Goal: Task Accomplishment & Management: Manage account settings

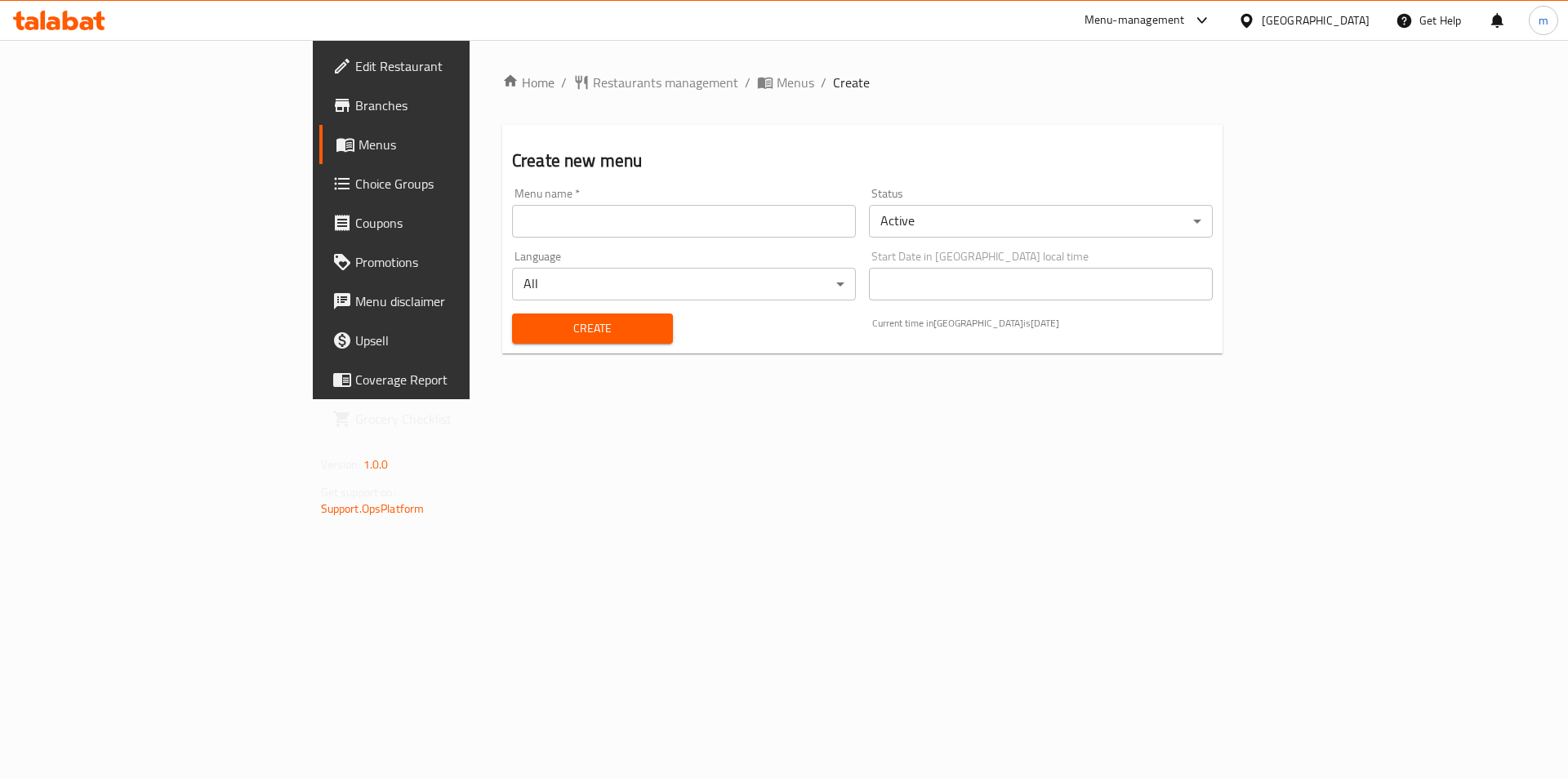
click at [512, 215] on input "text" at bounding box center [684, 222] width 344 height 33
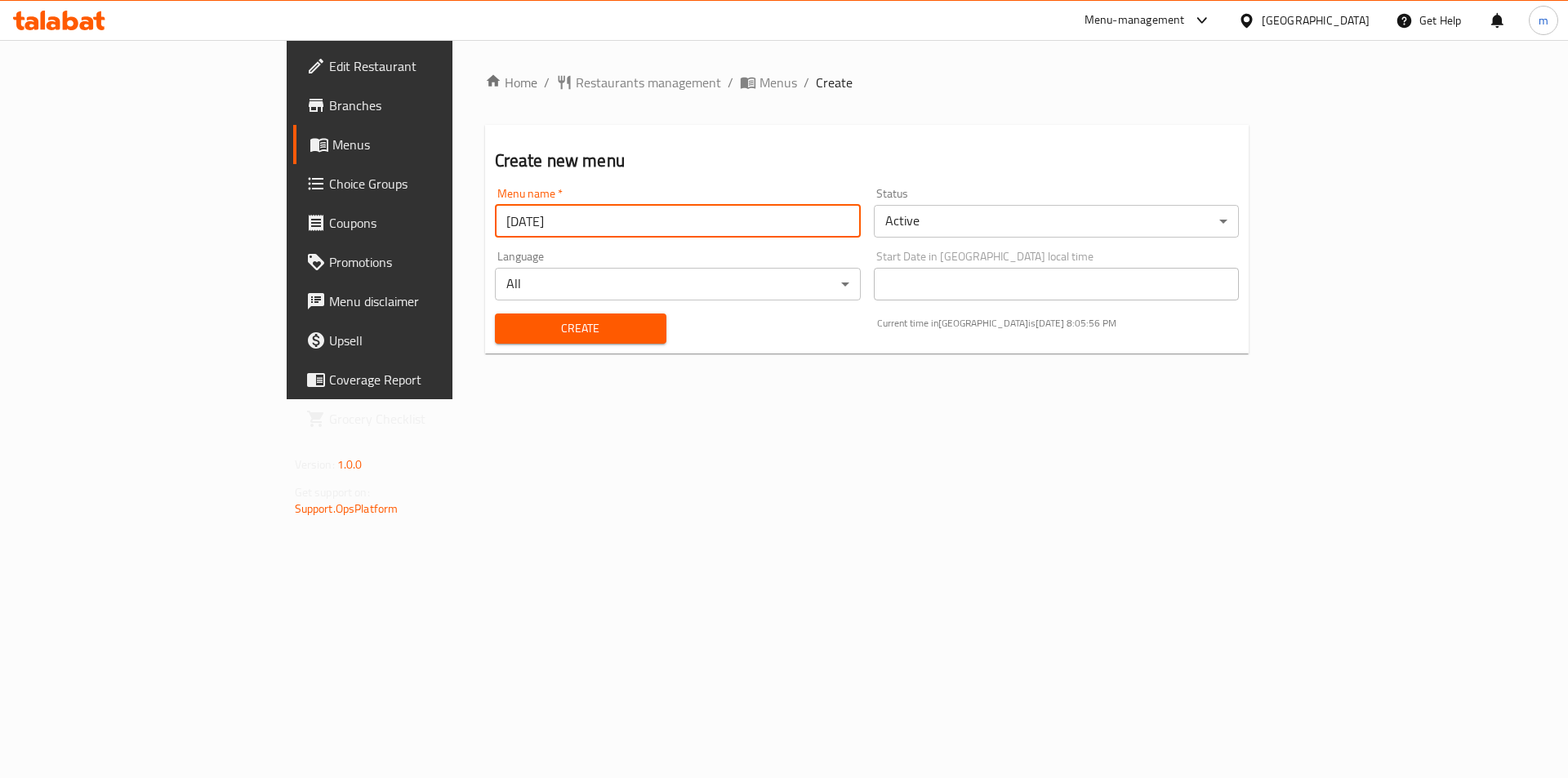
type input "[DATE]"
click at [495, 313] on button "Create" at bounding box center [580, 328] width 172 height 30
click at [332, 149] on span "Menus" at bounding box center [434, 144] width 203 height 20
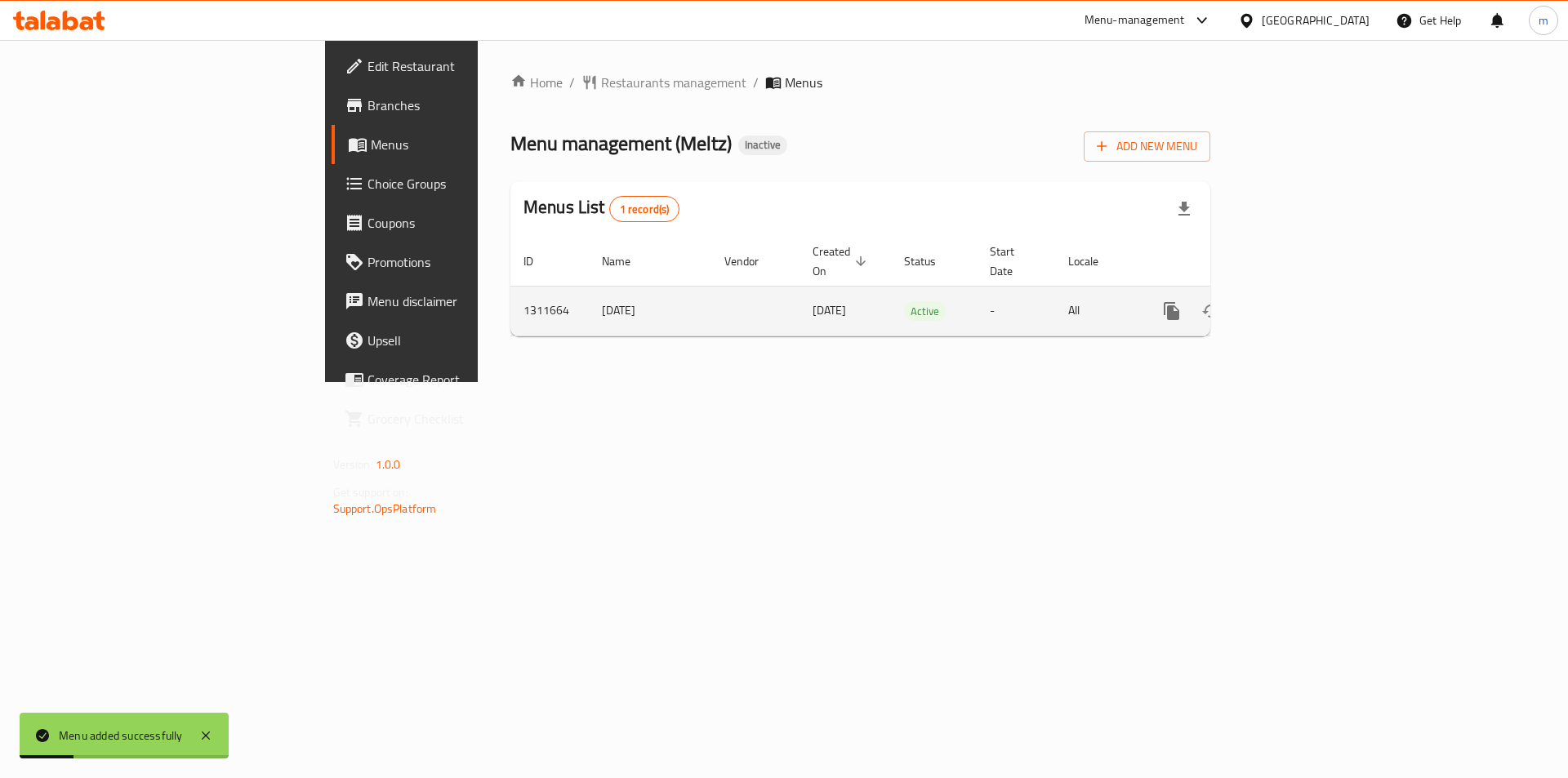
click at [1299, 301] on icon "enhanced table" at bounding box center [1289, 311] width 20 height 20
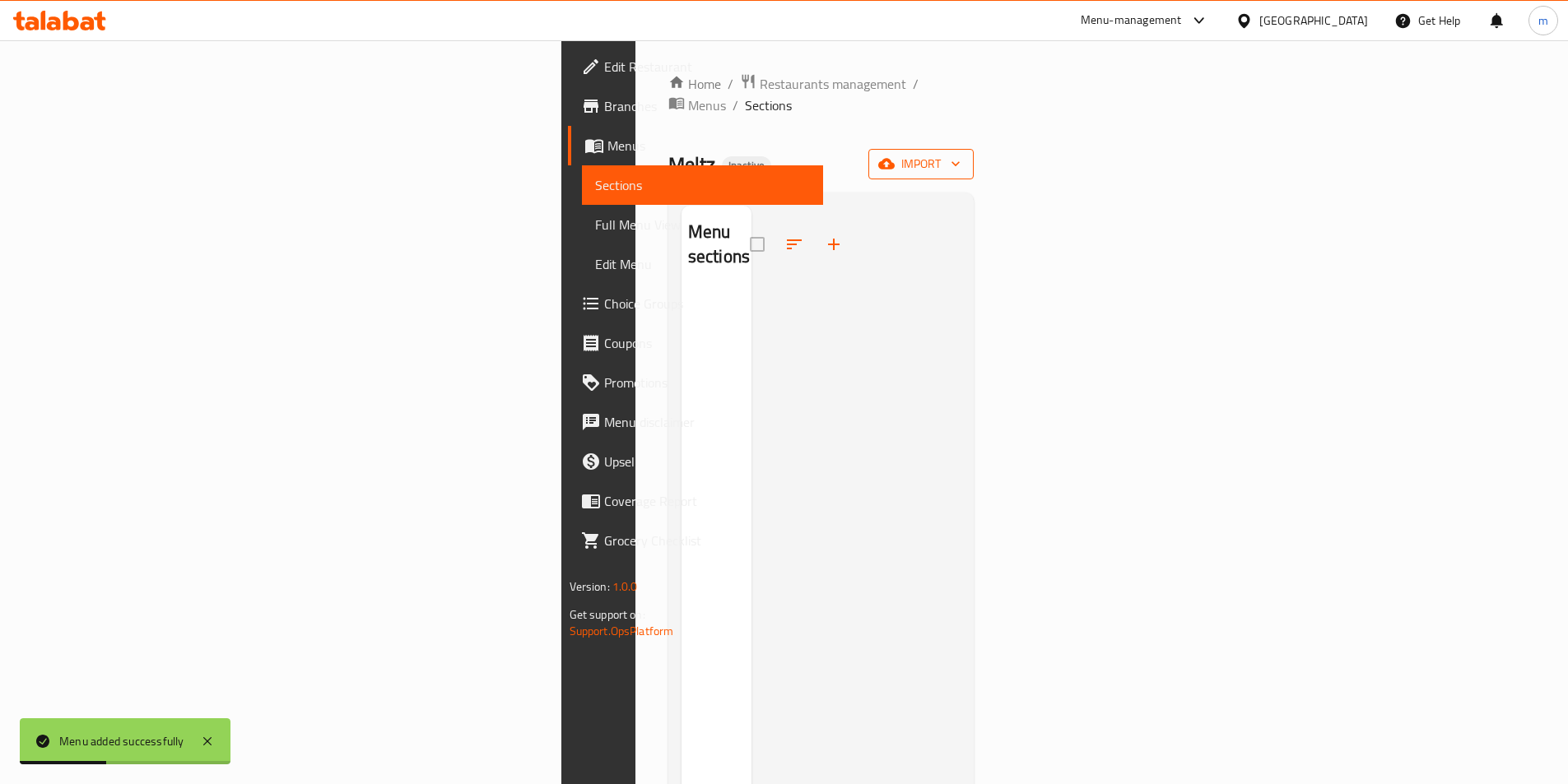
click at [964, 156] on icon "button" at bounding box center [956, 164] width 16 height 16
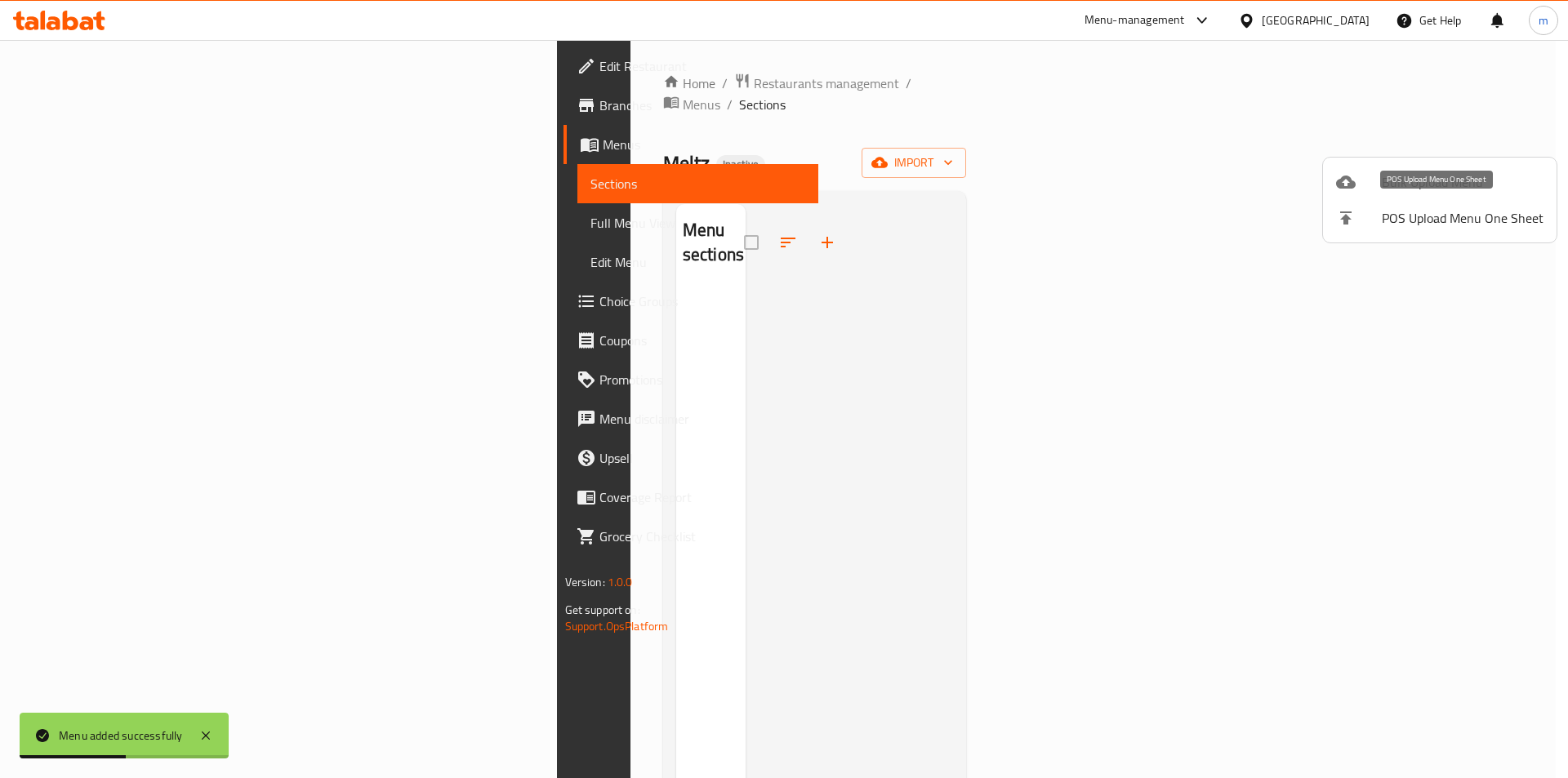
click at [1445, 200] on li "POS Upload Menu One Sheet" at bounding box center [1439, 218] width 233 height 36
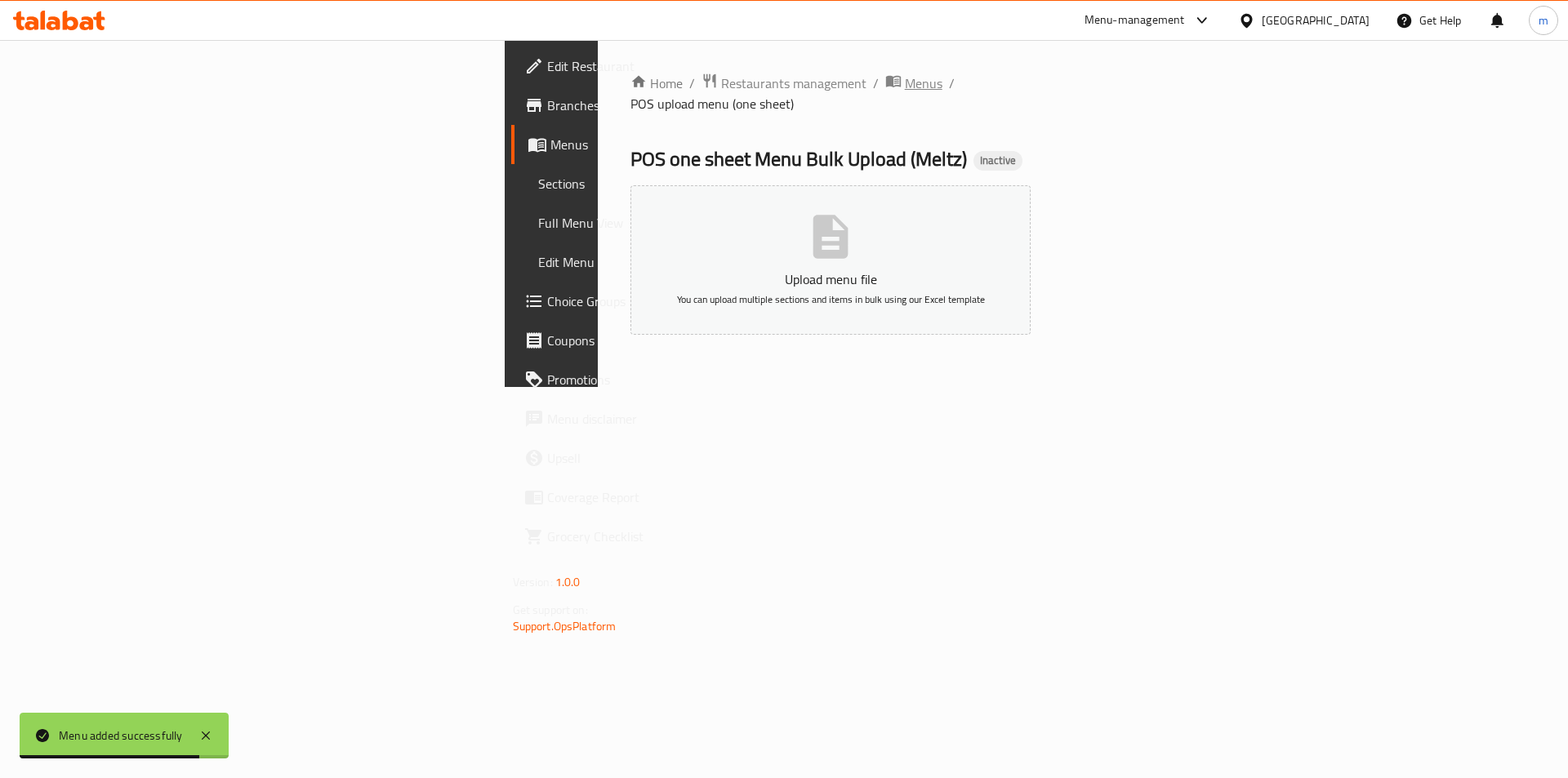
click at [904, 79] on span "Menus" at bounding box center [922, 84] width 37 height 20
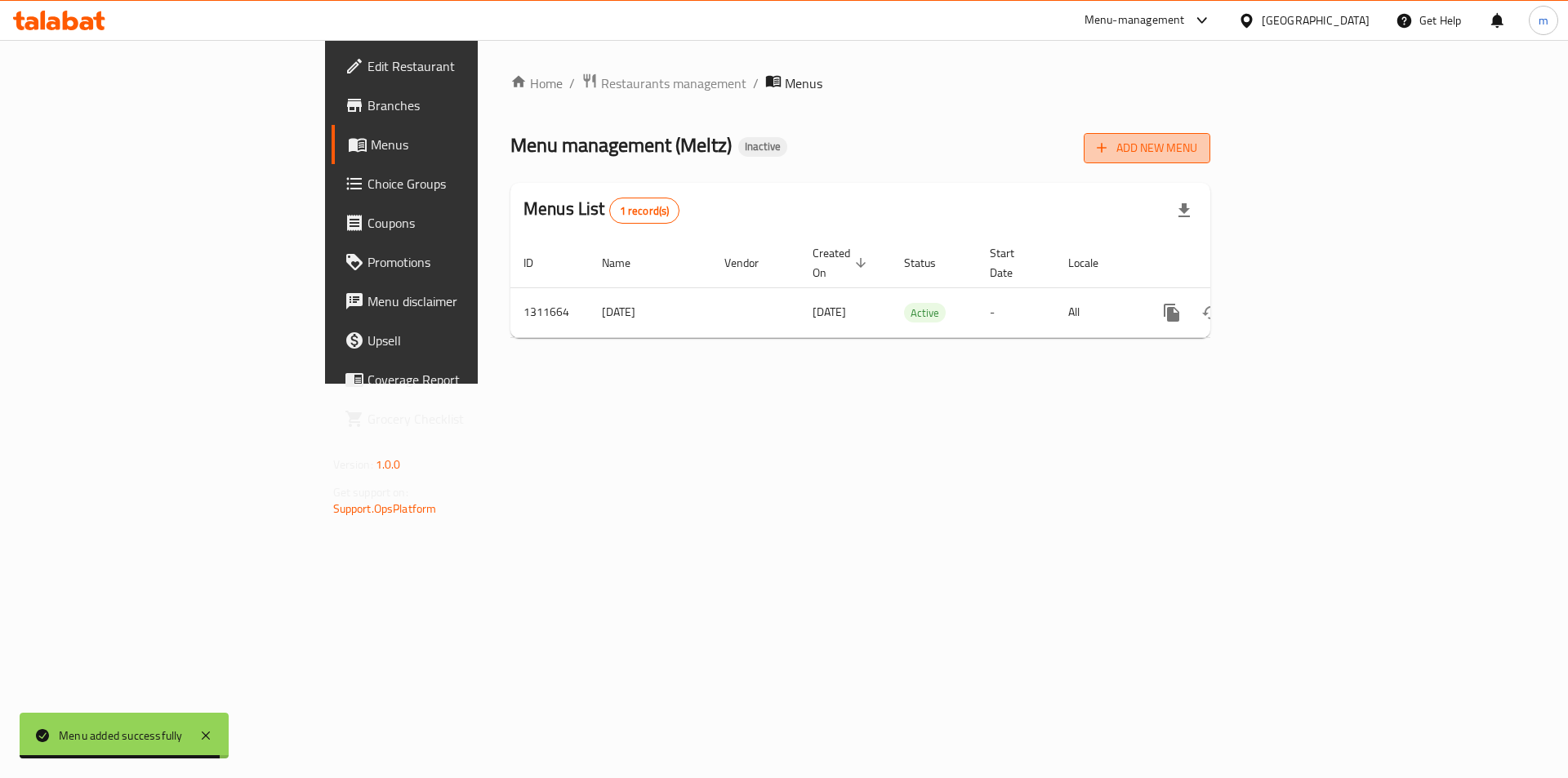
click at [1197, 153] on span "Add New Menu" at bounding box center [1147, 148] width 101 height 20
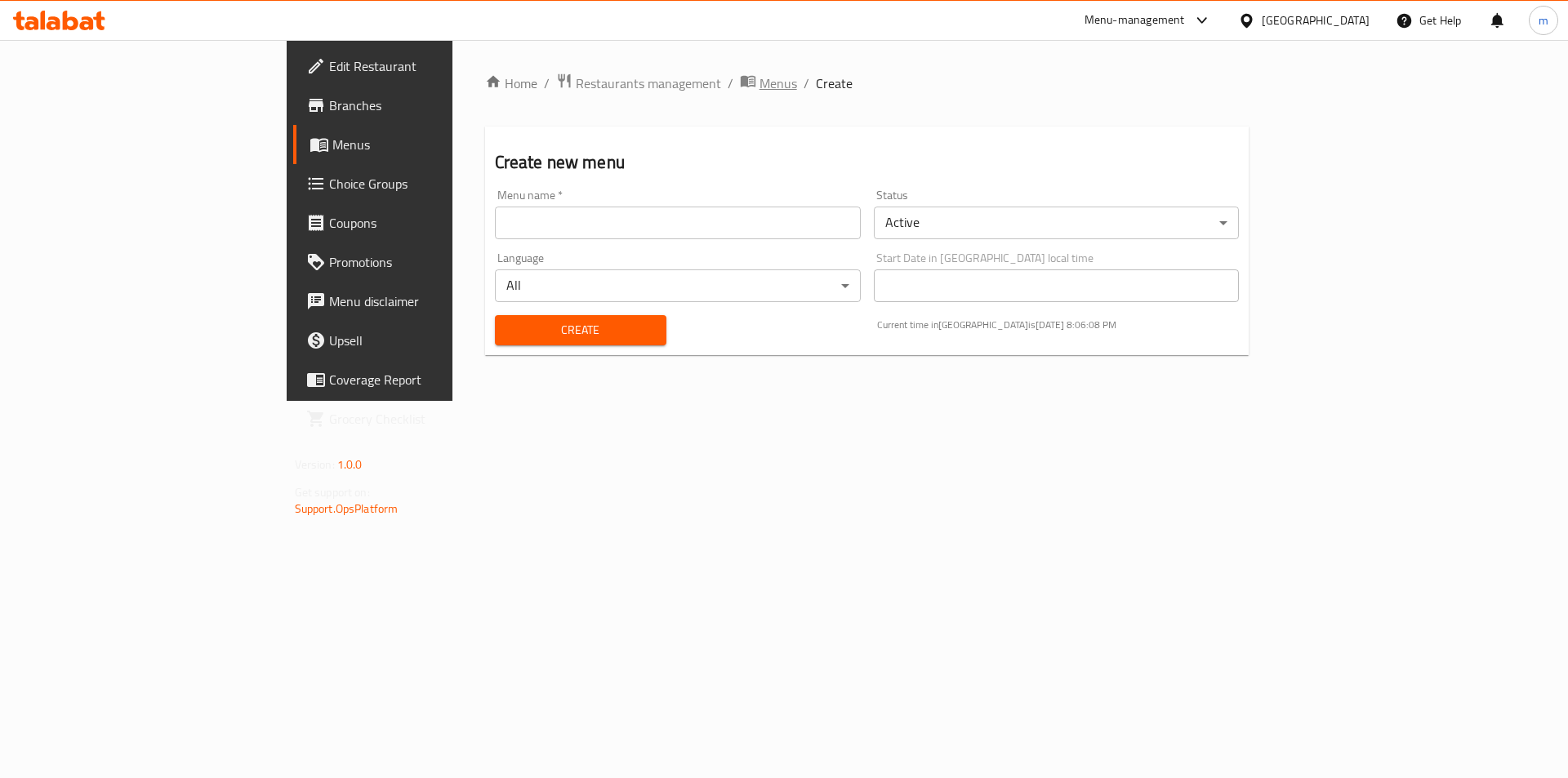
click at [759, 85] on span "Menus" at bounding box center [777, 84] width 37 height 20
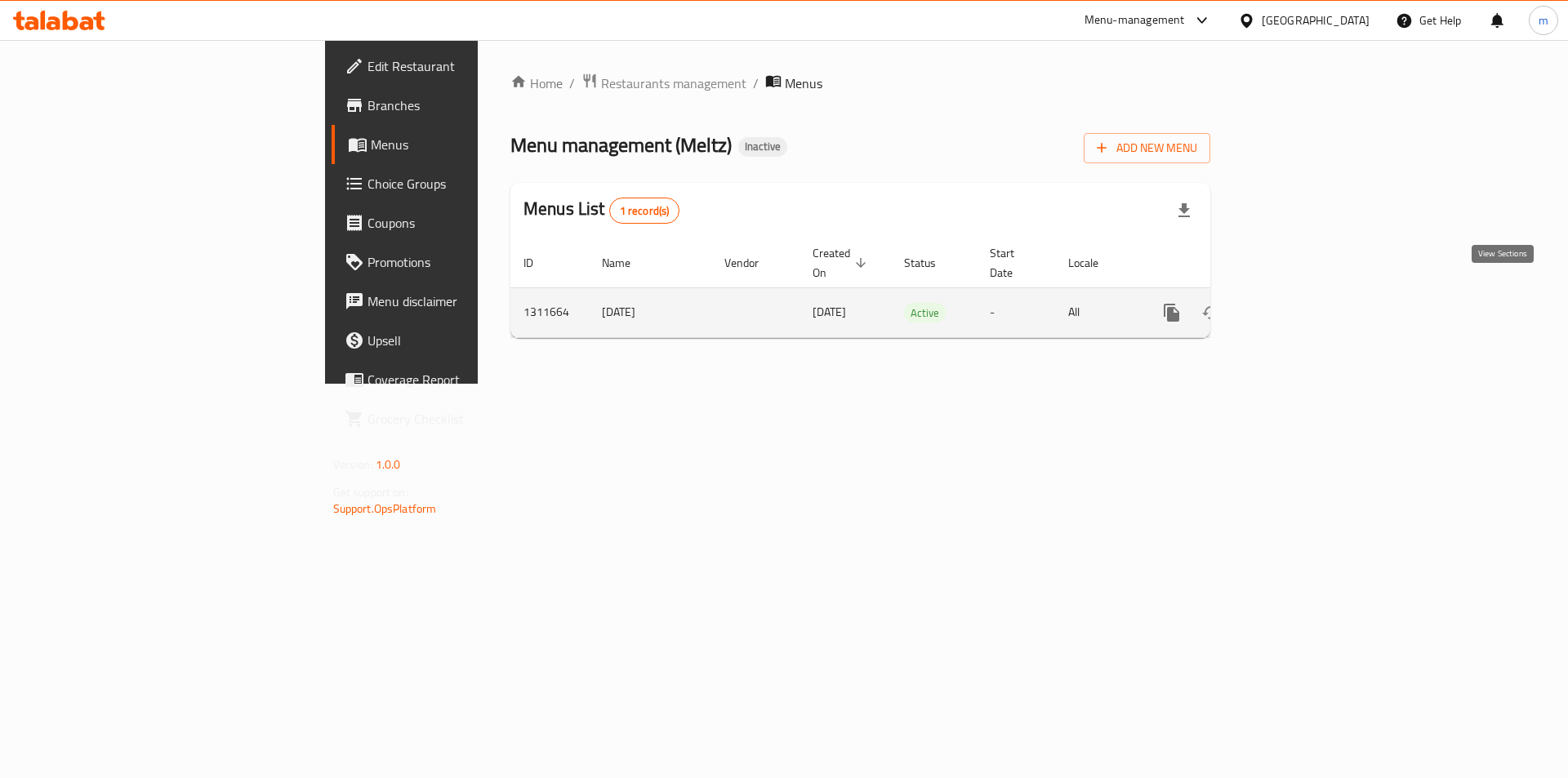
click at [1297, 305] on icon "enhanced table" at bounding box center [1289, 312] width 15 height 15
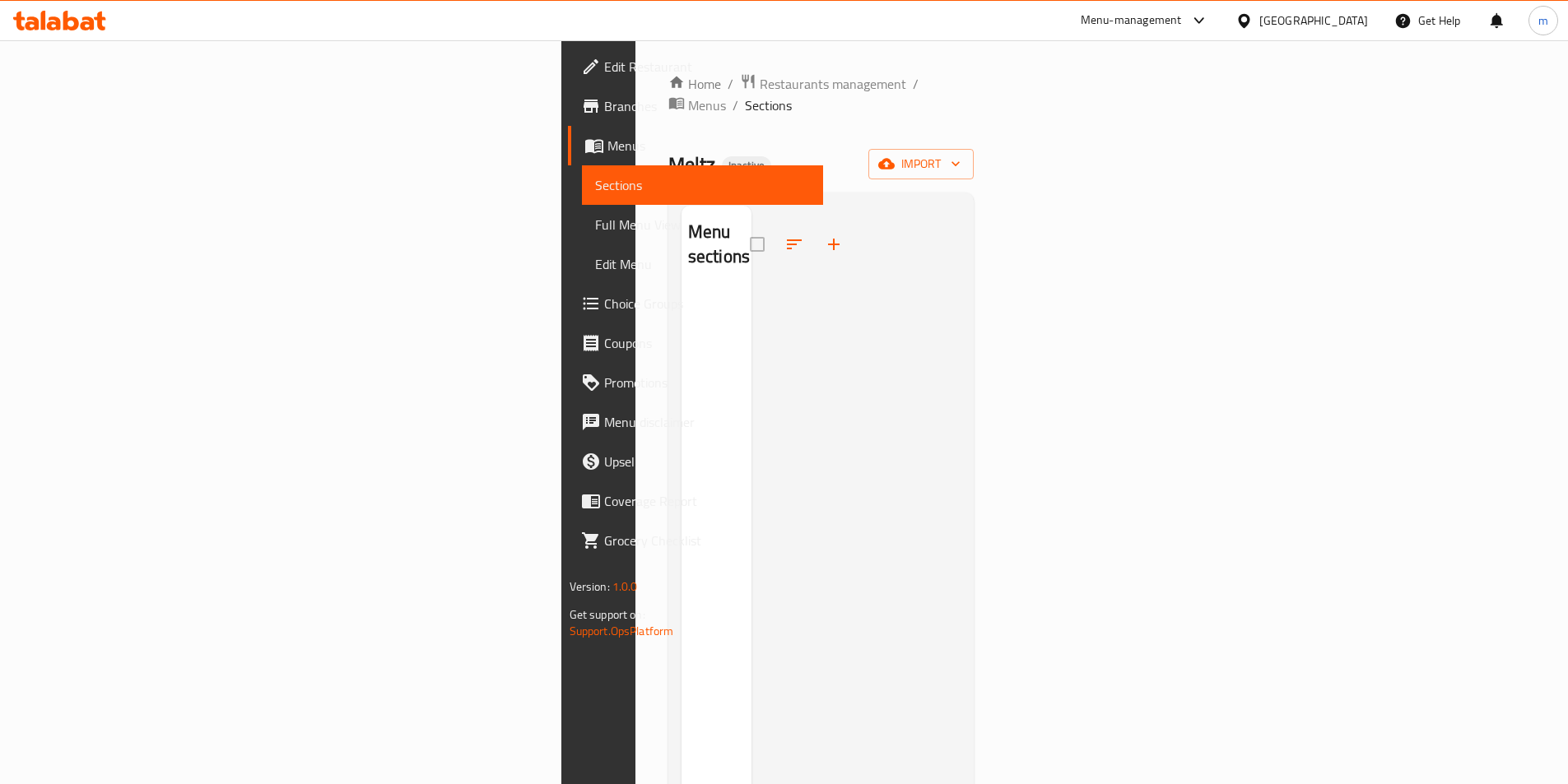
click at [975, 158] on div "Home / Restaurants management / Menus / Sections Meltz Inactive import Menu sec…" at bounding box center [821, 538] width 307 height 929
click at [960, 154] on span "import" at bounding box center [921, 164] width 79 height 20
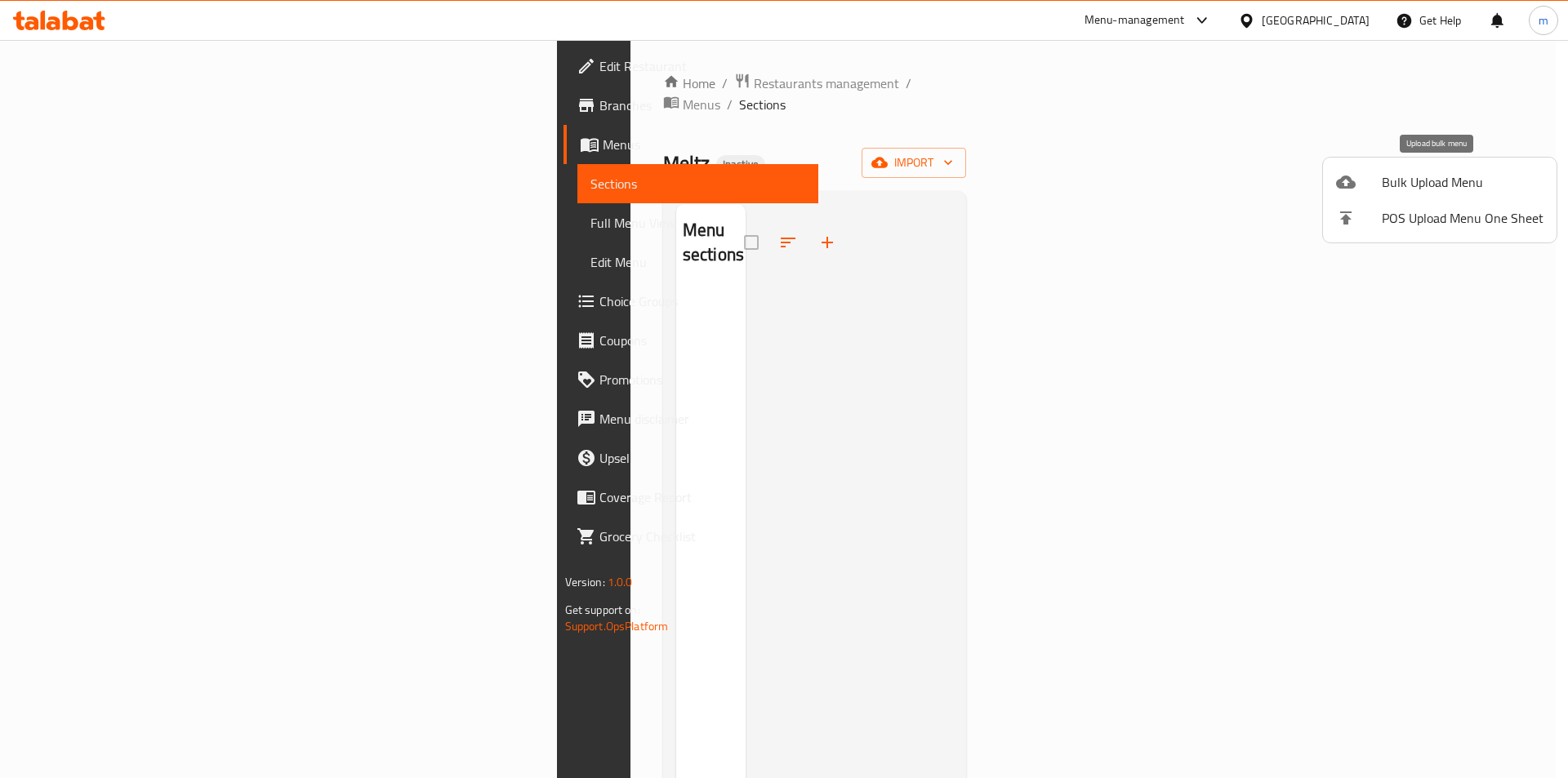
click at [1476, 184] on span "Bulk Upload Menu" at bounding box center [1463, 182] width 162 height 20
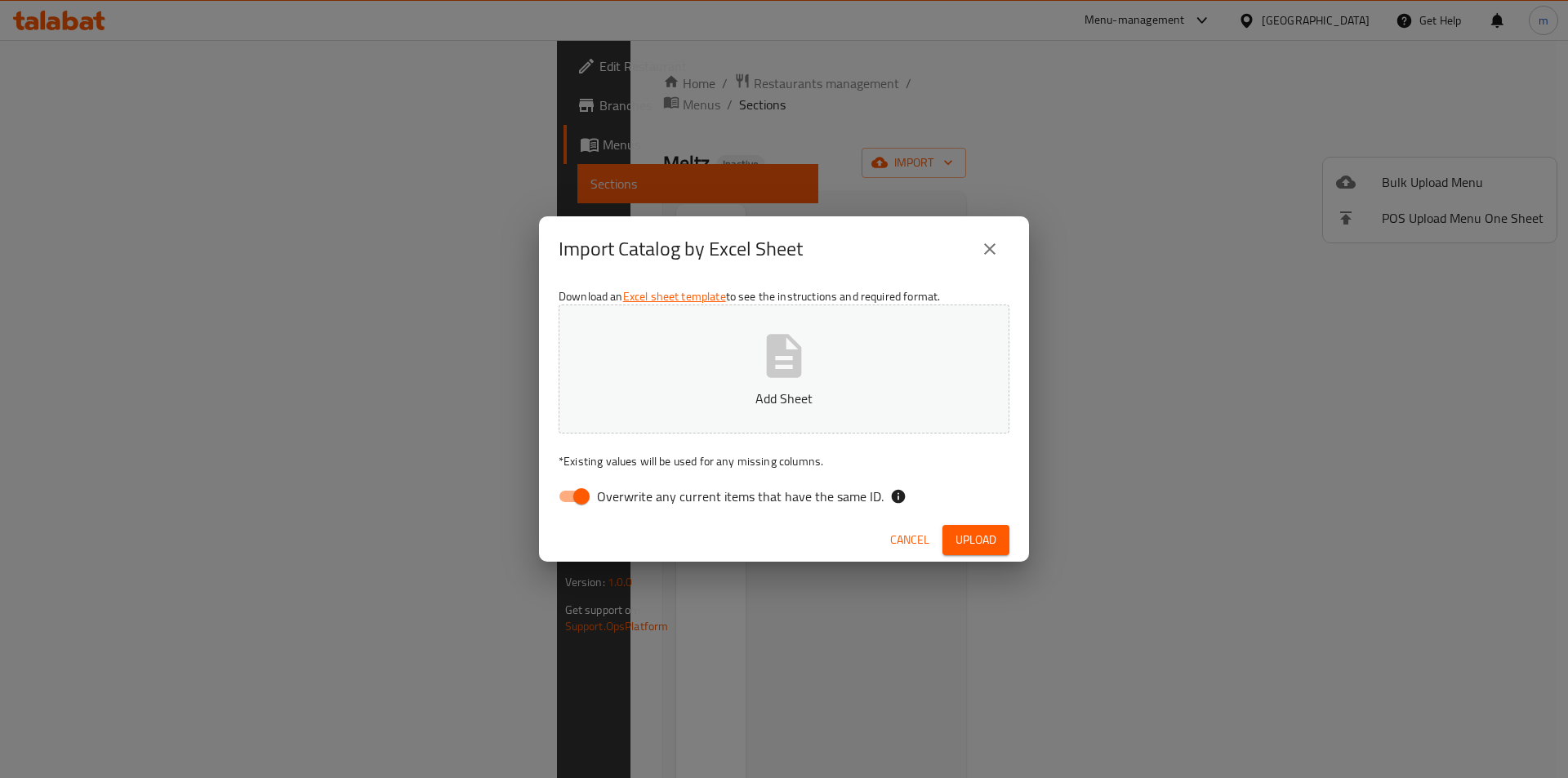
click at [586, 497] on input "Overwrite any current items that have the same ID." at bounding box center [581, 497] width 94 height 31
checkbox input "false"
click at [696, 376] on button "Add Sheet" at bounding box center [784, 369] width 450 height 129
click at [982, 536] on span "Upload" at bounding box center [975, 540] width 41 height 20
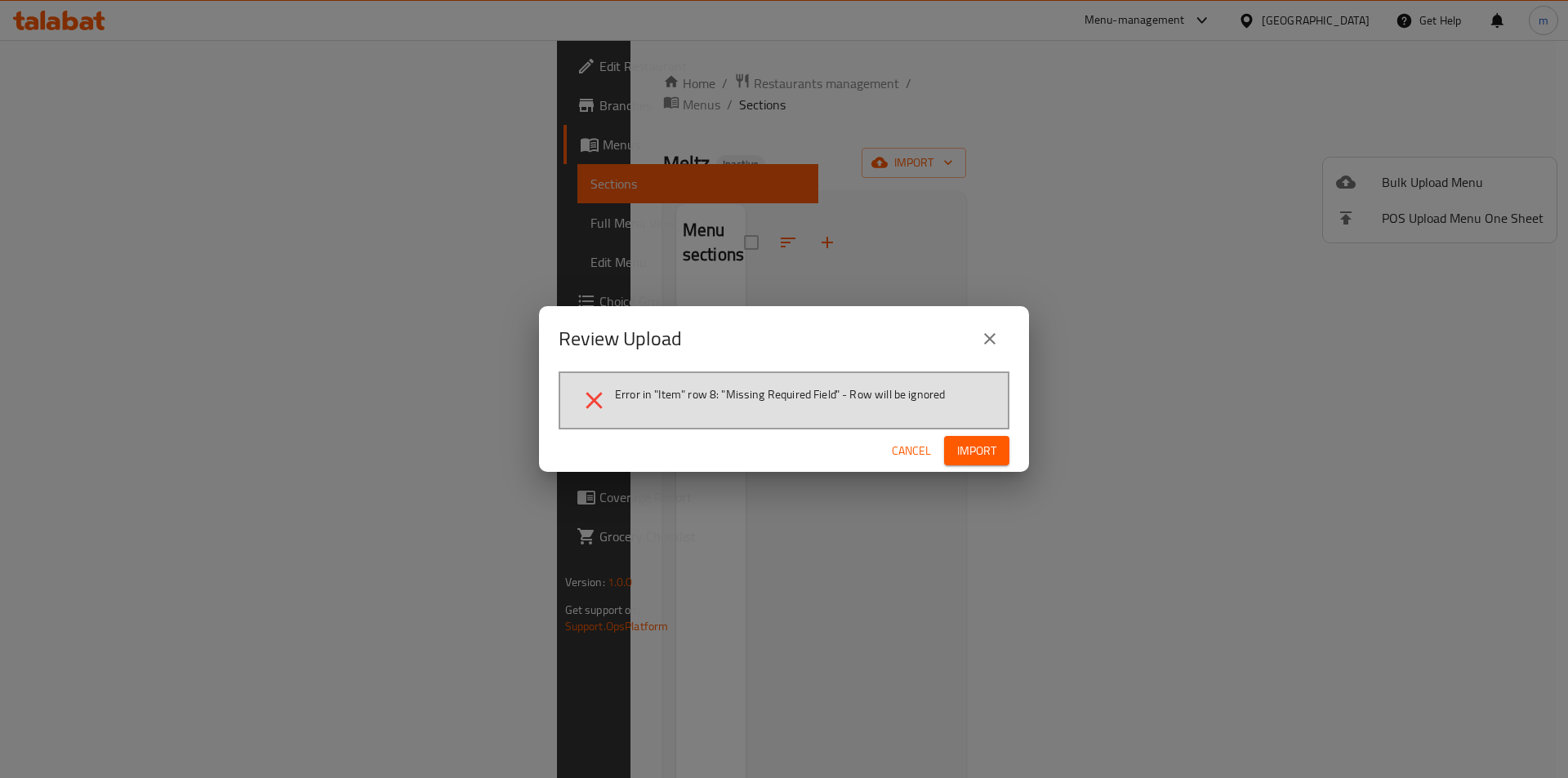
click at [922, 450] on span "Cancel" at bounding box center [911, 451] width 39 height 20
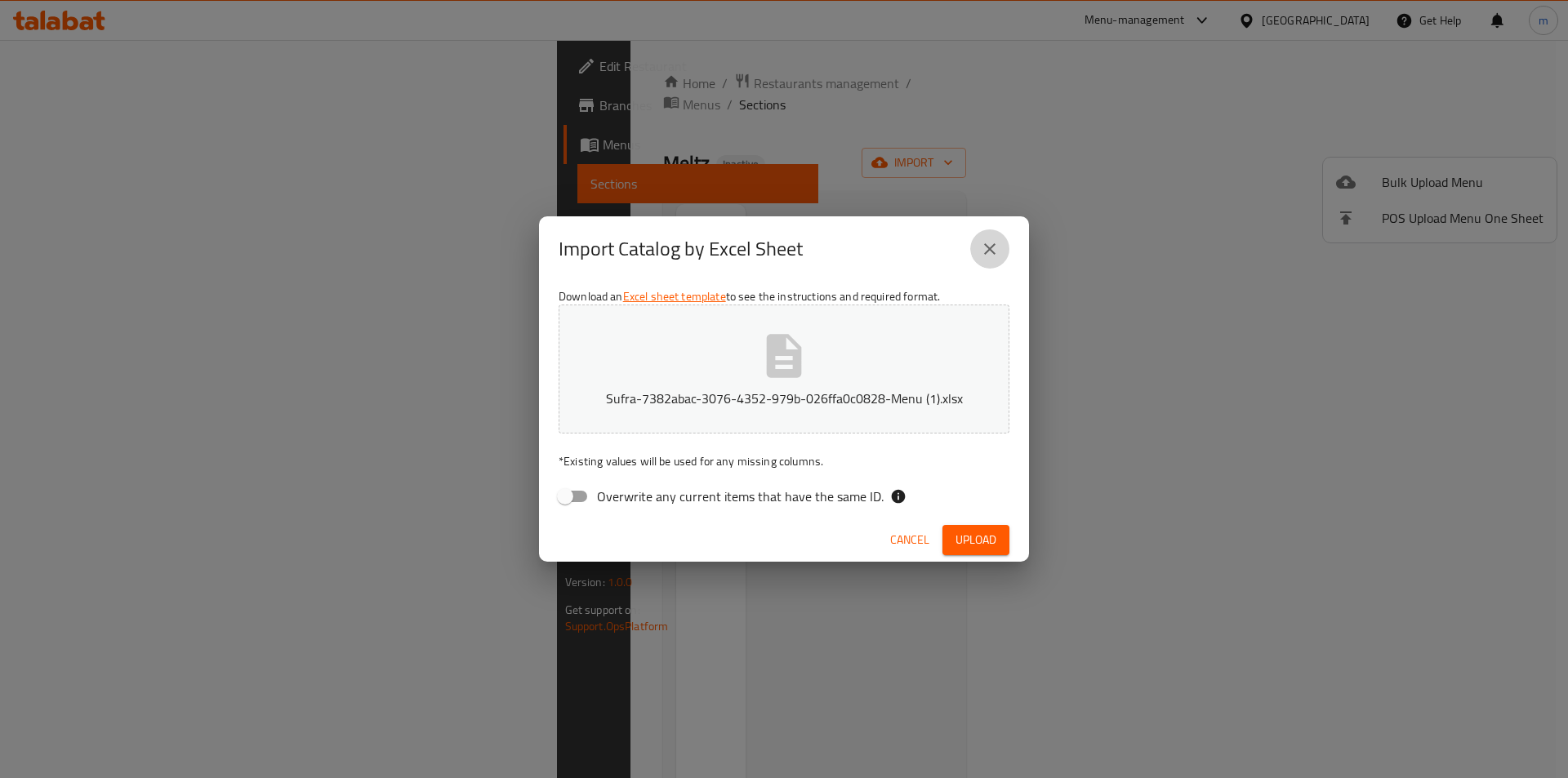
click at [993, 244] on icon "close" at bounding box center [990, 249] width 20 height 20
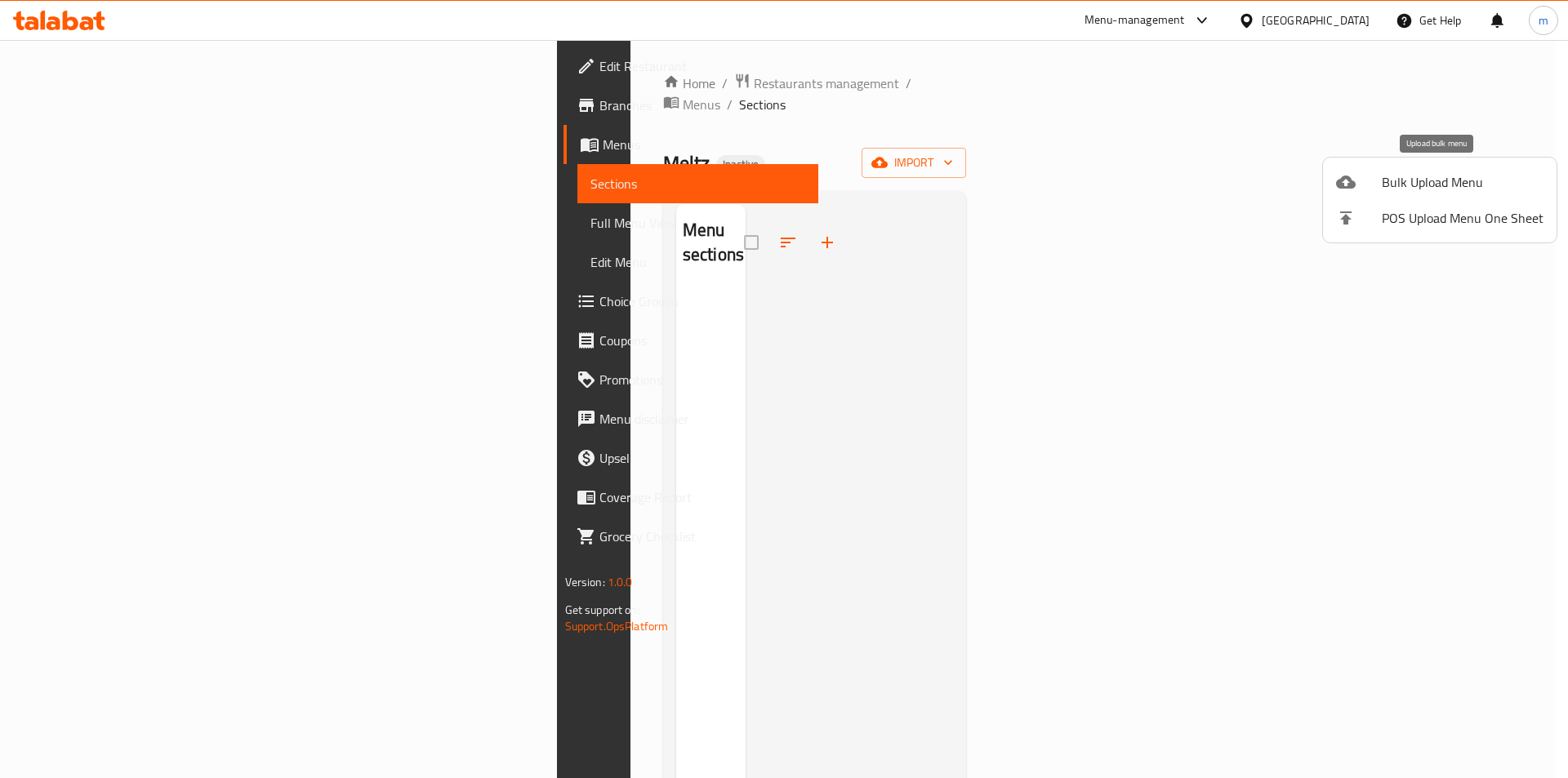
click at [1511, 181] on span "Bulk Upload Menu" at bounding box center [1463, 182] width 162 height 20
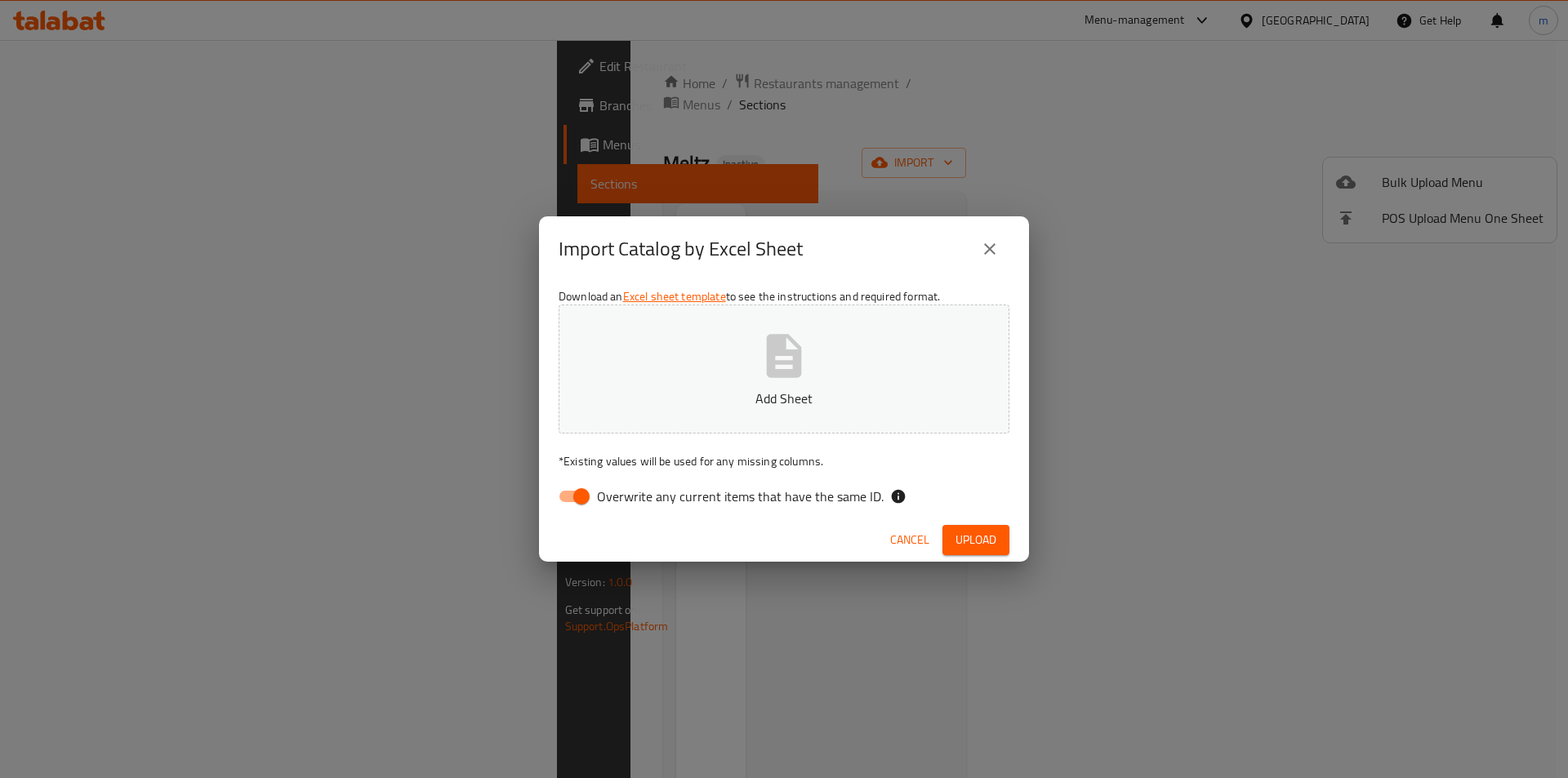
click at [581, 503] on input "Overwrite any current items that have the same ID." at bounding box center [581, 497] width 94 height 31
checkbox input "false"
click at [782, 352] on icon "button" at bounding box center [784, 356] width 35 height 44
click at [957, 532] on span "Upload" at bounding box center [975, 540] width 41 height 20
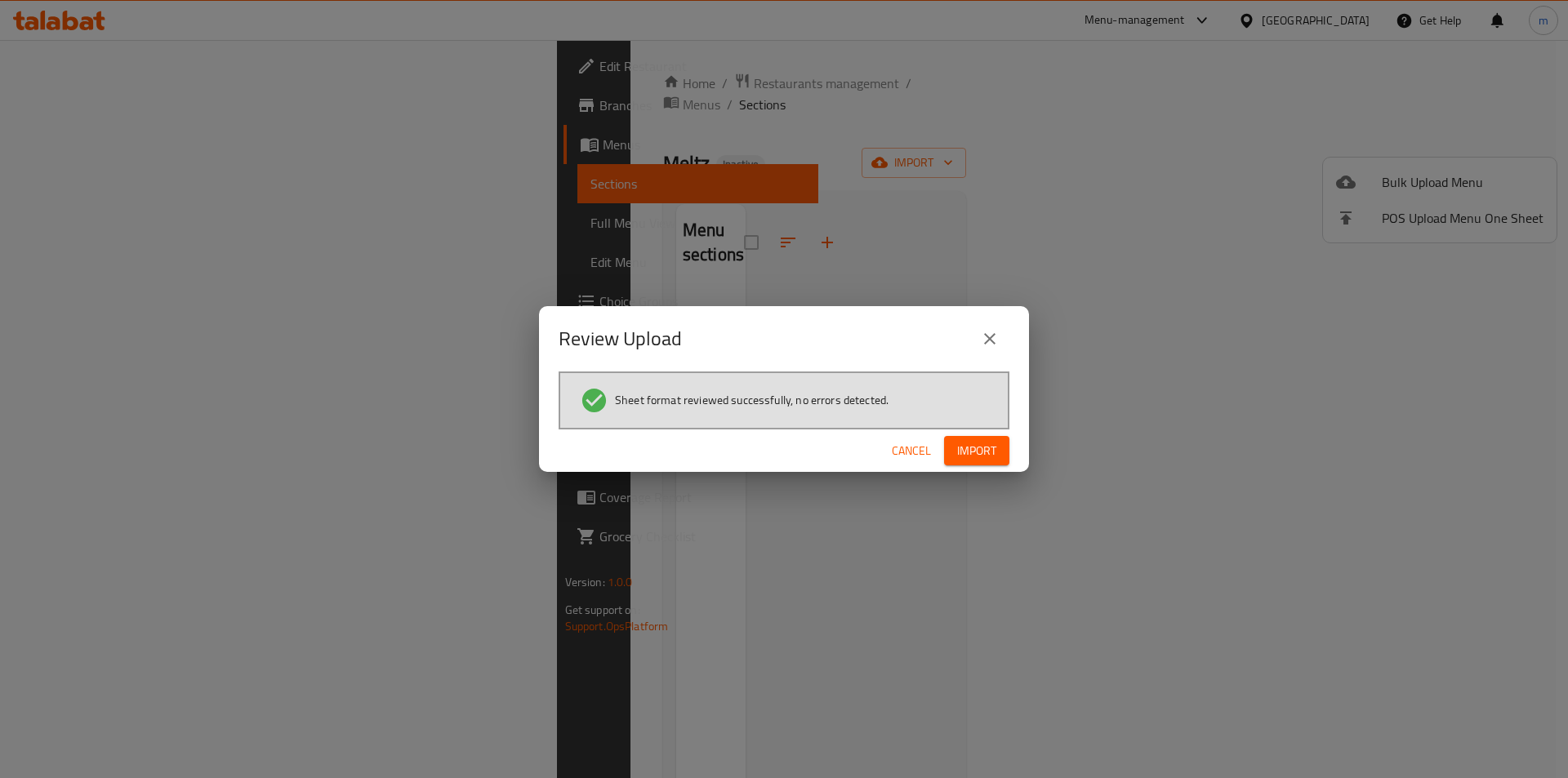
click at [971, 454] on span "Import" at bounding box center [976, 451] width 39 height 20
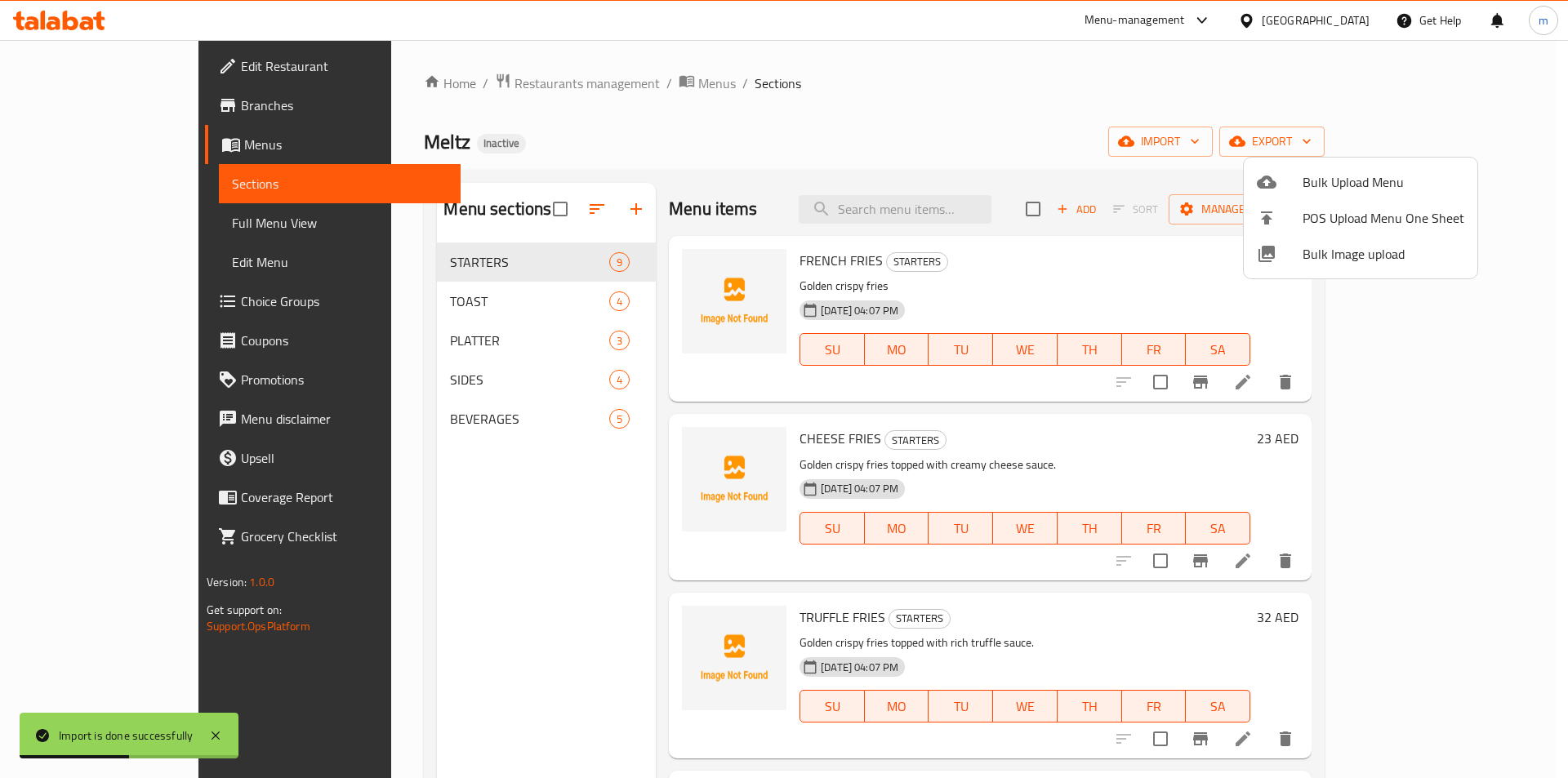
click at [389, 404] on div at bounding box center [784, 389] width 1568 height 778
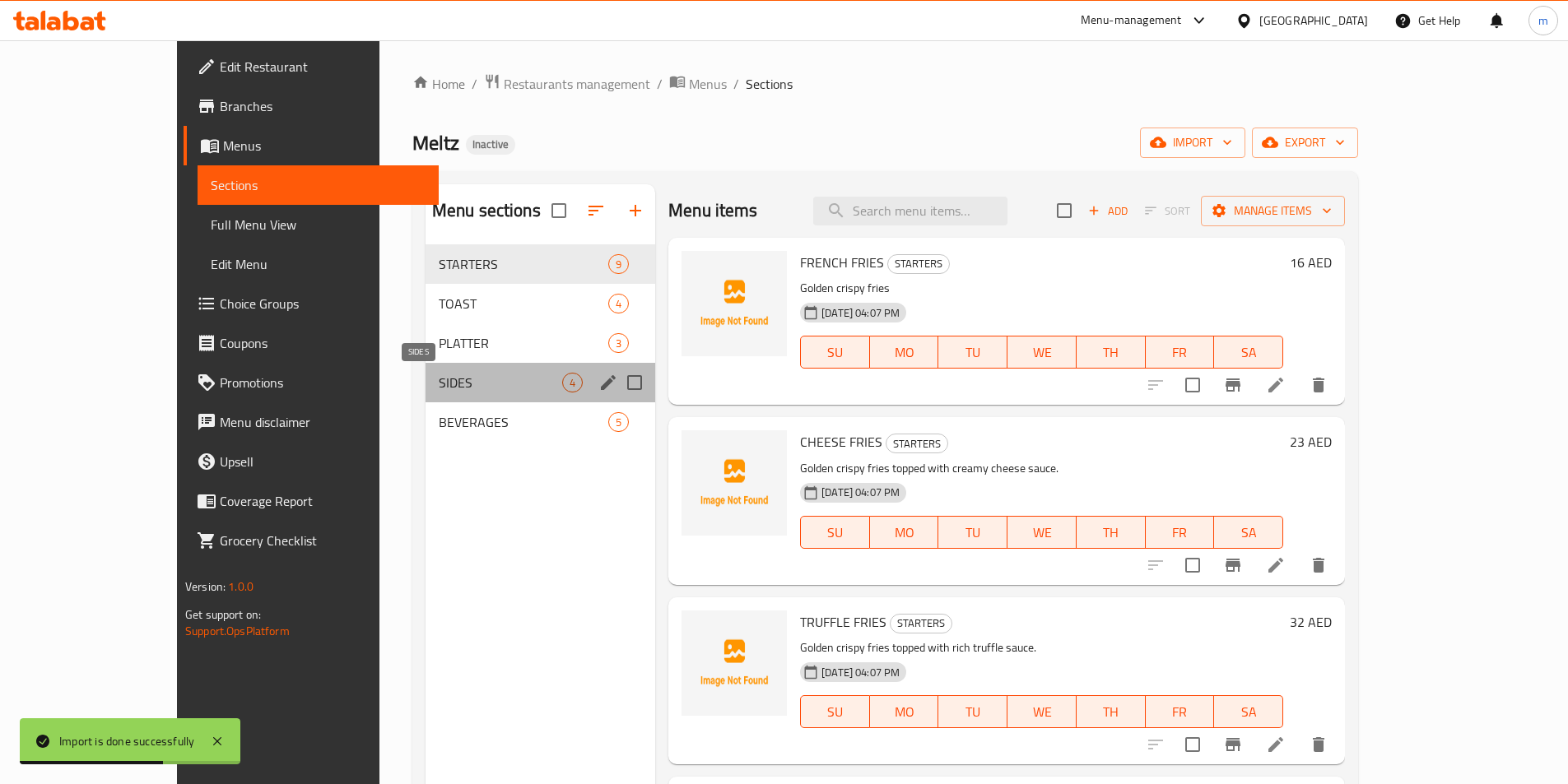
click at [438, 389] on span "SIDES" at bounding box center [500, 382] width 124 height 20
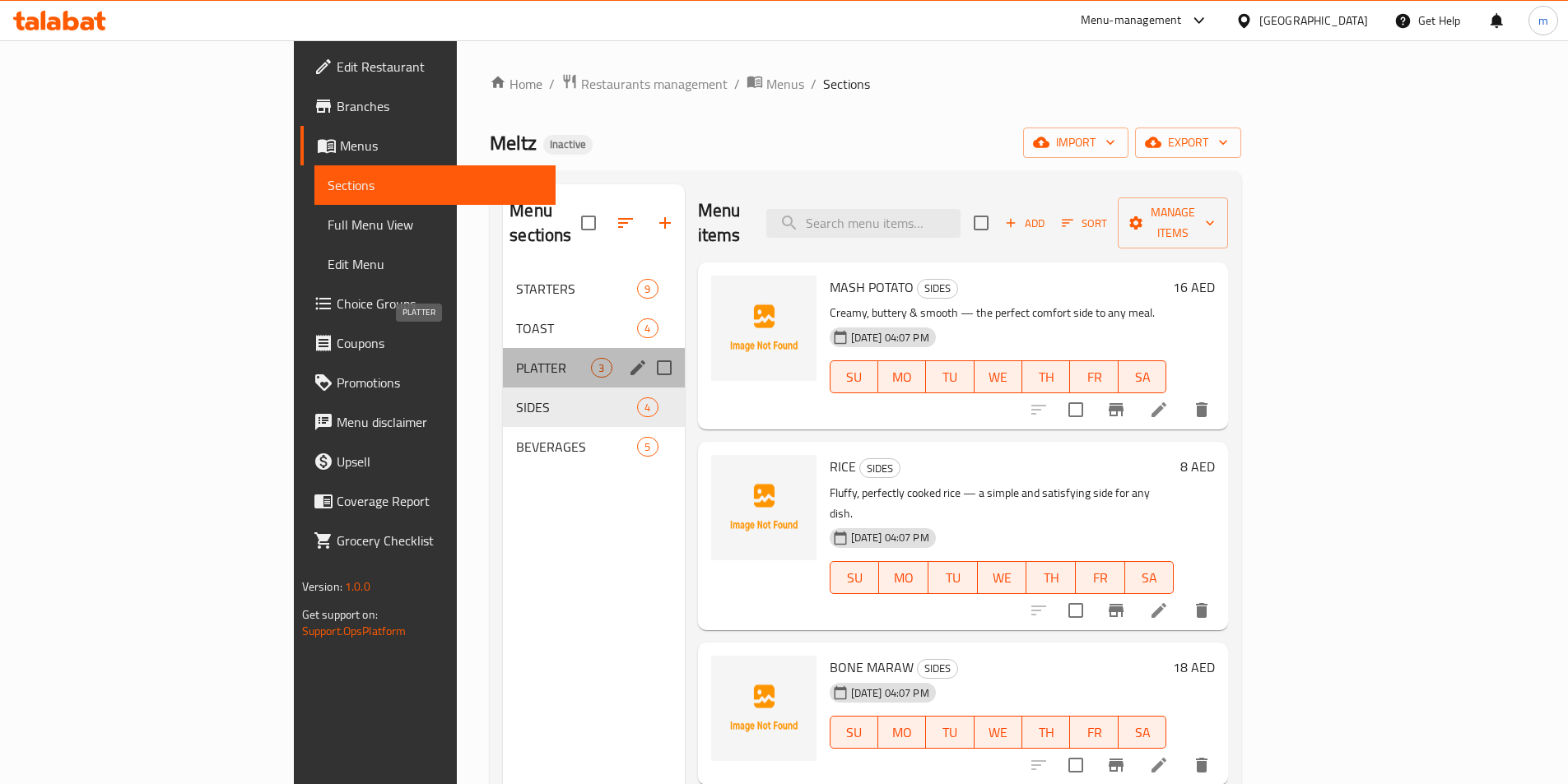
click at [516, 358] on span "PLATTER" at bounding box center [554, 368] width 75 height 20
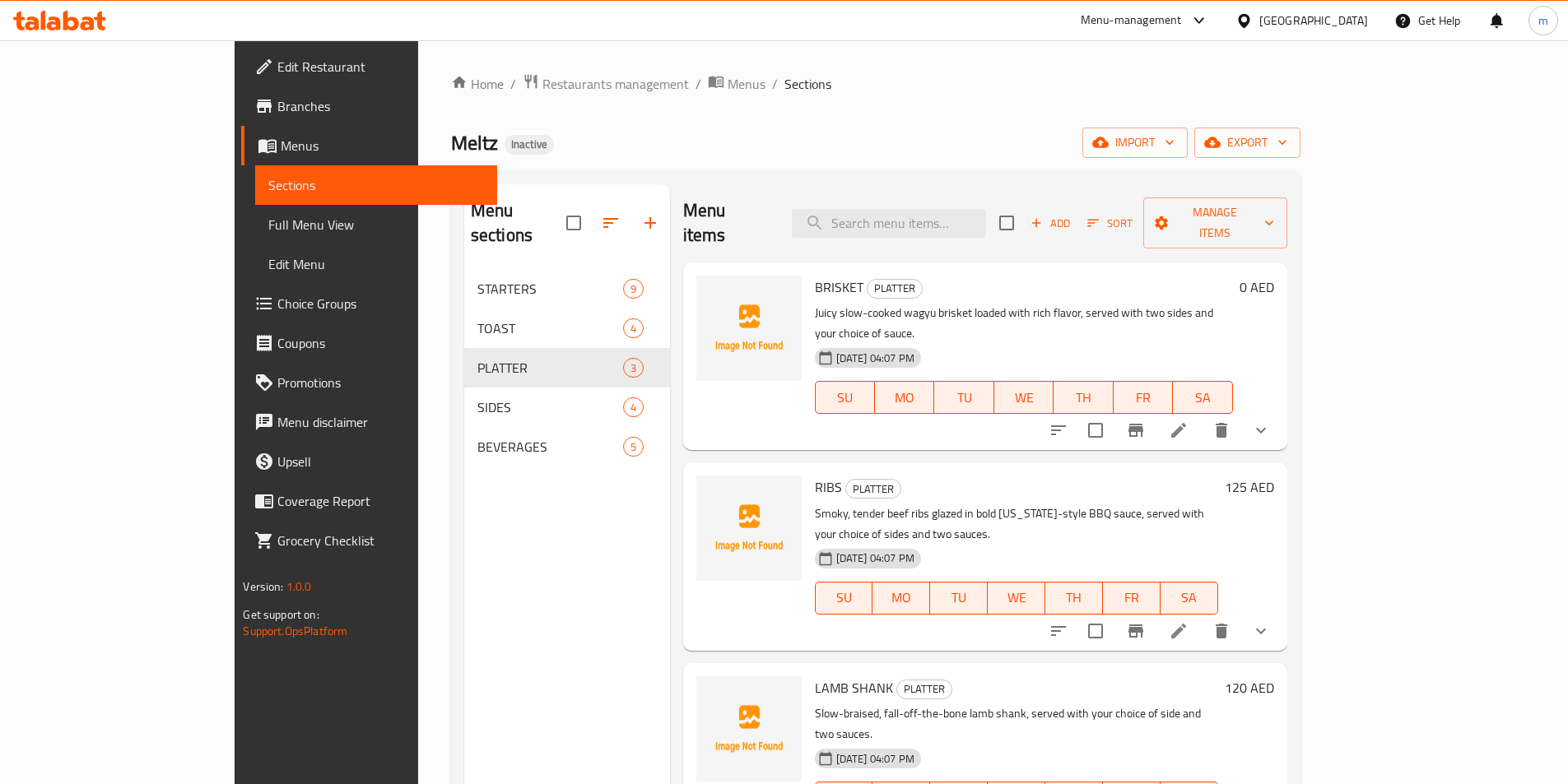
scroll to position [82, 0]
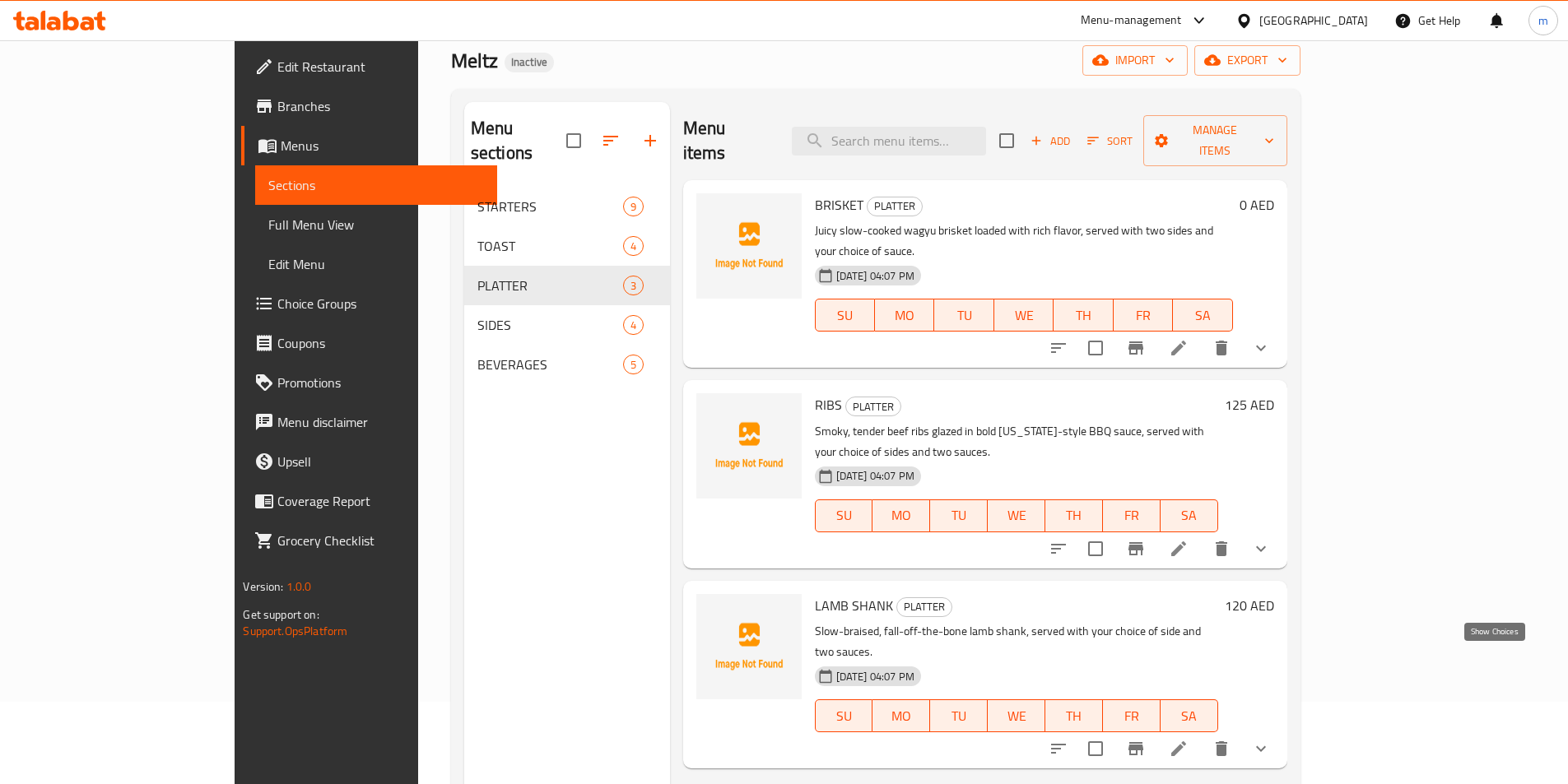
click at [1271, 739] on icon "show more" at bounding box center [1261, 749] width 20 height 20
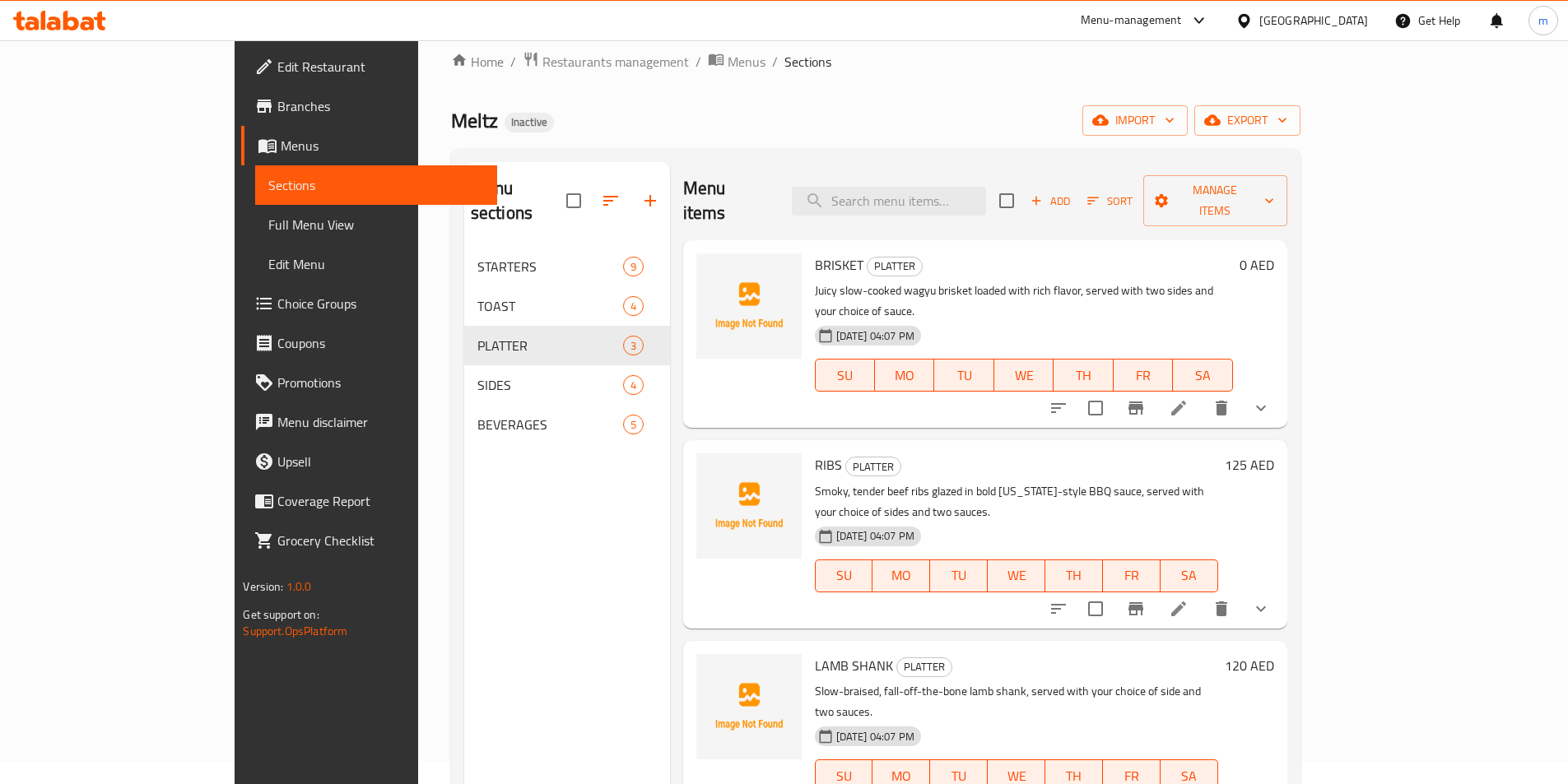
scroll to position [0, 0]
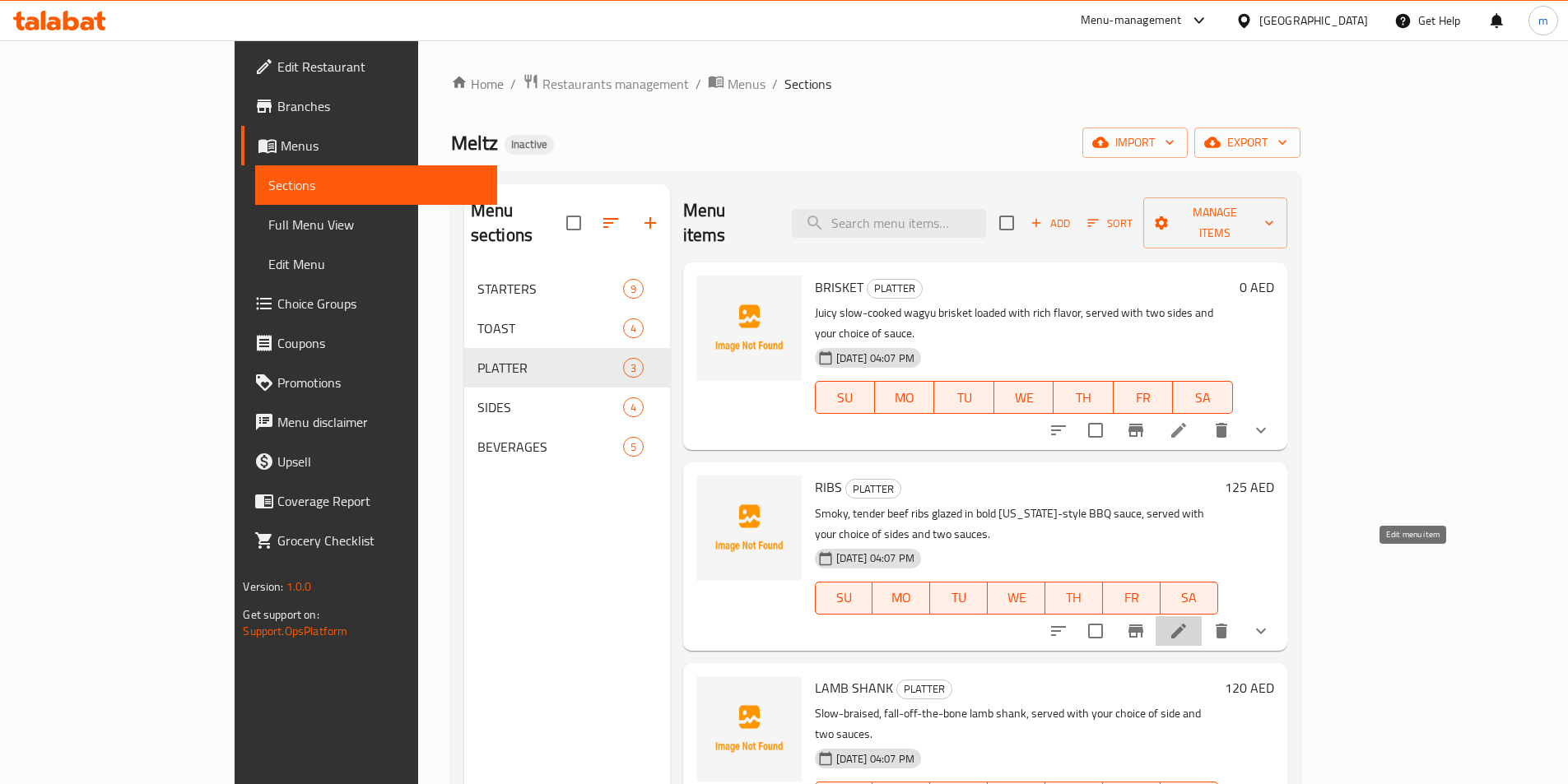
click at [1189, 621] on icon at bounding box center [1179, 631] width 20 height 20
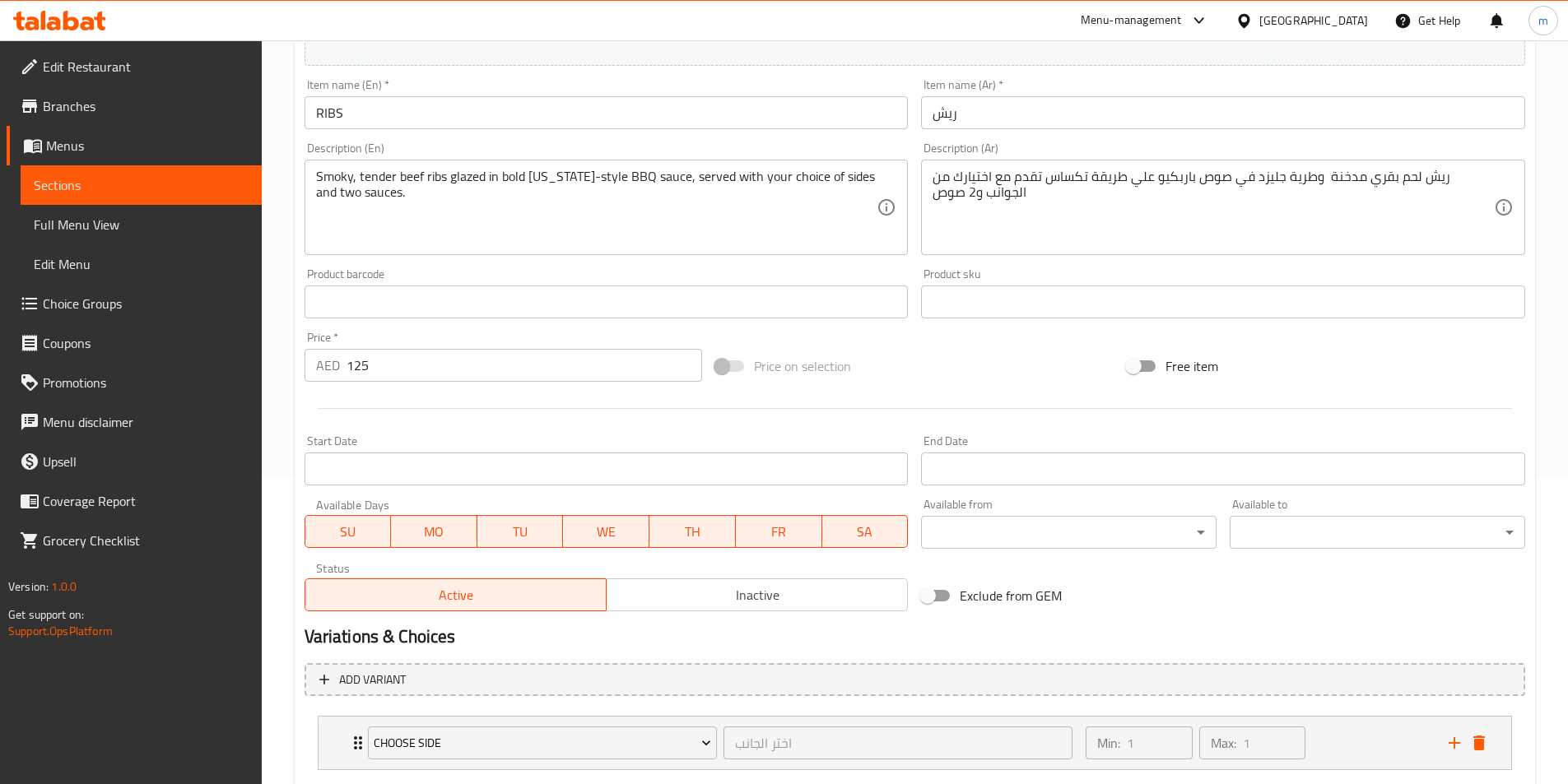
scroll to position [405, 0]
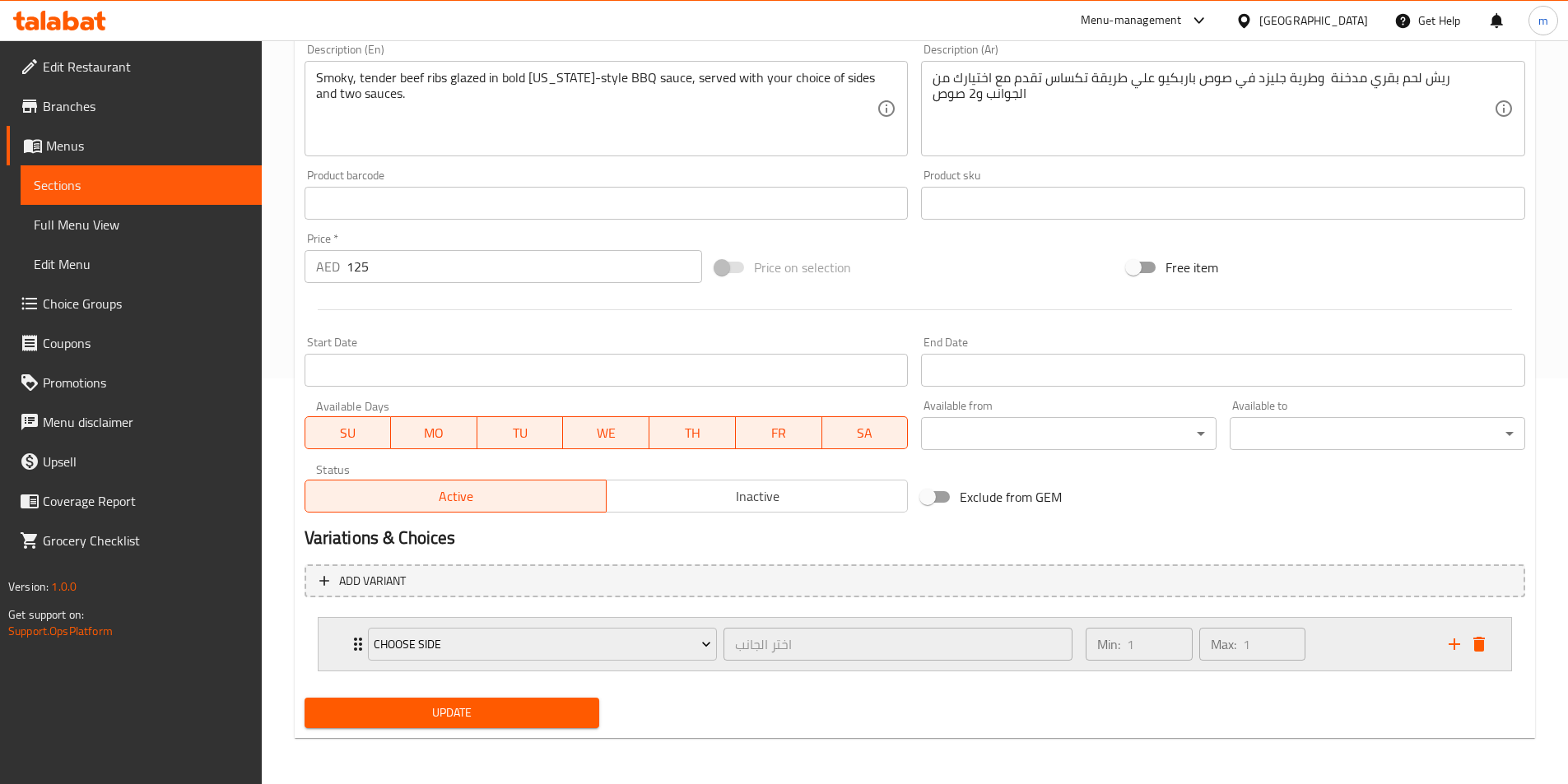
click at [1379, 652] on div "Min: 1 ​ Max: 1 ​" at bounding box center [1257, 644] width 362 height 53
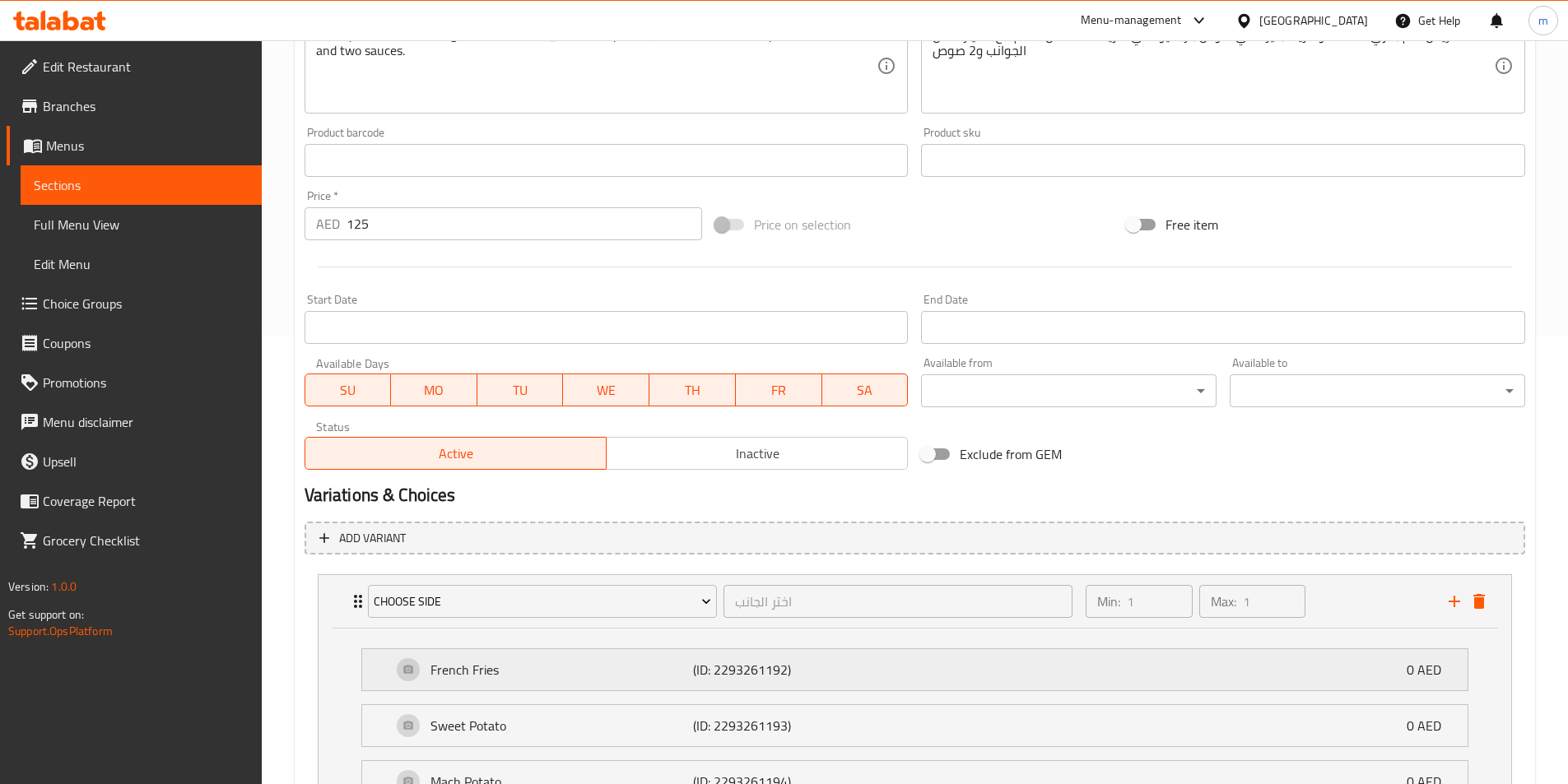
scroll to position [607, 0]
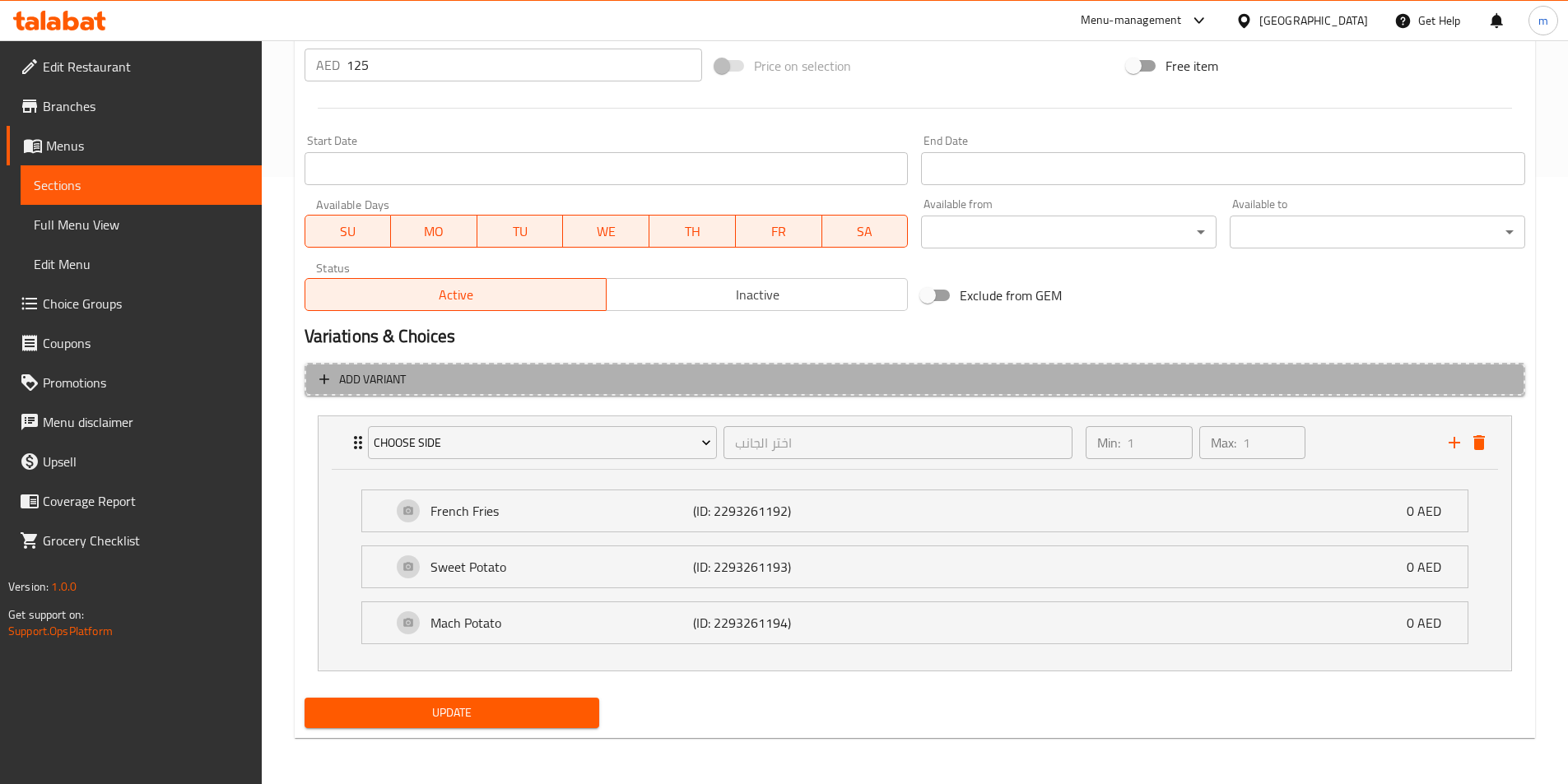
click at [867, 382] on span "Add variant" at bounding box center [914, 380] width 1191 height 20
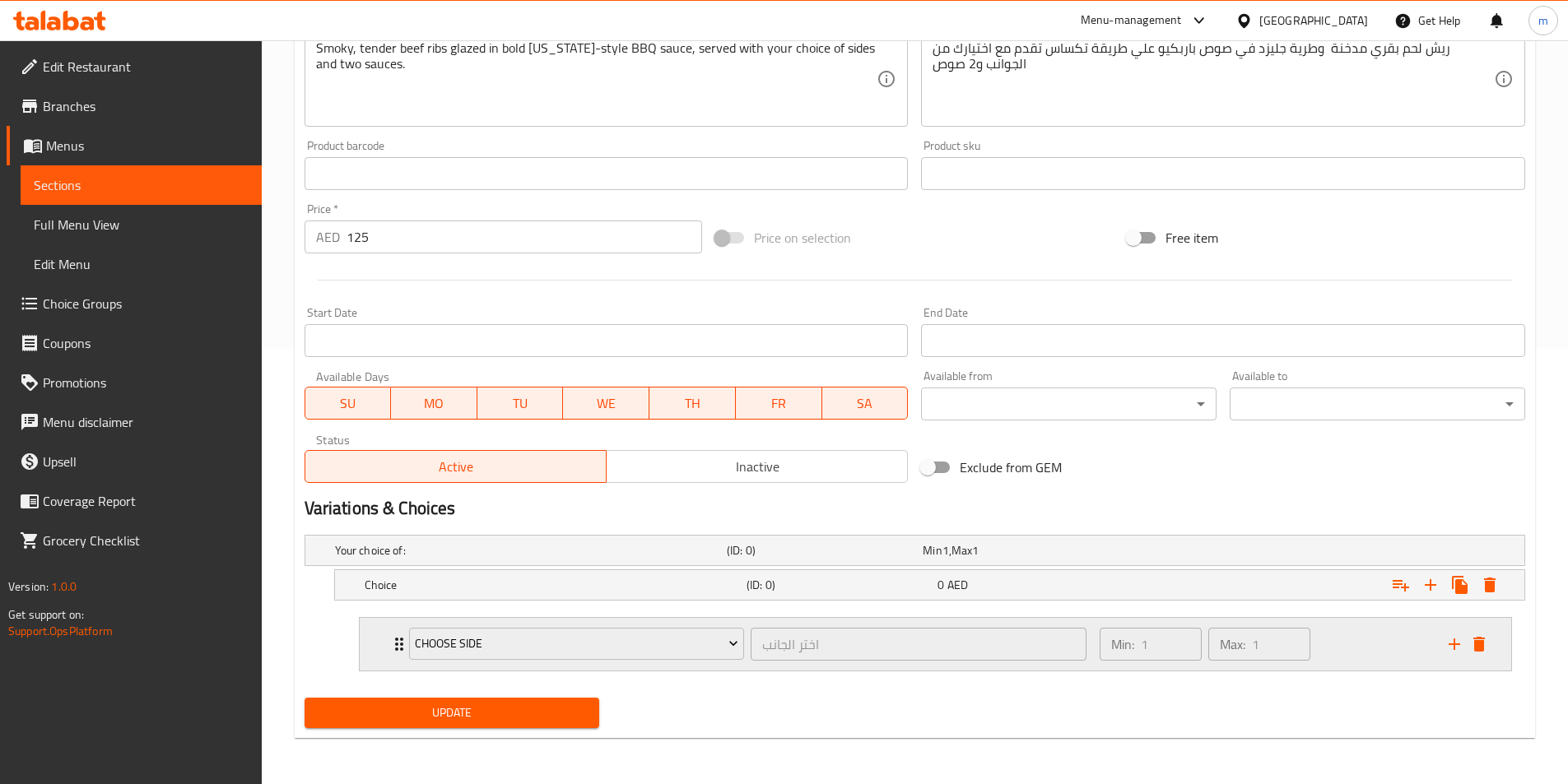
click at [1485, 650] on icon "delete" at bounding box center [1479, 644] width 20 height 20
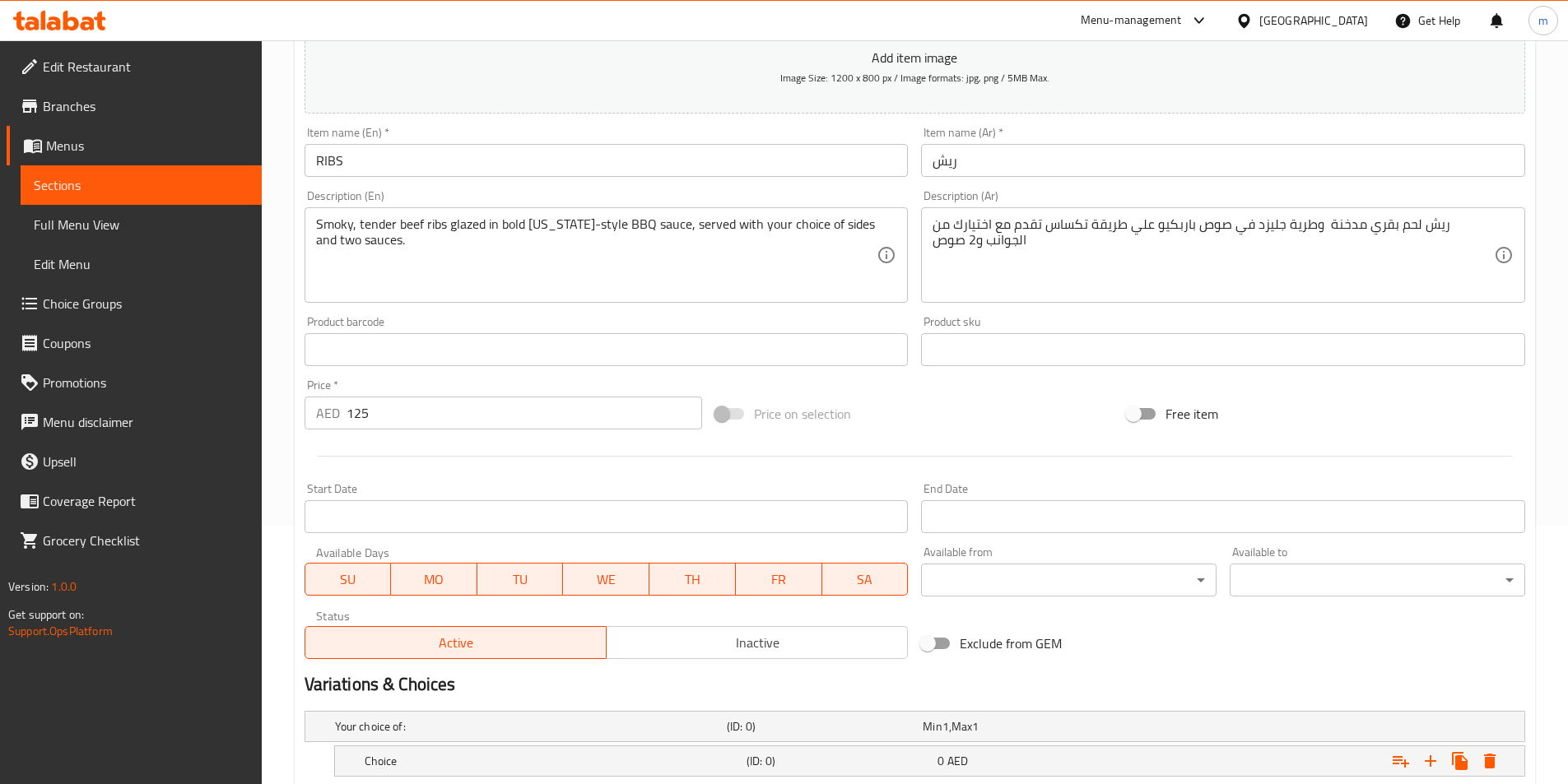
scroll to position [368, 0]
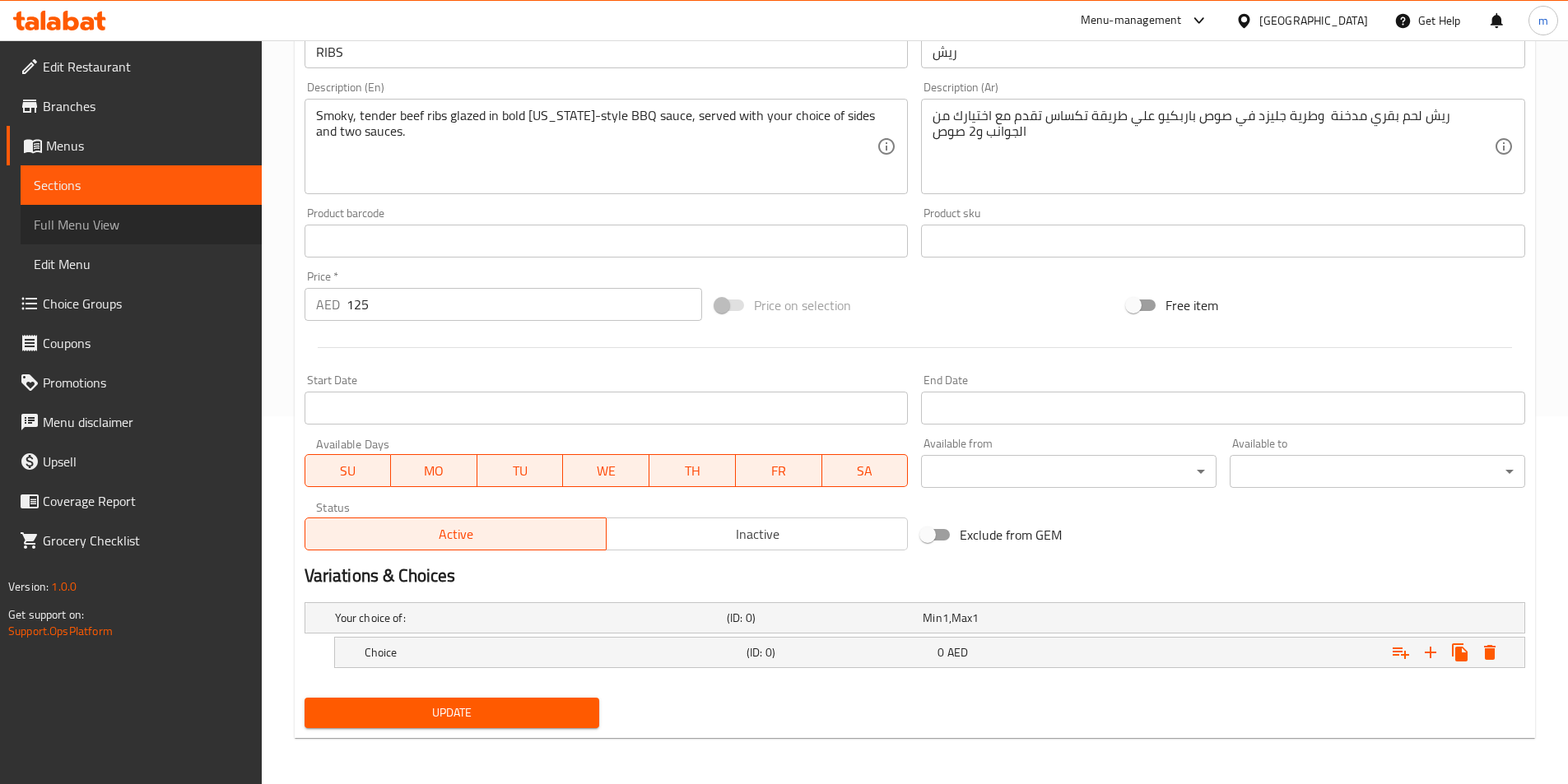
click at [143, 227] on span "Full Menu View" at bounding box center [141, 225] width 215 height 20
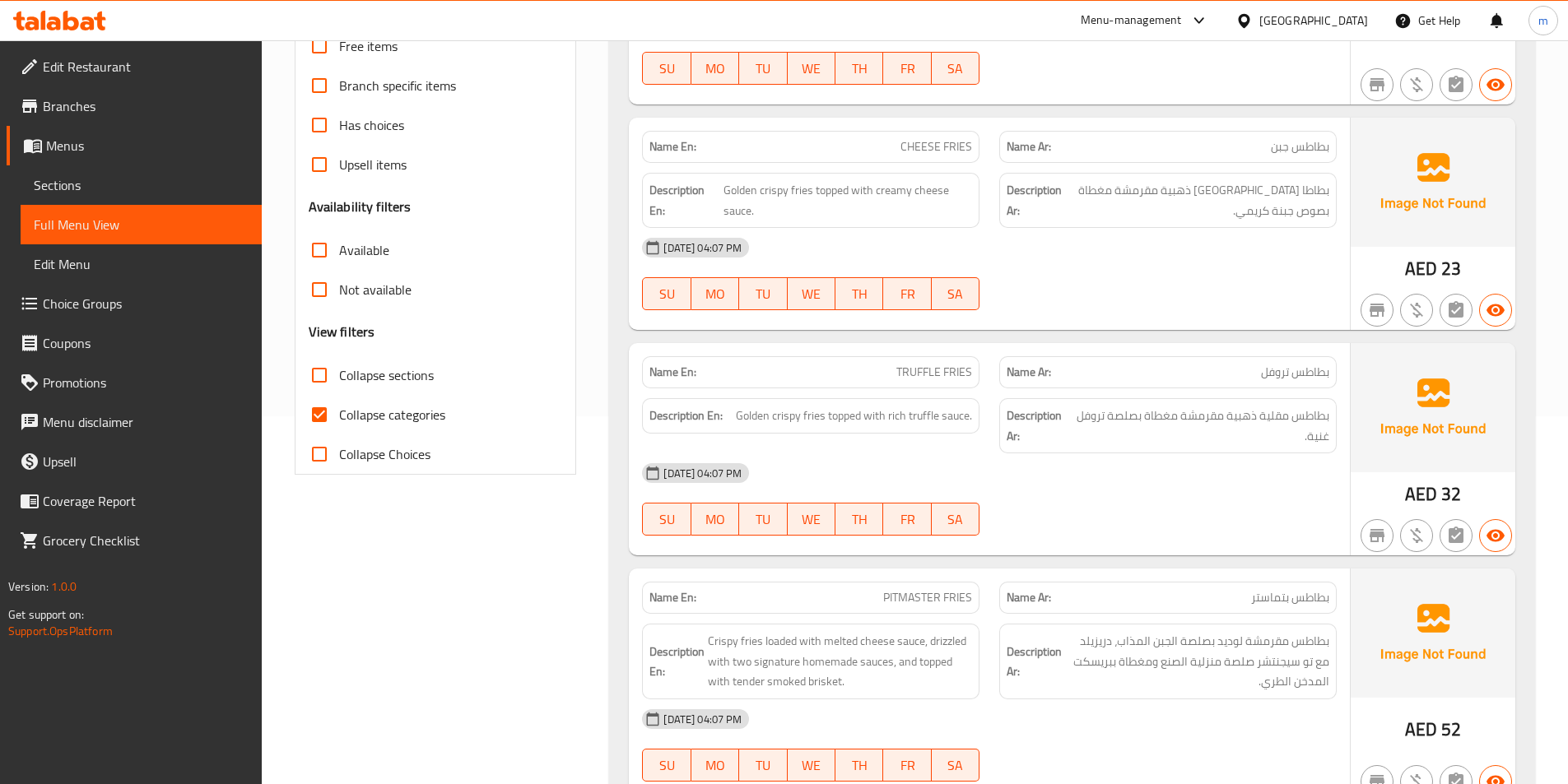
click at [393, 416] on span "Collapse categories" at bounding box center [393, 414] width 106 height 20
click at [340, 416] on input "Collapse categories" at bounding box center [319, 414] width 39 height 39
checkbox input "false"
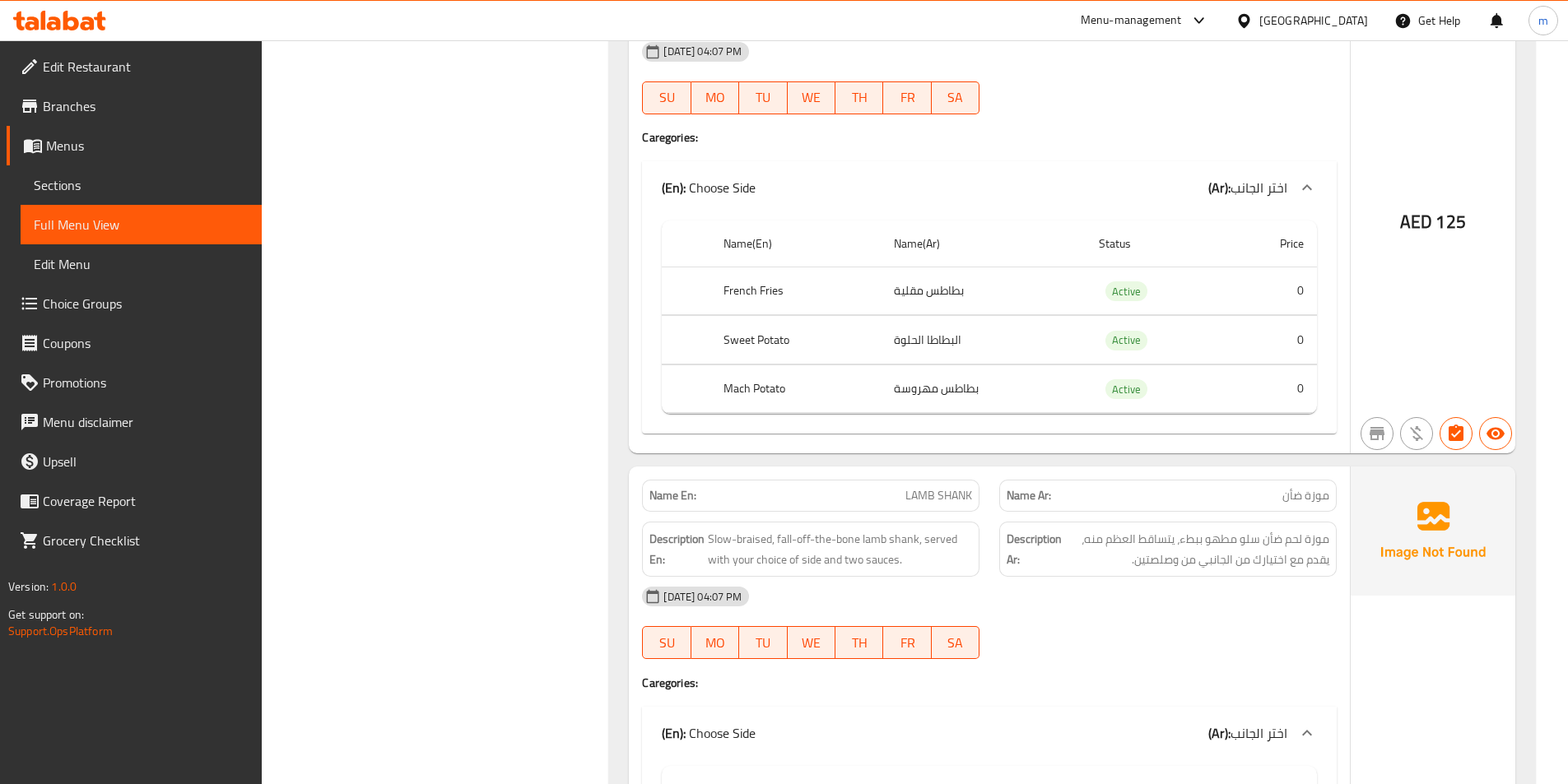
scroll to position [4664, 0]
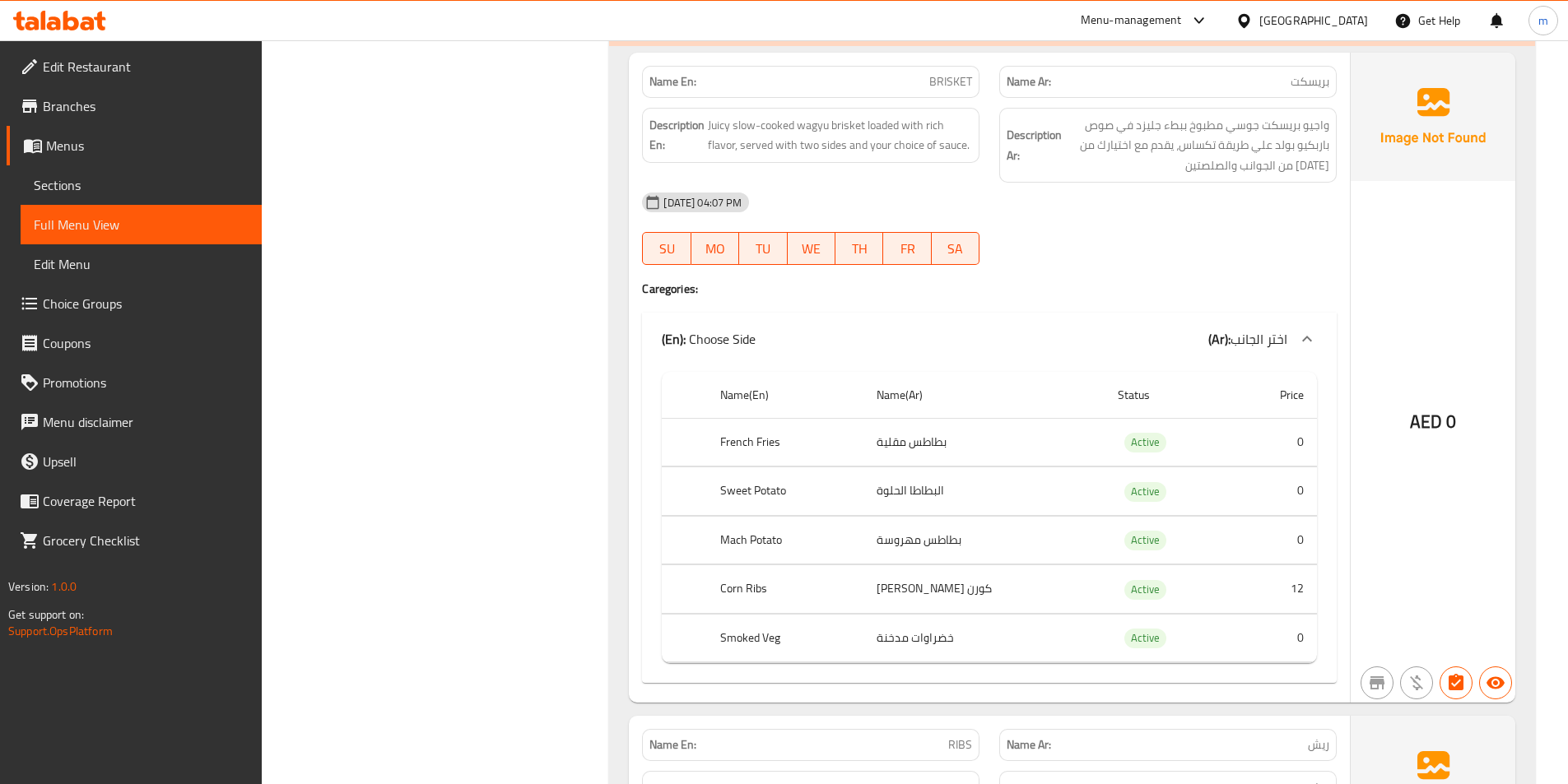
scroll to position [3841, 0]
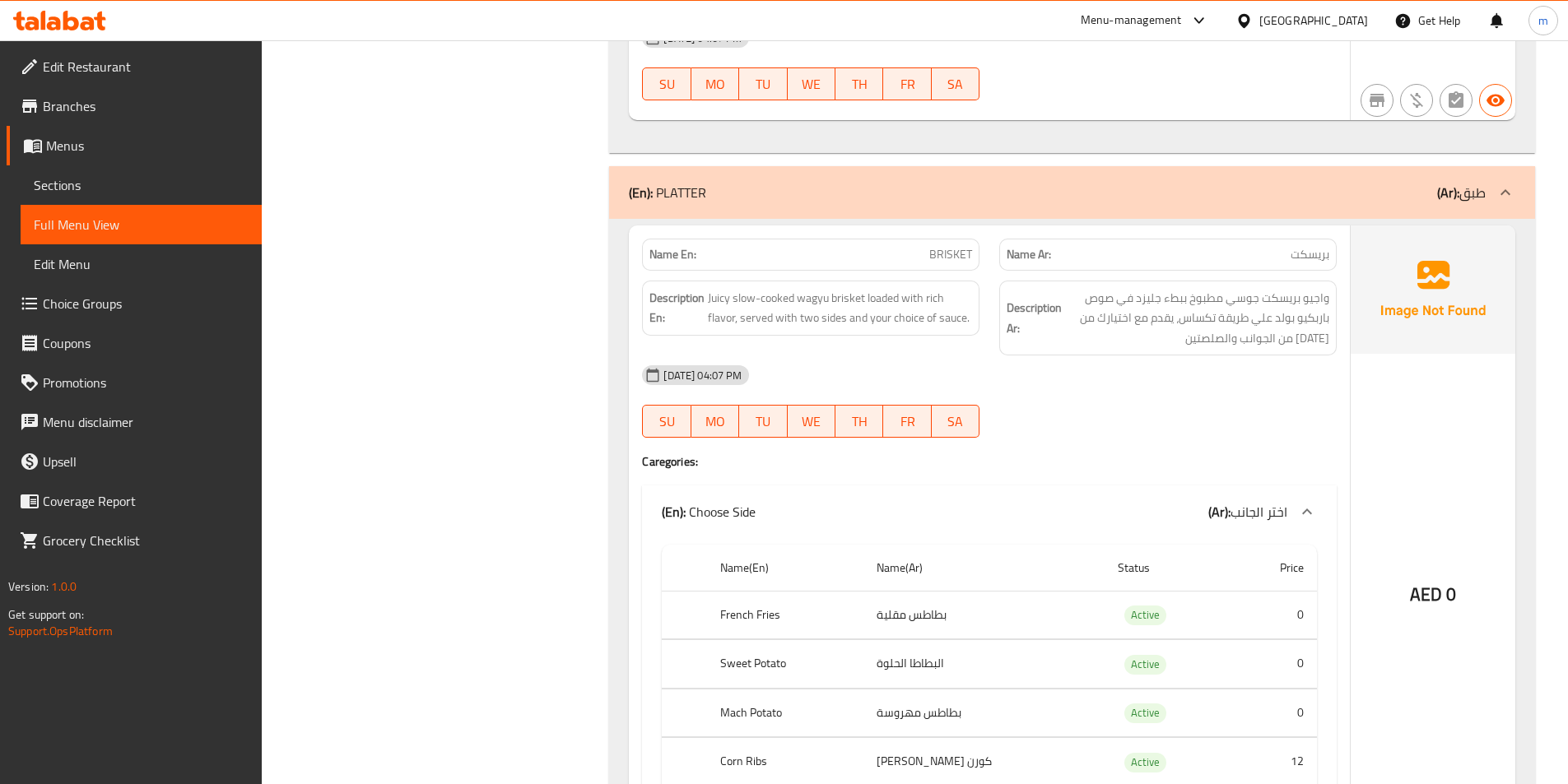
click at [1253, 499] on span "اختر الجانب" at bounding box center [1259, 511] width 57 height 25
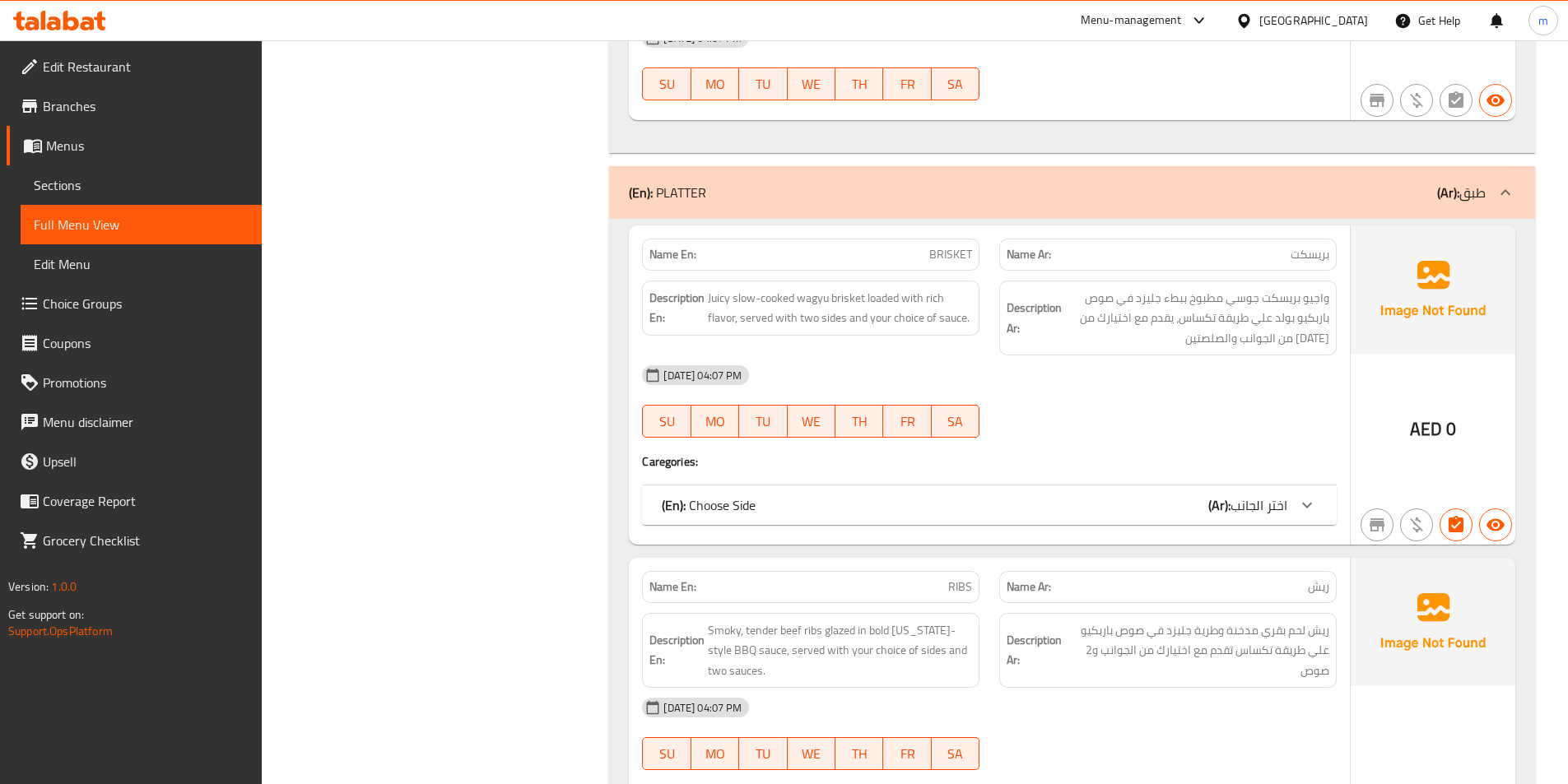
click at [1281, 493] on span "اختر الجانب" at bounding box center [1259, 505] width 57 height 25
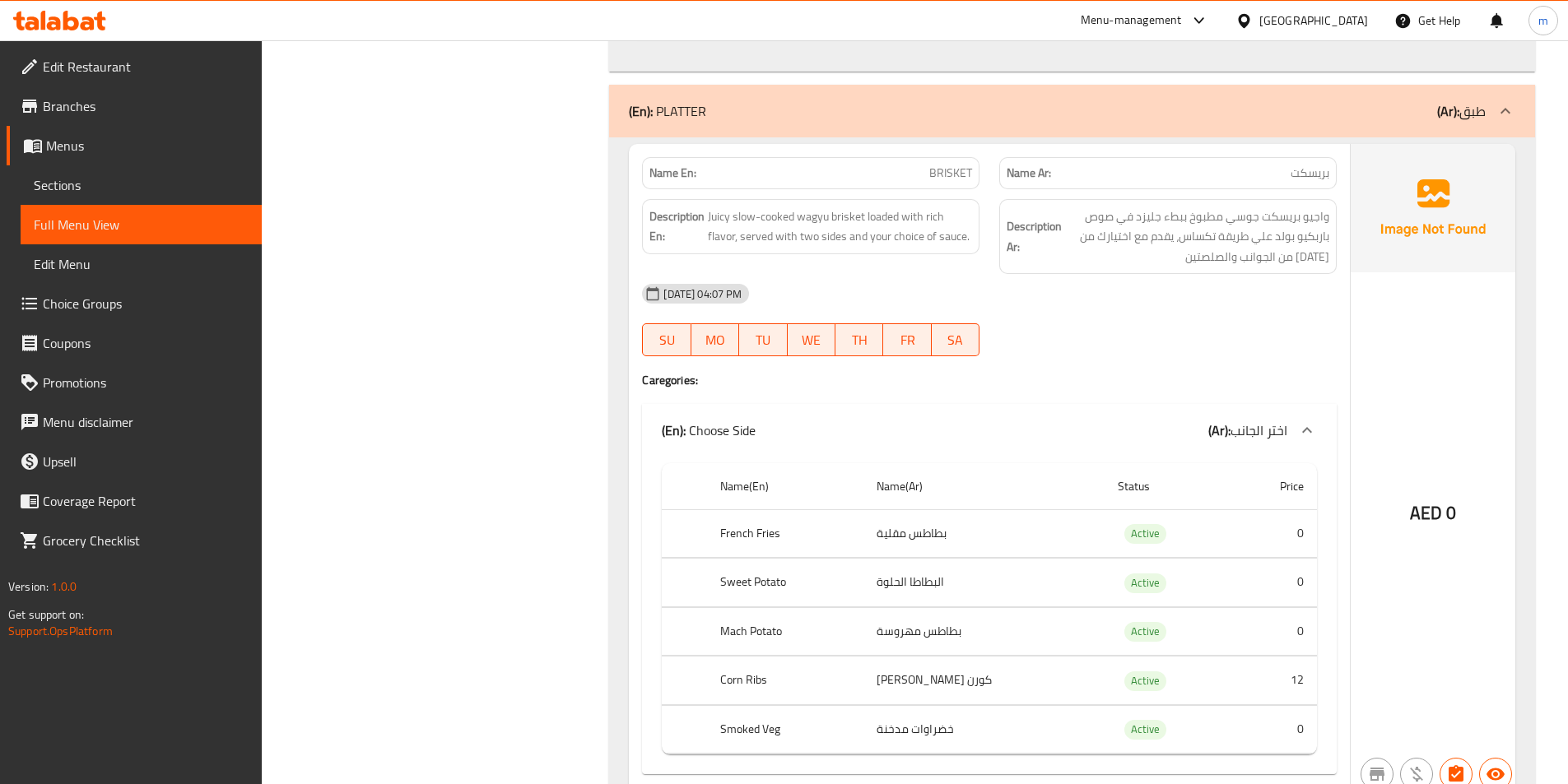
scroll to position [3924, 0]
click at [103, 142] on span "Menus" at bounding box center [146, 145] width 202 height 20
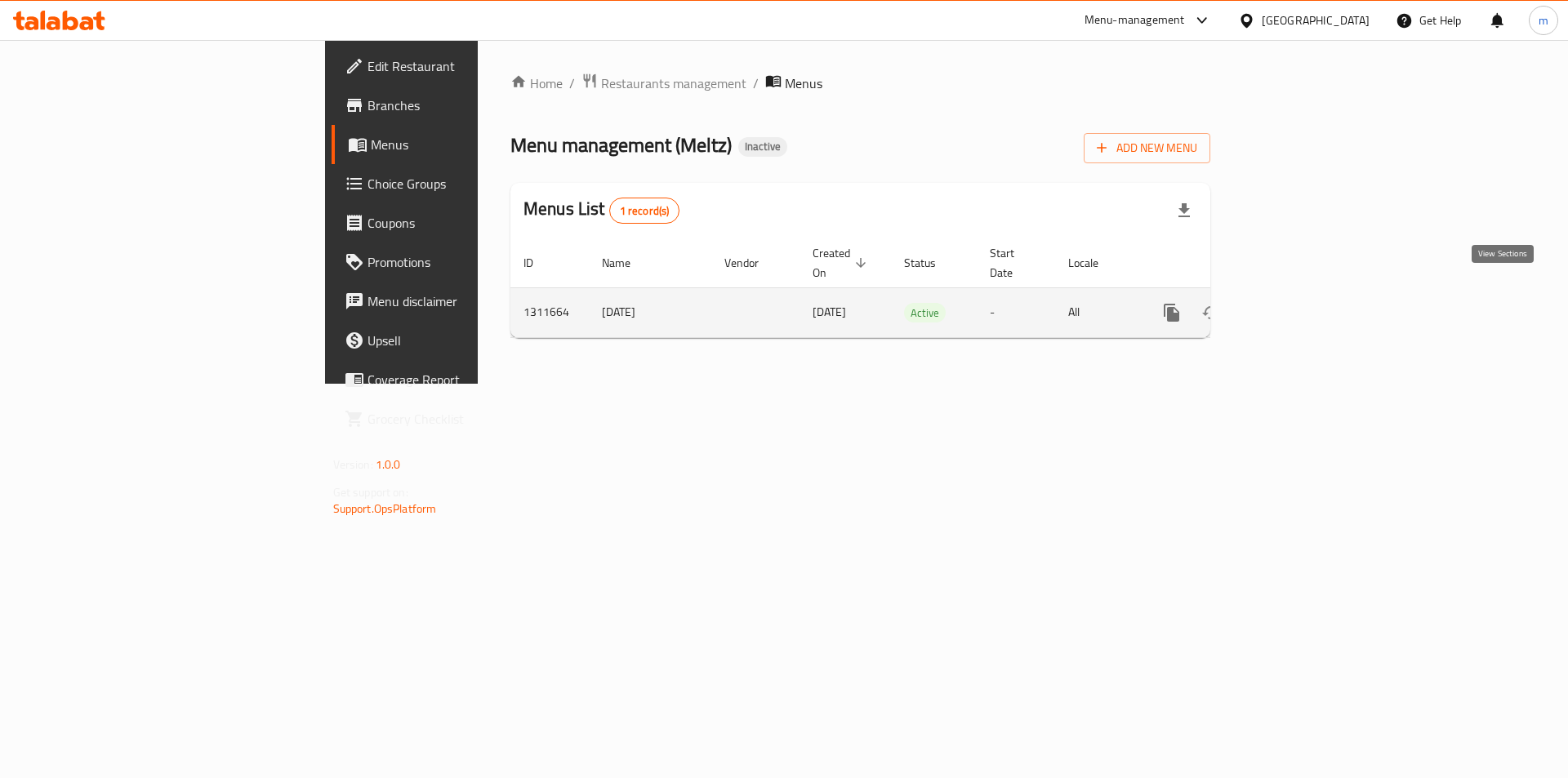
click at [1299, 303] on icon "enhanced table" at bounding box center [1289, 313] width 20 height 20
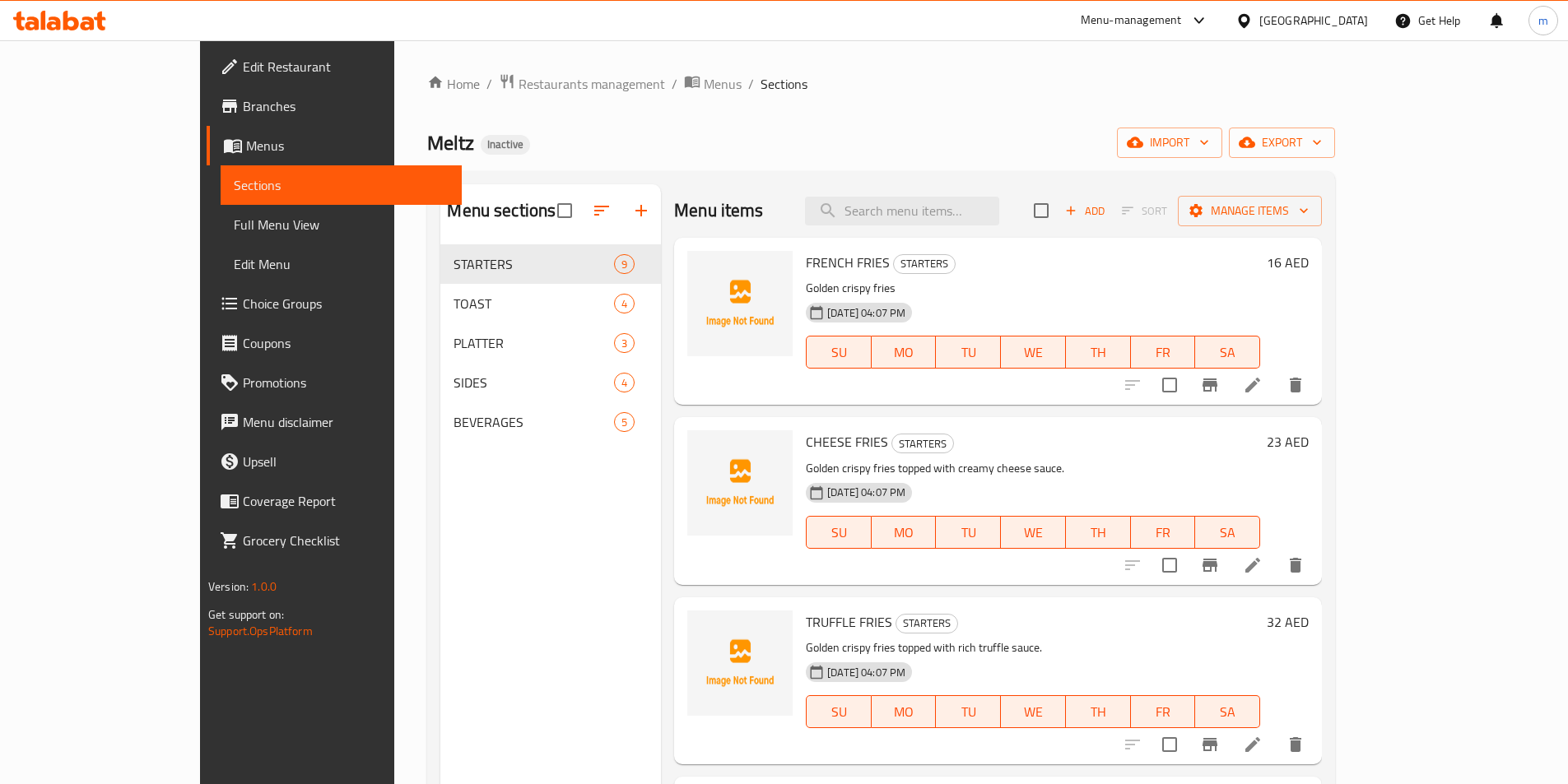
click at [233, 190] on span "Sections" at bounding box center [341, 186] width 215 height 20
click at [246, 150] on span "Menus" at bounding box center [347, 145] width 202 height 20
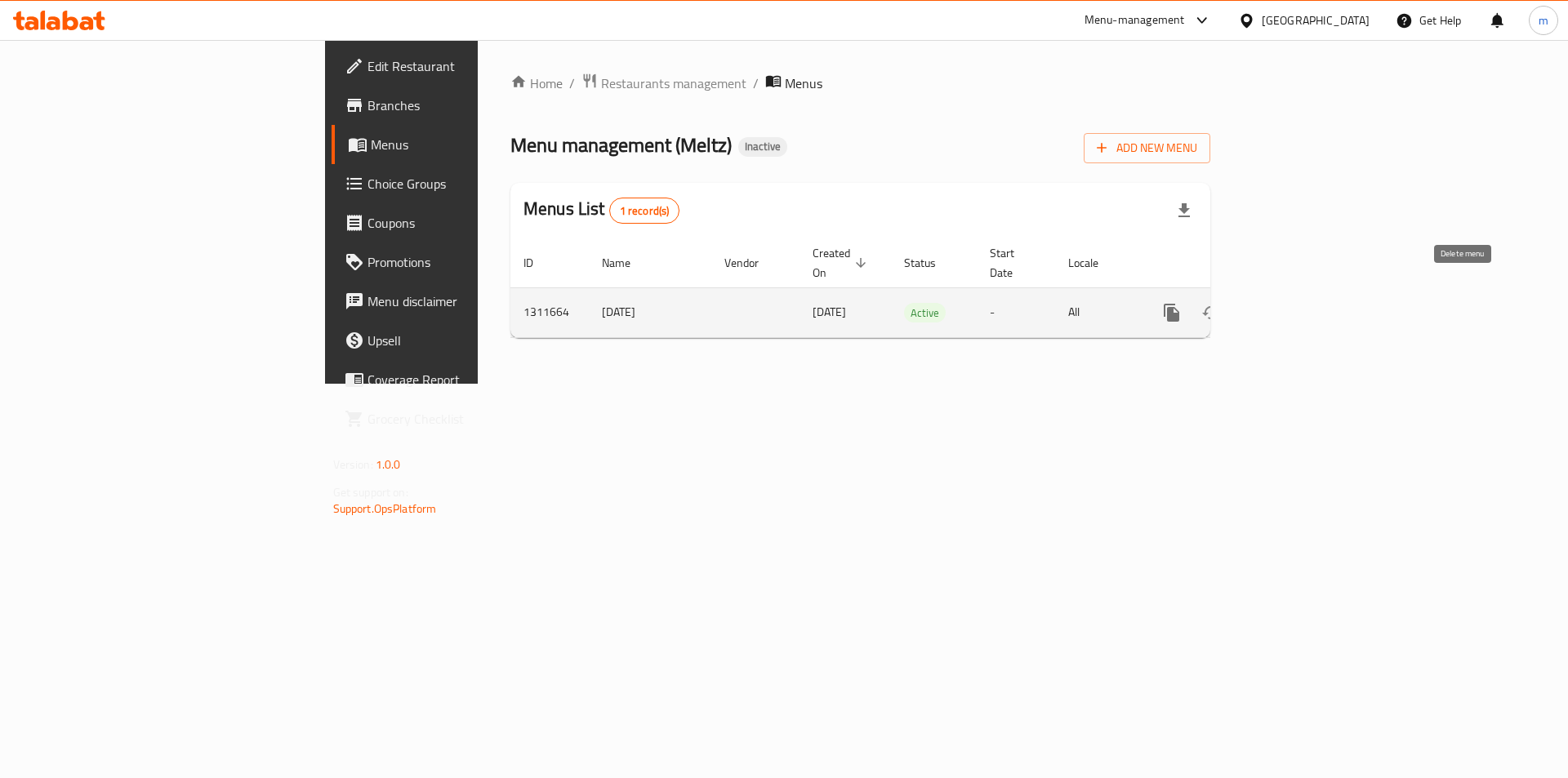
click at [1256, 305] on icon "enhanced table" at bounding box center [1249, 312] width 12 height 15
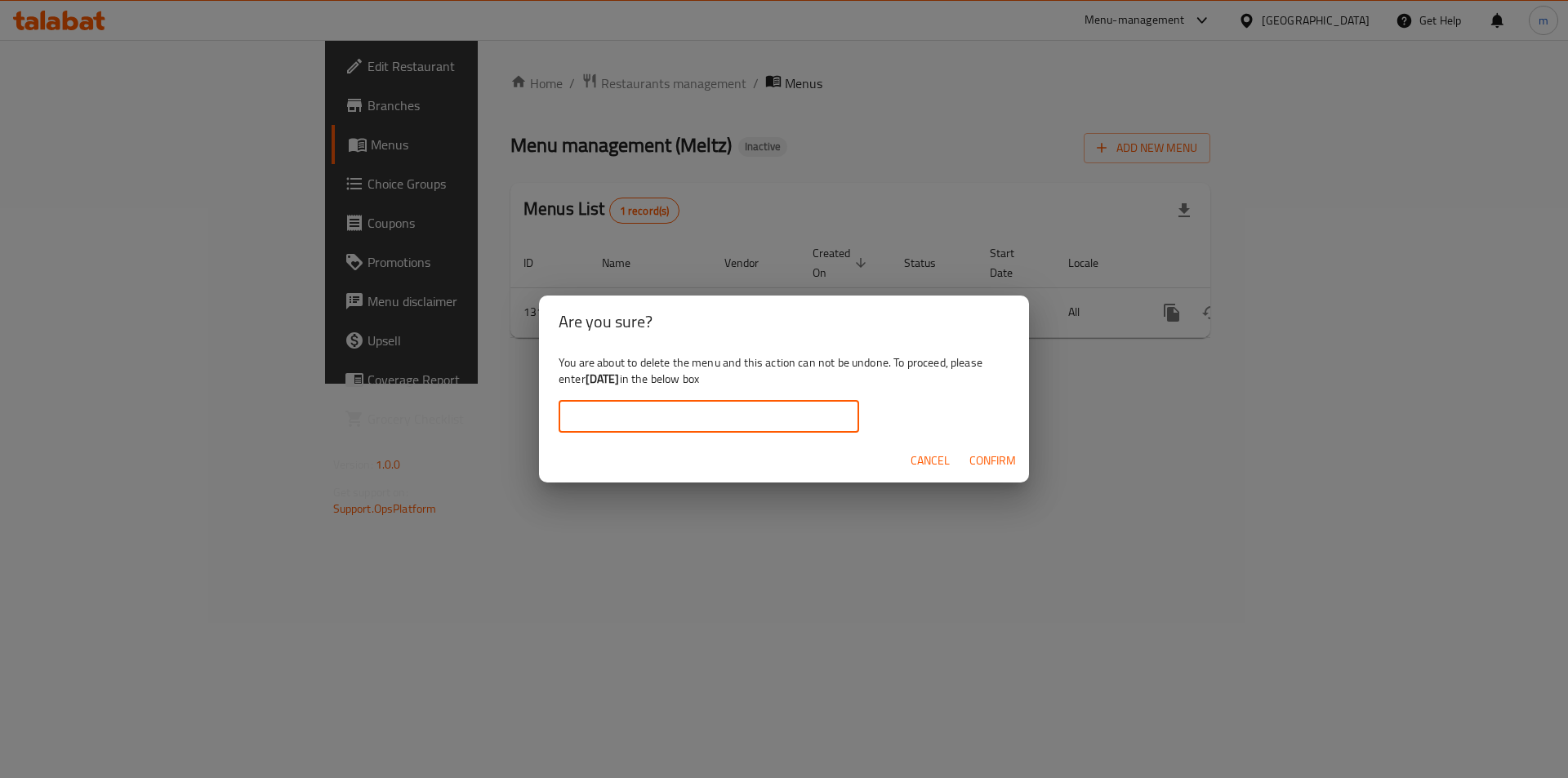
click at [804, 417] on input "text" at bounding box center [708, 417] width 301 height 33
type input "14.9.2025"
click at [998, 453] on span "Confirm" at bounding box center [991, 460] width 46 height 20
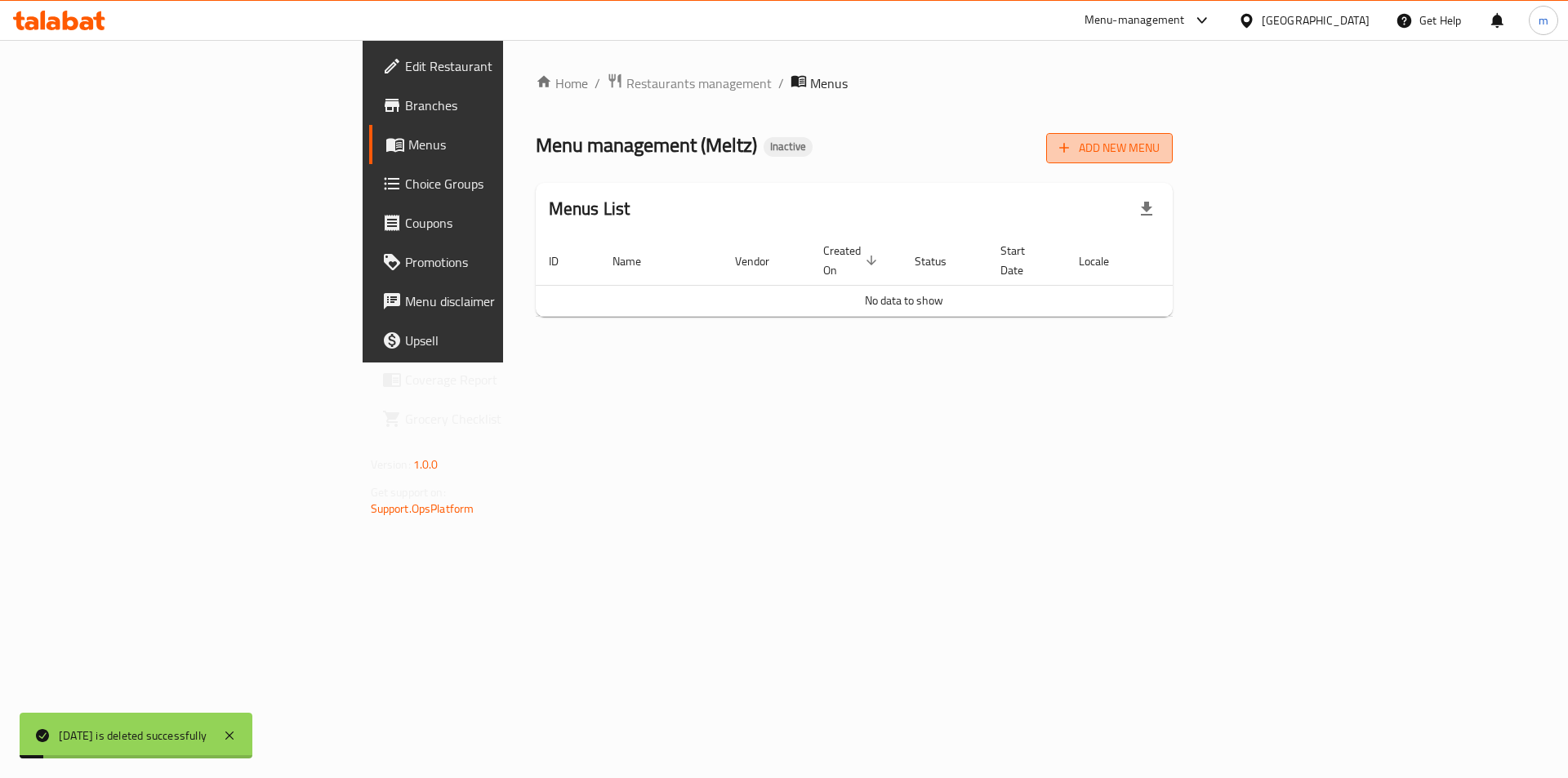
click at [1159, 154] on span "Add New Menu" at bounding box center [1109, 148] width 101 height 20
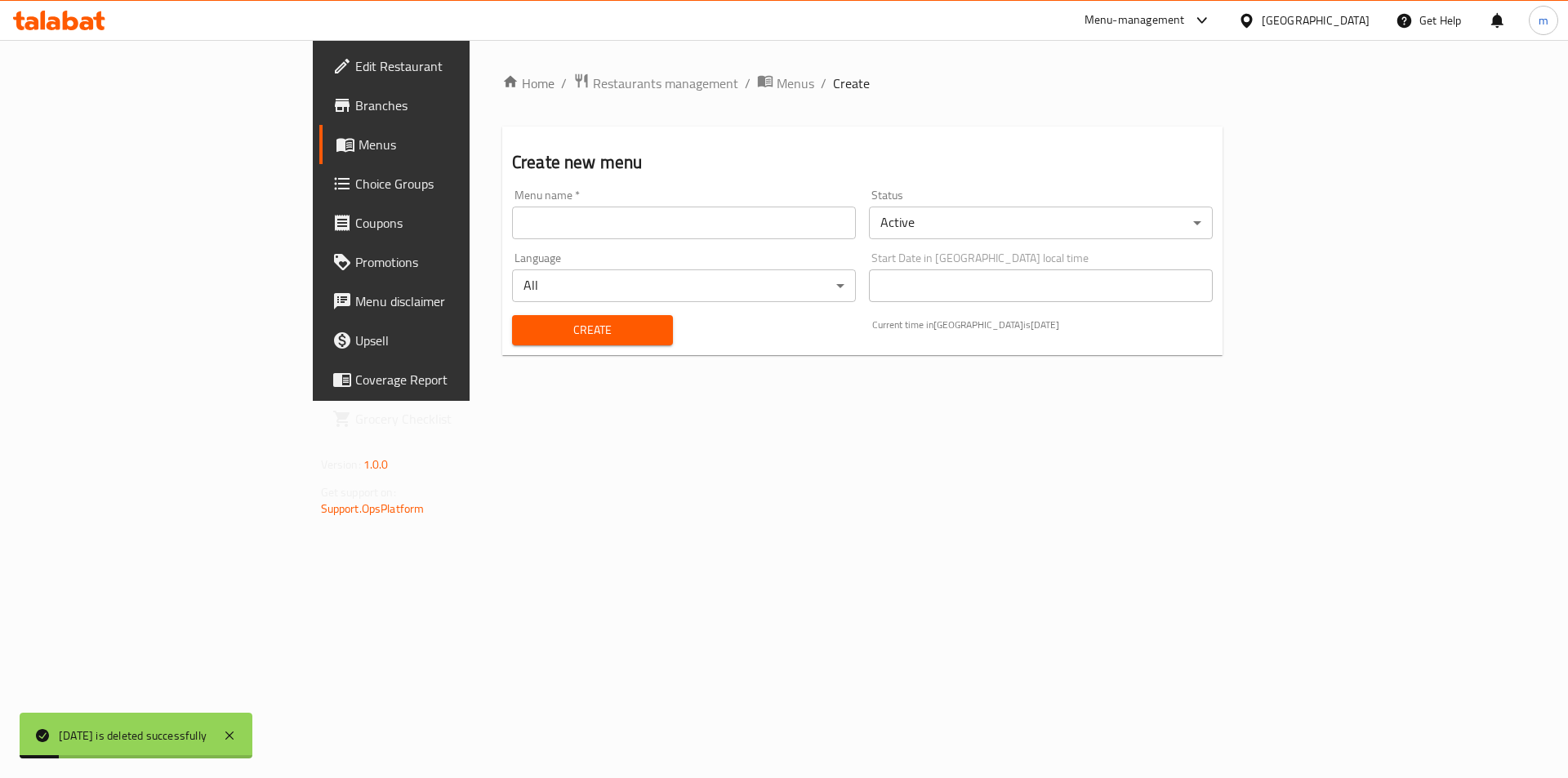
click at [512, 221] on input "text" at bounding box center [684, 223] width 344 height 33
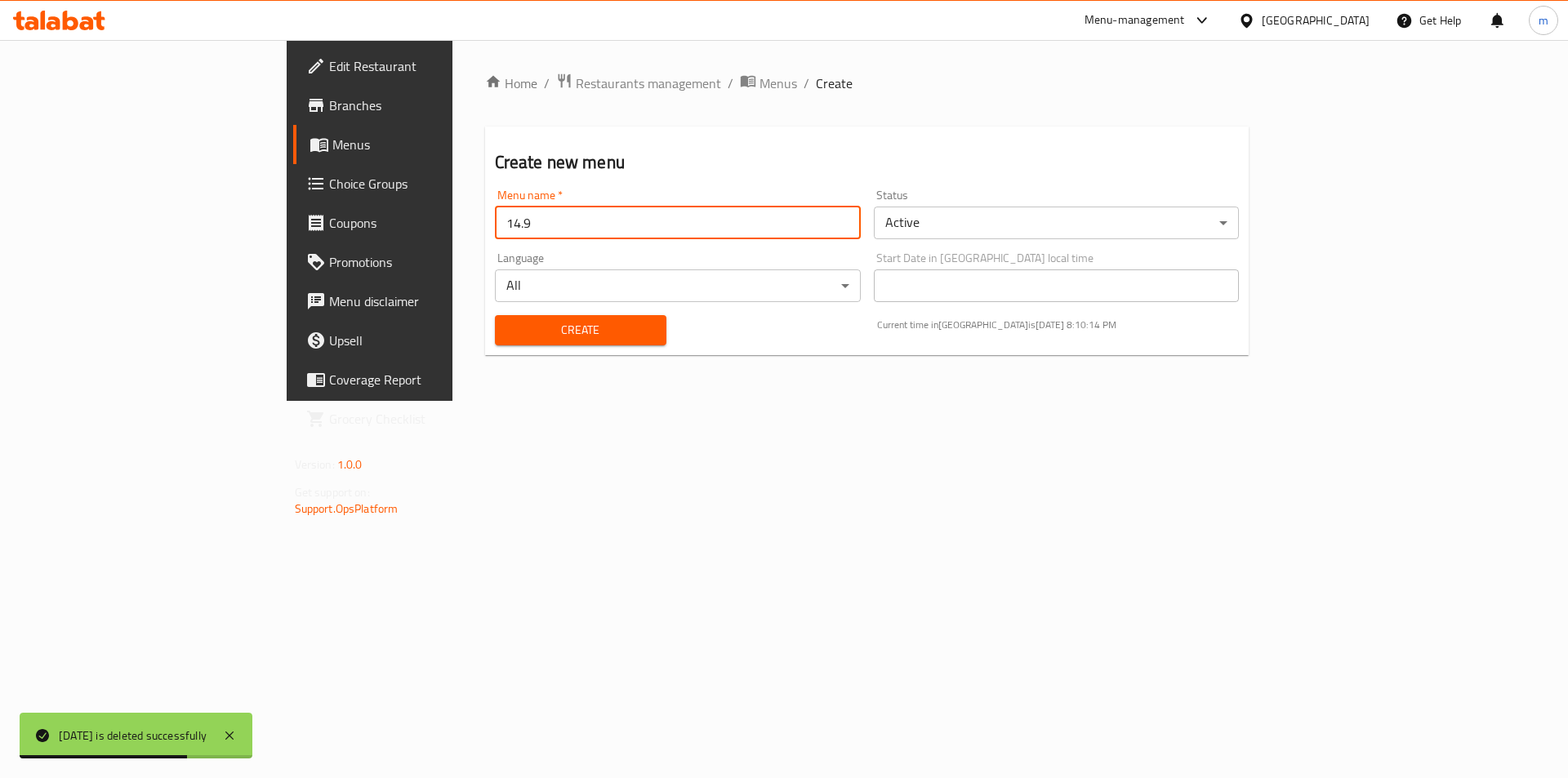
type input "14.9.2025"
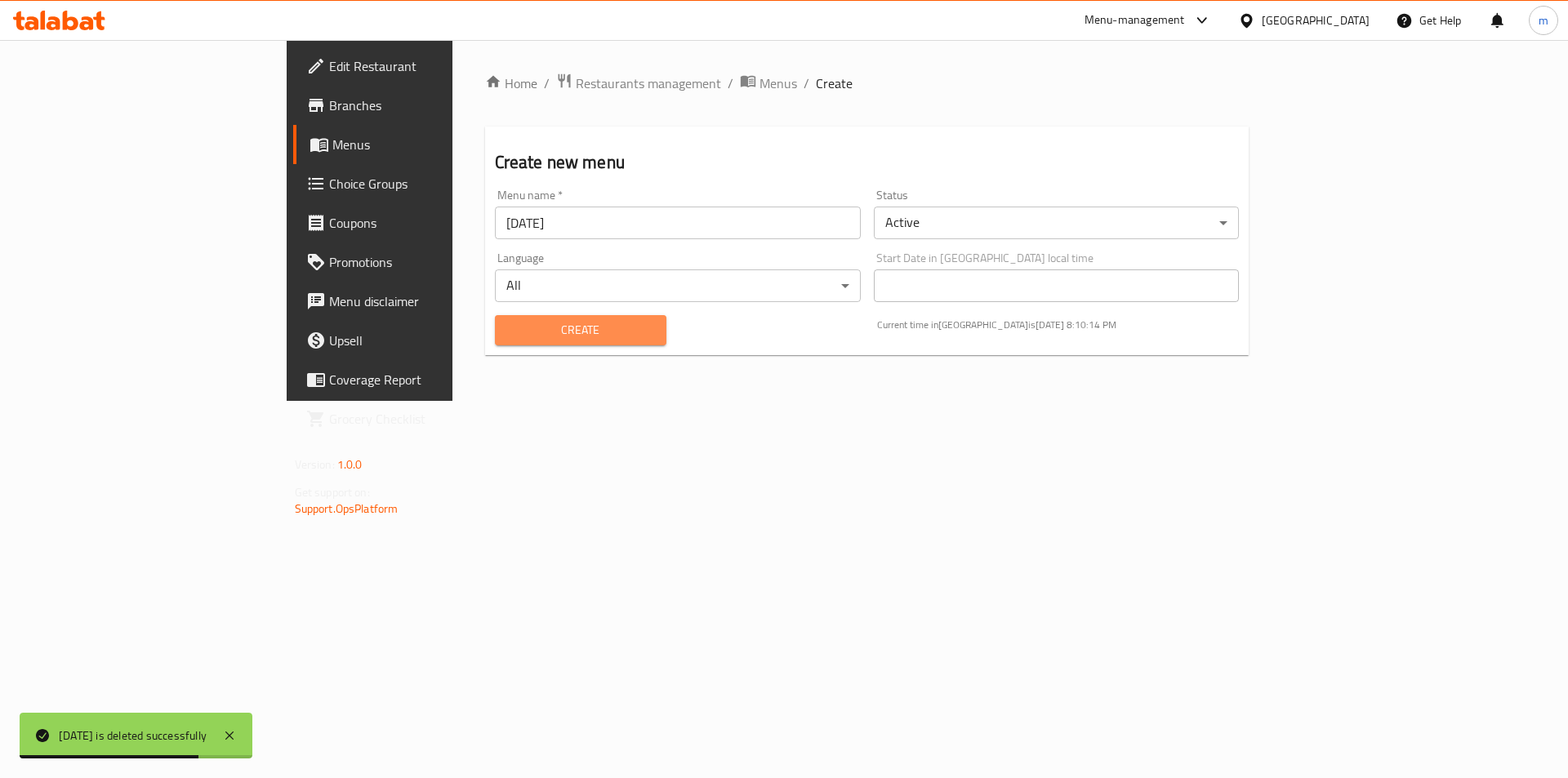
click at [495, 344] on button "Create" at bounding box center [580, 330] width 172 height 30
drag, startPoint x: 586, startPoint y: 80, endPoint x: 647, endPoint y: 112, distance: 68.9
click at [759, 80] on span "Menus" at bounding box center [777, 84] width 37 height 20
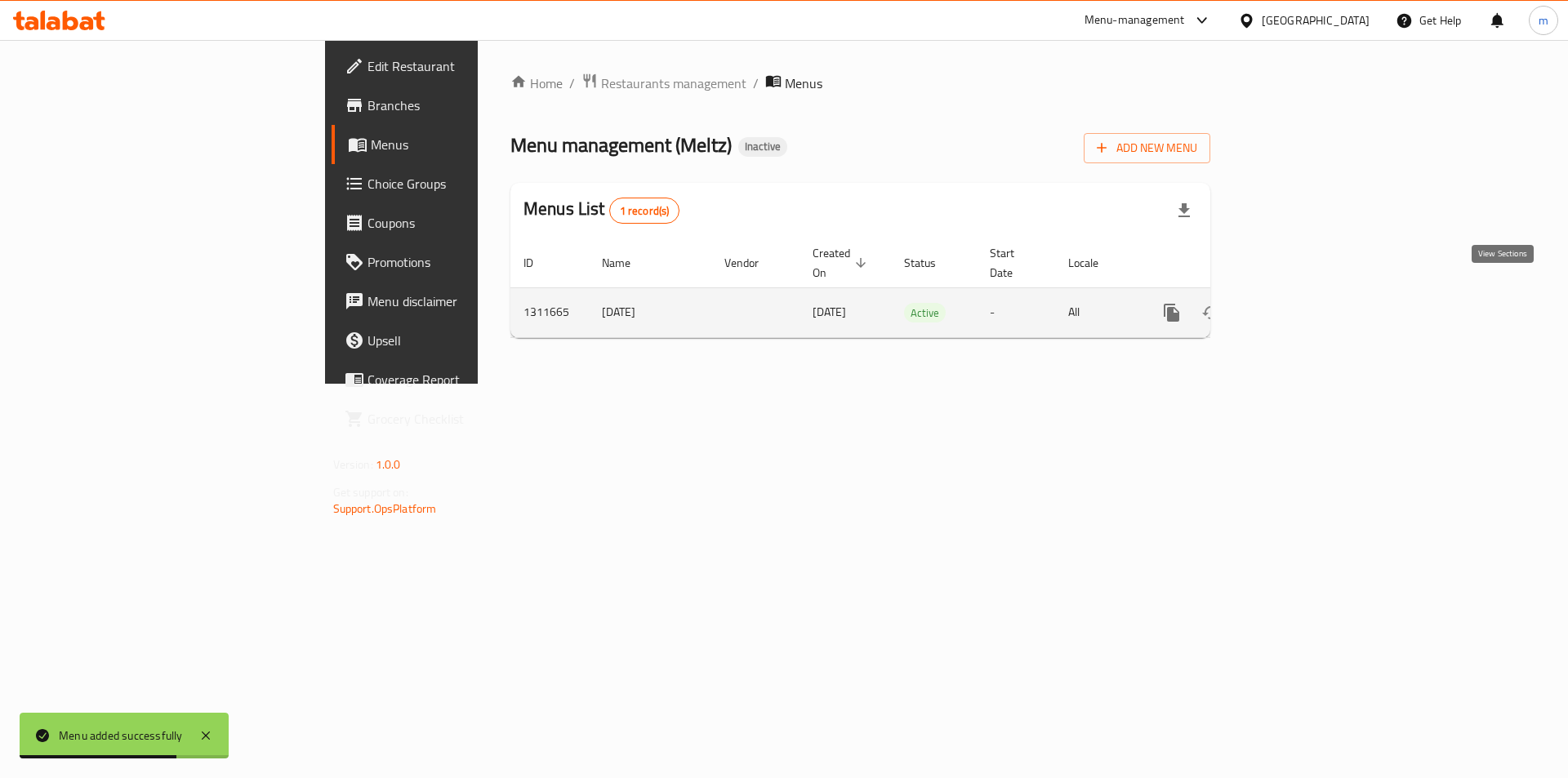
click at [1299, 303] on icon "enhanced table" at bounding box center [1289, 313] width 20 height 20
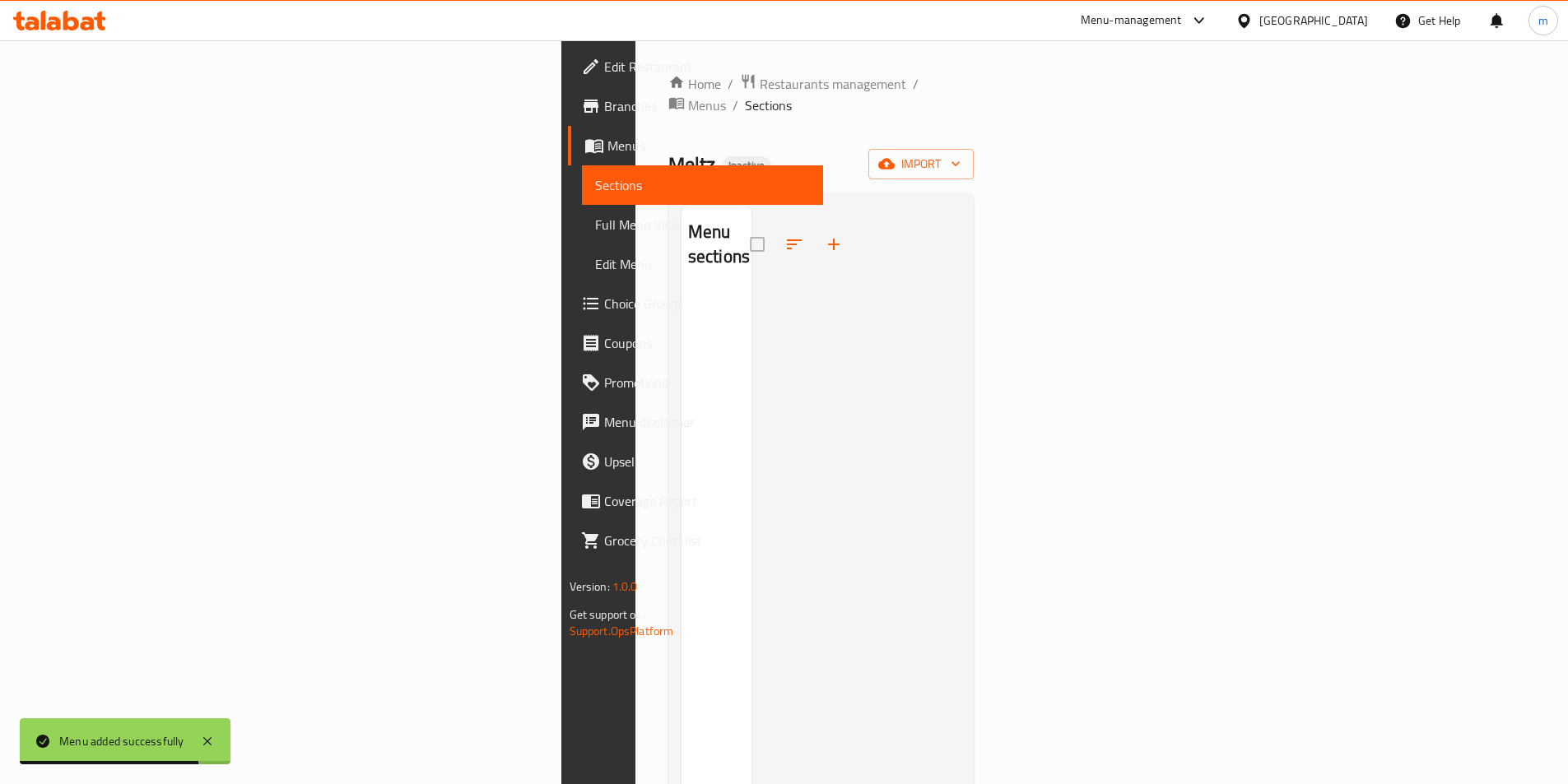
click at [975, 163] on div "Home / Restaurants management / Menus / Sections Meltz Inactive import Menu sec…" at bounding box center [821, 538] width 307 height 929
click at [960, 154] on span "import" at bounding box center [921, 164] width 79 height 20
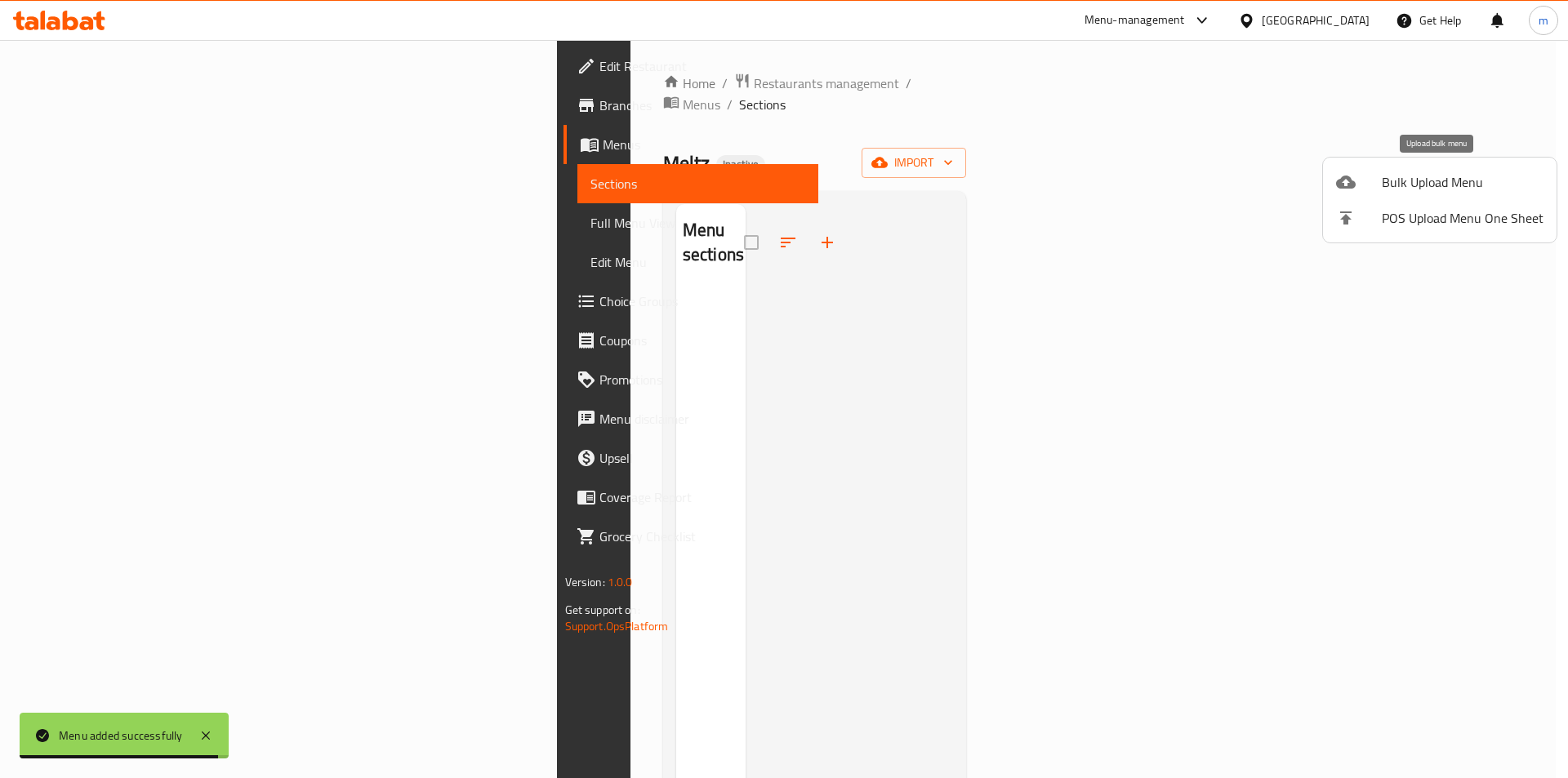
click at [1404, 182] on span "Bulk Upload Menu" at bounding box center [1463, 182] width 162 height 20
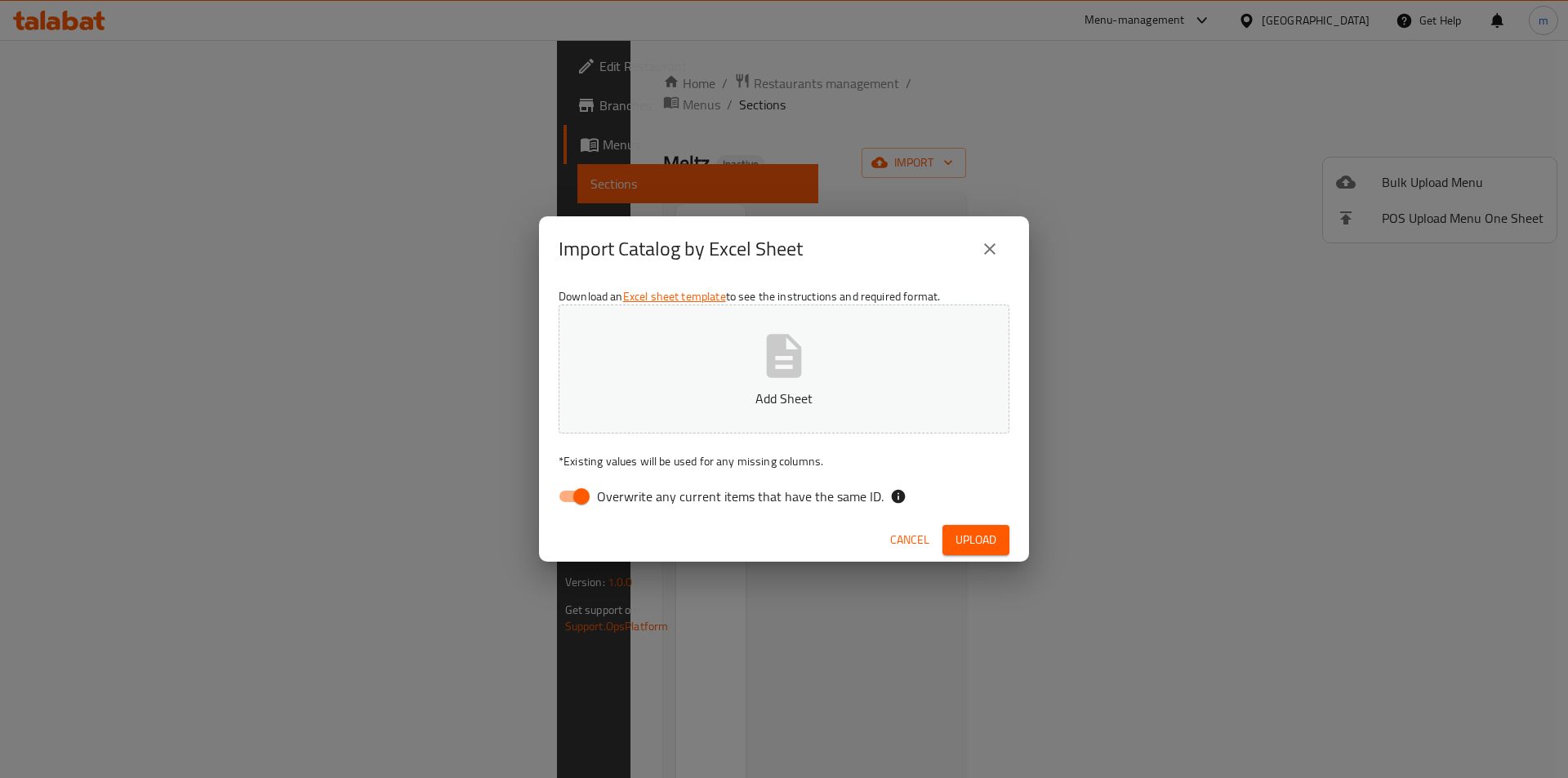
click at [572, 493] on input "Overwrite any current items that have the same ID." at bounding box center [581, 497] width 94 height 31
checkbox input "false"
click at [746, 335] on button "Add Sheet" at bounding box center [784, 369] width 450 height 129
click at [979, 544] on span "Upload" at bounding box center [975, 540] width 41 height 20
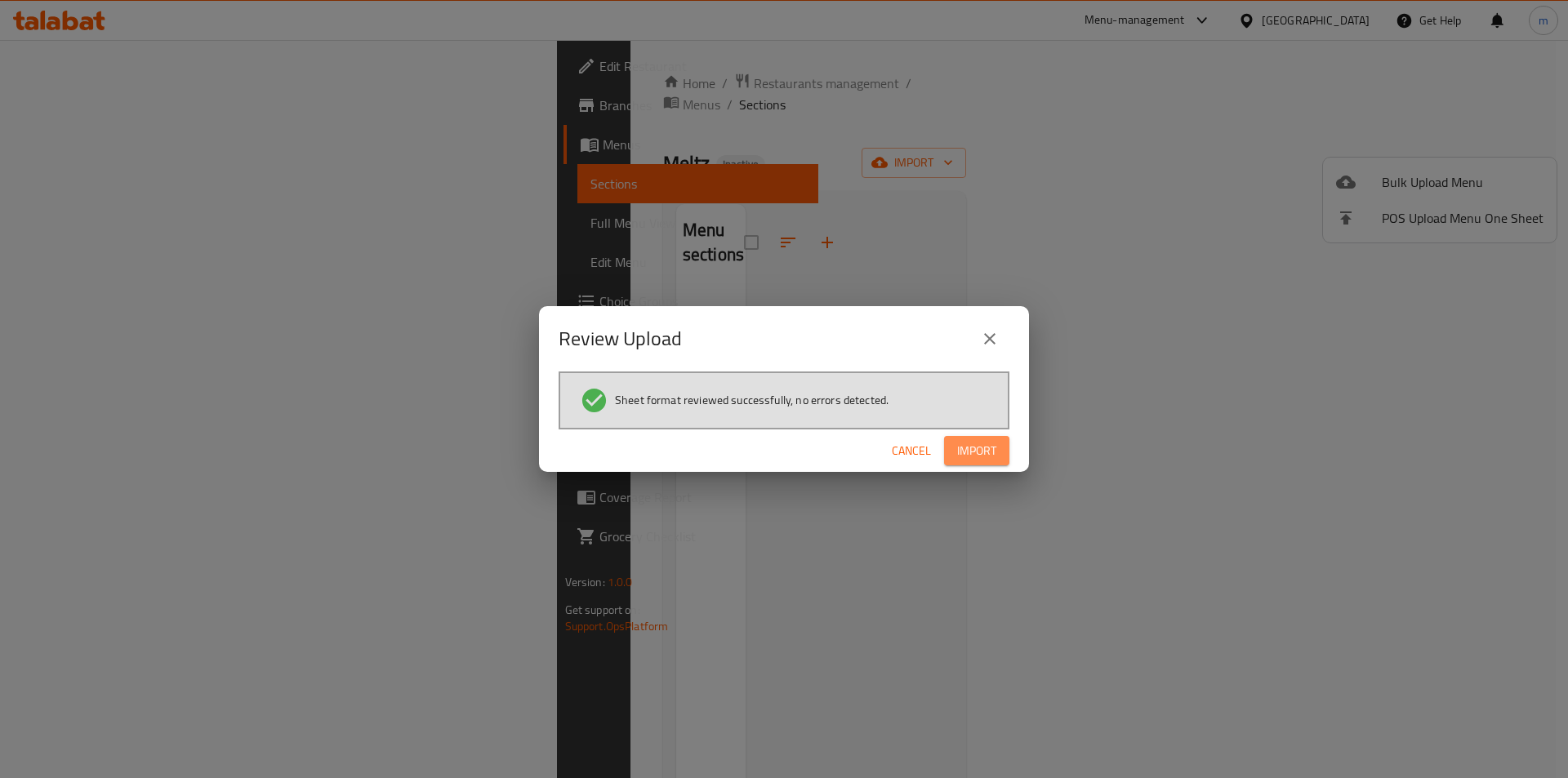
click at [988, 447] on span "Import" at bounding box center [976, 451] width 39 height 20
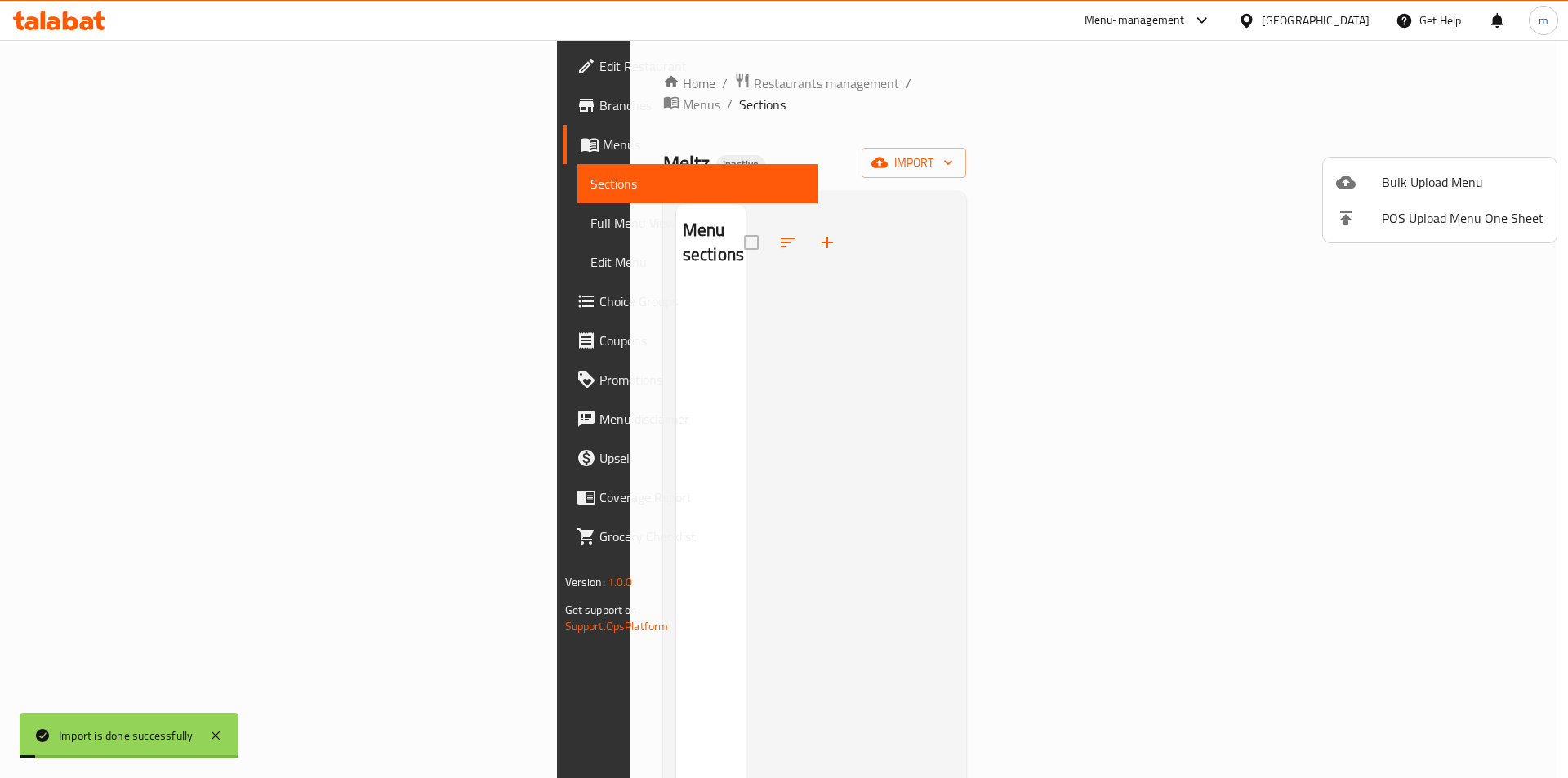
click at [102, 223] on div at bounding box center [784, 389] width 1568 height 778
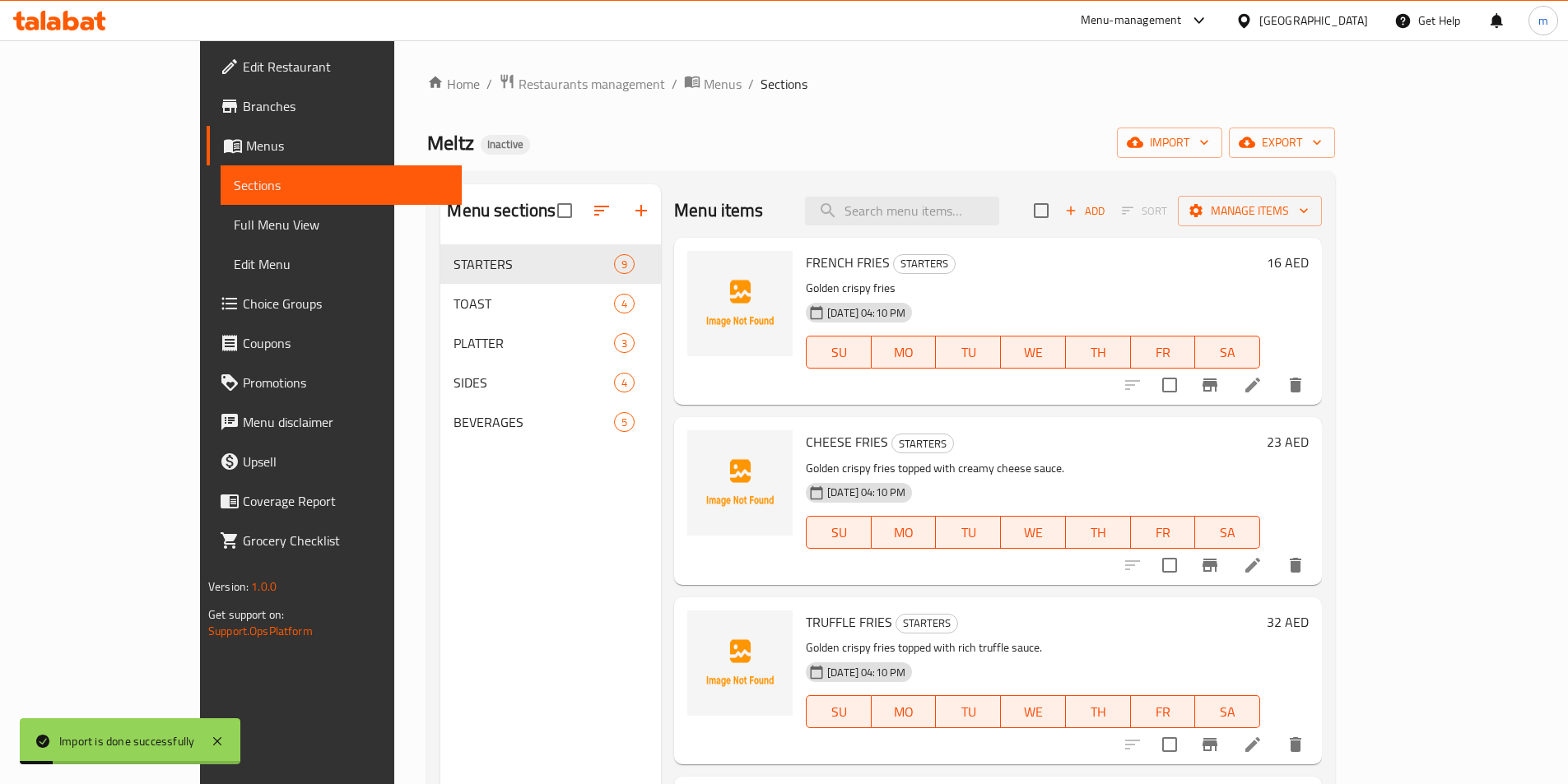
click at [233, 225] on span "Full Menu View" at bounding box center [341, 225] width 215 height 20
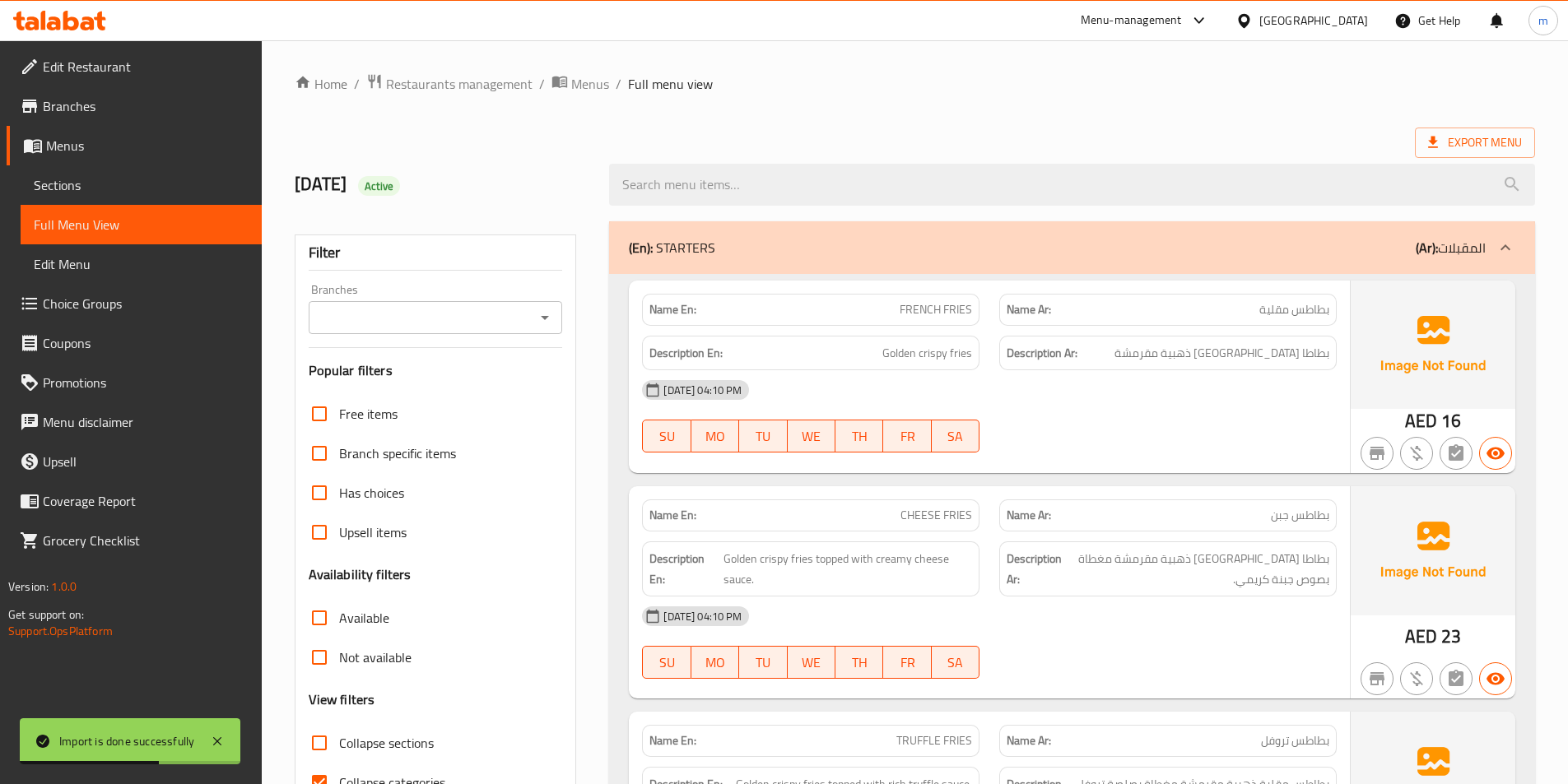
click at [913, 155] on div at bounding box center [1072, 184] width 946 height 61
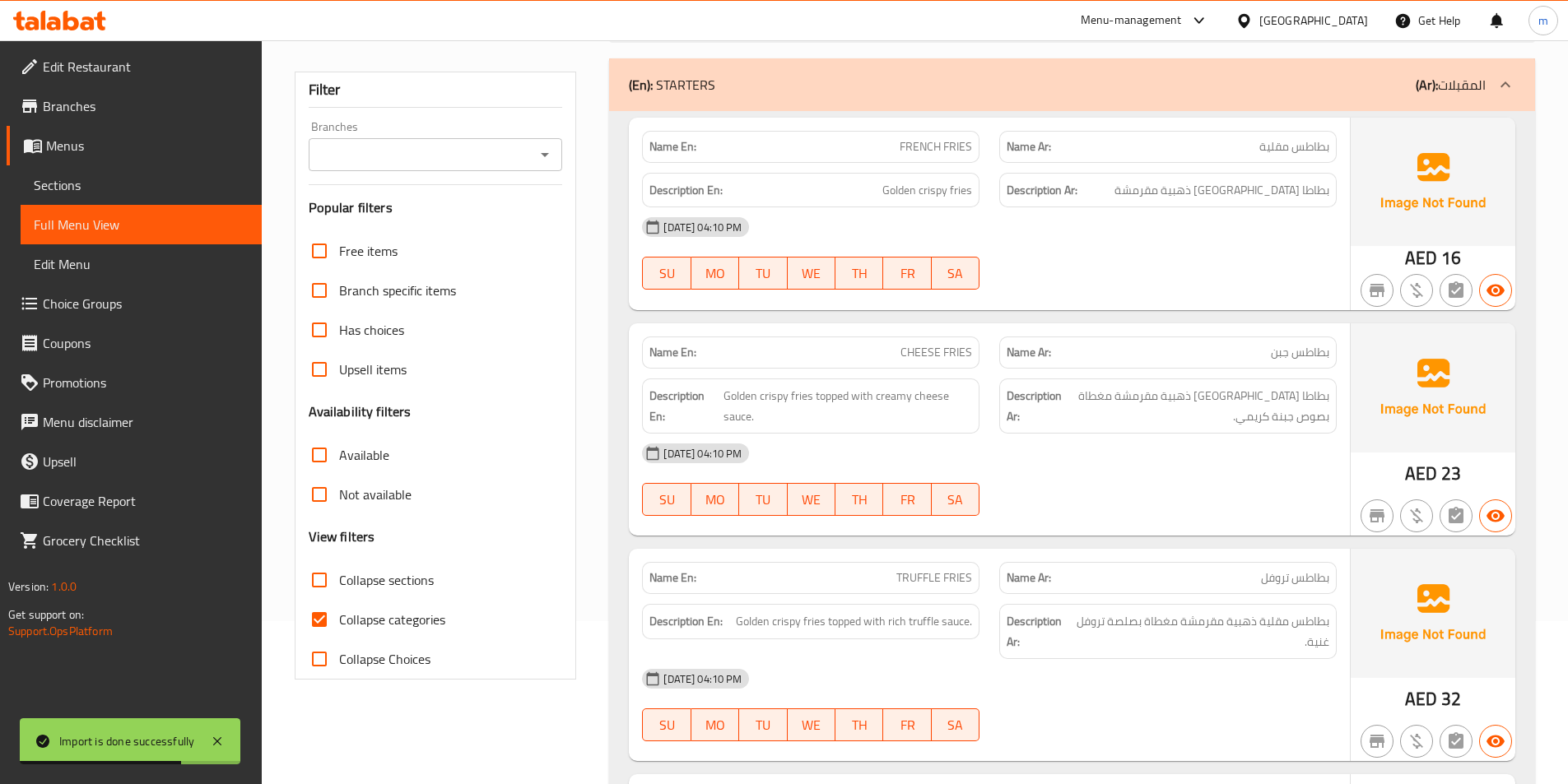
scroll to position [165, 0]
click at [388, 628] on span "Collapse categories" at bounding box center [393, 618] width 106 height 20
click at [340, 628] on input "Collapse categories" at bounding box center [319, 618] width 39 height 39
checkbox input "false"
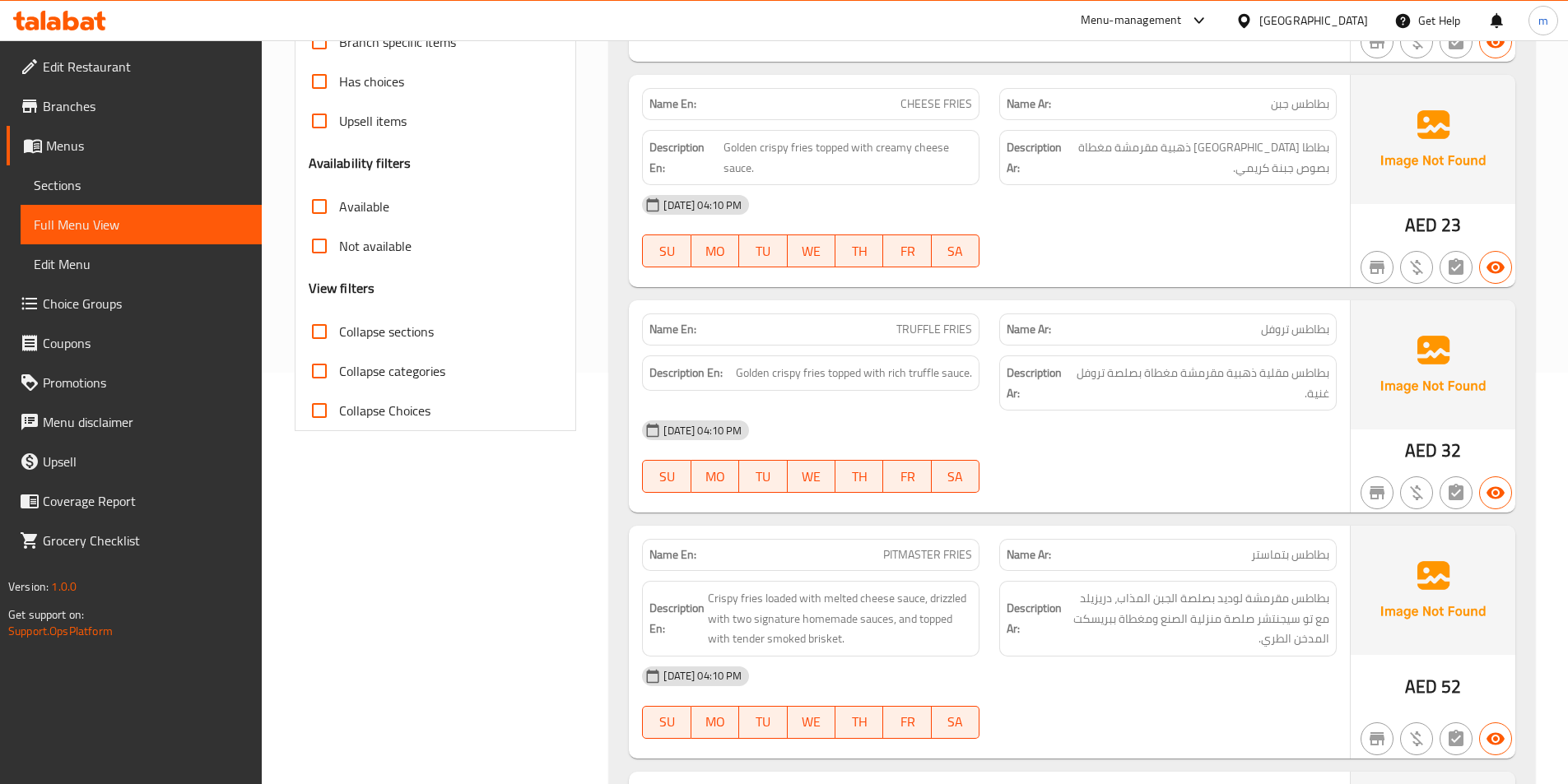
scroll to position [0, 0]
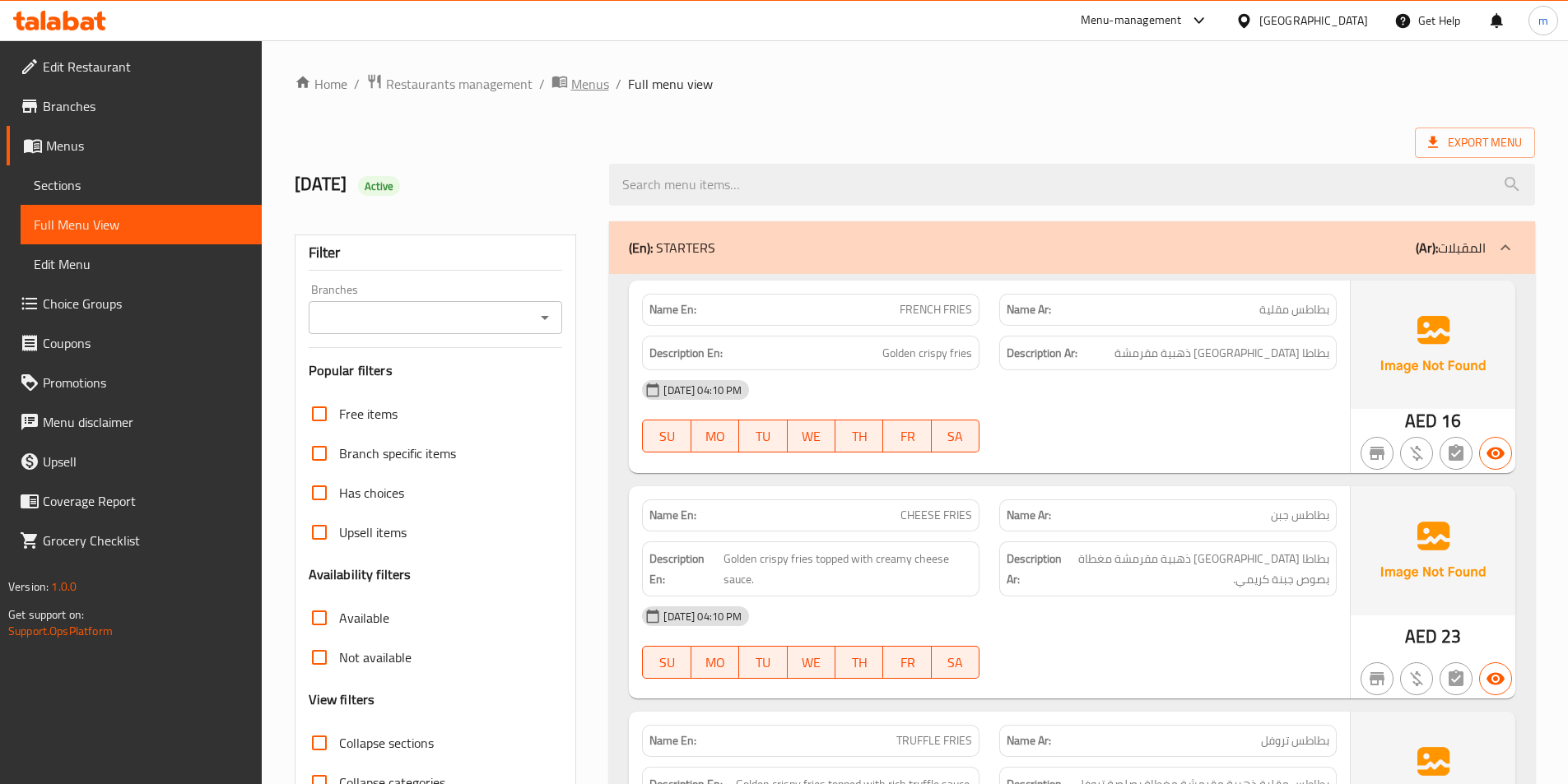
click at [590, 85] on span "Menus" at bounding box center [589, 84] width 38 height 20
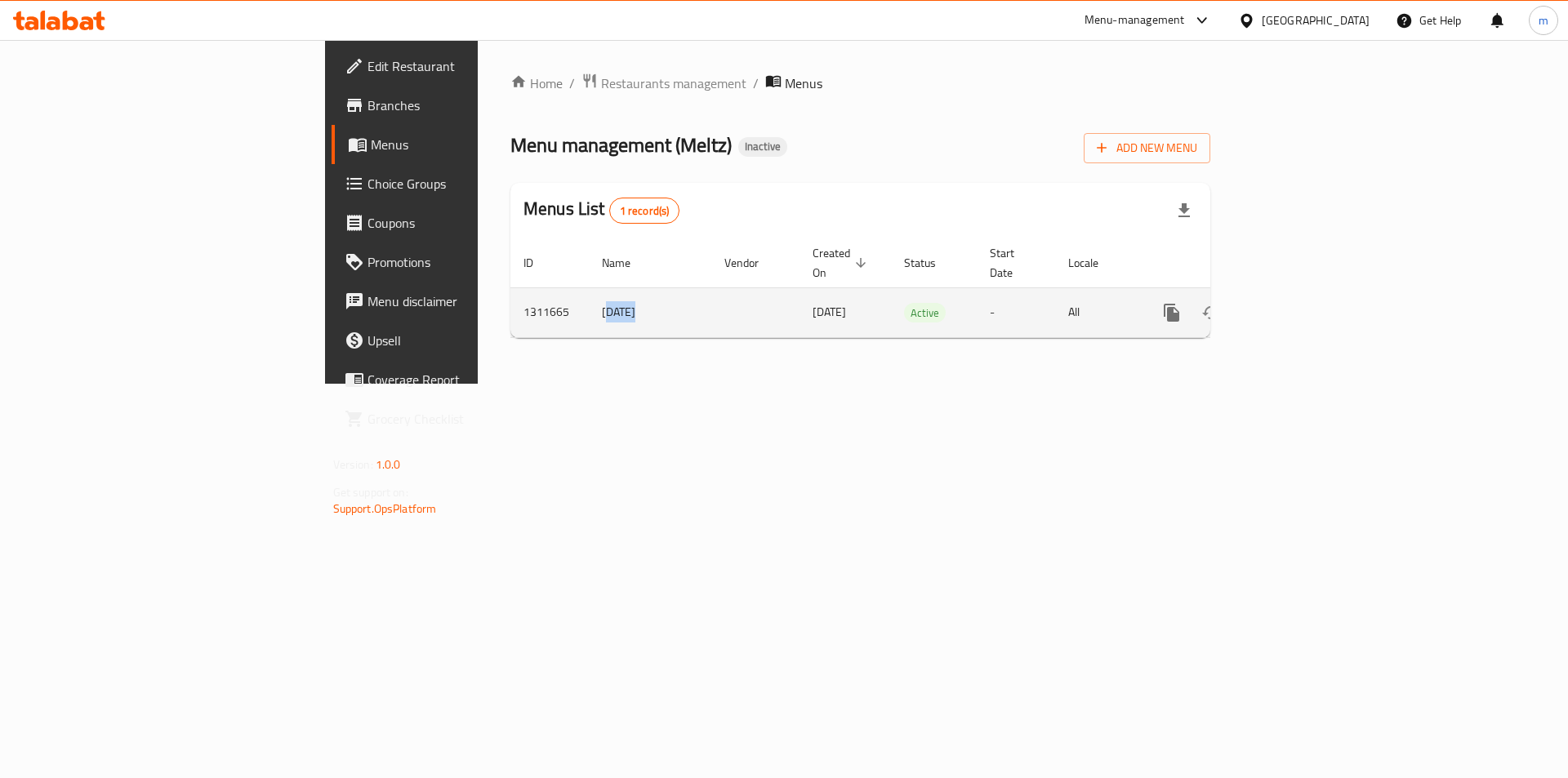
drag, startPoint x: 390, startPoint y: 290, endPoint x: 412, endPoint y: 294, distance: 22.4
click at [588, 294] on td "14.9.2025" at bounding box center [649, 312] width 123 height 50
click at [588, 296] on td "14.9.2025" at bounding box center [649, 312] width 123 height 50
click at [588, 295] on td "14.9.2025" at bounding box center [649, 312] width 123 height 50
drag, startPoint x: 382, startPoint y: 295, endPoint x: 459, endPoint y: 296, distance: 77.0
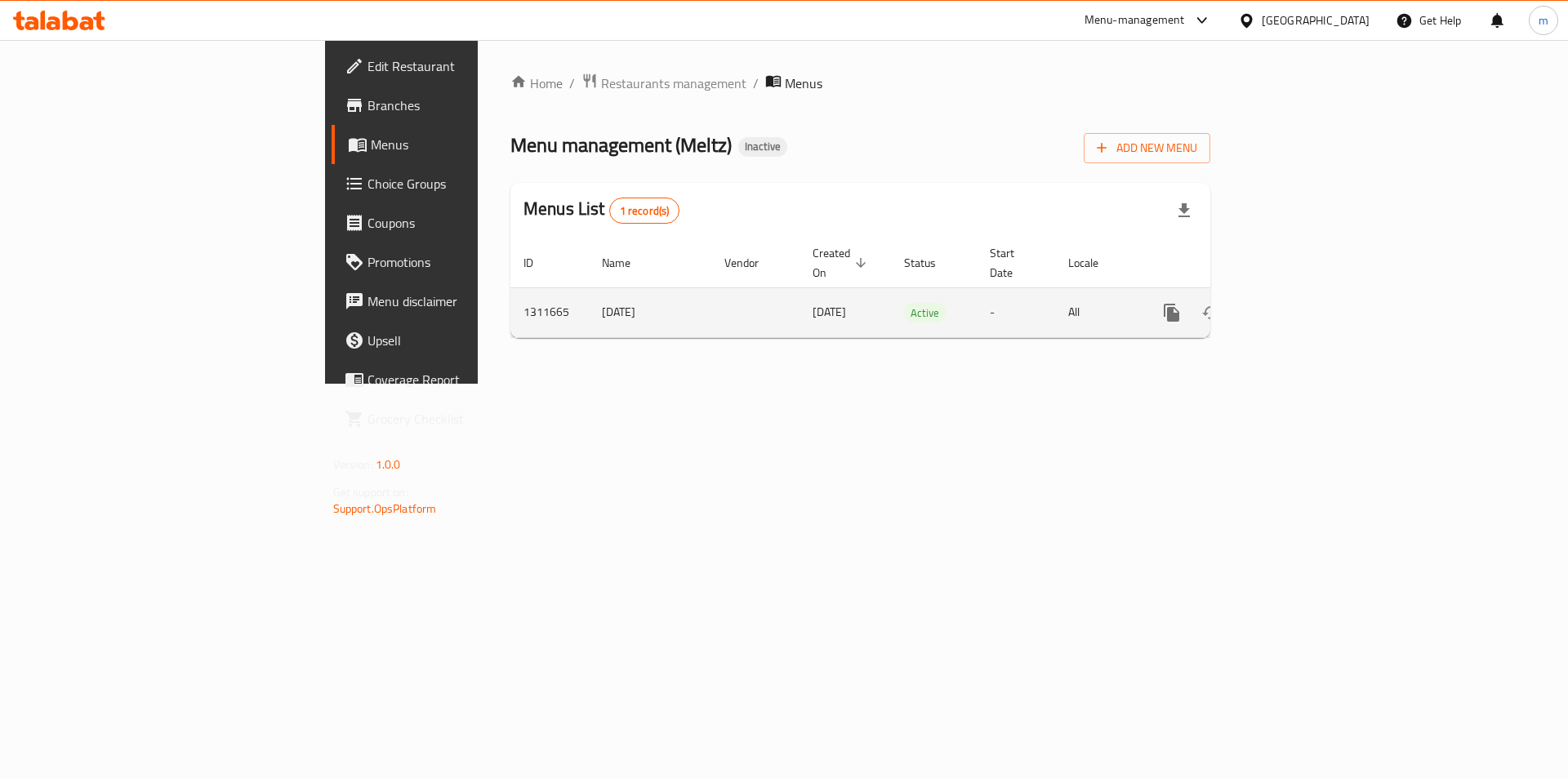
click at [588, 296] on td "14.9.2025" at bounding box center [649, 312] width 123 height 50
copy td "14.9.2025"
click at [1260, 303] on icon "enhanced table" at bounding box center [1250, 313] width 20 height 20
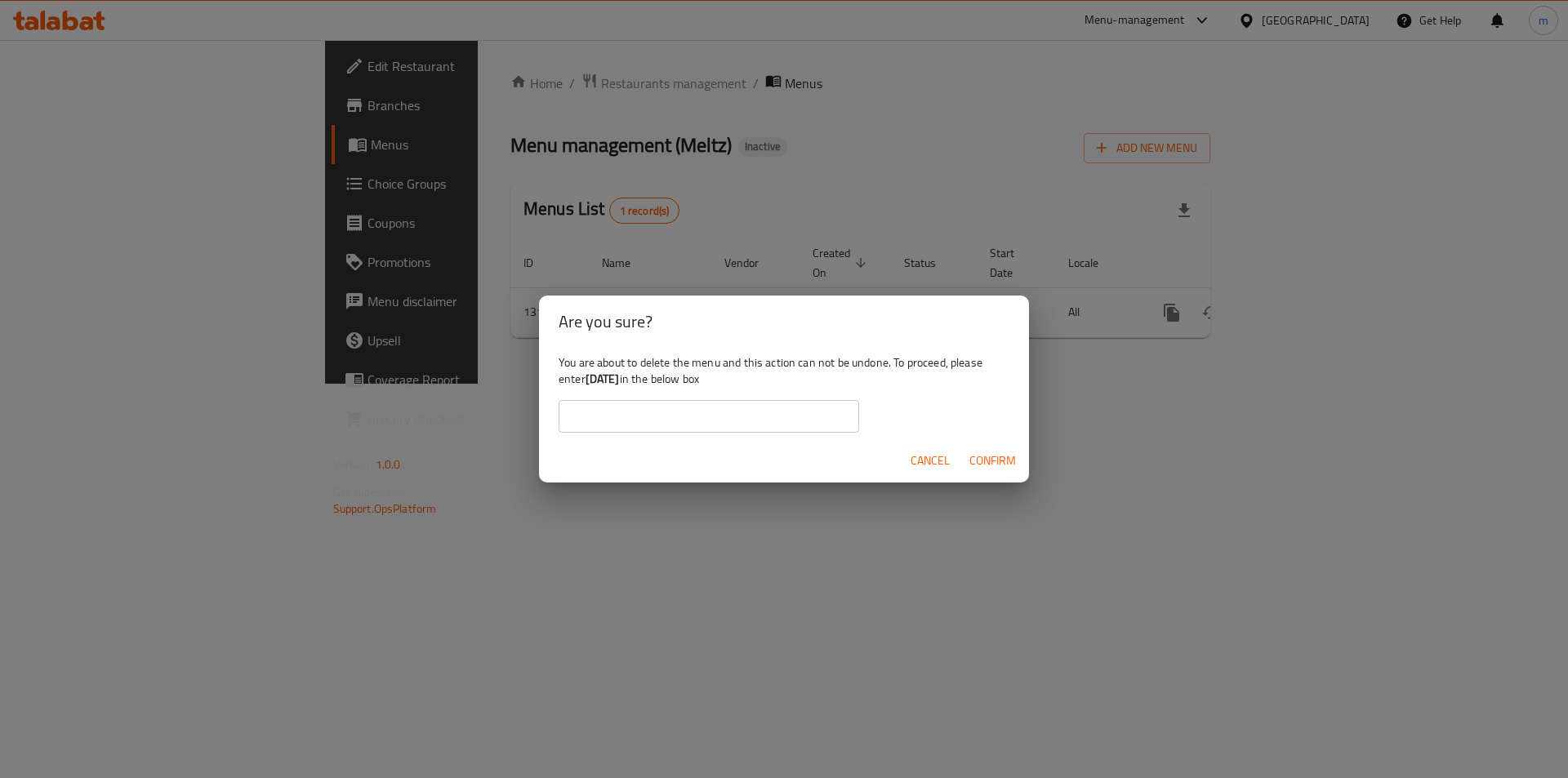
drag, startPoint x: 739, startPoint y: 418, endPoint x: 839, endPoint y: 430, distance: 100.7
click at [739, 418] on input "text" at bounding box center [708, 417] width 301 height 33
paste input "14.9.2025"
type input "14.9.2025"
click at [991, 458] on span "Confirm" at bounding box center [991, 460] width 46 height 20
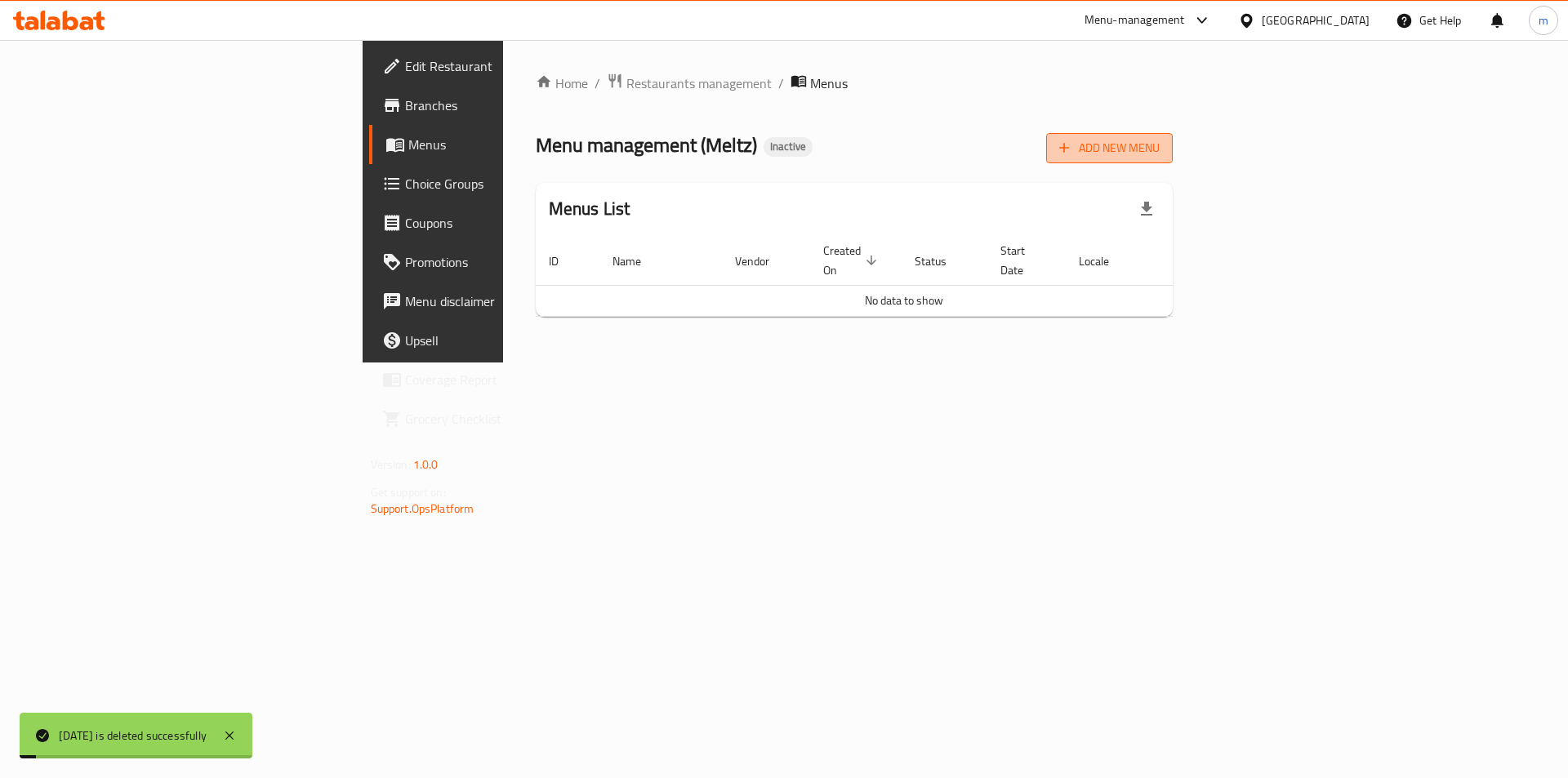
click at [1159, 151] on span "Add New Menu" at bounding box center [1109, 148] width 101 height 20
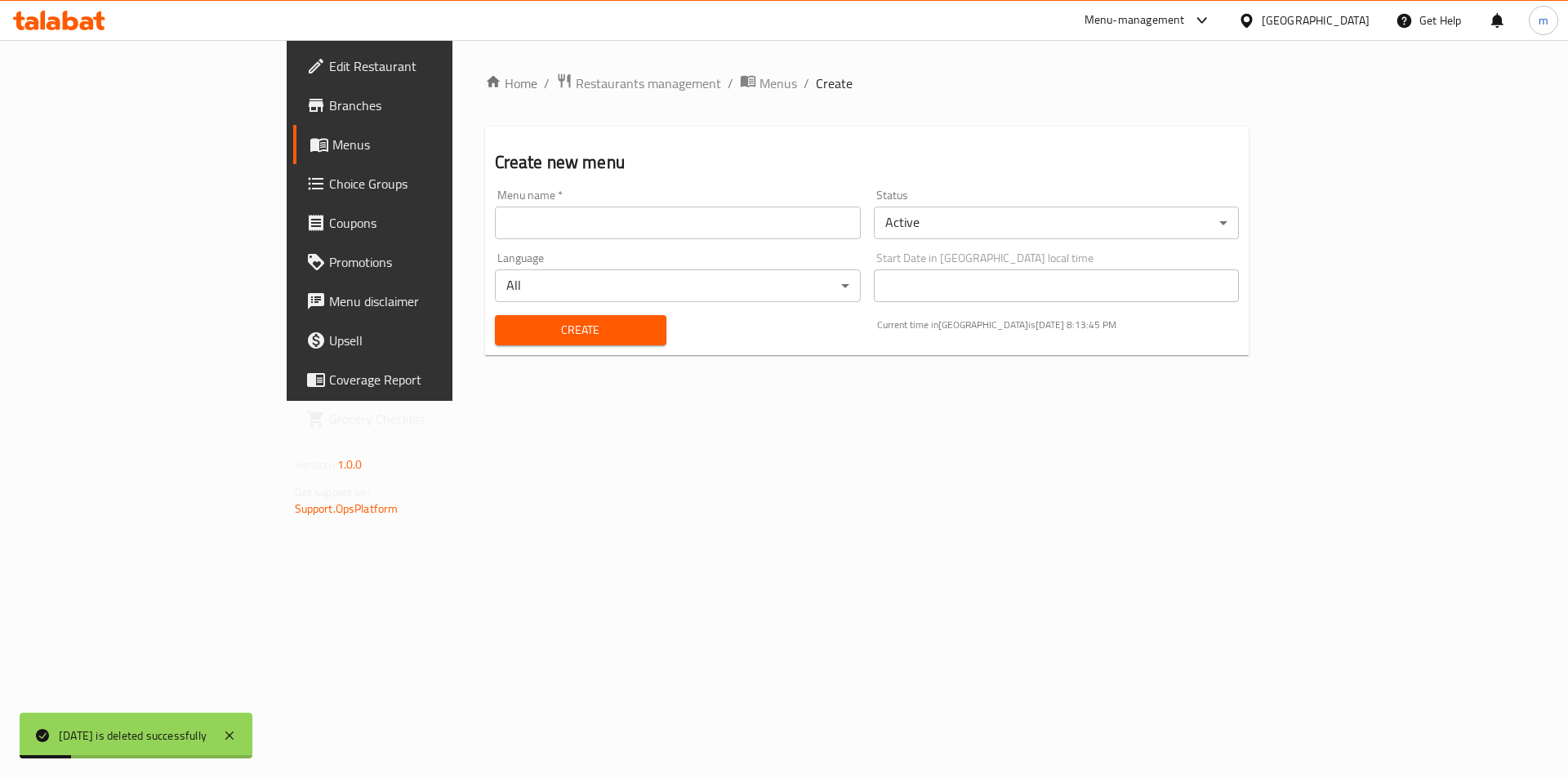
click at [576, 241] on div "Menu name   * Menu name *" at bounding box center [677, 213] width 379 height 63
click at [573, 223] on input "text" at bounding box center [677, 223] width 366 height 33
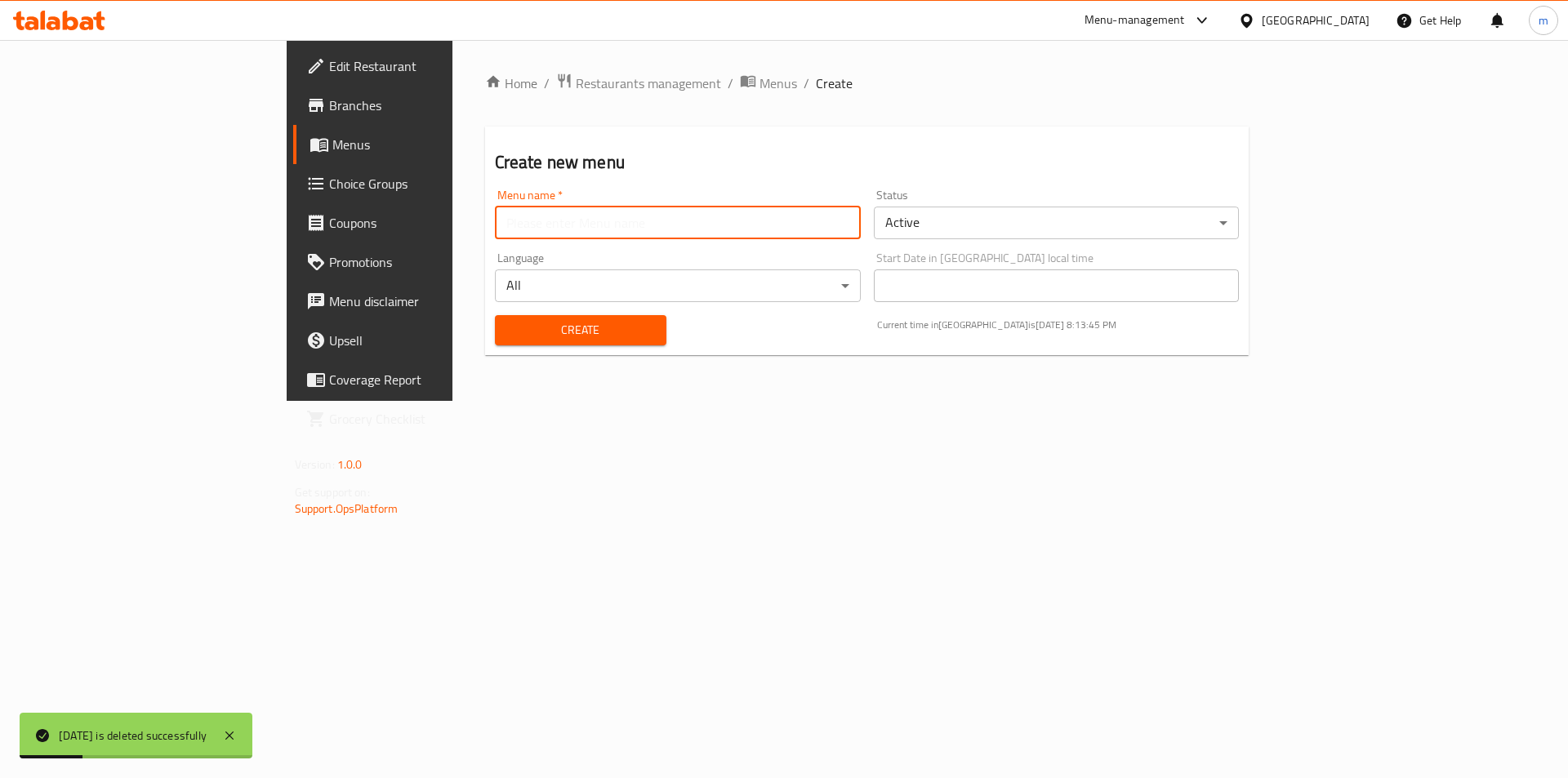
paste input "14.9.2025"
type input "14.9.2025"
click at [508, 339] on span "Create" at bounding box center [580, 330] width 145 height 20
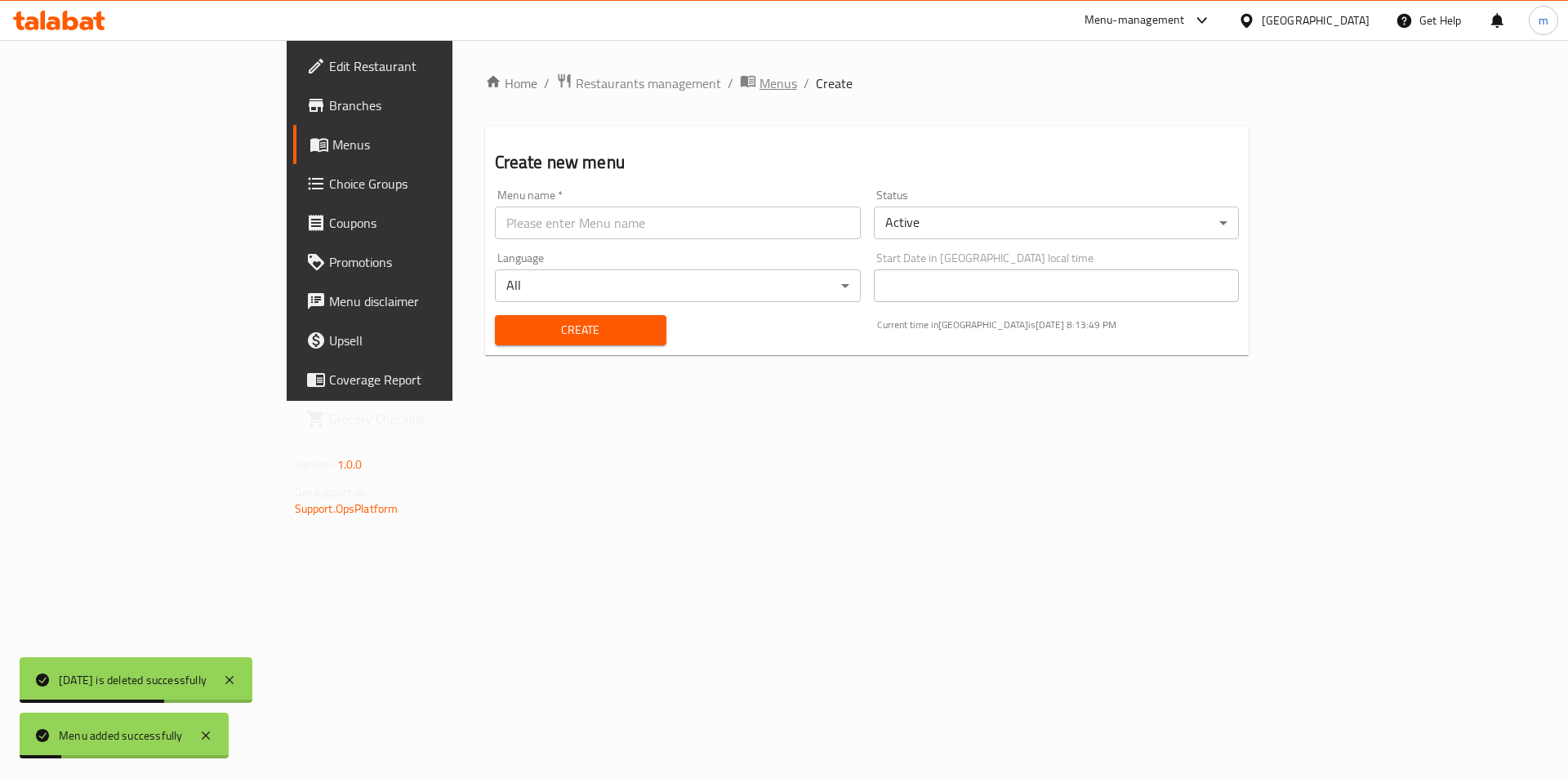
click at [740, 87] on icon "breadcrumb" at bounding box center [748, 81] width 16 height 16
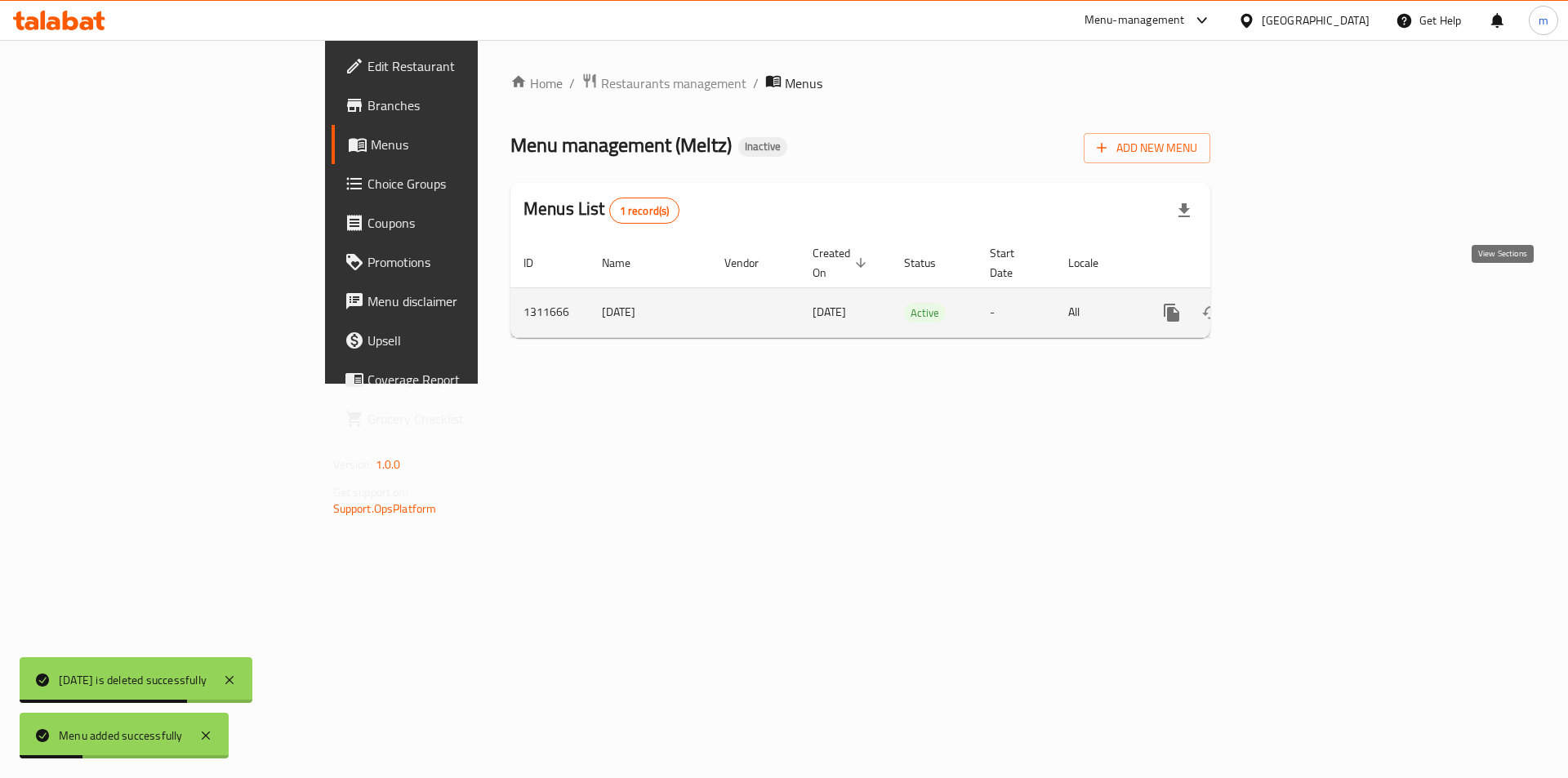
click at [1299, 303] on icon "enhanced table" at bounding box center [1289, 313] width 20 height 20
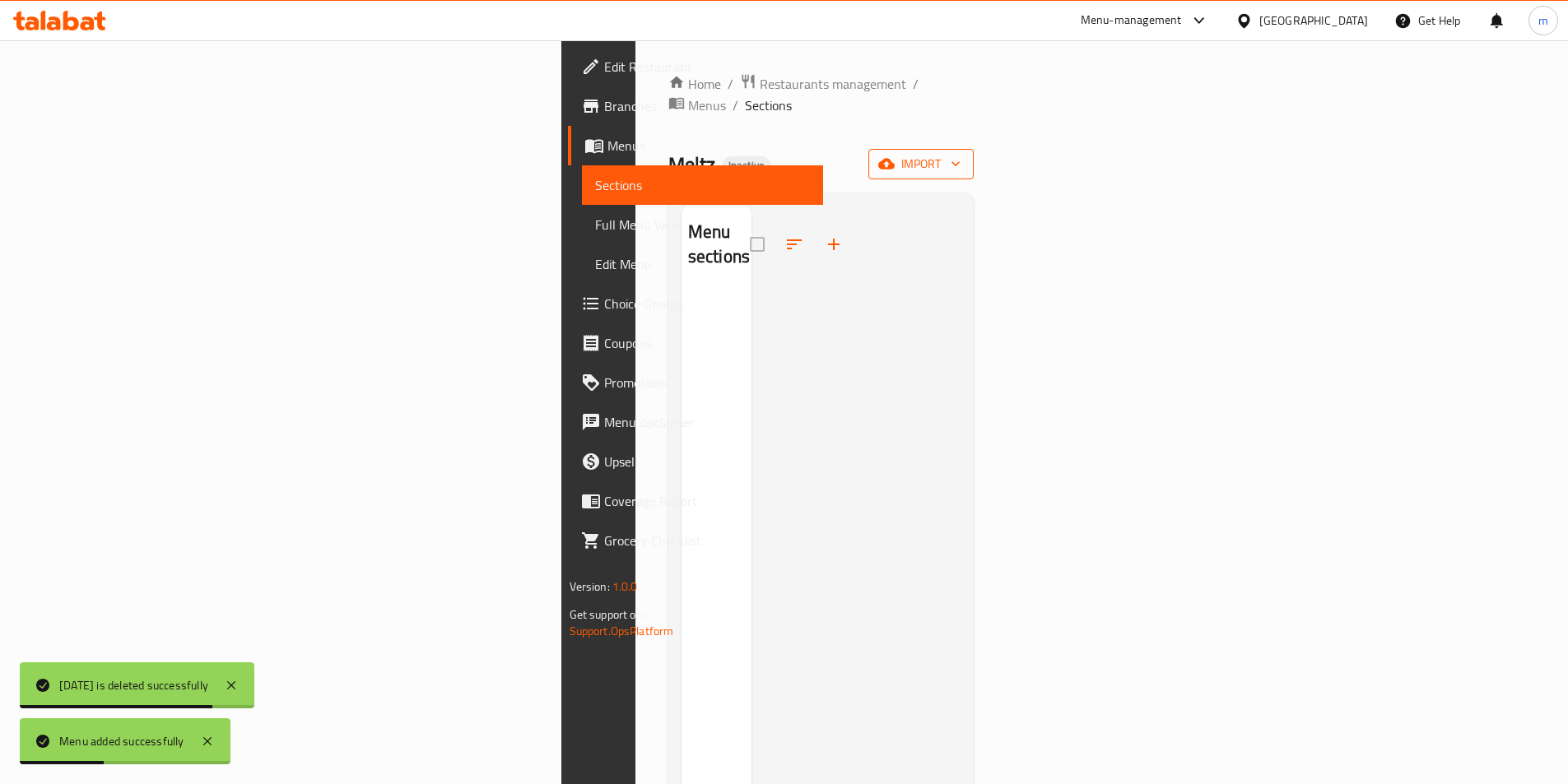
click at [960, 154] on span "import" at bounding box center [921, 164] width 79 height 20
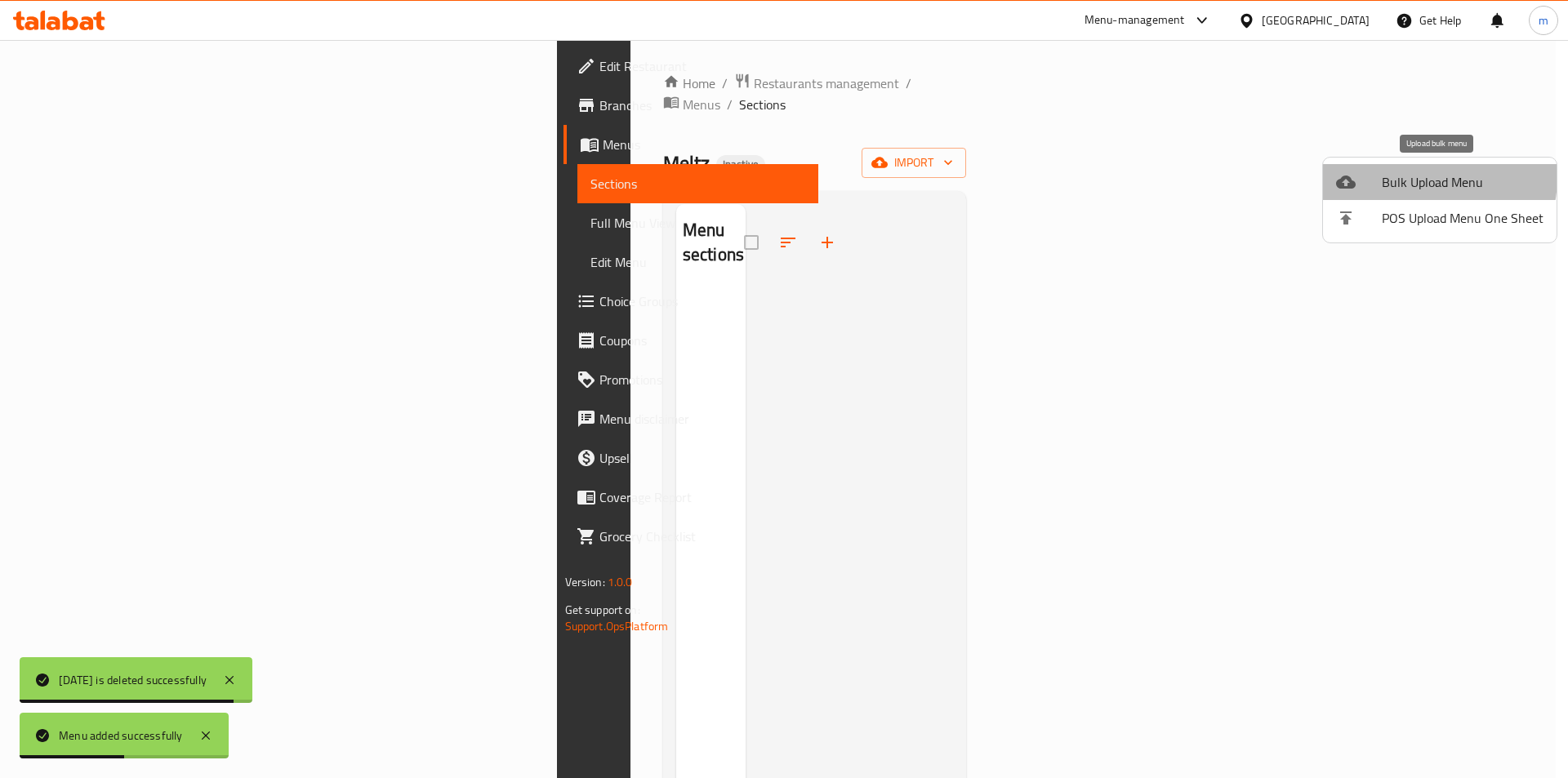
click at [1400, 175] on span "Bulk Upload Menu" at bounding box center [1463, 182] width 162 height 20
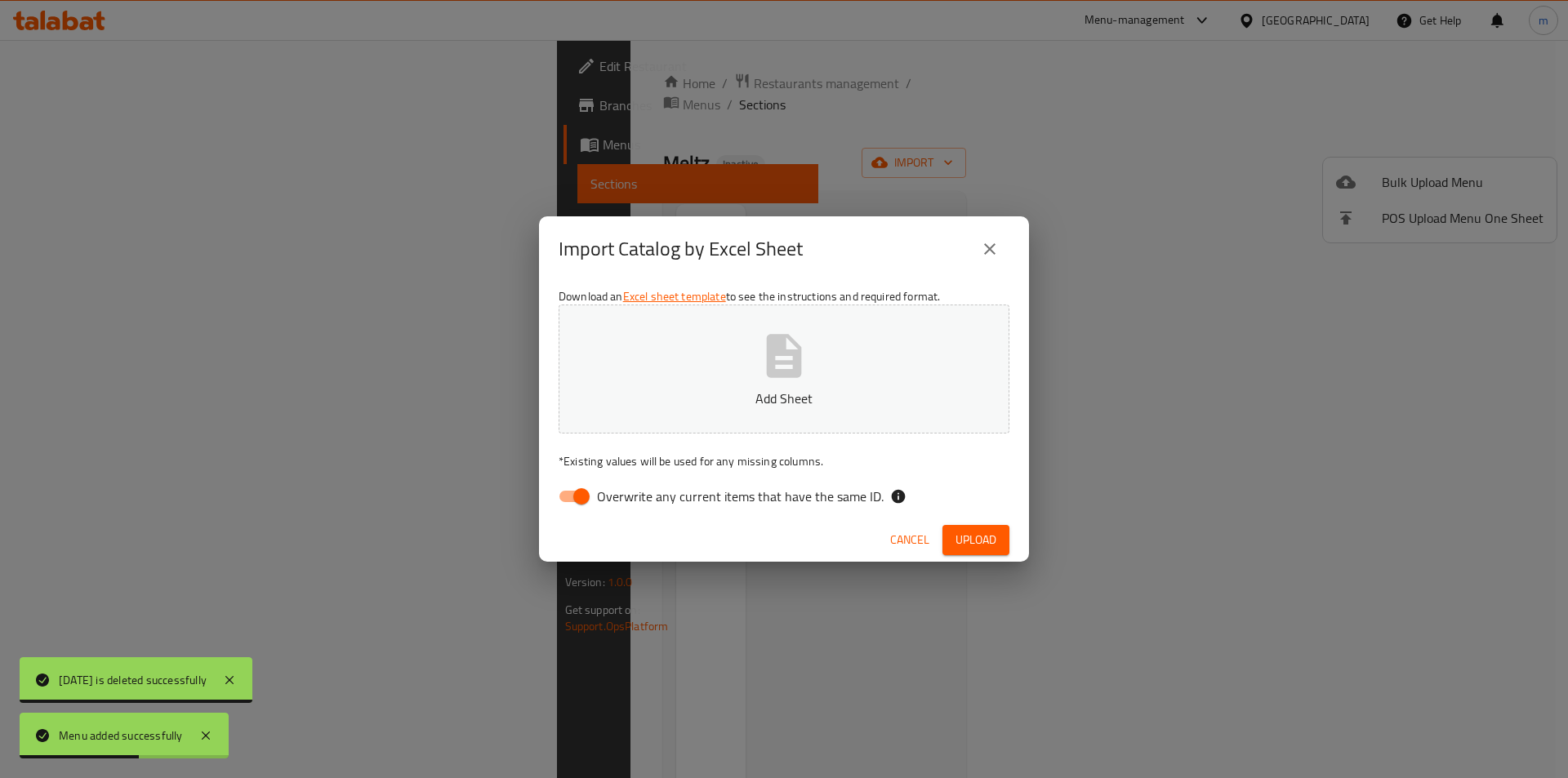
drag, startPoint x: 561, startPoint y: 498, endPoint x: 569, endPoint y: 494, distance: 8.9
click at [562, 498] on input "Overwrite any current items that have the same ID." at bounding box center [581, 497] width 94 height 31
checkbox input "false"
click at [727, 393] on p "Add Sheet" at bounding box center [784, 399] width 400 height 20
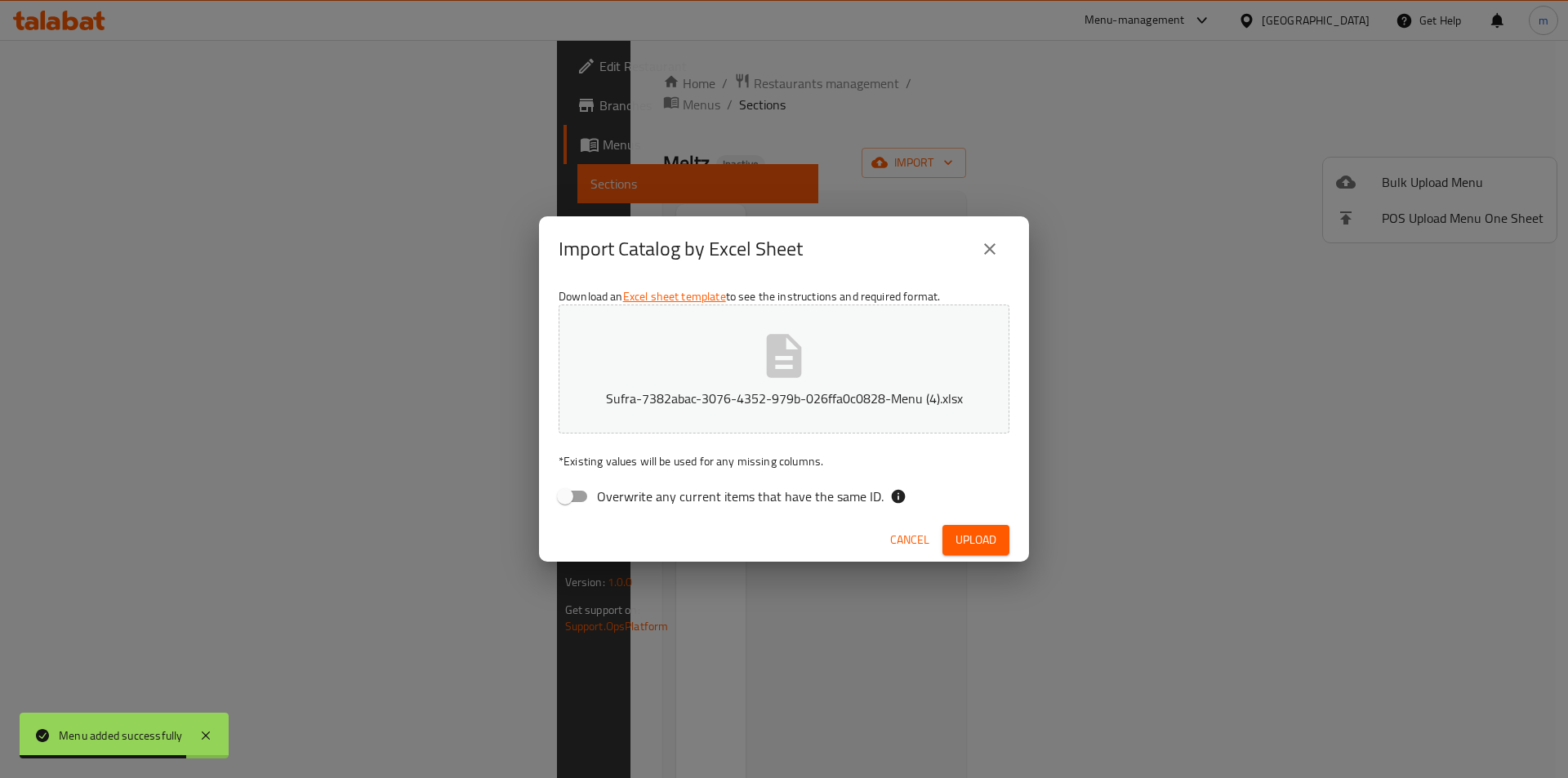
click at [966, 534] on span "Upload" at bounding box center [975, 540] width 41 height 20
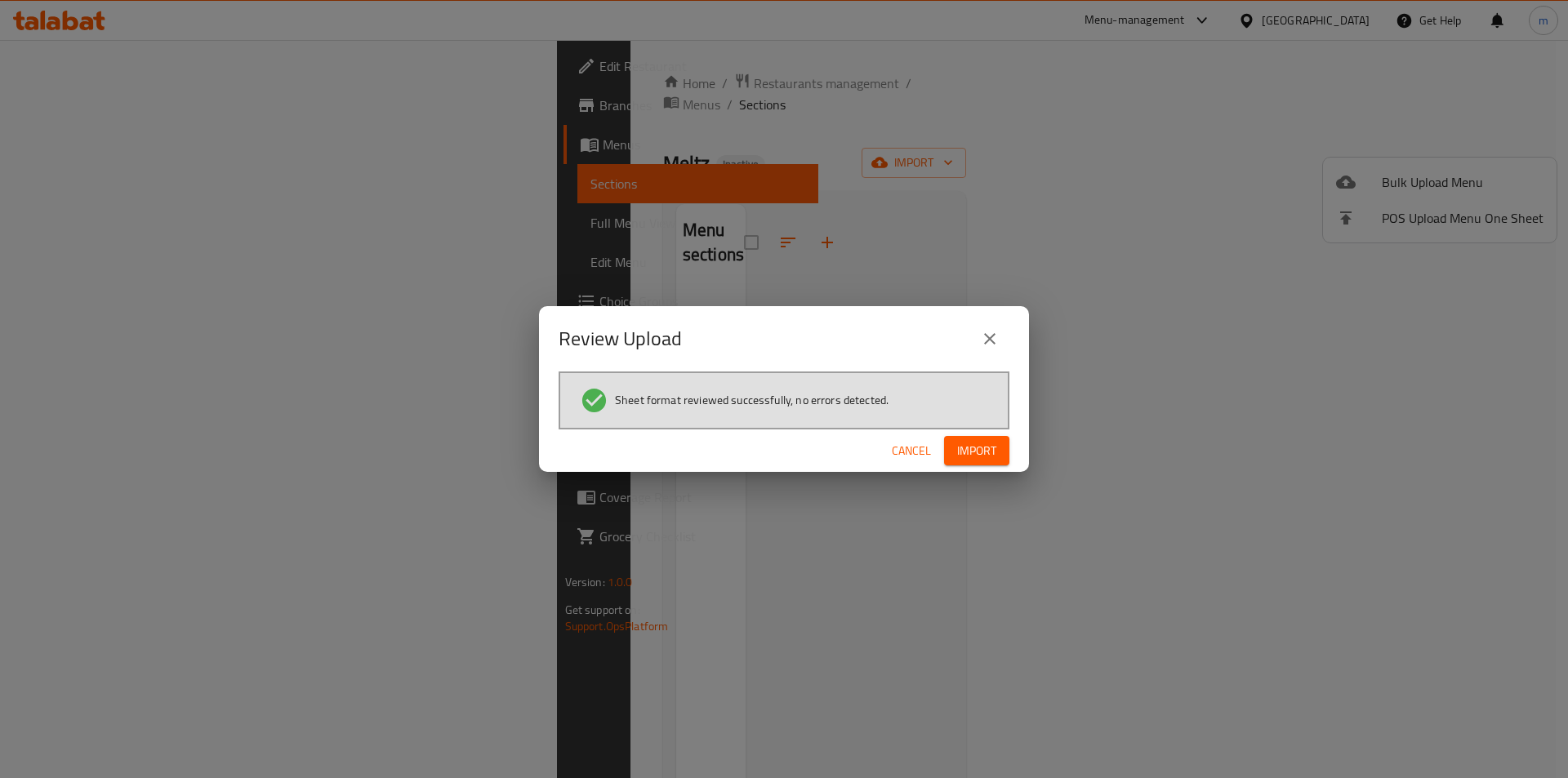
click at [990, 450] on span "Import" at bounding box center [976, 451] width 39 height 20
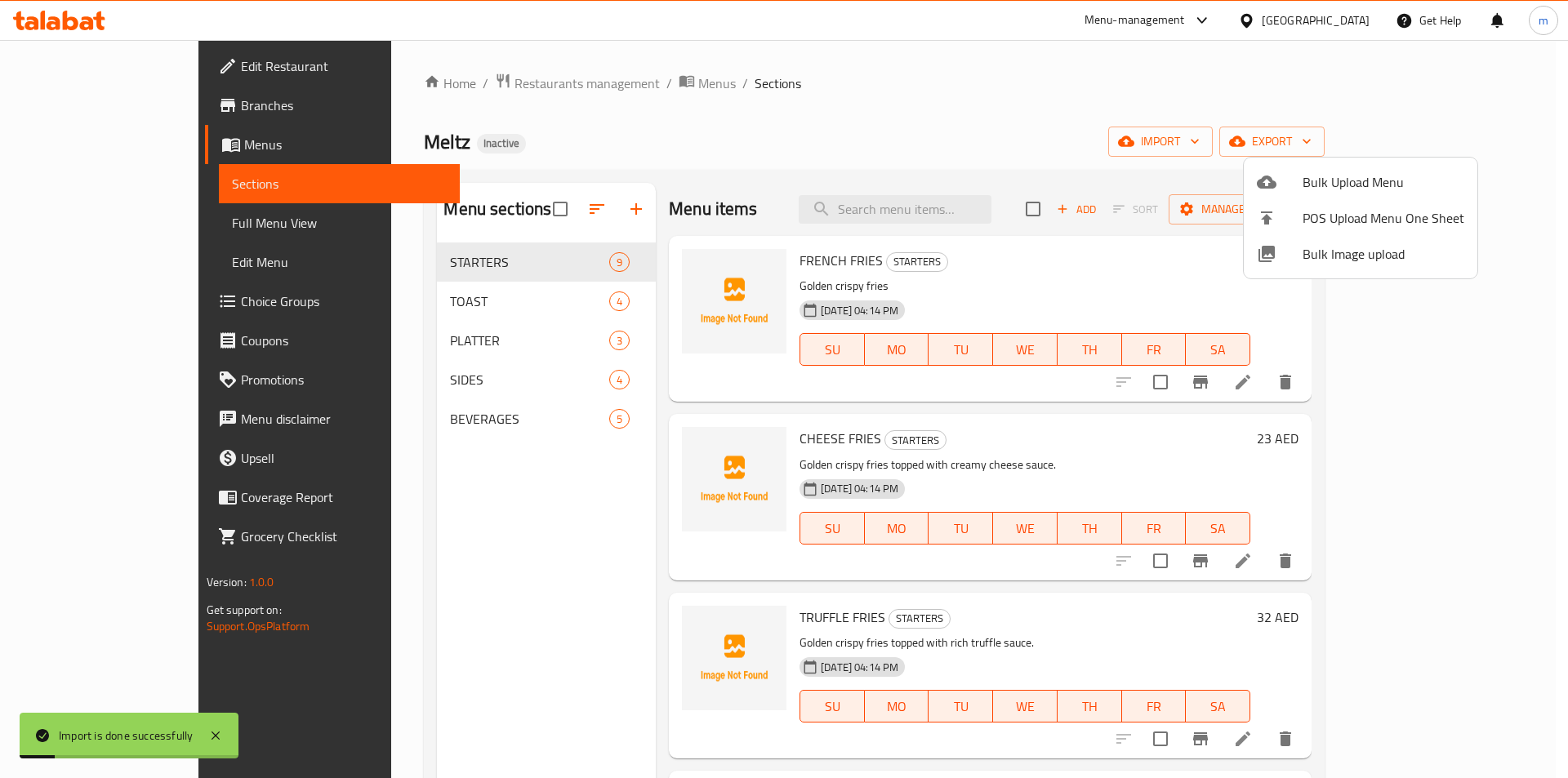
click at [108, 229] on div at bounding box center [784, 389] width 1568 height 778
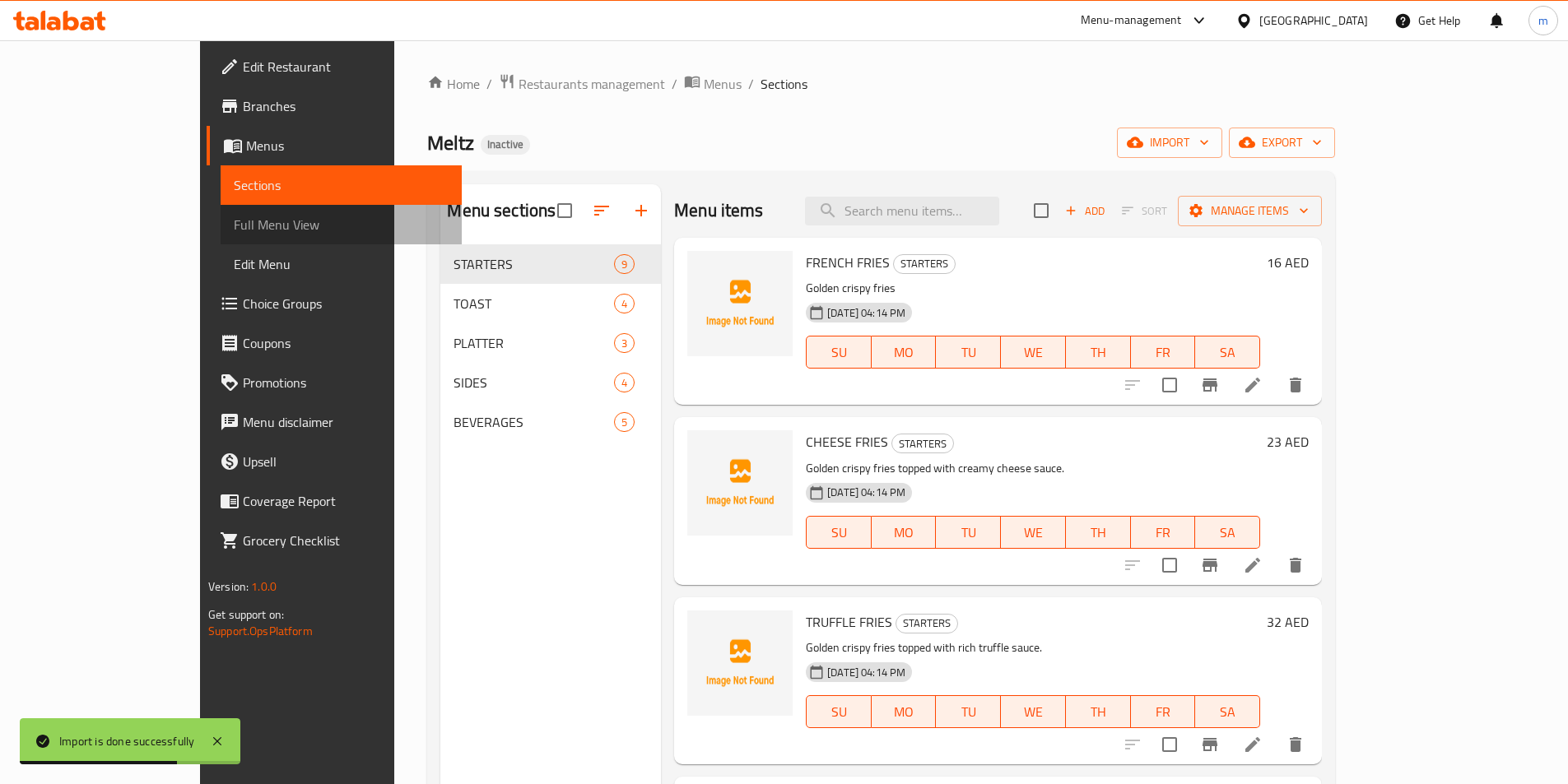
click at [233, 219] on span "Full Menu View" at bounding box center [341, 225] width 215 height 20
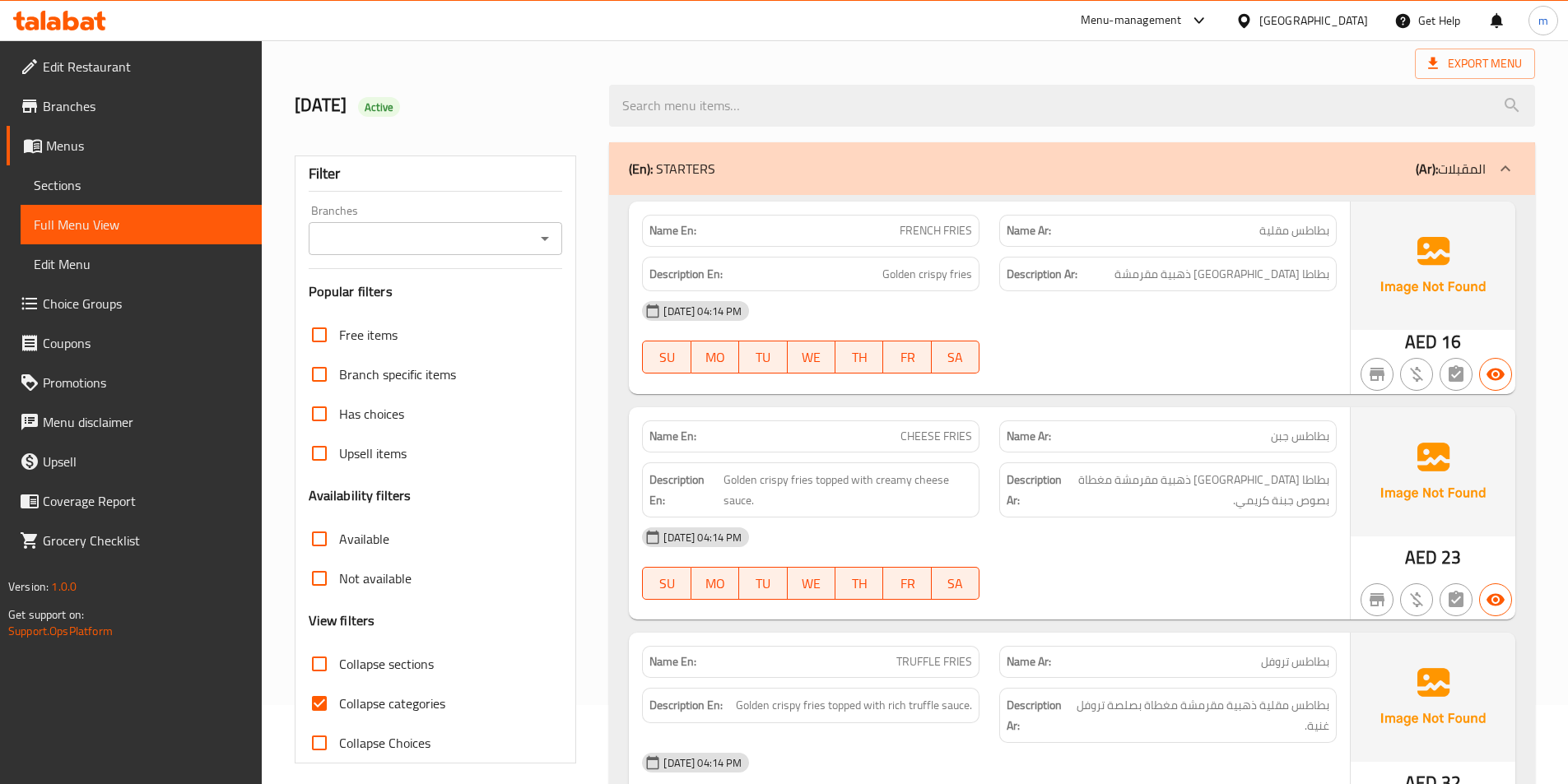
scroll to position [165, 0]
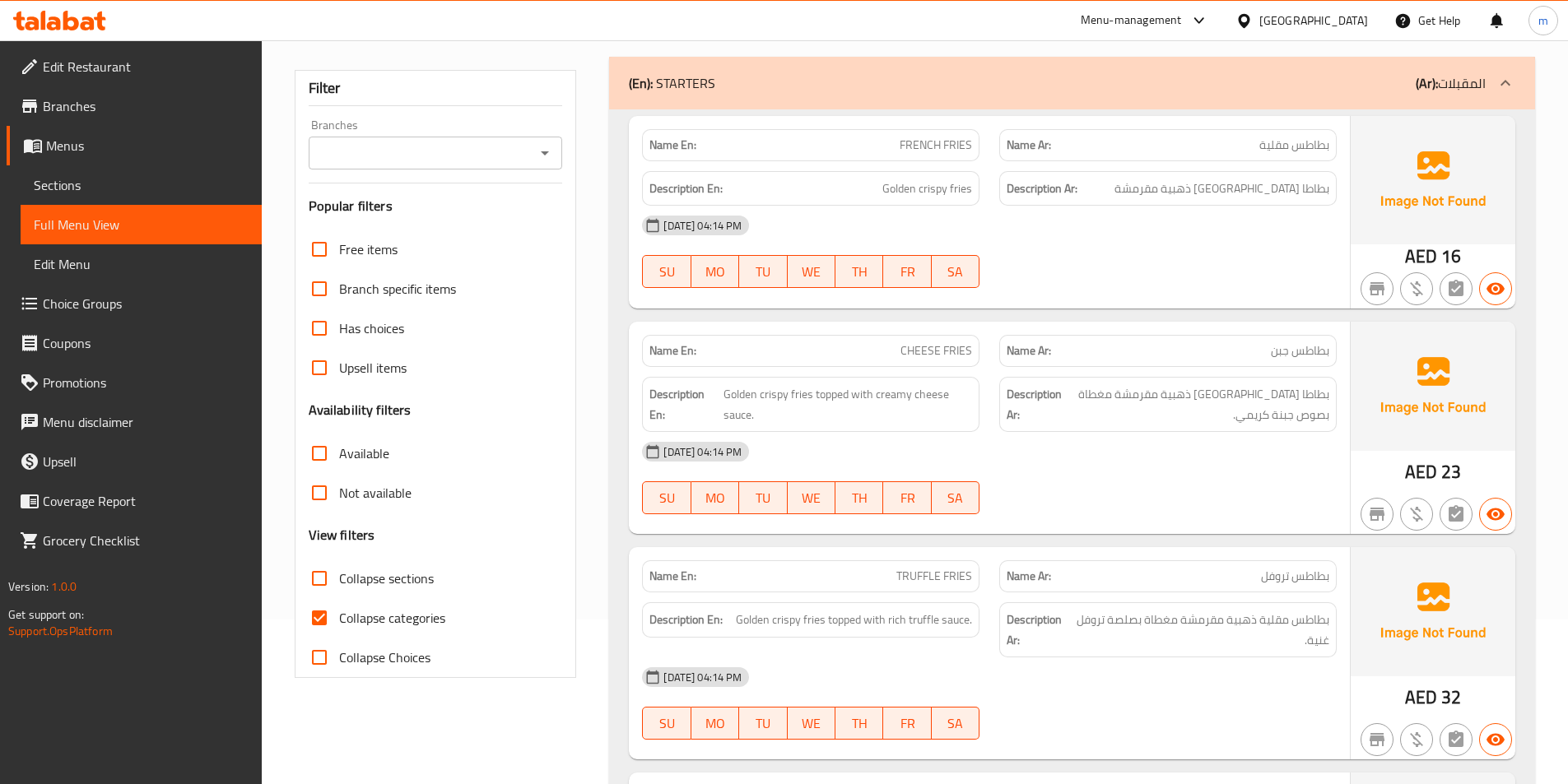
click at [388, 624] on span "Collapse categories" at bounding box center [393, 618] width 106 height 20
click at [340, 624] on input "Collapse categories" at bounding box center [319, 618] width 39 height 39
checkbox input "false"
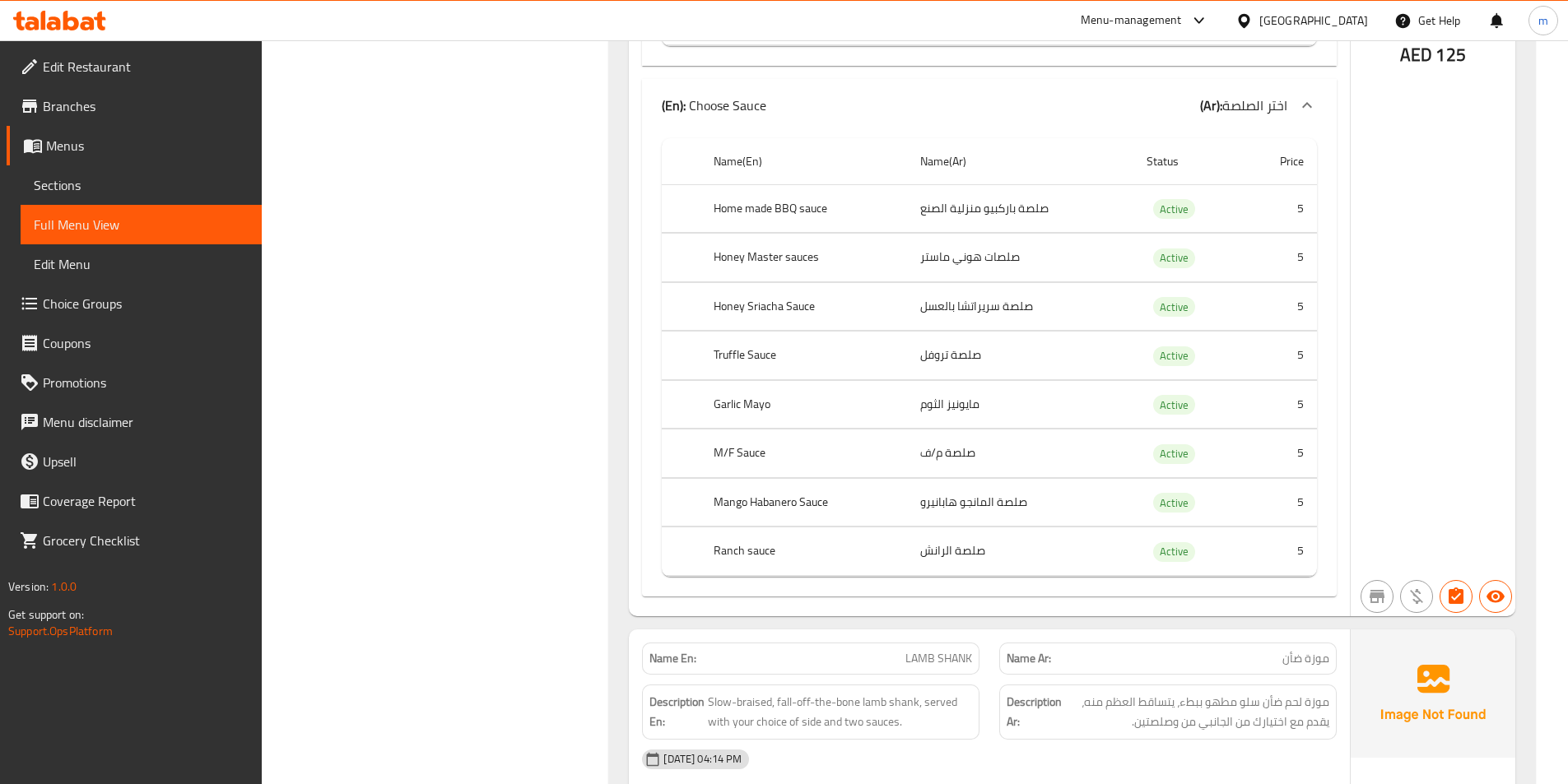
scroll to position [5719, 0]
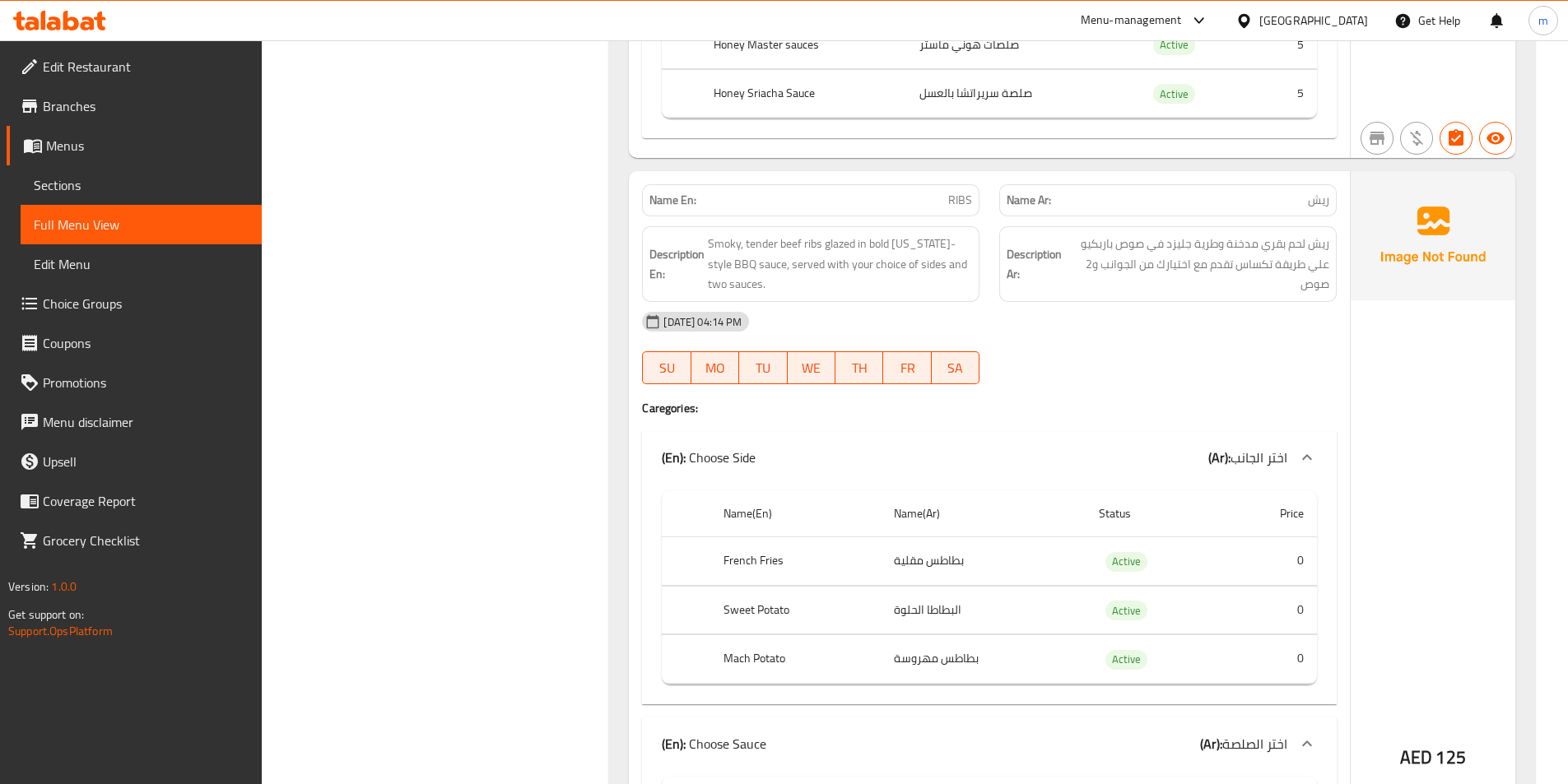
scroll to position [4978, 0]
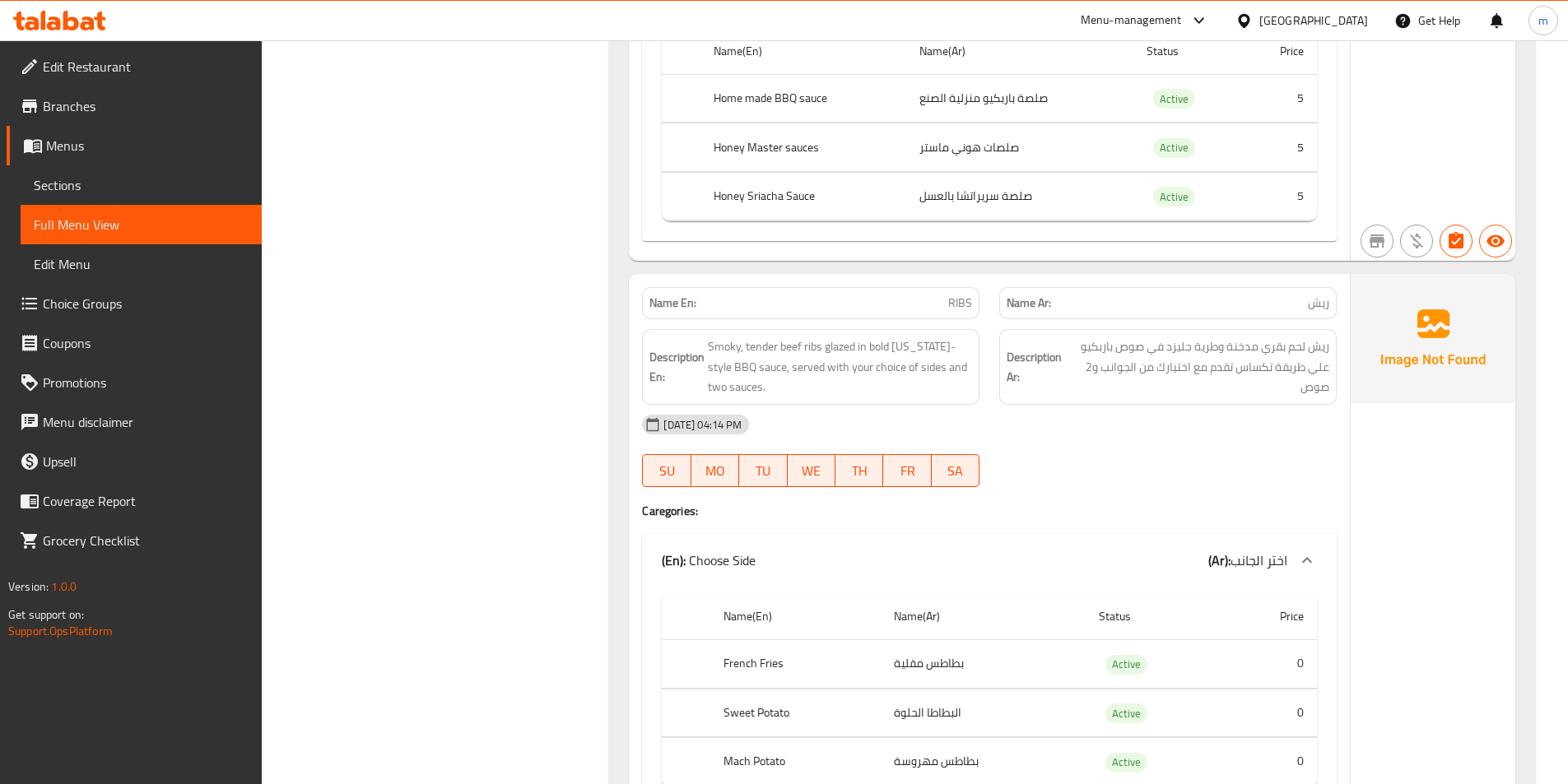
drag, startPoint x: 424, startPoint y: 389, endPoint x: 438, endPoint y: 376, distance: 19.1
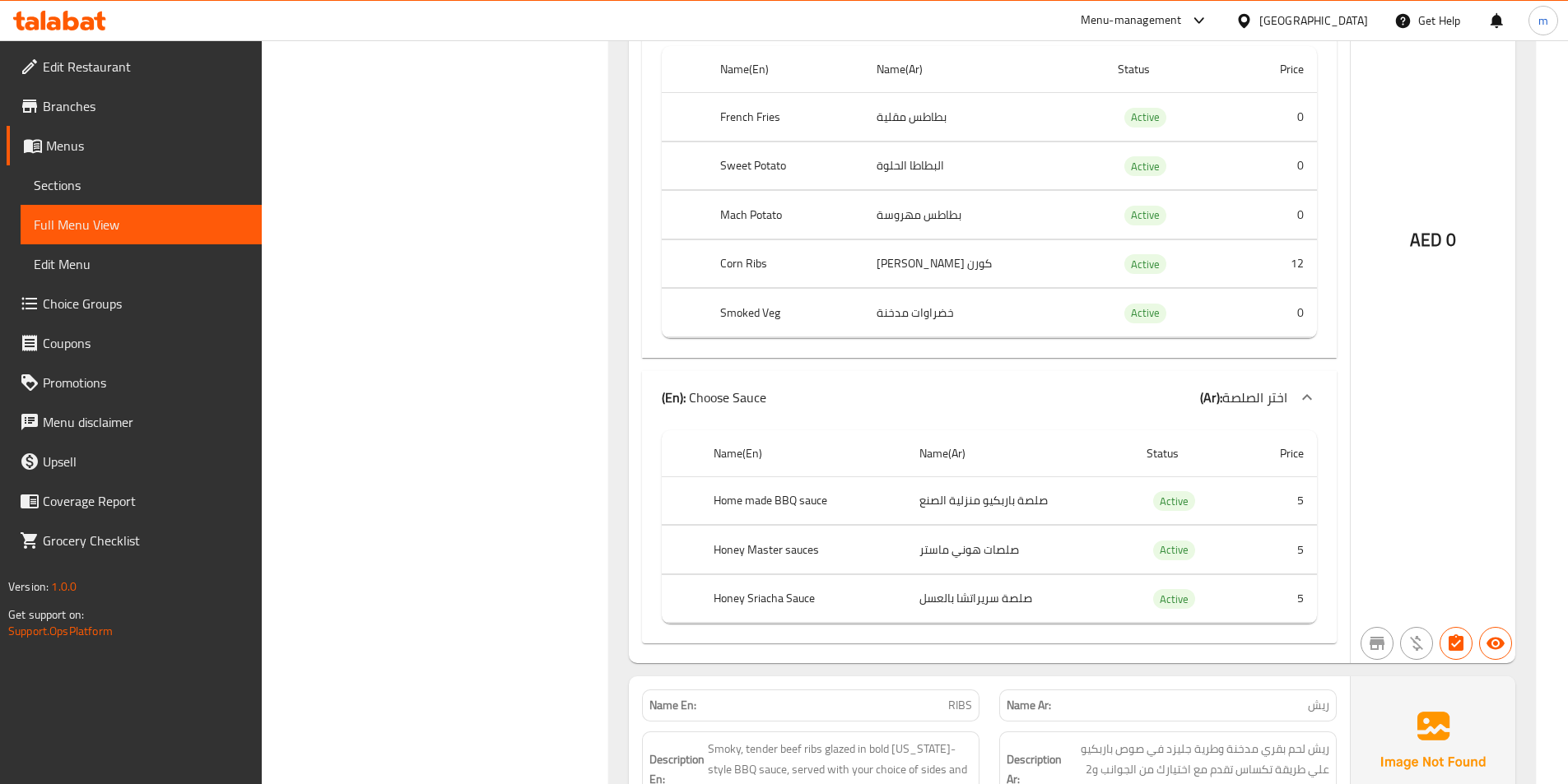
scroll to position [0, 0]
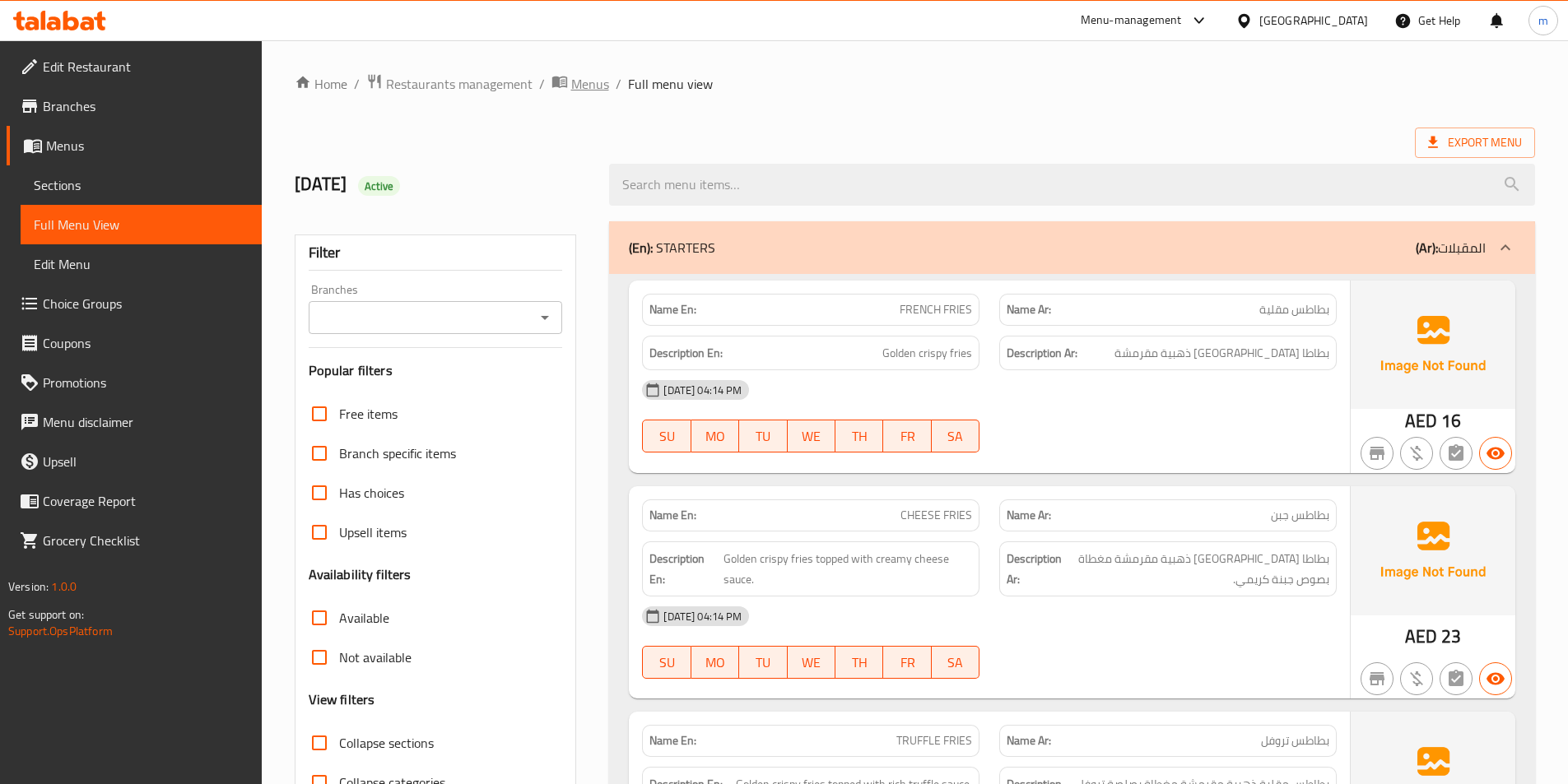
click at [597, 79] on span "Menus" at bounding box center [589, 84] width 38 height 20
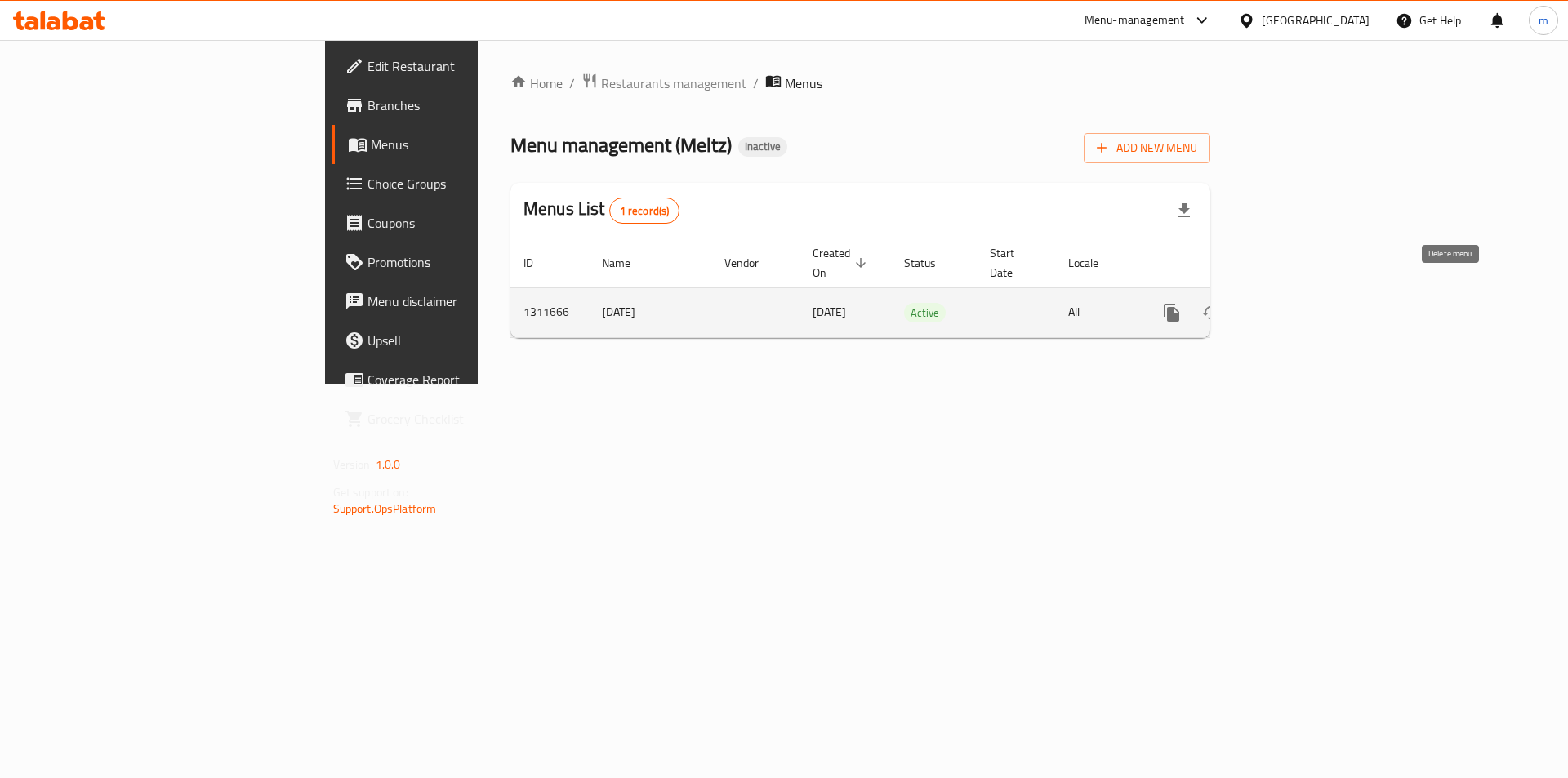
click at [1256, 305] on icon "enhanced table" at bounding box center [1249, 312] width 12 height 15
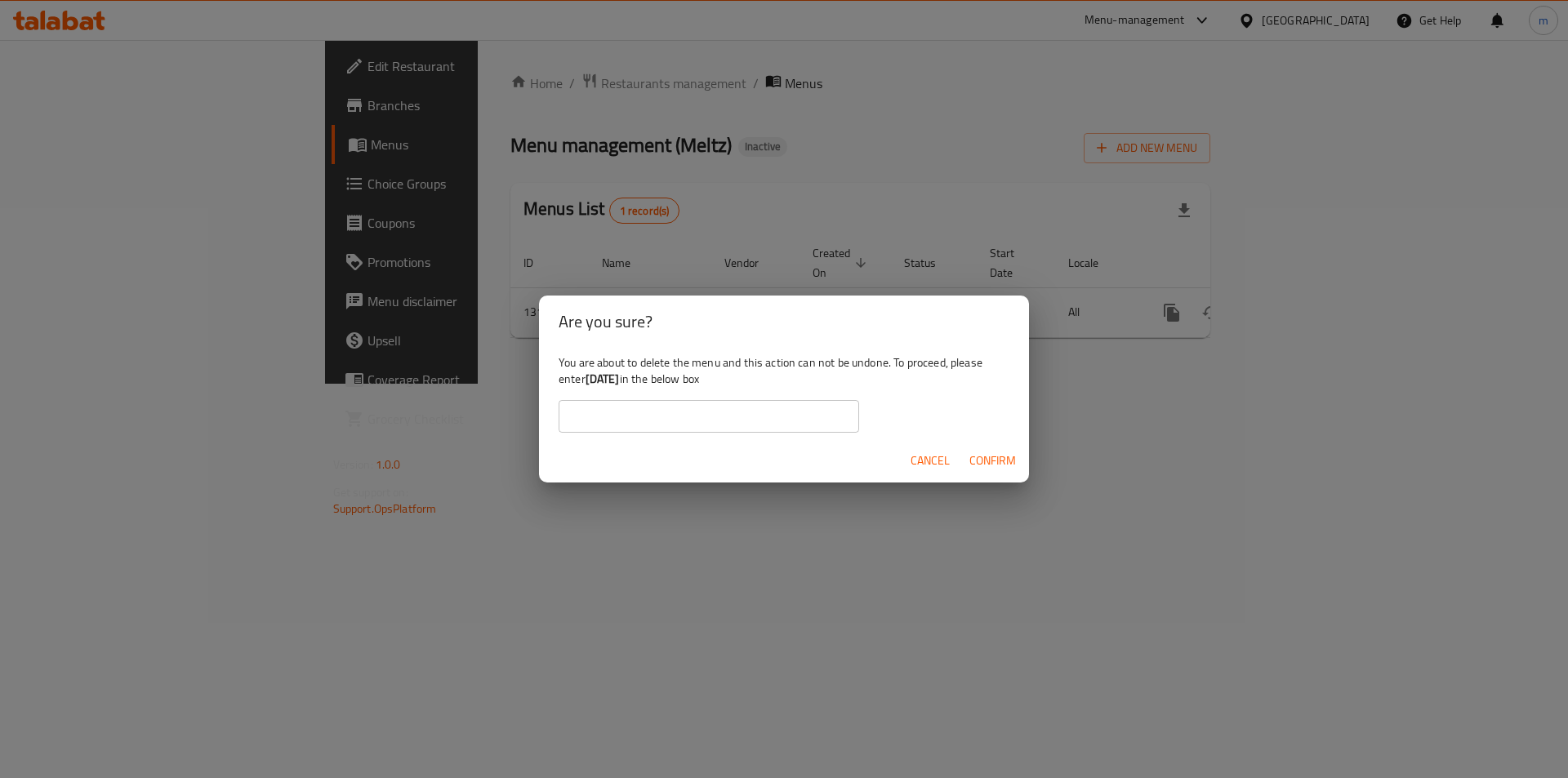
click at [709, 423] on input "text" at bounding box center [708, 417] width 301 height 33
paste input "LAMB SHANK"
drag, startPoint x: 587, startPoint y: 377, endPoint x: 636, endPoint y: 377, distance: 49.0
click at [620, 377] on b "14.9.2025" at bounding box center [603, 379] width 35 height 21
copy b "14.9.2025"
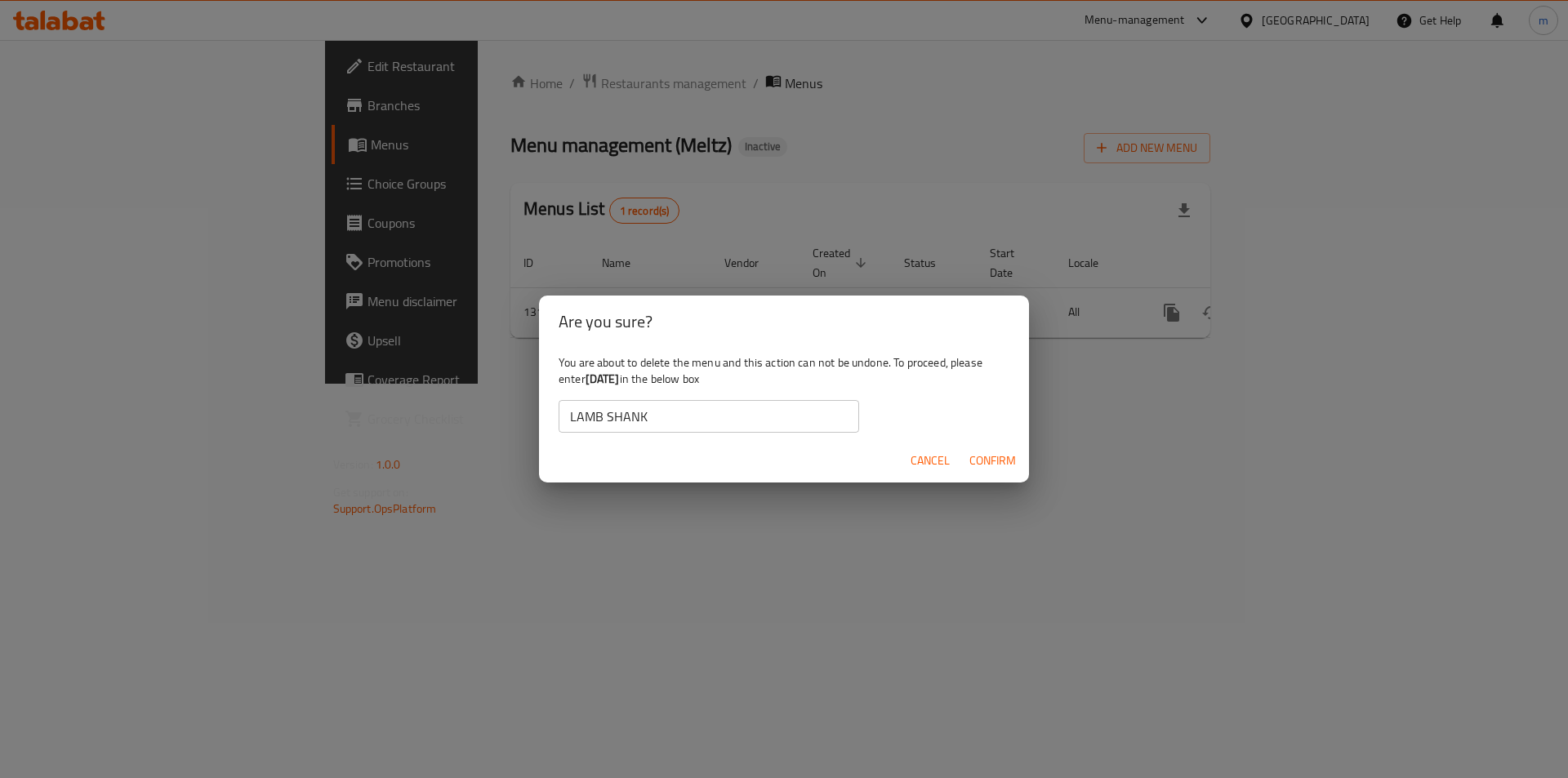
click at [662, 408] on input "LAMB SHANK" at bounding box center [708, 417] width 301 height 33
drag, startPoint x: 593, startPoint y: 409, endPoint x: 578, endPoint y: 413, distance: 15.5
click at [577, 412] on input "LAMB SHANK" at bounding box center [708, 417] width 301 height 33
click at [682, 420] on input "LAMB SHANK" at bounding box center [708, 417] width 301 height 33
drag, startPoint x: 605, startPoint y: 419, endPoint x: 448, endPoint y: 411, distance: 157.2
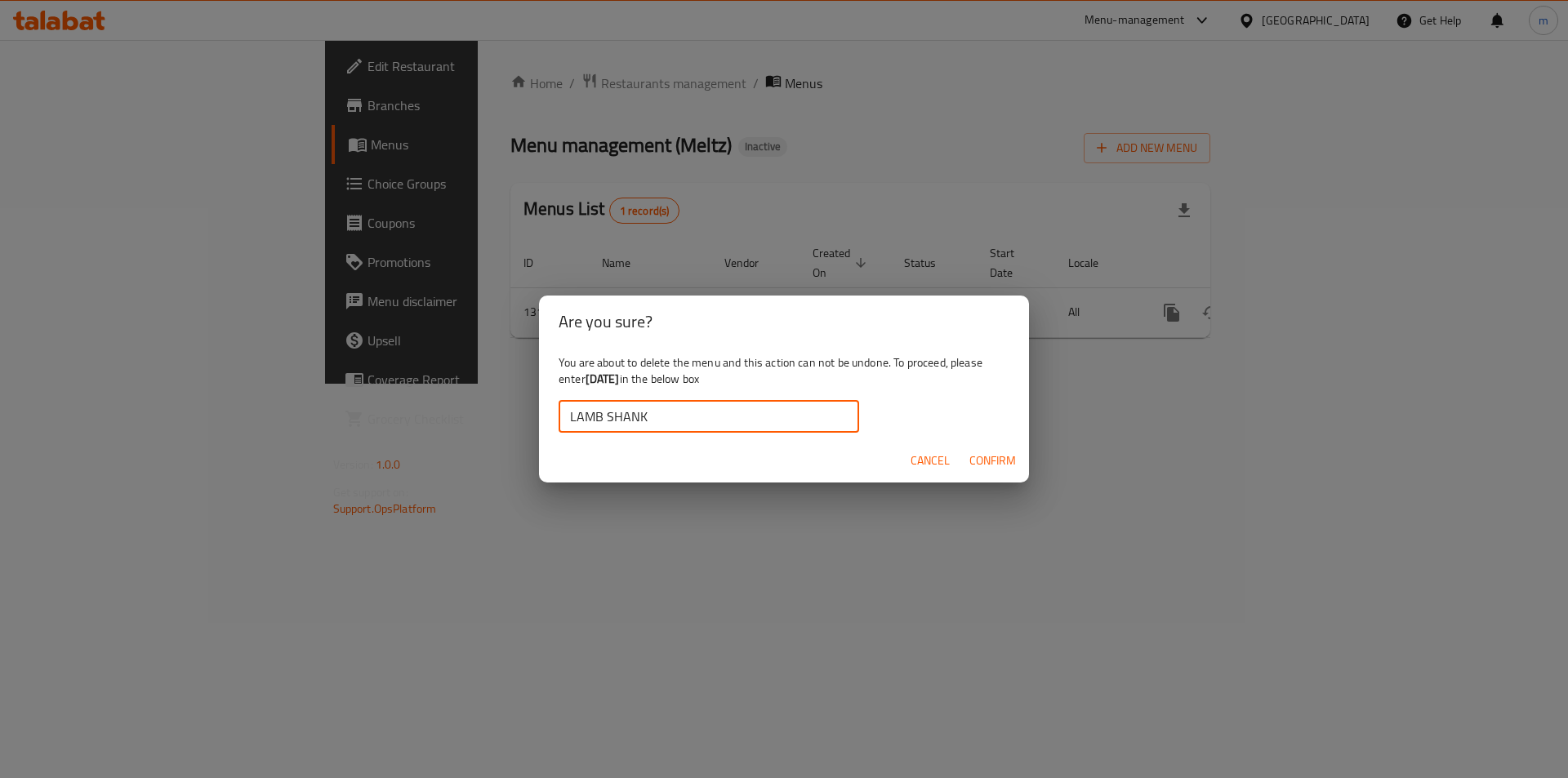
click at [448, 411] on div "Are you sure? You are about to delete the menu and this action can not be undon…" at bounding box center [784, 389] width 1568 height 778
paste input "14.9.2025"
type input "14.9.2025"
click at [995, 466] on span "Confirm" at bounding box center [991, 460] width 46 height 20
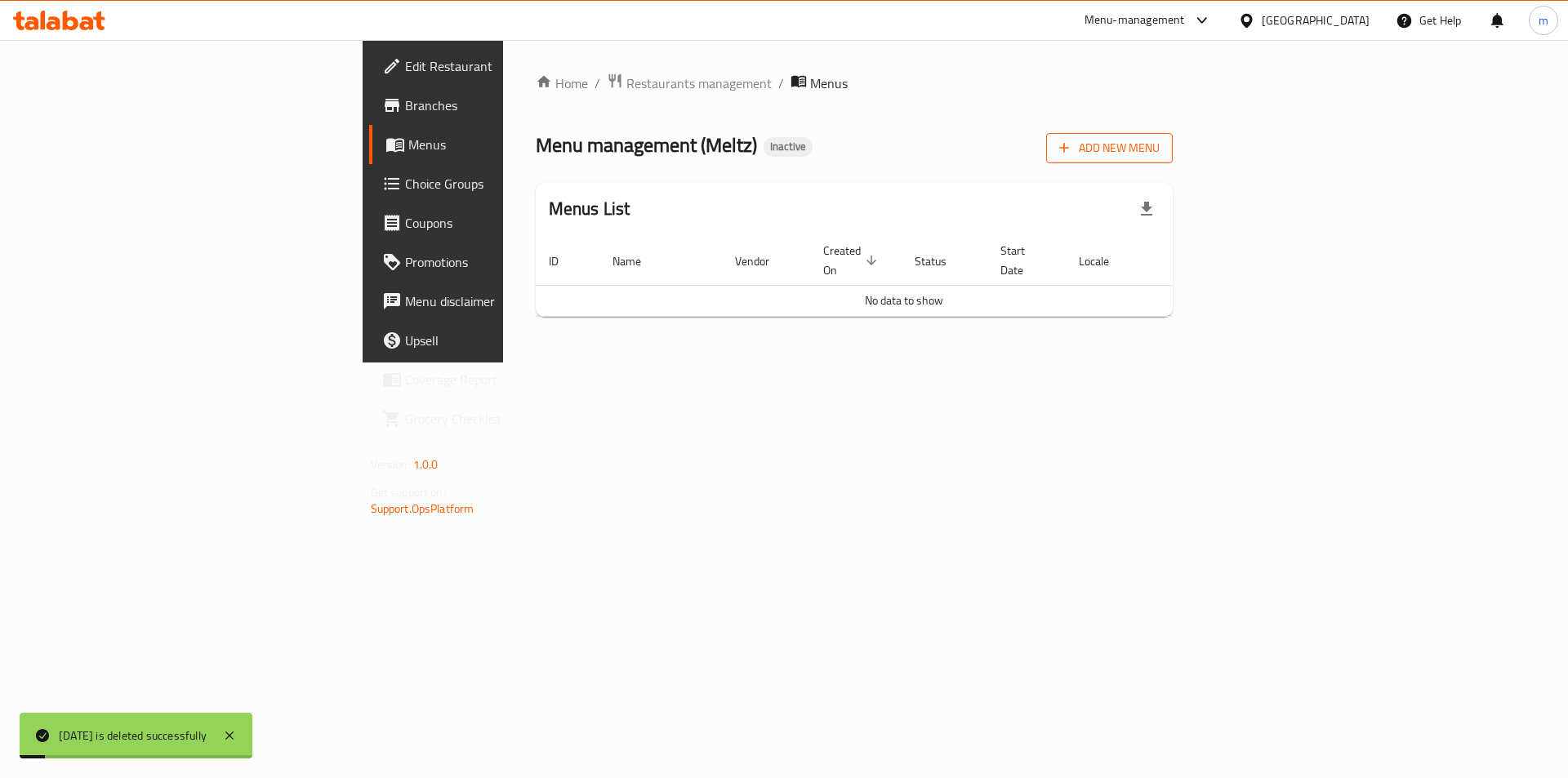
click at [1172, 162] on button "Add New Menu" at bounding box center [1109, 148] width 126 height 30
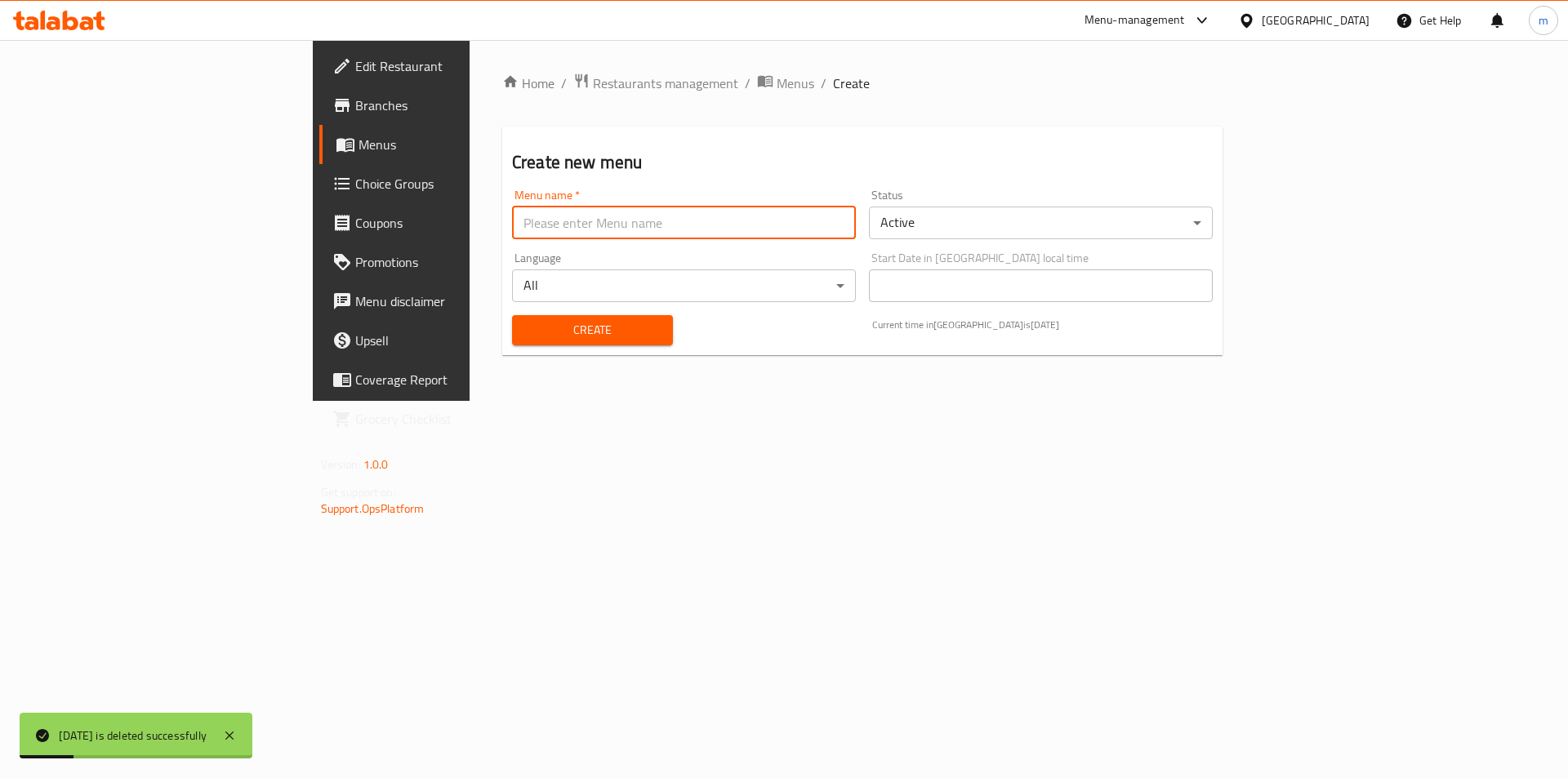
click at [667, 226] on input "text" at bounding box center [684, 223] width 344 height 33
paste input "14.9.2025"
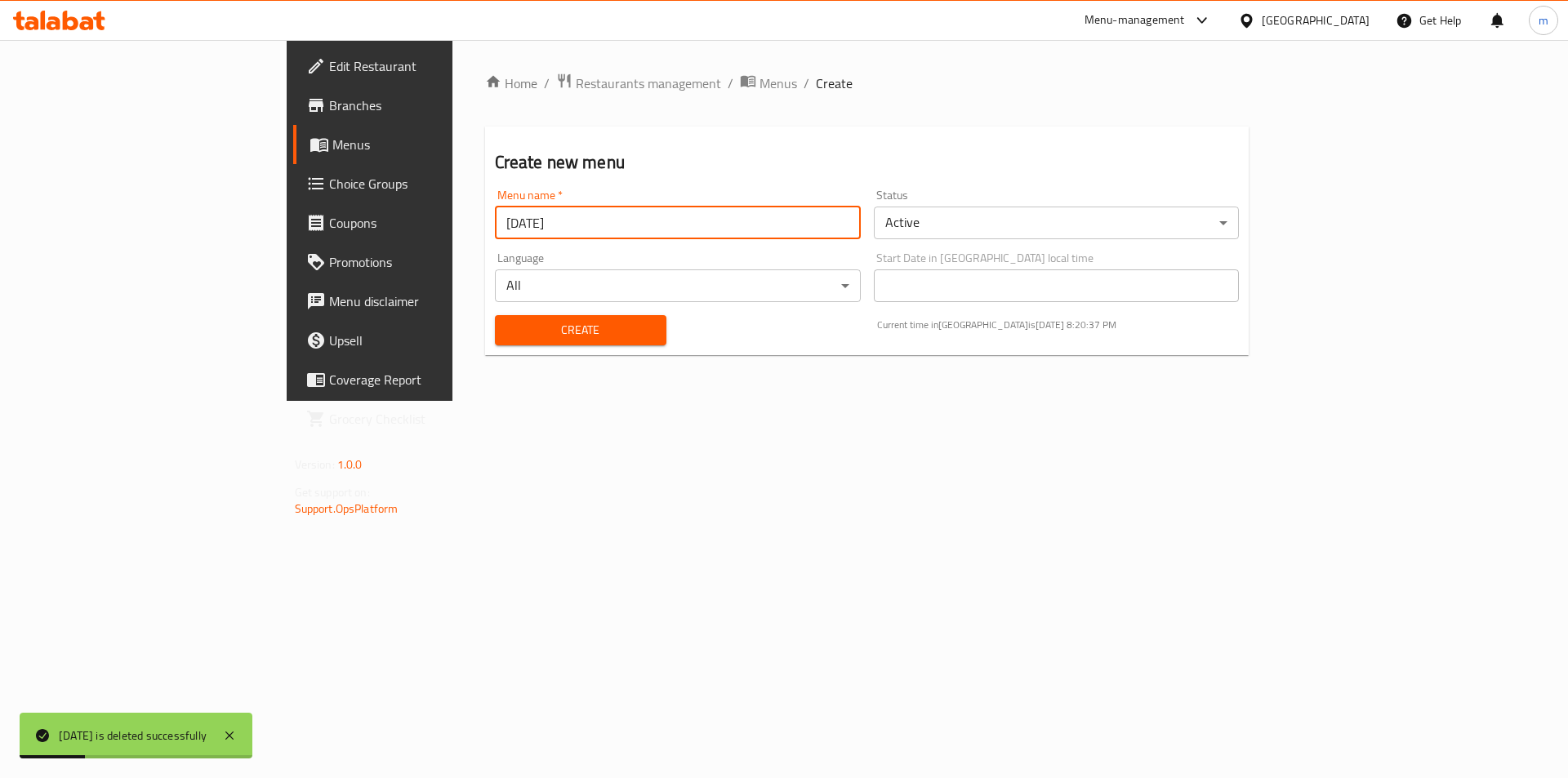
type input "14.9.2025"
click at [508, 334] on span "Create" at bounding box center [580, 330] width 145 height 20
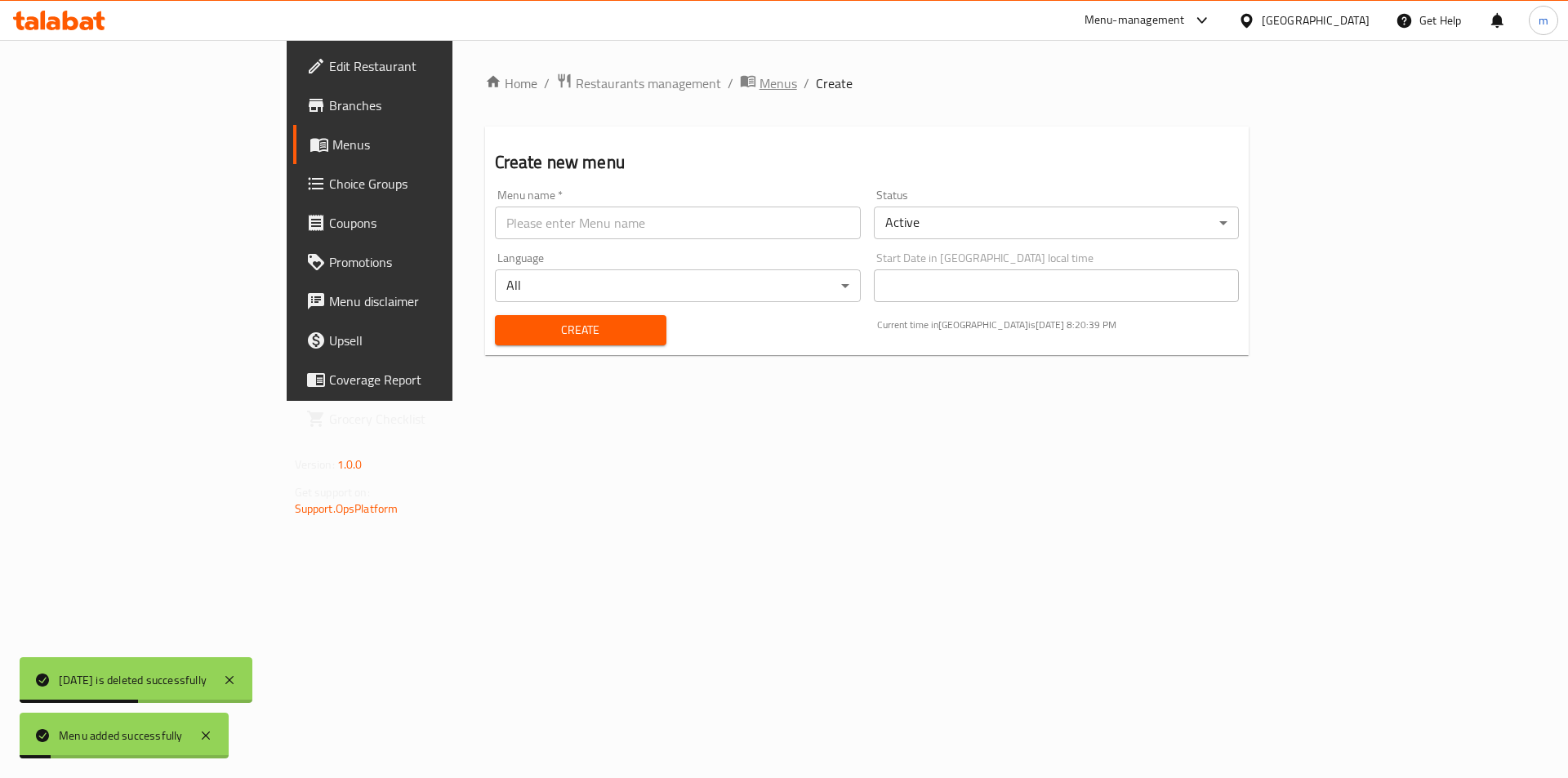
click at [759, 82] on span "Menus" at bounding box center [777, 84] width 37 height 20
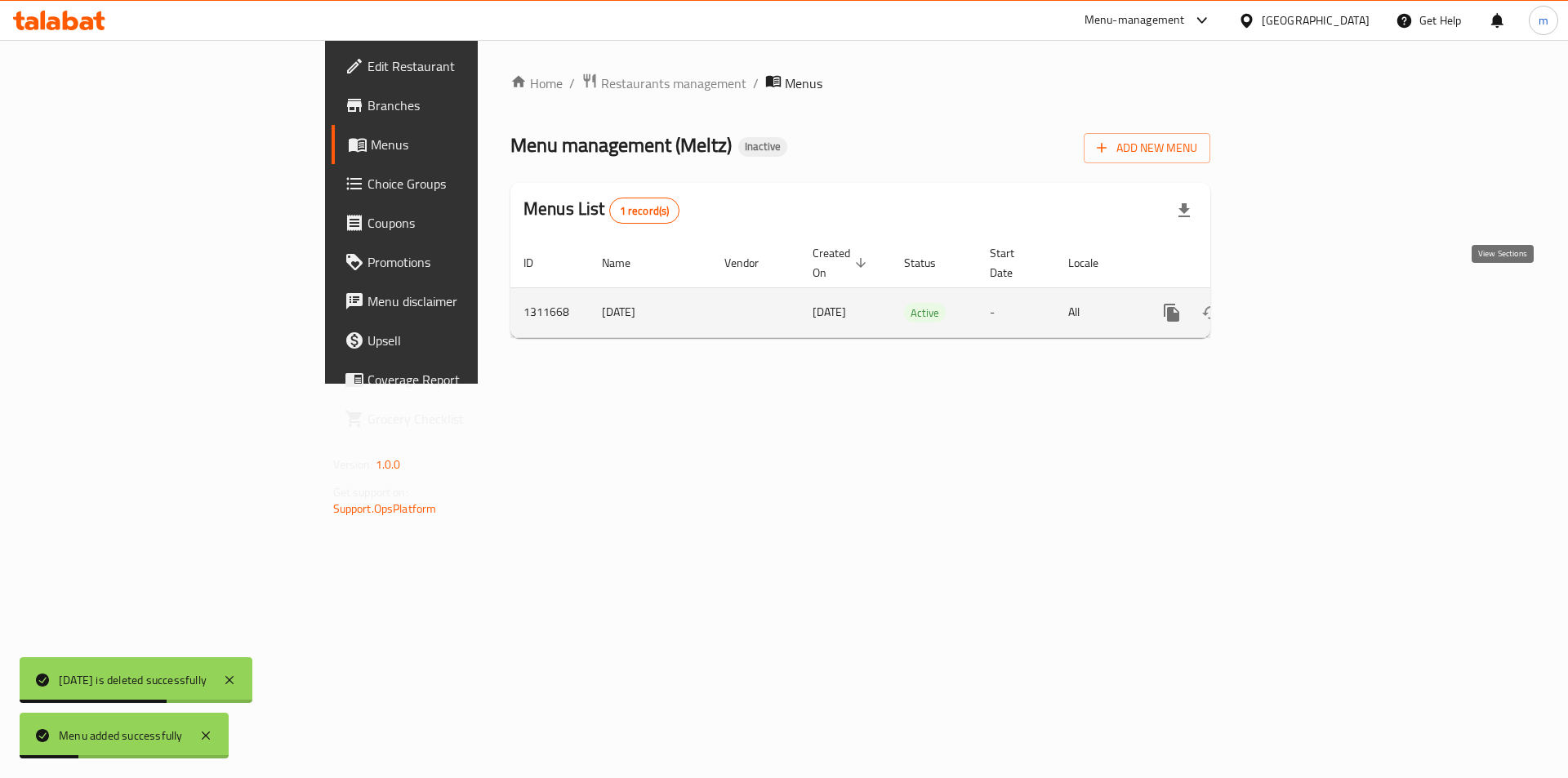
click at [1309, 298] on link "enhanced table" at bounding box center [1288, 312] width 39 height 39
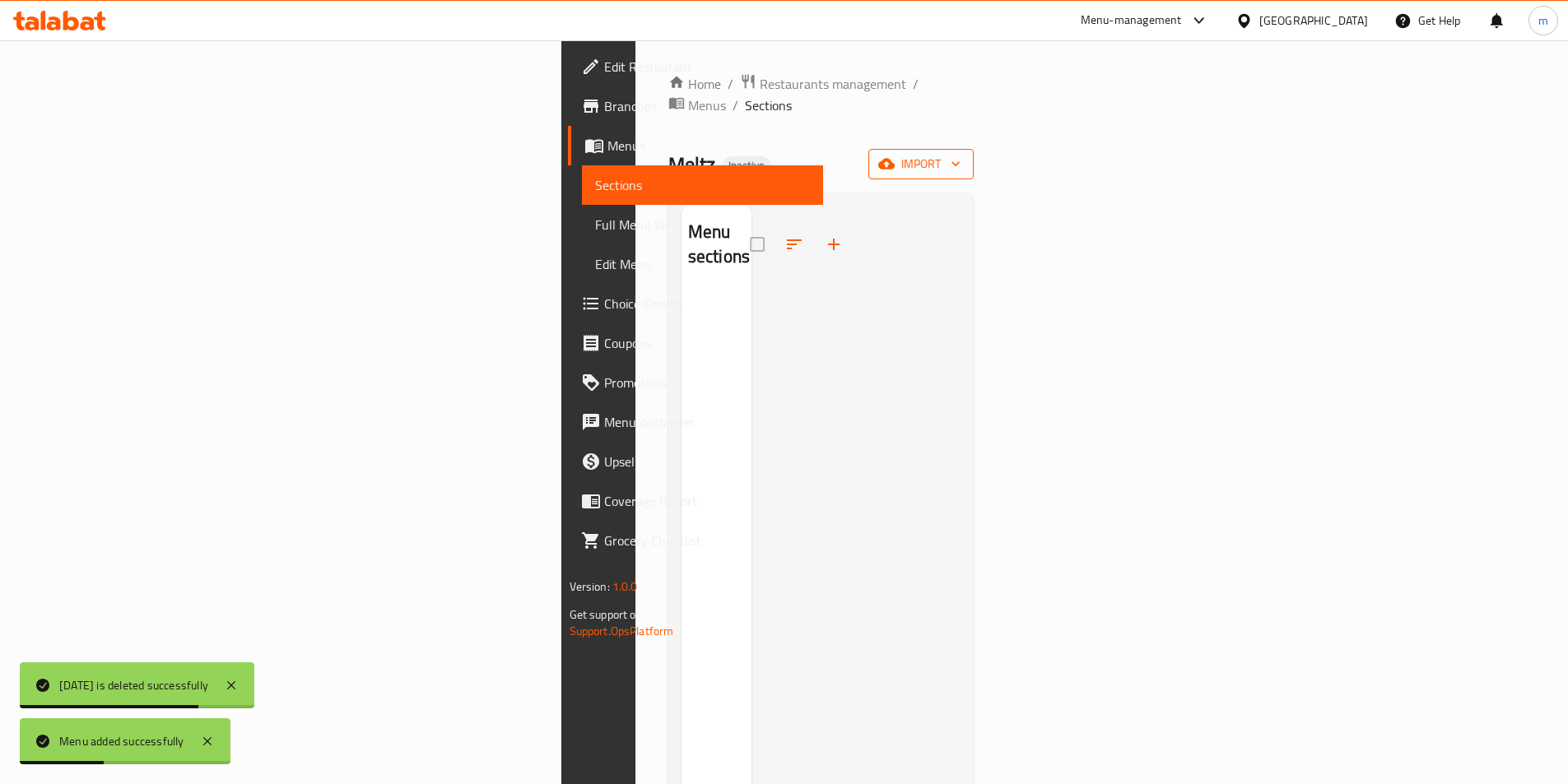
click at [895, 156] on icon "button" at bounding box center [887, 164] width 16 height 16
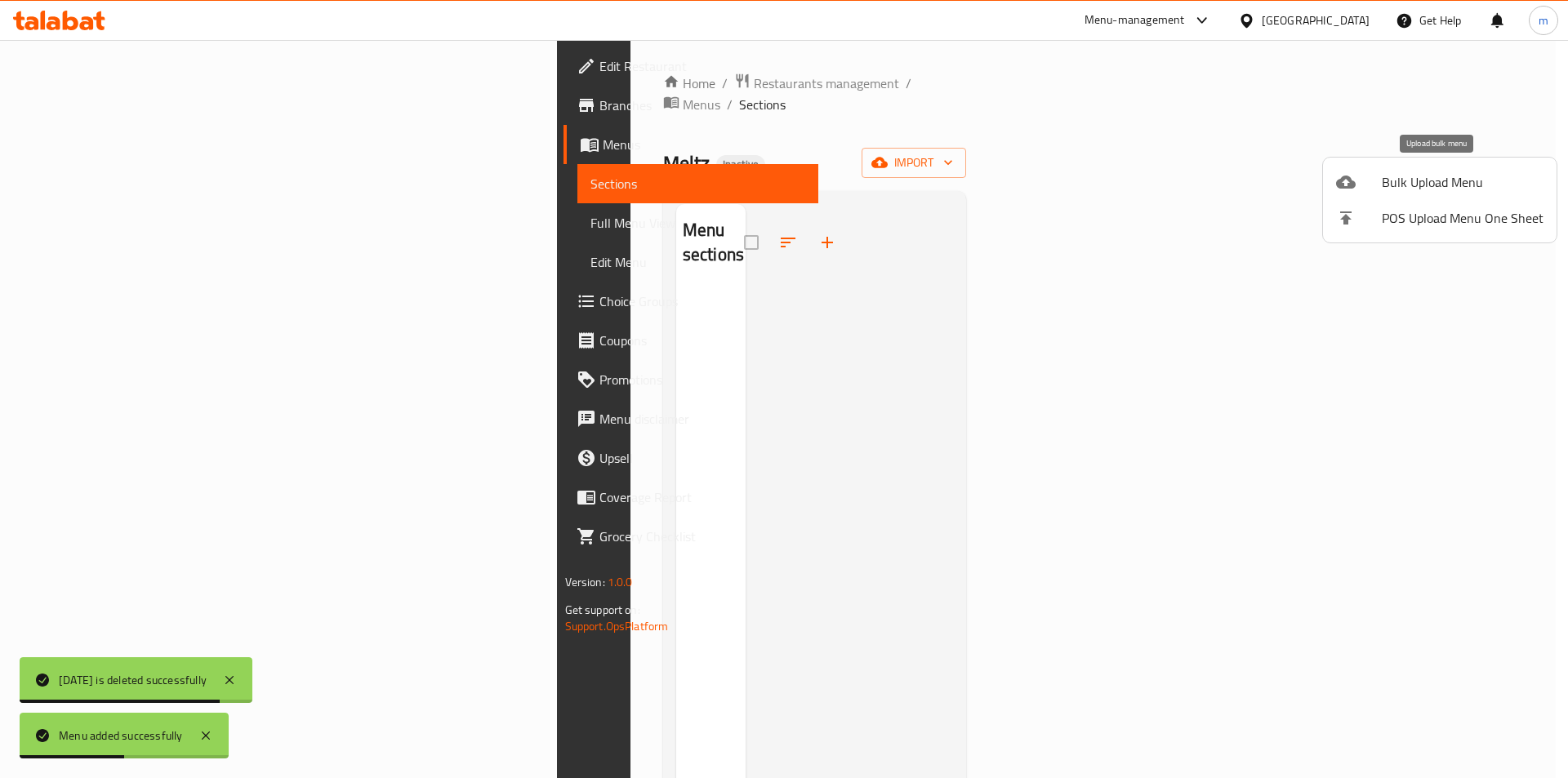
click at [1395, 181] on span "Bulk Upload Menu" at bounding box center [1463, 182] width 162 height 20
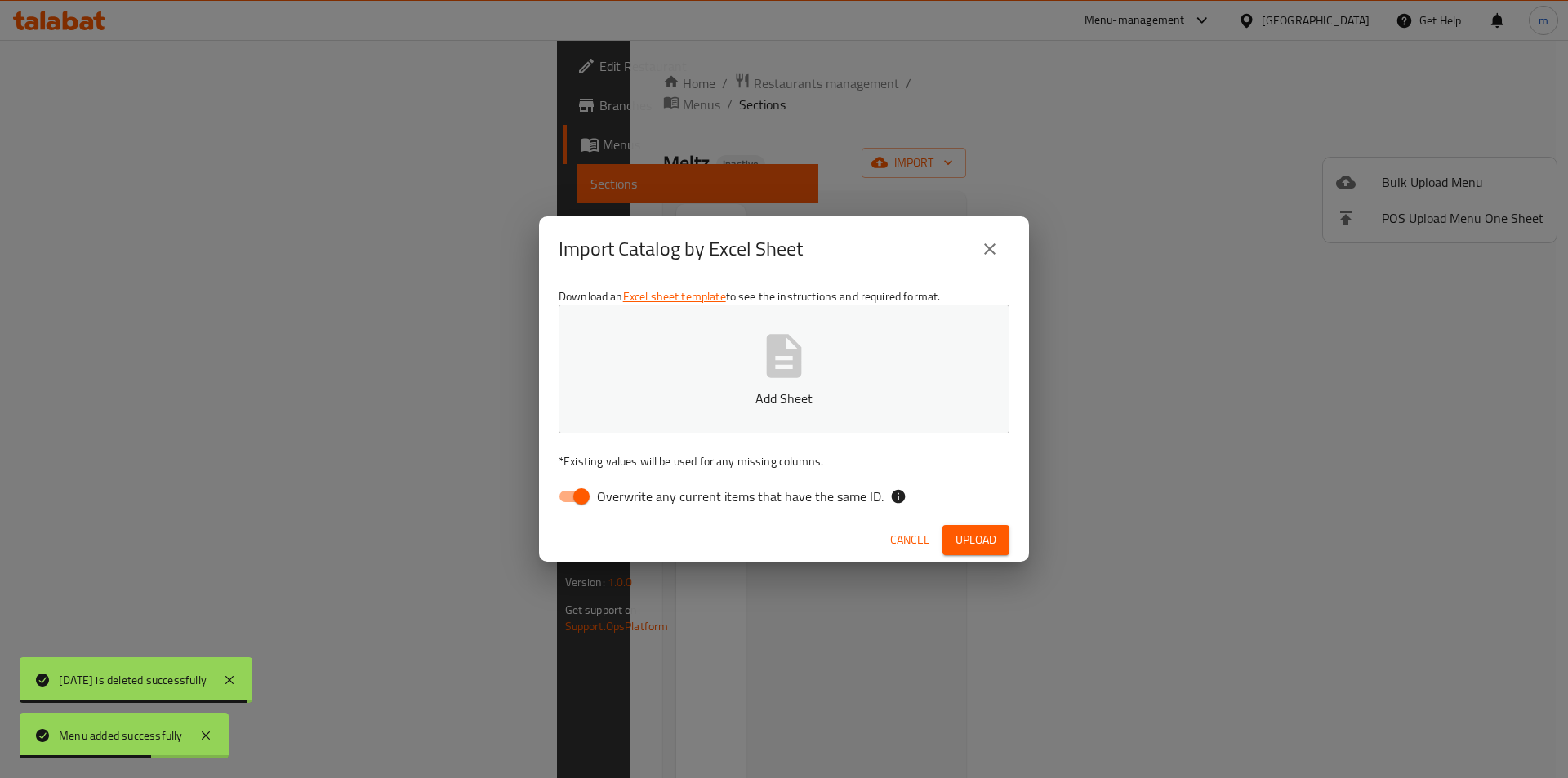
click at [584, 507] on input "Overwrite any current items that have the same ID." at bounding box center [581, 497] width 94 height 31
checkbox input "false"
click at [702, 361] on button "Add Sheet" at bounding box center [784, 369] width 450 height 129
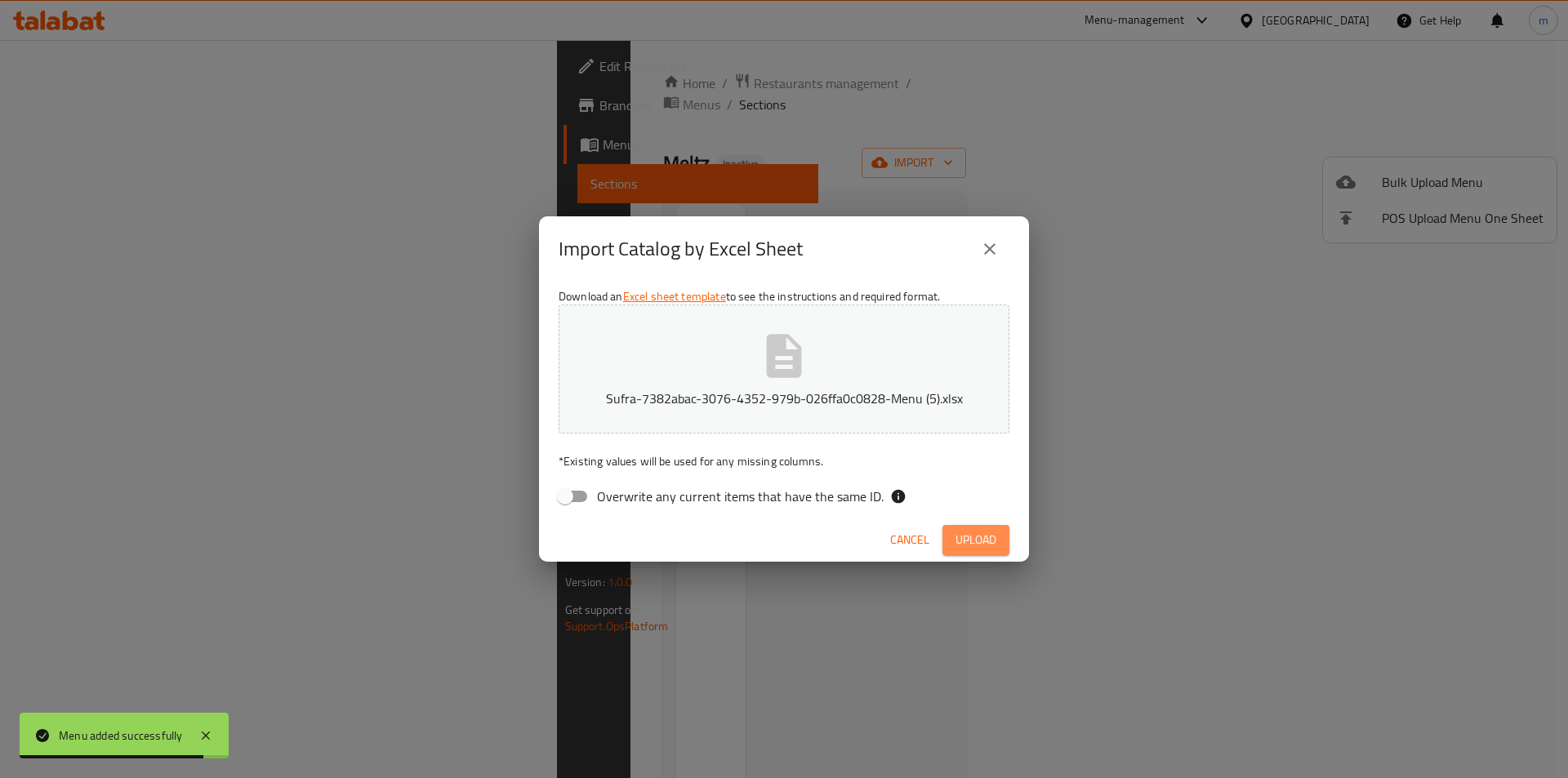
click at [967, 541] on span "Upload" at bounding box center [975, 540] width 41 height 20
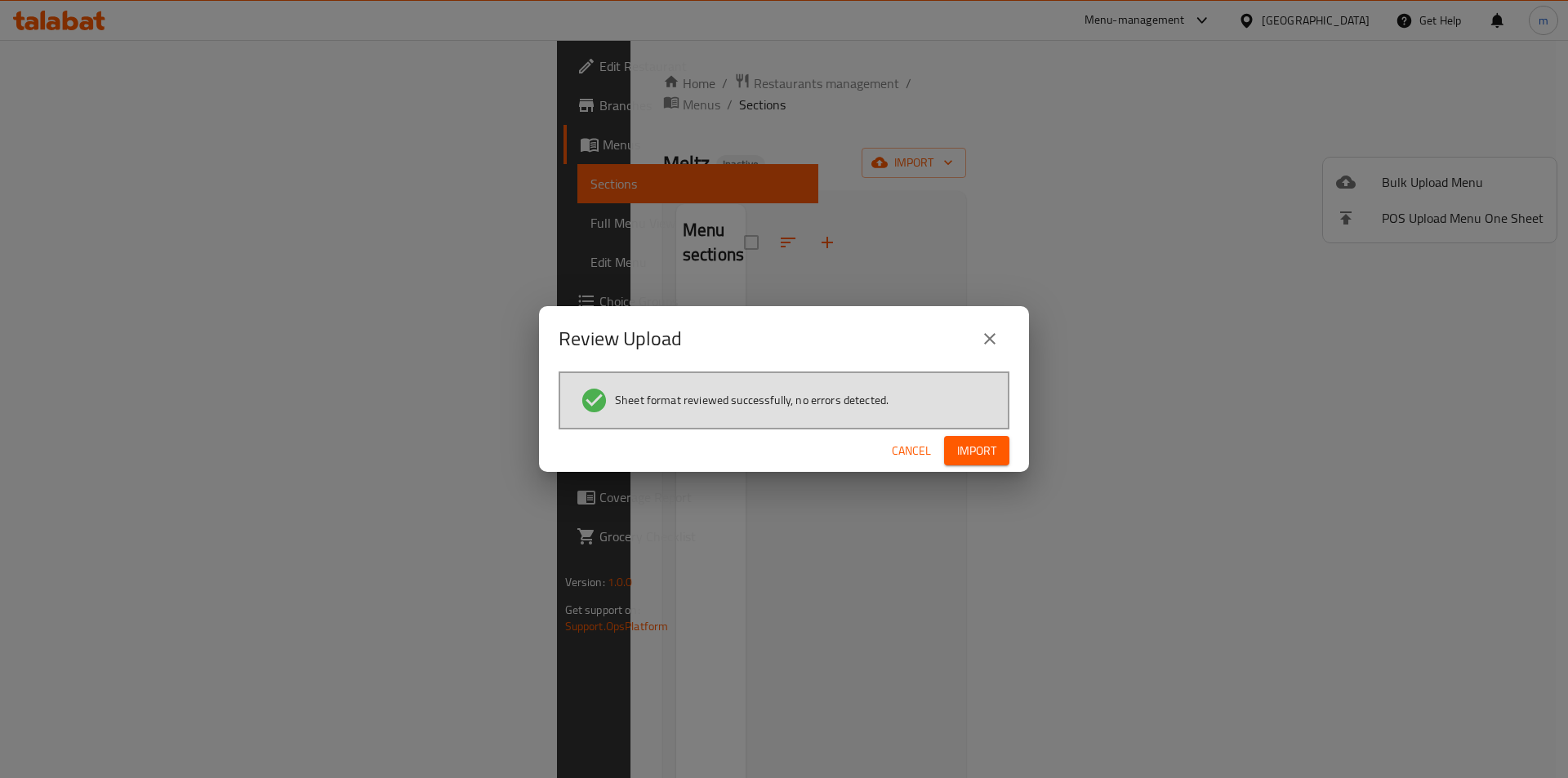
click at [978, 451] on span "Import" at bounding box center [976, 451] width 39 height 20
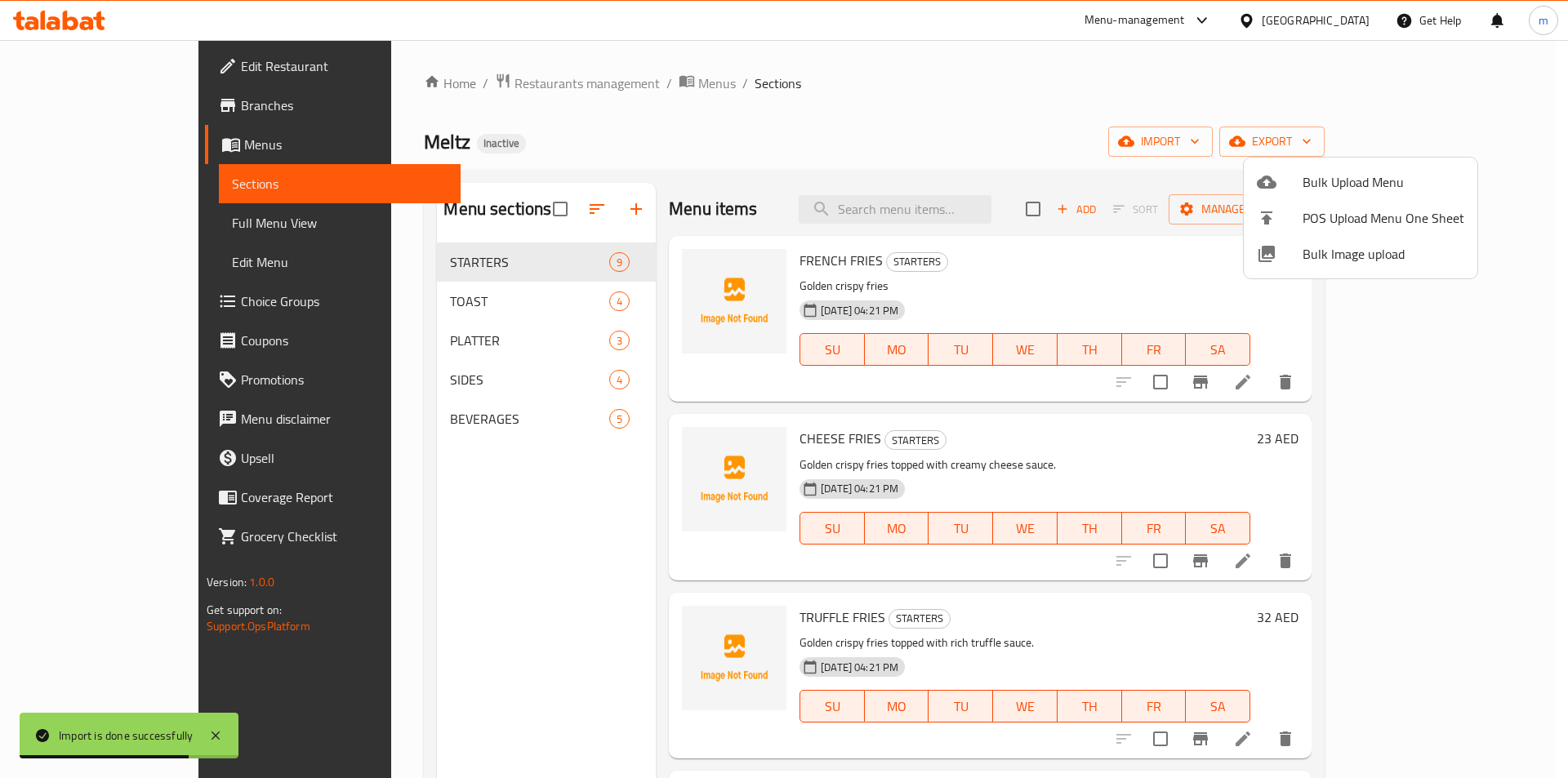
click at [379, 333] on div at bounding box center [784, 389] width 1568 height 778
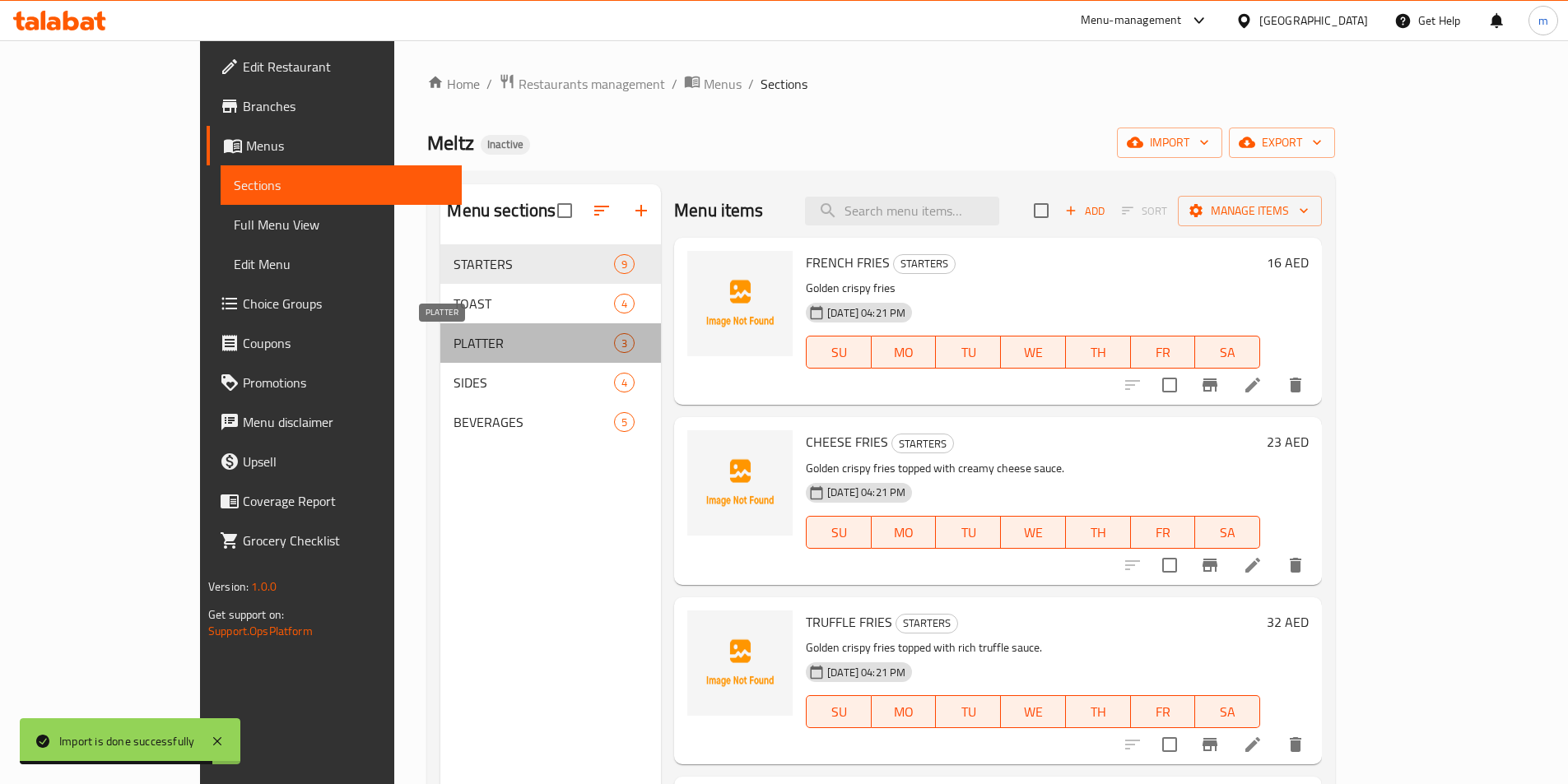
click at [454, 341] on span "PLATTER" at bounding box center [534, 343] width 160 height 20
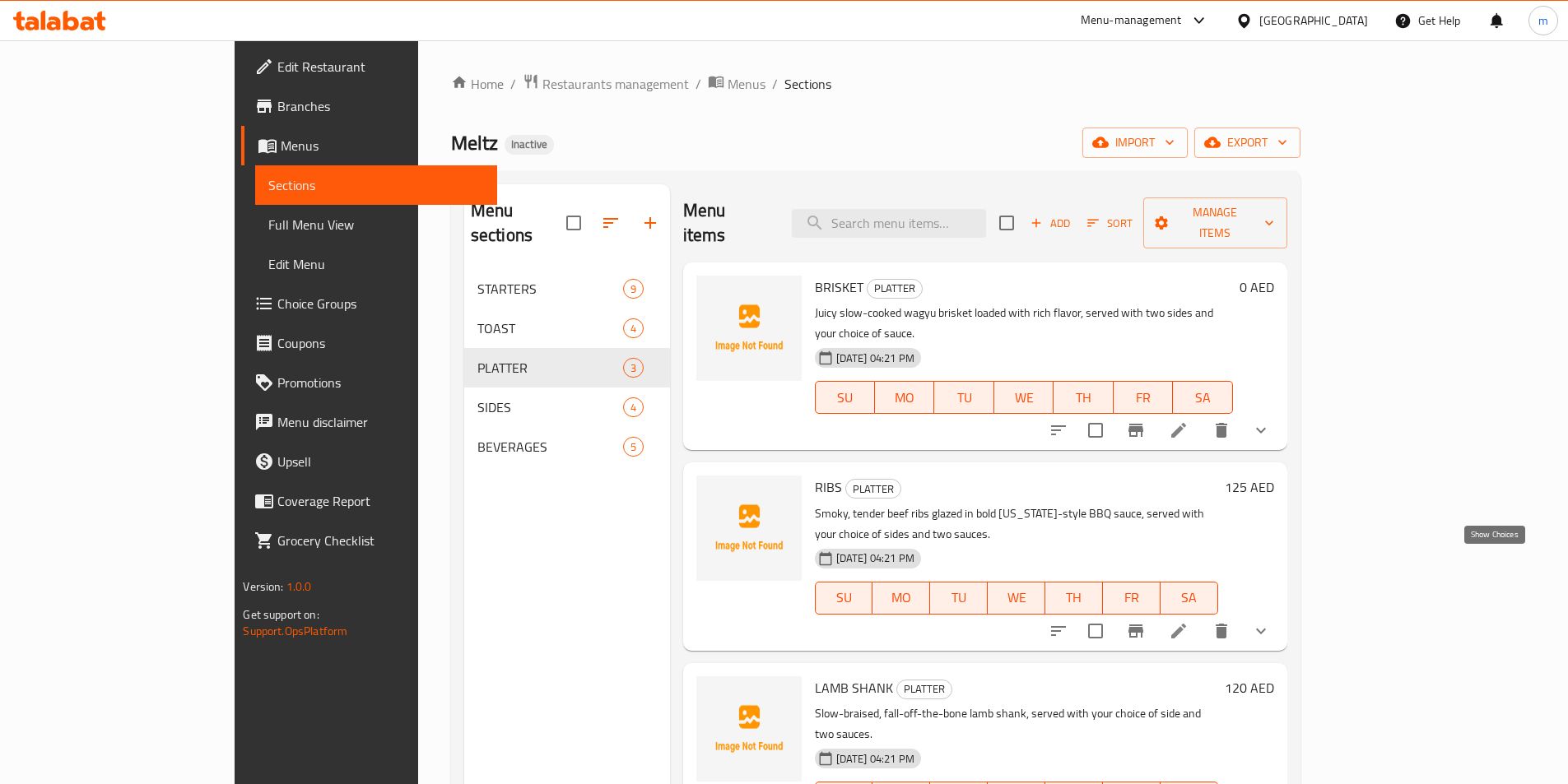
drag, startPoint x: 1500, startPoint y: 566, endPoint x: 1449, endPoint y: 545, distance: 55.2
click at [1271, 621] on icon "show more" at bounding box center [1261, 631] width 20 height 20
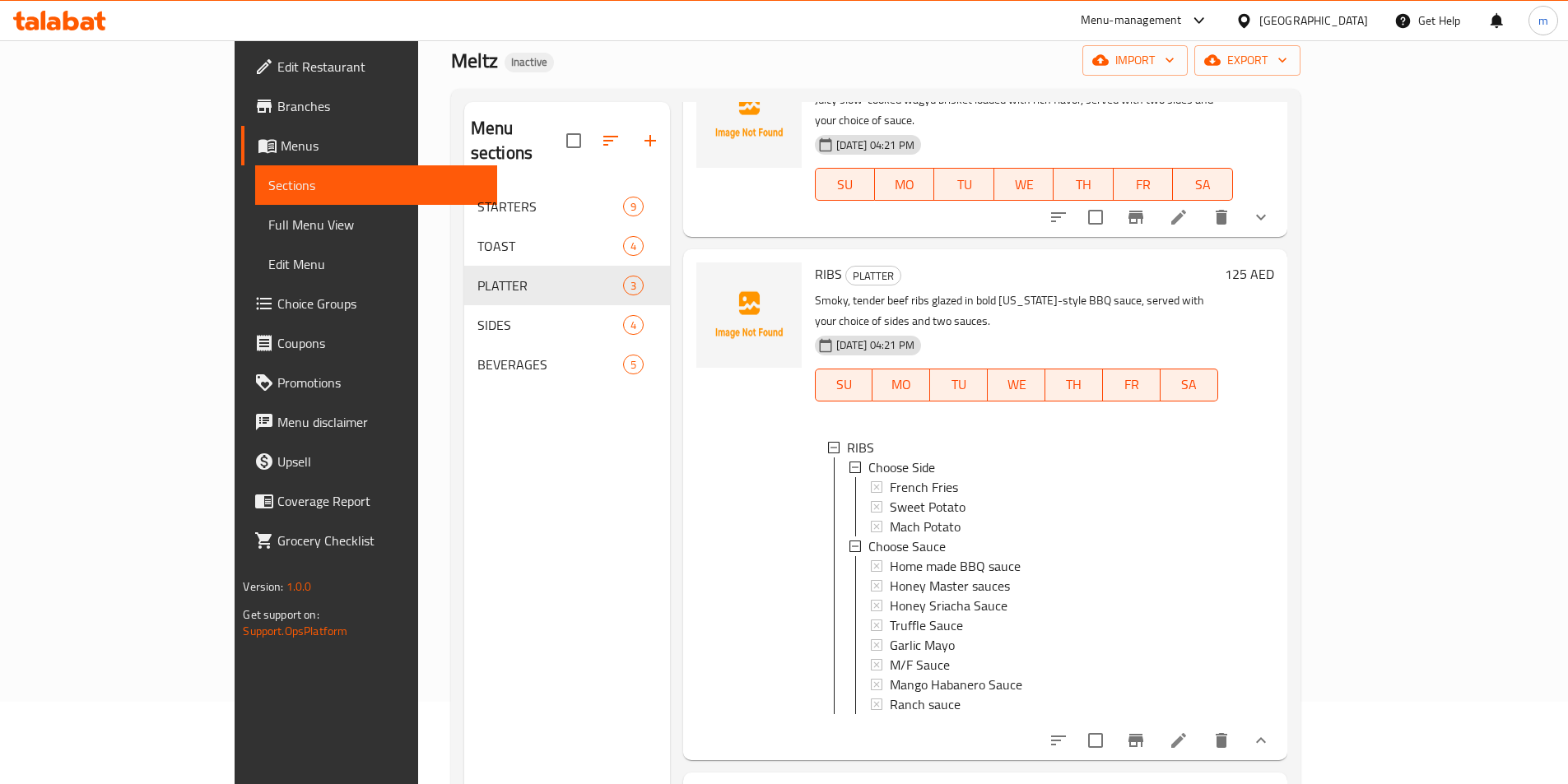
scroll to position [48, 0]
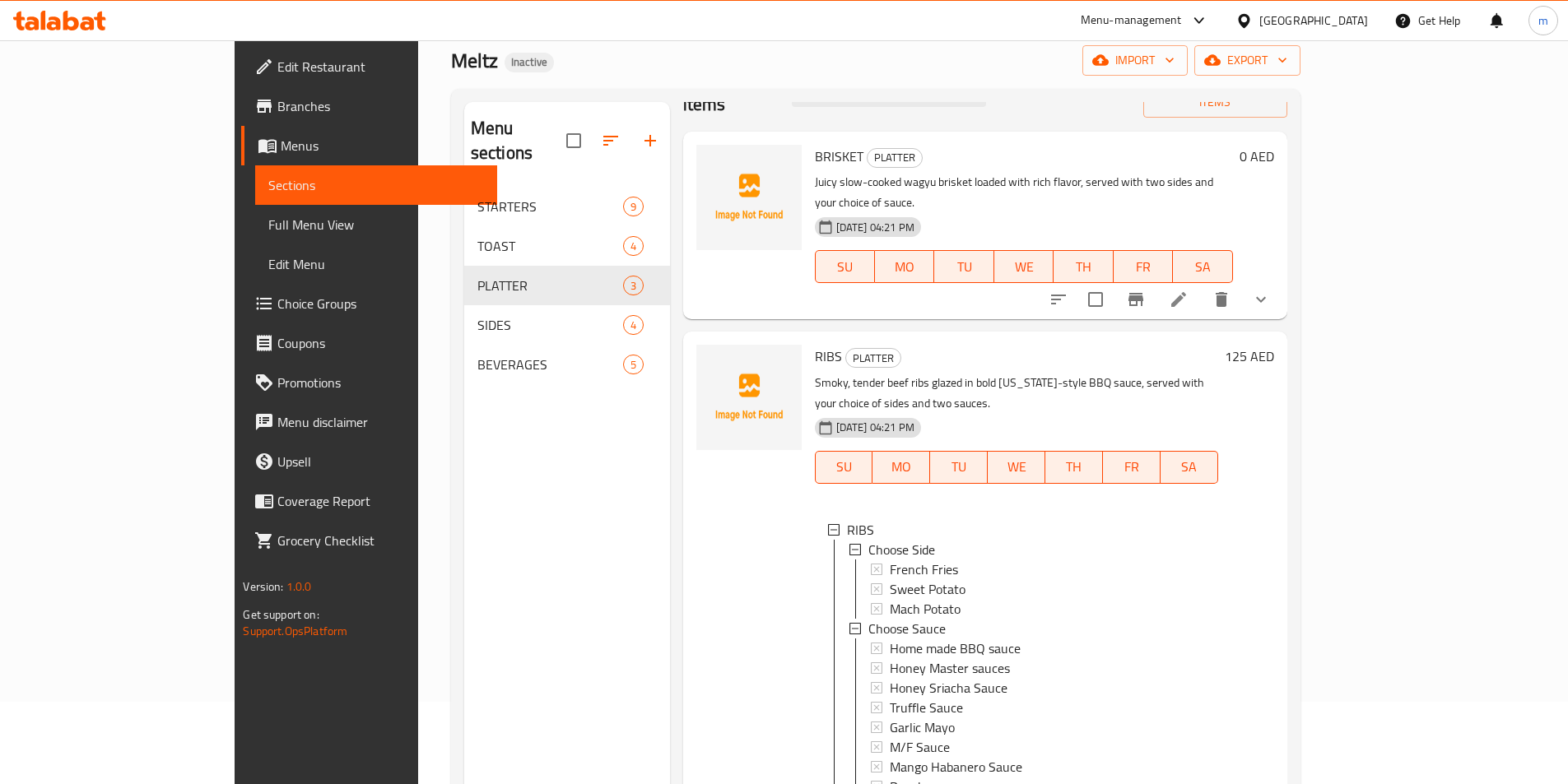
drag, startPoint x: 678, startPoint y: 538, endPoint x: 675, endPoint y: 552, distance: 14.3
click at [690, 538] on div at bounding box center [749, 586] width 118 height 497
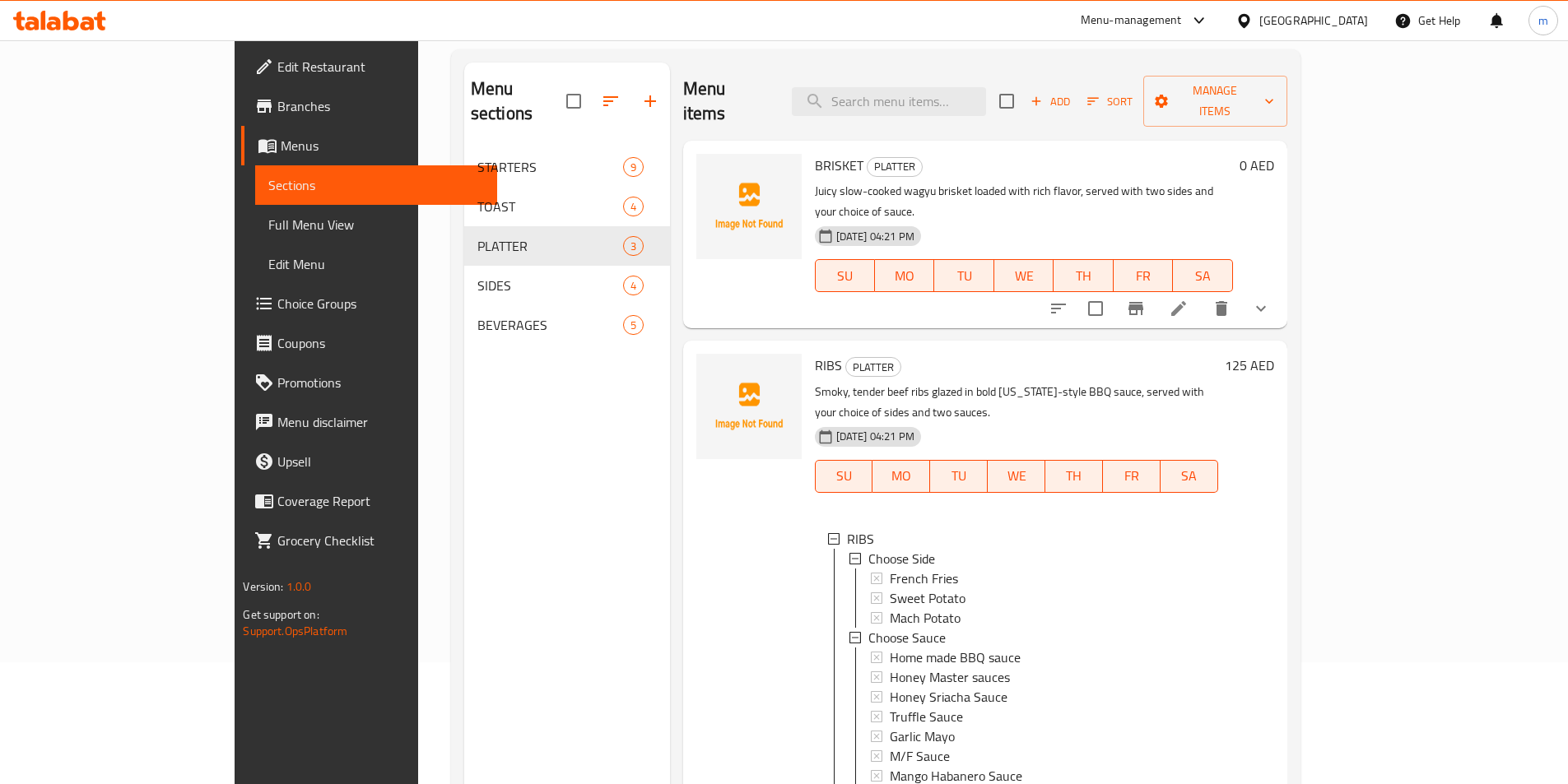
scroll to position [0, 0]
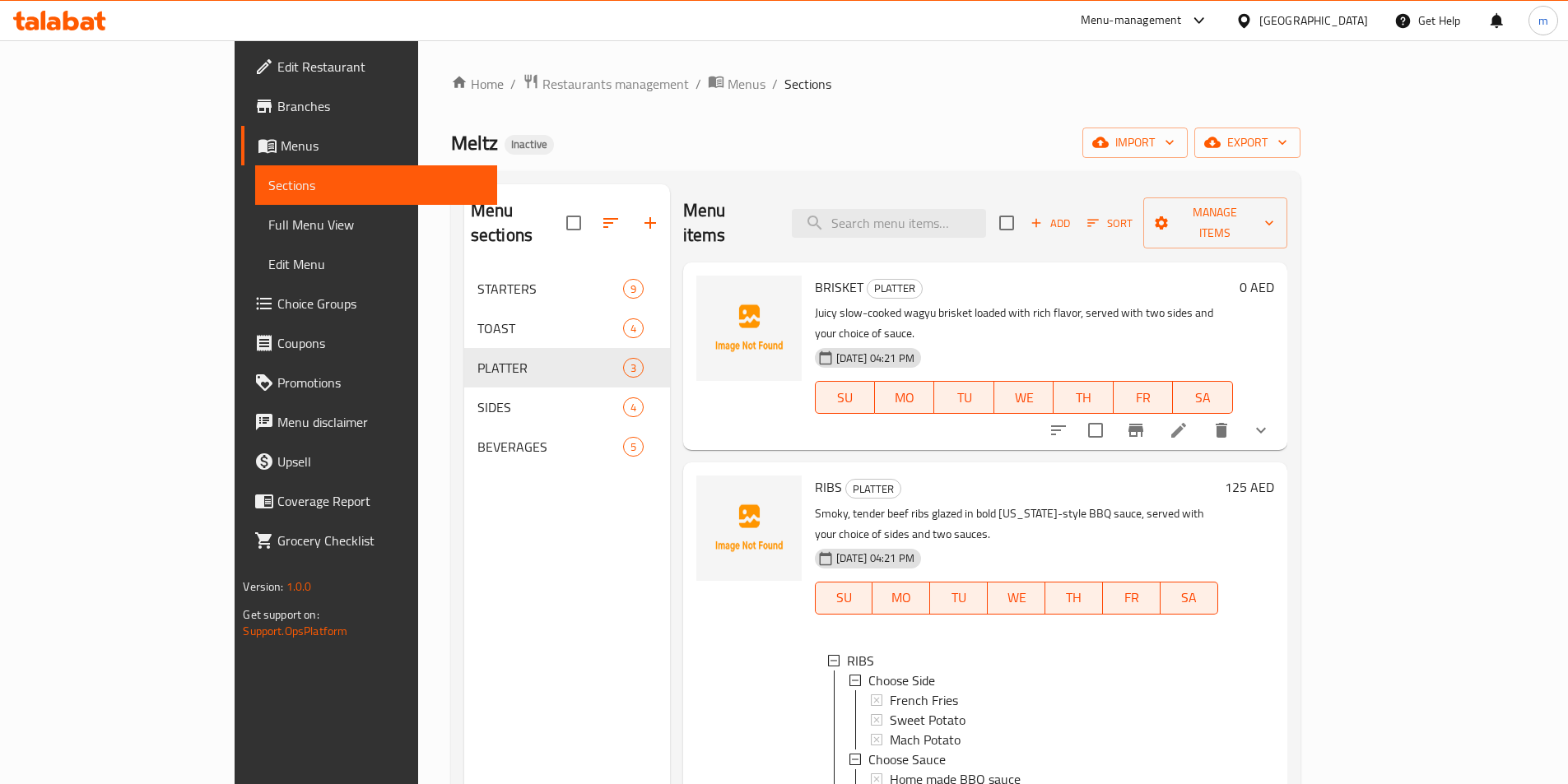
click at [277, 306] on span "Choice Groups" at bounding box center [380, 304] width 206 height 20
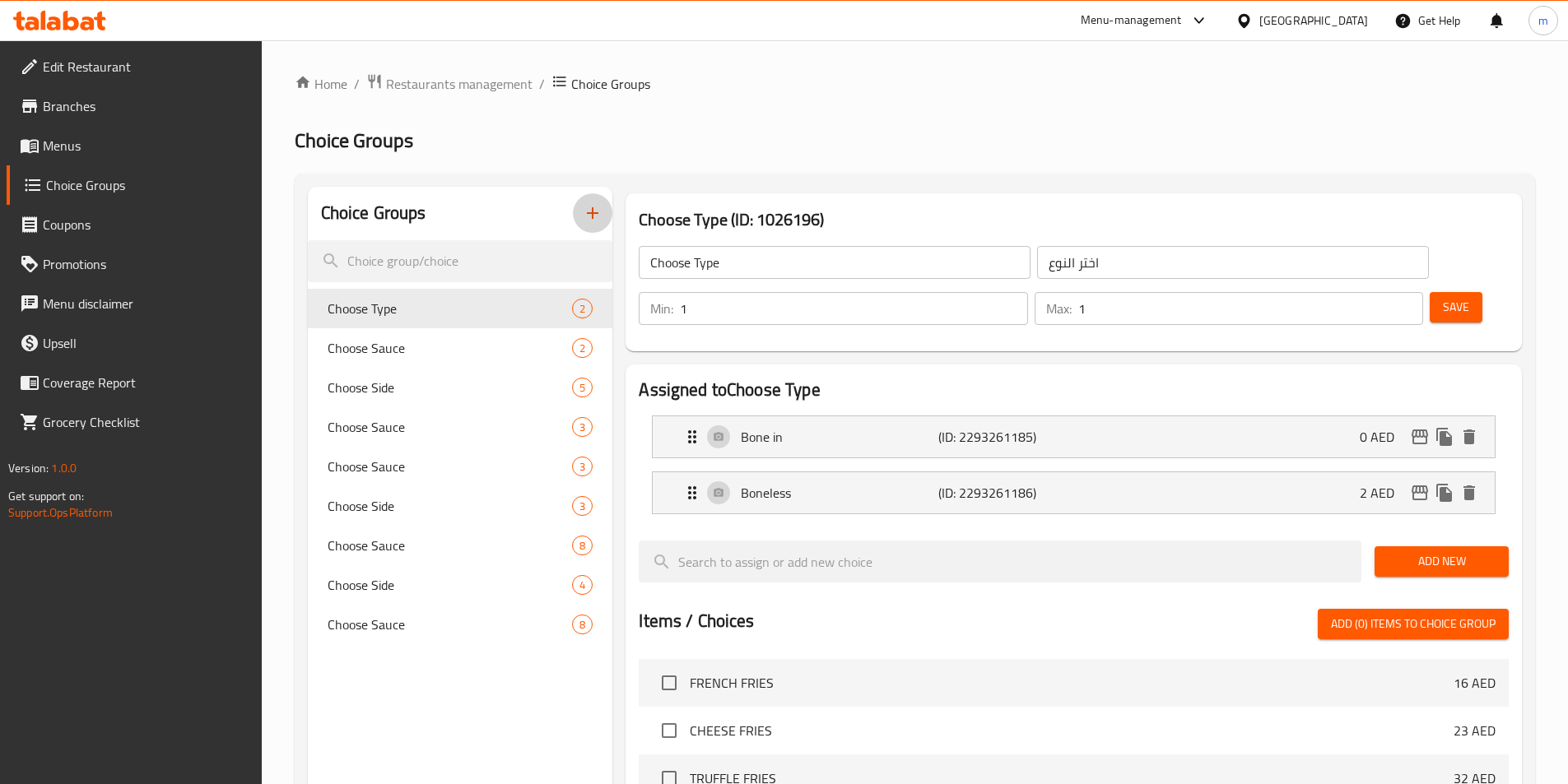
click at [589, 209] on icon "button" at bounding box center [593, 213] width 20 height 20
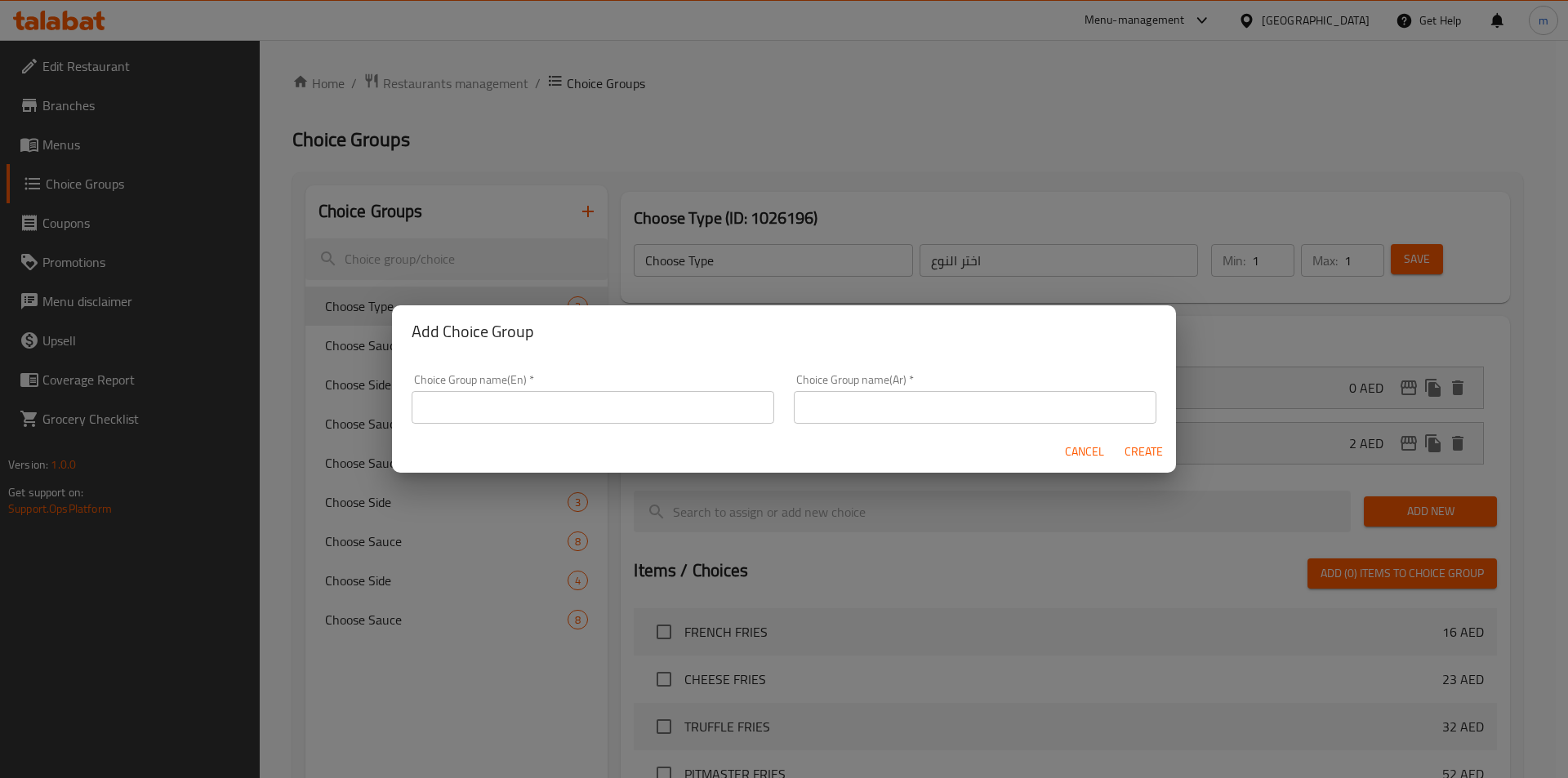
click at [635, 428] on div "Choice Group name(En)   * Choice Group name(En) *" at bounding box center [592, 399] width 382 height 69
click at [646, 396] on input "text" at bounding box center [592, 408] width 362 height 33
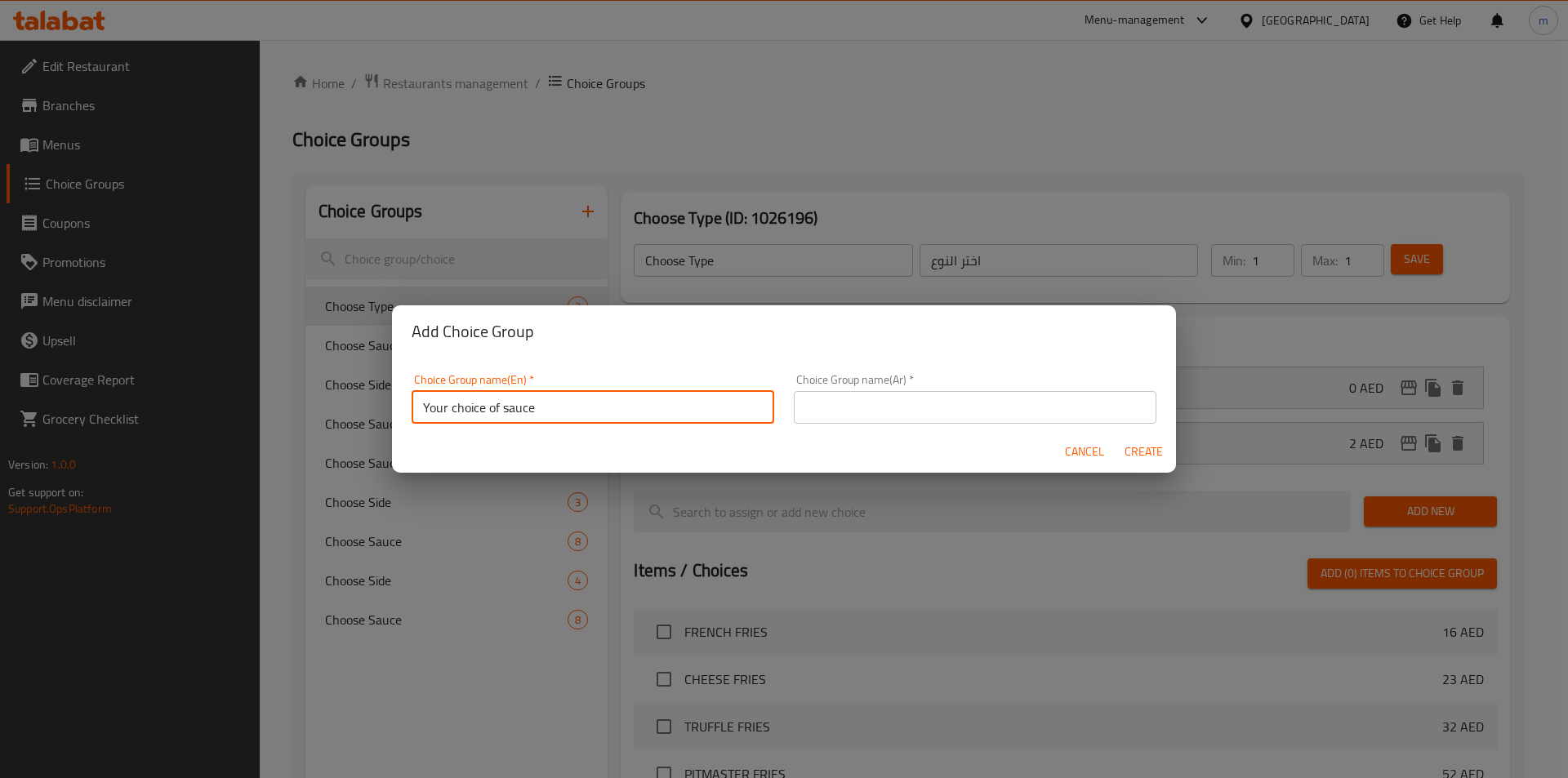
type input "Your choice of sauce"
click at [1028, 421] on input "text" at bounding box center [974, 408] width 362 height 33
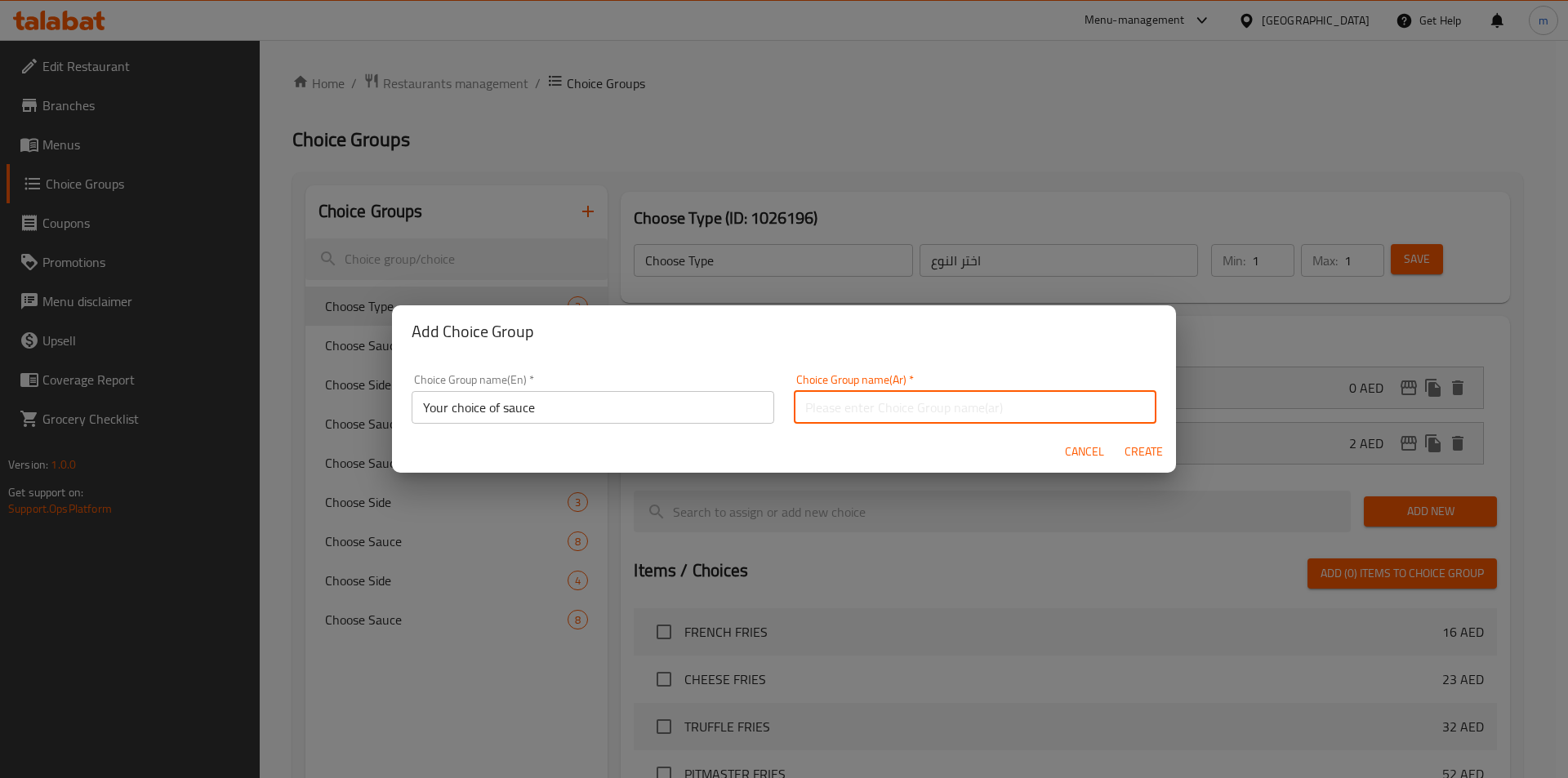
type input "h"
type input "اختيارك من الصوص"
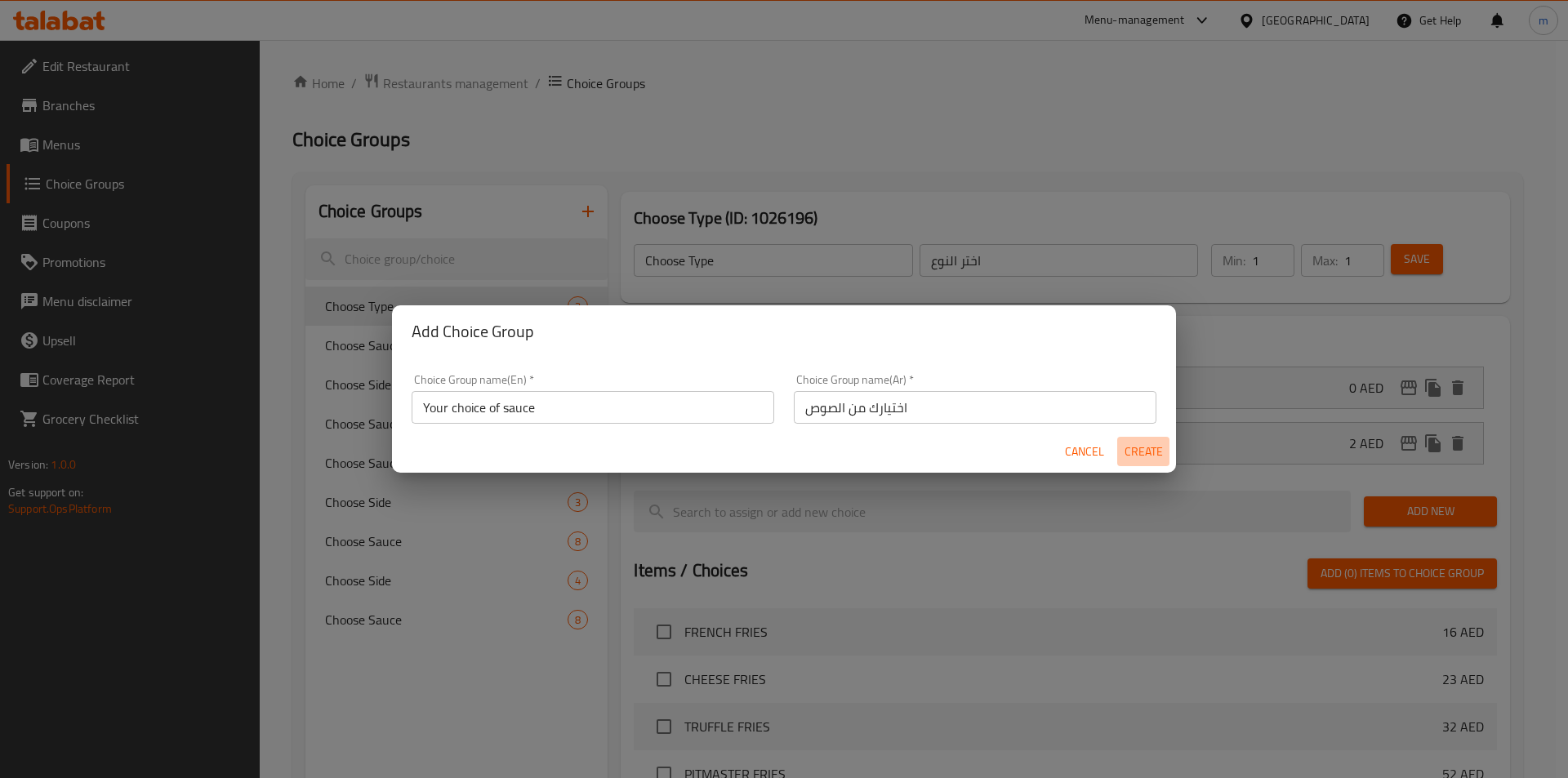
click at [1144, 445] on span "Create" at bounding box center [1142, 452] width 39 height 20
type input "Your choice of sauce"
type input "اختيارك من الصوص"
type input "0"
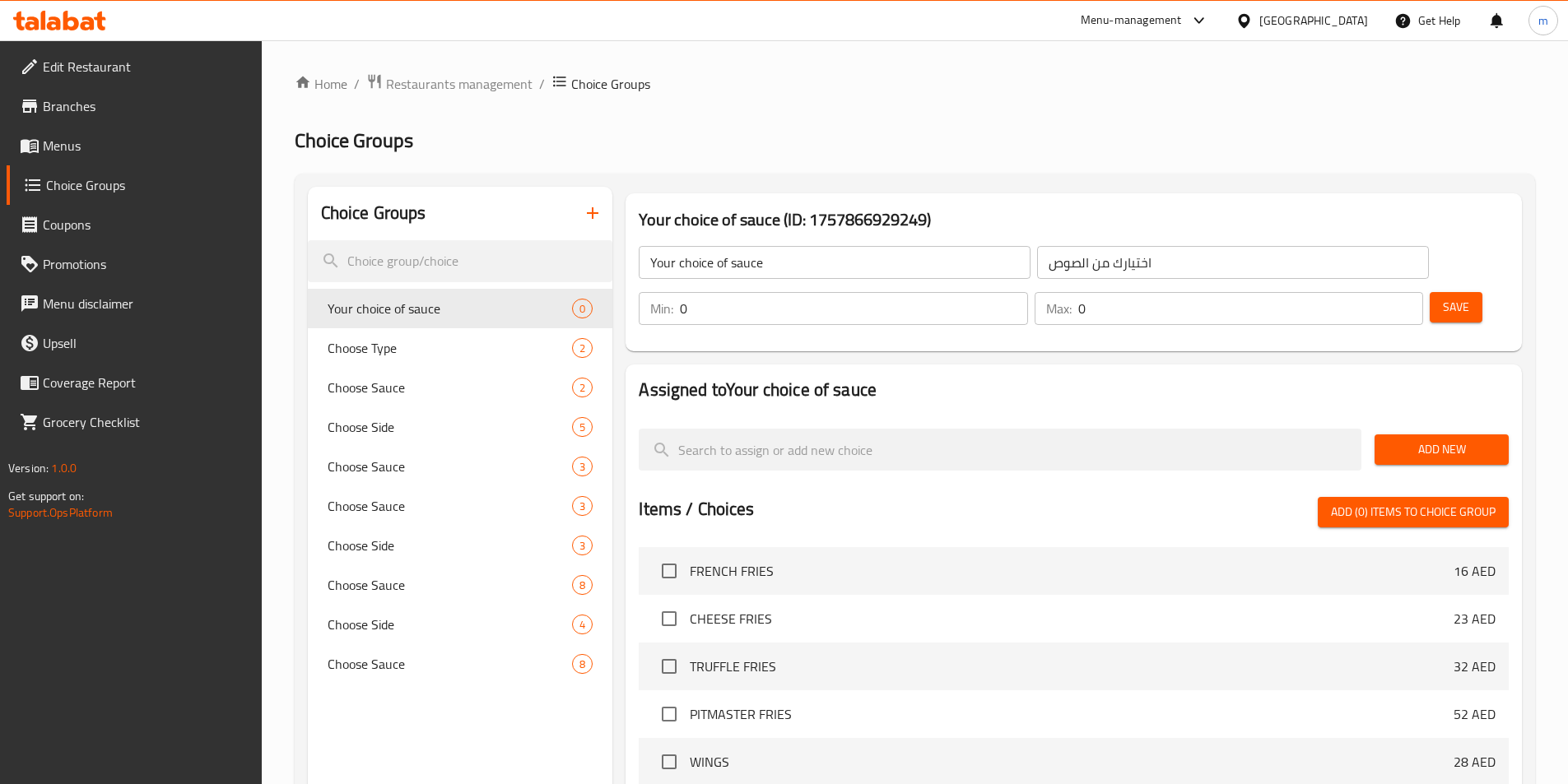
click at [1428, 435] on button "Add New" at bounding box center [1442, 449] width 135 height 30
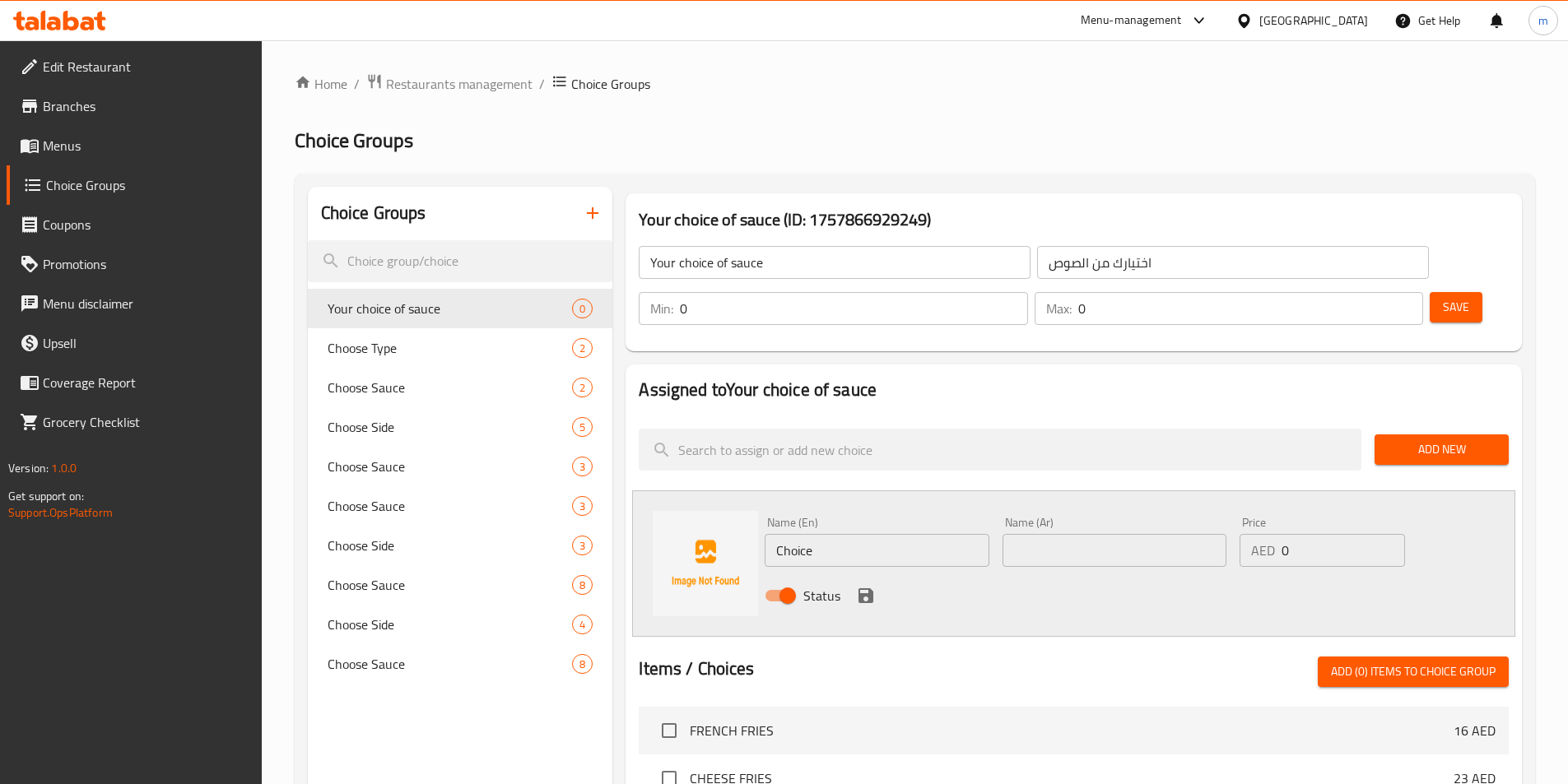
click at [867, 534] on input "Choice" at bounding box center [876, 551] width 224 height 33
drag, startPoint x: 499, startPoint y: 472, endPoint x: 478, endPoint y: 467, distance: 21.6
click at [464, 471] on div "Choice Groups Your choice of sauce 0 Choose Type 2 Choose Sauce 2 Choose Side 5…" at bounding box center [918, 746] width 1221 height 1119
paste input "Home made BBQ sau"
type input "Home made BBQ sauce"
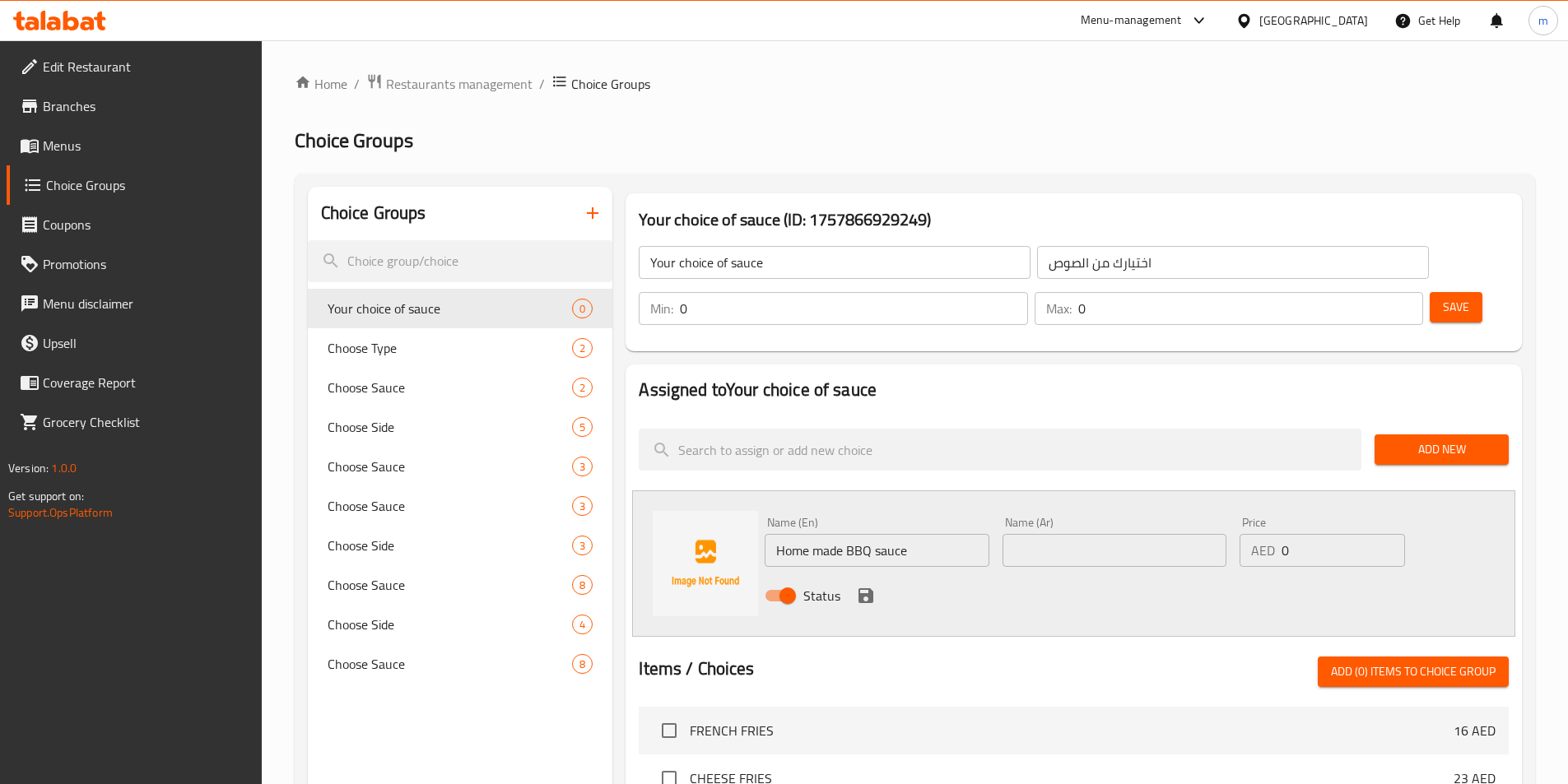
click at [1091, 534] on input "text" at bounding box center [1114, 551] width 224 height 33
paste input "صلصة باركبيو منزلية الصنع"
type input "صلصة باركبيو منزلية الصنع"
click at [1314, 534] on input "0" at bounding box center [1343, 551] width 123 height 33
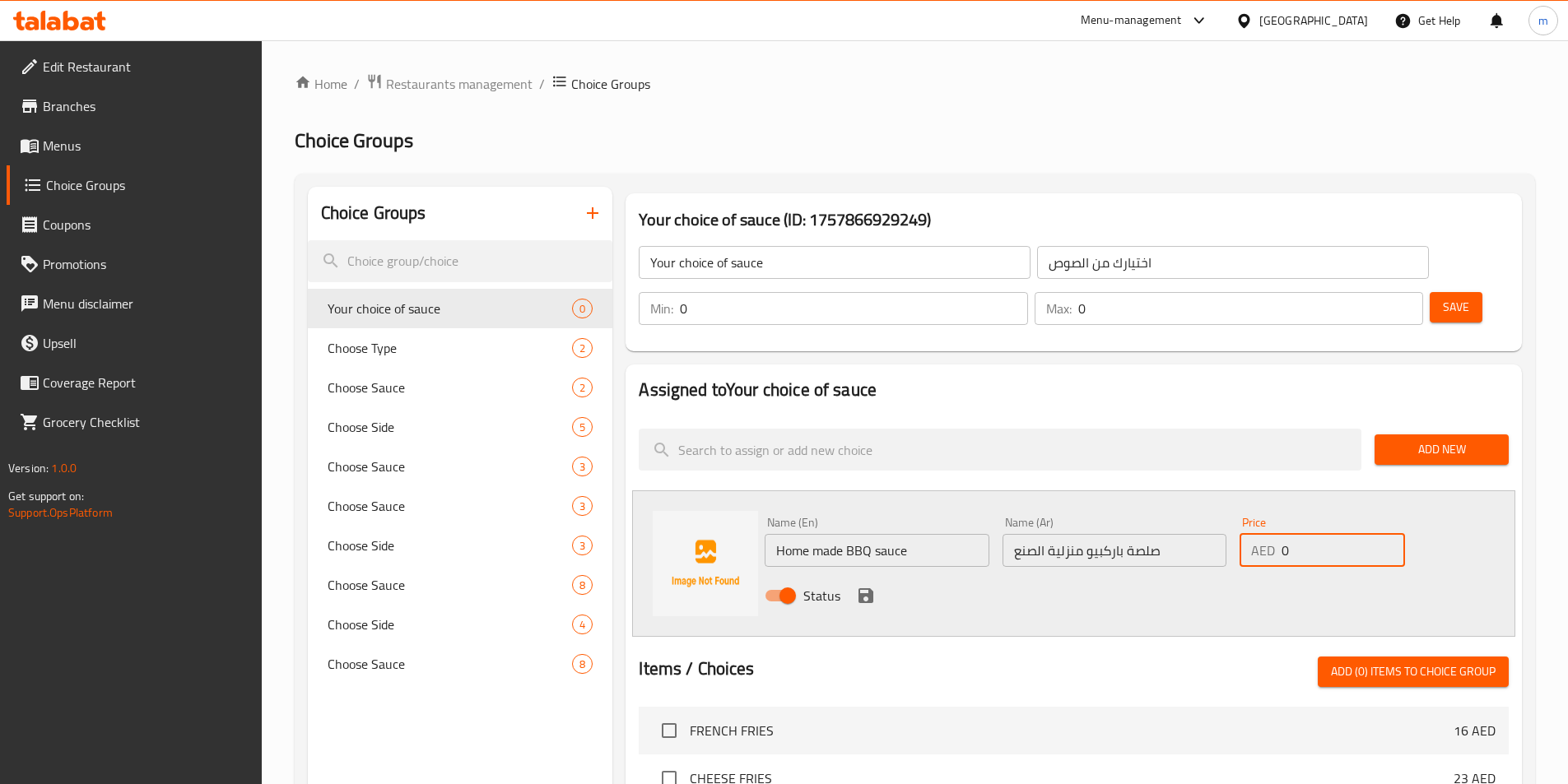
click at [1314, 534] on input "0" at bounding box center [1343, 551] width 123 height 33
type input "5"
click at [861, 588] on icon "save" at bounding box center [866, 596] width 15 height 15
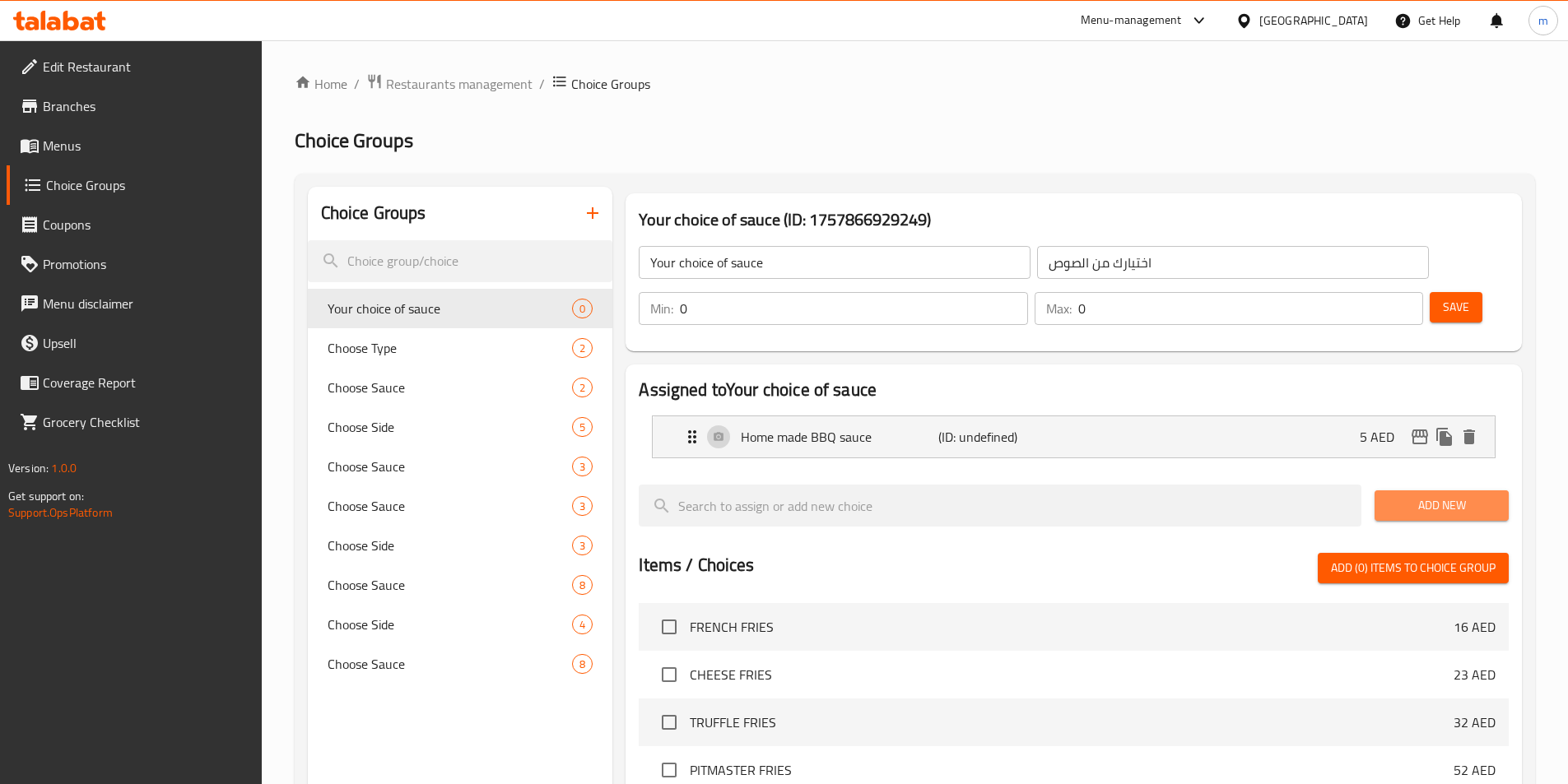
click at [1422, 495] on span "Add New" at bounding box center [1442, 505] width 108 height 20
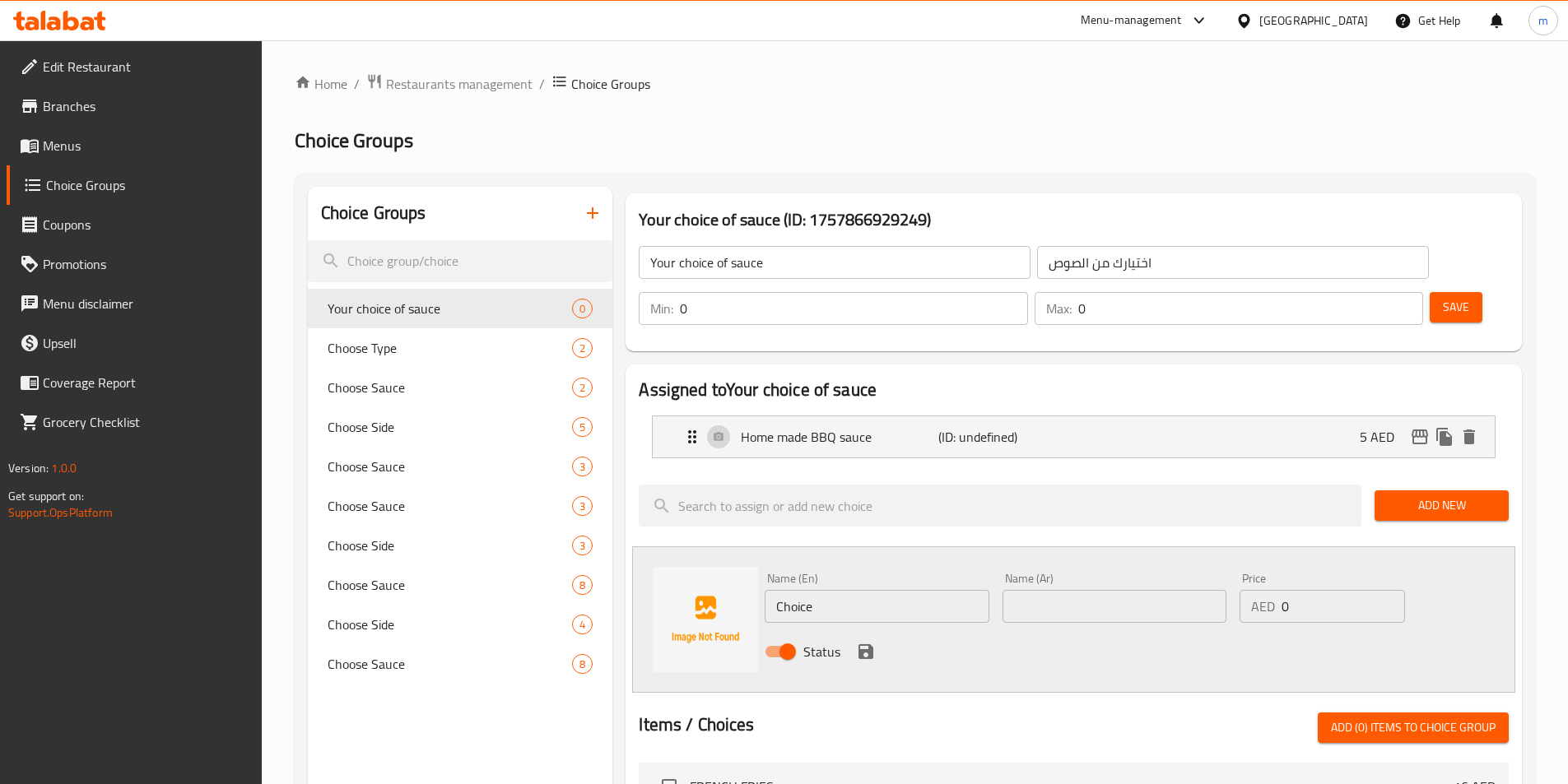
click at [925, 590] on input "Choice" at bounding box center [876, 607] width 224 height 33
paste input "Honey Master sauces"
type input "Honey Master sauces"
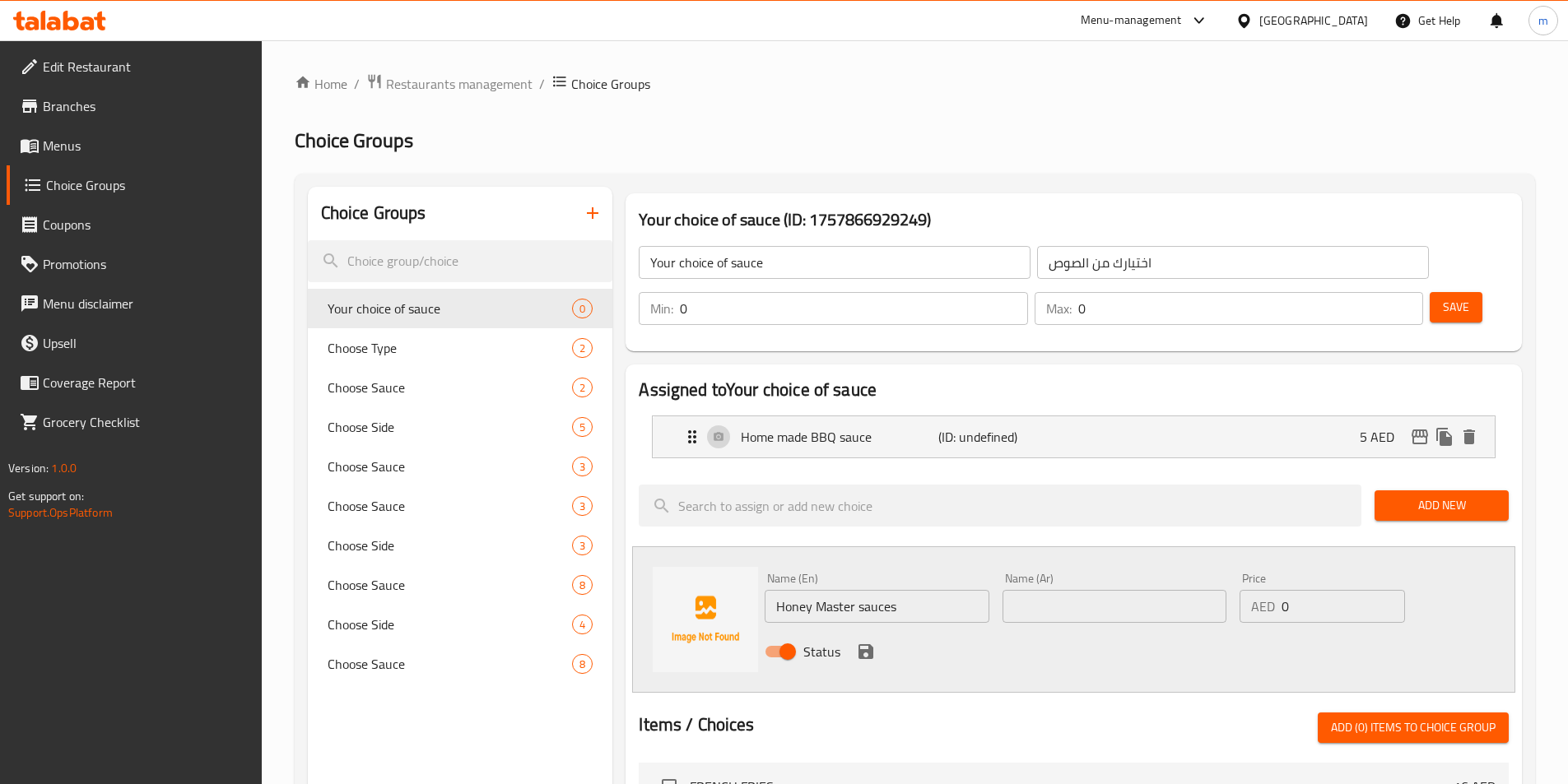
drag, startPoint x: 1304, startPoint y: 560, endPoint x: 1288, endPoint y: 552, distance: 17.9
click at [1305, 590] on input "0" at bounding box center [1343, 607] width 123 height 33
drag, startPoint x: 1048, startPoint y: 567, endPoint x: 1059, endPoint y: 567, distance: 11.0
click at [1048, 590] on input "text" at bounding box center [1114, 607] width 224 height 33
paste input "صلصات هوني ماستر"
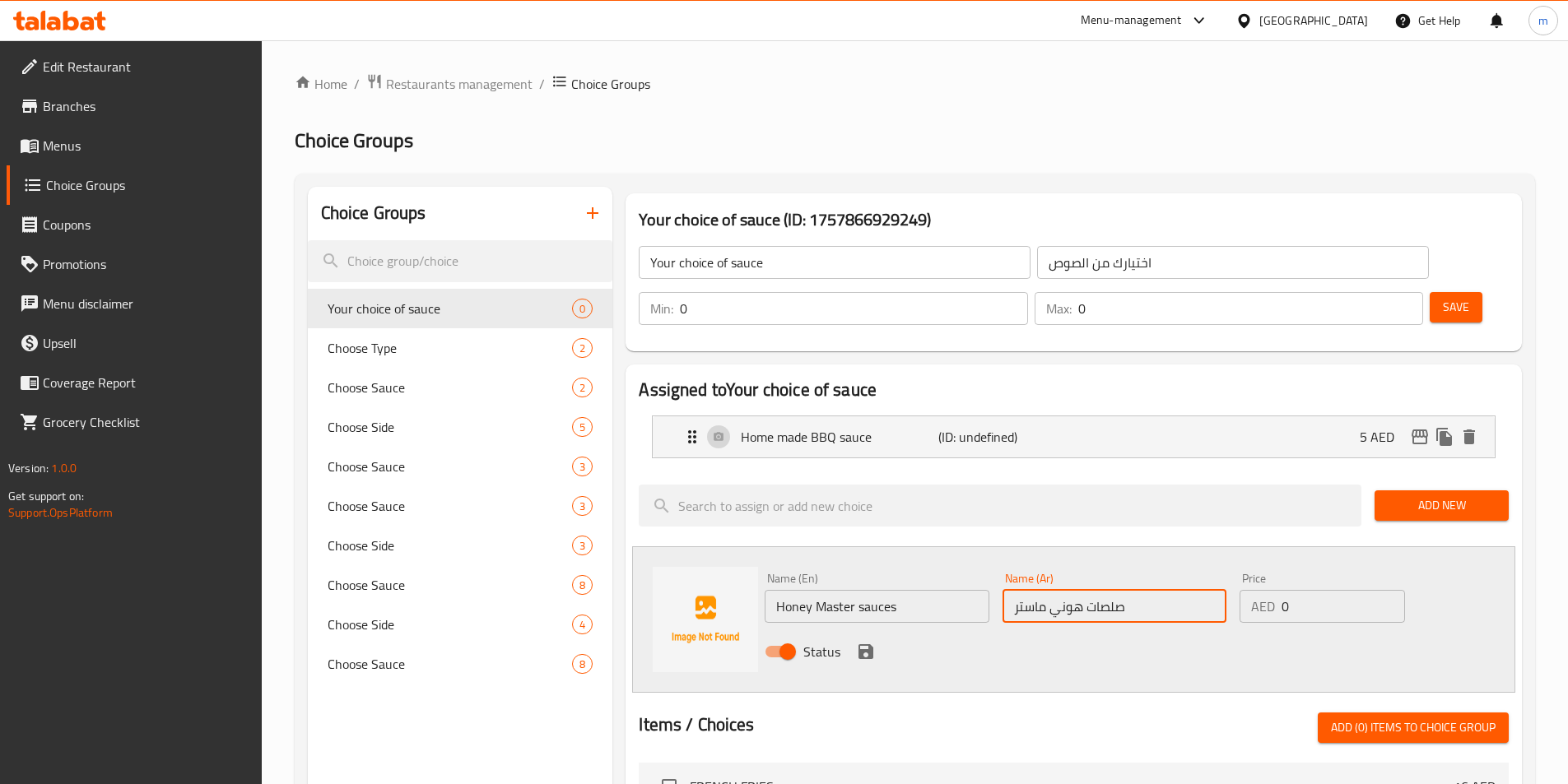
type input "صلصات هوني ماستر"
drag, startPoint x: 1302, startPoint y: 564, endPoint x: 1198, endPoint y: 566, distance: 104.0
click at [1199, 566] on div "Name (En) Honey Master sauces Name (En) Name (Ar) صلصات هوني ماستر Name (Ar) Pr…" at bounding box center [1114, 620] width 713 height 108
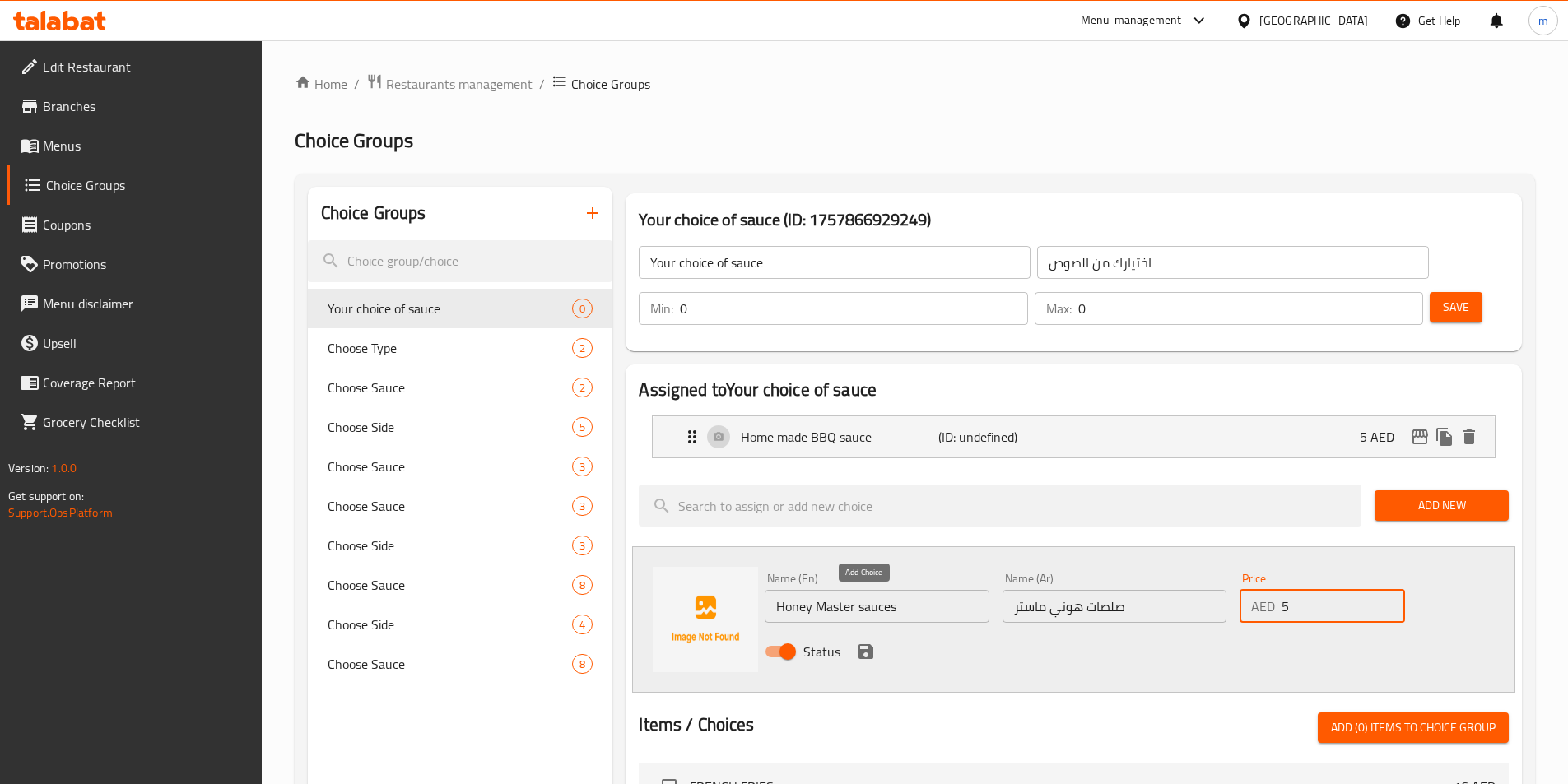
type input "5"
click at [868, 641] on icon "save" at bounding box center [866, 651] width 20 height 20
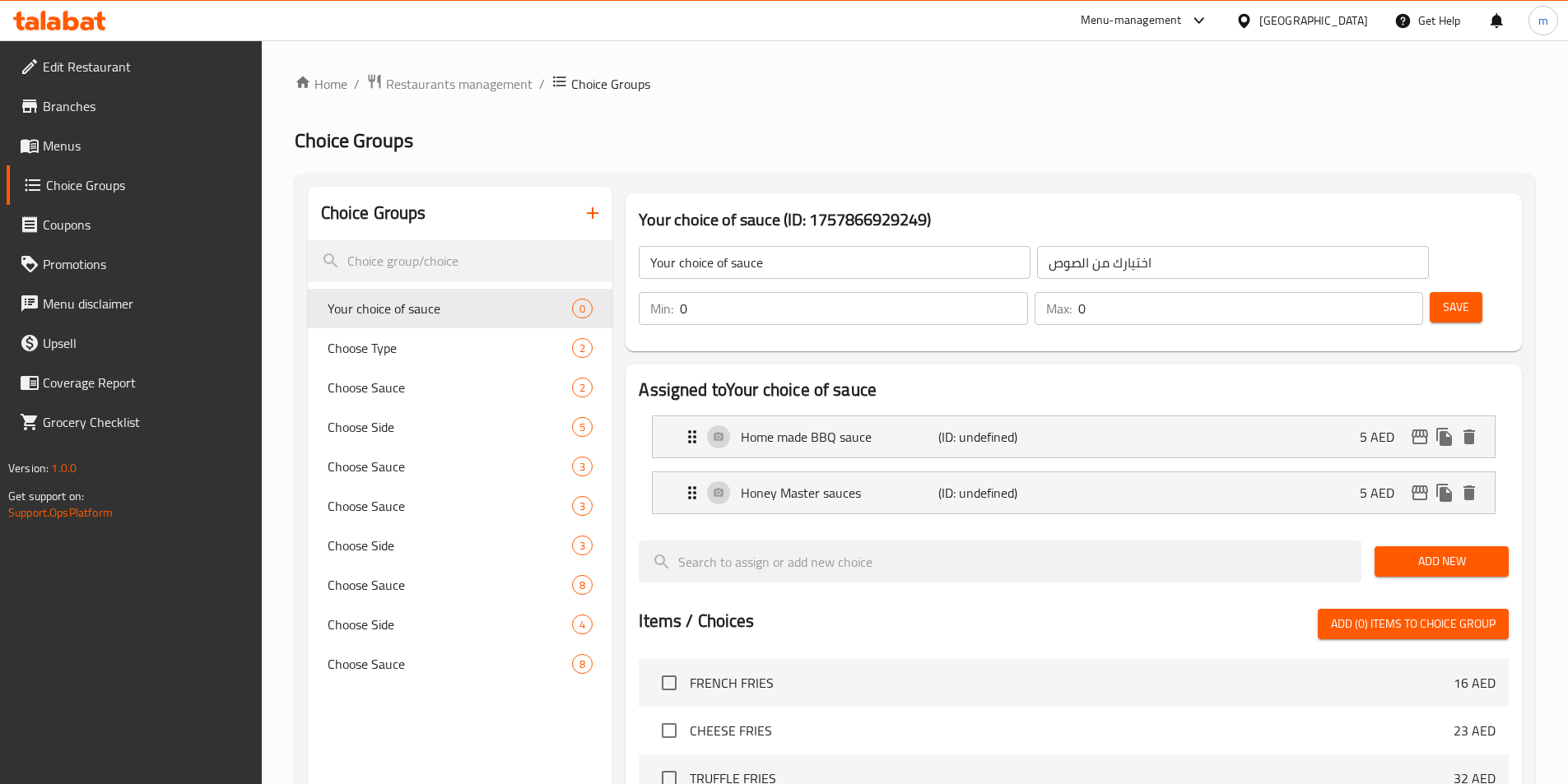
click at [1422, 552] on span "Add New" at bounding box center [1442, 562] width 108 height 20
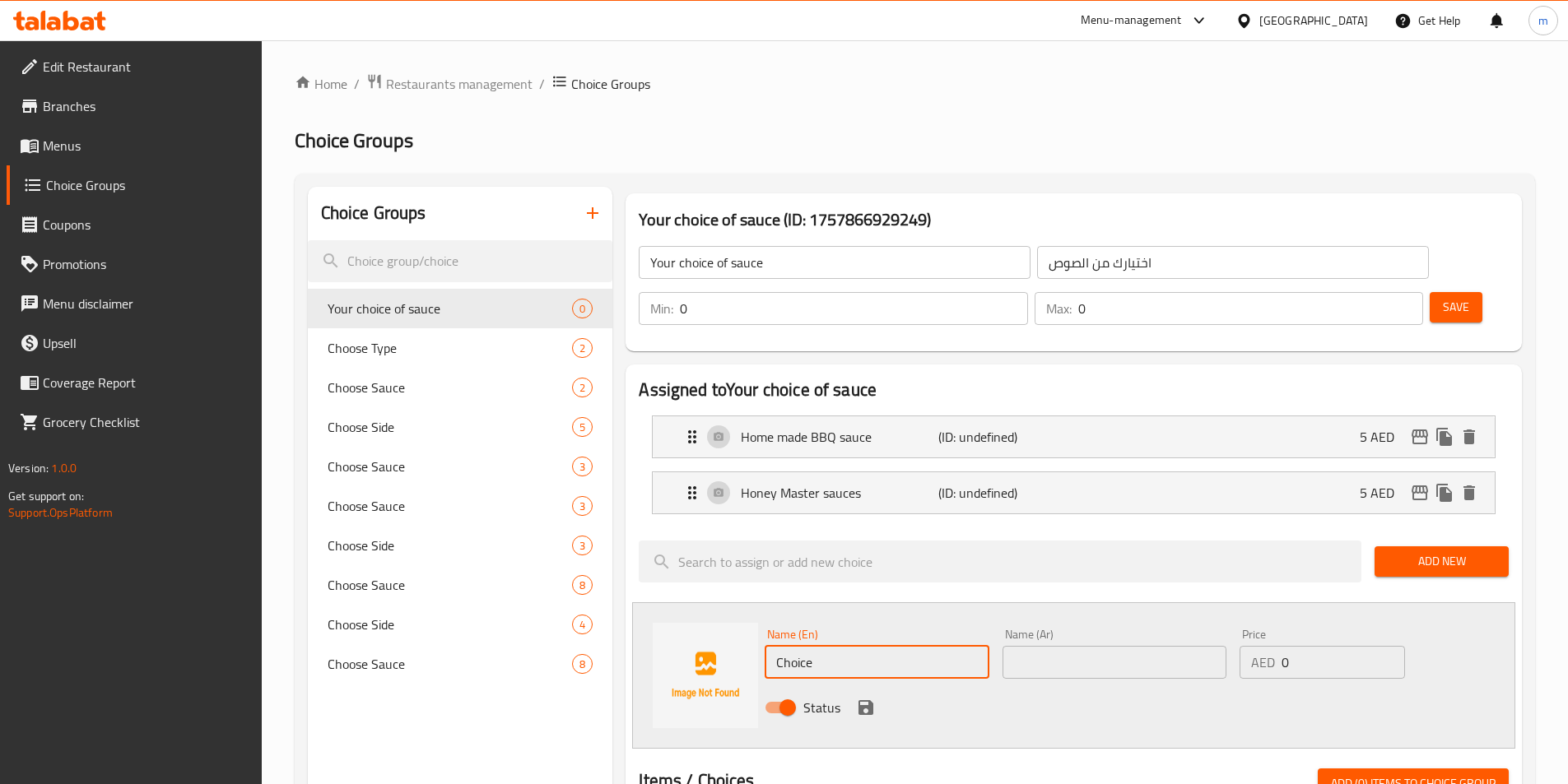
drag, startPoint x: 859, startPoint y: 625, endPoint x: 627, endPoint y: 606, distance: 232.8
paste input "Honey Sriacha Sau"
type input "Honey Sriacha Sauce"
click at [1019, 646] on input "text" at bounding box center [1114, 662] width 224 height 33
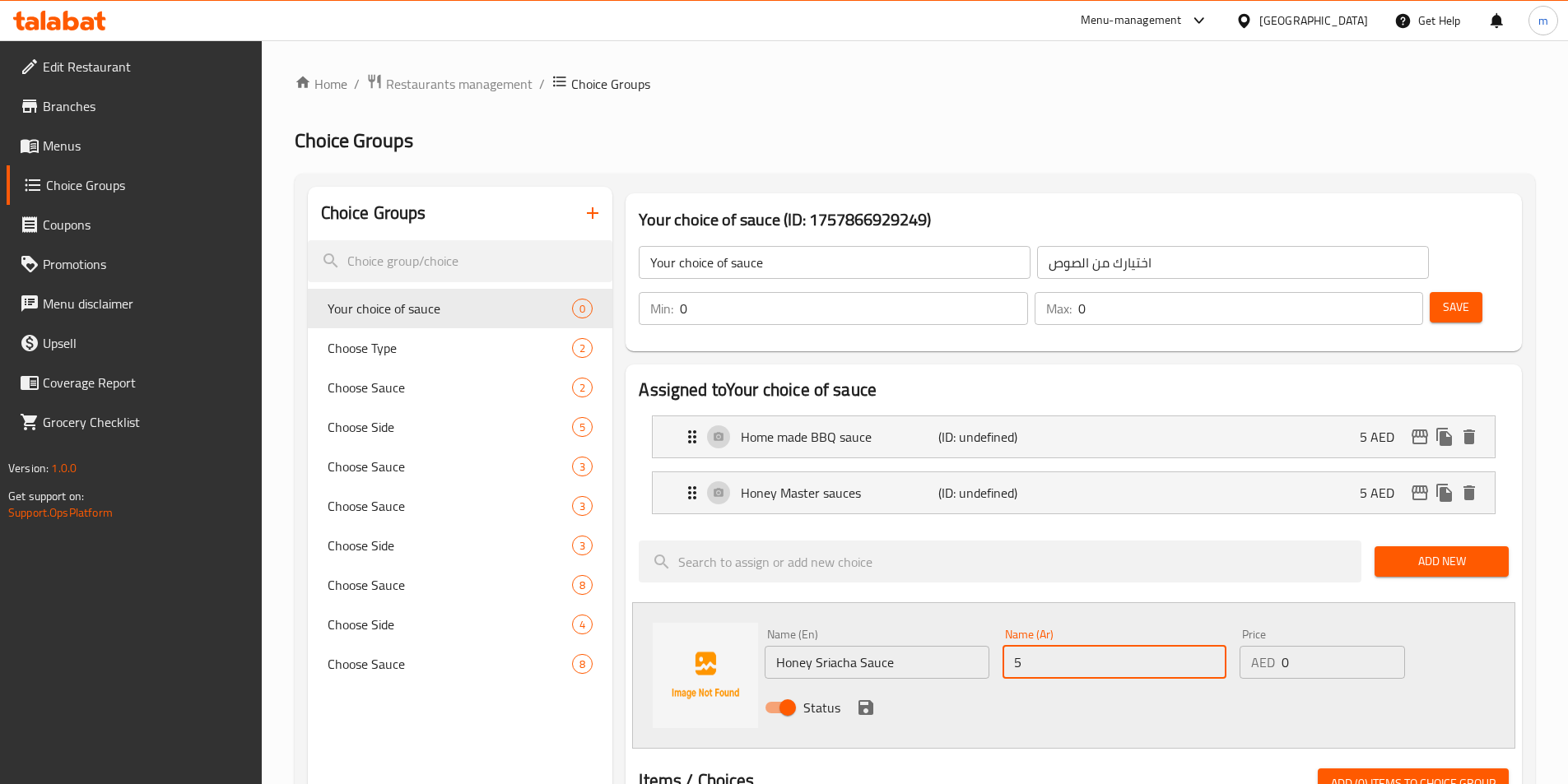
type input "5"
drag, startPoint x: 1320, startPoint y: 623, endPoint x: 1230, endPoint y: 627, distance: 90.1
click at [1230, 627] on div "Name (En) Honey Sriacha Sauce Name (En) Name (Ar) 5 Name (Ar) Price AED 0 Price…" at bounding box center [1114, 676] width 713 height 108
type input "5"
drag, startPoint x: 1065, startPoint y: 618, endPoint x: 899, endPoint y: 618, distance: 166.0
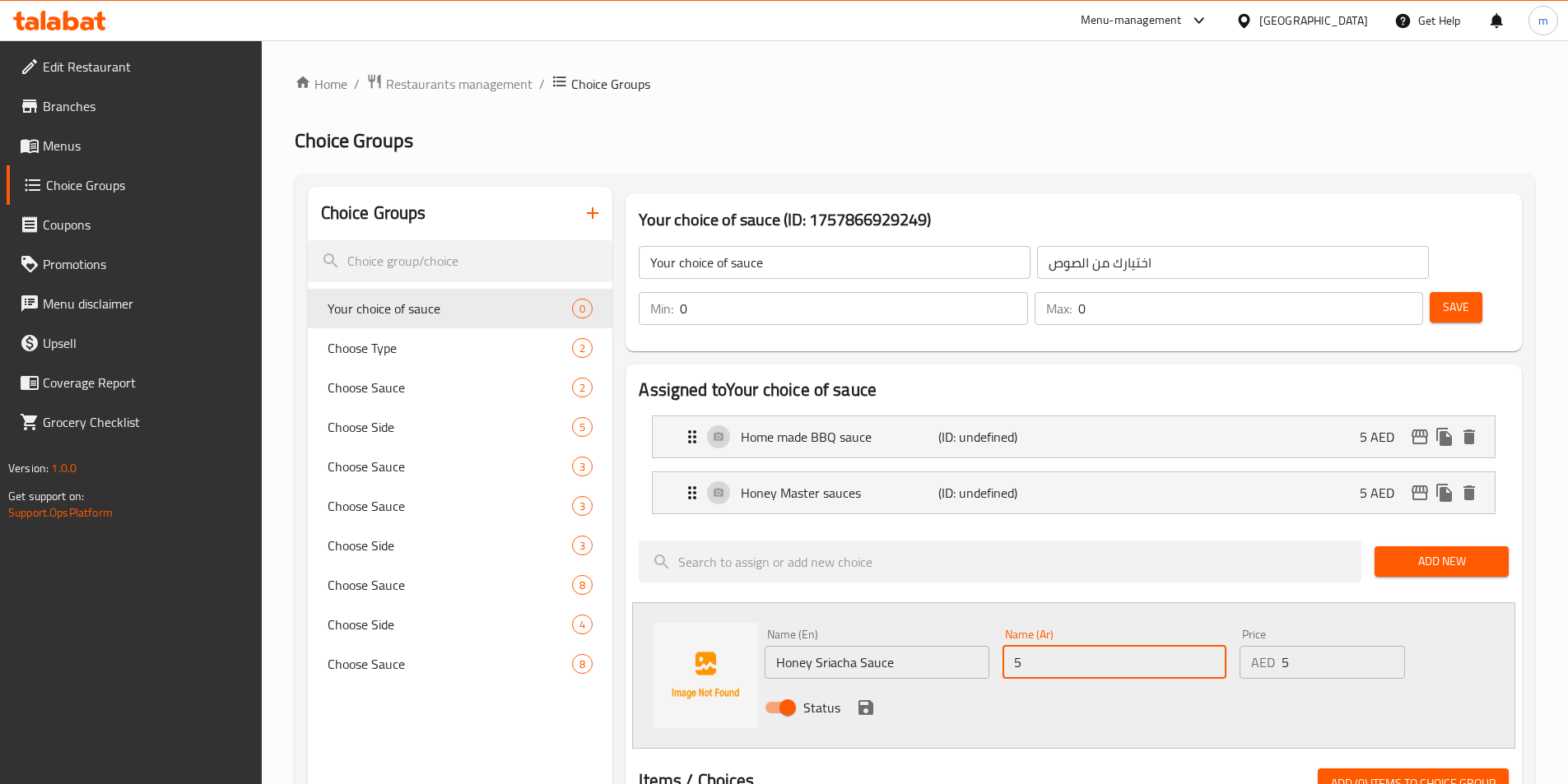
click at [899, 622] on div "Name (En) Honey Sriacha Sauce Name (En) Name (Ar) 5 Name (Ar) Price AED 5 Price…" at bounding box center [1114, 676] width 713 height 108
paste input "صلصة سريراتشا بالعسل"
type input "صلصة سريراتشا بالعسل"
click at [867, 700] on icon "save" at bounding box center [866, 707] width 15 height 15
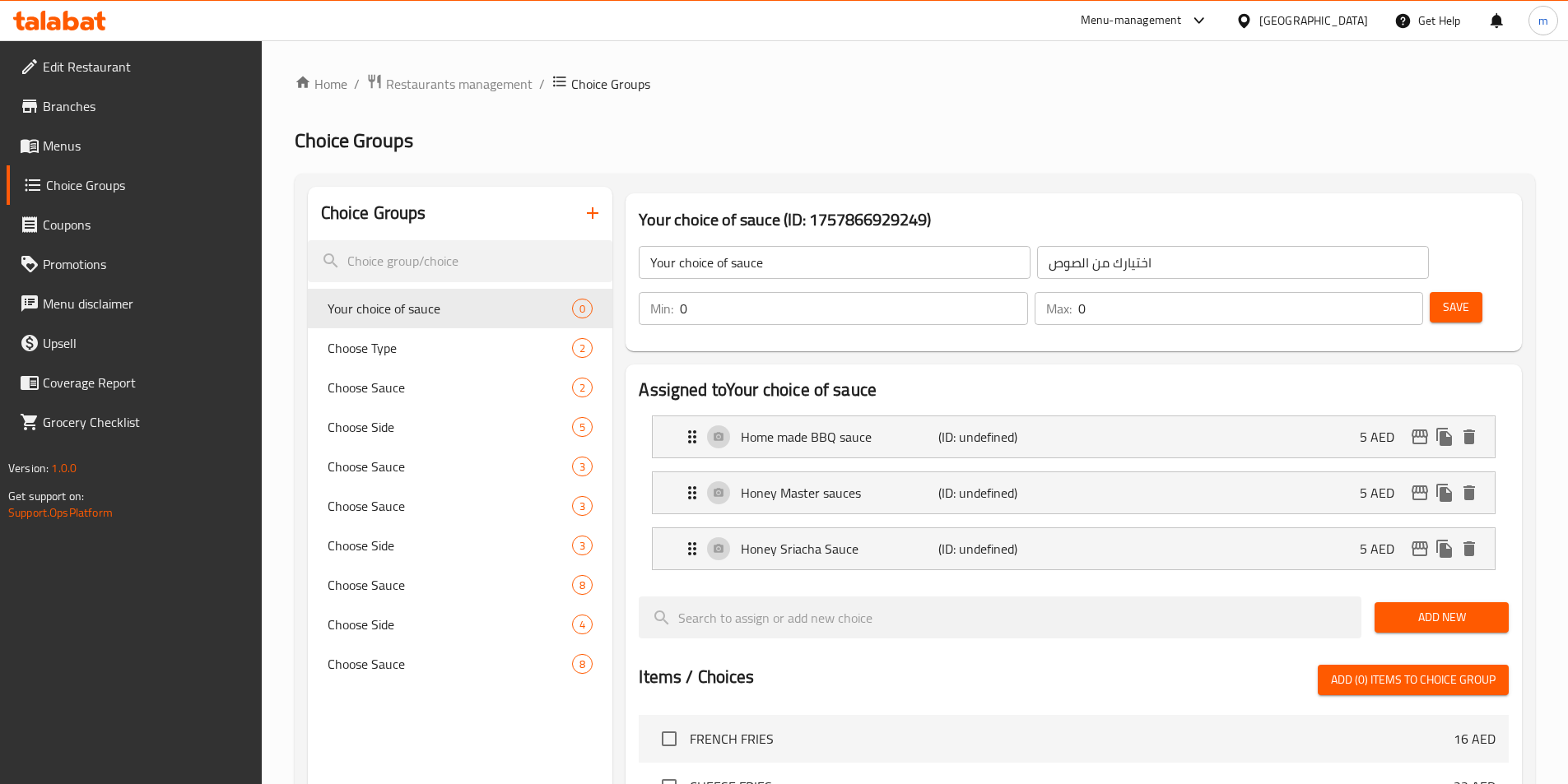
click at [1420, 607] on span "Add New" at bounding box center [1442, 618] width 108 height 20
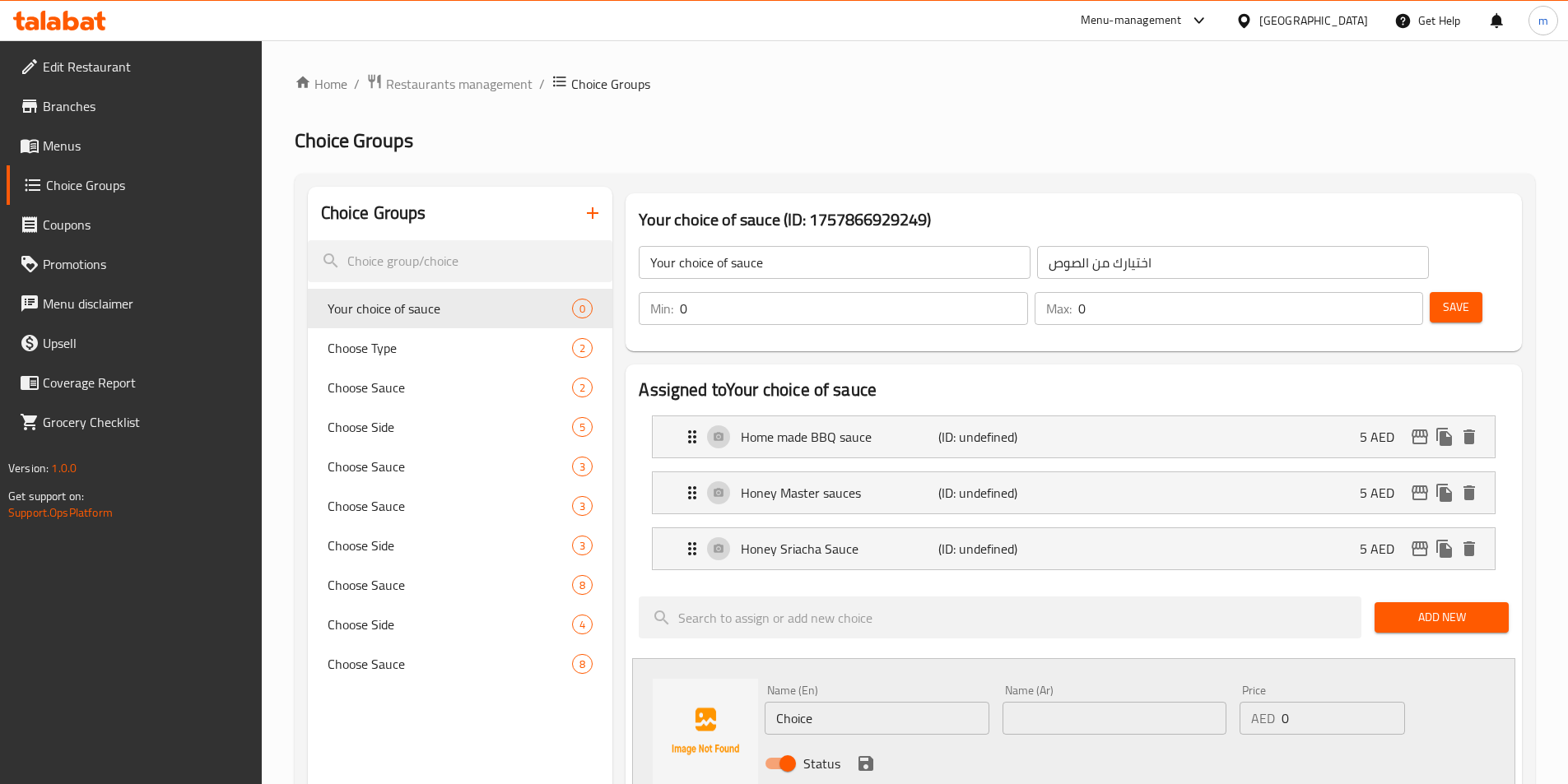
drag, startPoint x: 777, startPoint y: 673, endPoint x: 633, endPoint y: 649, distance: 146.0
click at [633, 658] on div "Name (En) Choice Name (En) Name (Ar) Name (Ar) Price AED 0 Price Status" at bounding box center [1074, 731] width 883 height 146
paste input "Truffle Sau"
type input "Truffle Sauce"
click at [1078, 702] on input "text" at bounding box center [1114, 718] width 224 height 33
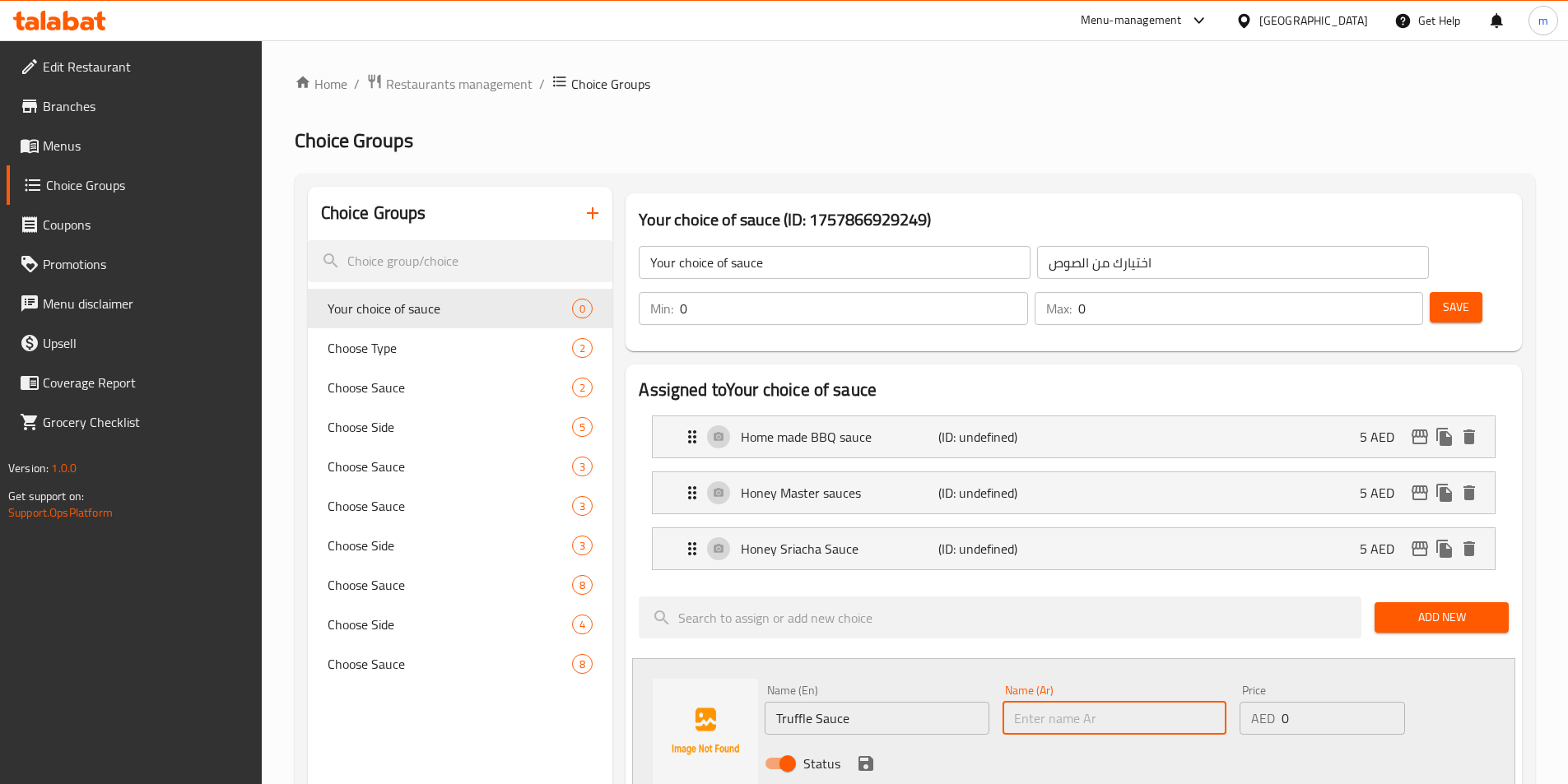
paste input "صلصة تروفل"
type input "صلصة تروفل"
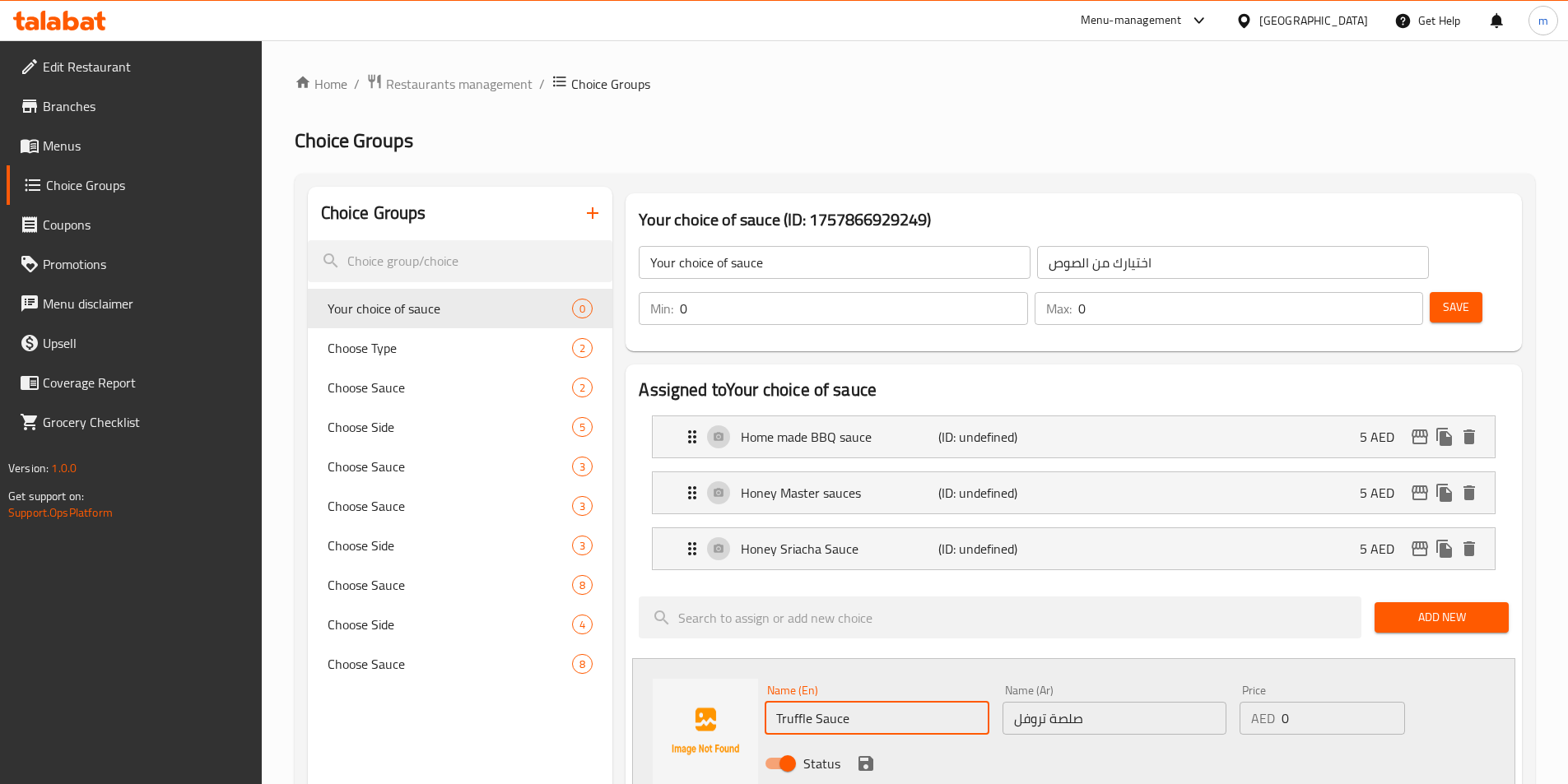
drag, startPoint x: 800, startPoint y: 669, endPoint x: 716, endPoint y: 673, distance: 84.1
click at [716, 676] on div "Name (En) Truffle Sauce Name (En) Name (Ar) صلصة تروفل Name (Ar) Price AED 0 Pr…" at bounding box center [1074, 731] width 883 height 146
type input "Truffle Sauce"
click at [1325, 702] on input "0" at bounding box center [1343, 718] width 123 height 33
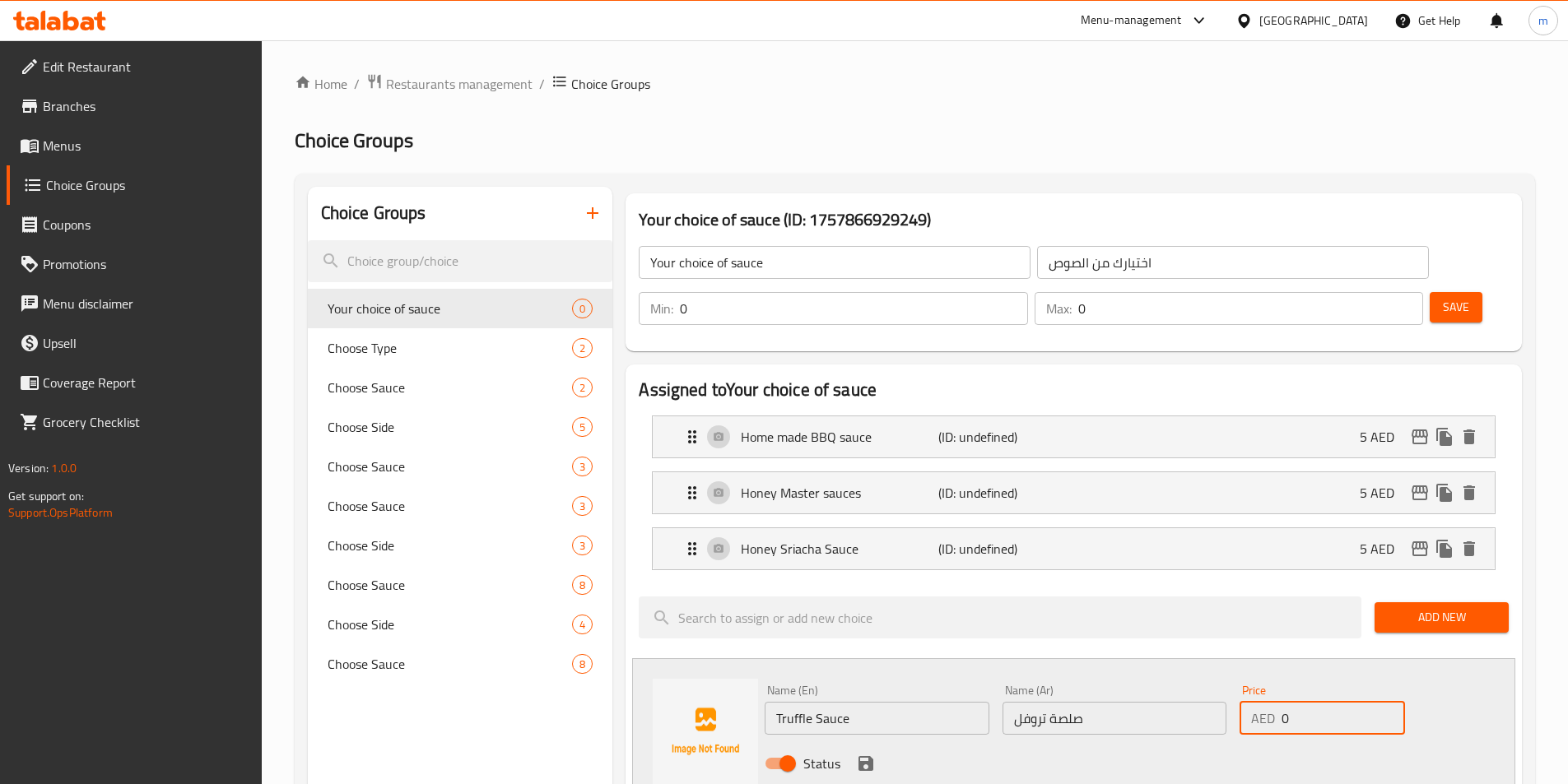
click at [1325, 702] on input "0" at bounding box center [1343, 718] width 123 height 33
type input "5"
click at [872, 756] on icon "save" at bounding box center [866, 763] width 15 height 15
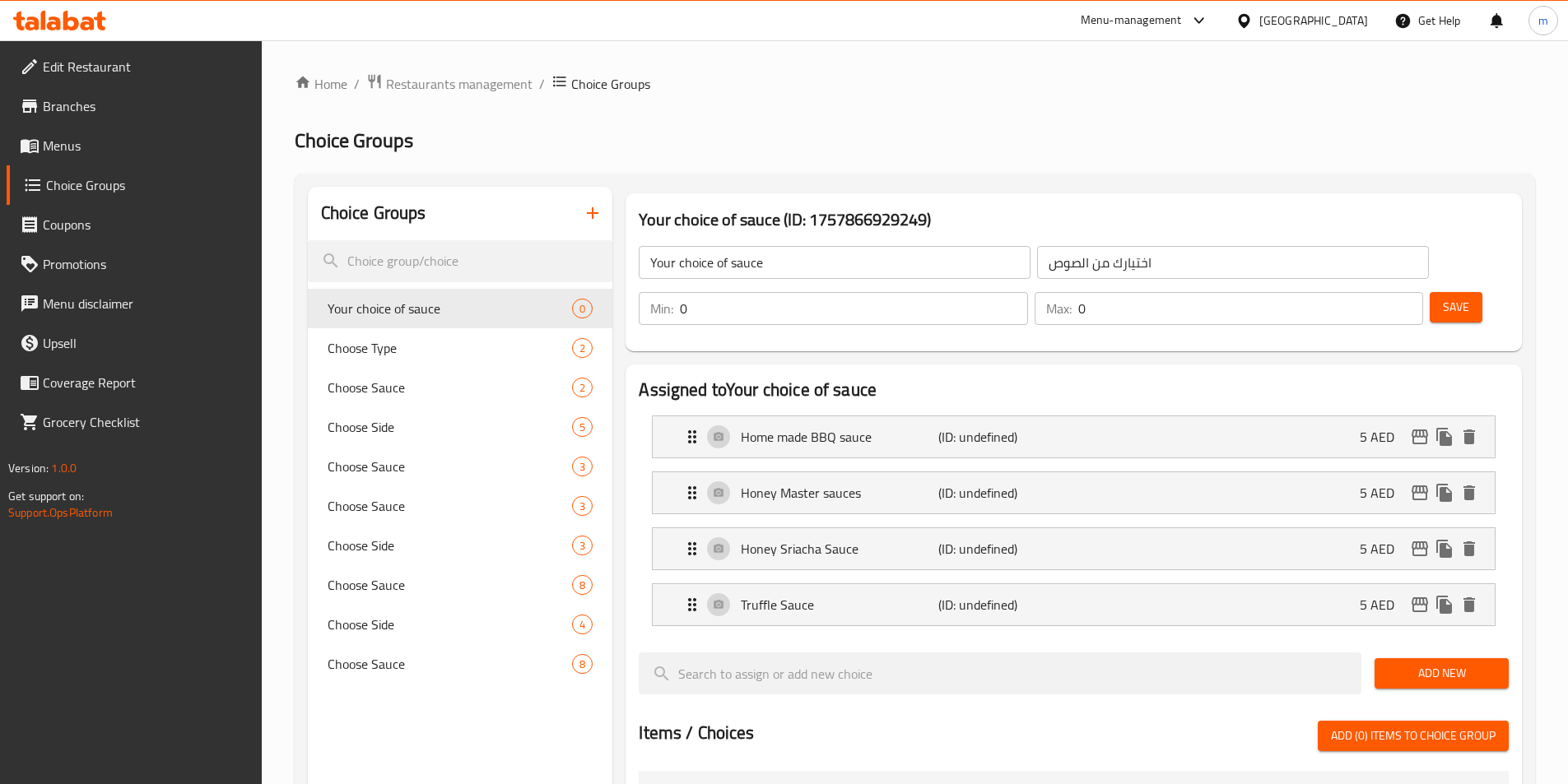
click at [1453, 658] on button "Add New" at bounding box center [1442, 672] width 135 height 30
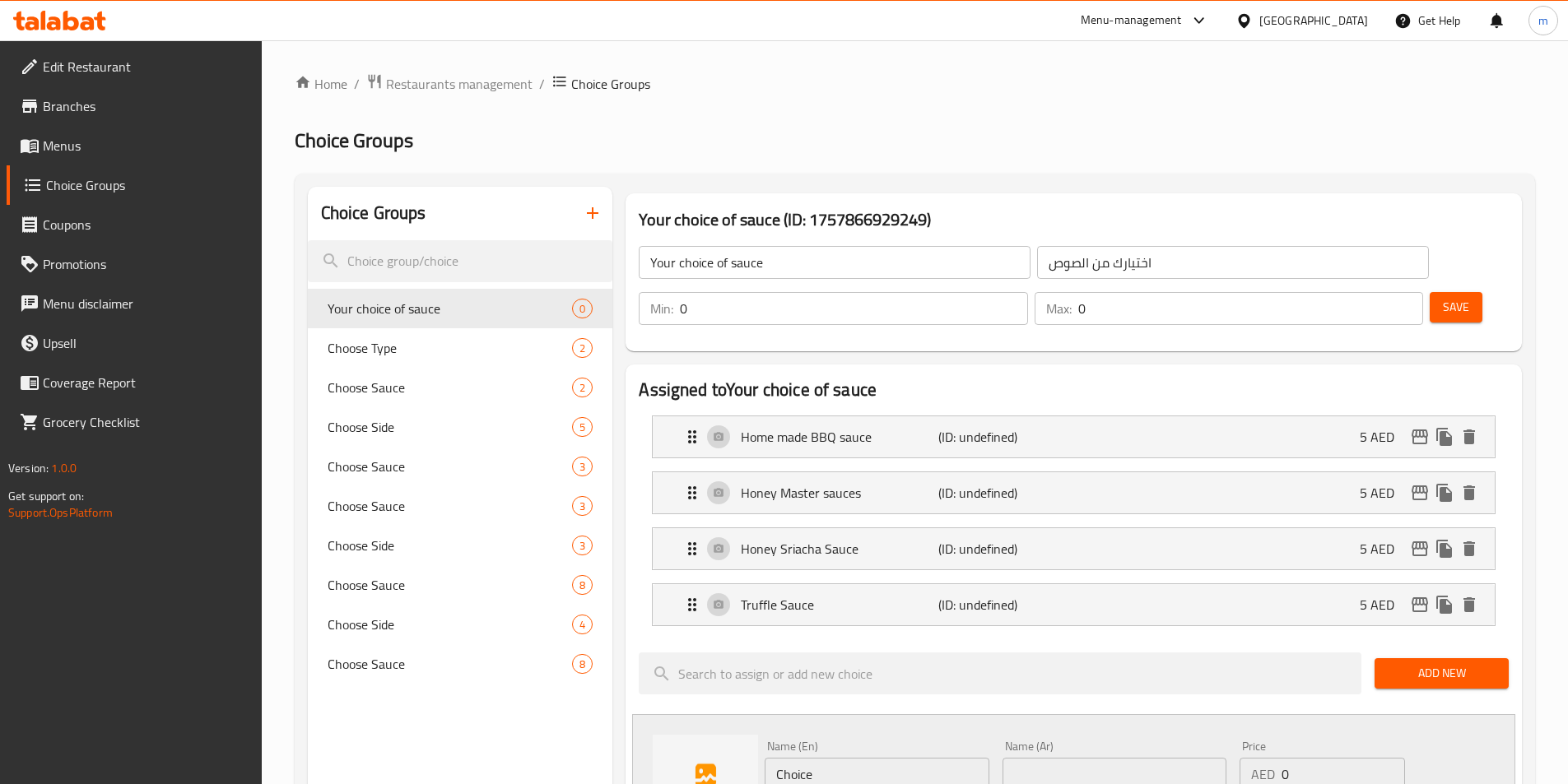
click at [856, 757] on input "Choice" at bounding box center [876, 774] width 224 height 33
drag, startPoint x: 829, startPoint y: 729, endPoint x: 555, endPoint y: 705, distance: 275.0
paste input "Garlic Mayo"
drag, startPoint x: 793, startPoint y: 725, endPoint x: 707, endPoint y: 731, distance: 86.2
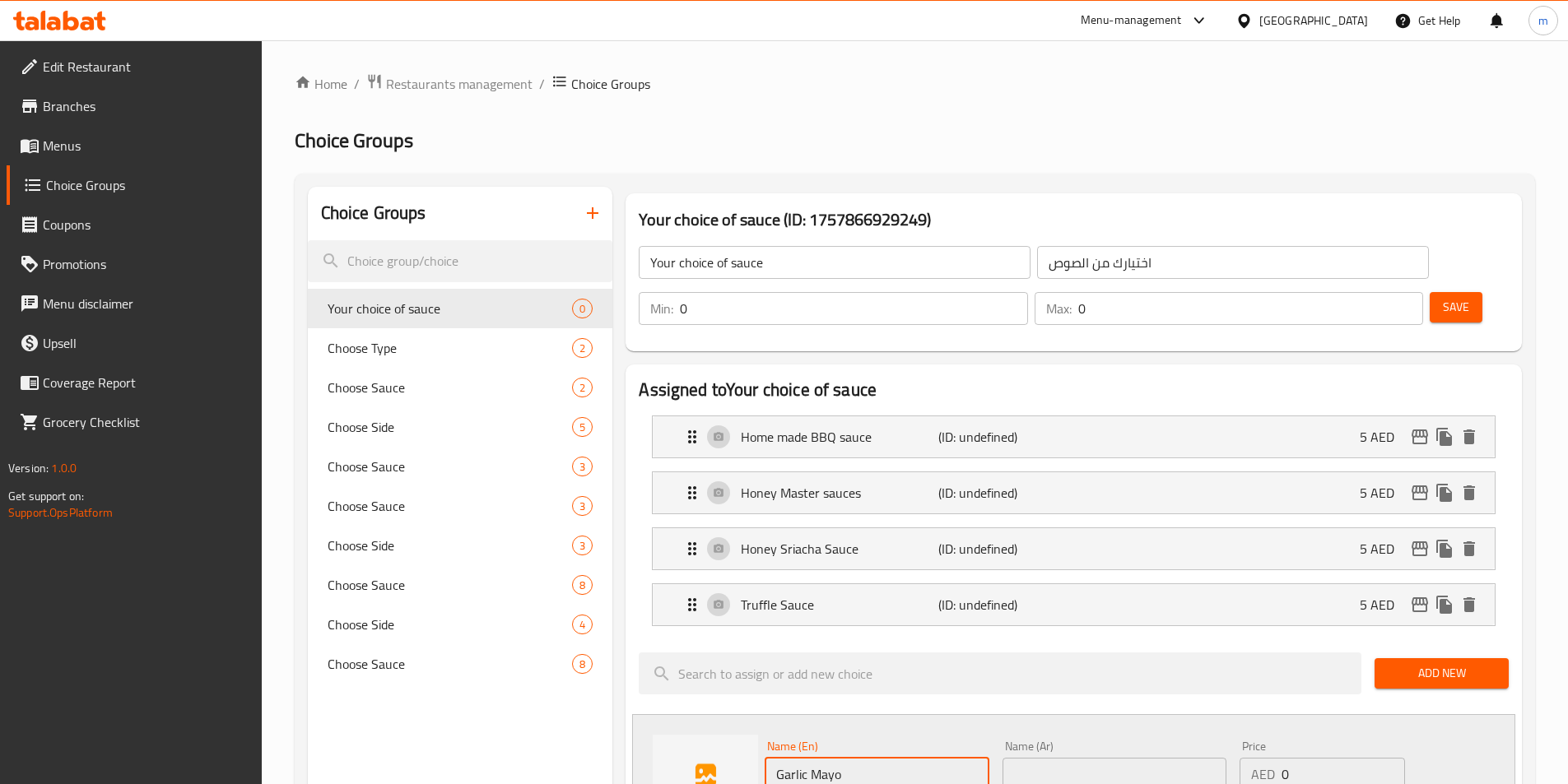
click at [717, 730] on div "Name (En) Garlic Mayo Name (En) Name (Ar) Name (Ar) Price AED 0 Price Status" at bounding box center [1074, 788] width 883 height 146
type input "Garlic Mayo"
click at [1150, 757] on input "text" at bounding box center [1114, 774] width 224 height 33
click at [1042, 757] on input "text" at bounding box center [1114, 774] width 224 height 33
paste input "مايونيز الثوم"
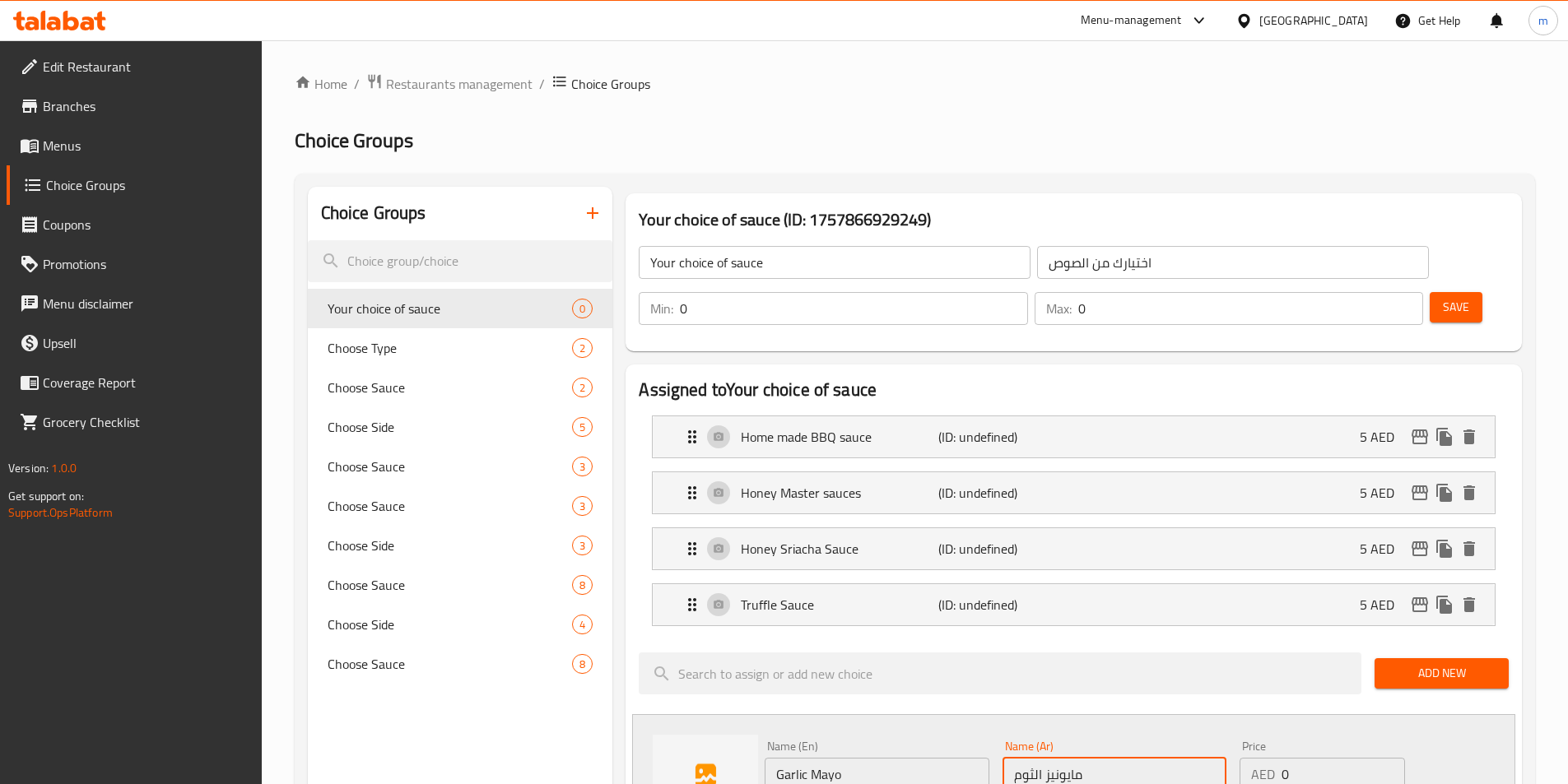
type input "مايونيز الثوم"
click at [1229, 734] on div "Name (En) Garlic Mayo Name (En) Name (Ar) مايونيز الثوم Name (Ar) Price AED 0 P…" at bounding box center [1114, 788] width 713 height 108
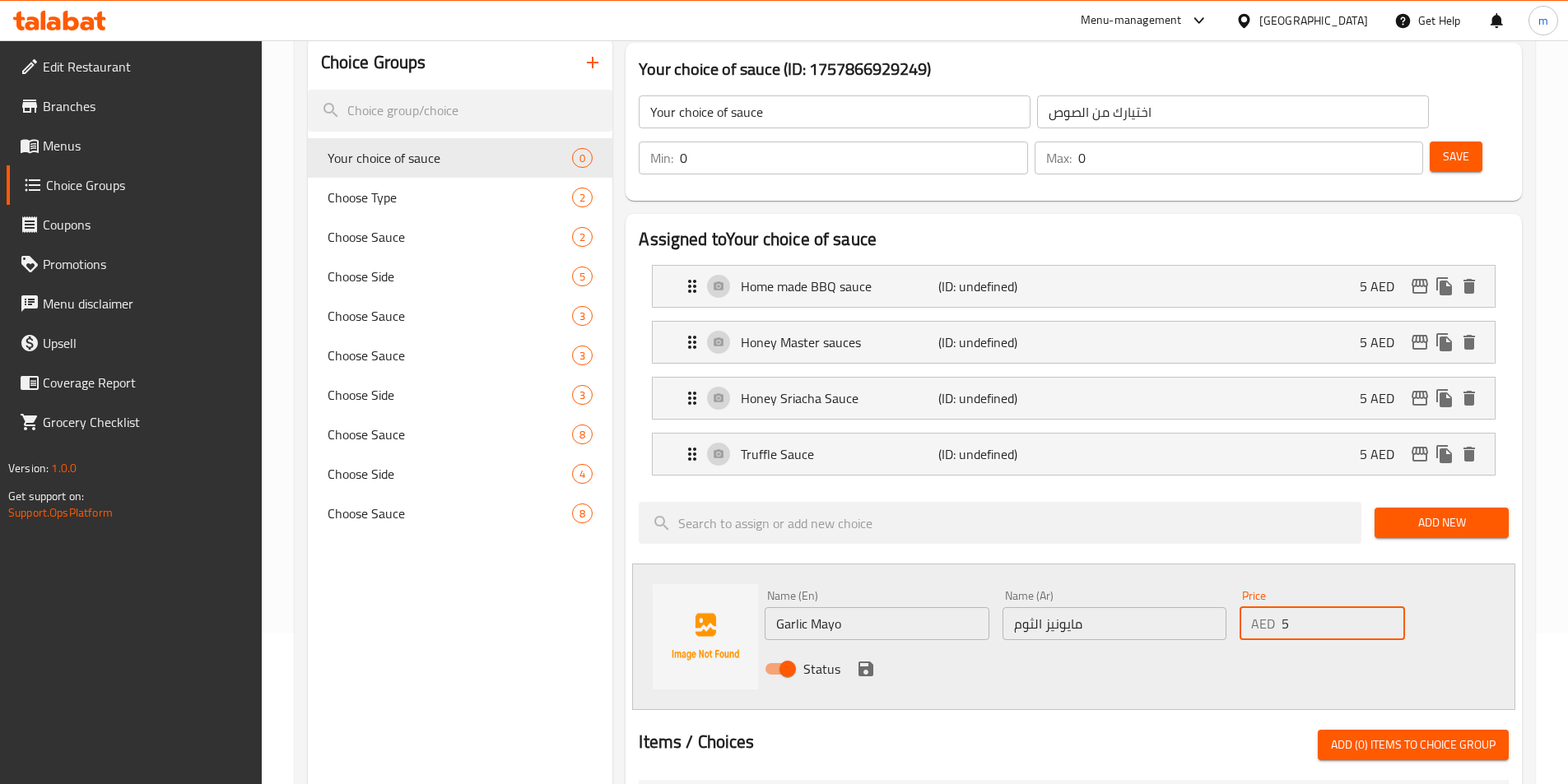
scroll to position [165, 0]
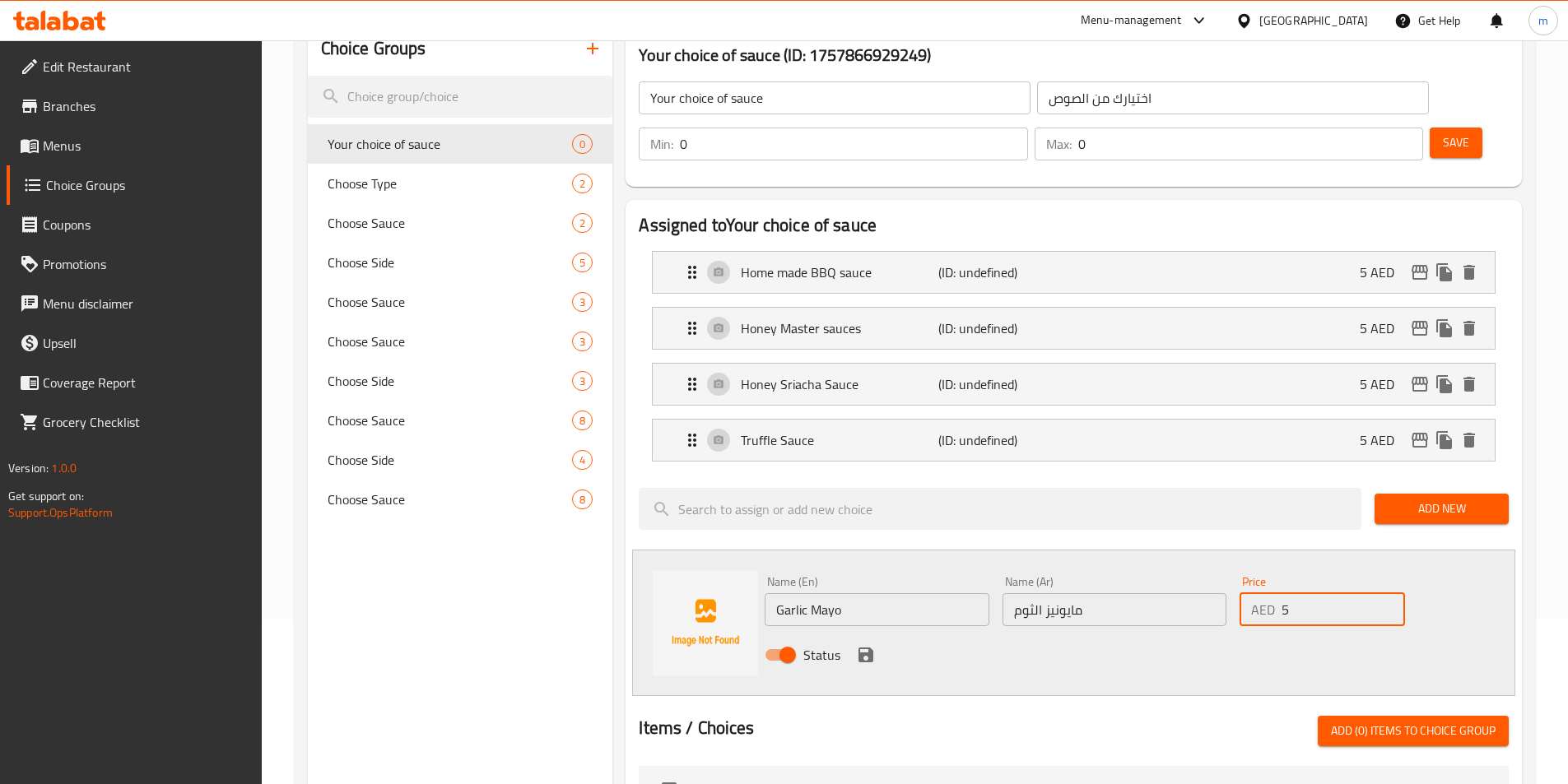
type input "5"
click at [872, 645] on icon "save" at bounding box center [866, 655] width 20 height 20
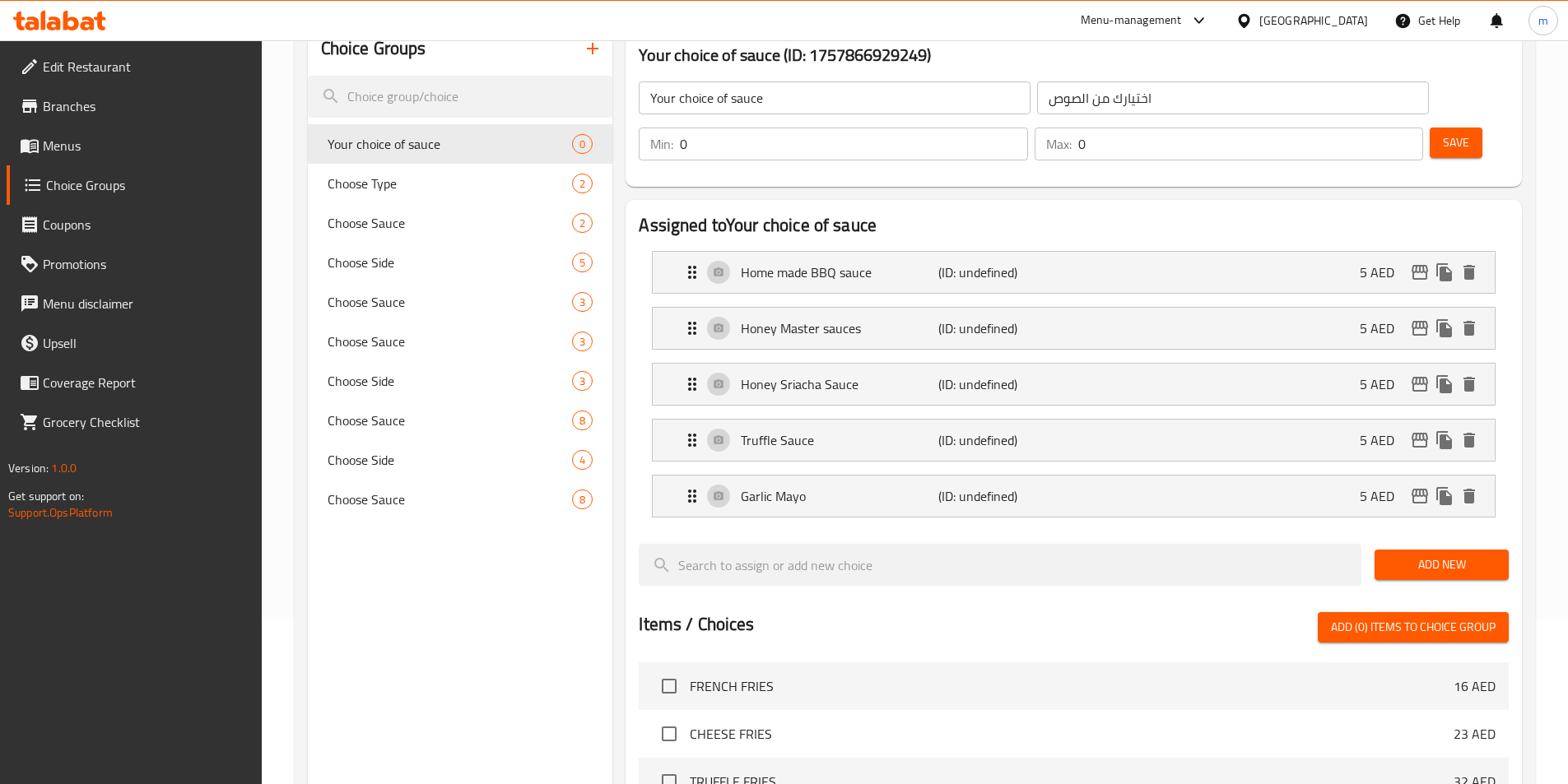
click at [1449, 554] on span "Add New" at bounding box center [1442, 564] width 108 height 20
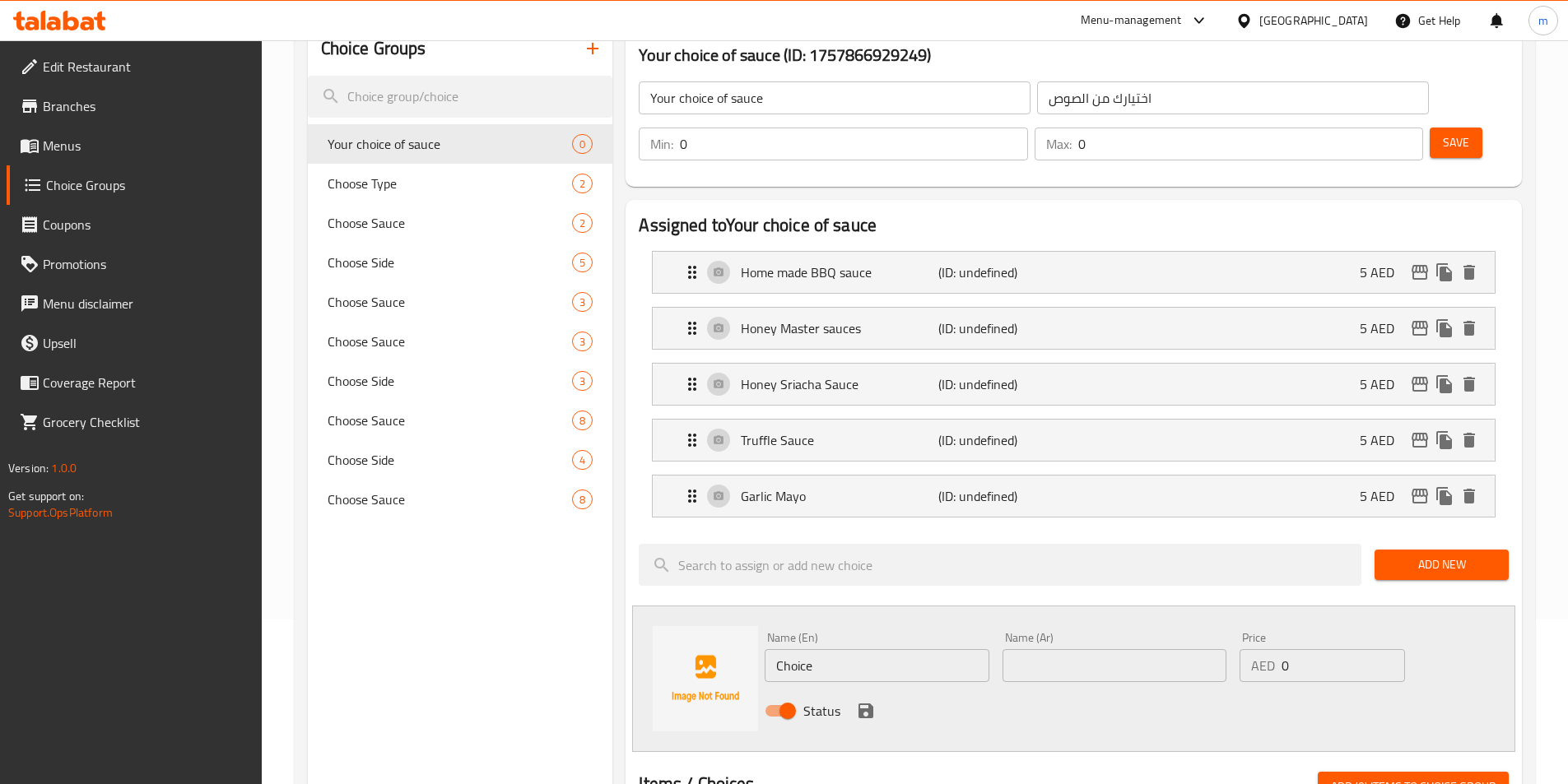
click at [903, 650] on input "Choice" at bounding box center [876, 666] width 224 height 33
drag, startPoint x: 903, startPoint y: 607, endPoint x: 654, endPoint y: 615, distance: 249.1
click at [654, 615] on div "Name (En) Choice Name (En) Name (Ar) Name (Ar) Price AED 0 Price Status" at bounding box center [1074, 679] width 883 height 146
paste input "M/F Sau"
type input "M/F Sauce"
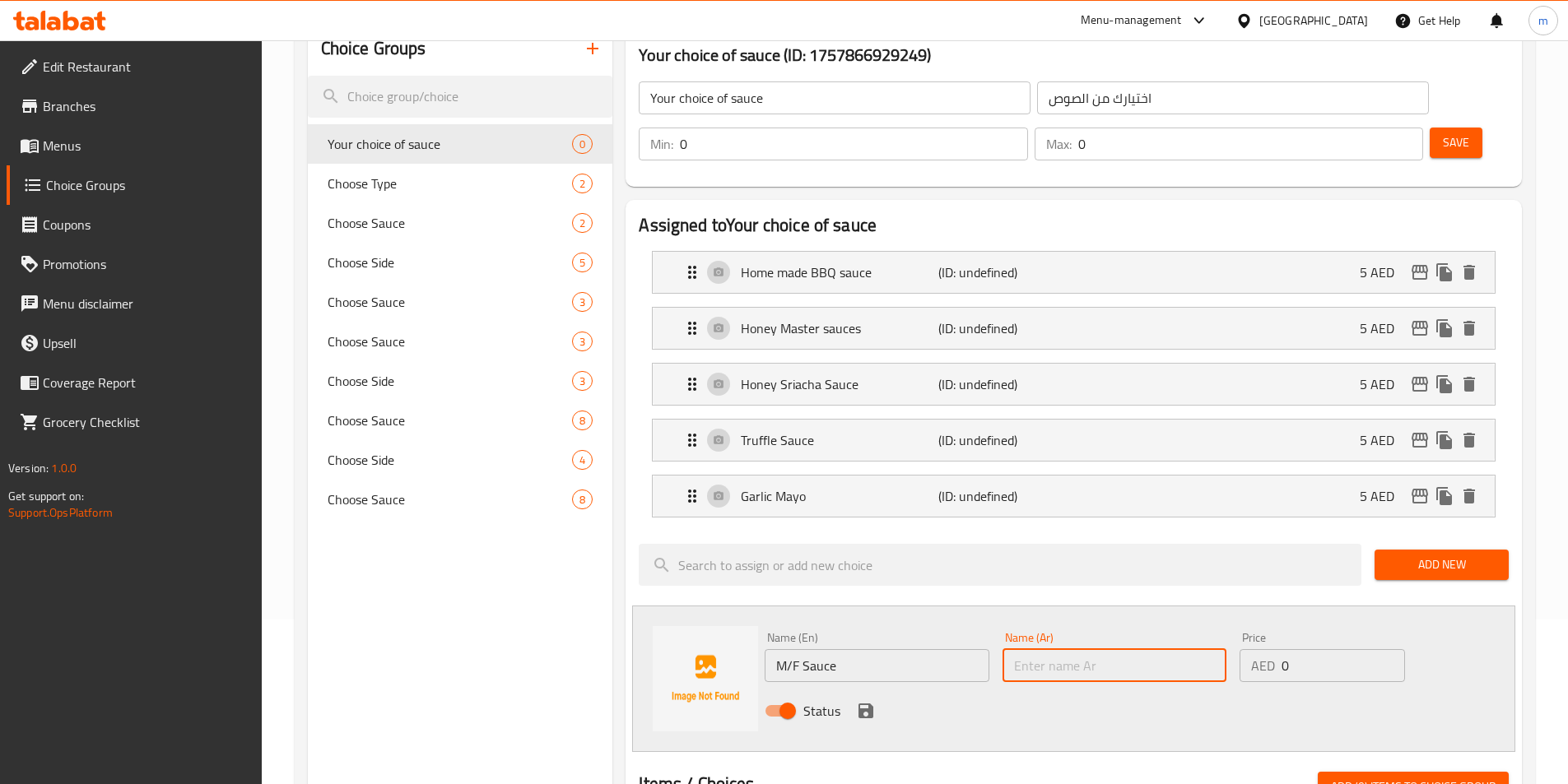
drag, startPoint x: 1116, startPoint y: 623, endPoint x: 1047, endPoint y: 627, distance: 69.1
click at [1050, 650] on input "text" at bounding box center [1114, 666] width 224 height 33
paste input "صلصة م/ف"
type input "صلصة م/ف"
click at [1346, 650] on input "0" at bounding box center [1343, 666] width 123 height 33
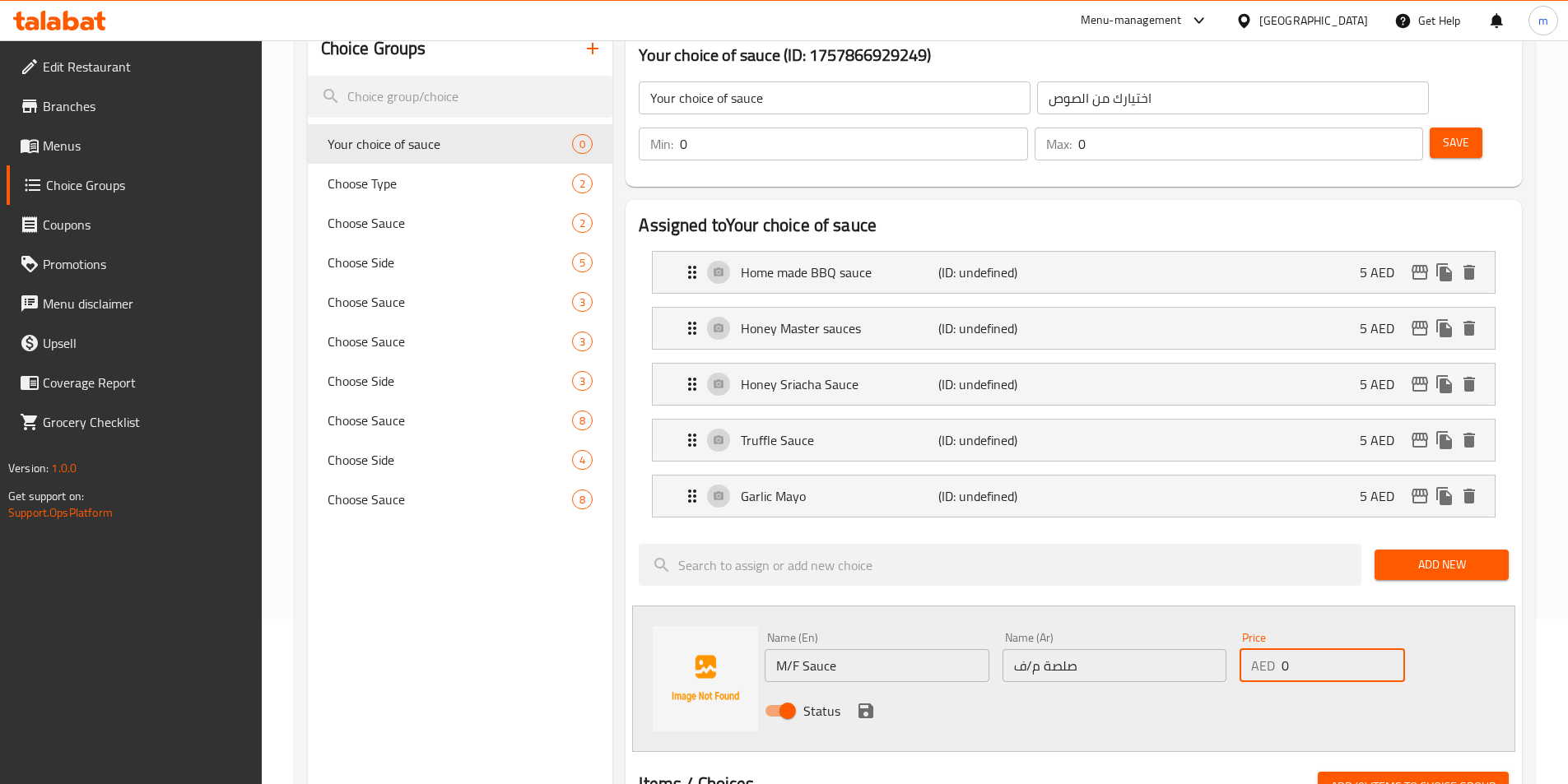
click at [1345, 650] on input "0" at bounding box center [1343, 666] width 123 height 33
click at [1195, 626] on div "Name (En) M/F Sauce Name (En) Name (Ar) صلصة م/ف Name (Ar) Price AED 05 Price S…" at bounding box center [1114, 679] width 713 height 108
type input "5"
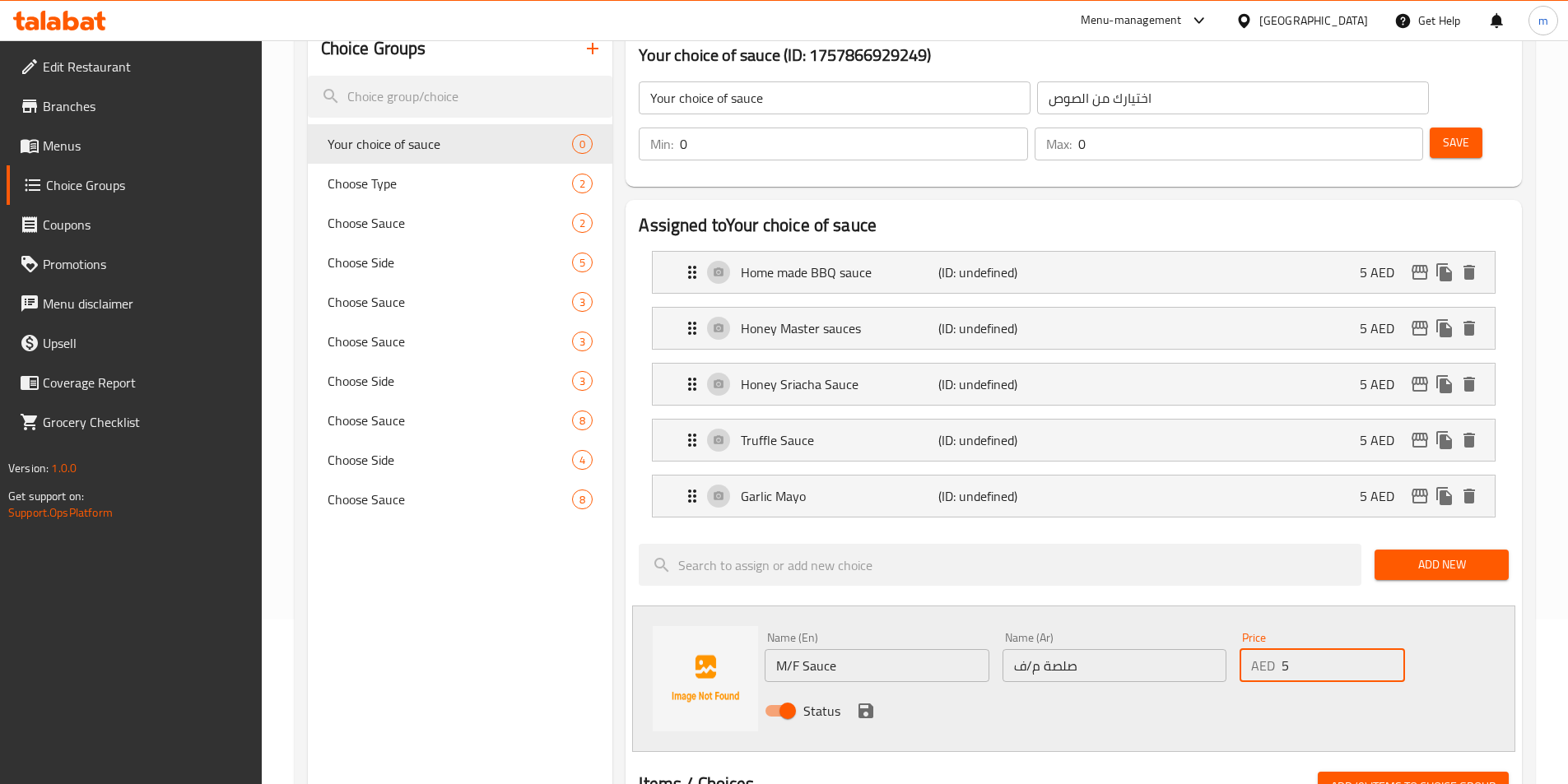
click at [871, 703] on icon "save" at bounding box center [866, 711] width 15 height 15
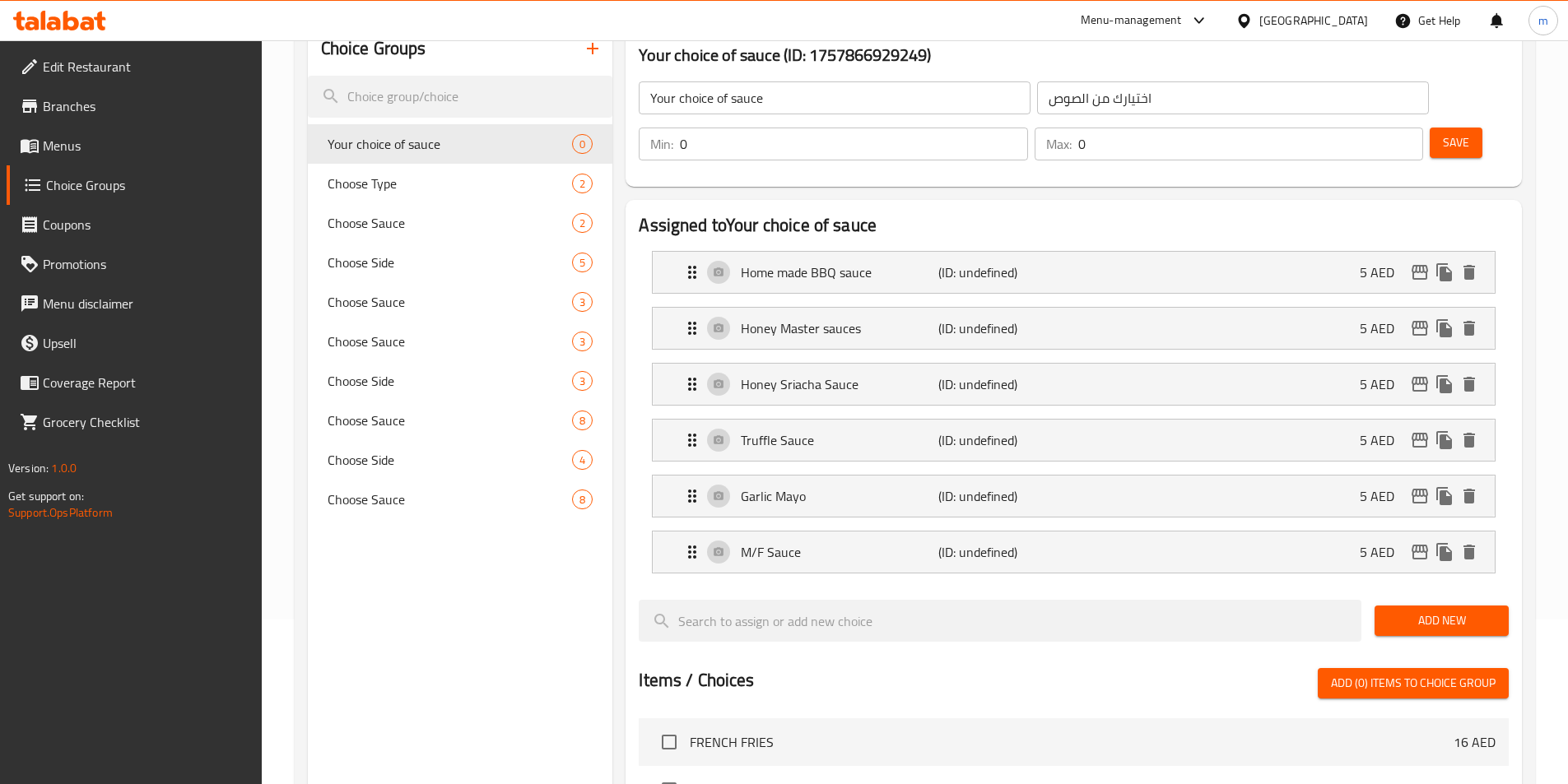
click at [1416, 610] on span "Add New" at bounding box center [1442, 620] width 108 height 20
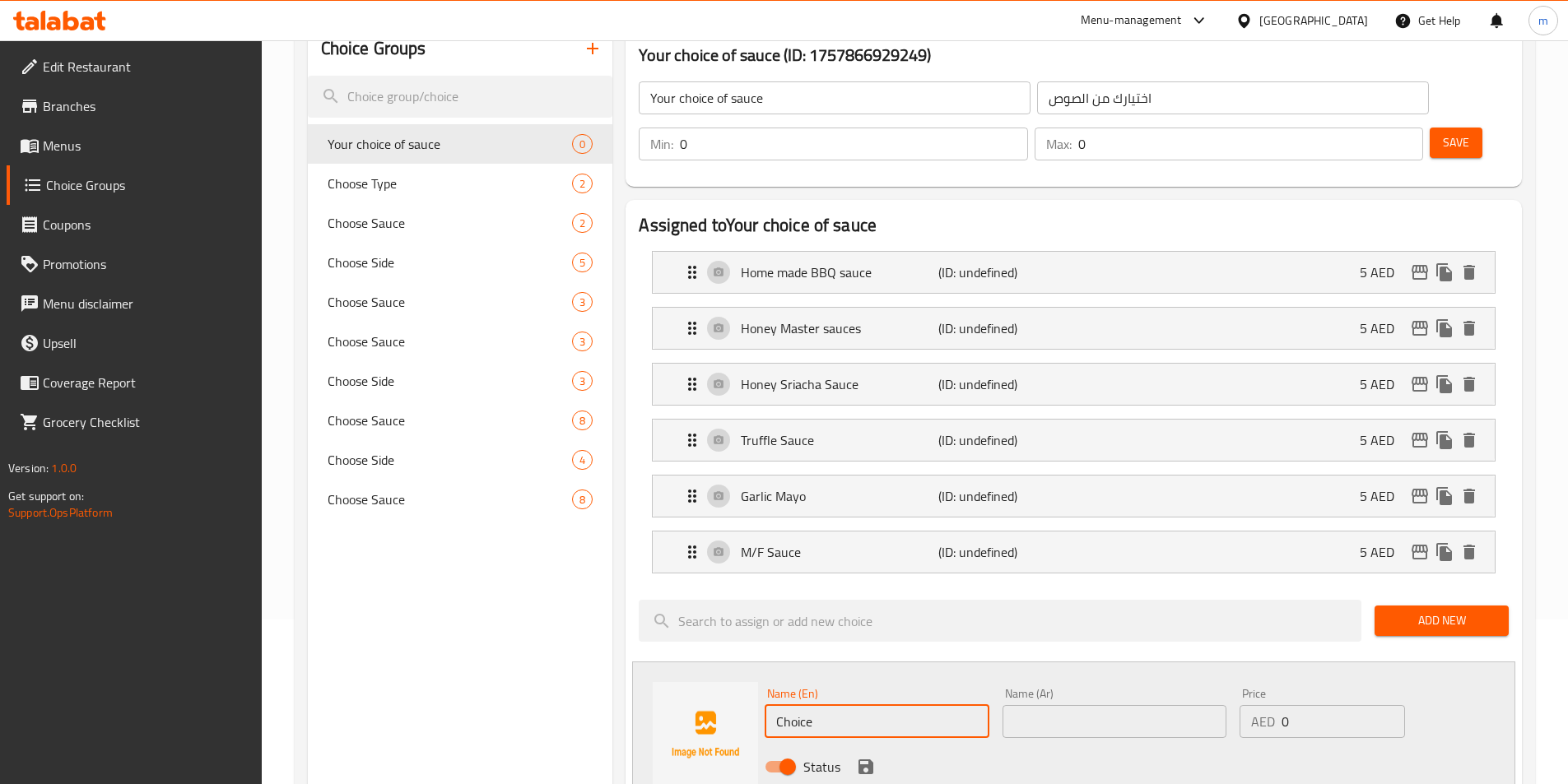
drag, startPoint x: 952, startPoint y: 675, endPoint x: 633, endPoint y: 666, distance: 319.1
click at [589, 669] on div "Choice Groups Your choice of sauce 0 Choose Type 2 Choose Sauce 2 Choose Side 5…" at bounding box center [918, 749] width 1221 height 1455
paste input "Mango Habanero Sau"
type input "Mango Habanero Sauce"
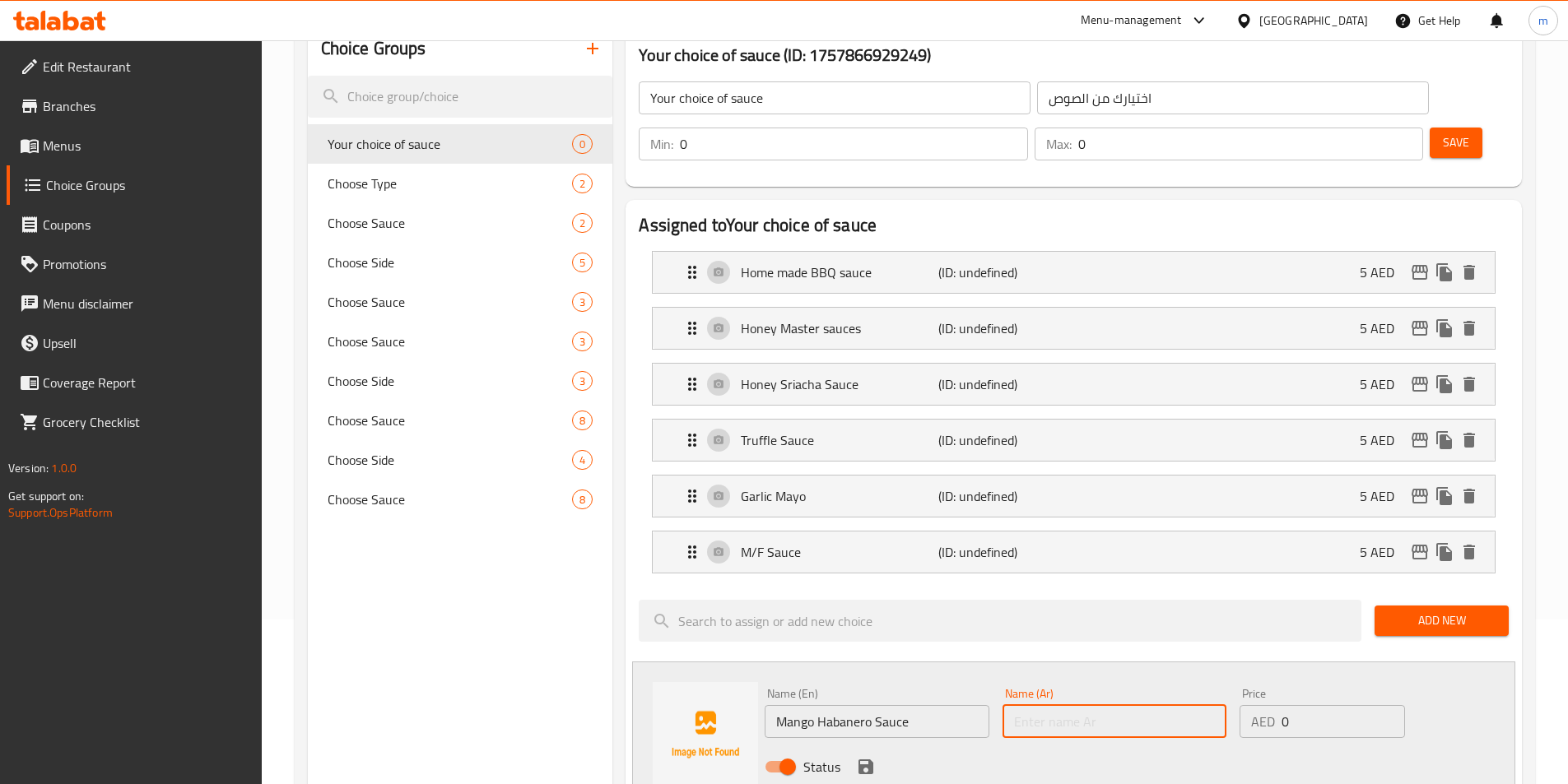
click at [1063, 705] on input "text" at bounding box center [1114, 722] width 224 height 33
paste input "صلصة المانجو هابانيرو"
type input "صلصة المانجو هابانيرو"
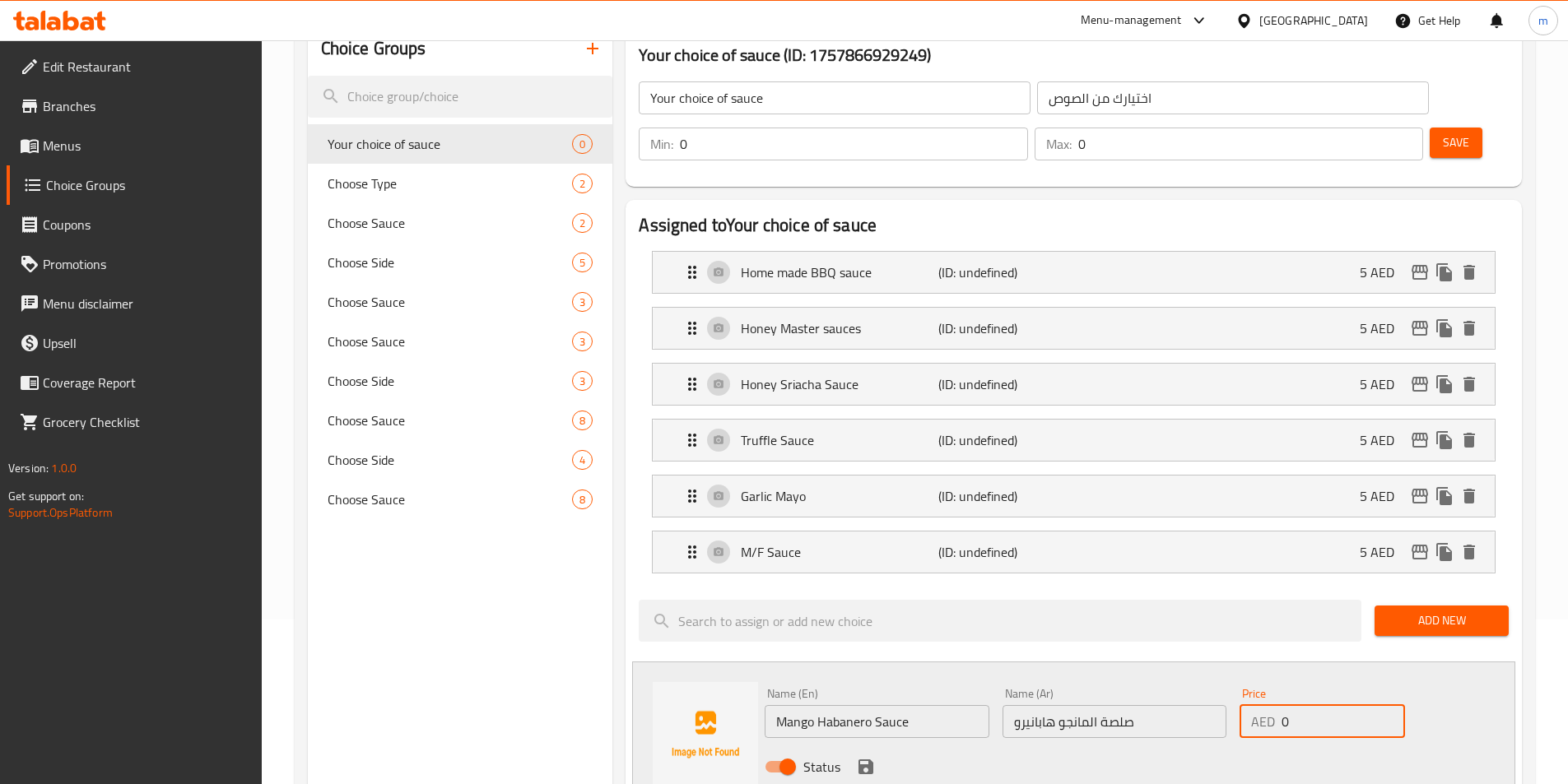
drag, startPoint x: 1285, startPoint y: 678, endPoint x: 1221, endPoint y: 682, distance: 64.1
click at [1221, 682] on div "Name (En) Mango Habanero Sauce Name (En) Name (Ar) صلصة المانجو هابانيرو Name (…" at bounding box center [1114, 736] width 713 height 108
type input "5"
click at [856, 757] on icon "save" at bounding box center [866, 767] width 20 height 20
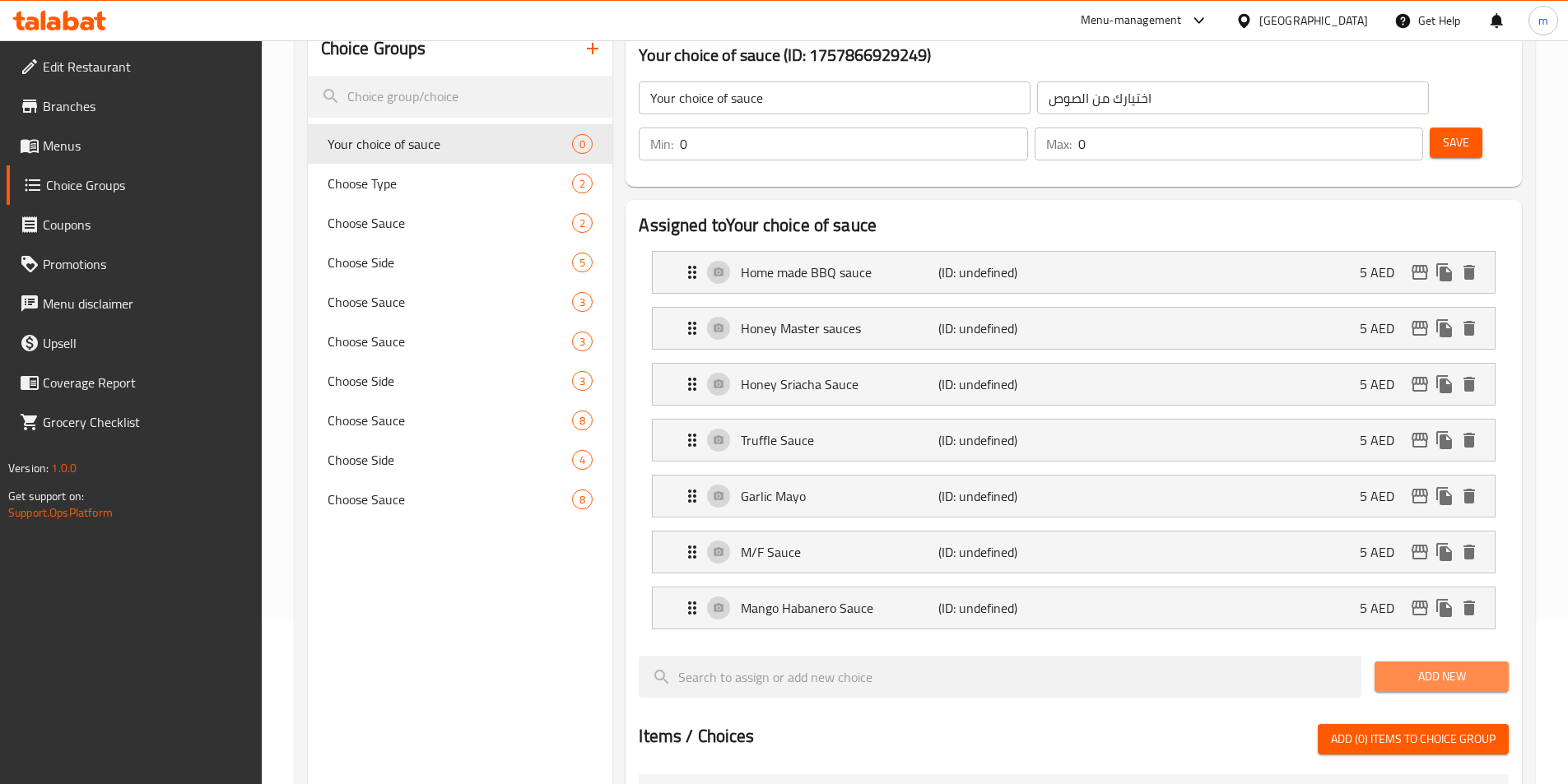
click at [1422, 661] on button "Add New" at bounding box center [1442, 676] width 135 height 30
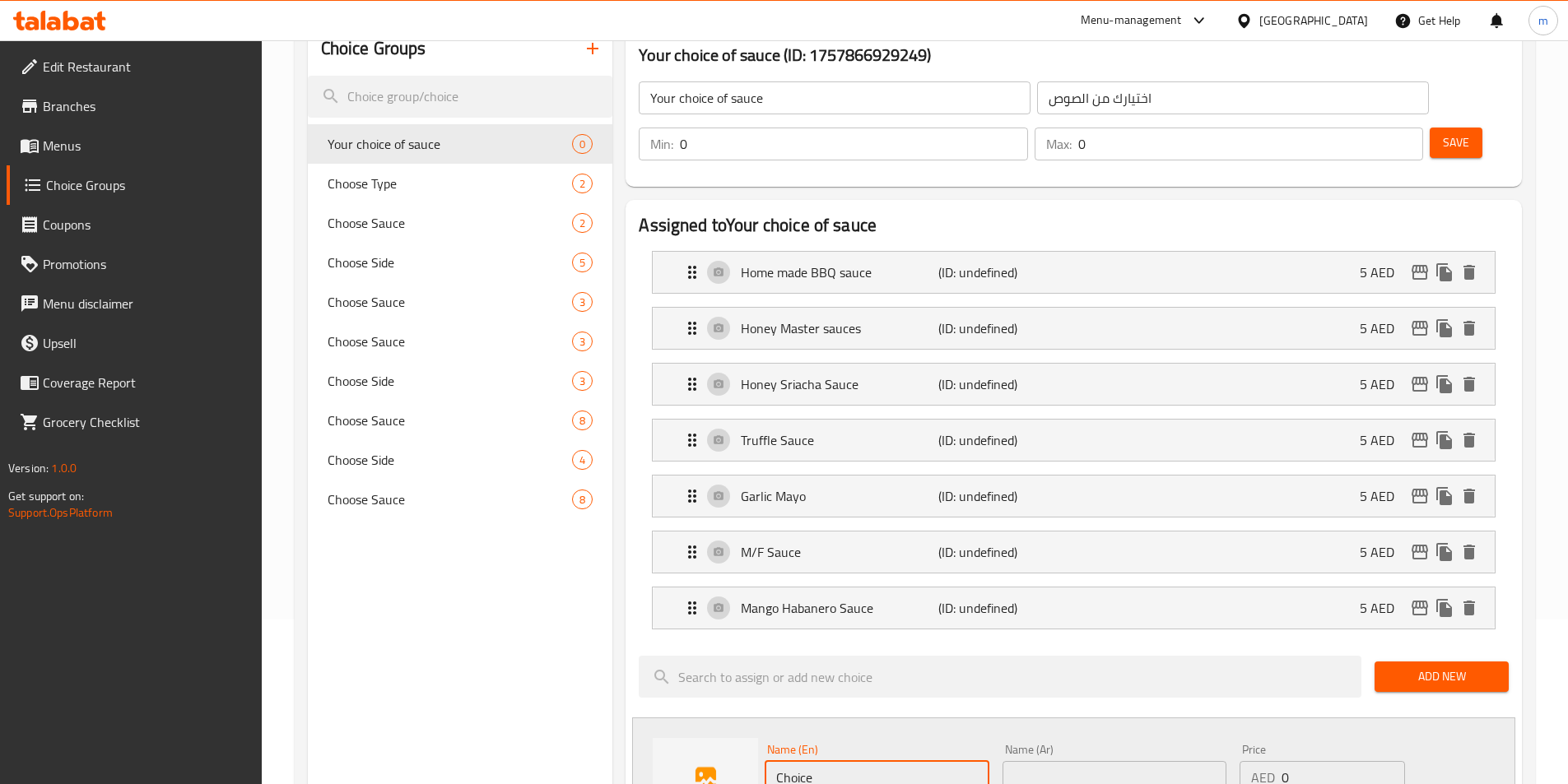
click at [794, 761] on input "Choice" at bounding box center [876, 778] width 224 height 33
paste input "Ranch sau"
type input "Ranch sauce"
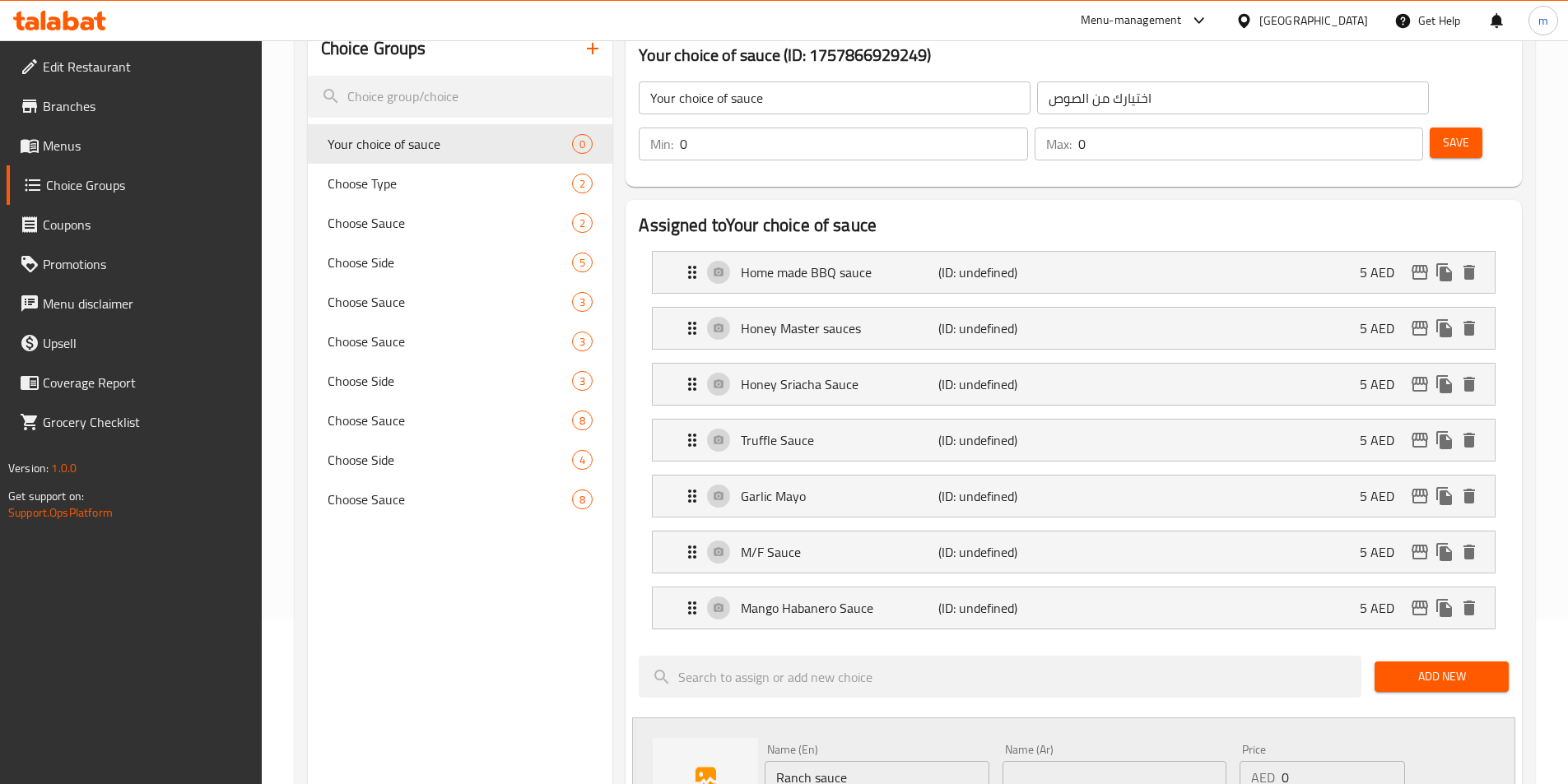
click at [1136, 761] on input "text" at bounding box center [1114, 778] width 224 height 33
paste input "صلصة الرانش"
type input "صلصة الرانش"
drag, startPoint x: 1235, startPoint y: 738, endPoint x: 1211, endPoint y: 740, distance: 24.1
click at [1211, 740] on div "Name (En) Ranch sauce Name (En) Name (Ar) صلصة الرانش Name (Ar) Price AED 0 Pri…" at bounding box center [1114, 791] width 713 height 108
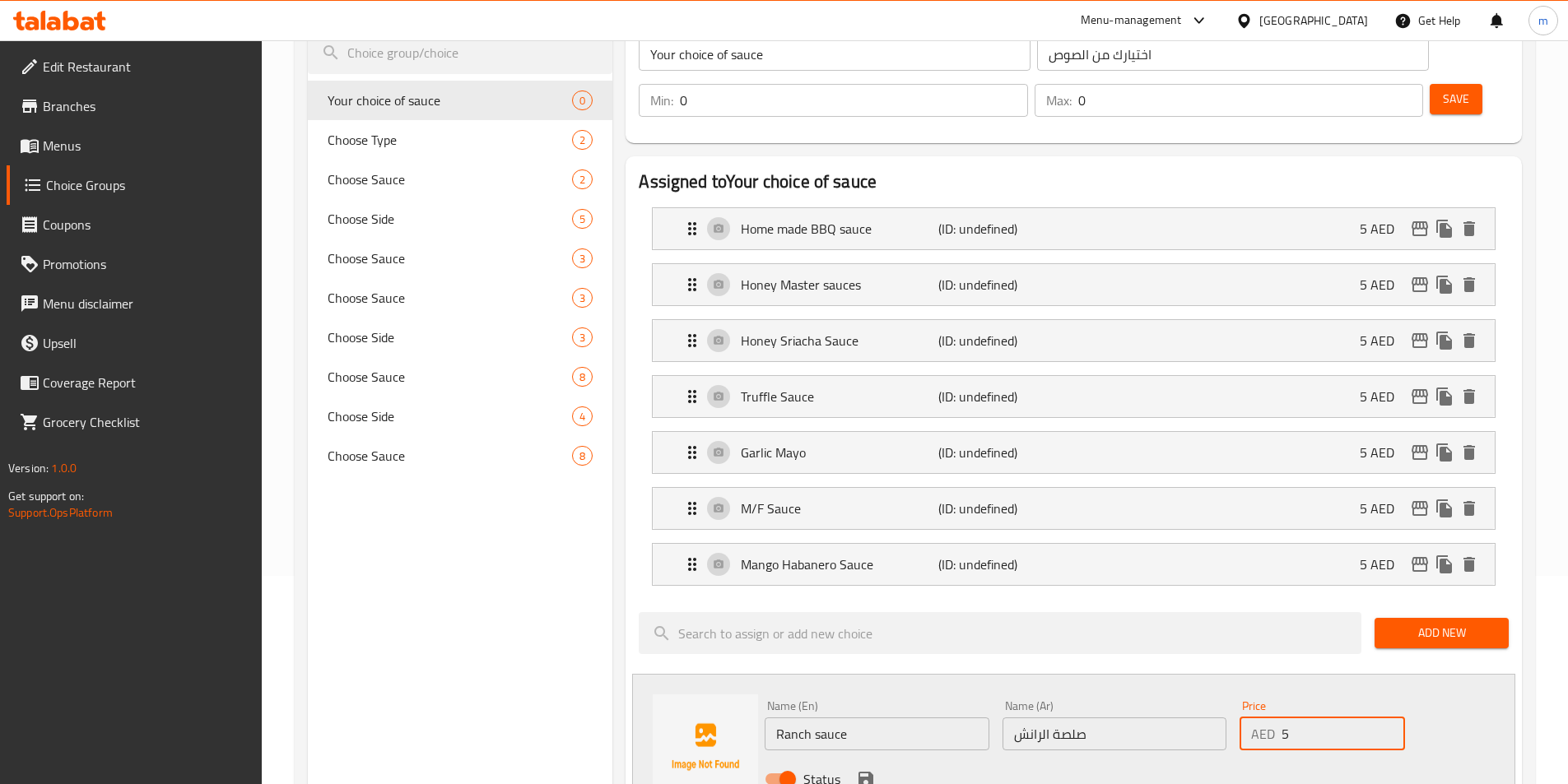
scroll to position [247, 0]
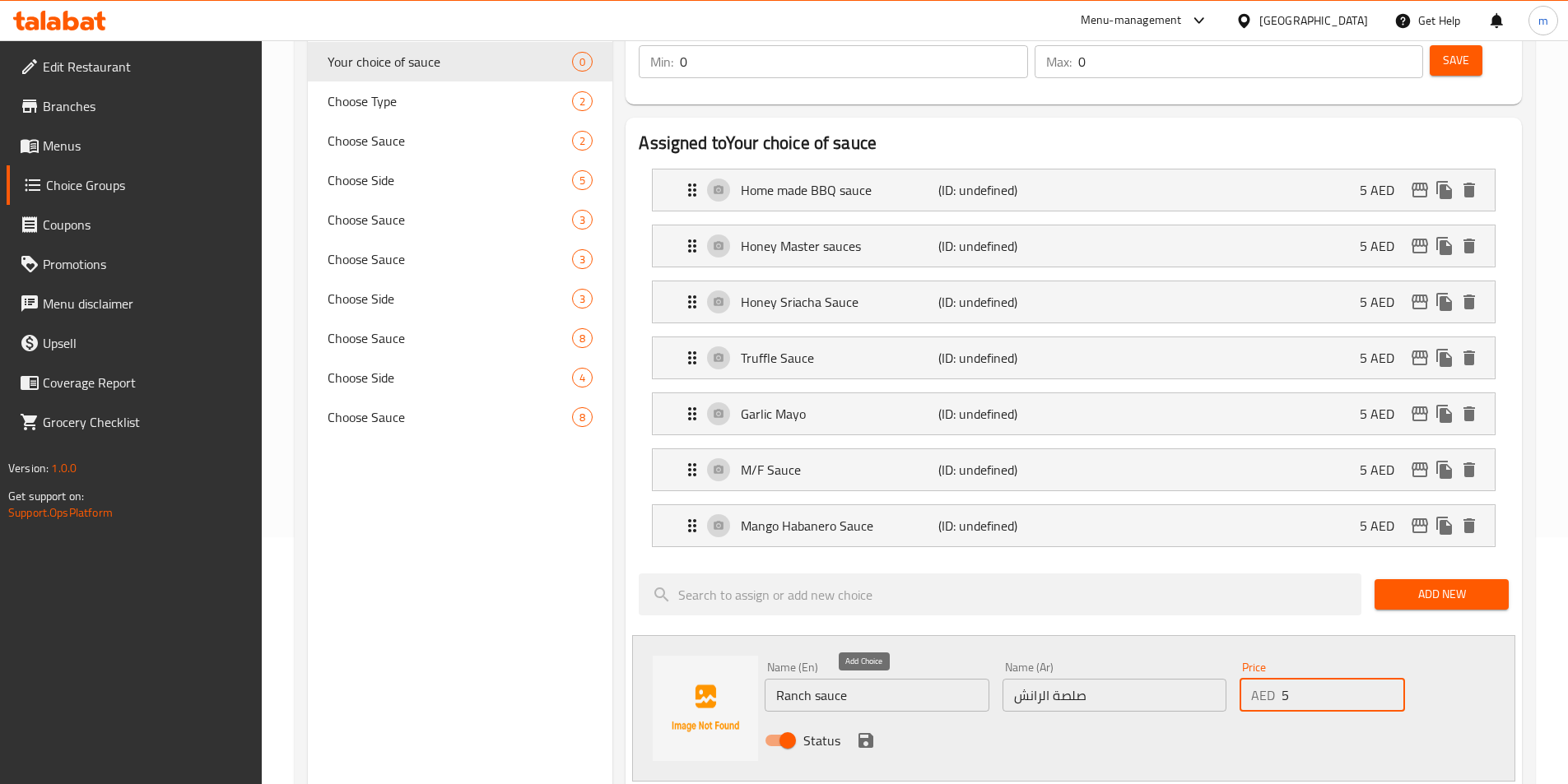
type input "5"
click at [867, 733] on icon "save" at bounding box center [866, 740] width 15 height 15
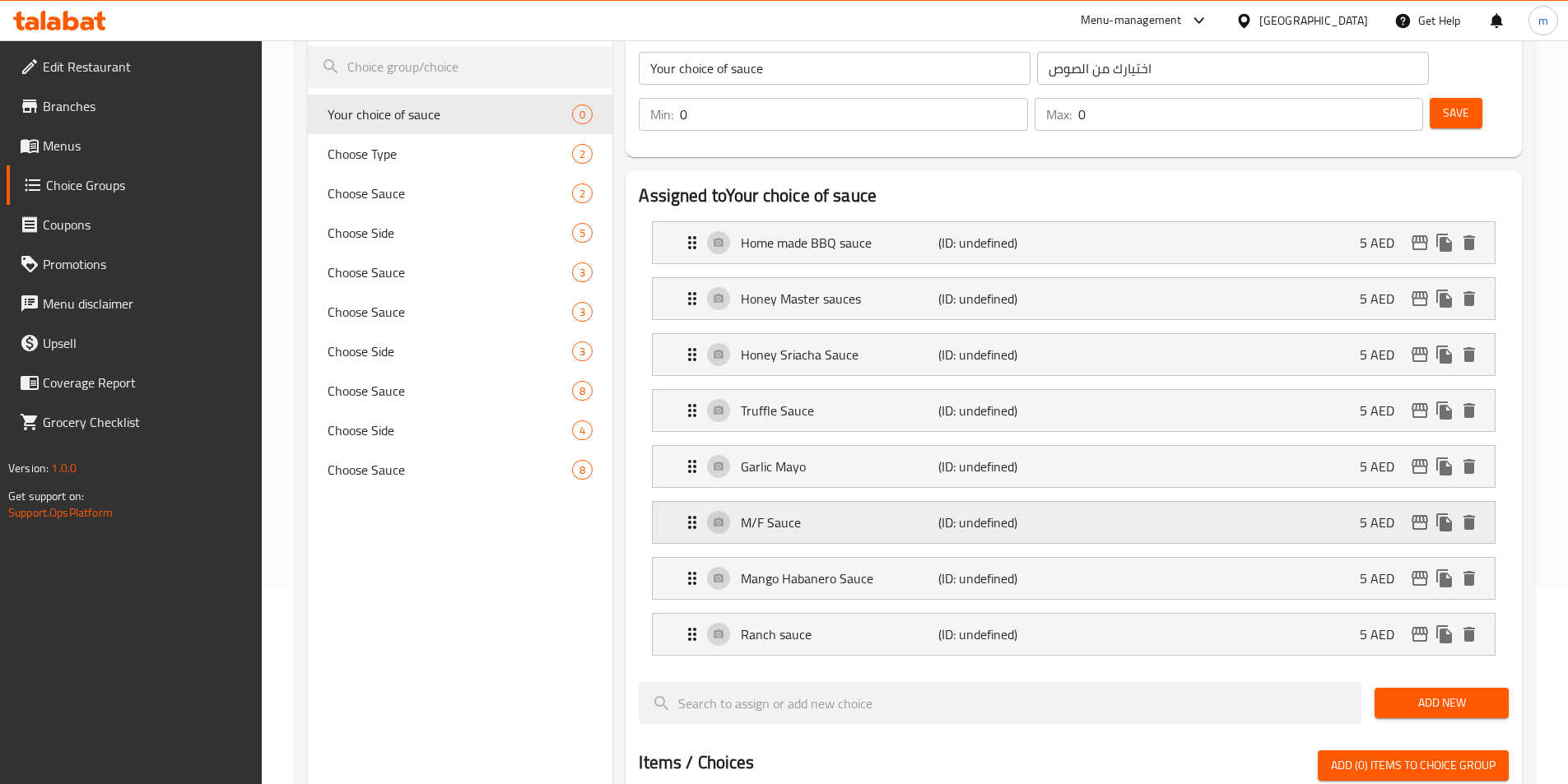
scroll to position [0, 0]
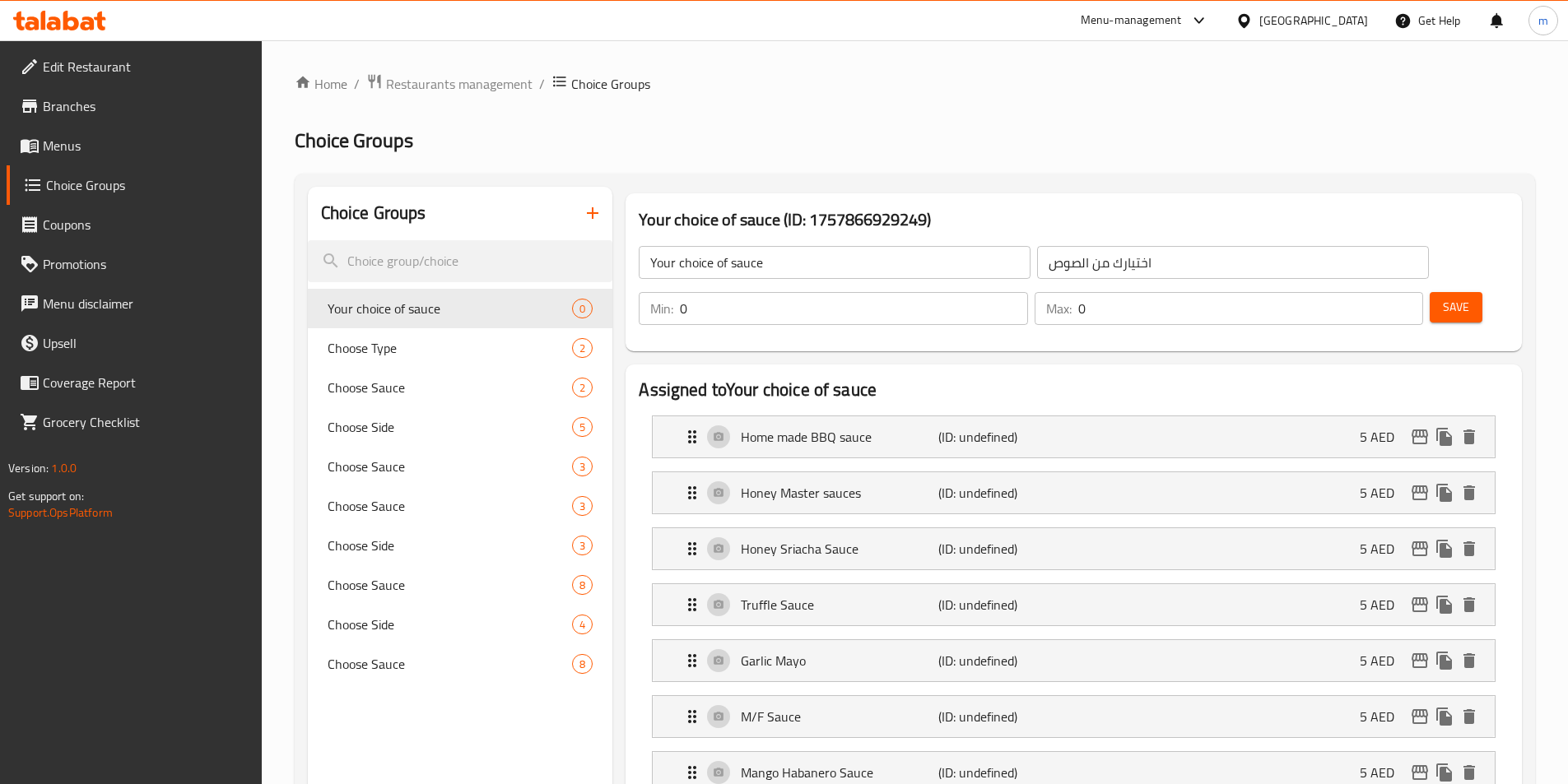
click at [1443, 297] on span "Save" at bounding box center [1455, 307] width 27 height 20
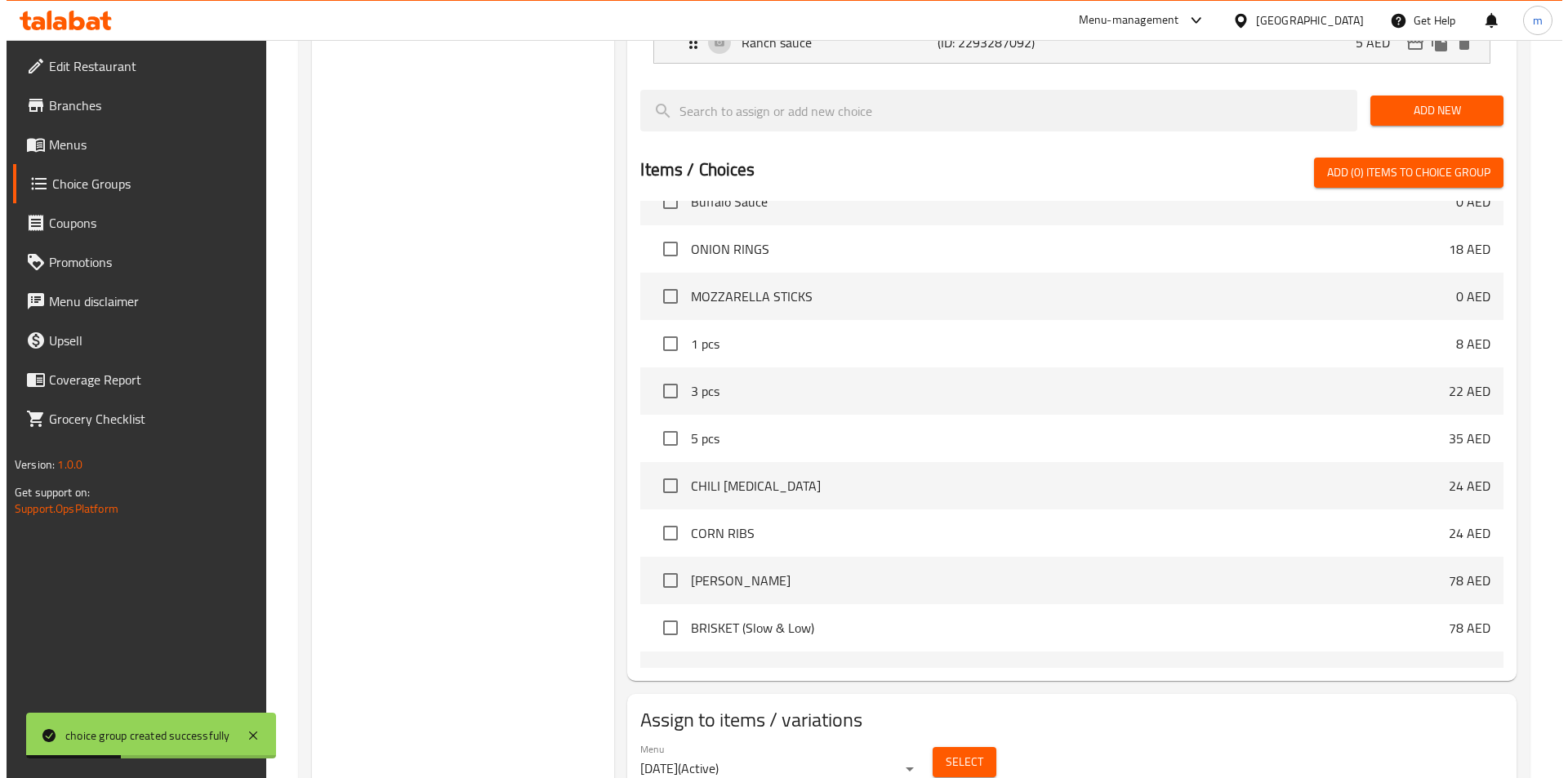
scroll to position [803, 0]
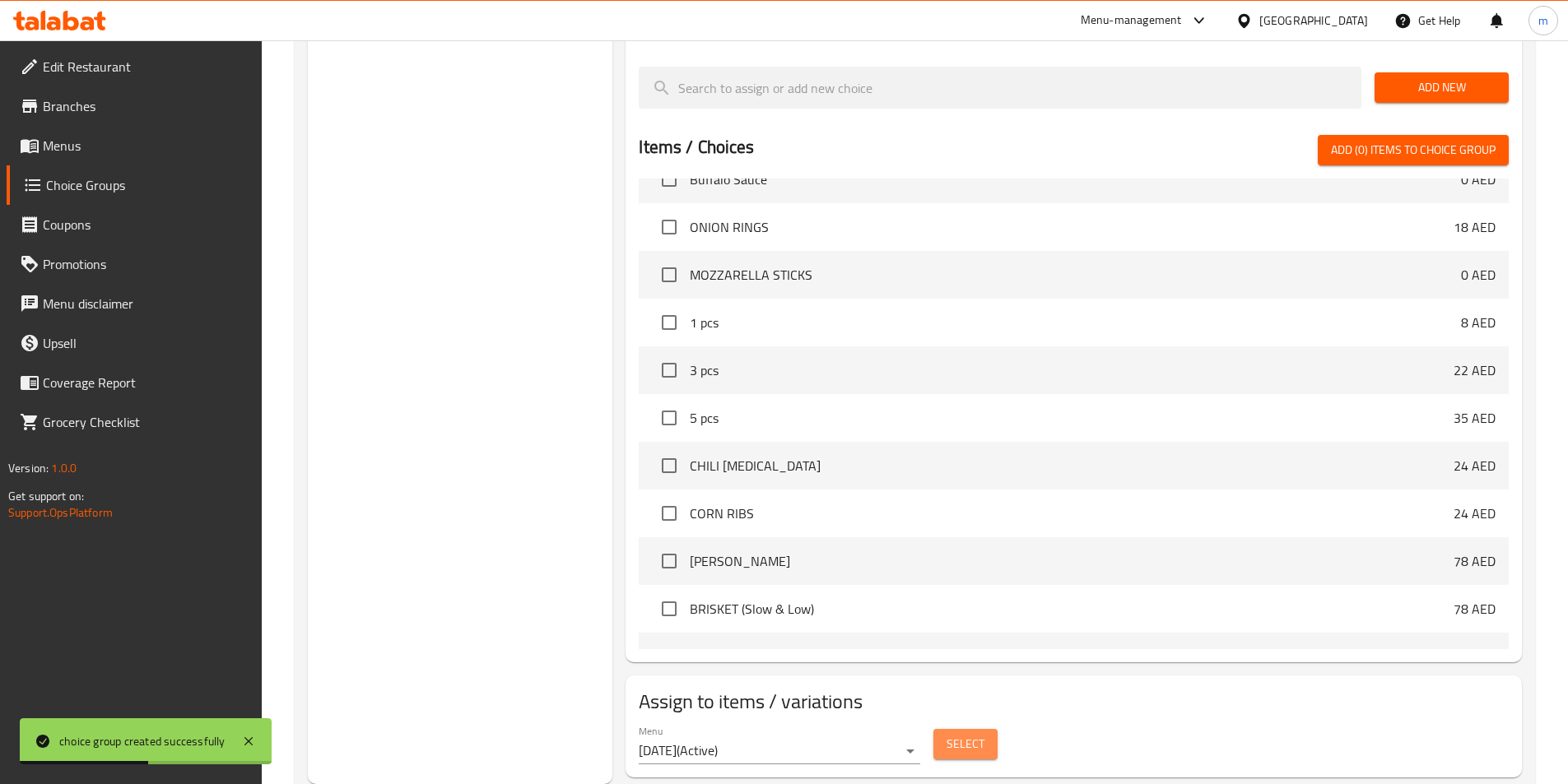
click at [963, 734] on span "Select" at bounding box center [965, 744] width 38 height 20
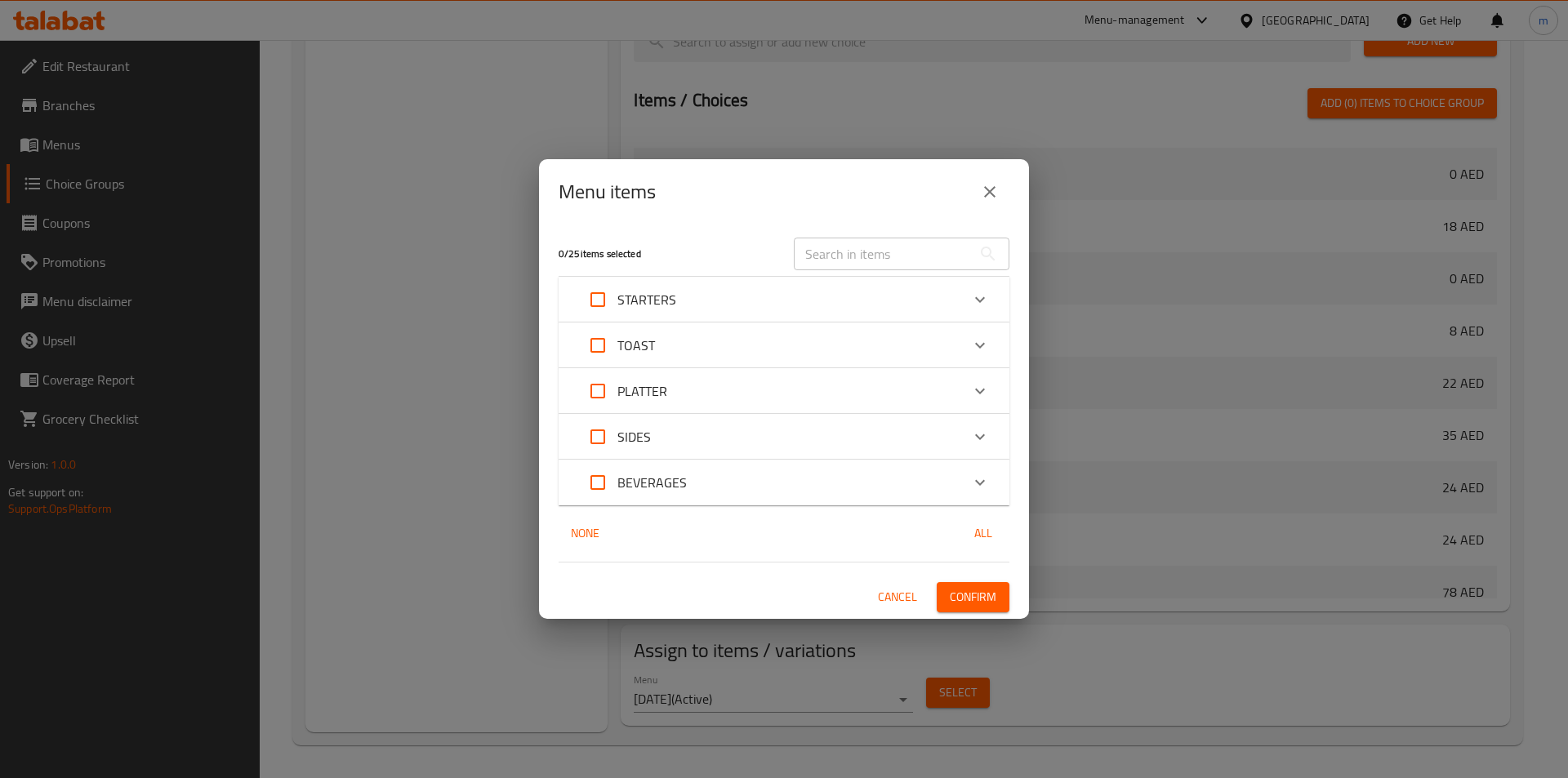
click at [665, 384] on p "PLATTER" at bounding box center [642, 391] width 50 height 20
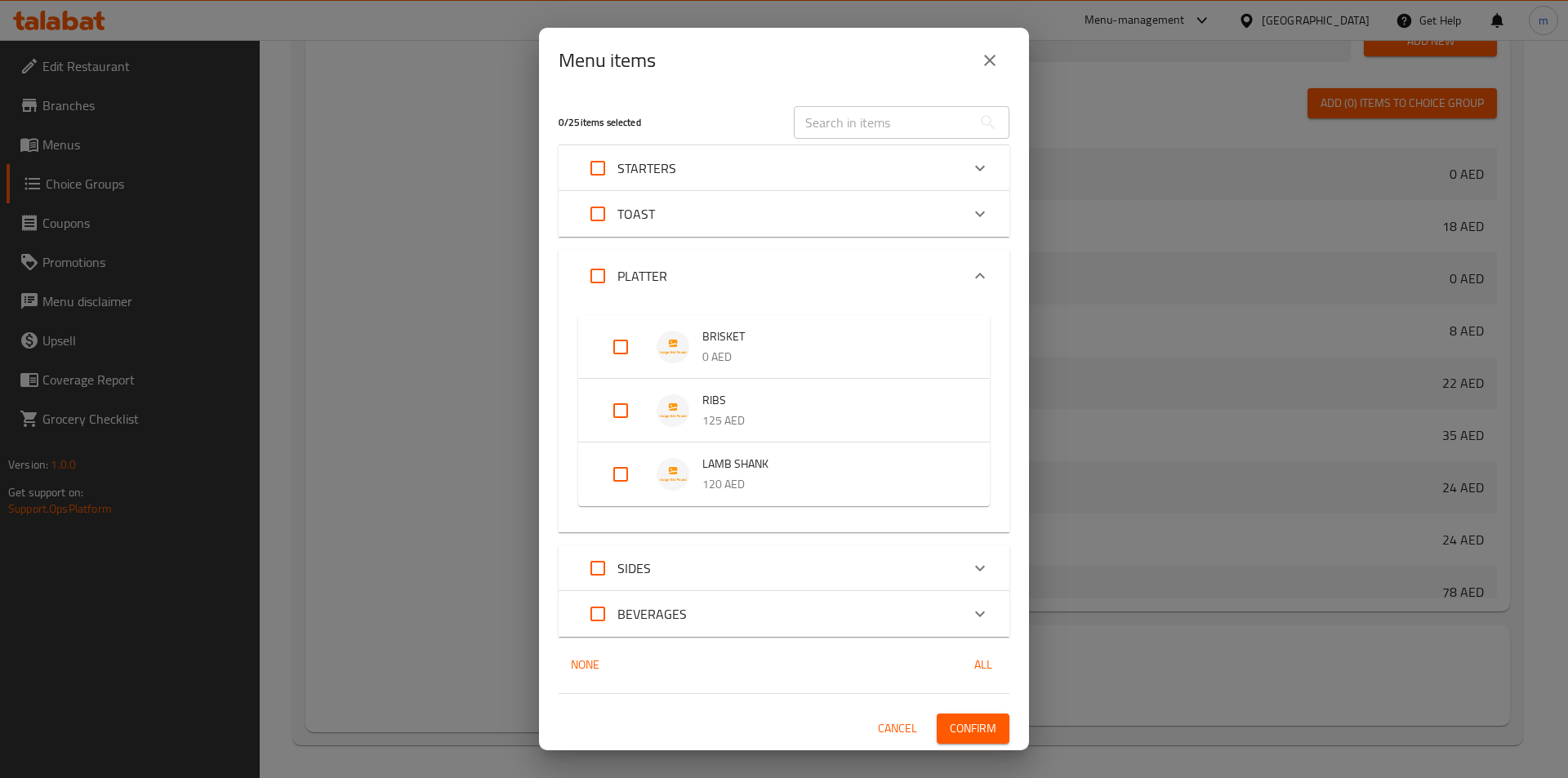
click at [613, 412] on input "Expand" at bounding box center [620, 410] width 39 height 39
checkbox input "true"
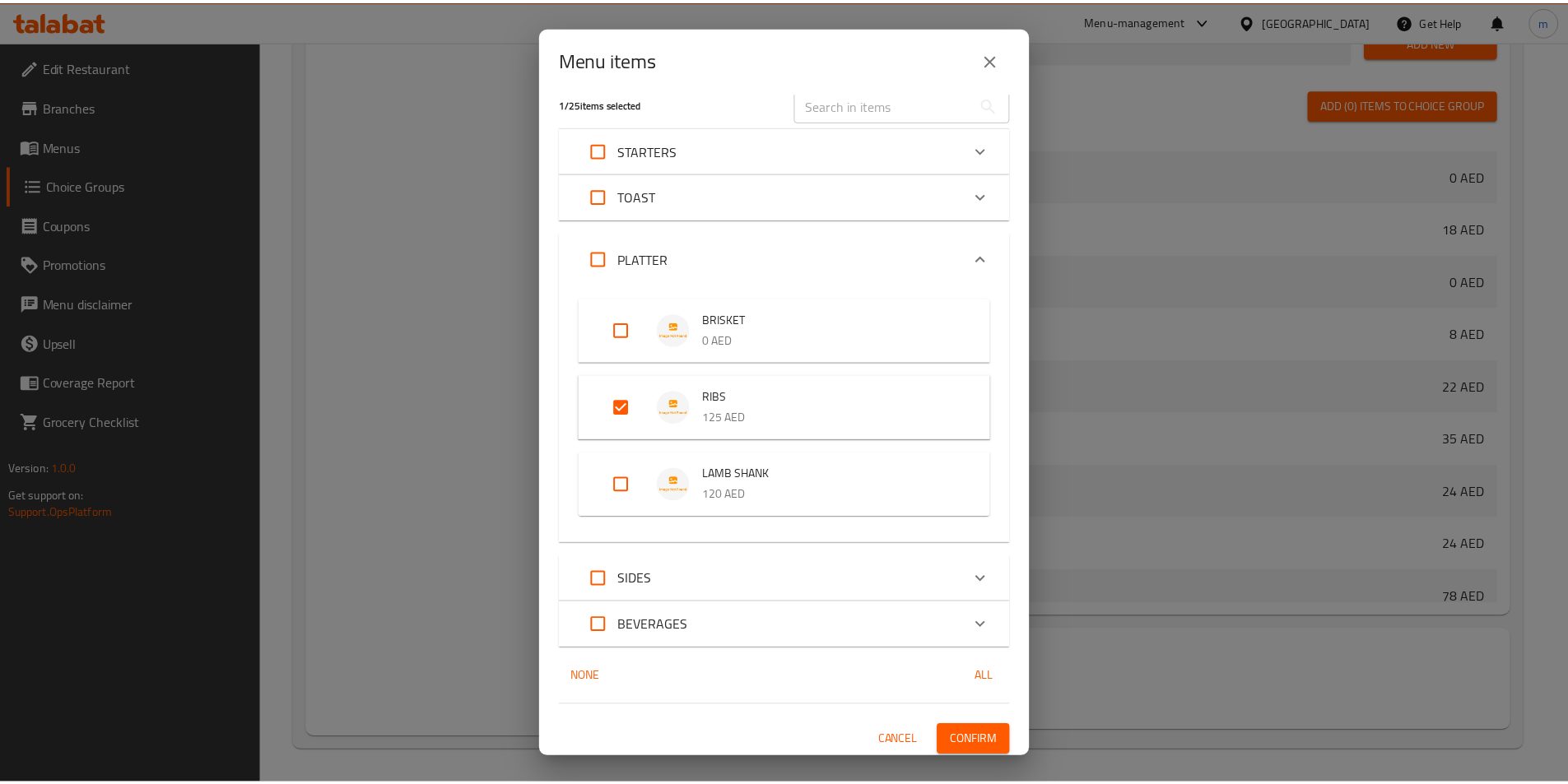
scroll to position [22, 0]
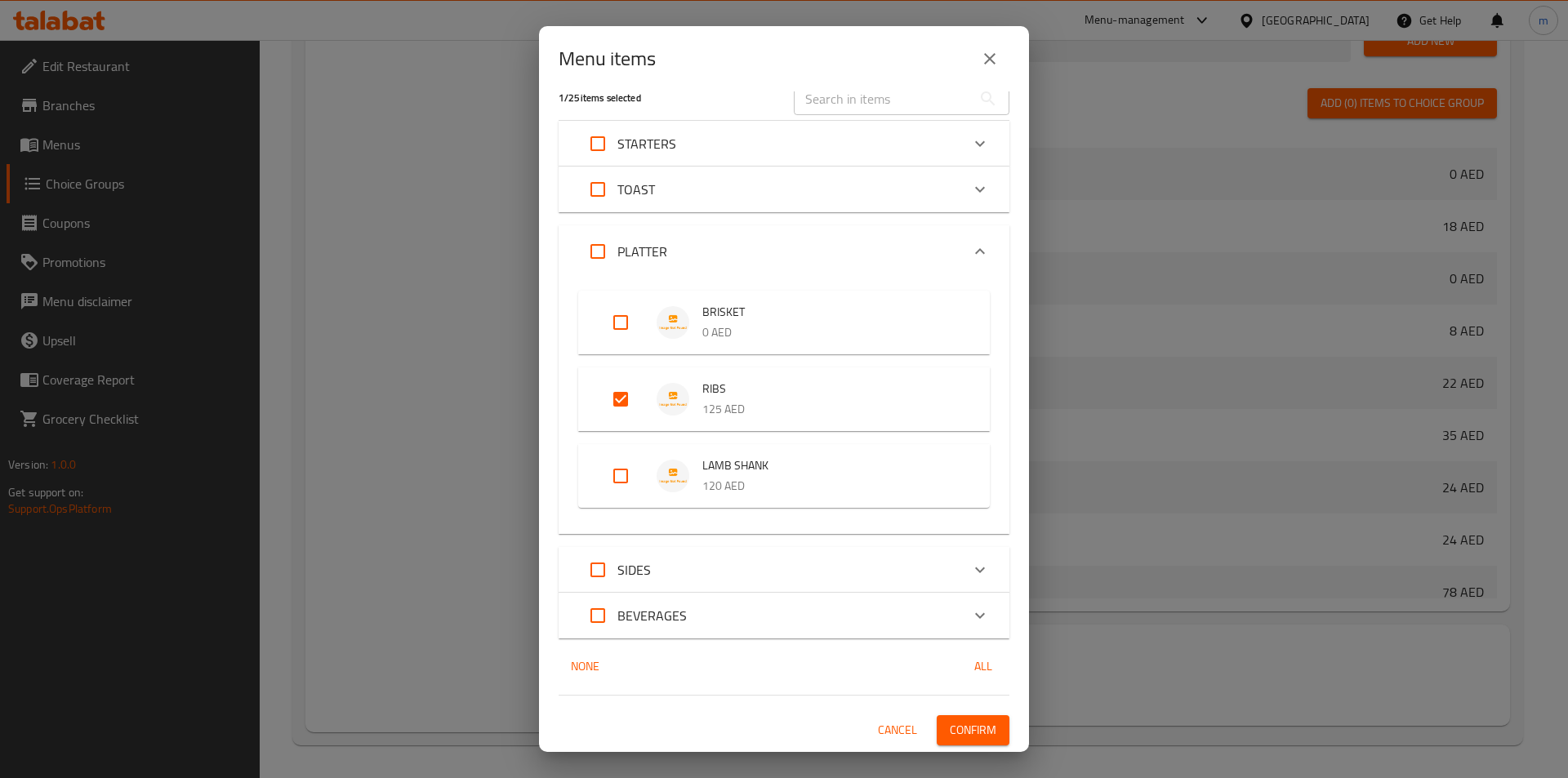
click at [959, 728] on span "Confirm" at bounding box center [972, 730] width 46 height 20
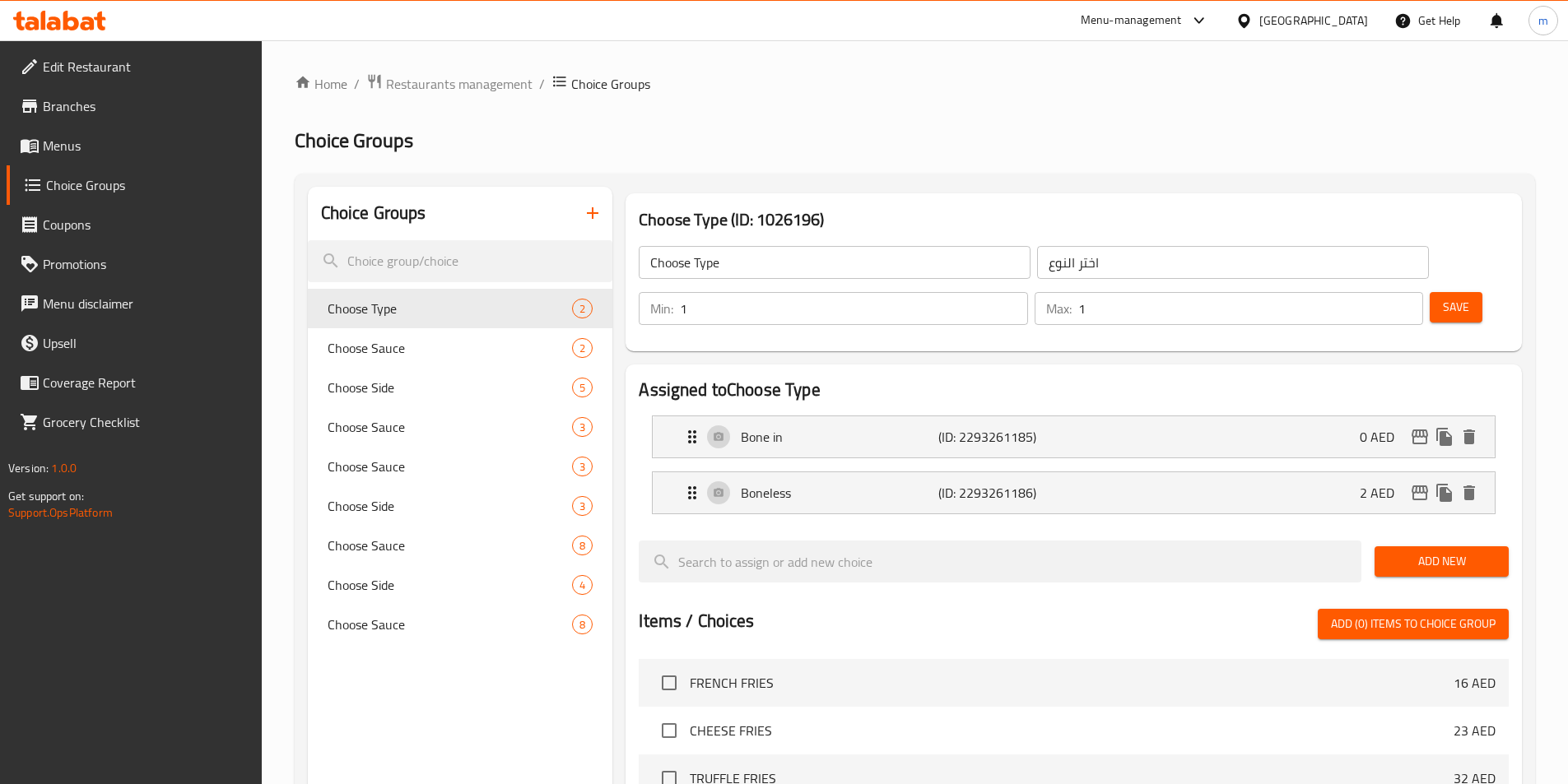
click at [81, 152] on span "Menus" at bounding box center [146, 145] width 206 height 20
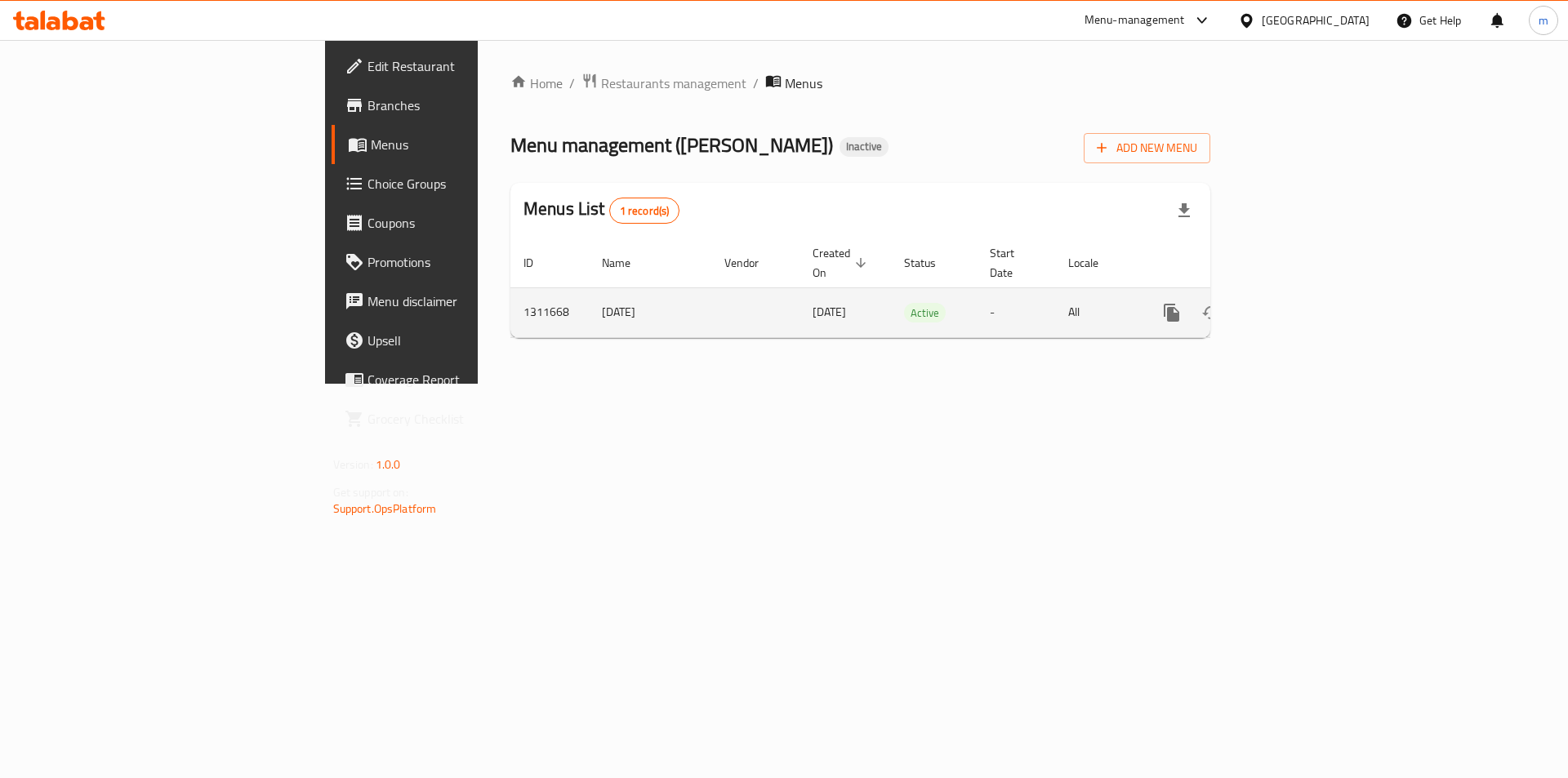
click at [1299, 303] on icon "enhanced table" at bounding box center [1289, 313] width 20 height 20
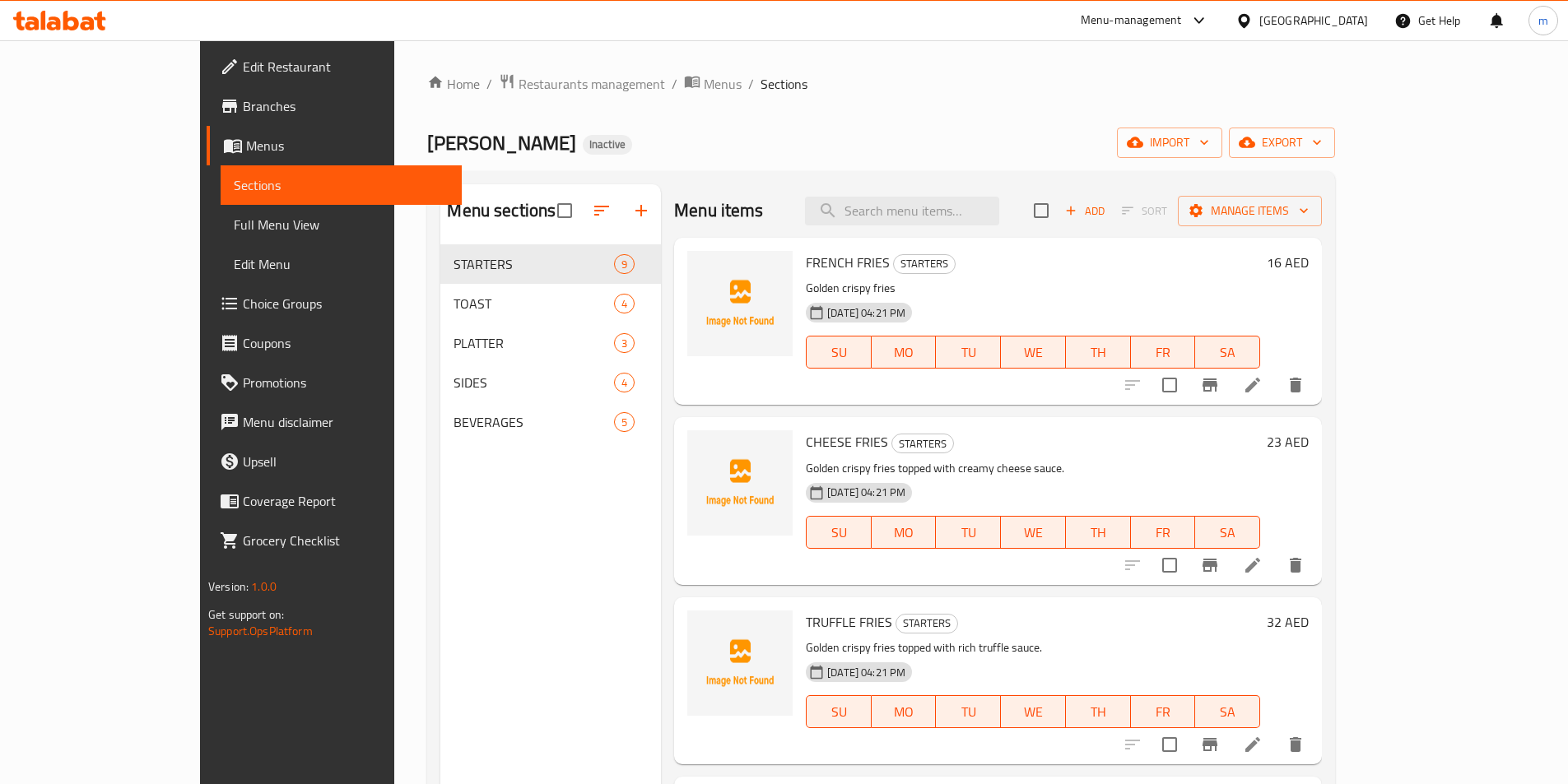
click at [233, 226] on span "Full Menu View" at bounding box center [341, 225] width 215 height 20
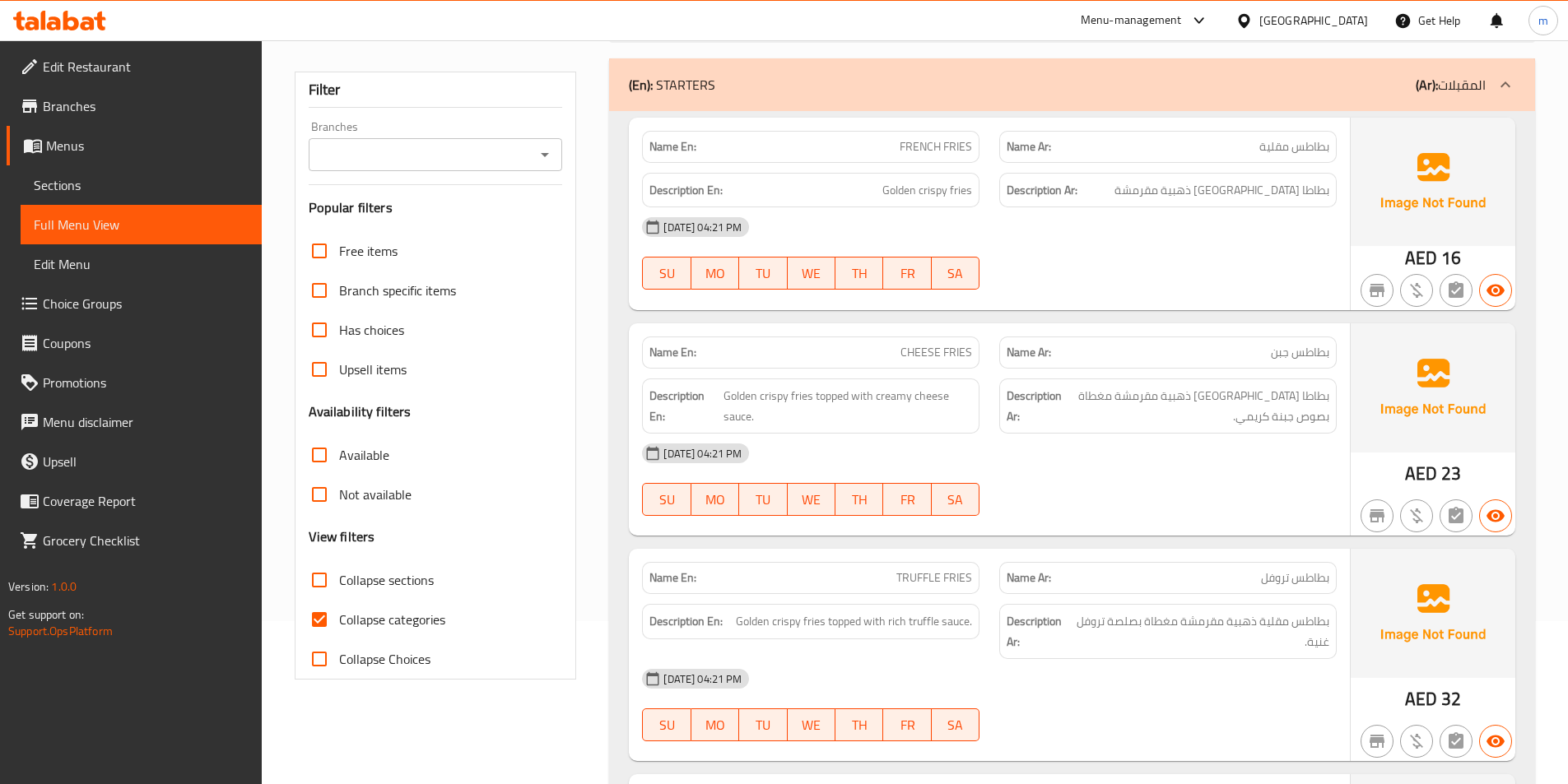
scroll to position [165, 0]
click at [356, 610] on span "Collapse categories" at bounding box center [393, 618] width 106 height 20
click at [340, 610] on input "Collapse categories" at bounding box center [319, 618] width 39 height 39
checkbox input "false"
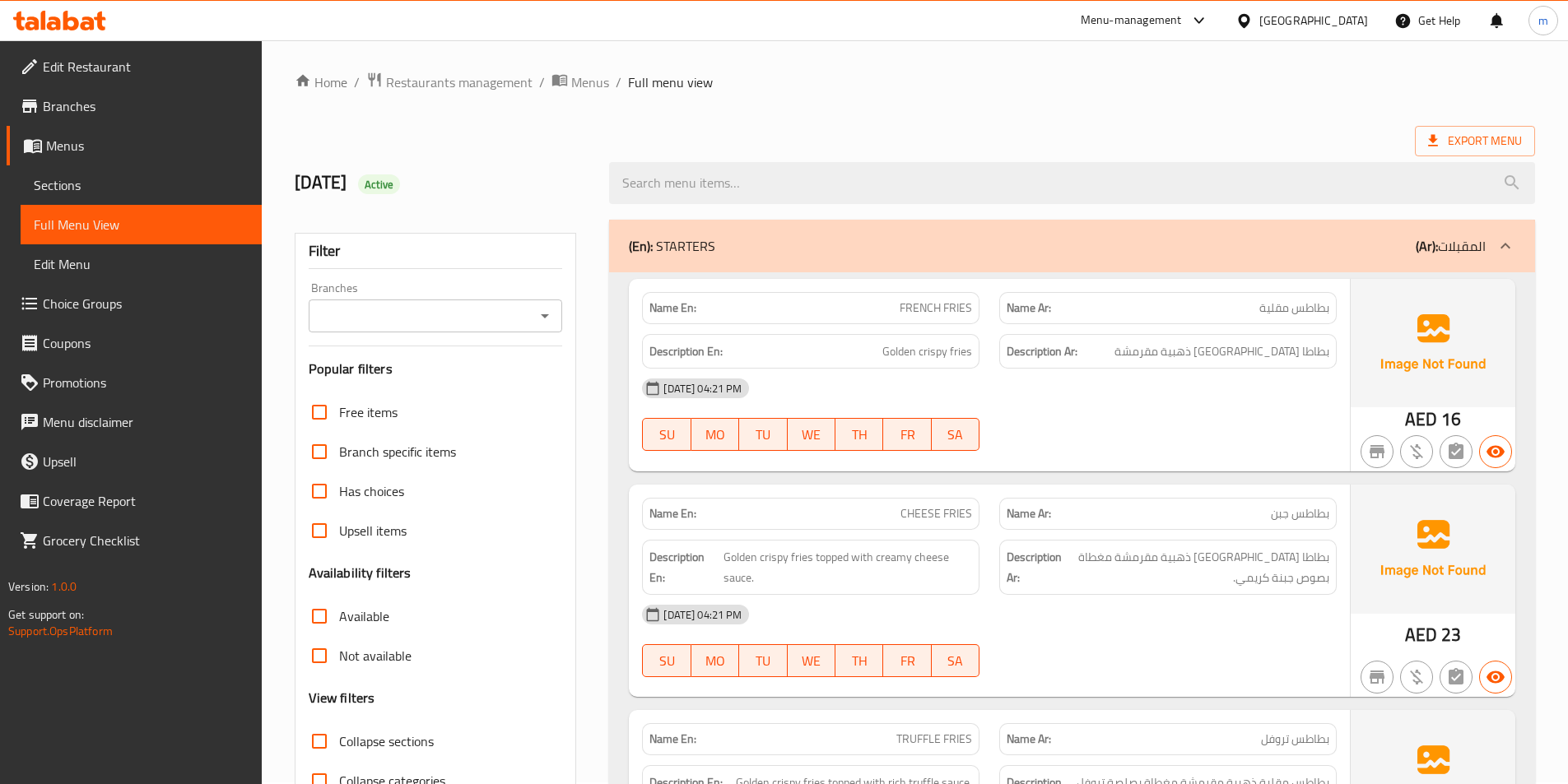
scroll to position [0, 0]
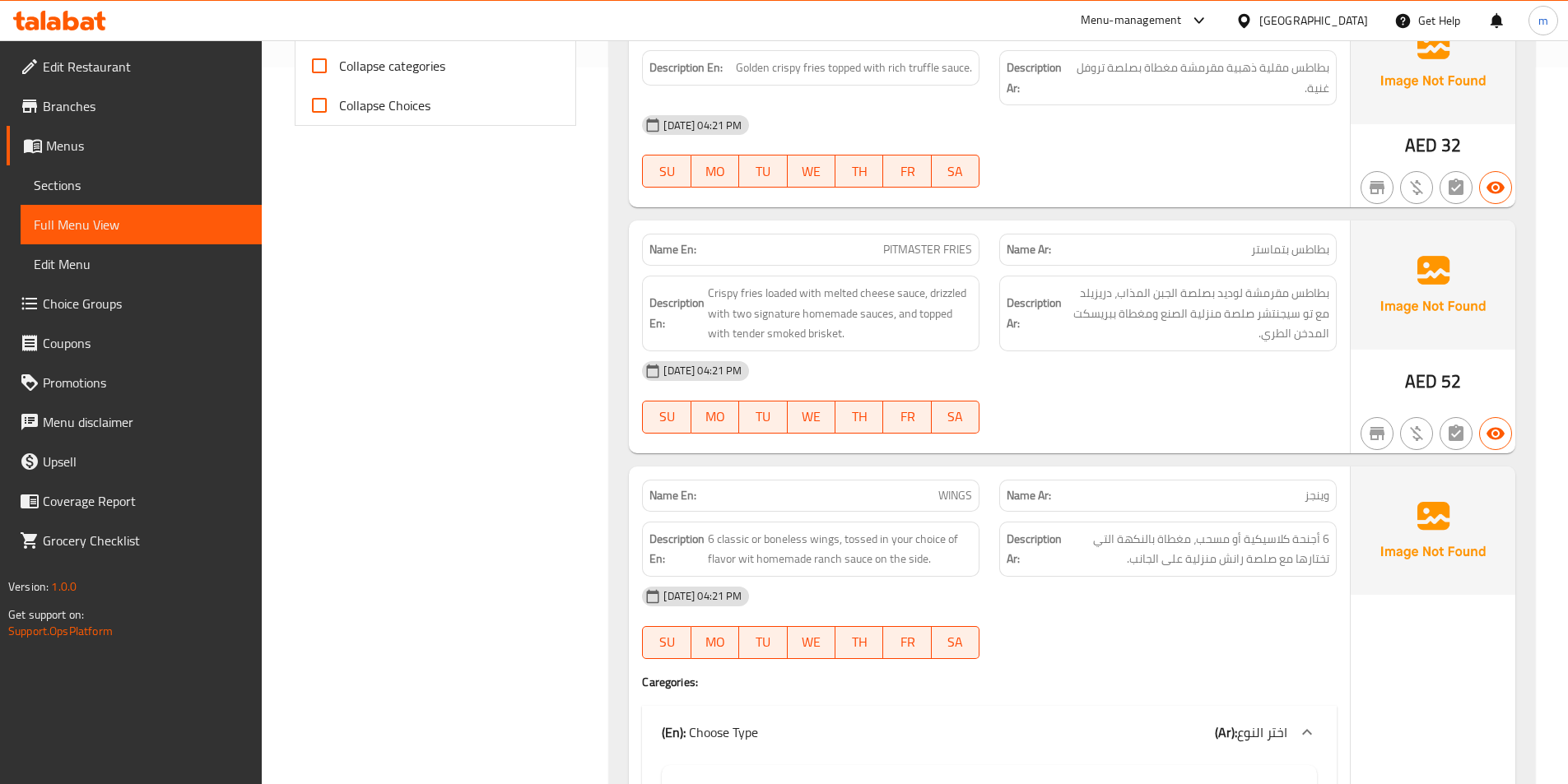
drag, startPoint x: 583, startPoint y: 355, endPoint x: 579, endPoint y: 371, distance: 16.5
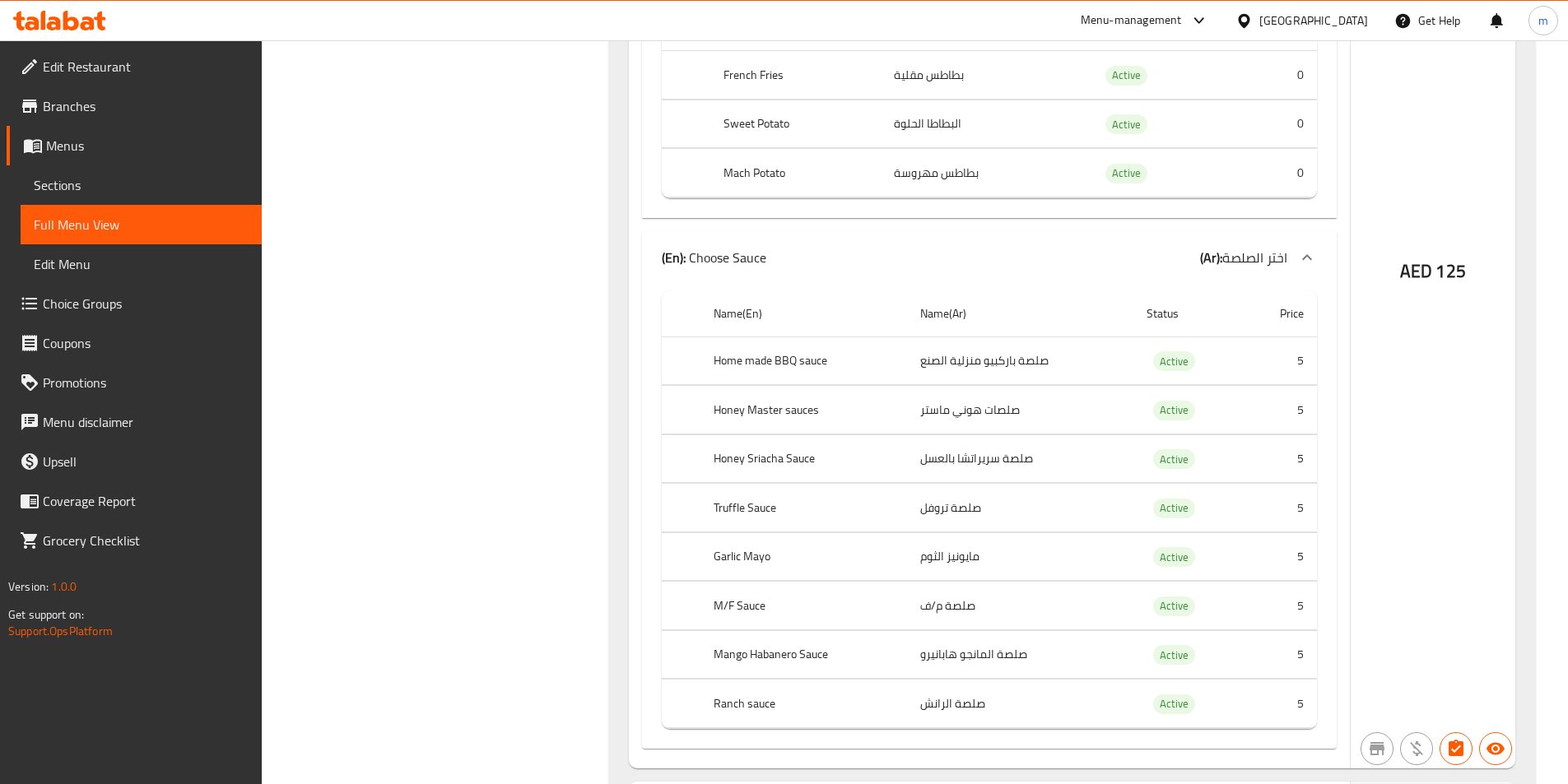
scroll to position [5591, 0]
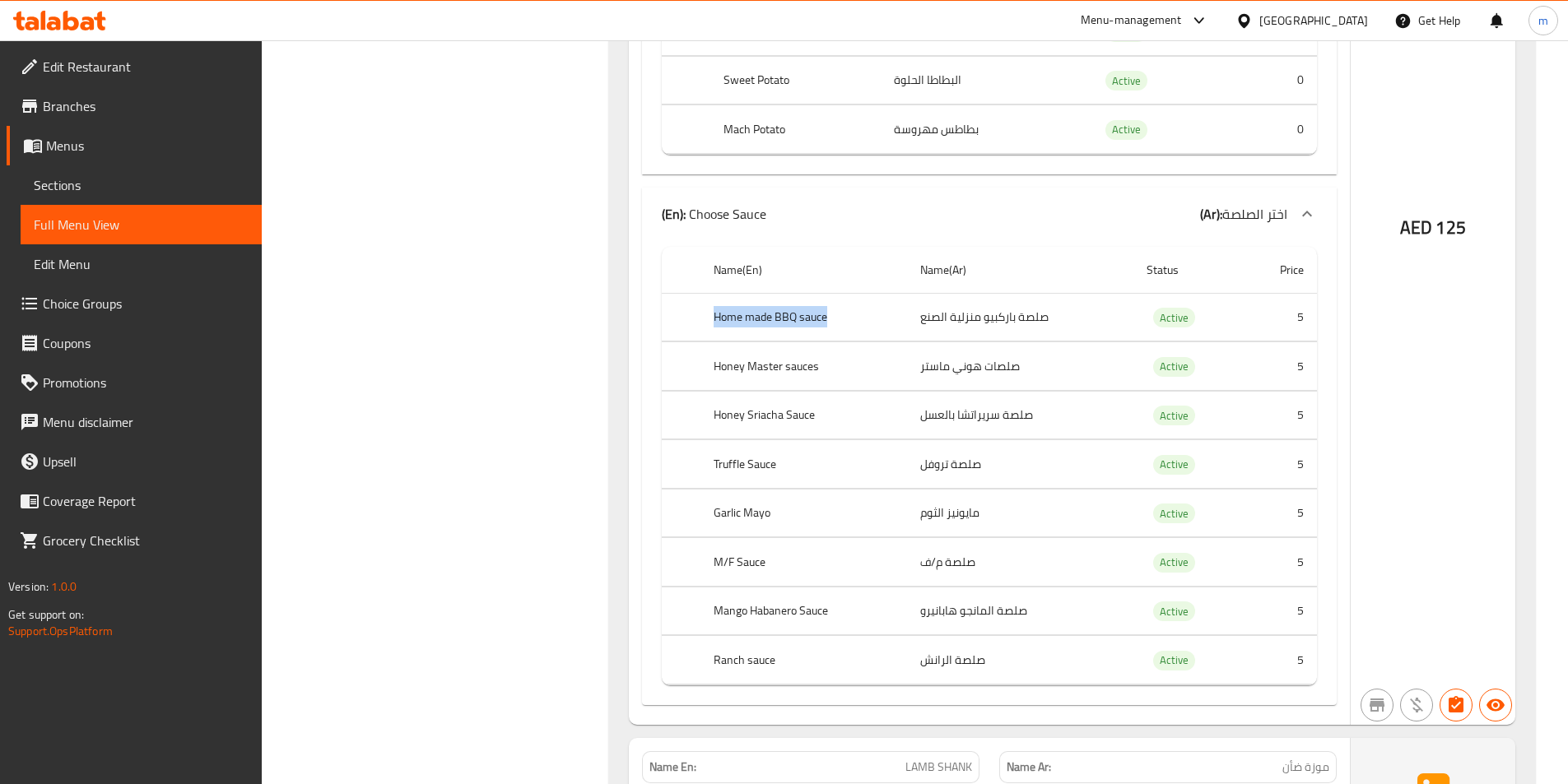
drag, startPoint x: 701, startPoint y: 312, endPoint x: 830, endPoint y: 317, distance: 129.1
click at [830, 317] on th "Home made BBQ sauce" at bounding box center [804, 317] width 207 height 48
copy th "Home made BBQ sauce"
drag, startPoint x: 917, startPoint y: 324, endPoint x: 1049, endPoint y: 315, distance: 132.3
click at [1070, 307] on td "صلصة باركبيو منزلية الصنع" at bounding box center [1020, 317] width 226 height 48
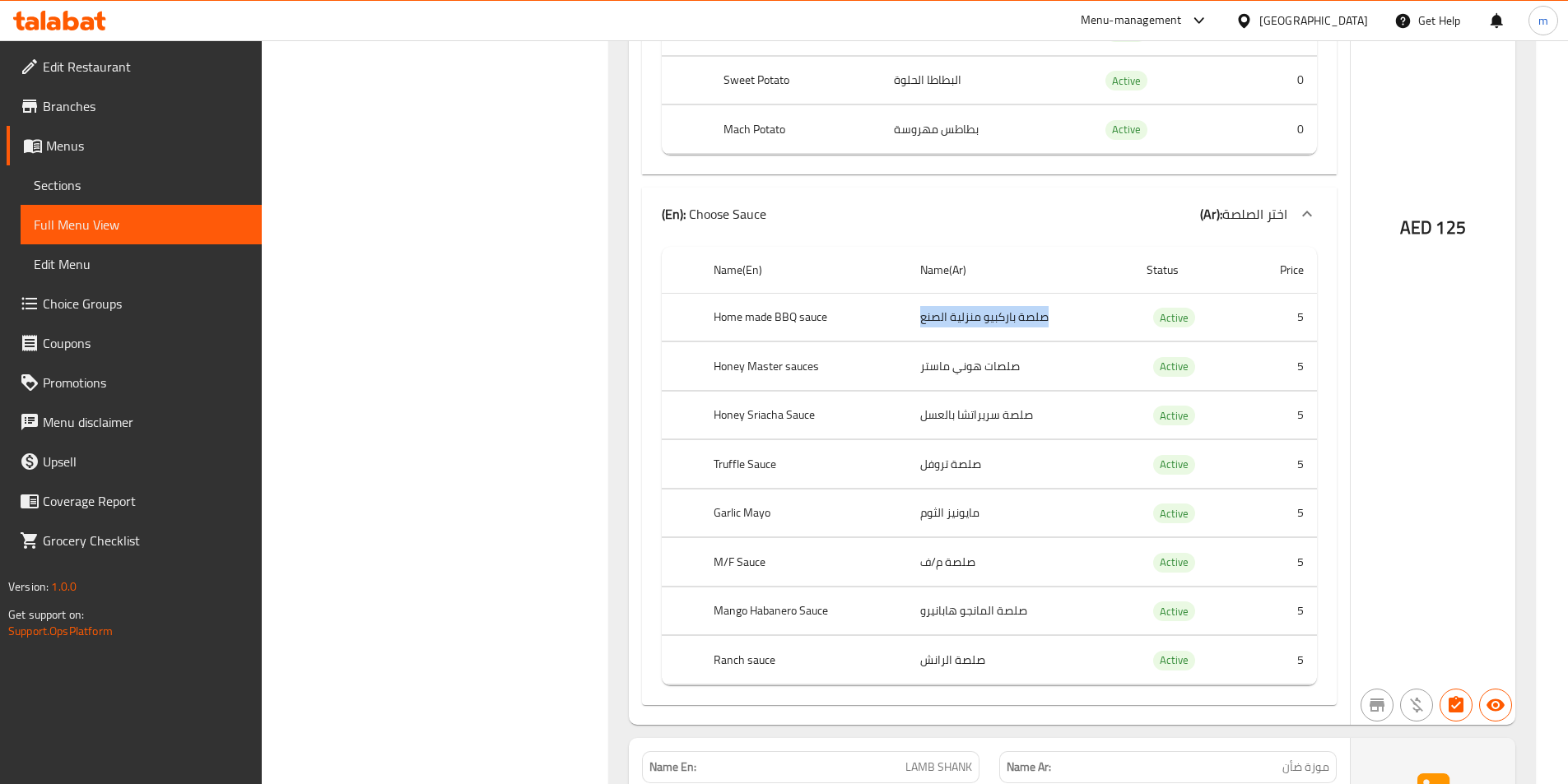
copy td "صلصة باركبيو منزلية الصنع"
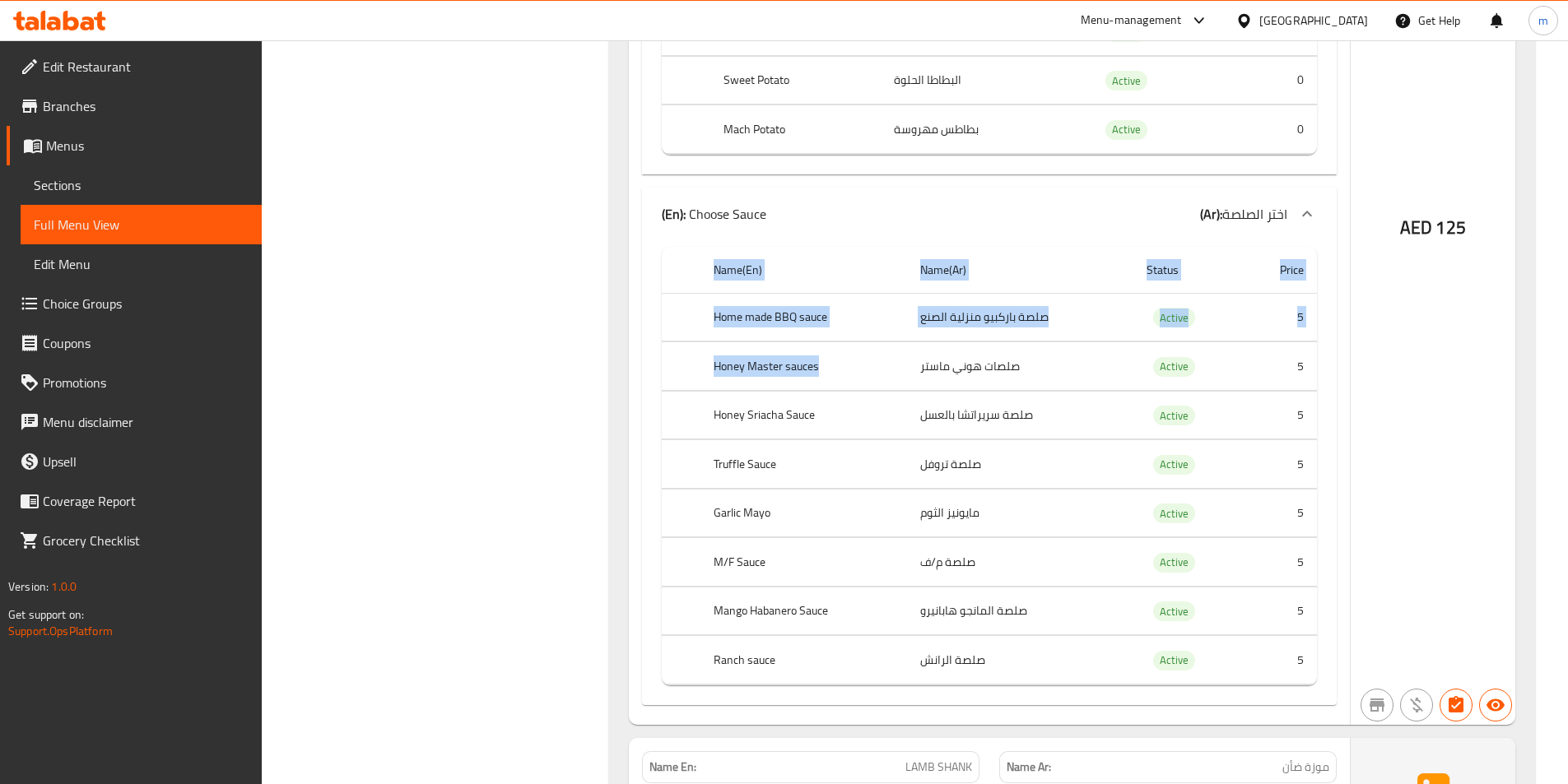
drag, startPoint x: 789, startPoint y: 362, endPoint x: 633, endPoint y: 353, distance: 156.3
click at [633, 353] on div "Name En: RIBS Name Ar: ريش Description En: Smoky, tender beef ribs glazed in bo…" at bounding box center [989, 183] width 721 height 1082
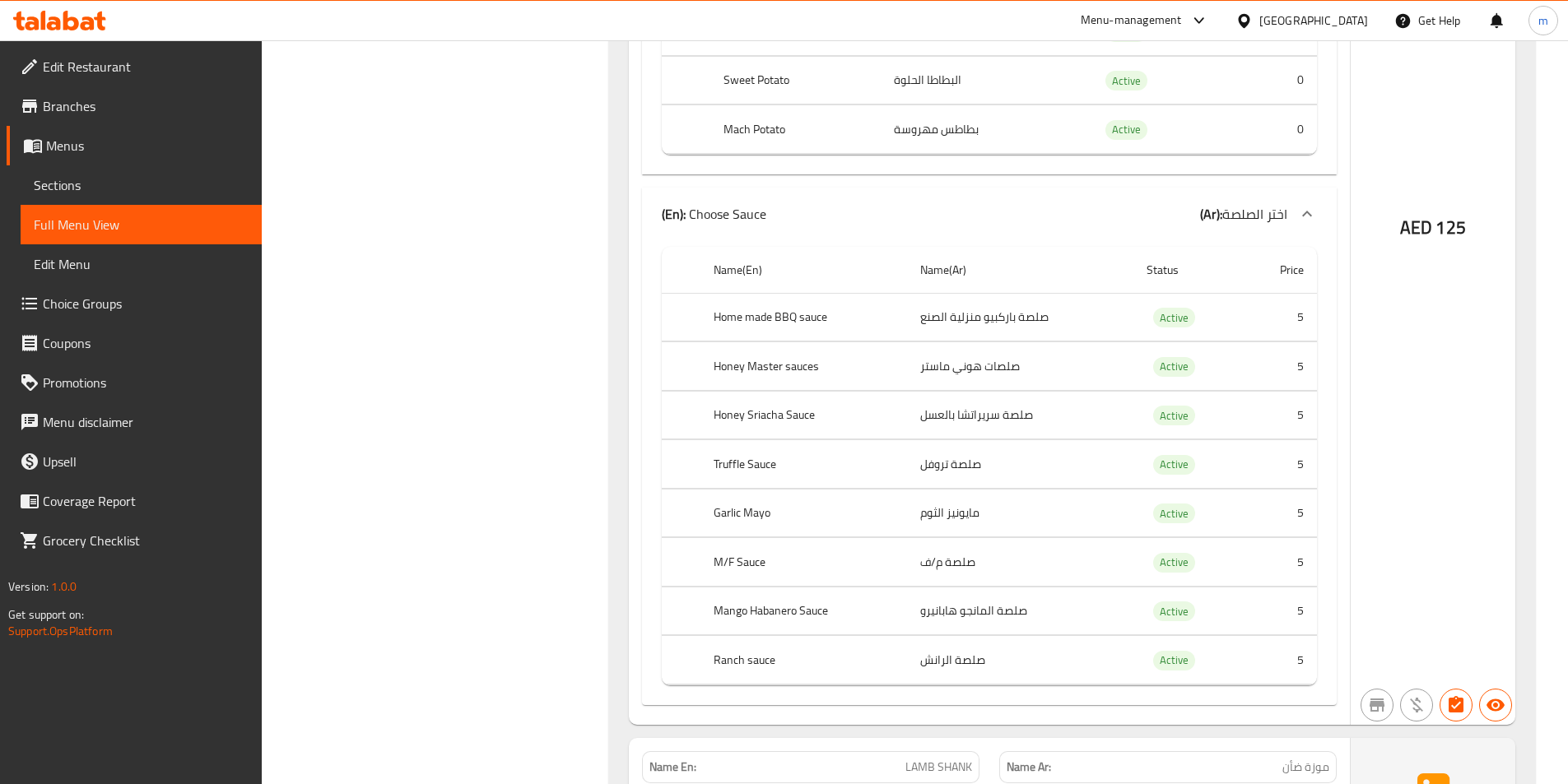
click at [871, 390] on td "choices table" at bounding box center [989, 390] width 655 height 1
drag, startPoint x: 838, startPoint y: 375, endPoint x: 708, endPoint y: 371, distance: 130.1
click at [708, 371] on th "Honey Master sauces" at bounding box center [804, 366] width 207 height 48
copy th "Honey Master sauces"
drag, startPoint x: 924, startPoint y: 373, endPoint x: 896, endPoint y: 380, distance: 28.9
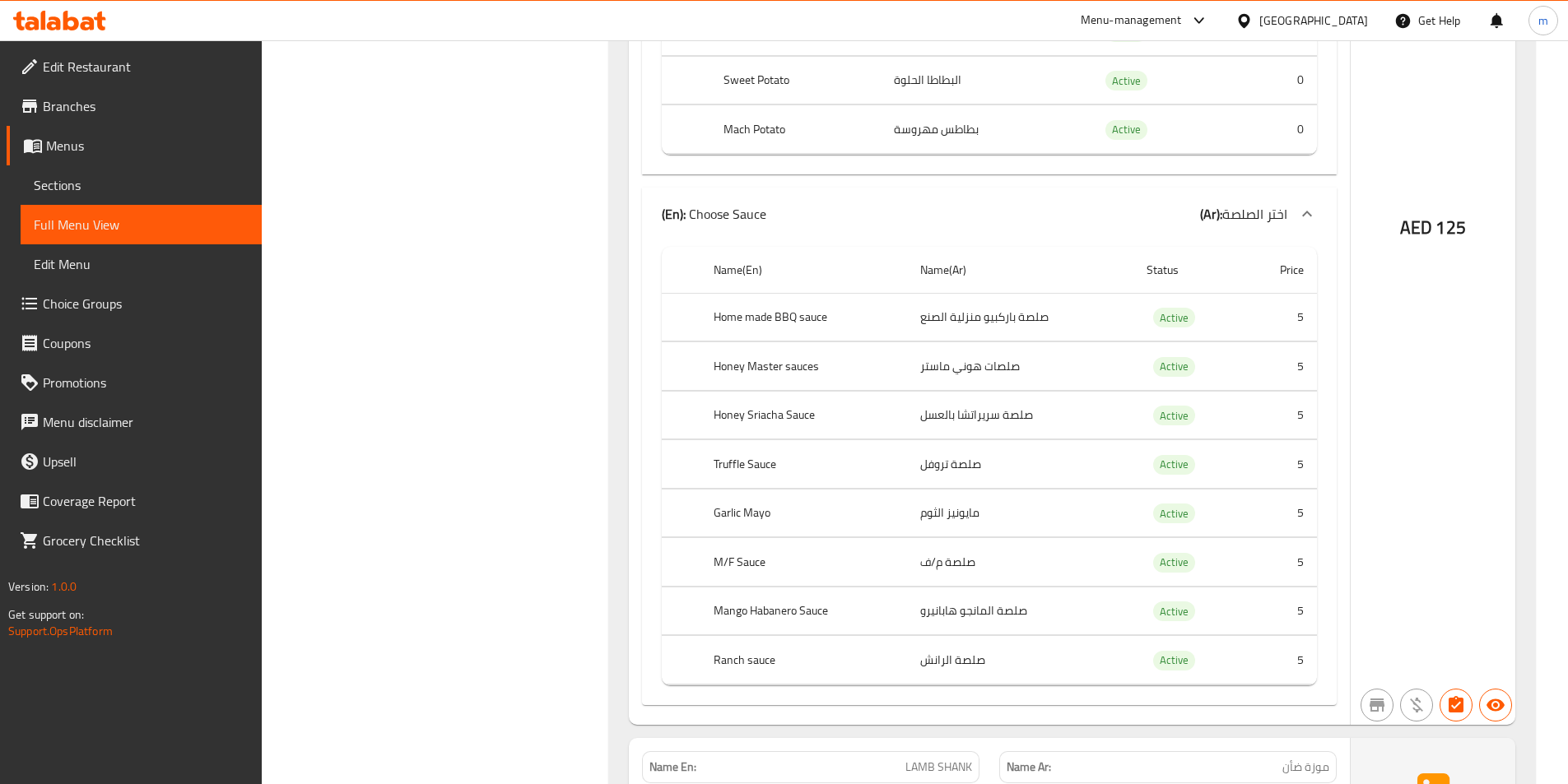
click at [917, 377] on td "صلصات هوني ماستر" at bounding box center [1020, 366] width 226 height 48
drag, startPoint x: 913, startPoint y: 365, endPoint x: 1019, endPoint y: 360, distance: 106.1
click at [1019, 360] on td "صلصات هوني ماستر" at bounding box center [1020, 366] width 226 height 48
copy td "صلصات هوني ماستر"
click at [834, 412] on th "Honey Sriacha Sauce" at bounding box center [804, 414] width 207 height 48
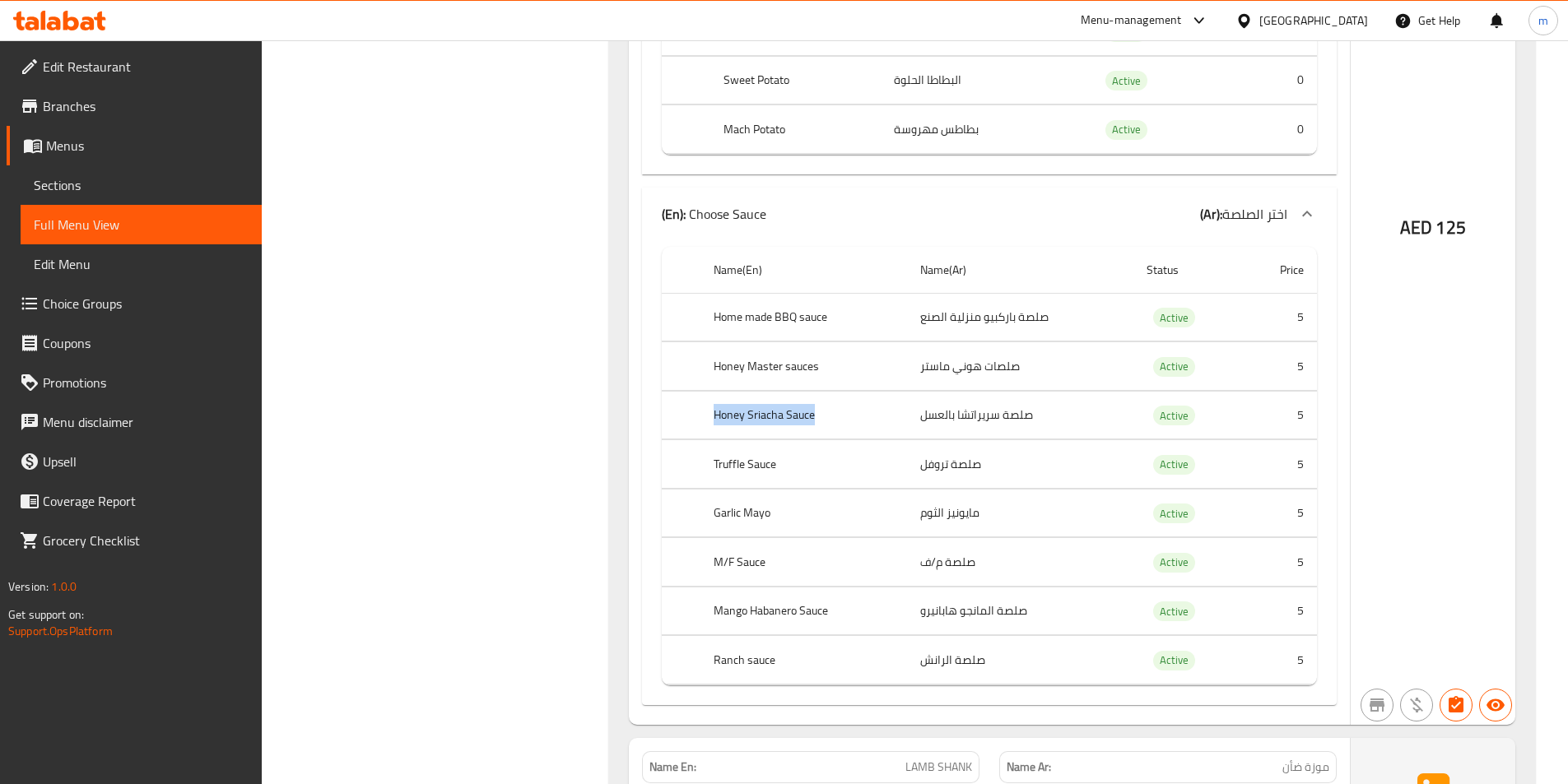
drag, startPoint x: 821, startPoint y: 413, endPoint x: 710, endPoint y: 421, distance: 111.3
click at [710, 421] on th "Honey Sriacha Sauce" at bounding box center [804, 414] width 207 height 48
copy th "Honey Sriacha Sauce"
click at [890, 417] on th "Honey Sriacha Sauce" at bounding box center [804, 414] width 207 height 48
drag, startPoint x: 914, startPoint y: 416, endPoint x: 1037, endPoint y: 421, distance: 123.1
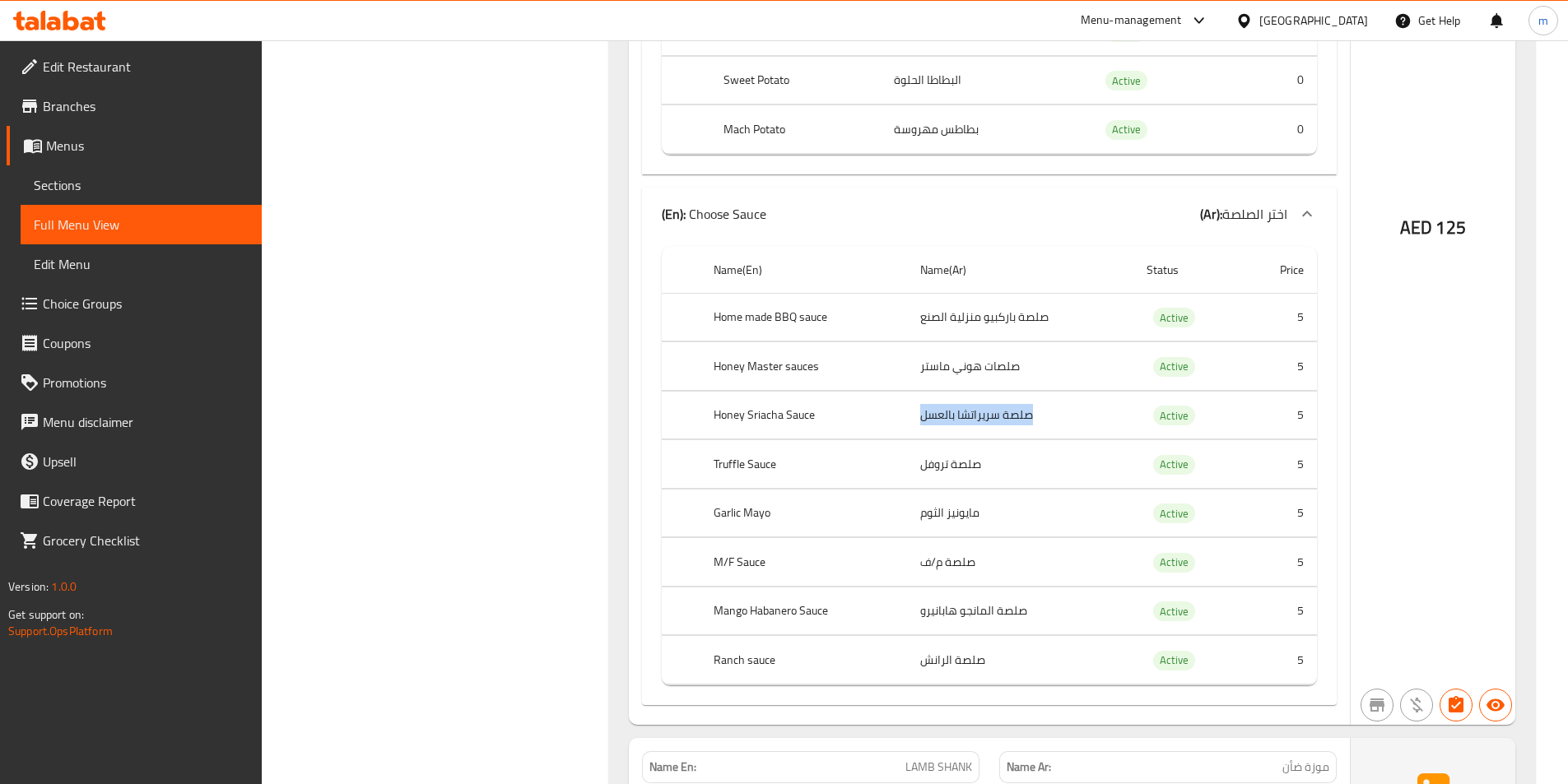
click at [1037, 421] on td "صلصة سريراتشا بالعسل" at bounding box center [1020, 414] width 226 height 48
copy td "صلصة سريراتشا بالعسل"
drag, startPoint x: 795, startPoint y: 463, endPoint x: 696, endPoint y: 467, distance: 99.1
click at [697, 468] on tr "Truffle Sauce صلصة تروفل Active 5" at bounding box center [989, 464] width 655 height 48
copy tr "Truffle Sauce"
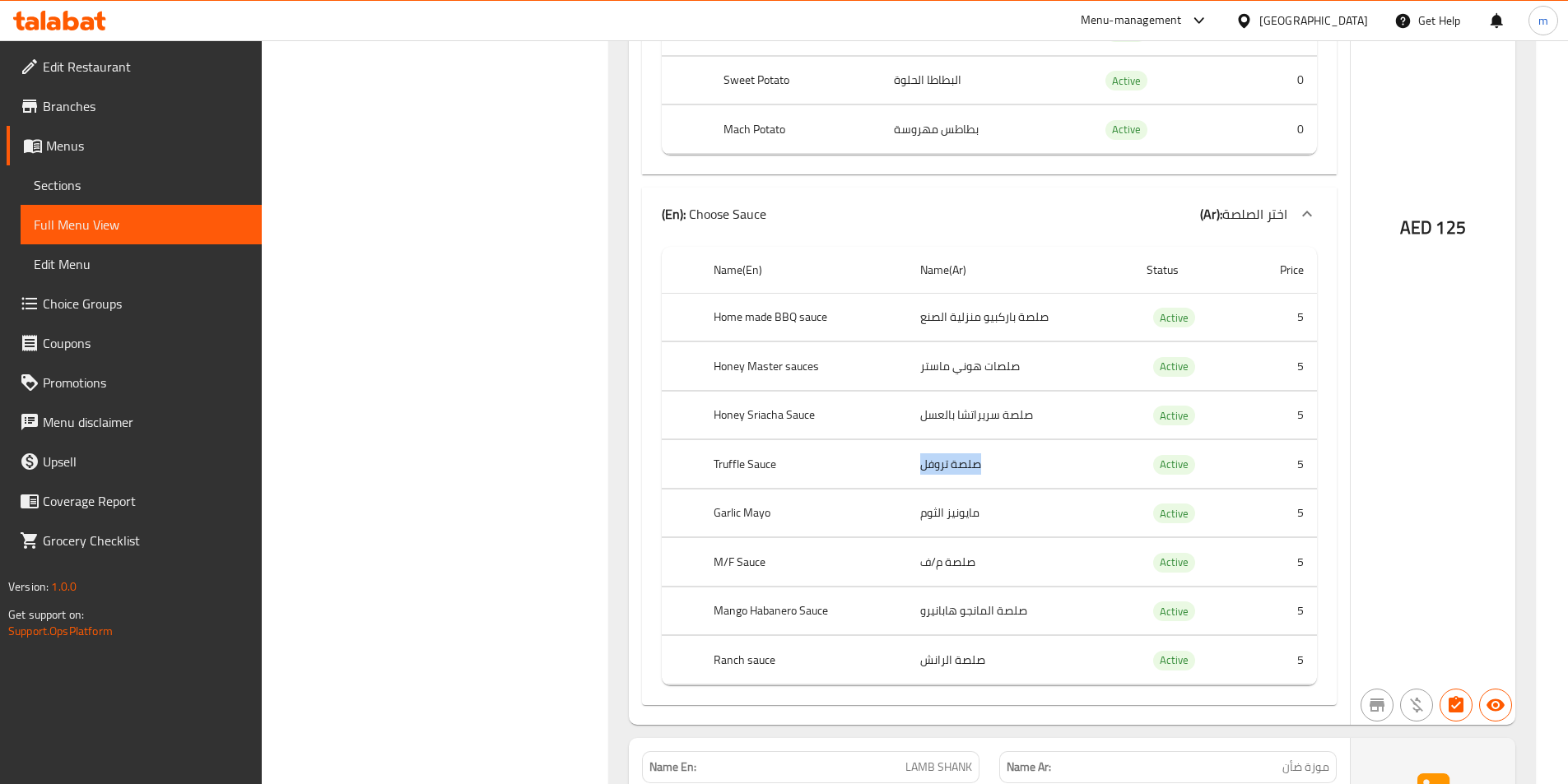
drag, startPoint x: 908, startPoint y: 467, endPoint x: 987, endPoint y: 473, distance: 79.2
click at [987, 473] on td "صلصة تروفل" at bounding box center [1020, 464] width 226 height 48
copy td "صلصة تروفل"
drag, startPoint x: 783, startPoint y: 521, endPoint x: 709, endPoint y: 525, distance: 74.1
click at [688, 528] on tr "Garlic Mayo مايونيز الثوم Active 5" at bounding box center [989, 512] width 655 height 48
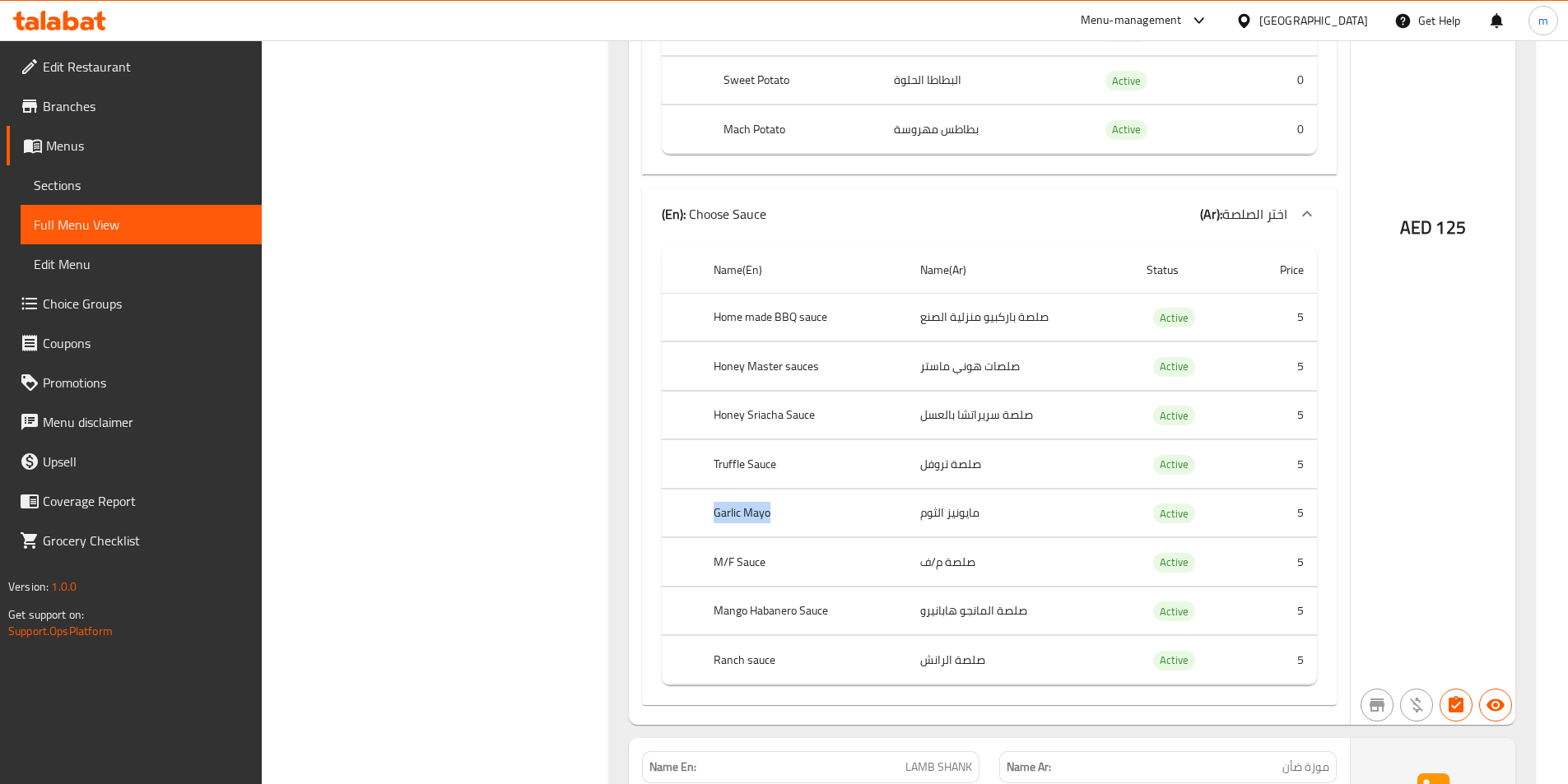
copy tr "Garlic Mayo"
click at [954, 518] on td "مايونيز الثوم" at bounding box center [1020, 512] width 226 height 48
click at [953, 518] on td "مايونيز الثوم" at bounding box center [1020, 512] width 226 height 48
click at [951, 518] on td "مايونيز الثوم" at bounding box center [1020, 512] width 226 height 48
click at [925, 519] on td "مايونيز الثوم" at bounding box center [1020, 512] width 226 height 48
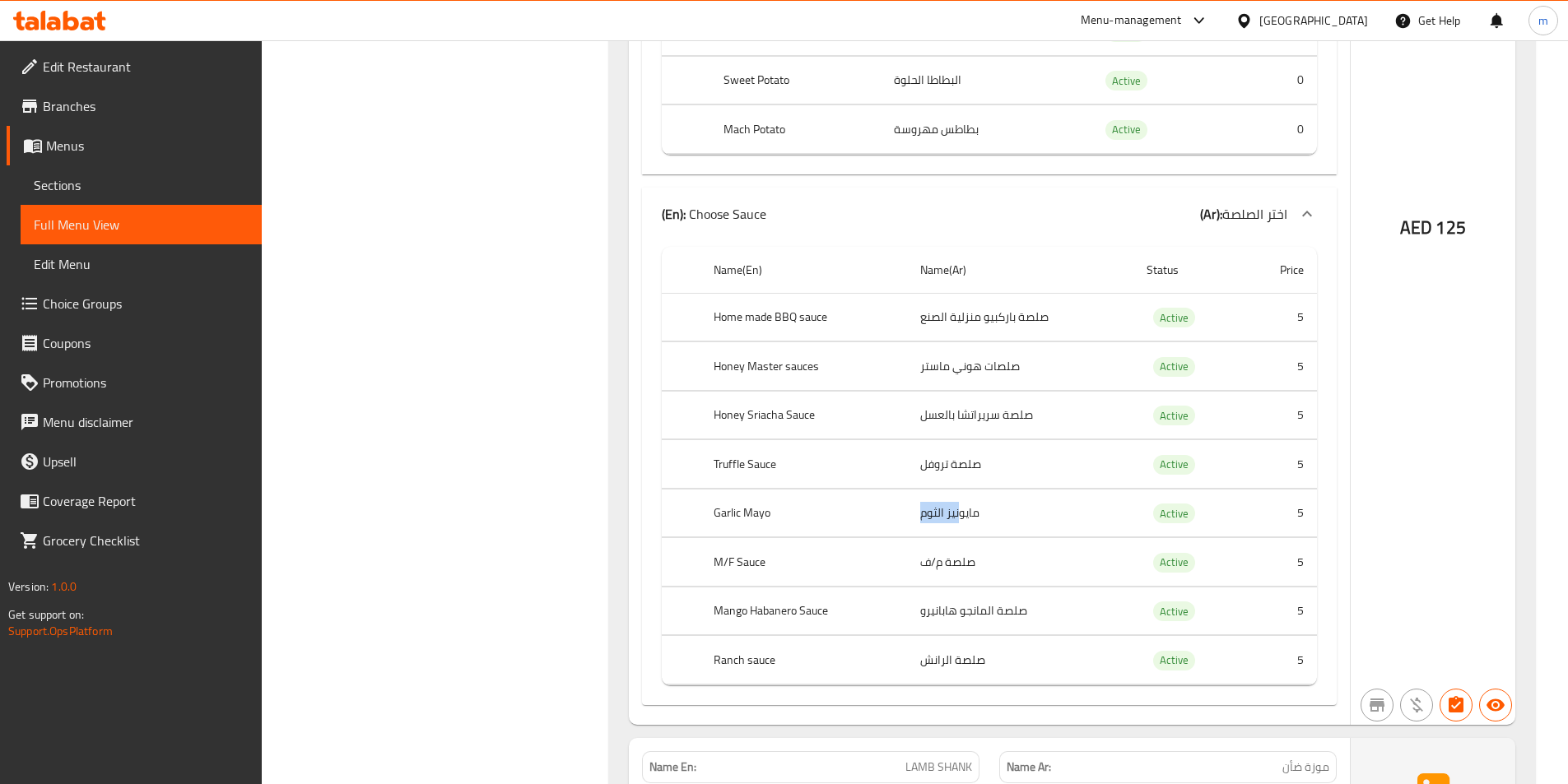
drag, startPoint x: 919, startPoint y: 516, endPoint x: 937, endPoint y: 520, distance: 18.4
click at [942, 520] on td "مايونيز الثوم" at bounding box center [1020, 512] width 226 height 48
click at [935, 520] on td "مايونيز الثوم" at bounding box center [1020, 512] width 226 height 48
click at [887, 511] on th "Garlic Mayo" at bounding box center [804, 512] width 207 height 48
drag, startPoint x: 934, startPoint y: 514, endPoint x: 920, endPoint y: 520, distance: 15.2
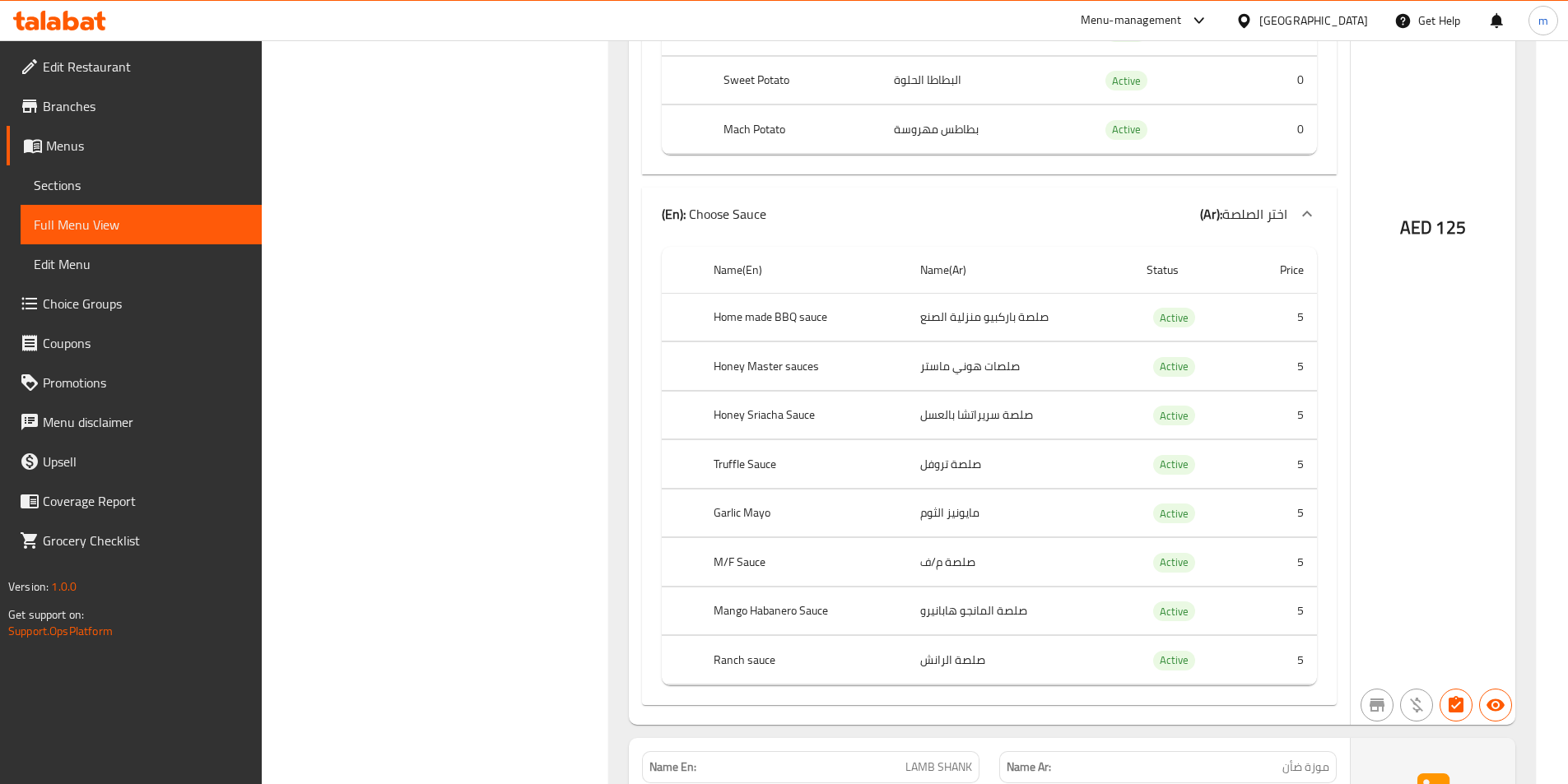
click at [931, 517] on td "مايونيز الثوم" at bounding box center [1020, 512] width 226 height 48
click at [920, 520] on td "مايونيز الثوم" at bounding box center [1020, 512] width 226 height 48
click at [909, 515] on td "مايونيز الثوم" at bounding box center [1020, 512] width 226 height 48
click at [922, 514] on td "مايونيز الثوم" at bounding box center [1020, 512] width 226 height 48
click at [925, 515] on td "مايونيز الثوم" at bounding box center [1020, 512] width 226 height 48
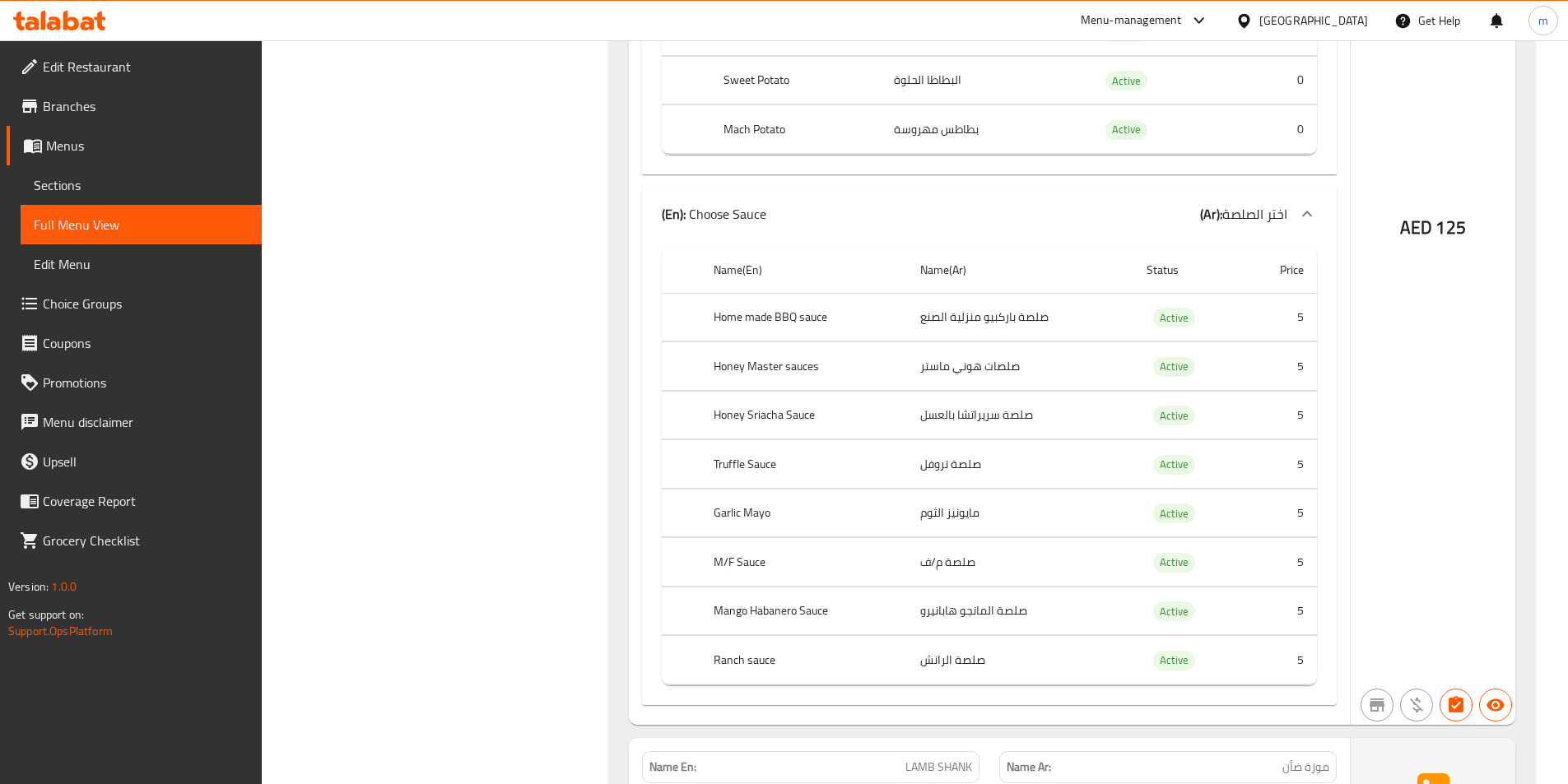
click at [925, 515] on td "مايونيز الثوم" at bounding box center [1020, 512] width 226 height 48
copy td "مايونيز الثوم"
drag, startPoint x: 763, startPoint y: 561, endPoint x: 717, endPoint y: 563, distance: 46.0
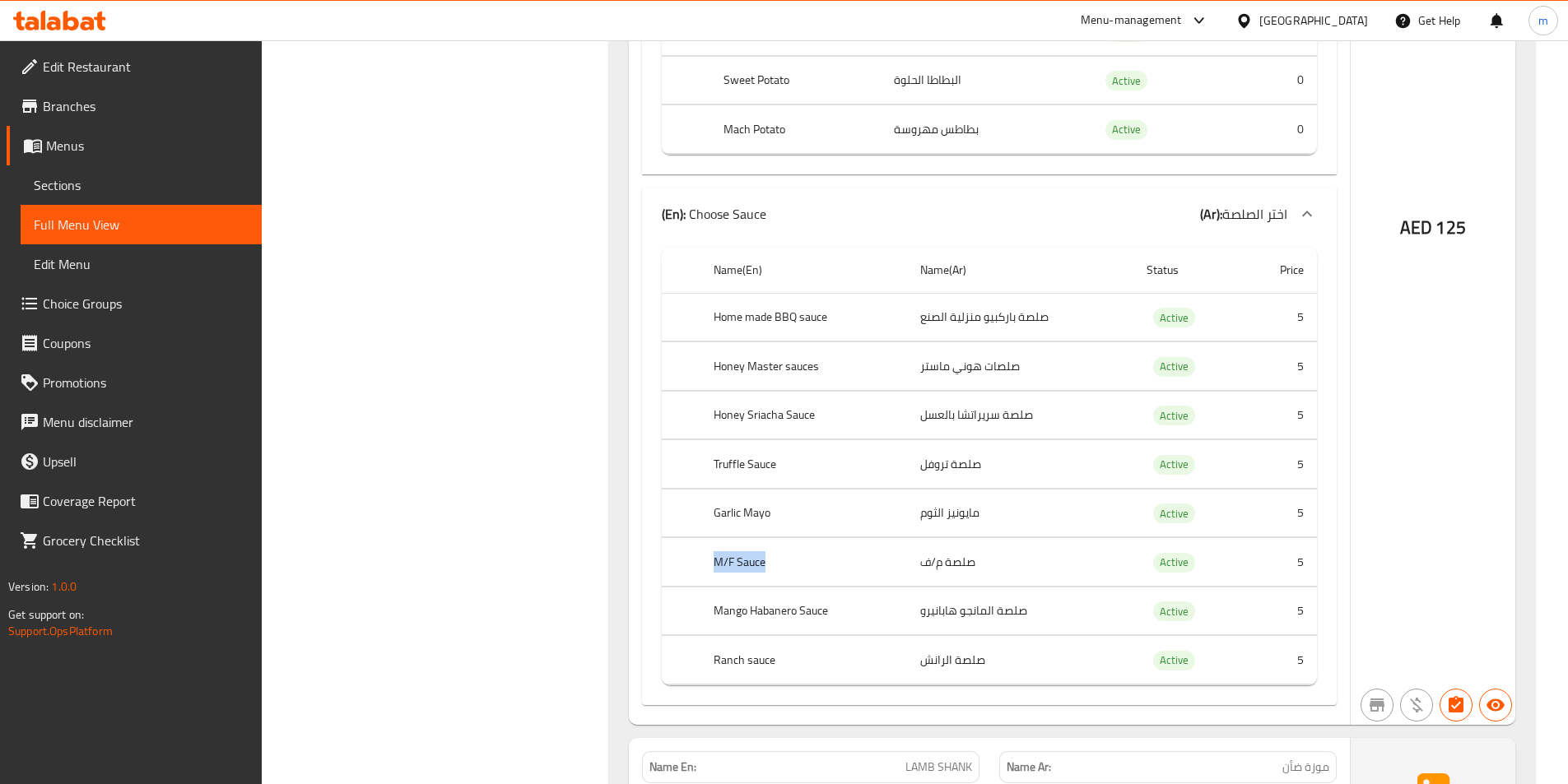
click at [717, 563] on th "M/F Sauce" at bounding box center [804, 562] width 207 height 48
drag, startPoint x: 923, startPoint y: 563, endPoint x: 975, endPoint y: 563, distance: 52.0
click at [975, 563] on td "صلصة م/ف" at bounding box center [1020, 562] width 226 height 48
drag, startPoint x: 715, startPoint y: 608, endPoint x: 828, endPoint y: 608, distance: 113.0
click at [828, 608] on th "Mango Habanero Sauce" at bounding box center [804, 610] width 207 height 48
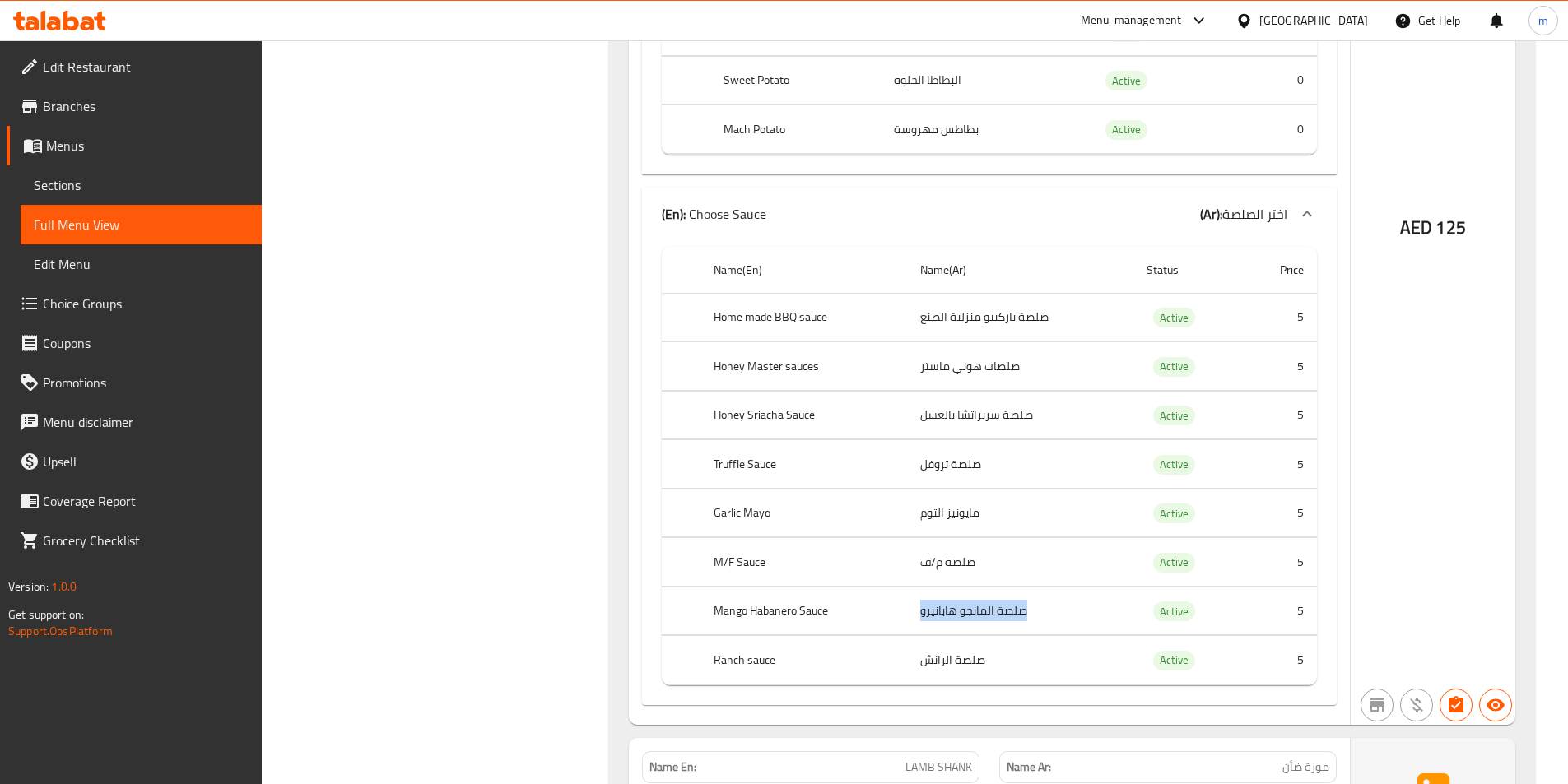
drag, startPoint x: 922, startPoint y: 613, endPoint x: 1032, endPoint y: 608, distance: 110.1
click at [1032, 608] on td "صلصة المانجو هابانيرو" at bounding box center [1020, 610] width 226 height 48
drag, startPoint x: 773, startPoint y: 658, endPoint x: 715, endPoint y: 667, distance: 58.7
click at [715, 667] on th "Ranch sauce" at bounding box center [804, 660] width 207 height 48
drag, startPoint x: 922, startPoint y: 660, endPoint x: 985, endPoint y: 671, distance: 64.0
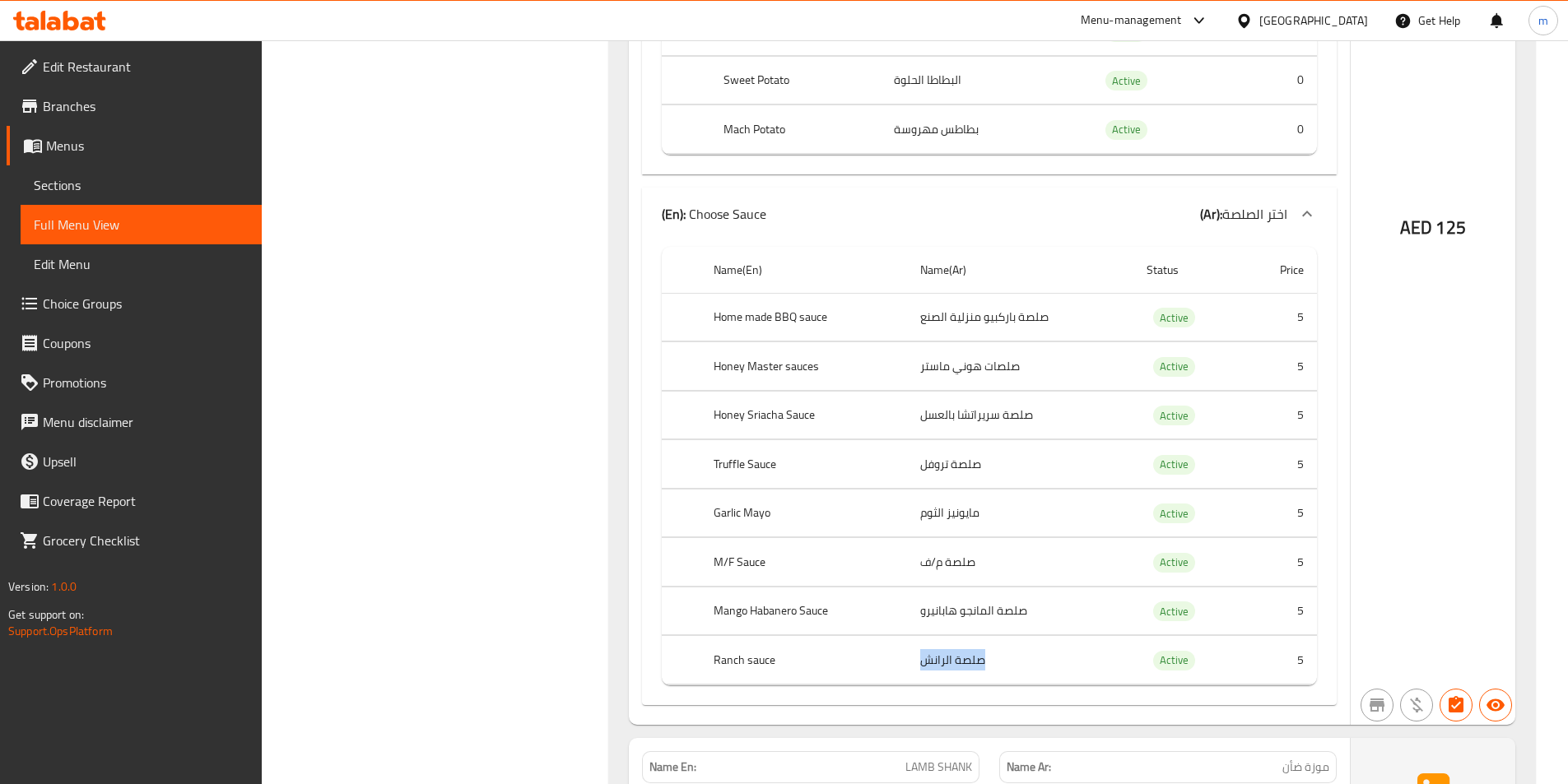
click at [985, 671] on td "صلصة الرانش" at bounding box center [1020, 660] width 226 height 48
click at [122, 224] on span "Full Menu View" at bounding box center [141, 225] width 215 height 20
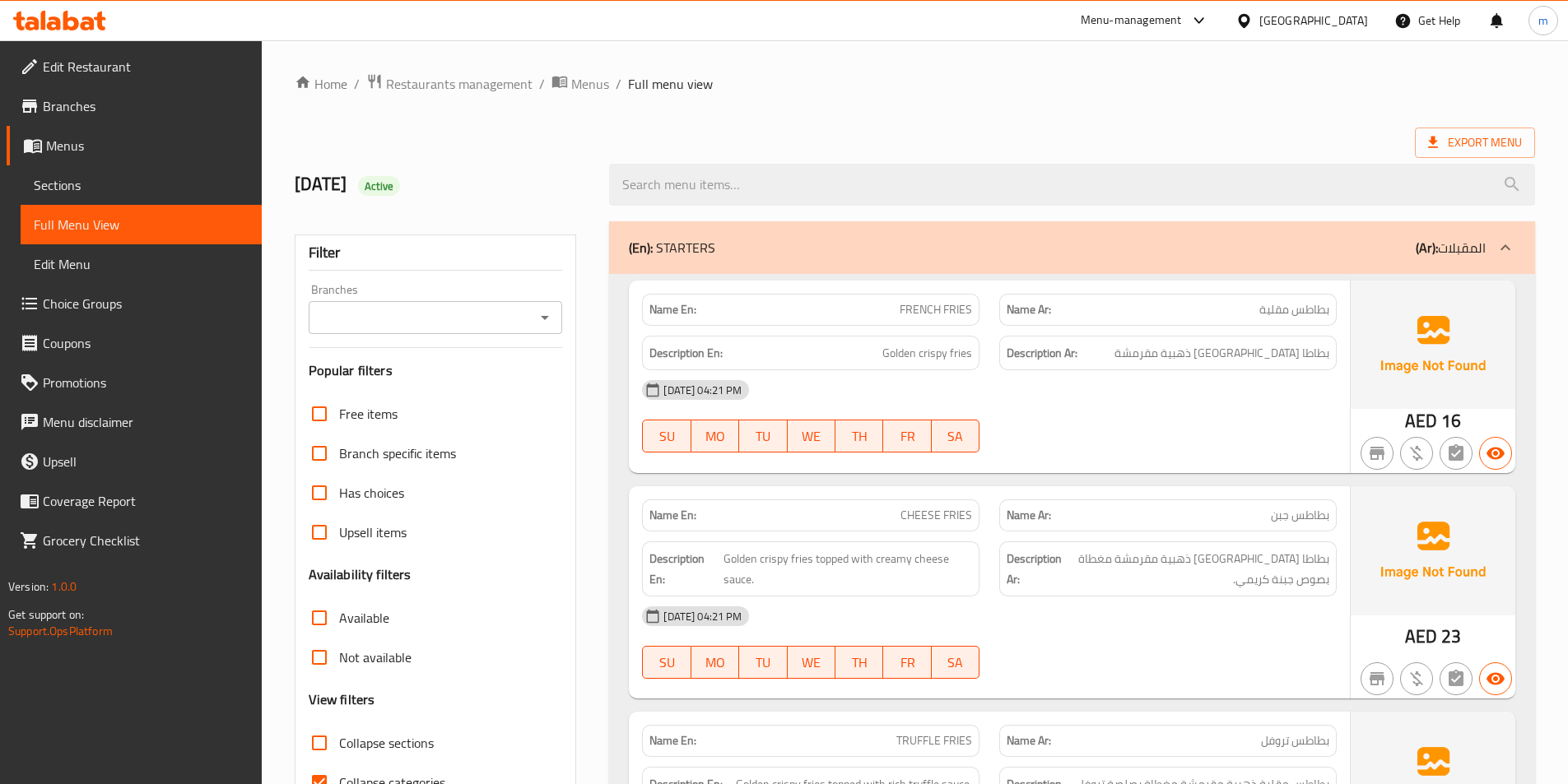
scroll to position [165, 0]
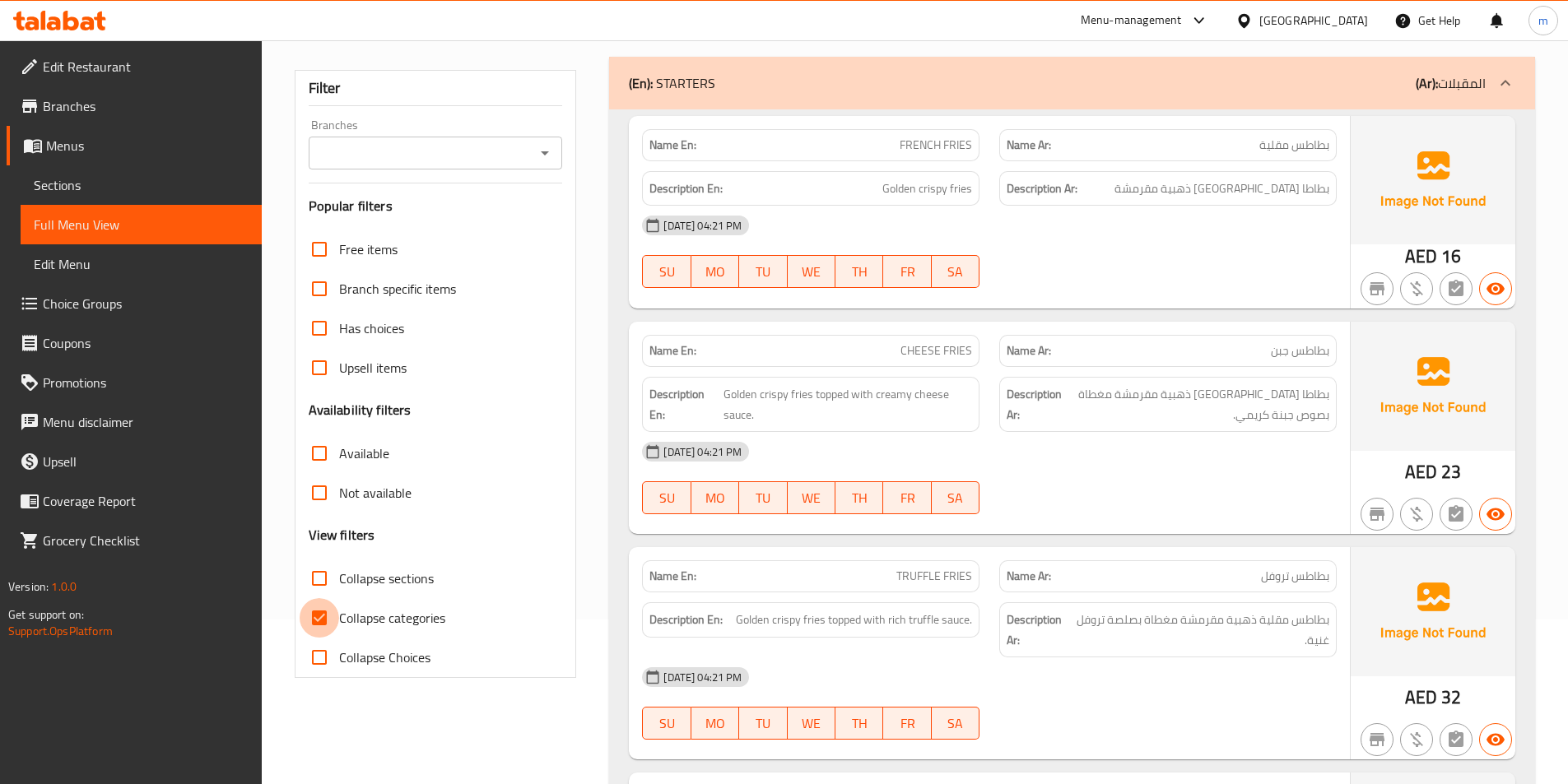
click at [325, 617] on input "Collapse categories" at bounding box center [319, 618] width 39 height 39
checkbox input "false"
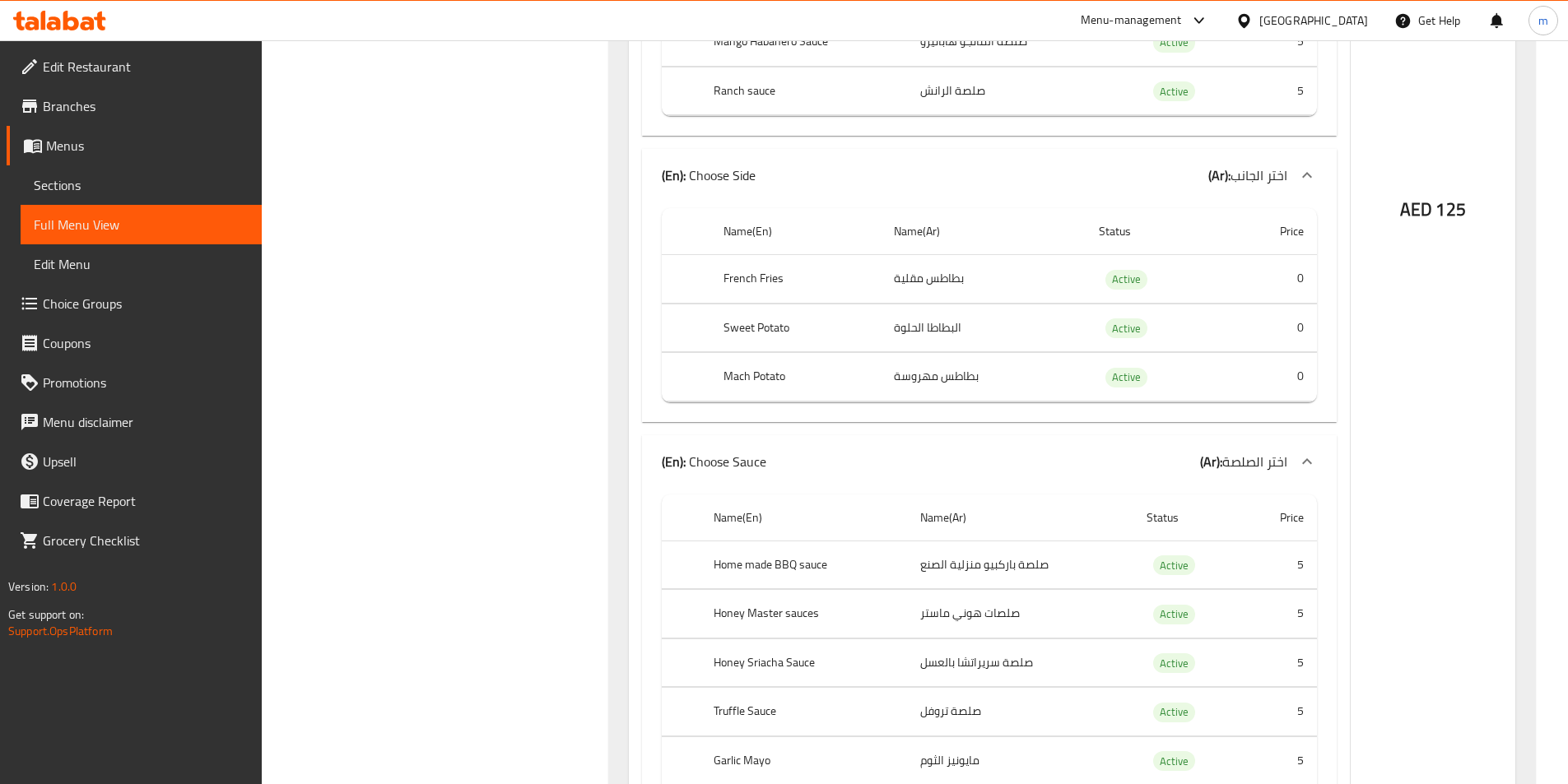
scroll to position [5709, 0]
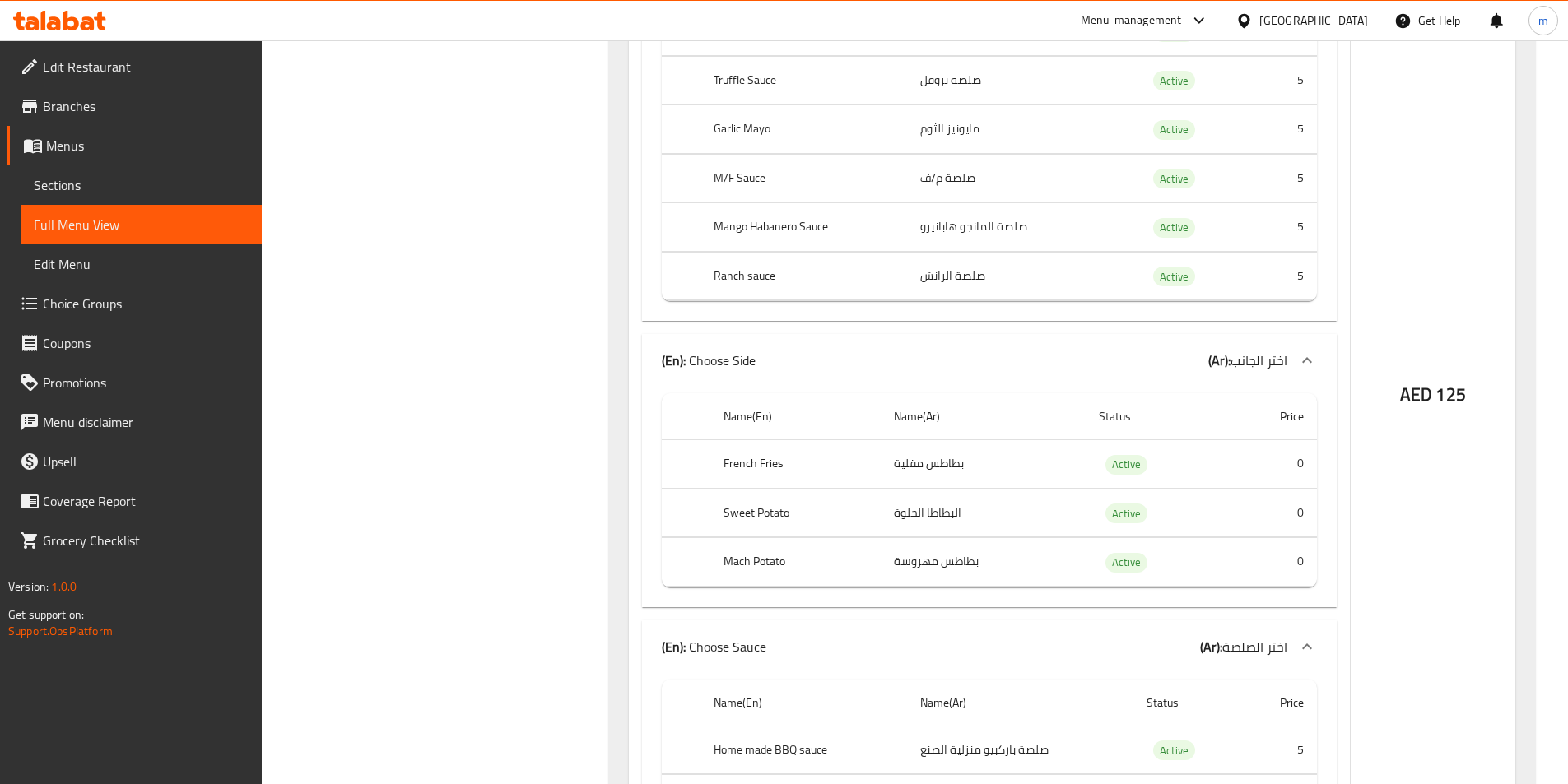
click at [103, 178] on span "Sections" at bounding box center [141, 186] width 215 height 20
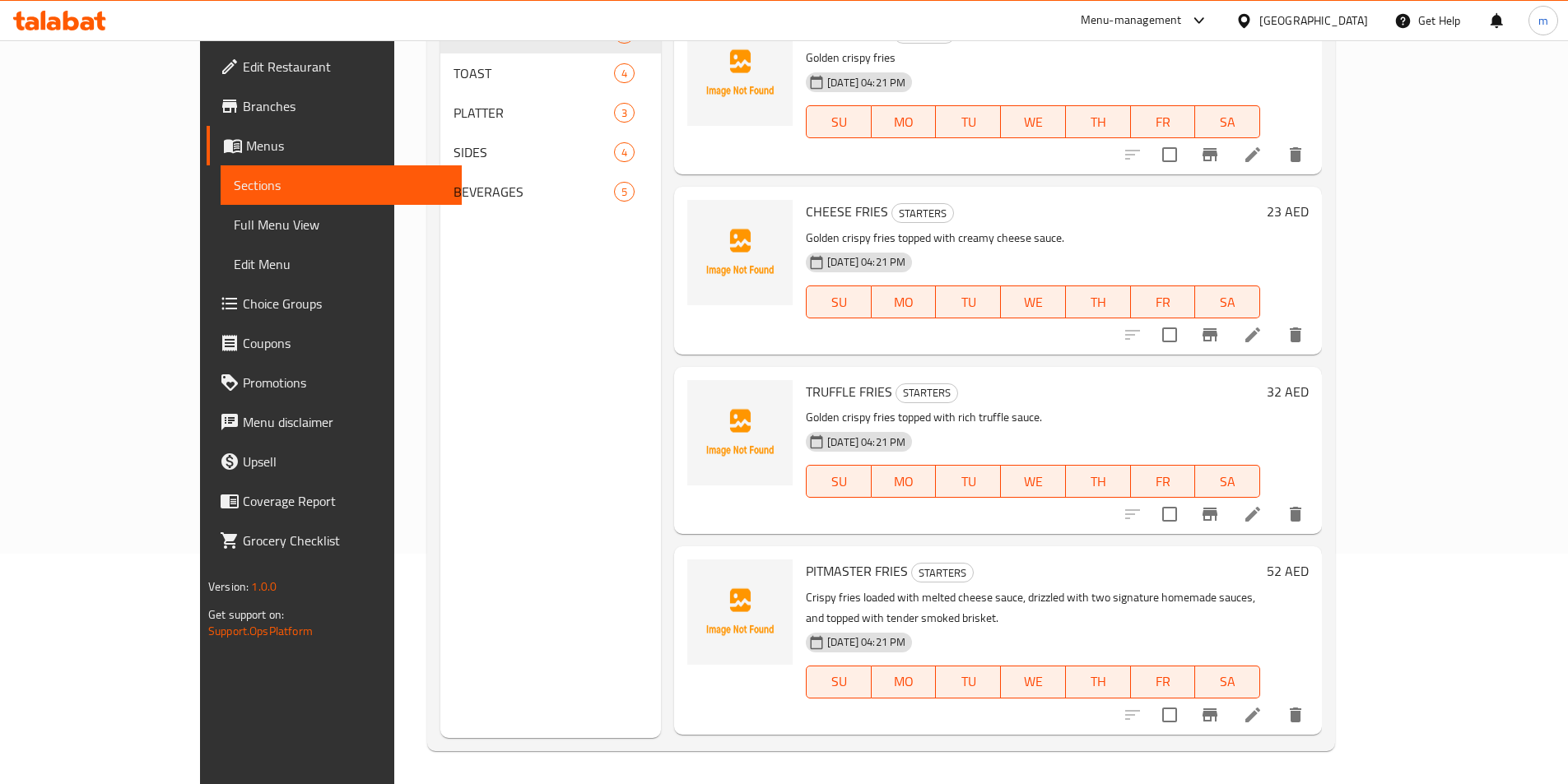
scroll to position [231, 0]
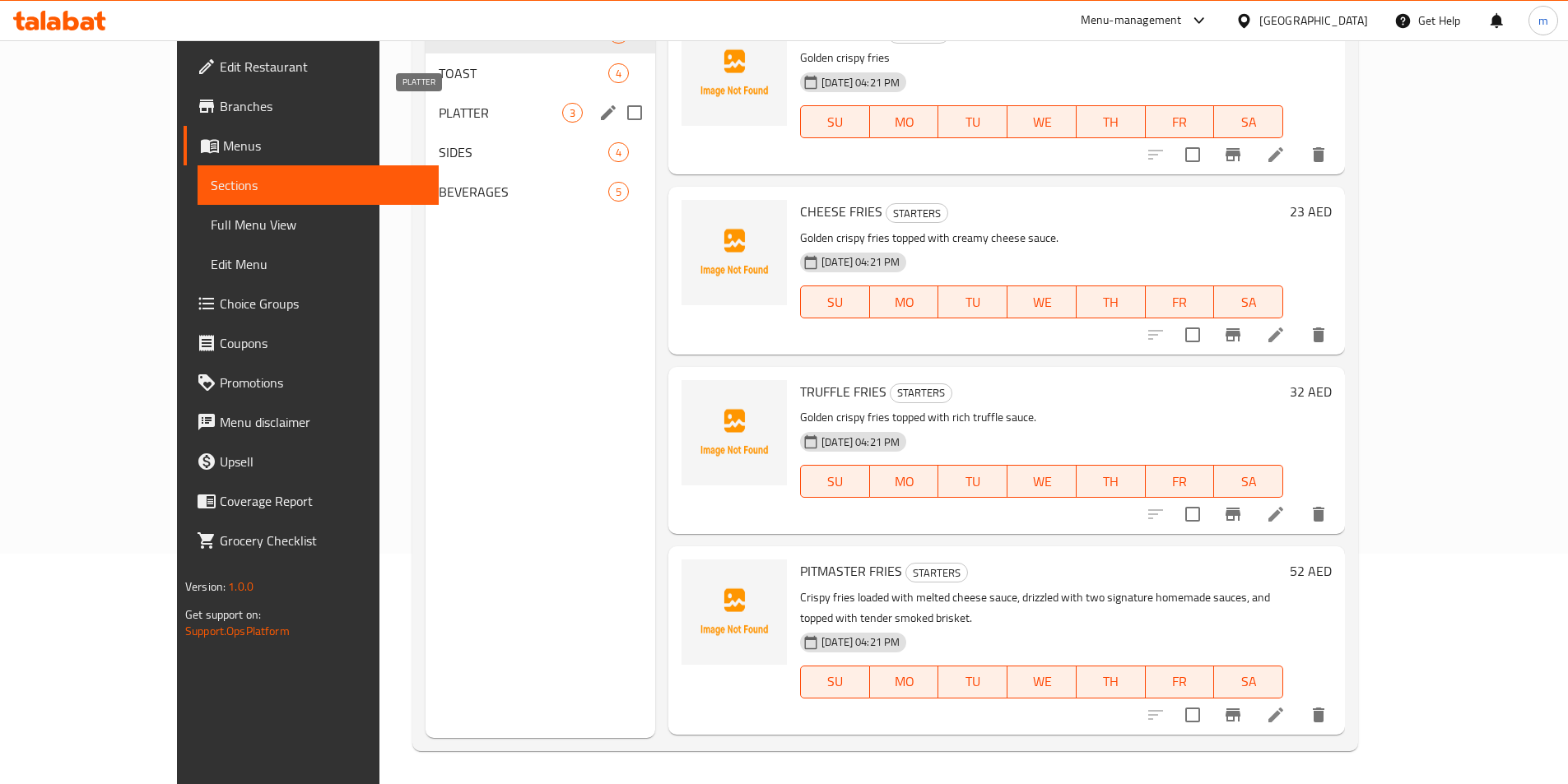
click at [438, 115] on span "PLATTER" at bounding box center [500, 113] width 124 height 20
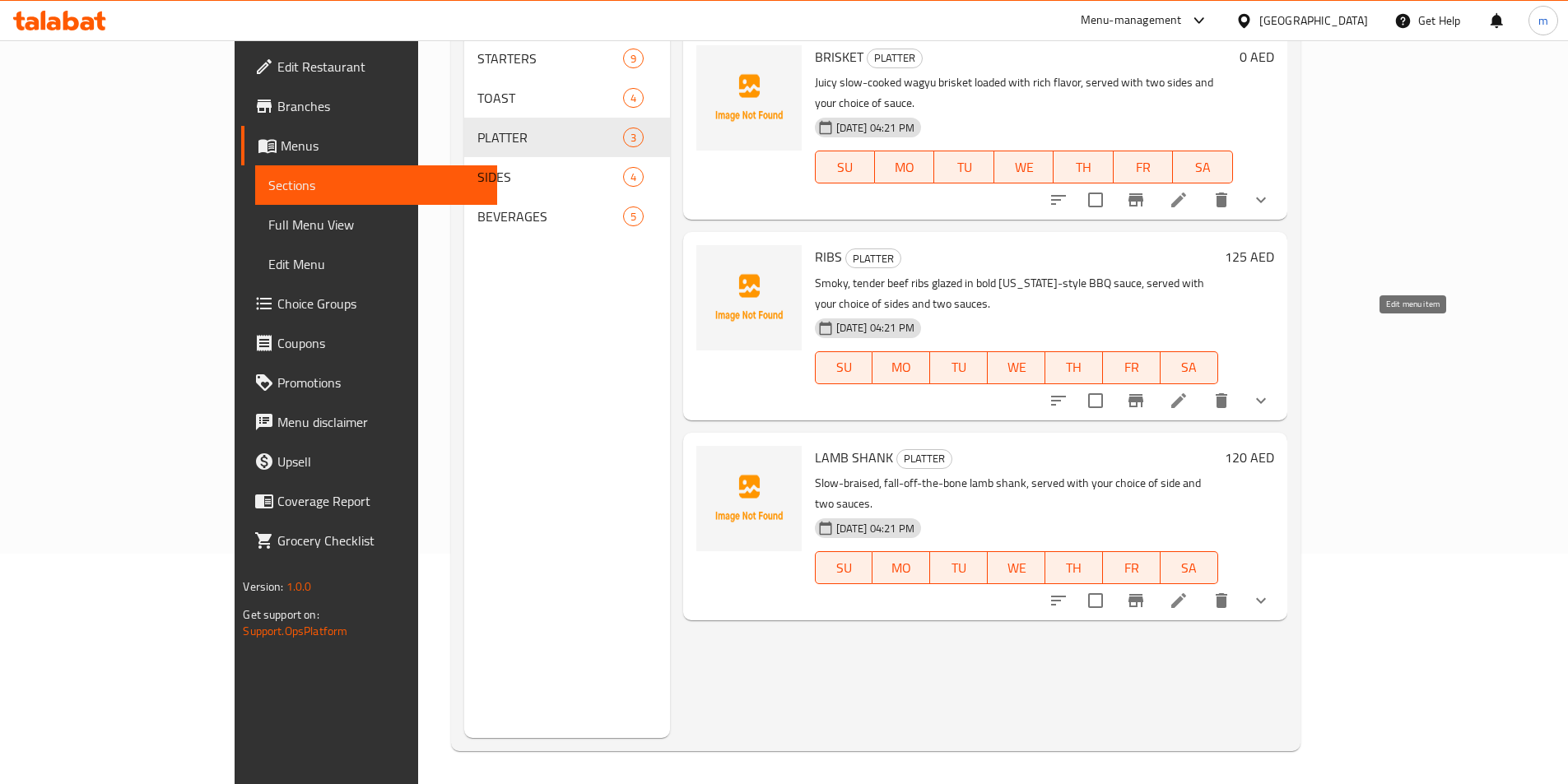
click at [1189, 391] on icon at bounding box center [1179, 401] width 20 height 20
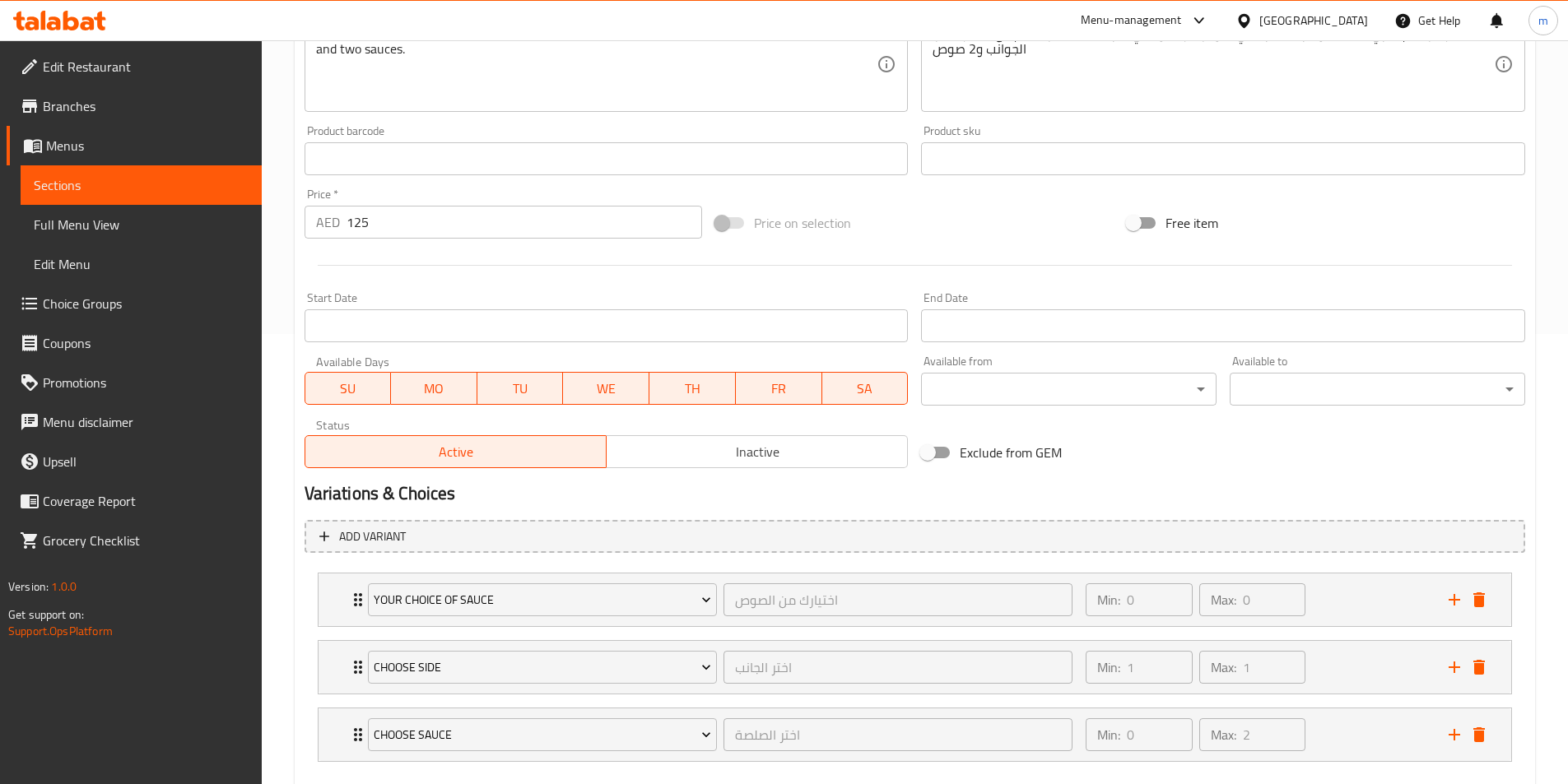
scroll to position [541, 0]
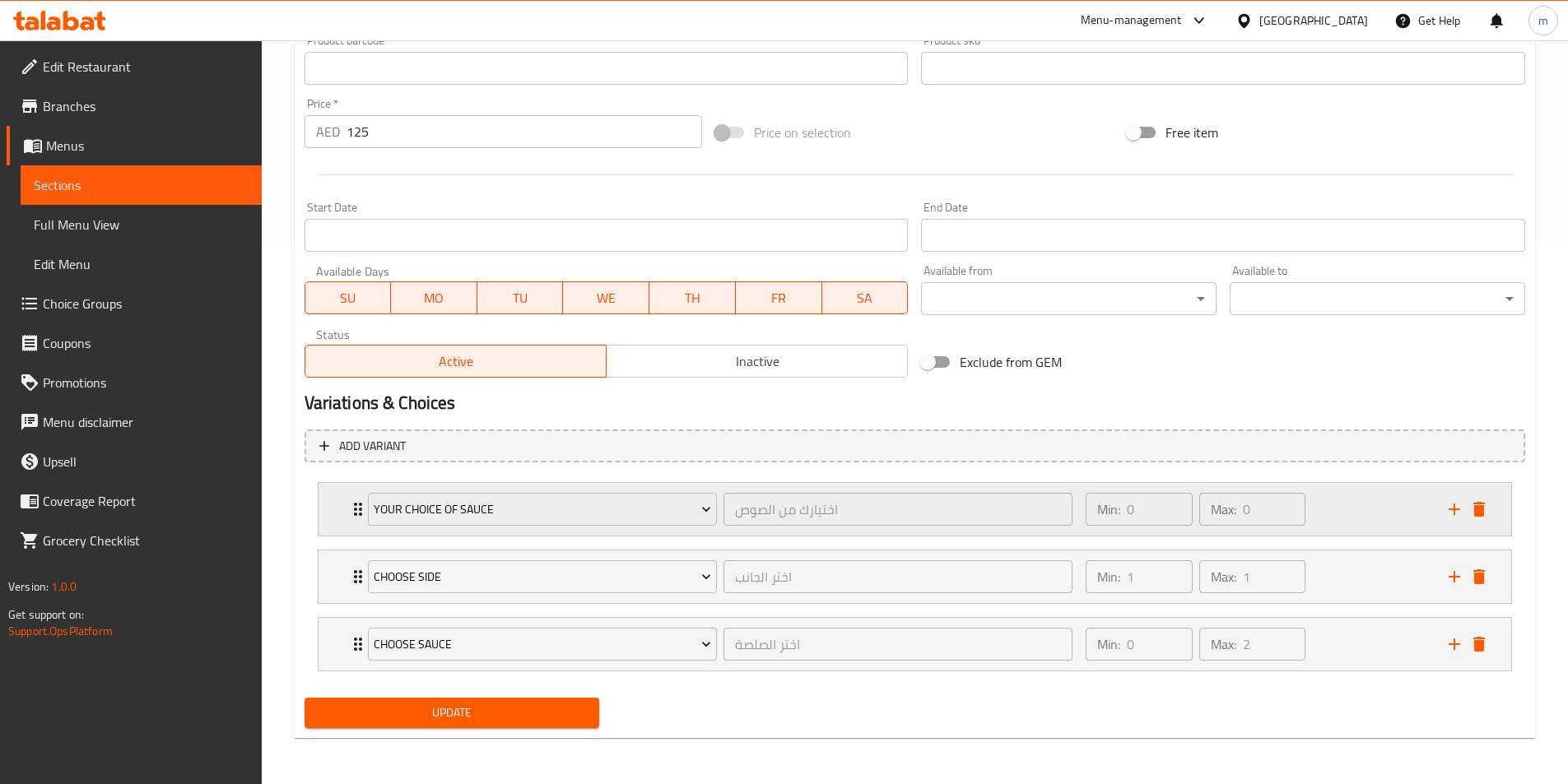
click at [1076, 517] on div "Min: 0 ​ Max: 0 ​" at bounding box center [1257, 510] width 362 height 53
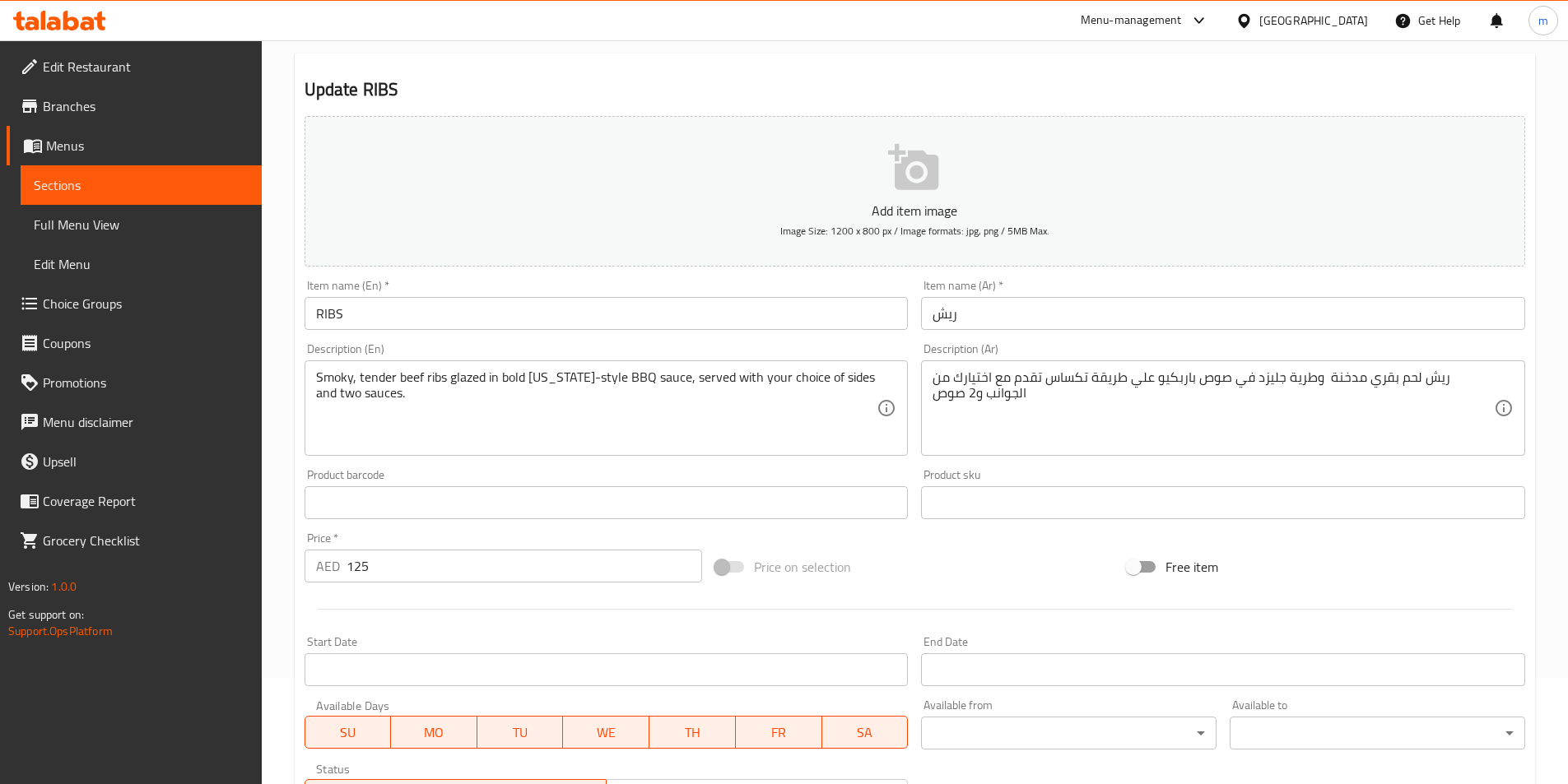
scroll to position [0, 0]
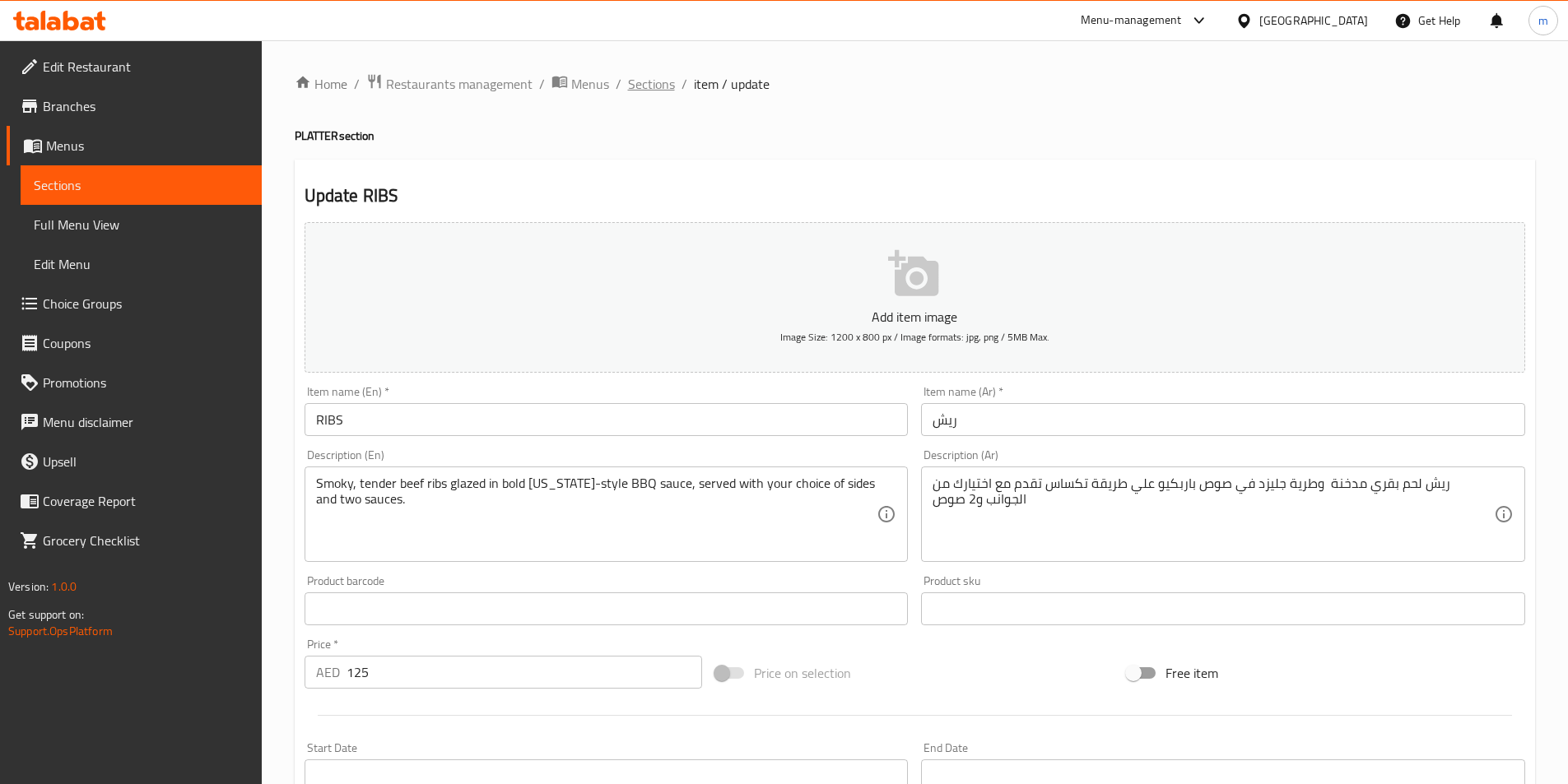
click at [653, 89] on span "Sections" at bounding box center [651, 84] width 47 height 20
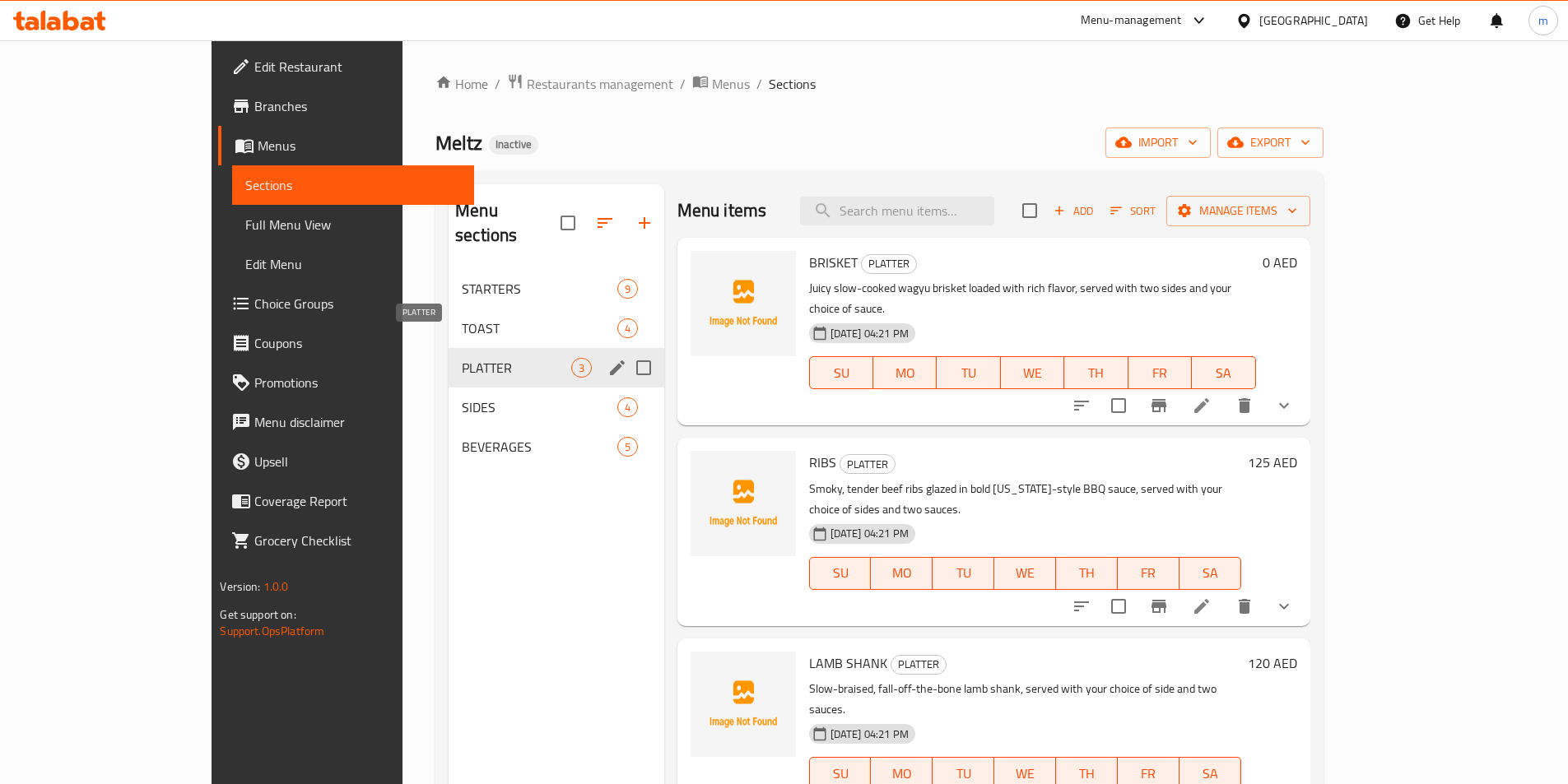
click at [461, 358] on span "PLATTER" at bounding box center [515, 368] width 109 height 20
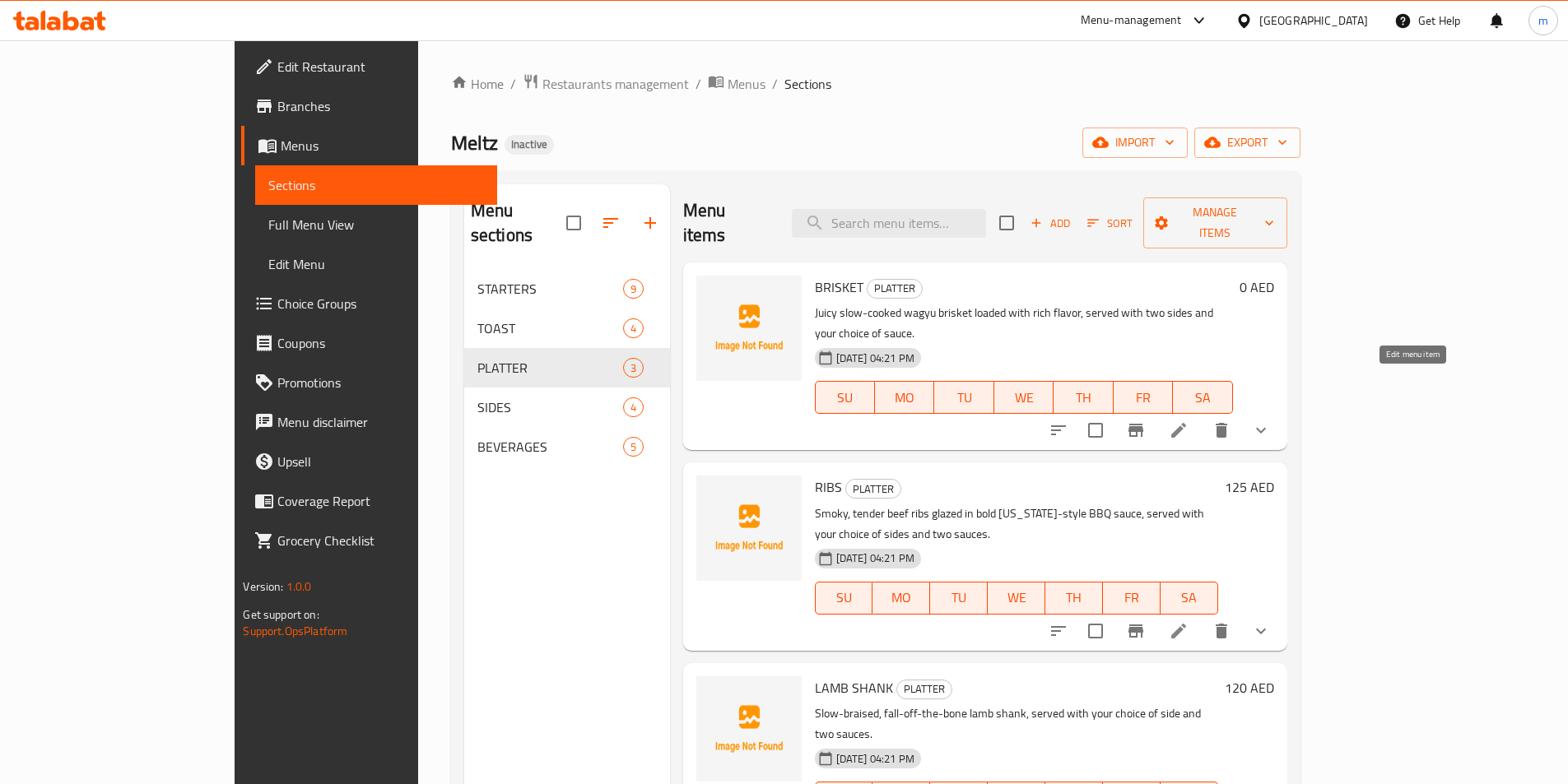
click at [1189, 421] on icon at bounding box center [1179, 431] width 20 height 20
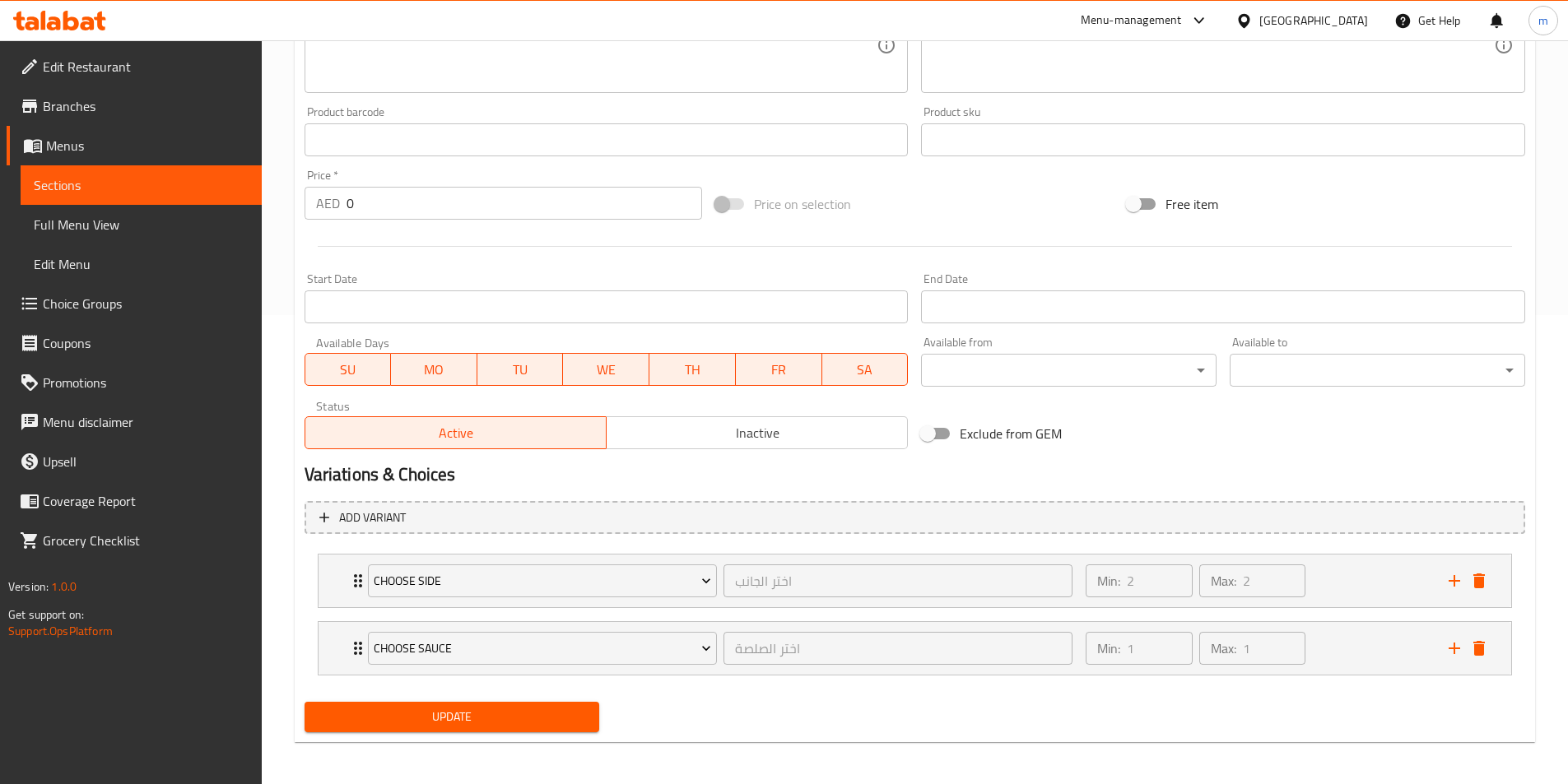
scroll to position [473, 0]
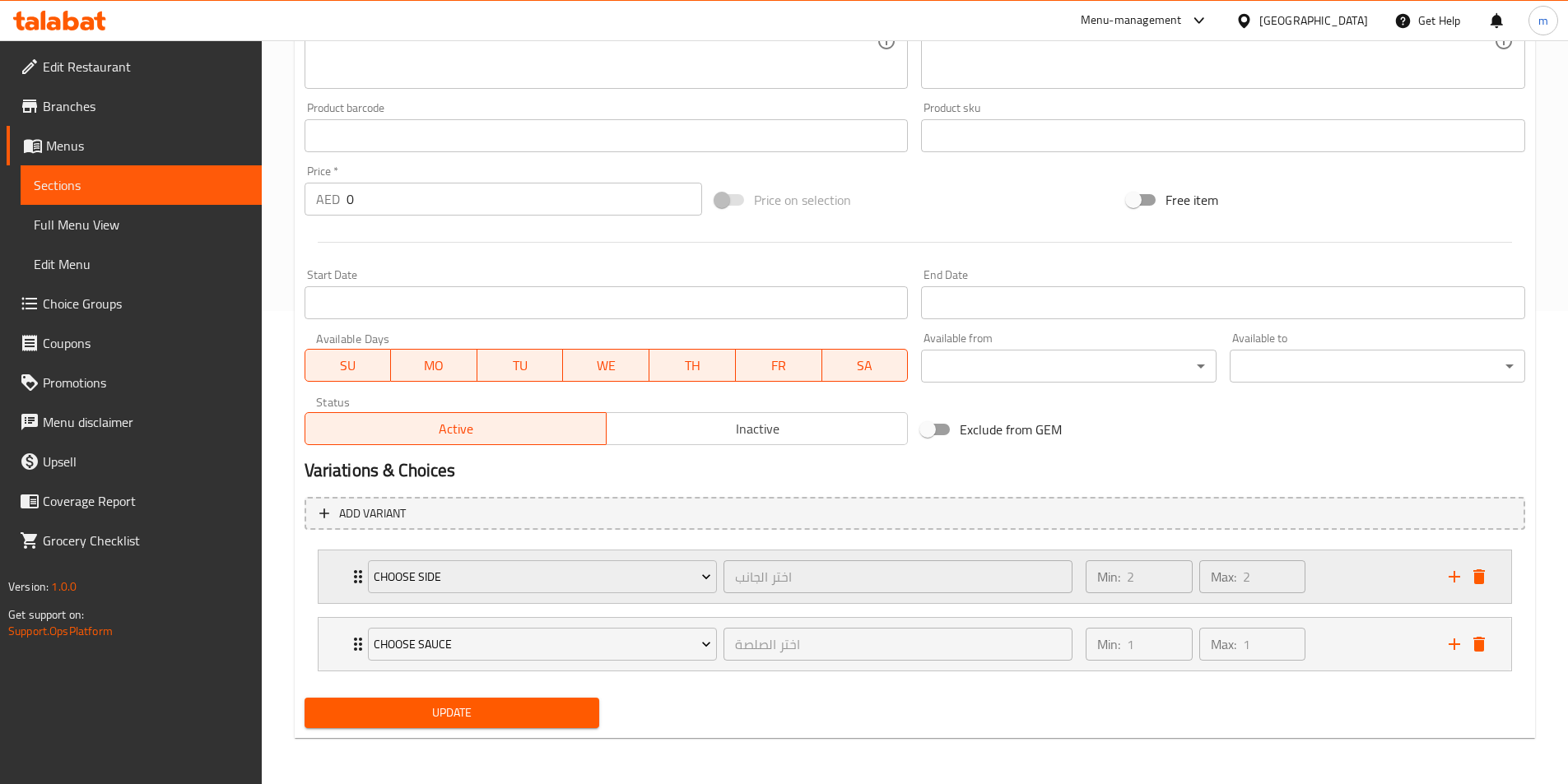
click at [1086, 597] on div "Min: 2 ​ Max: 2 ​" at bounding box center [1195, 576] width 232 height 46
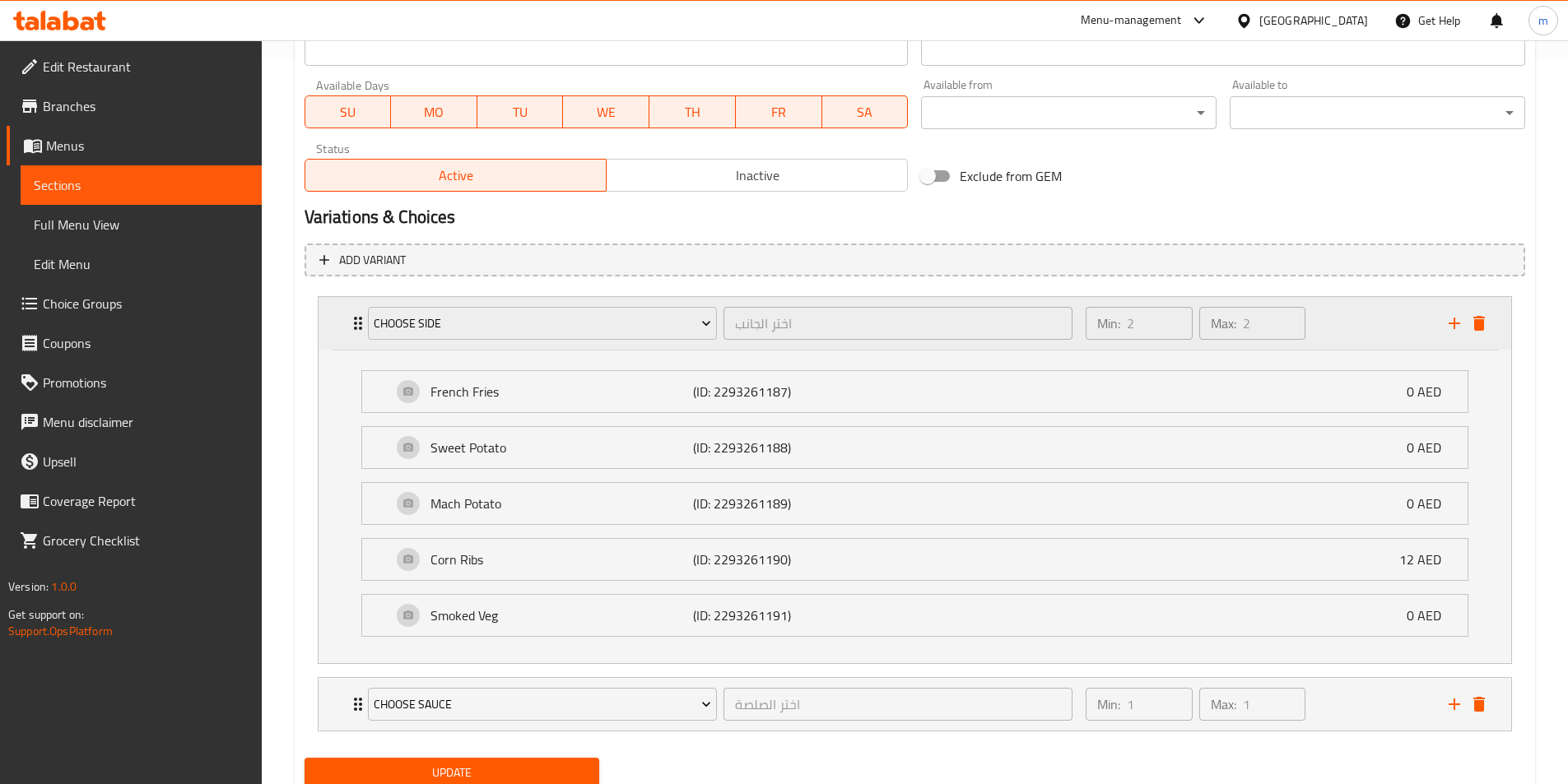
scroll to position [787, 0]
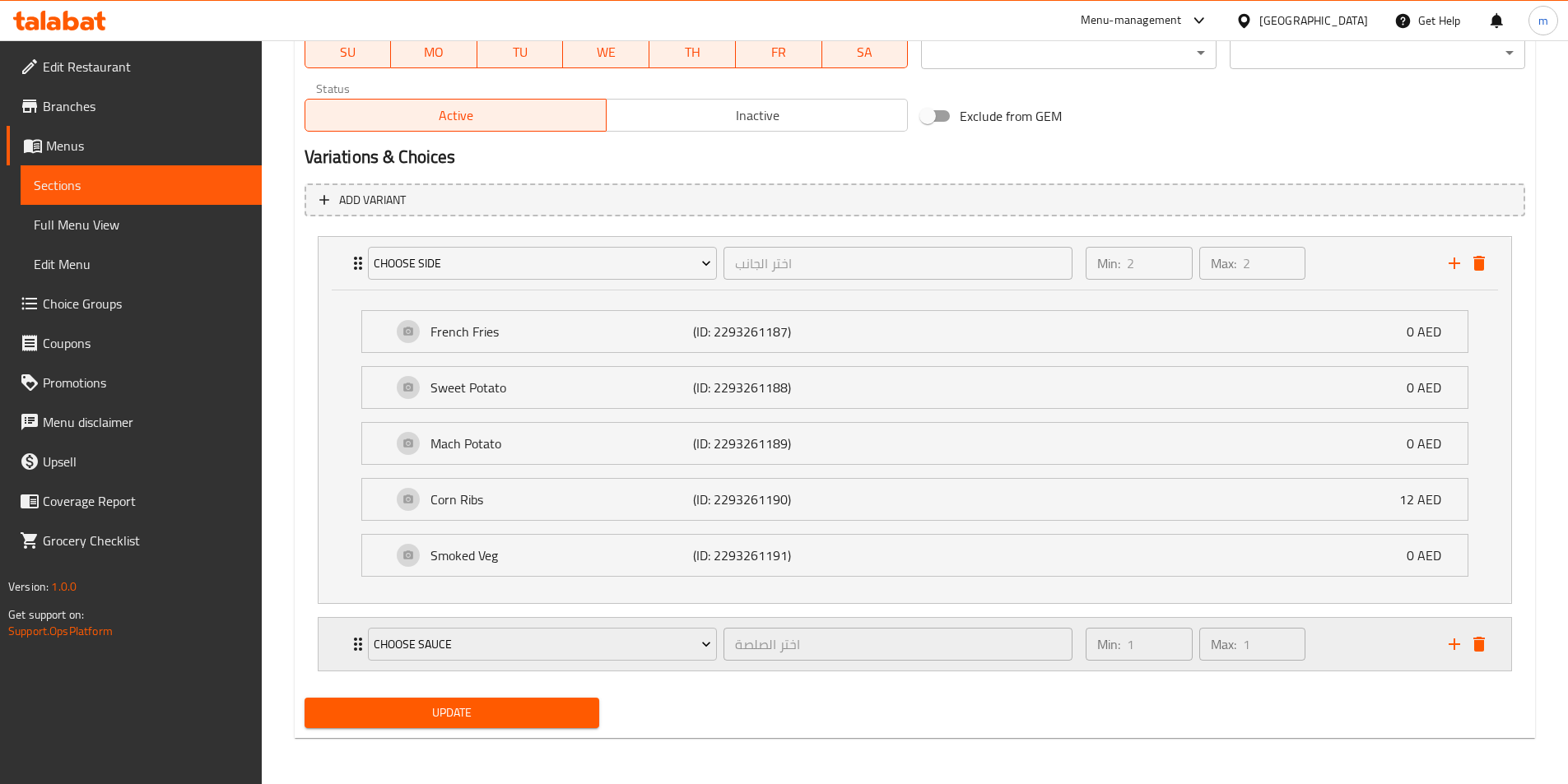
drag, startPoint x: 1085, startPoint y: 667, endPoint x: 1080, endPoint y: 643, distance: 24.5
click at [1085, 666] on div "Min: 1 ​ Max: 1 ​" at bounding box center [1195, 644] width 232 height 46
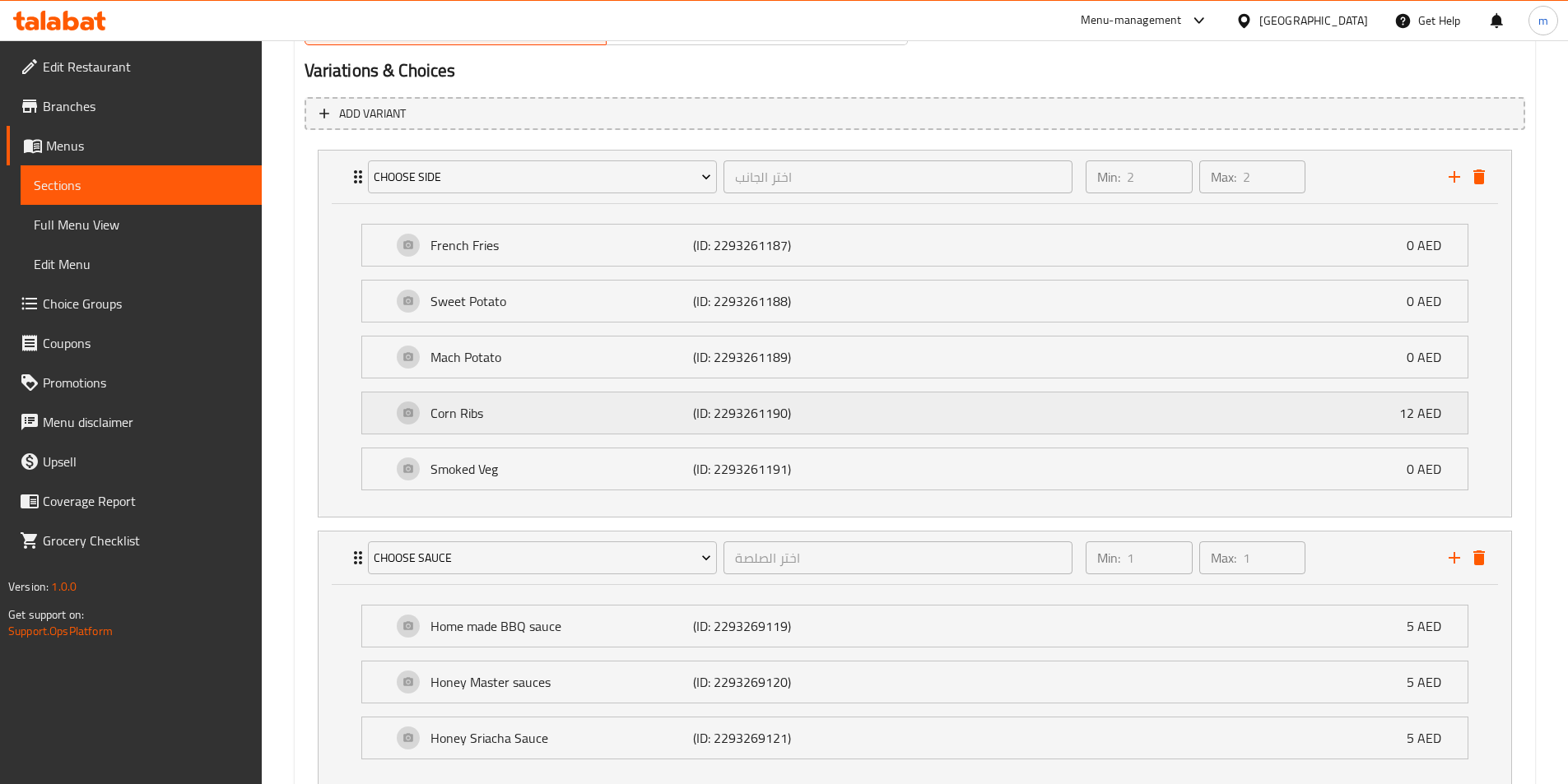
scroll to position [823, 0]
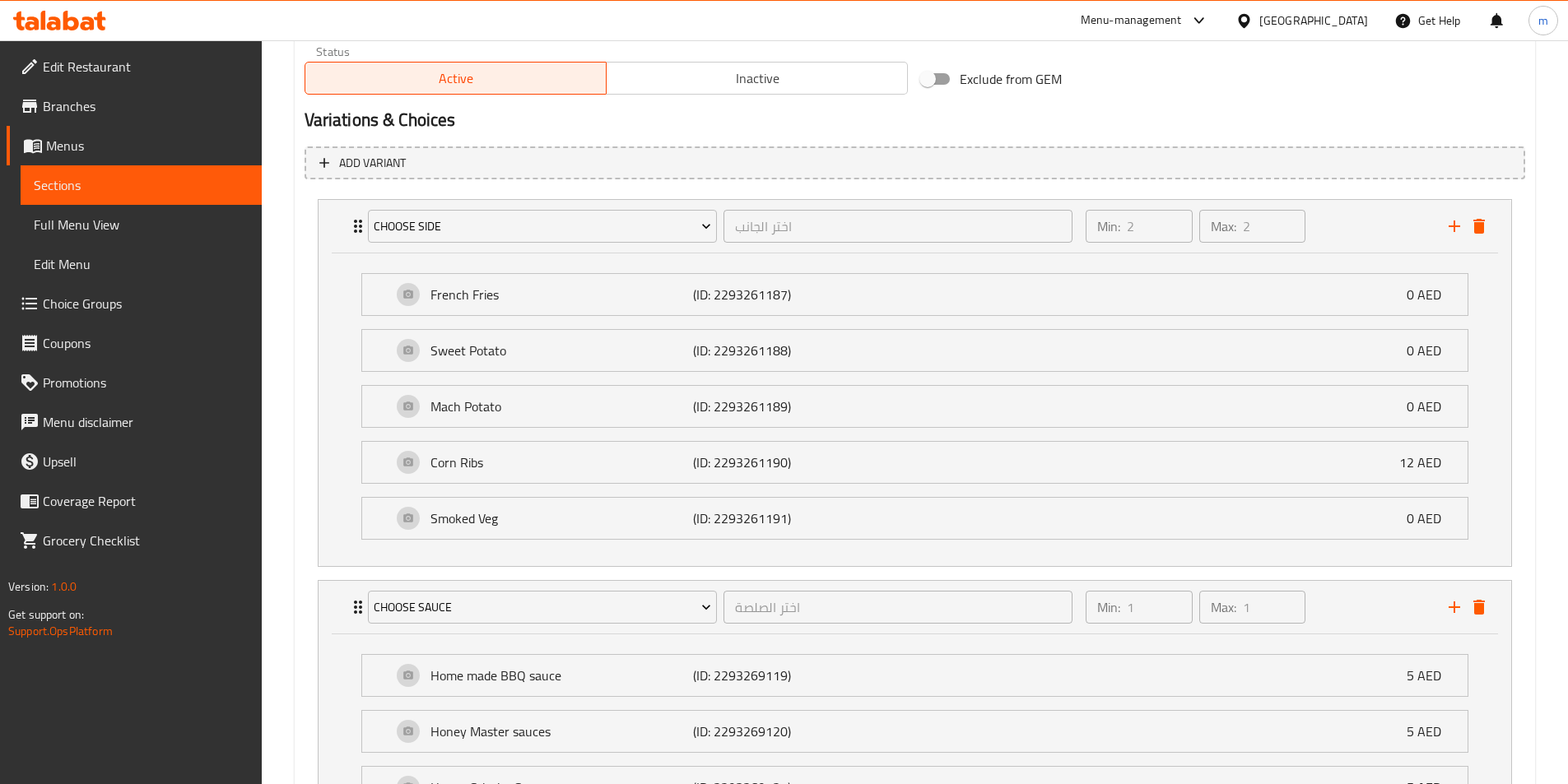
click at [1153, 317] on li "French Fries (ID: 2293261187) 0 AED Name (En) French Fries Name (En) Name (Ar) …" at bounding box center [914, 294] width 1133 height 56
click at [1054, 295] on div "French Fries (ID: 2293261187) 0 AED" at bounding box center [920, 294] width 1056 height 41
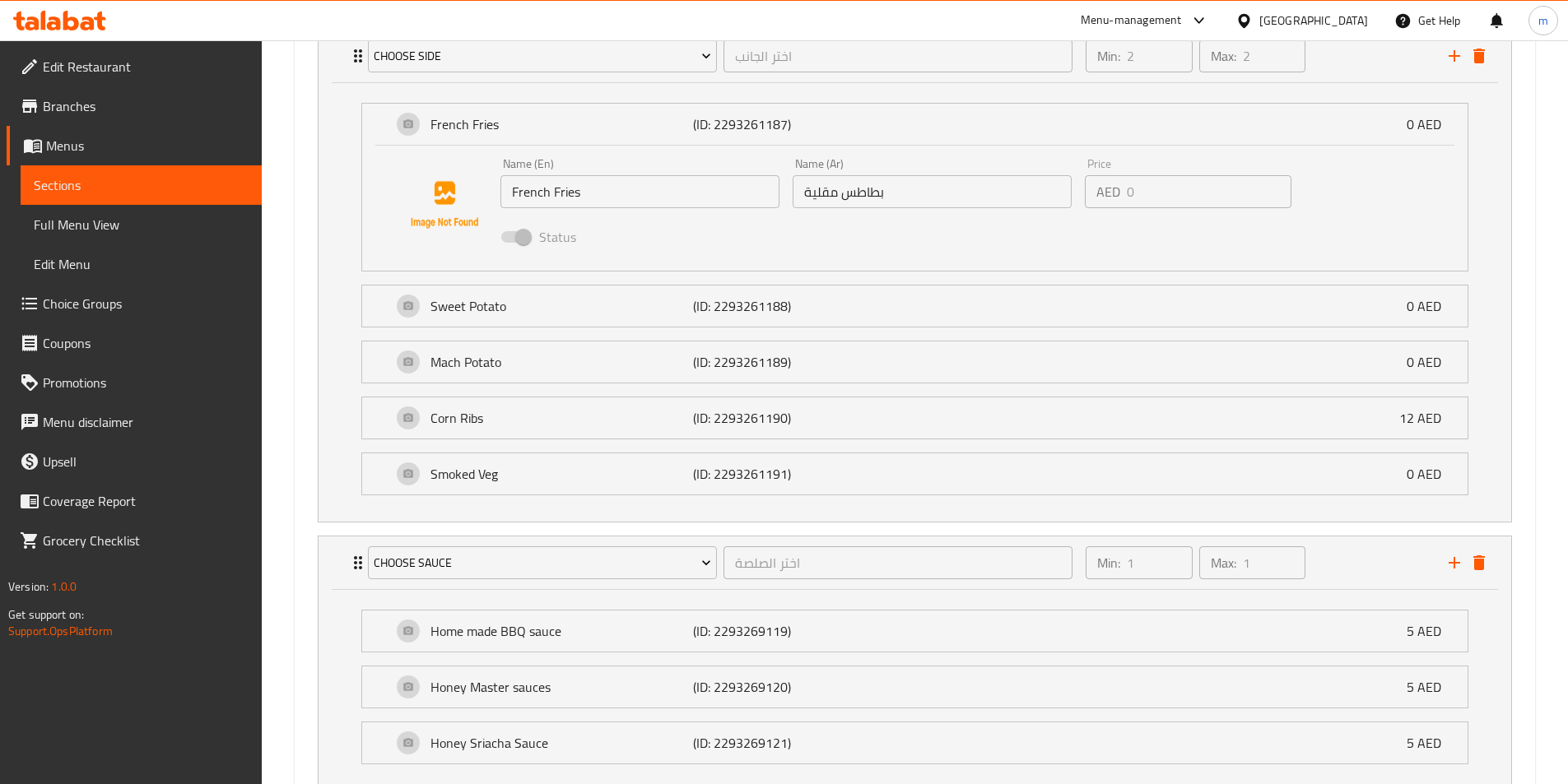
scroll to position [1032, 0]
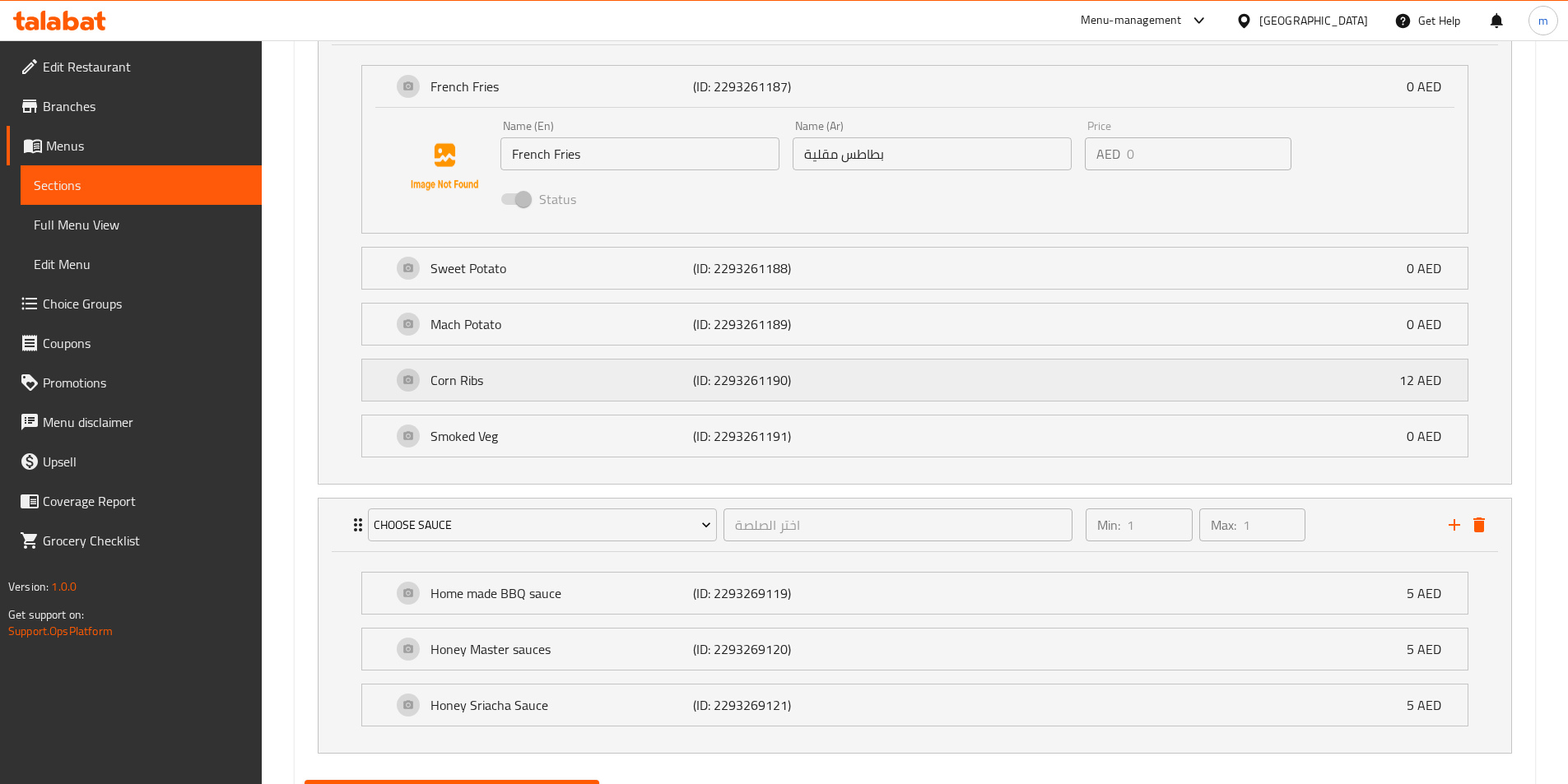
drag, startPoint x: 964, startPoint y: 388, endPoint x: 1012, endPoint y: 381, distance: 48.5
click at [964, 387] on div "Corn Ribs (ID: 2293261190) 12 AED" at bounding box center [920, 380] width 1056 height 41
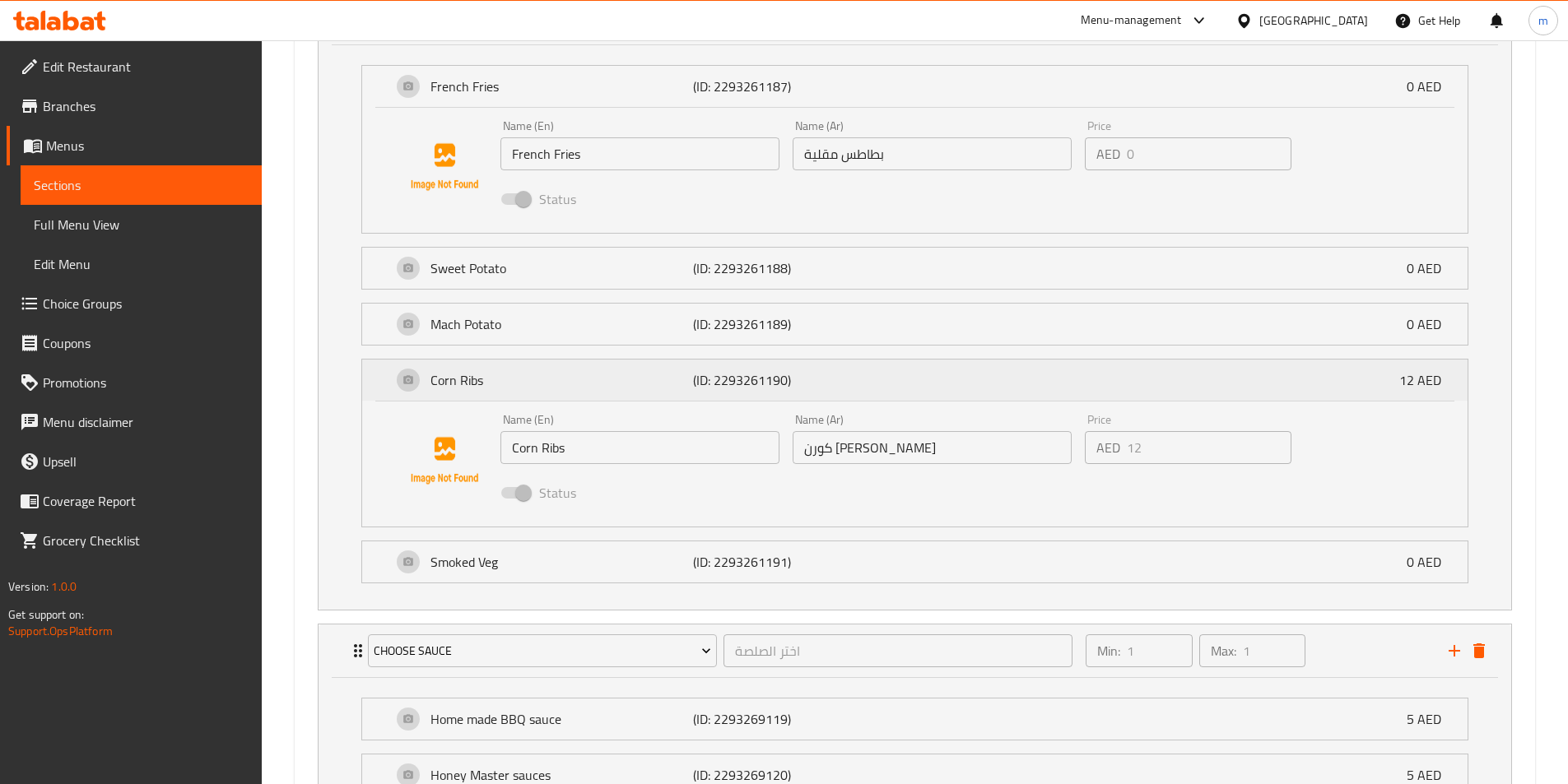
click at [830, 369] on div "Corn Ribs (ID: 2293261190) 12 AED" at bounding box center [920, 380] width 1056 height 41
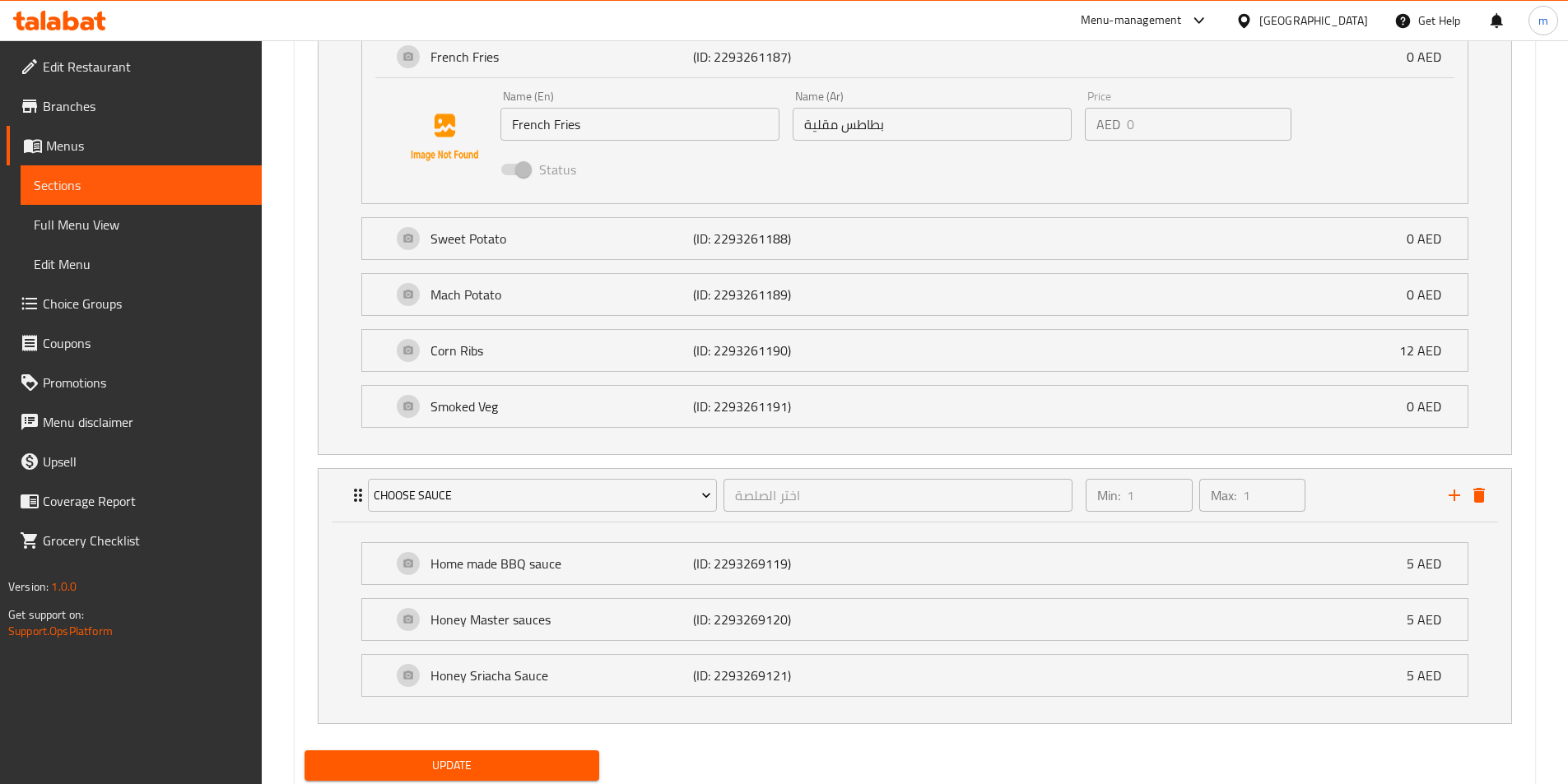
scroll to position [1114, 0]
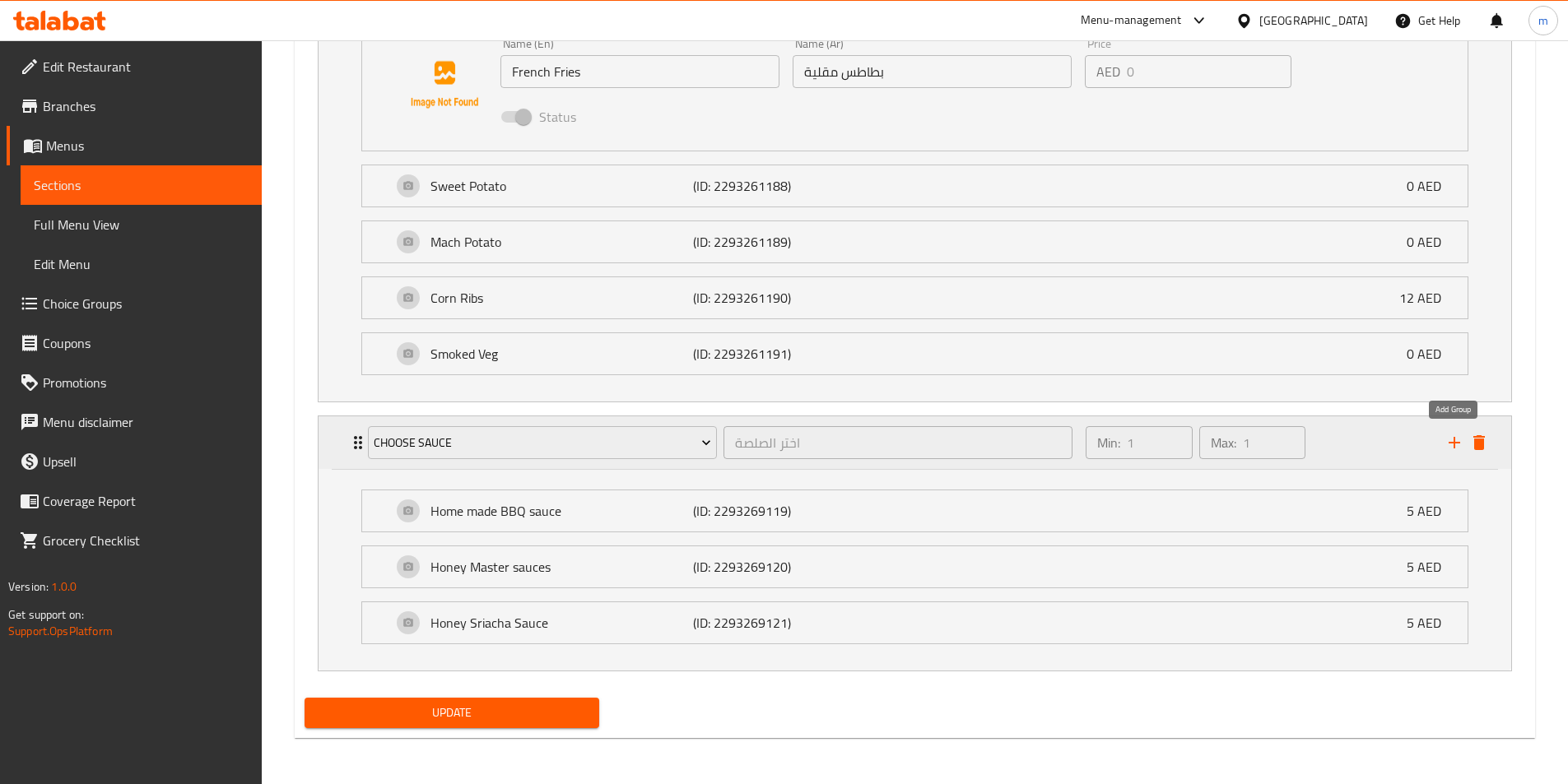
click at [1457, 452] on icon "add" at bounding box center [1454, 443] width 20 height 20
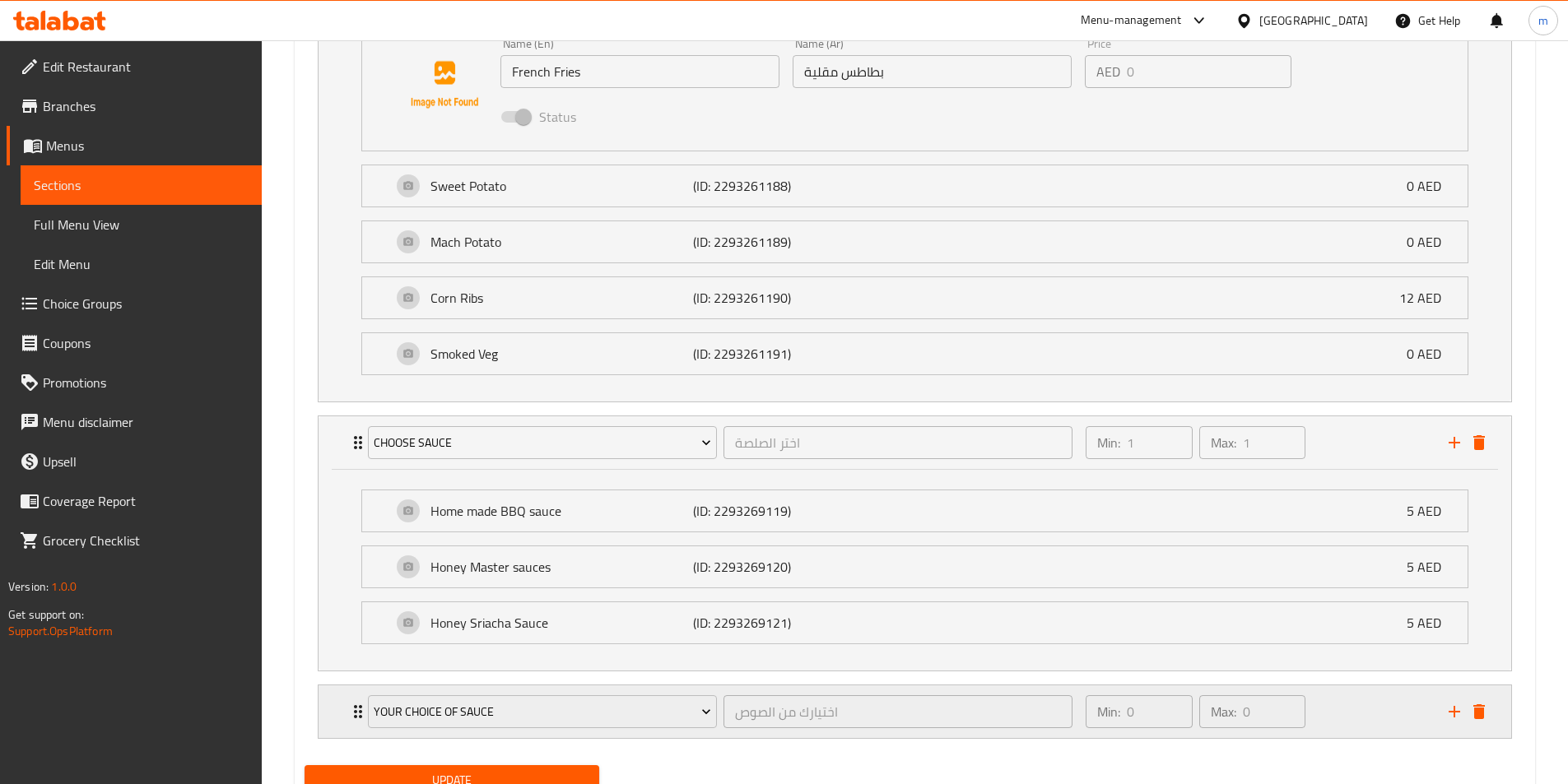
click at [1329, 714] on div "Min: 0 ​ Max: 0 ​" at bounding box center [1257, 712] width 362 height 53
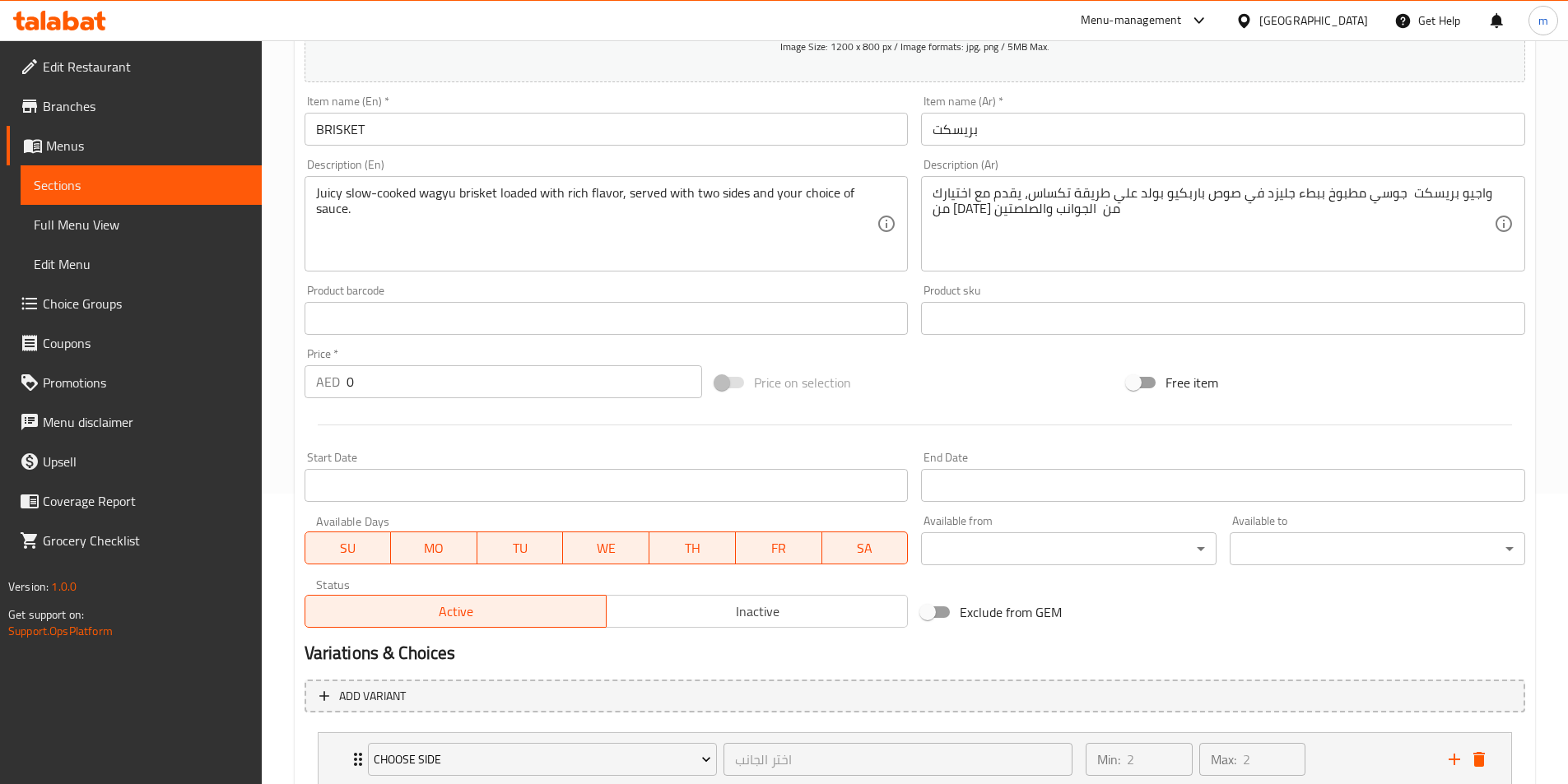
scroll to position [182, 0]
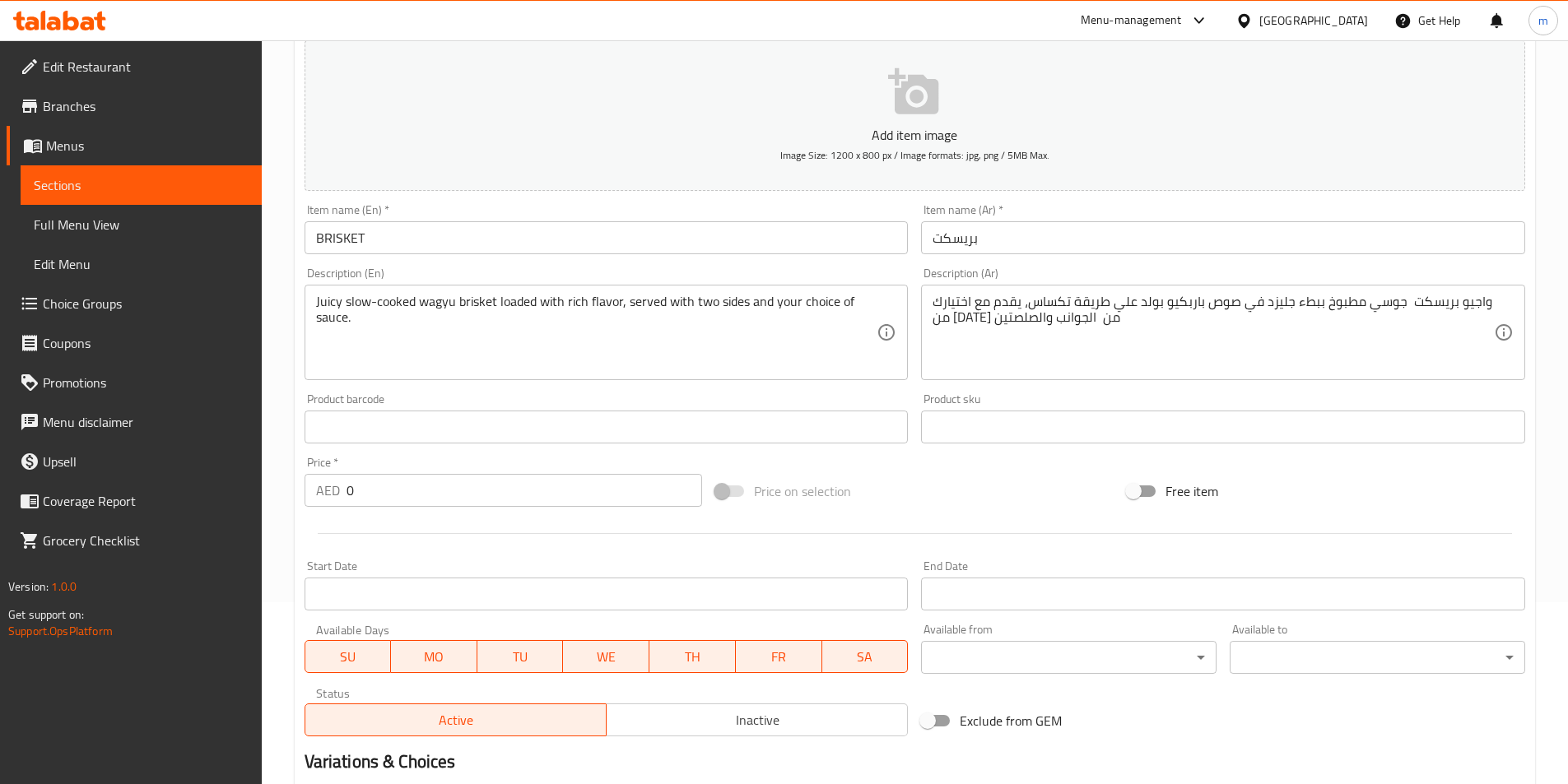
click at [130, 147] on span "Menus" at bounding box center [146, 145] width 202 height 20
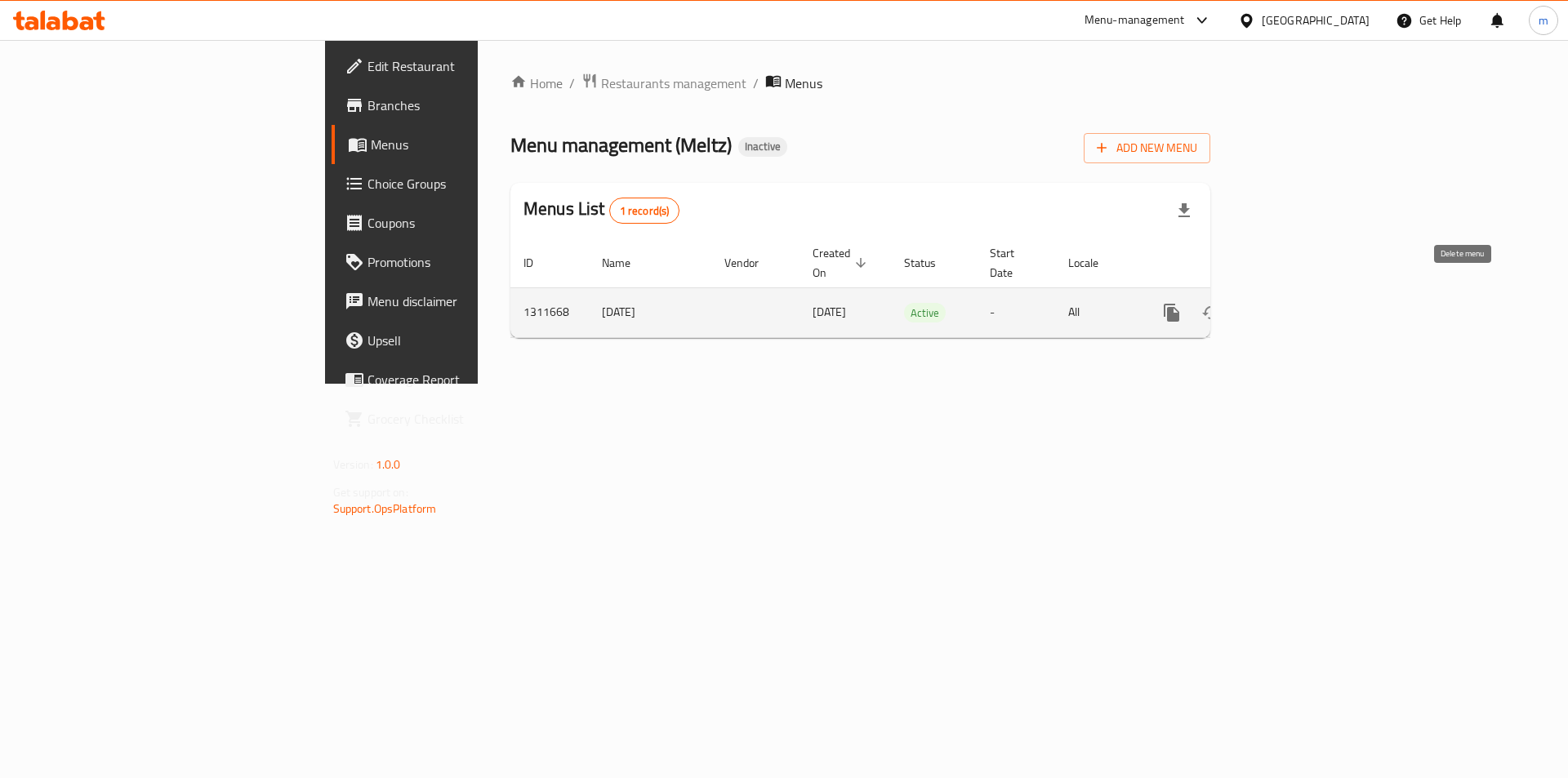
click at [1260, 303] on icon "enhanced table" at bounding box center [1250, 313] width 20 height 20
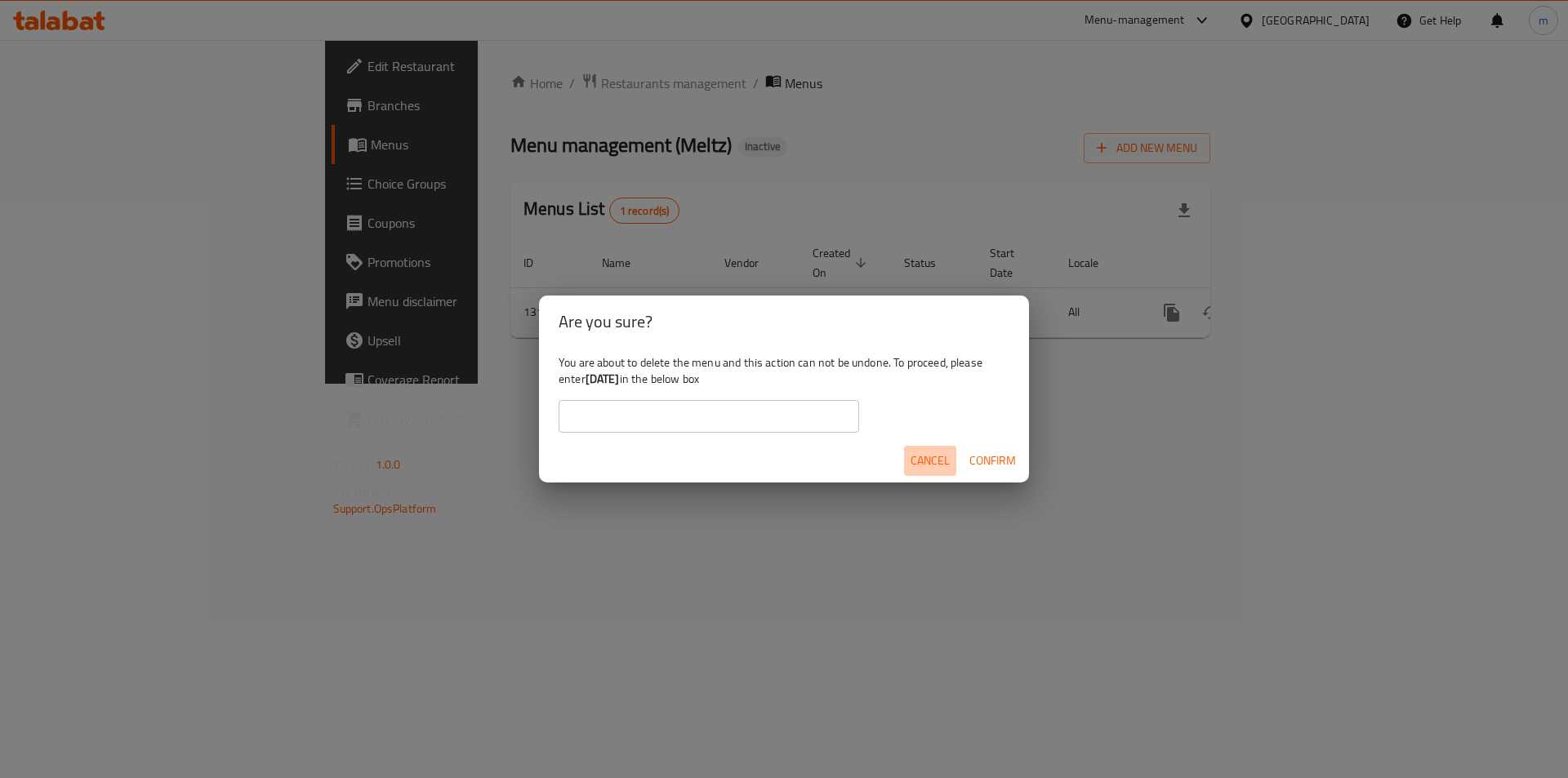
click at [932, 457] on span "Cancel" at bounding box center [930, 460] width 39 height 20
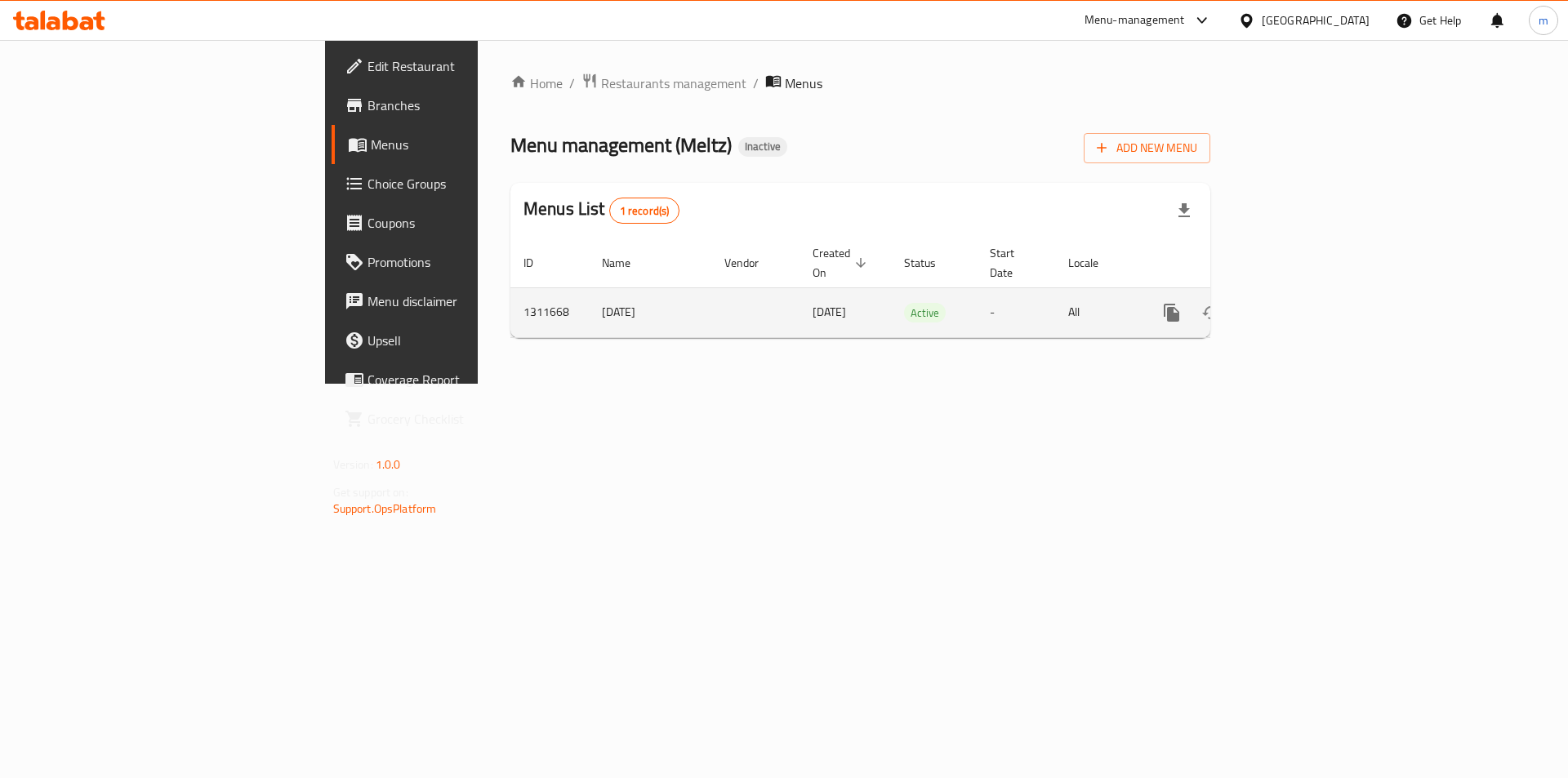
drag, startPoint x: 597, startPoint y: 296, endPoint x: 653, endPoint y: 302, distance: 56.3
click at [813, 302] on span "[DATE]" at bounding box center [829, 311] width 34 height 21
copy span "[DATE]"
click at [1299, 303] on icon "enhanced table" at bounding box center [1289, 313] width 20 height 20
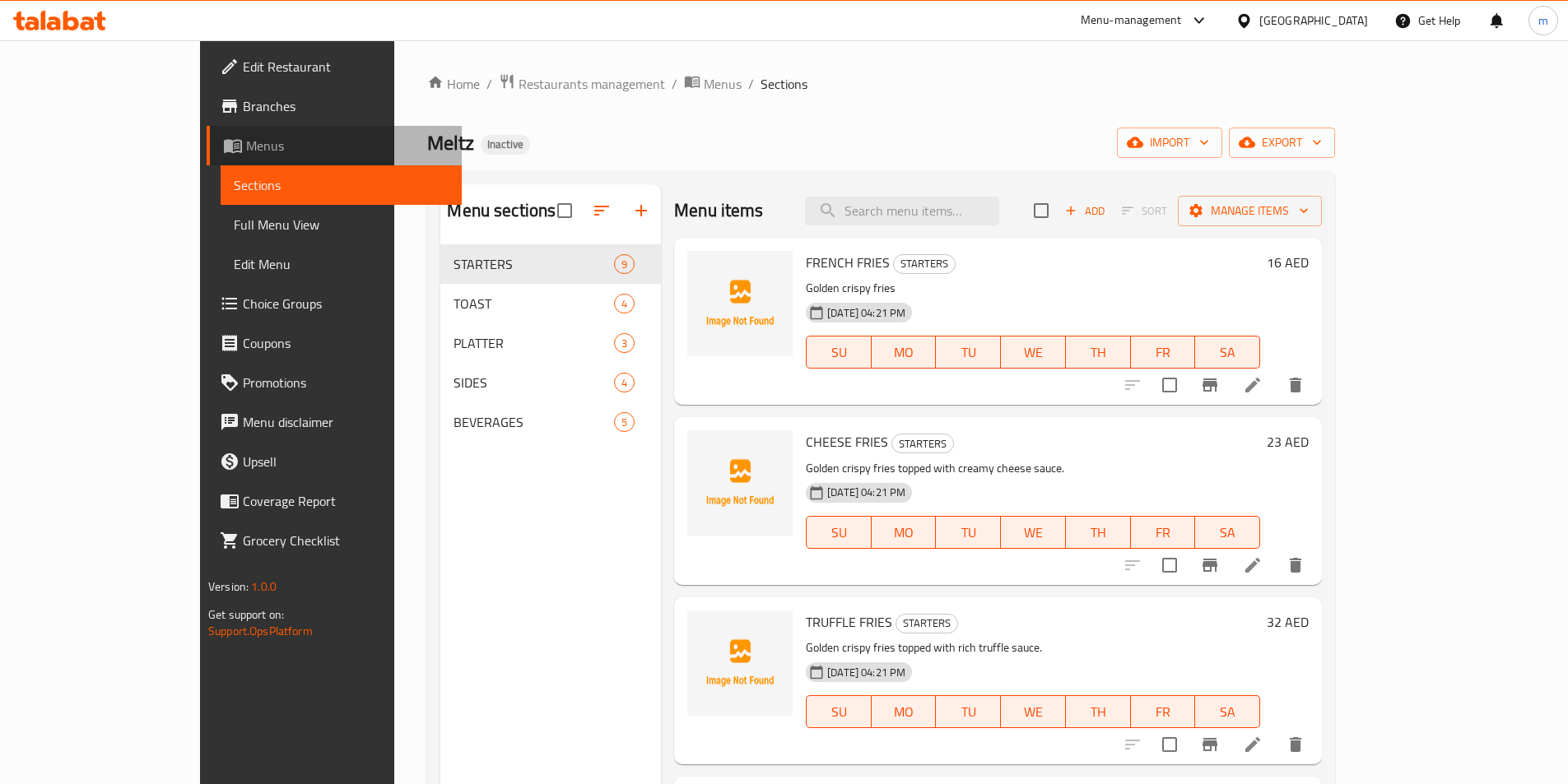
click at [246, 148] on span "Menus" at bounding box center [347, 145] width 202 height 20
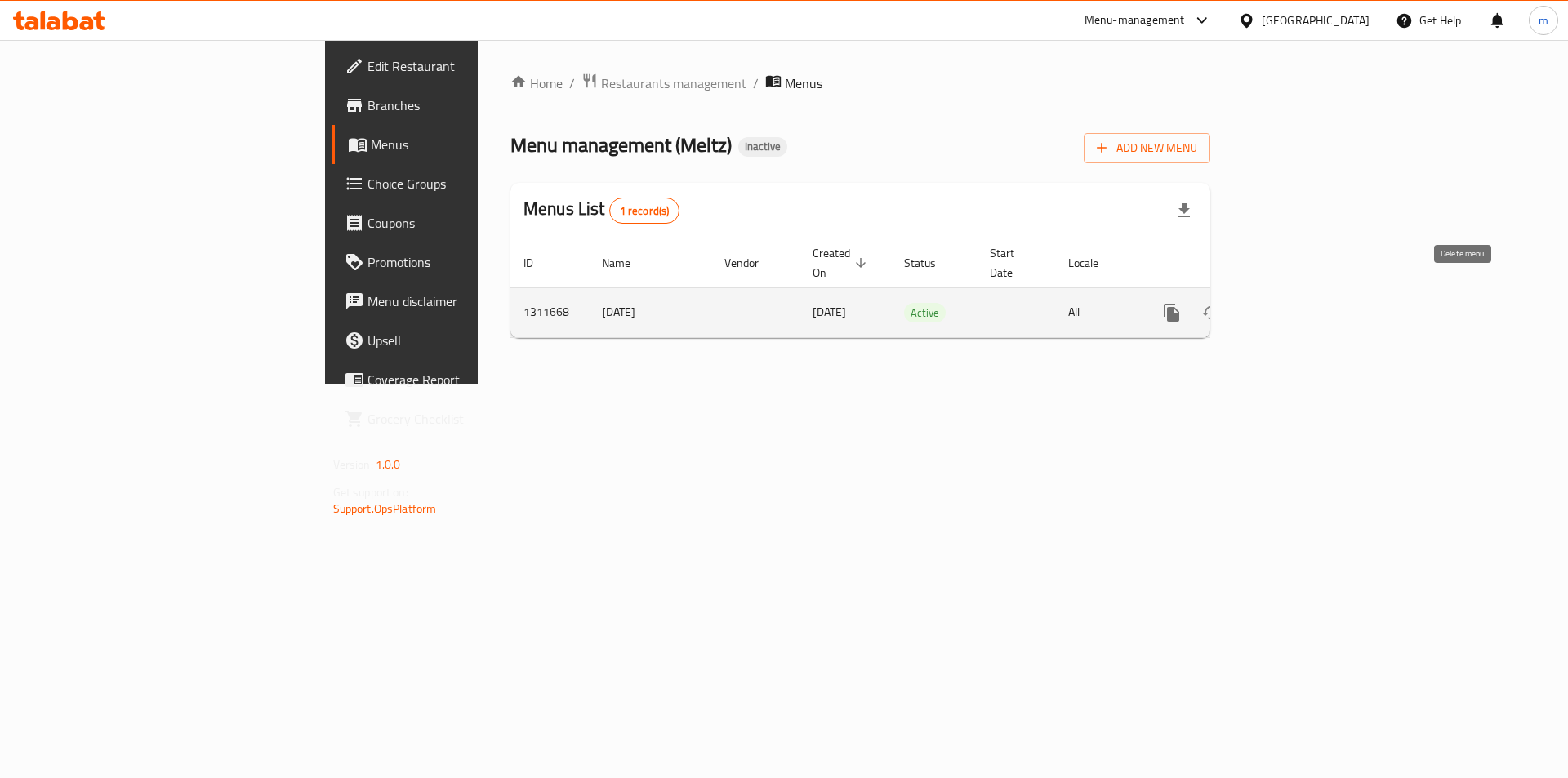
click at [1269, 293] on button "enhanced table" at bounding box center [1249, 312] width 39 height 39
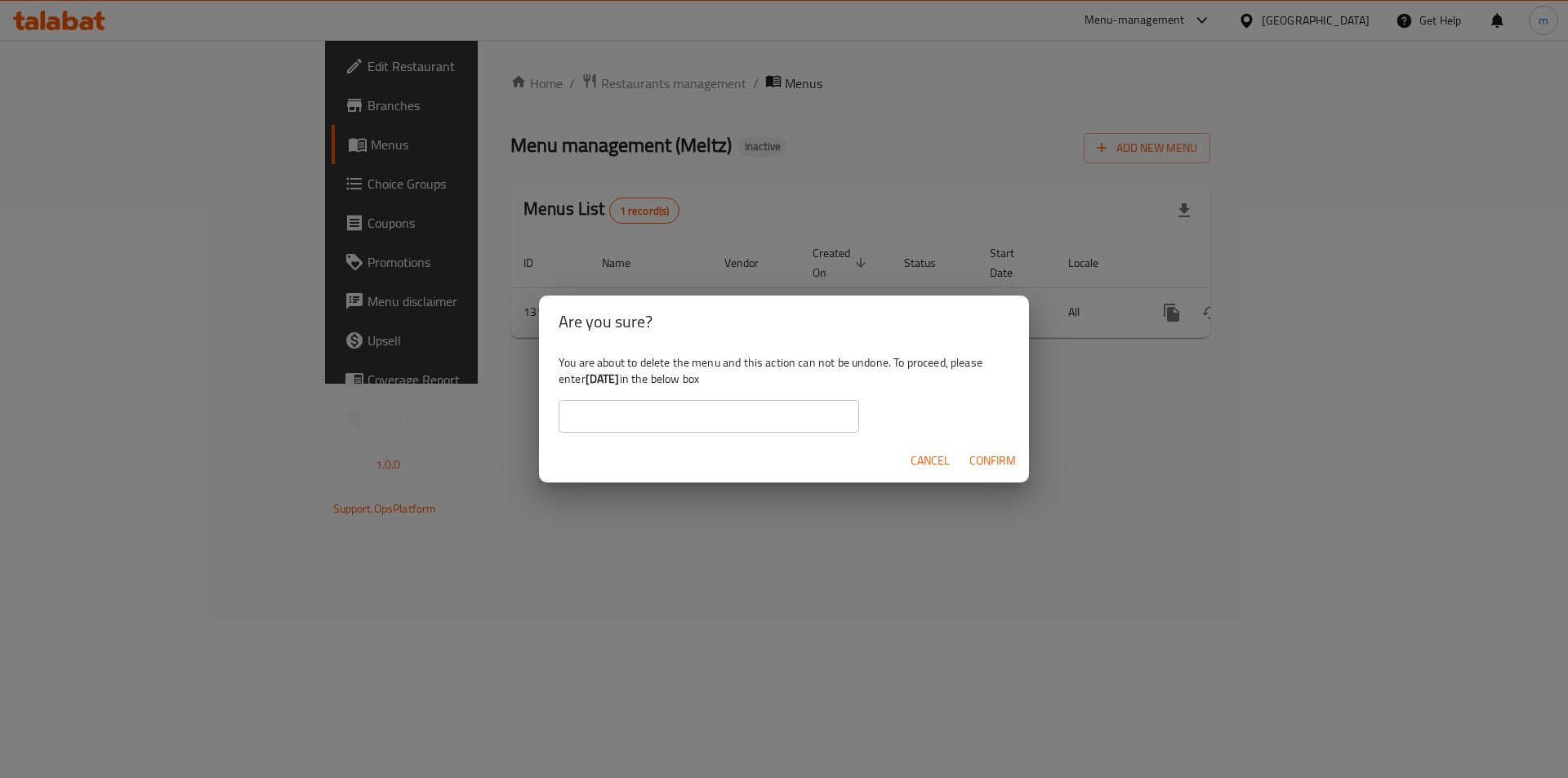
click at [764, 419] on input "text" at bounding box center [708, 417] width 301 height 33
paste input "[DATE]"
click at [1010, 455] on span "Confirm" at bounding box center [991, 460] width 46 height 20
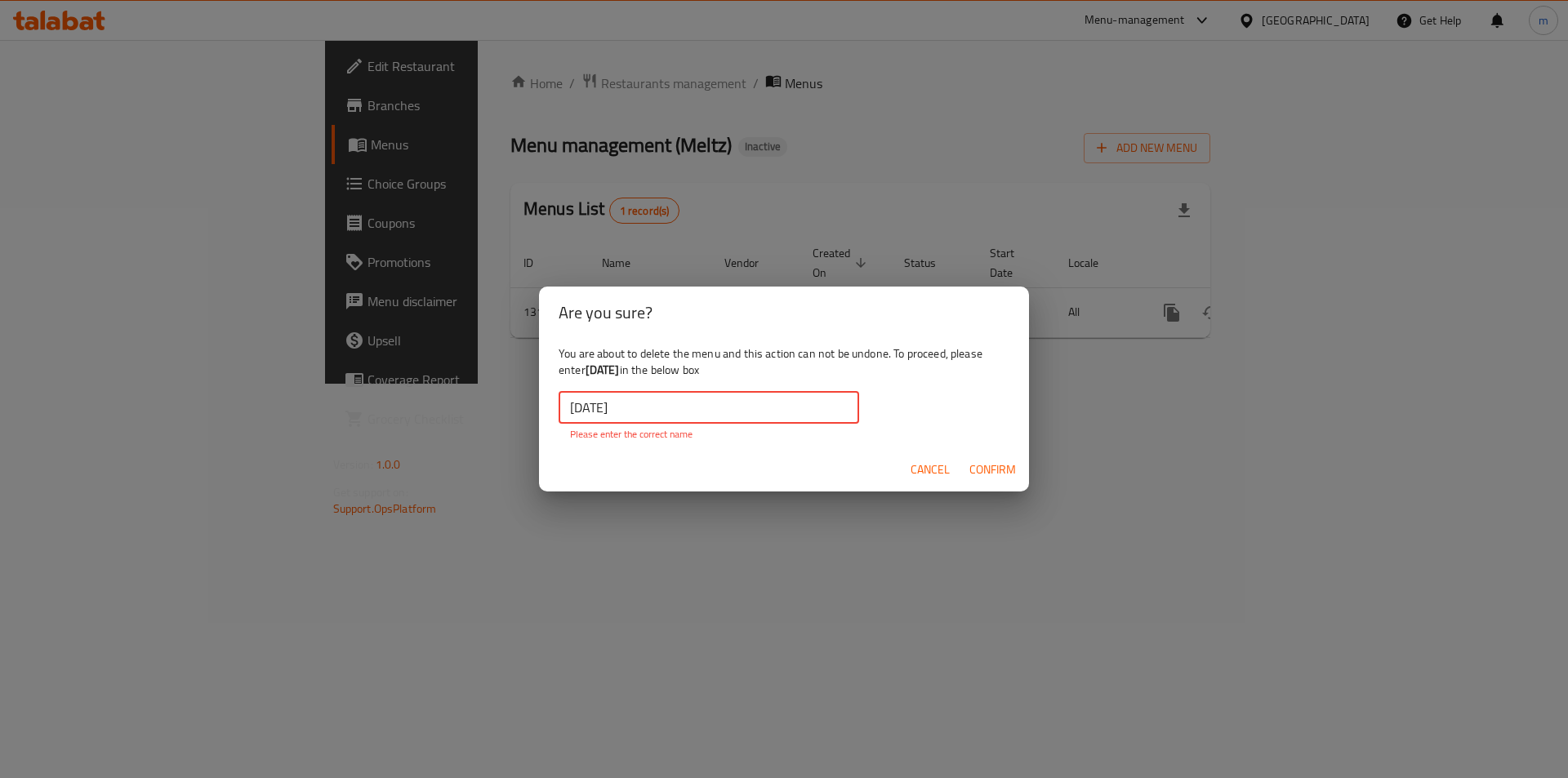
click at [586, 409] on input "[DATE]" at bounding box center [708, 408] width 301 height 33
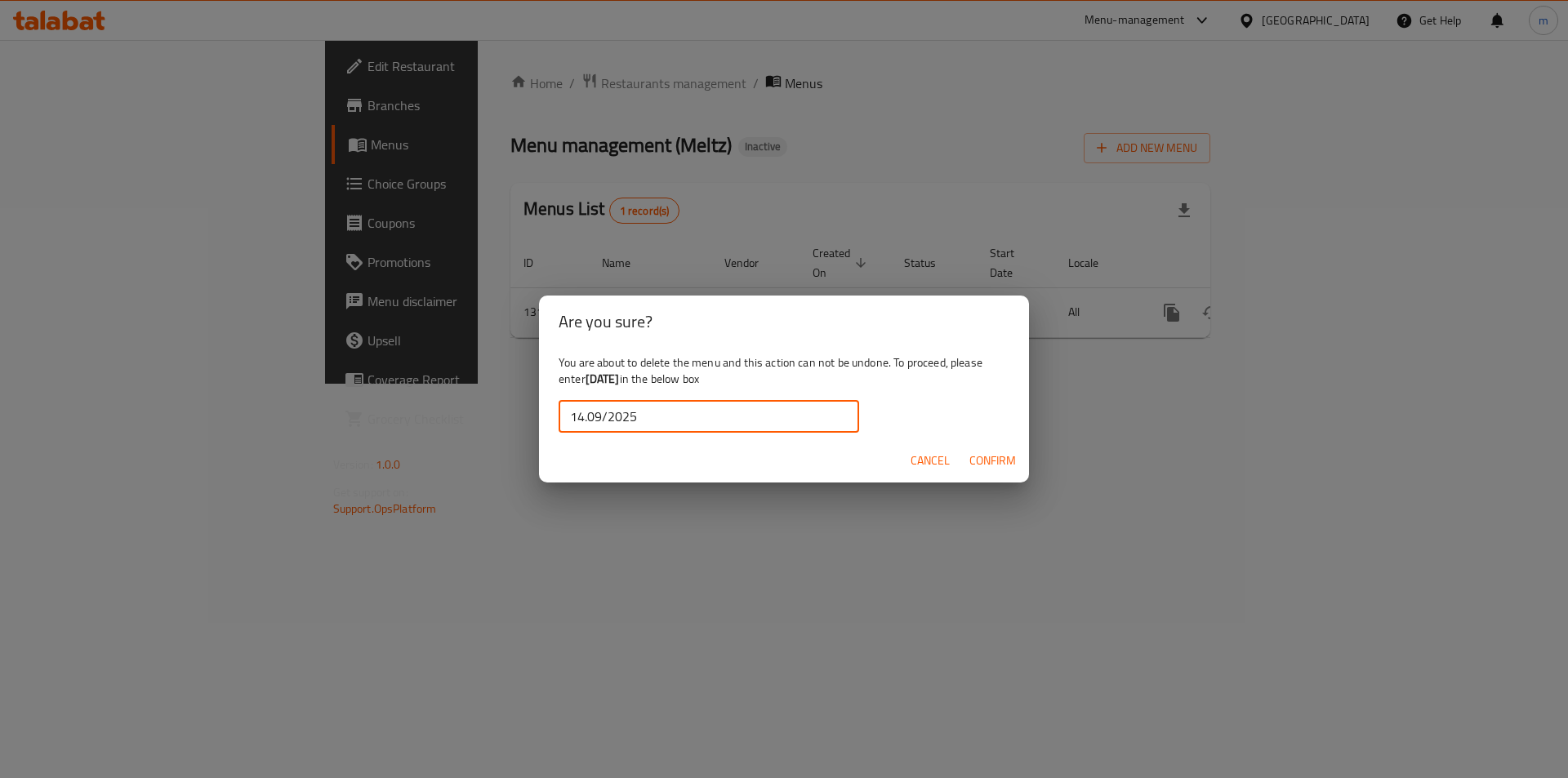
click at [604, 418] on input "14.09/2025" at bounding box center [708, 417] width 301 height 33
click at [1006, 456] on span "Confirm" at bounding box center [991, 460] width 46 height 20
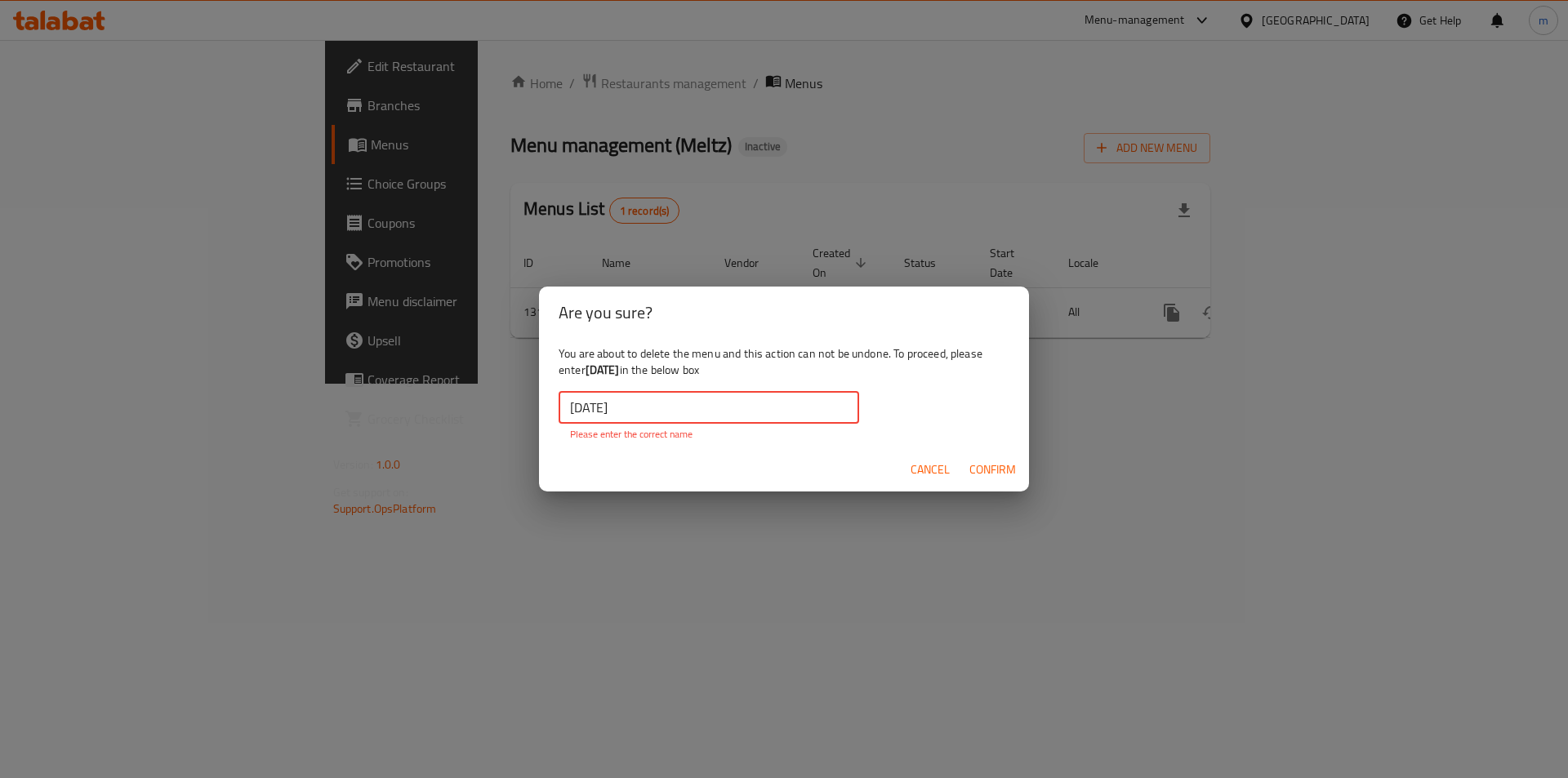
click at [791, 405] on input "14.09.2025" at bounding box center [708, 408] width 301 height 33
click at [577, 410] on input "14.09.2025" at bounding box center [708, 408] width 301 height 33
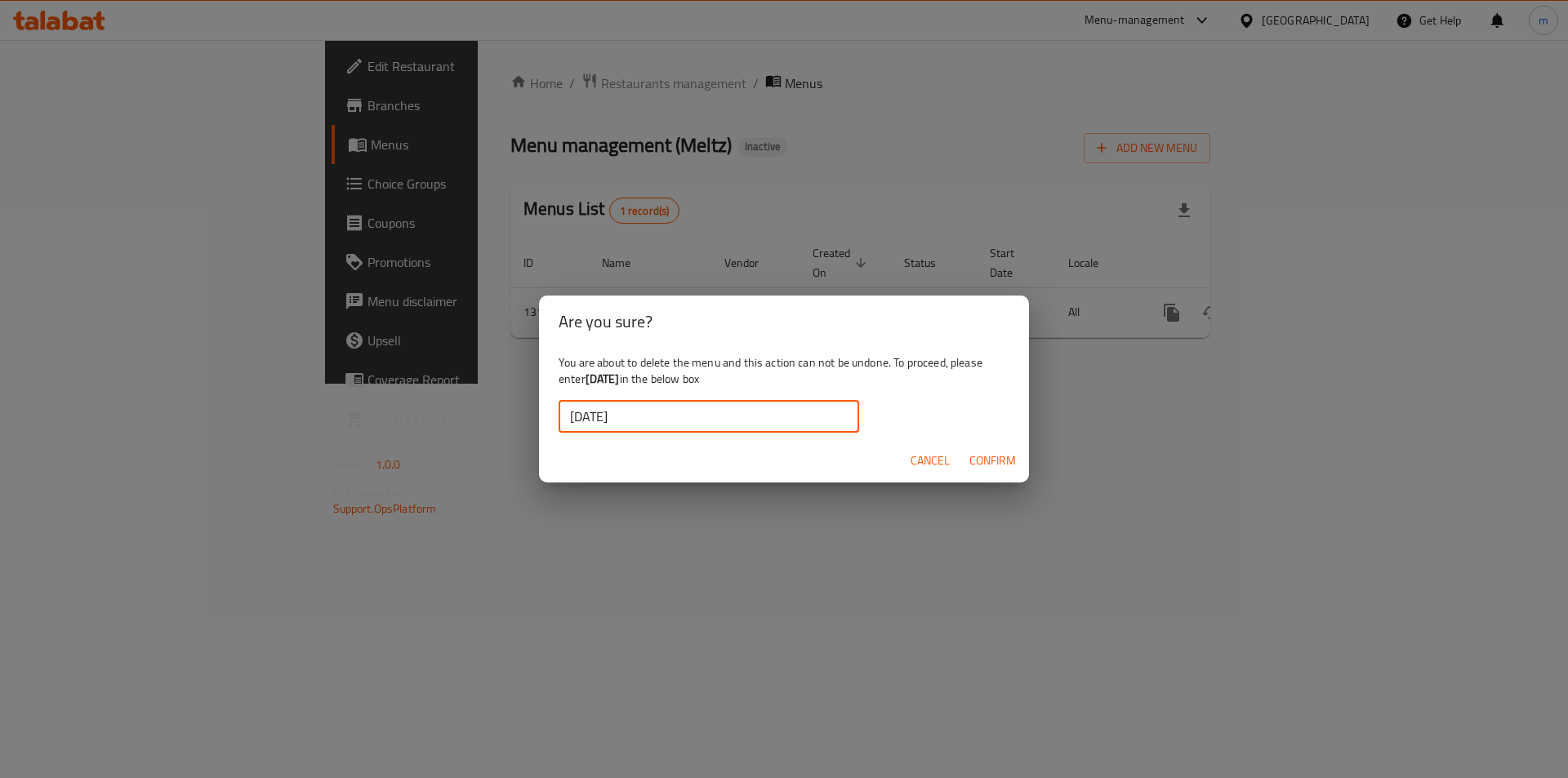
click at [596, 416] on input "14.09.2025" at bounding box center [708, 417] width 301 height 33
type input "14.9.2025"
click at [976, 469] on span "Confirm" at bounding box center [991, 460] width 46 height 20
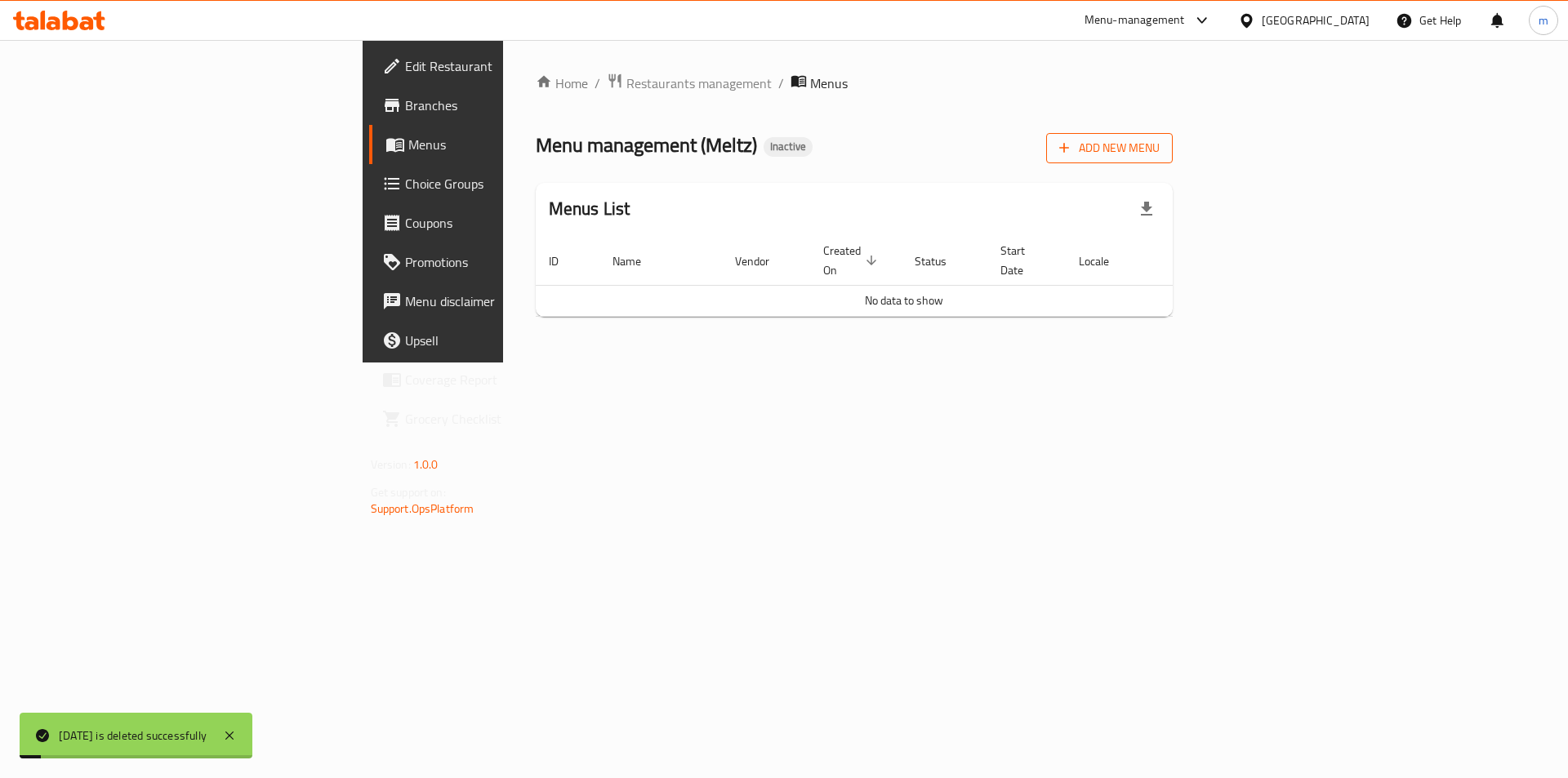
click at [1159, 158] on span "Add New Menu" at bounding box center [1109, 148] width 101 height 20
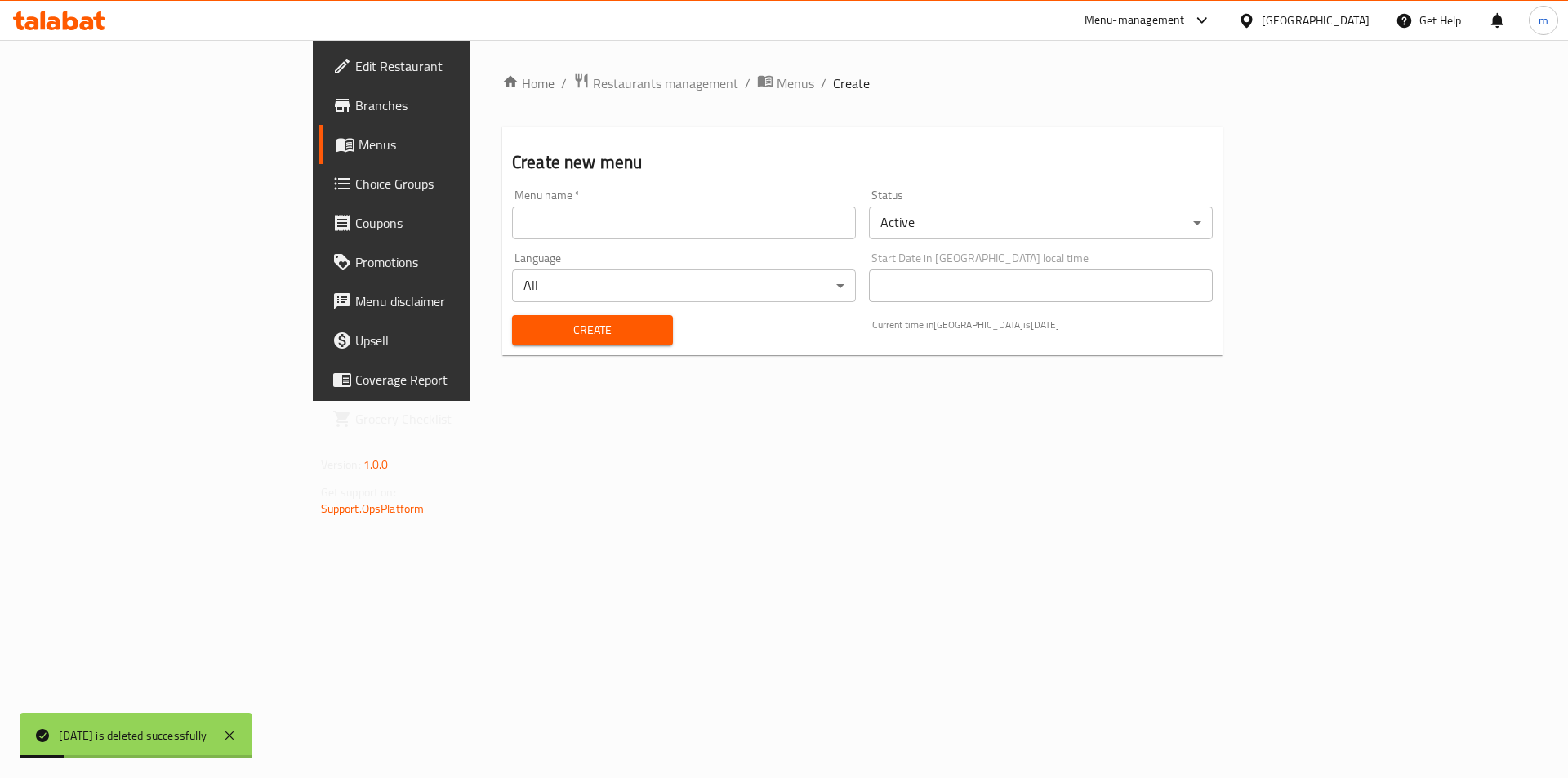
click at [626, 214] on input "text" at bounding box center [684, 223] width 344 height 33
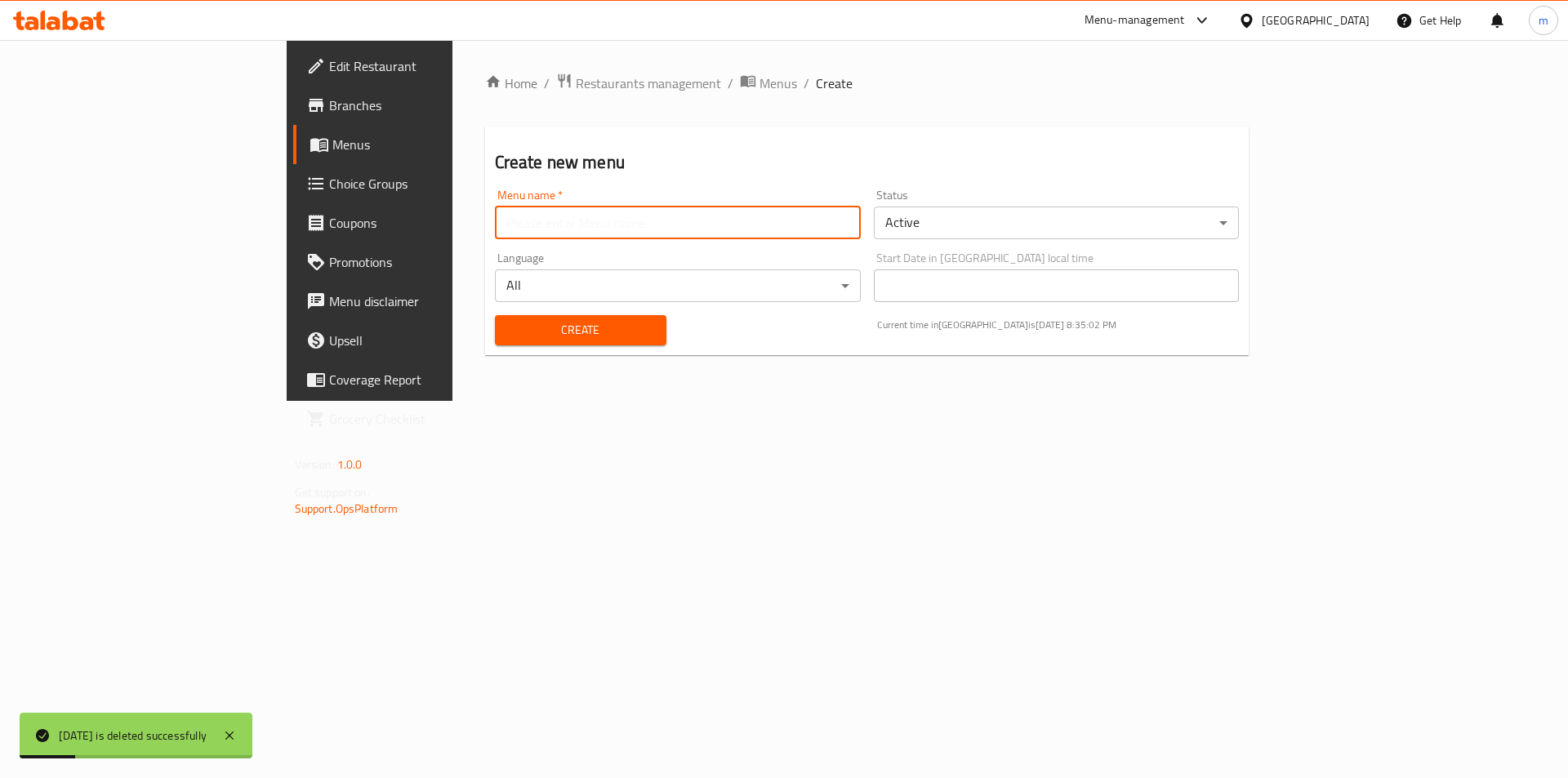
paste input "[DATE]"
type input "[DATE]"
click at [508, 339] on span "Create" at bounding box center [580, 330] width 145 height 20
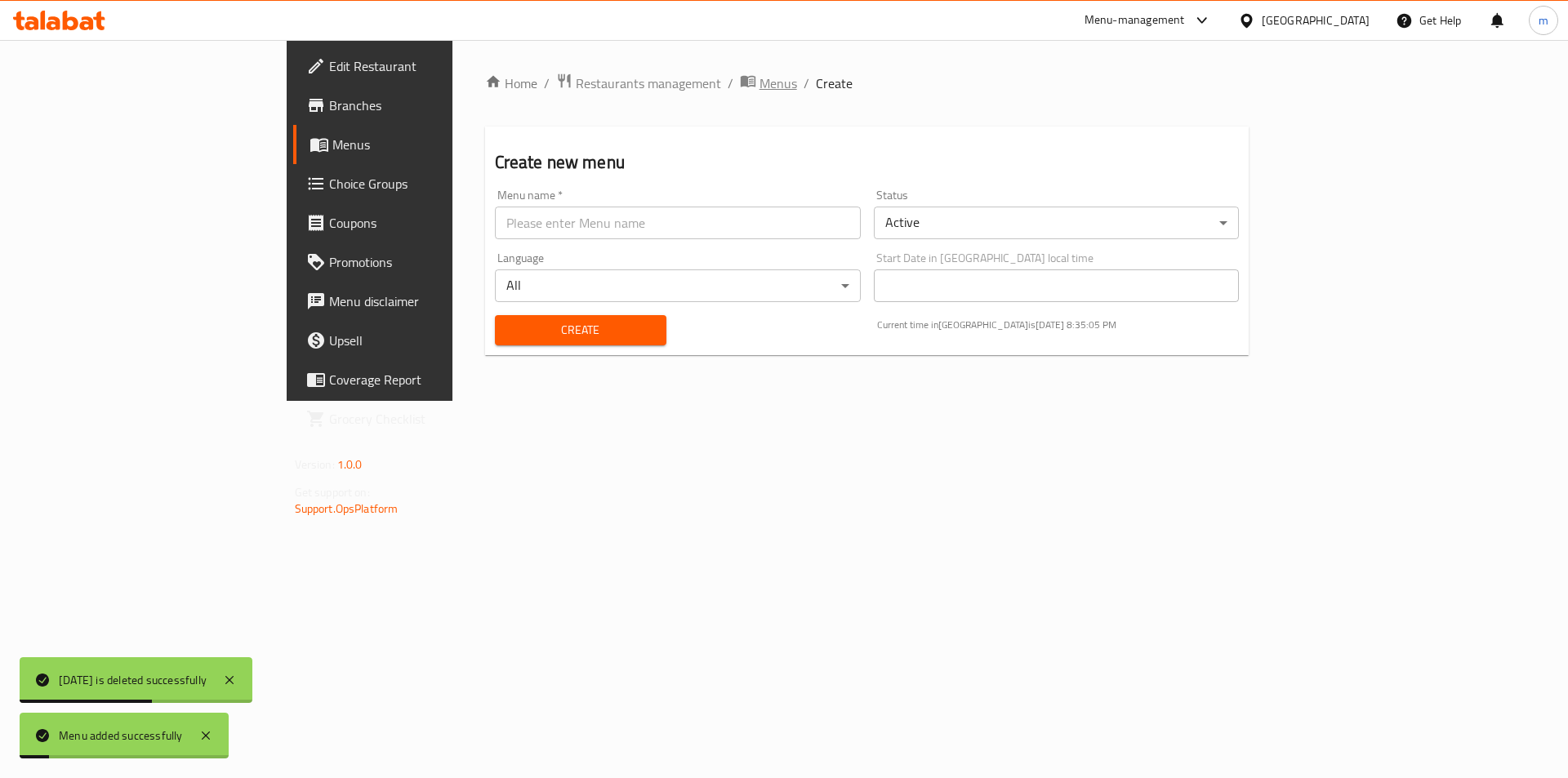
click at [759, 84] on span "Menus" at bounding box center [777, 84] width 37 height 20
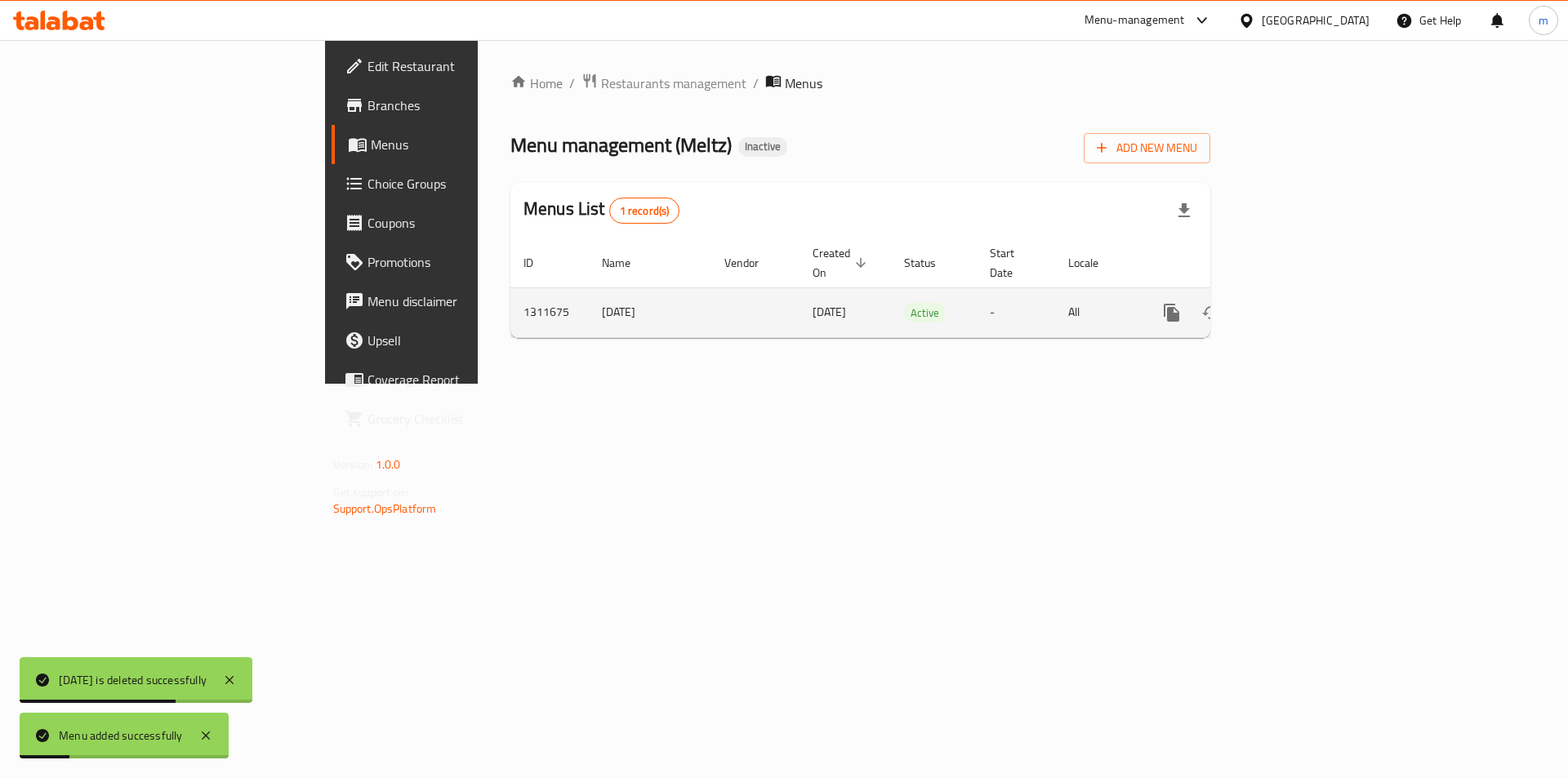
click at [1299, 303] on icon "enhanced table" at bounding box center [1289, 313] width 20 height 20
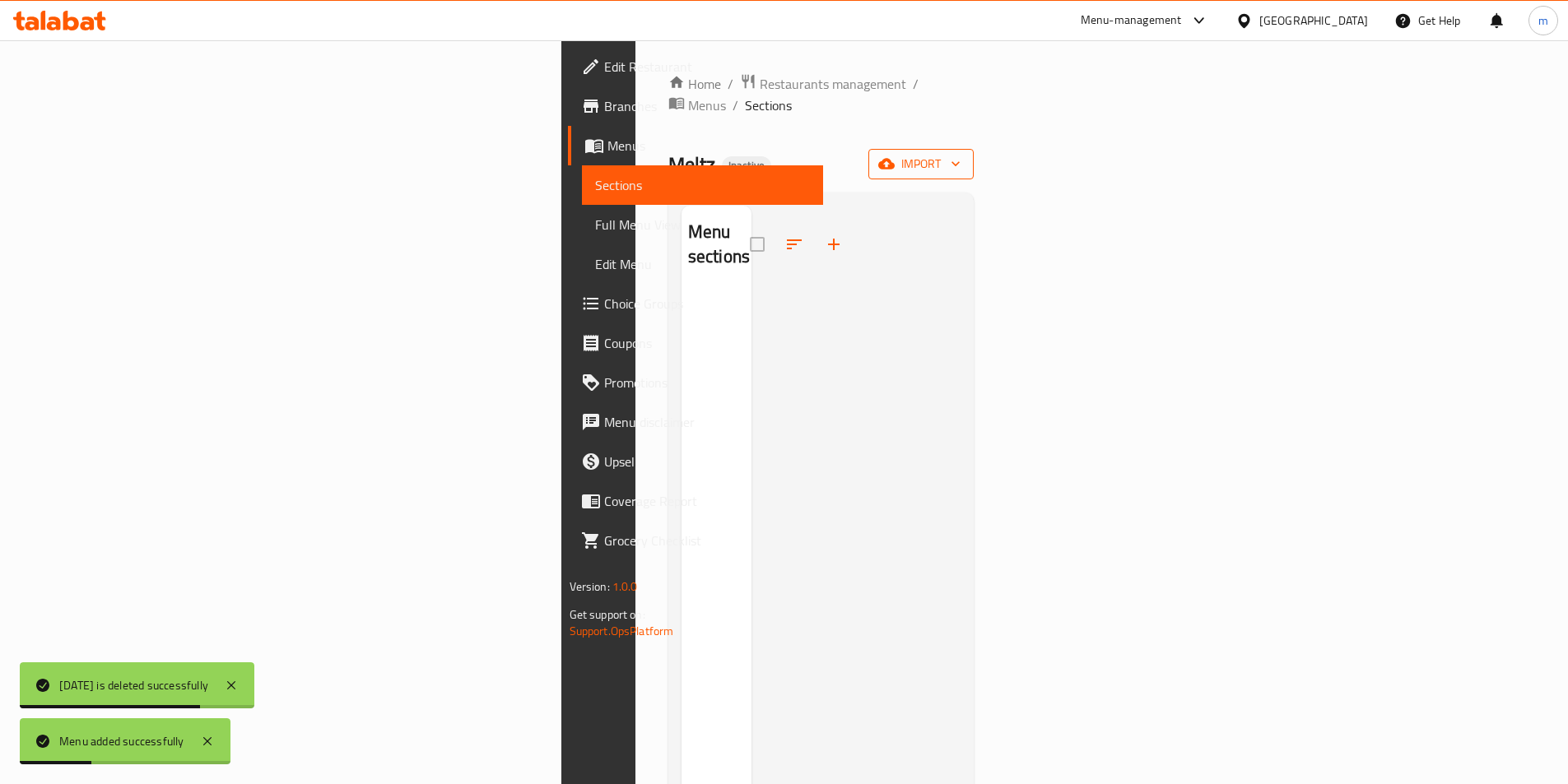
click at [960, 154] on span "import" at bounding box center [921, 164] width 79 height 20
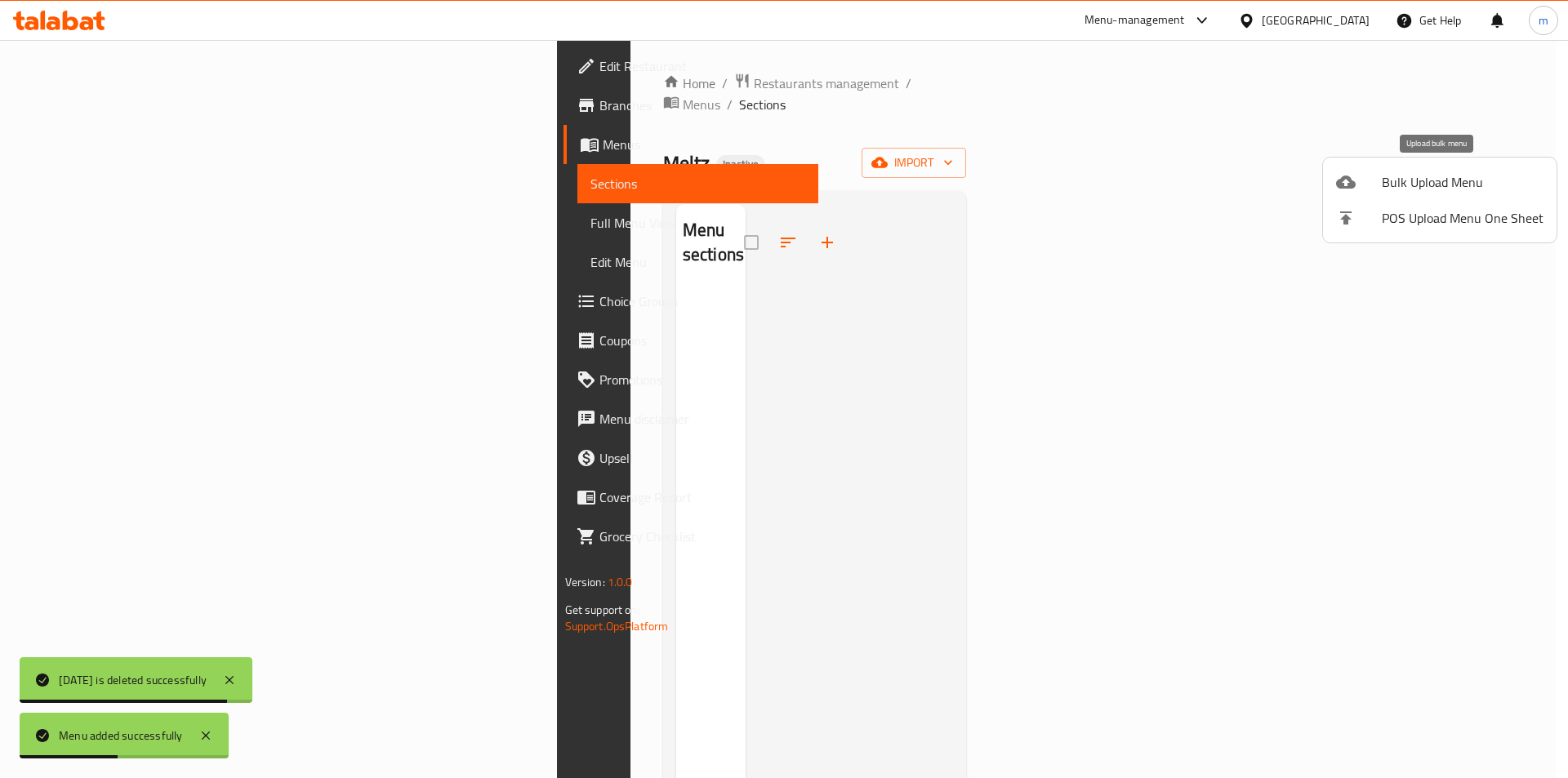
click at [1459, 180] on span "Bulk Upload Menu" at bounding box center [1463, 182] width 162 height 20
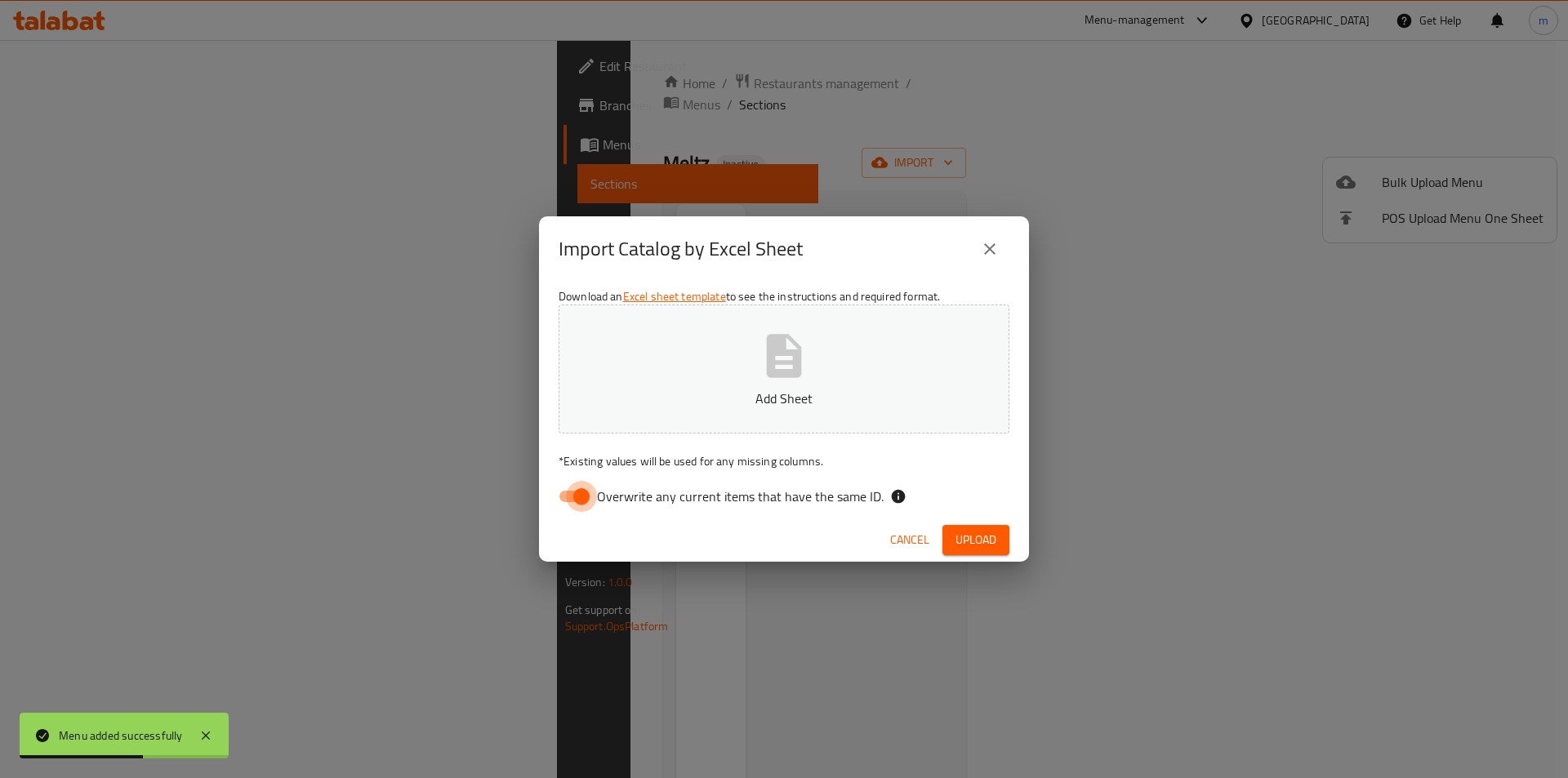
click at [581, 494] on input "Overwrite any current items that have the same ID." at bounding box center [581, 497] width 94 height 31
checkbox input "false"
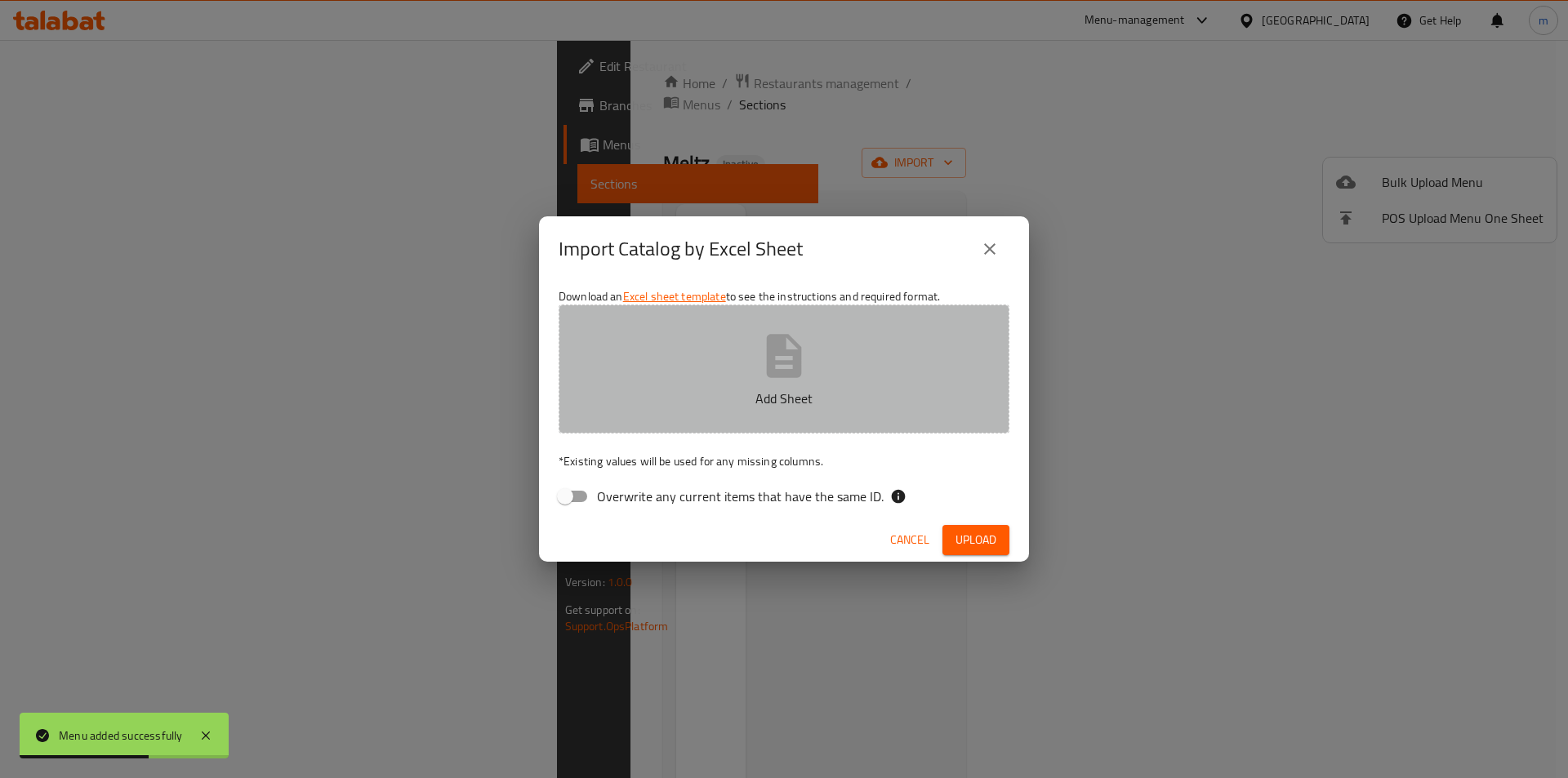
click at [666, 342] on button "Add Sheet" at bounding box center [784, 369] width 450 height 129
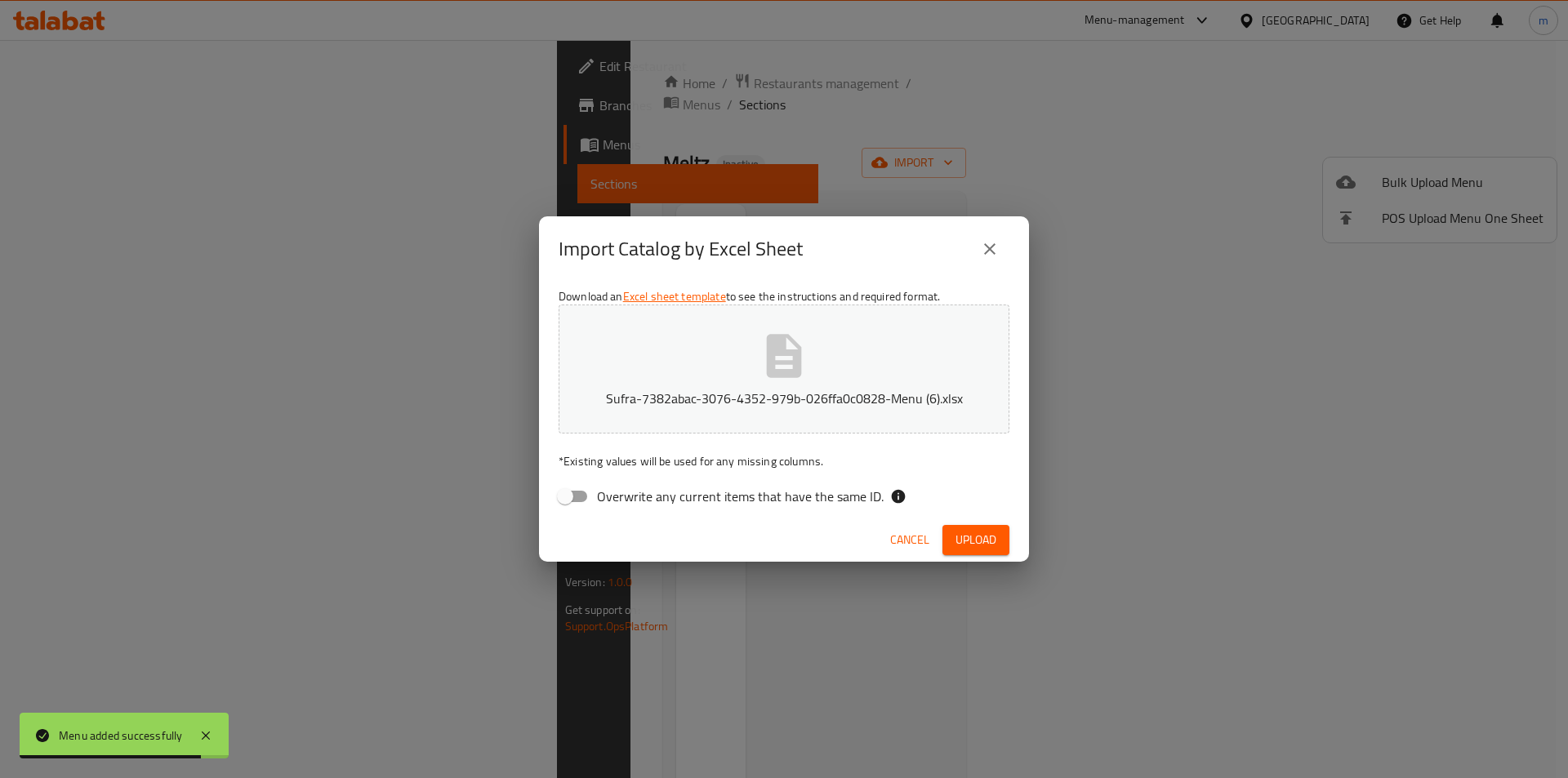
click at [994, 537] on span "Upload" at bounding box center [975, 540] width 41 height 20
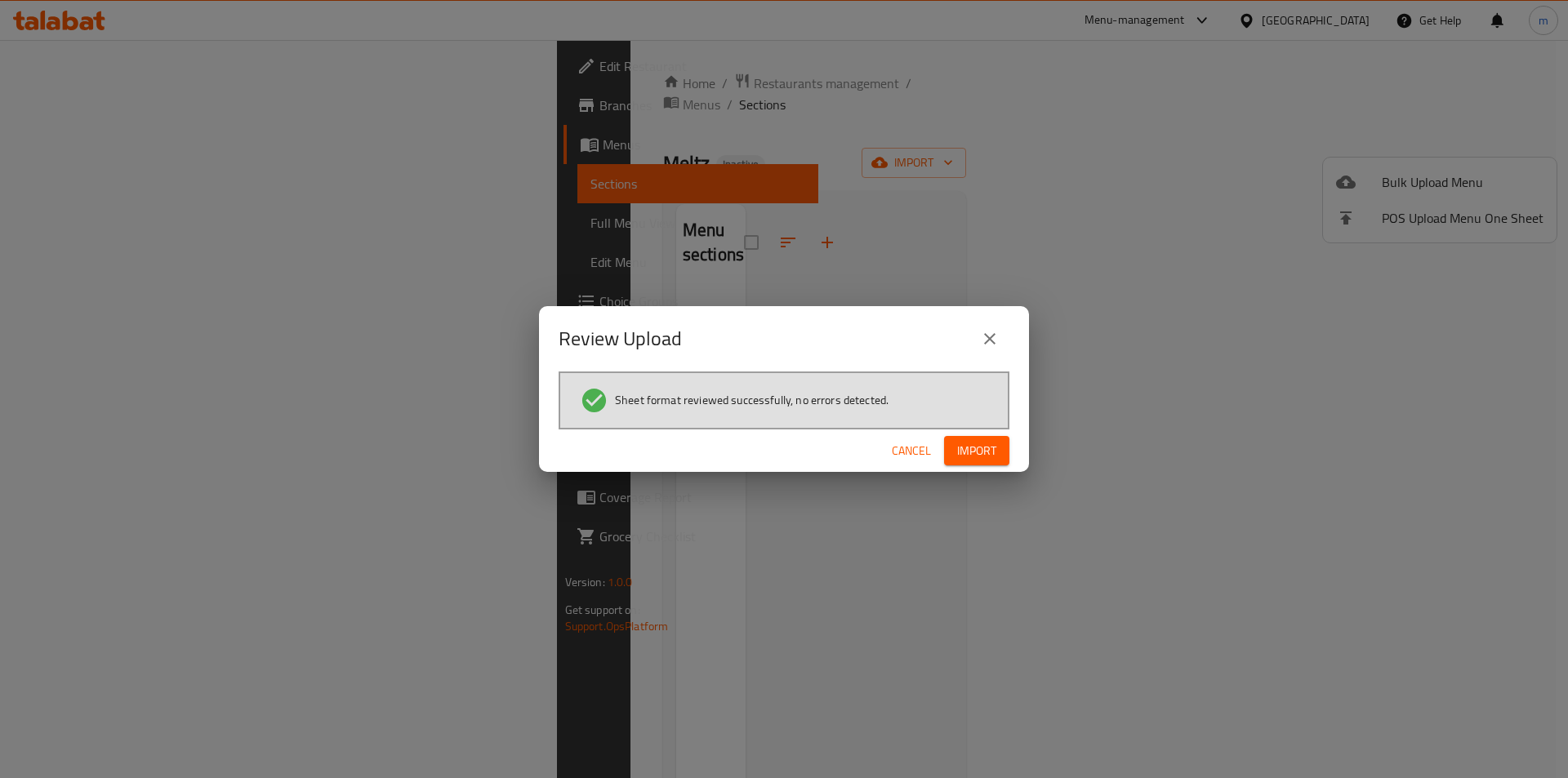
click at [985, 449] on span "Import" at bounding box center [976, 451] width 39 height 20
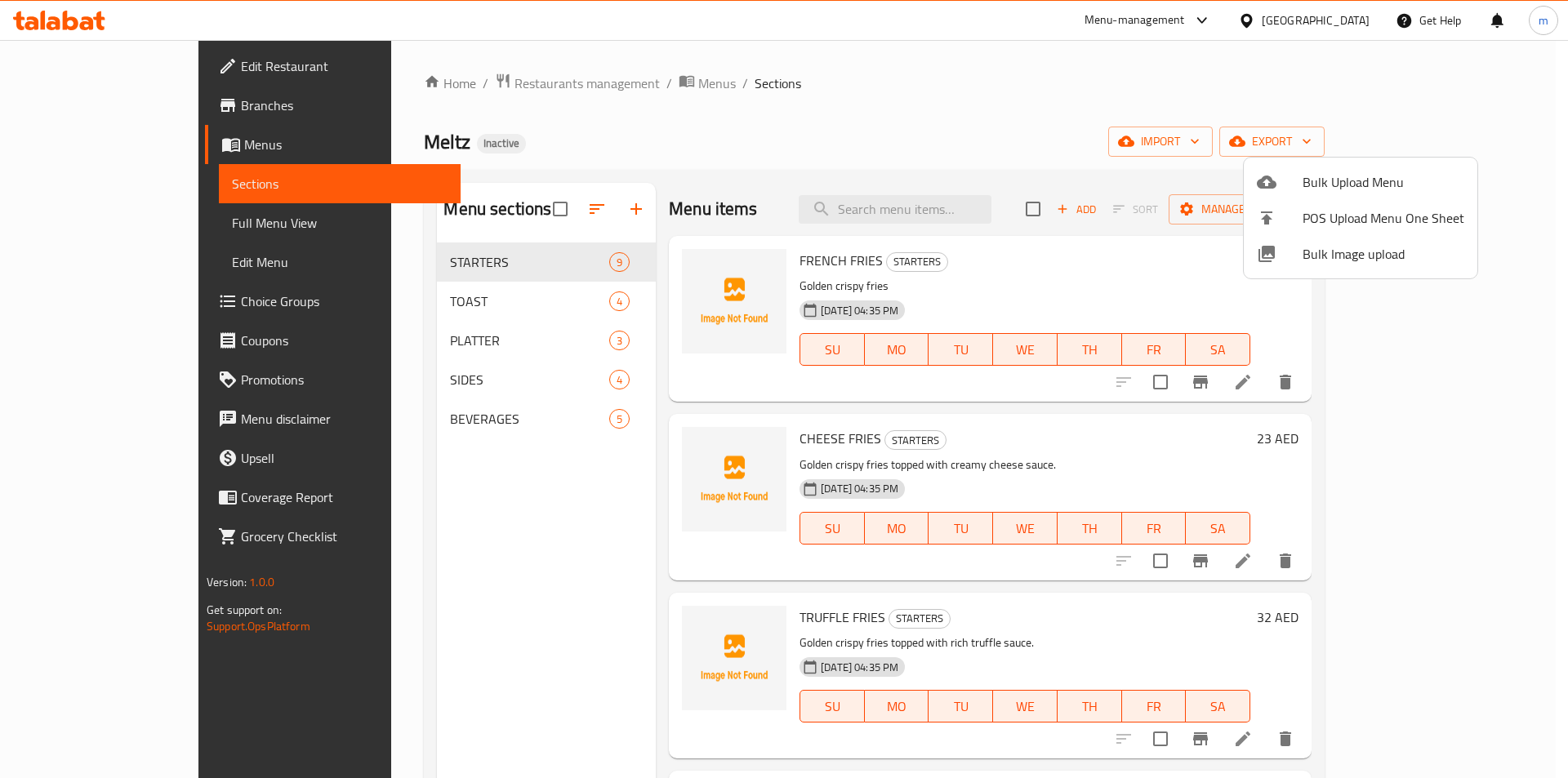
click at [375, 337] on div at bounding box center [784, 389] width 1568 height 778
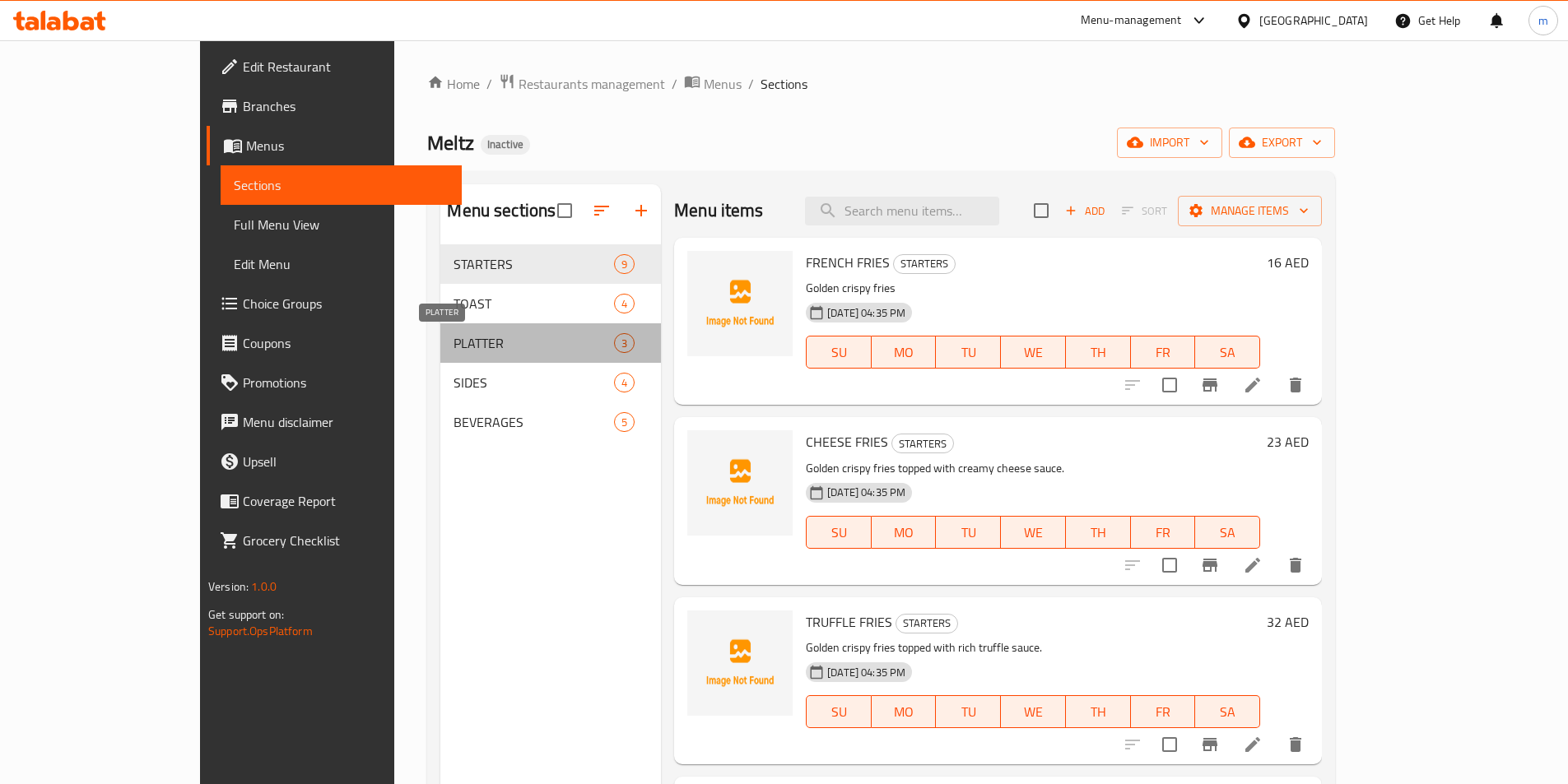
click at [454, 338] on span "PLATTER" at bounding box center [534, 343] width 160 height 20
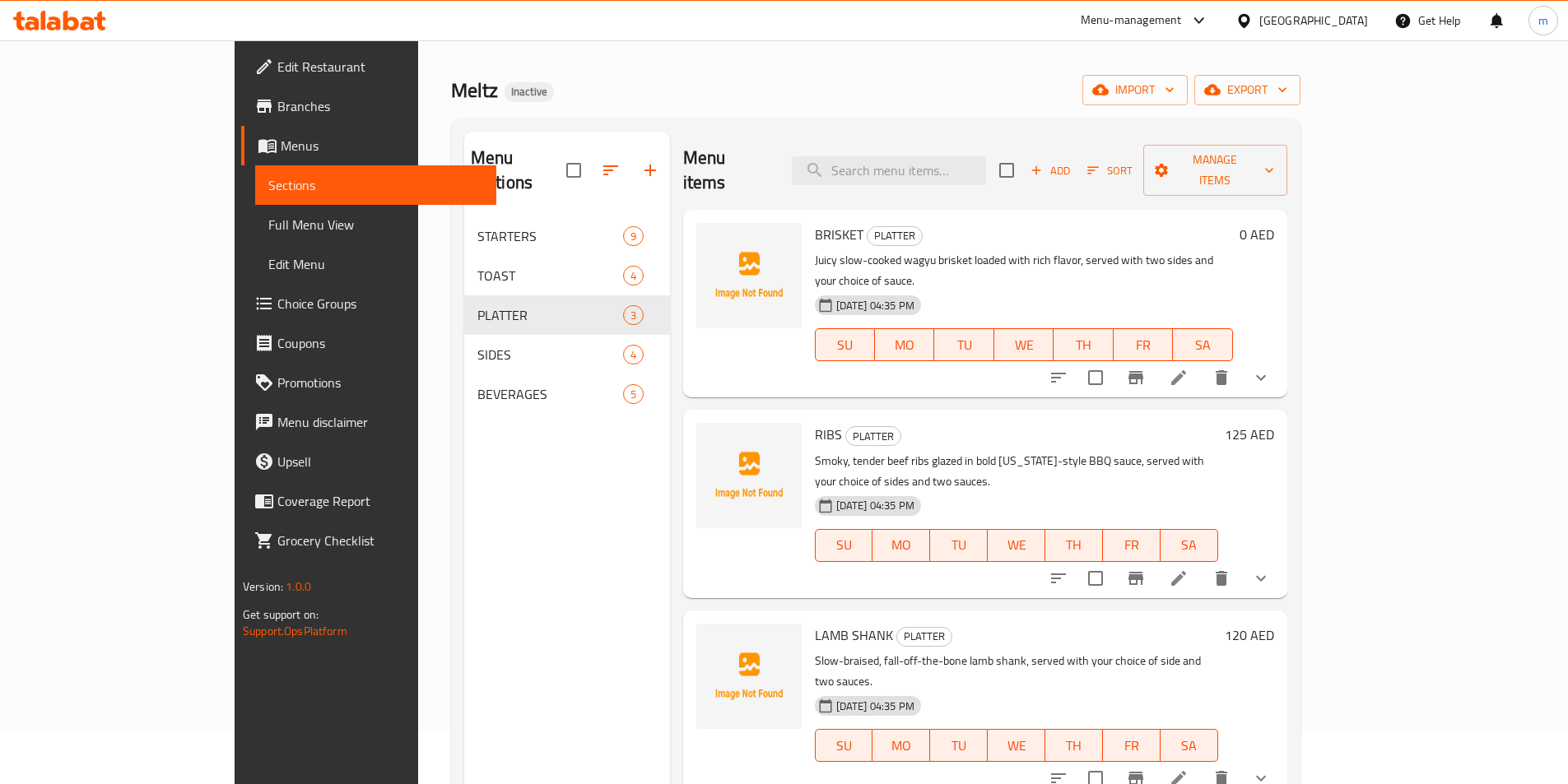
scroll to position [82, 0]
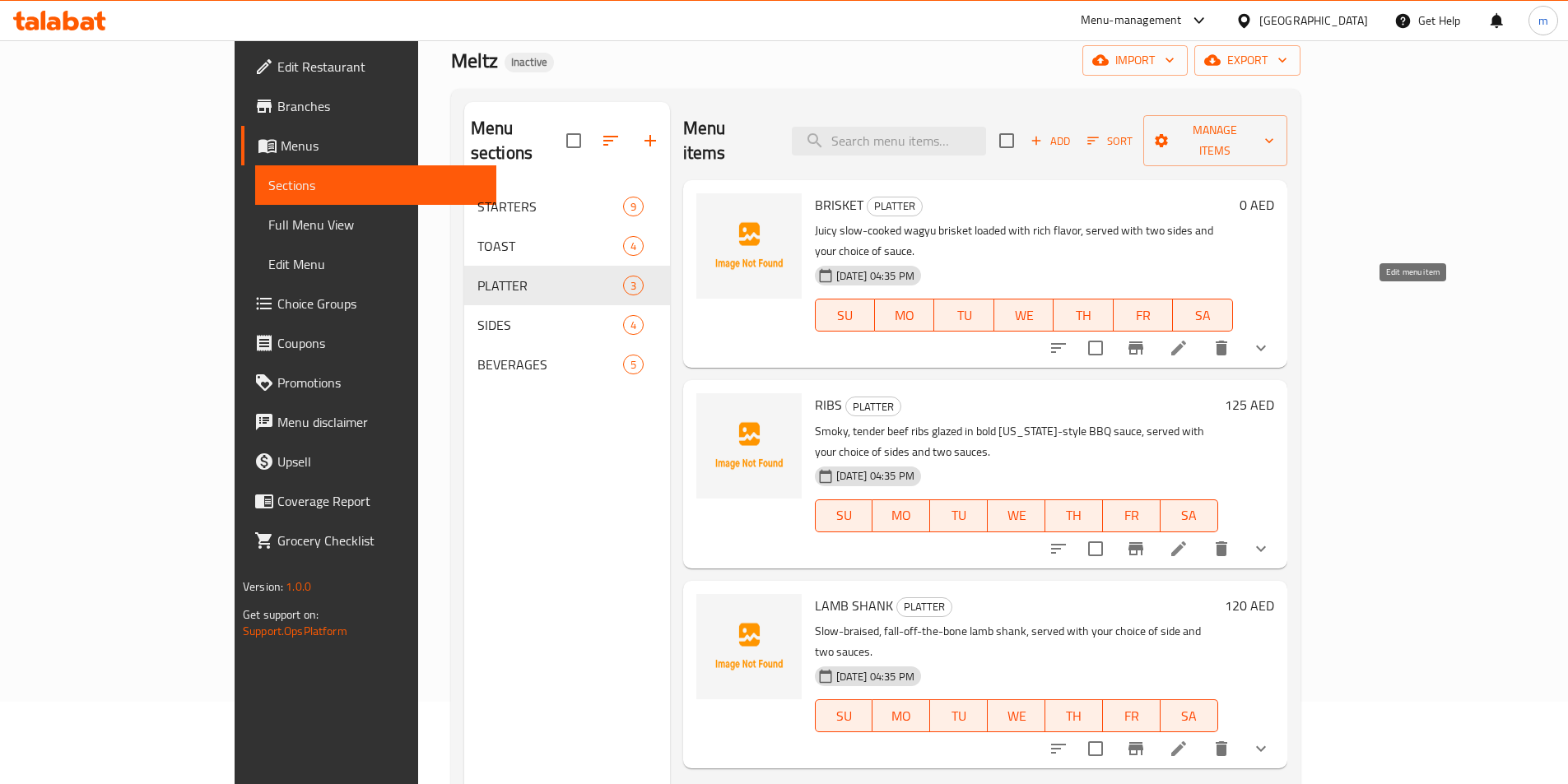
click at [1189, 338] on icon at bounding box center [1179, 349] width 20 height 20
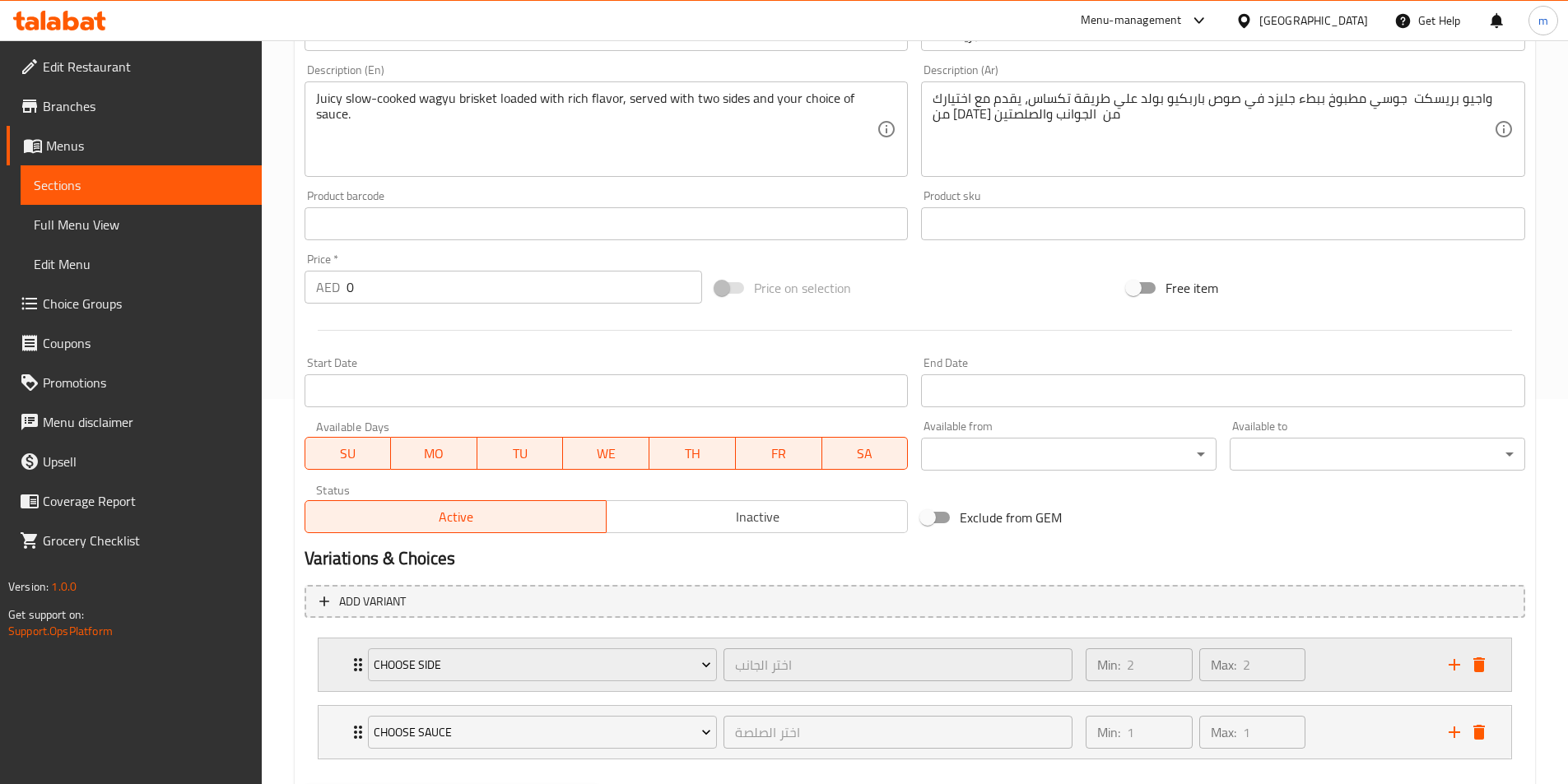
scroll to position [473, 0]
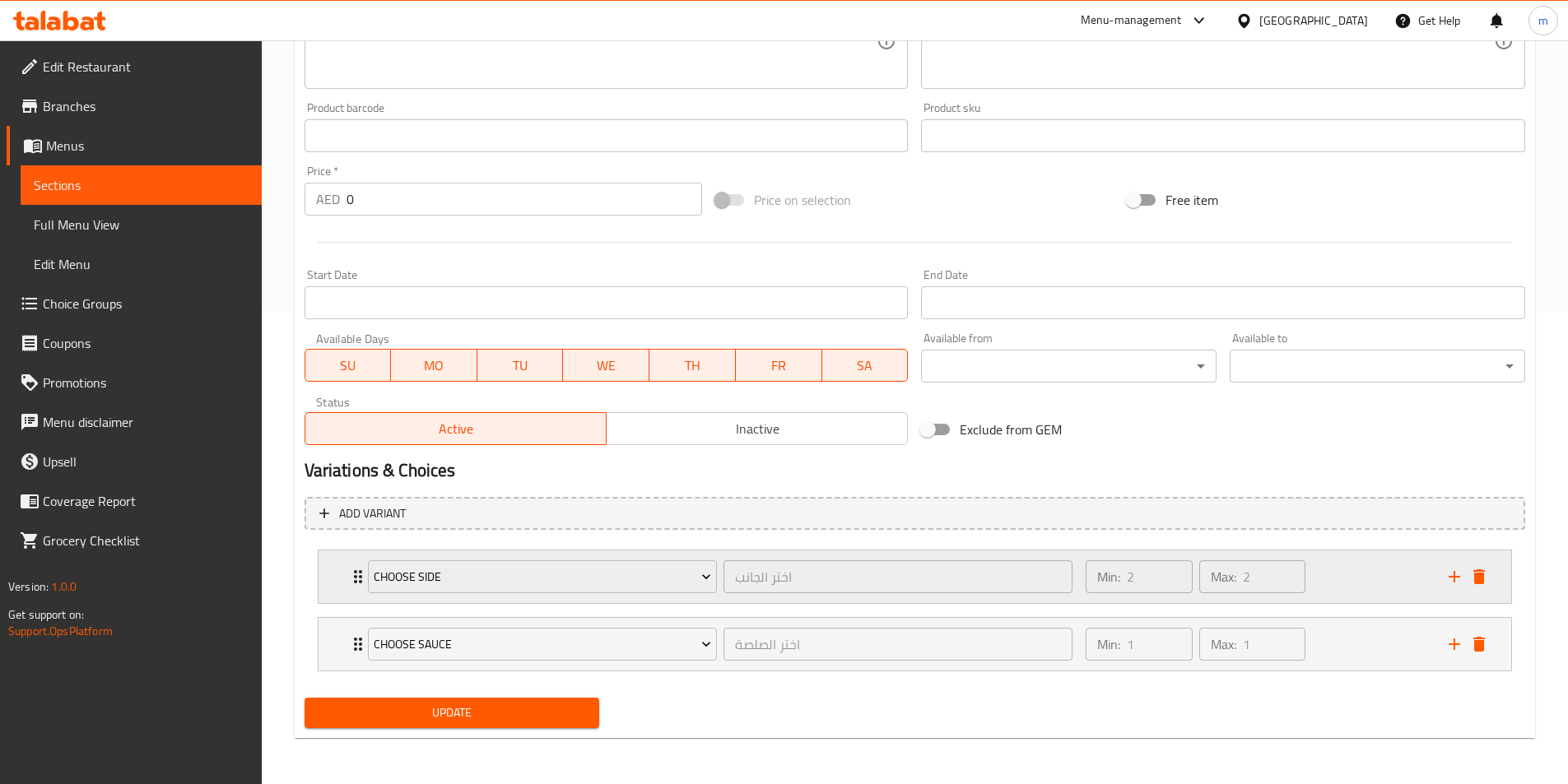
click at [1372, 575] on div "Min: 2 ​ Max: 2 ​" at bounding box center [1257, 577] width 362 height 53
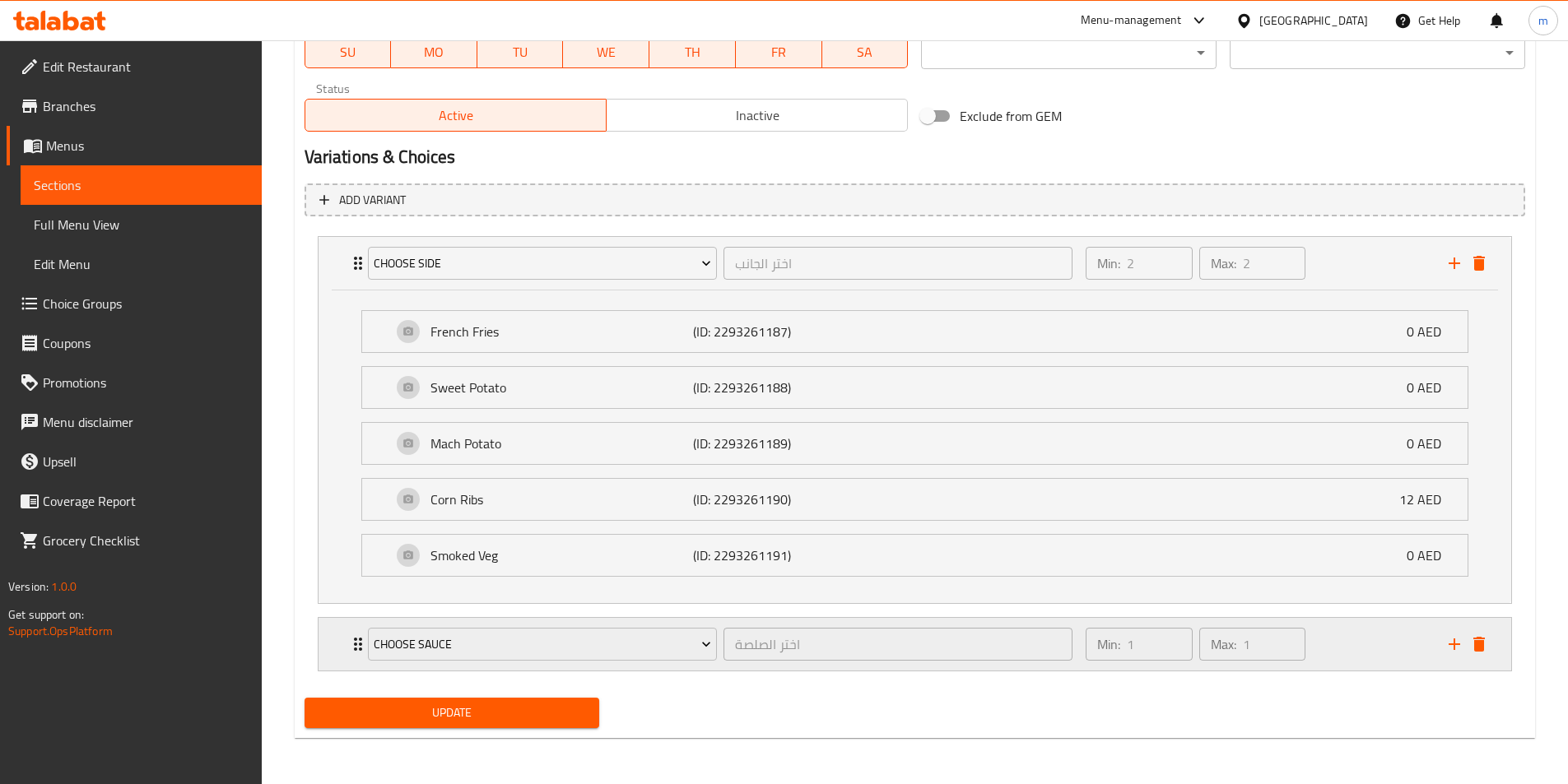
click at [1357, 641] on div "Min: 1 ​ Max: 1 ​" at bounding box center [1257, 644] width 362 height 53
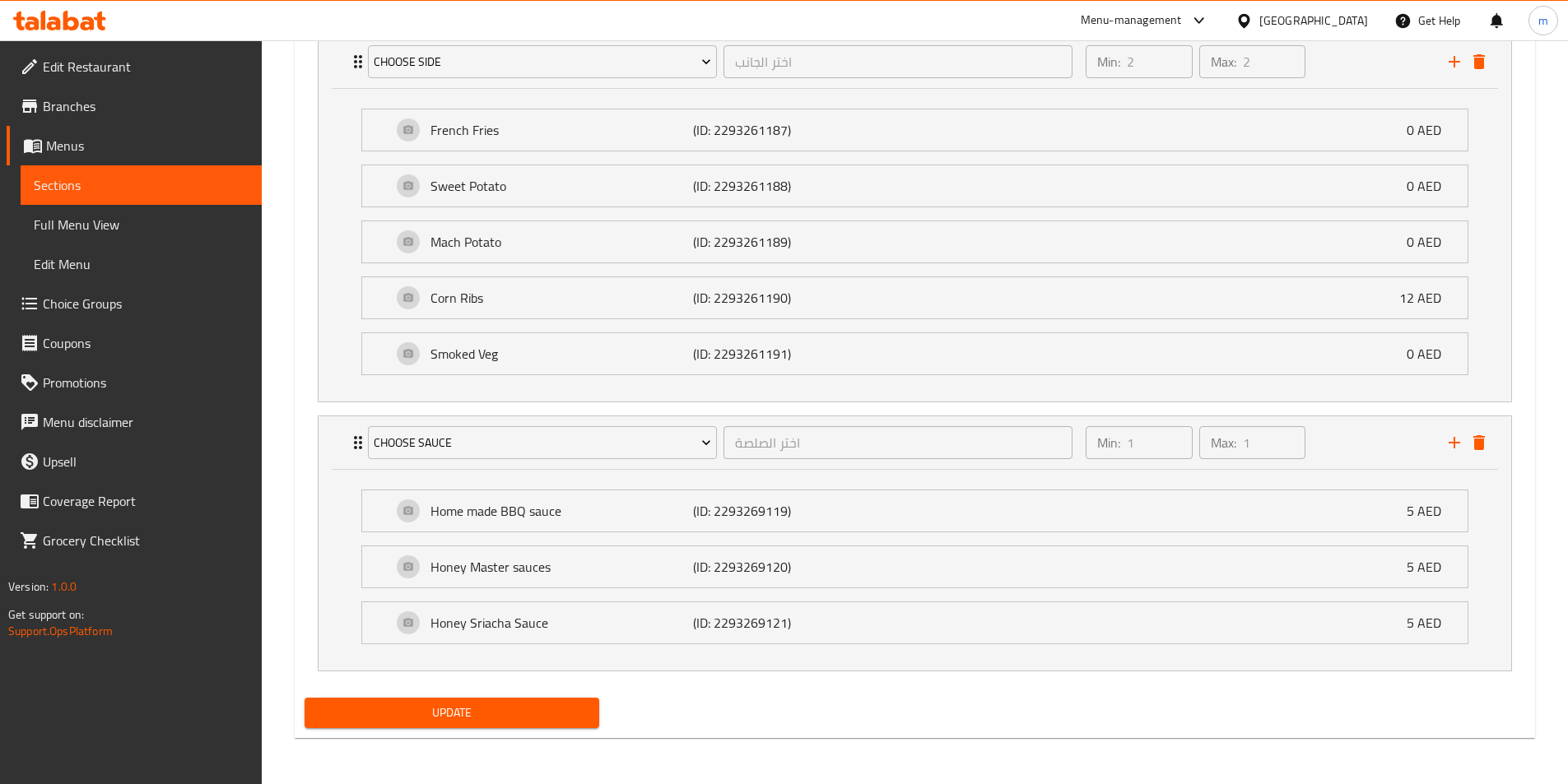
scroll to position [576, 0]
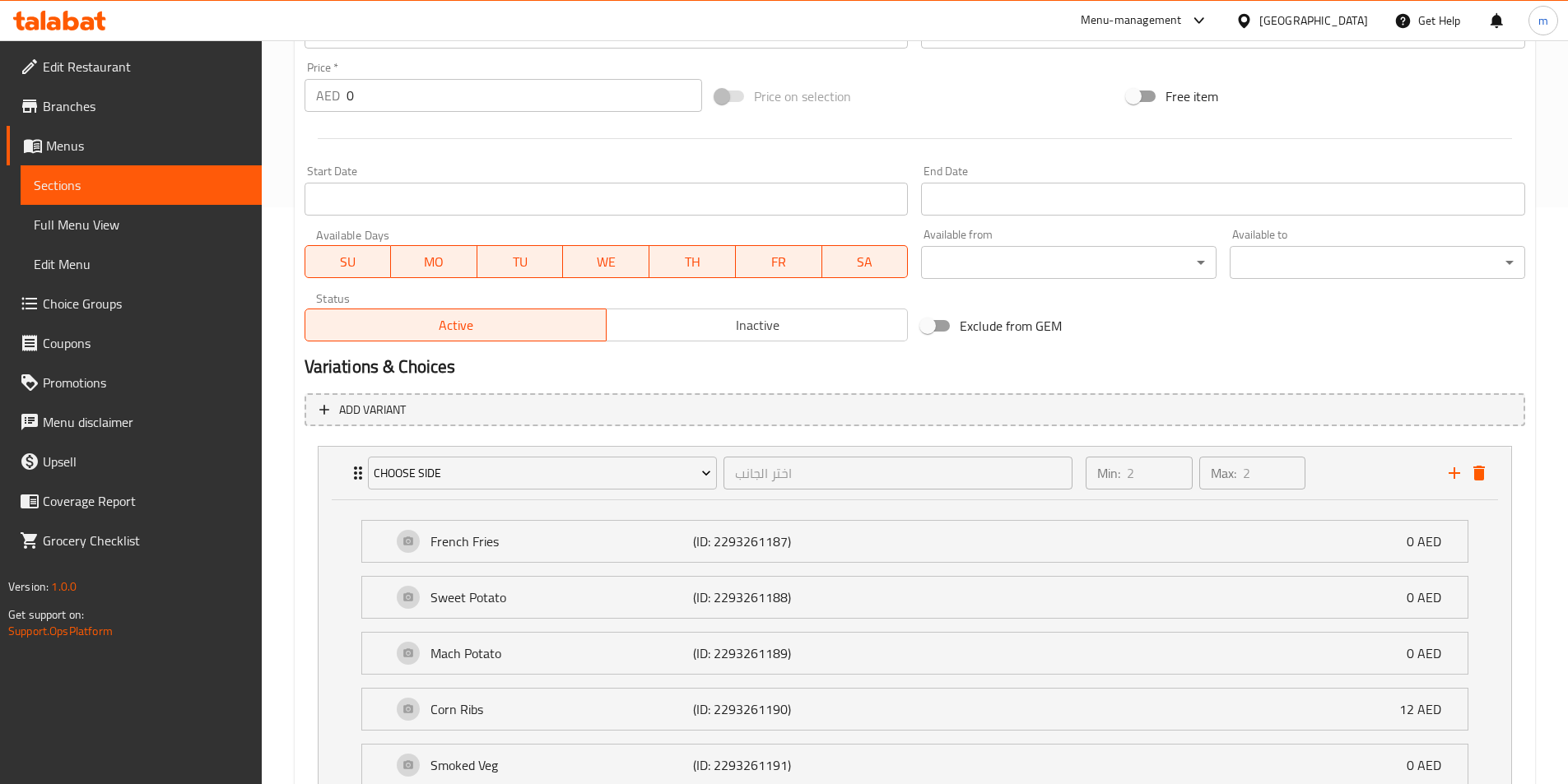
click at [92, 144] on span "Menus" at bounding box center [146, 145] width 202 height 20
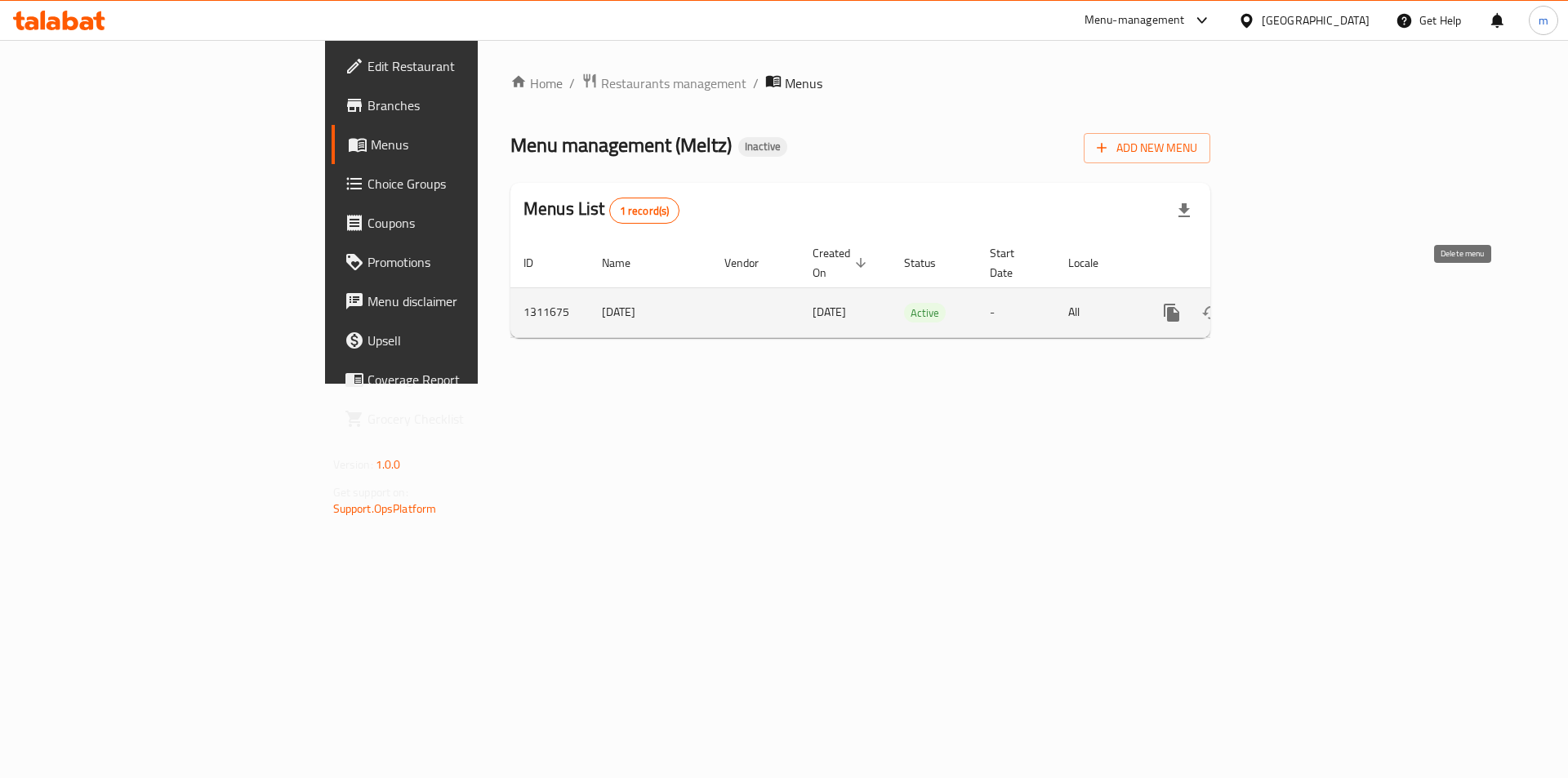
click at [1256, 305] on icon "enhanced table" at bounding box center [1249, 312] width 12 height 15
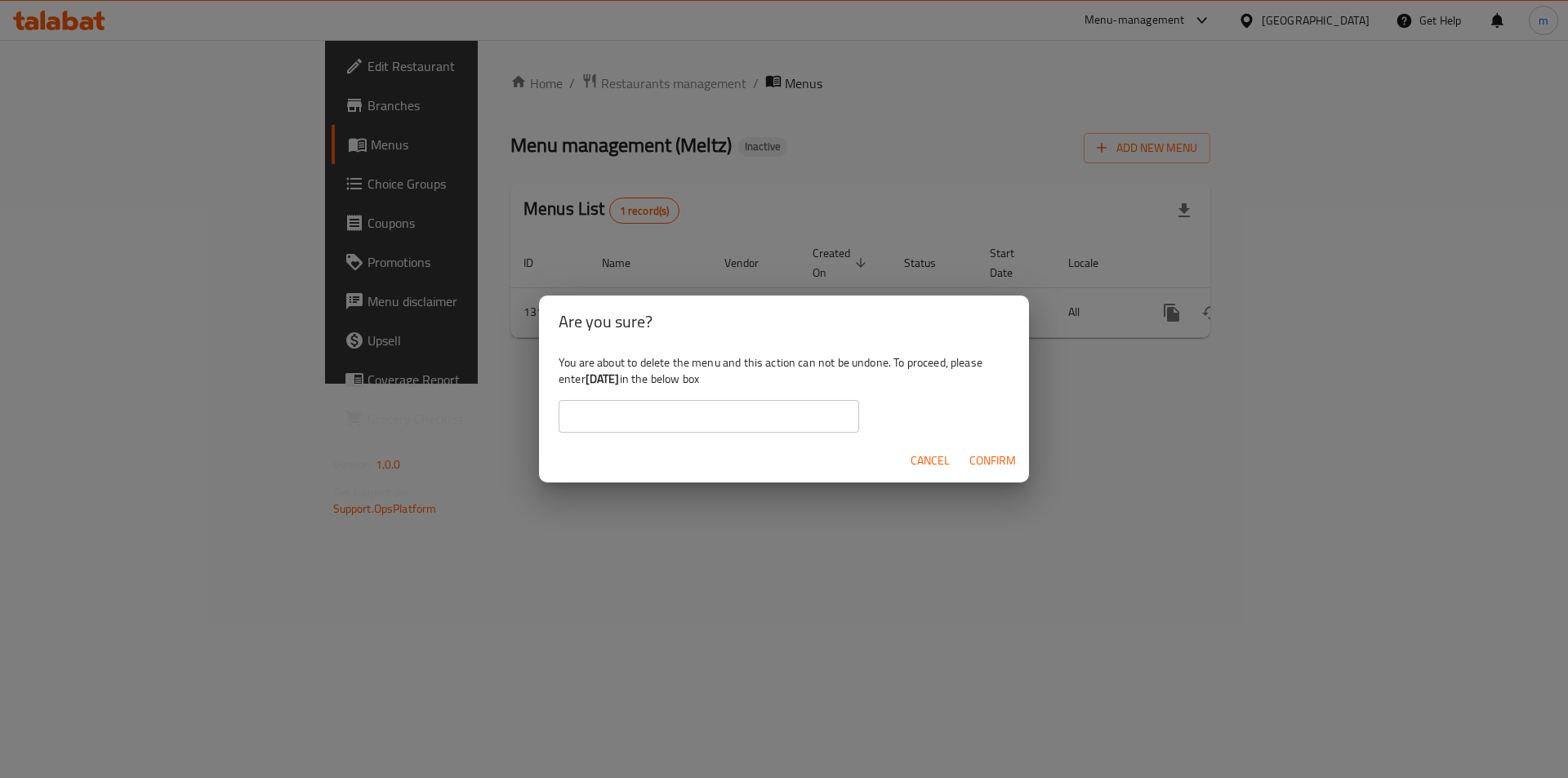
click at [754, 434] on div "You are about to delete the menu and this action can not be undone. To proceed,…" at bounding box center [784, 393] width 490 height 92
click at [746, 425] on input "text" at bounding box center [708, 417] width 301 height 33
paste input "[DATE]"
type input "[DATE]"
click at [1008, 458] on span "Confirm" at bounding box center [991, 460] width 46 height 20
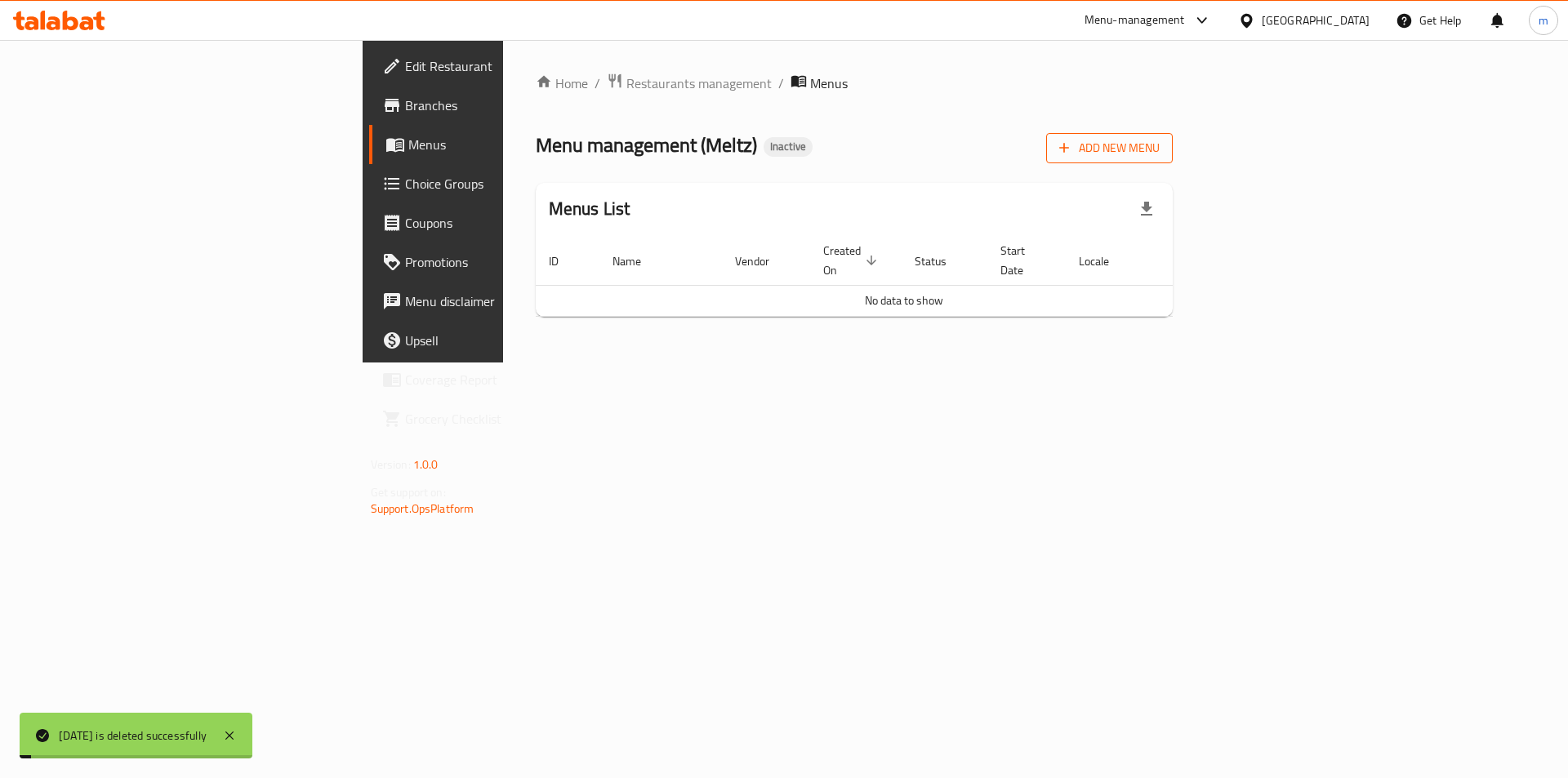
click at [1159, 143] on span "Add New Menu" at bounding box center [1109, 148] width 101 height 20
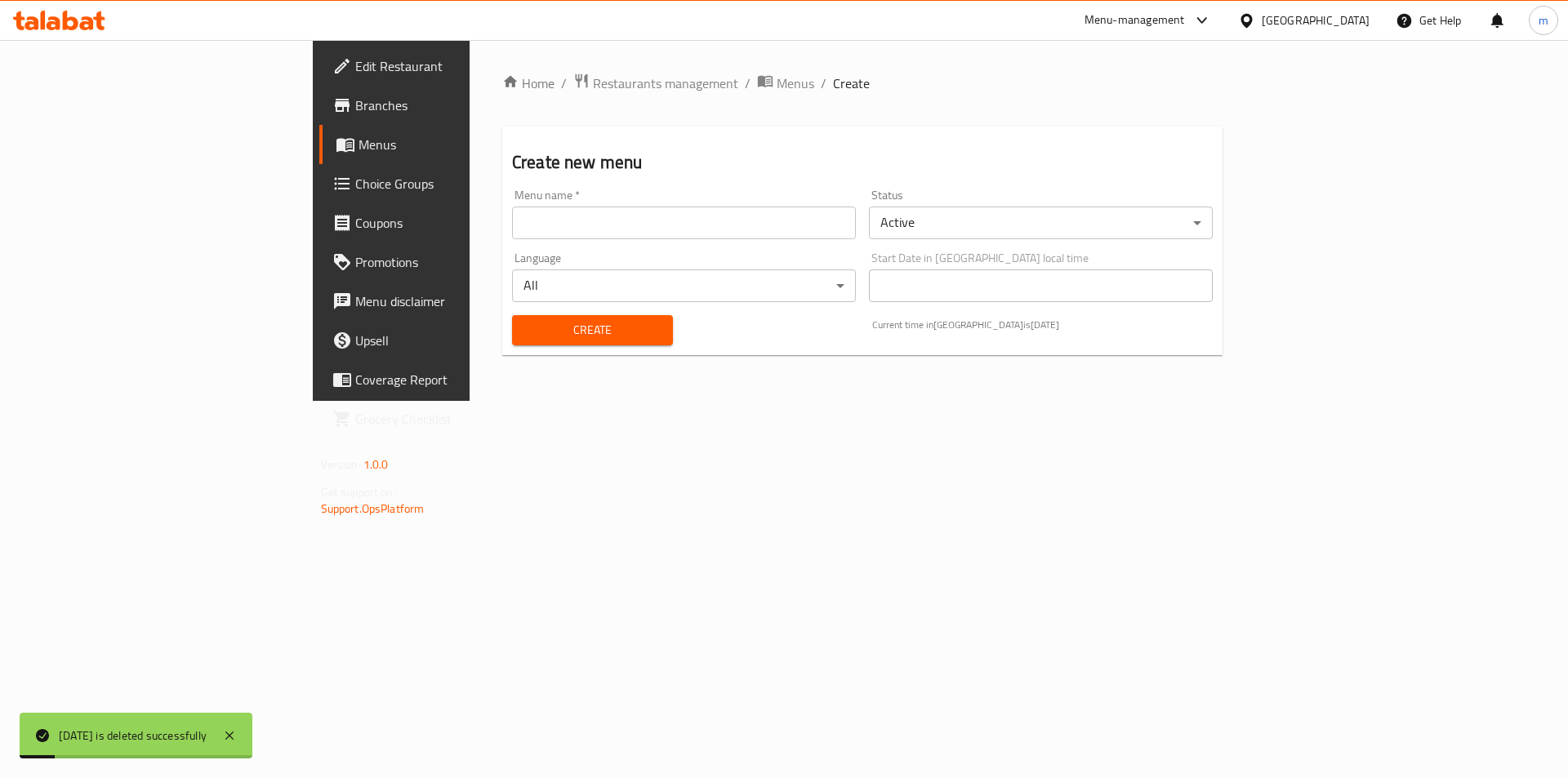
click at [506, 243] on div "Menu name   * Menu name *" at bounding box center [684, 213] width 357 height 63
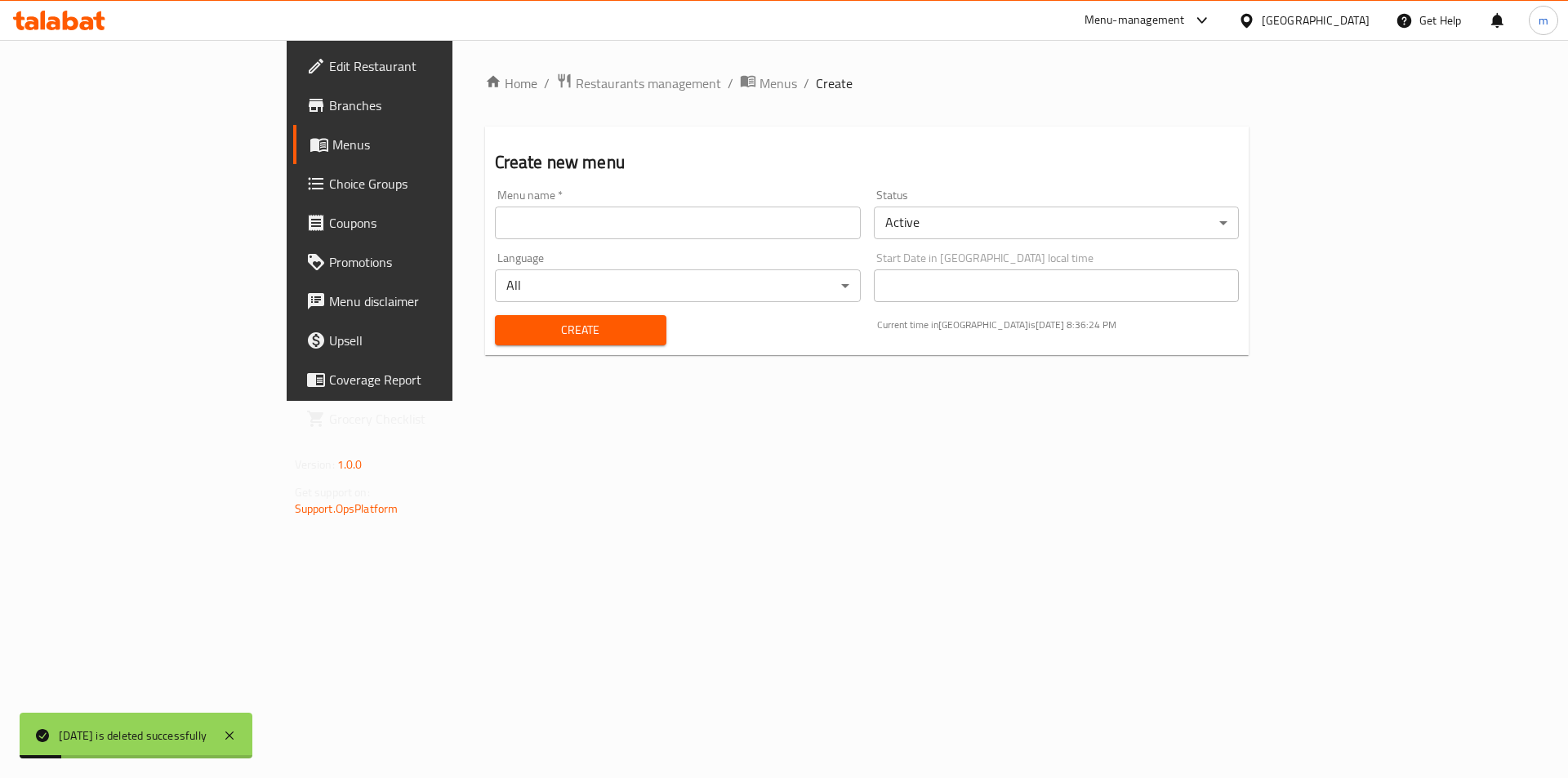
click at [488, 240] on div "Menu name   * Menu name *" at bounding box center [677, 213] width 379 height 63
click at [495, 226] on input "text" at bounding box center [677, 223] width 366 height 33
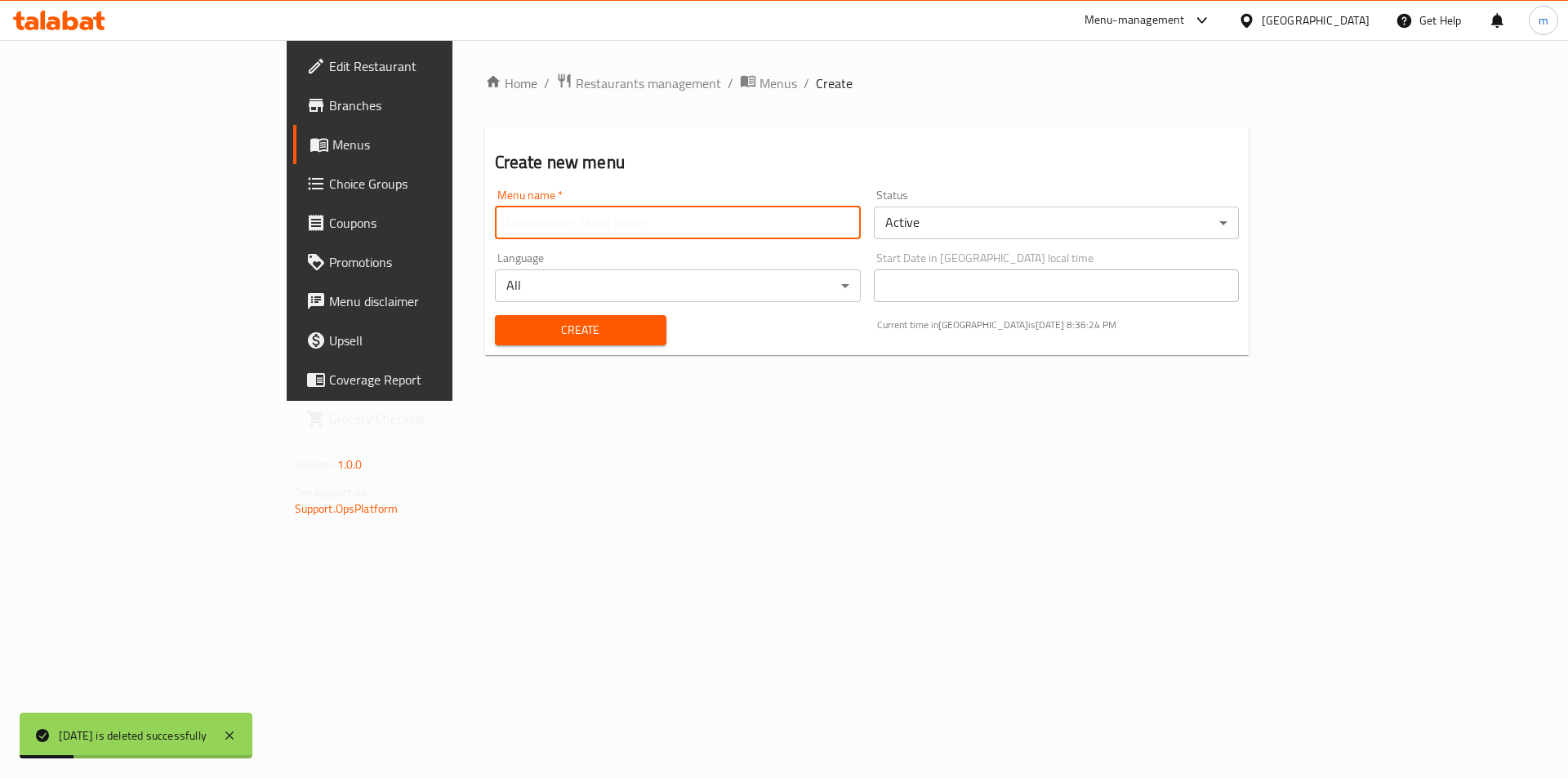
paste input "[DATE]"
type input "[DATE]"
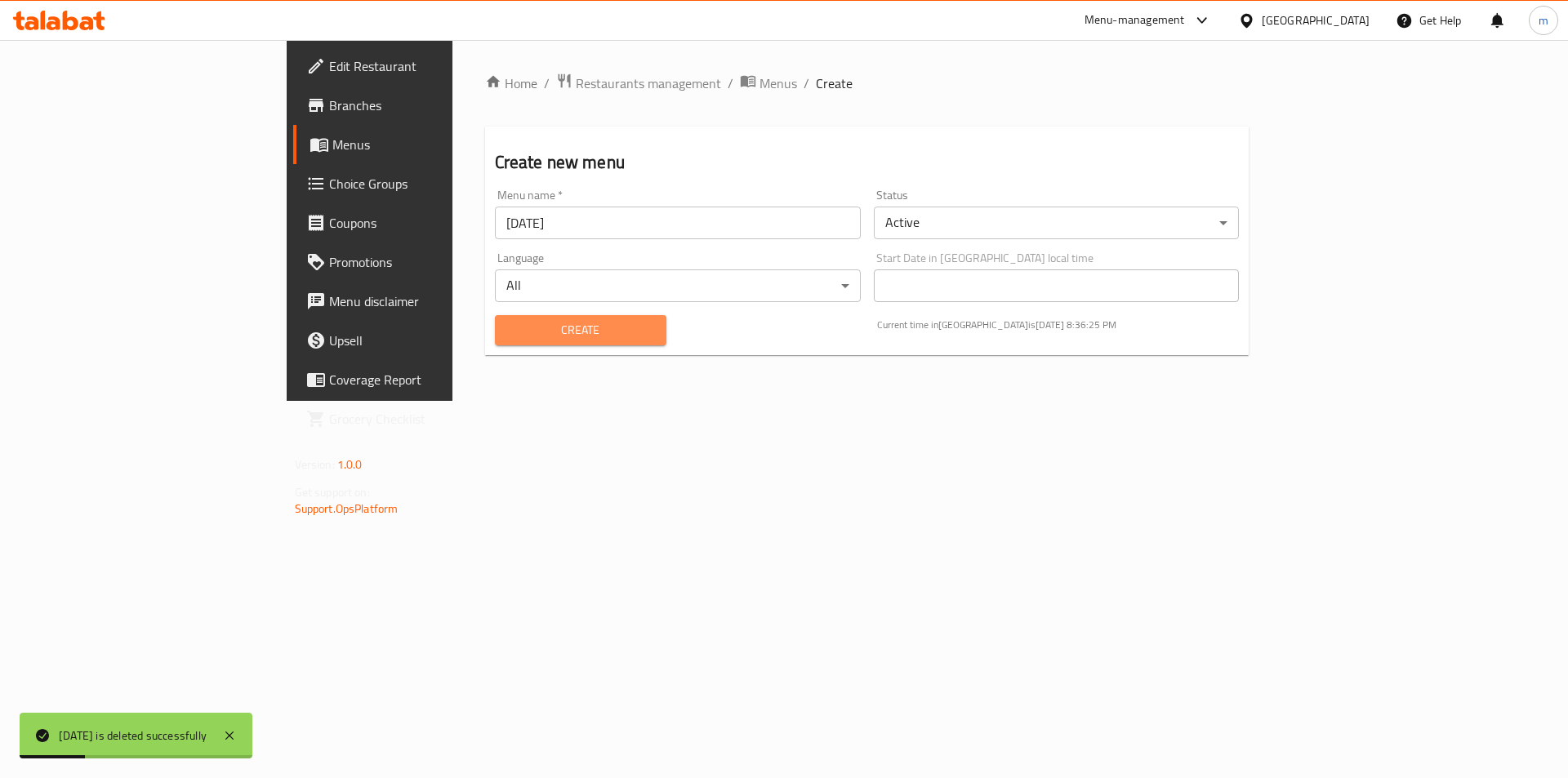
click at [508, 329] on span "Create" at bounding box center [580, 330] width 145 height 20
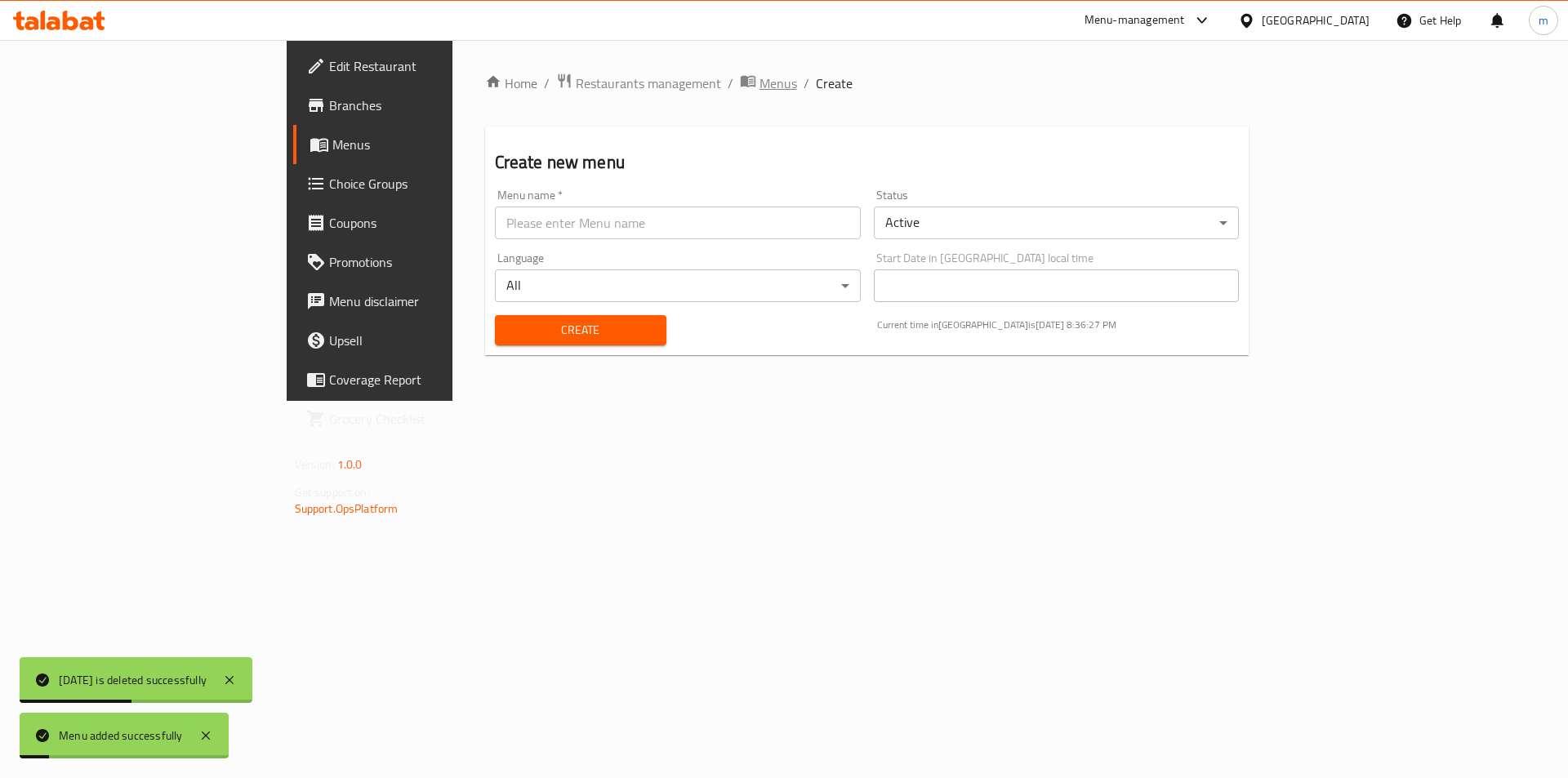
click at [759, 77] on span "Menus" at bounding box center [777, 84] width 37 height 20
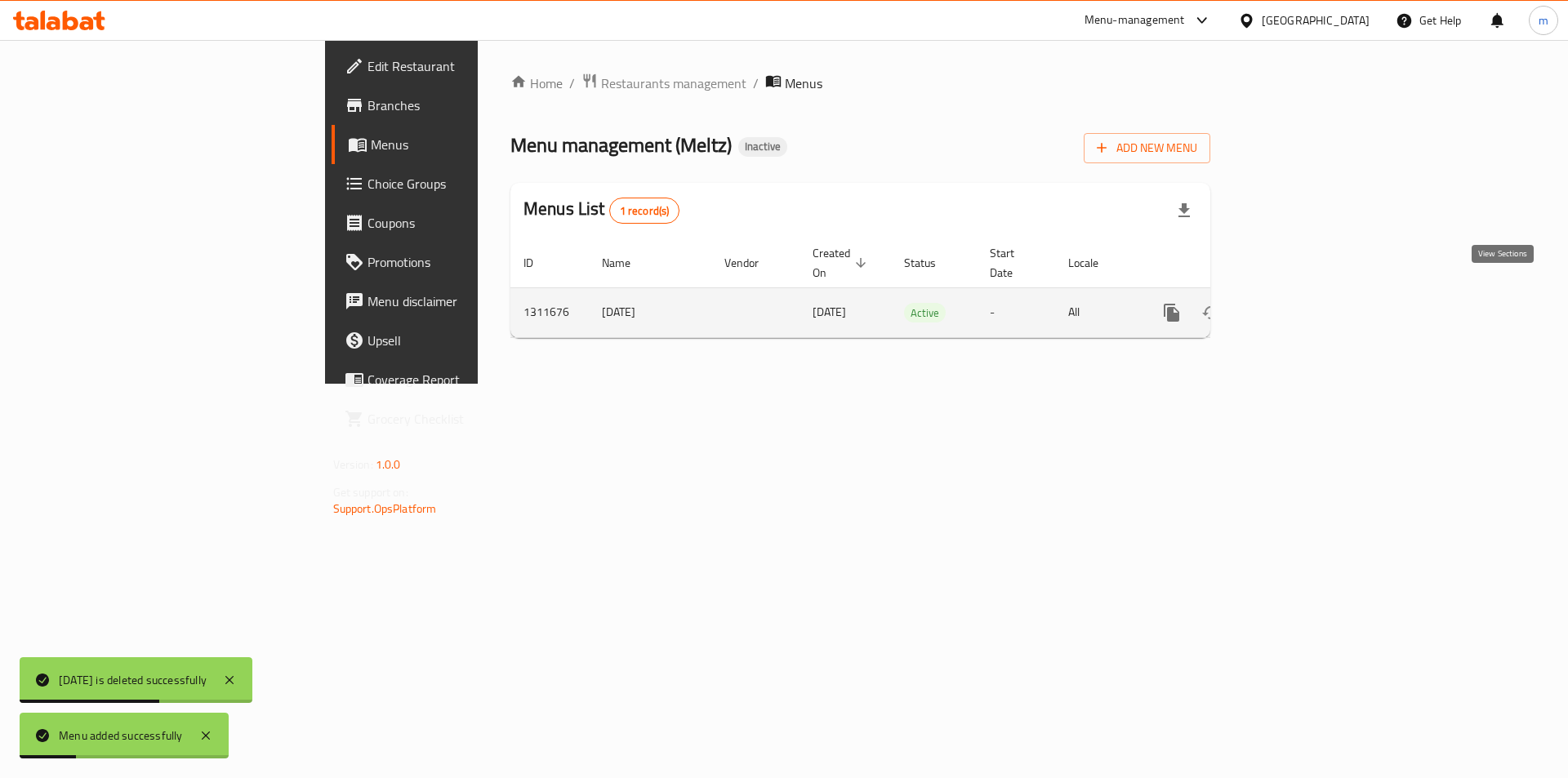
click at [1299, 303] on icon "enhanced table" at bounding box center [1289, 313] width 20 height 20
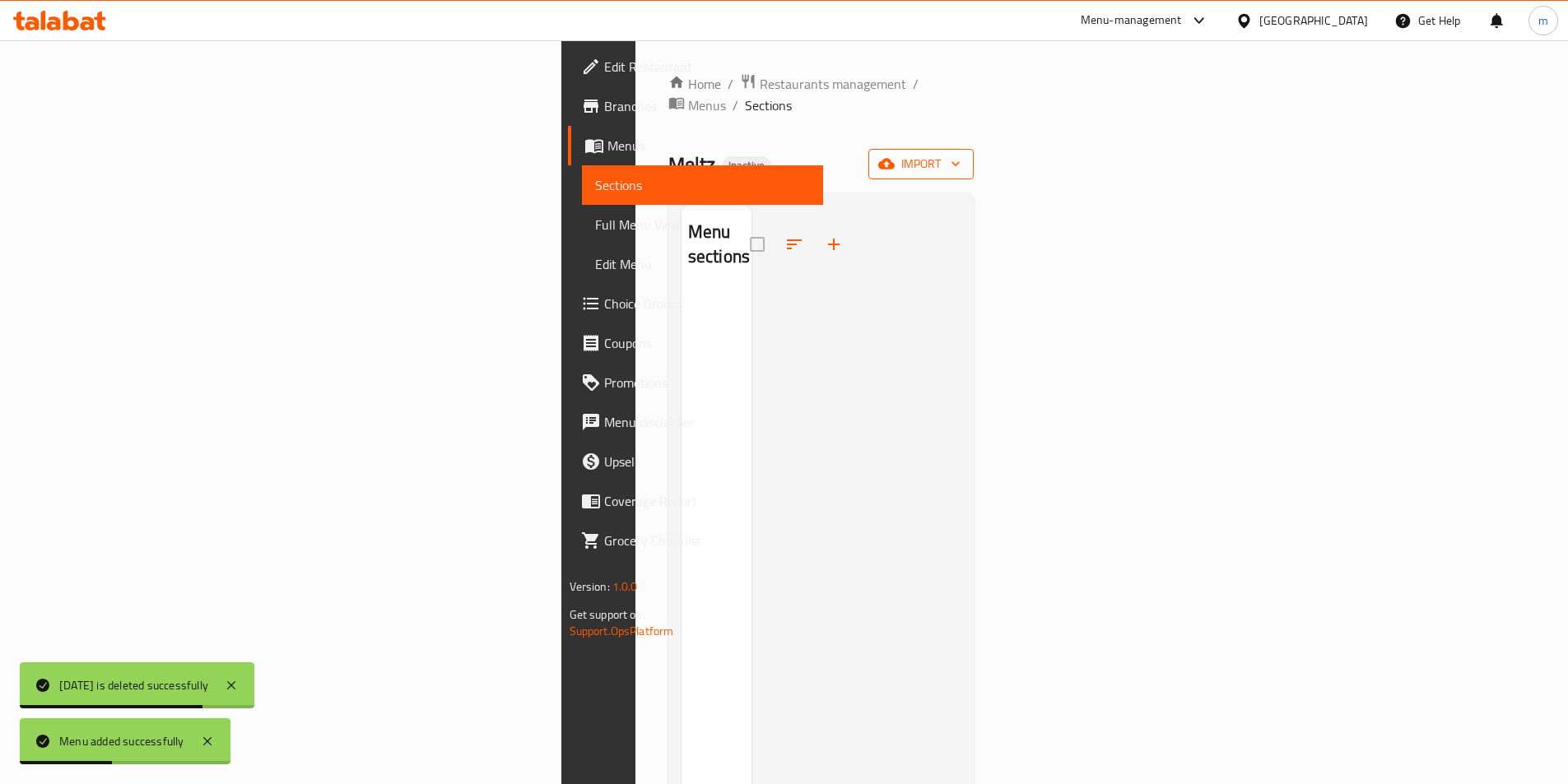
click at [960, 154] on span "import" at bounding box center [921, 164] width 79 height 20
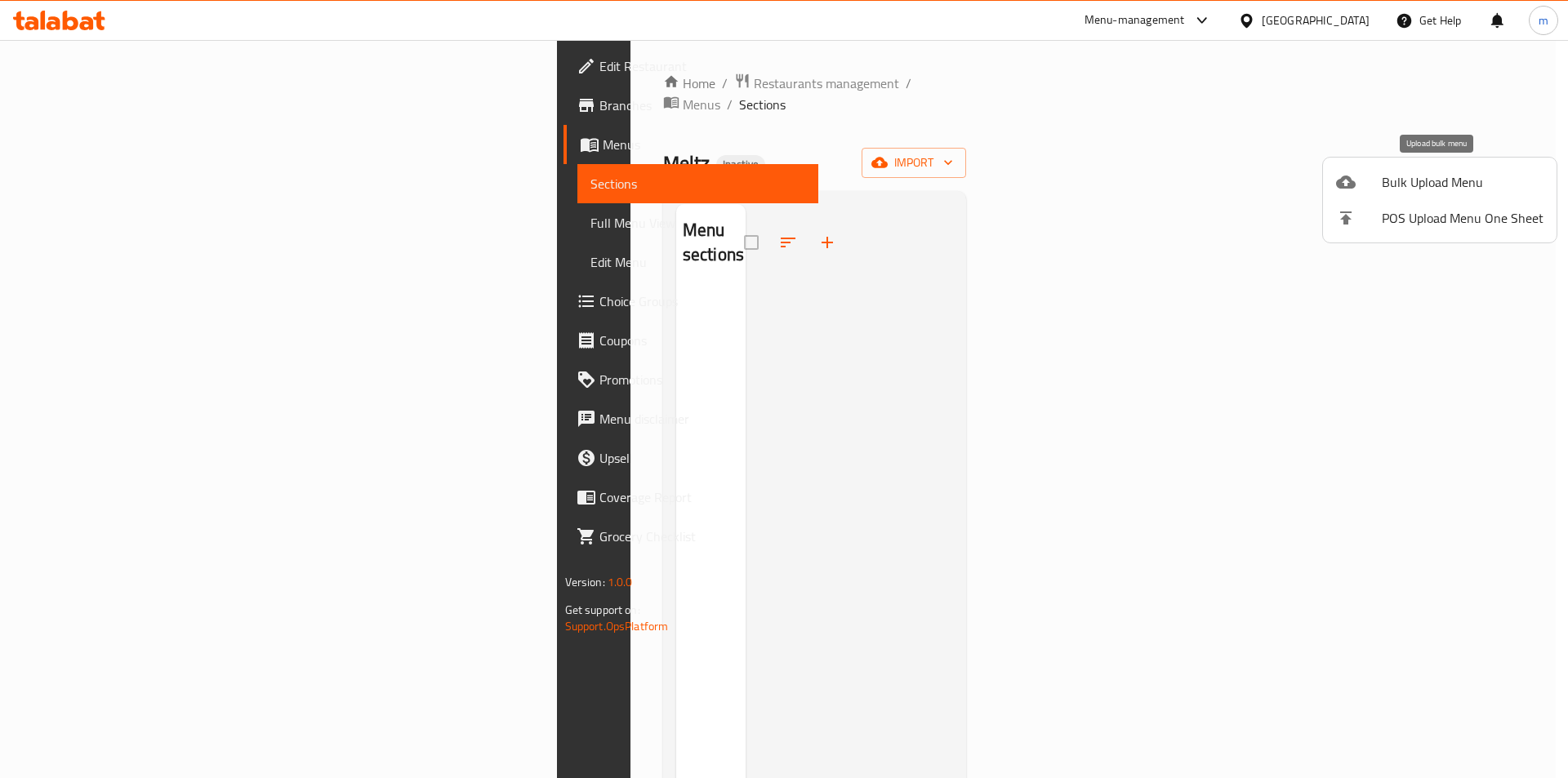
click at [1460, 192] on span "Bulk Upload Menu" at bounding box center [1463, 182] width 162 height 20
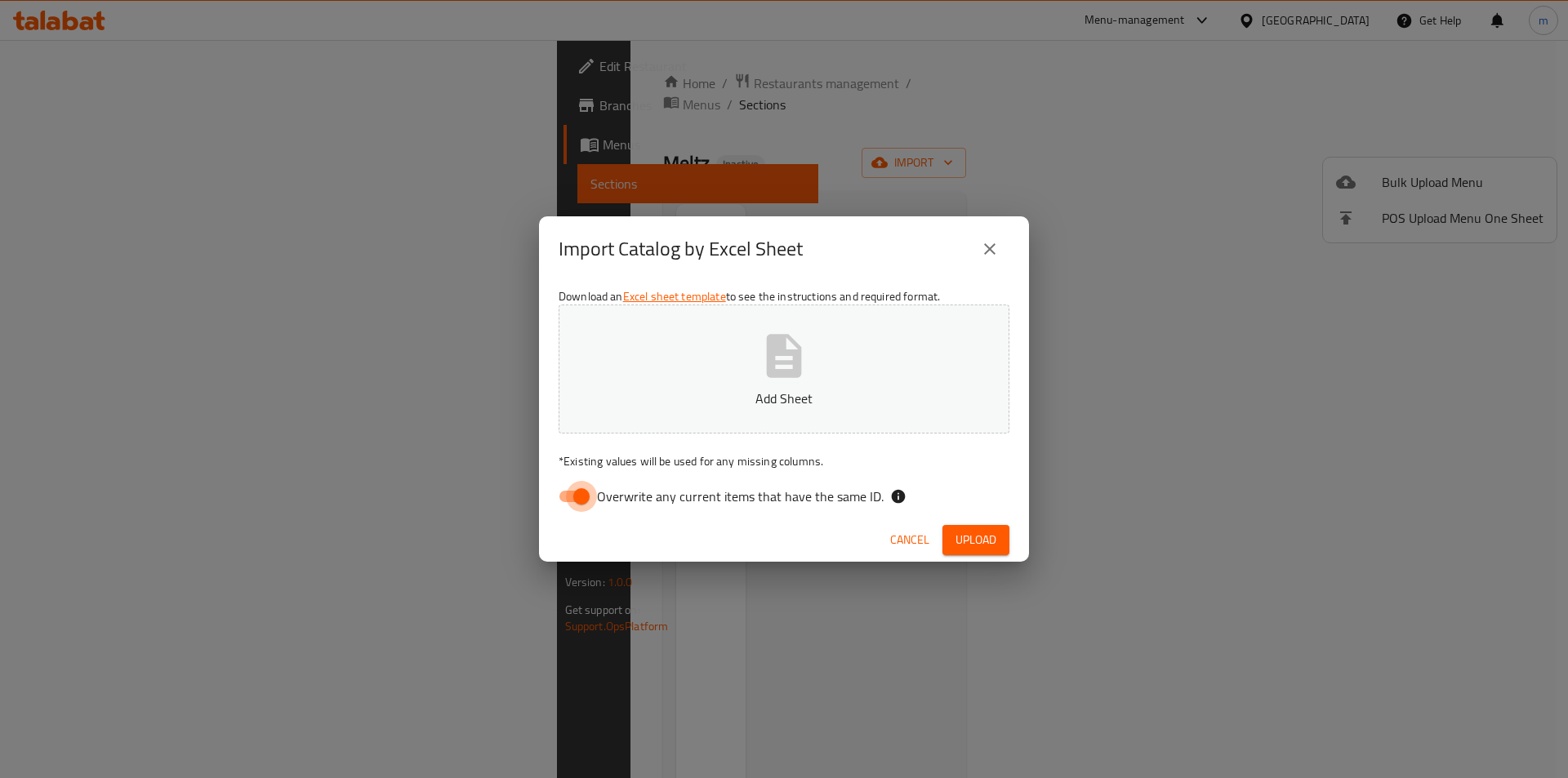
click at [572, 502] on input "Overwrite any current items that have the same ID." at bounding box center [581, 497] width 94 height 31
checkbox input "false"
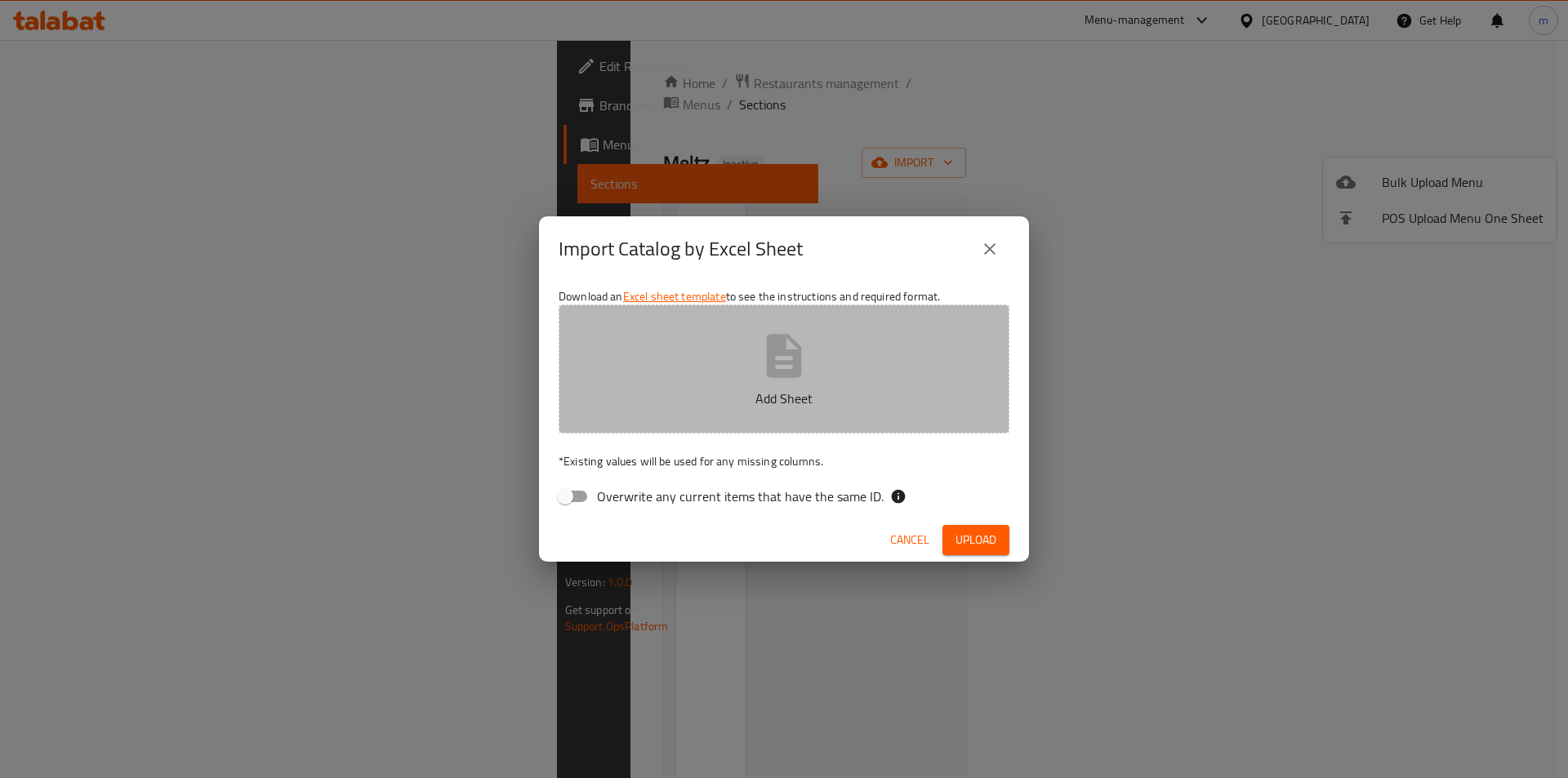
click at [746, 404] on p "Add Sheet" at bounding box center [784, 399] width 400 height 20
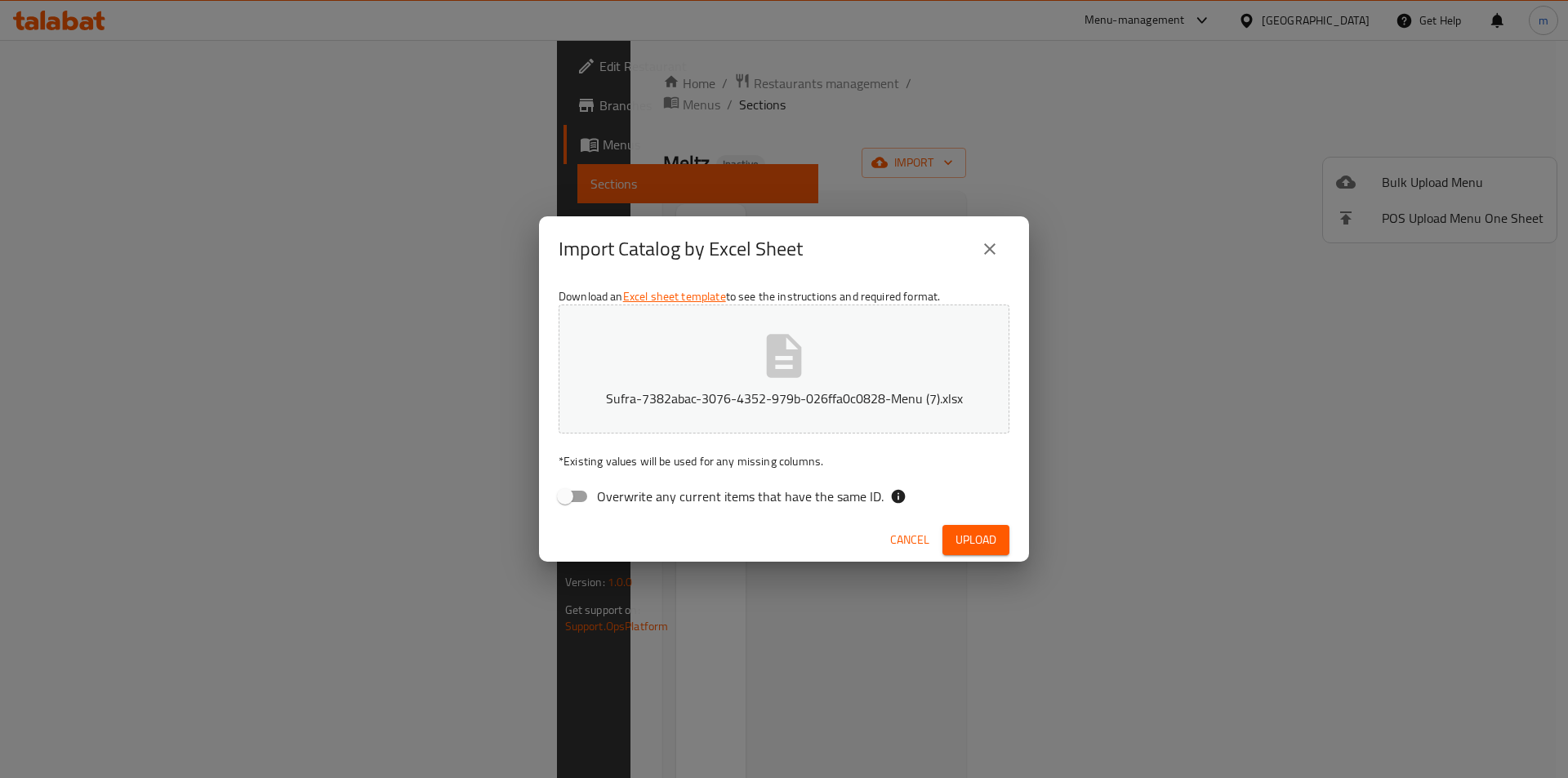
click at [987, 538] on span "Upload" at bounding box center [975, 540] width 41 height 20
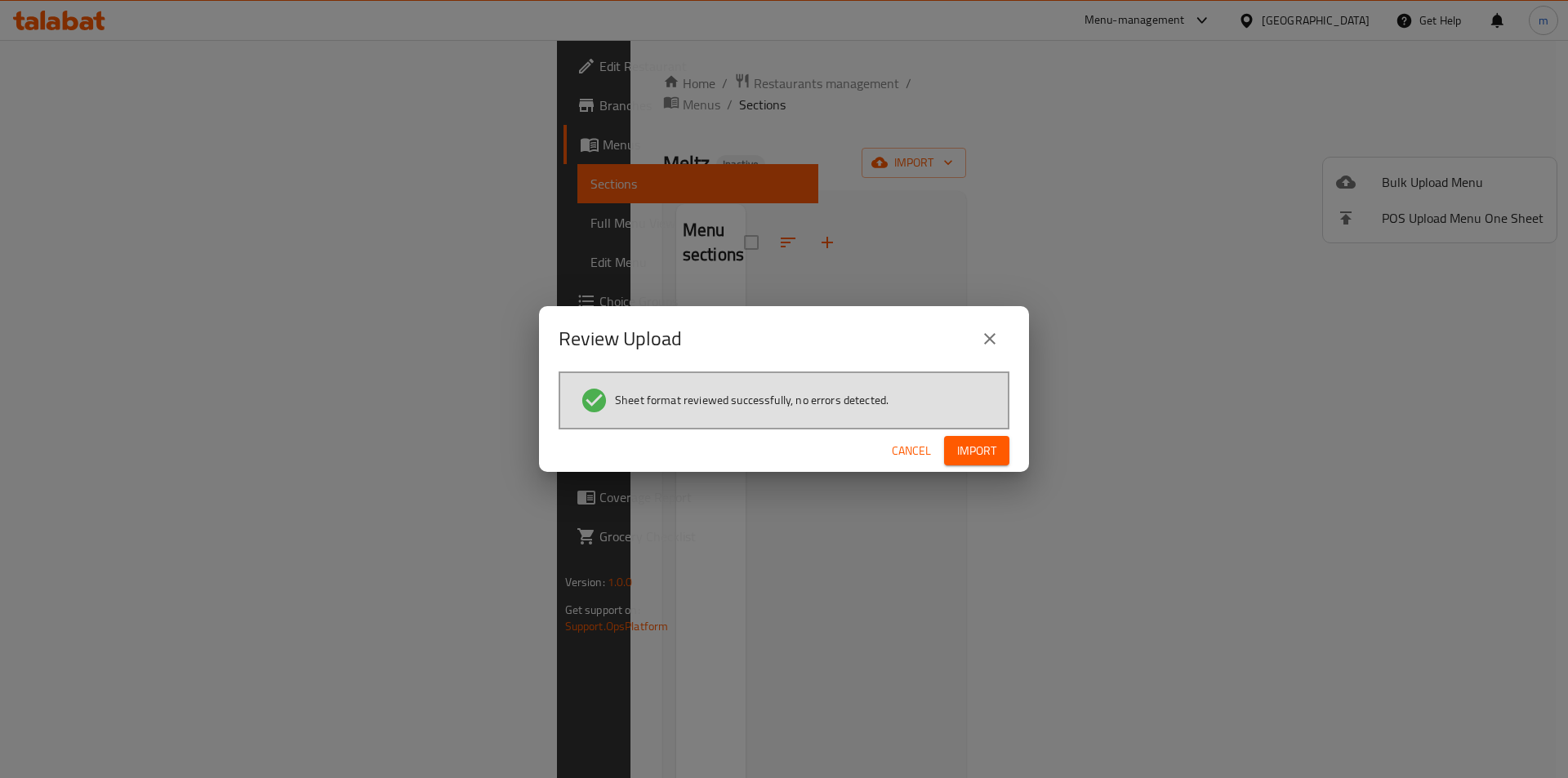
click at [977, 447] on span "Import" at bounding box center [976, 451] width 39 height 20
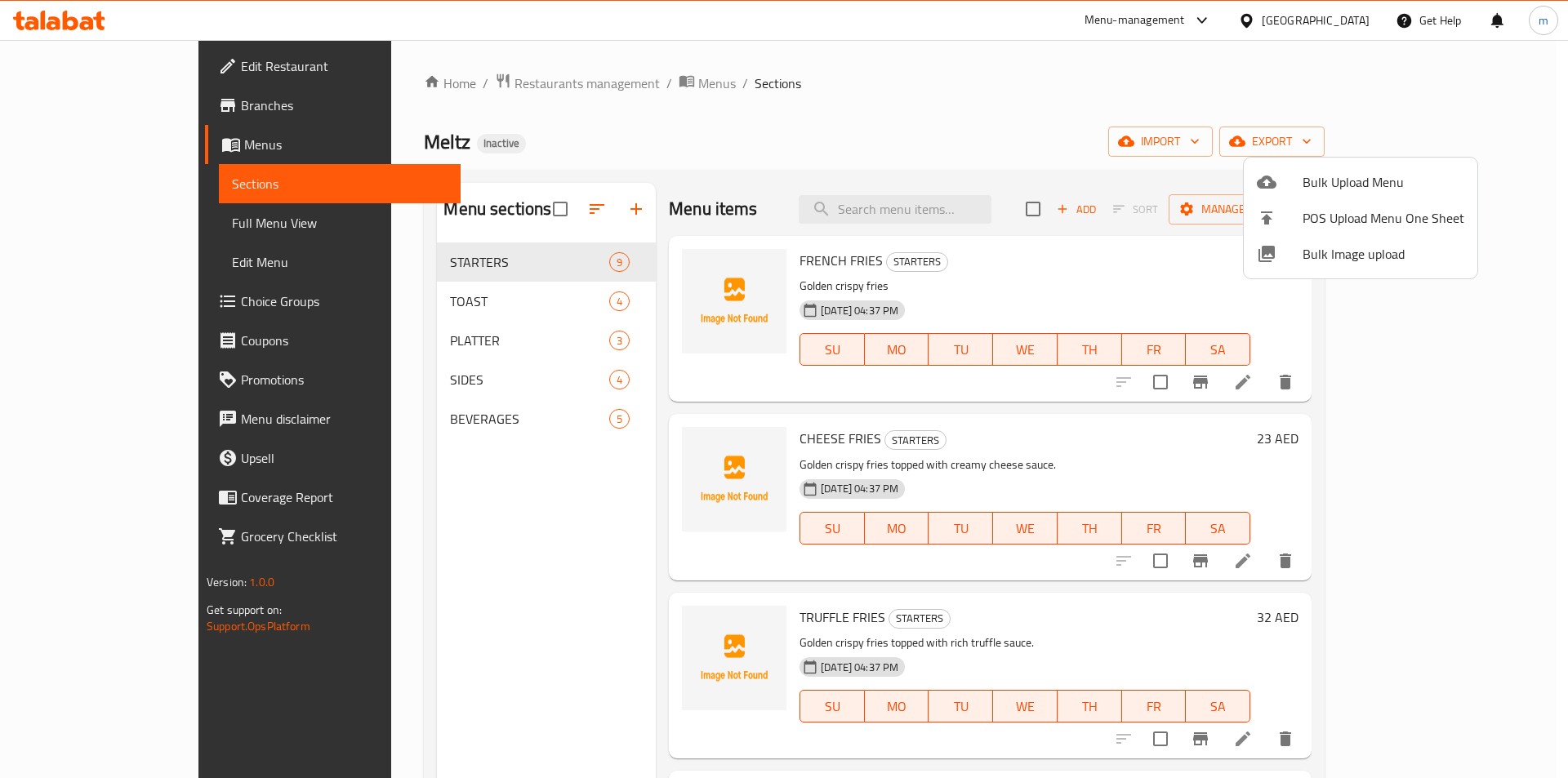
click at [377, 327] on div at bounding box center [784, 389] width 1568 height 778
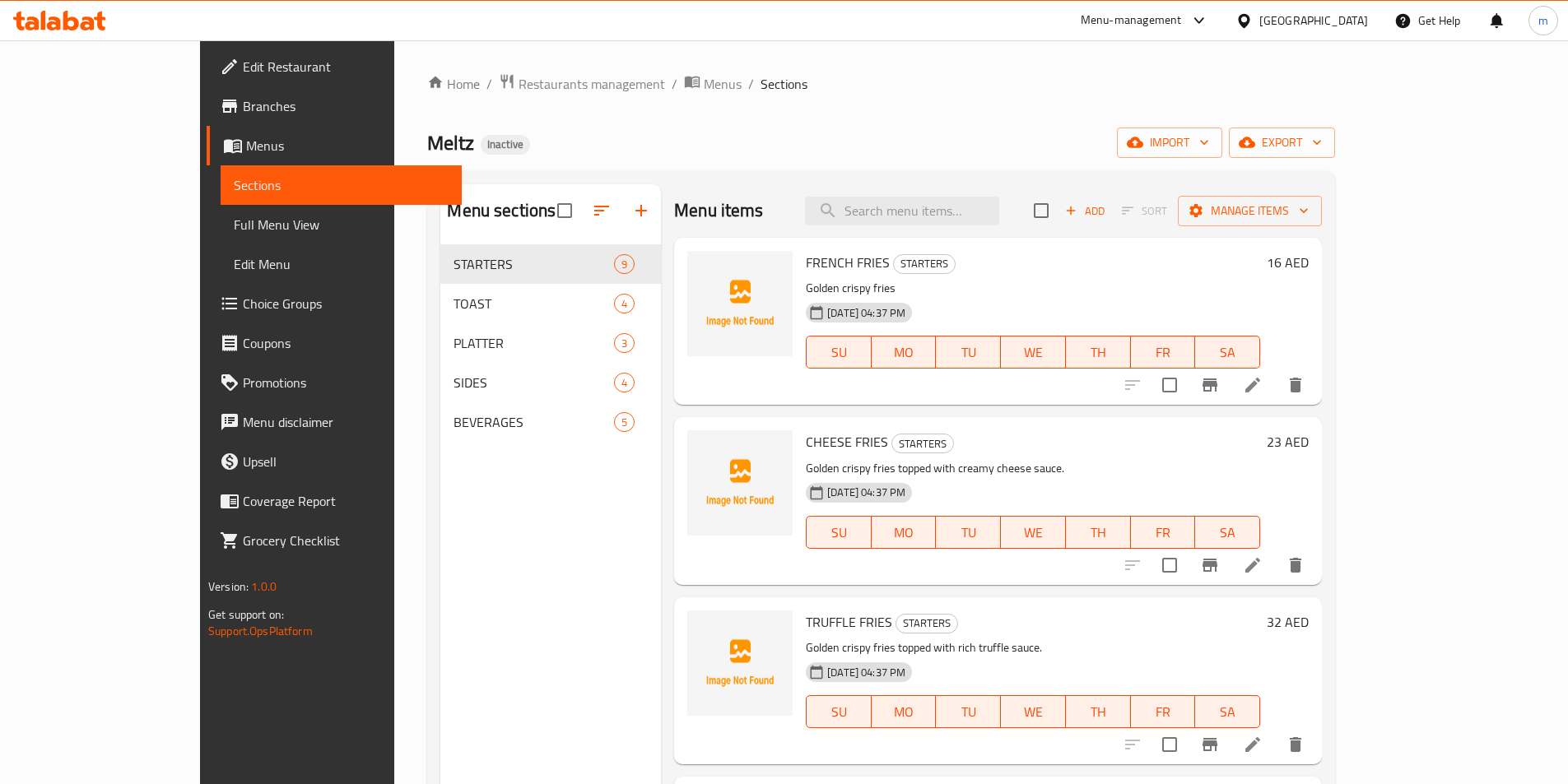
click at [454, 340] on span "PLATTER" at bounding box center [534, 343] width 160 height 20
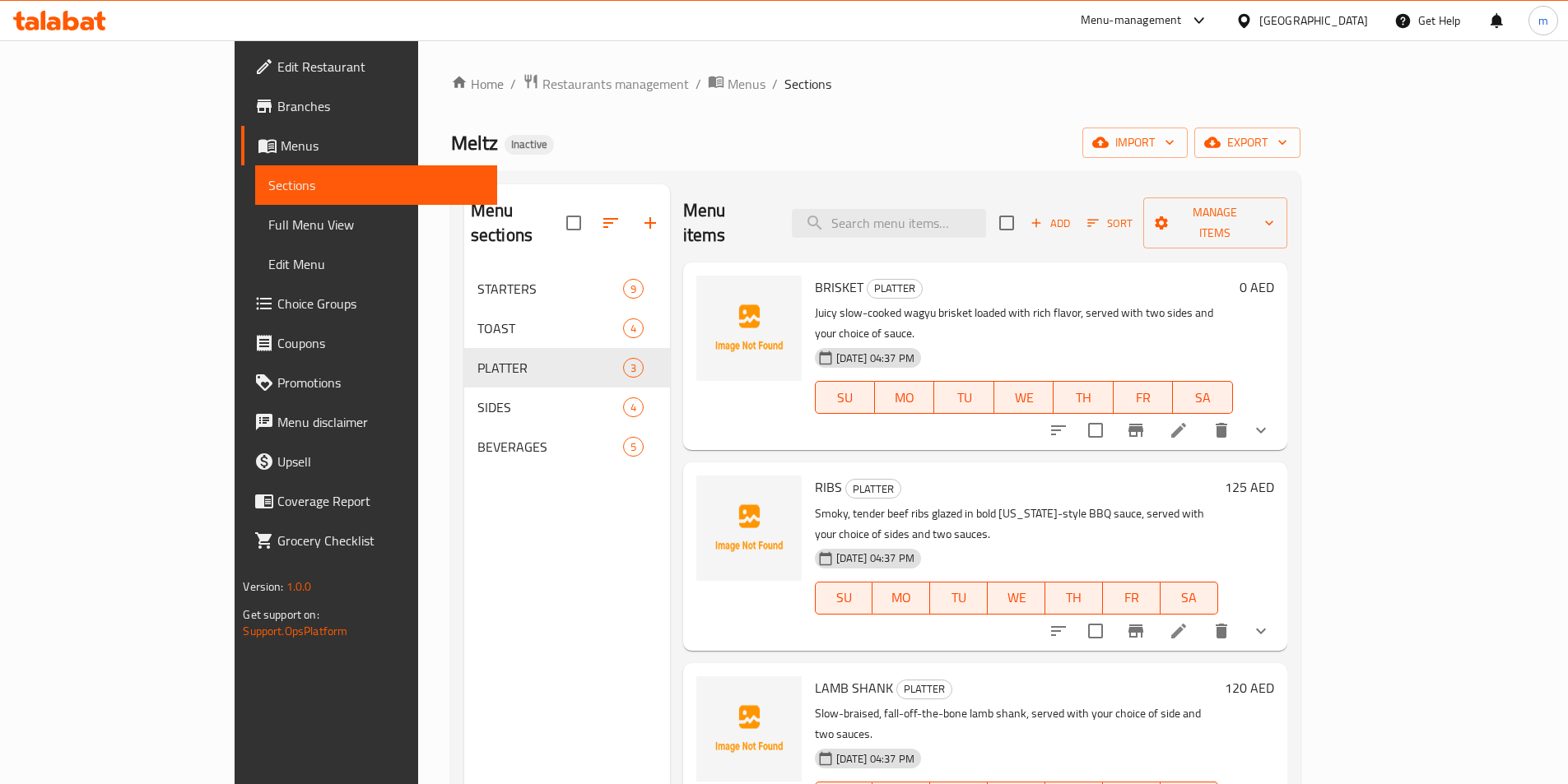
click at [1189, 421] on icon at bounding box center [1179, 431] width 20 height 20
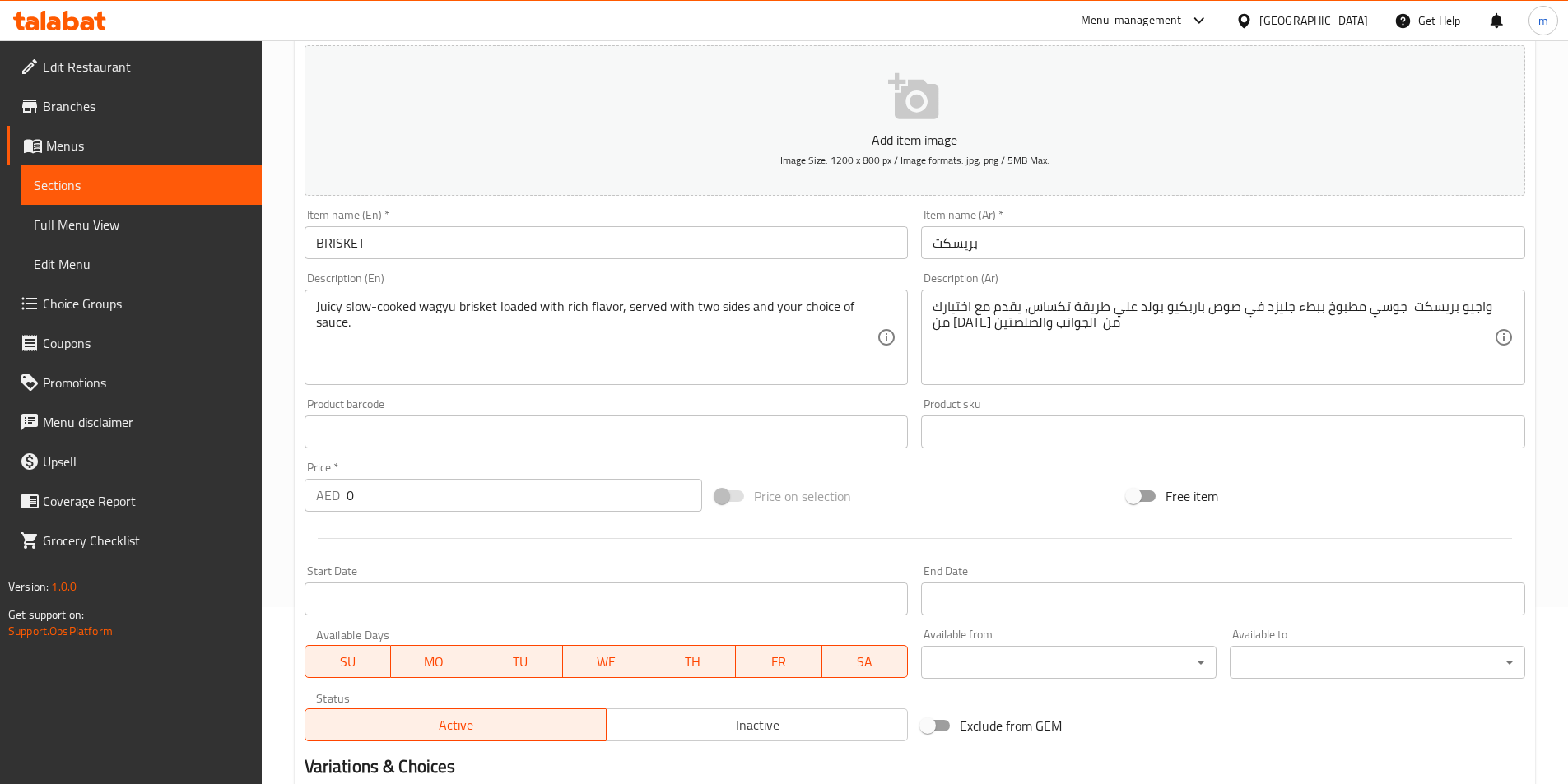
scroll to position [473, 0]
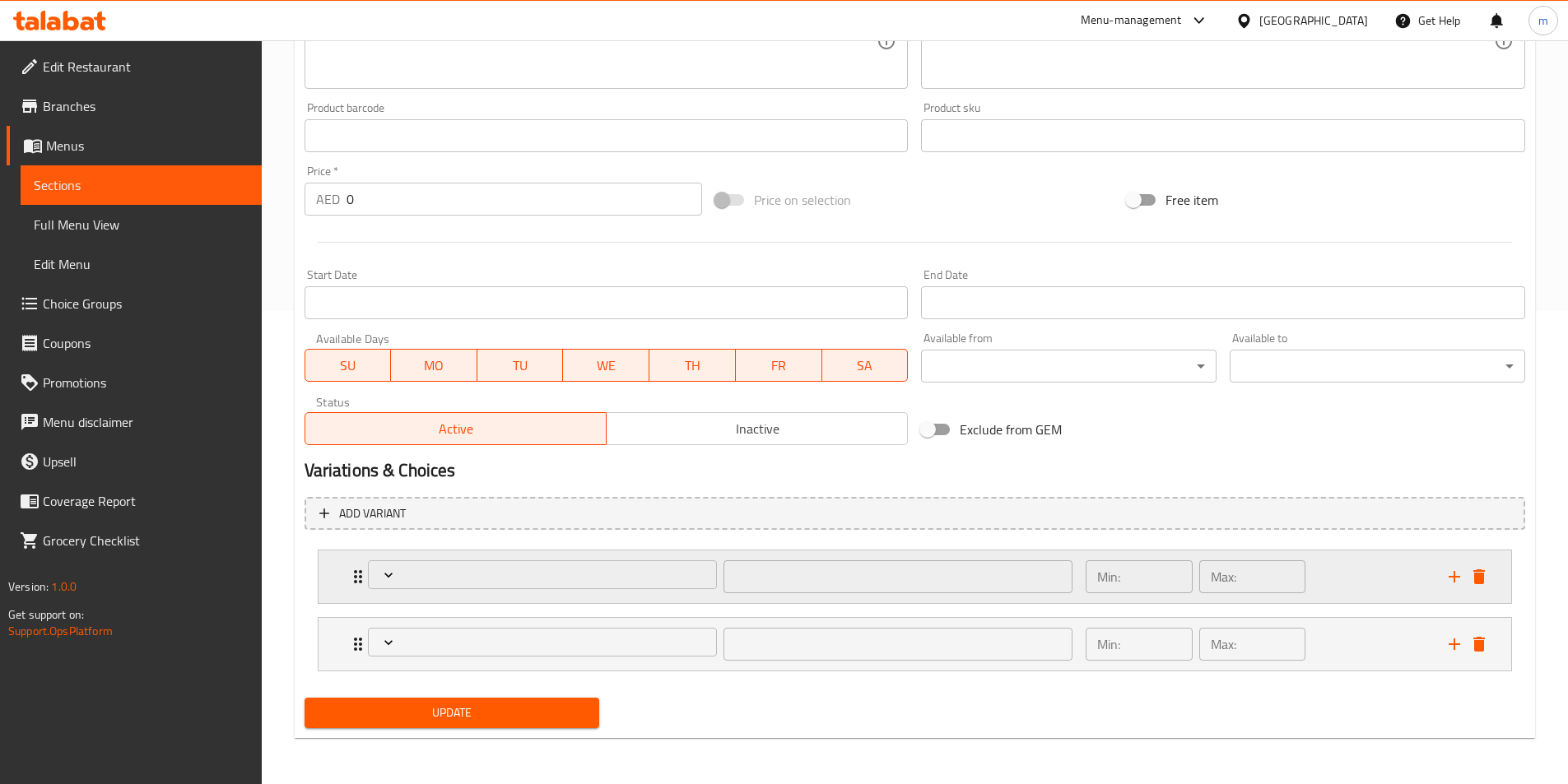
click at [1346, 572] on div "Min: ​ Max: ​" at bounding box center [1257, 577] width 362 height 53
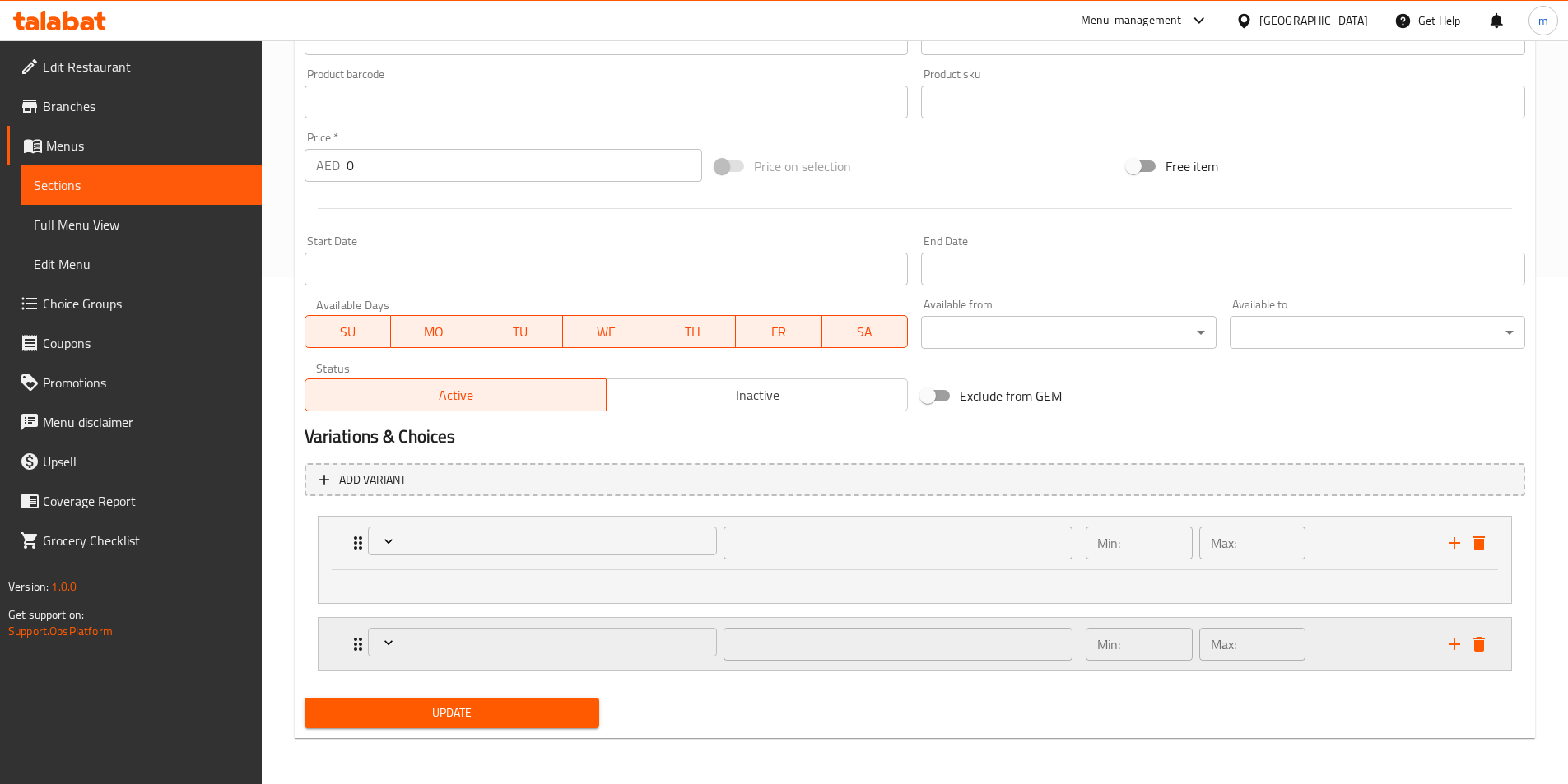
click at [1335, 641] on div "Min: ​ Max: ​" at bounding box center [1257, 644] width 362 height 53
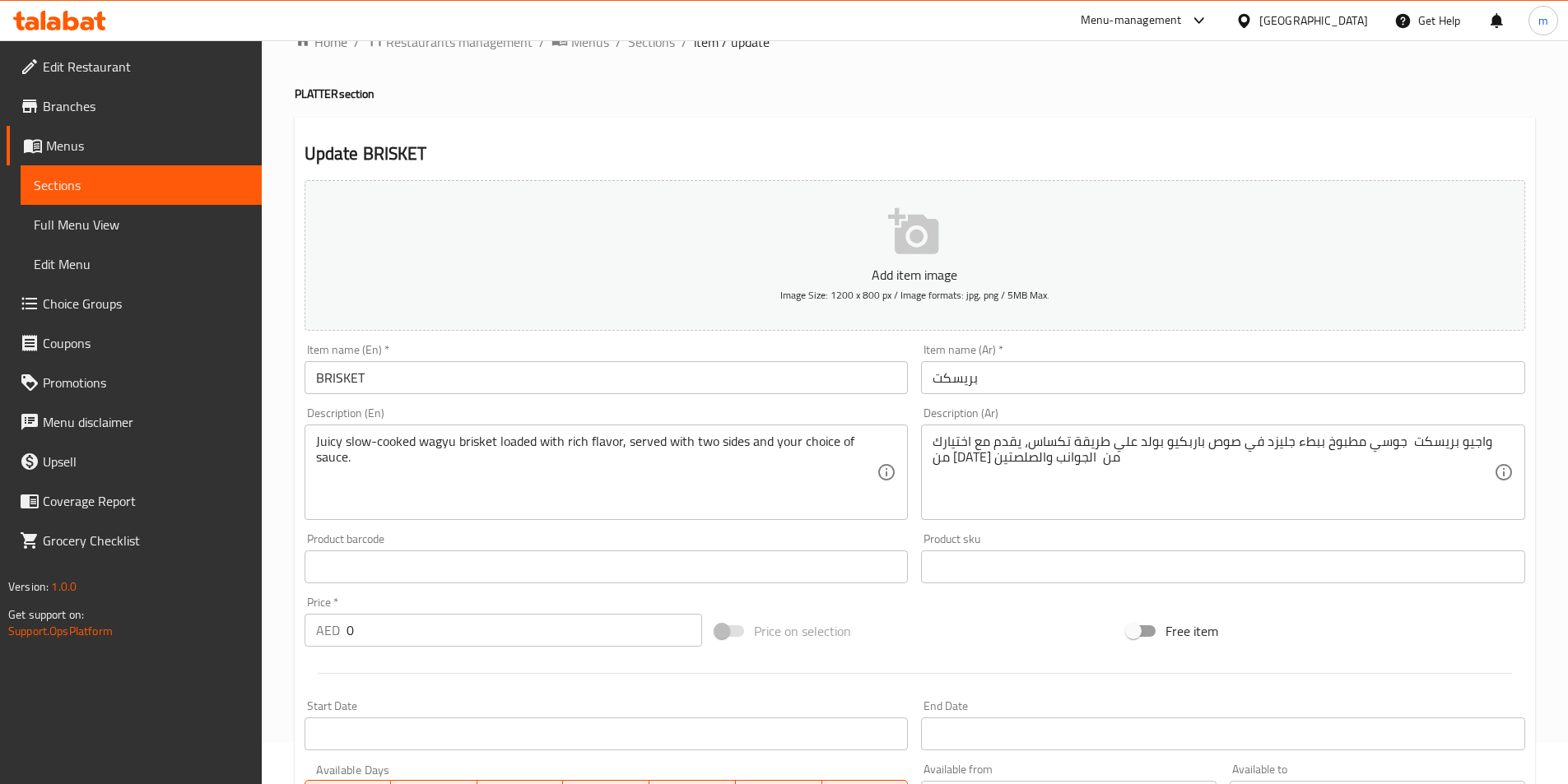
scroll to position [13, 0]
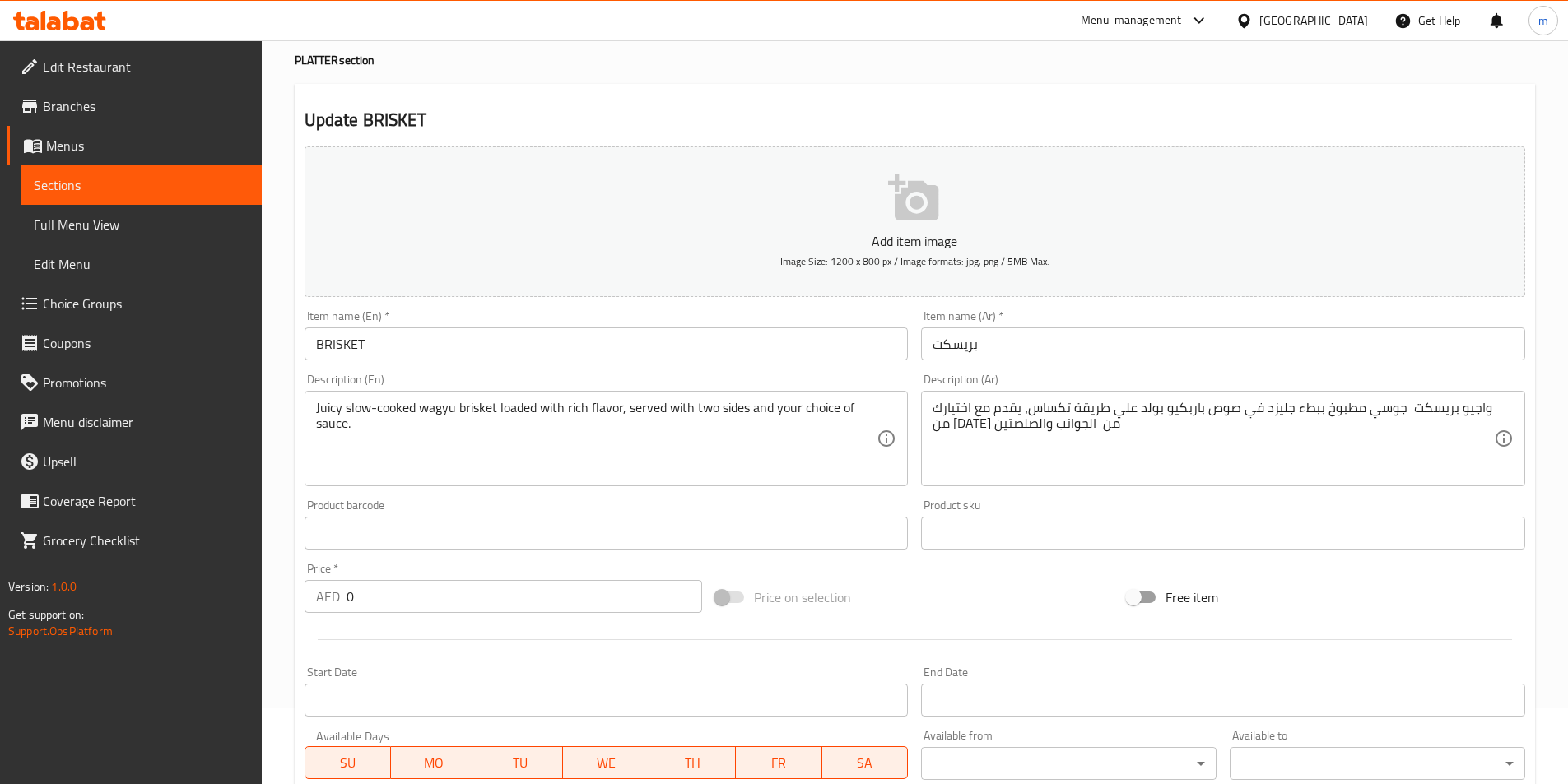
type input "اختر الجانب"
type input "2"
type input "اختر الصلصة"
type input "1"
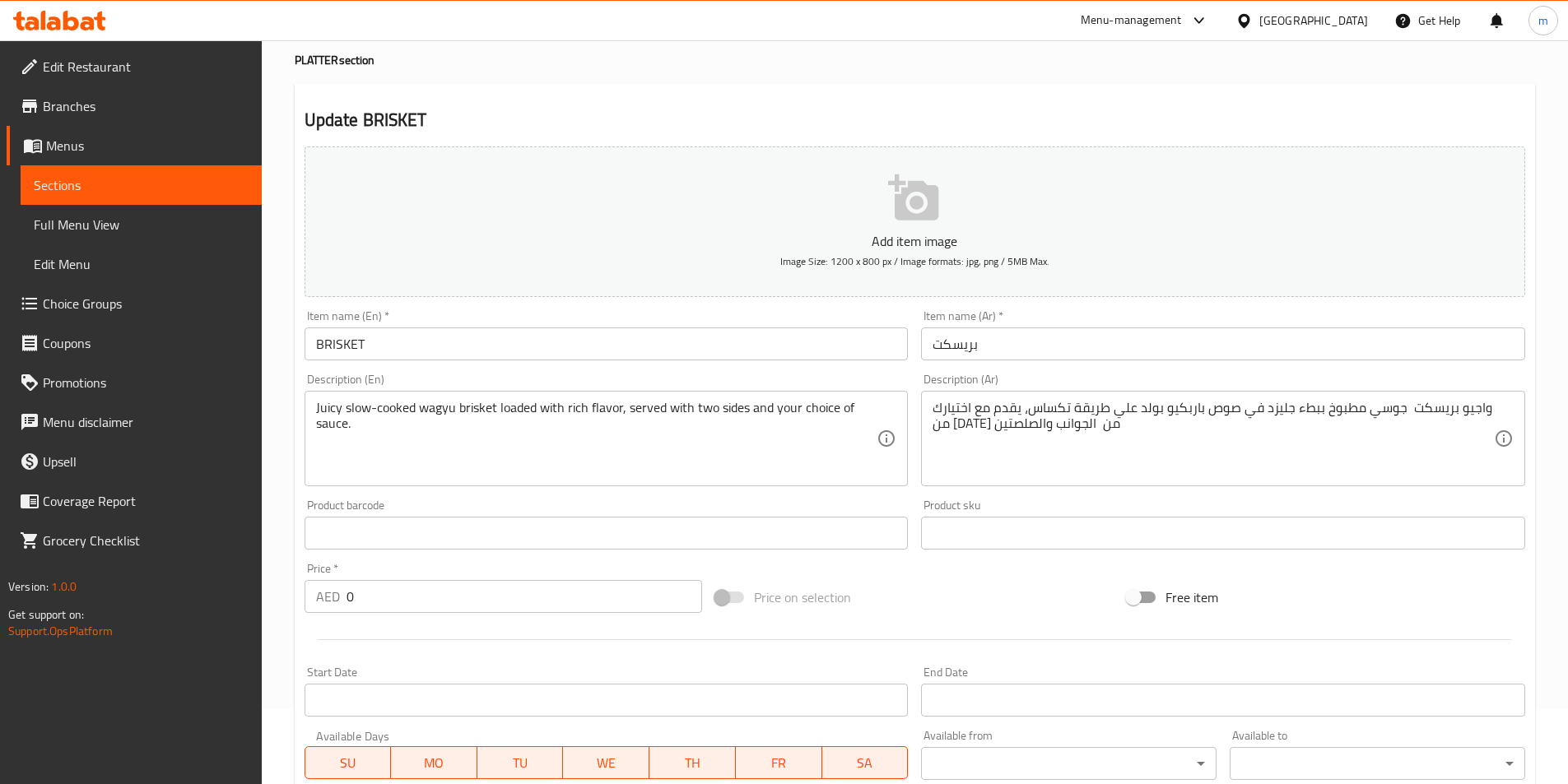
type input "1"
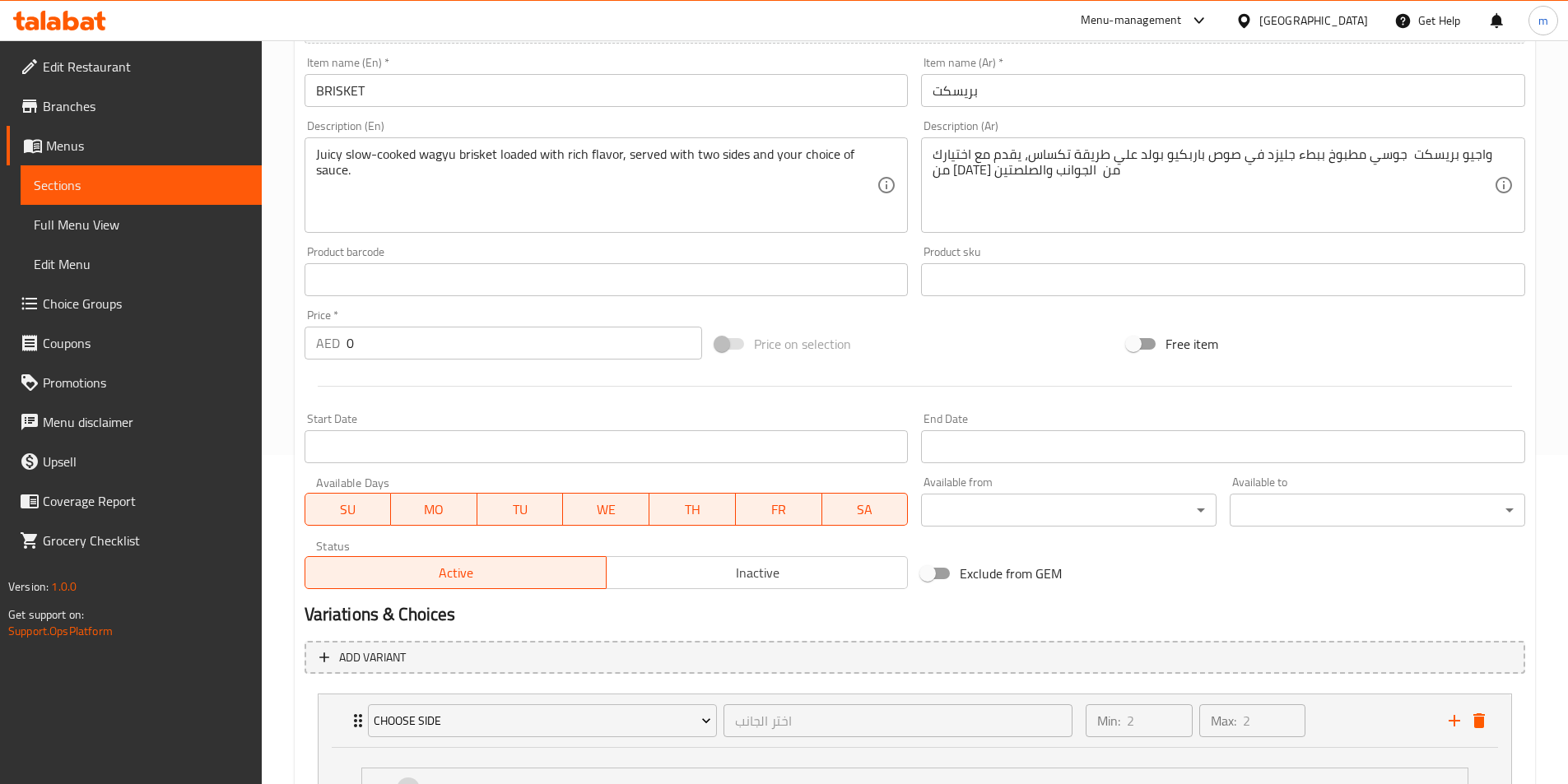
scroll to position [177, 0]
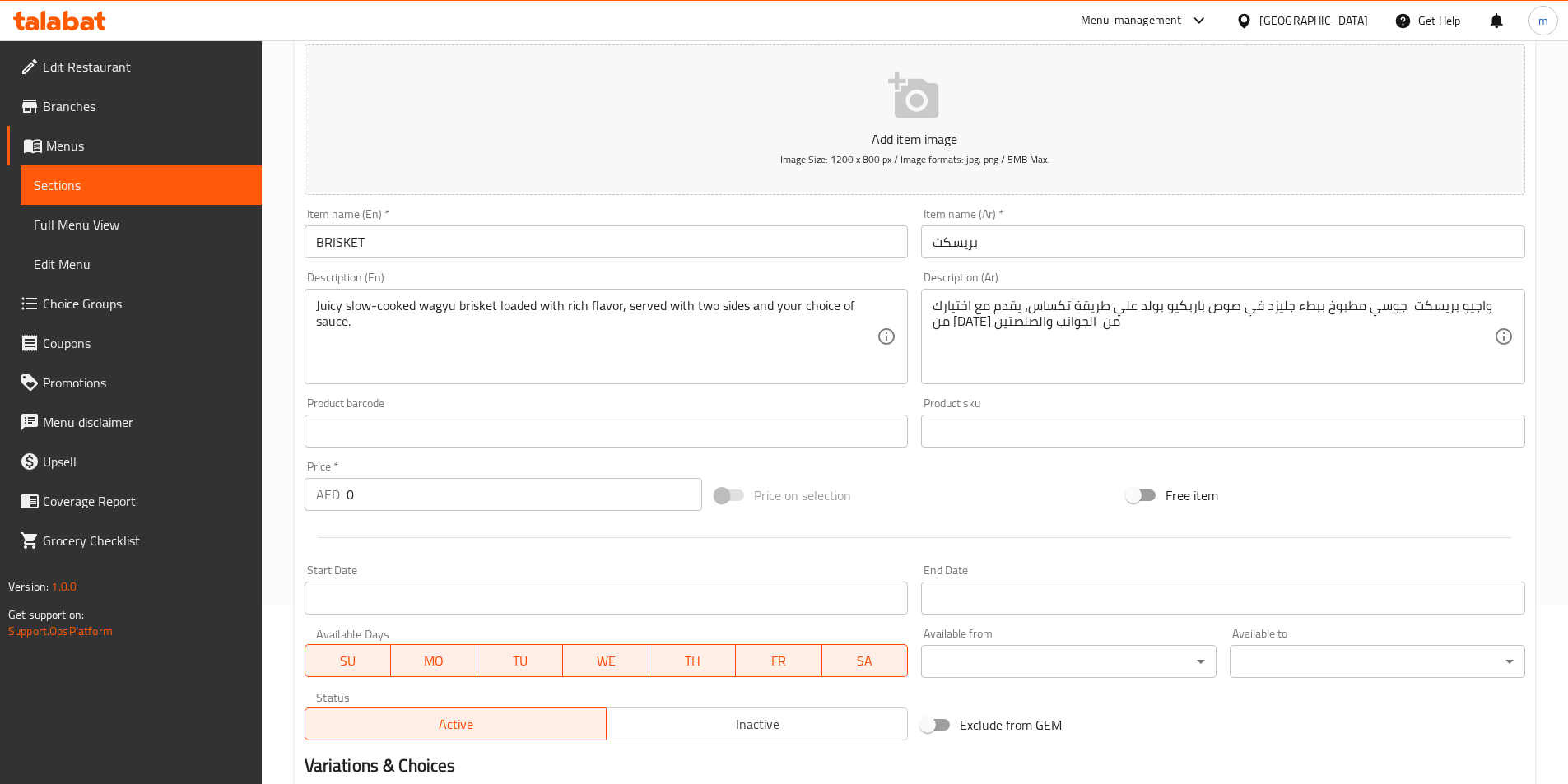
click at [91, 143] on span "Menus" at bounding box center [146, 145] width 202 height 20
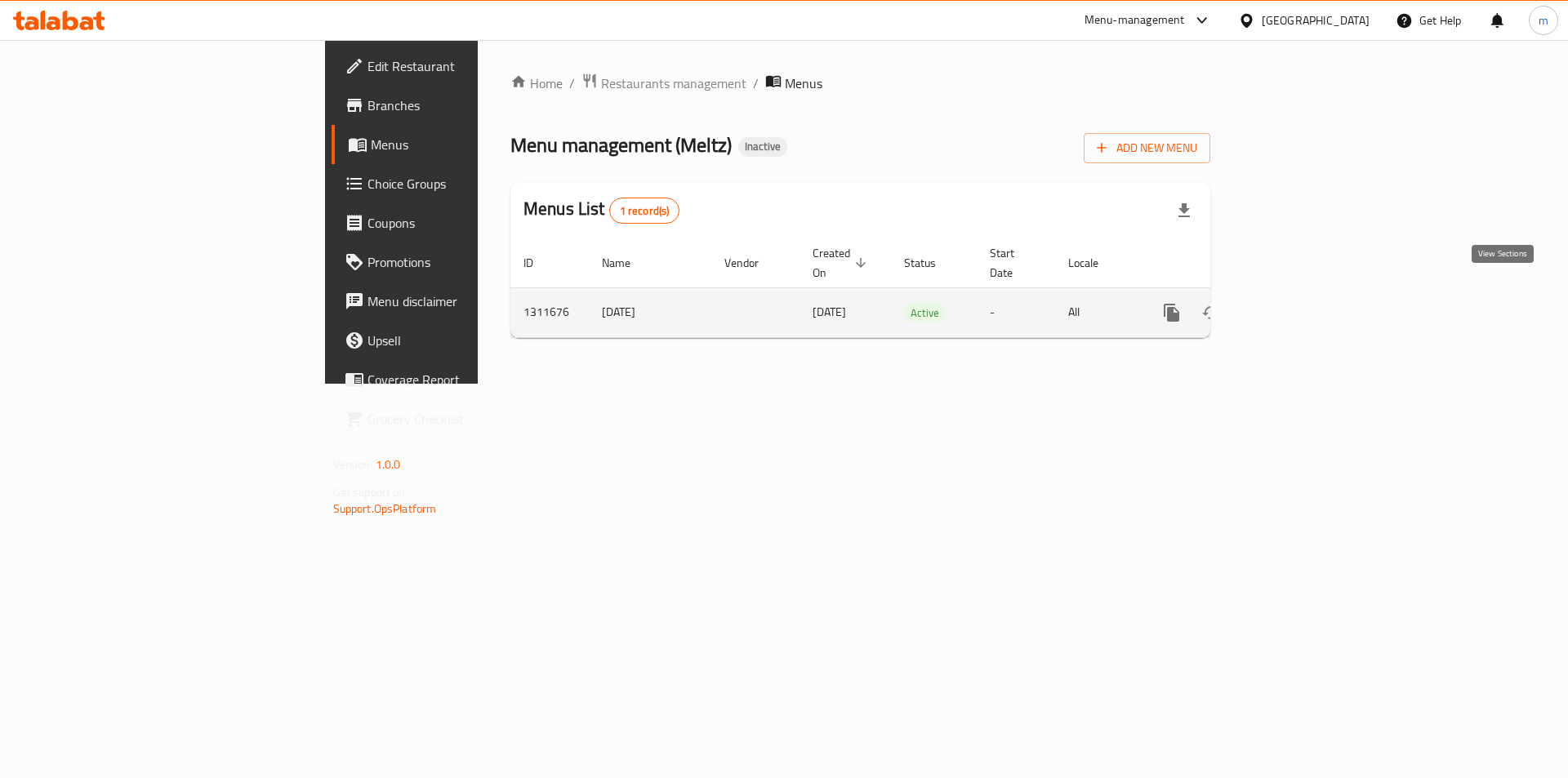
click at [1309, 297] on link "enhanced table" at bounding box center [1288, 312] width 39 height 39
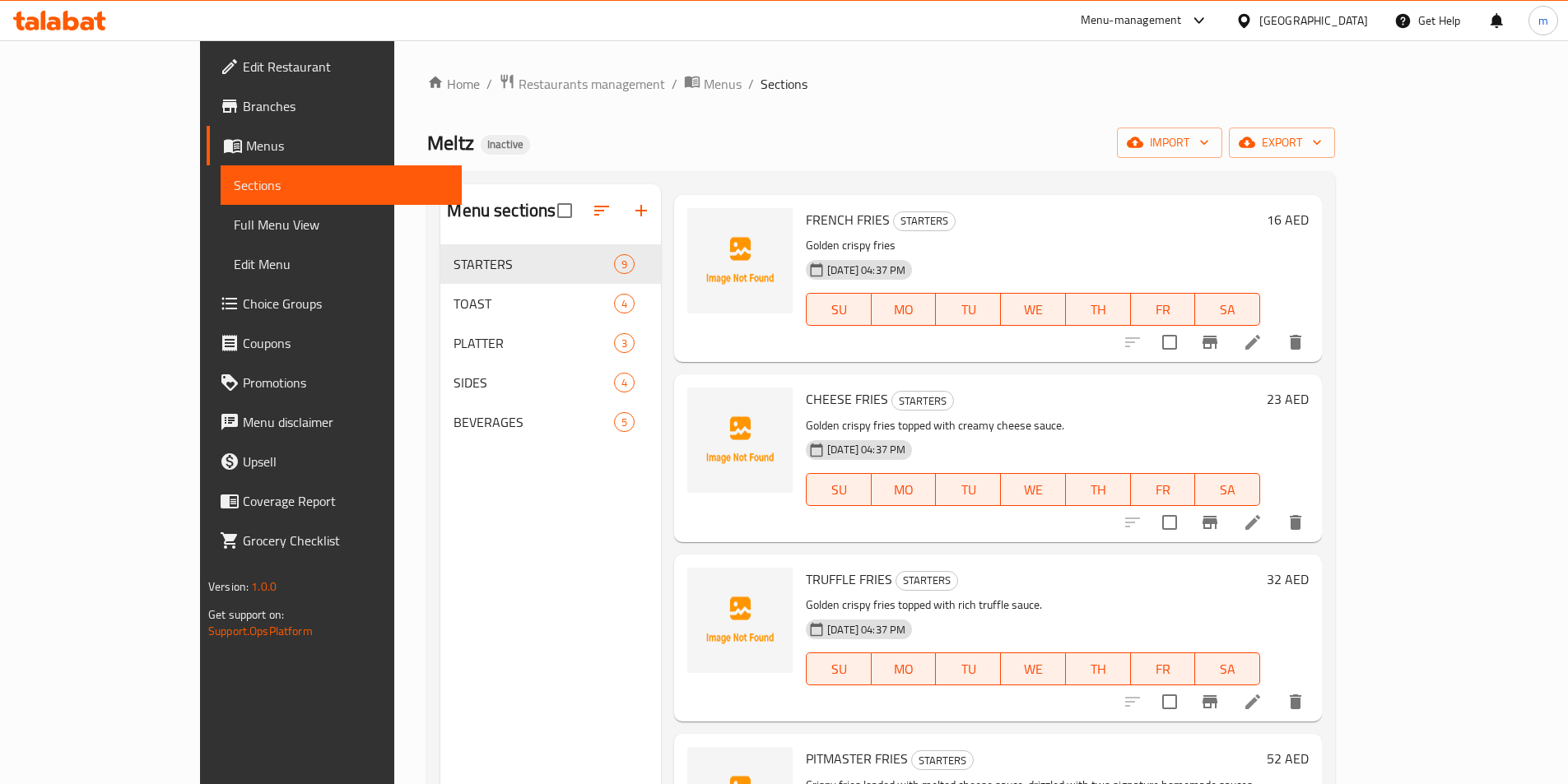
scroll to position [82, 0]
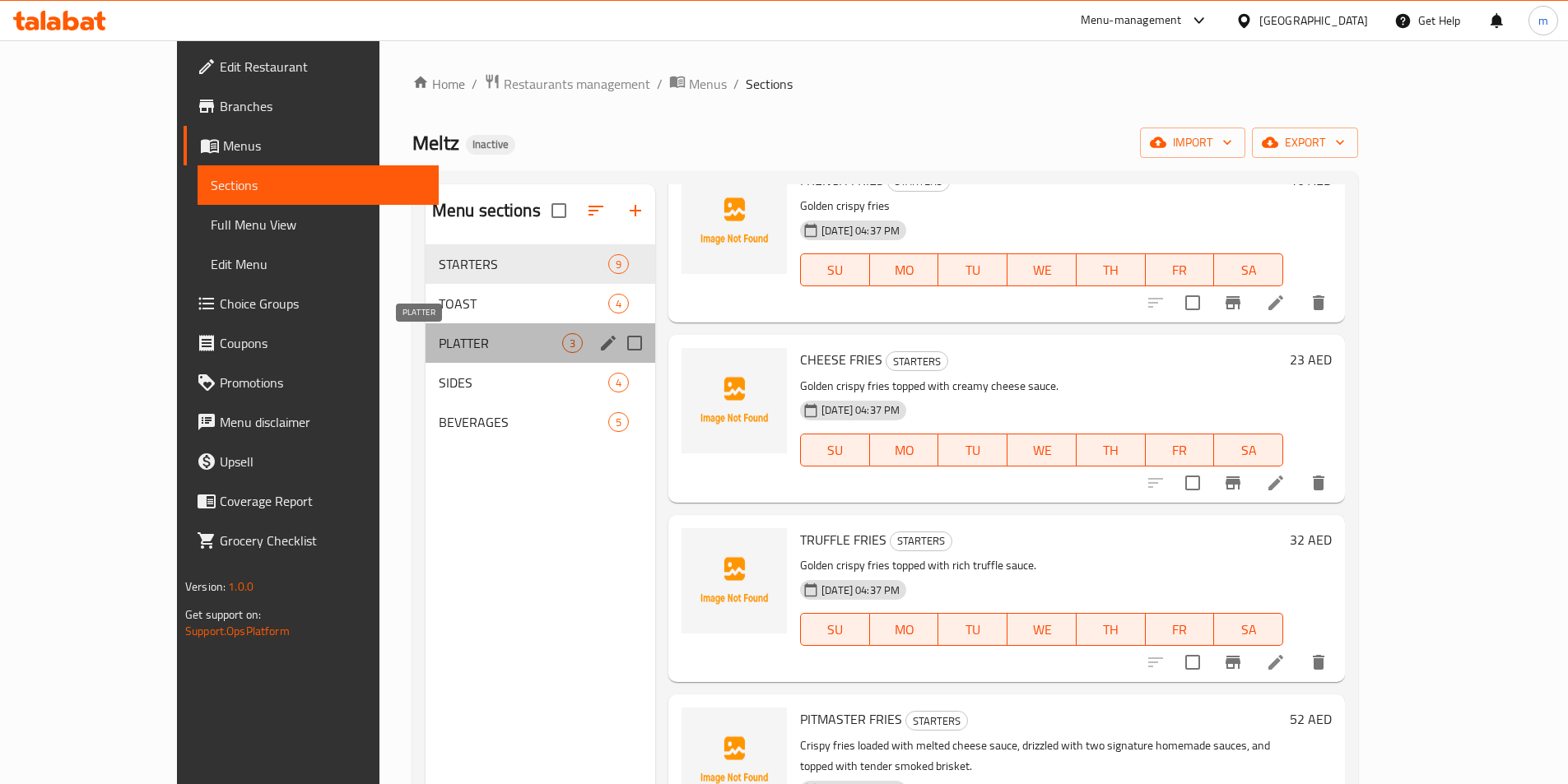
click at [438, 342] on span "PLATTER" at bounding box center [500, 343] width 124 height 20
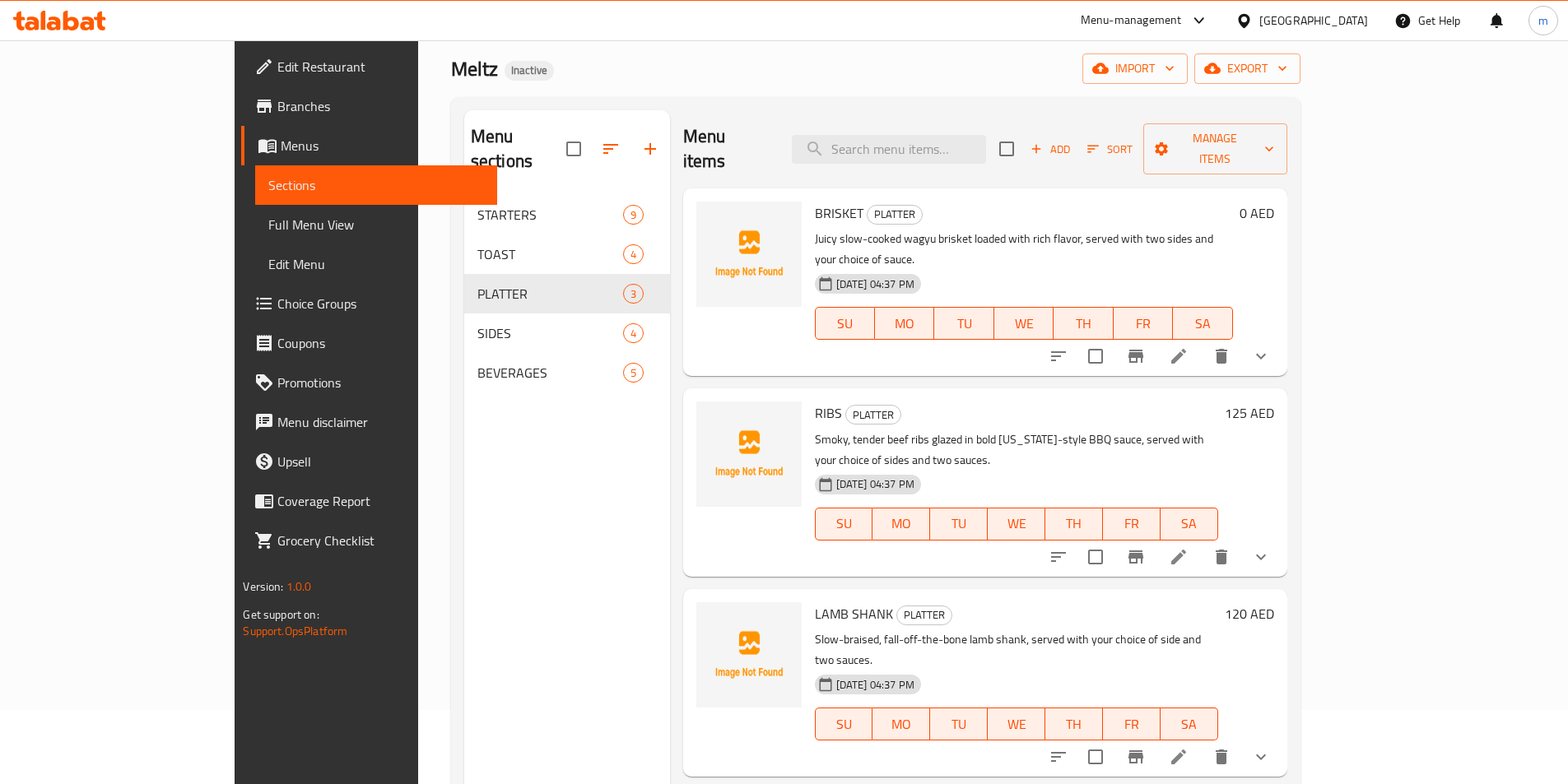
scroll to position [82, 0]
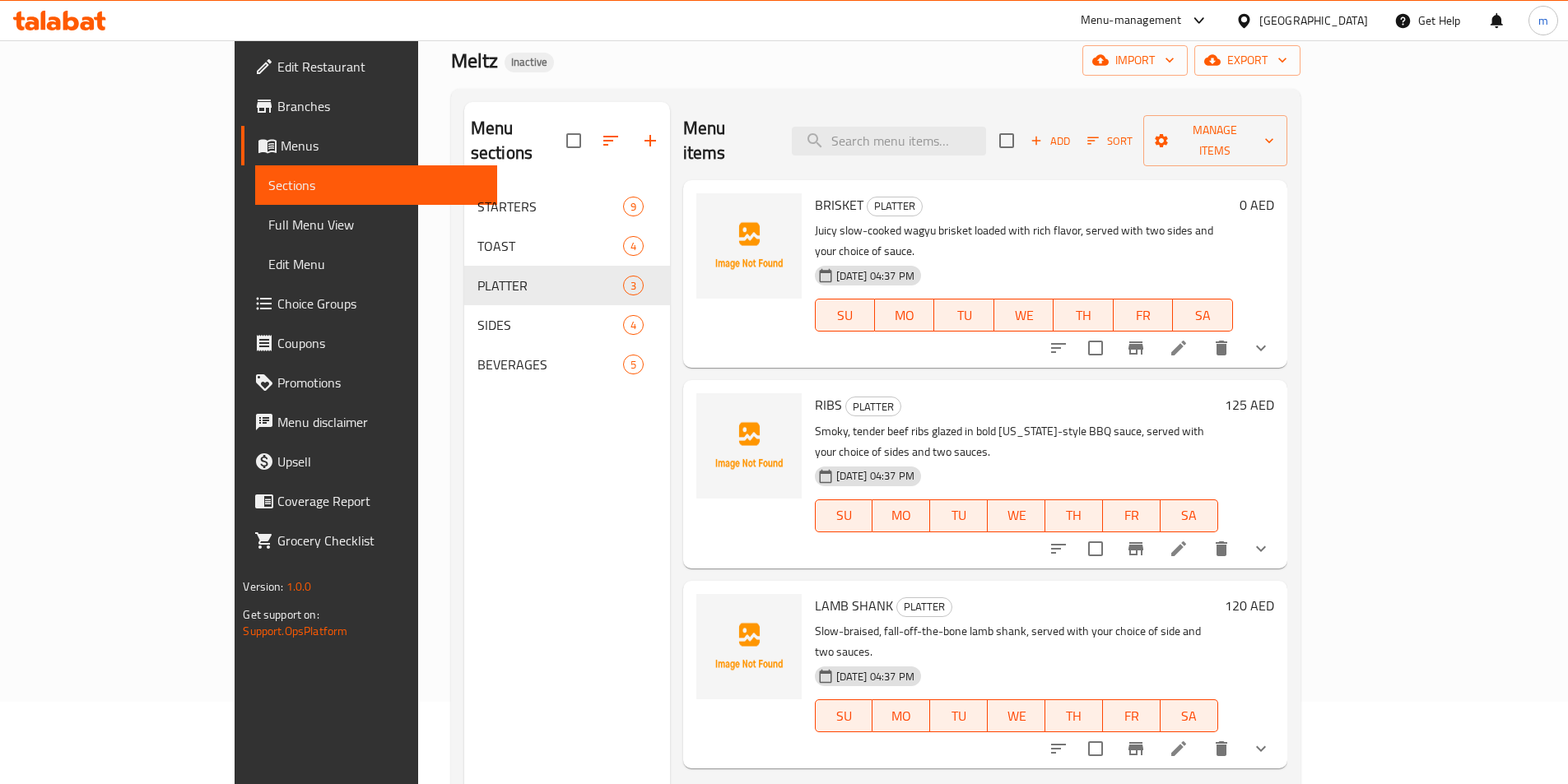
click at [1271, 338] on icon "show more" at bounding box center [1261, 349] width 20 height 20
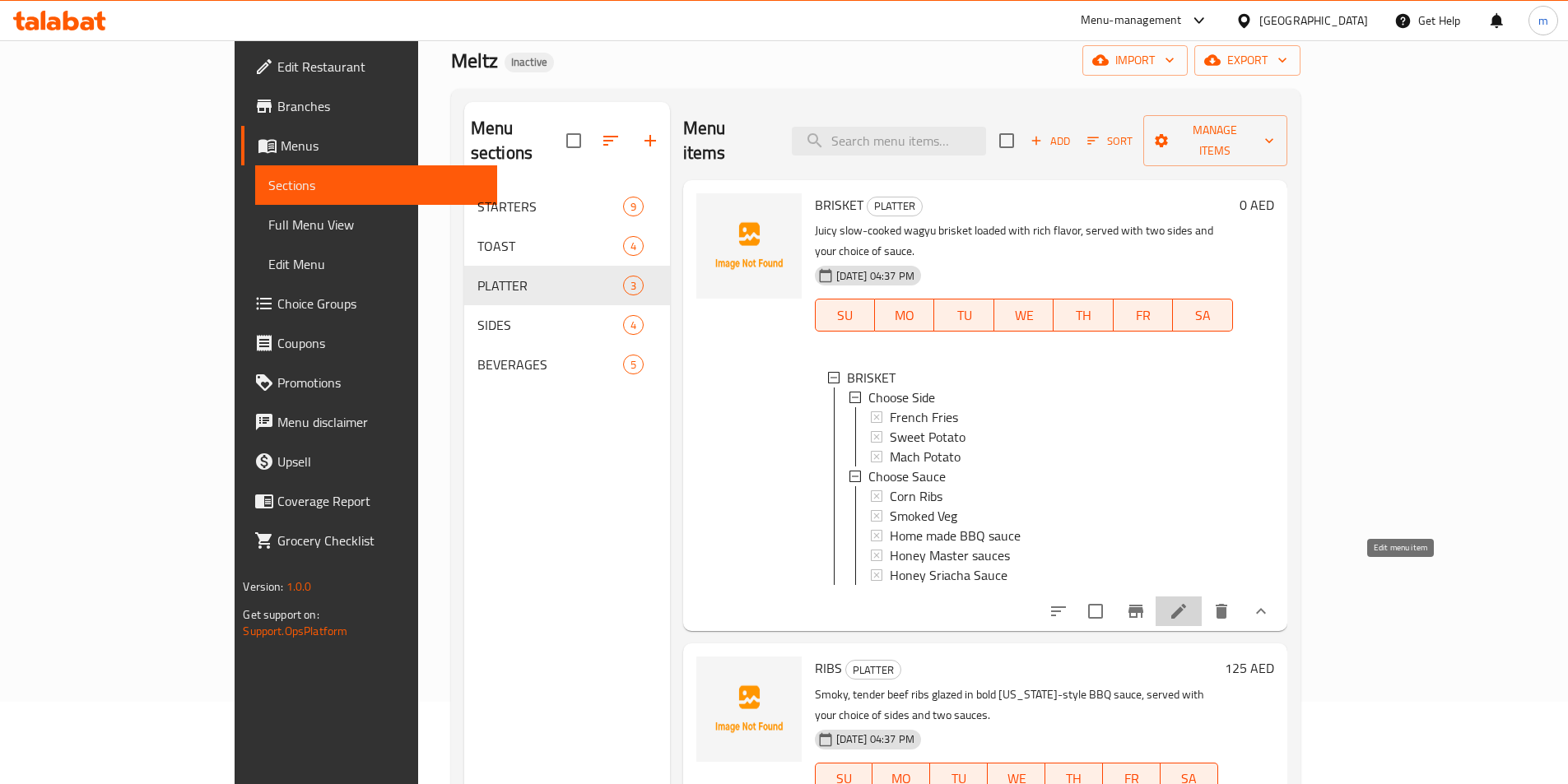
click at [1189, 601] on icon at bounding box center [1179, 611] width 20 height 20
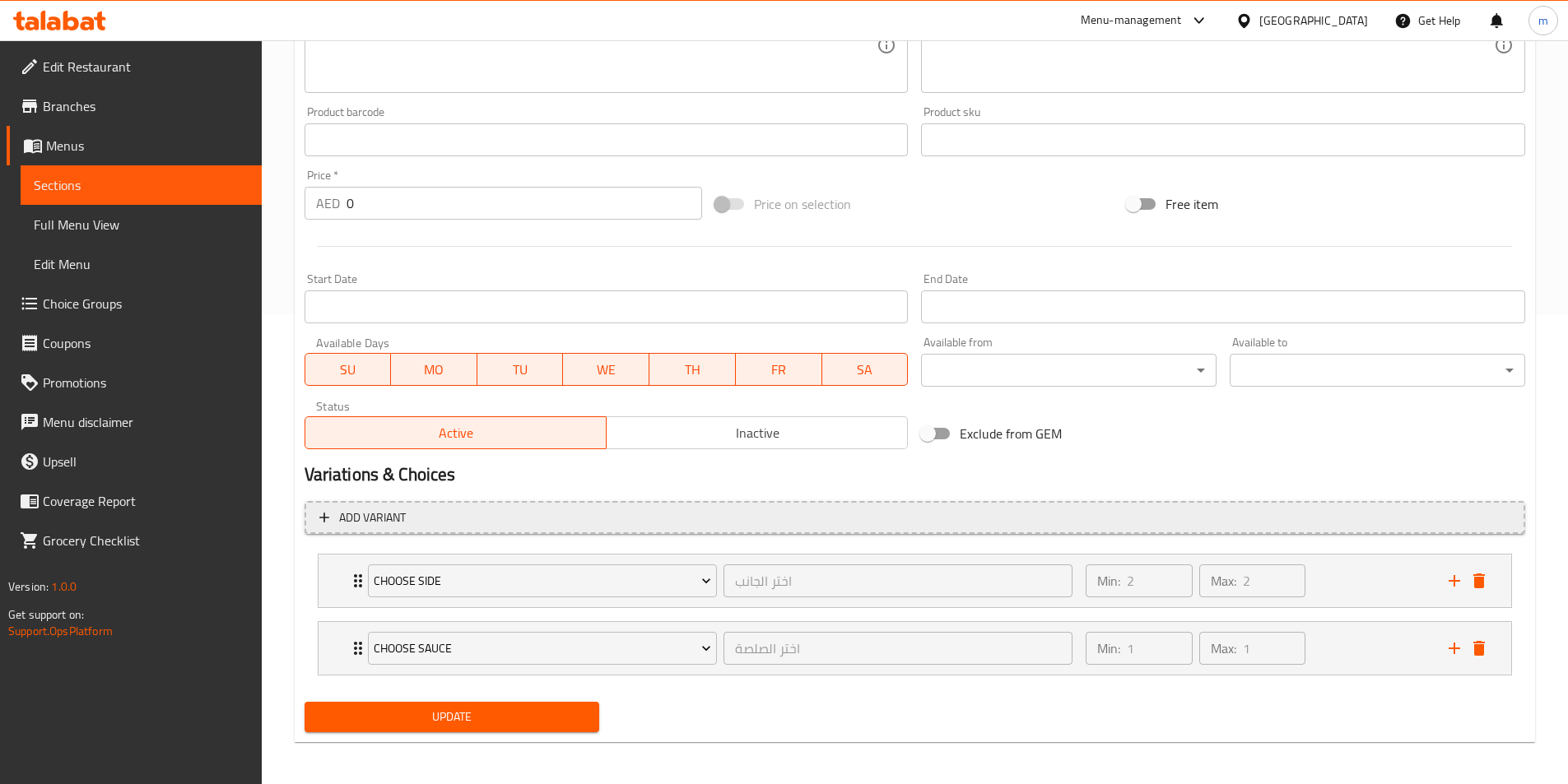
scroll to position [473, 0]
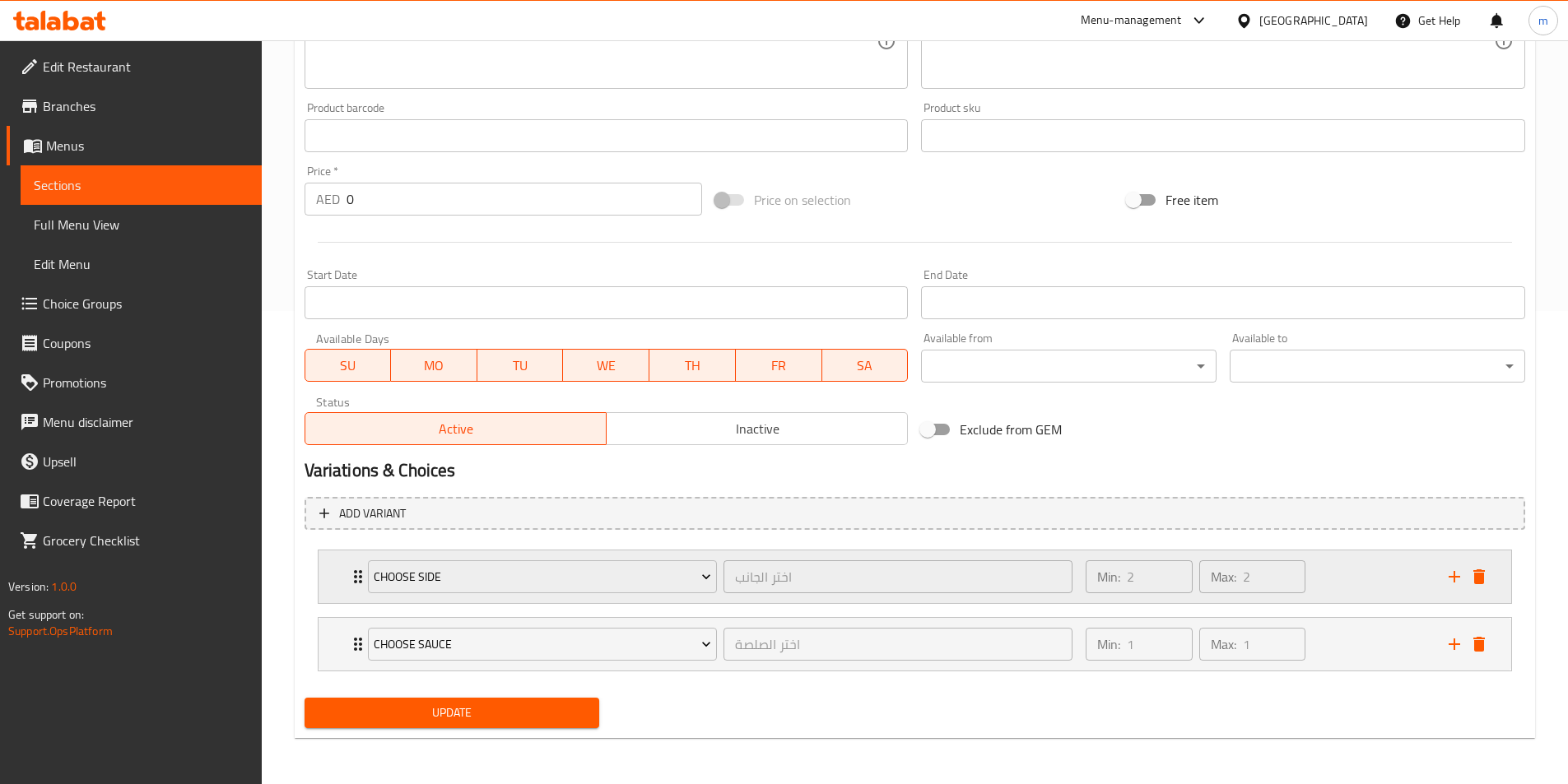
click at [1350, 574] on div "Min: 2 ​ Max: 2 ​" at bounding box center [1257, 577] width 362 height 53
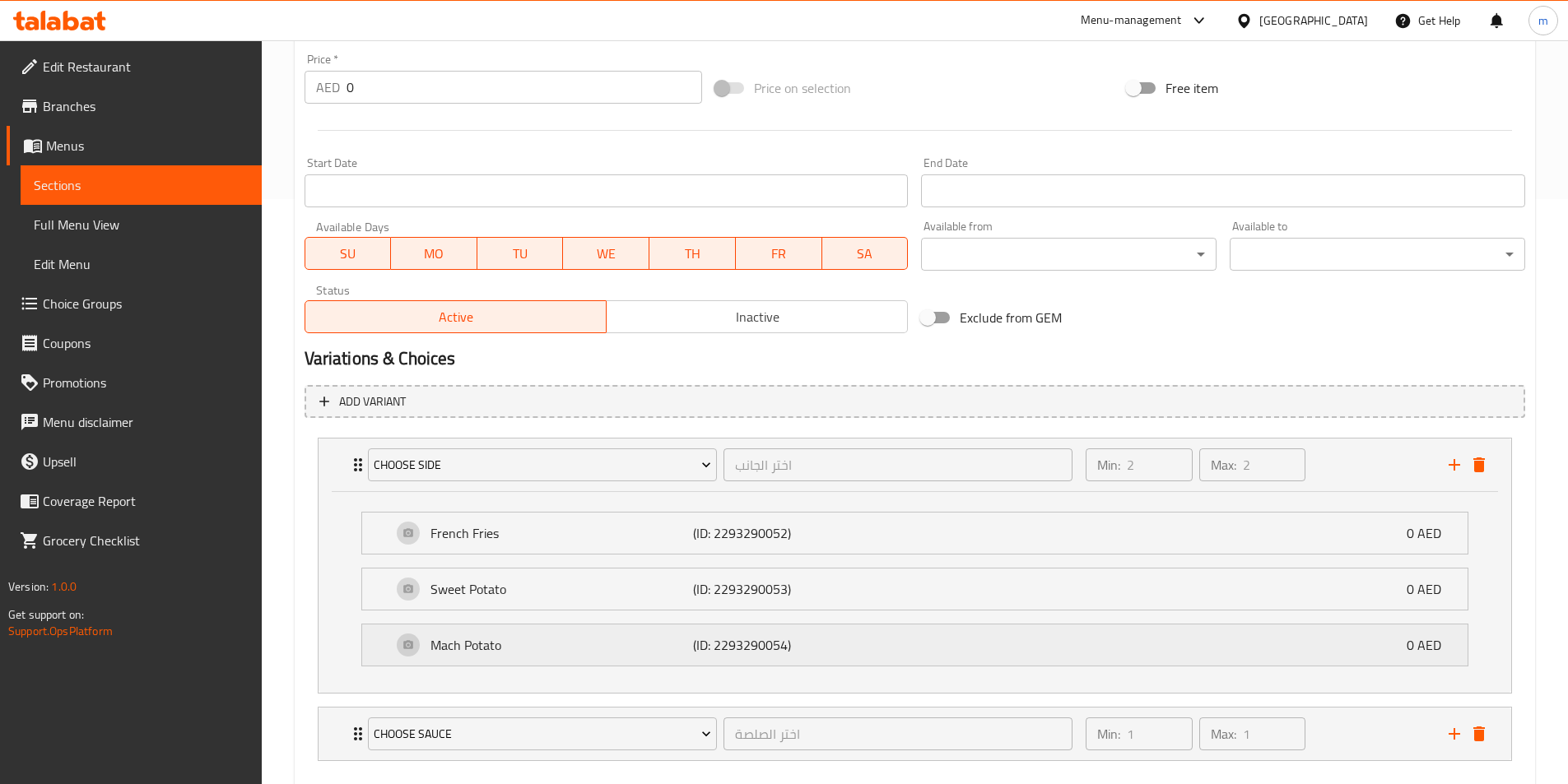
scroll to position [674, 0]
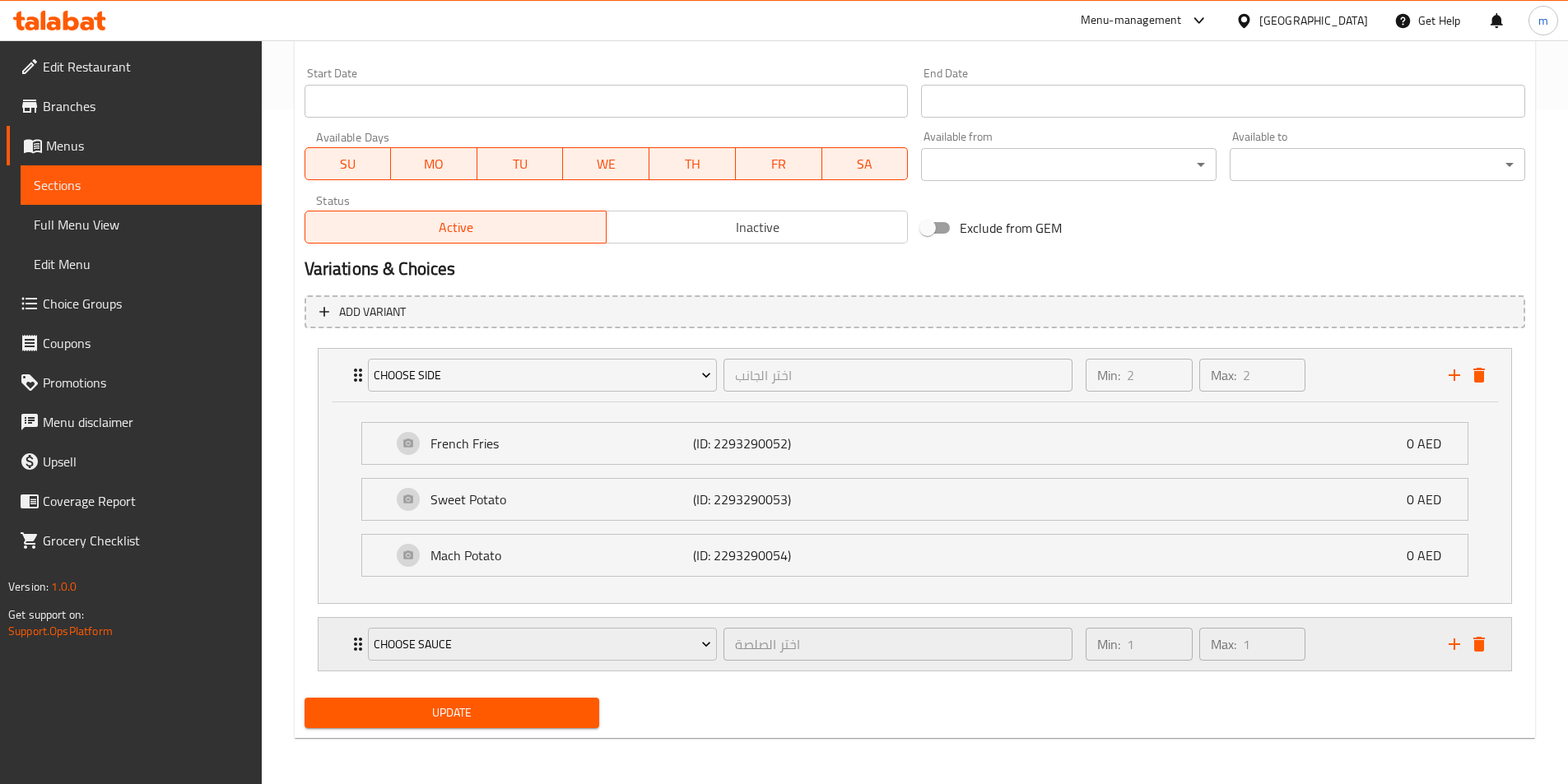
drag, startPoint x: 1364, startPoint y: 648, endPoint x: 1338, endPoint y: 625, distance: 34.7
click at [1364, 649] on div "Min: 1 ​ Max: 1 ​" at bounding box center [1257, 644] width 362 height 53
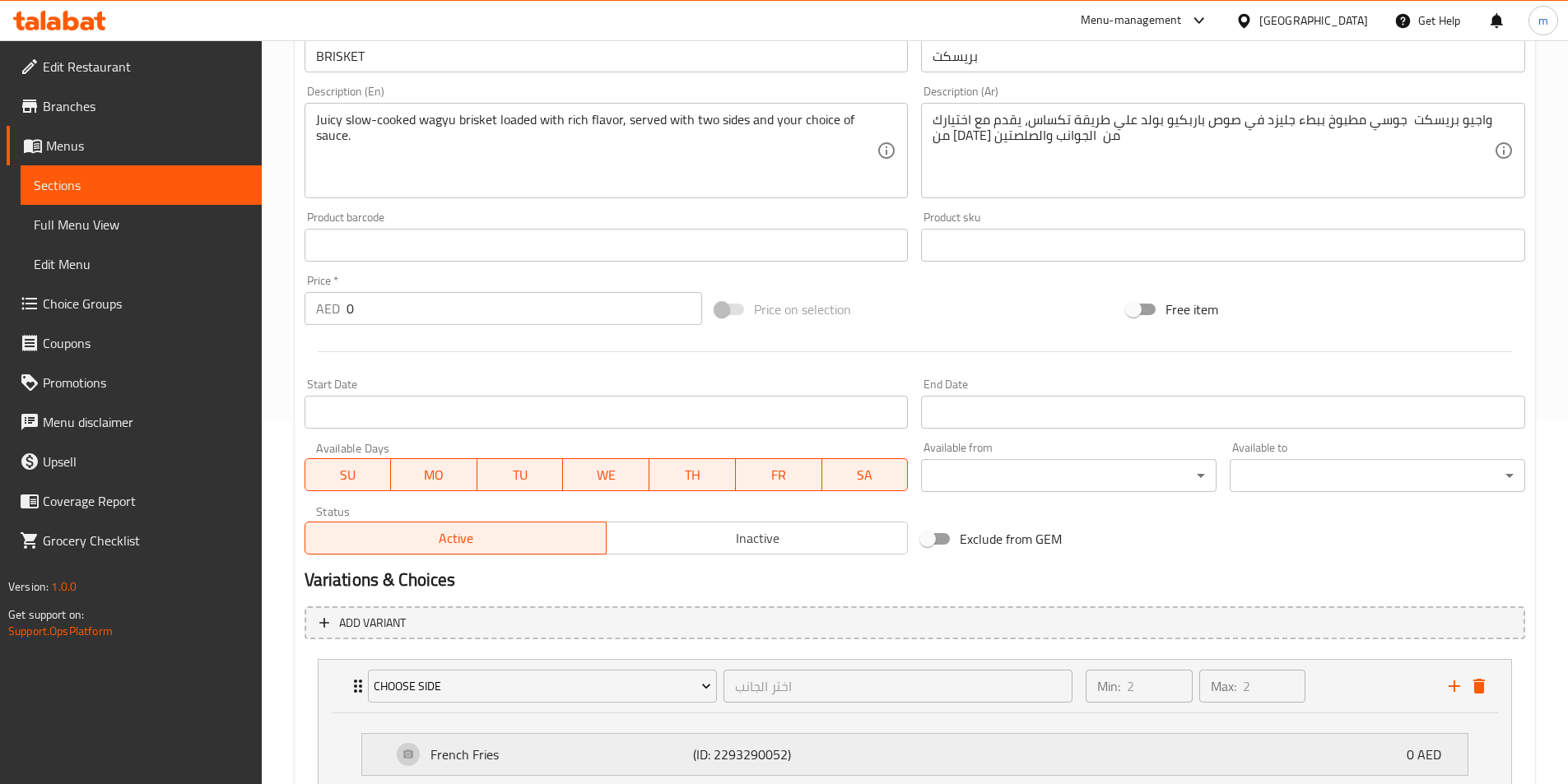
scroll to position [83, 0]
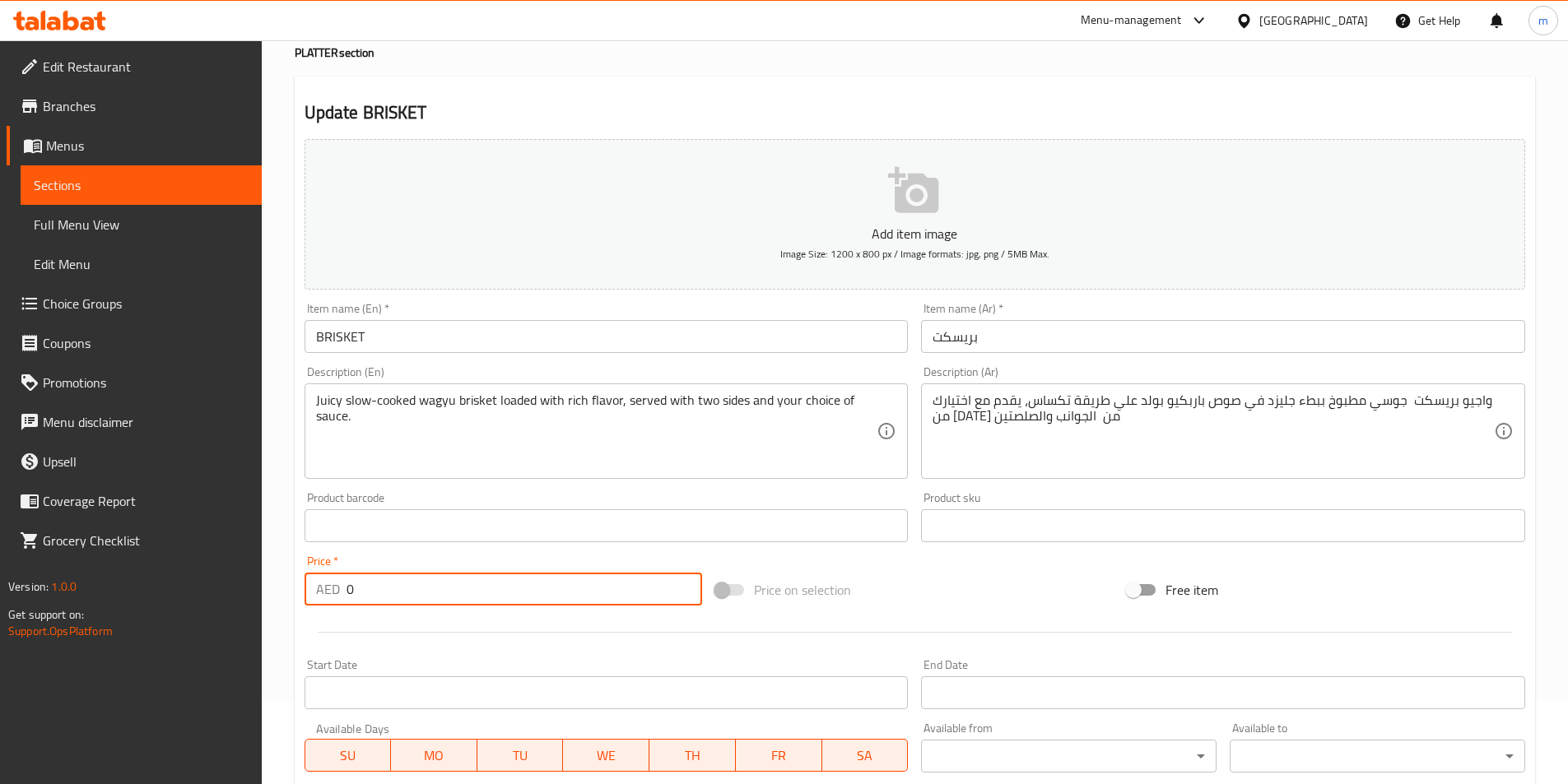
drag, startPoint x: 395, startPoint y: 592, endPoint x: 163, endPoint y: 583, distance: 232.2
type input "320"
click at [577, 622] on div at bounding box center [915, 632] width 1234 height 40
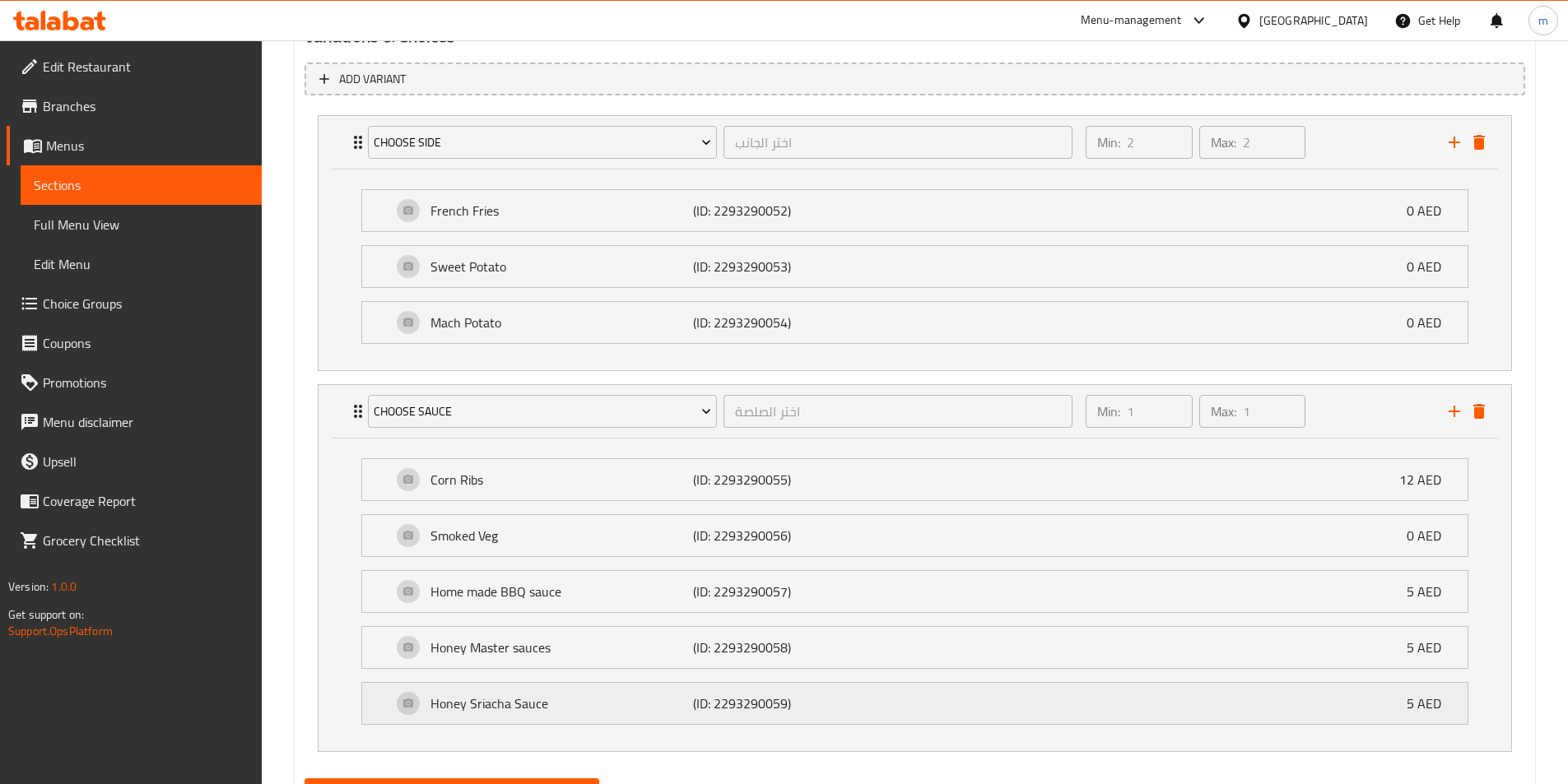
scroll to position [988, 0]
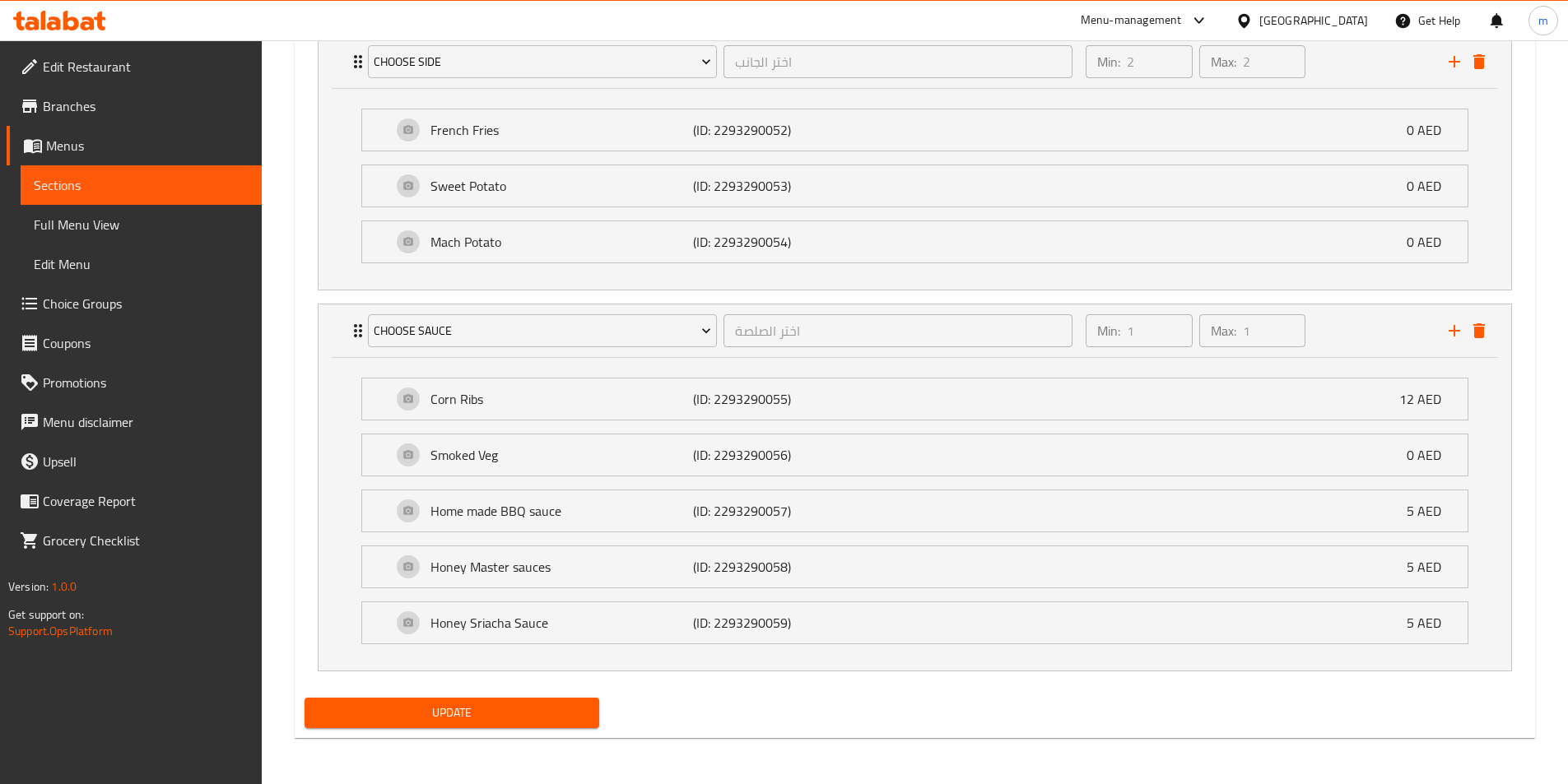
click at [497, 709] on span "Update" at bounding box center [452, 713] width 269 height 20
click at [99, 225] on span "Full Menu View" at bounding box center [141, 225] width 215 height 20
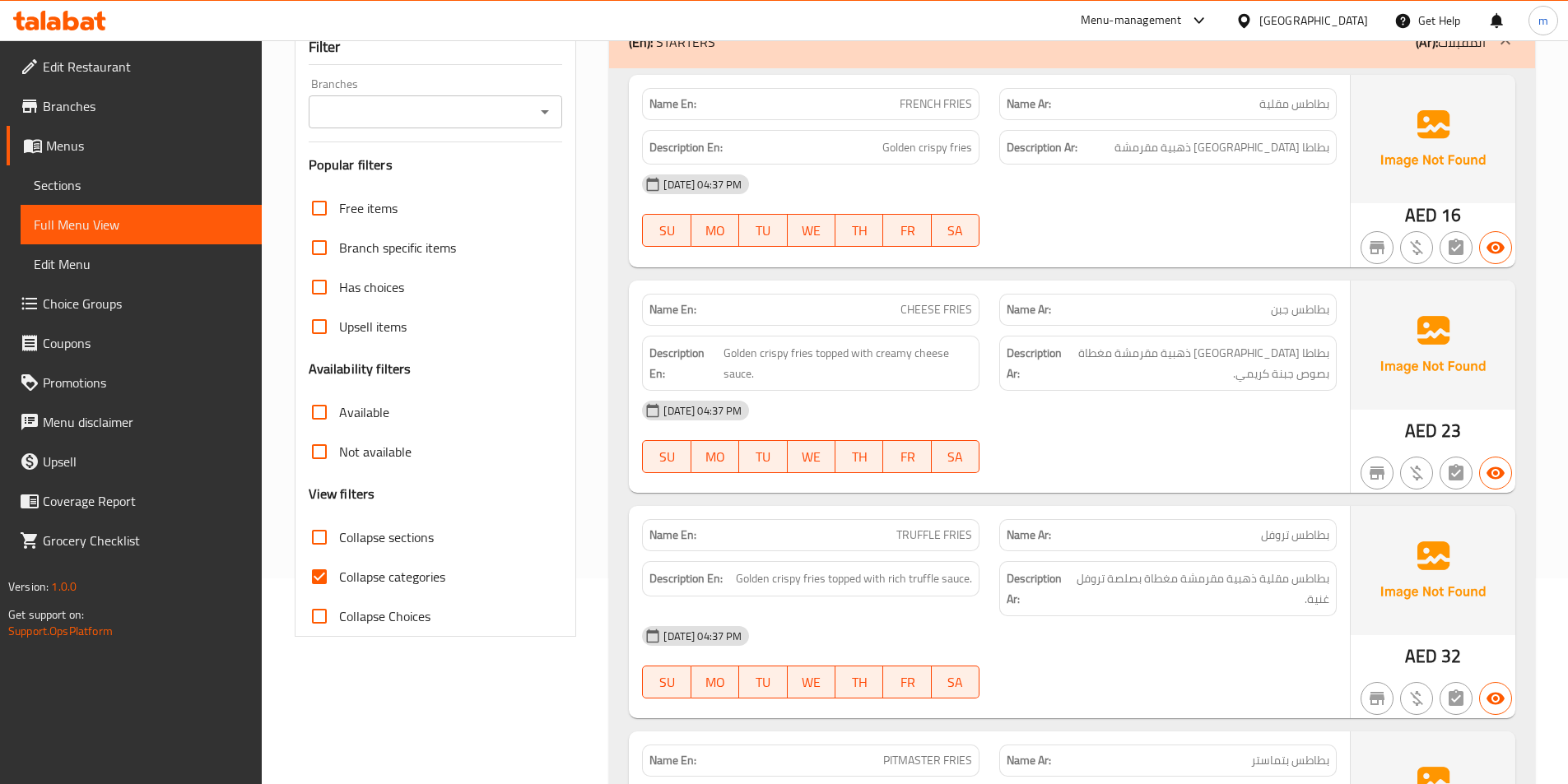
scroll to position [247, 0]
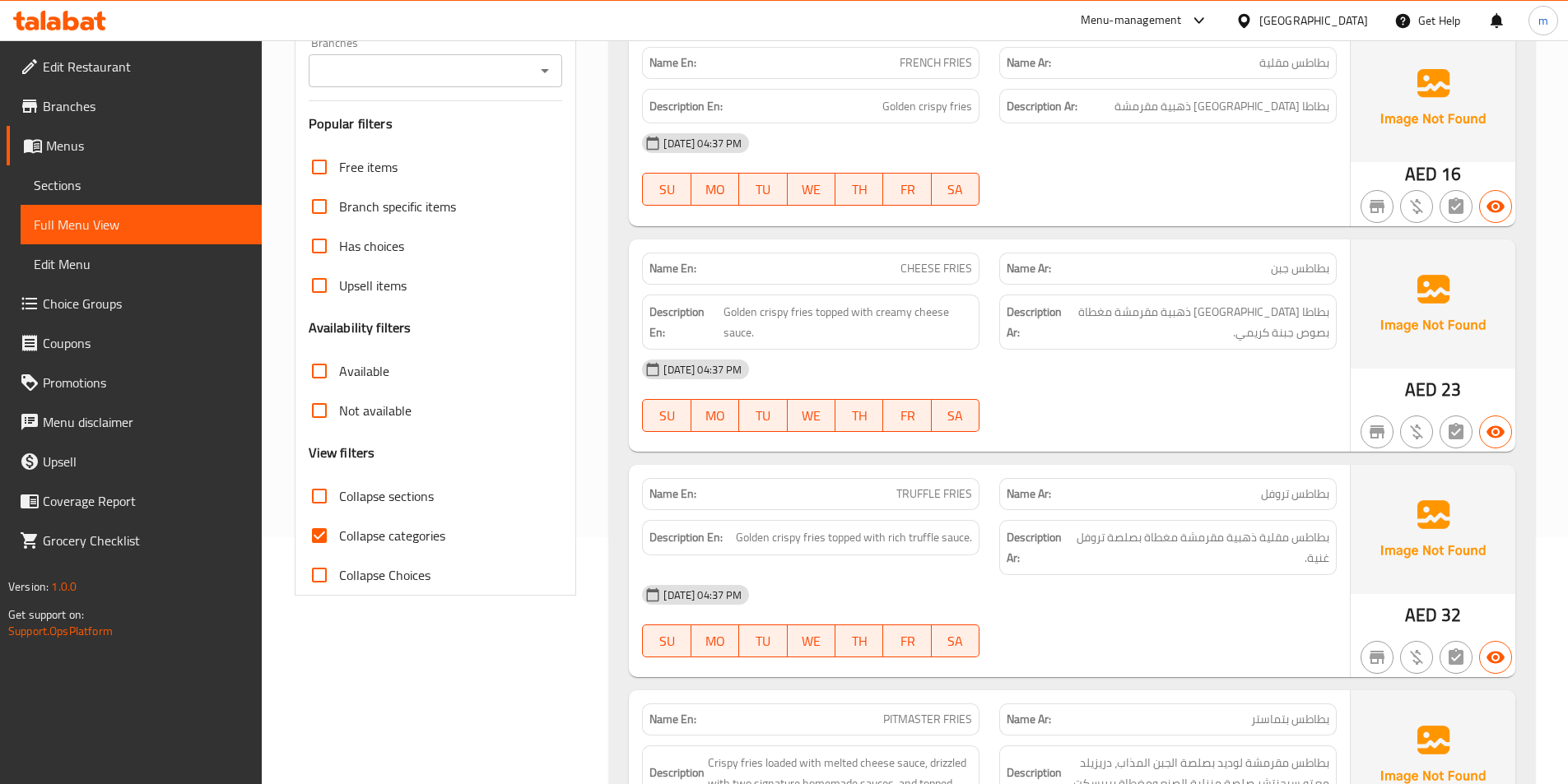
click at [388, 533] on span "Collapse categories" at bounding box center [393, 536] width 106 height 20
click at [340, 533] on input "Collapse categories" at bounding box center [319, 535] width 39 height 39
checkbox input "false"
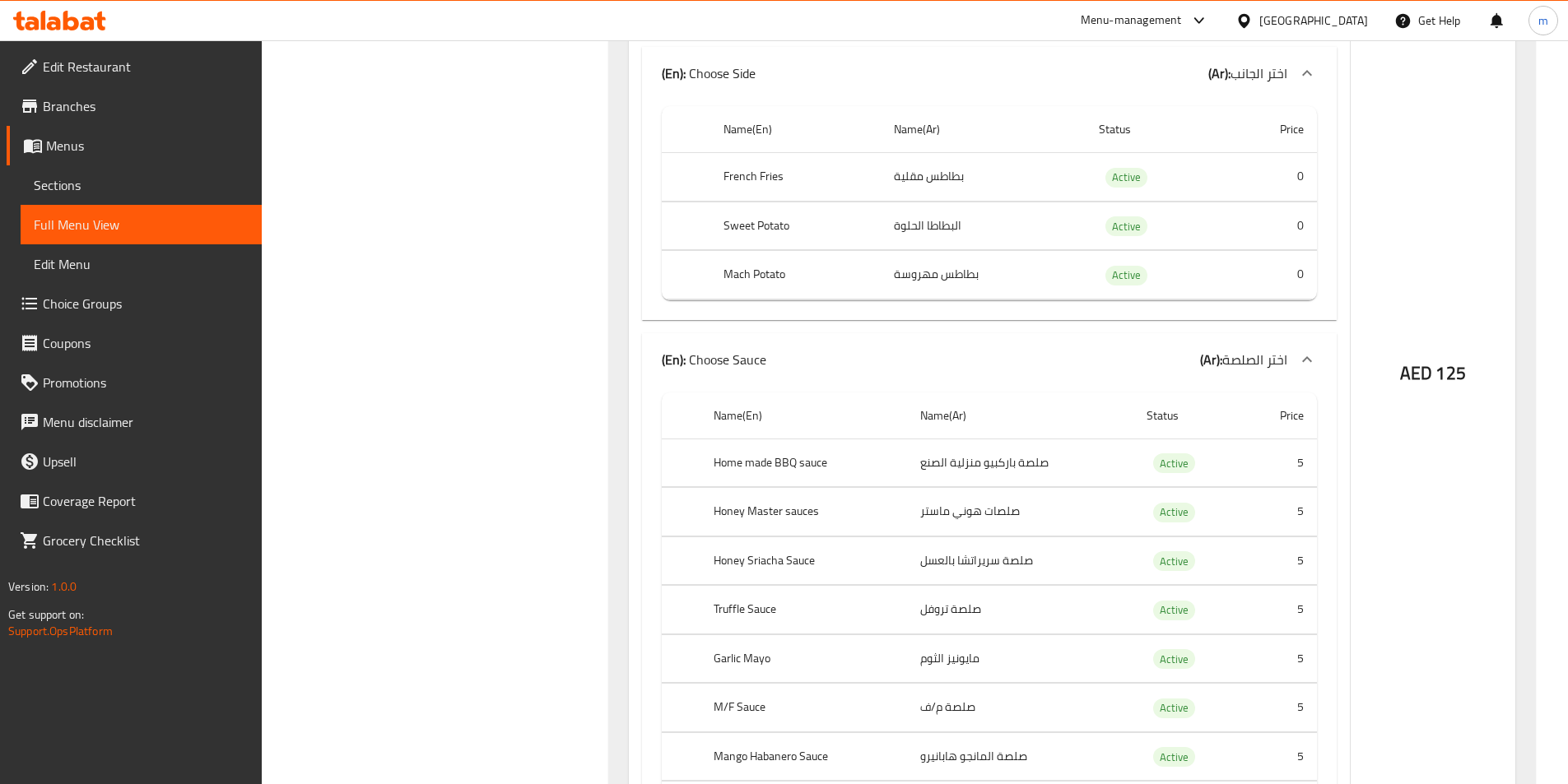
scroll to position [5531, 0]
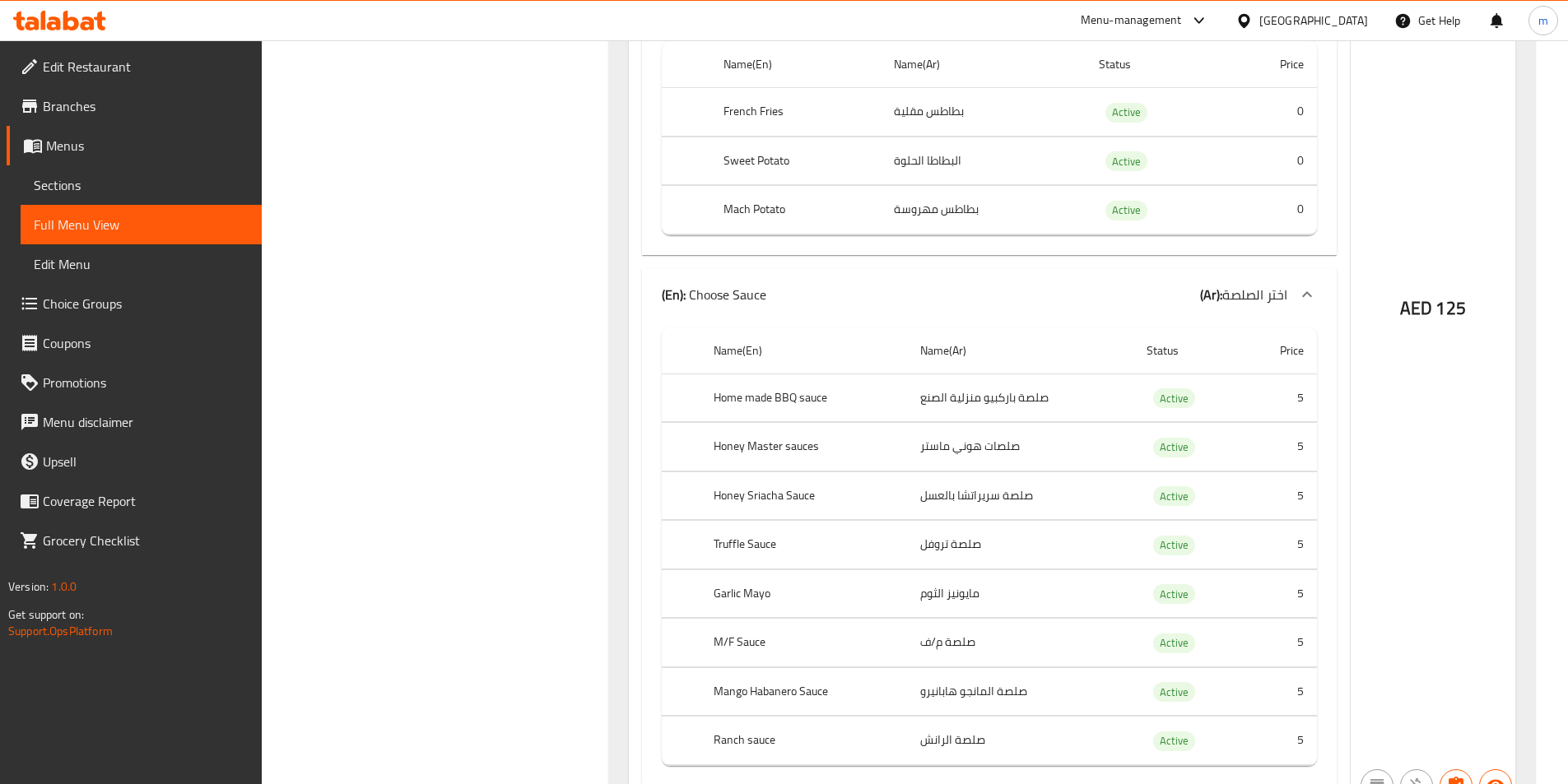
click at [104, 188] on span "Sections" at bounding box center [141, 186] width 215 height 20
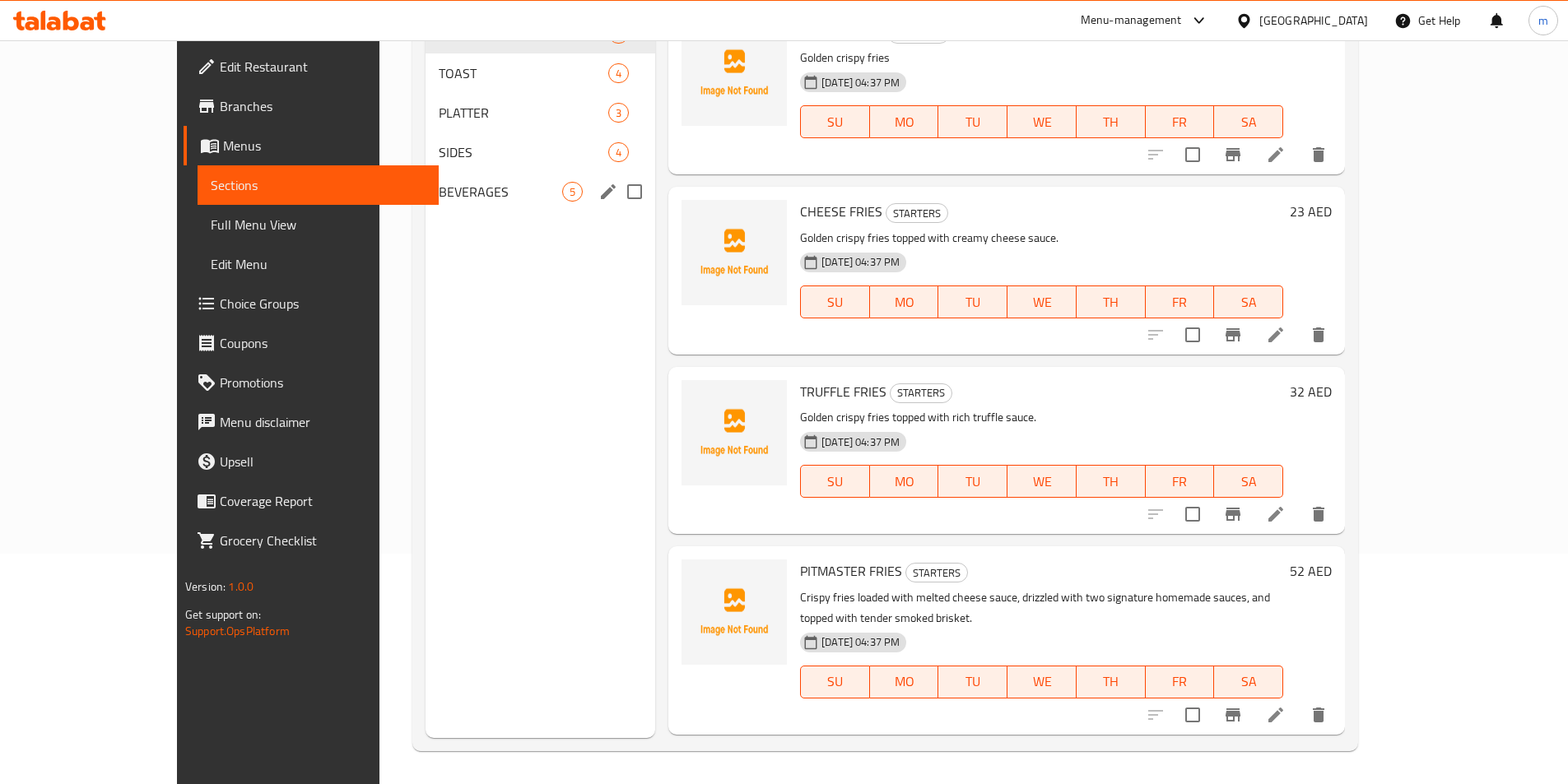
scroll to position [231, 0]
click at [426, 125] on div "PLATTER 3" at bounding box center [540, 113] width 230 height 39
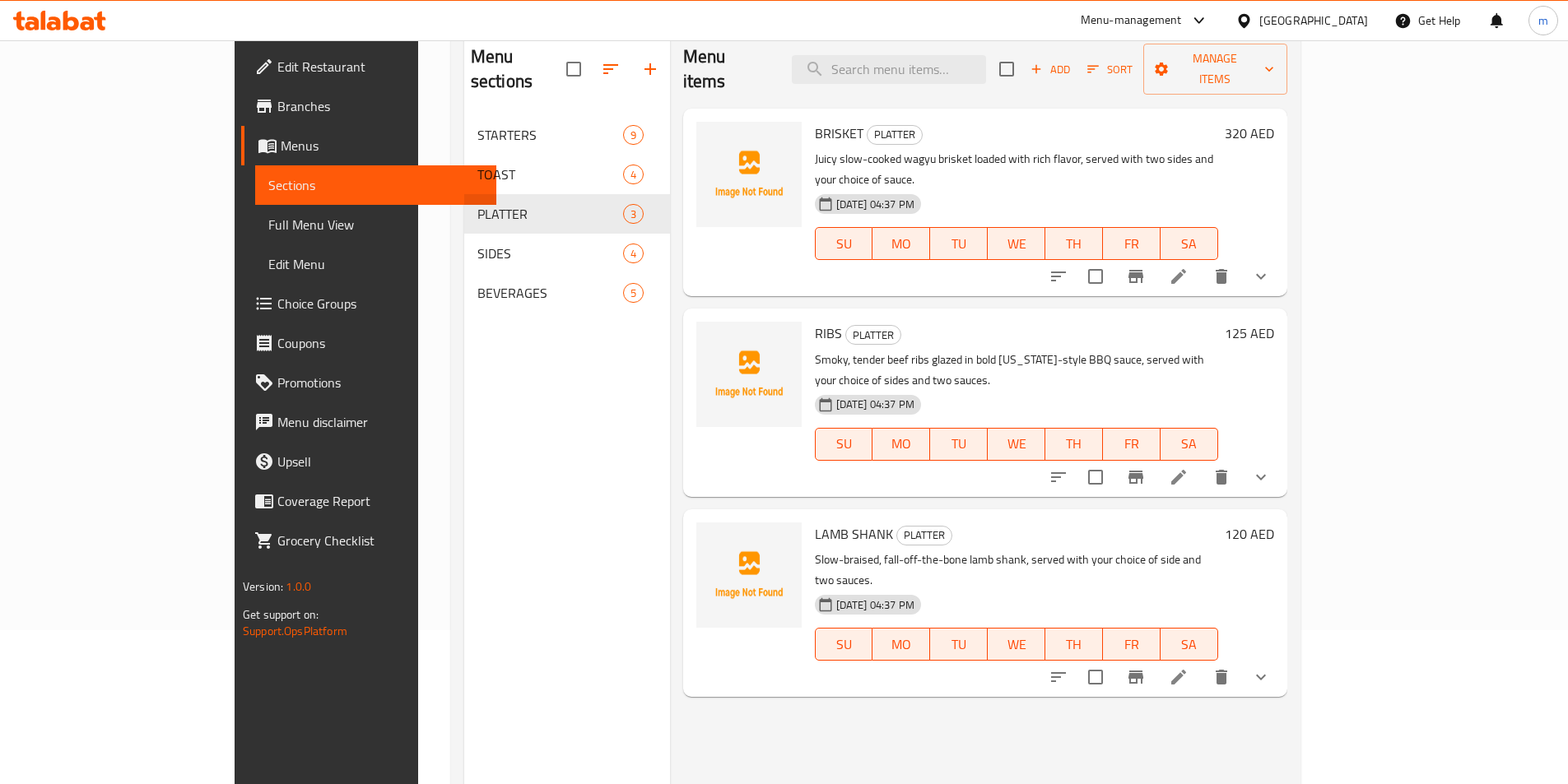
scroll to position [66, 0]
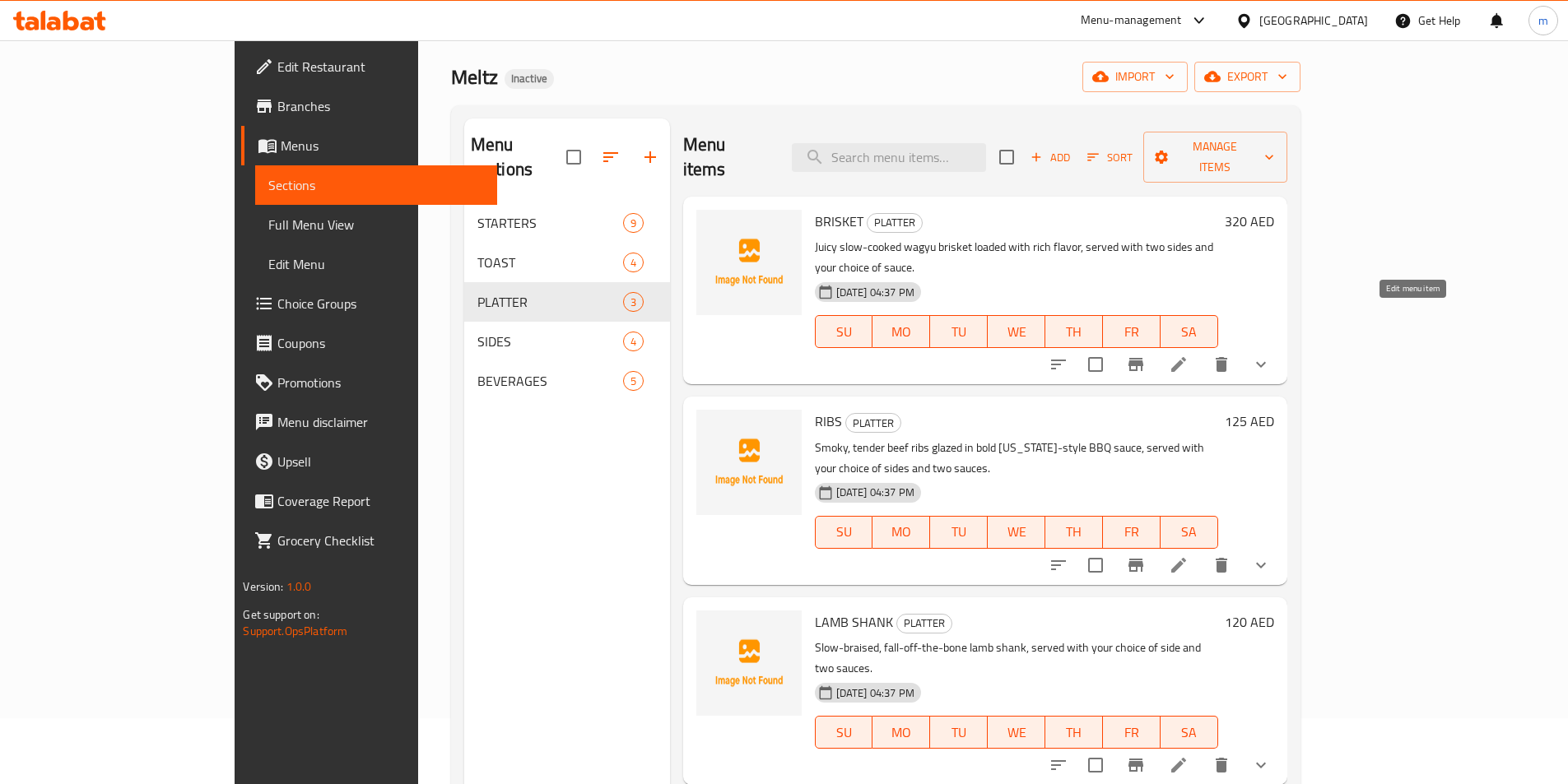
click at [1189, 355] on icon at bounding box center [1179, 365] width 20 height 20
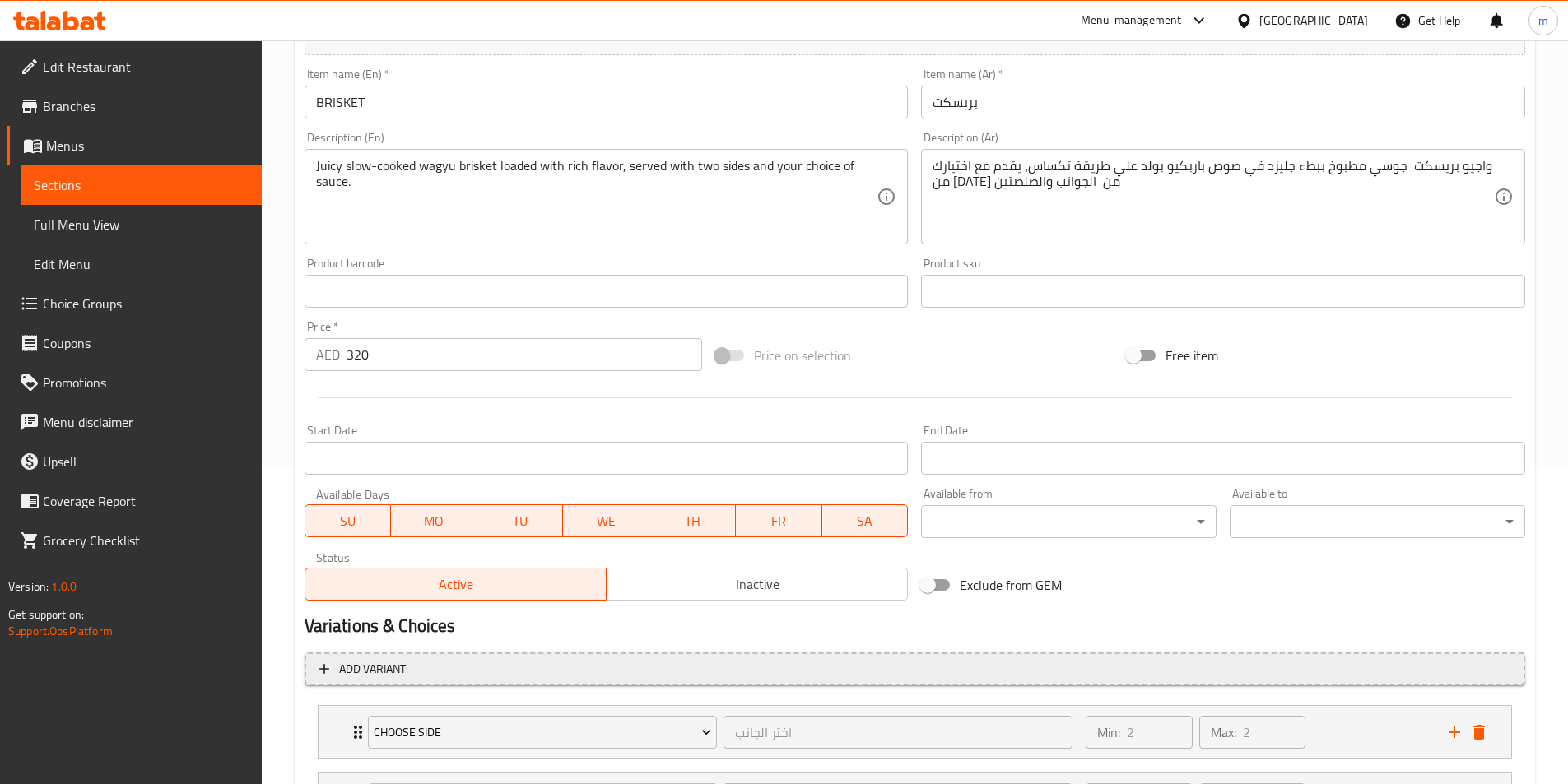
scroll to position [473, 0]
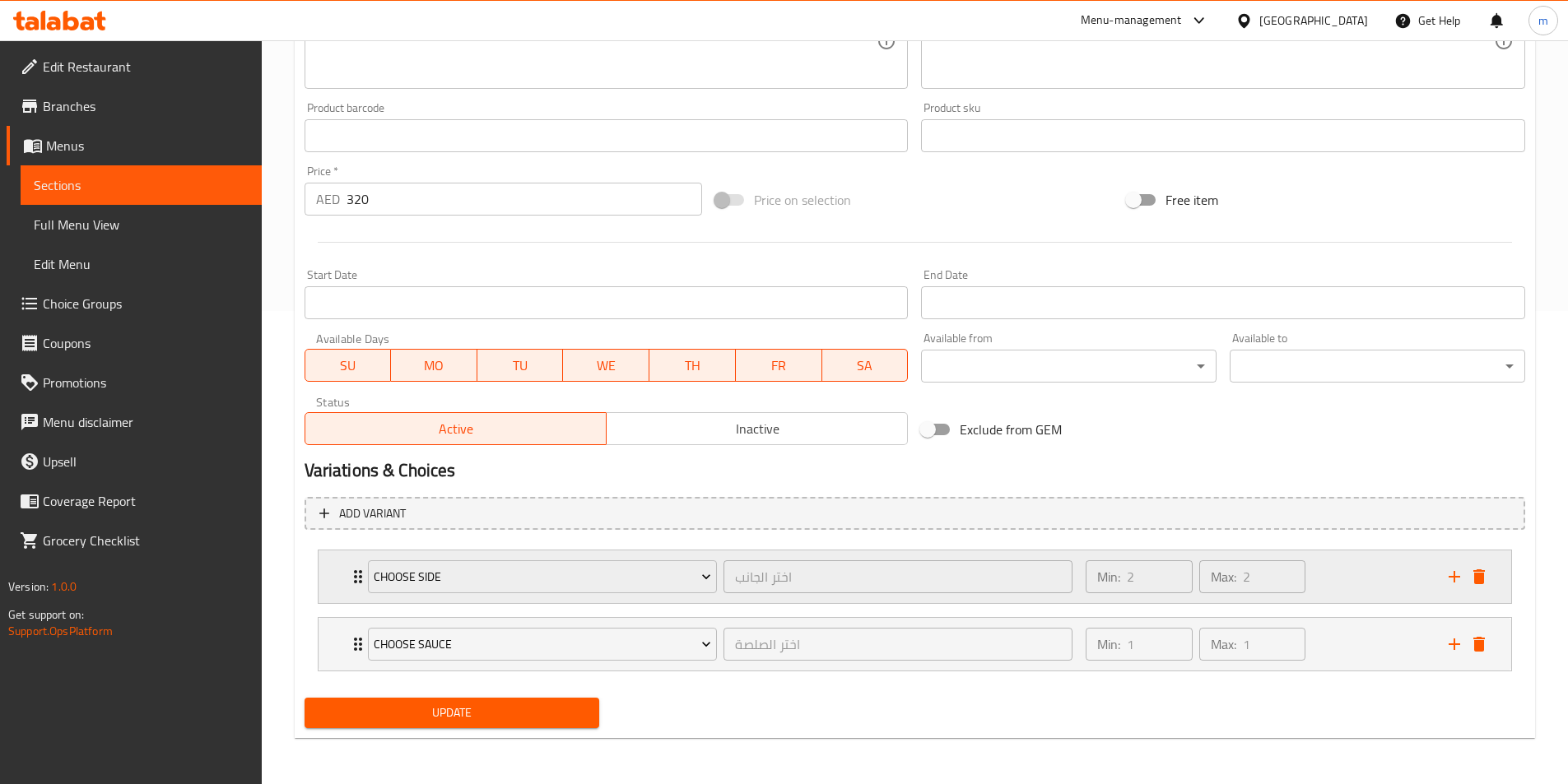
click at [1355, 578] on div "Min: 2 ​ Max: 2 ​" at bounding box center [1257, 577] width 362 height 53
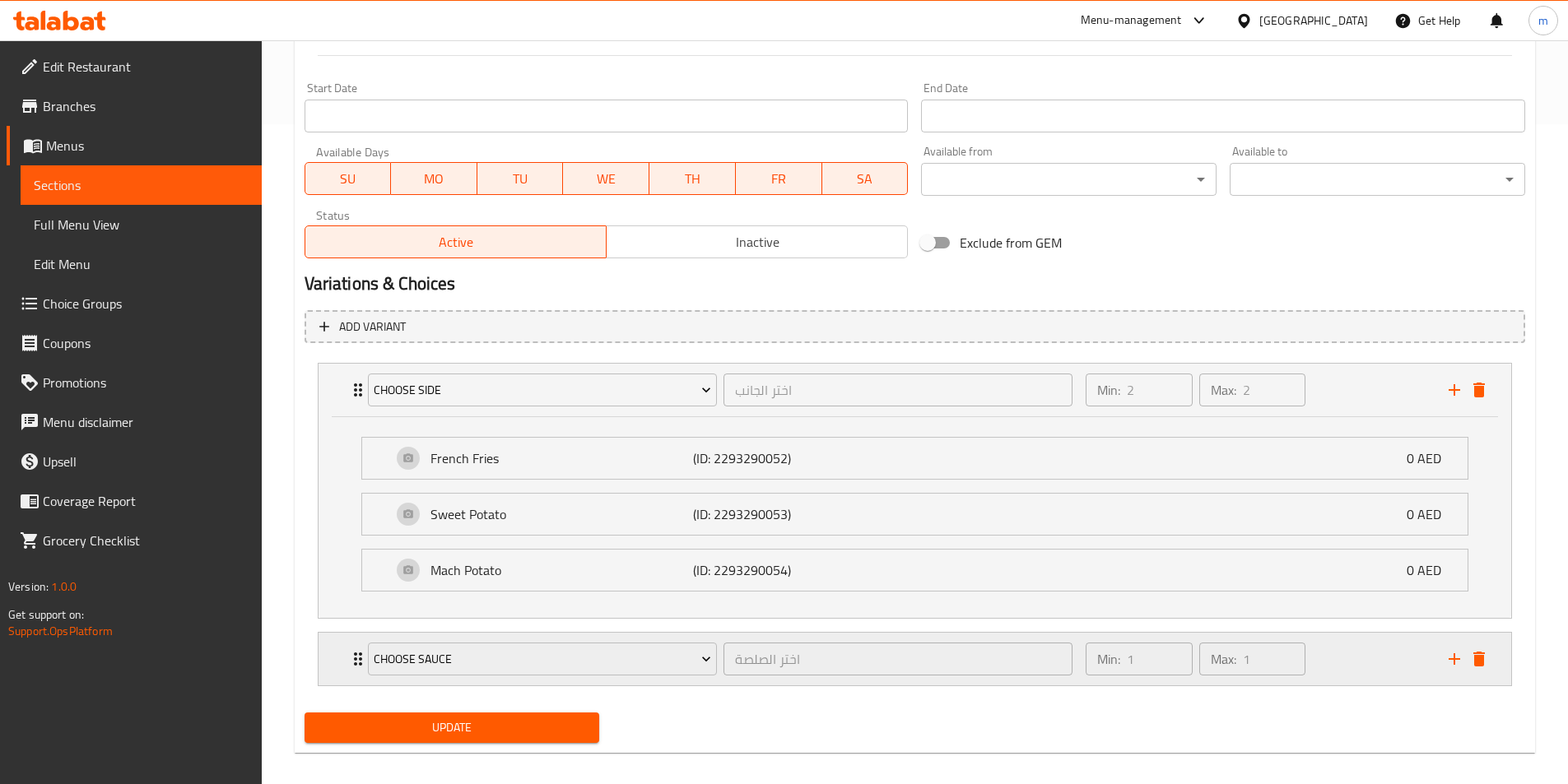
click at [1361, 662] on div "Min: 1 ​ Max: 1 ​" at bounding box center [1257, 660] width 362 height 53
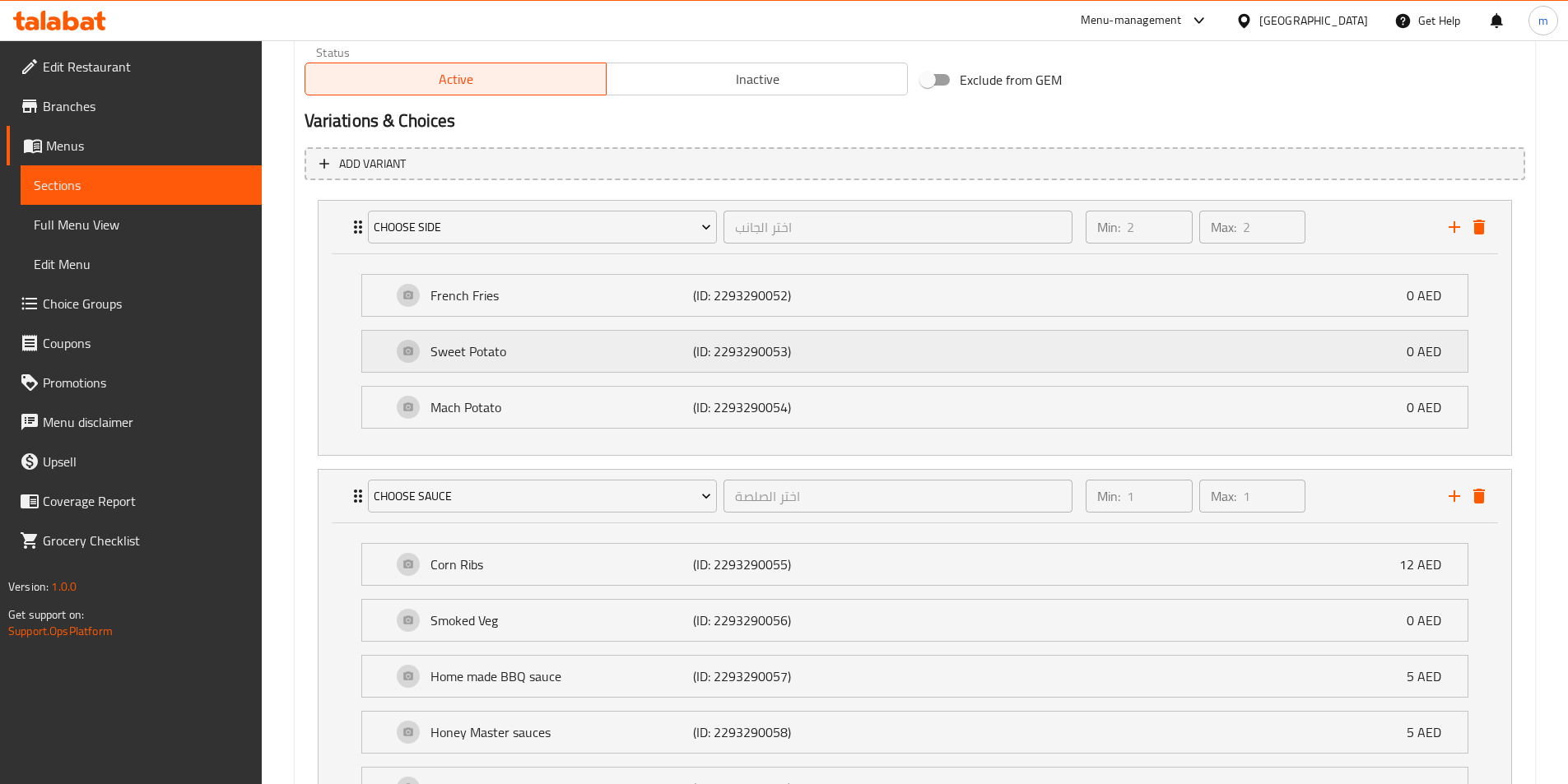
scroll to position [823, 0]
click at [721, 141] on div "Add variant Choose Side اختر الجانب ​ Min: 2 ​ Max: 2 ​ French Fries (ID: 22932…" at bounding box center [915, 498] width 1234 height 716
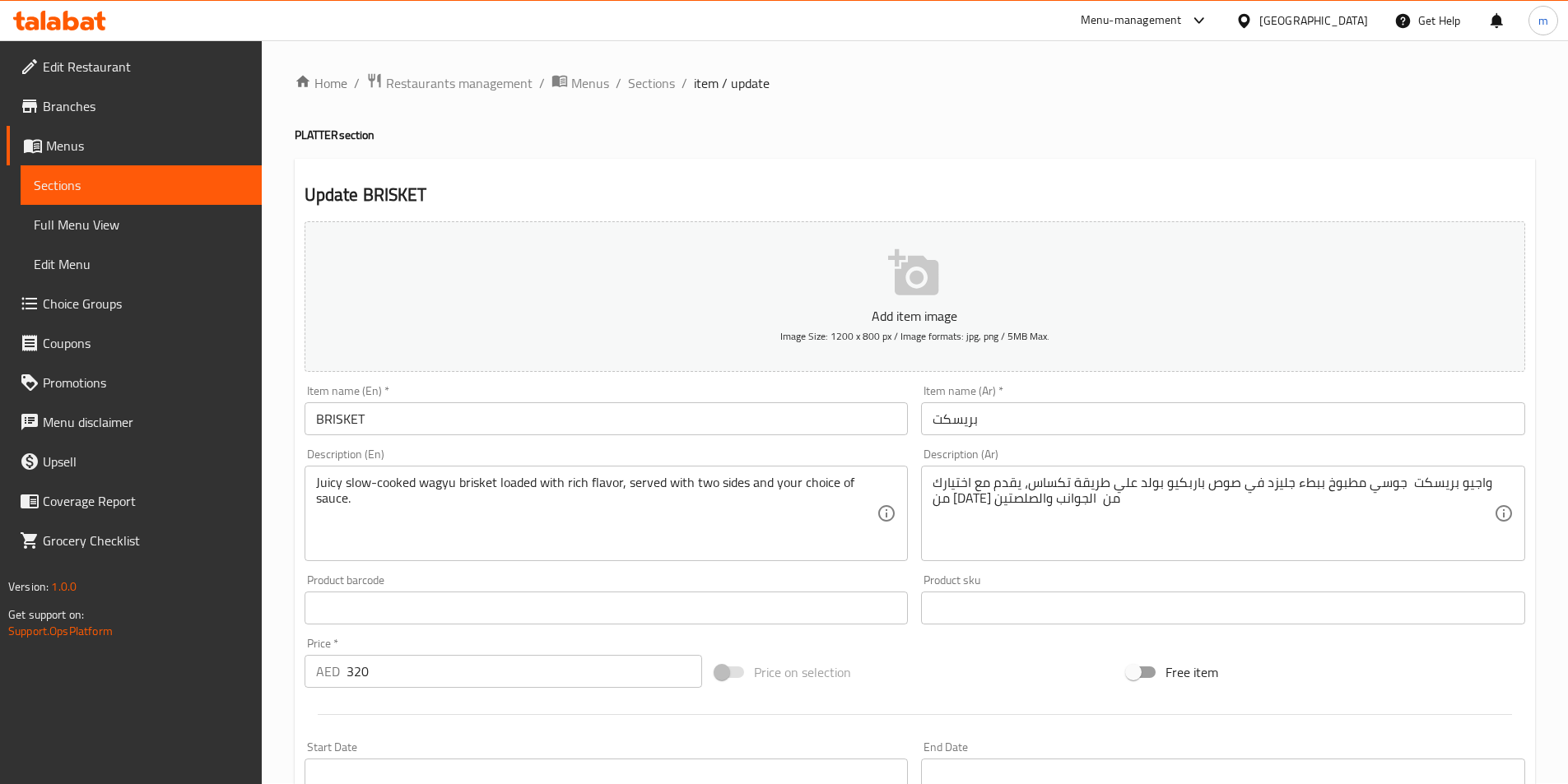
scroll to position [0, 0]
click at [652, 79] on span "Sections" at bounding box center [651, 84] width 47 height 20
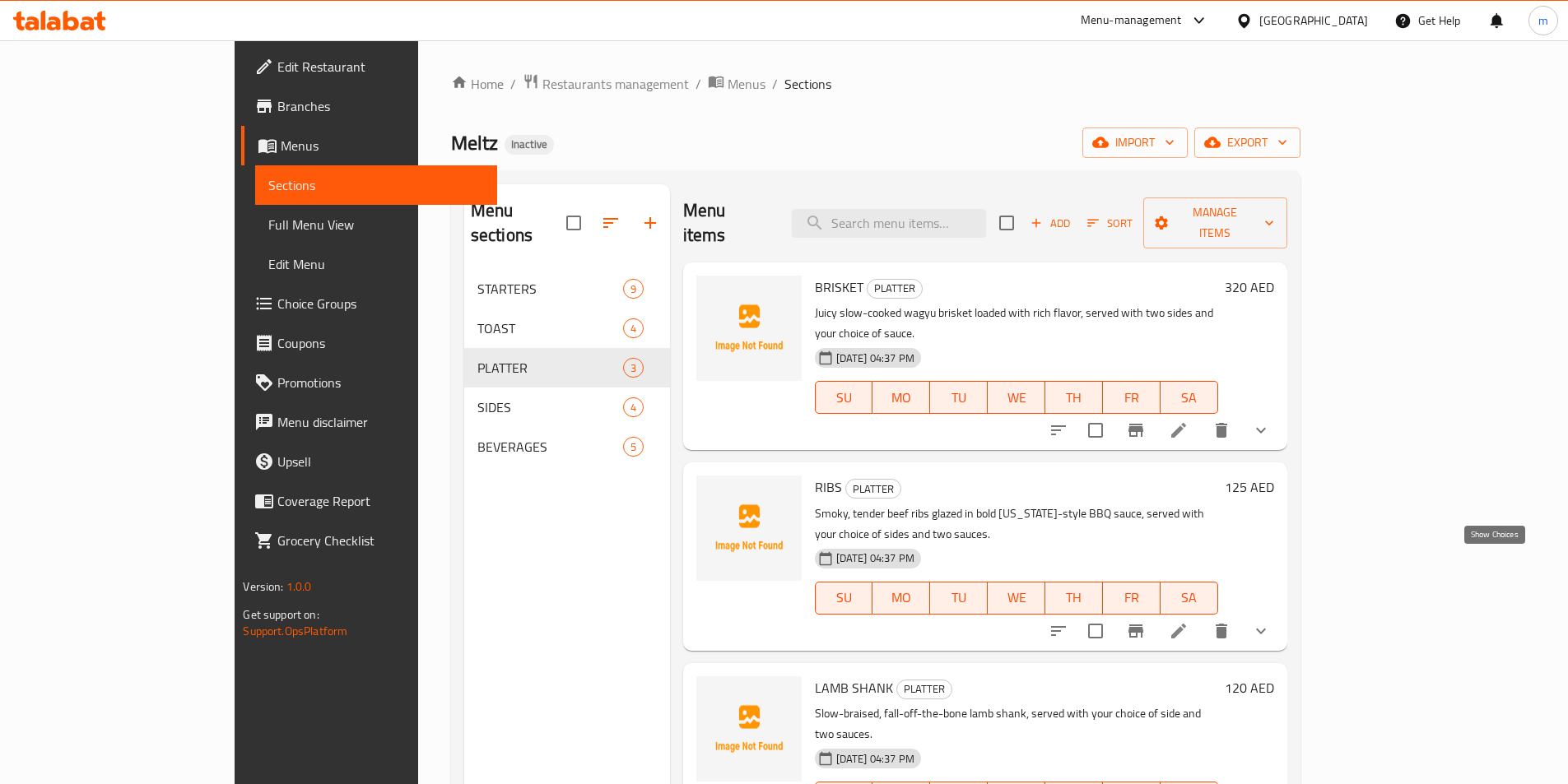
click at [1271, 621] on icon "show more" at bounding box center [1261, 631] width 20 height 20
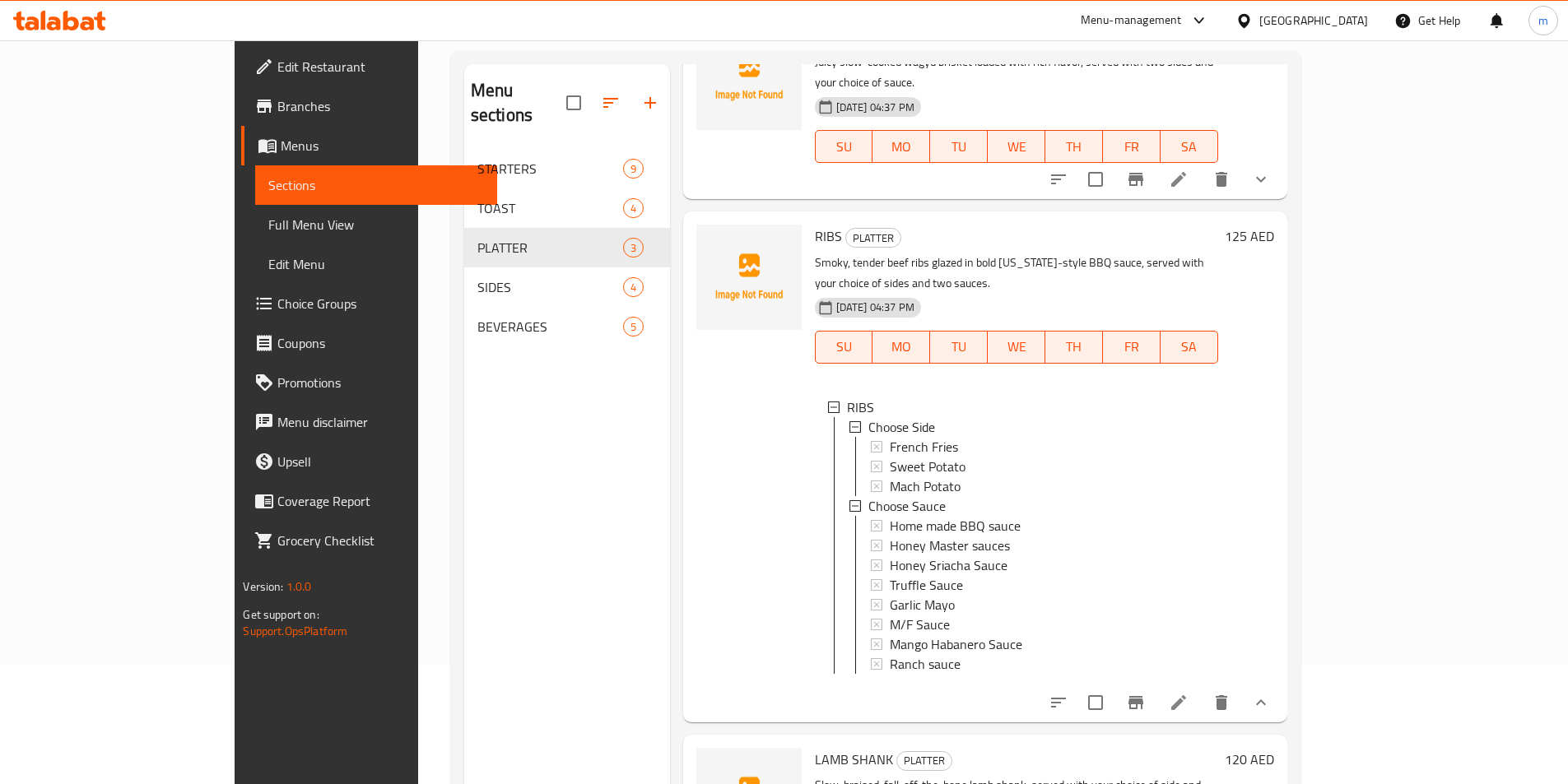
scroll to position [231, 0]
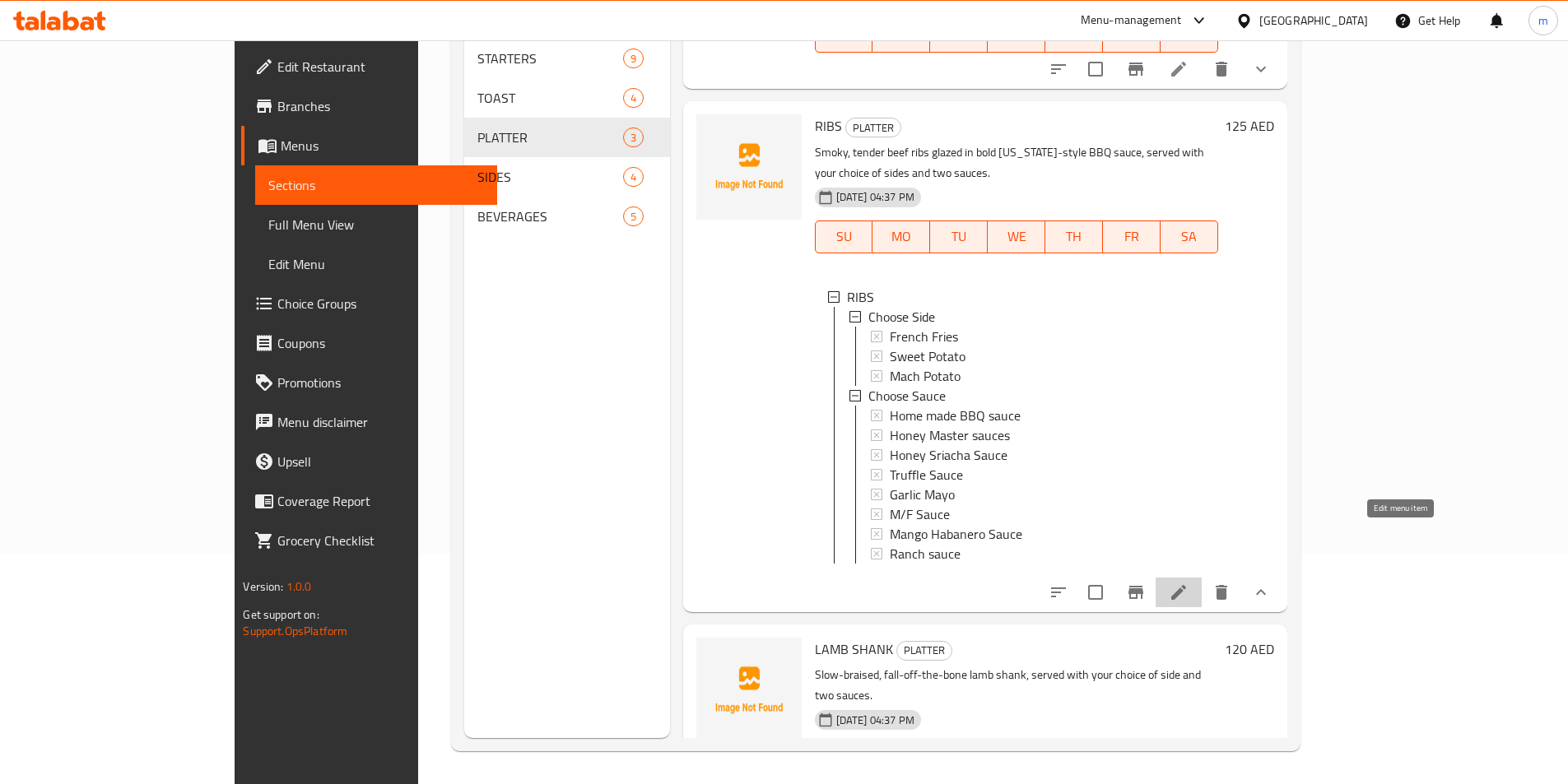
click at [1189, 583] on icon at bounding box center [1179, 593] width 20 height 20
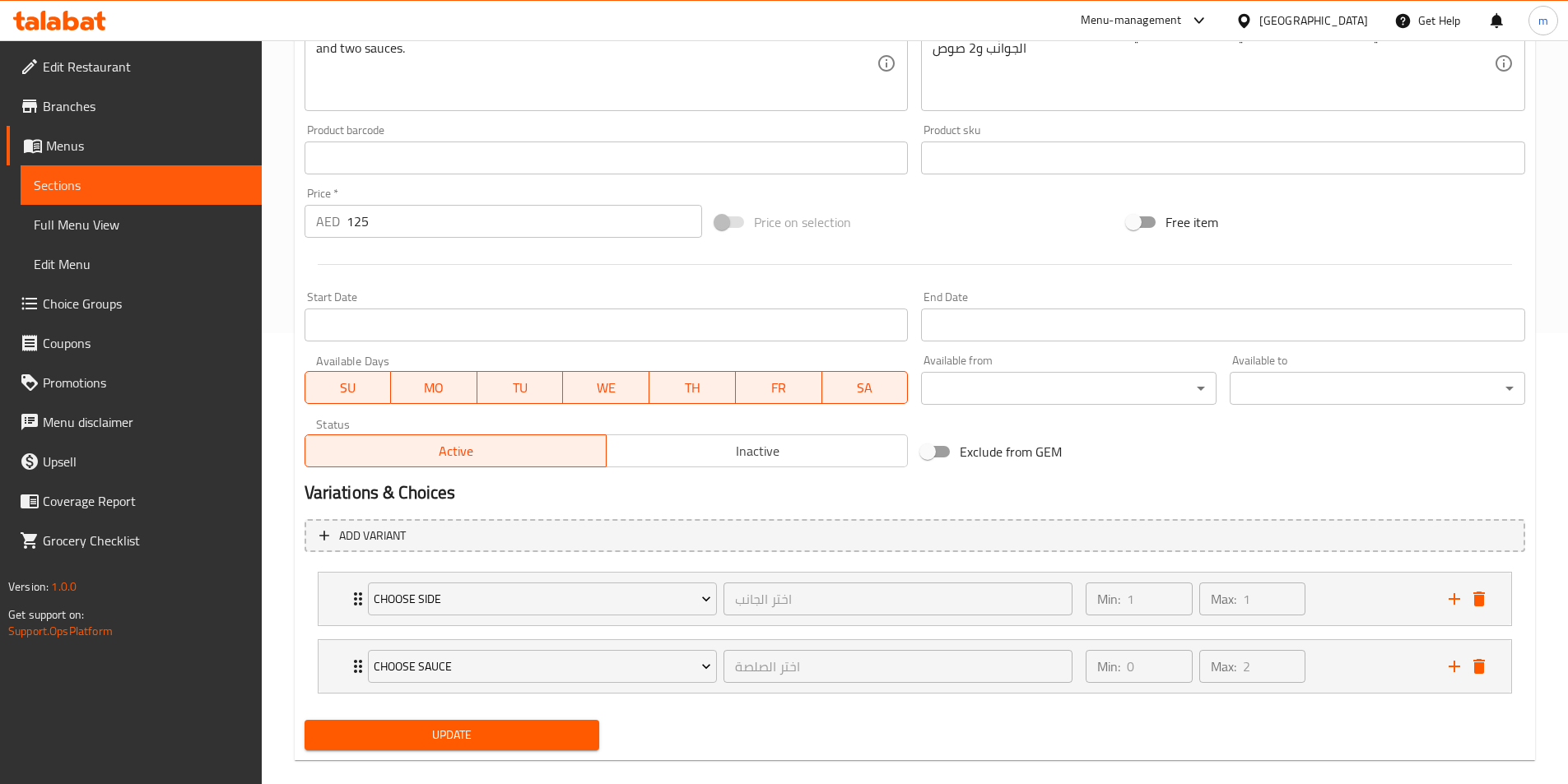
scroll to position [473, 0]
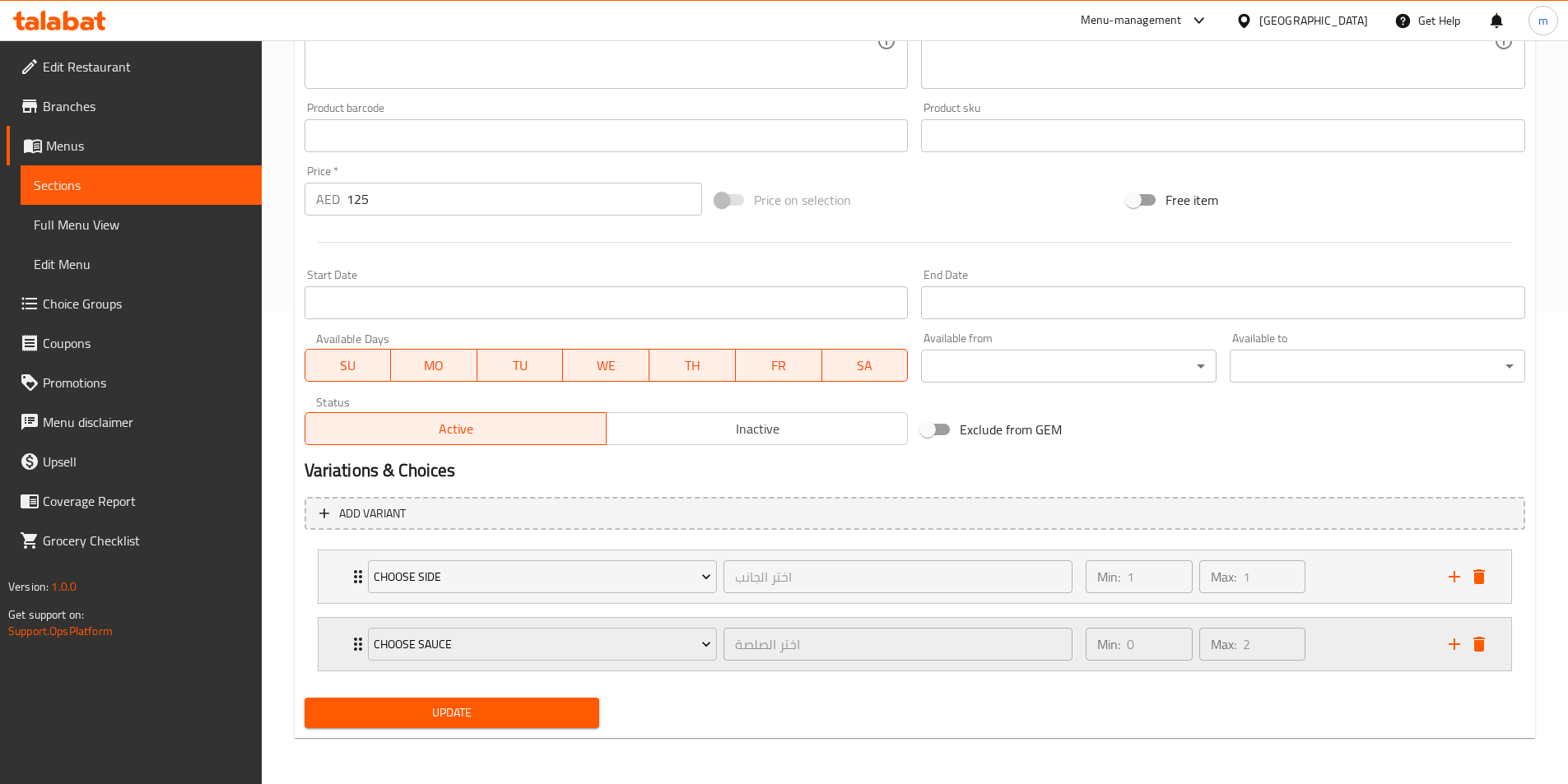
click at [1328, 645] on div "Min: 0 ​ Max: 2 ​" at bounding box center [1257, 644] width 362 height 53
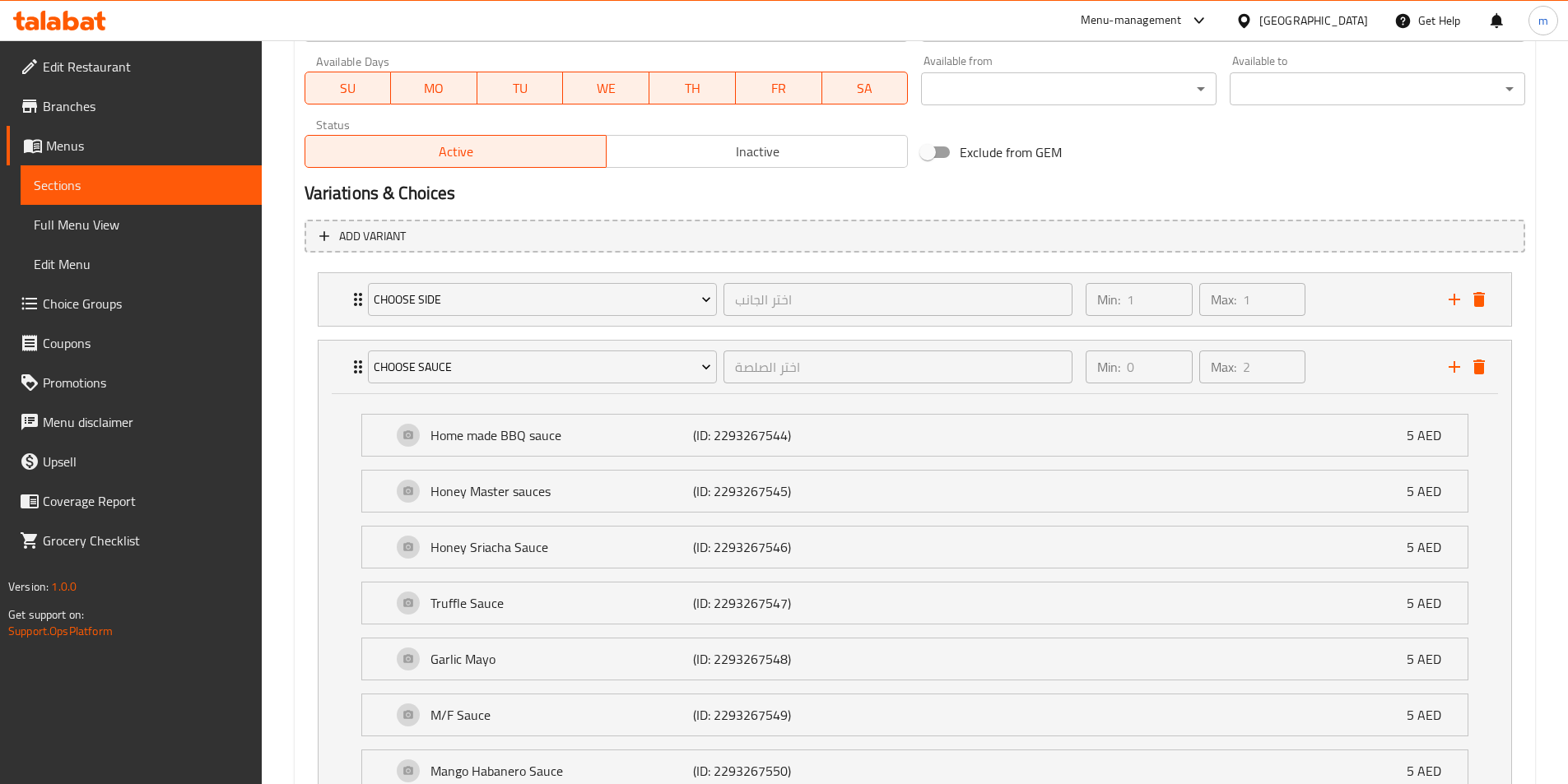
scroll to position [954, 0]
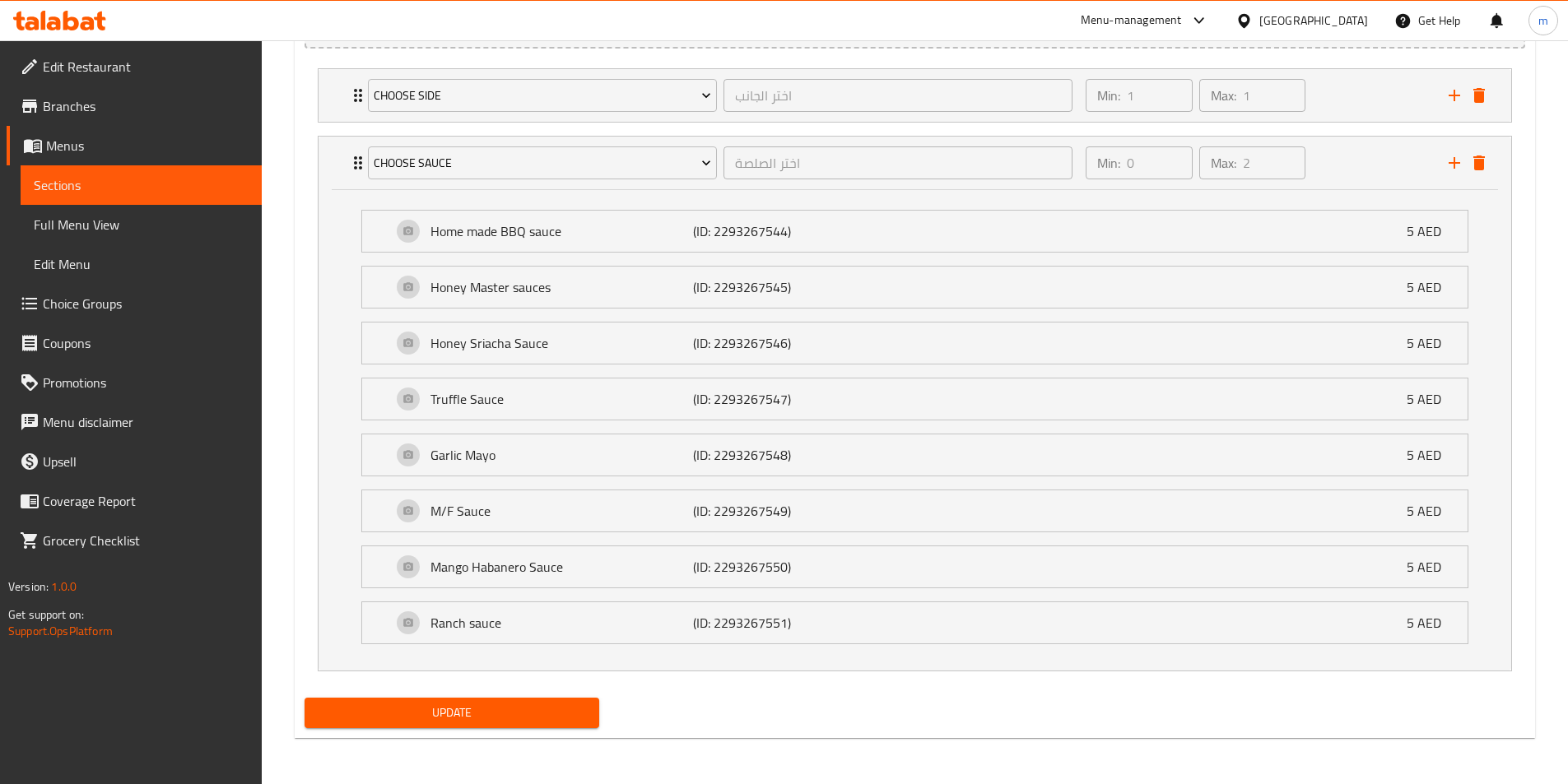
drag, startPoint x: 72, startPoint y: 195, endPoint x: 125, endPoint y: 199, distance: 53.2
click at [72, 195] on span "Sections" at bounding box center [141, 186] width 215 height 20
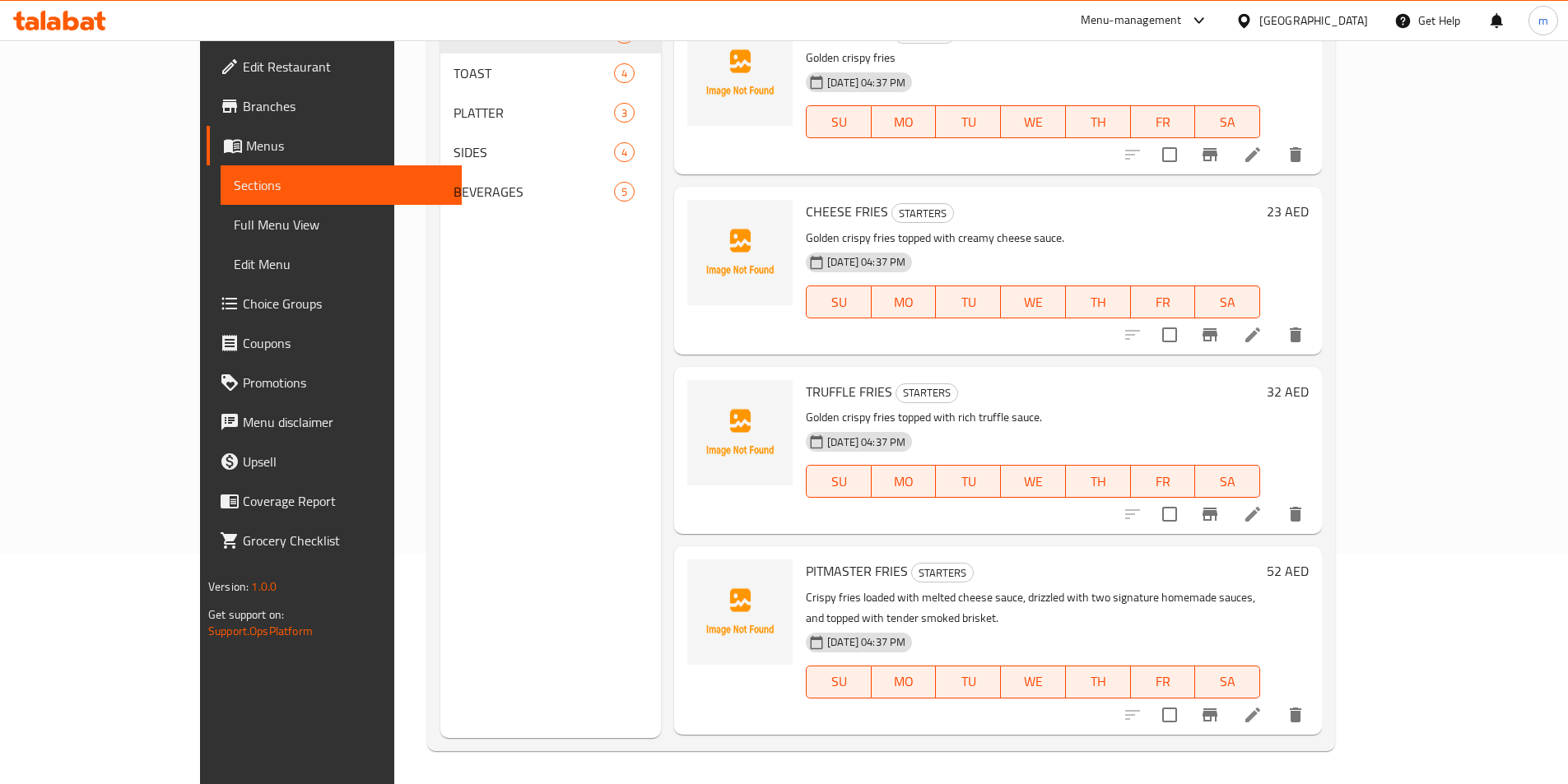
scroll to position [231, 0]
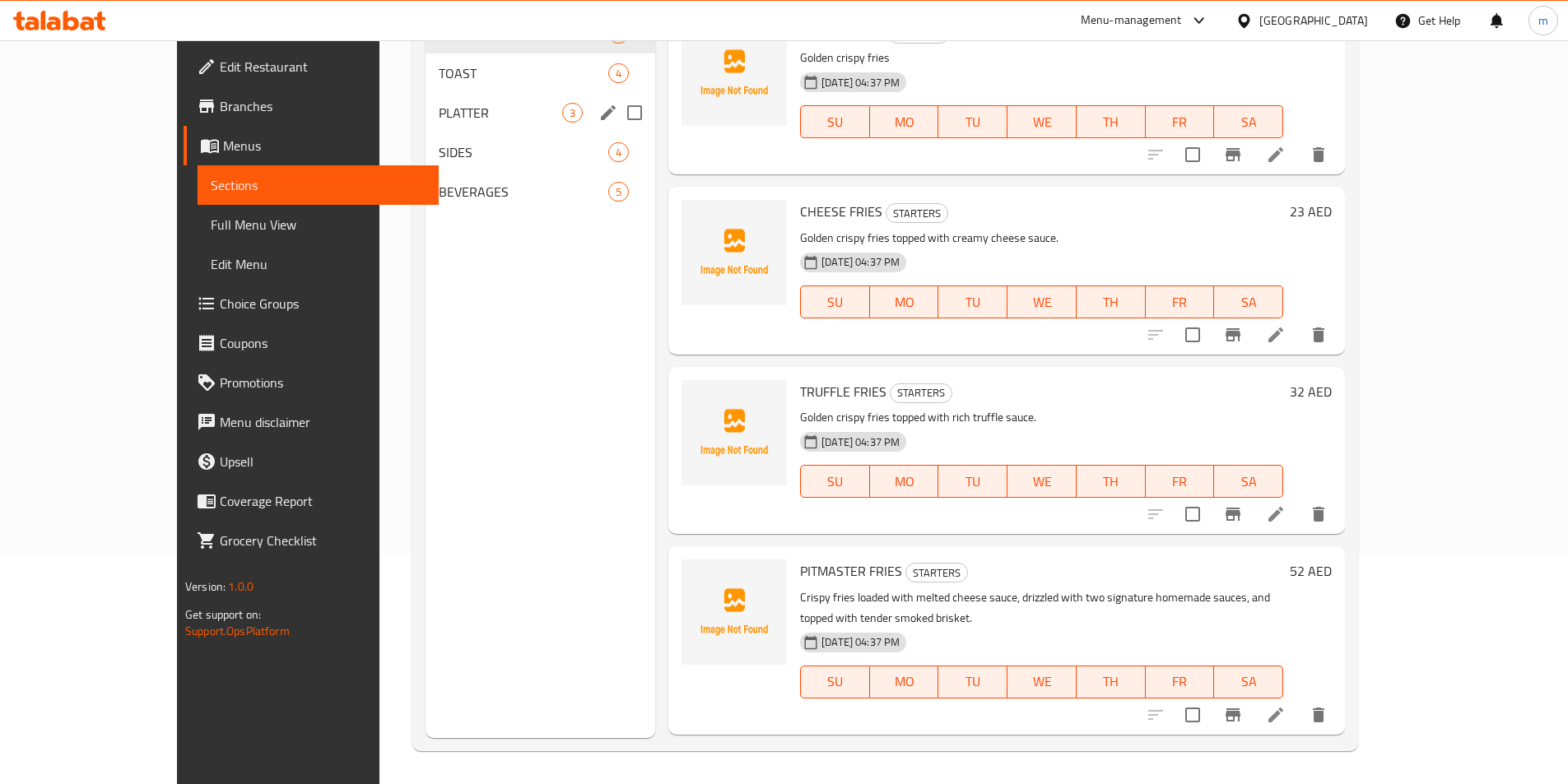
click at [438, 113] on span "PLATTER" at bounding box center [500, 113] width 124 height 20
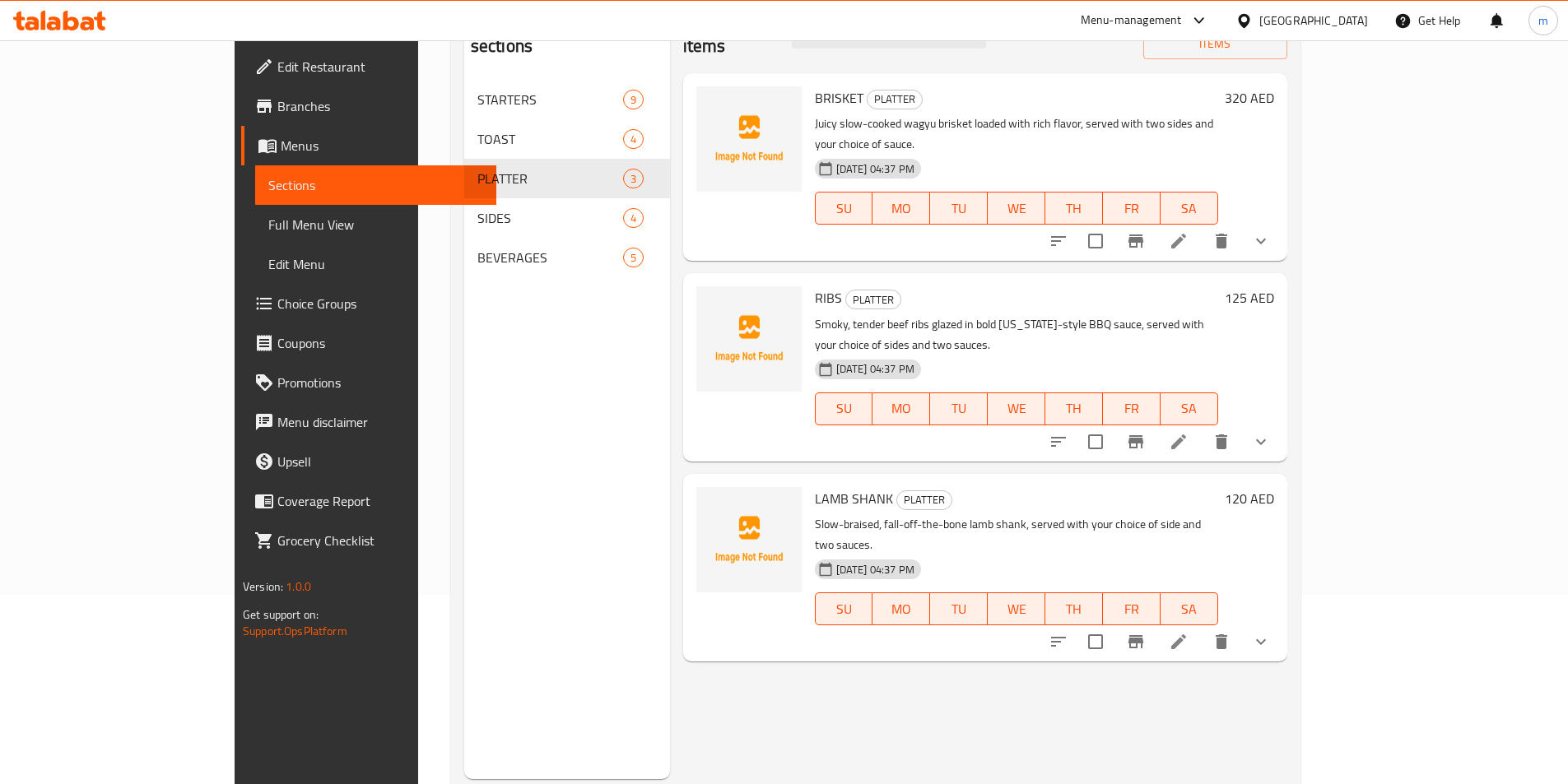
scroll to position [148, 0]
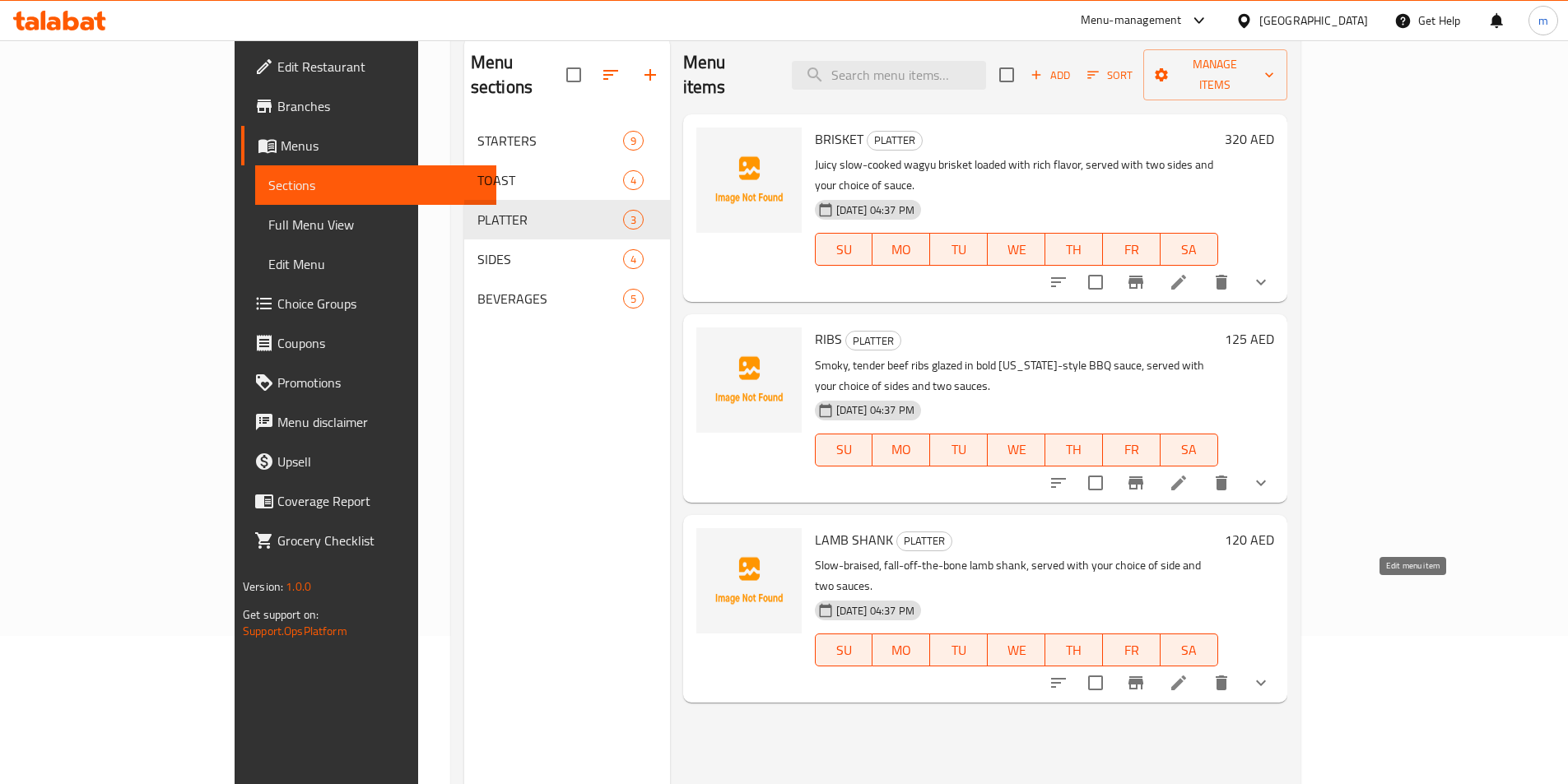
click at [1189, 673] on icon at bounding box center [1179, 683] width 20 height 20
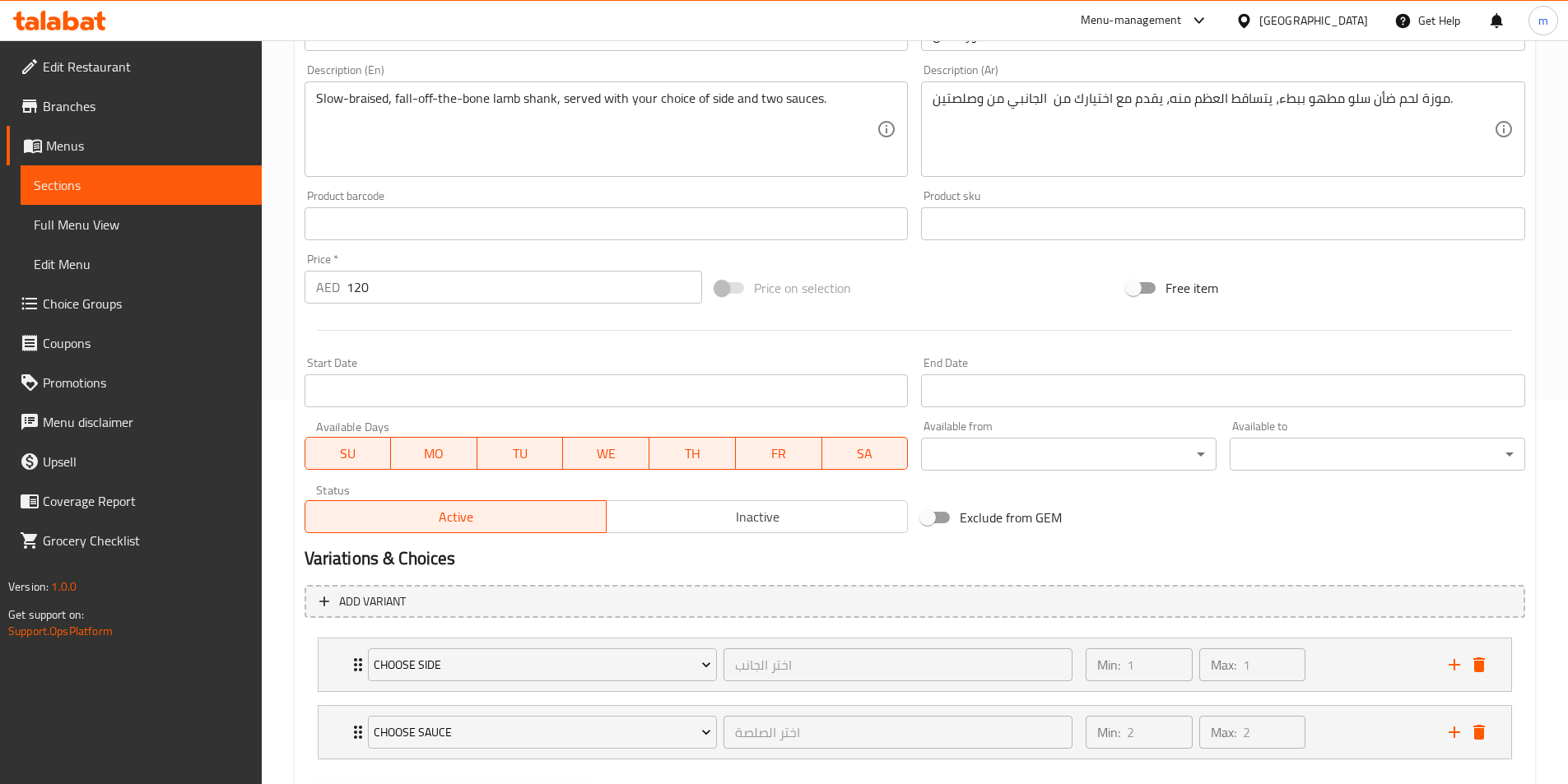
scroll to position [473, 0]
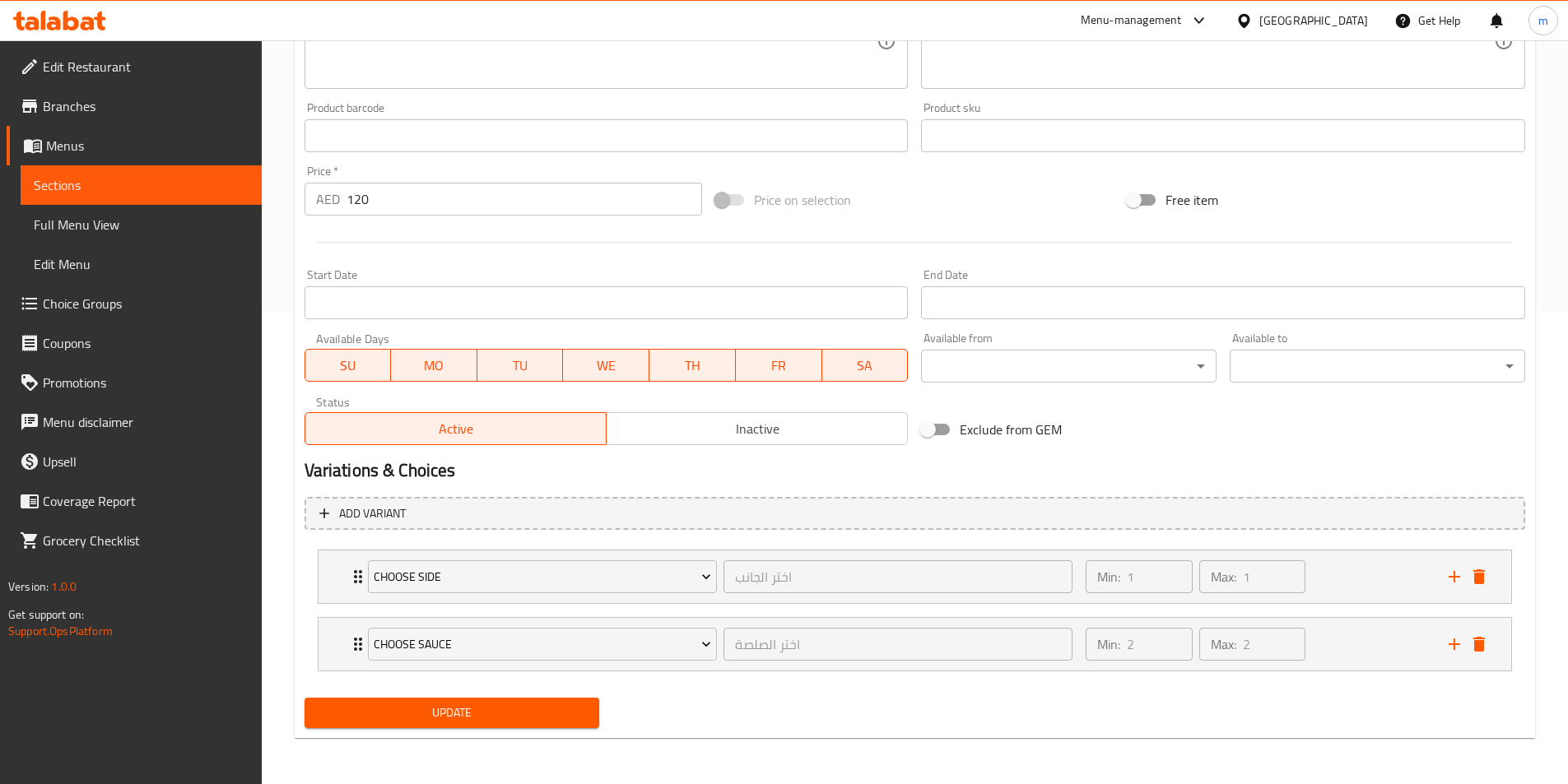
click at [120, 304] on span "Choice Groups" at bounding box center [146, 304] width 206 height 20
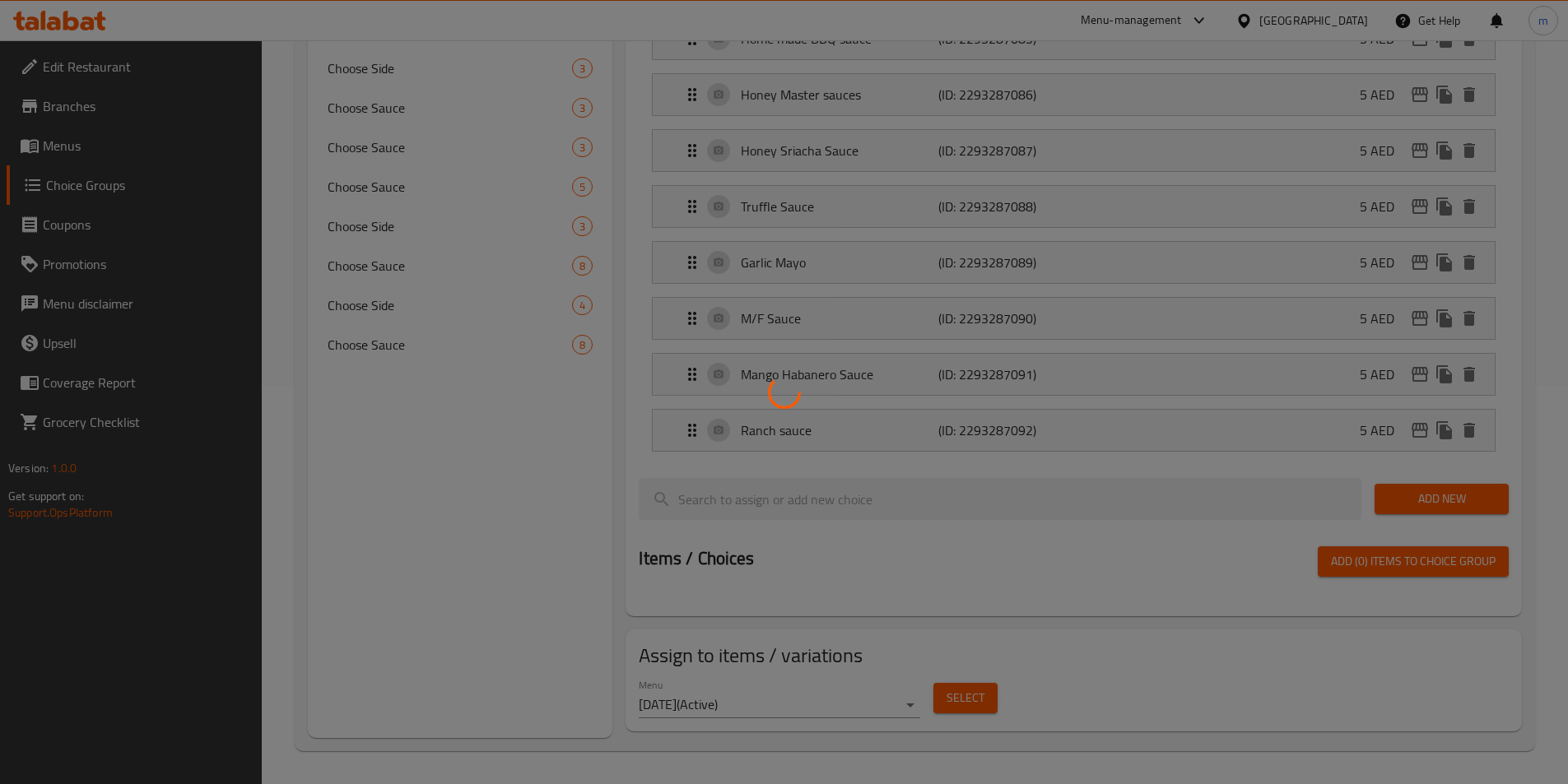
scroll to position [232, 0]
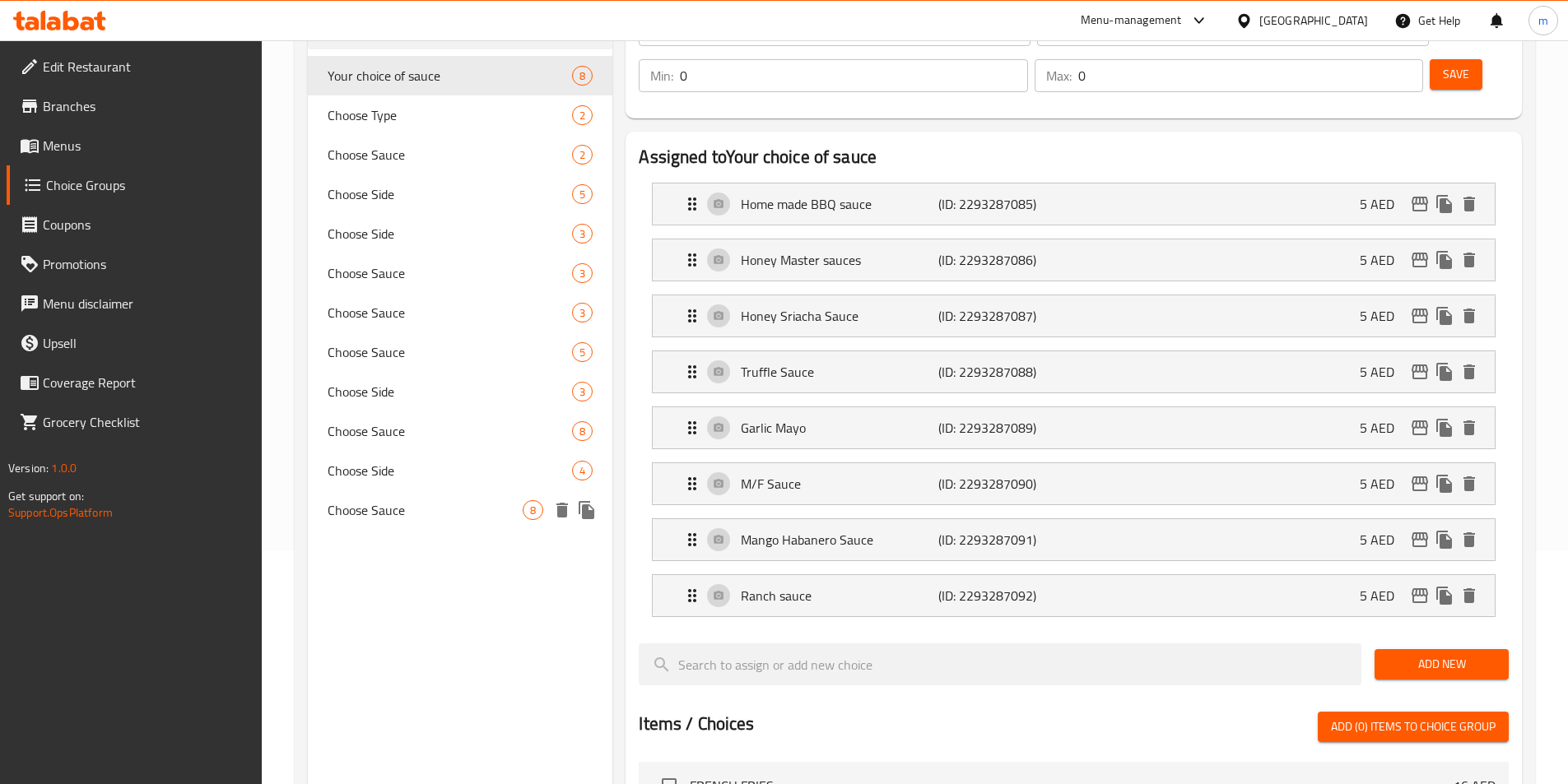
click at [380, 522] on div "Choose Sauce 8" at bounding box center [460, 510] width 306 height 39
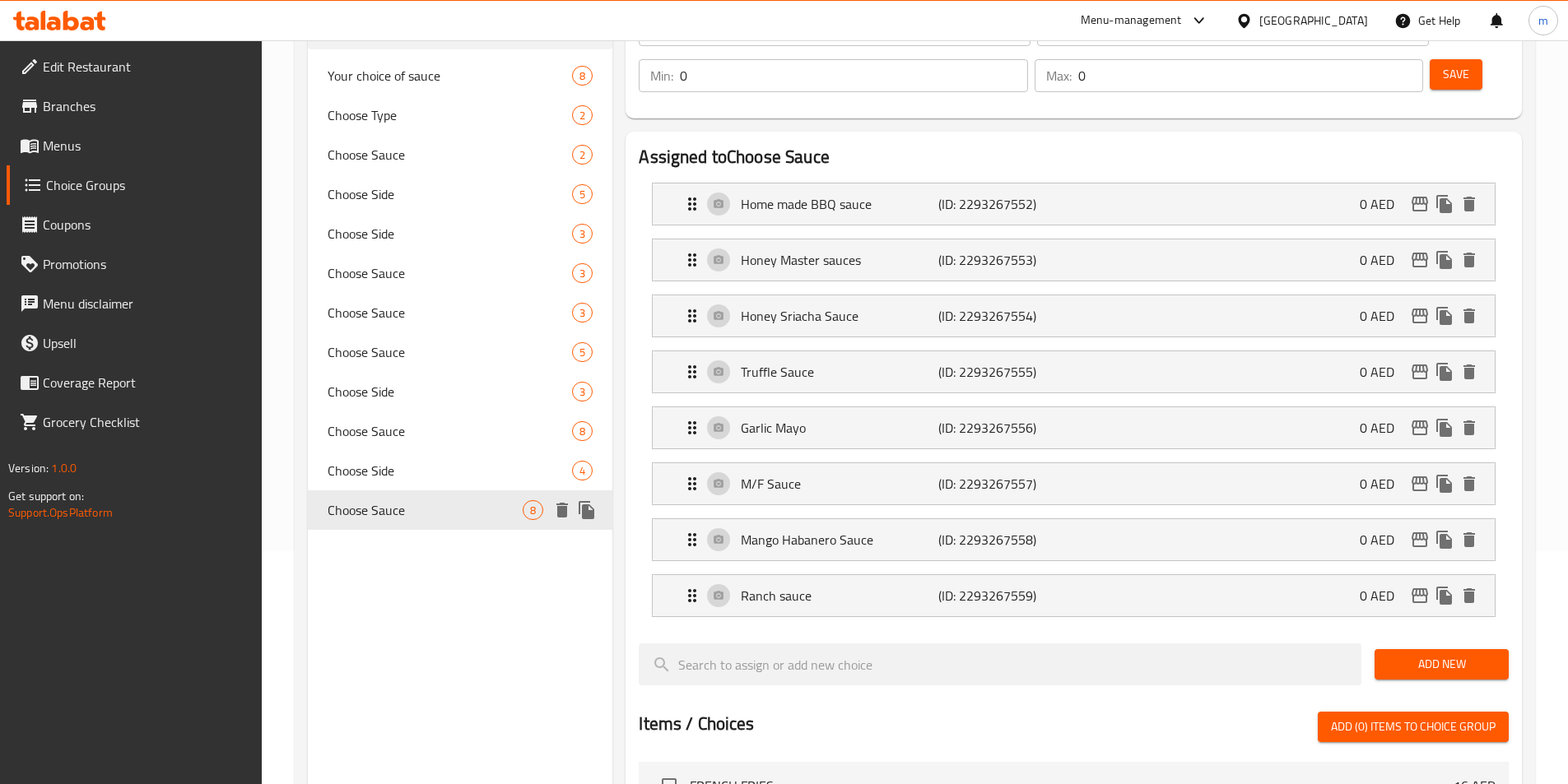
type input "Choose Sauce"
type input "اختر الصلصة"
type input "2"
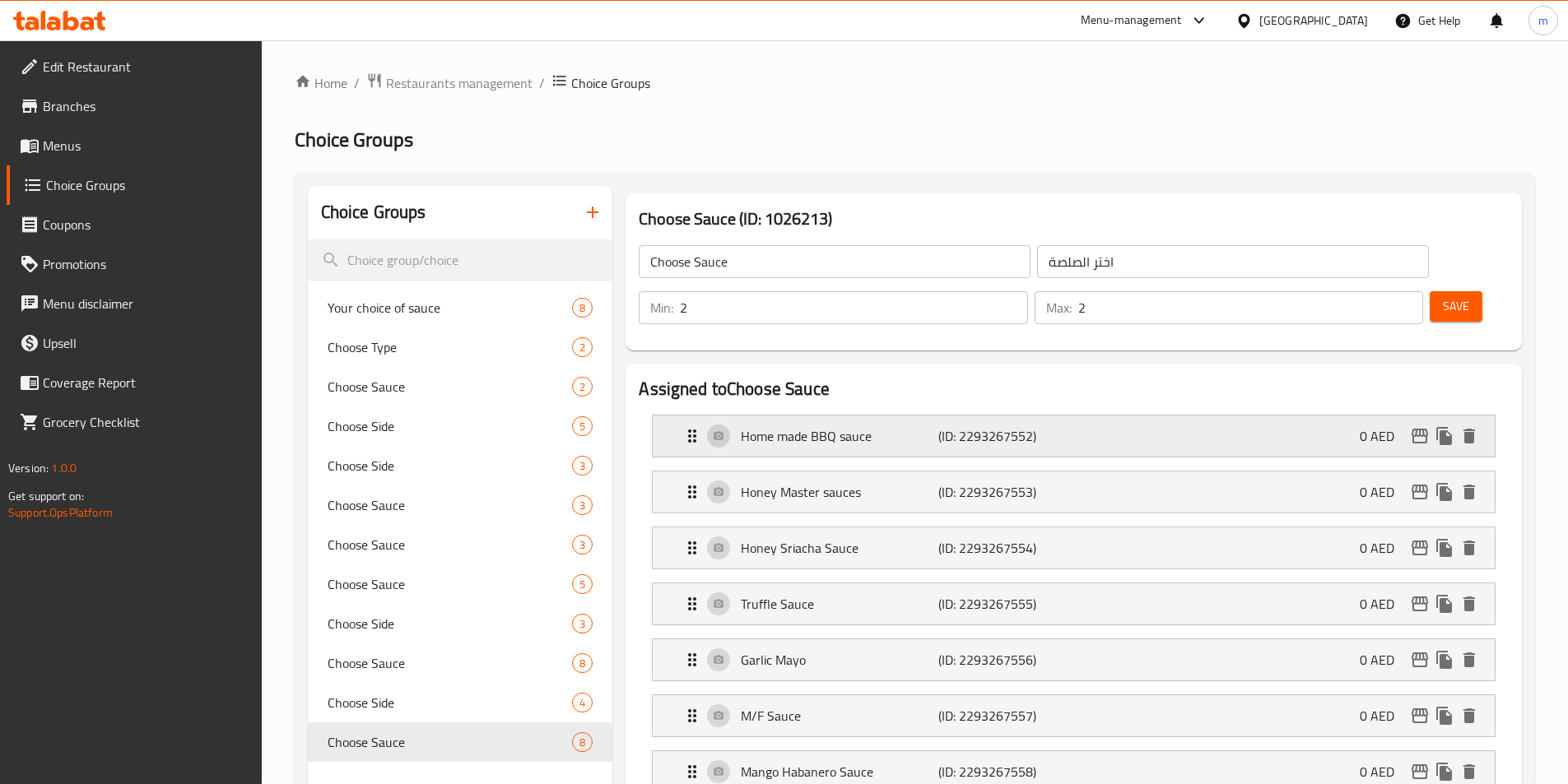
scroll to position [0, 0]
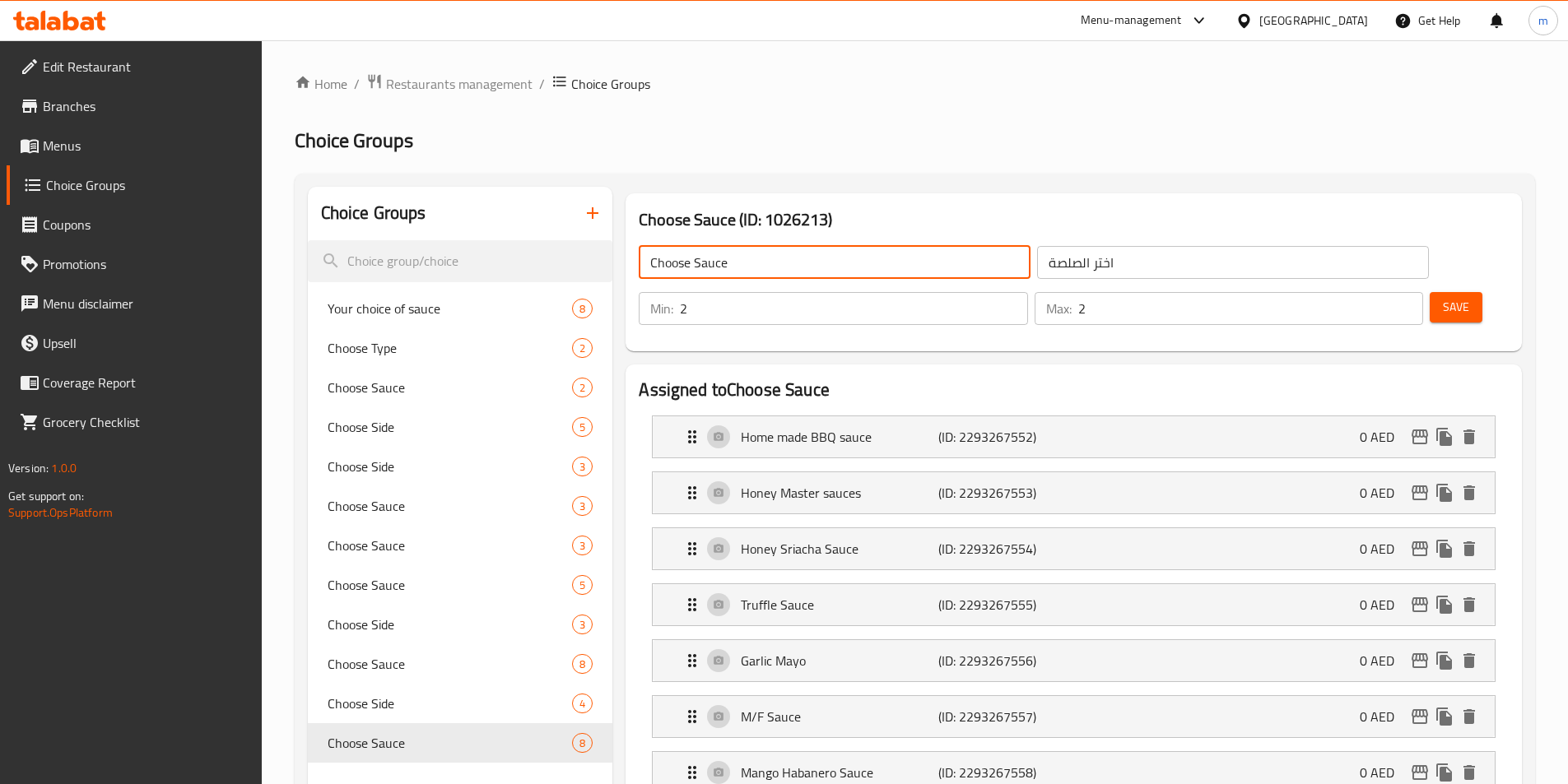
drag, startPoint x: 747, startPoint y: 269, endPoint x: 638, endPoint y: 265, distance: 109.1
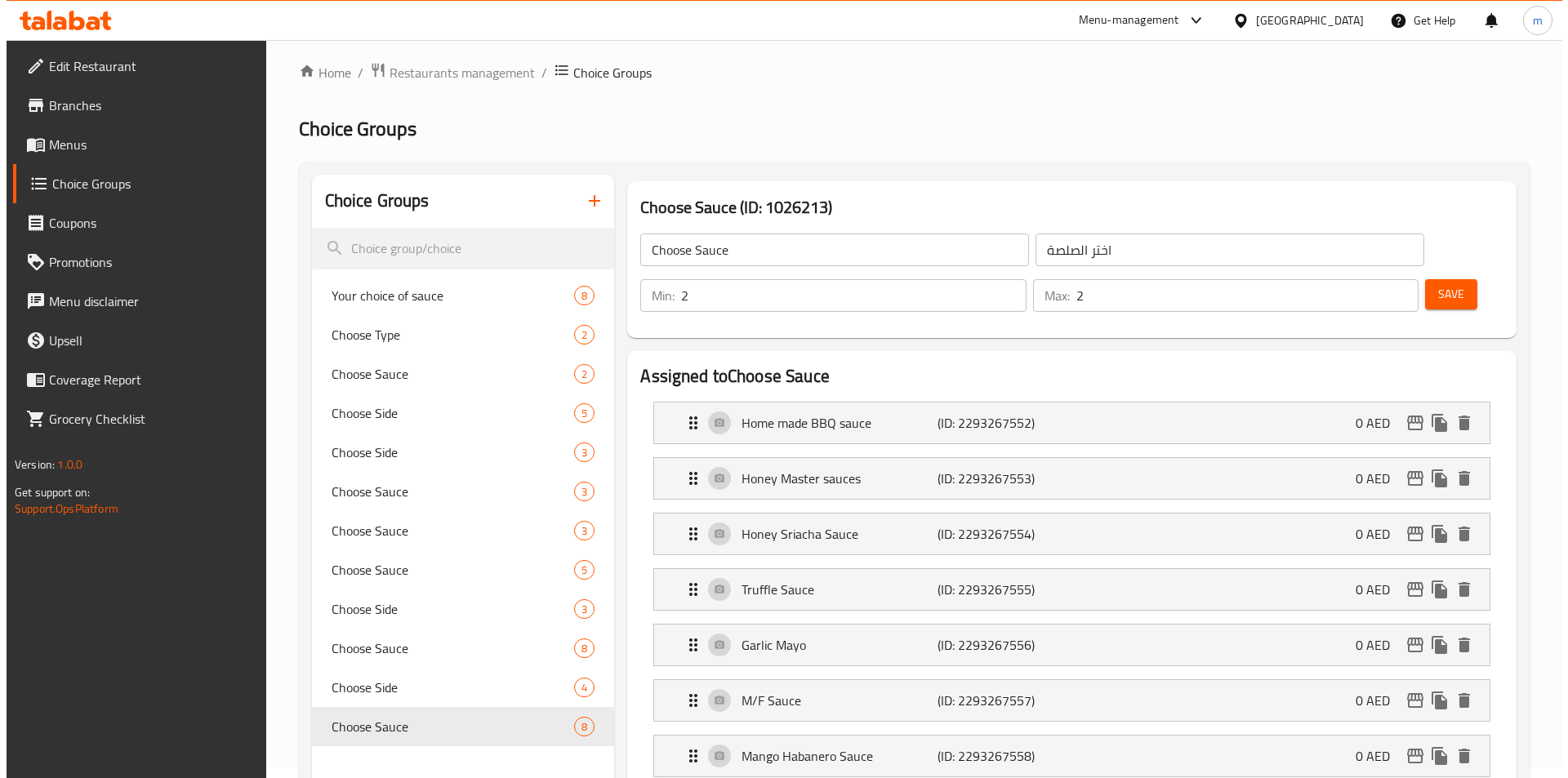
scroll to position [82, 0]
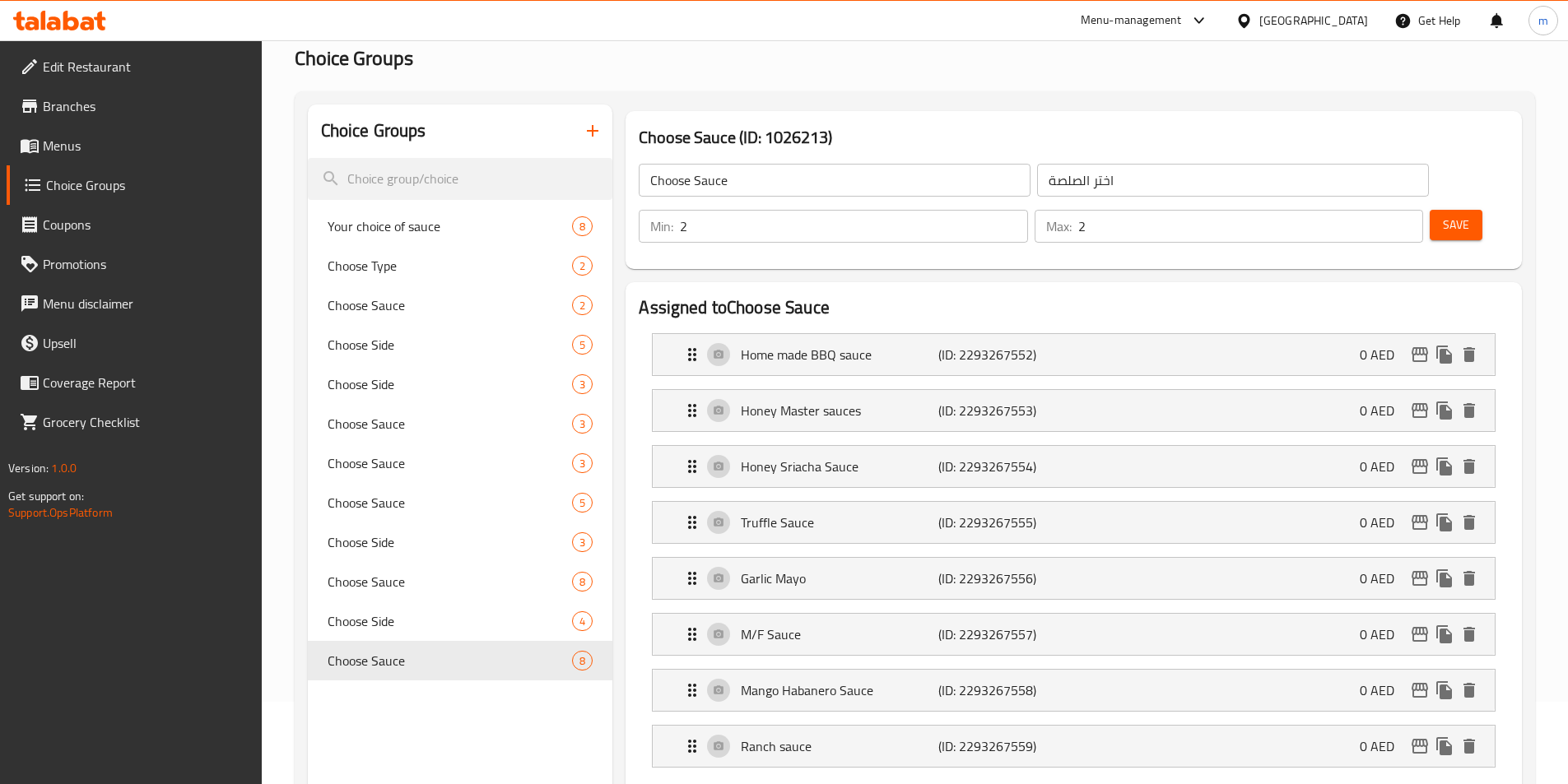
click at [592, 126] on icon "button" at bounding box center [592, 131] width 12 height 12
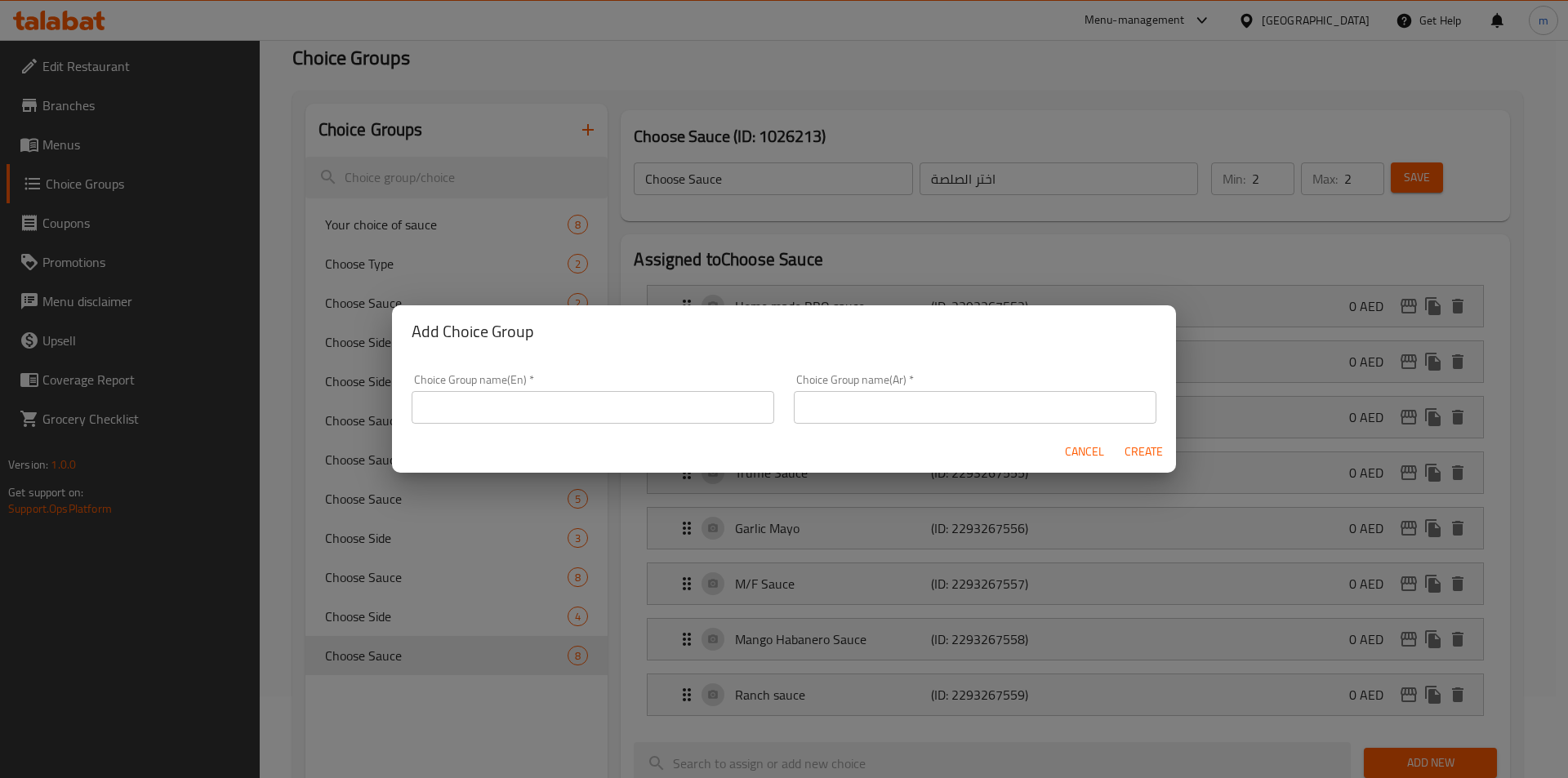
click at [616, 406] on input "text" at bounding box center [592, 408] width 362 height 33
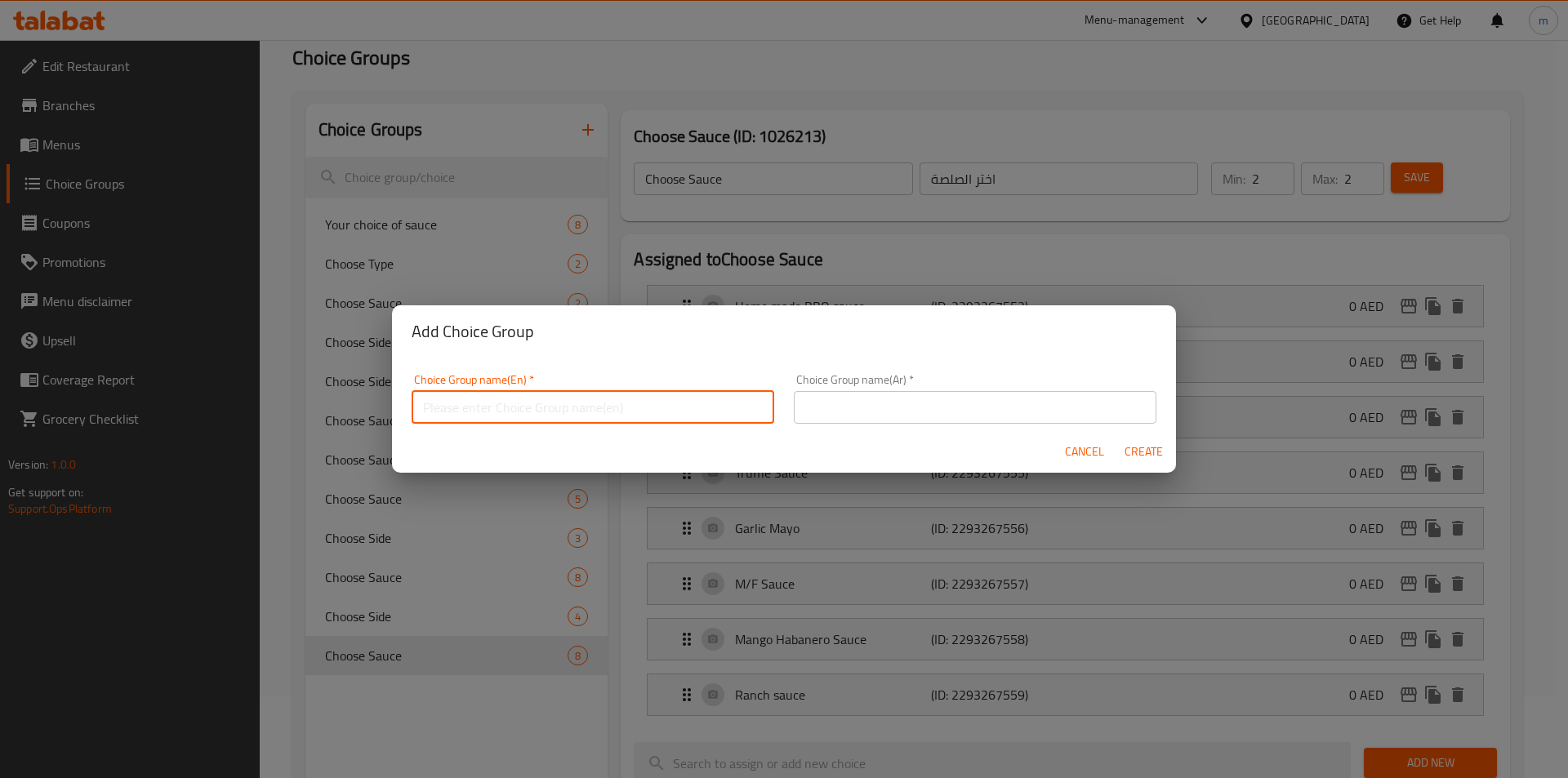
paste input "Choose Sauce"
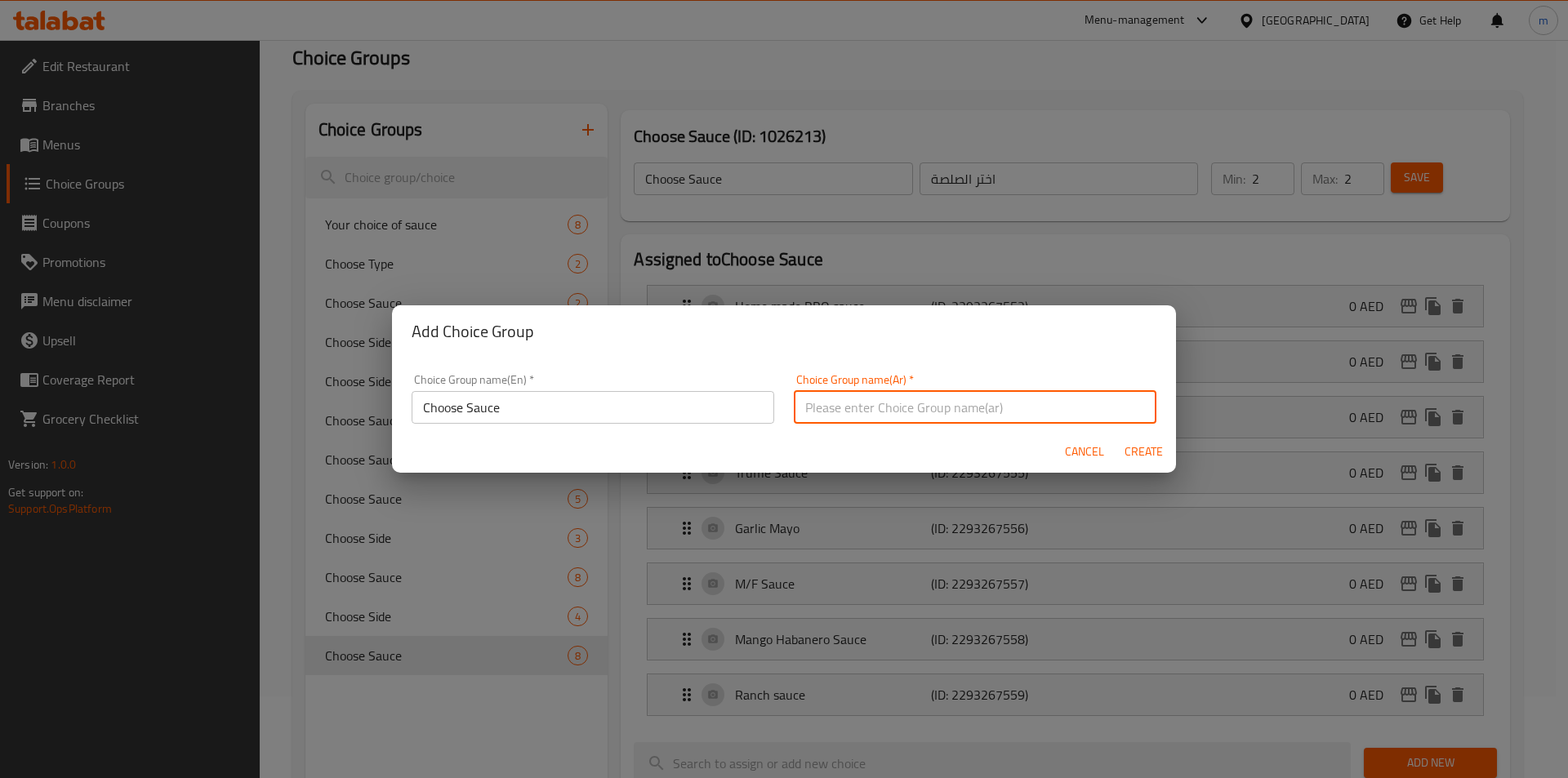
click at [920, 409] on input "text" at bounding box center [974, 408] width 362 height 33
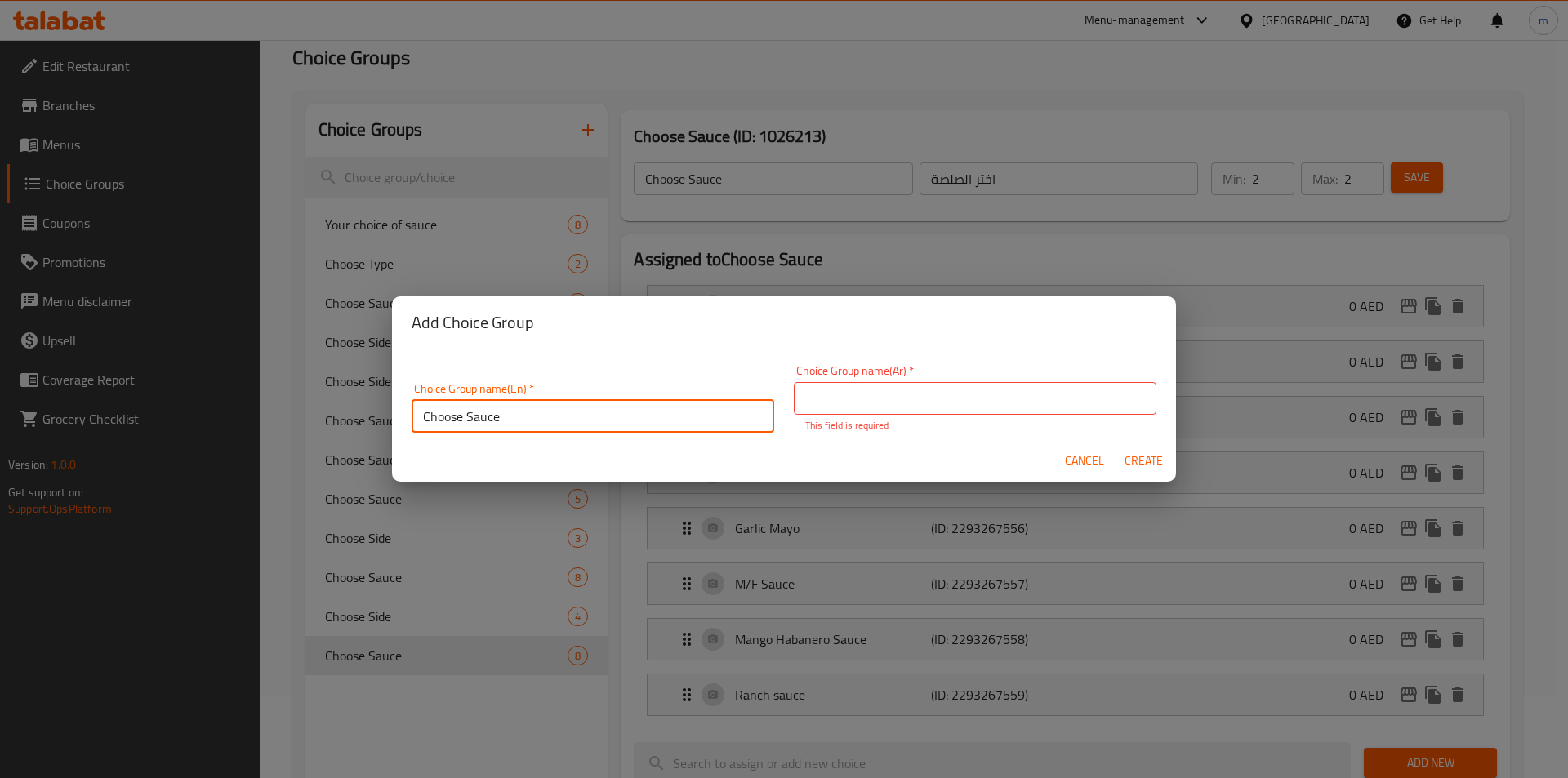
click at [533, 429] on div "Choice Group name(En)   * Choose Sauce Choice Group name(En) *" at bounding box center [592, 408] width 382 height 69
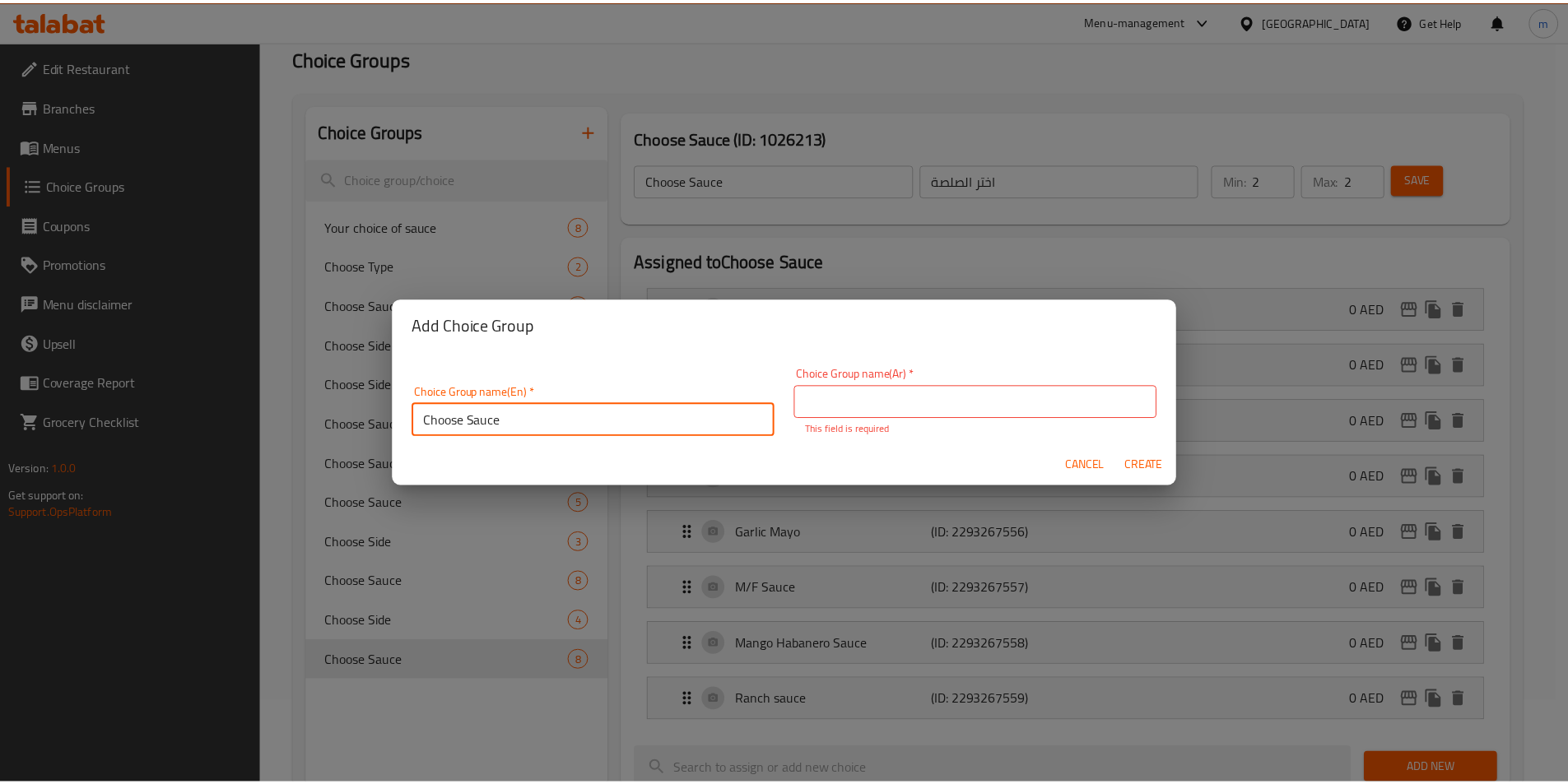
scroll to position [5, 0]
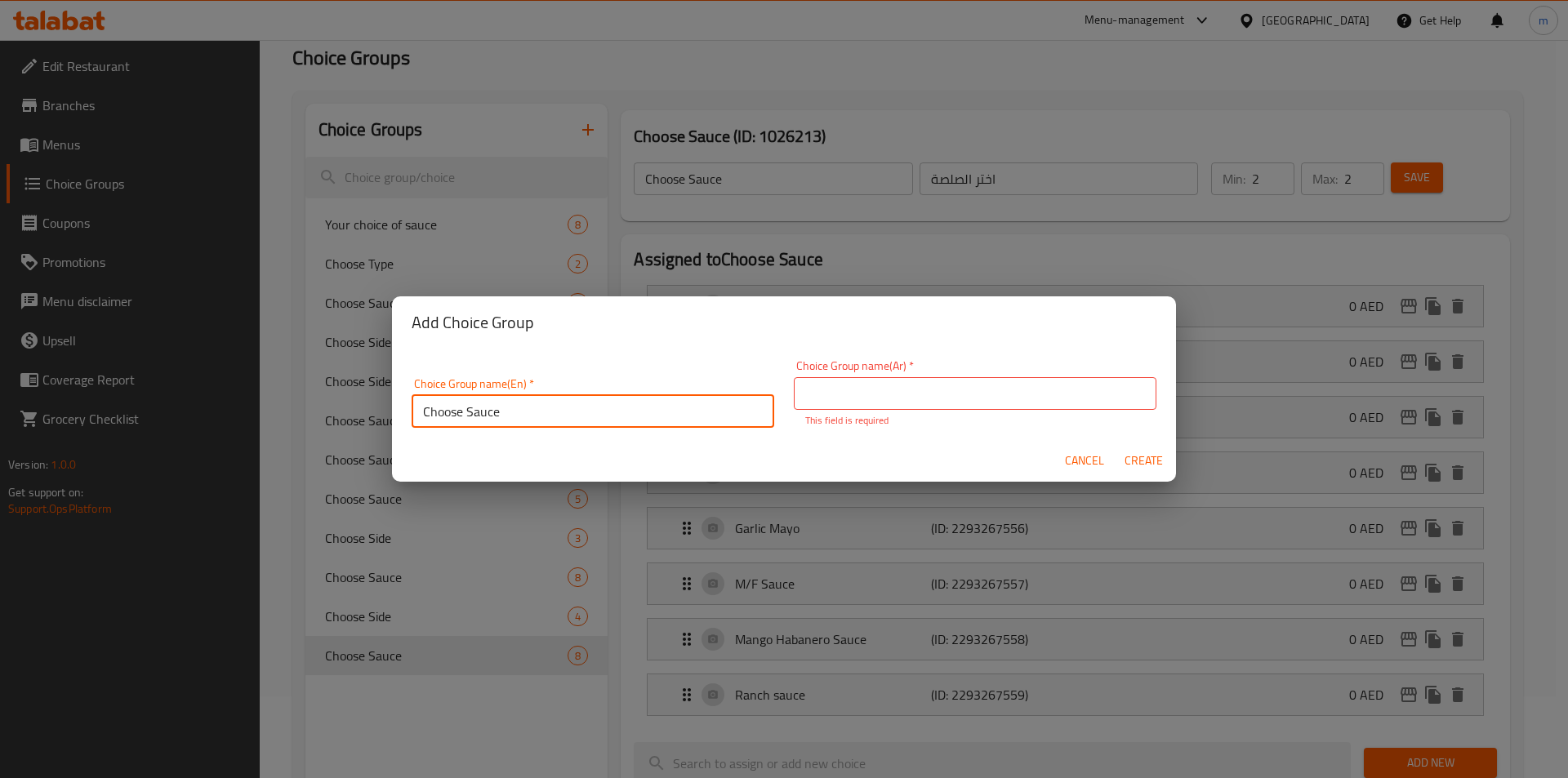
drag, startPoint x: 541, startPoint y: 425, endPoint x: 28, endPoint y: 433, distance: 513.1
click at [28, 433] on div "Add Choice Group Choice Group name(En)   * Choose Sauce Choice Group name(En) *…" at bounding box center [784, 389] width 1568 height 778
type input "y"
paste input "Choose Sauce"
type input "Choose Sauce 1"
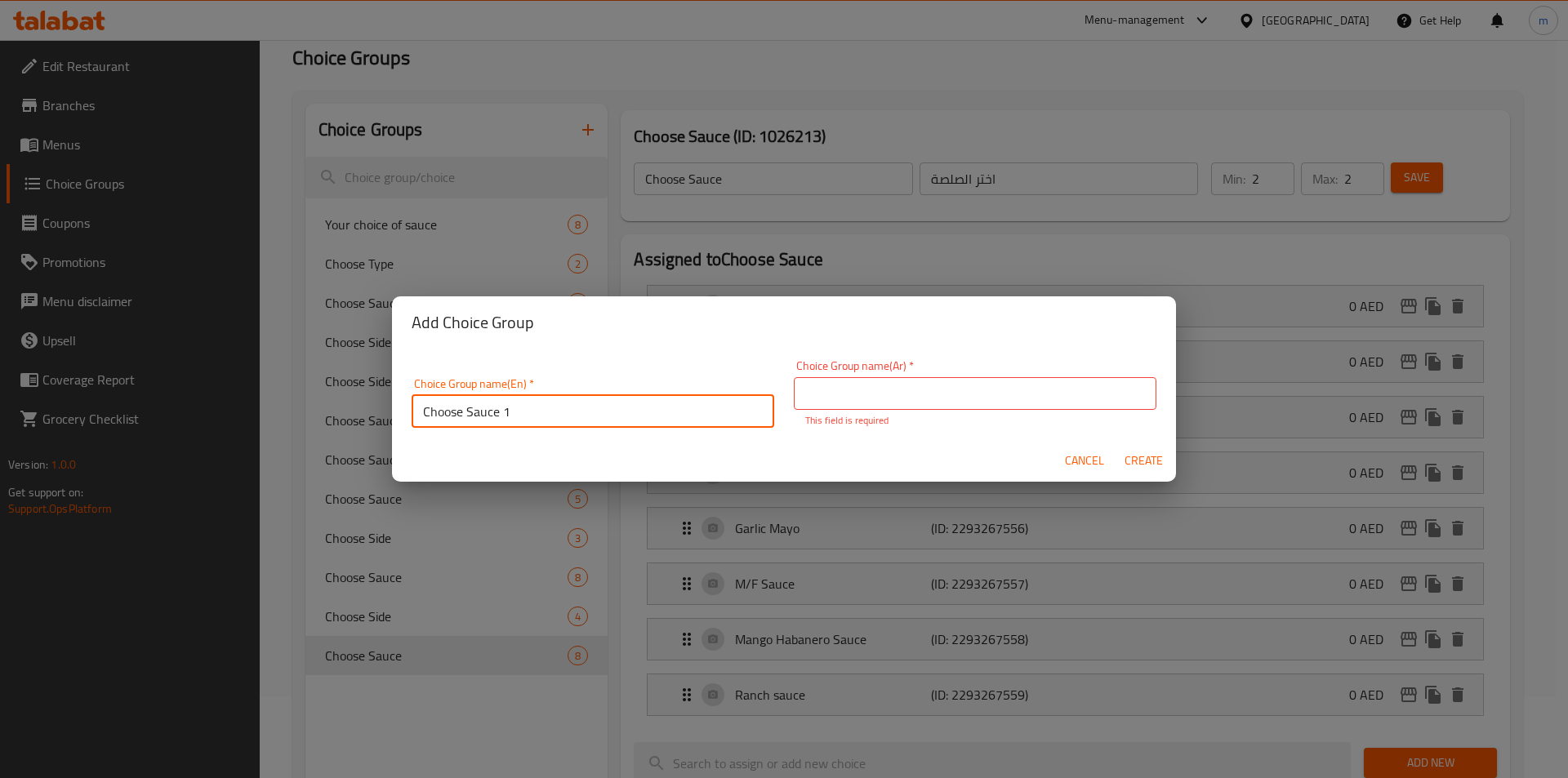
click at [922, 394] on input "text" at bounding box center [974, 393] width 362 height 33
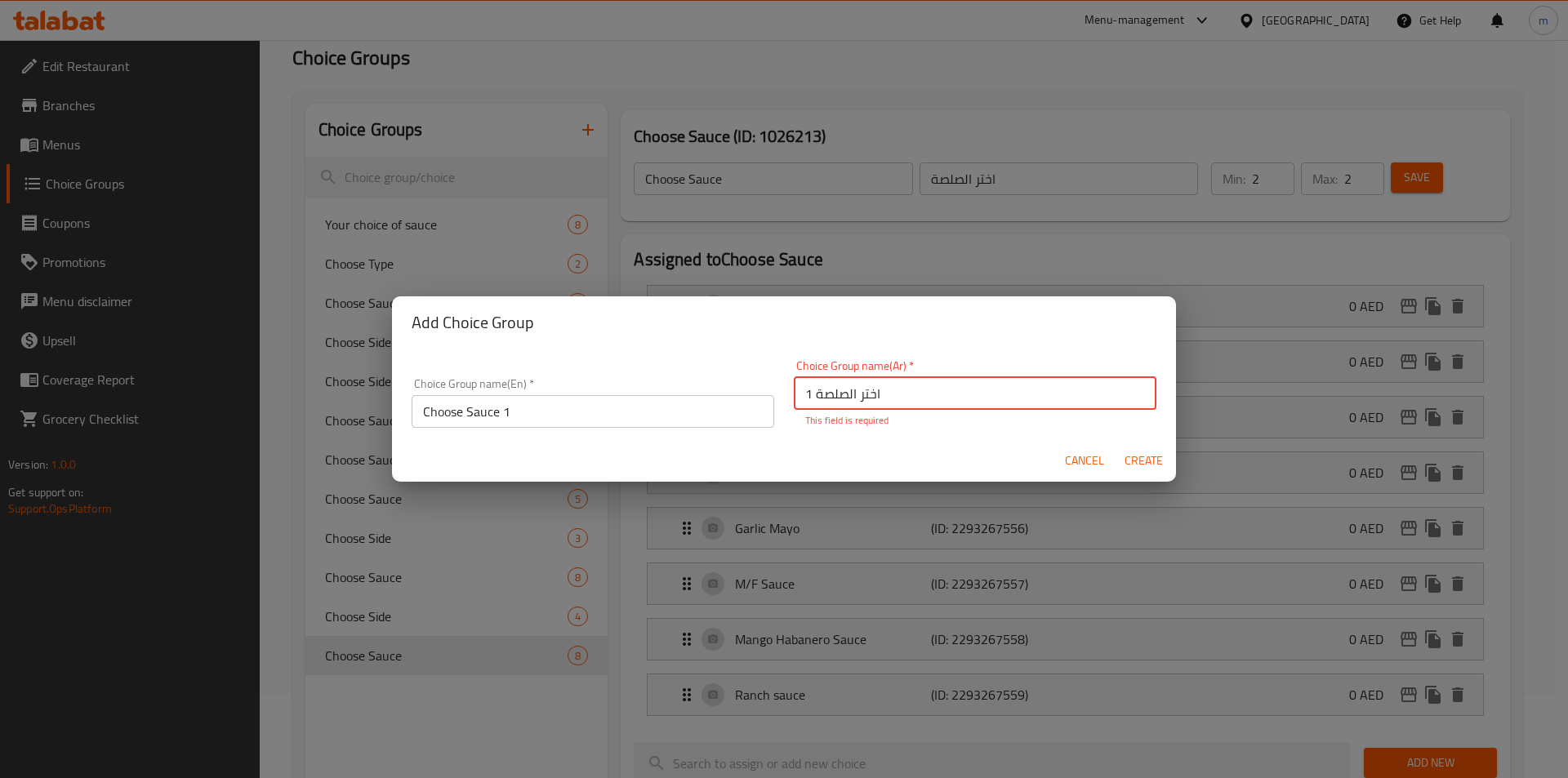
type input "اختر الصلصة 1"
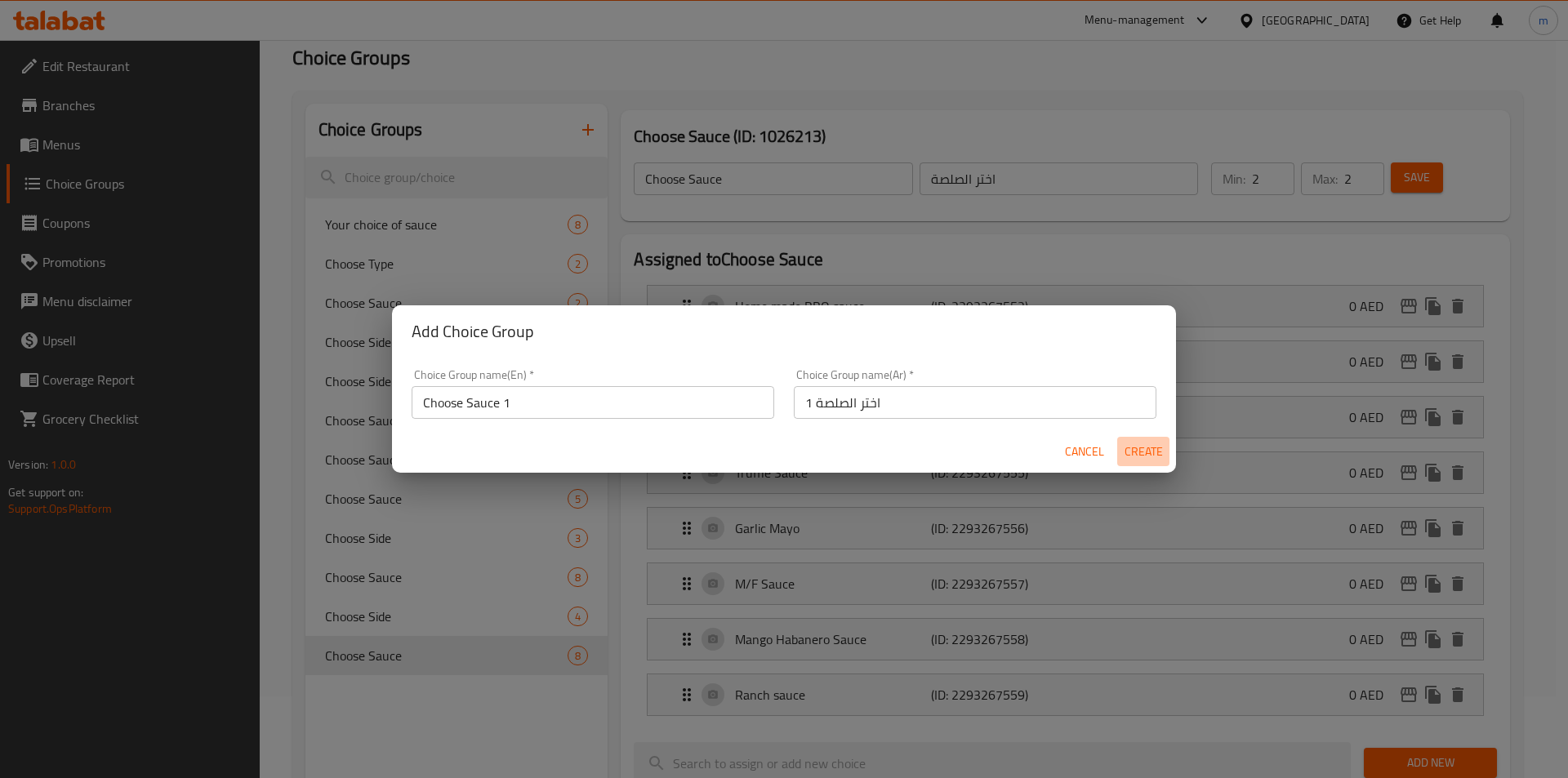
click at [1142, 464] on button "Create" at bounding box center [1143, 451] width 53 height 30
type input "Choose Sauce 1"
type input "اختر الصلصة 1"
type input "0"
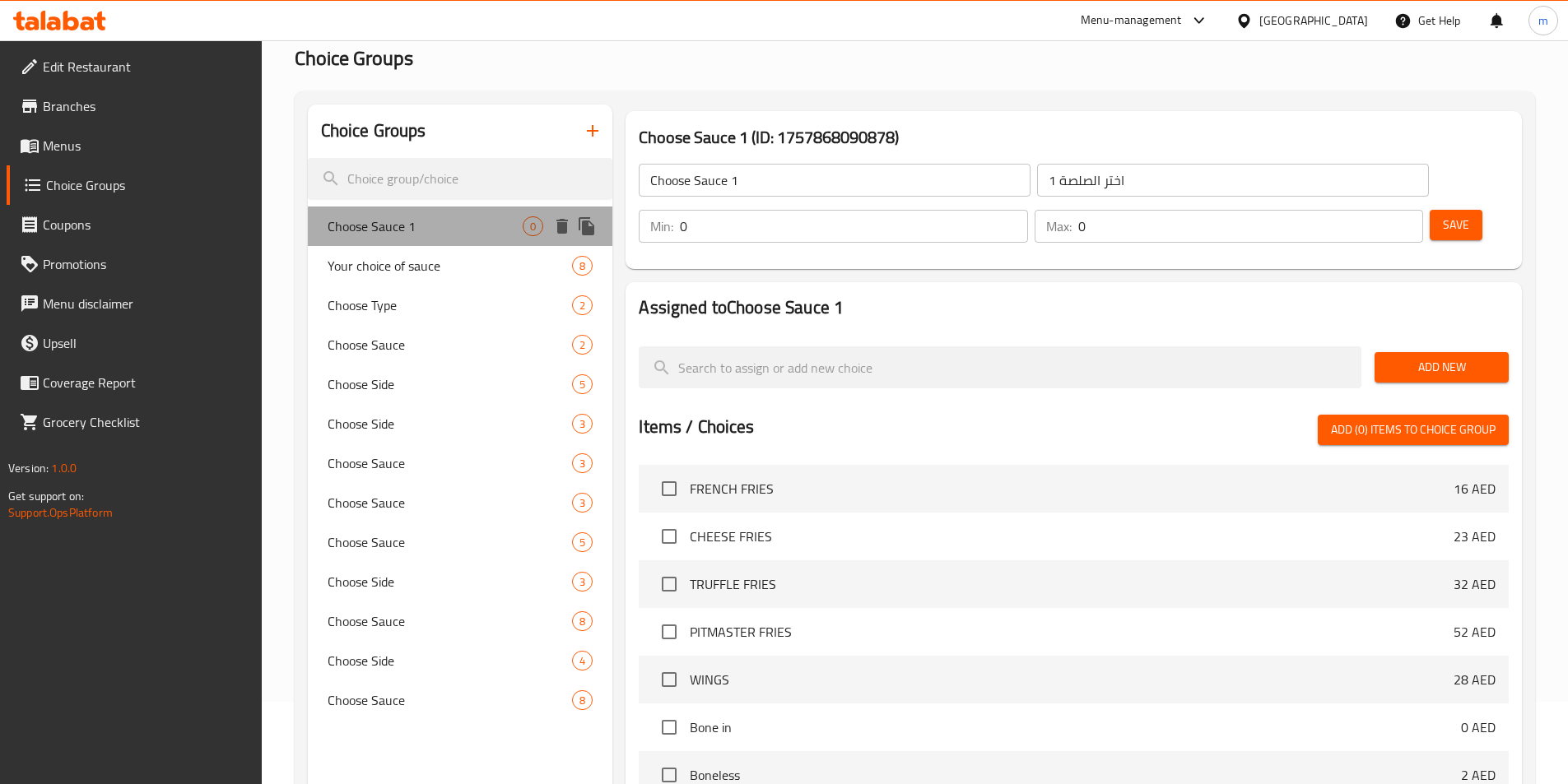
click at [396, 227] on span "Choose Sauce 1" at bounding box center [426, 227] width 196 height 20
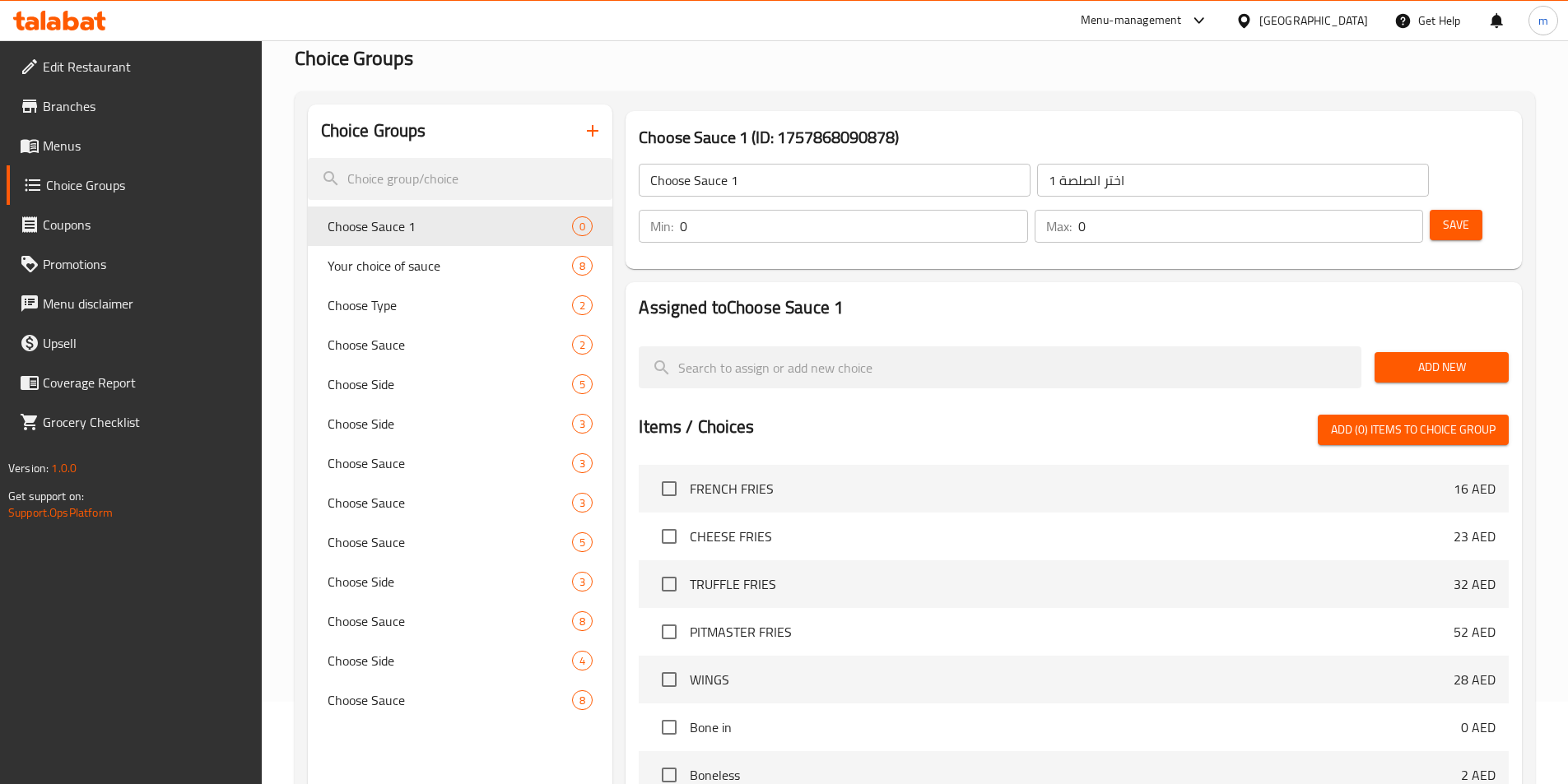
click at [1410, 357] on span "Add New" at bounding box center [1442, 367] width 108 height 20
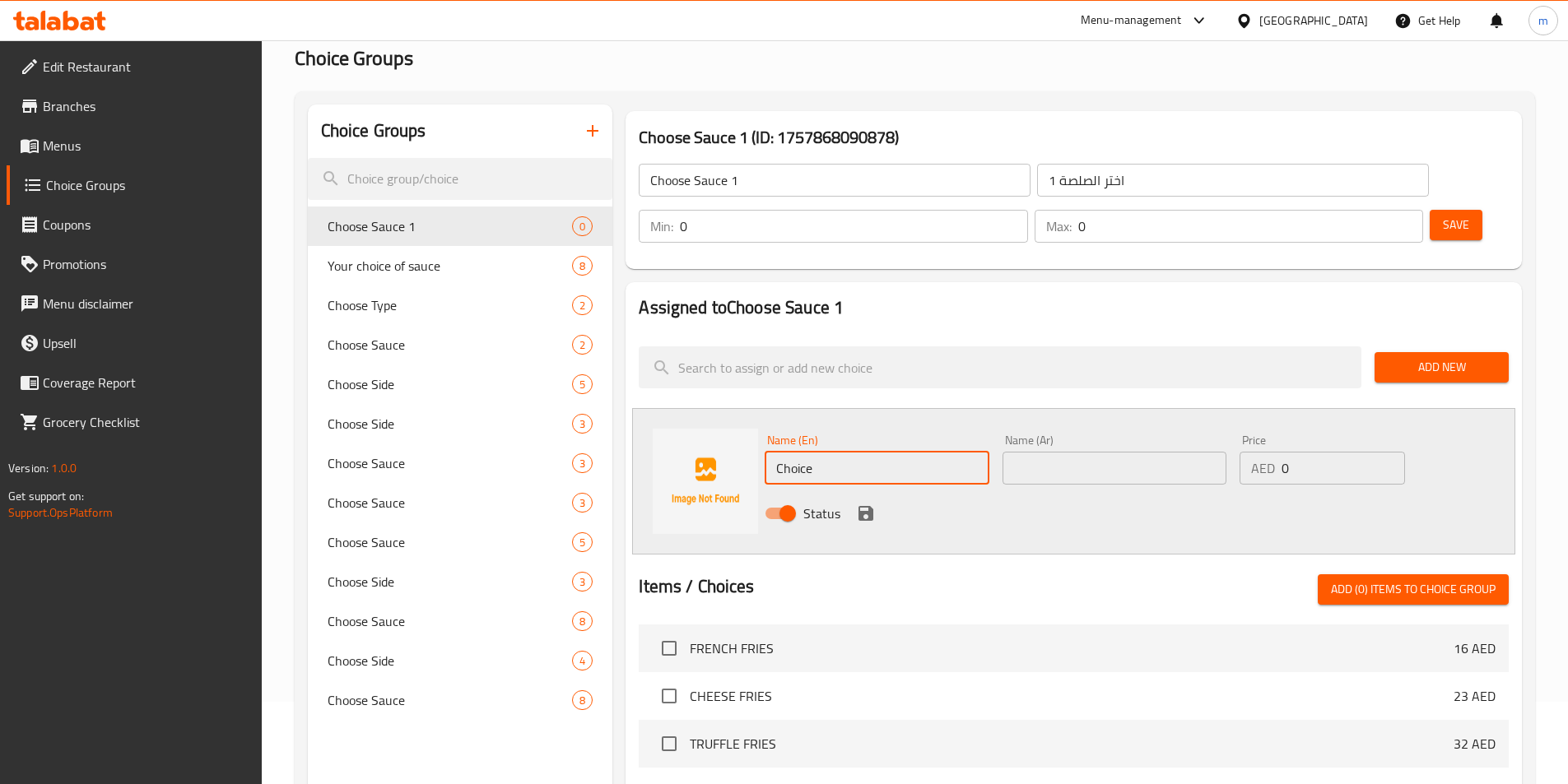
drag, startPoint x: 879, startPoint y: 417, endPoint x: 773, endPoint y: 418, distance: 106.0
click at [773, 452] on input "Choice" at bounding box center [876, 468] width 224 height 33
paste input "Home made BBQ sau"
type input "Home made BBQ sauce"
click at [1057, 452] on input "text" at bounding box center [1114, 468] width 224 height 33
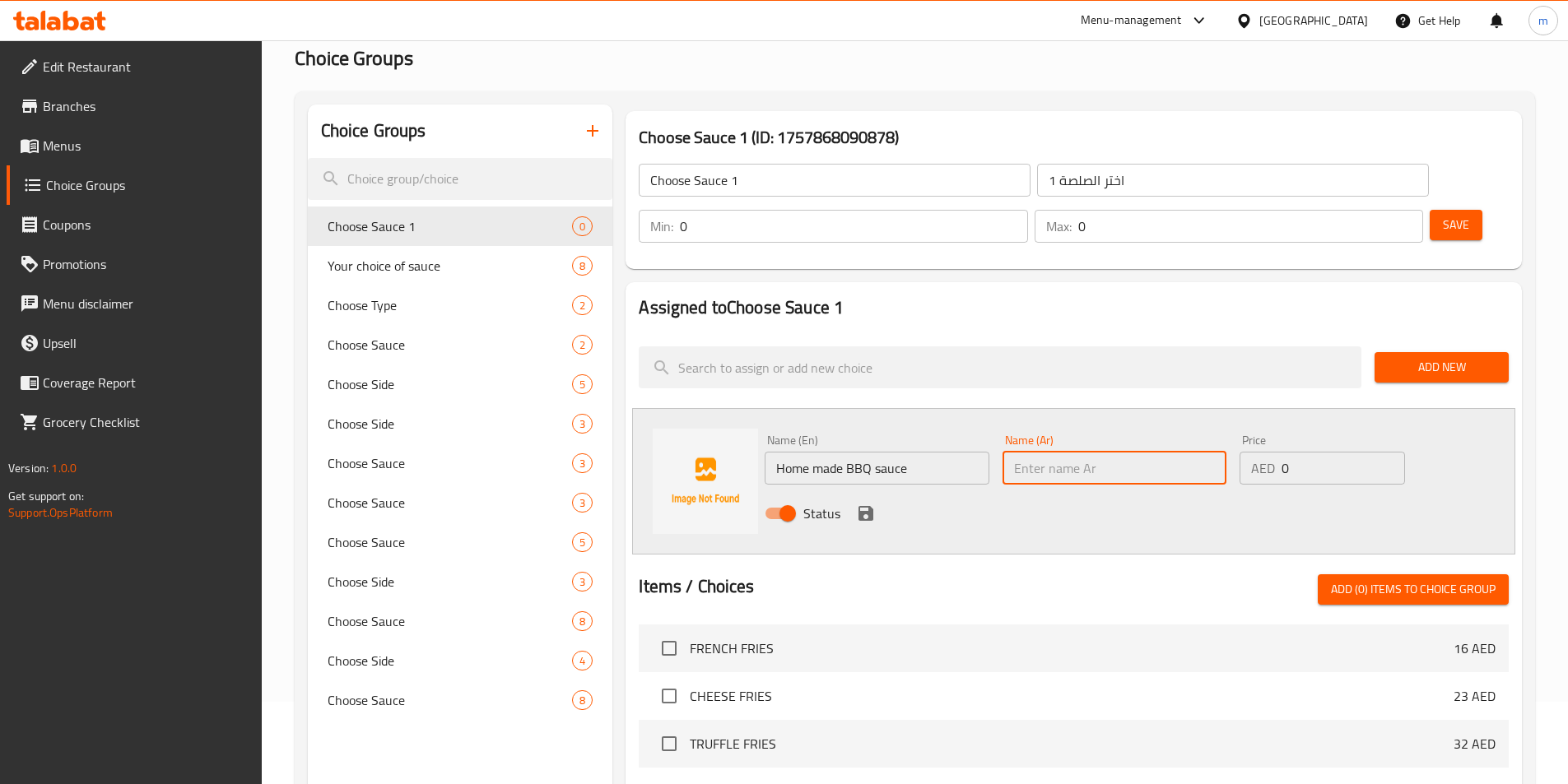
click at [1057, 452] on input "text" at bounding box center [1114, 468] width 224 height 33
paste input "صلصة باركبيو منزلية الصنع"
type input "صلصة باركبيو منزلية الصنع"
drag, startPoint x: 1341, startPoint y: 433, endPoint x: 1213, endPoint y: 441, distance: 128.2
click at [1213, 441] on div "Name (En) Home made BBQ sauce Name (En) Name (Ar) صلصة باركبيو منزلية الصنع Nam…" at bounding box center [1114, 482] width 713 height 108
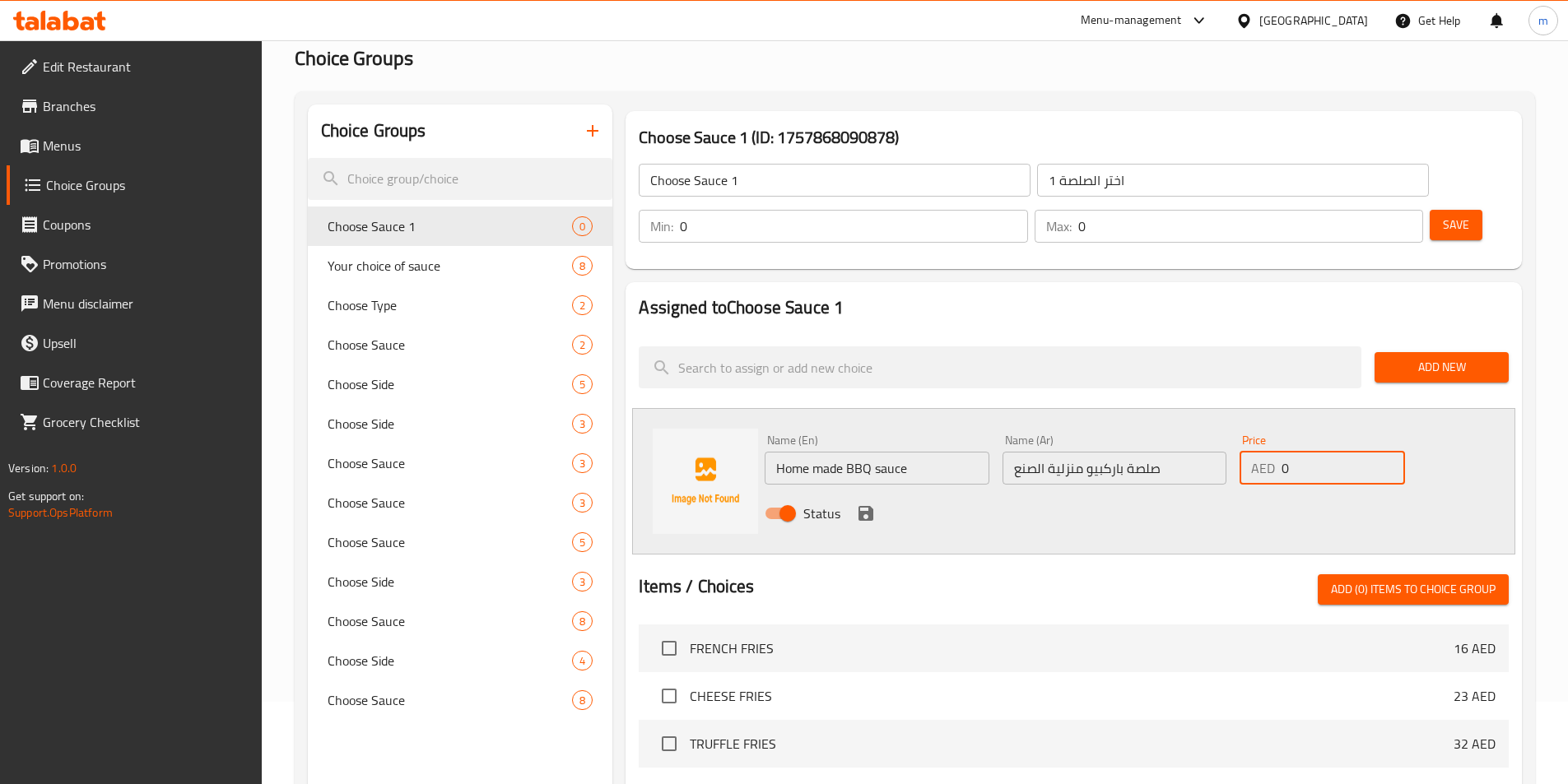
type input "5"
click at [868, 506] on icon "save" at bounding box center [866, 513] width 15 height 15
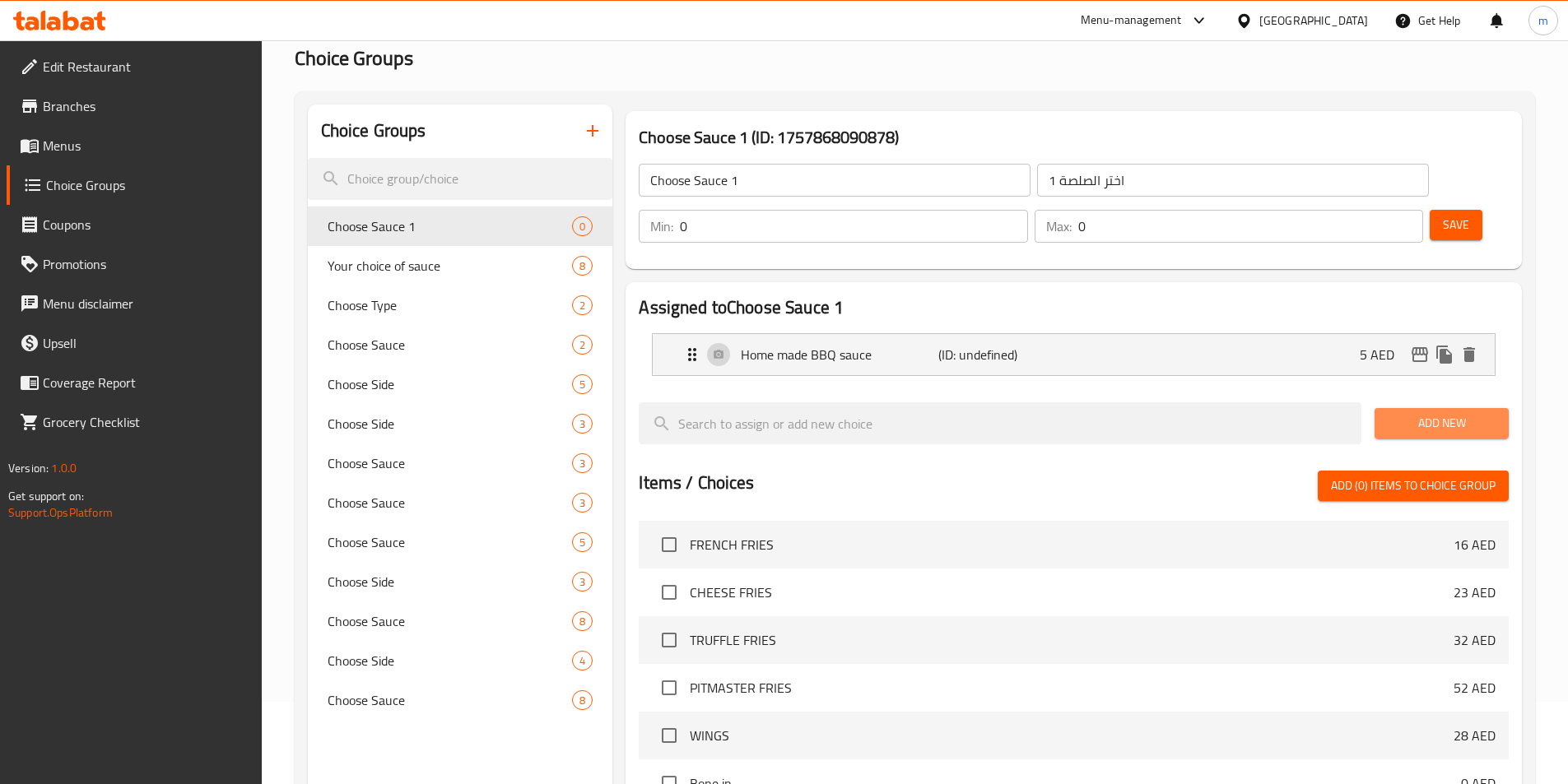
click at [1452, 413] on span "Add New" at bounding box center [1442, 423] width 108 height 20
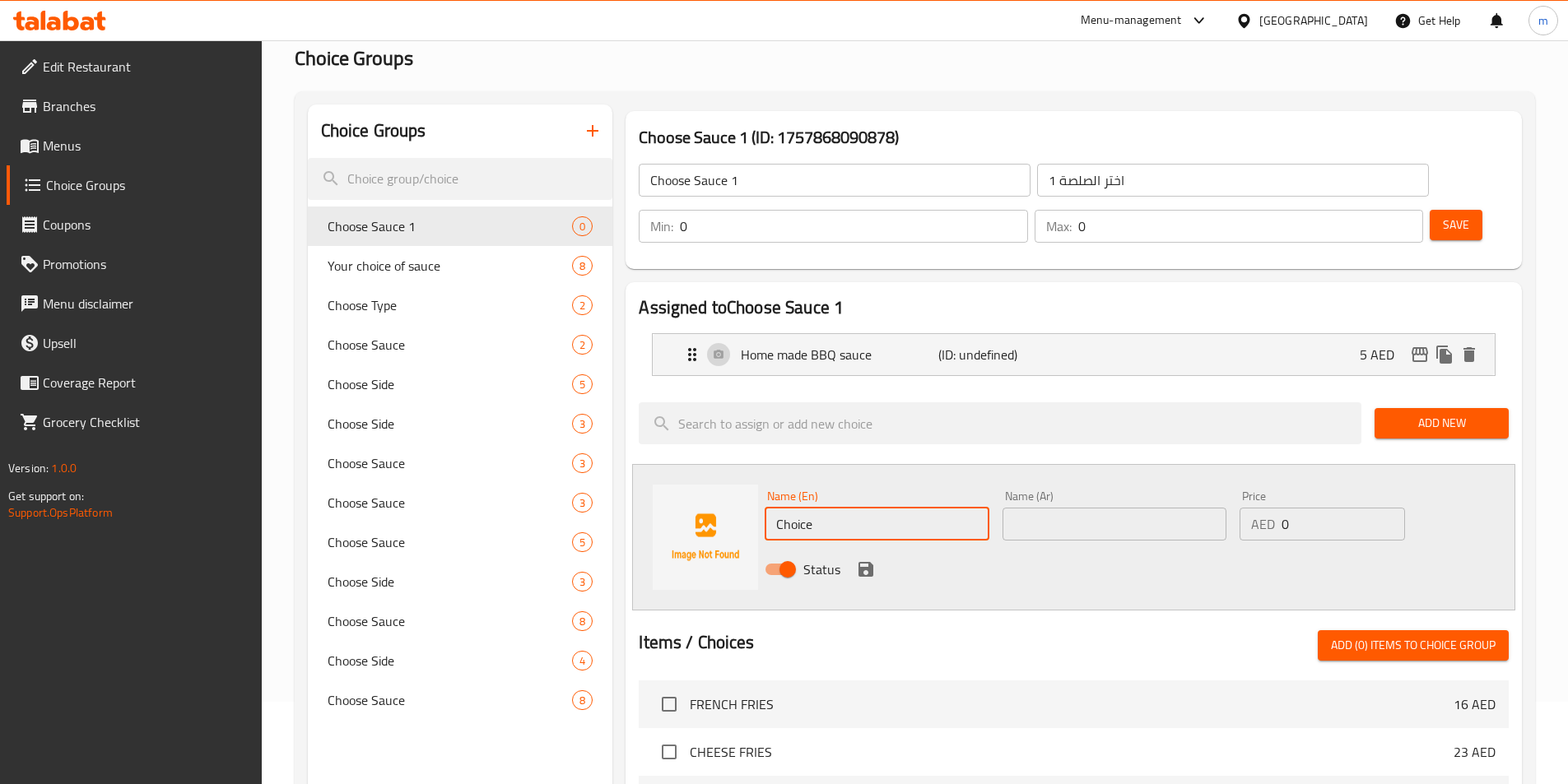
click at [846, 508] on input "Choice" at bounding box center [876, 524] width 224 height 33
click at [848, 508] on input "Choice" at bounding box center [876, 524] width 224 height 33
click at [690, 471] on div "Name (En) Choice Name (En) Name (Ar) Name (Ar) Price AED 0 Price Status" at bounding box center [1074, 537] width 883 height 146
paste input "Honey Master sauces"
type input "Honey Master sauces"
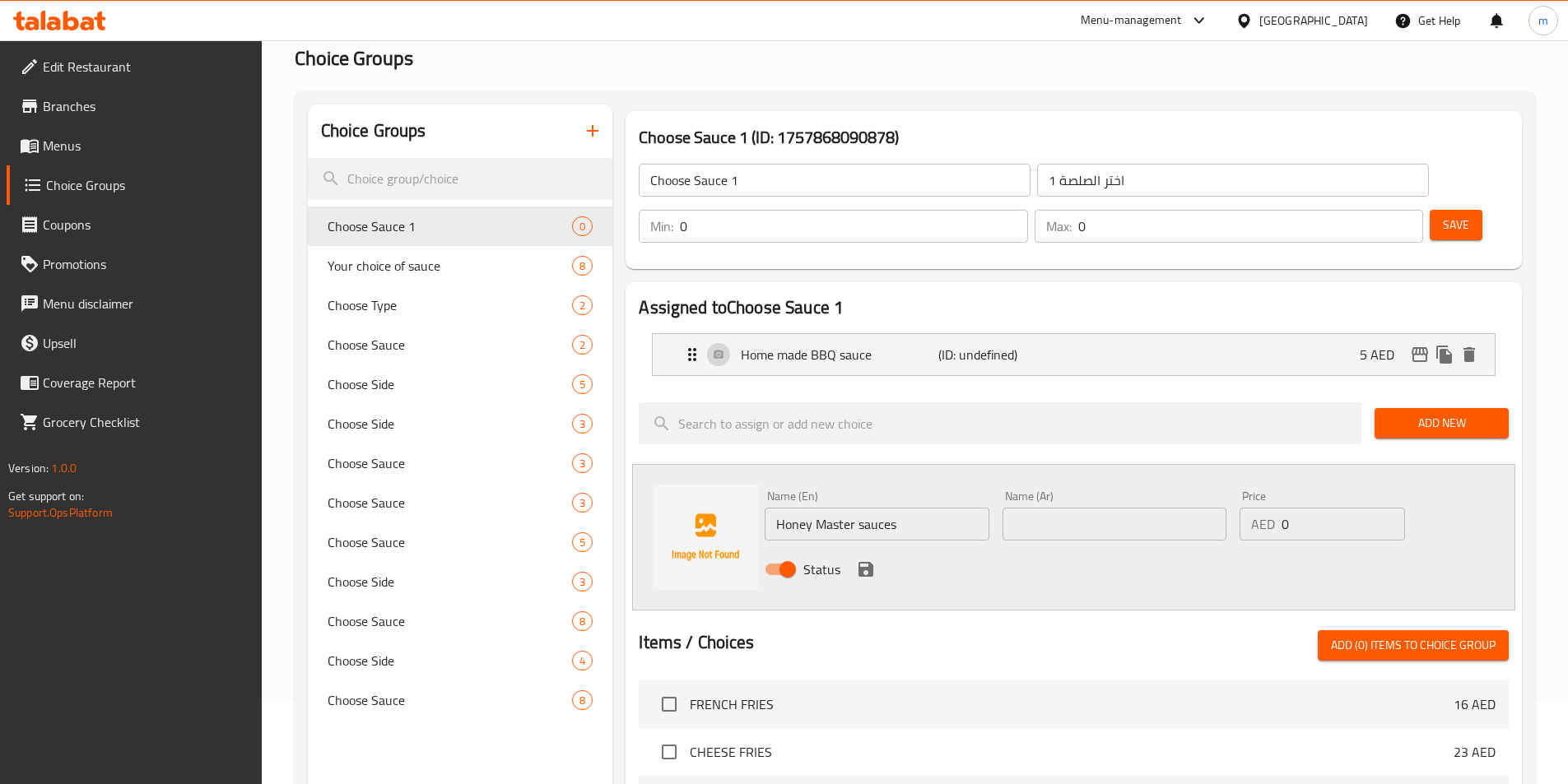
click at [1010, 508] on input "text" at bounding box center [1114, 524] width 224 height 33
paste input "صلصات هوني ماستر"
type input "صلصات هوني ماستر"
click at [1260, 508] on div "AED 0 Price" at bounding box center [1322, 524] width 165 height 33
type input "5"
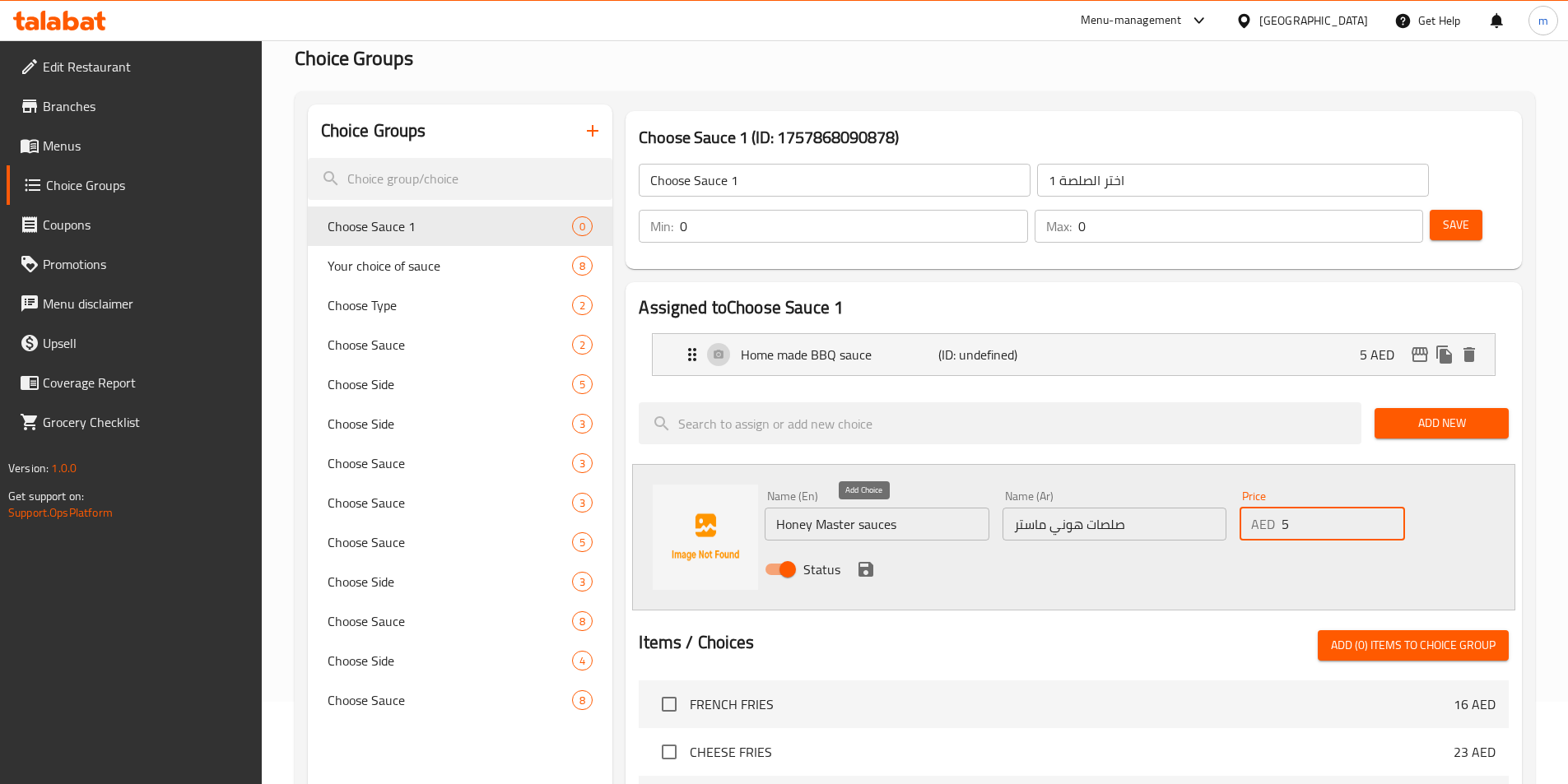
click at [871, 562] on icon "save" at bounding box center [866, 569] width 15 height 15
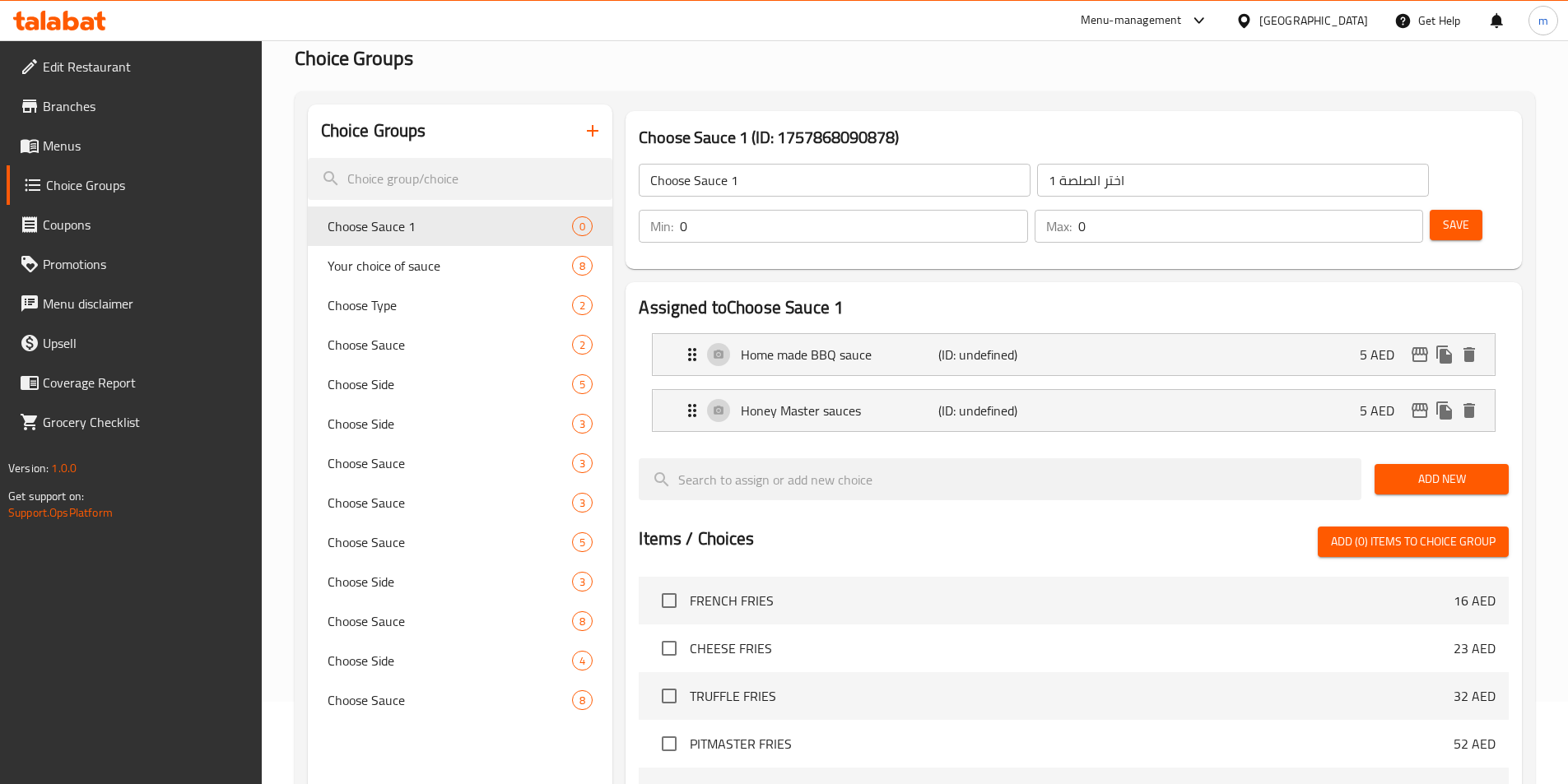
click at [1490, 469] on span "Add New" at bounding box center [1442, 479] width 108 height 20
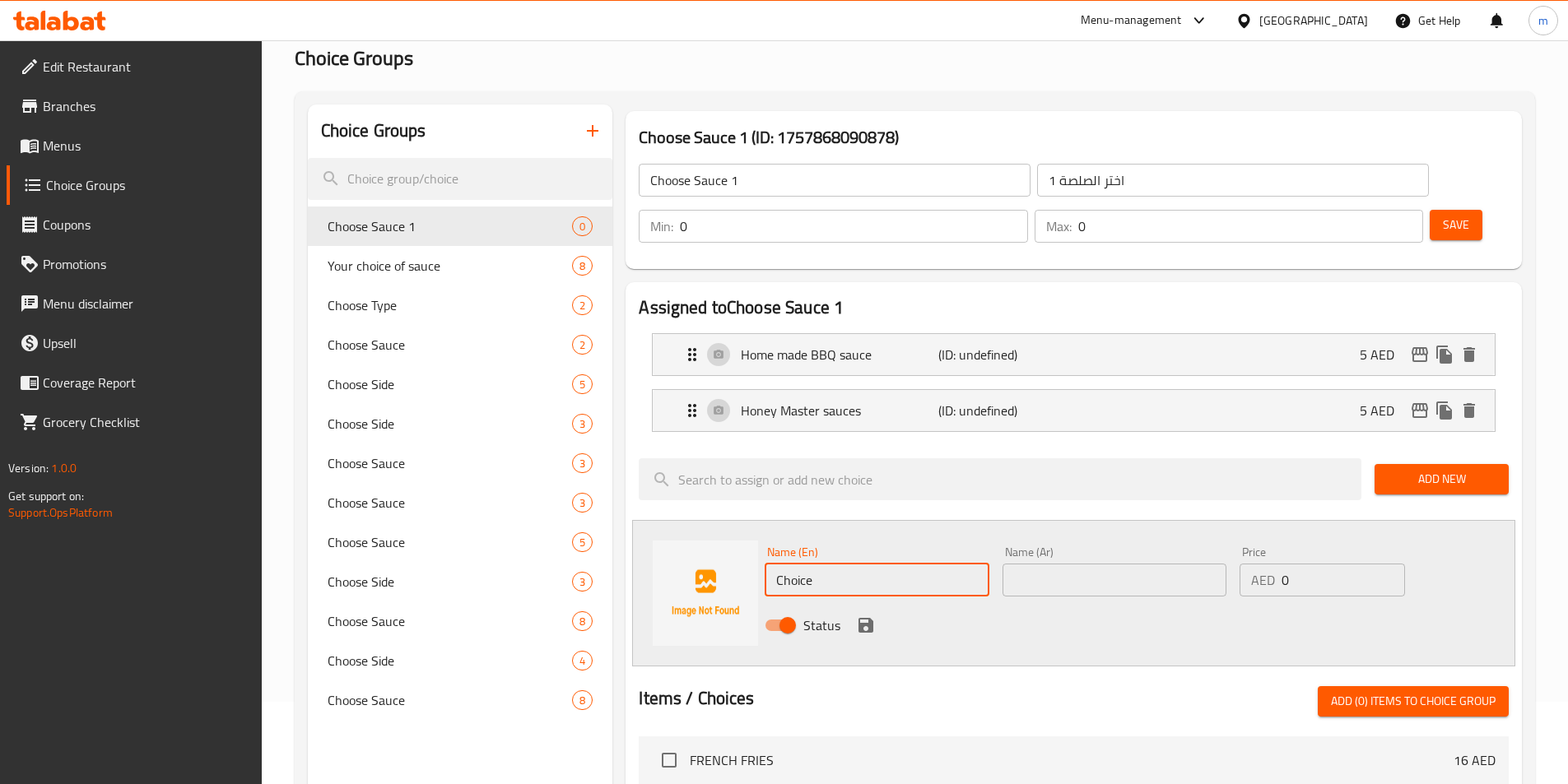
drag, startPoint x: 798, startPoint y: 539, endPoint x: 748, endPoint y: 532, distance: 50.5
click at [689, 532] on div "Name (En) Choice Name (En) Name (Ar) Name (Ar) Price AED 0 Price Status" at bounding box center [1074, 593] width 883 height 146
paste input "Honey Sriacha Sau"
type input "Honey Sriacha Sauce"
click at [1148, 564] on input "text" at bounding box center [1114, 580] width 224 height 33
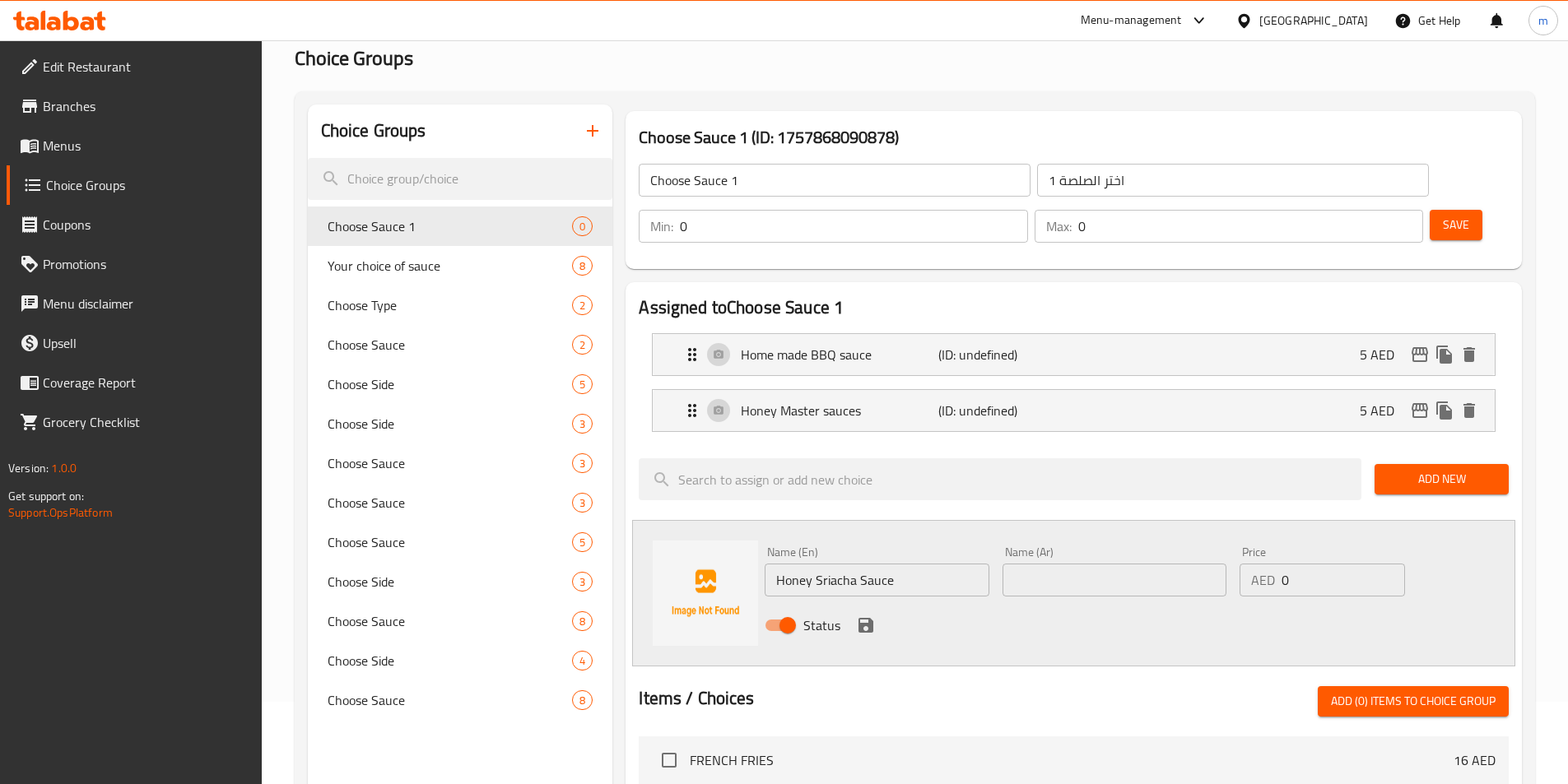
click at [1140, 564] on input "text" at bounding box center [1114, 580] width 224 height 33
paste input "صلصة سريراتشا بالعسل"
type input "صلصة سريراتشا بالعسل"
drag, startPoint x: 1318, startPoint y: 532, endPoint x: 1222, endPoint y: 541, distance: 96.4
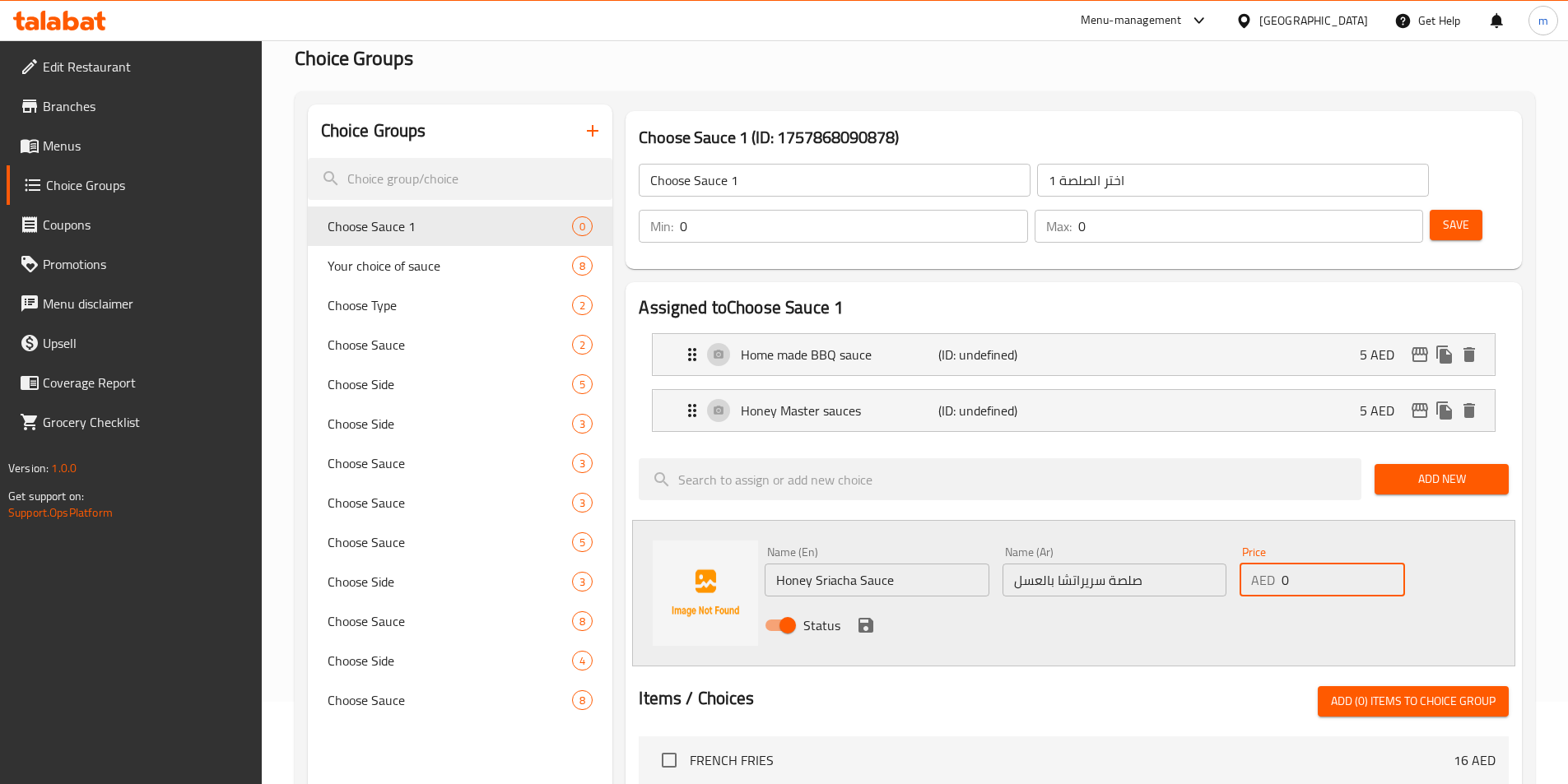
click at [1226, 540] on div "Name (En) Honey Sriacha Sauce Name (En) Name (Ar) صلصة سريراتشا بالعسل Name (Ar…" at bounding box center [1114, 594] width 713 height 108
type input "5"
click at [864, 616] on icon "save" at bounding box center [866, 626] width 20 height 20
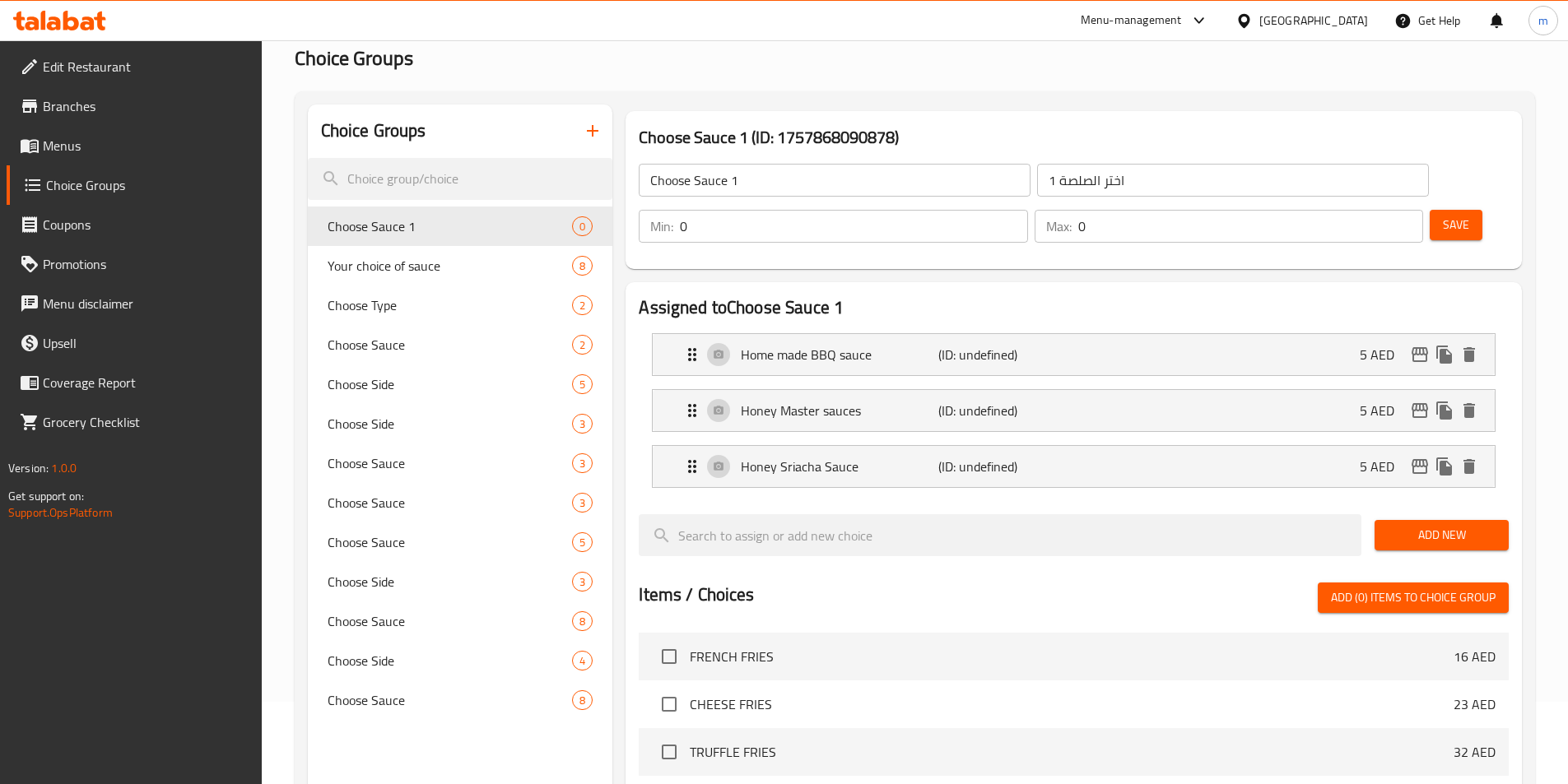
click at [1449, 525] on span "Add New" at bounding box center [1442, 535] width 108 height 20
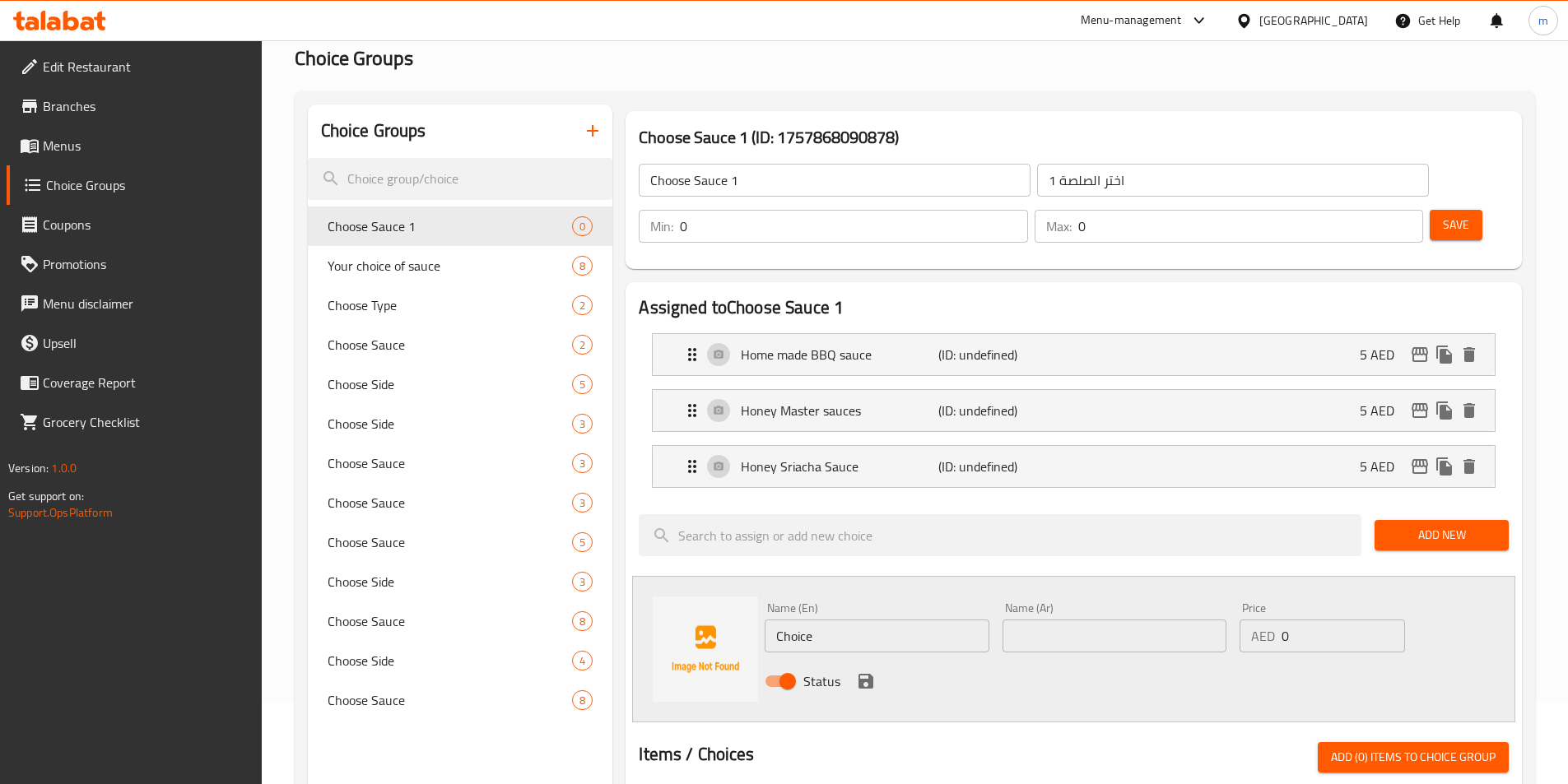
click at [913, 619] on input "Choice" at bounding box center [876, 636] width 224 height 33
drag, startPoint x: 912, startPoint y: 598, endPoint x: 502, endPoint y: 565, distance: 411.3
click at [502, 565] on div "Choice Groups Choose Sauce 1 0 Your choice of sauce 8 Choose Type 2 Choose Sauc…" at bounding box center [918, 747] width 1221 height 1286
paste input "Truffle Sau"
type input "Truffle Sauce"
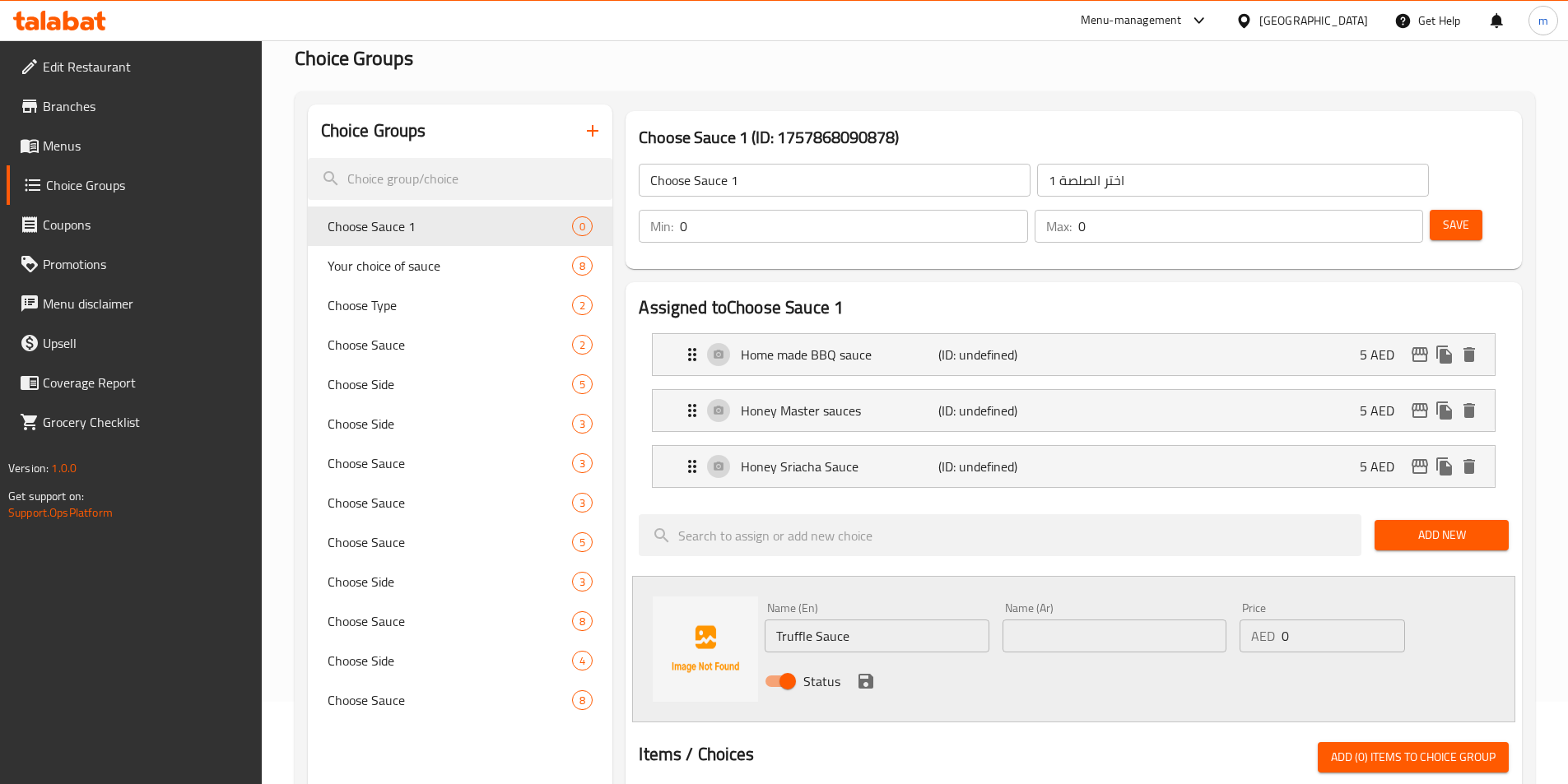
click at [1084, 619] on input "text" at bounding box center [1114, 636] width 224 height 33
paste input "صلصة تروفل"
type input "صلصة تروفل"
drag, startPoint x: 1226, startPoint y: 591, endPoint x: 1233, endPoint y: 571, distance: 21.2
click at [1193, 596] on div "Name (En) Truffle Sauce Name (En) Name (Ar) صلصة تروفل Name (Ar) Price AED 0 Pr…" at bounding box center [1114, 650] width 713 height 108
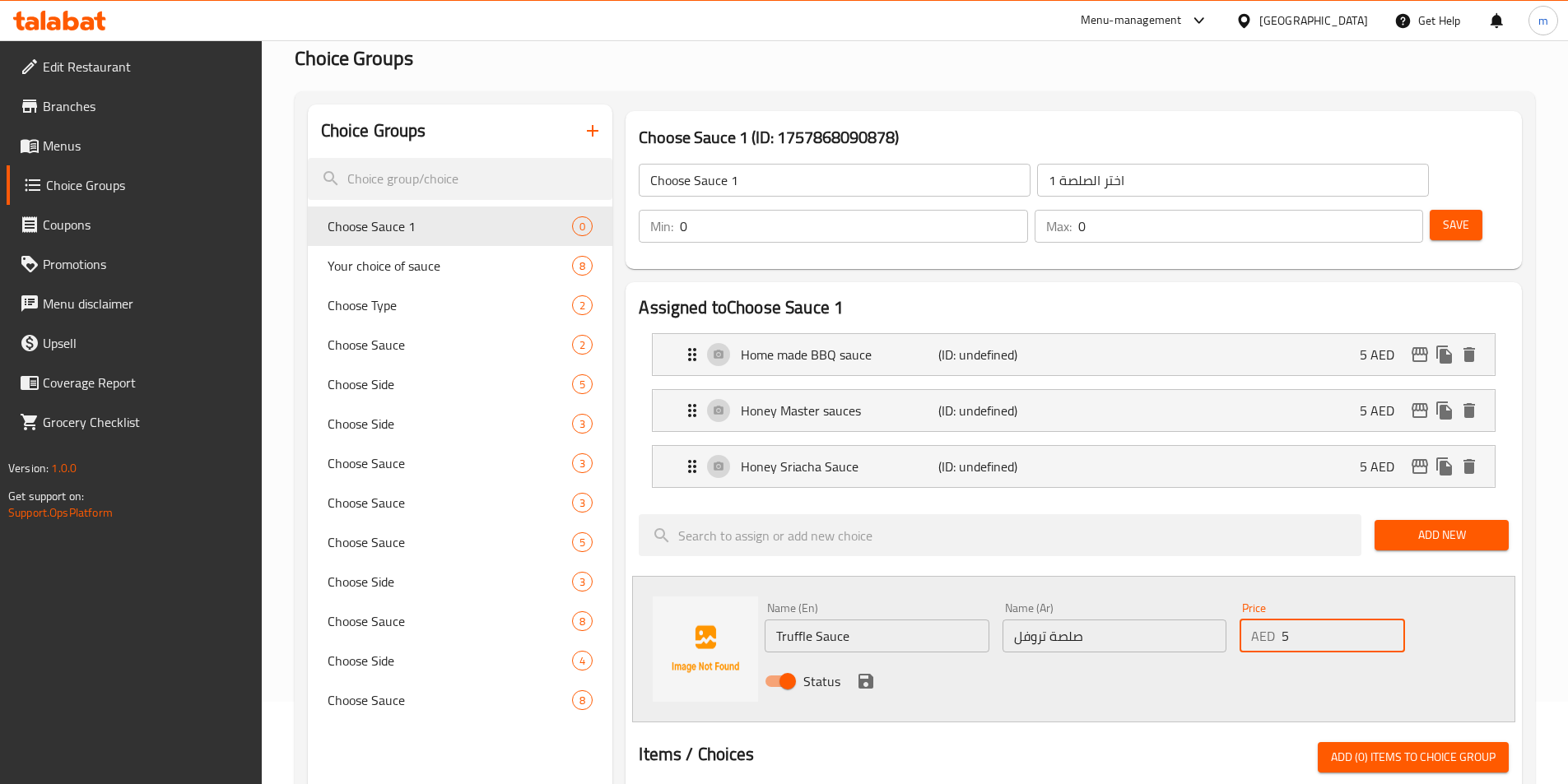
type input "5"
click at [872, 674] on icon "save" at bounding box center [866, 682] width 15 height 15
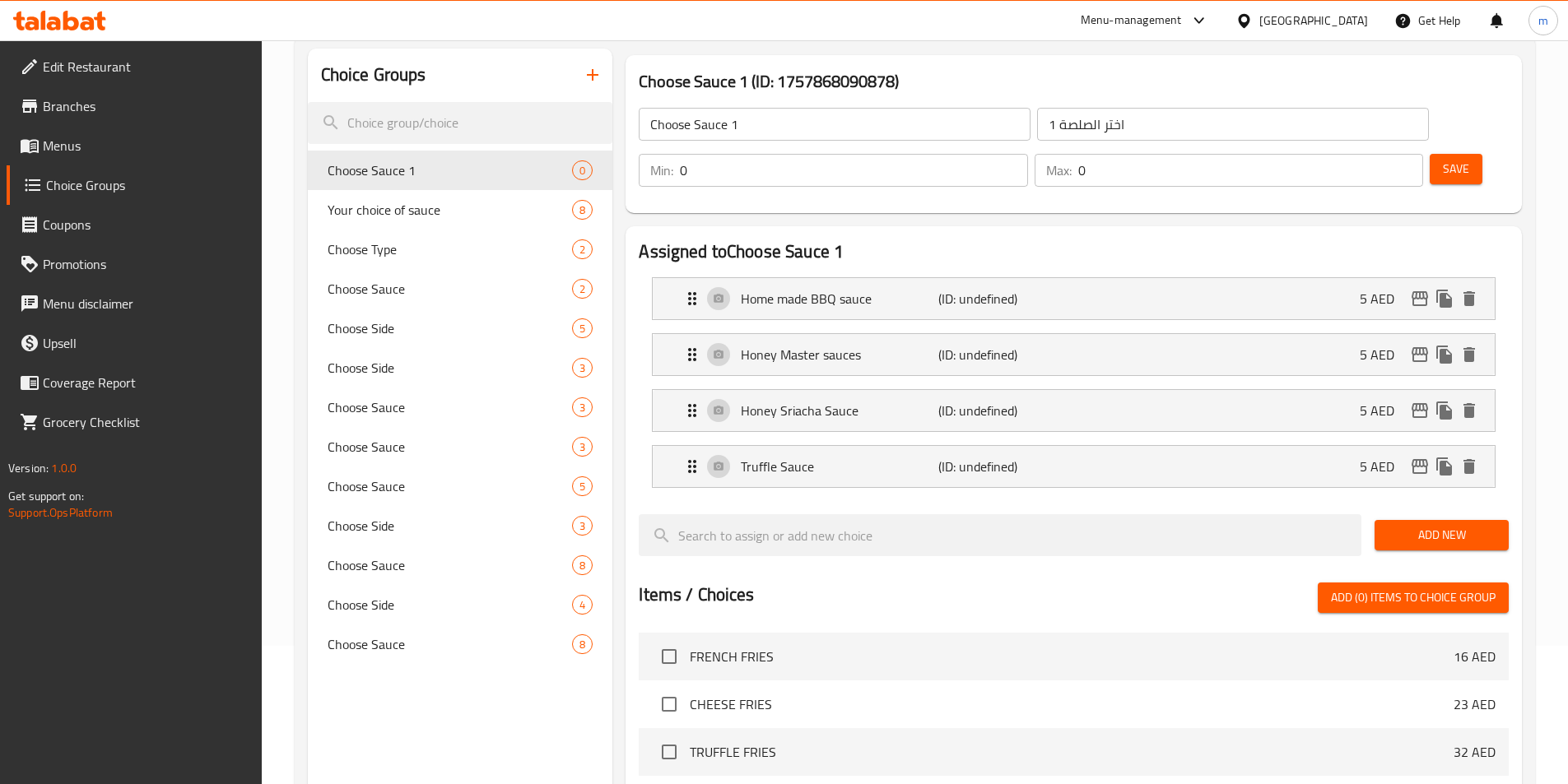
scroll to position [165, 0]
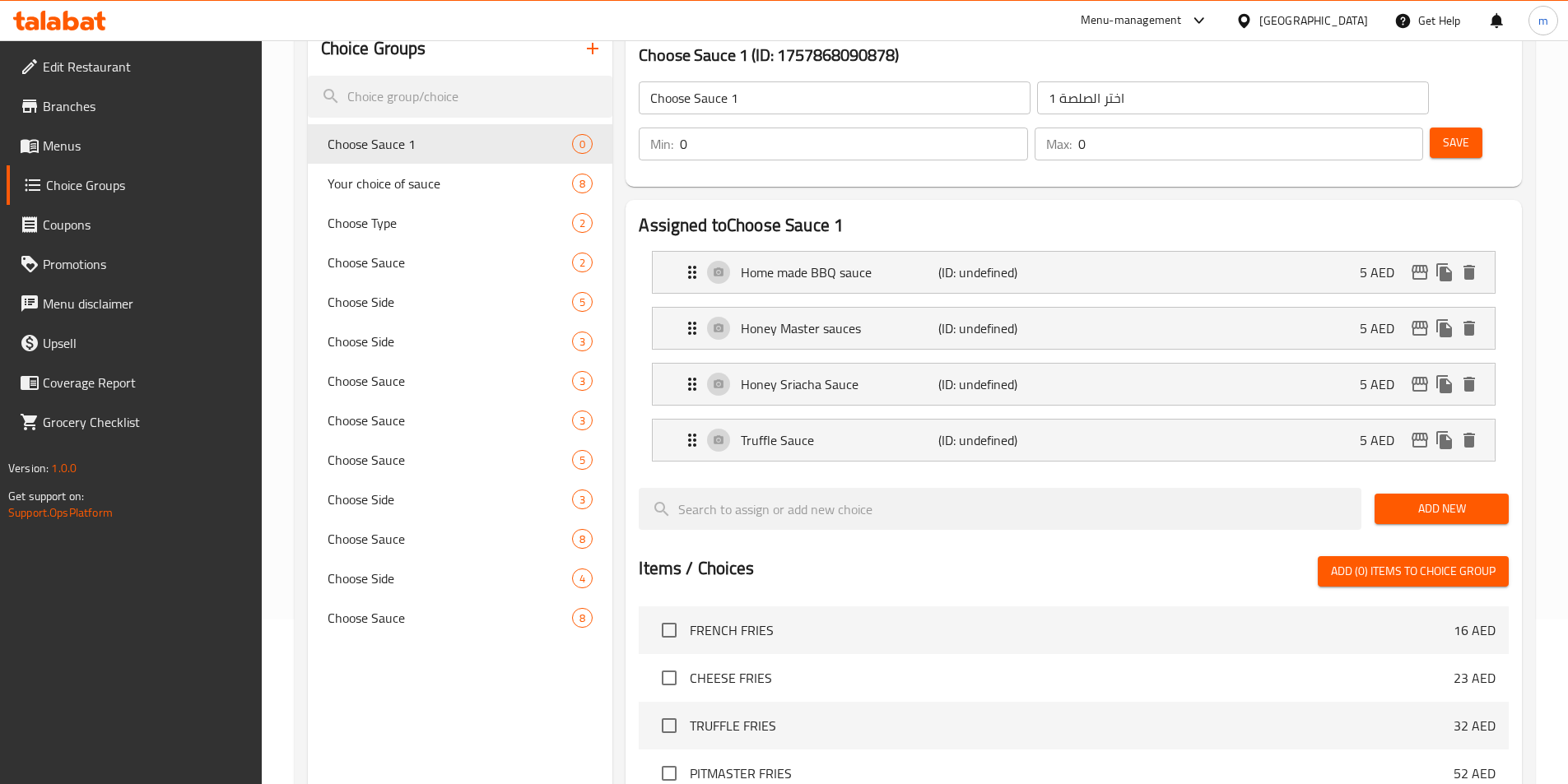
click at [1433, 499] on span "Add New" at bounding box center [1442, 509] width 108 height 20
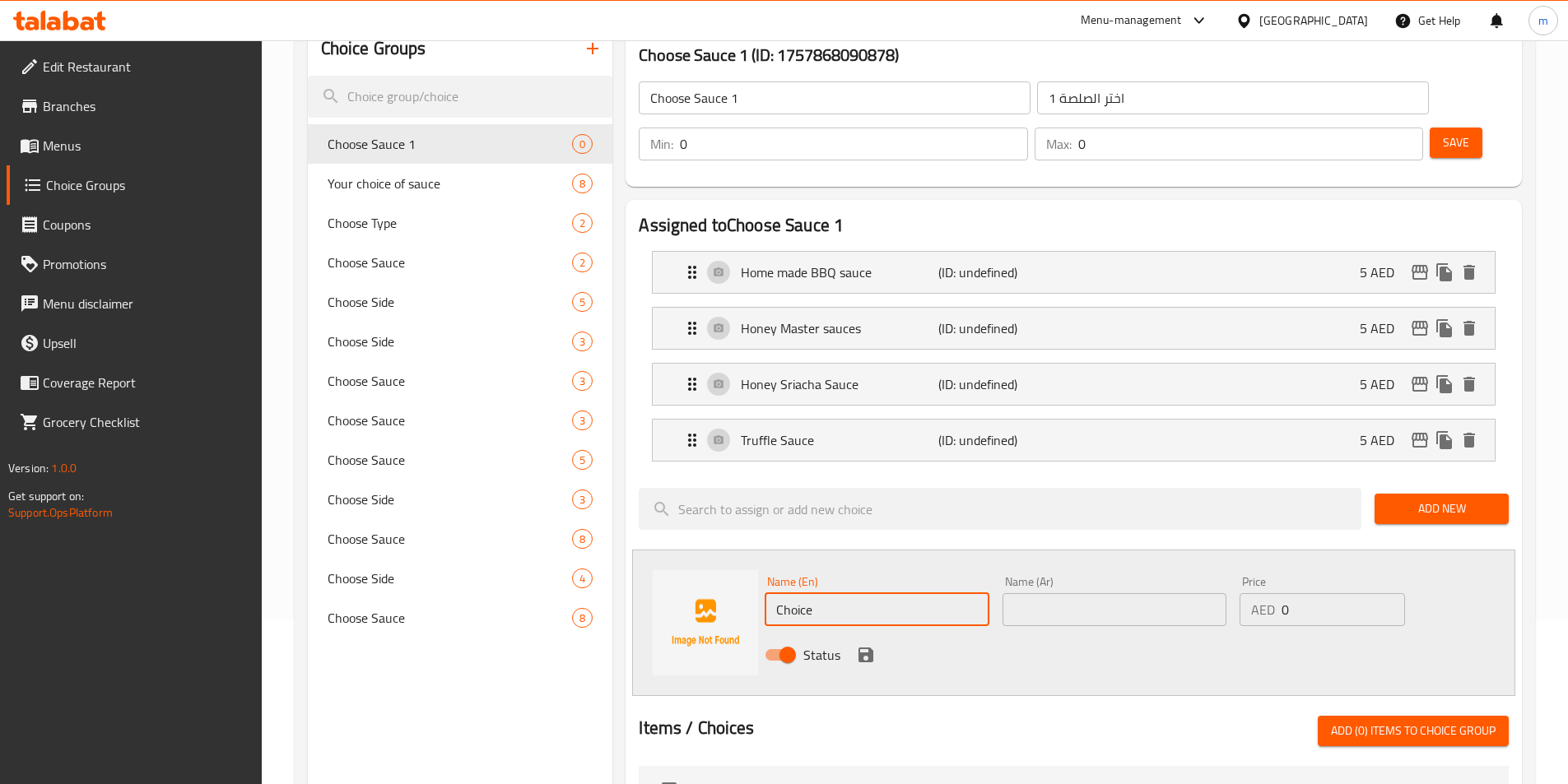
drag, startPoint x: 793, startPoint y: 570, endPoint x: 629, endPoint y: 564, distance: 164.1
click at [613, 569] on div "Choose Sauce 1 (ID: 1757868090878) Choose Sauce 1 ​ اختر الصلصة 1 ​ Min: 0 ​ Ma…" at bounding box center [1070, 693] width 916 height 1343
drag, startPoint x: 877, startPoint y: 573, endPoint x: 606, endPoint y: 580, distance: 271.1
click at [606, 580] on div "Choice Groups Choose Sauce 1 0 Your choice of sauce 8 Choose Type 2 Choose Sauc…" at bounding box center [918, 693] width 1221 height 1343
paste input "Garlic Mayo"
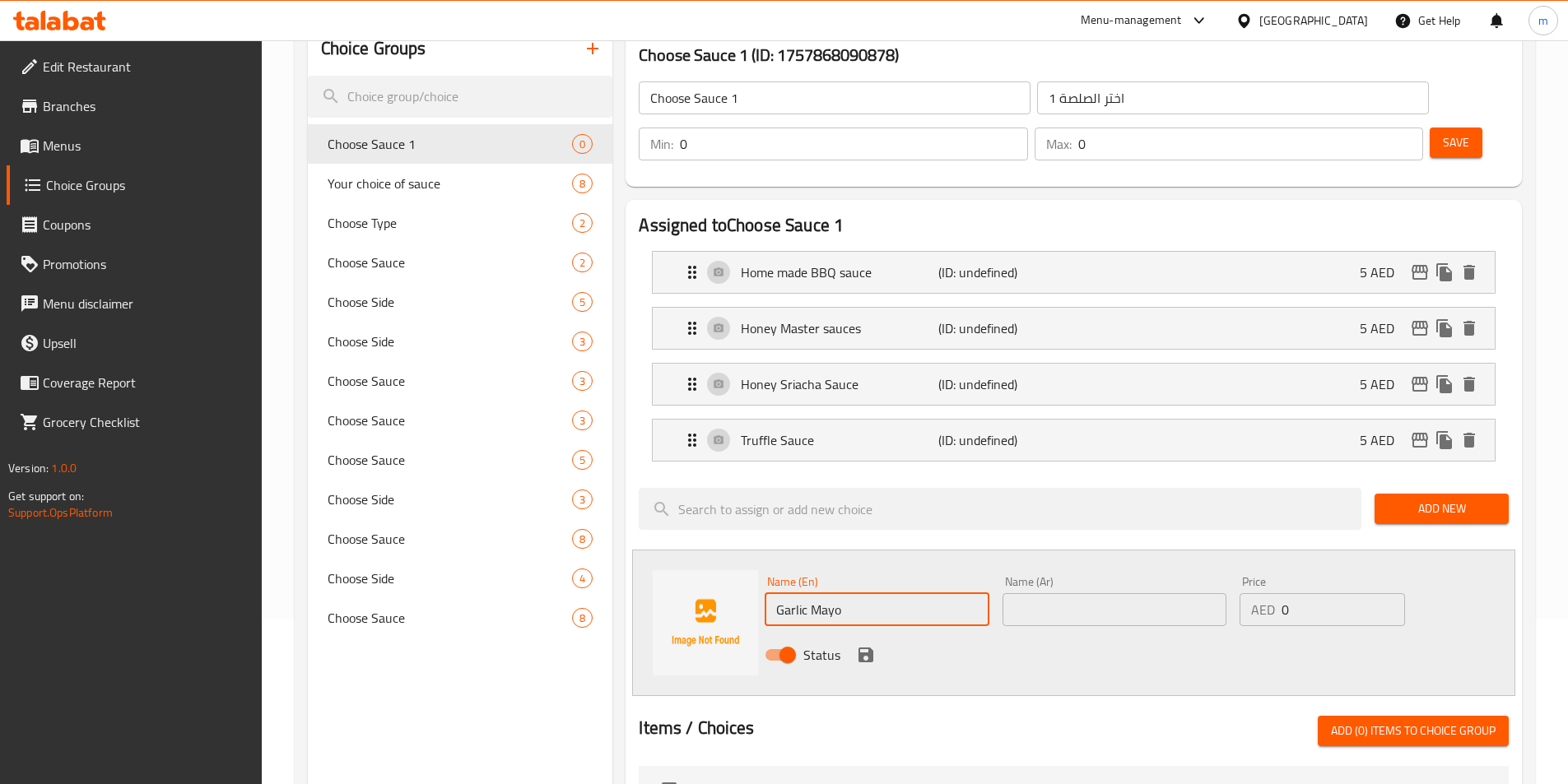
type input "Garlic Mayo"
drag, startPoint x: 1179, startPoint y: 568, endPoint x: 947, endPoint y: 575, distance: 232.1
click at [950, 575] on div "Name (En) Garlic Mayo Name (En) Name (Ar) Name (Ar) Price AED 0 Price Status" at bounding box center [1114, 623] width 713 height 108
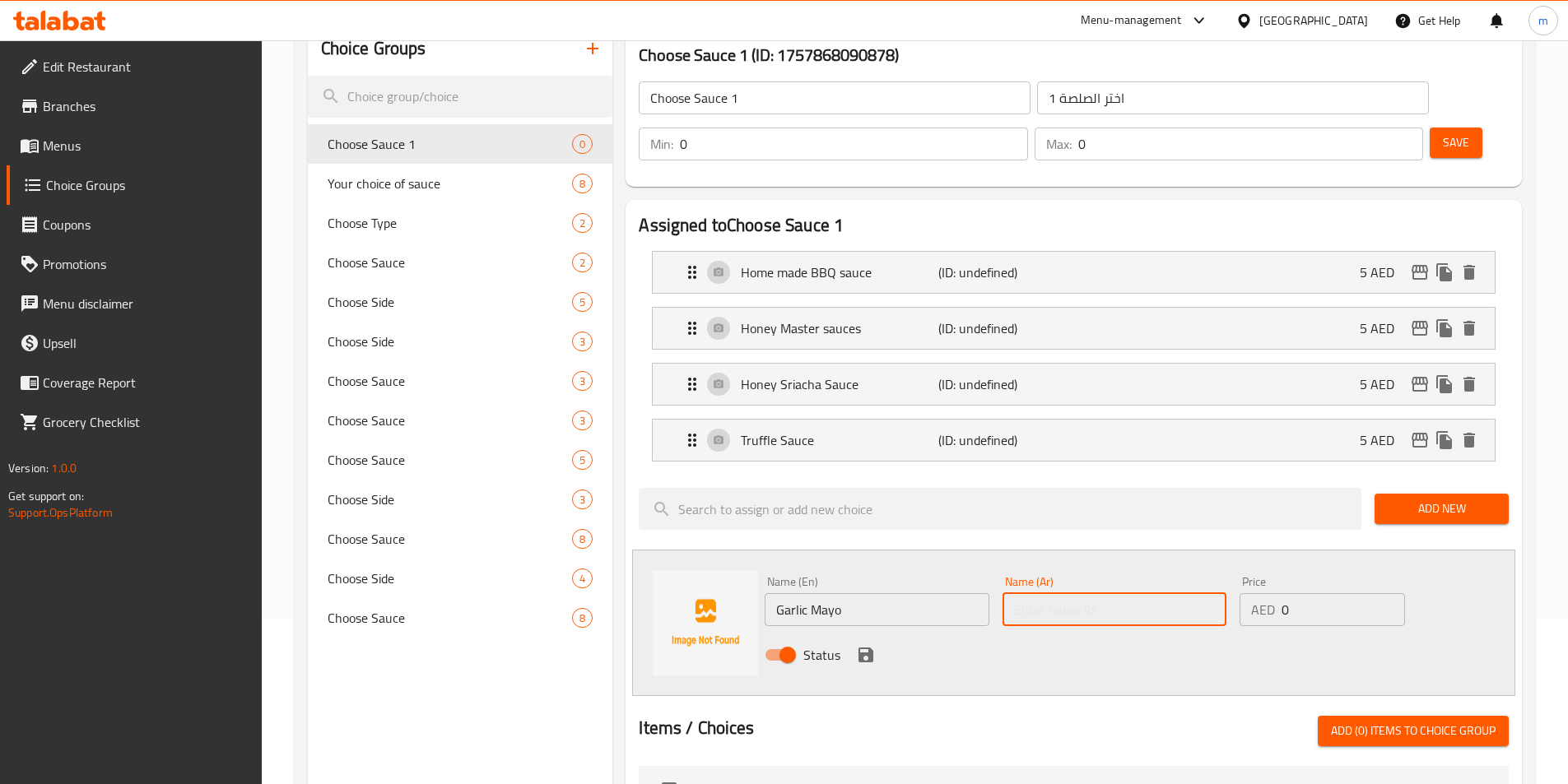
paste input "مايونيز الثوم"
type input "مايونيز الثوم"
drag, startPoint x: 1239, startPoint y: 571, endPoint x: 1214, endPoint y: 561, distance: 26.9
click at [1215, 569] on div "Name (En) Garlic Mayo Name (En) Name (Ar) مايونيز الثوم Name (Ar) Price AED 0 P…" at bounding box center [1114, 623] width 713 height 108
type input "5"
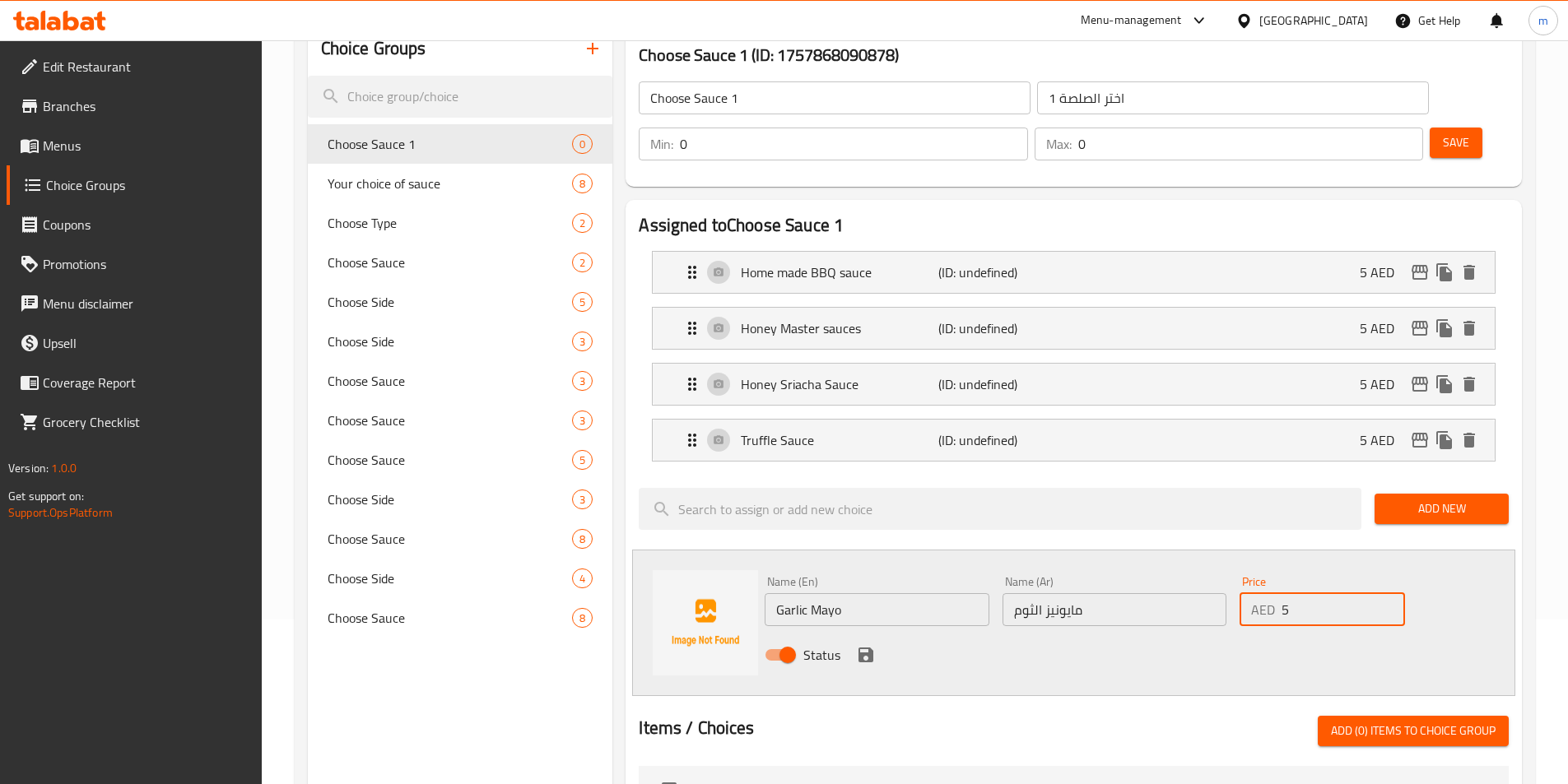
click at [870, 648] on icon "save" at bounding box center [866, 655] width 15 height 15
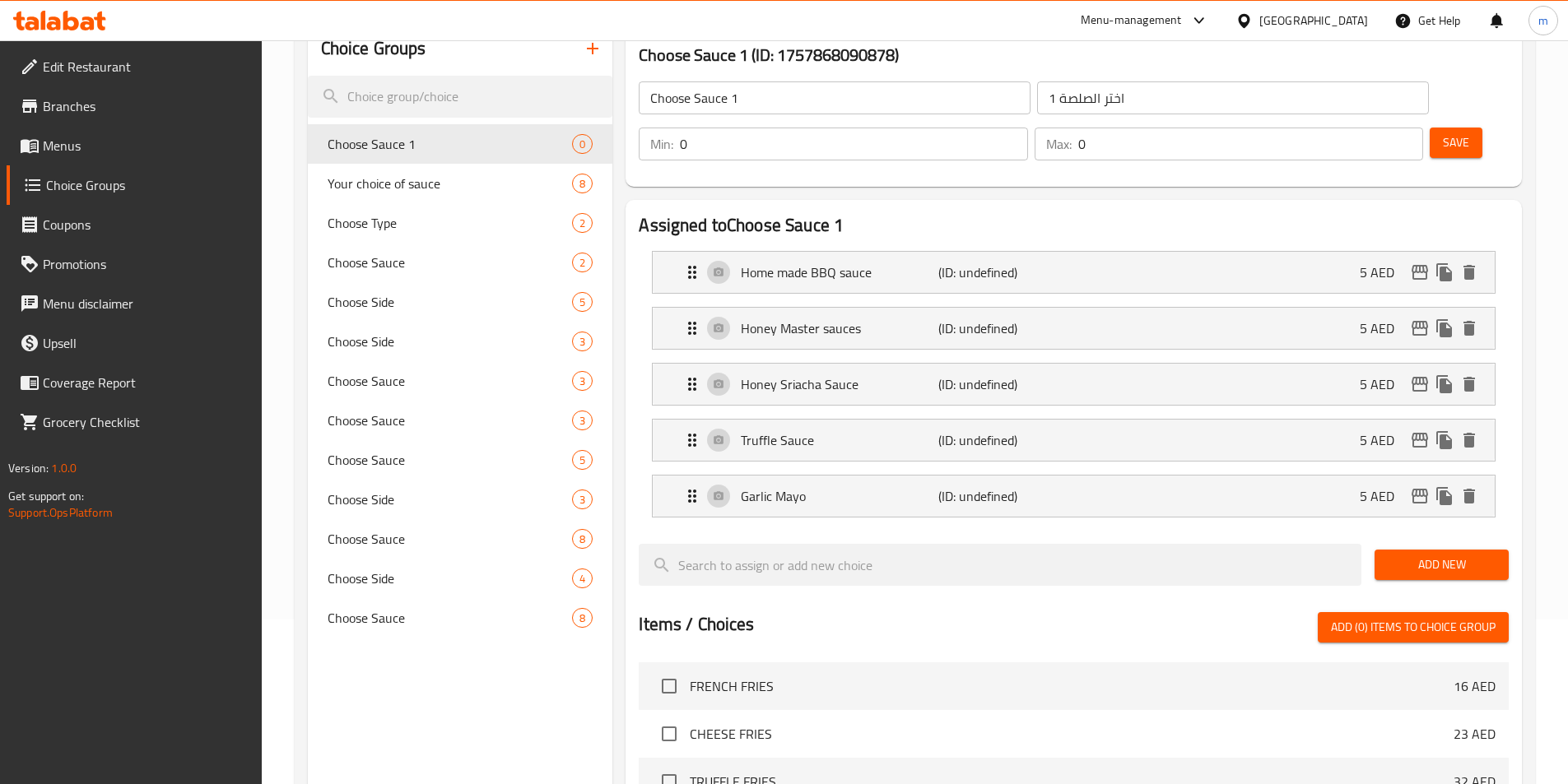
click at [1499, 537] on div "Add New" at bounding box center [1442, 564] width 147 height 55
click at [1476, 554] on span "Add New" at bounding box center [1442, 564] width 108 height 20
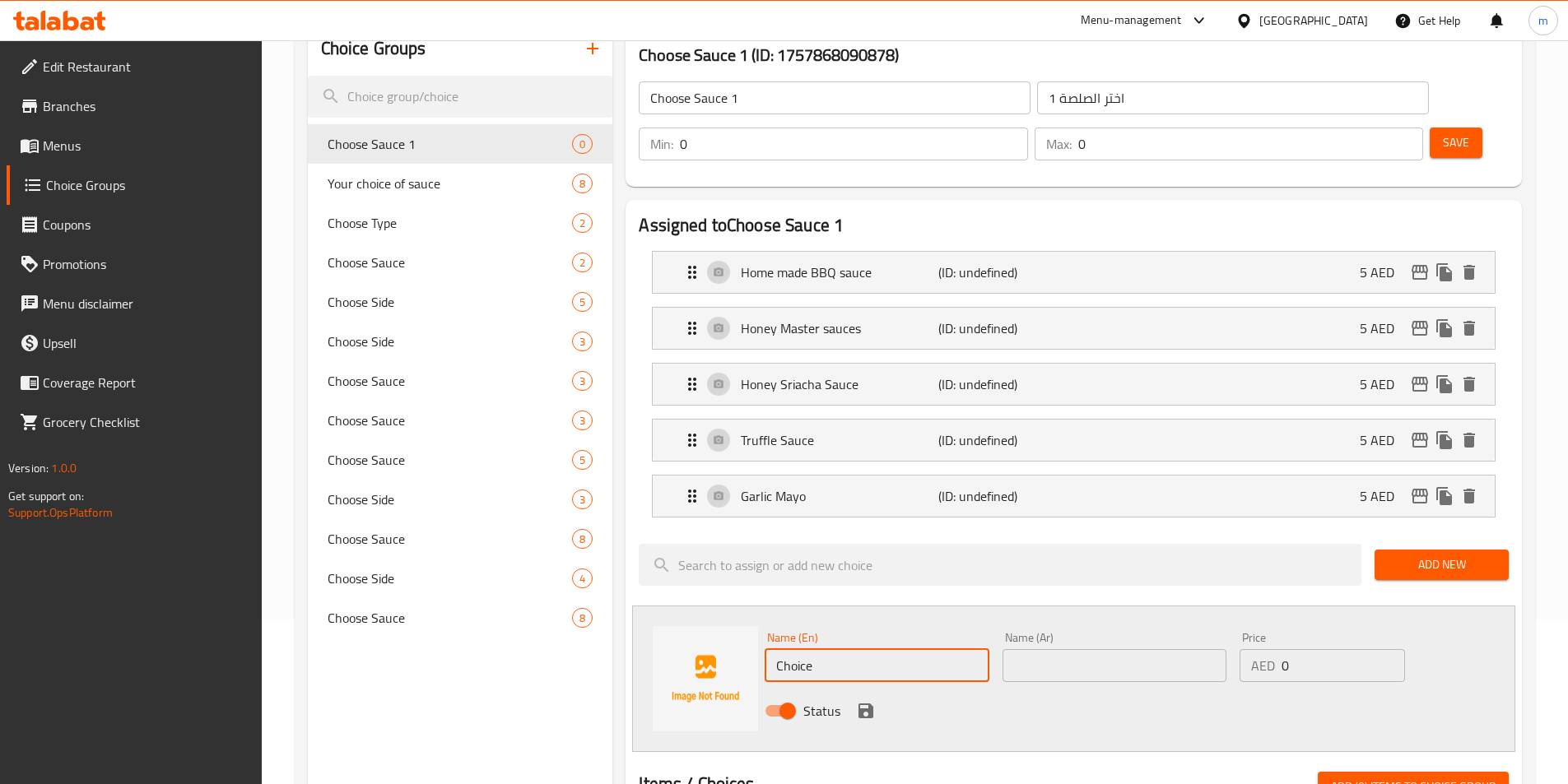
drag, startPoint x: 869, startPoint y: 628, endPoint x: 617, endPoint y: 615, distance: 252.3
click at [617, 615] on div "Choose Sauce 1 (ID: 1757868090878) Choose Sauce 1 ​ اختر الصلصة 1 ​ Min: 0 ​ Ma…" at bounding box center [1070, 721] width 916 height 1399
paste input "M/F Sau"
type input "M/F Sauce"
click at [1115, 650] on input "text" at bounding box center [1114, 666] width 224 height 33
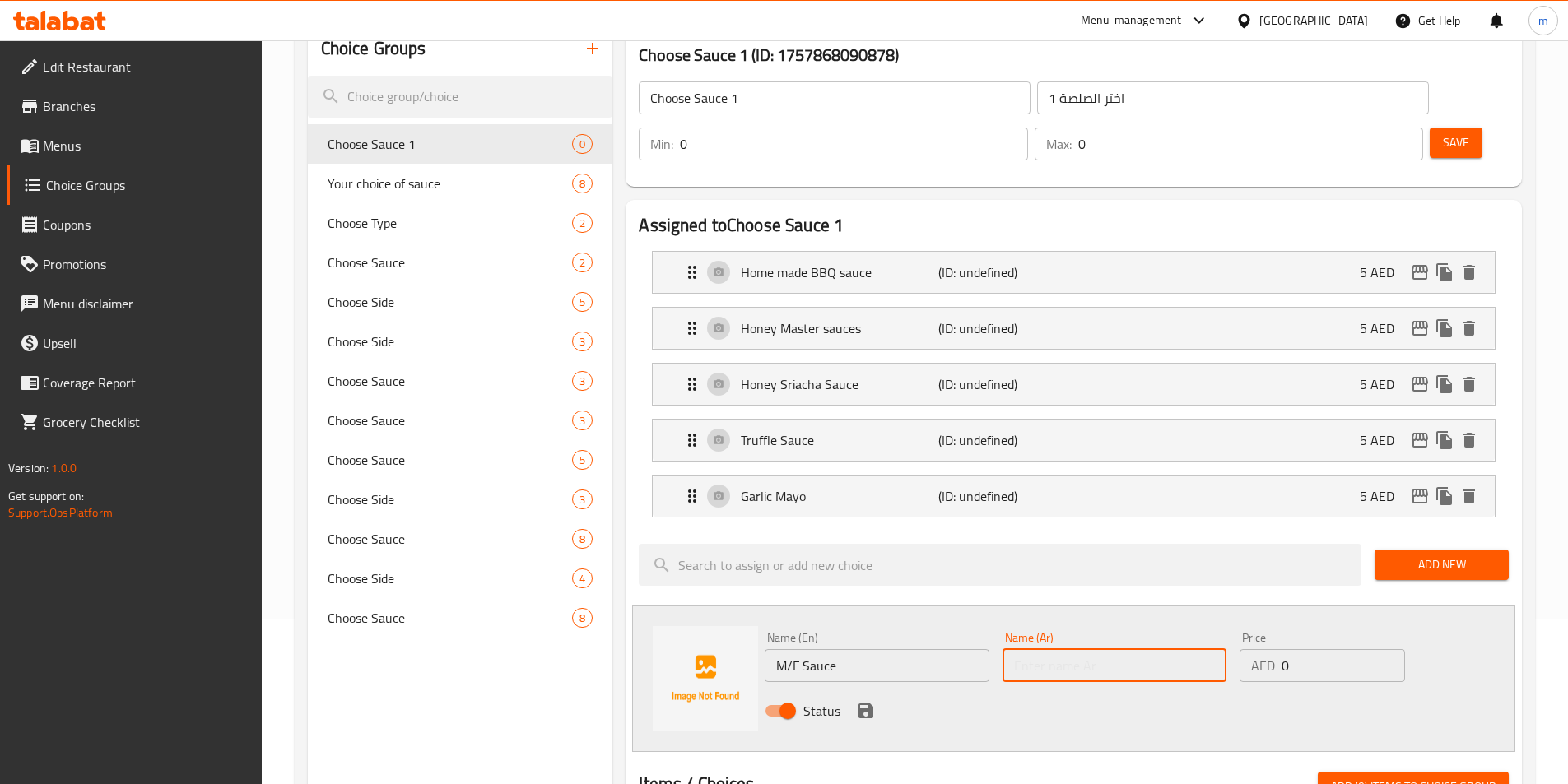
paste input "صلصة م/ف"
type input "صلصة م/ف"
drag, startPoint x: 1314, startPoint y: 612, endPoint x: 1108, endPoint y: 612, distance: 206.0
click at [1108, 625] on div "Name (En) M/F Sauce Name (En) Name (Ar) صلصة م/ف Name (Ar) Price AED 0 Price St…" at bounding box center [1114, 679] width 713 height 108
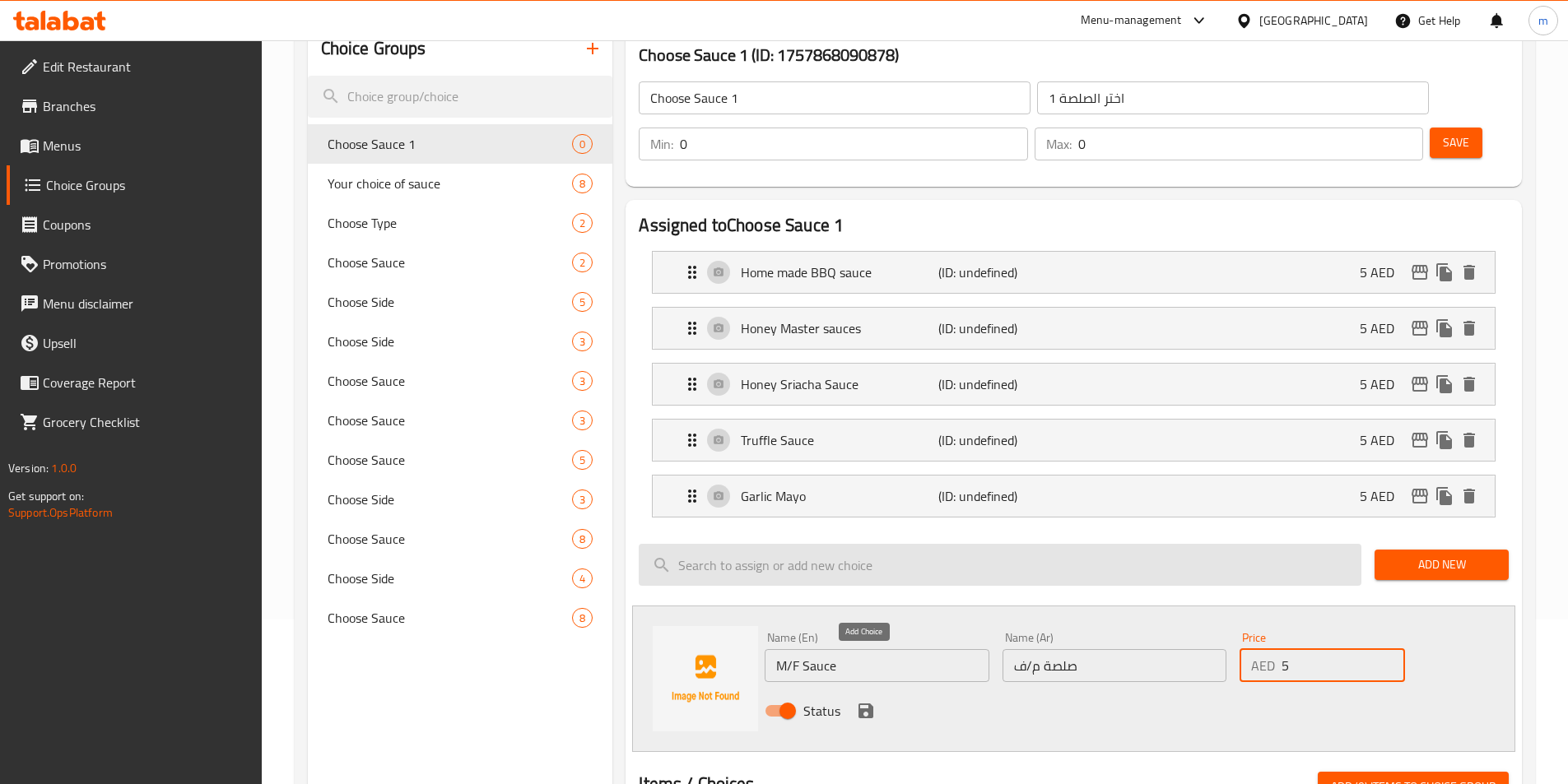
type input "5"
click at [862, 701] on icon "save" at bounding box center [866, 711] width 20 height 20
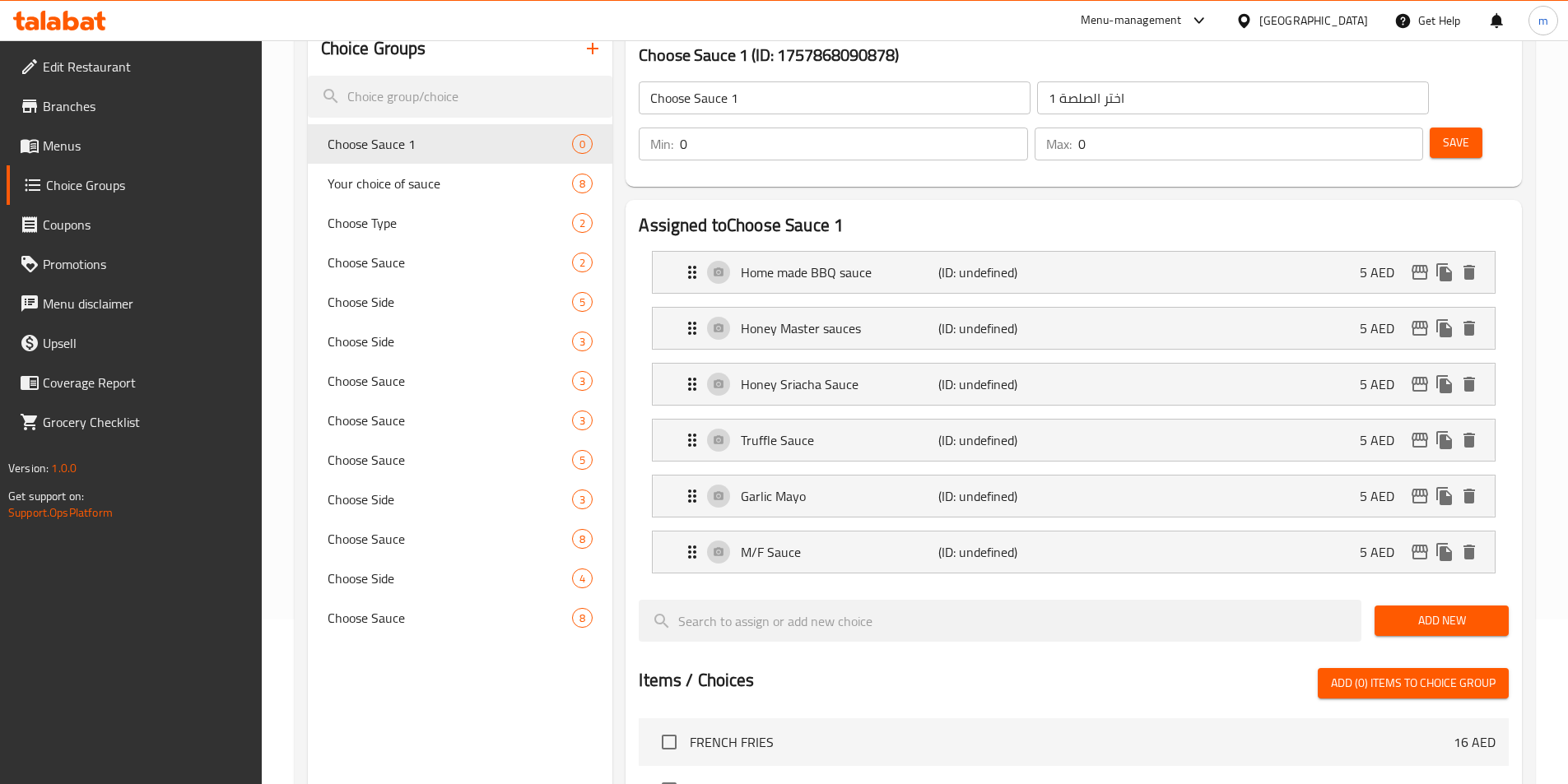
click at [1464, 610] on span "Add New" at bounding box center [1442, 620] width 108 height 20
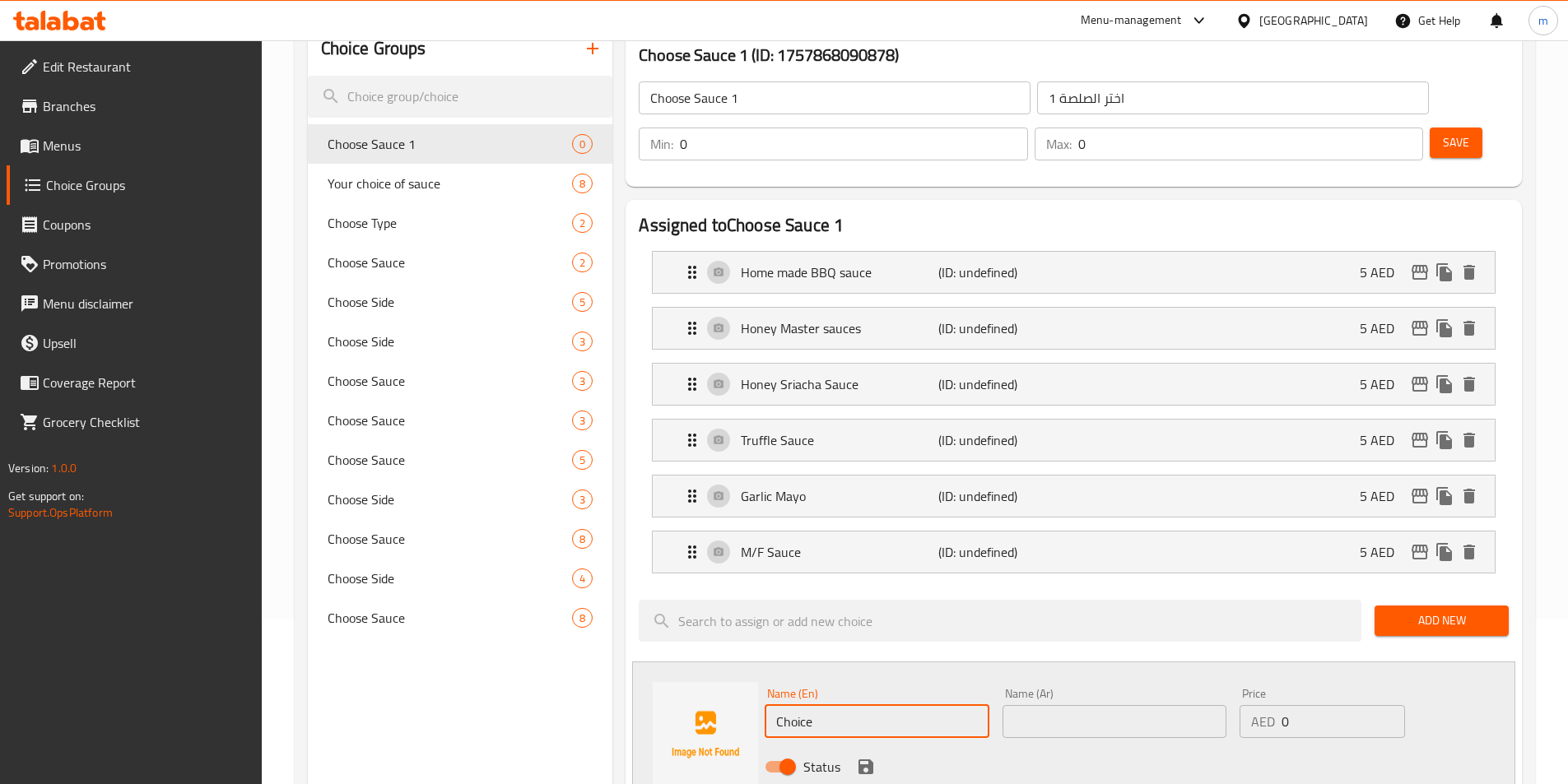
click at [838, 705] on input "Choice" at bounding box center [876, 722] width 224 height 33
drag, startPoint x: 838, startPoint y: 674, endPoint x: 560, endPoint y: 658, distance: 278.5
click at [560, 658] on div "Choice Groups Choose Sauce 1 0 Your choice of sauce 8 Choose Type 2 Choose Sauc…" at bounding box center [918, 749] width 1221 height 1455
paste input "Mango Habanero Sau"
type input "Mango Habanero Sauce"
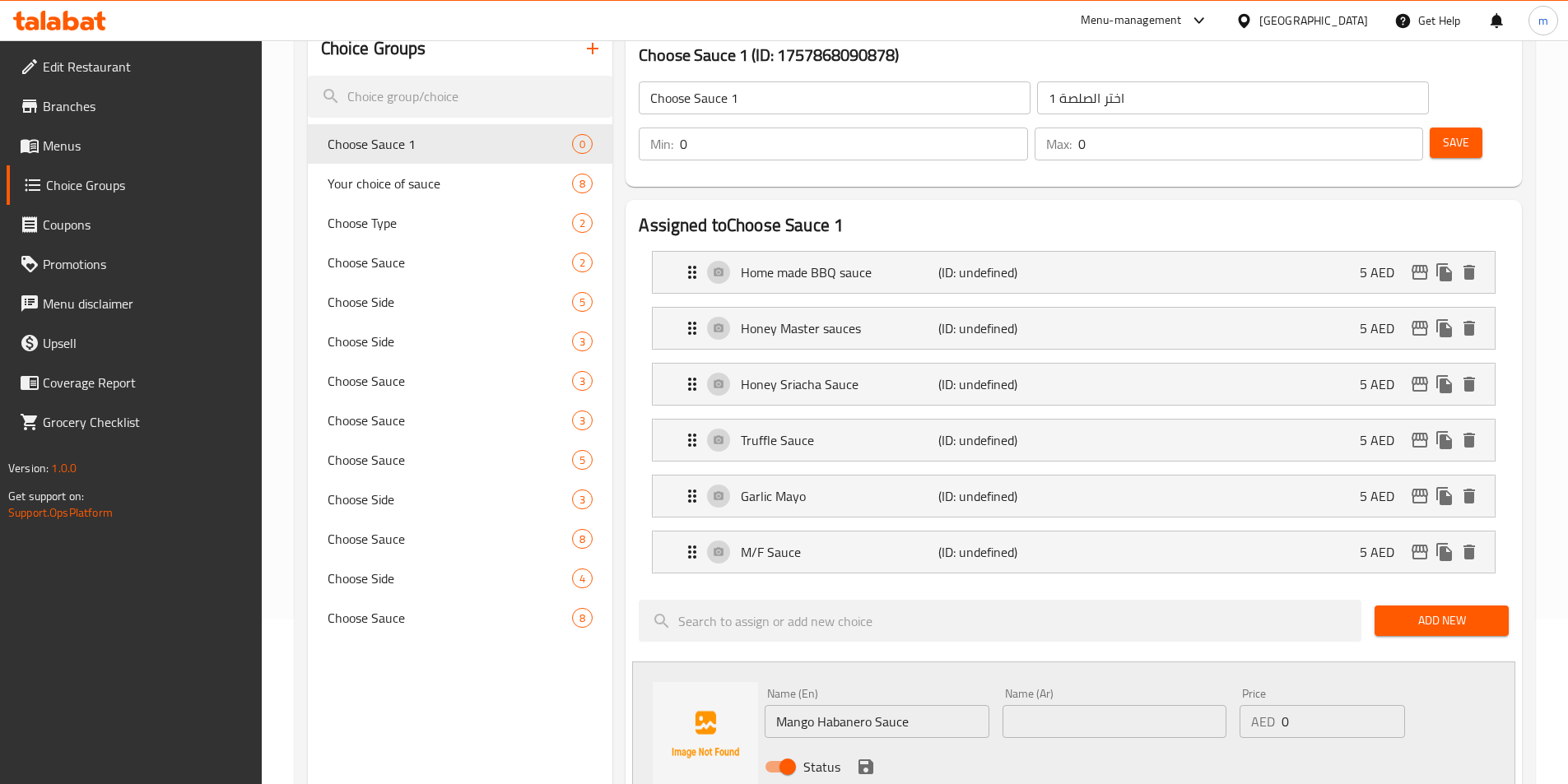
click at [1058, 705] on input "text" at bounding box center [1114, 722] width 224 height 33
paste input "صلصة المانجو هابانيرو"
type input "صلصة المانجو هابانيرو"
drag, startPoint x: 1152, startPoint y: 654, endPoint x: 1054, endPoint y: 651, distance: 98.0
click at [1058, 682] on div "Name (En) Mango Habanero Sauce Name (En) Name (Ar) صلصة المانجو هابانيرو Name (…" at bounding box center [1114, 736] width 713 height 108
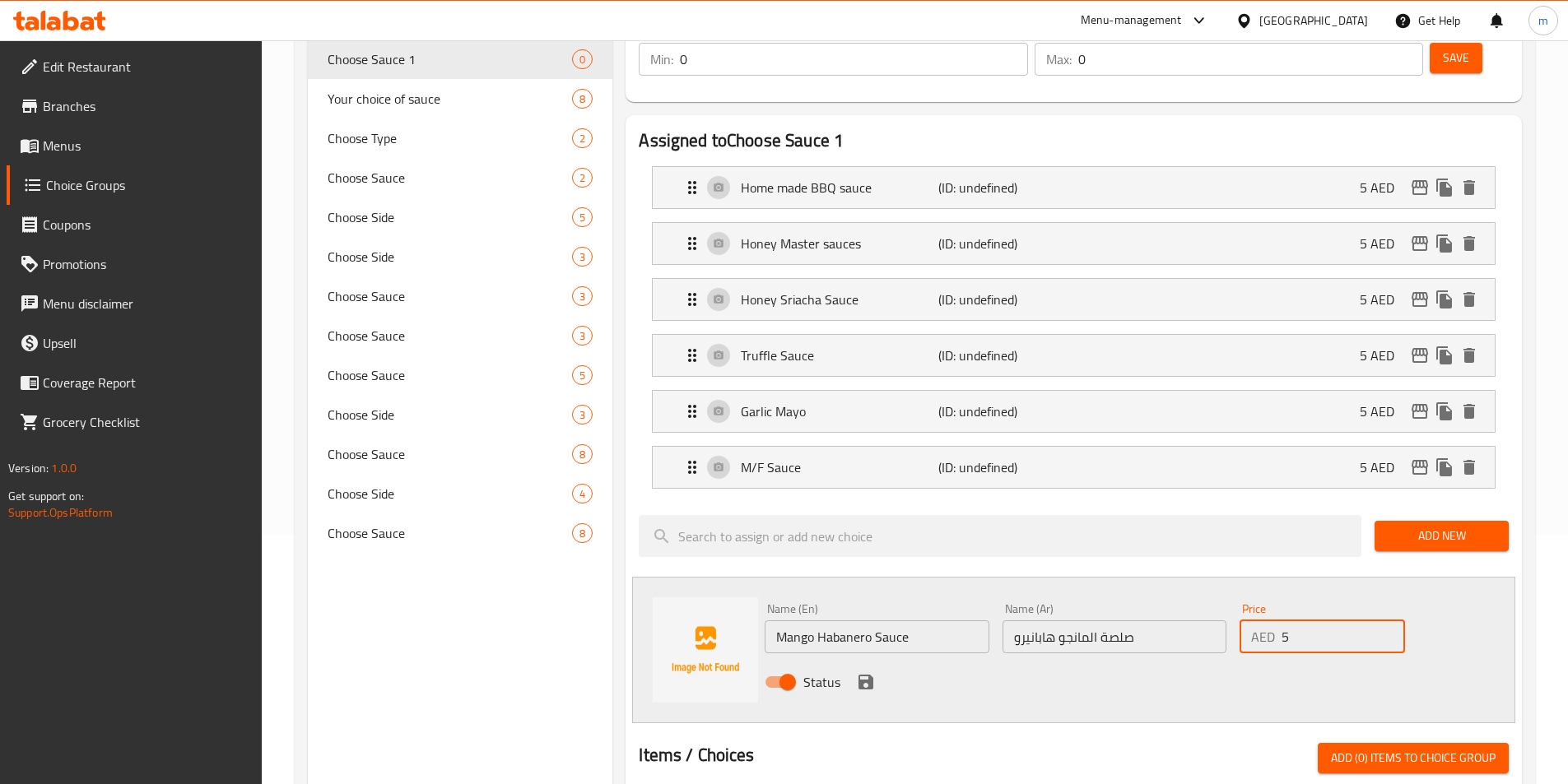
scroll to position [329, 0]
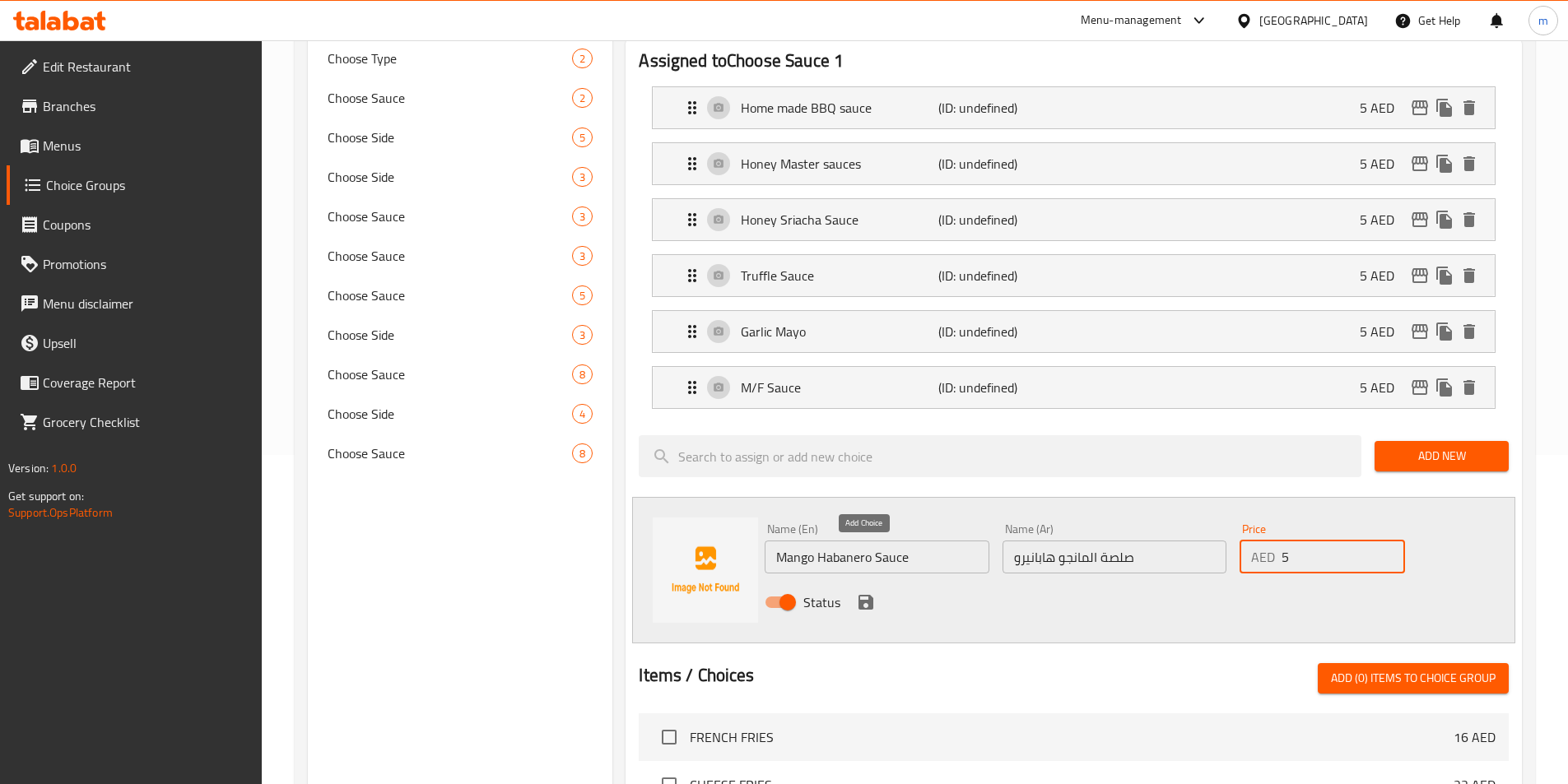
type input "5"
click at [865, 592] on icon "save" at bounding box center [866, 602] width 20 height 20
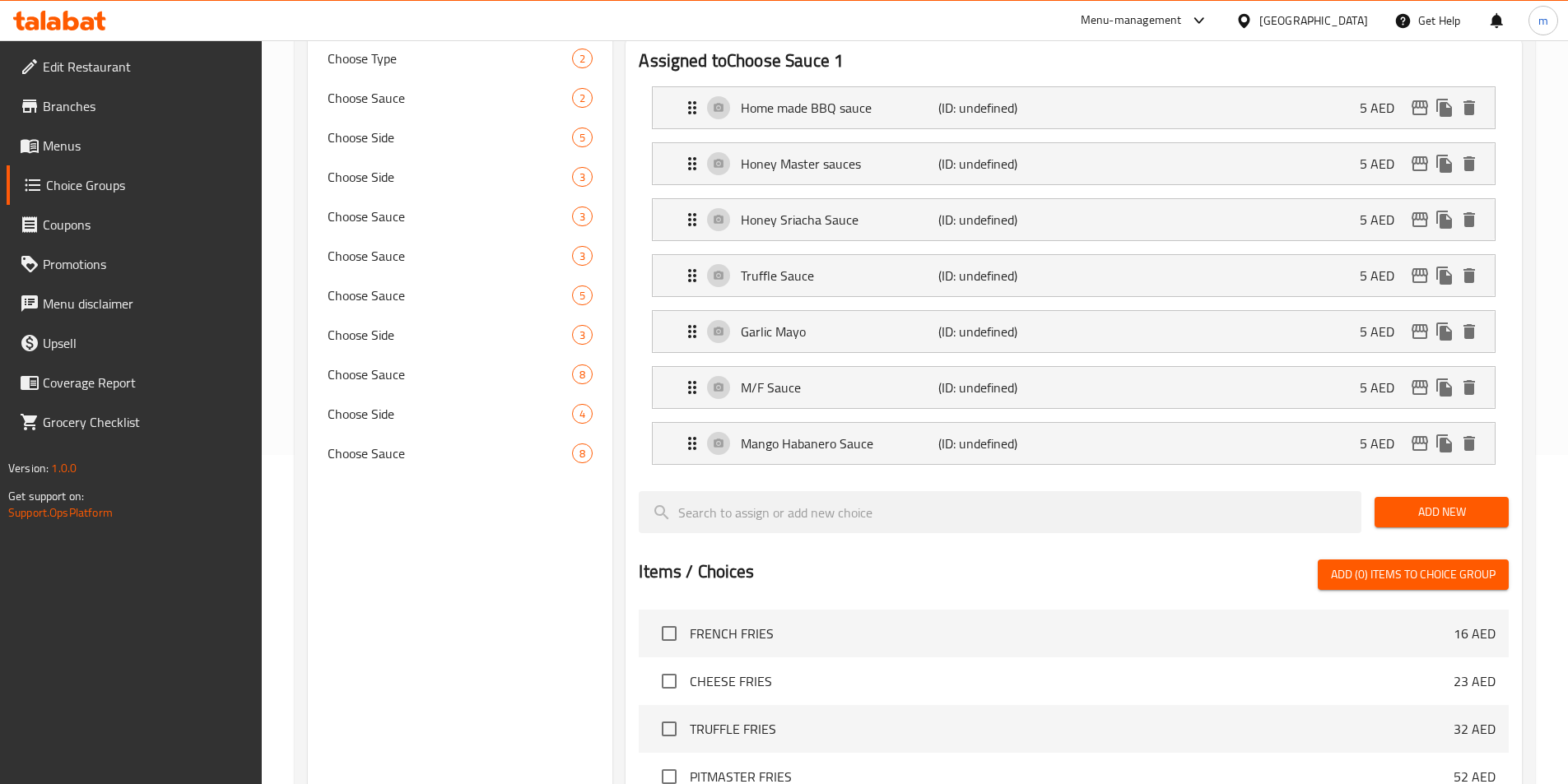
click at [1421, 502] on span "Add New" at bounding box center [1442, 512] width 108 height 20
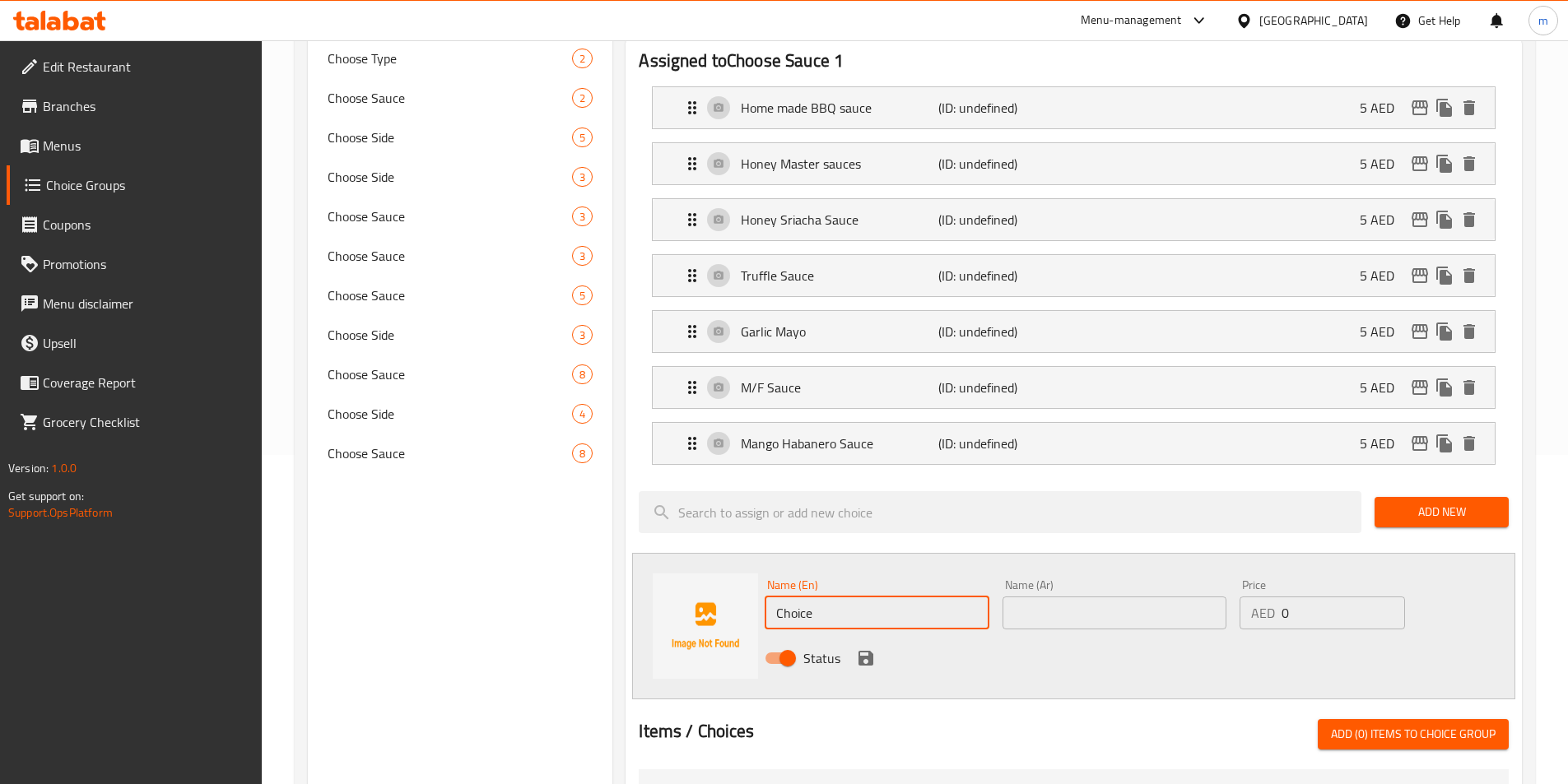
drag, startPoint x: 895, startPoint y: 559, endPoint x: 852, endPoint y: 560, distance: 43.0
click at [895, 596] on input "Choice" at bounding box center [876, 613] width 224 height 33
drag, startPoint x: 852, startPoint y: 560, endPoint x: 589, endPoint y: 549, distance: 263.2
click at [589, 549] on div "Choice Groups Choose Sauce 1 0 Your choice of sauce 8 Choose Type 2 Choose Sauc…" at bounding box center [918, 612] width 1221 height 1510
paste input "Ranch sau"
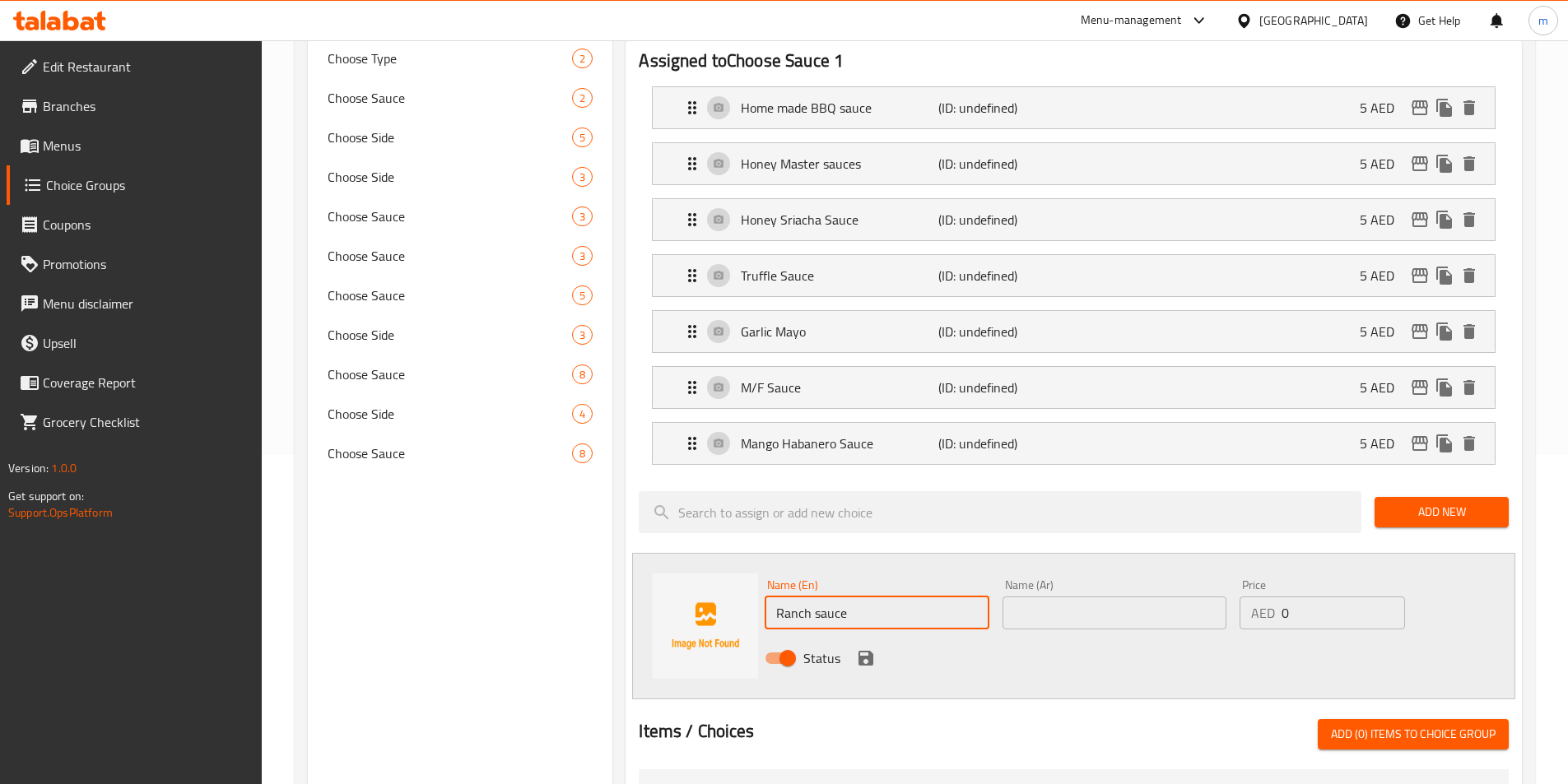
type input "Ranch sauce"
click at [1063, 596] on input "text" at bounding box center [1114, 613] width 224 height 33
paste input "صلصة الرانش"
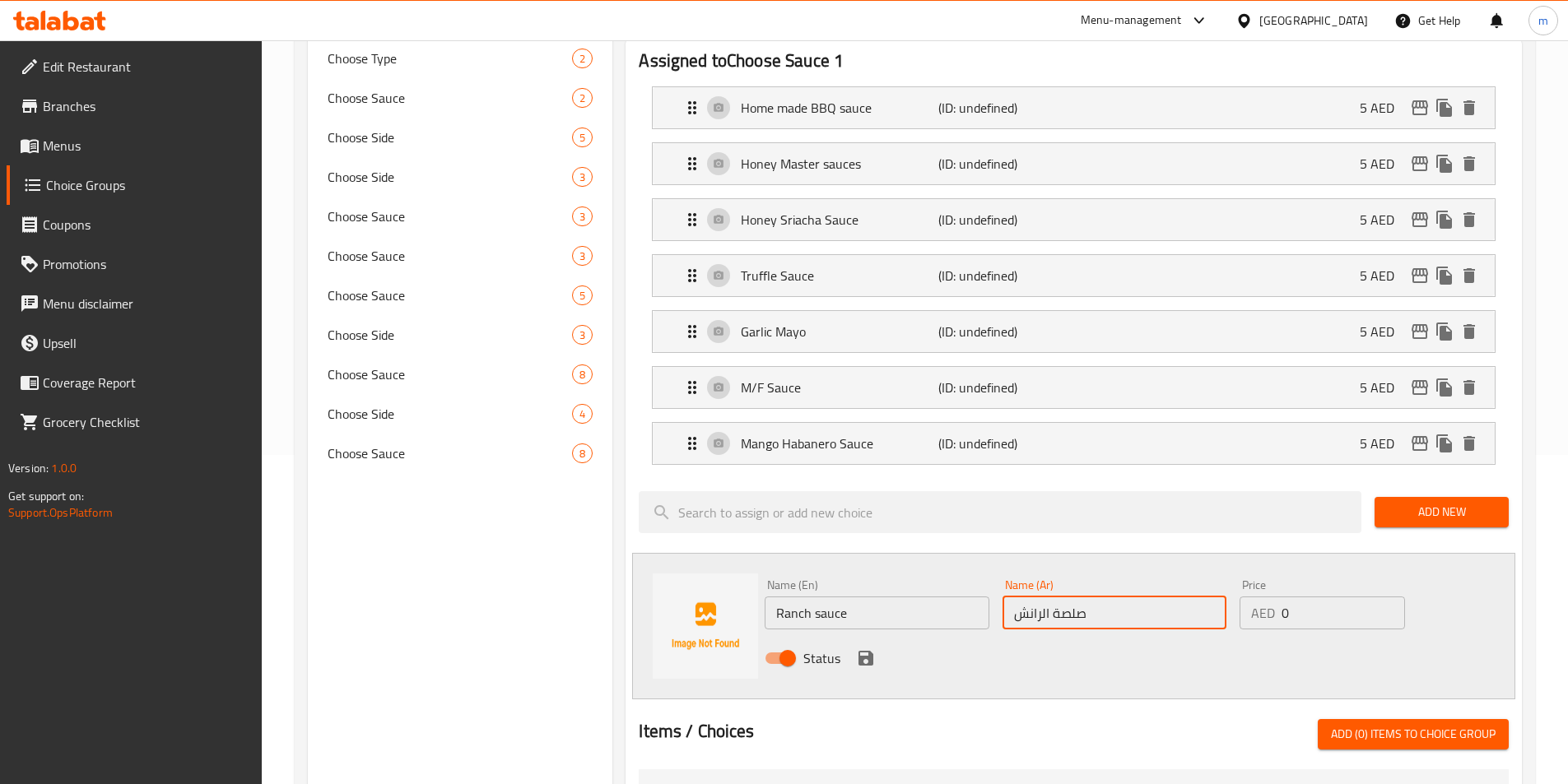
type input "صلصة الرانش"
drag, startPoint x: 1330, startPoint y: 562, endPoint x: 1150, endPoint y: 561, distance: 180.0
click at [1163, 573] on div "Name (En) Ranch sauce Name (En) Name (Ar) صلصة الرانش Name (Ar) Price AED 0 Pri…" at bounding box center [1114, 627] width 713 height 108
type input "5"
click at [860, 650] on icon "save" at bounding box center [866, 658] width 15 height 15
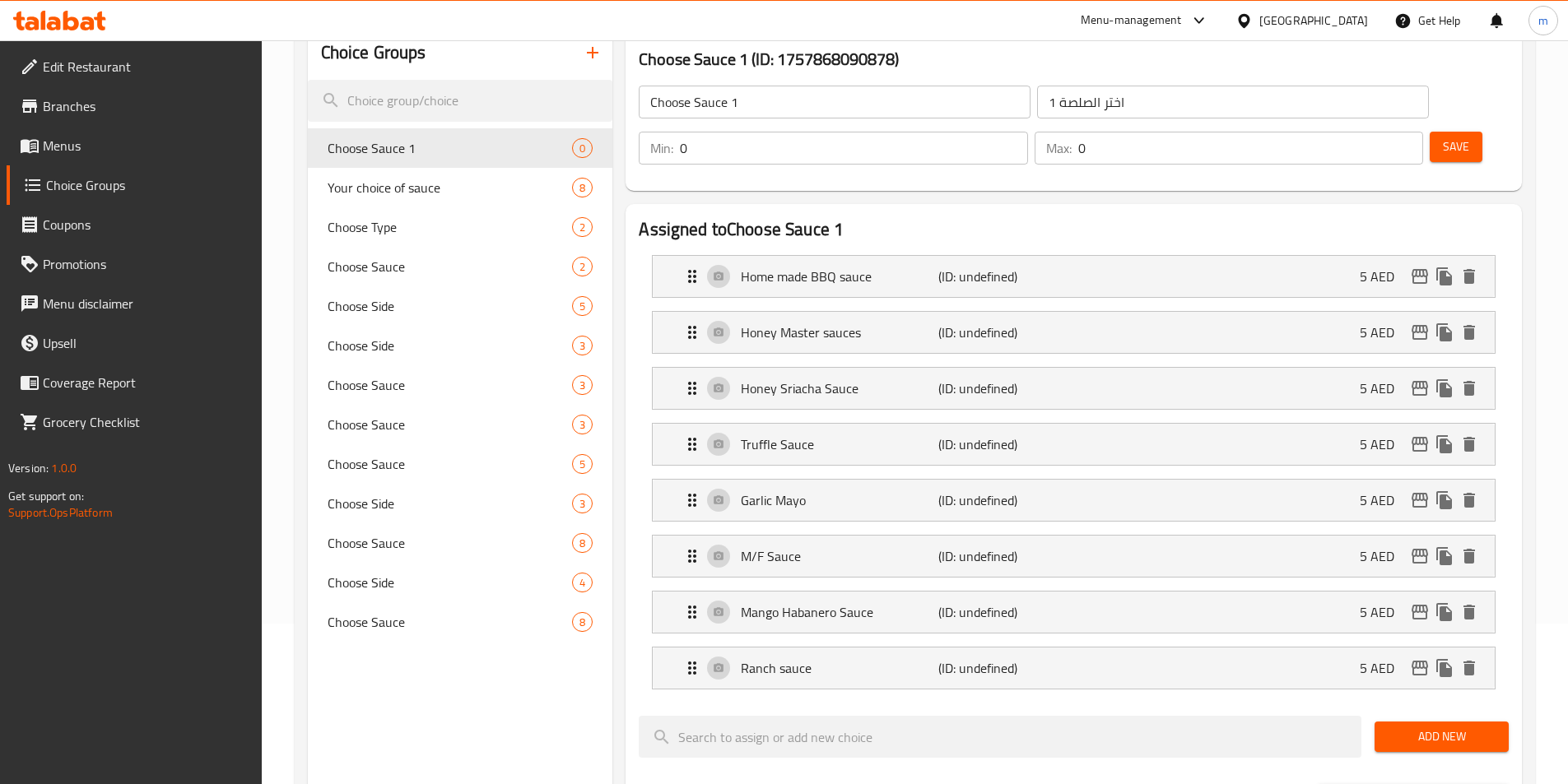
scroll to position [0, 0]
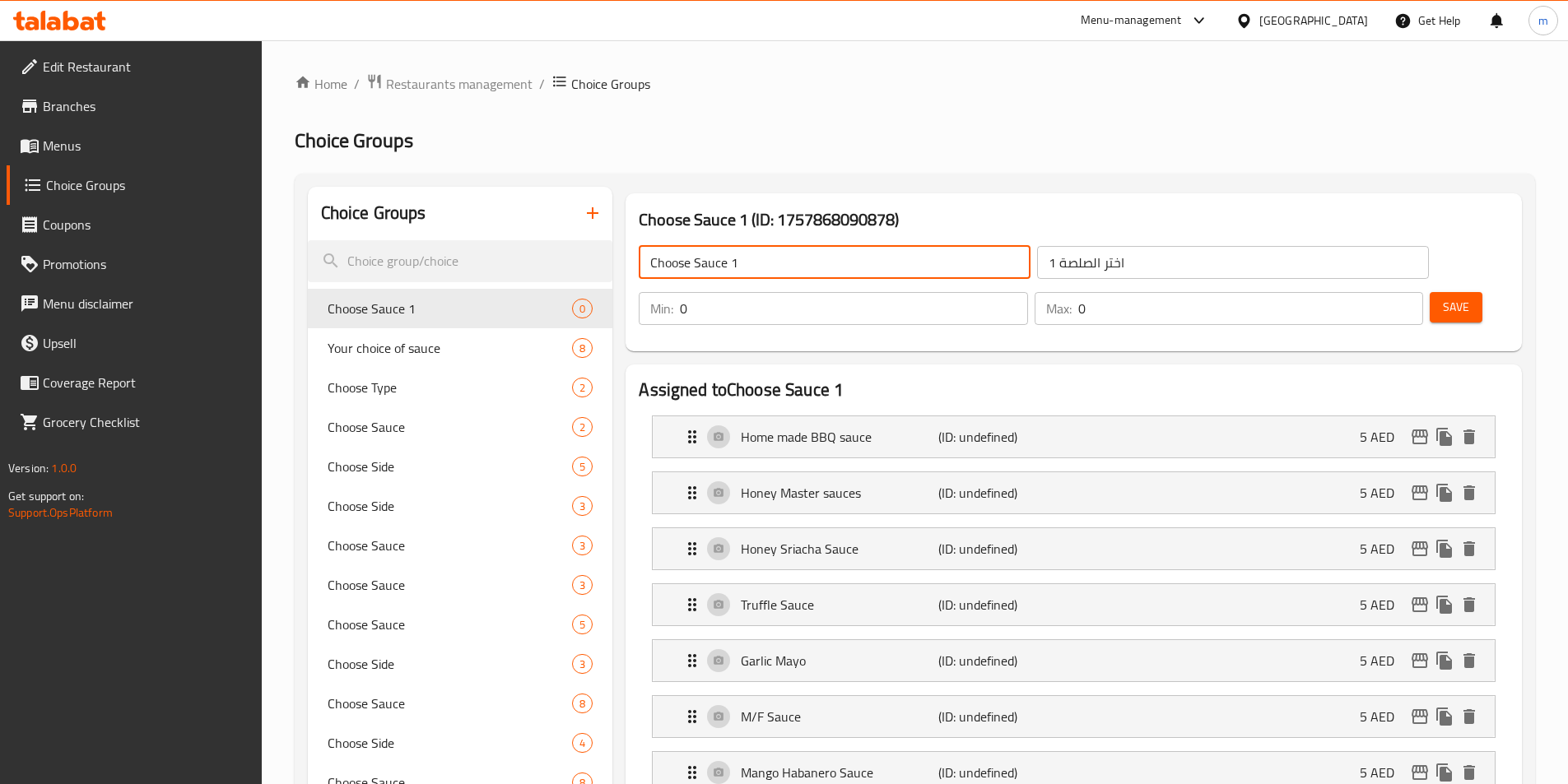
drag, startPoint x: 740, startPoint y: 268, endPoint x: 730, endPoint y: 265, distance: 10.4
click at [730, 265] on input "Choose Sauce 1" at bounding box center [835, 263] width 392 height 33
type input "Choose Sauce"
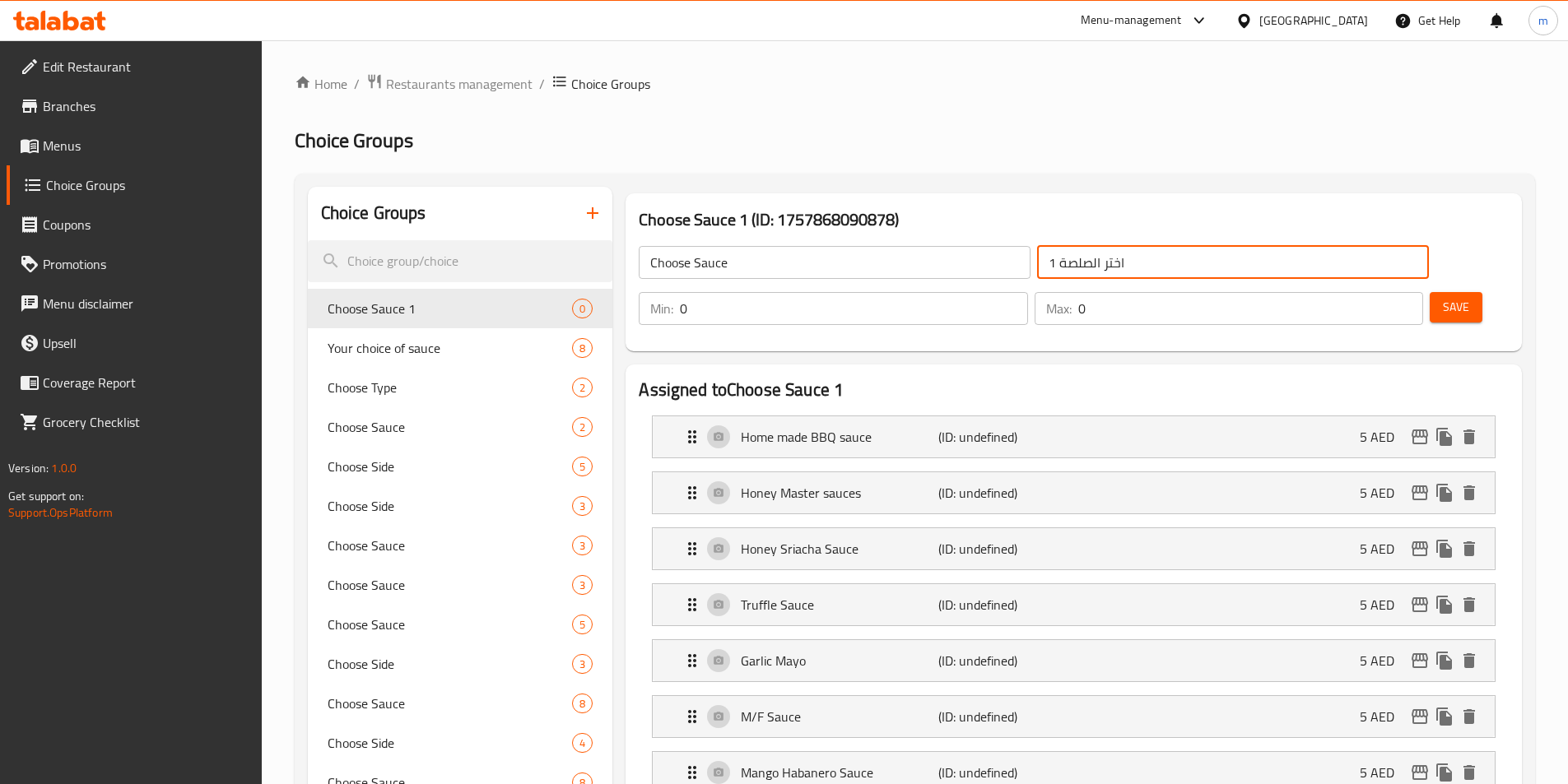
click at [1037, 265] on input "اختر الصلصة 1" at bounding box center [1233, 263] width 392 height 33
type input "اختر الصلصة"
click at [1443, 297] on span "Save" at bounding box center [1455, 307] width 27 height 20
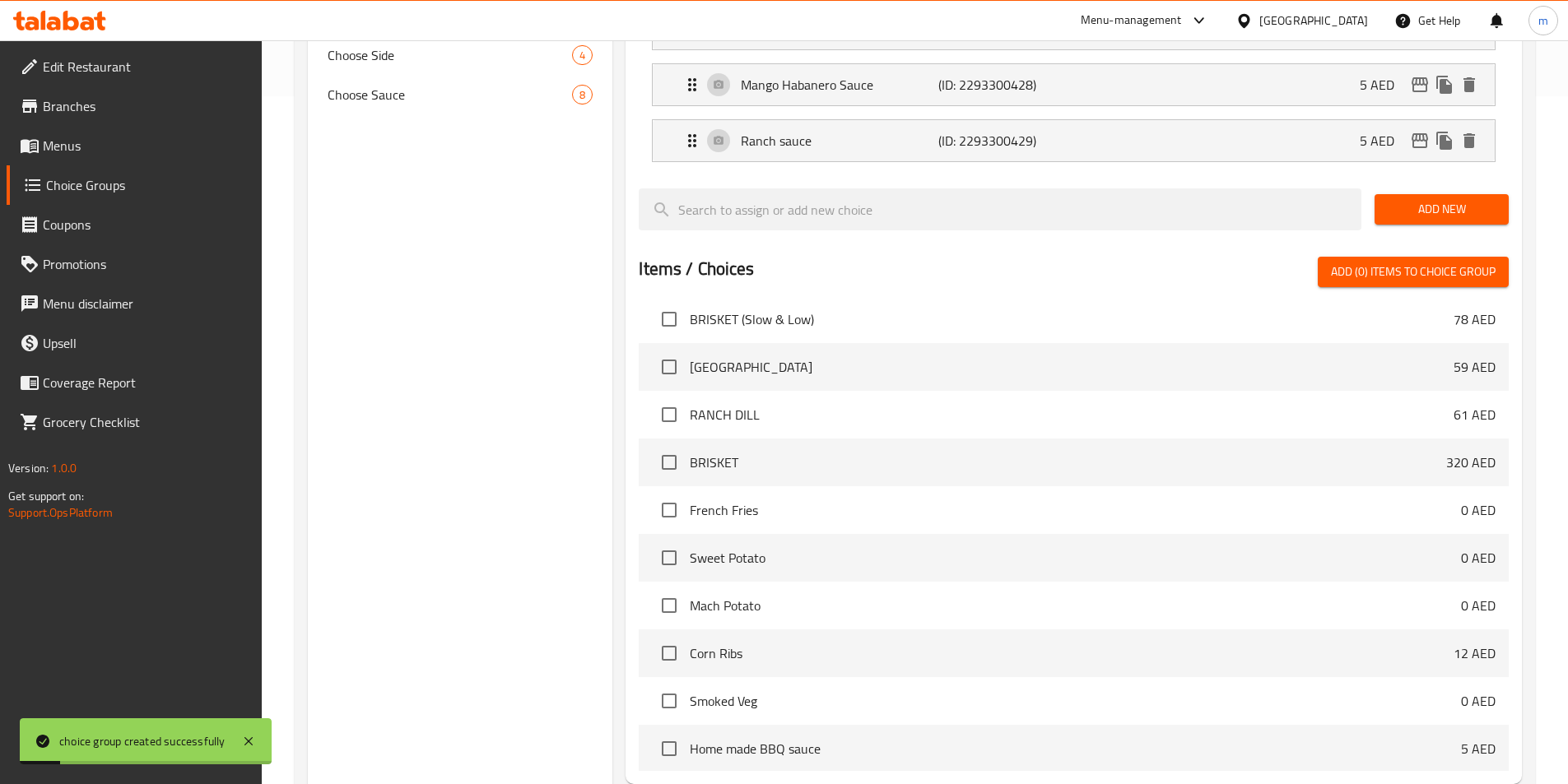
scroll to position [810, 0]
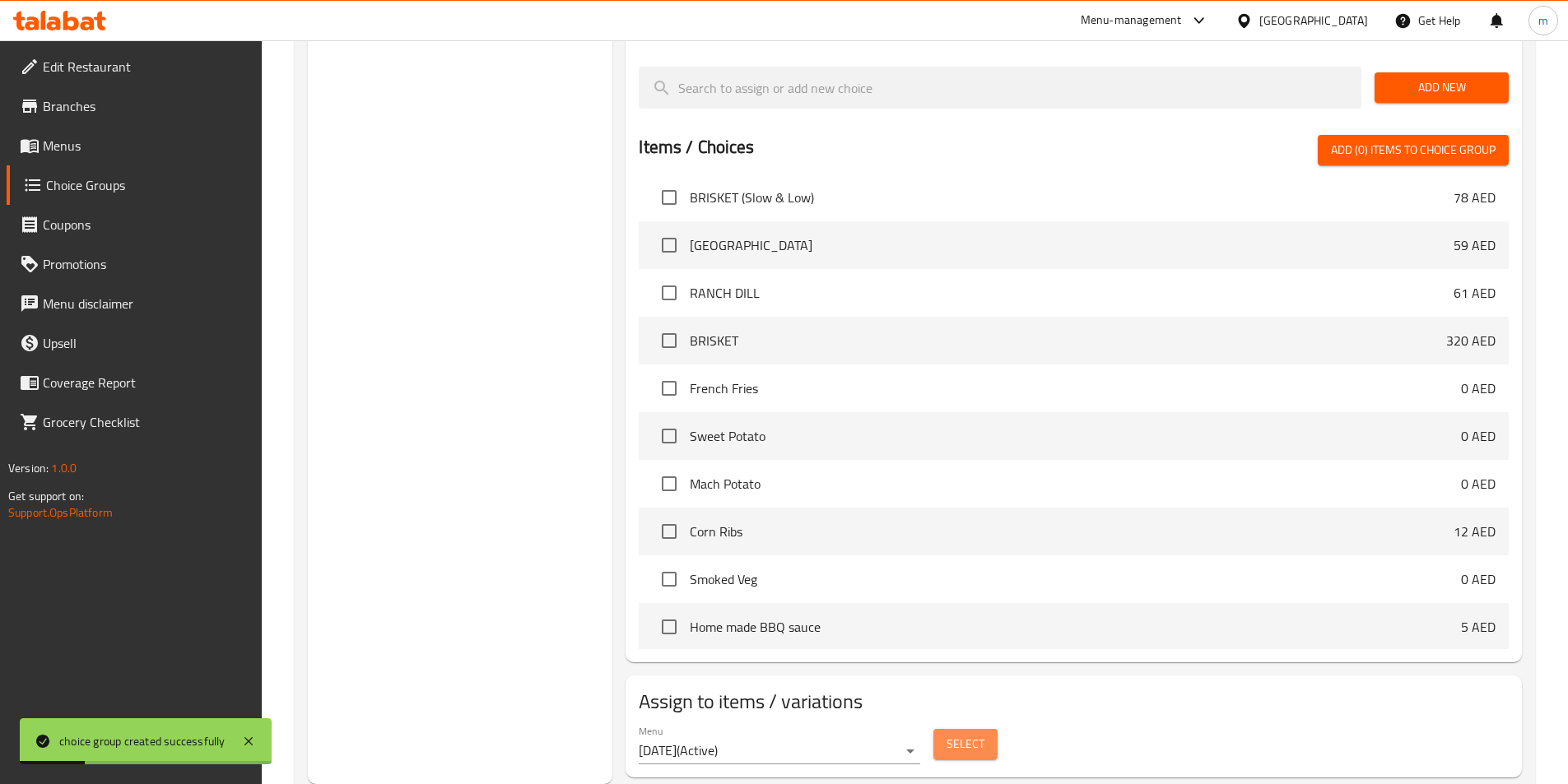
click at [974, 734] on span "Select" at bounding box center [965, 744] width 38 height 20
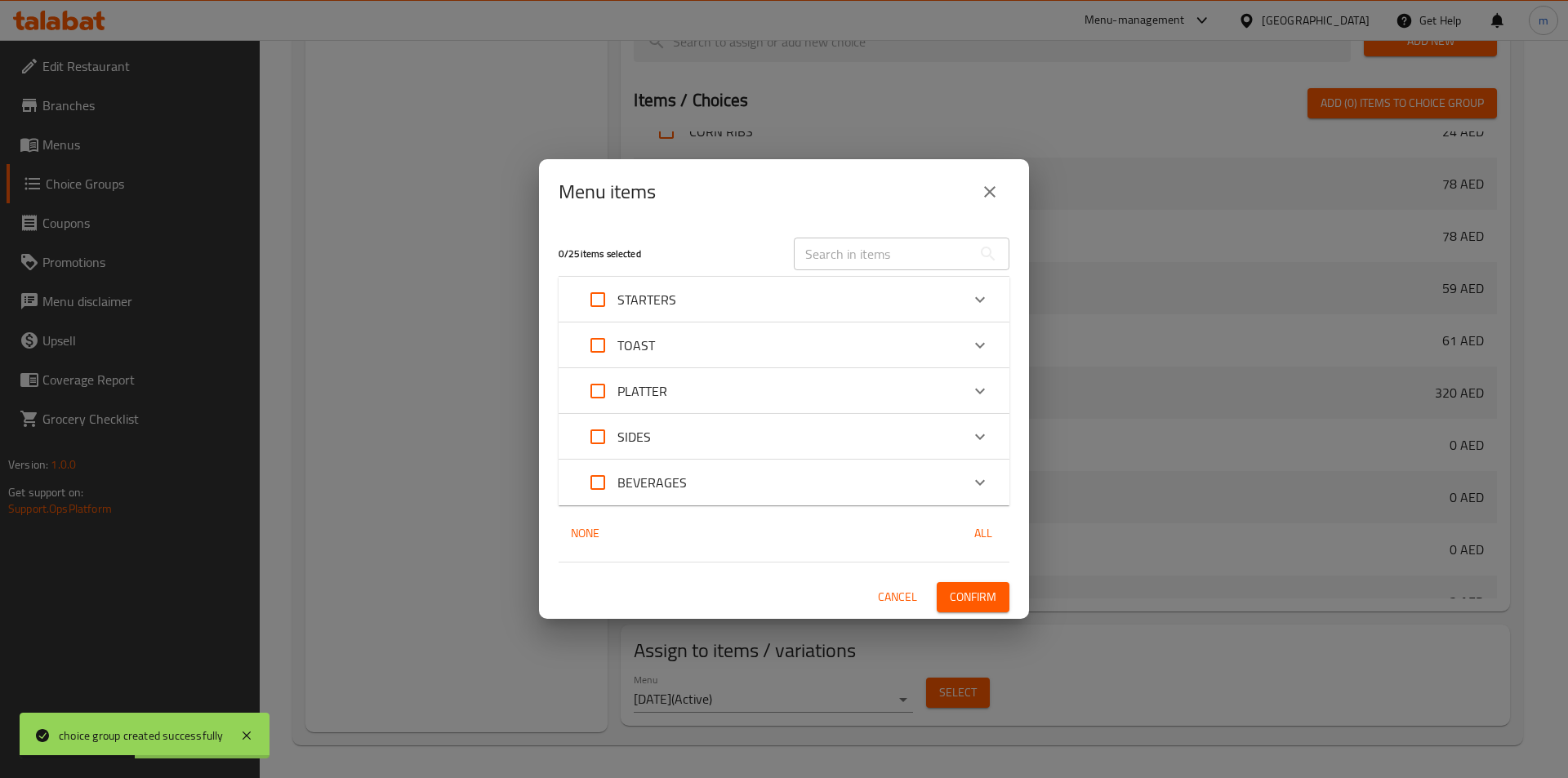
click at [666, 395] on p "PLATTER" at bounding box center [642, 391] width 50 height 20
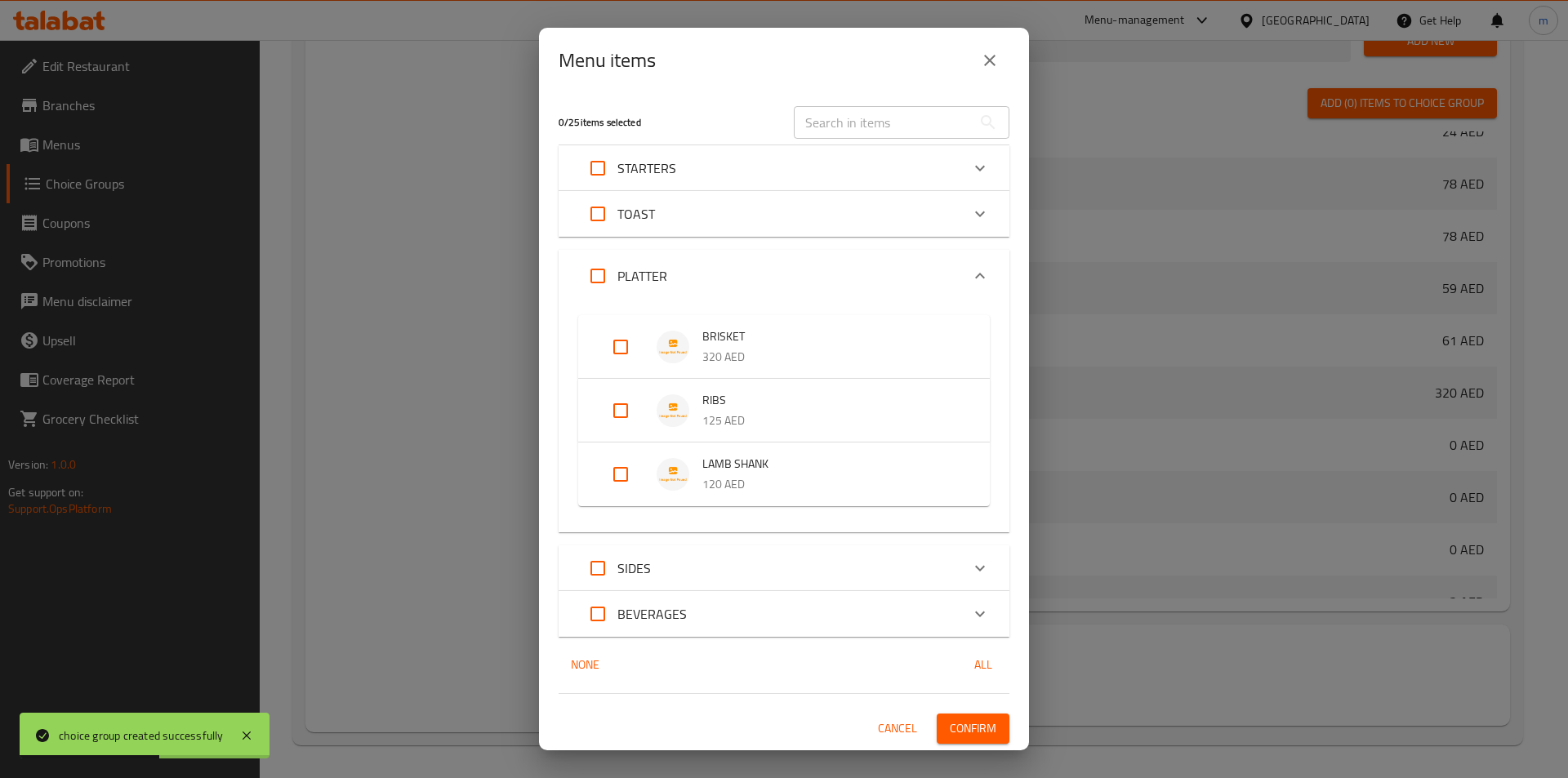
click at [612, 408] on input "Expand" at bounding box center [620, 410] width 39 height 39
checkbox input "true"
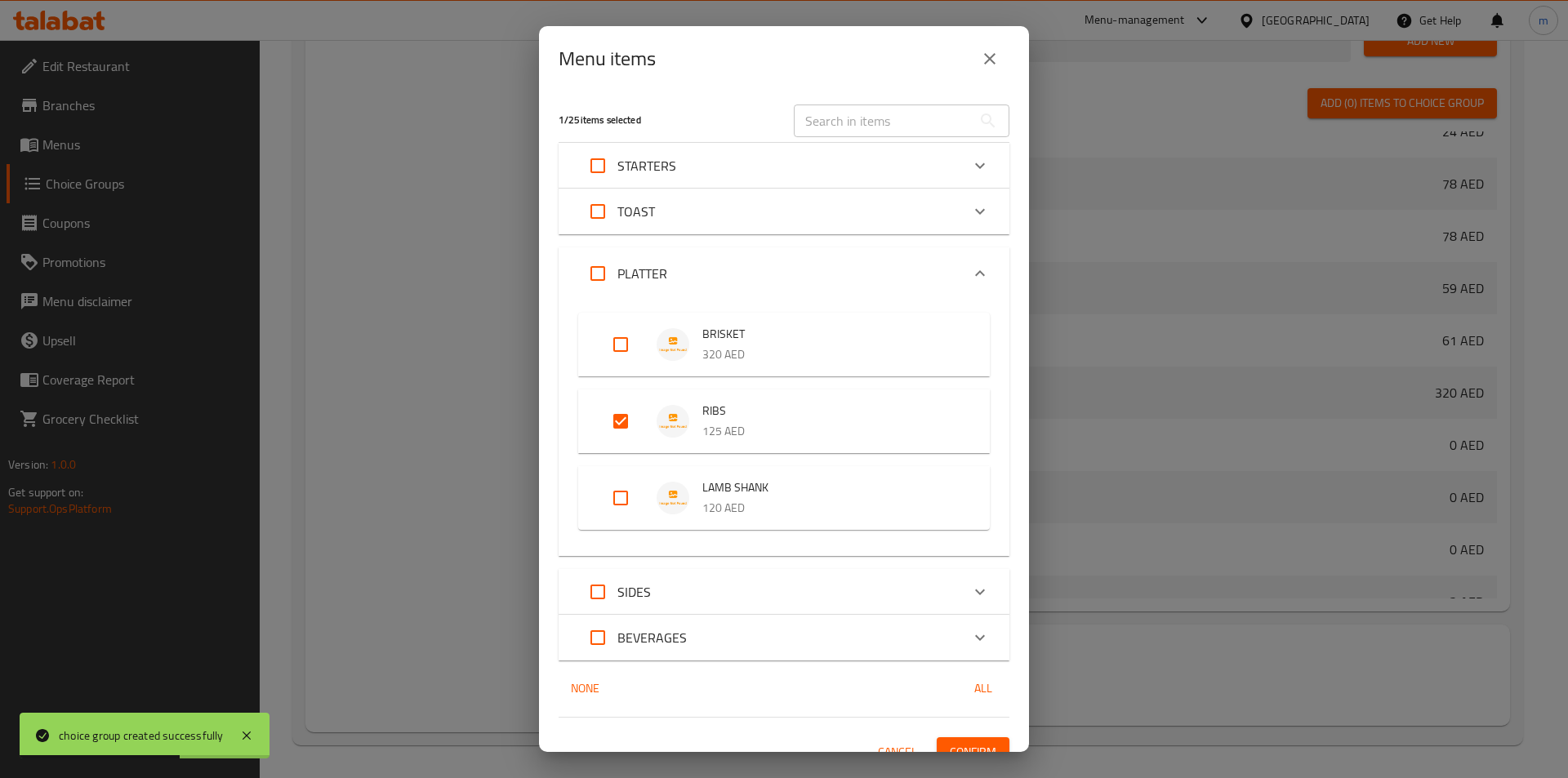
click at [964, 739] on button "Confirm" at bounding box center [972, 752] width 73 height 30
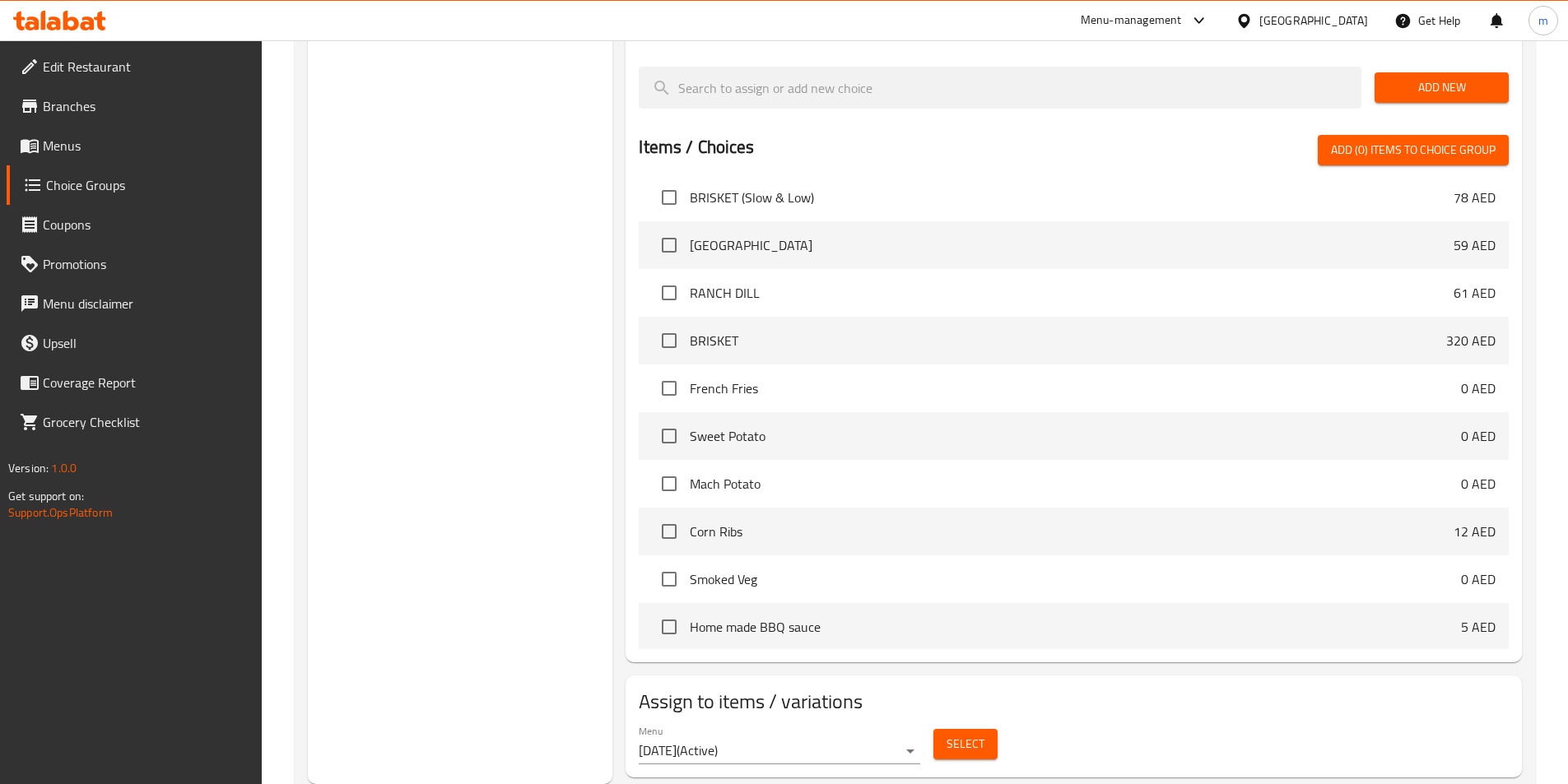
click at [101, 137] on span "Menus" at bounding box center [146, 145] width 206 height 20
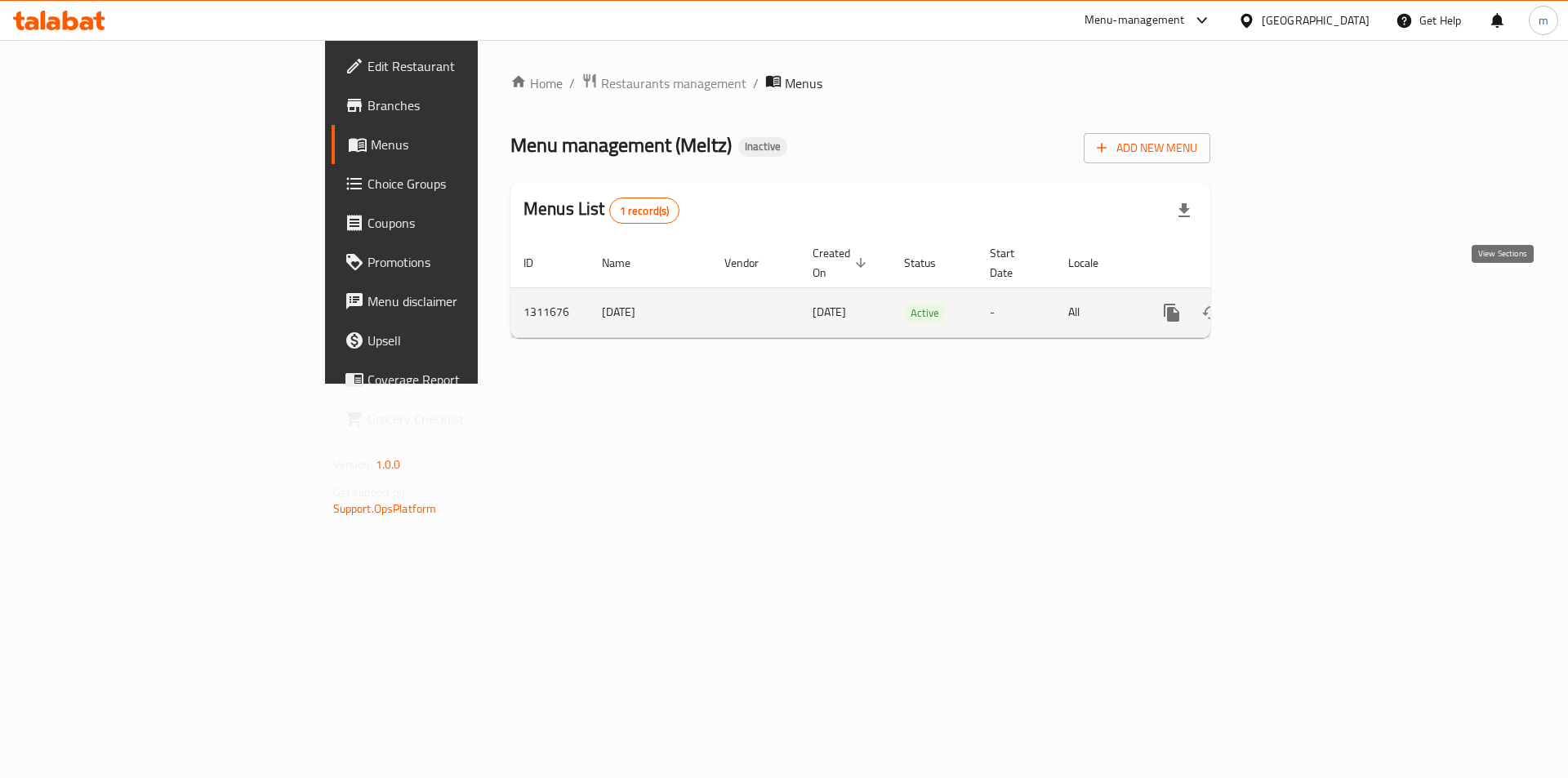
click at [1297, 305] on icon "enhanced table" at bounding box center [1289, 312] width 15 height 15
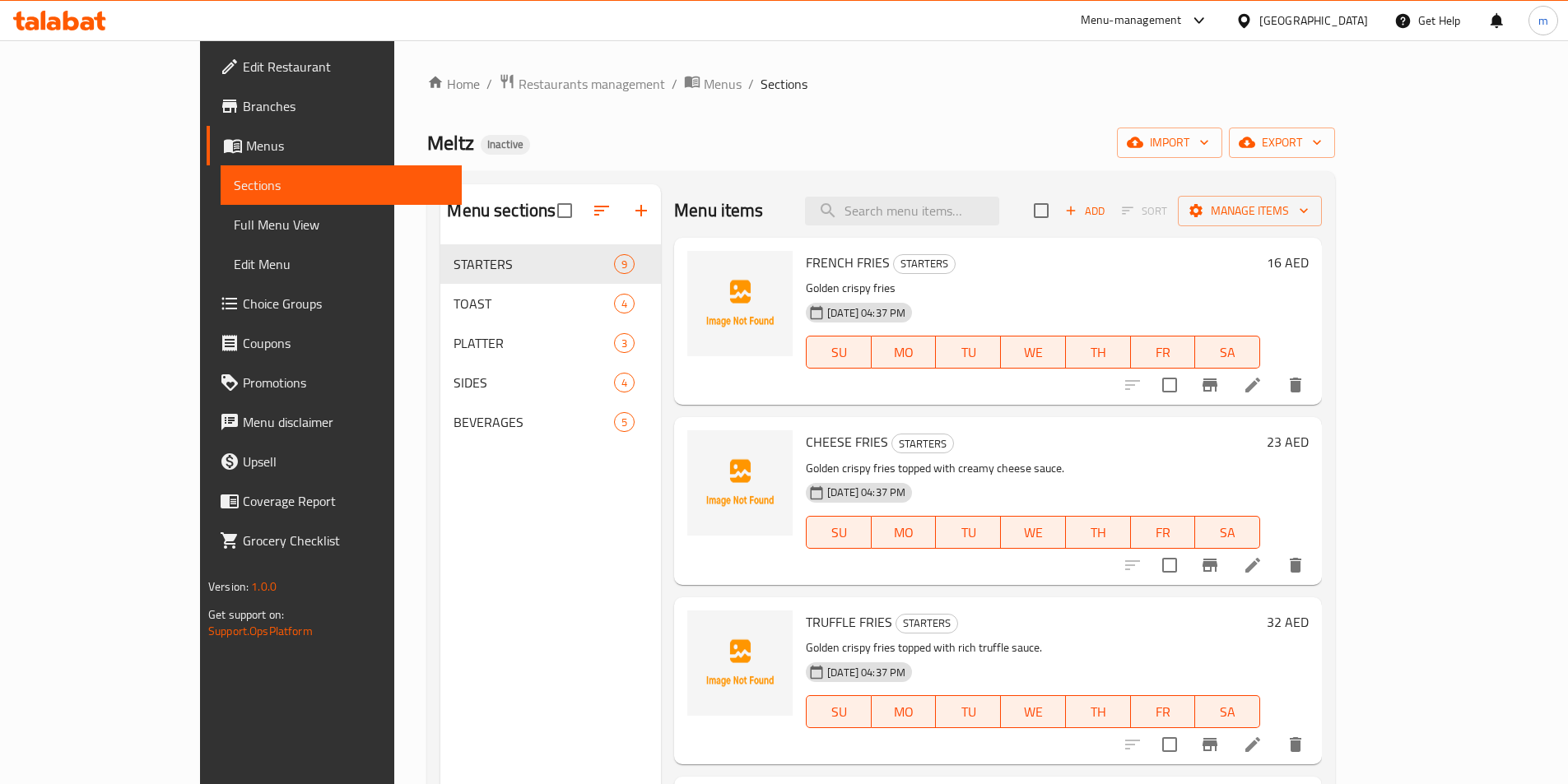
click at [233, 222] on span "Full Menu View" at bounding box center [341, 225] width 215 height 20
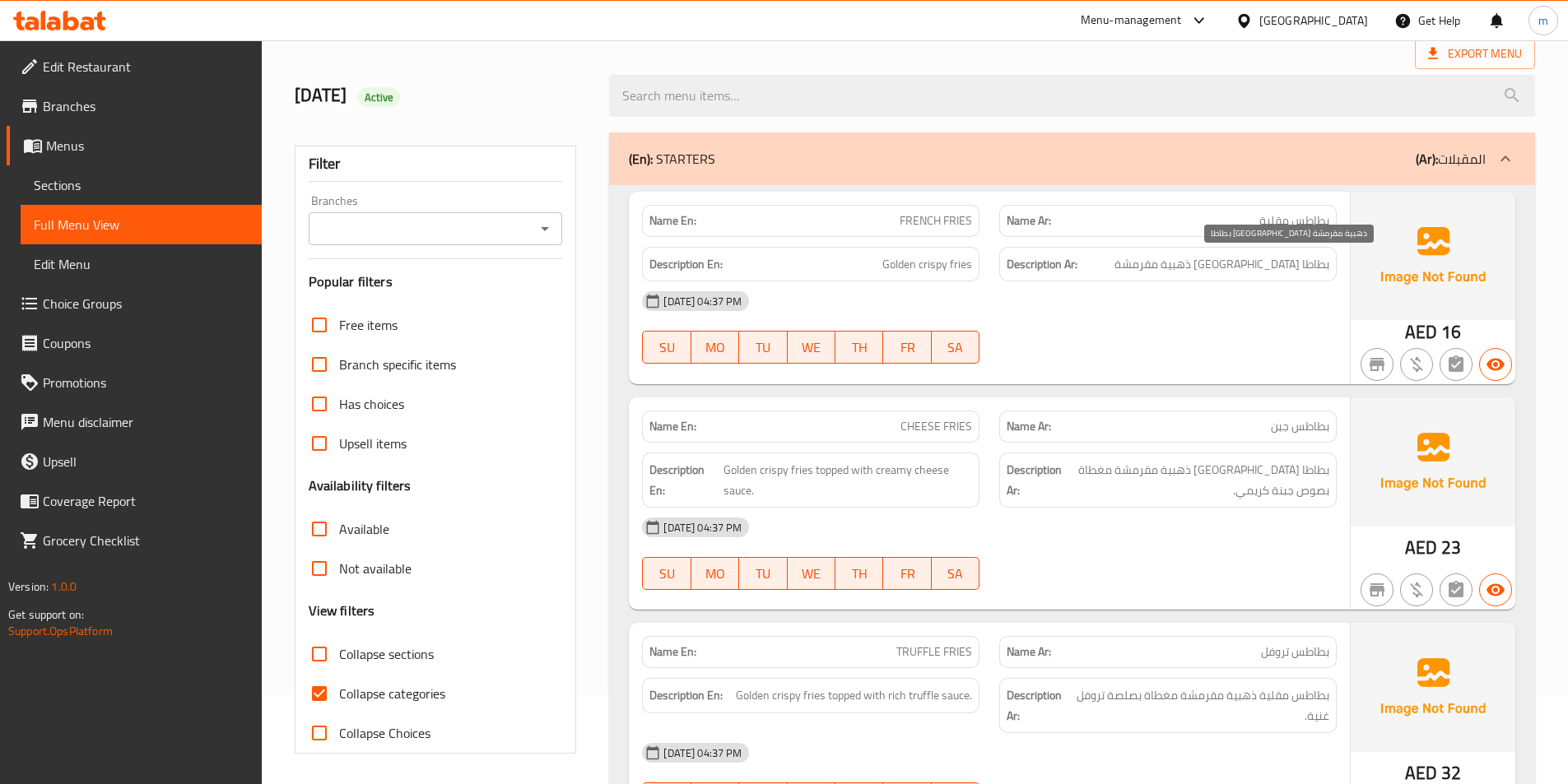
scroll to position [165, 0]
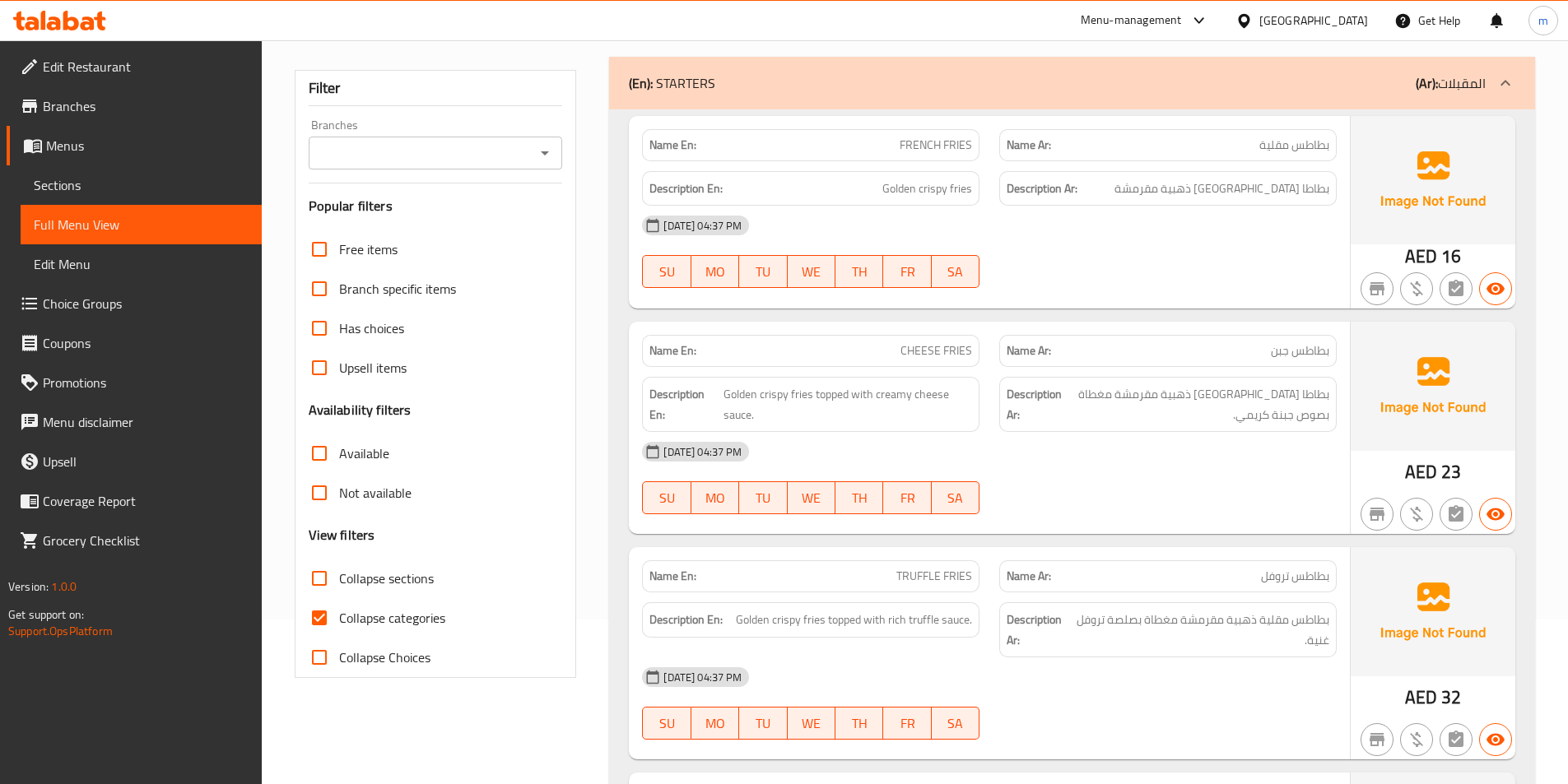
click at [335, 616] on input "Collapse categories" at bounding box center [319, 618] width 39 height 39
checkbox input "false"
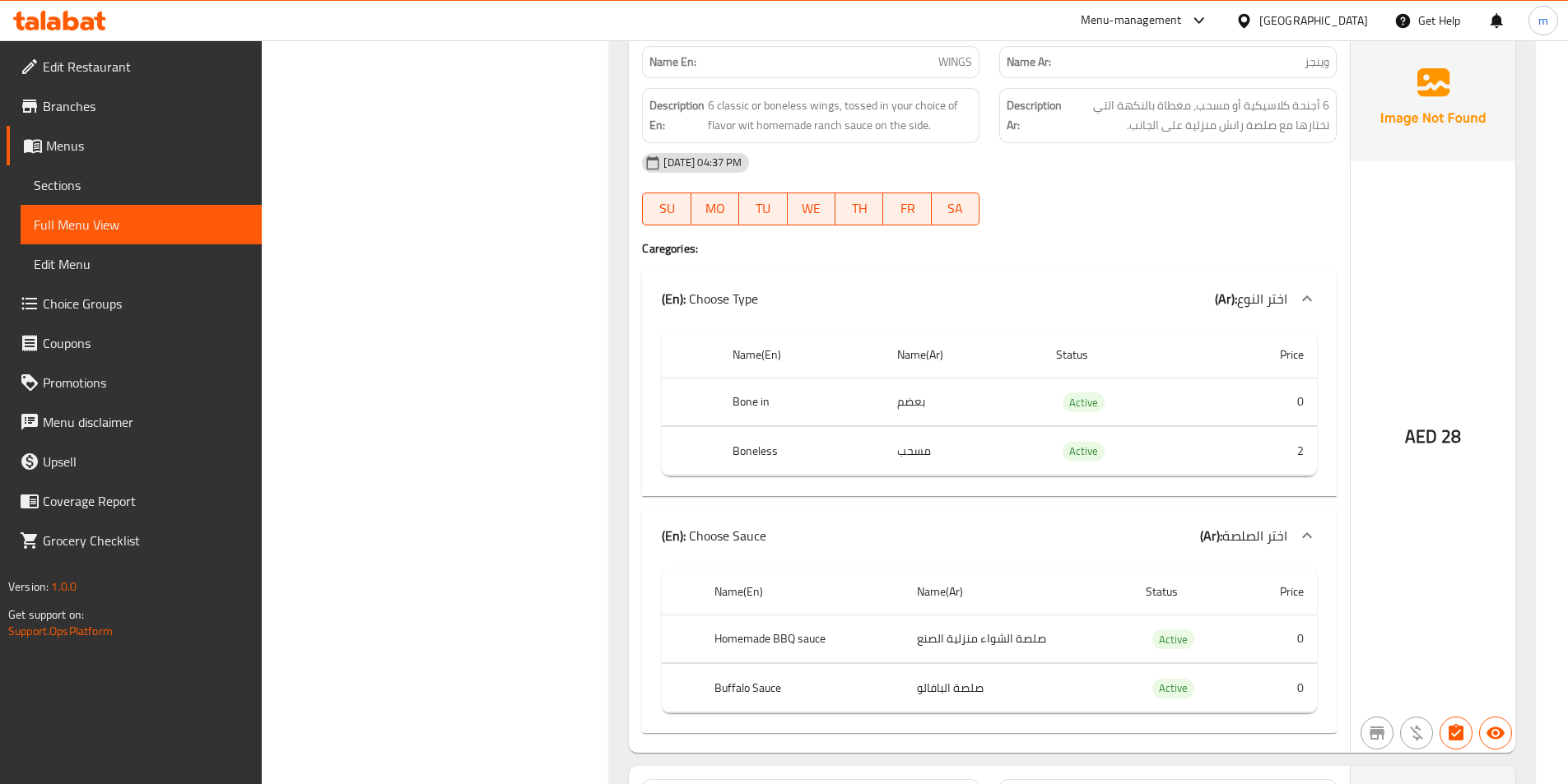
scroll to position [1069, 0]
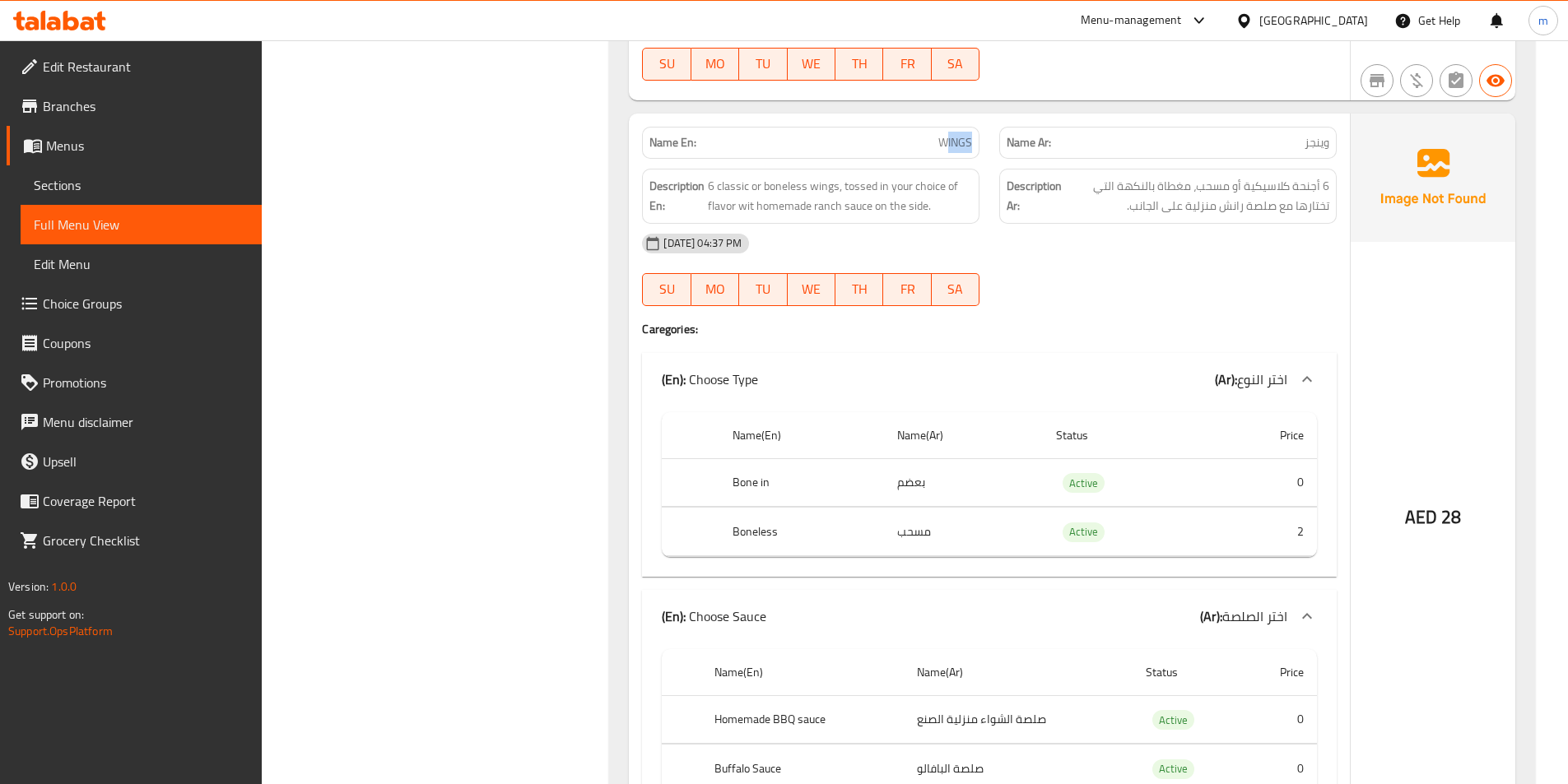
drag, startPoint x: 951, startPoint y: 145, endPoint x: 984, endPoint y: 145, distance: 33.0
click at [988, 145] on div "Name En: WINGS" at bounding box center [811, 143] width 357 height 52
click at [938, 145] on span "WINGS" at bounding box center [955, 143] width 34 height 17
drag, startPoint x: 921, startPoint y: 147, endPoint x: 1066, endPoint y: 152, distance: 145.1
click at [1065, 152] on div "Name En: WINGS Name Ar: وينجز" at bounding box center [989, 143] width 715 height 52
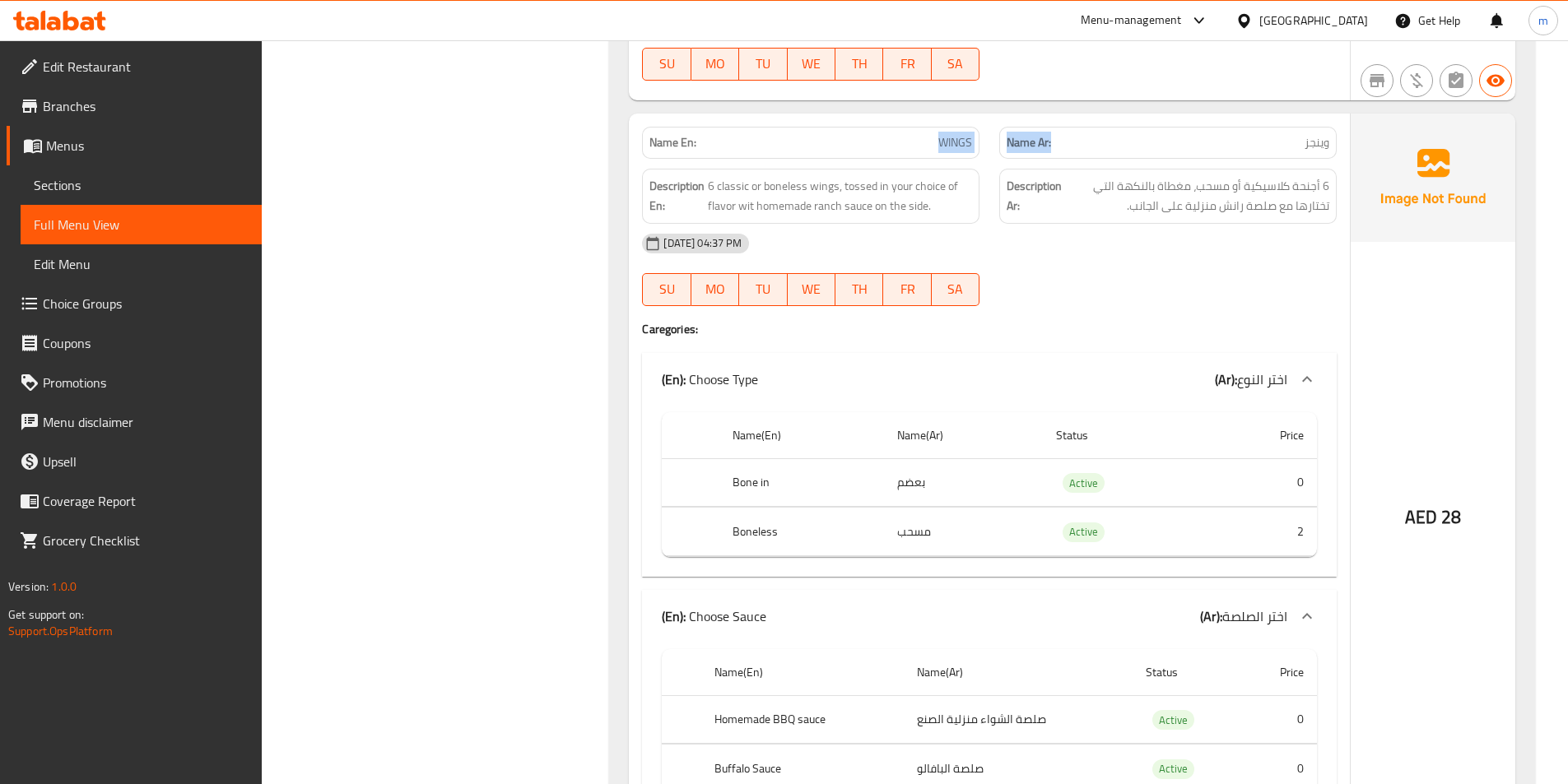
copy div "WINGS Name Ar:"
click at [866, 160] on div "Description En: 6 classic or boneless wings, tossed in your choice of flavor wi…" at bounding box center [811, 197] width 357 height 75
drag, startPoint x: 892, startPoint y: 145, endPoint x: 969, endPoint y: 152, distance: 77.3
click at [969, 151] on p "Name En: WINGS" at bounding box center [811, 143] width 323 height 17
copy span "WINGS"
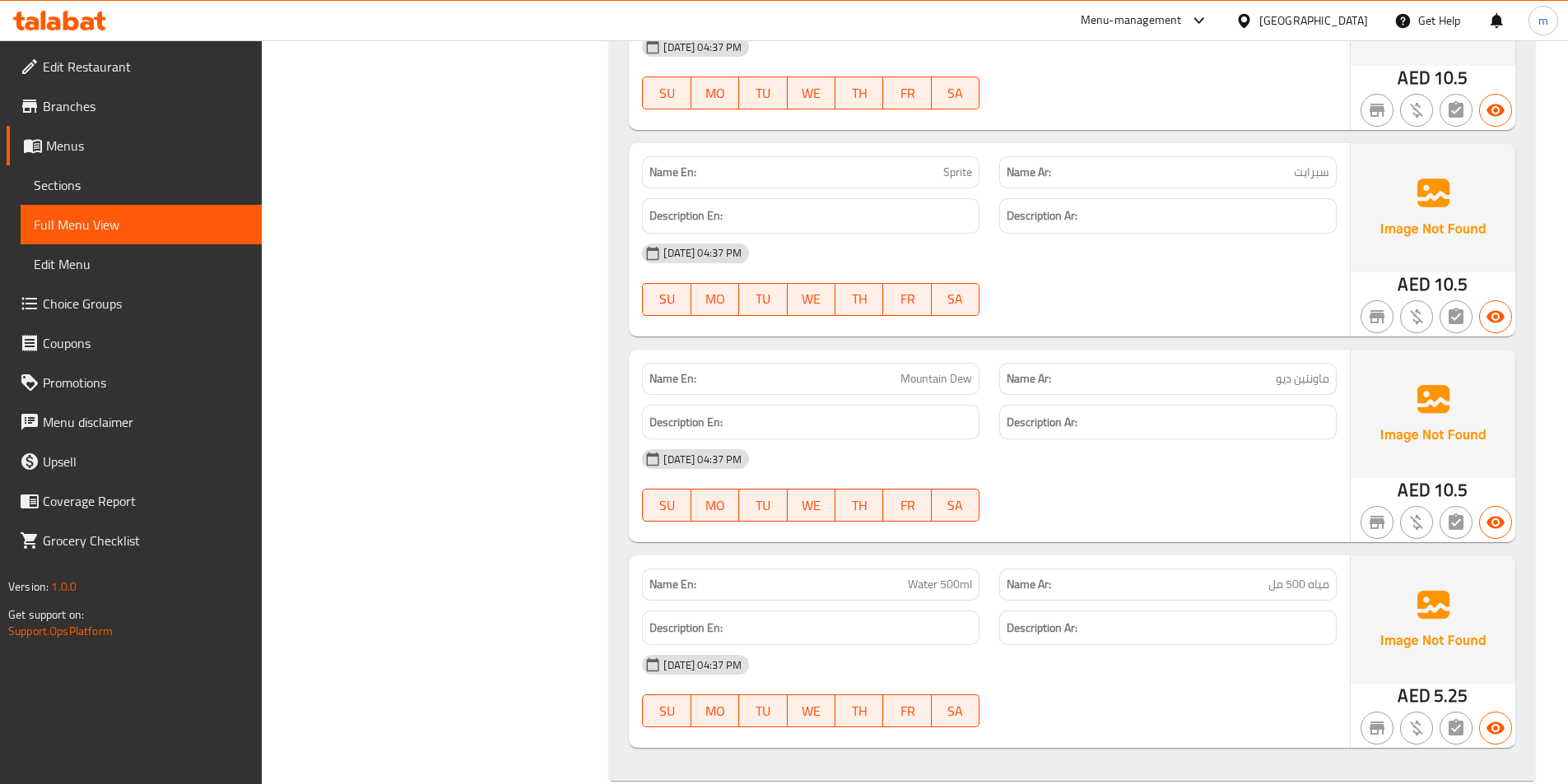
scroll to position [9331, 0]
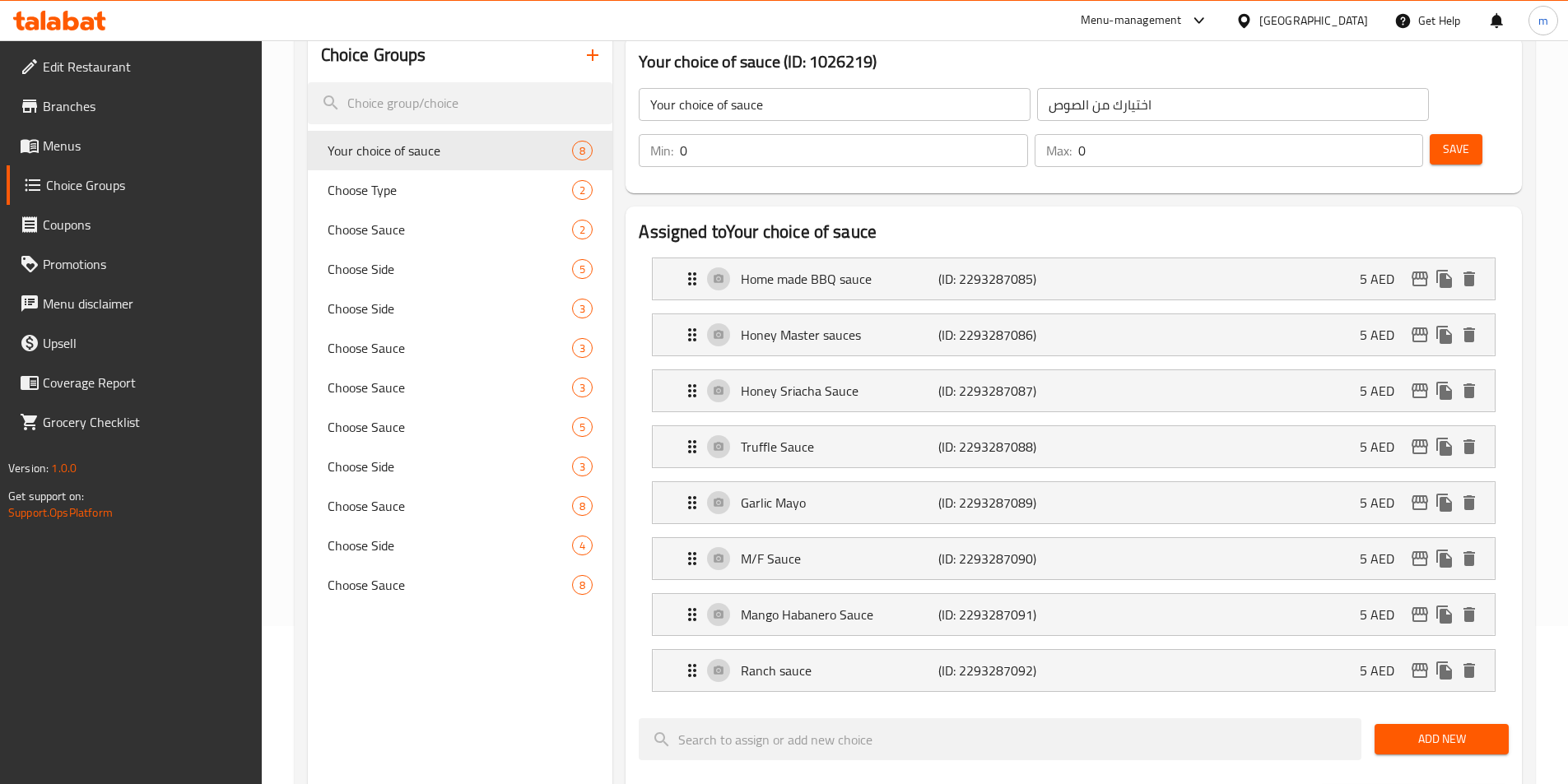
scroll to position [165, 0]
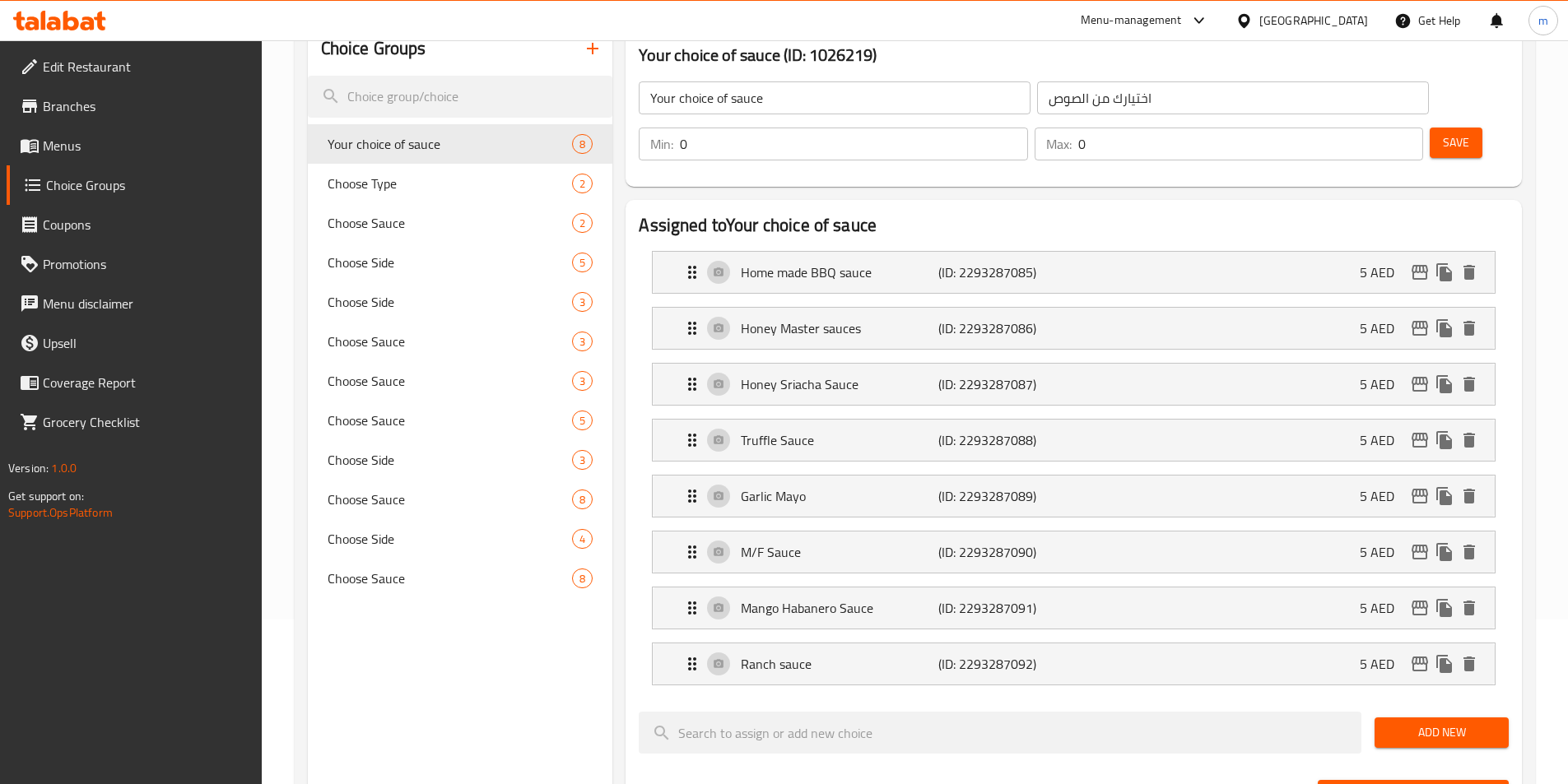
click at [81, 145] on span "Menus" at bounding box center [146, 145] width 206 height 20
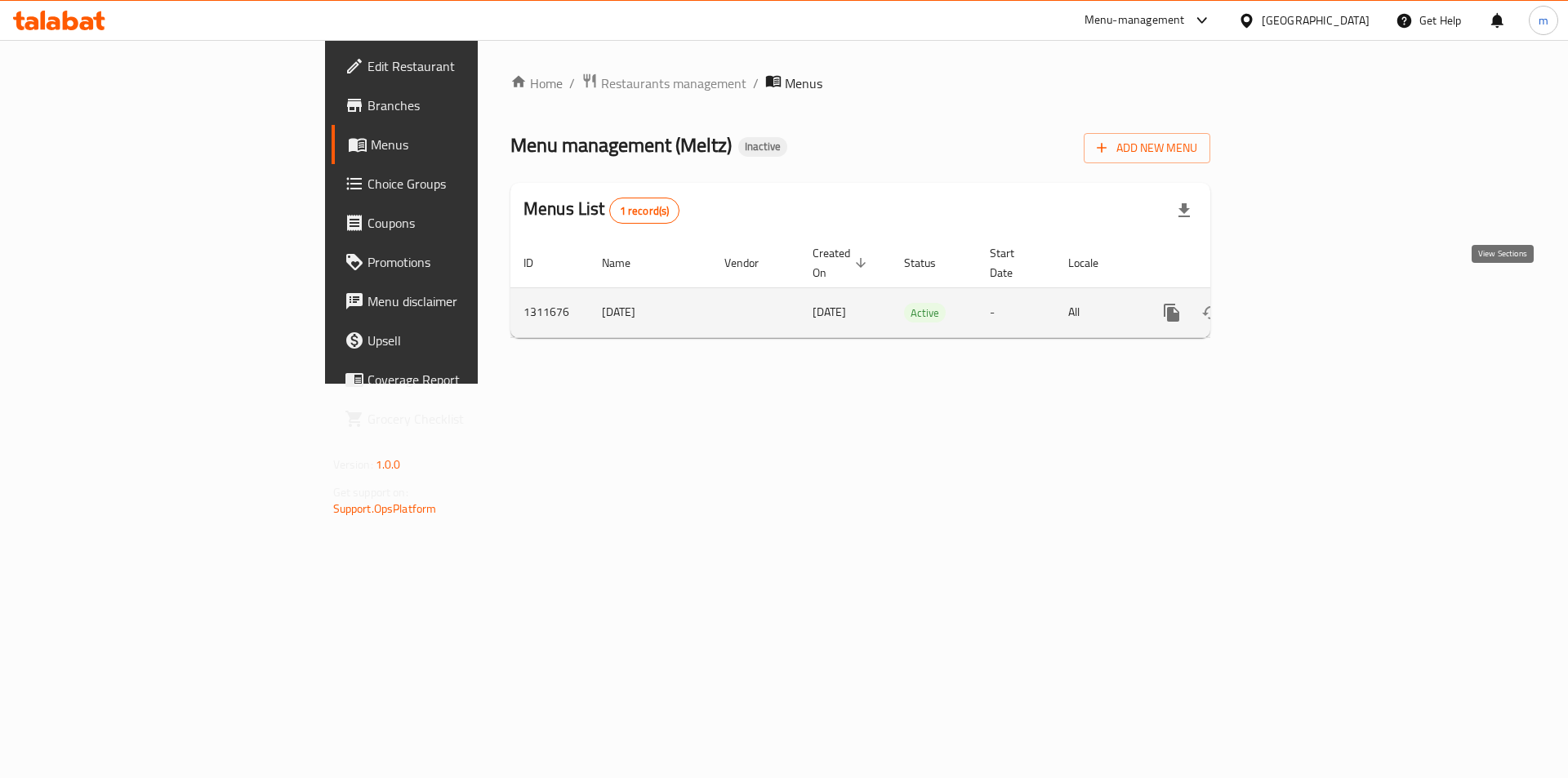
click at [1309, 293] on link "enhanced table" at bounding box center [1288, 312] width 39 height 39
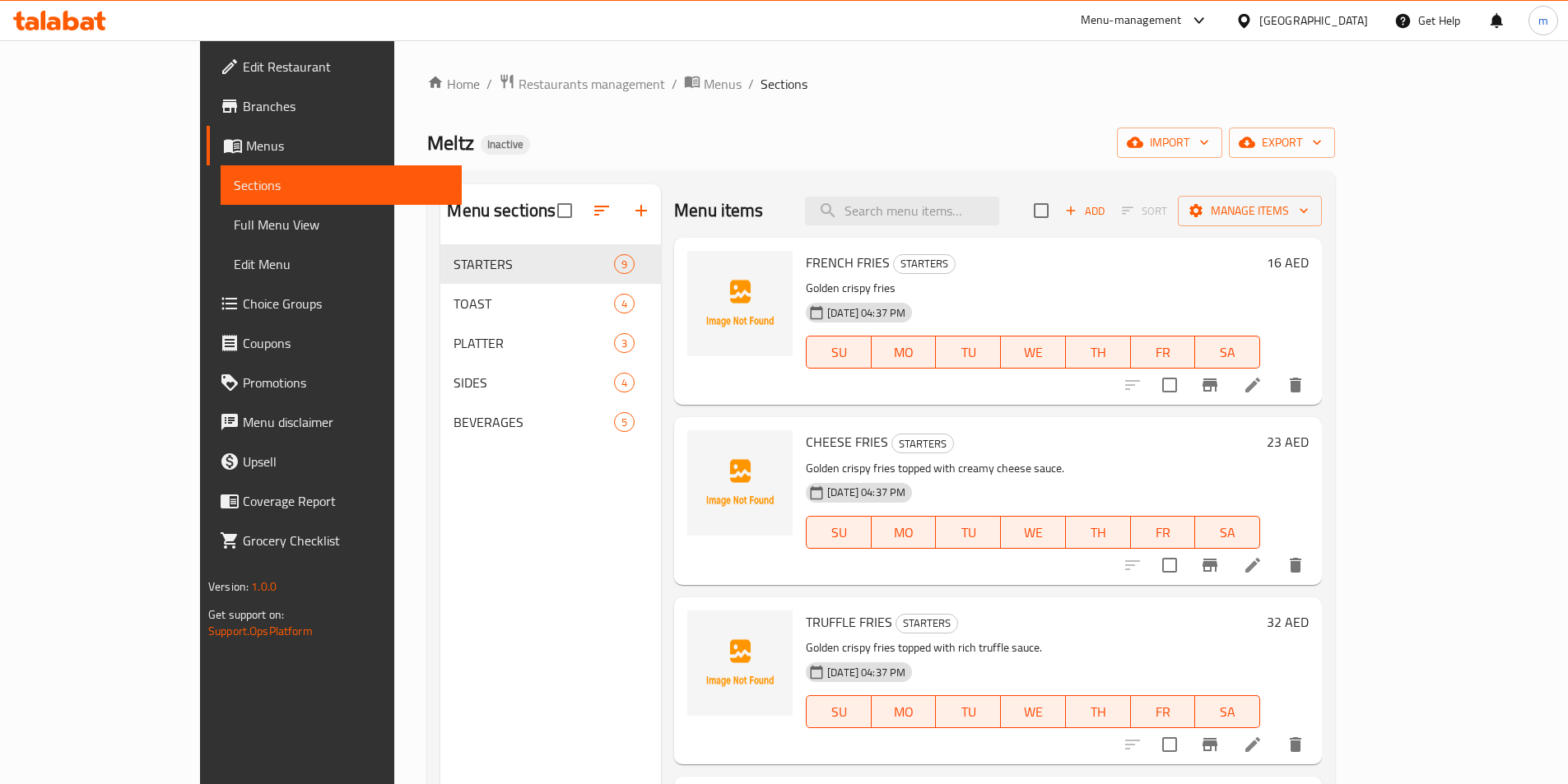
drag, startPoint x: 903, startPoint y: 310, endPoint x: 677, endPoint y: 309, distance: 226.0
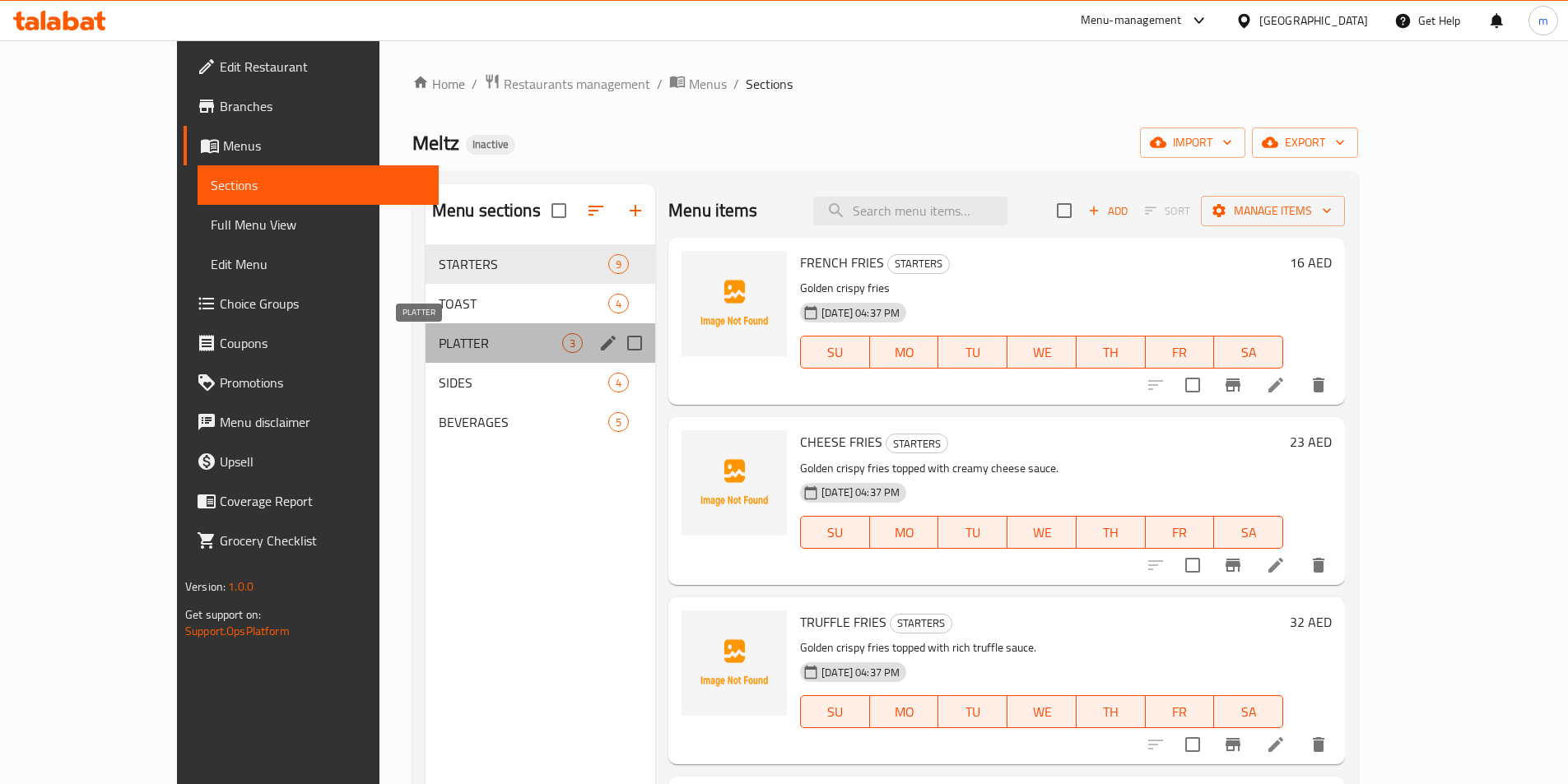
click at [438, 333] on span "PLATTER" at bounding box center [500, 343] width 124 height 20
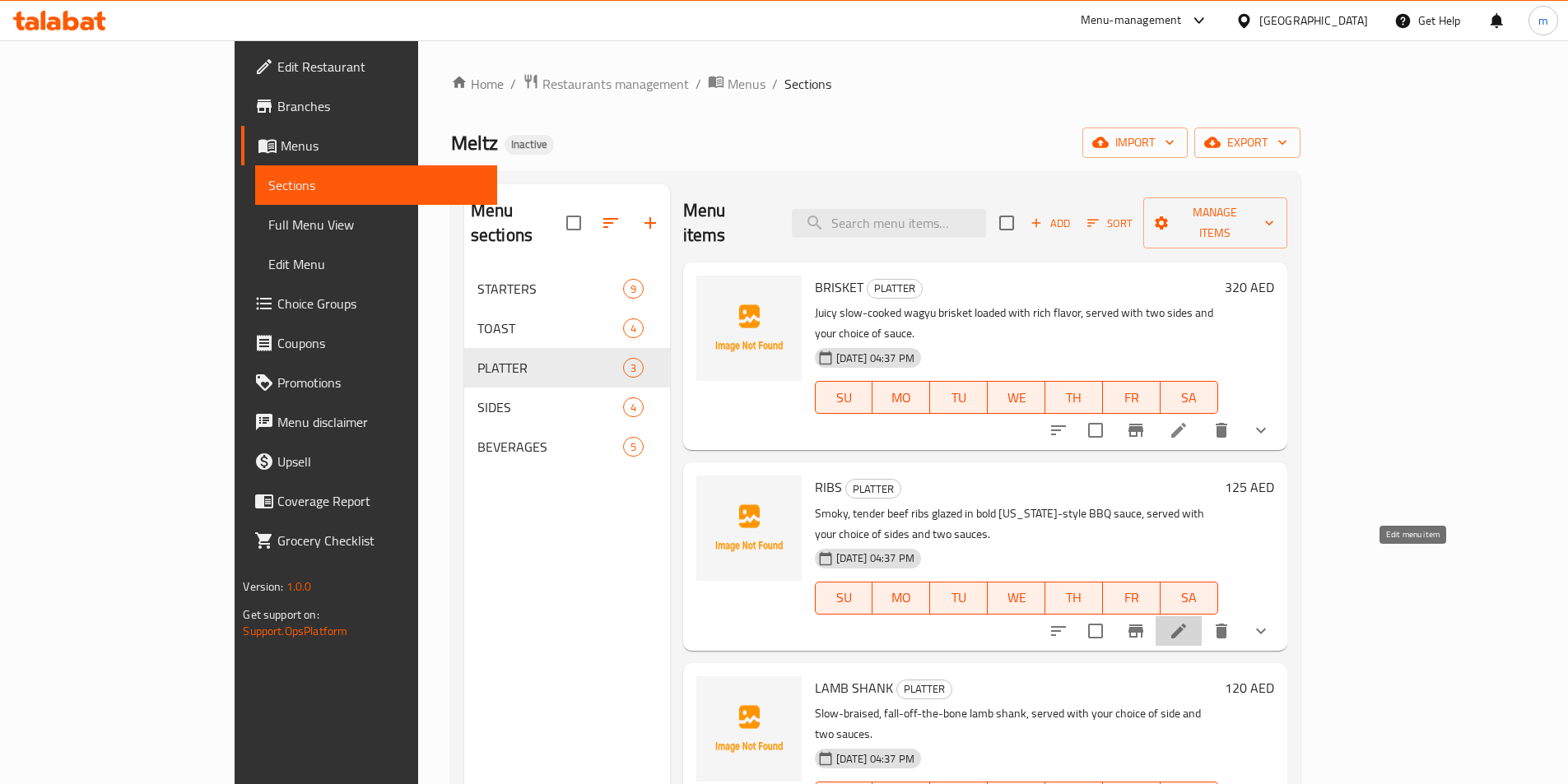
click at [1189, 621] on icon at bounding box center [1179, 631] width 20 height 20
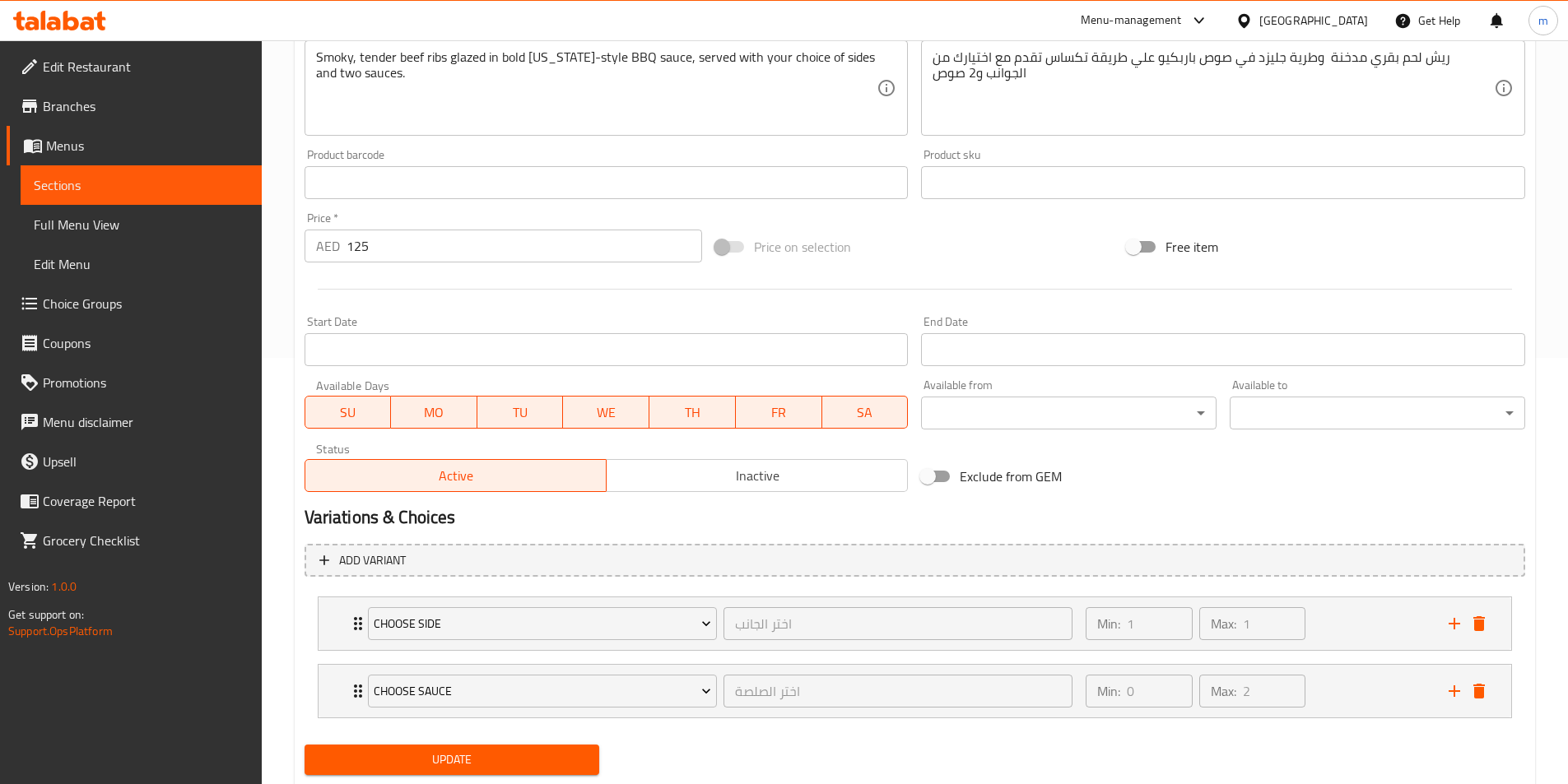
scroll to position [473, 0]
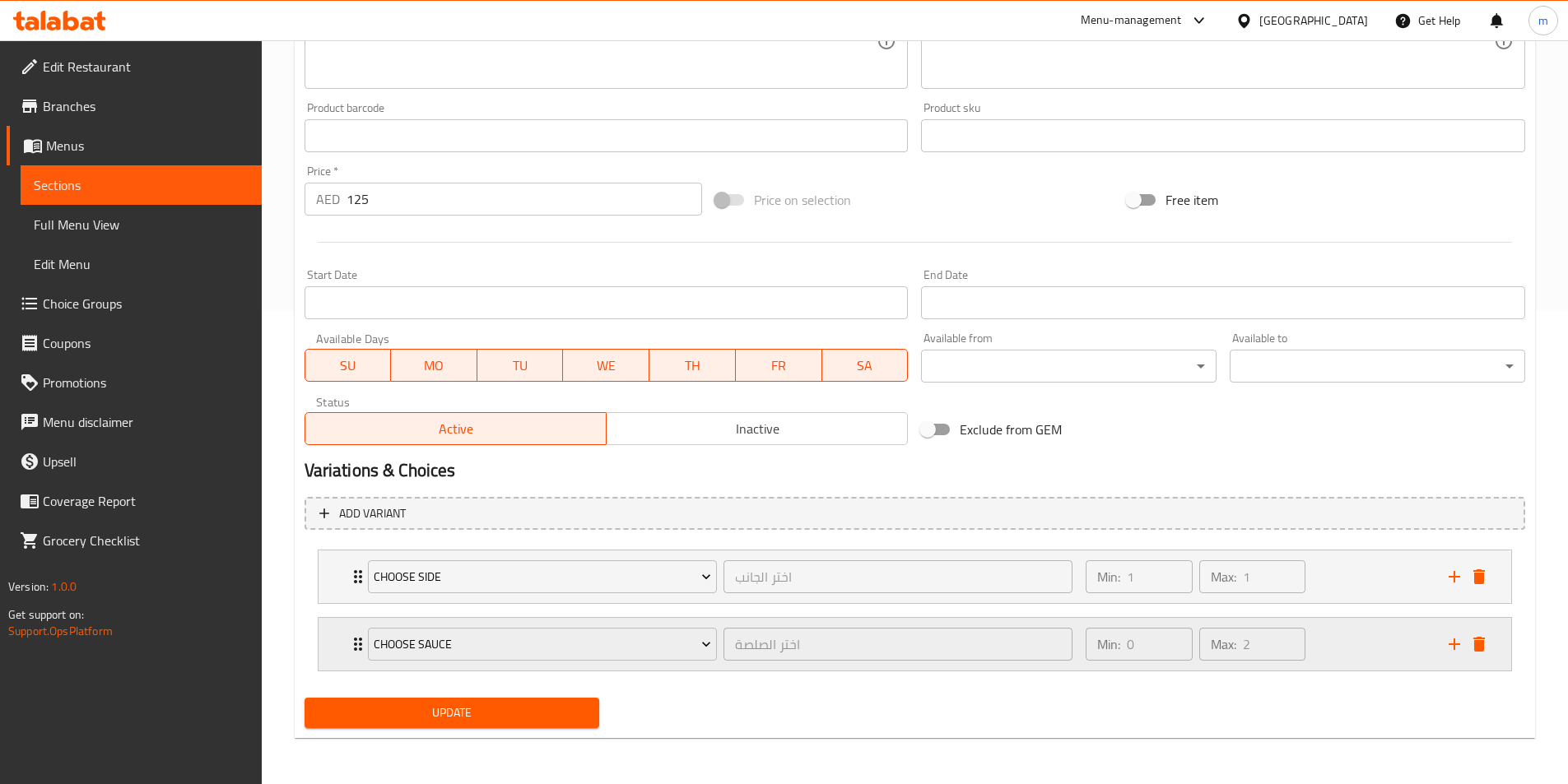
click at [1396, 640] on div "Min: 0 ​ Max: 2 ​" at bounding box center [1257, 644] width 362 height 53
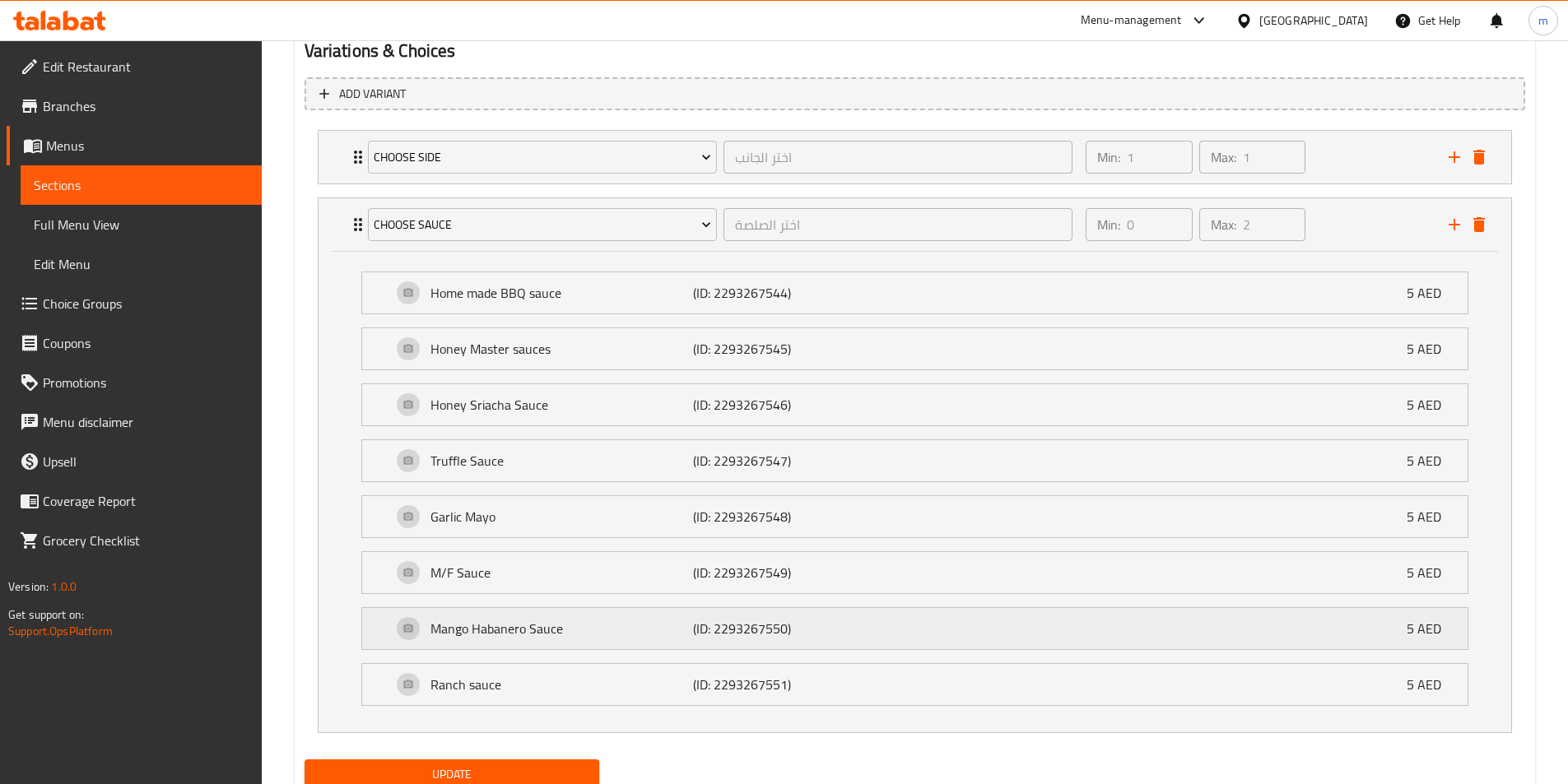
scroll to position [953, 0]
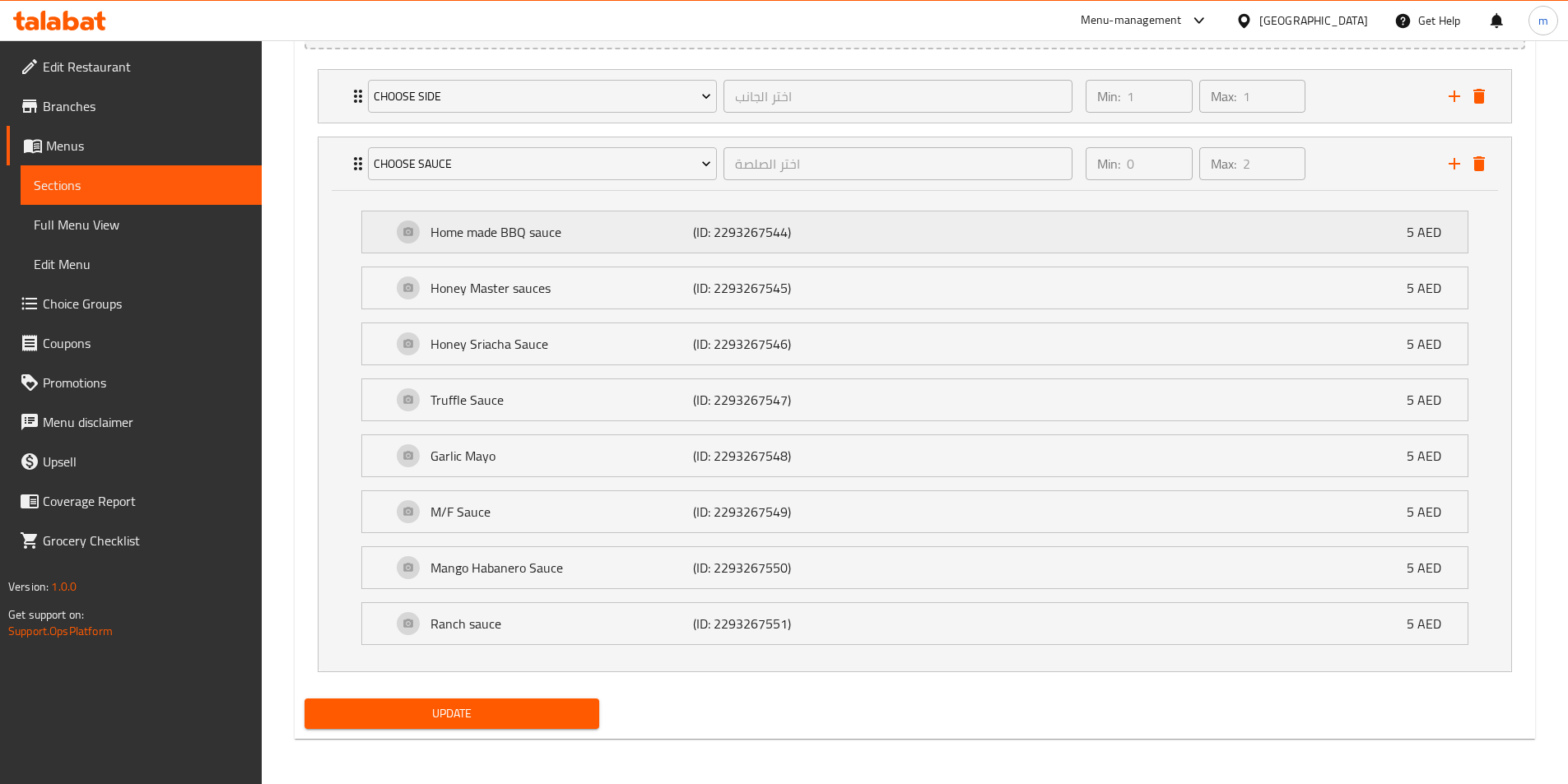
click at [548, 248] on div "Home made BBQ sauce (ID: 2293267544) 5 AED" at bounding box center [920, 231] width 1056 height 41
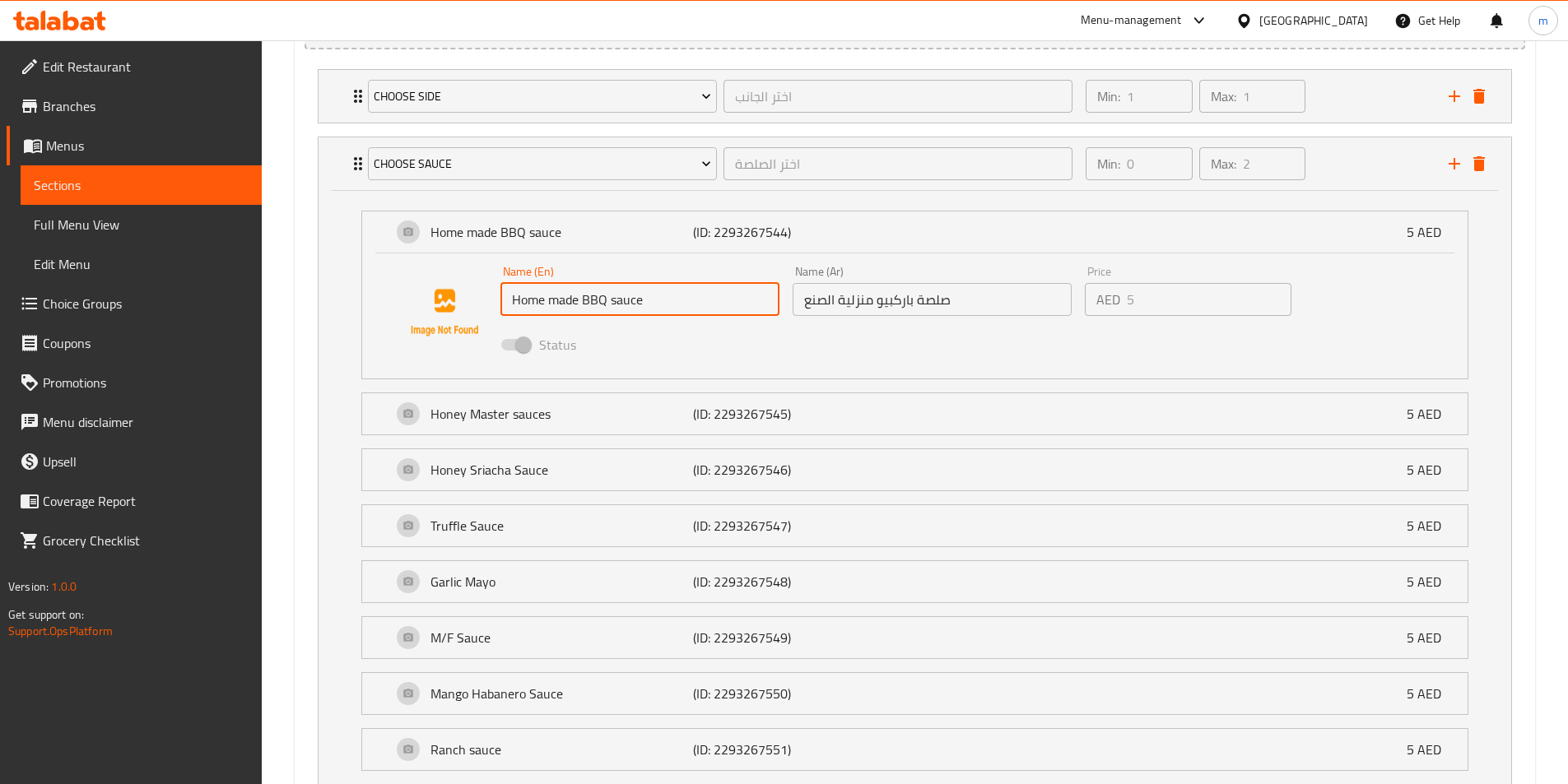
drag, startPoint x: 645, startPoint y: 304, endPoint x: 492, endPoint y: 300, distance: 153.1
click at [492, 300] on div "Name (En) Home made BBQ sauce Name (En) Name (Ar) صلصة باركبيو منزلية الصنع Nam…" at bounding box center [914, 313] width 1053 height 112
click at [899, 308] on input "صلصة باركبيو منزلية الصنع" at bounding box center [932, 299] width 279 height 33
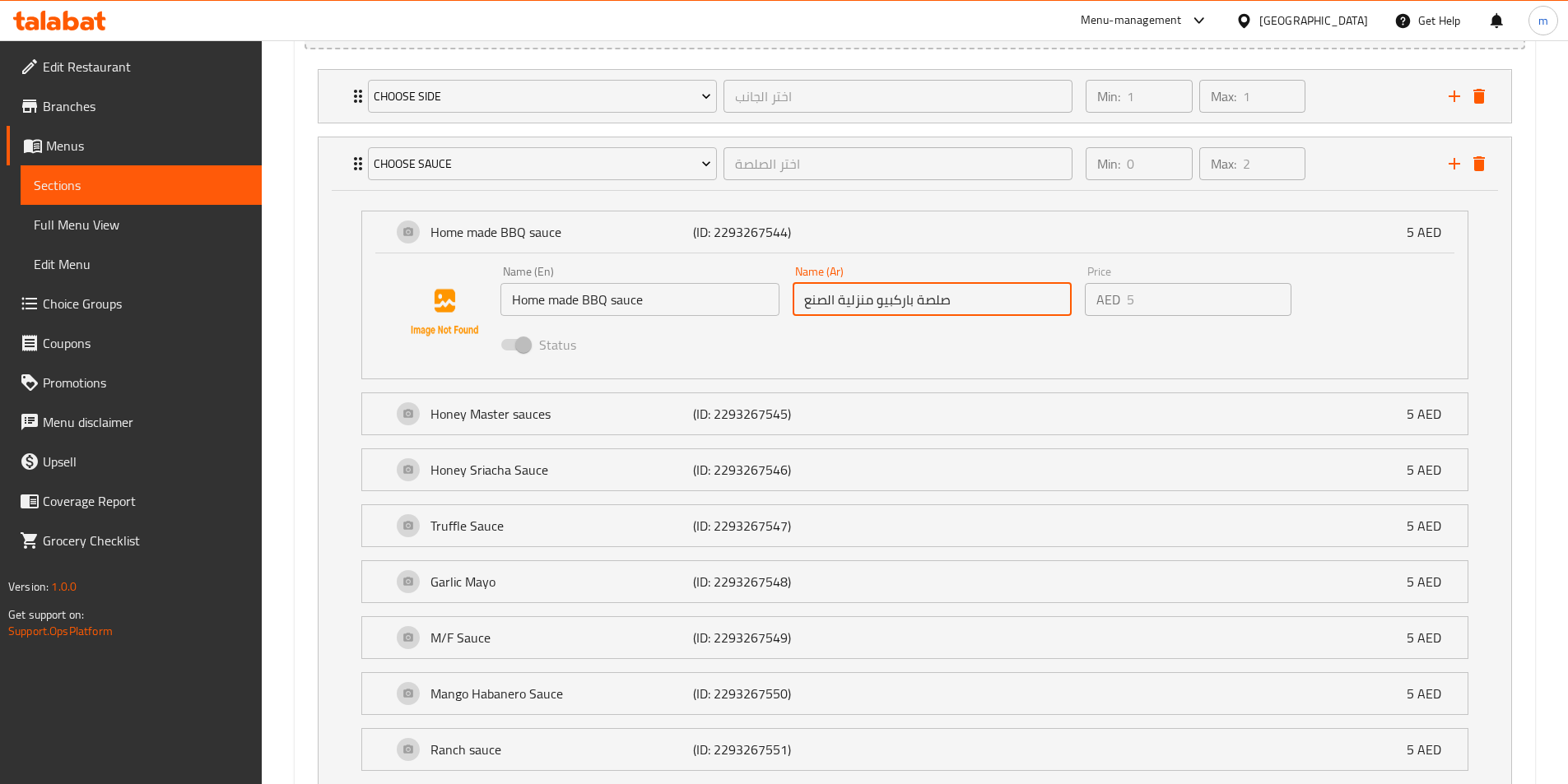
click at [899, 308] on input "صلصة باركبيو منزلية الصنع" at bounding box center [932, 299] width 279 height 33
click at [642, 420] on p "Honey Master sauces" at bounding box center [562, 414] width 264 height 20
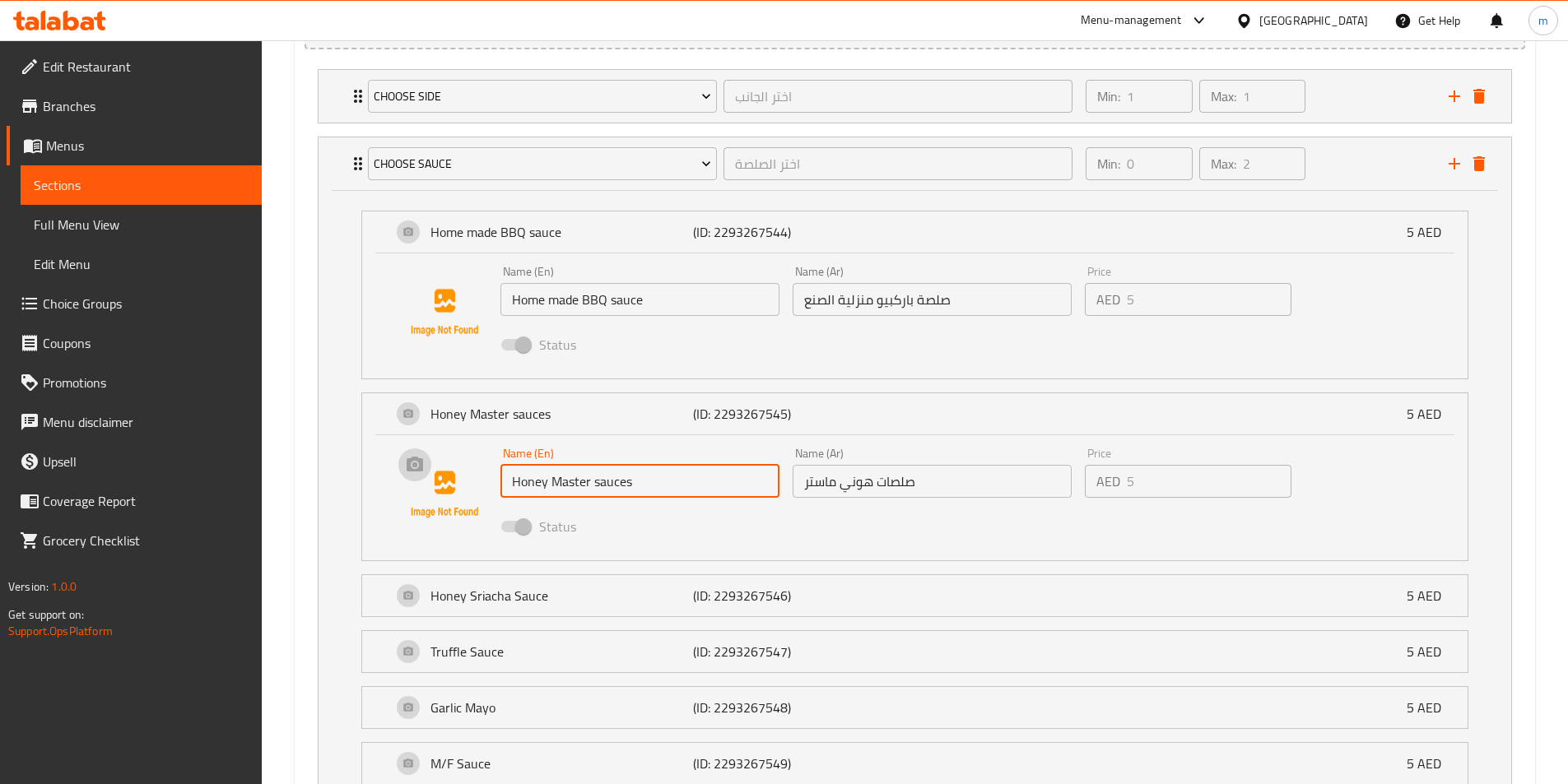
drag, startPoint x: 430, startPoint y: 461, endPoint x: 367, endPoint y: 460, distance: 63.0
click at [412, 460] on div "Name (En) Honey Master sauces Name (En) Name (Ar) صلصات هوني ماستر Name (Ar) Pr…" at bounding box center [914, 494] width 1053 height 112
click at [871, 499] on div "Name (Ar) صلصات هوني ماستر Name (Ar)" at bounding box center [932, 472] width 292 height 63
click at [873, 489] on input "صلصات هوني ماستر" at bounding box center [932, 481] width 279 height 33
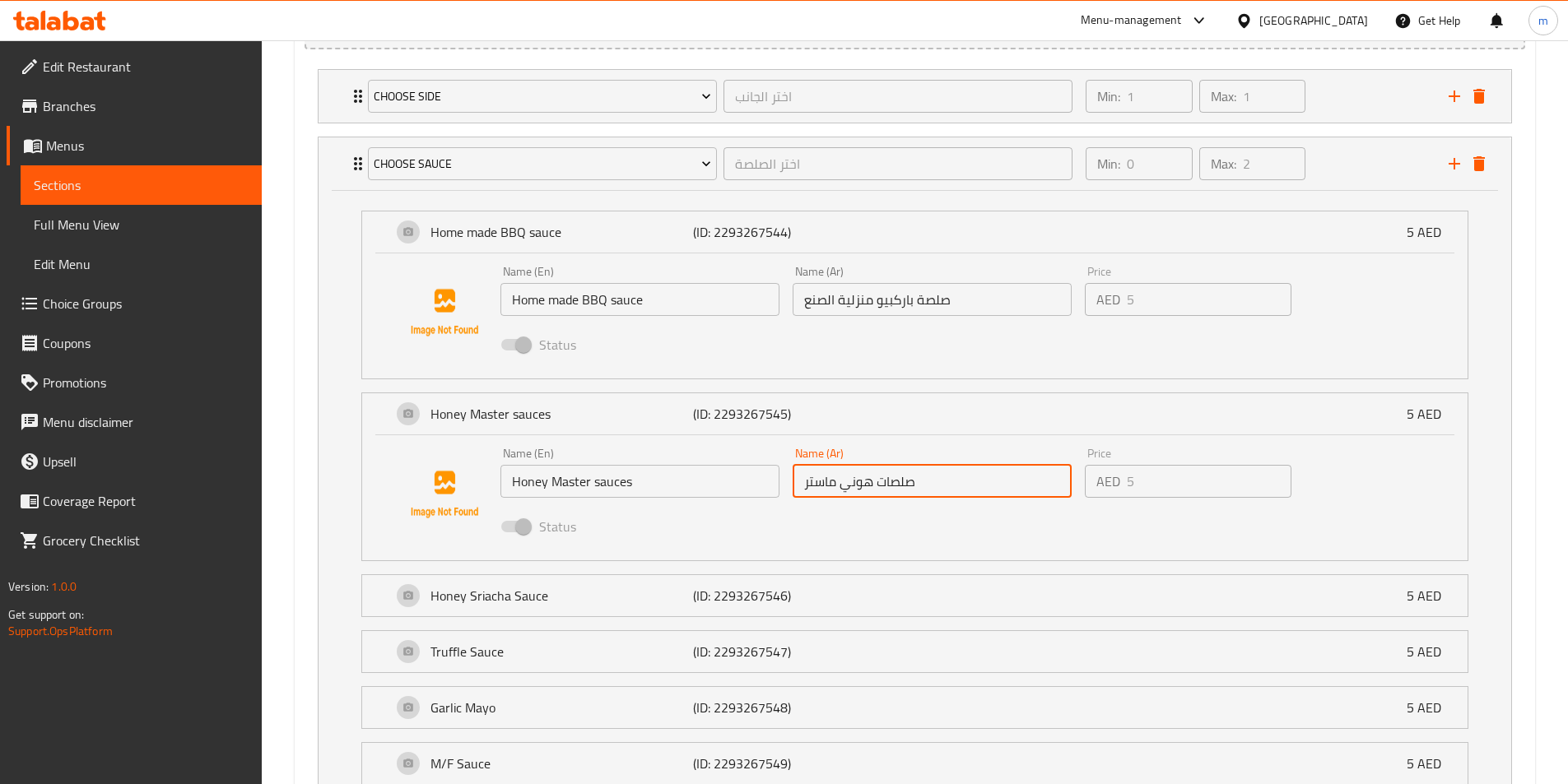
click at [873, 489] on input "صلصات هوني ماستر" at bounding box center [932, 481] width 279 height 33
click at [873, 489] on input "صلصات هوني ماستر" at bounding box center [932, 481] width 279 height 33
click at [676, 586] on p "Honey Sriacha Sauce" at bounding box center [562, 596] width 264 height 20
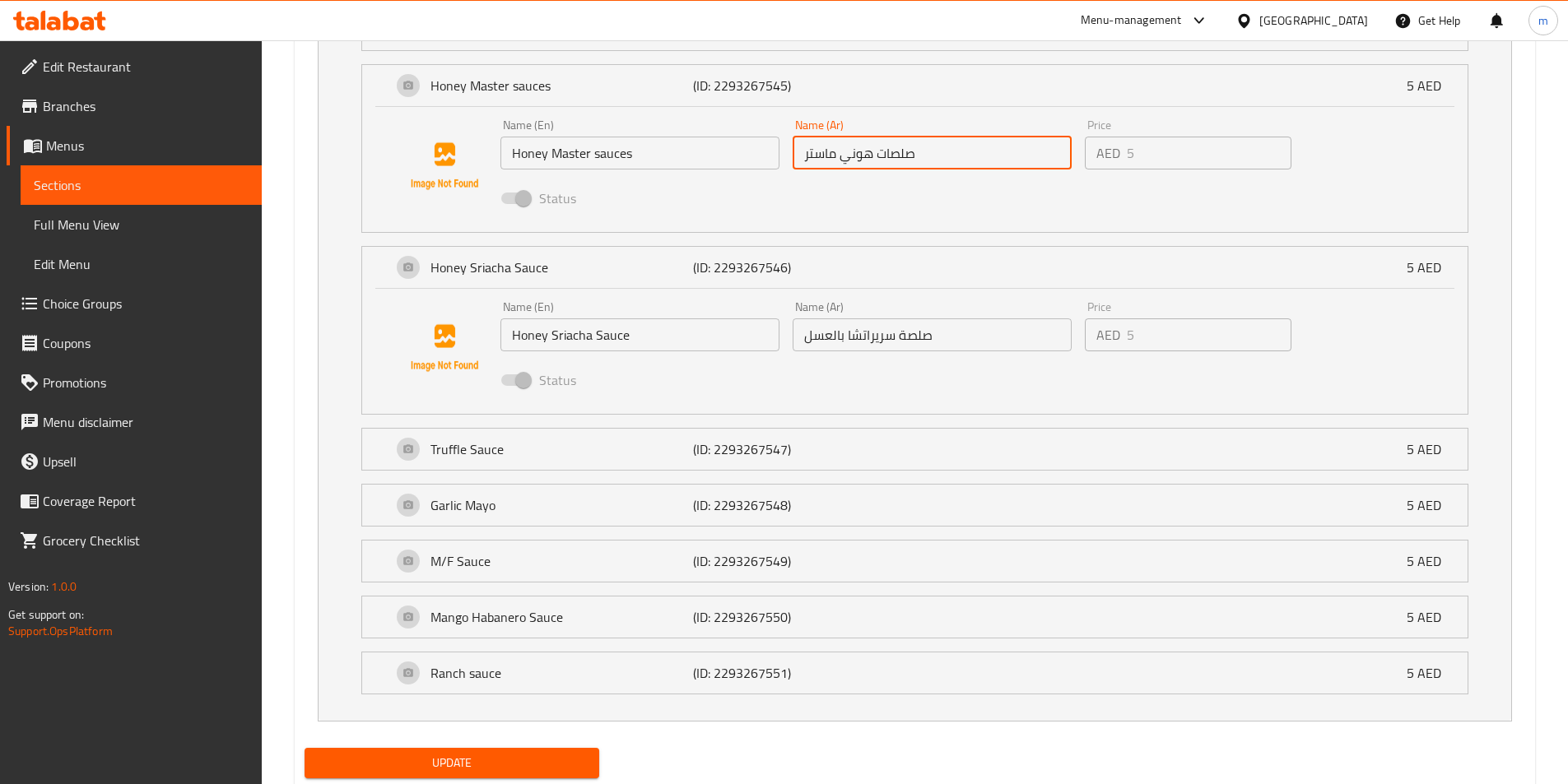
scroll to position [1283, 0]
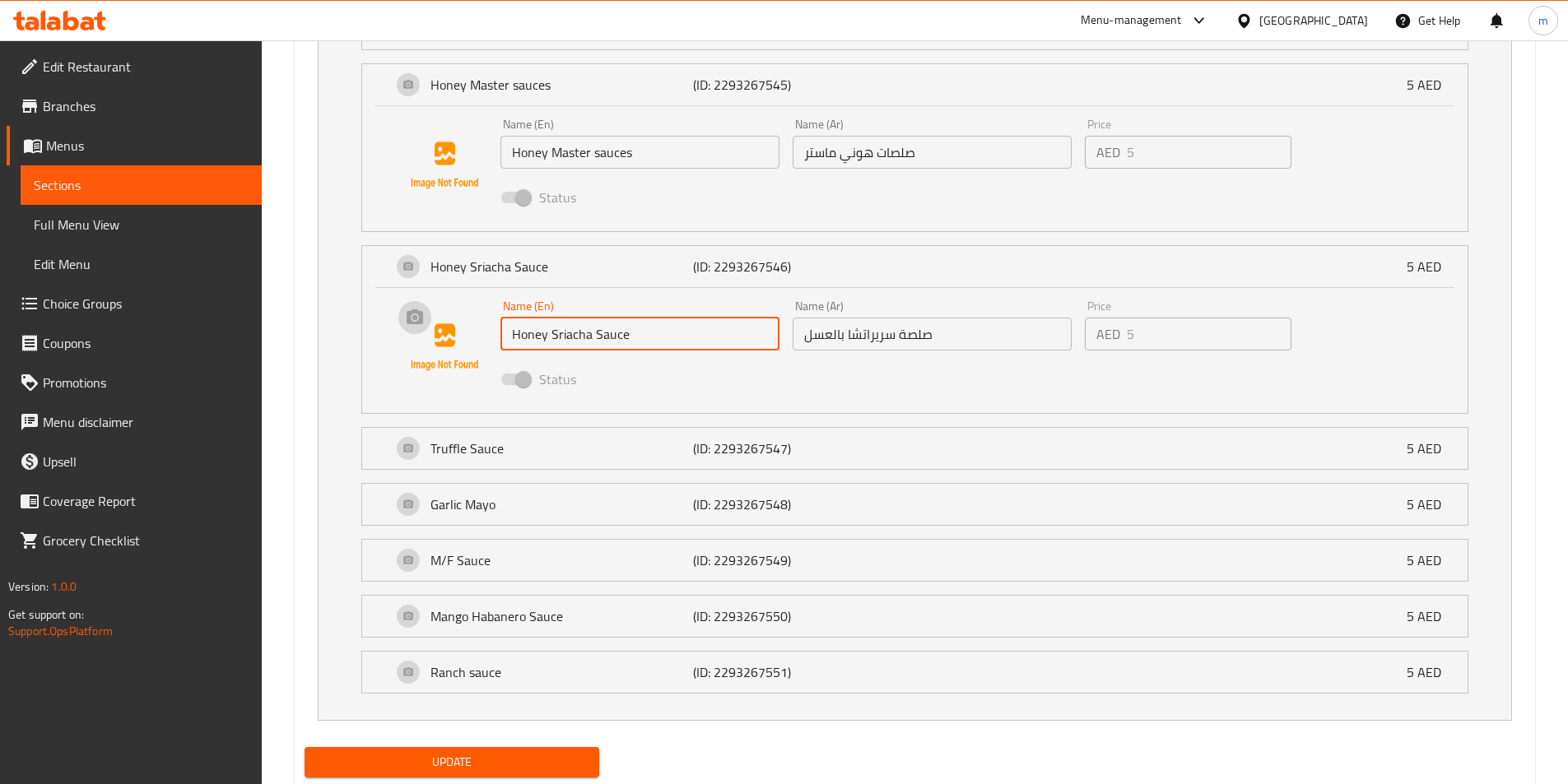
drag, startPoint x: 633, startPoint y: 338, endPoint x: 408, endPoint y: 327, distance: 225.3
click at [407, 328] on div "Name (En) [PERSON_NAME] Sauce Name (En) Name (Ar) صلصة سريراتشا بالعسل Name (Ar…" at bounding box center [914, 347] width 1053 height 112
click at [821, 334] on input "صلصة سريراتشا بالعسل" at bounding box center [932, 334] width 279 height 33
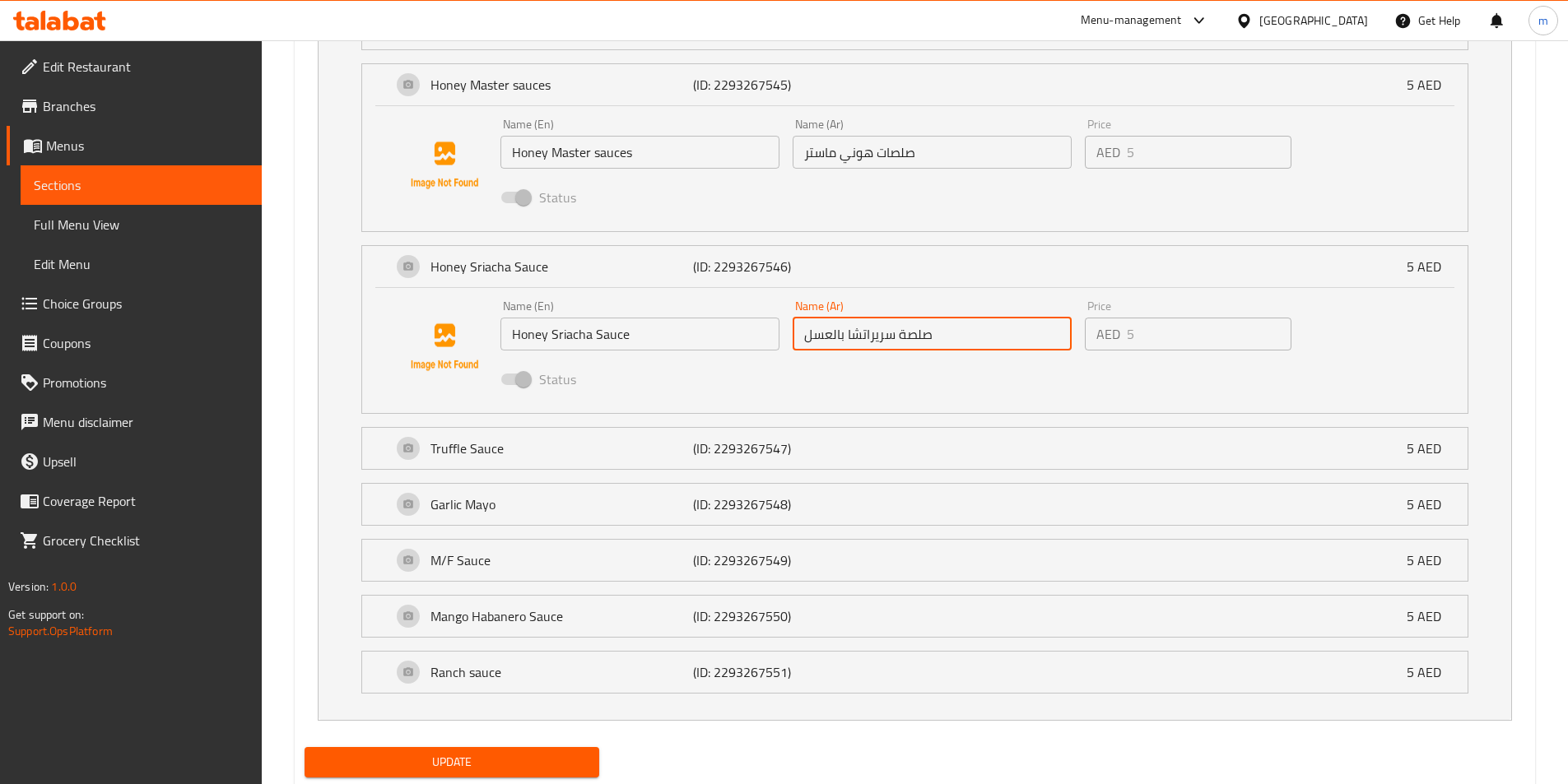
click at [821, 334] on input "صلصة سريراتشا بالعسل" at bounding box center [932, 334] width 279 height 33
click at [556, 450] on p "Truffle Sauce" at bounding box center [562, 448] width 264 height 20
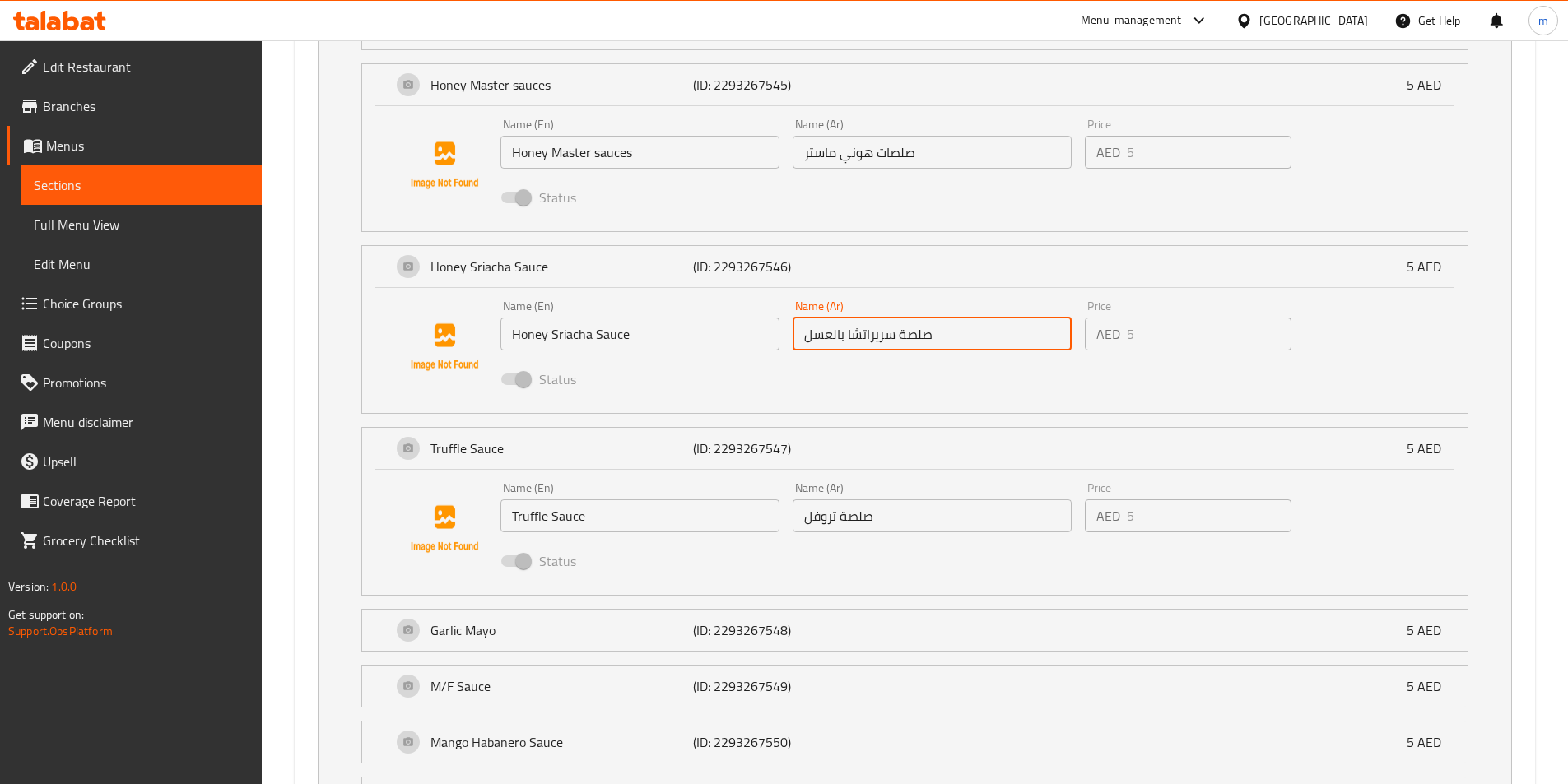
click at [298, 489] on div "Add variant Choose Side اختر الجانب ​ Min: 1 ​ Max: 1 ​ French Fries (ID: 22932…" at bounding box center [915, 274] width 1234 height 1187
click at [911, 516] on input "صلصة تروفل" at bounding box center [932, 516] width 279 height 33
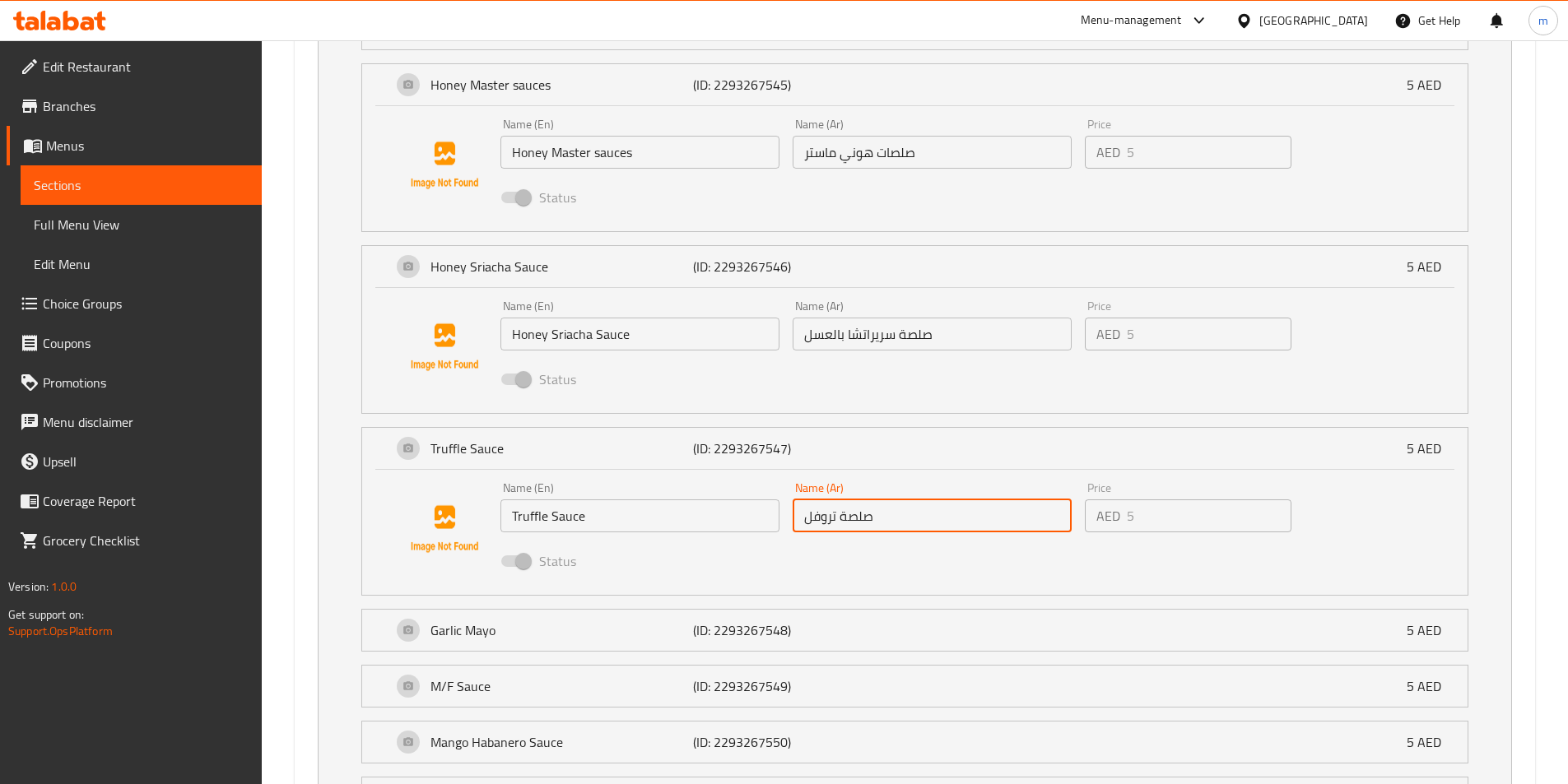
drag, startPoint x: 911, startPoint y: 516, endPoint x: 441, endPoint y: 490, distance: 470.7
click at [449, 491] on div "Name (En) Truffle Sauce Name (En) Name (Ar) صلصة تروفل Name (Ar) Price AED 5 Pr…" at bounding box center [914, 529] width 1053 height 112
click at [914, 513] on input "صلصة تروفل" at bounding box center [932, 516] width 279 height 33
click at [712, 547] on div "Name (En) Truffle Sauce Name (En) Name (Ar) صلصة تروفل Name (Ar) Price AED 5 Pr…" at bounding box center [933, 530] width 878 height 108
click at [928, 524] on input "صلصة تروفل" at bounding box center [932, 516] width 279 height 33
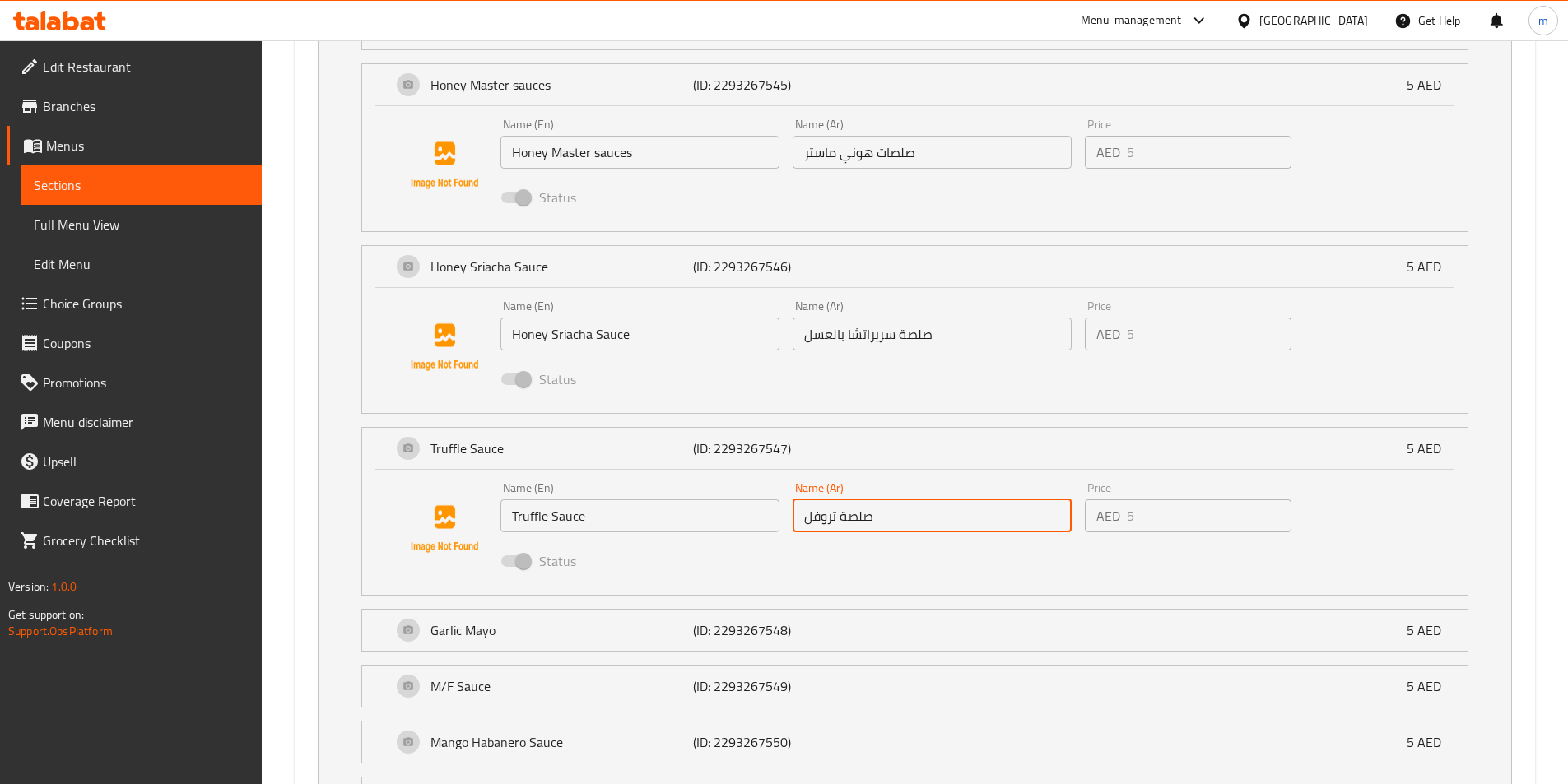
drag, startPoint x: 928, startPoint y: 524, endPoint x: 913, endPoint y: 522, distance: 15.1
click at [923, 522] on input "صلصة تروفل" at bounding box center [932, 516] width 279 height 33
drag, startPoint x: 913, startPoint y: 522, endPoint x: 870, endPoint y: 520, distance: 43.0
click at [870, 520] on input "صلصة تروفل" at bounding box center [932, 516] width 279 height 33
drag, startPoint x: 876, startPoint y: 513, endPoint x: 741, endPoint y: 510, distance: 135.0
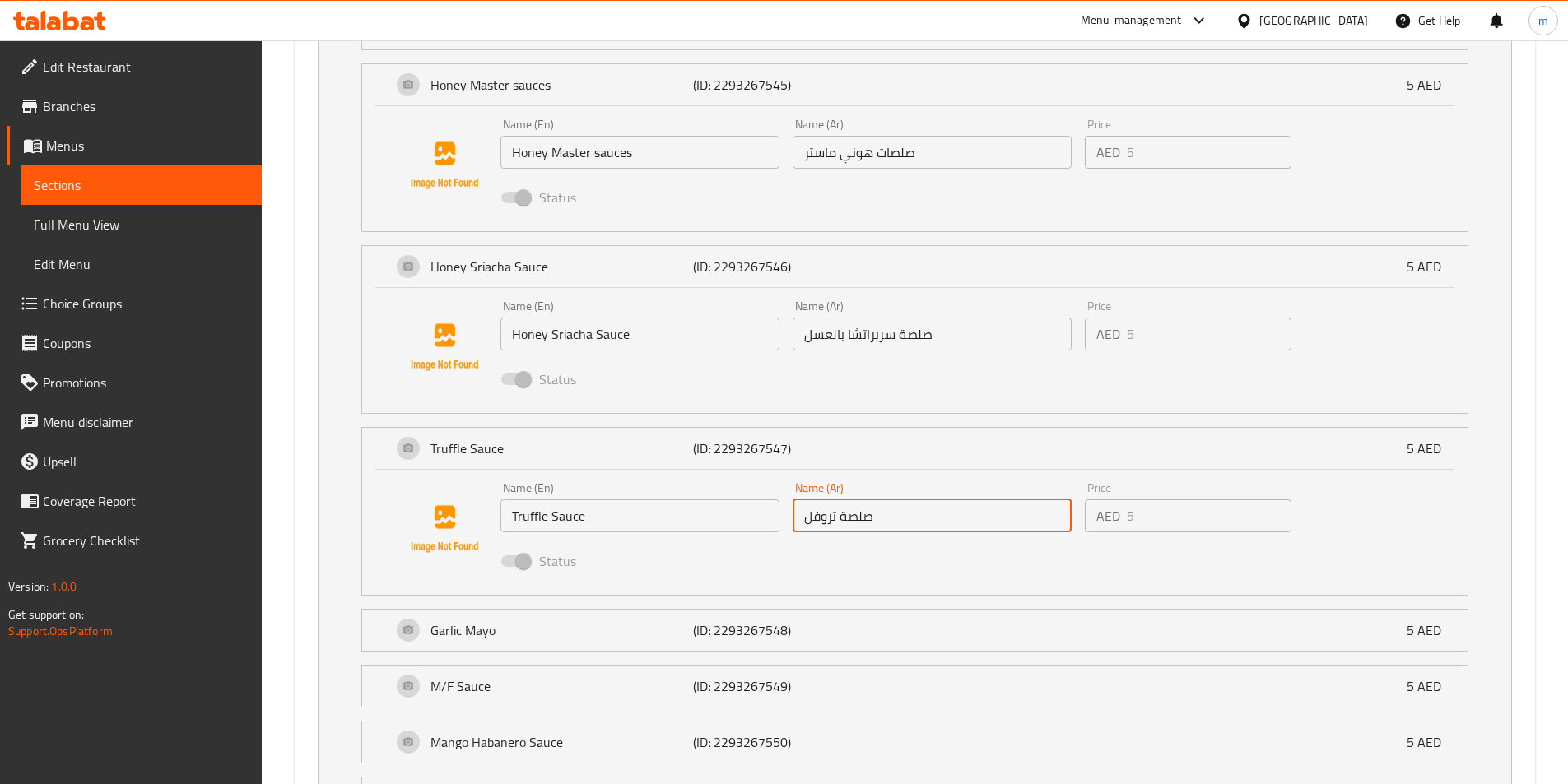
click at [731, 511] on div "Name (En) Truffle Sauce Name (En) Name (Ar) صلصة تروفل Name (Ar) Price AED 5 Pr…" at bounding box center [933, 530] width 878 height 108
click at [557, 632] on p "Garlic Mayo" at bounding box center [562, 630] width 264 height 20
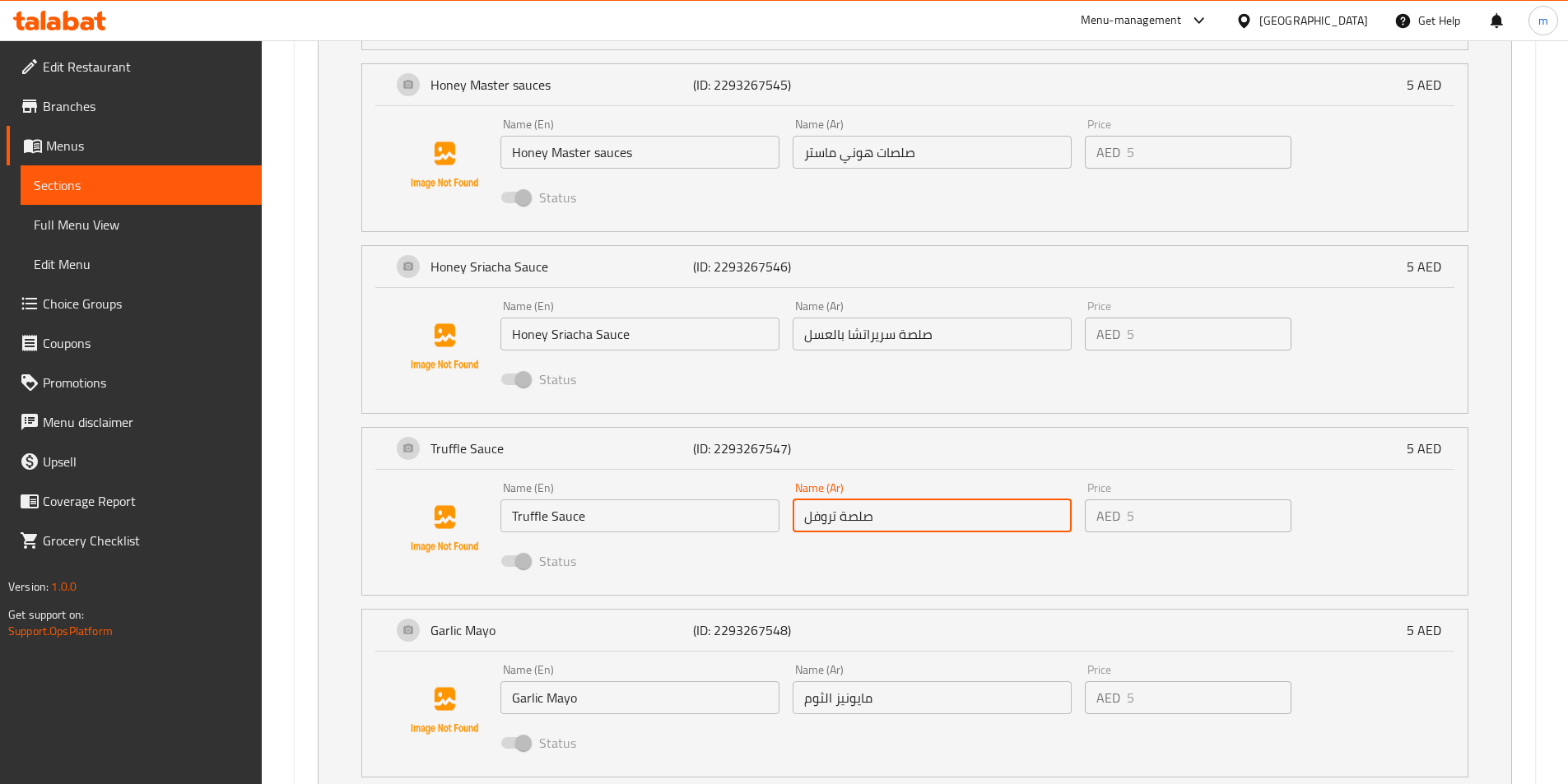
scroll to position [1572, 0]
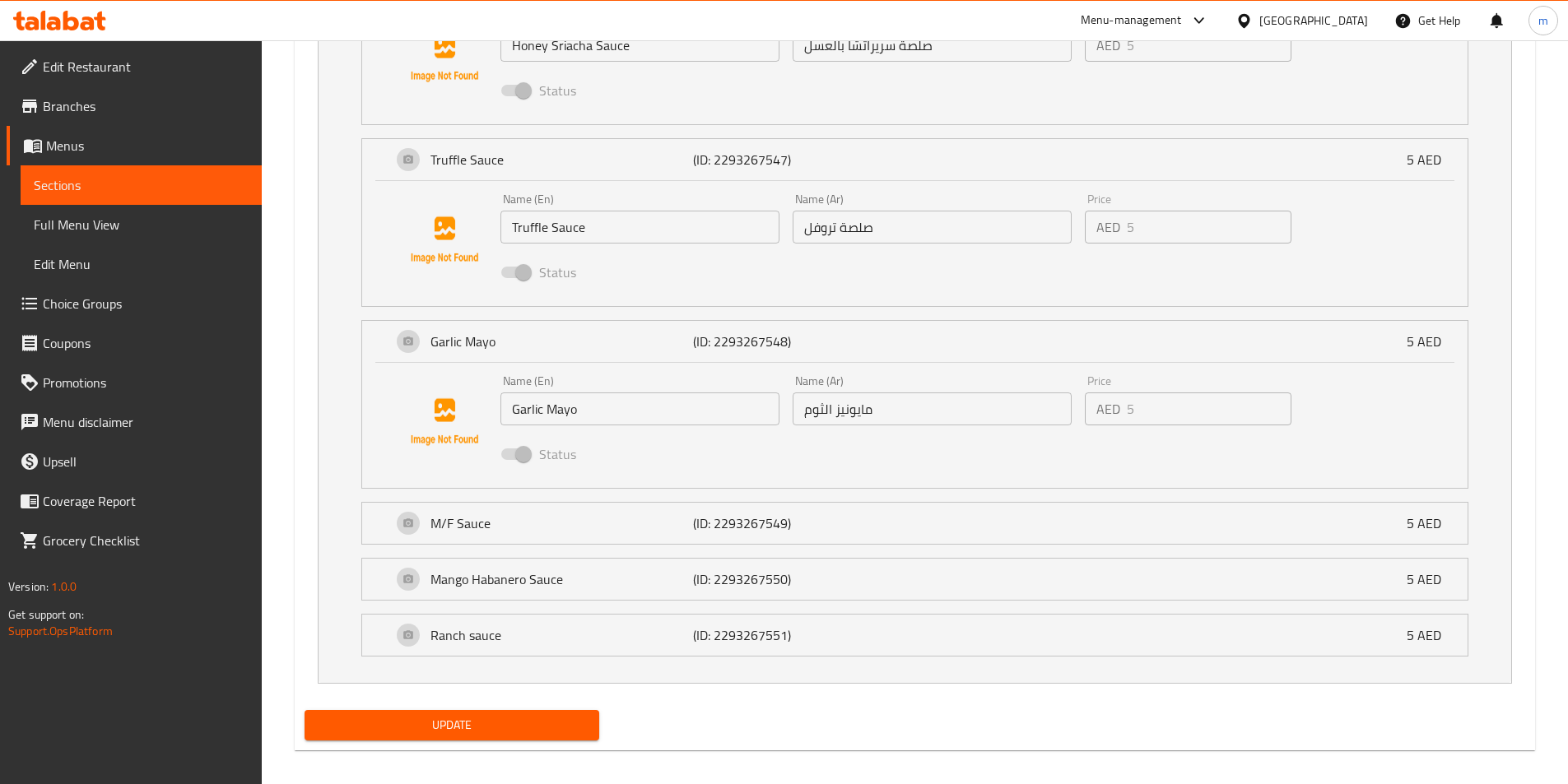
drag, startPoint x: 479, startPoint y: 394, endPoint x: 233, endPoint y: 399, distance: 246.1
click at [489, 402] on div "Name (En) Garlic Mayo Name (En) Name (Ar) مايونيز الثوم Name (Ar) Price AED 5 P…" at bounding box center [914, 422] width 1053 height 112
click at [566, 531] on p "M/F Sauce" at bounding box center [562, 523] width 264 height 20
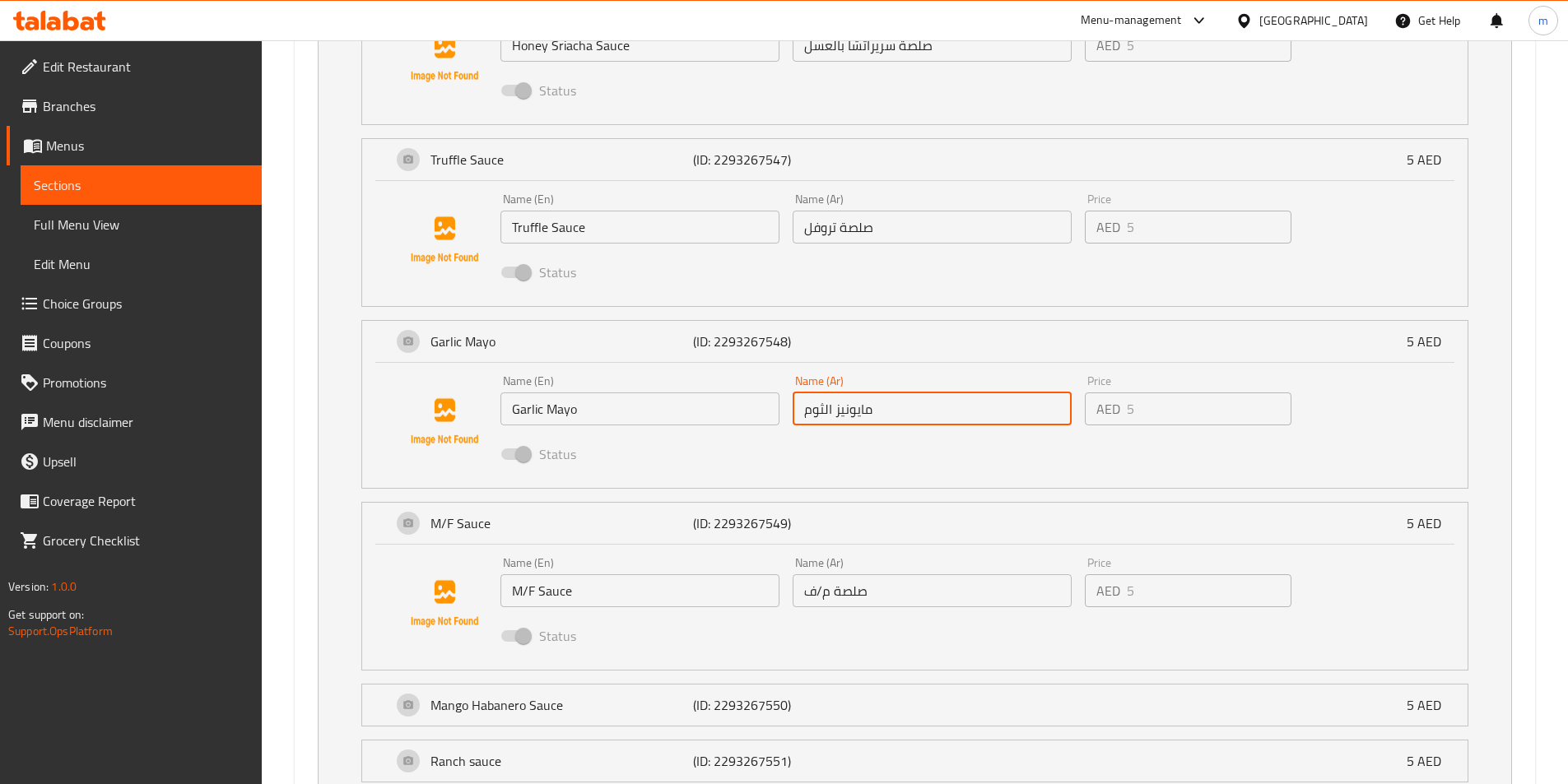
drag, startPoint x: 527, startPoint y: 584, endPoint x: 318, endPoint y: 564, distance: 210.0
click at [319, 564] on div "Home made BBQ sauce (ID: 2293267544) 5 AED Name (En) Home made BBQ sauce Name (…" at bounding box center [914, 190] width 1193 height 1236
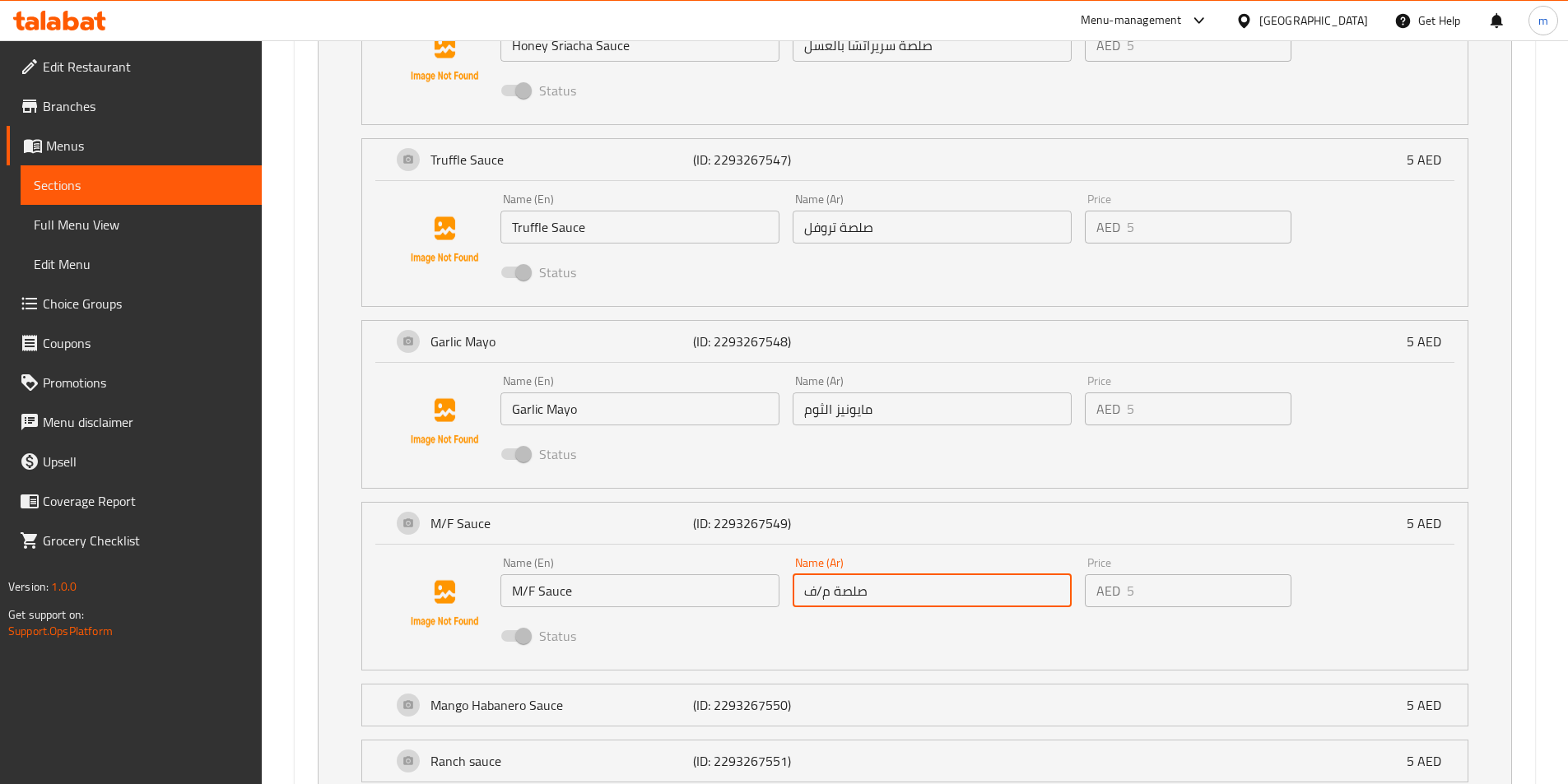
drag, startPoint x: 870, startPoint y: 596, endPoint x: 384, endPoint y: 588, distance: 486.1
click at [625, 579] on div "Name (En) M/F Sauce Name (En) Name (Ar) صلصة م/ف Name (Ar) Price AED 5 Price St…" at bounding box center [933, 605] width 878 height 108
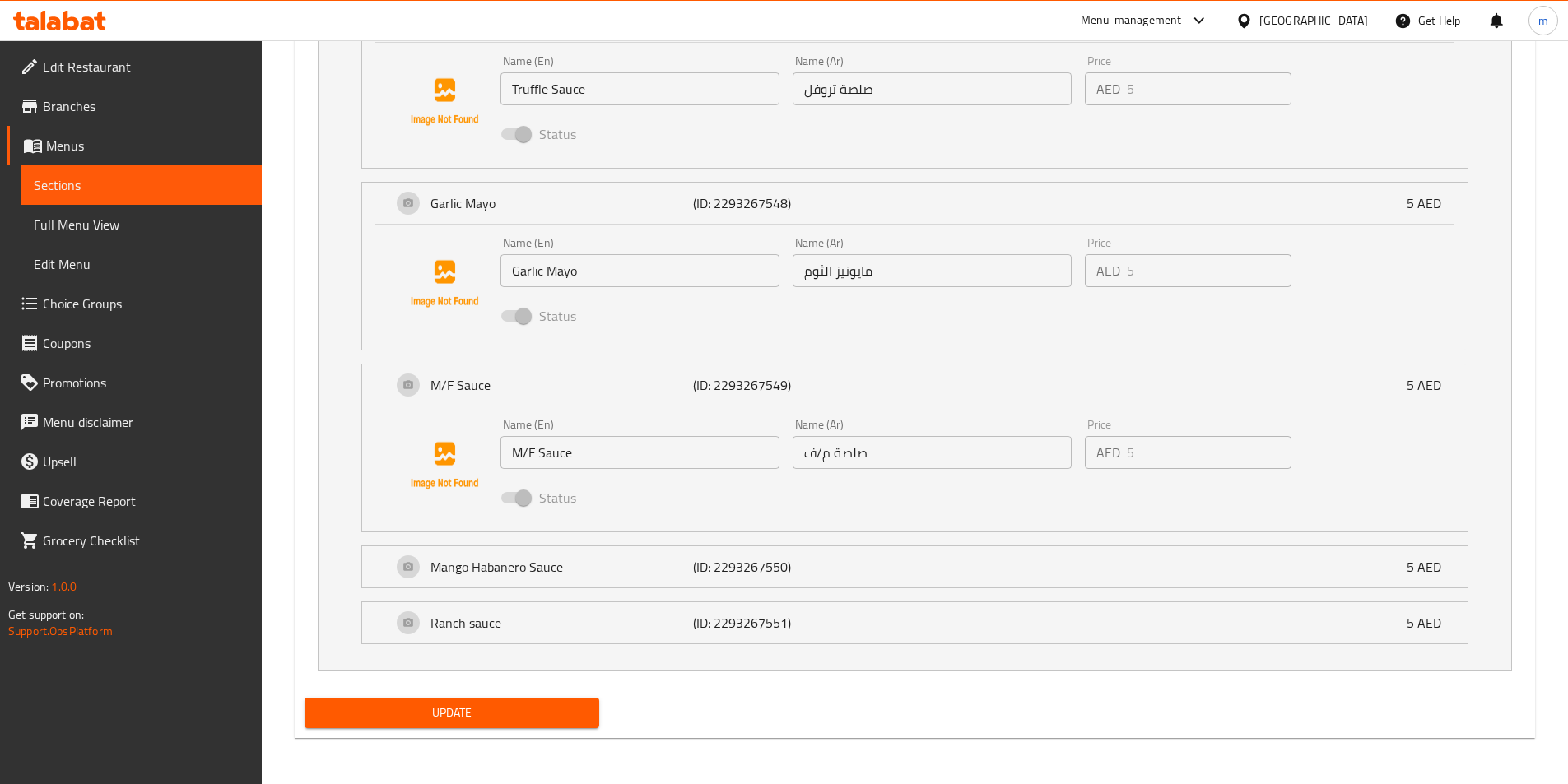
drag, startPoint x: 648, startPoint y: 575, endPoint x: 36, endPoint y: 613, distance: 613.2
click at [648, 575] on p "Mango Habanero Sauce" at bounding box center [562, 567] width 264 height 20
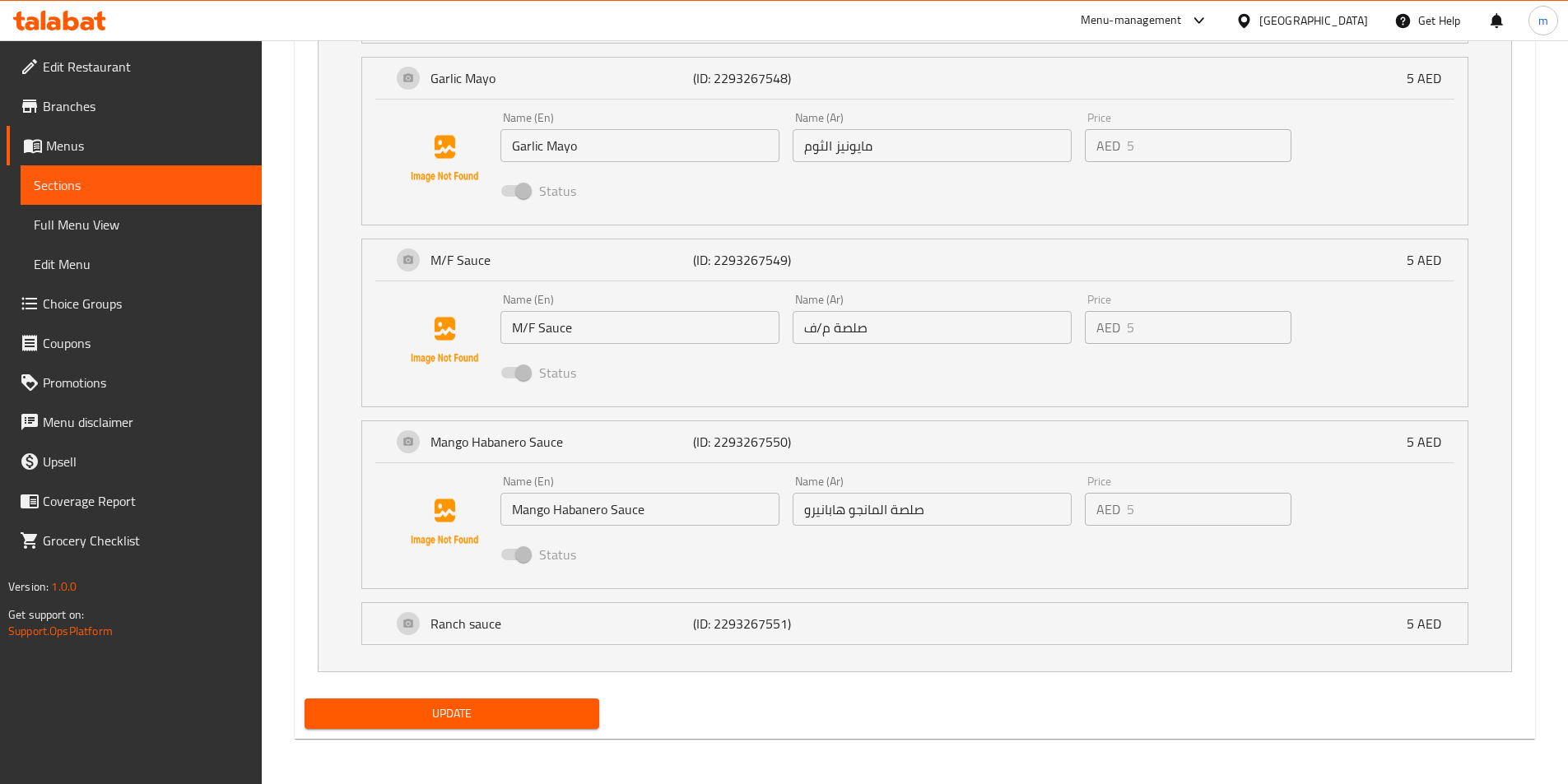
scroll to position [1835, 0]
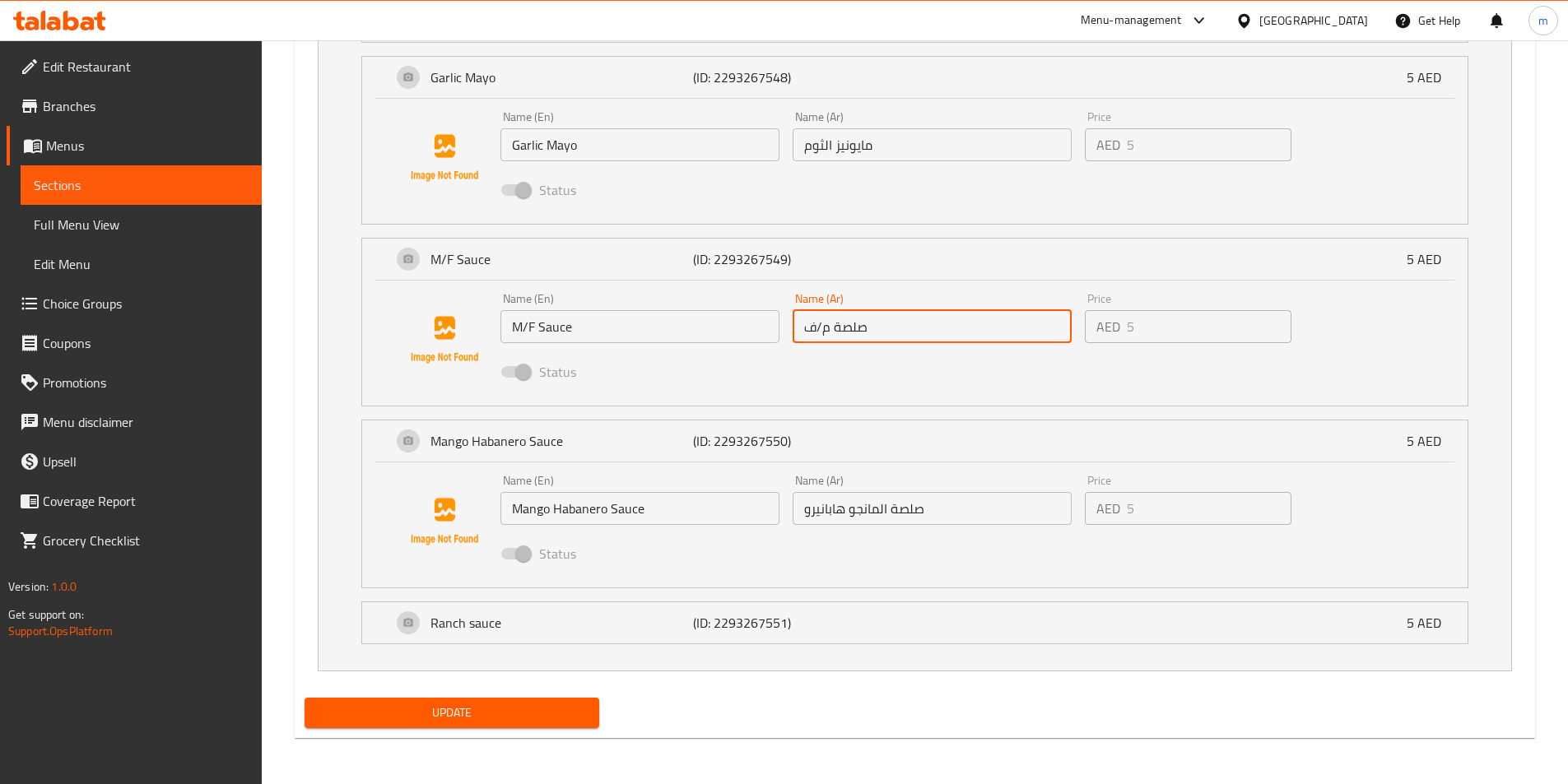
click at [671, 527] on div "Name (En) [PERSON_NAME] Sauce Name (En)" at bounding box center [640, 499] width 292 height 63
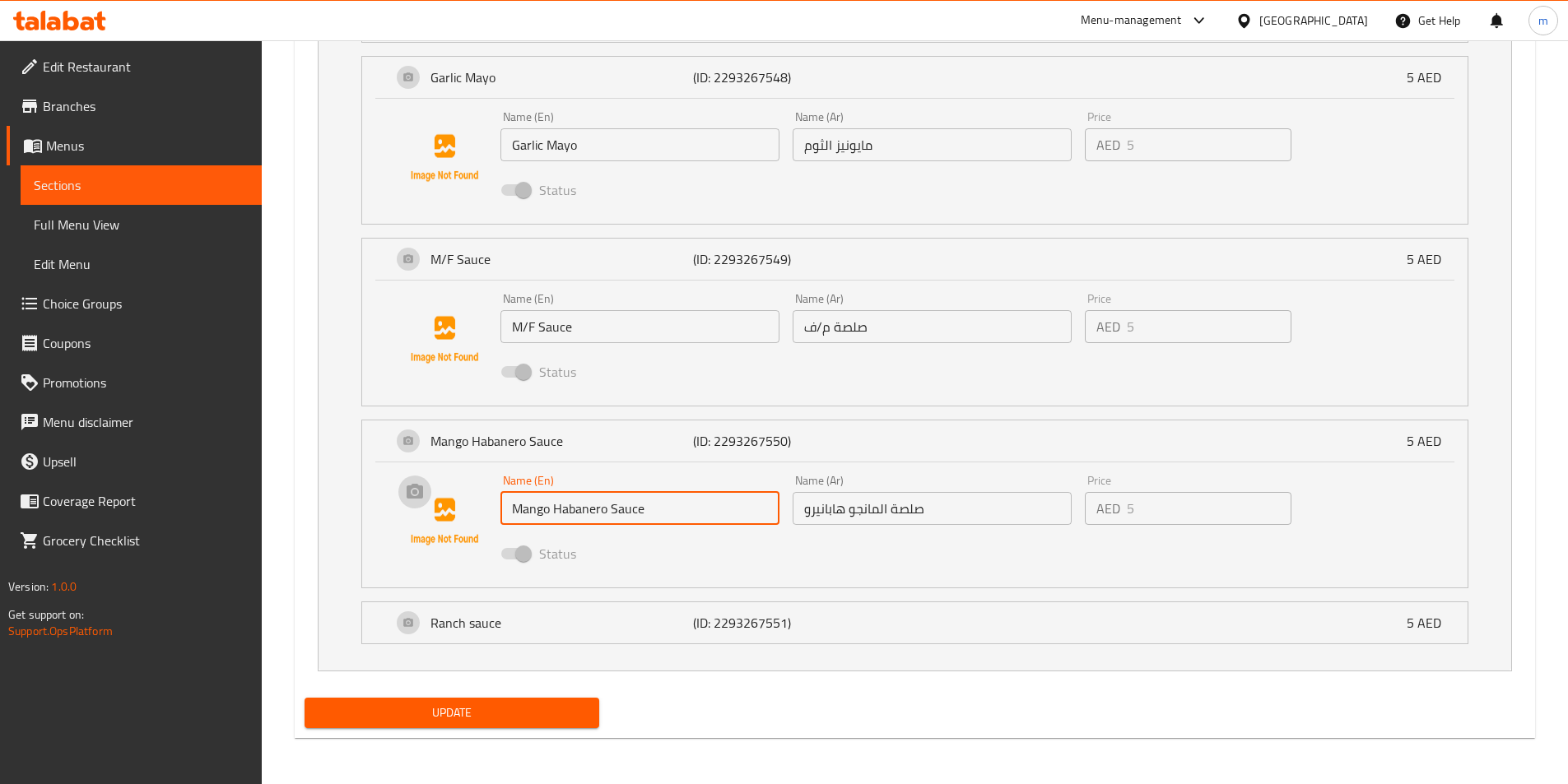
drag, startPoint x: 680, startPoint y: 510, endPoint x: 420, endPoint y: 516, distance: 260.1
click at [420, 516] on div "Name (En) [PERSON_NAME] Sauce Name (En) Name (Ar) صلصة المانجو هابانيرو Name (A…" at bounding box center [914, 521] width 1053 height 112
drag, startPoint x: 802, startPoint y: 484, endPoint x: 603, endPoint y: 484, distance: 199.0
click at [606, 484] on div "Name (En) [PERSON_NAME] Sauce Name (En) Name (Ar) صلصة المانجو هابانيرو Name (A…" at bounding box center [933, 522] width 878 height 108
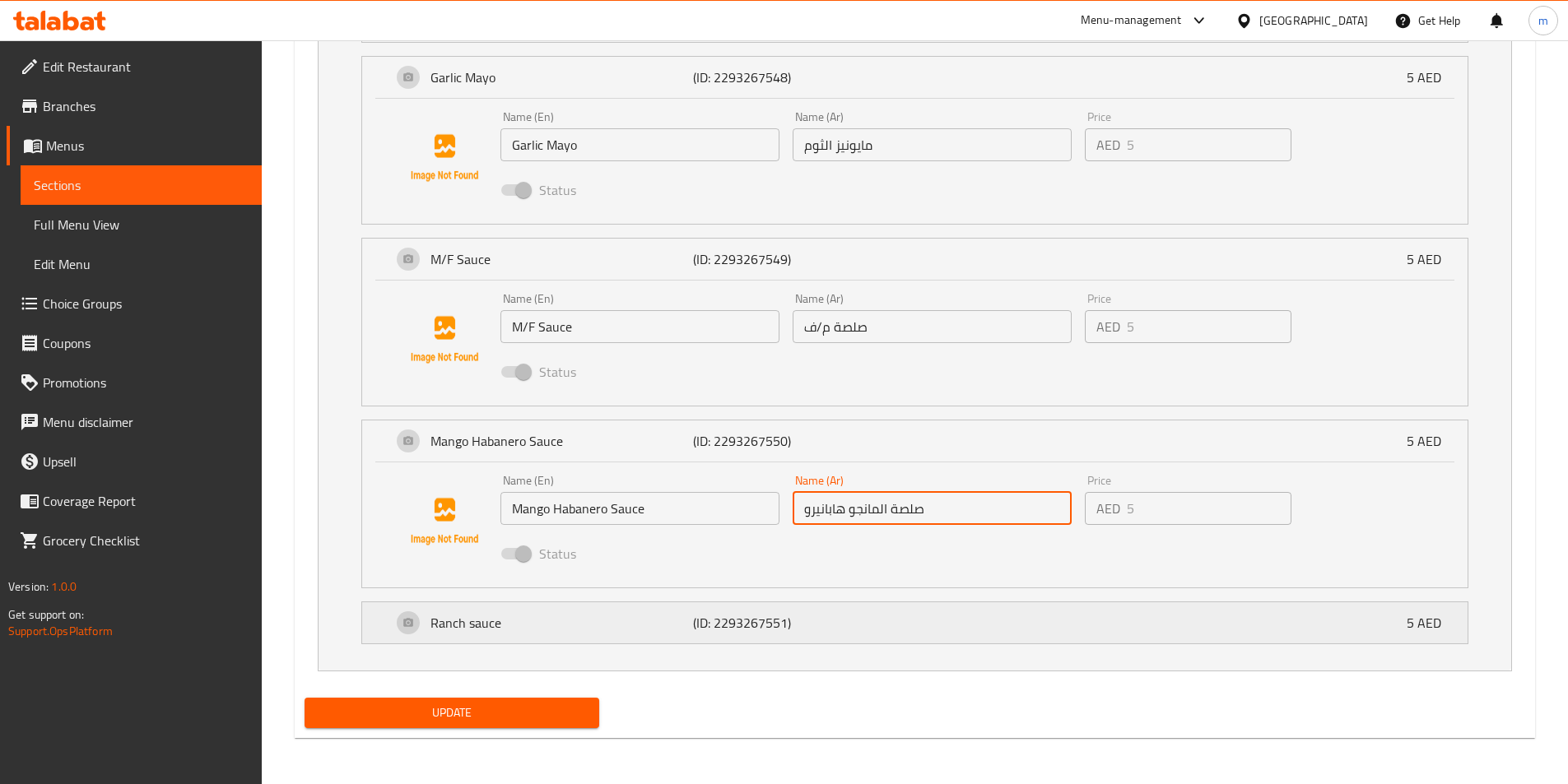
click at [658, 636] on div "Ranch sauce (ID: 2293267551) 5 AED" at bounding box center [920, 622] width 1056 height 41
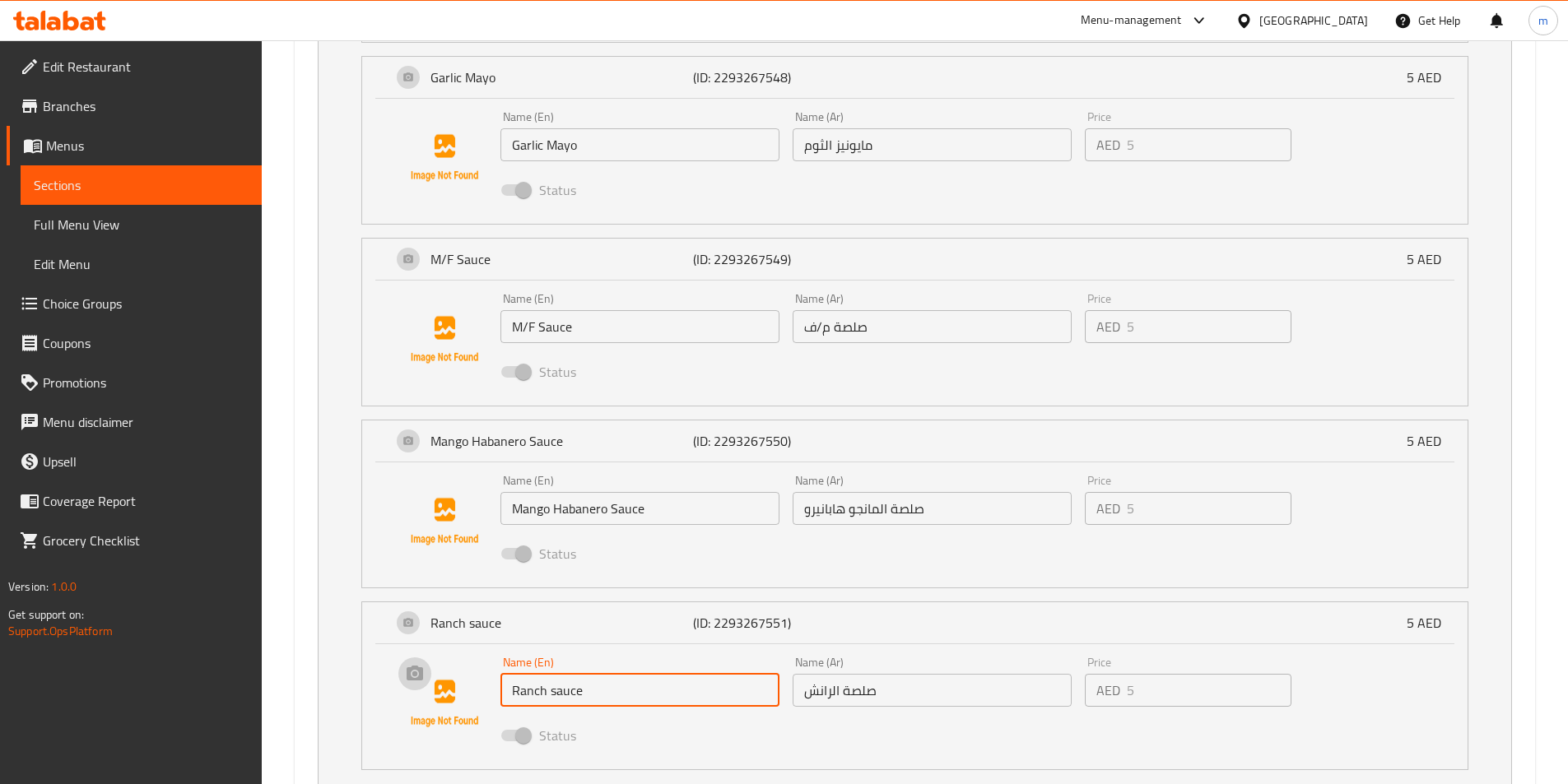
drag, startPoint x: 522, startPoint y: 691, endPoint x: 161, endPoint y: 677, distance: 361.3
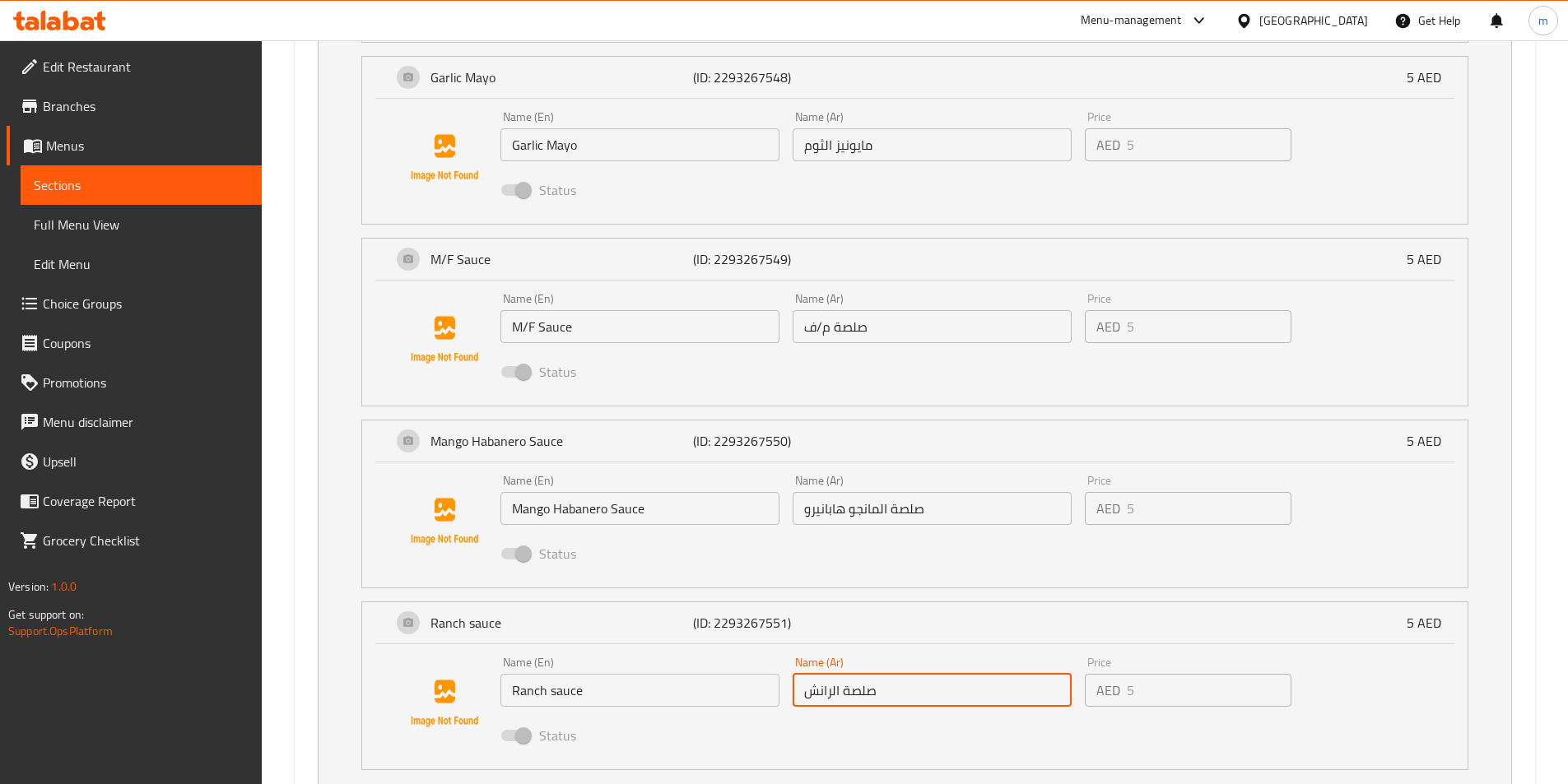
drag, startPoint x: 898, startPoint y: 683, endPoint x: 398, endPoint y: 679, distance: 500.0
click at [406, 683] on div "Name (En) Ranch sauce Name (En) Name (Ar) صلصة الرانش Name (Ar) Price AED 5 Pri…" at bounding box center [914, 703] width 1053 height 112
drag, startPoint x: 111, startPoint y: 218, endPoint x: 176, endPoint y: 232, distance: 66.5
click at [110, 219] on span "Full Menu View" at bounding box center [141, 225] width 215 height 20
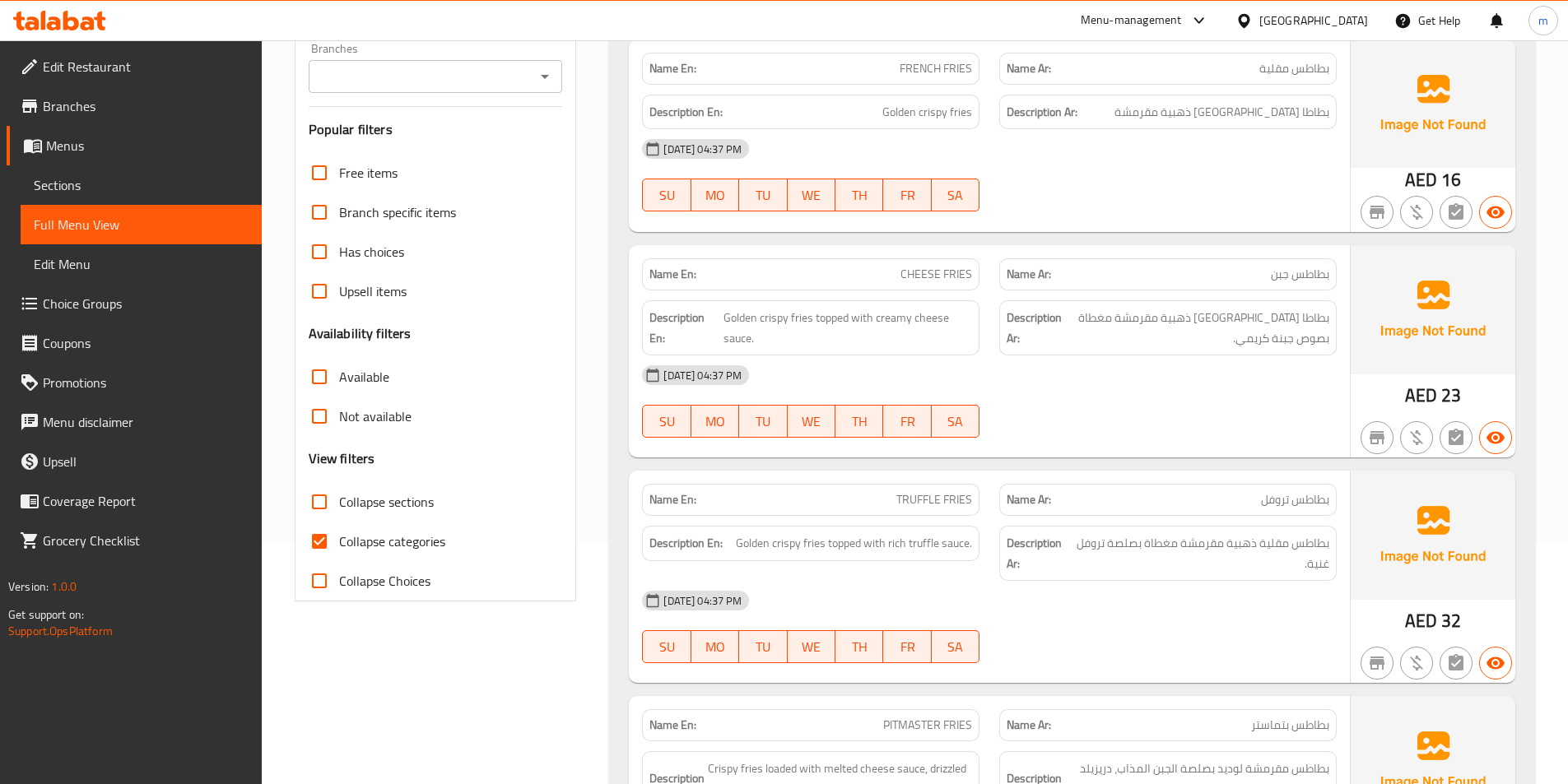
scroll to position [451, 0]
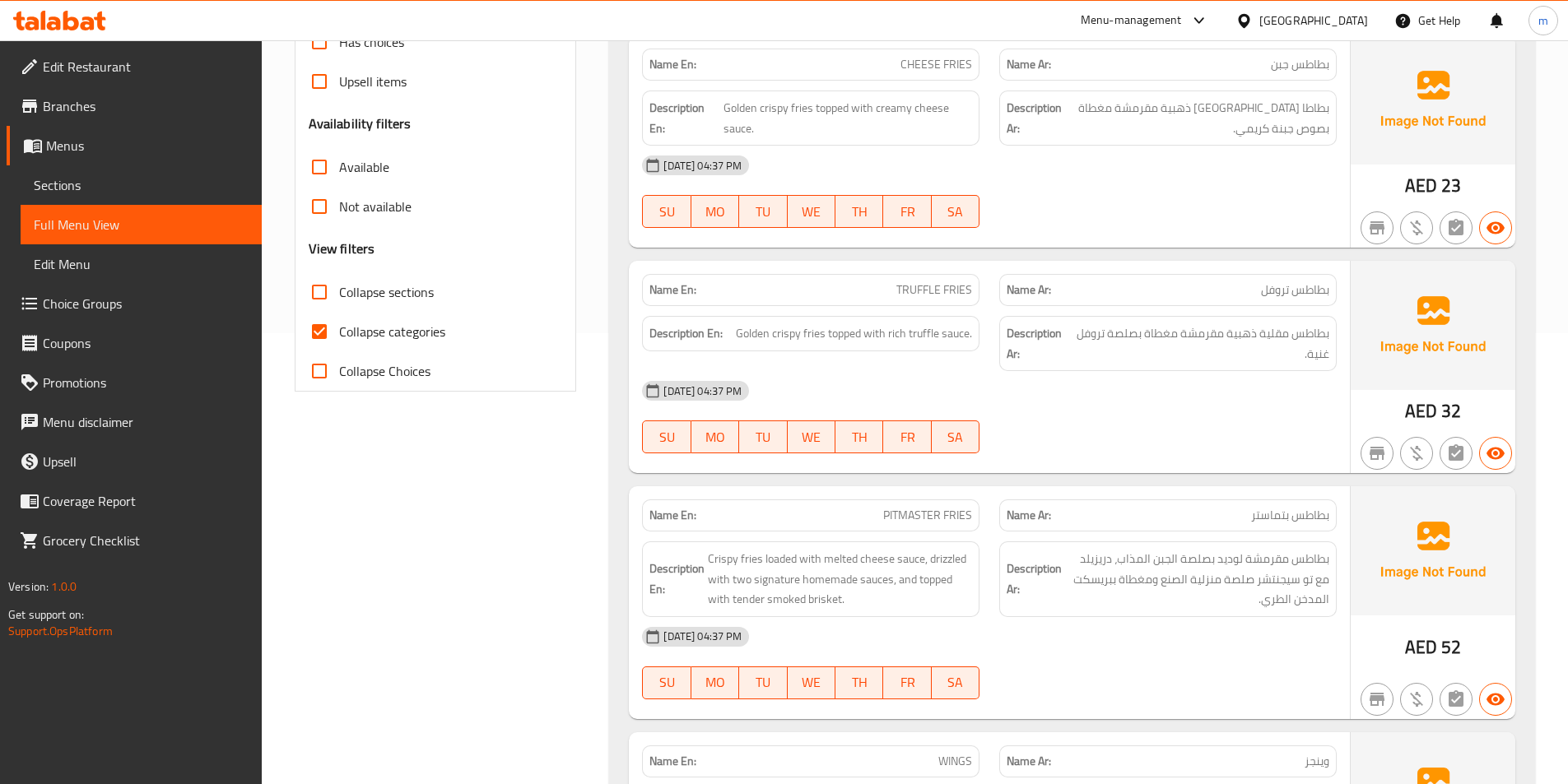
click at [347, 339] on span "Collapse categories" at bounding box center [393, 332] width 106 height 20
click at [340, 339] on input "Collapse categories" at bounding box center [319, 331] width 39 height 39
checkbox input "false"
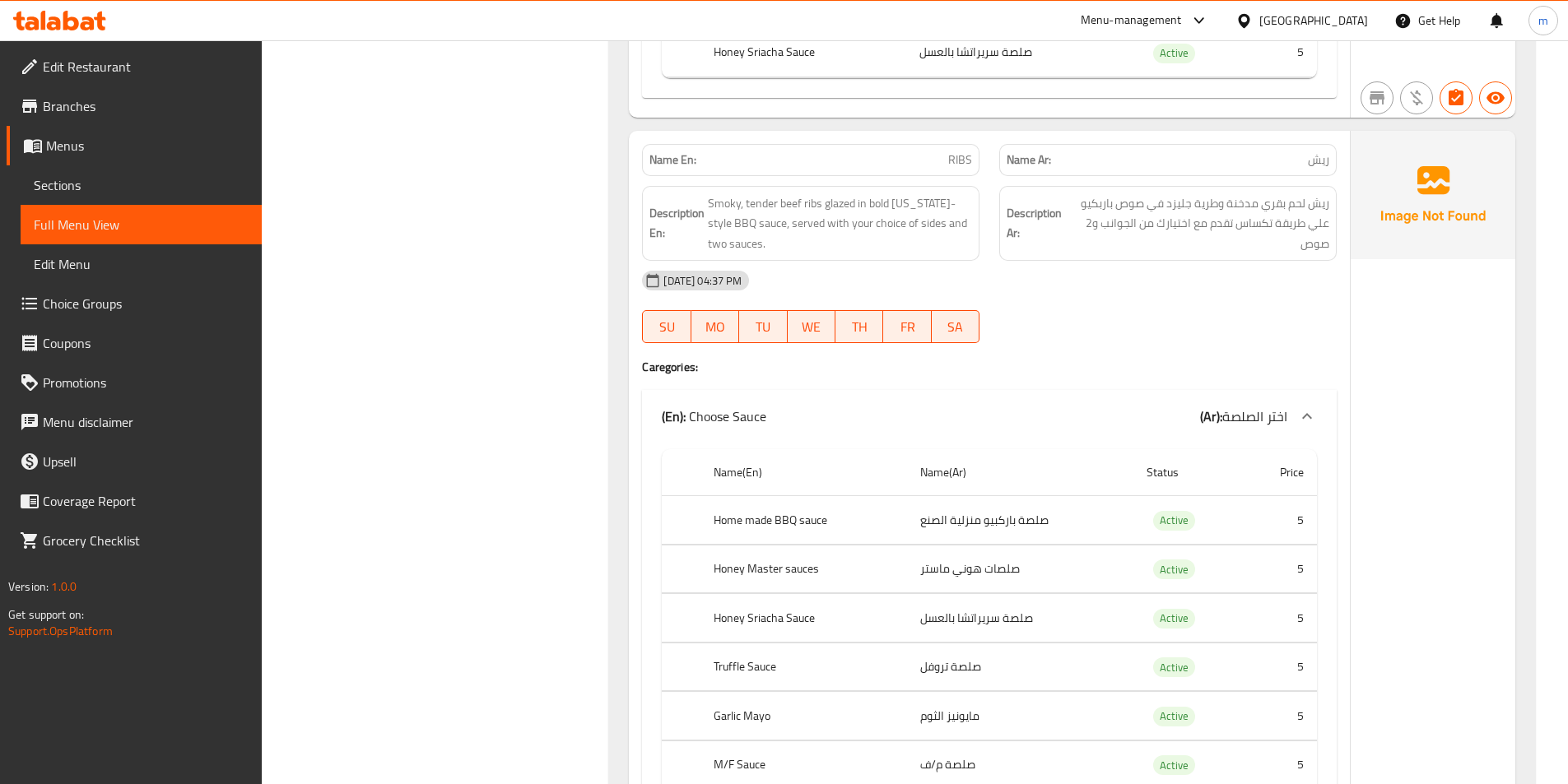
scroll to position [5021, 0]
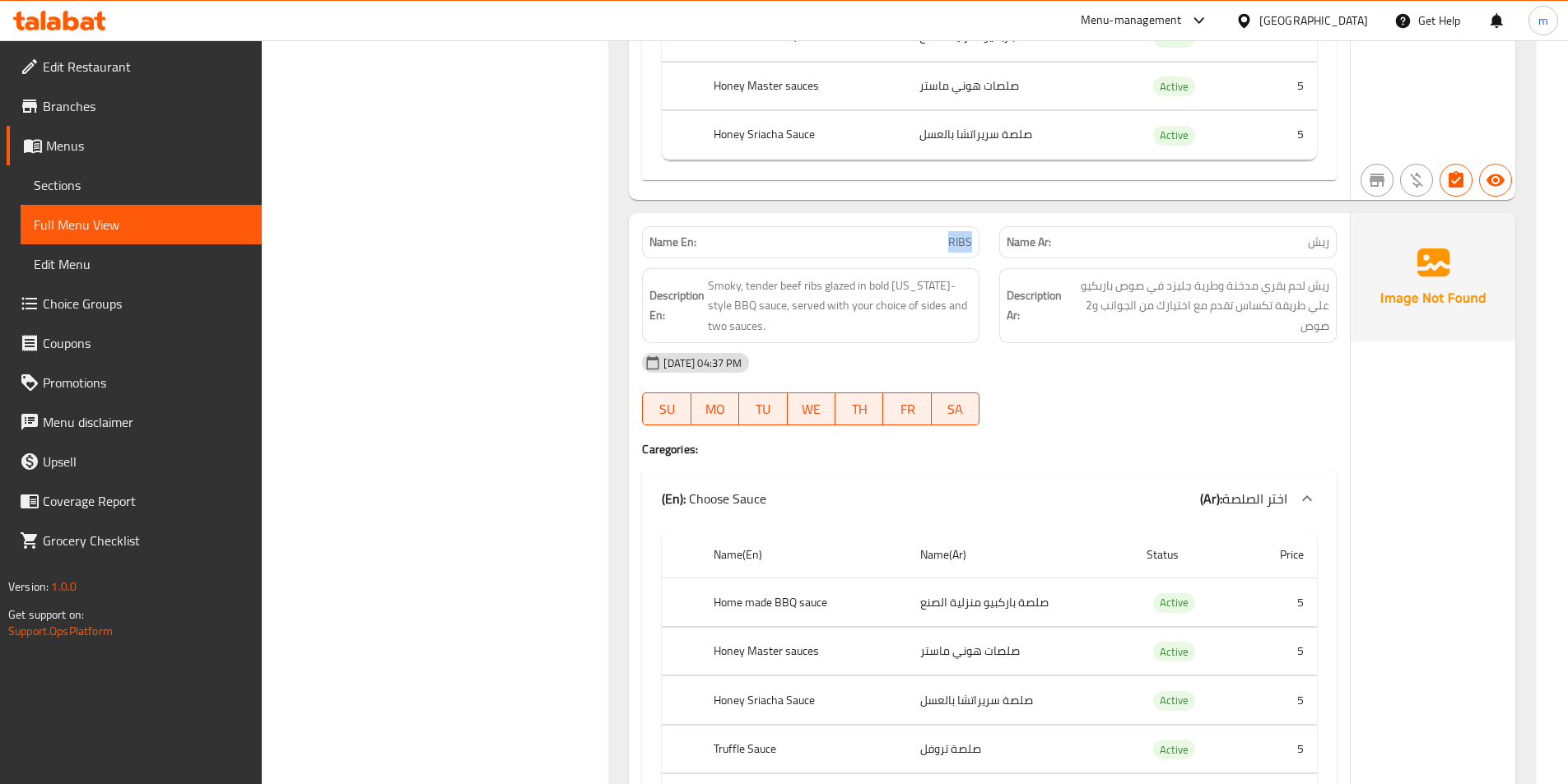
drag, startPoint x: 935, startPoint y: 241, endPoint x: 988, endPoint y: 242, distance: 53.0
click at [988, 242] on div "Name En: RIBS" at bounding box center [811, 242] width 357 height 52
copy span "RIBS"
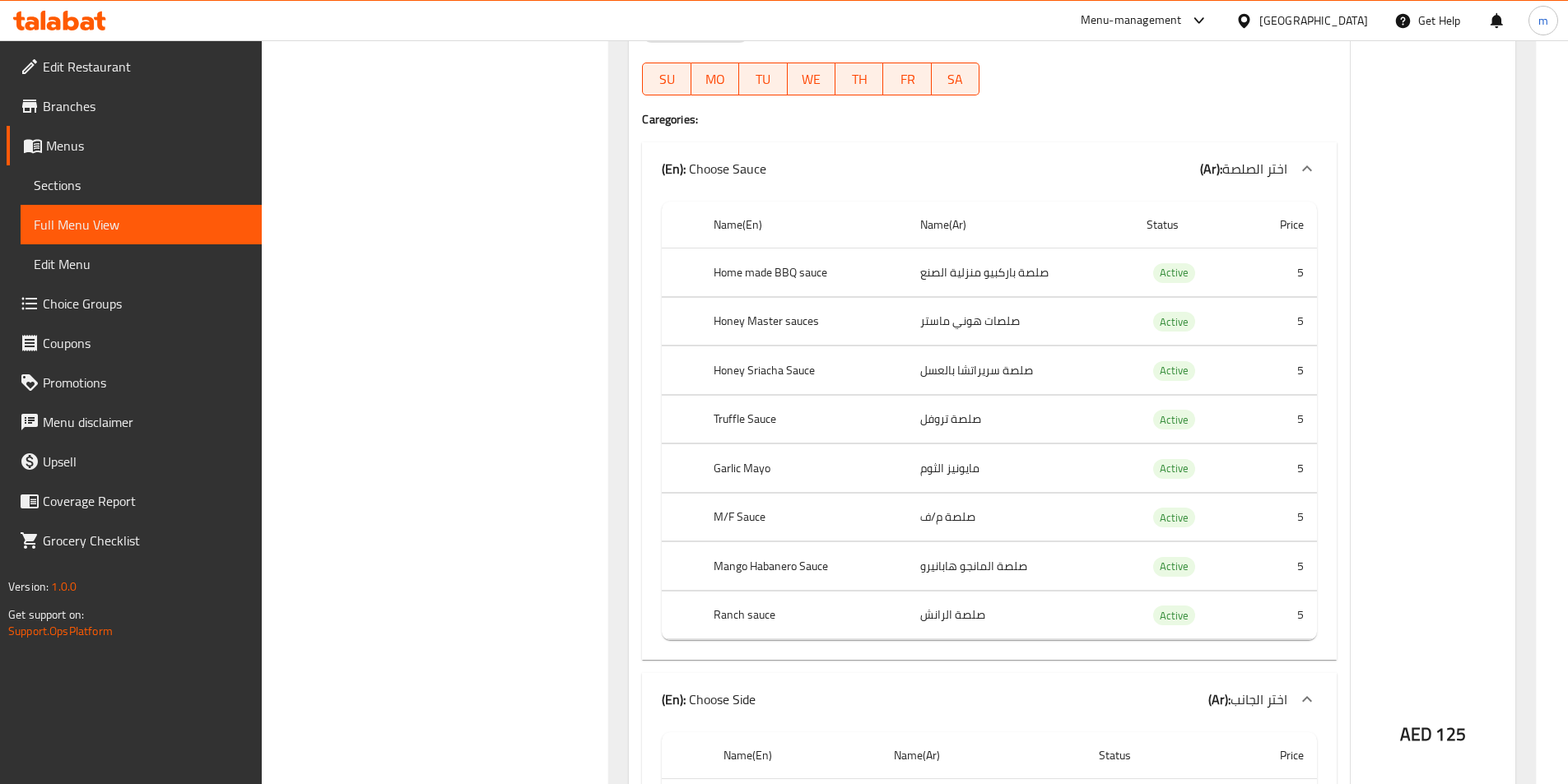
scroll to position [5350, 0]
click at [124, 179] on span "Sections" at bounding box center [141, 186] width 215 height 20
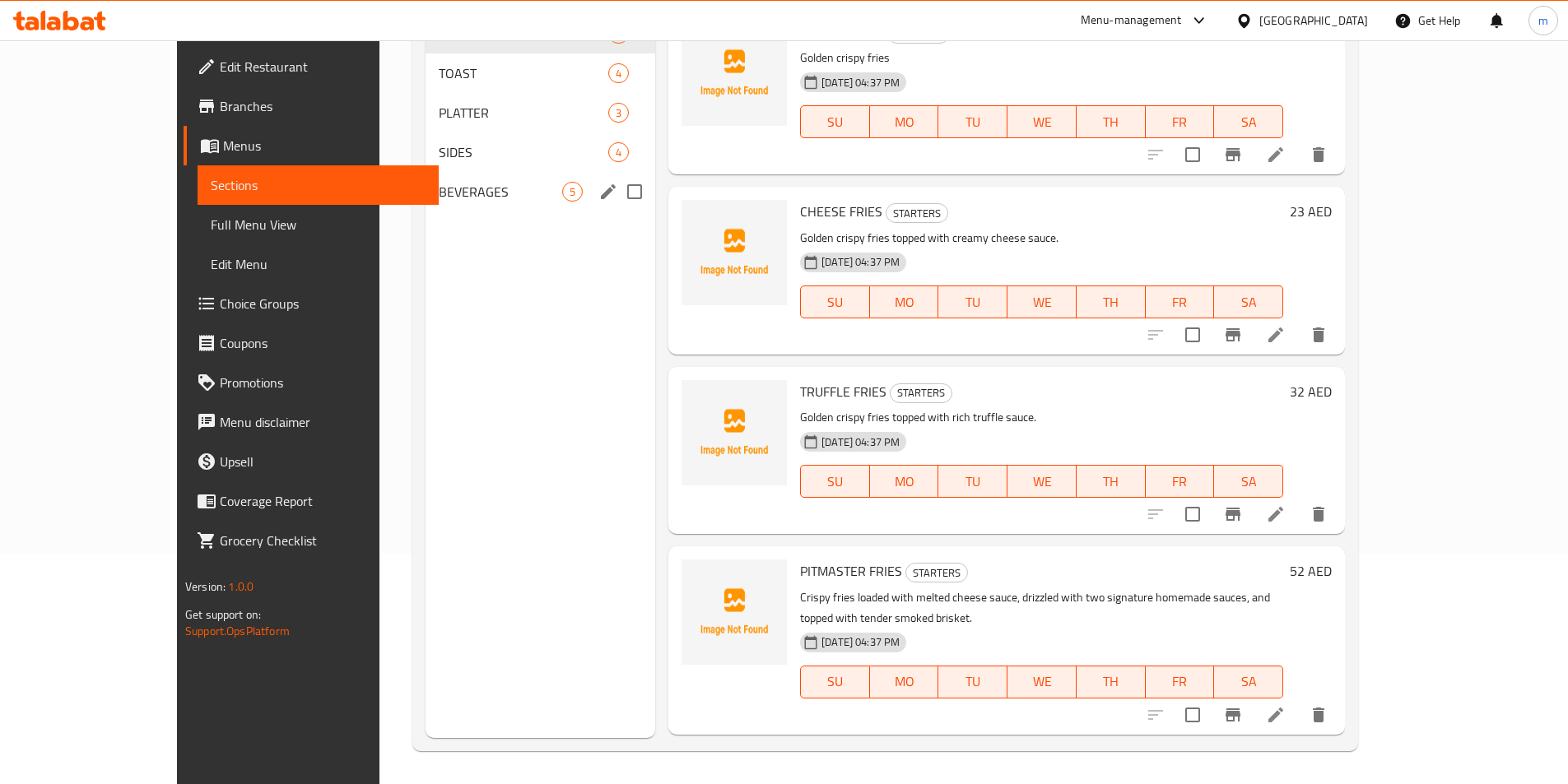
scroll to position [231, 0]
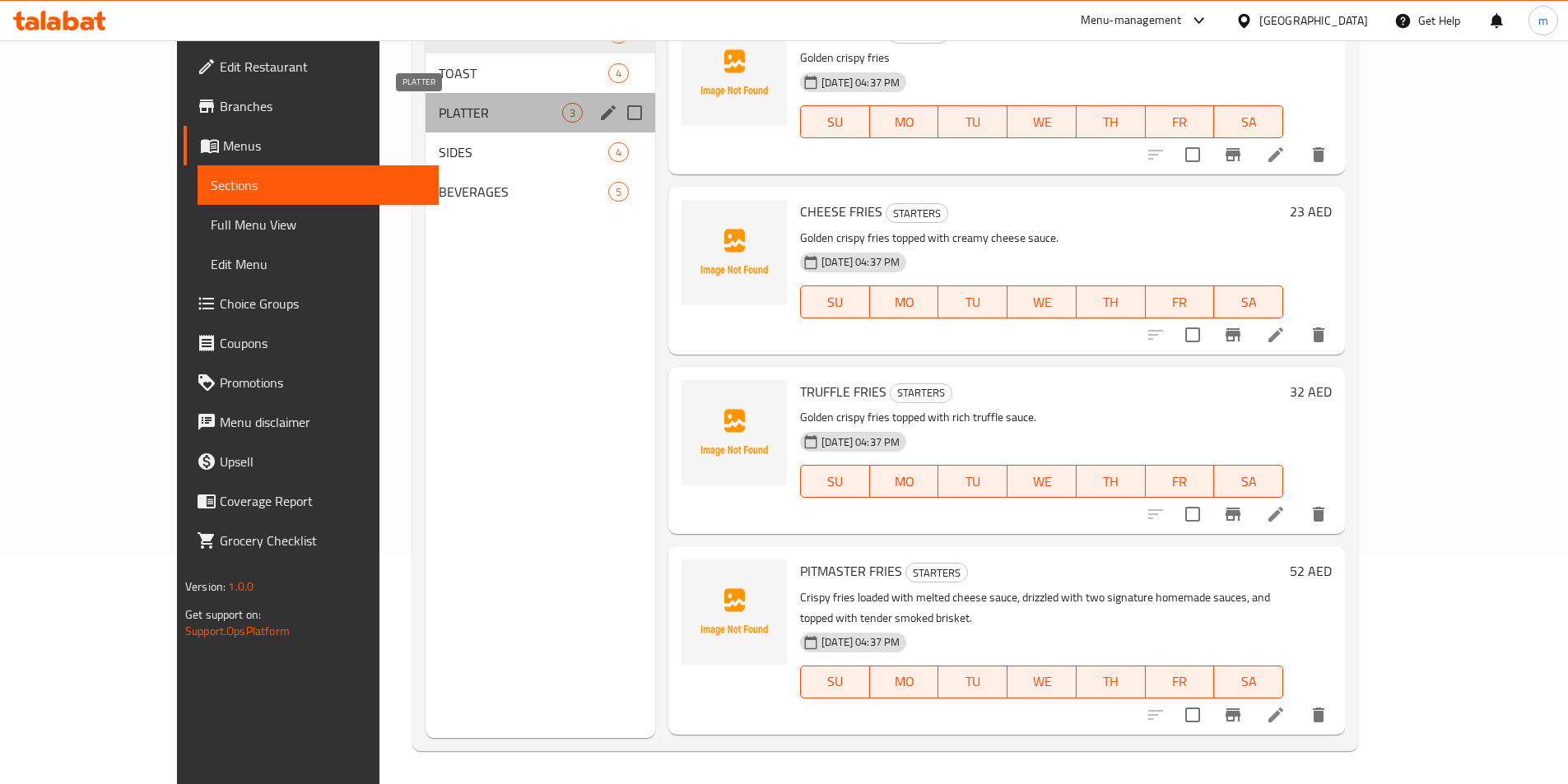
click at [438, 109] on span "PLATTER" at bounding box center [500, 113] width 124 height 20
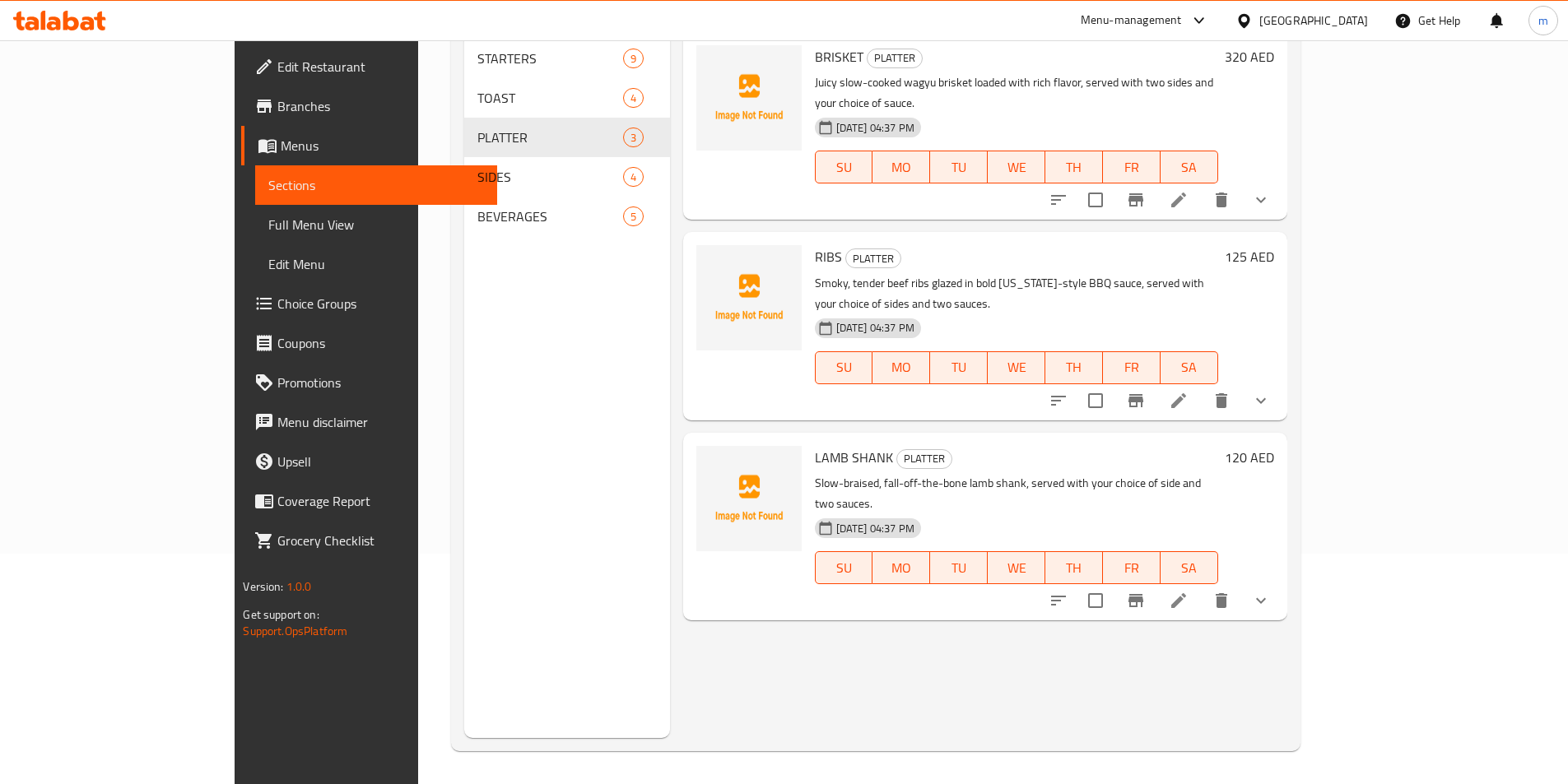
click at [1186, 393] on icon at bounding box center [1179, 401] width 15 height 15
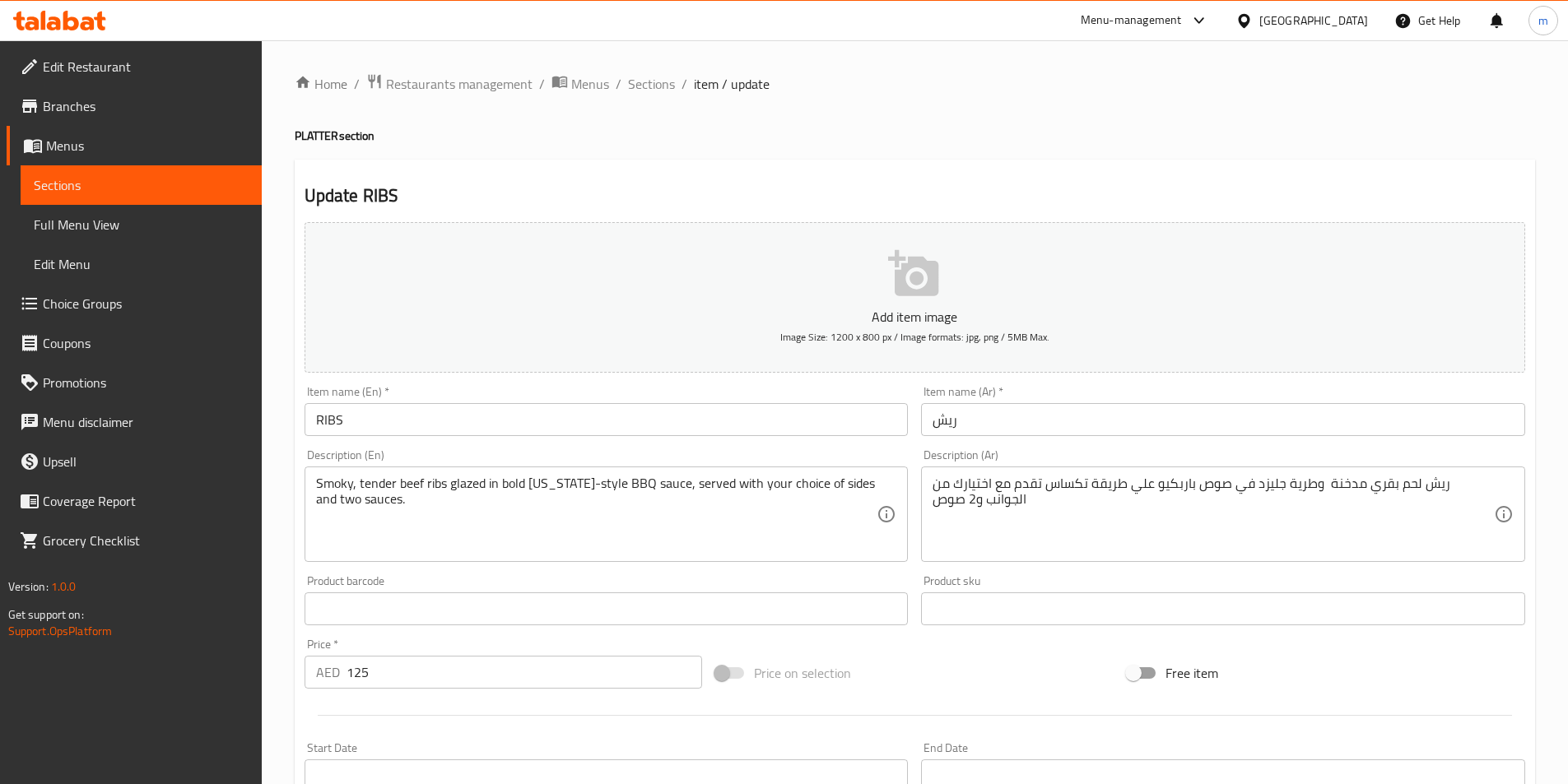
type input "اختر الصلصة"
type input "0"
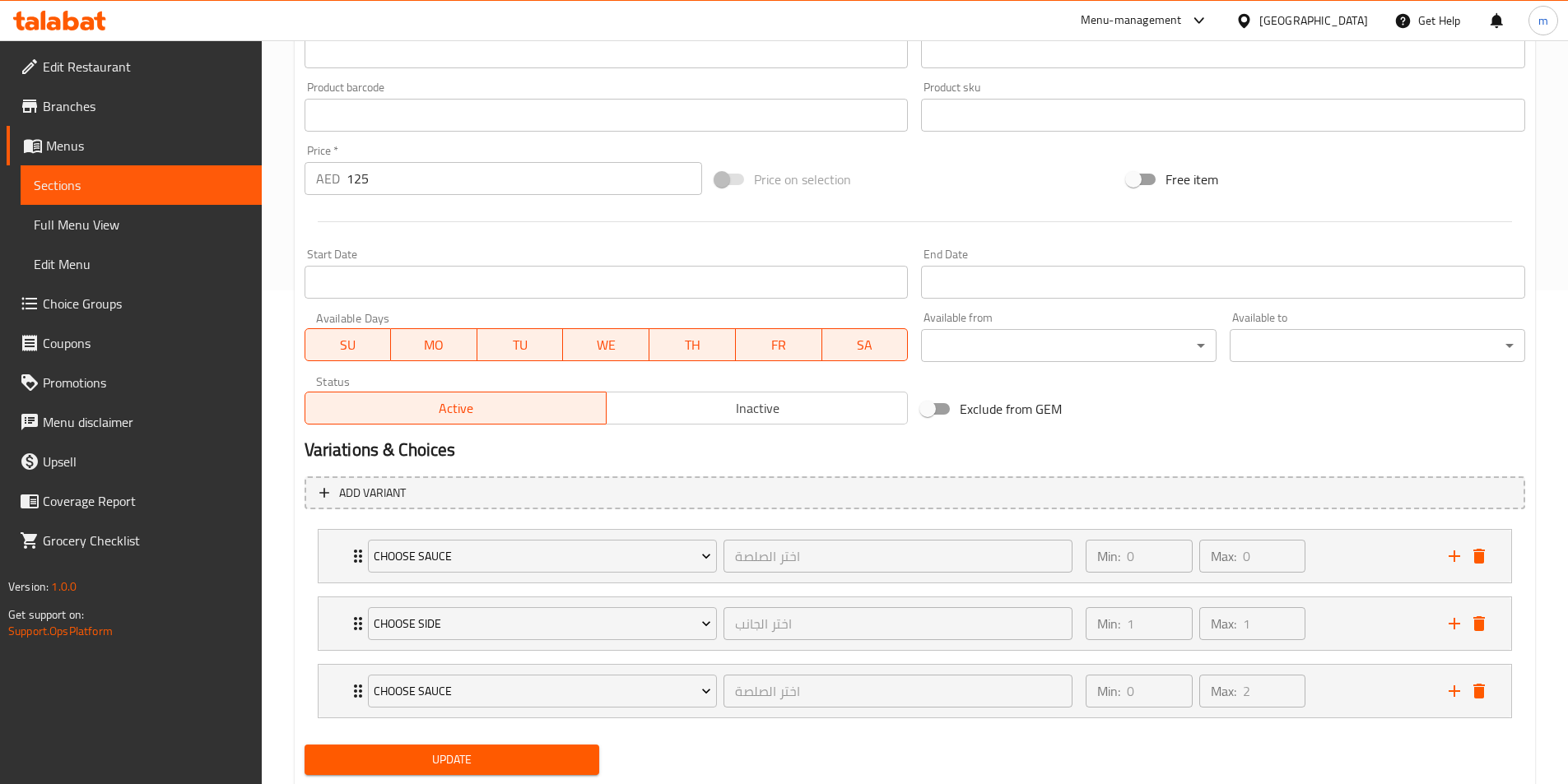
click at [122, 217] on span "Full Menu View" at bounding box center [141, 225] width 215 height 20
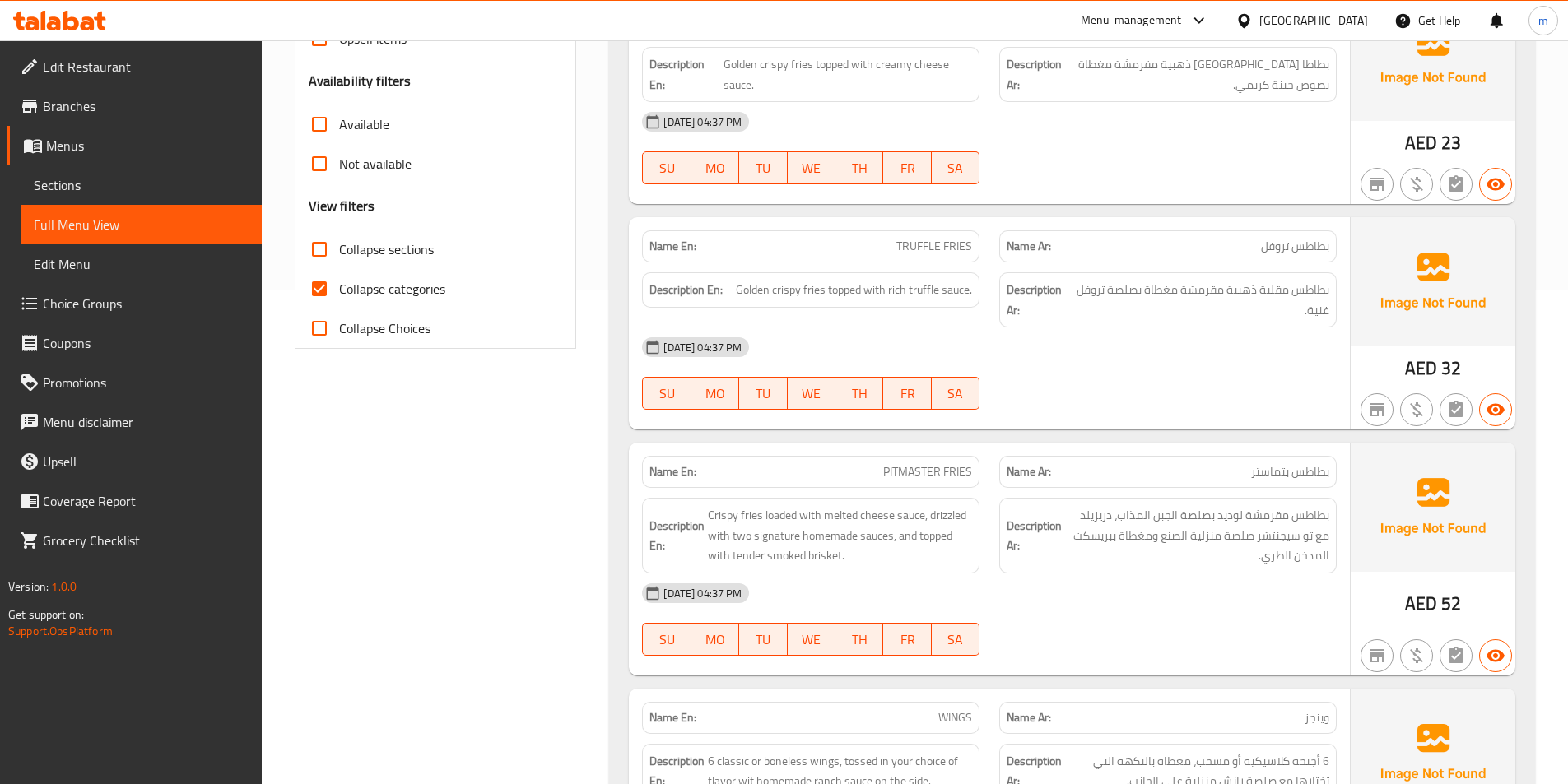
click at [103, 178] on span "Sections" at bounding box center [141, 186] width 215 height 20
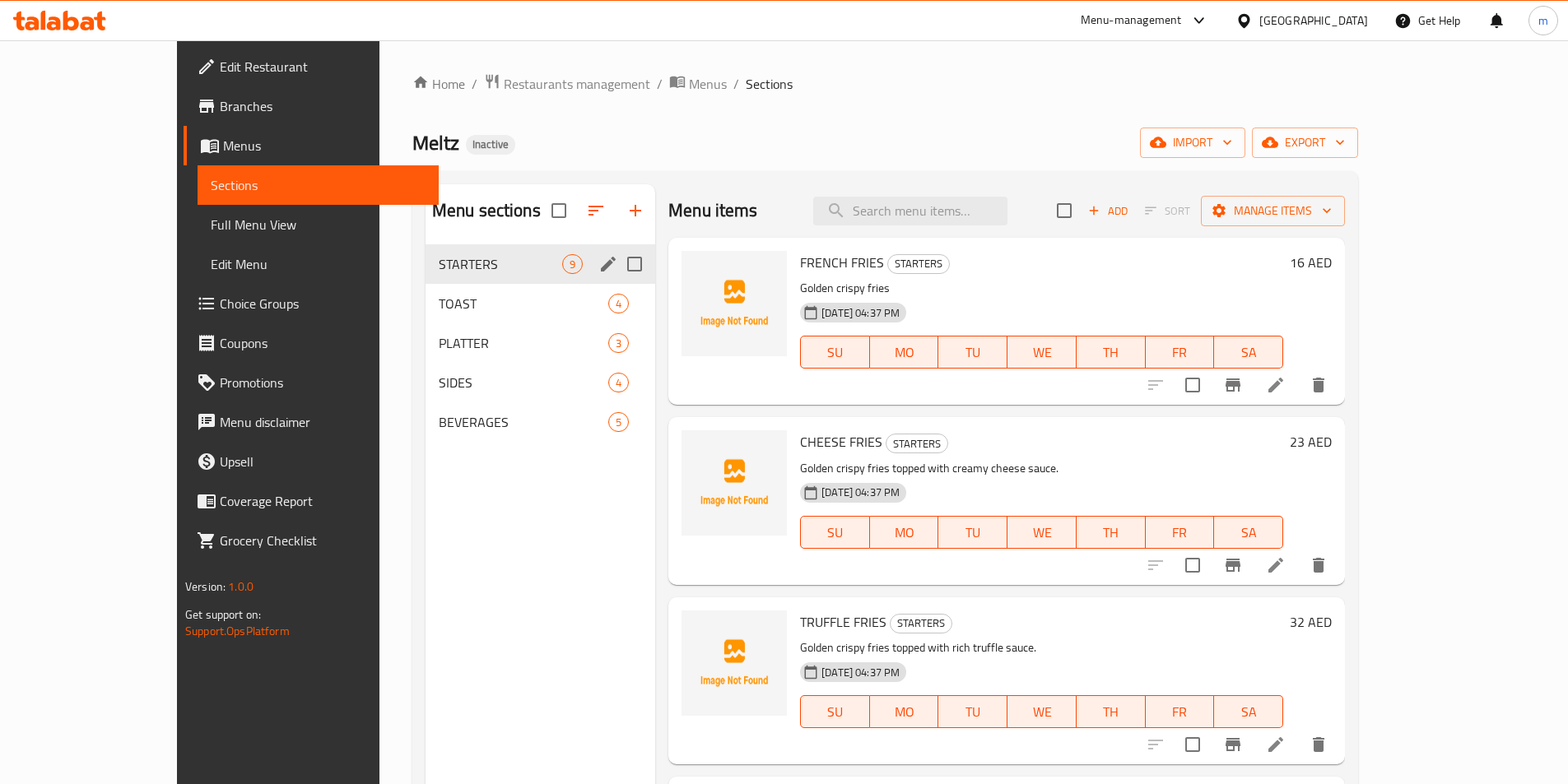
click at [426, 276] on div "STARTERS 9" at bounding box center [540, 263] width 230 height 39
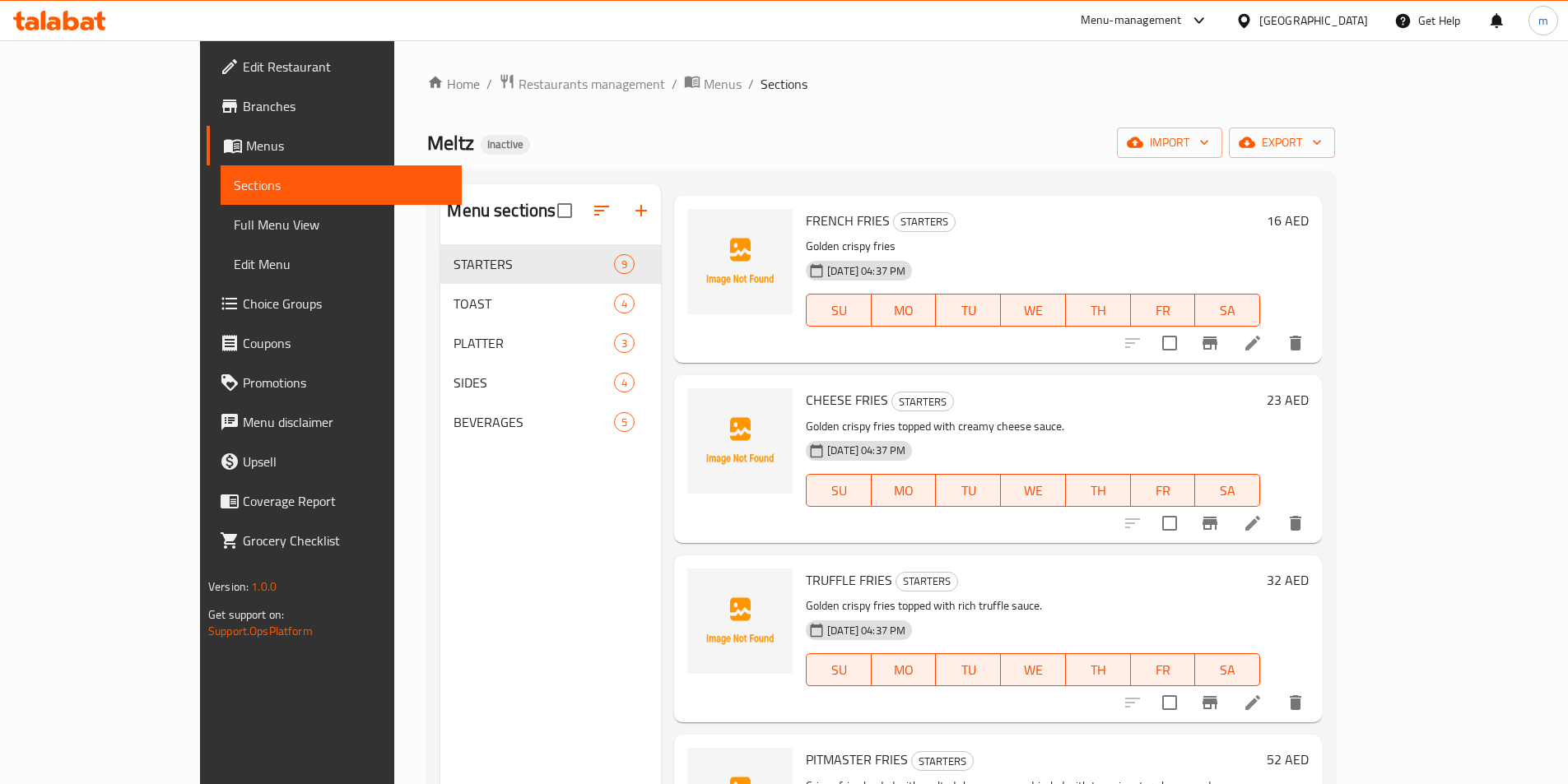
scroll to position [82, 0]
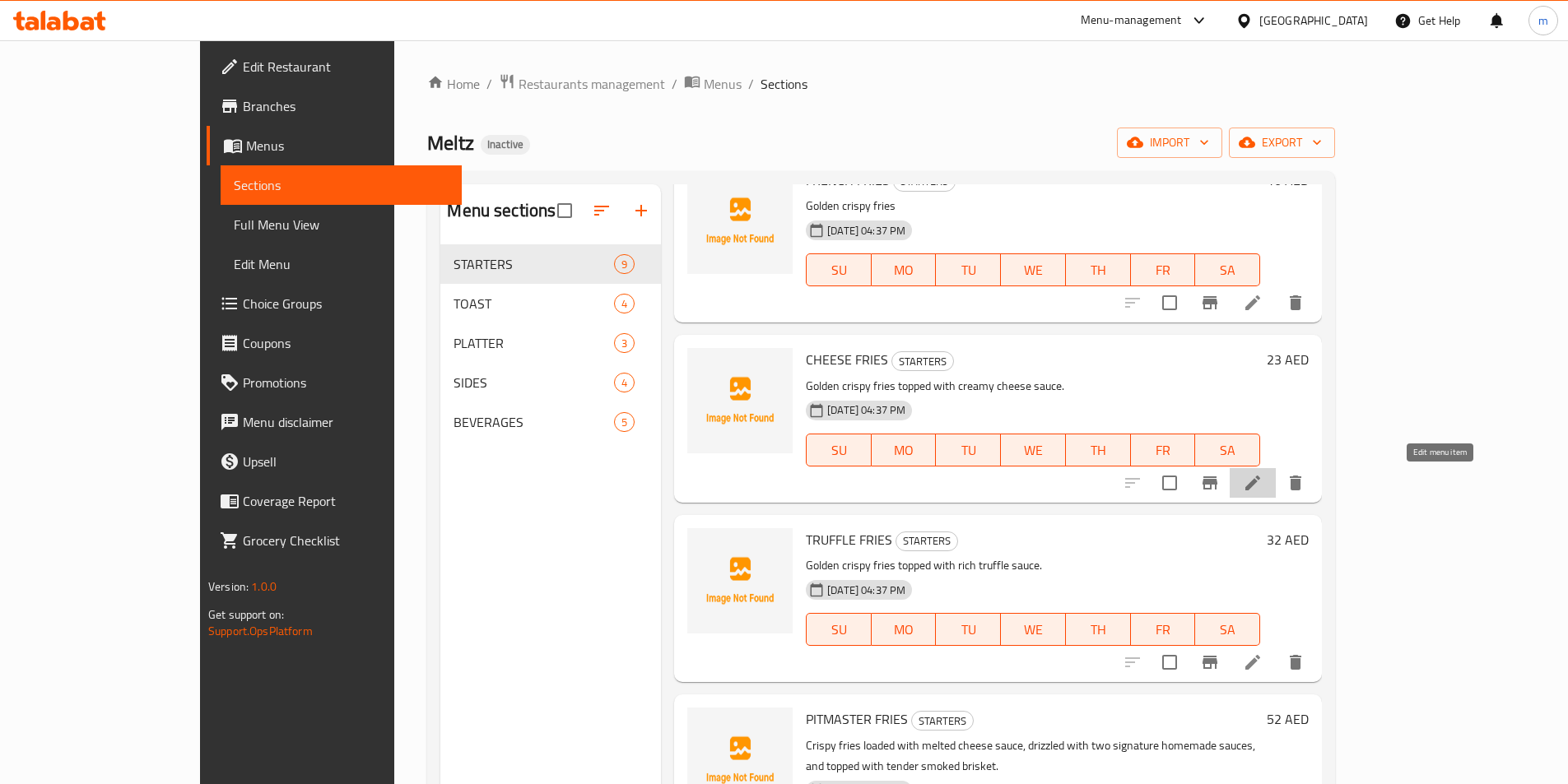
click at [1262, 483] on icon at bounding box center [1253, 483] width 20 height 20
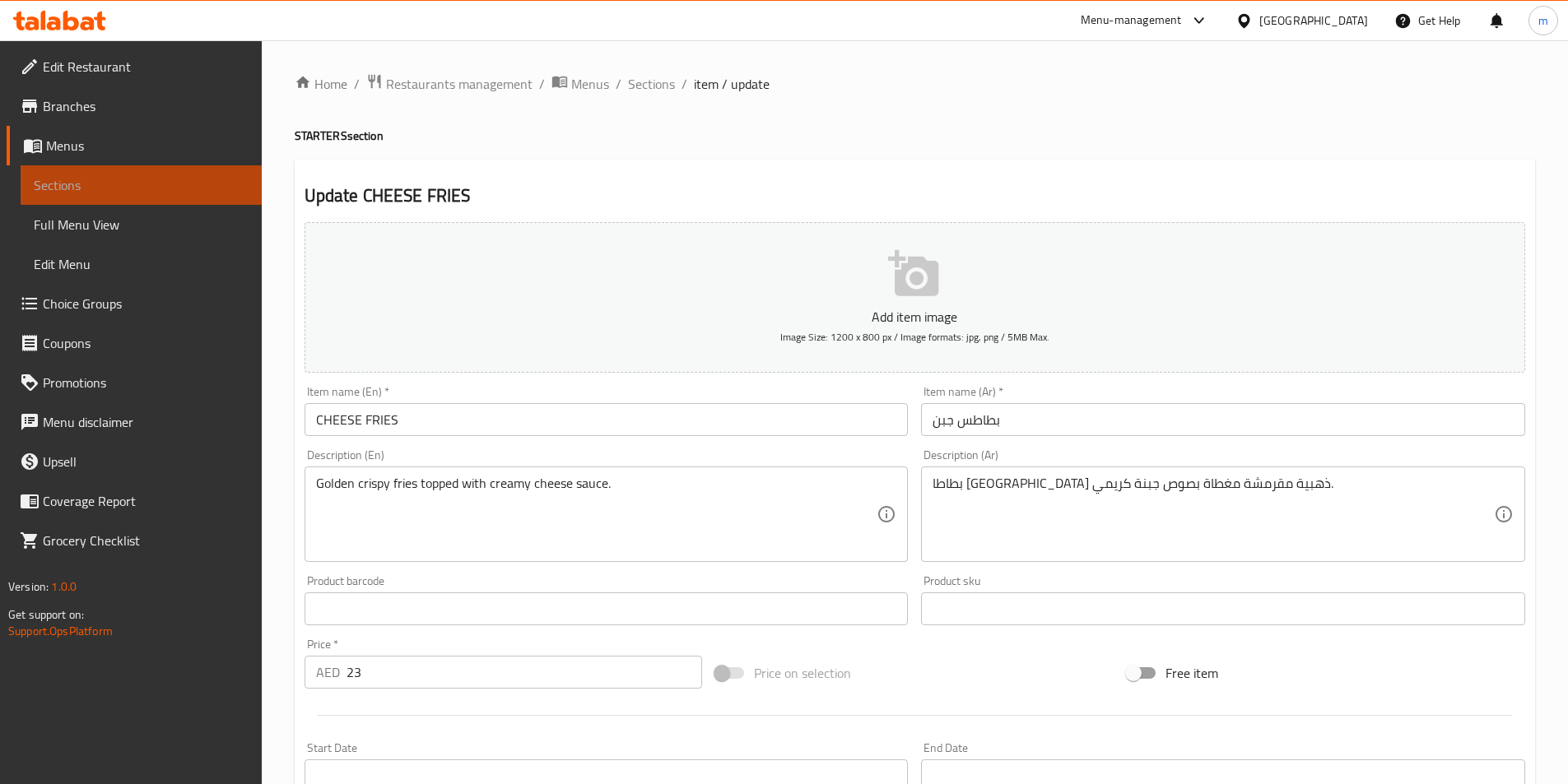
click at [112, 178] on span "Sections" at bounding box center [141, 186] width 215 height 20
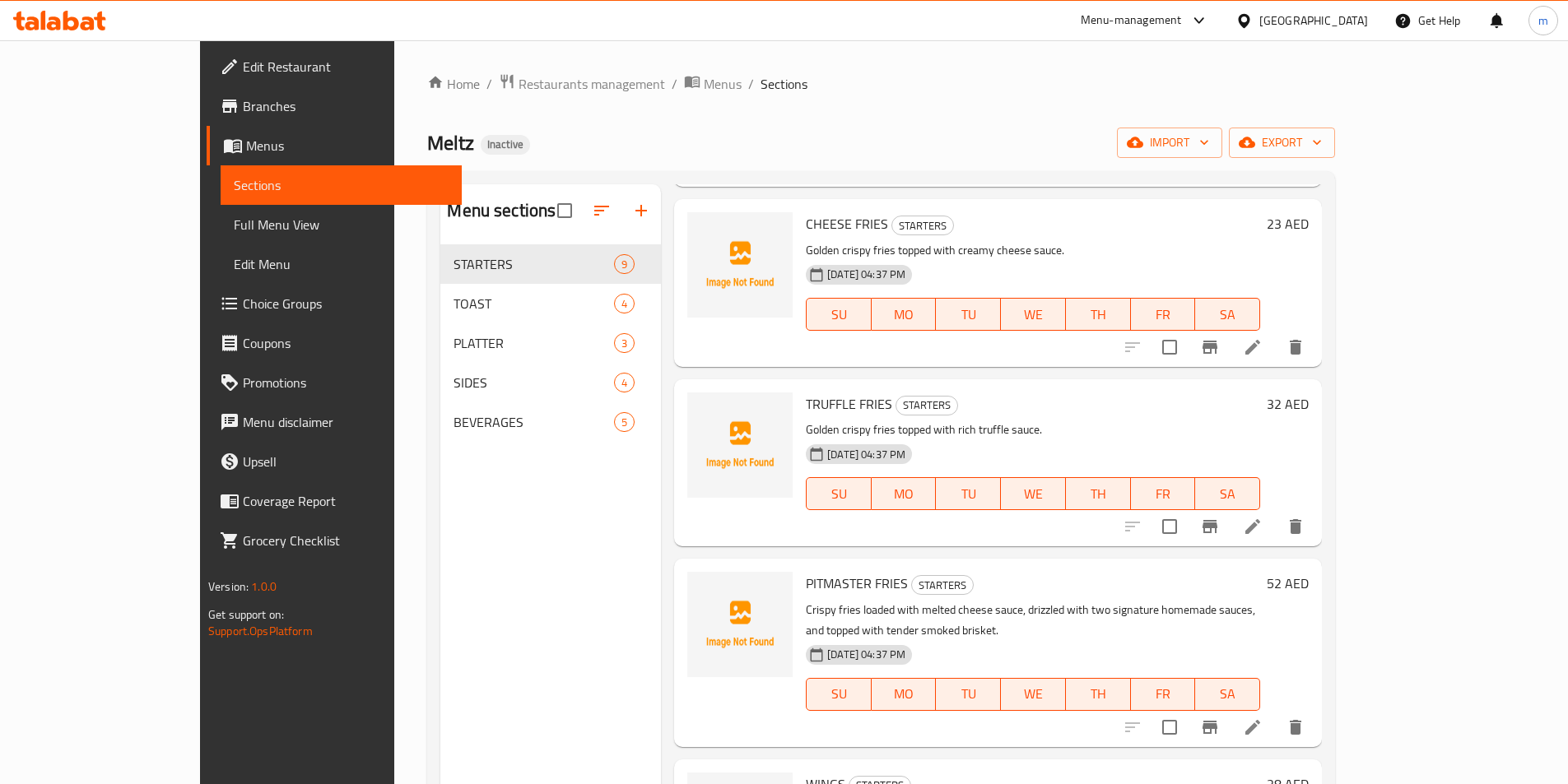
scroll to position [329, 0]
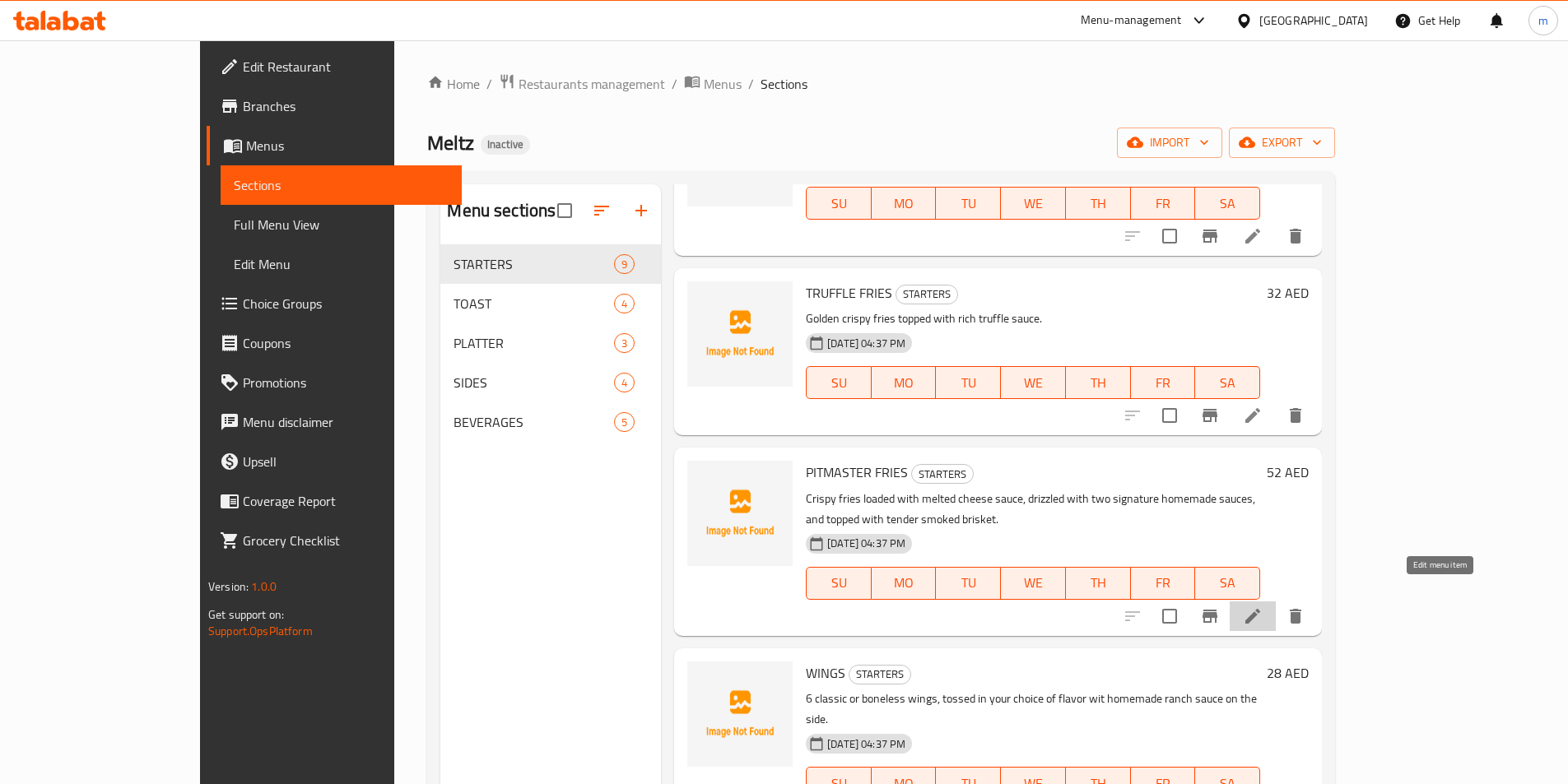
click at [1262, 607] on icon at bounding box center [1253, 617] width 20 height 20
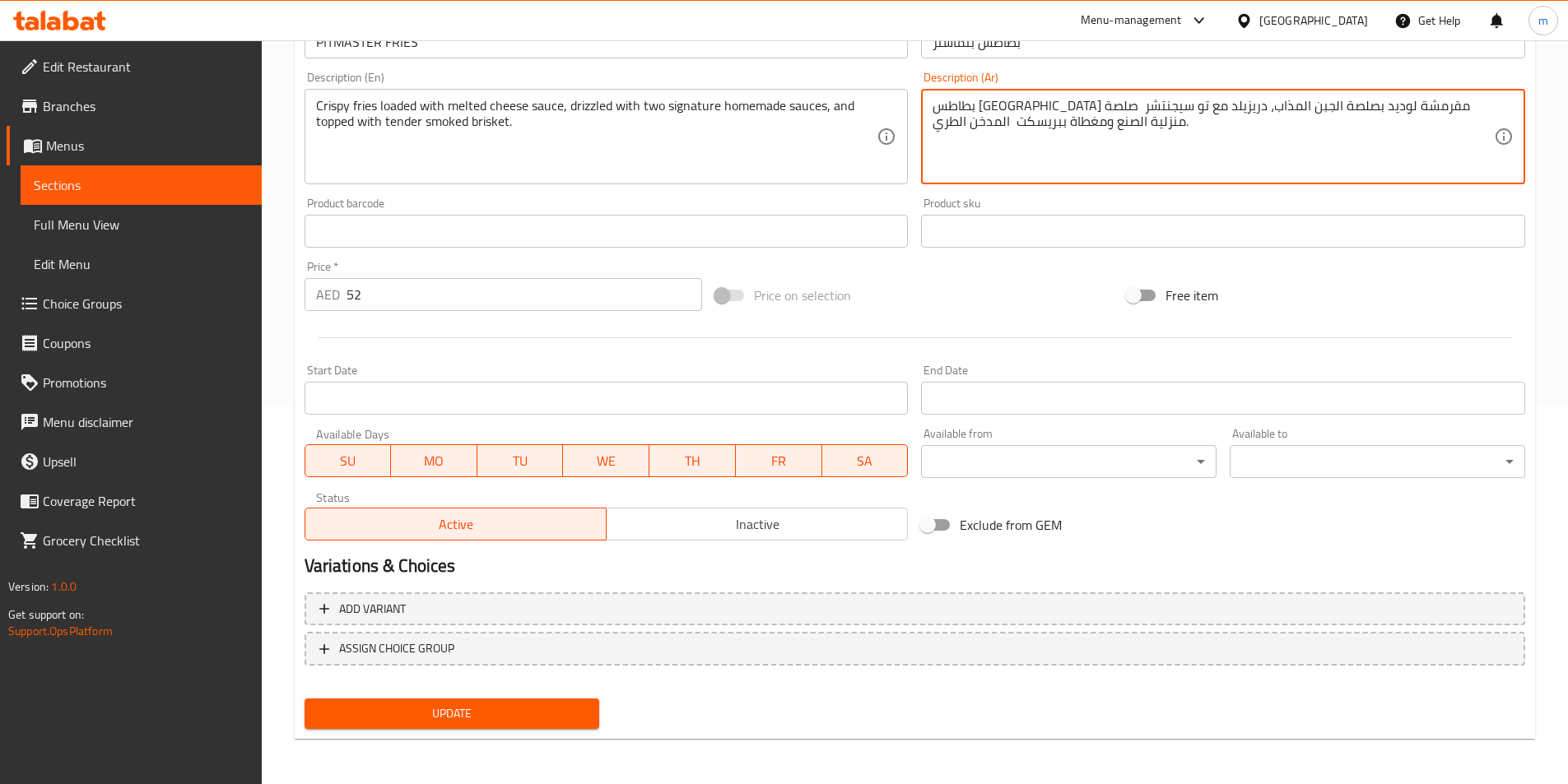
scroll to position [379, 0]
type textarea "بطاطس مقلية مقرمشة لوديد بصلصة الجبن المذاب، دريزيلد مع تو سيجنتشر صلصة منزلية …"
click at [449, 720] on span "Update" at bounding box center [452, 713] width 269 height 20
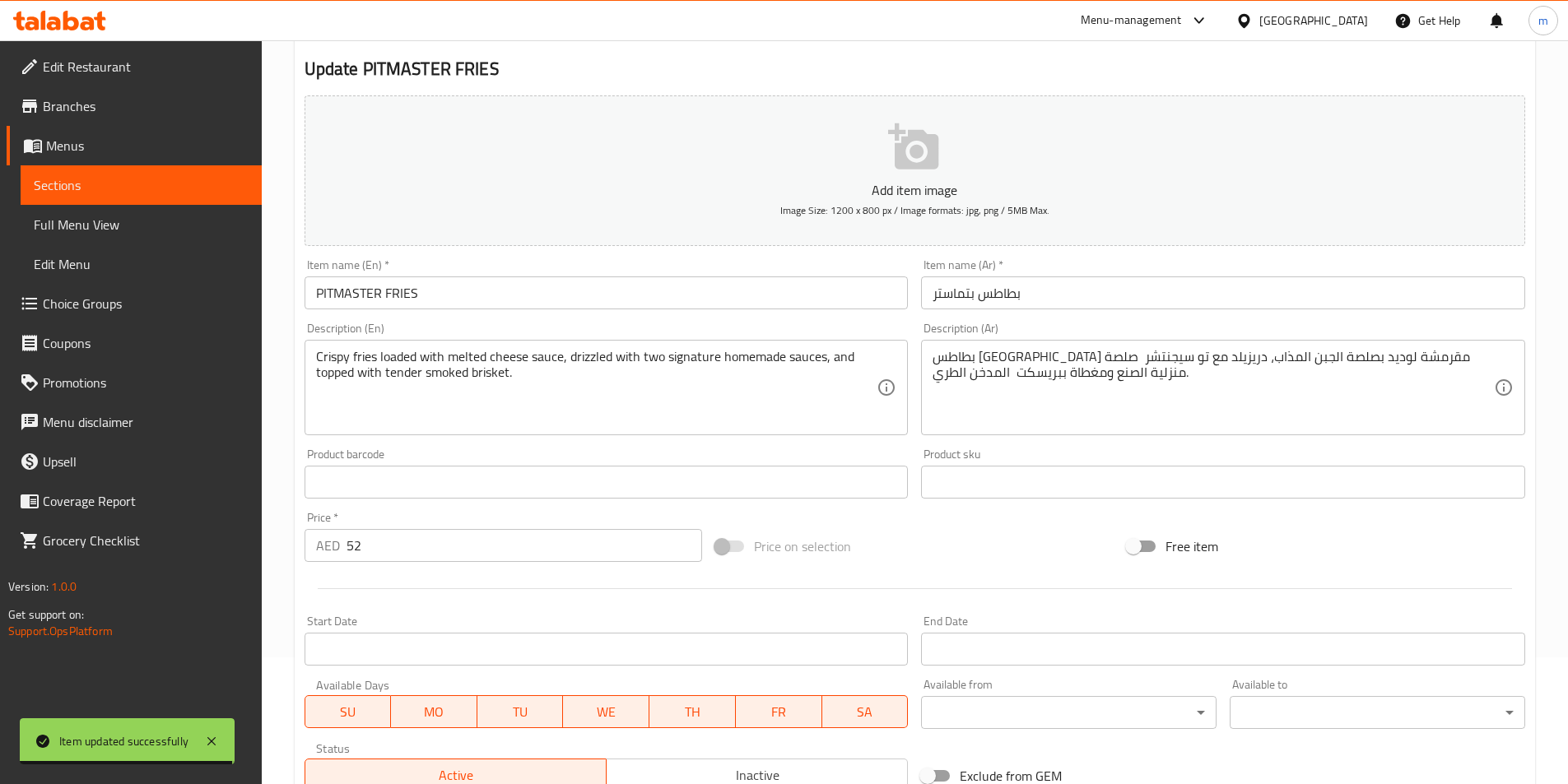
scroll to position [0, 0]
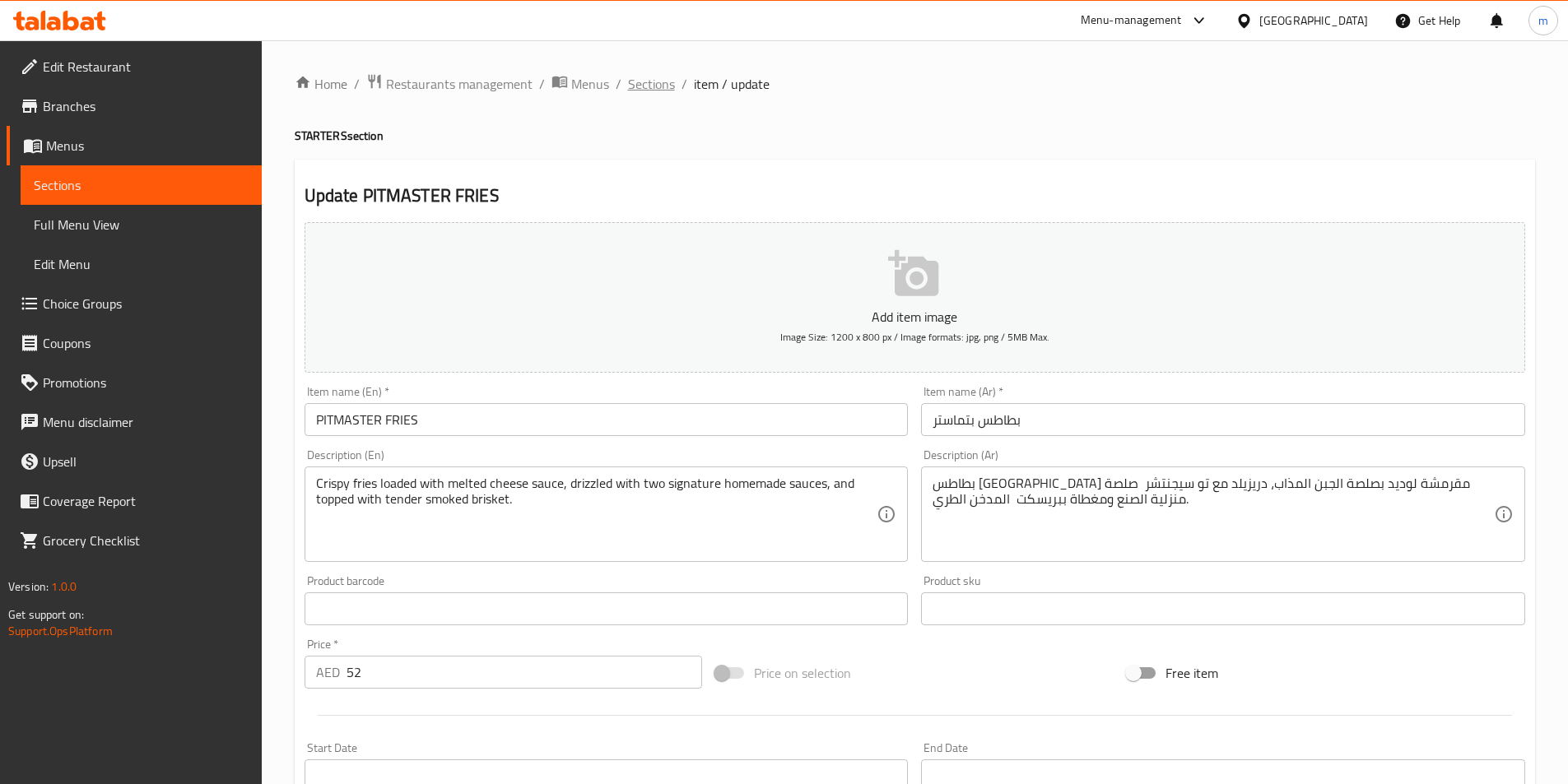
click at [659, 85] on span "Sections" at bounding box center [651, 84] width 47 height 20
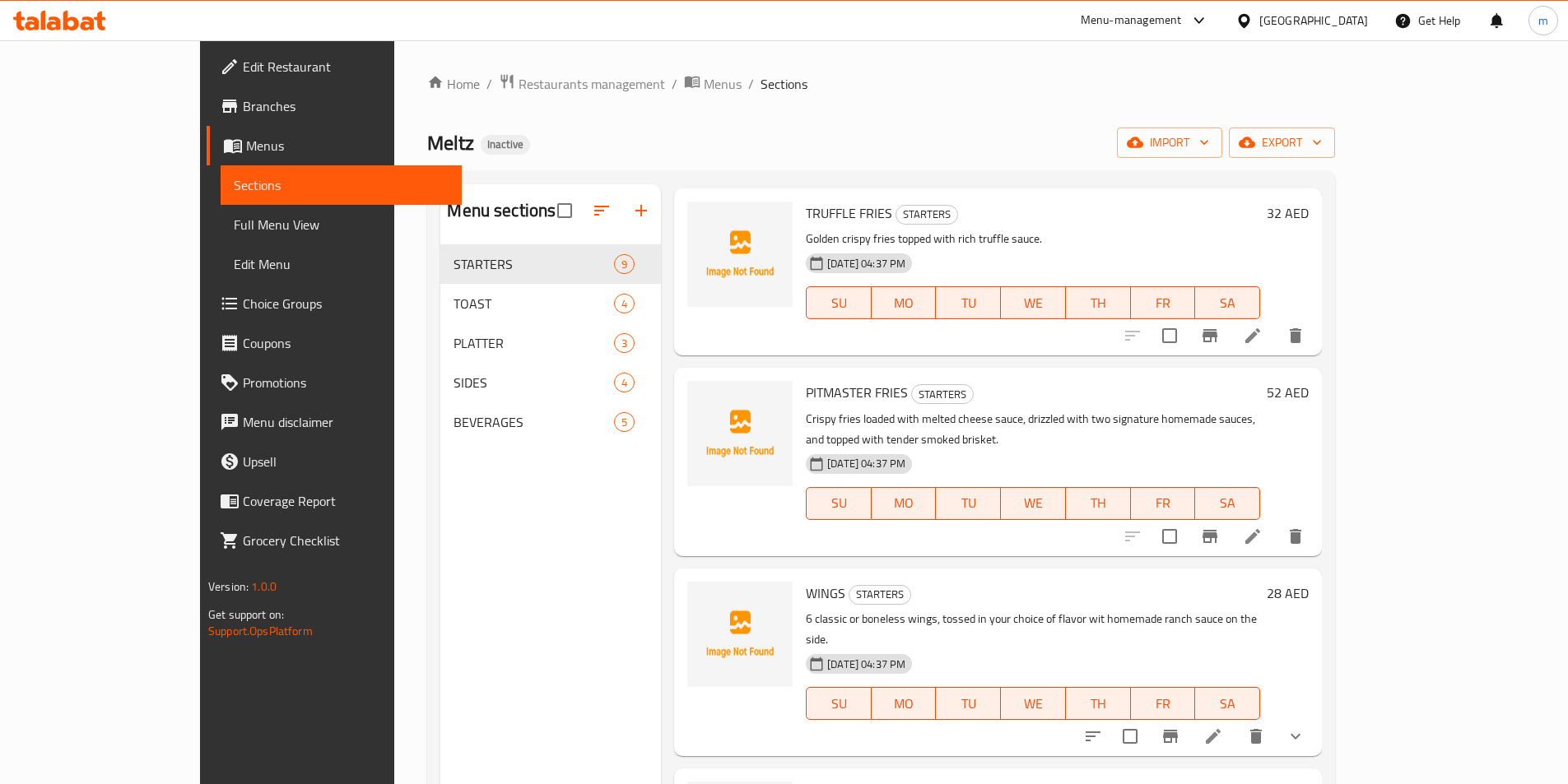
scroll to position [412, 0]
click at [1221, 726] on icon at bounding box center [1213, 734] width 15 height 15
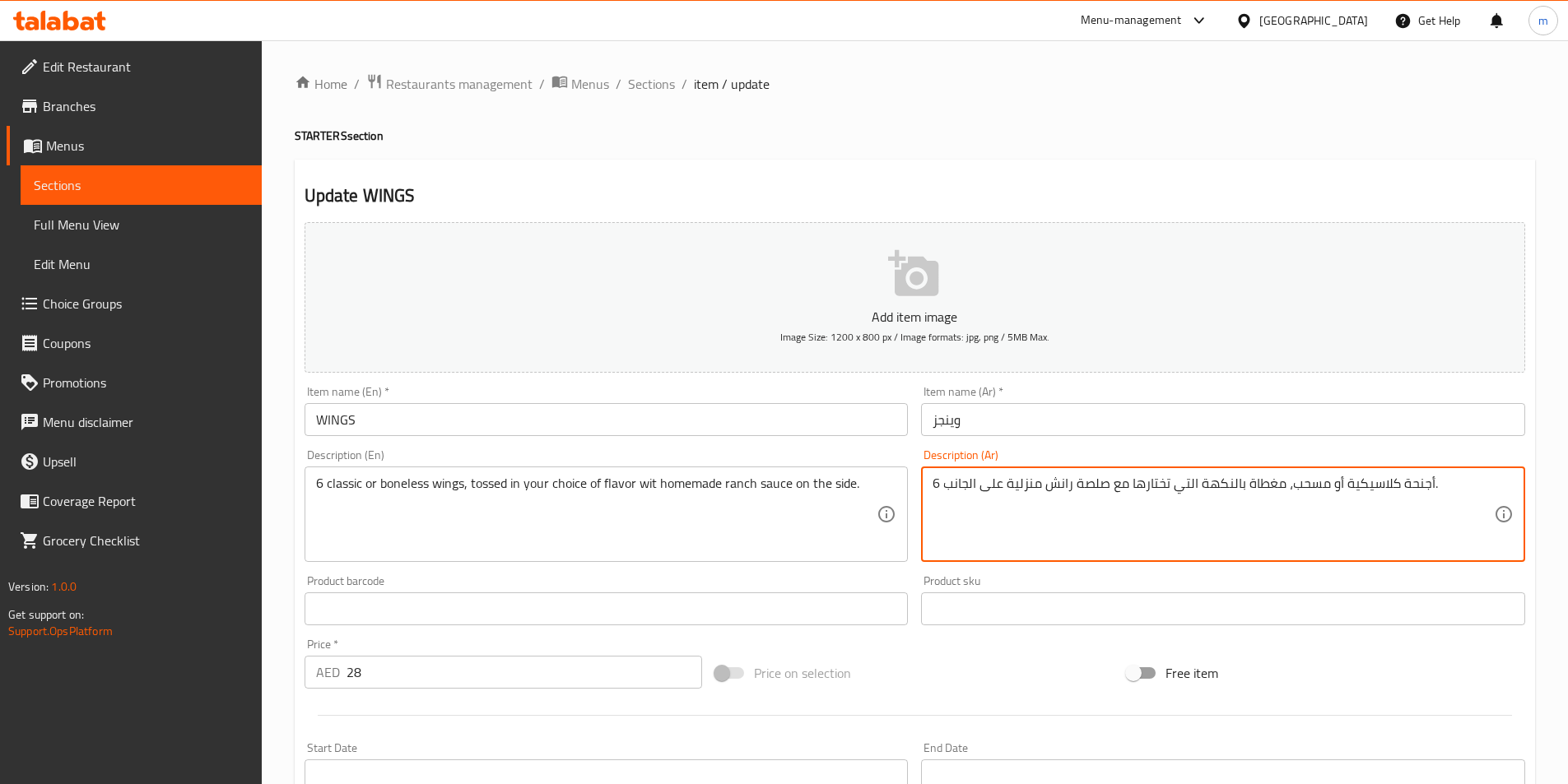
drag, startPoint x: 1246, startPoint y: 486, endPoint x: 1281, endPoint y: 485, distance: 35.0
drag, startPoint x: 1148, startPoint y: 484, endPoint x: 1239, endPoint y: 488, distance: 91.1
click at [1240, 488] on textarea "6 أجنحة كلاسيكية أو مسحب، مغموسة بالنكهة التي تختارها مع صلصة رانش منزلية على ا…" at bounding box center [1213, 514] width 561 height 78
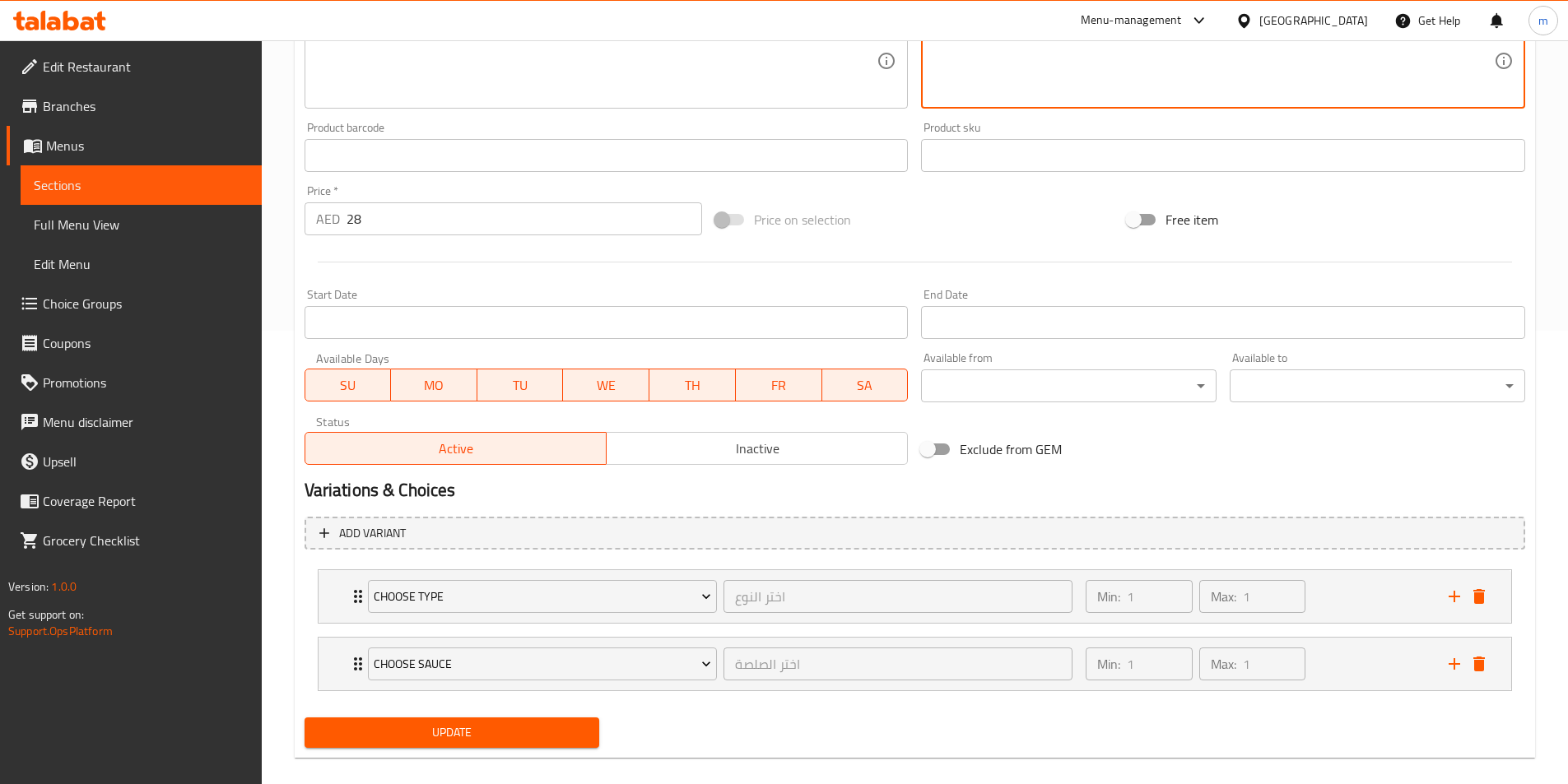
scroll to position [473, 0]
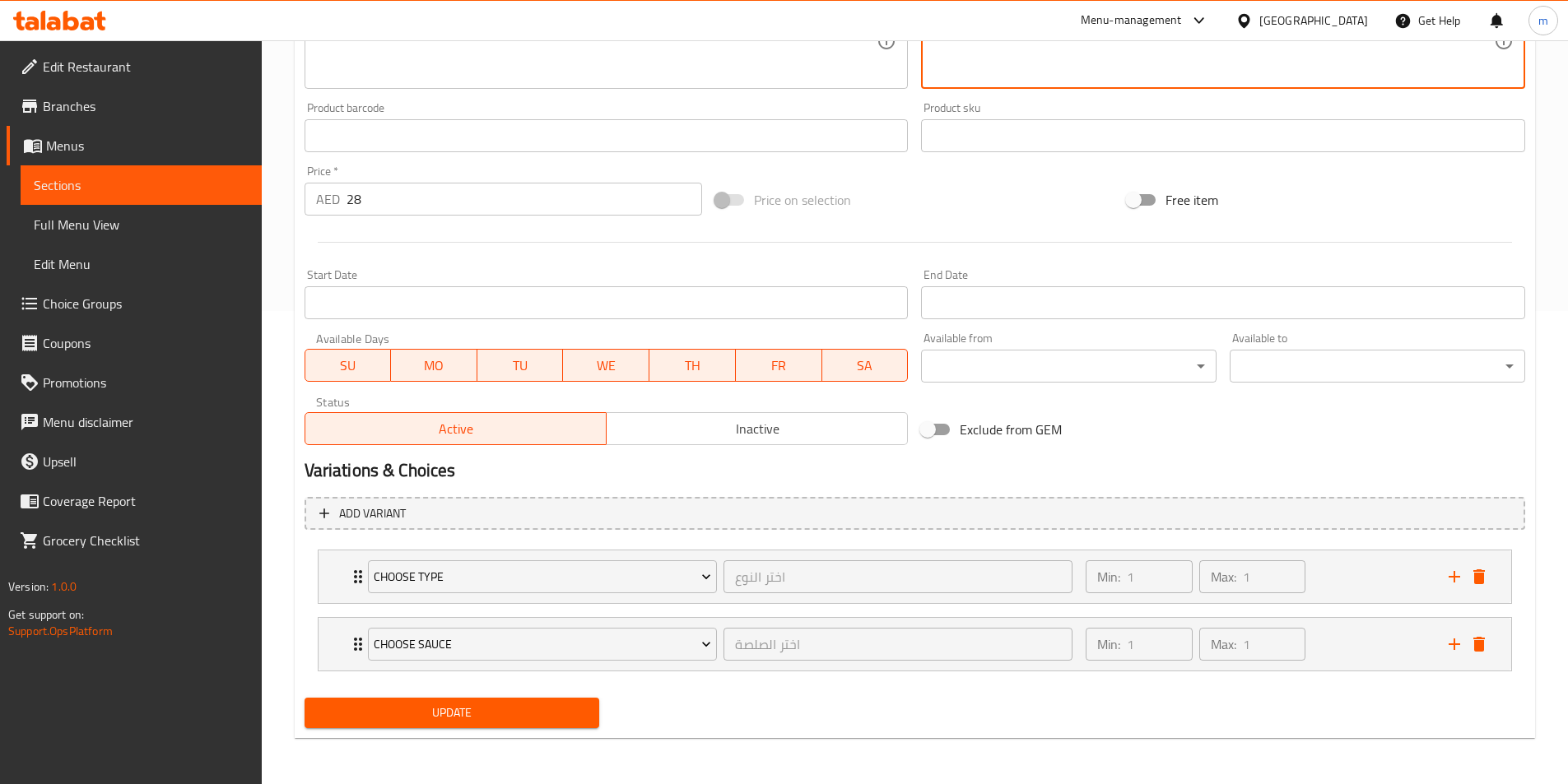
type textarea "6 أجنحة كلاسيكية أو مسحب، مغموسة بب اختييارك من النكهة مع صلصة رانش منزلية على …"
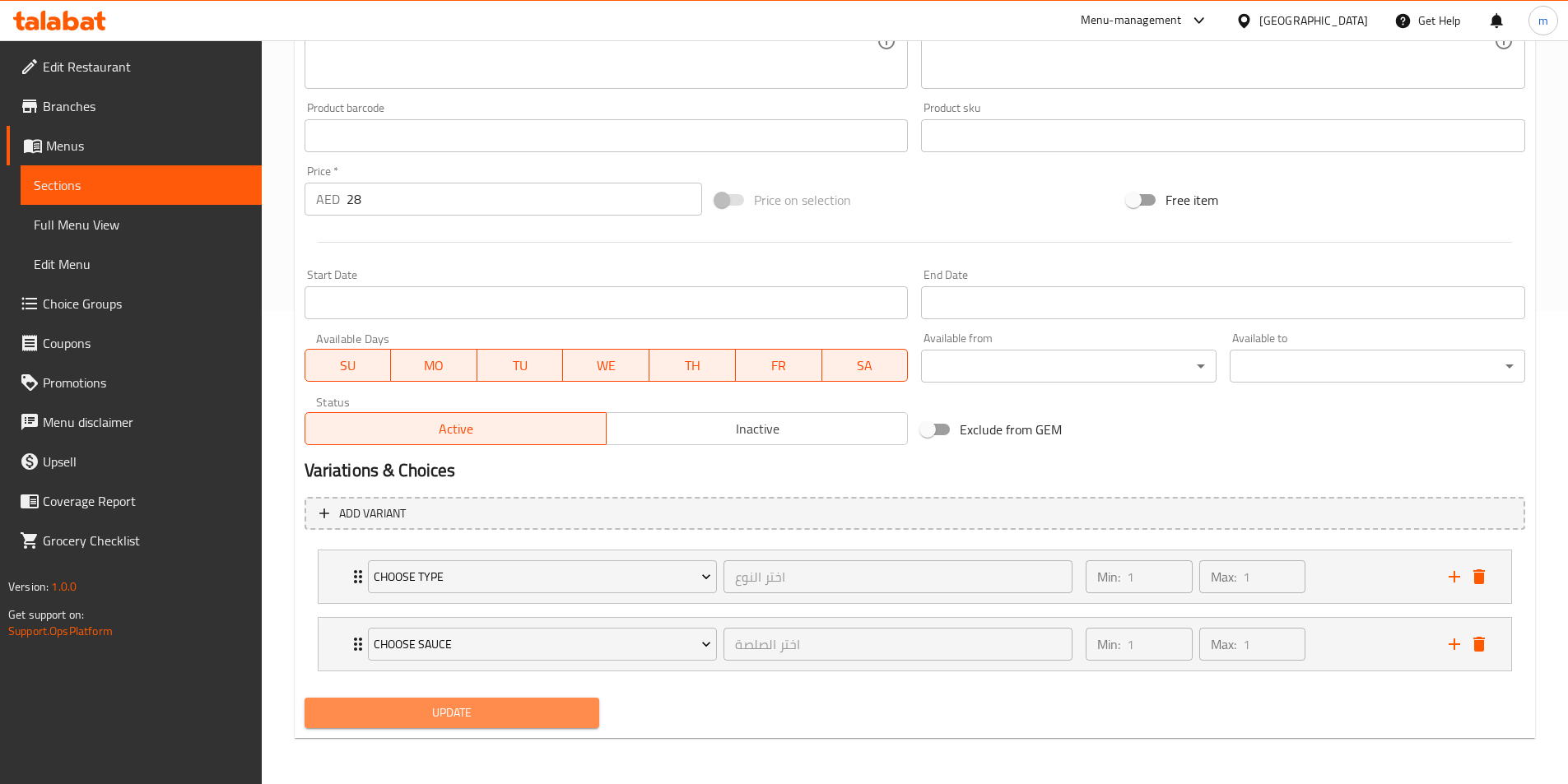
click at [488, 710] on span "Update" at bounding box center [452, 713] width 269 height 20
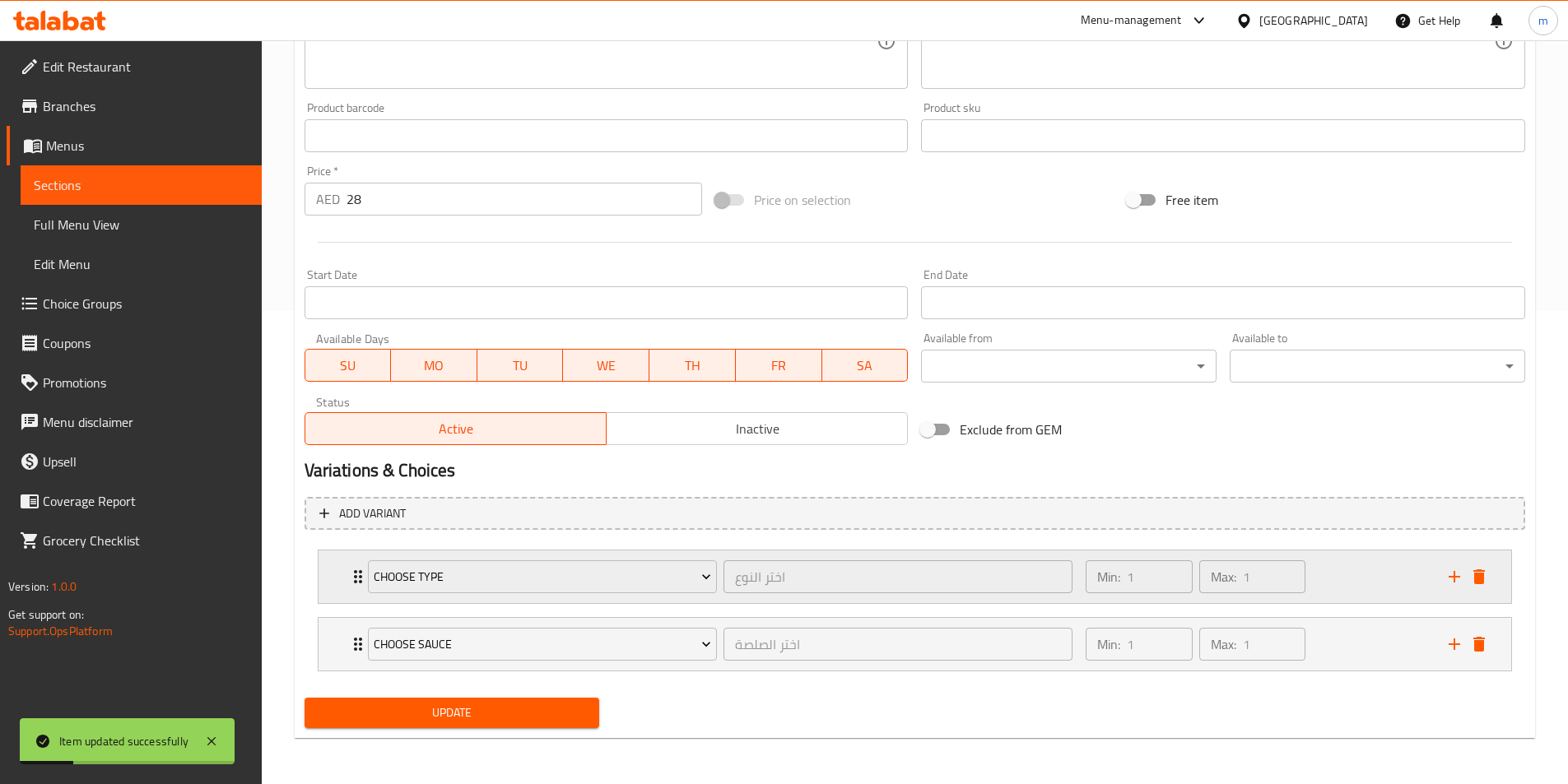
click at [1342, 571] on div "Min: 1 ​ Max: 1 ​" at bounding box center [1257, 577] width 362 height 53
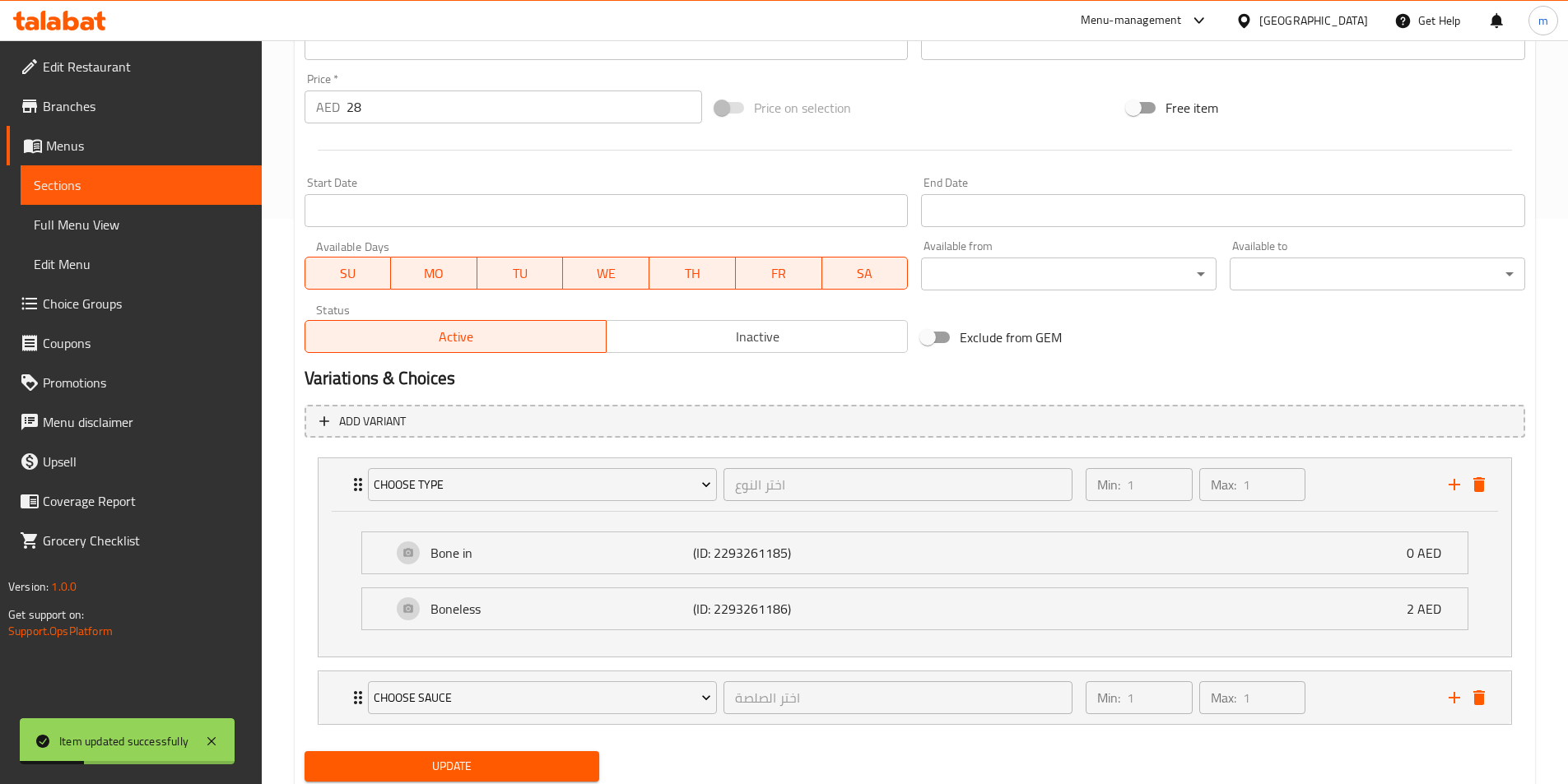
scroll to position [617, 0]
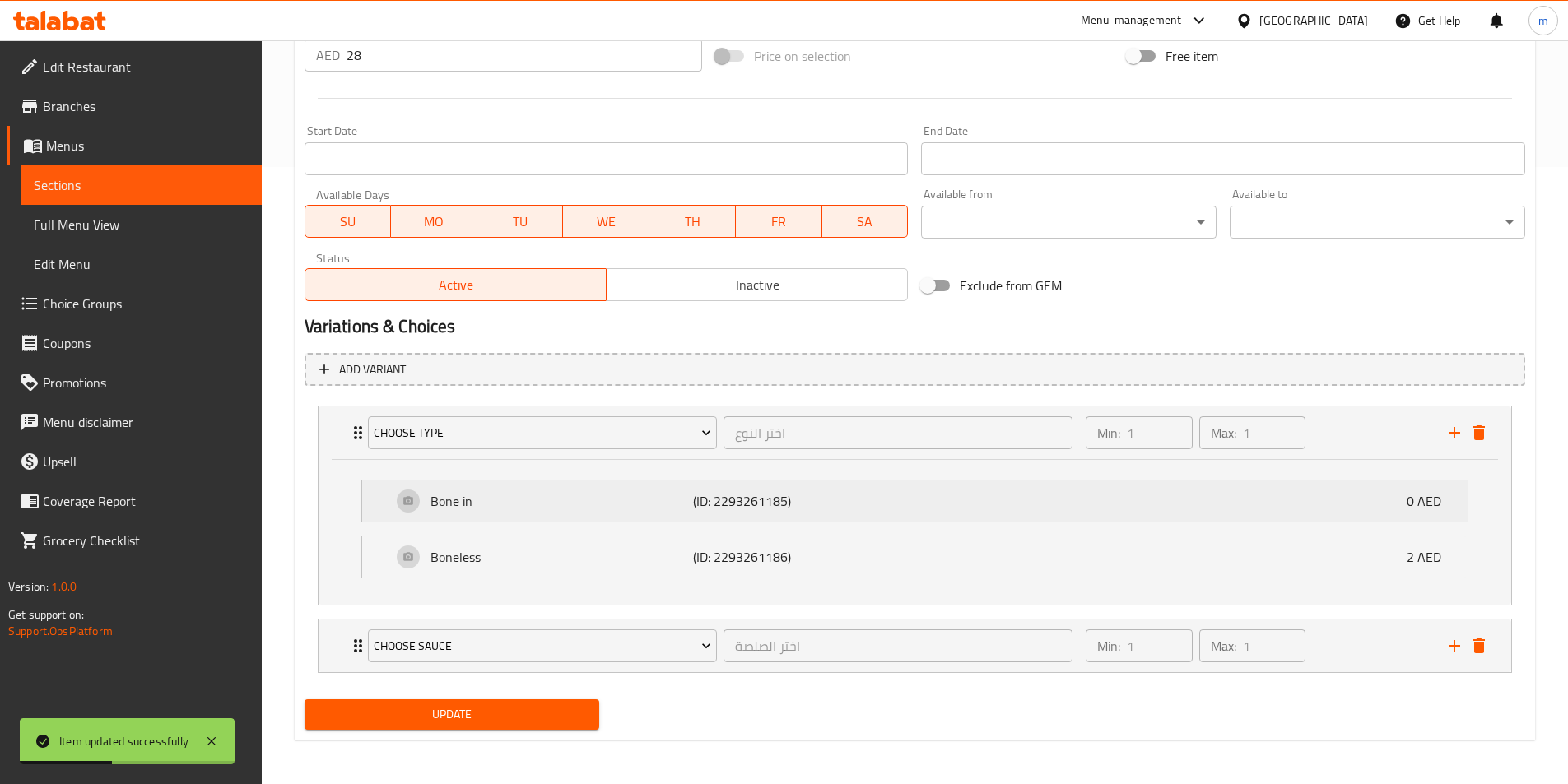
click at [733, 507] on p "(ID: 2293261185)" at bounding box center [781, 501] width 176 height 20
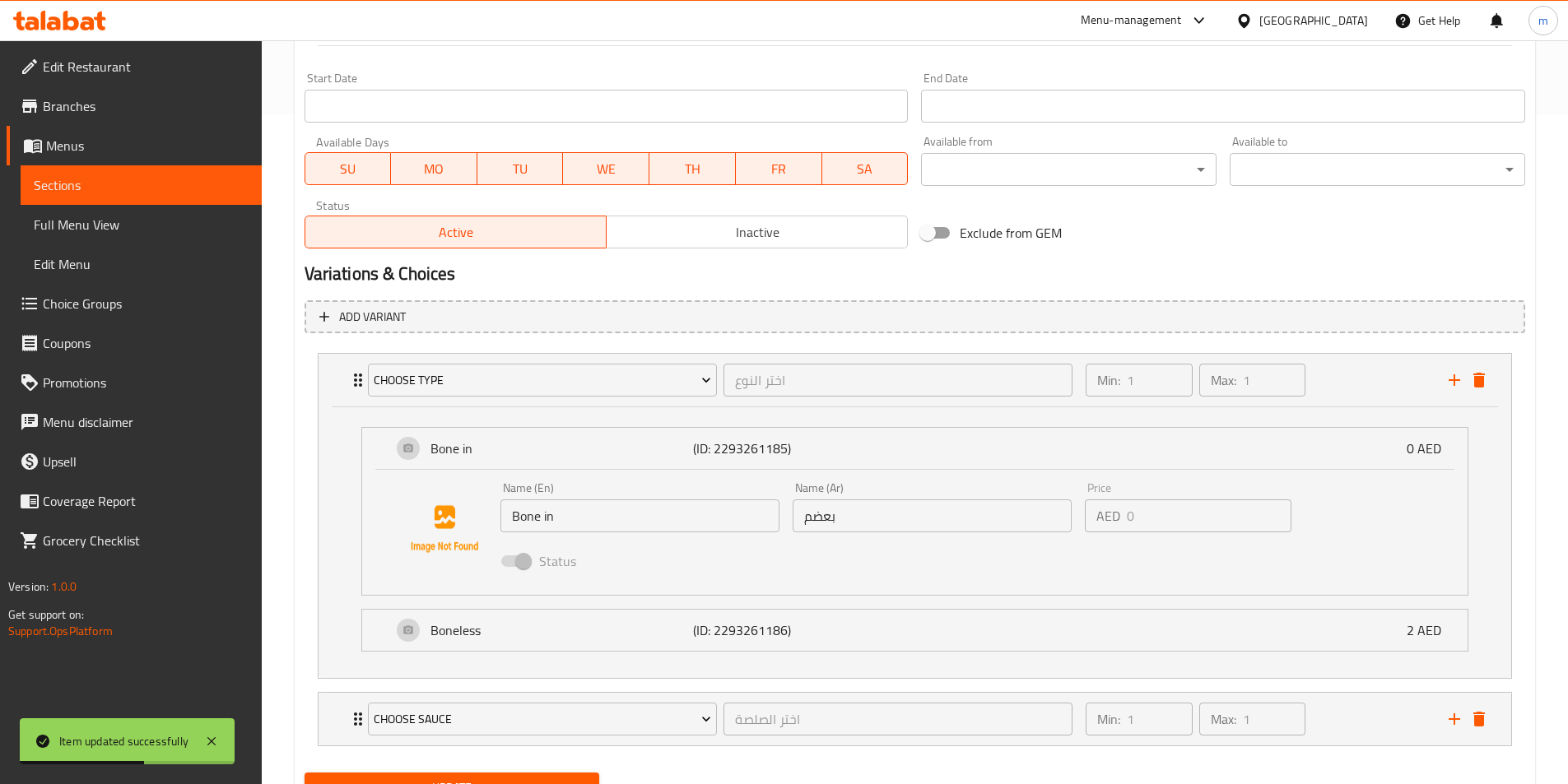
scroll to position [699, 0]
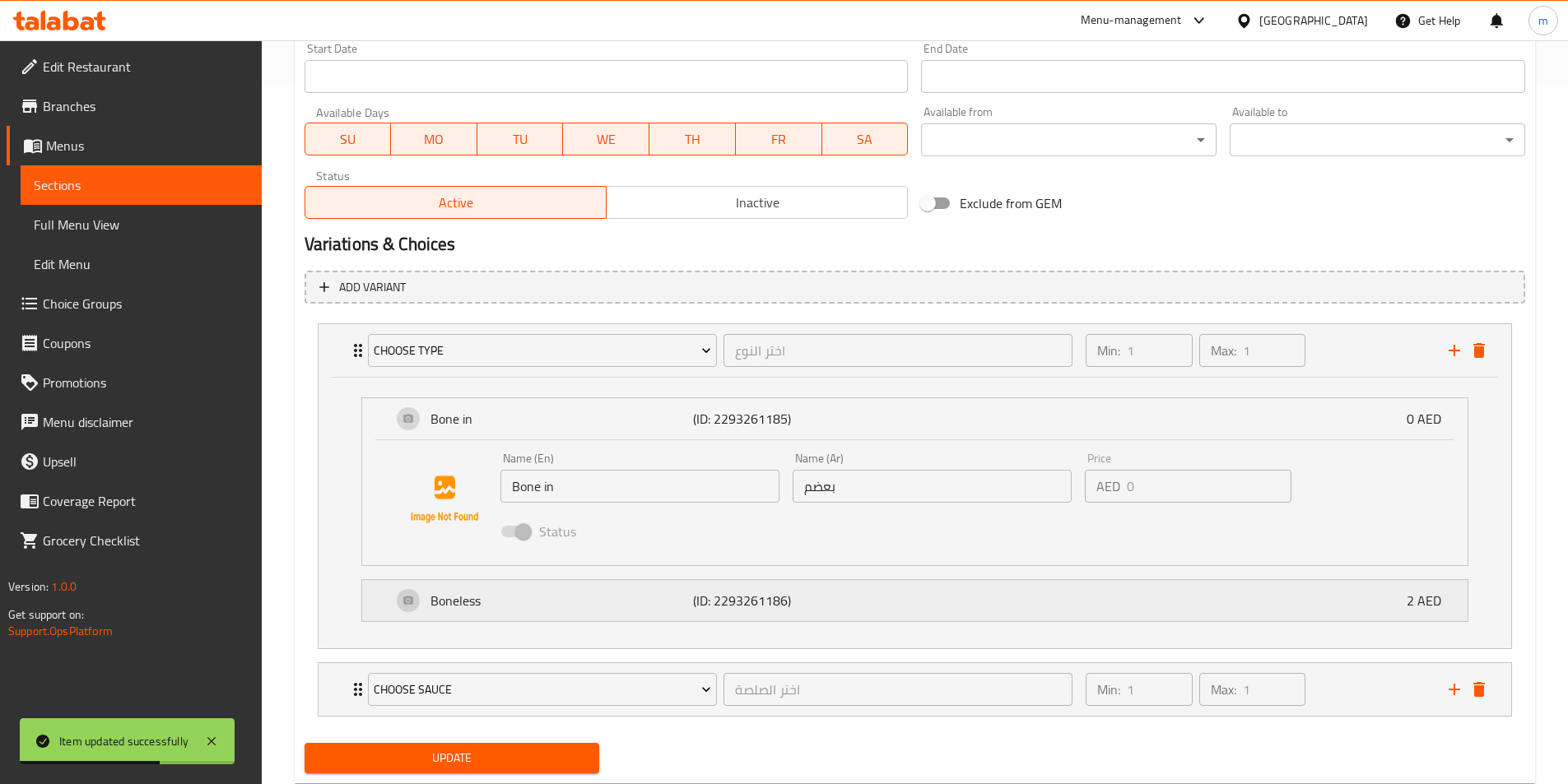
click at [877, 608] on div "Boneless (ID: 2293261186) 2 AED" at bounding box center [920, 600] width 1056 height 41
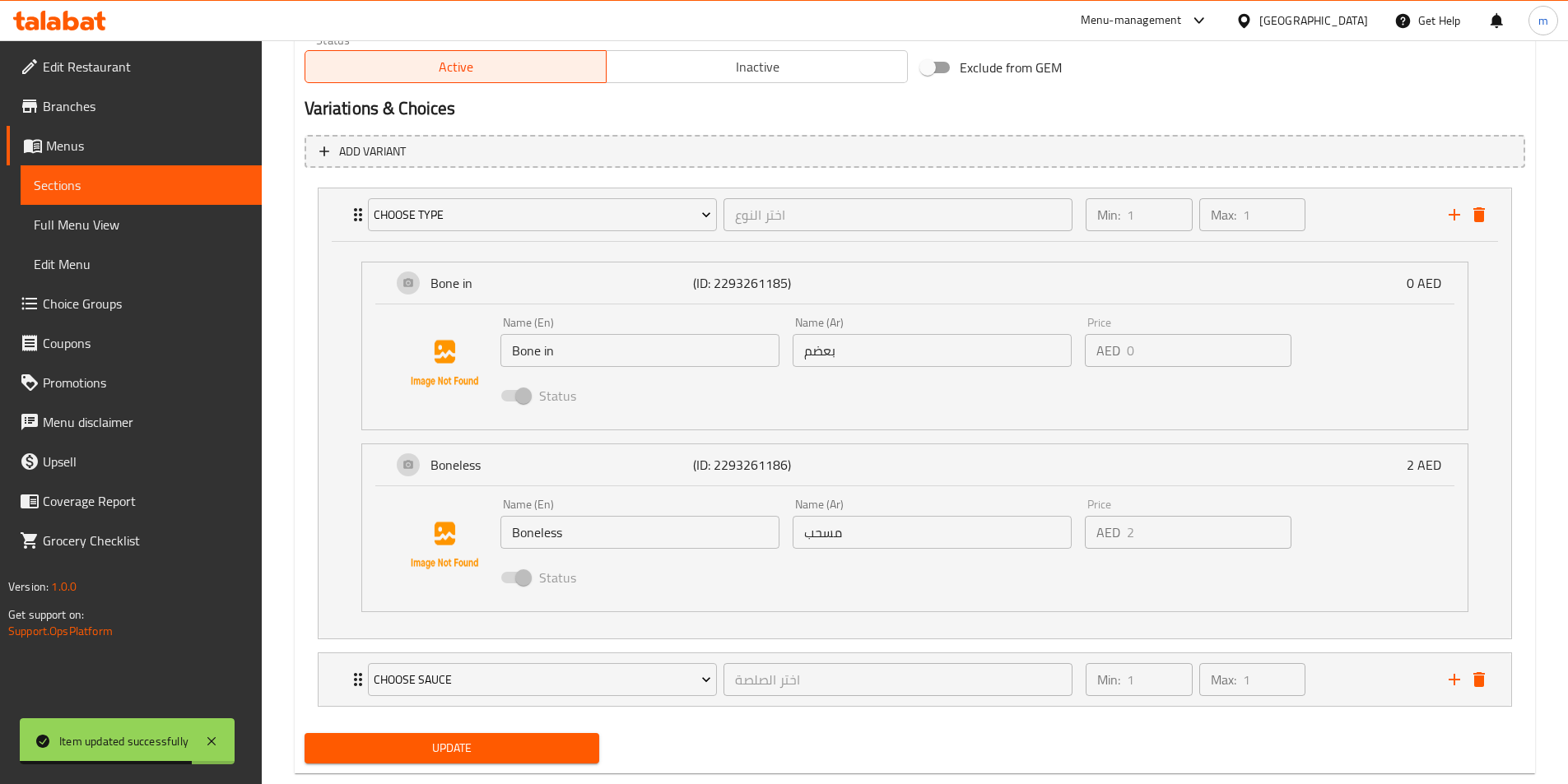
scroll to position [864, 0]
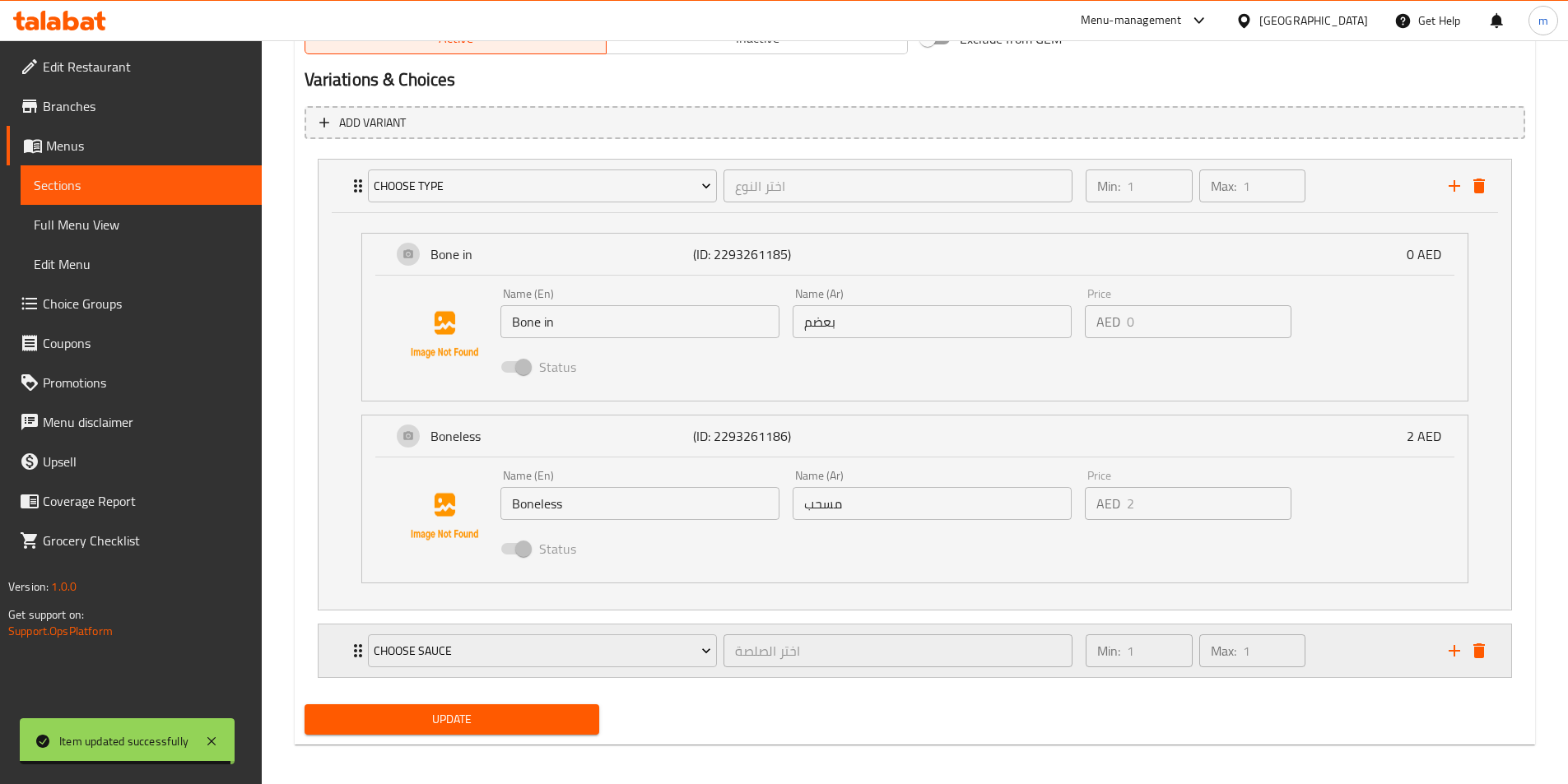
click at [1358, 650] on div "Min: 1 ​ Max: 1 ​" at bounding box center [1257, 651] width 362 height 53
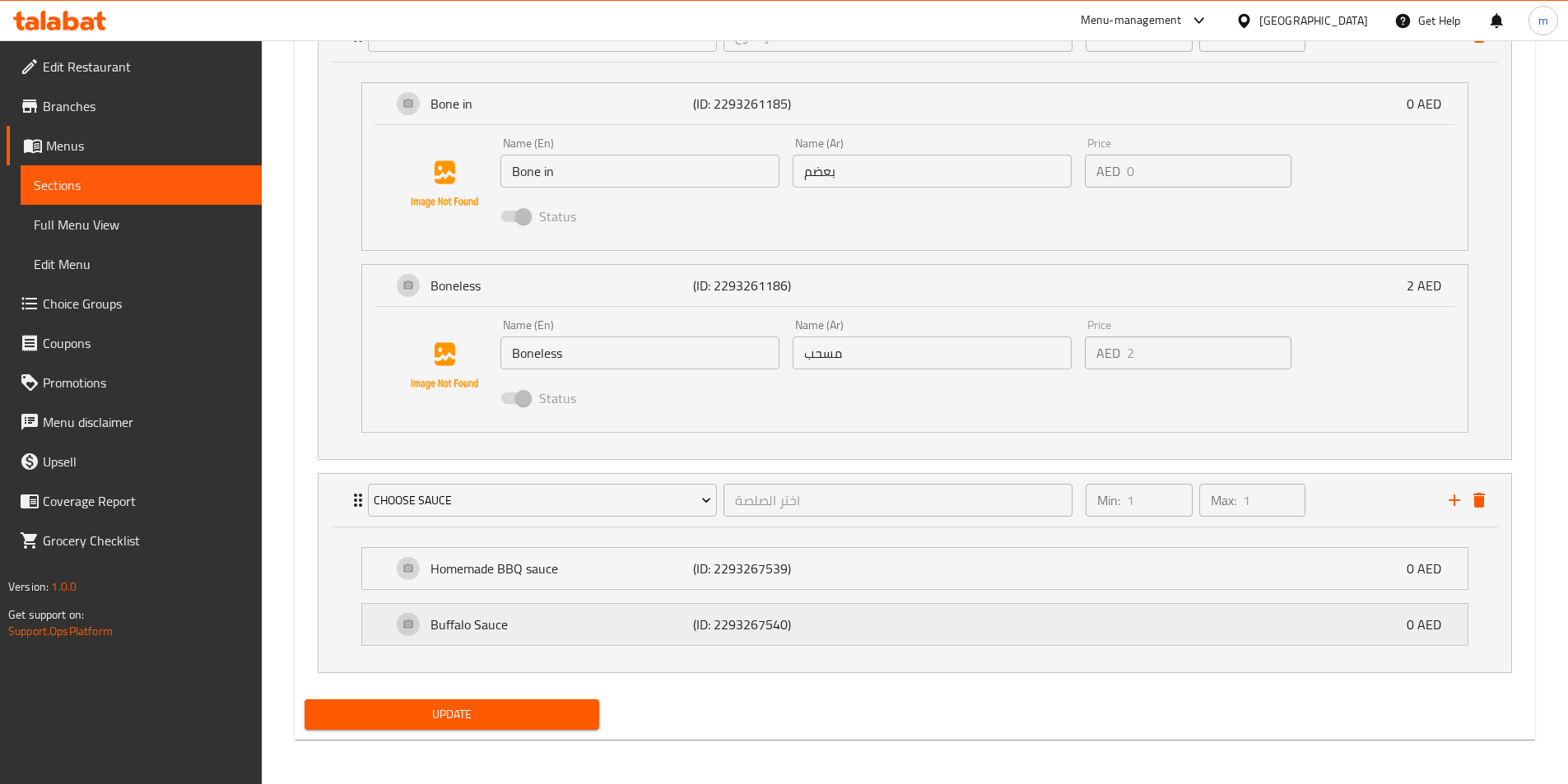
scroll to position [1016, 0]
click at [678, 577] on div "Homemade BBQ sauce (ID: 2293267539) 0 AED" at bounding box center [920, 566] width 1056 height 41
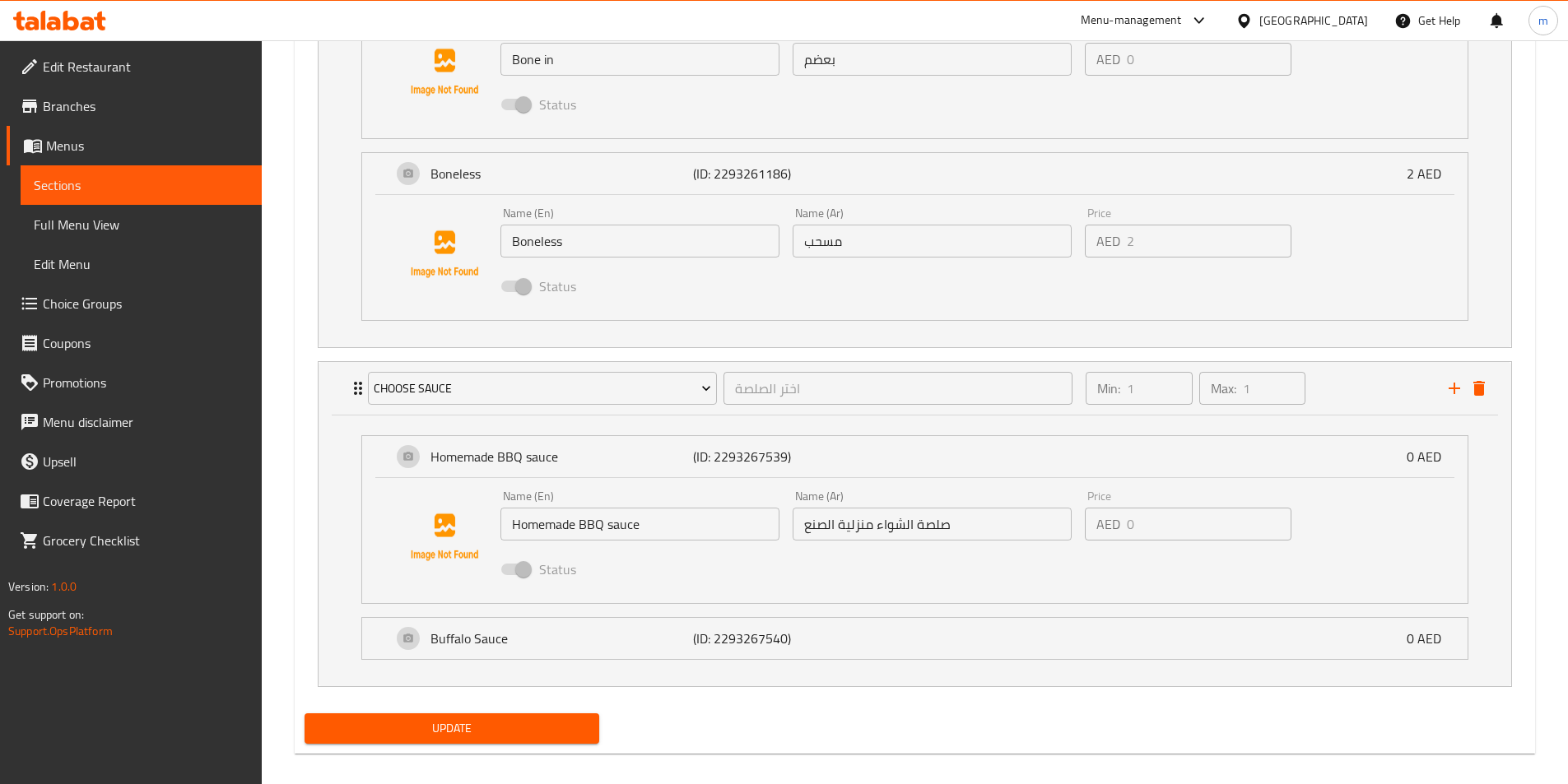
scroll to position [1142, 0]
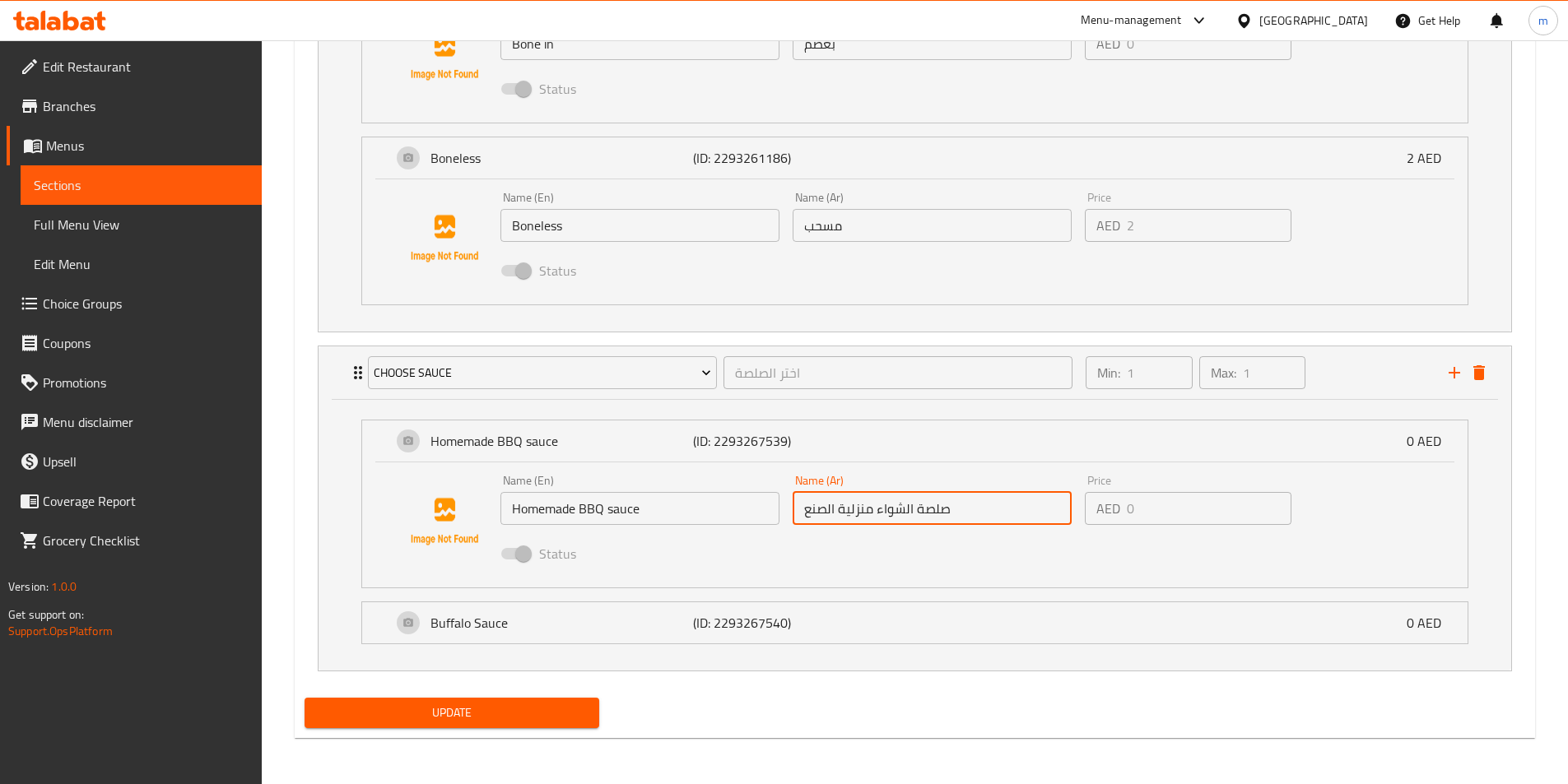
click at [897, 519] on input "صلصة الشواء منزلية الصنع" at bounding box center [932, 509] width 279 height 33
click at [839, 514] on input "صلصة الشواء منزلية الصنع" at bounding box center [932, 509] width 279 height 33
click at [101, 298] on span "Choice Groups" at bounding box center [146, 304] width 206 height 20
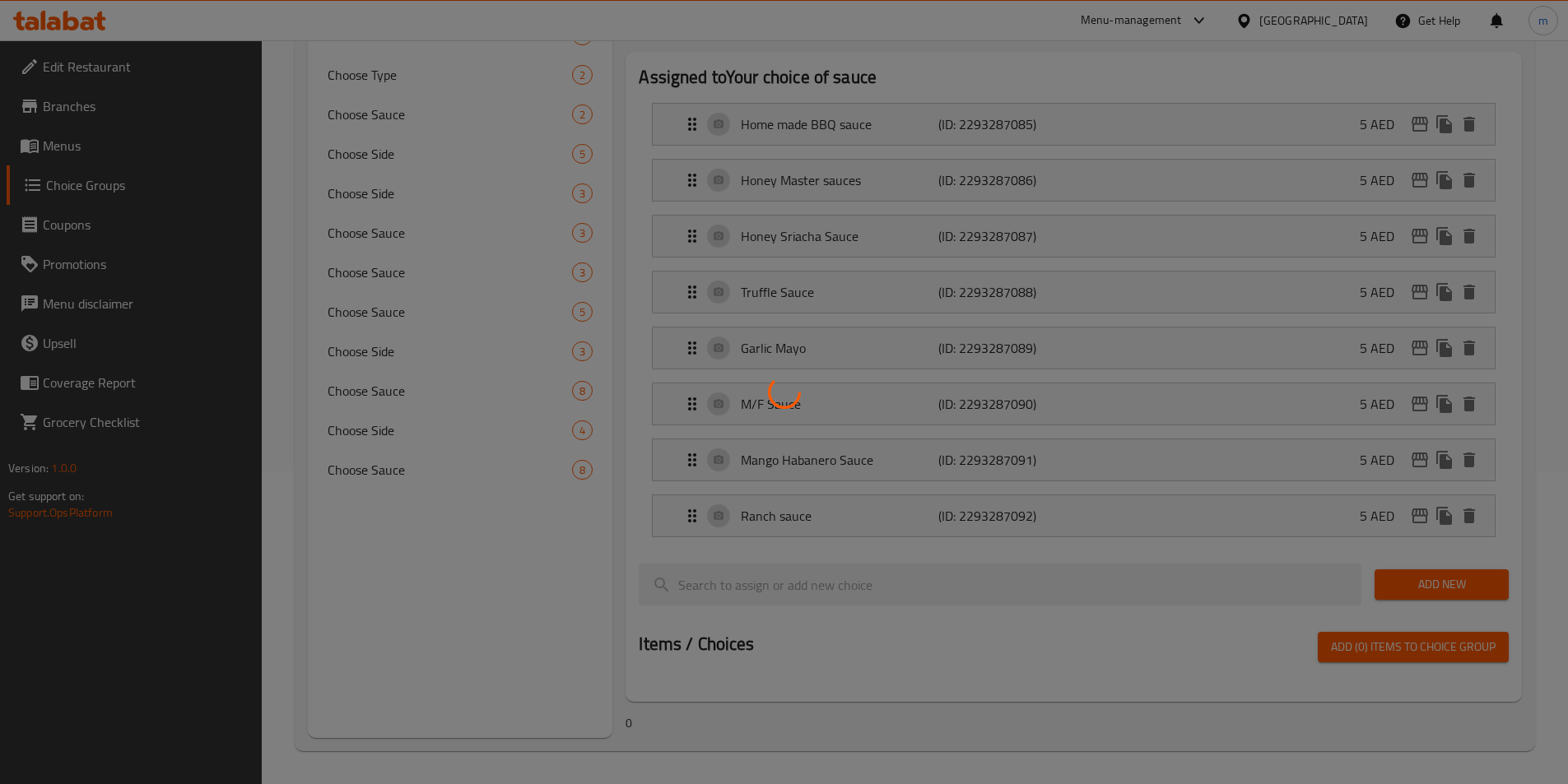
scroll to position [232, 0]
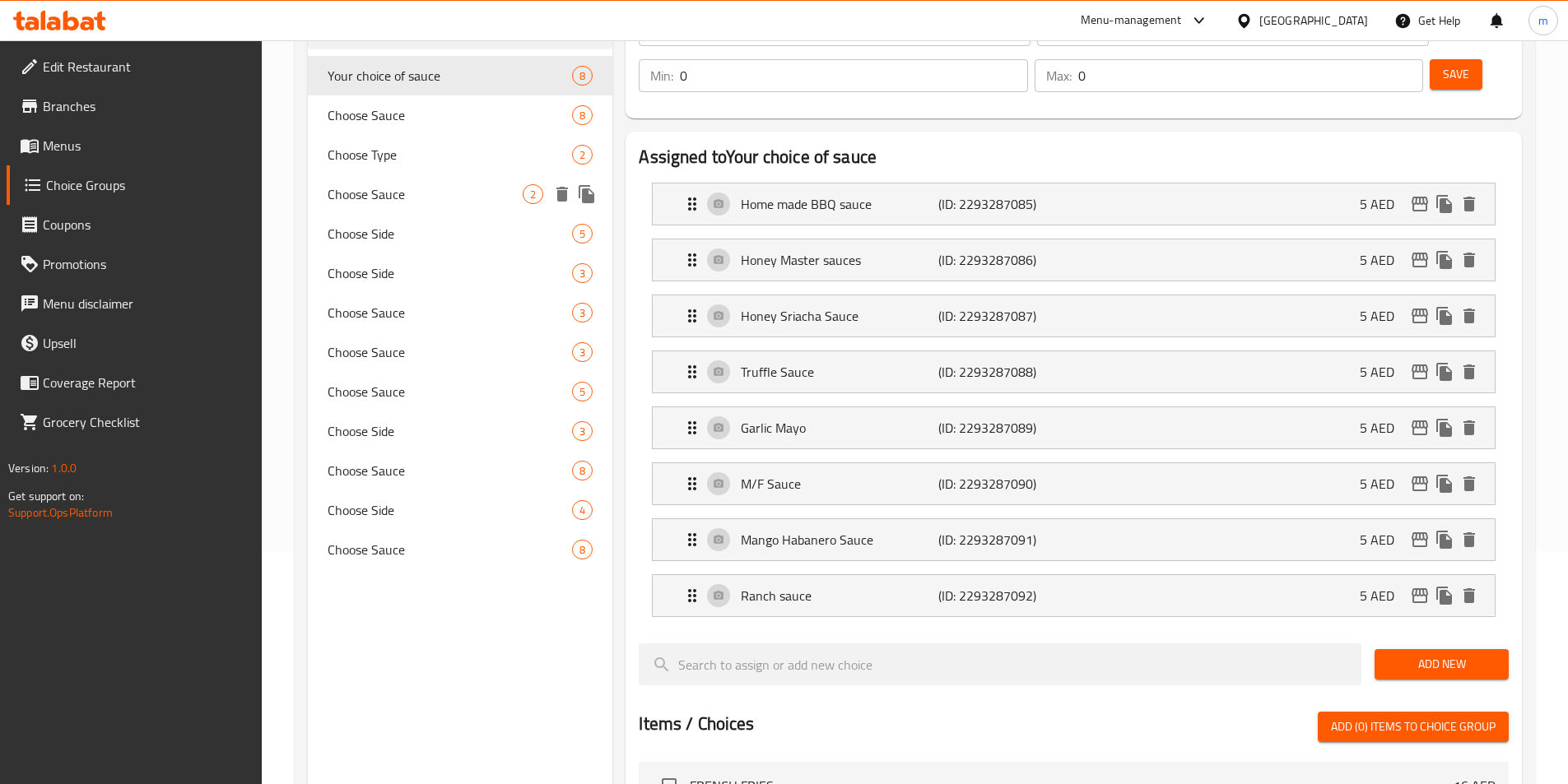
click at [407, 192] on span "Choose Sauce" at bounding box center [426, 194] width 196 height 20
type input "Choose Sauce"
type input "اختر الصلصة"
type input "1"
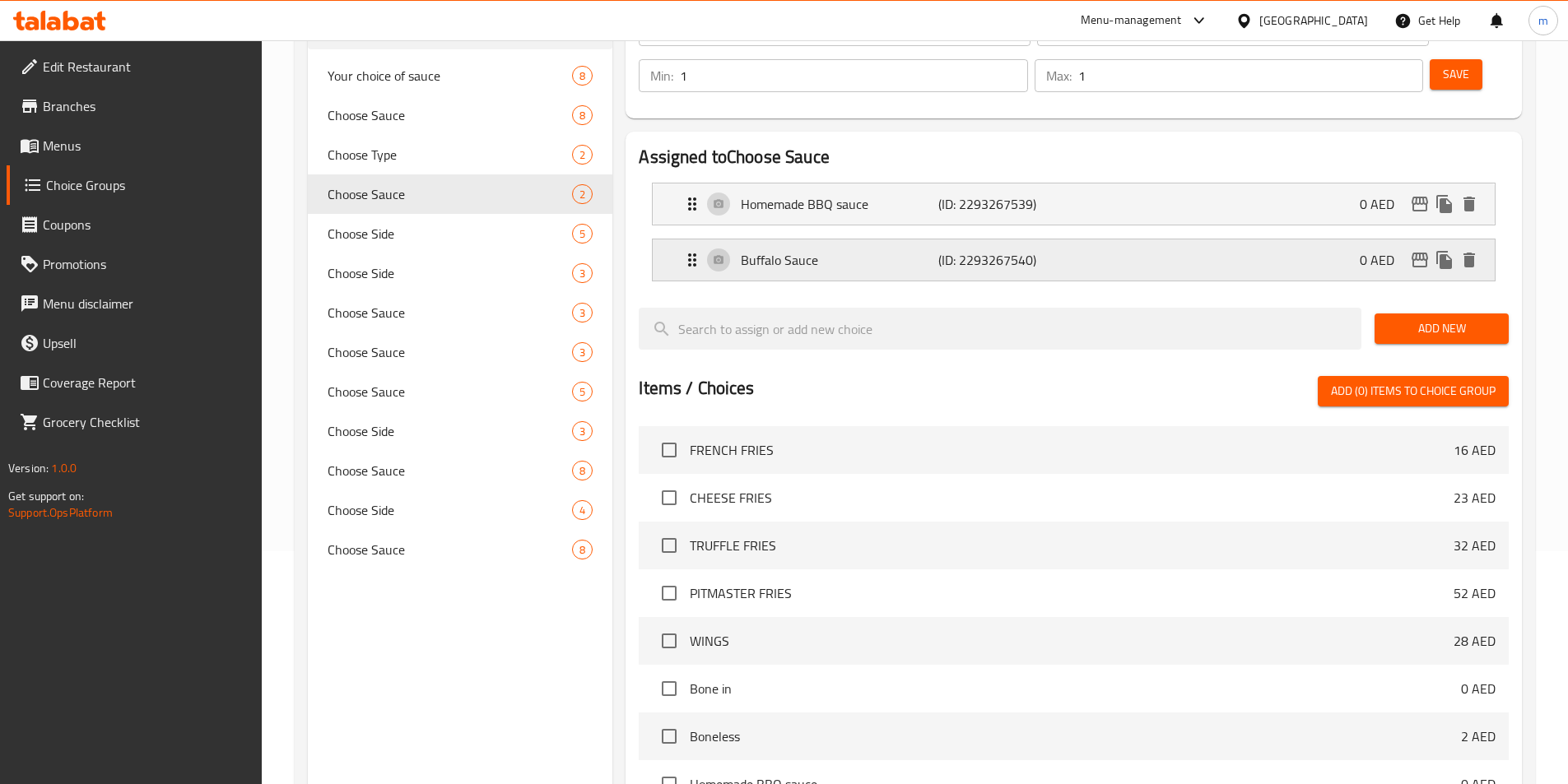
click at [1076, 240] on div "Buffalo Sauce (ID: 2293267540) 0 AED" at bounding box center [1079, 260] width 793 height 41
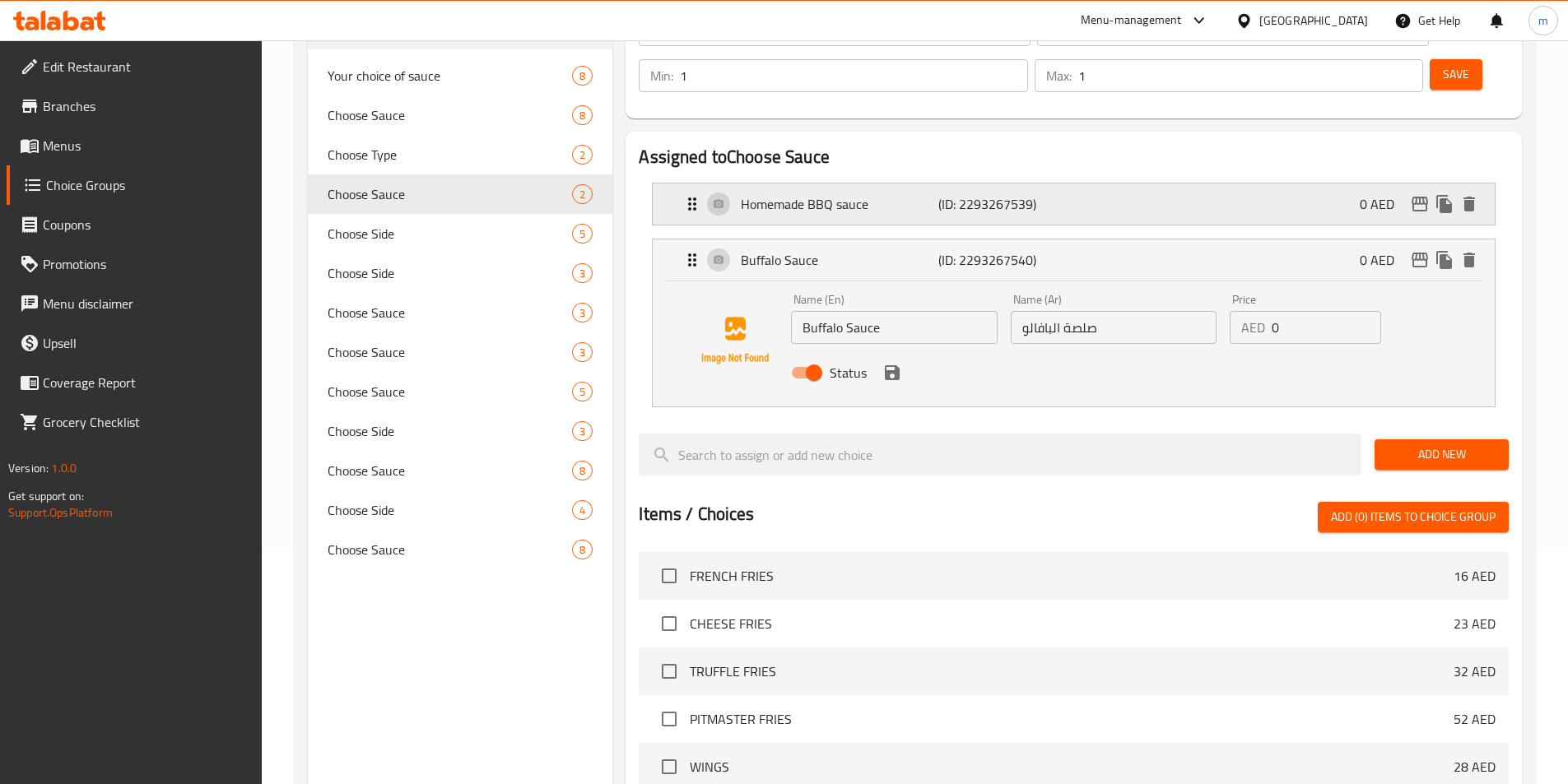
click at [1098, 184] on div "Homemade BBQ sauce (ID: 2293267539) 0 AED" at bounding box center [1079, 204] width 793 height 41
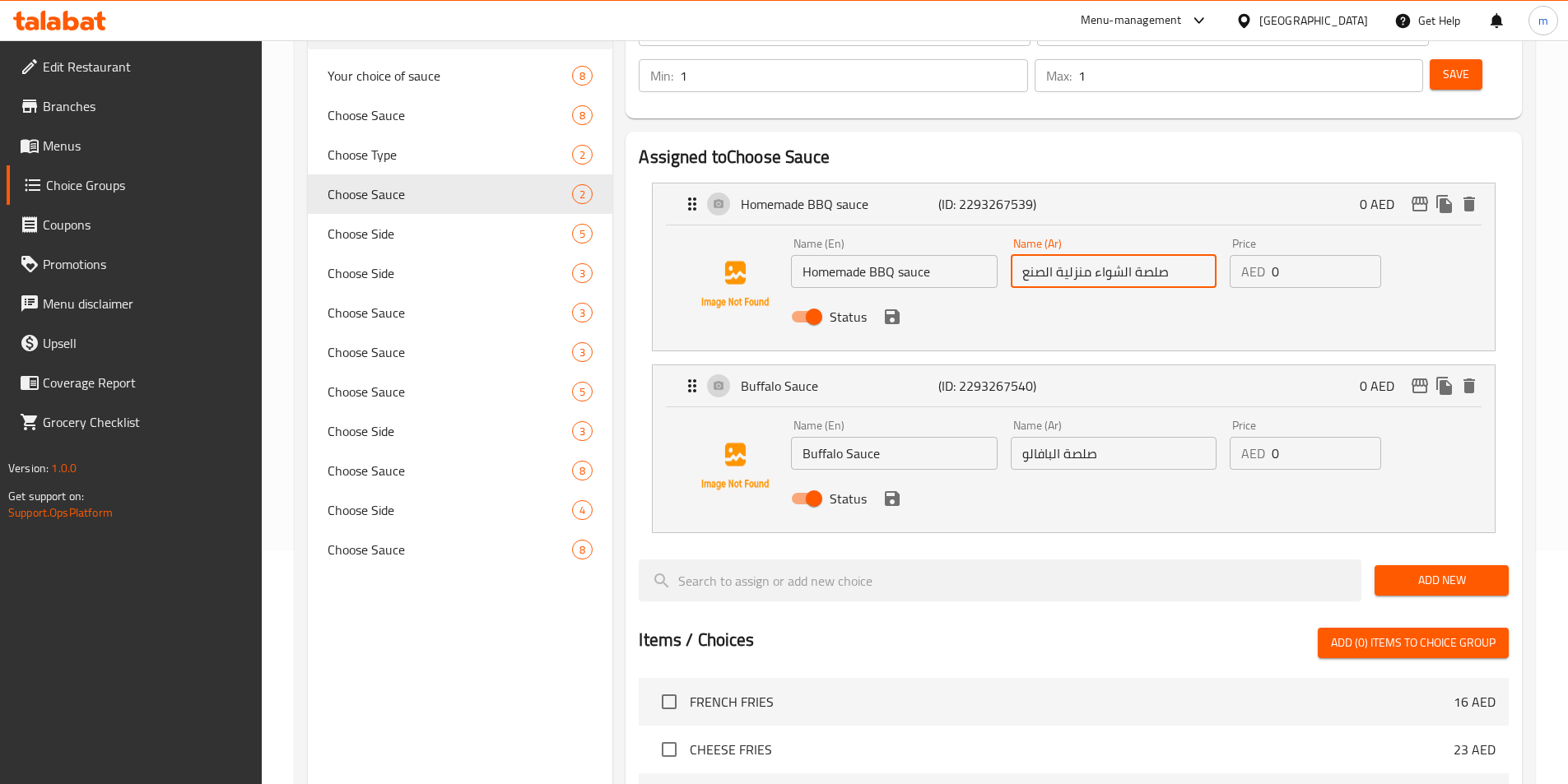
drag, startPoint x: 1020, startPoint y: 227, endPoint x: 1148, endPoint y: 226, distance: 128.0
click at [1148, 255] on input "صلصة الشواء منزلية الصنع" at bounding box center [1113, 272] width 206 height 33
click at [1178, 255] on input "صلصة الشواء منزلية الصنع" at bounding box center [1113, 272] width 206 height 33
click at [1148, 255] on input "صلصة الشواء منزلية الصنع" at bounding box center [1113, 272] width 206 height 33
drag, startPoint x: 1108, startPoint y: 228, endPoint x: 1117, endPoint y: 231, distance: 9.5
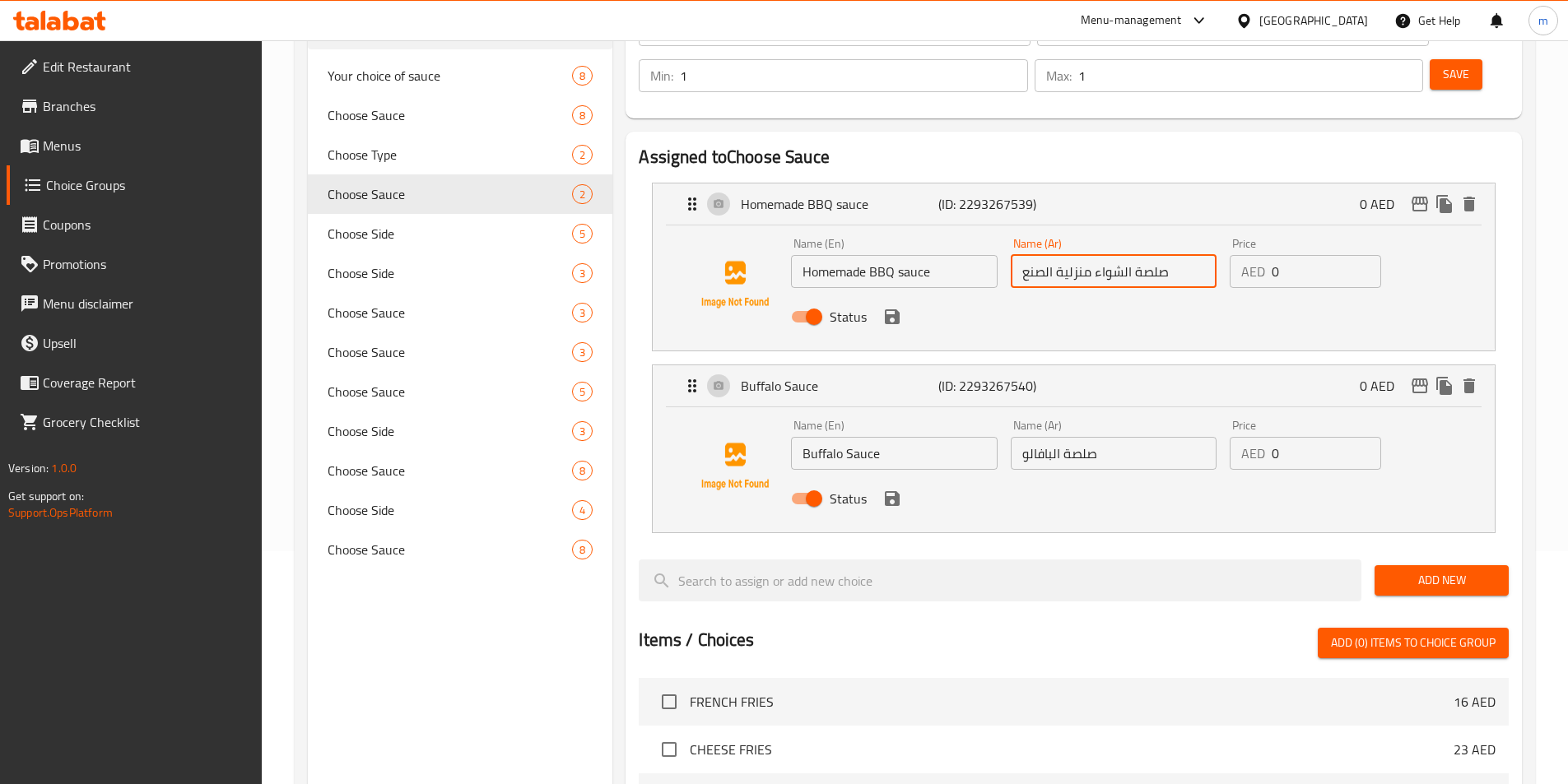
click at [1122, 255] on input "صلصة الشواء منزلية الصنع" at bounding box center [1113, 272] width 206 height 33
click at [1097, 255] on input "صلصة الشواء منزلية الصنع" at bounding box center [1113, 272] width 206 height 33
drag, startPoint x: 1097, startPoint y: 231, endPoint x: 1131, endPoint y: 225, distance: 34.5
click at [1131, 255] on input "صلصة الشواء منزلية الصنع" at bounding box center [1113, 272] width 206 height 33
click at [898, 295] on div "Status" at bounding box center [1113, 317] width 658 height 45
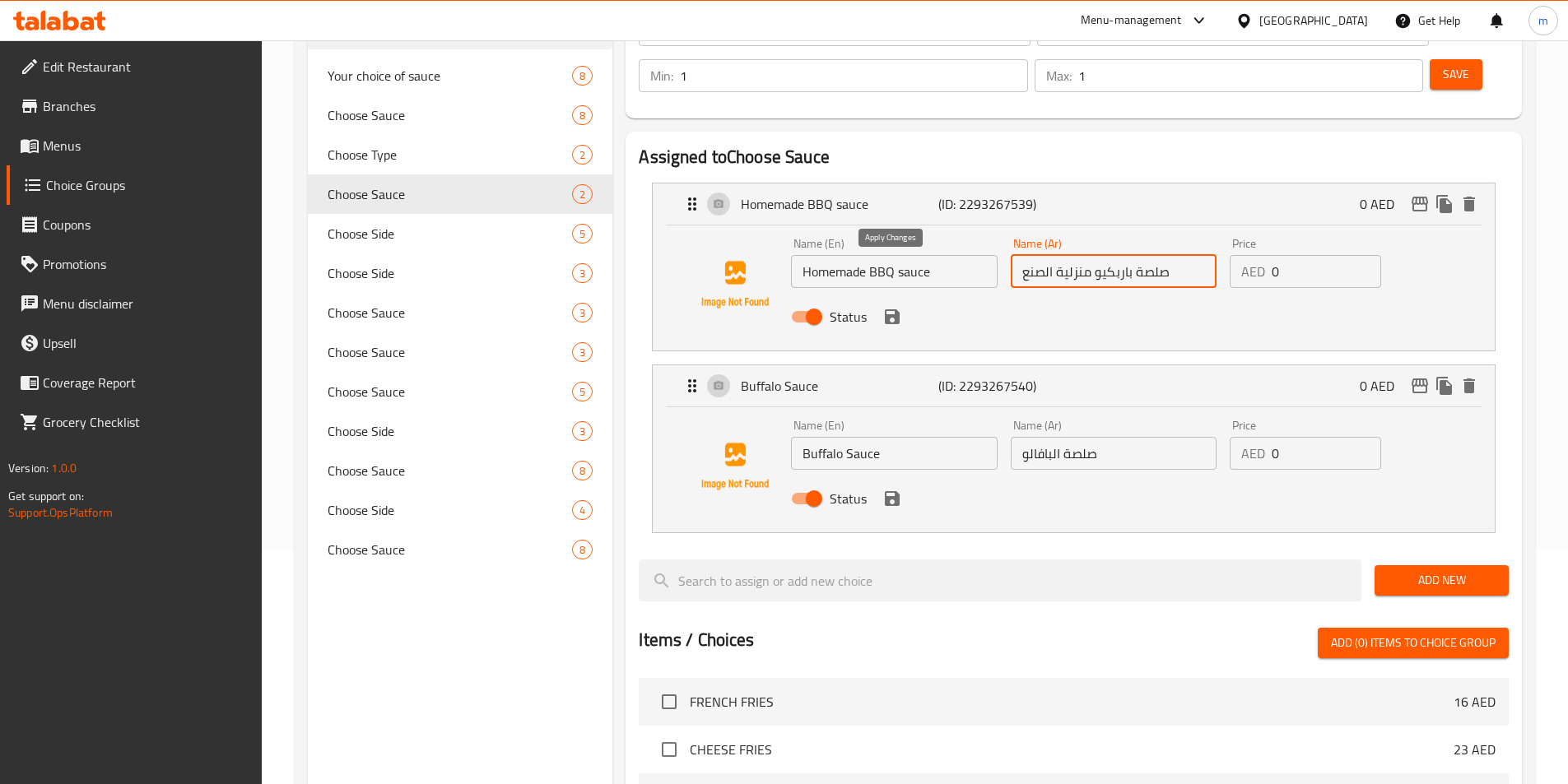
click at [893, 309] on icon "save" at bounding box center [892, 317] width 15 height 15
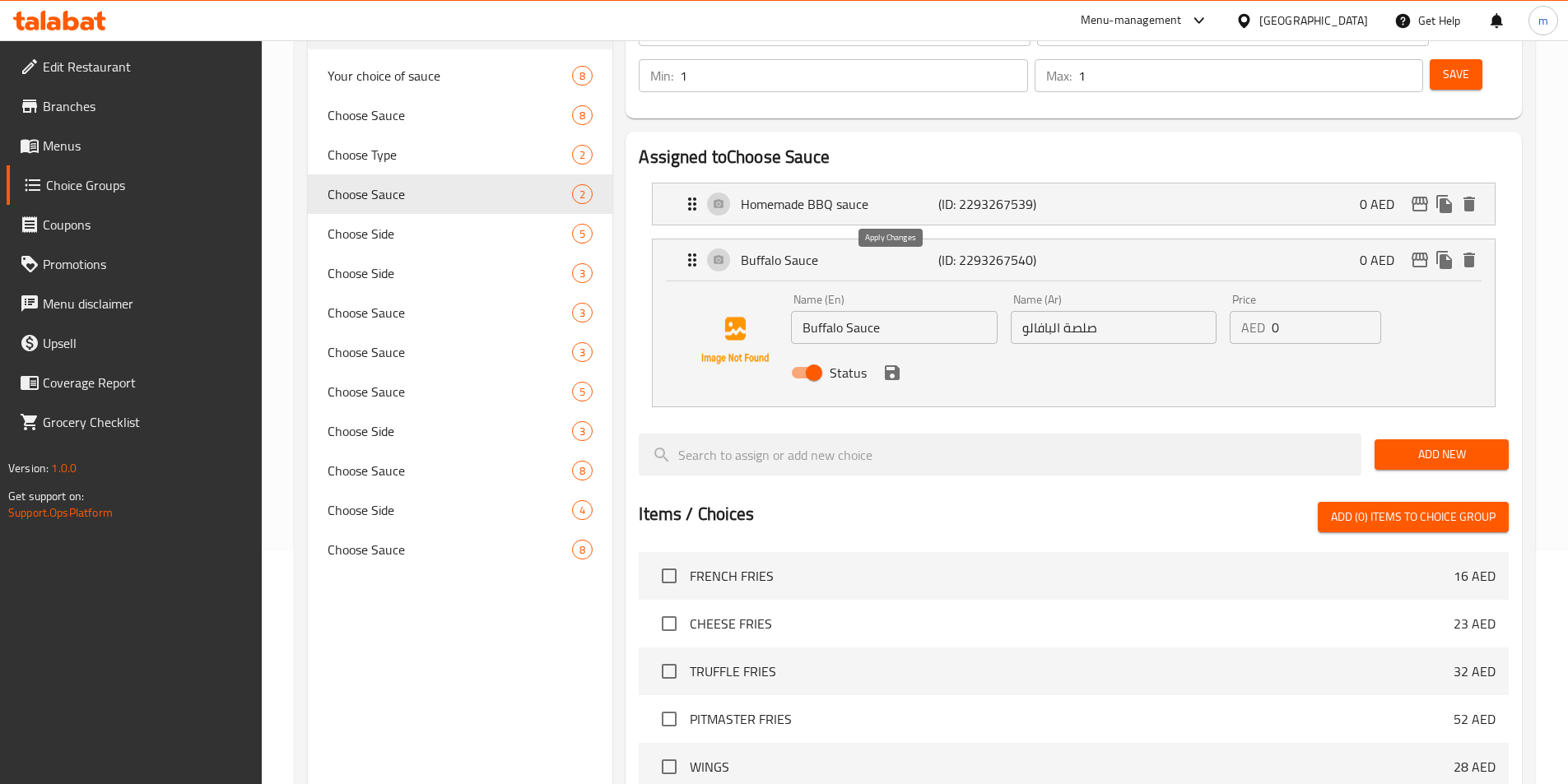
type input "صلصة باربكيو منزلية الصنع"
click at [898, 365] on icon "save" at bounding box center [892, 372] width 15 height 15
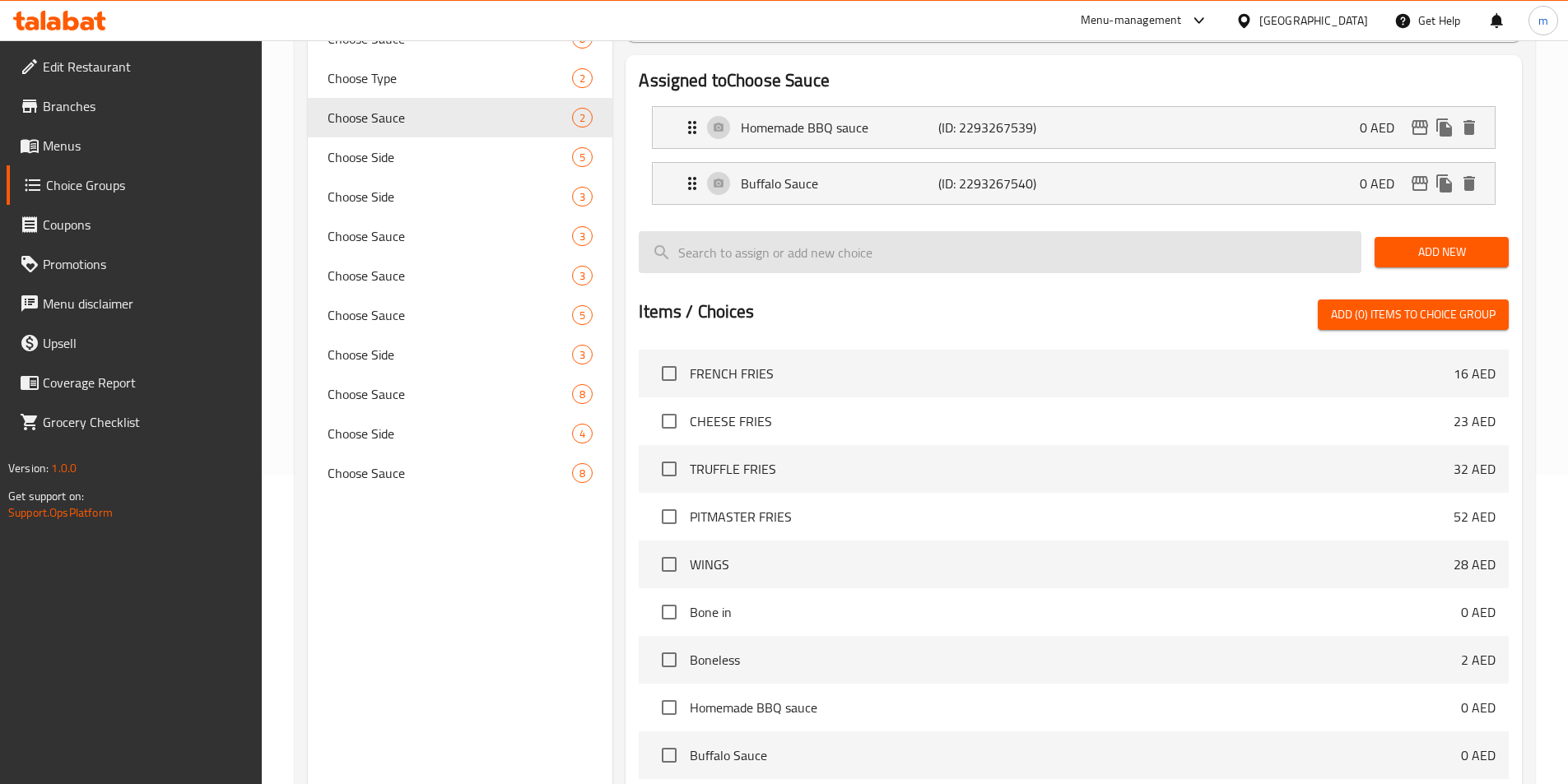
scroll to position [0, 0]
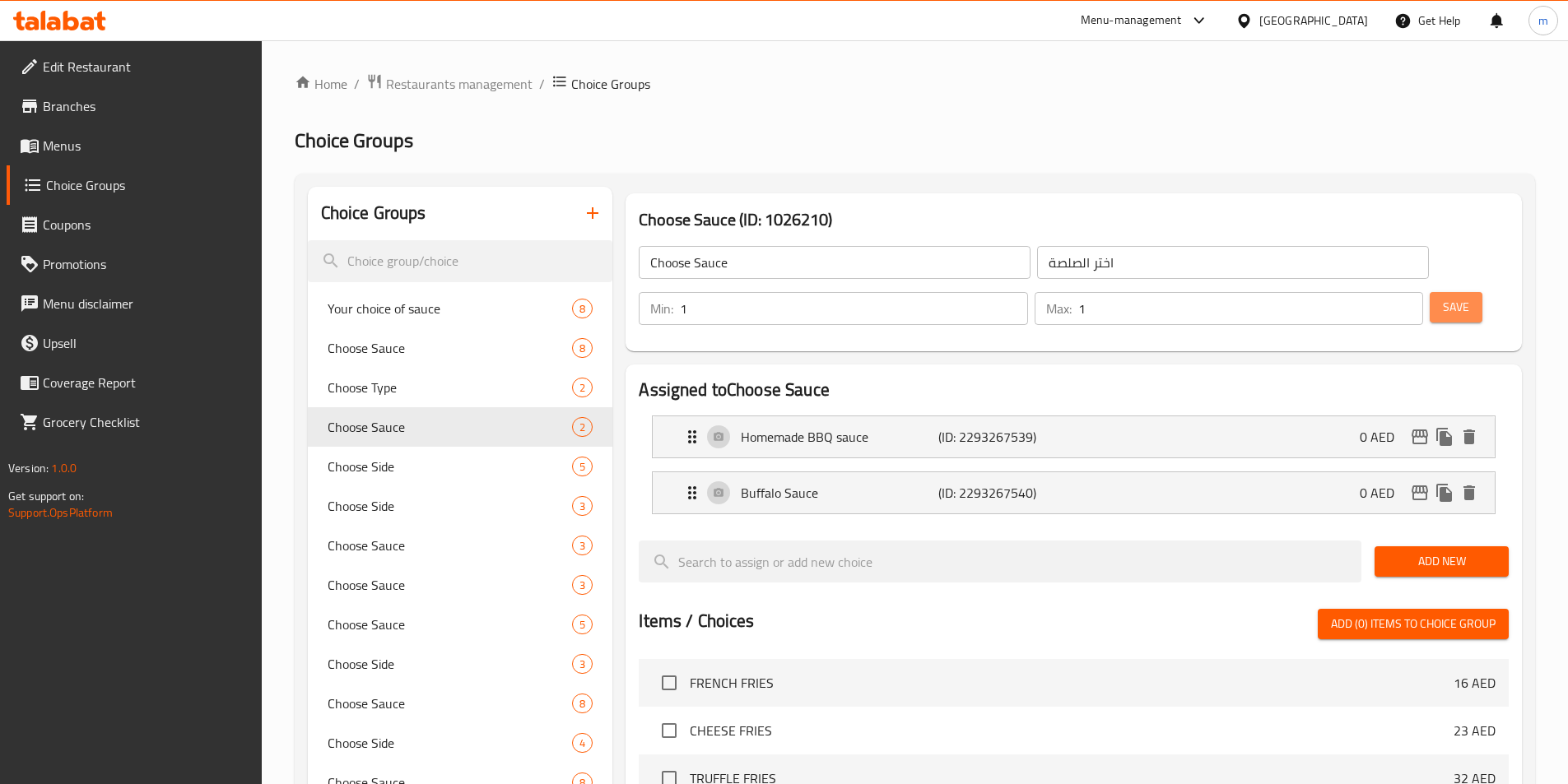
click at [1443, 297] on span "Save" at bounding box center [1455, 307] width 27 height 20
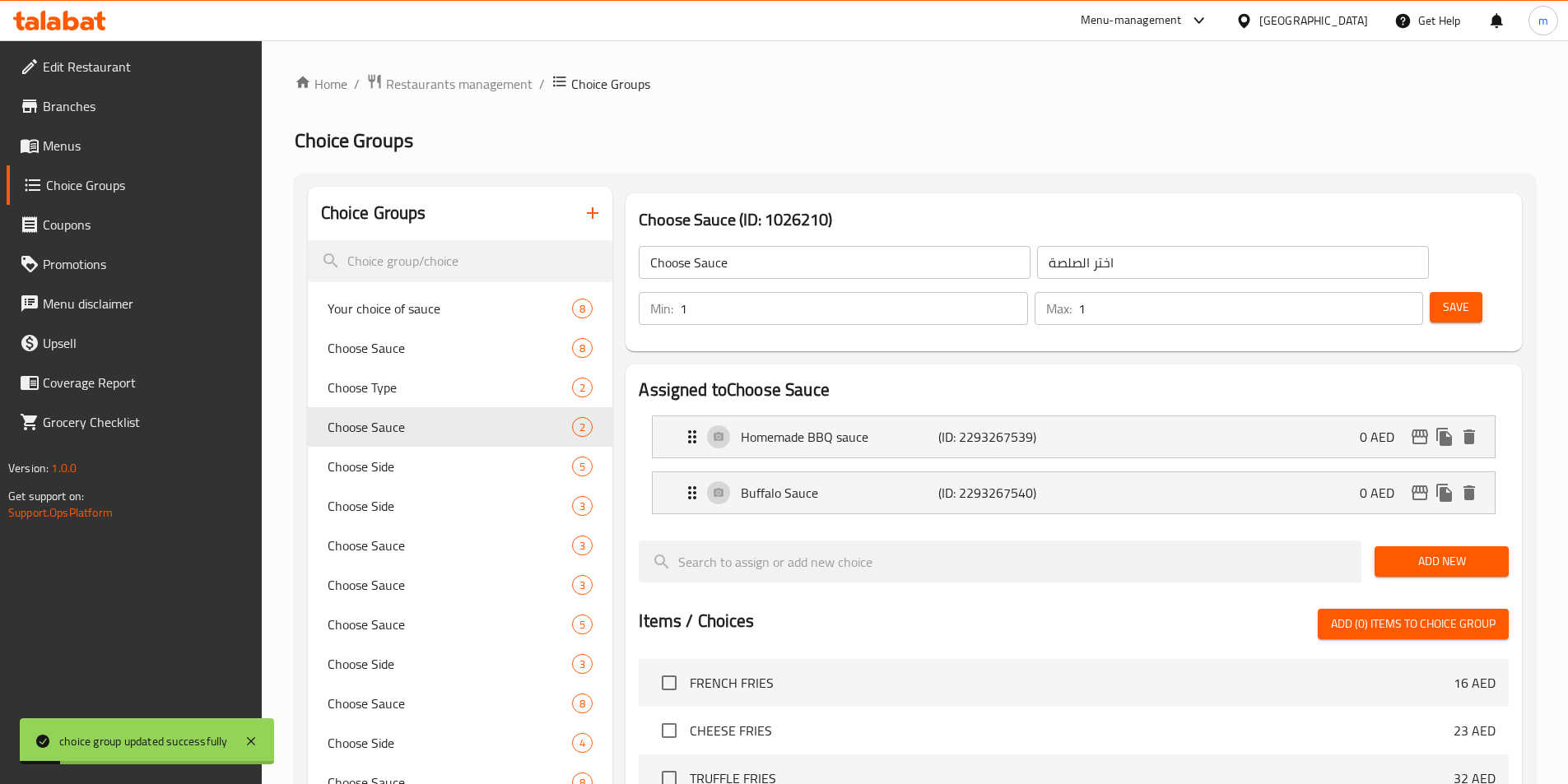
click at [76, 140] on span "Menus" at bounding box center [146, 145] width 206 height 20
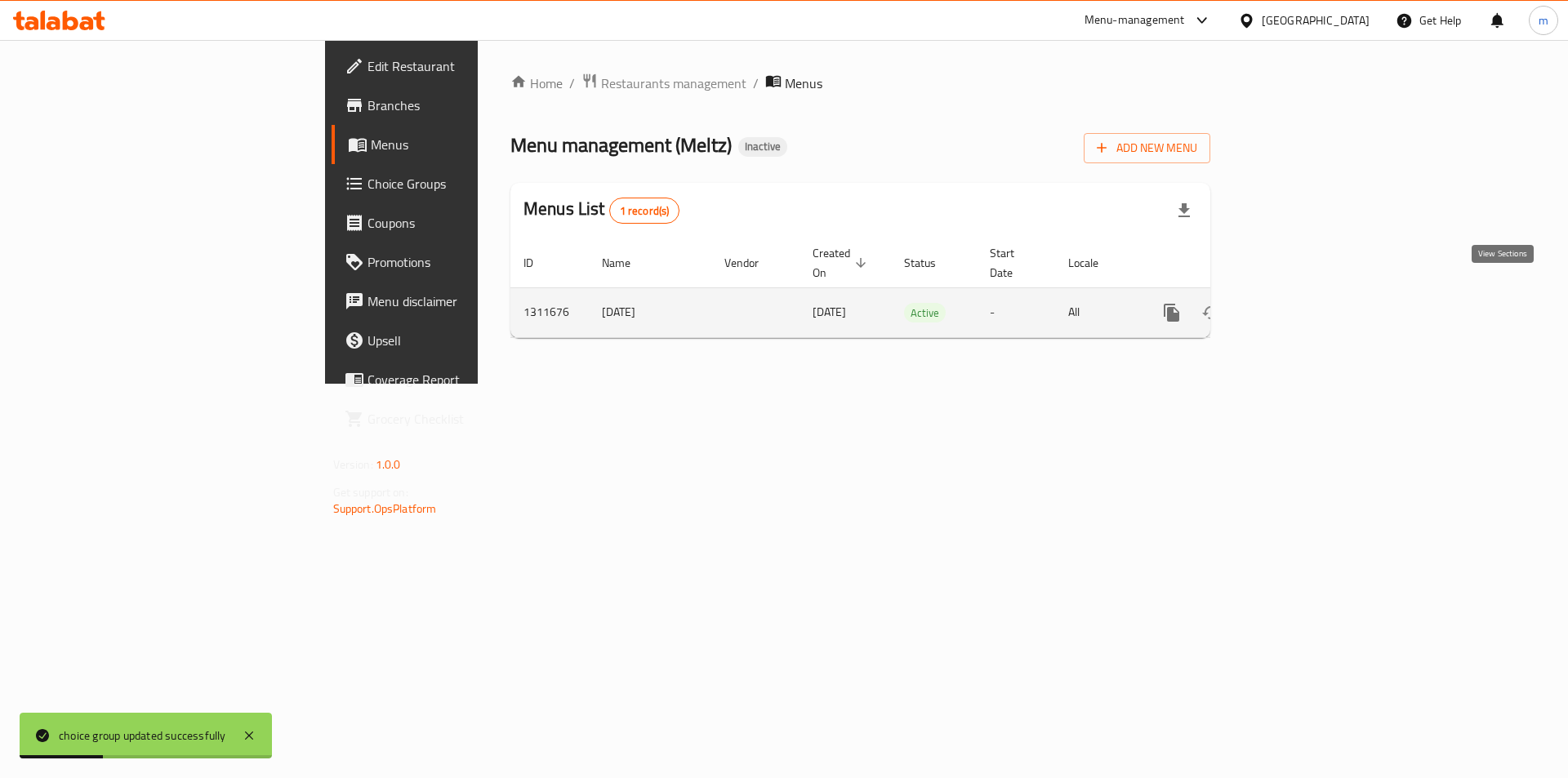
click at [1299, 303] on icon "enhanced table" at bounding box center [1289, 313] width 20 height 20
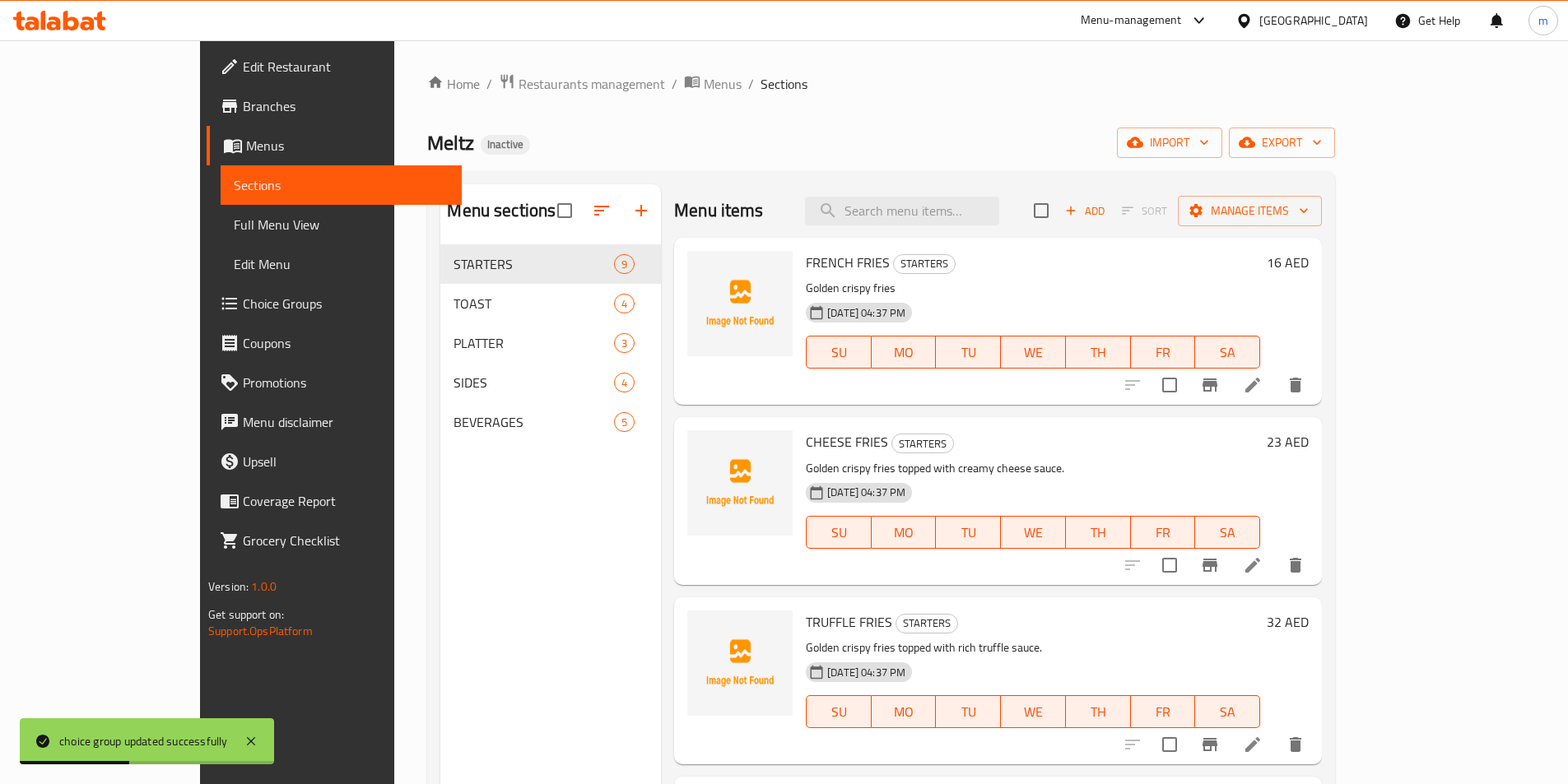
click at [475, 493] on div "Menu sections STARTERS 9 TOAST 4 PLATTER 3 SIDES 4 BEVERAGES 5" at bounding box center [550, 575] width 221 height 784
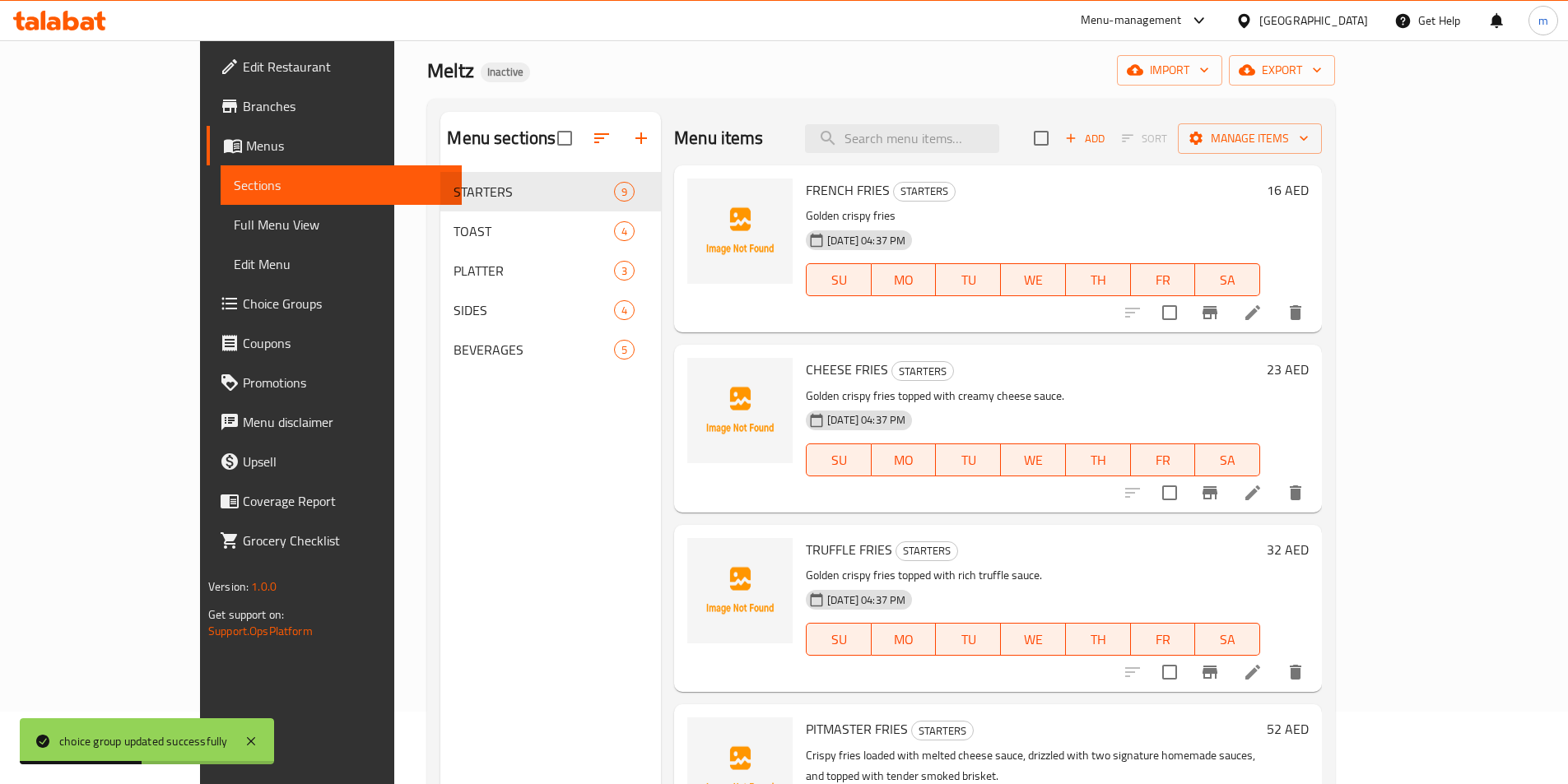
scroll to position [82, 0]
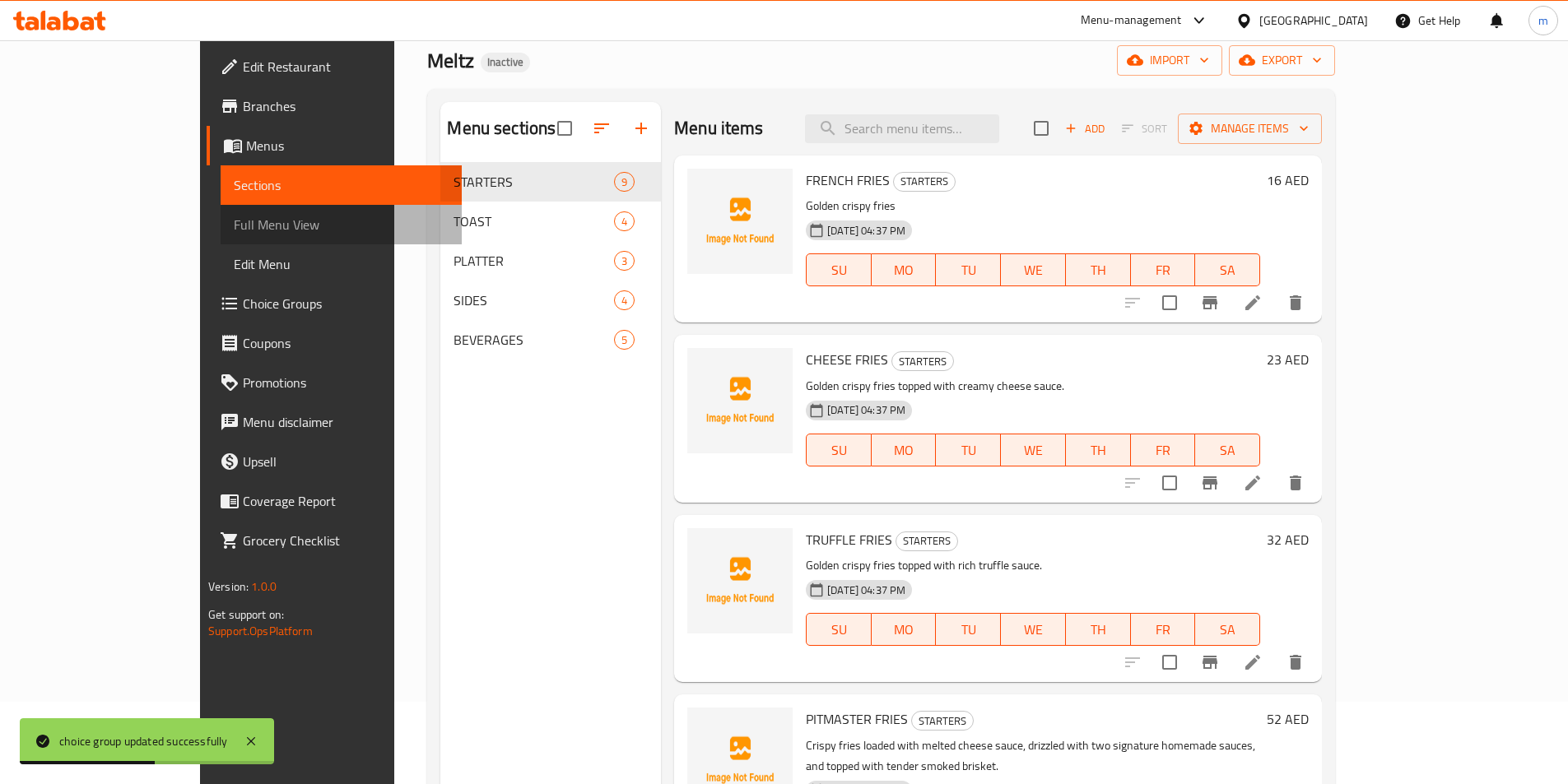
click at [233, 224] on span "Full Menu View" at bounding box center [341, 225] width 215 height 20
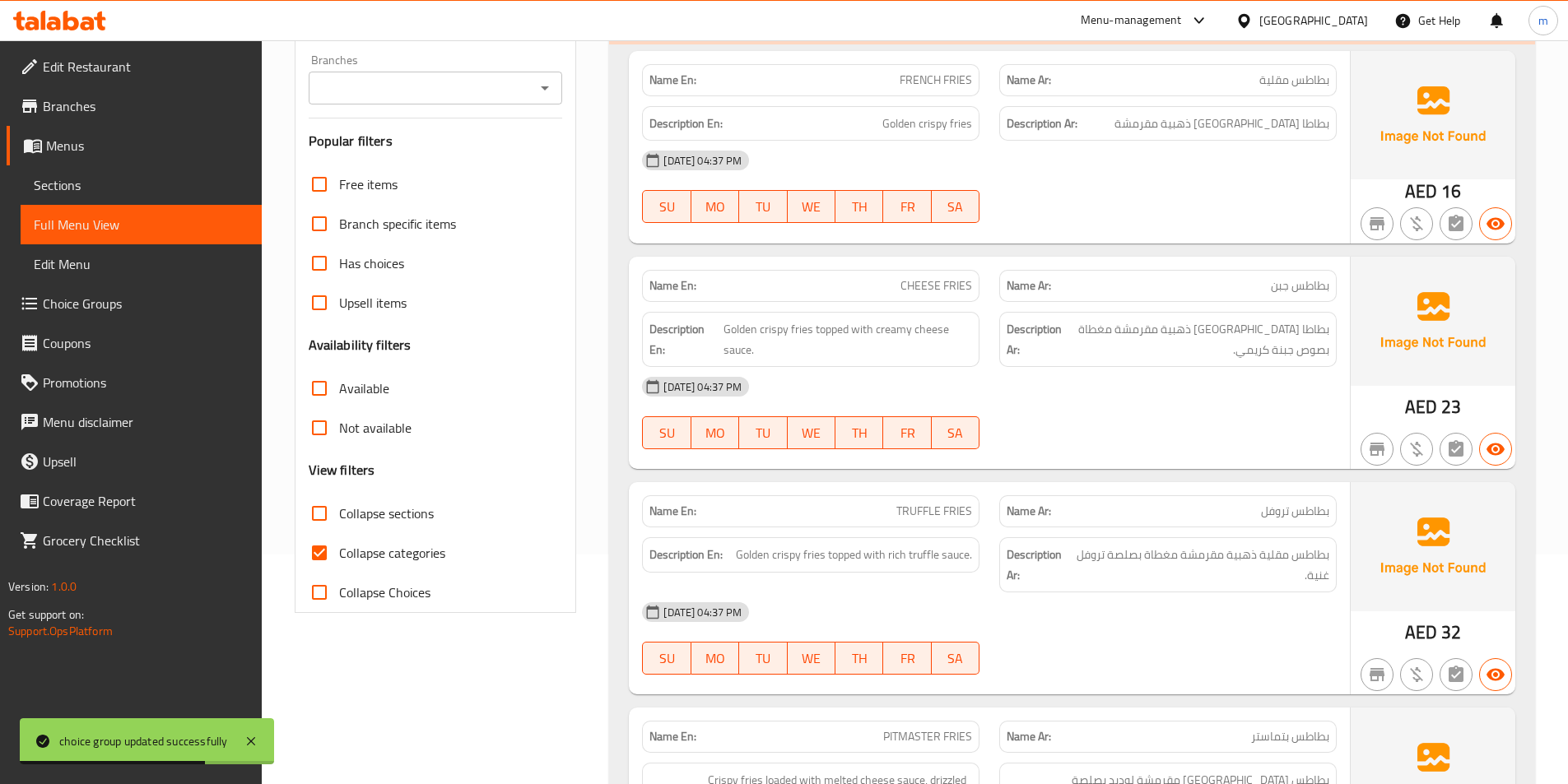
scroll to position [247, 0]
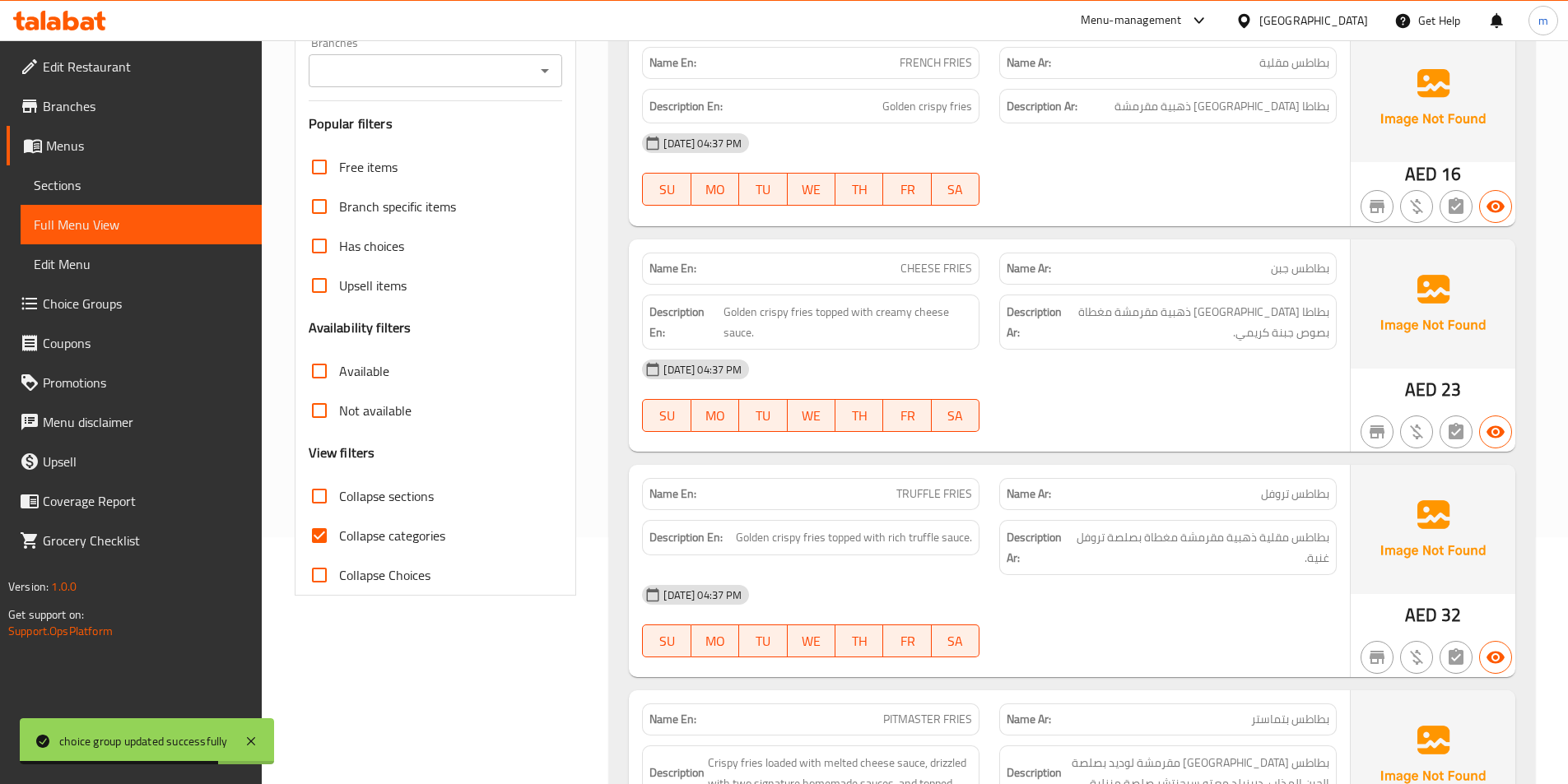
click at [340, 526] on span "Collapse categories" at bounding box center [393, 536] width 106 height 20
click at [340, 524] on input "Collapse categories" at bounding box center [319, 535] width 39 height 39
checkbox input "false"
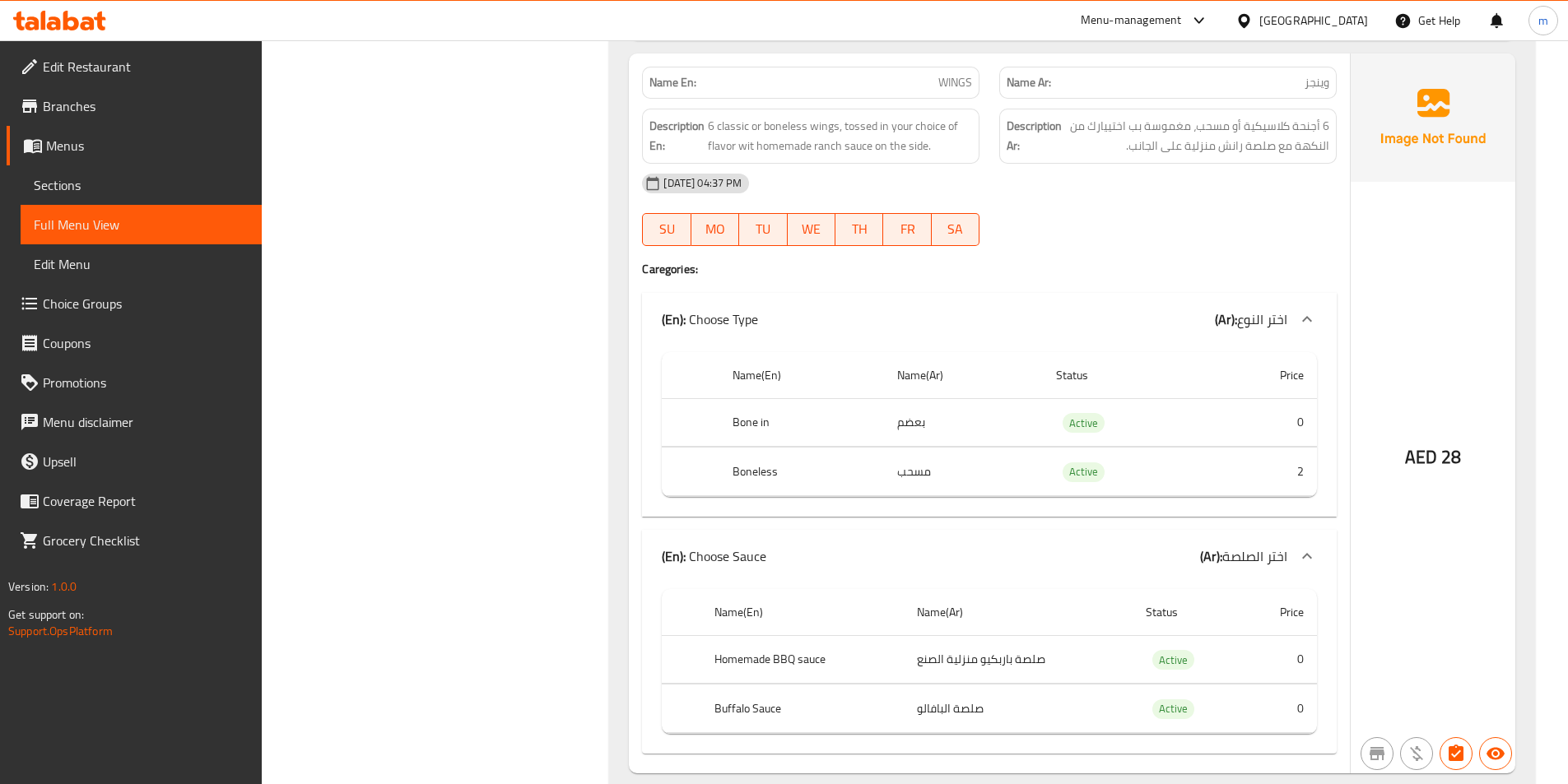
scroll to position [1148, 0]
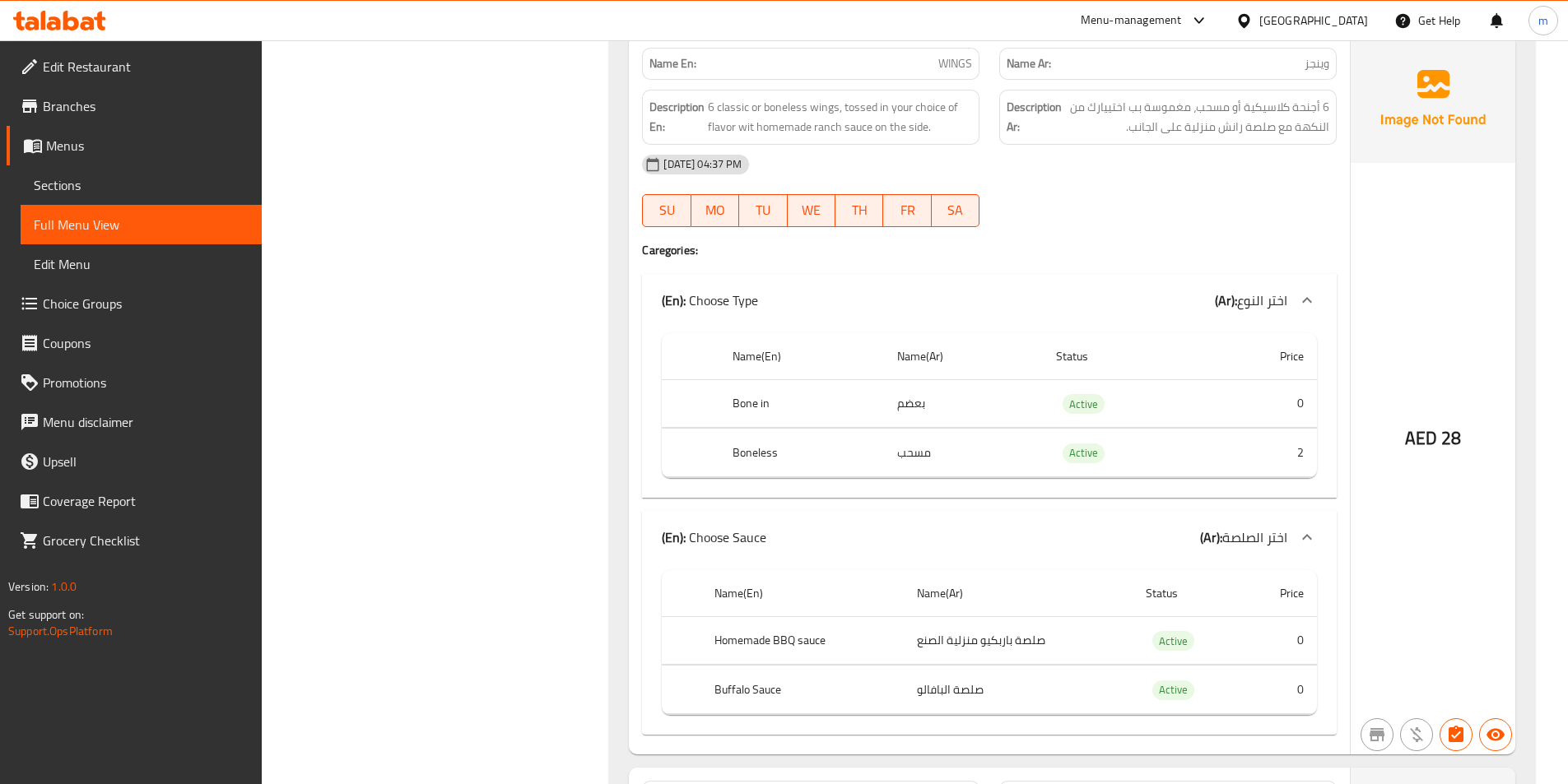
click at [120, 304] on span "Choice Groups" at bounding box center [146, 304] width 206 height 20
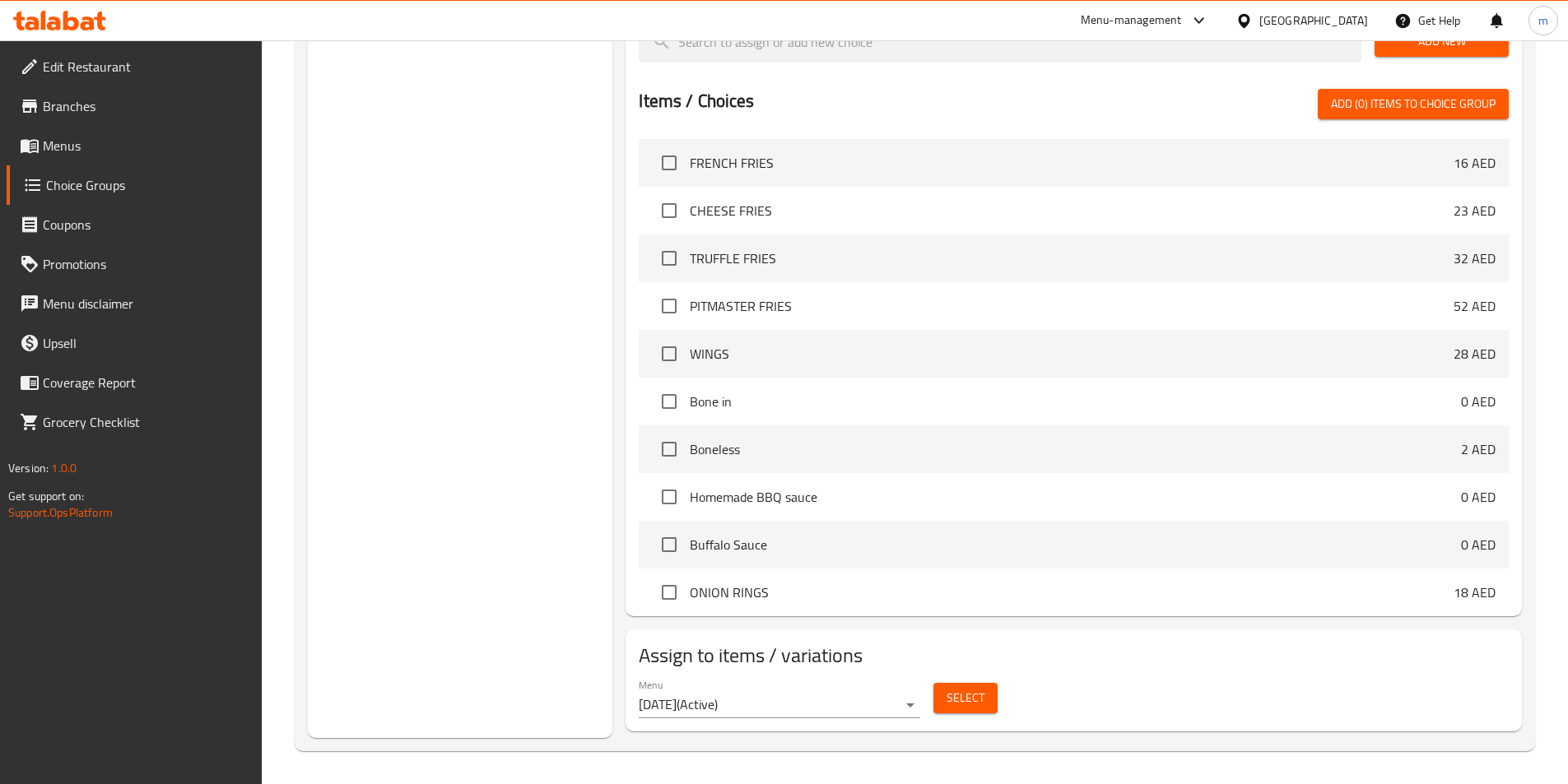
scroll to position [232, 0]
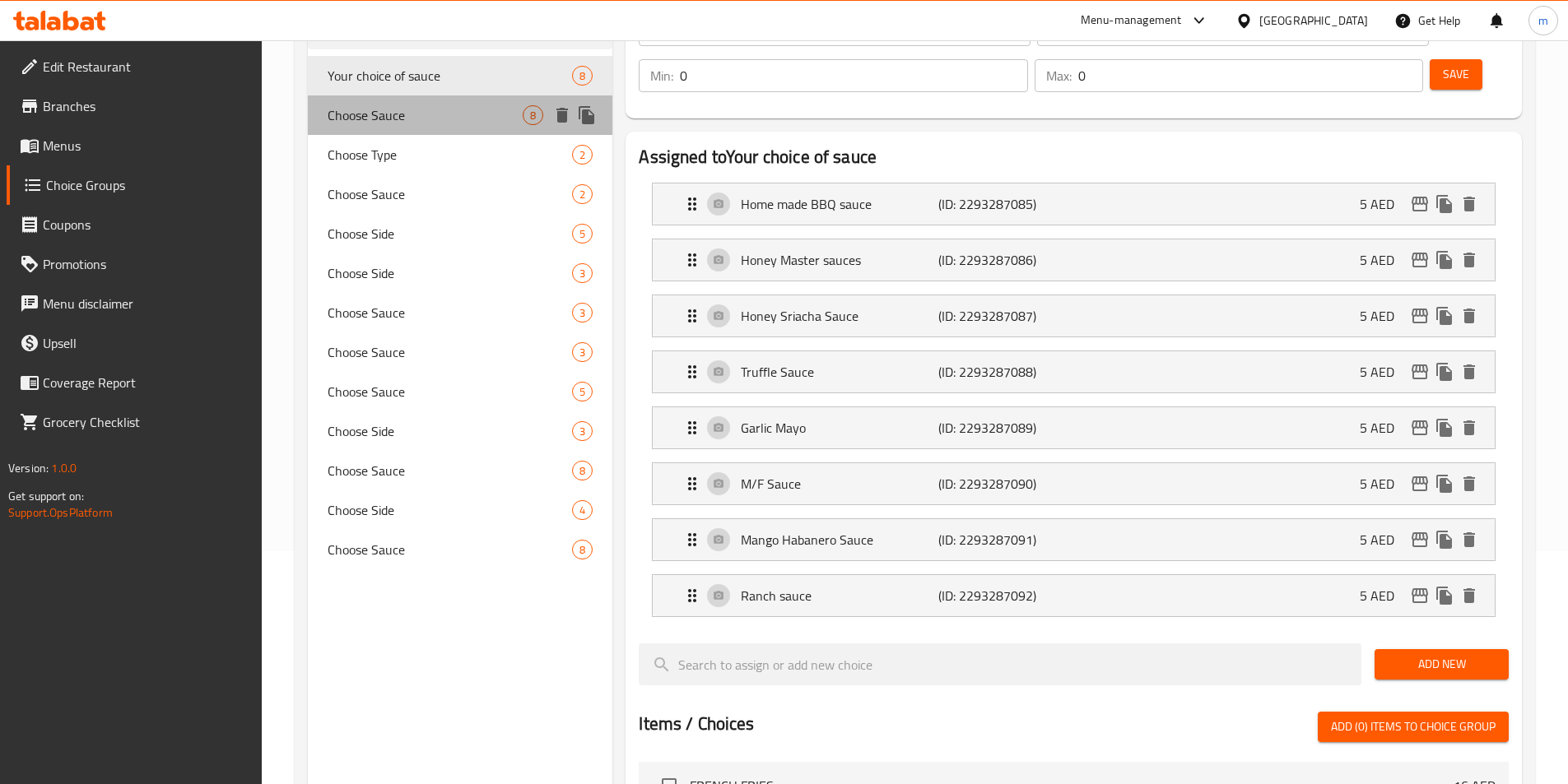
click at [391, 127] on div "Choose Sauce 8" at bounding box center [460, 114] width 306 height 39
type input "Choose Sauce"
type input "اختر الصلصة"
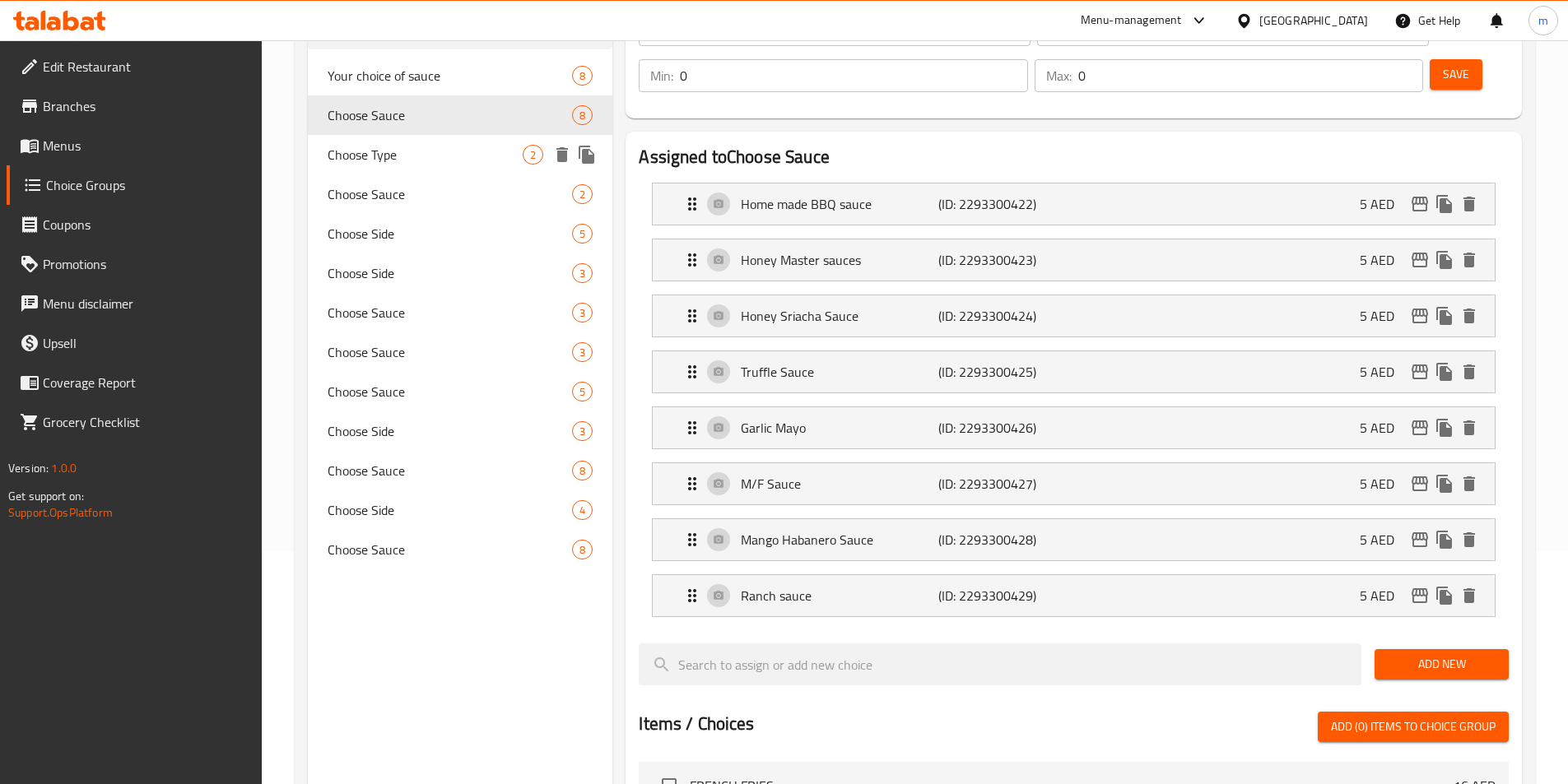
click at [347, 136] on div "Choose Type 2" at bounding box center [460, 154] width 306 height 39
type input "Choose Type"
type input "اختر النوع"
type input "1"
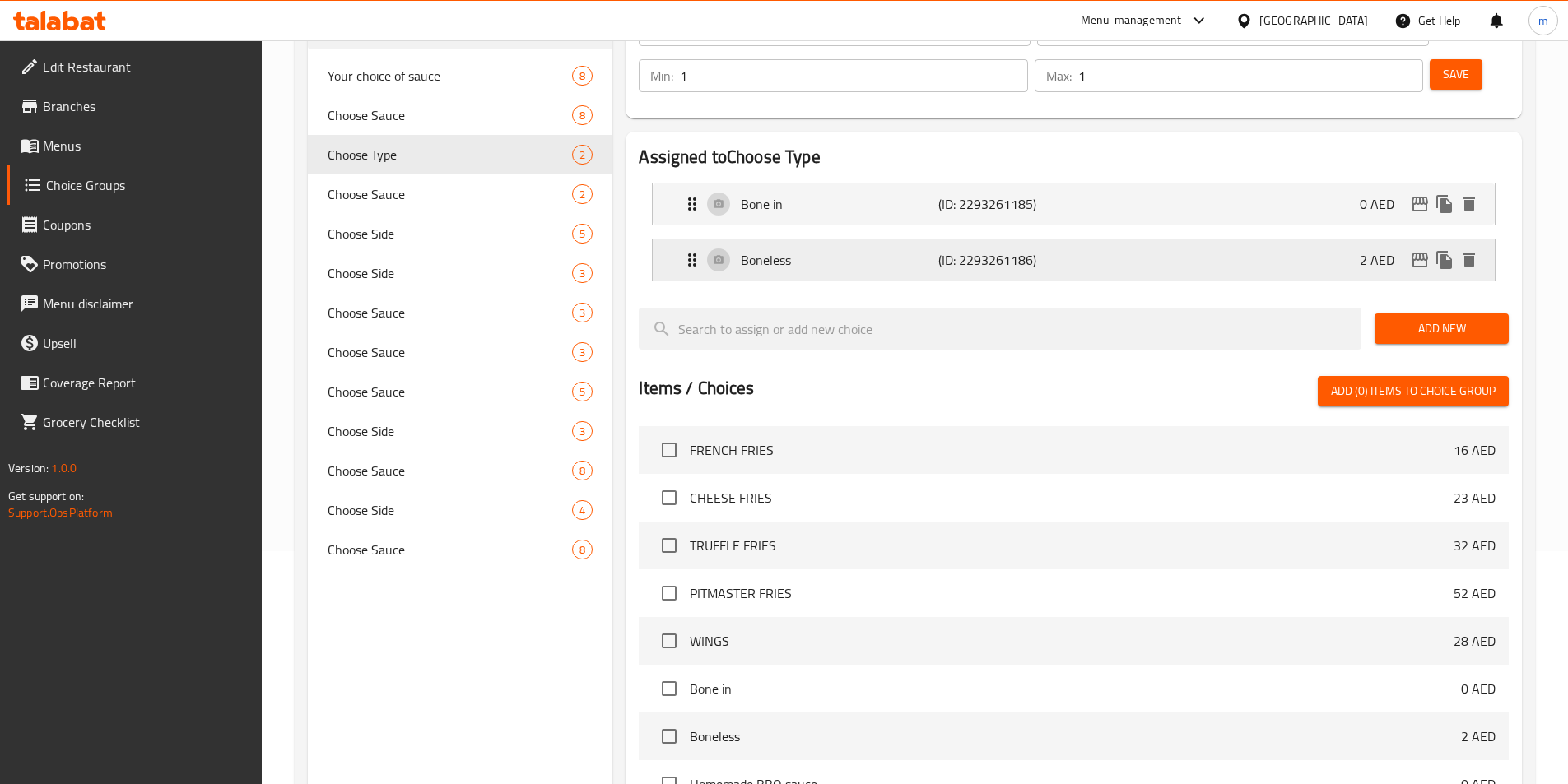
click at [1066, 250] on p "(ID: 2293261186)" at bounding box center [1004, 260] width 132 height 20
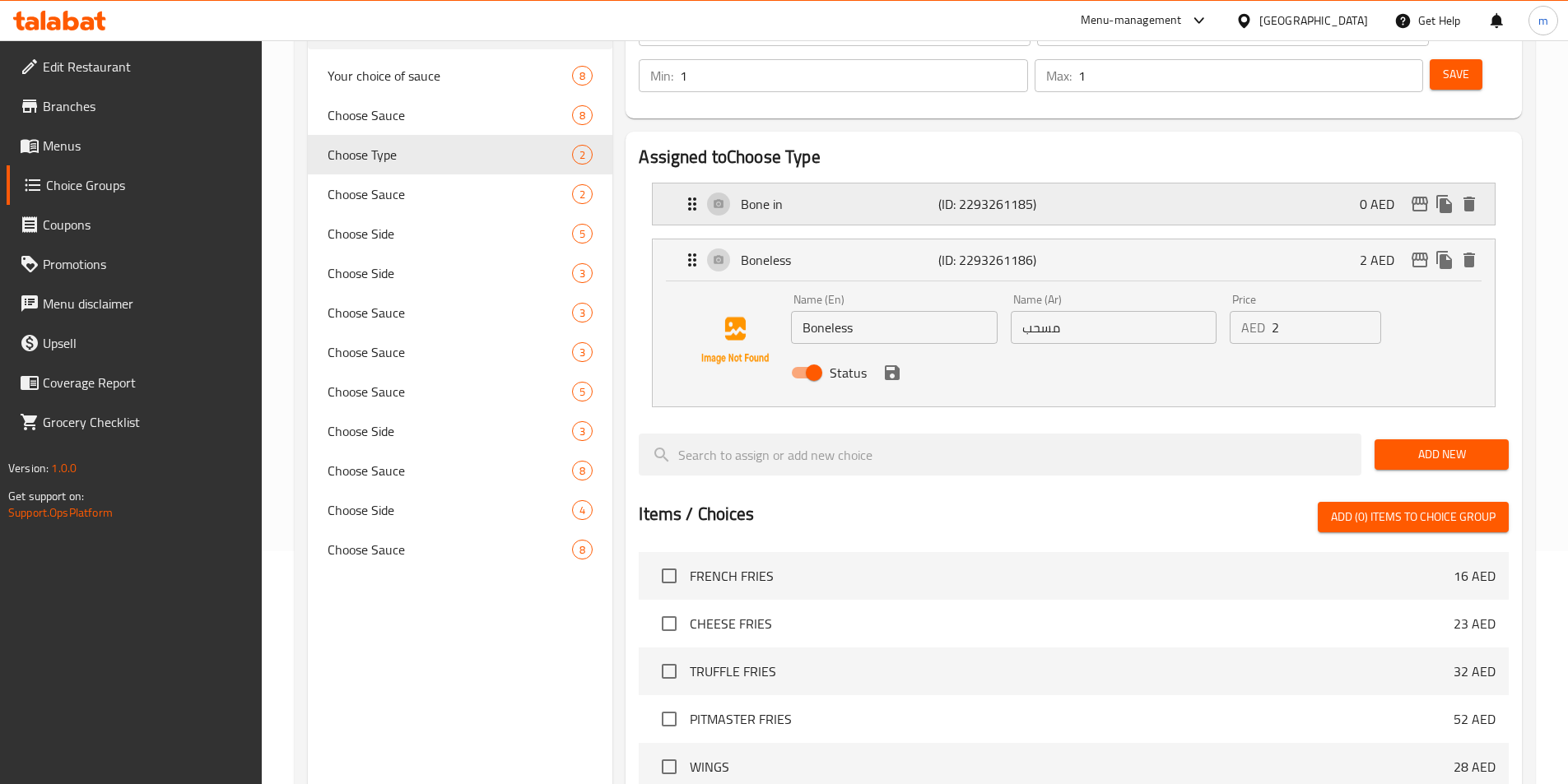
click at [1092, 184] on div "Bone in (ID: 2293261185) 0 AED" at bounding box center [1079, 204] width 793 height 41
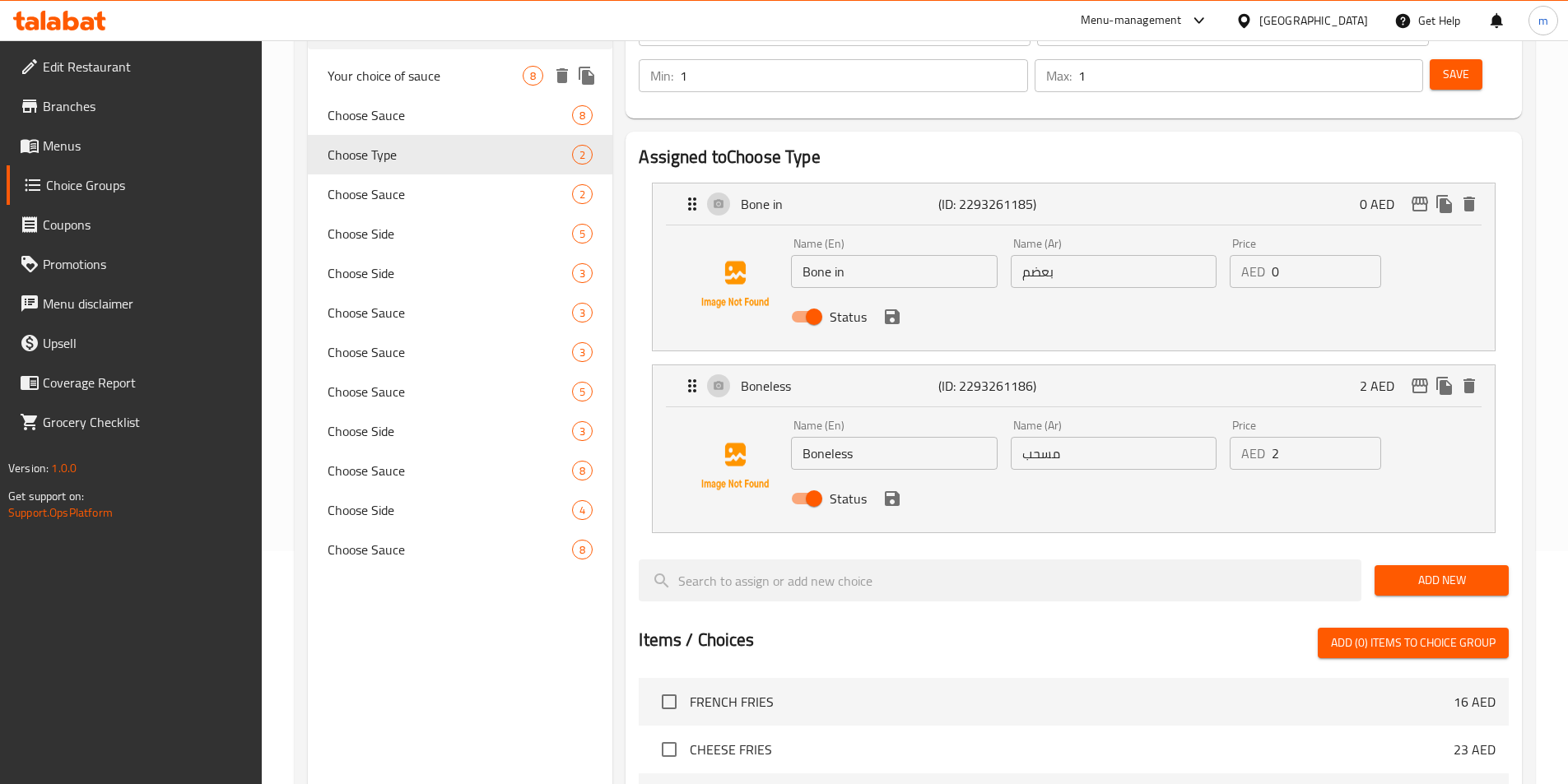
click at [369, 84] on span "Your choice of sauce" at bounding box center [426, 76] width 196 height 20
type input "Your choice of sauce"
type input "اختيارك من الصوص"
type input "0"
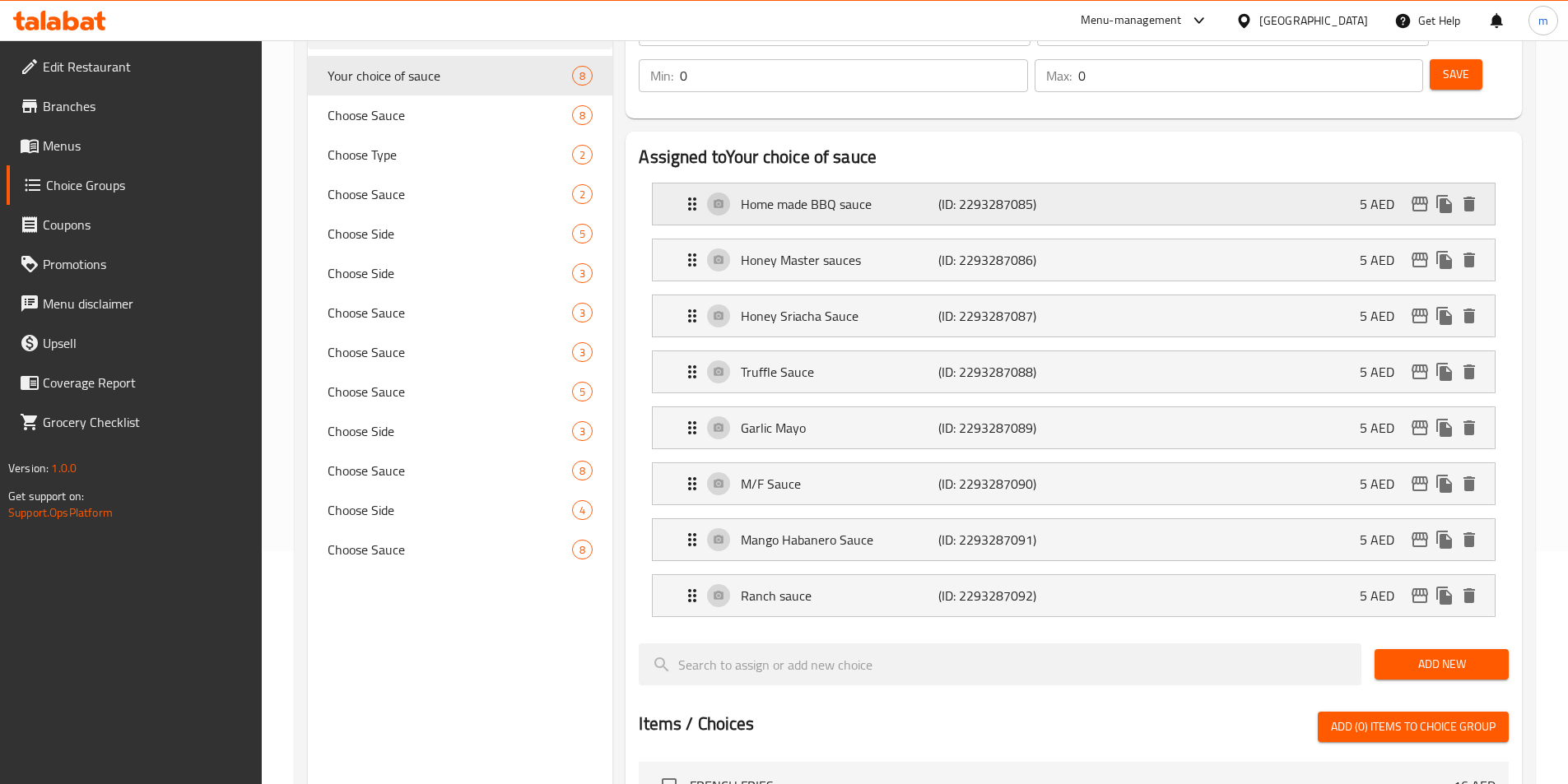
click at [1115, 184] on div "Home made BBQ sauce (ID: 2293287085) 5 AED" at bounding box center [1079, 204] width 793 height 41
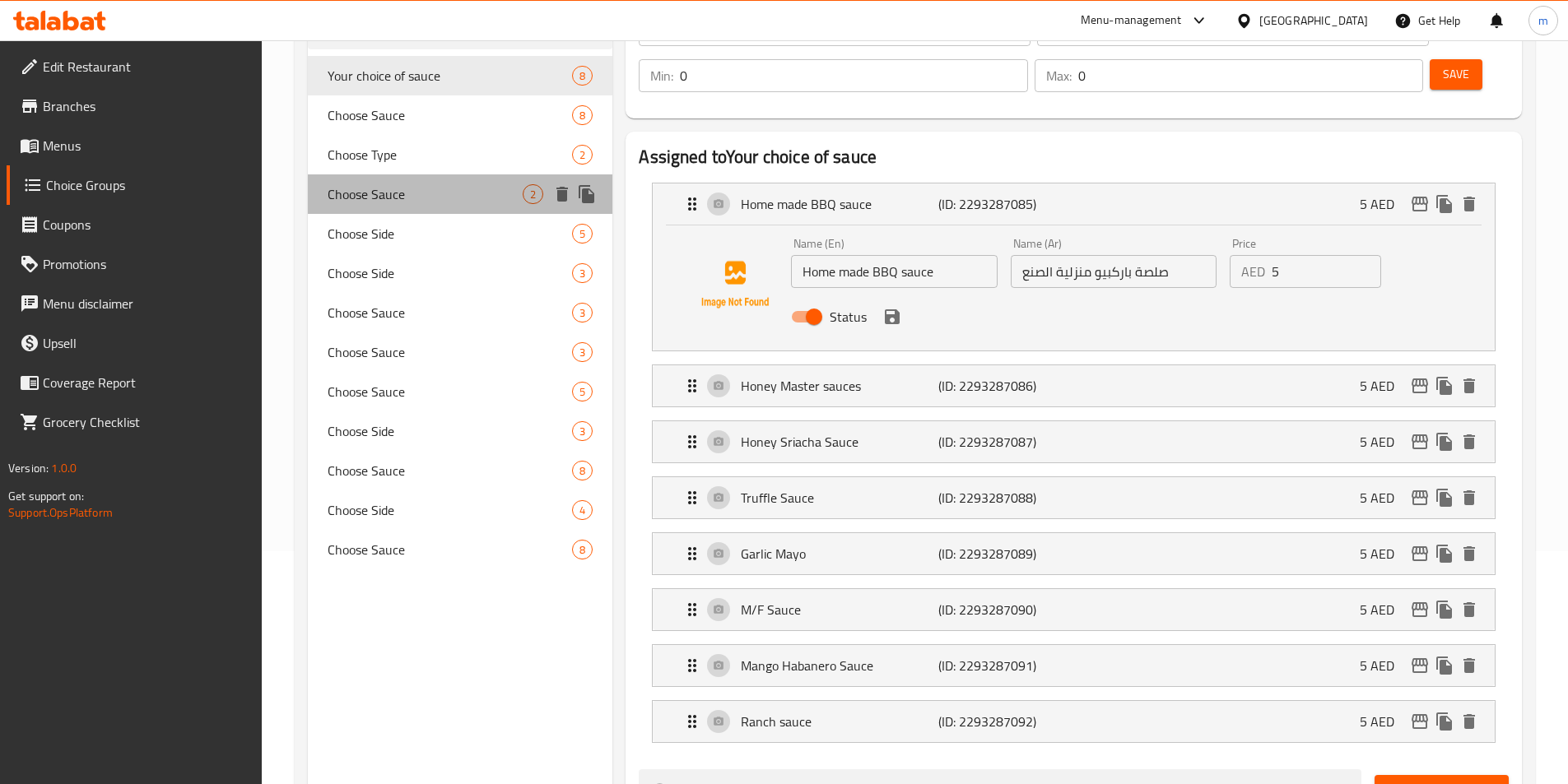
click at [383, 189] on span "Choose Sauce" at bounding box center [426, 194] width 196 height 20
type input "Choose Sauce"
type input "اختر الصلصة"
type input "1"
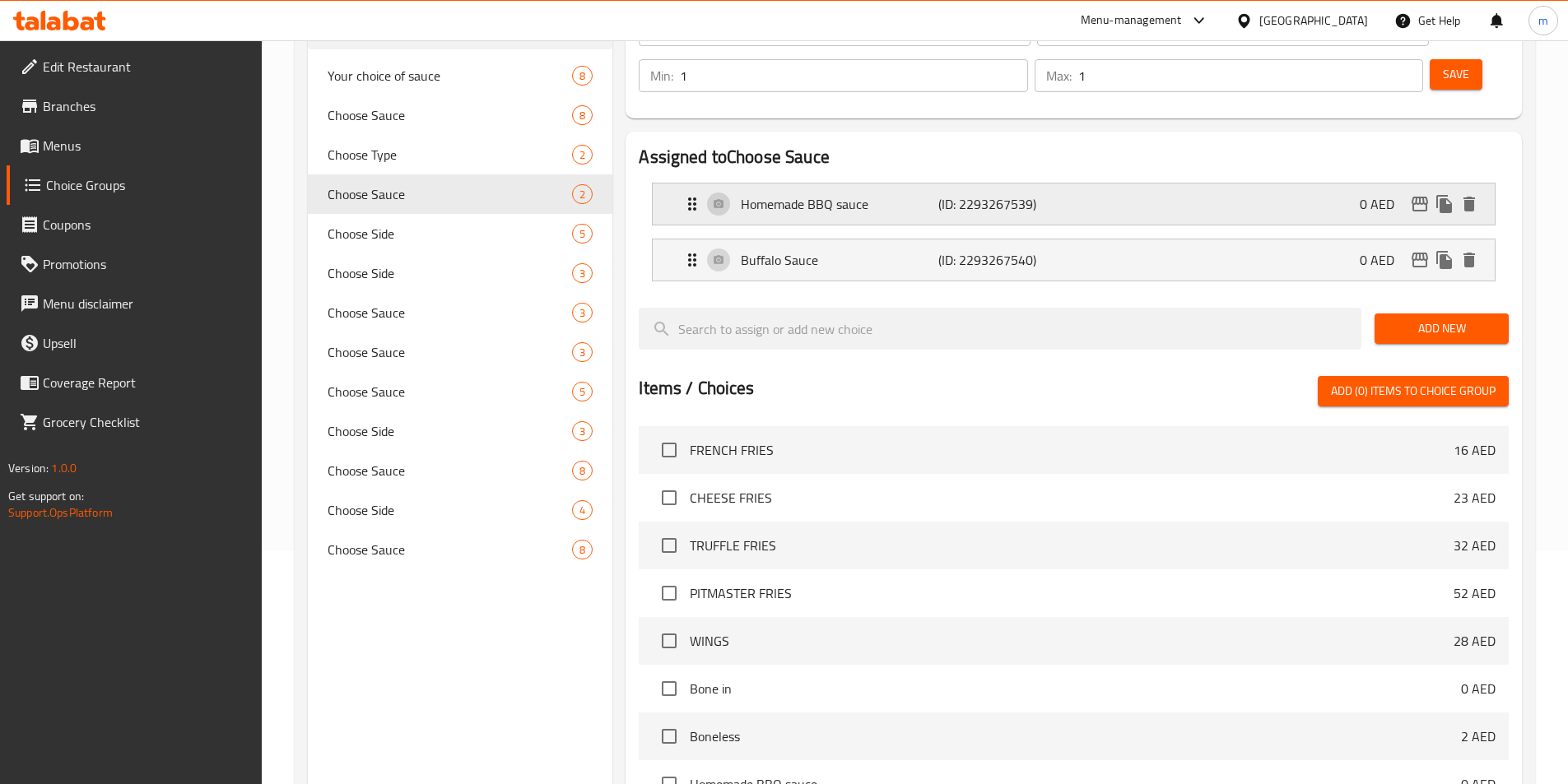
click at [1128, 184] on div "Homemade BBQ sauce (ID: 2293267539) 0 AED" at bounding box center [1079, 204] width 793 height 41
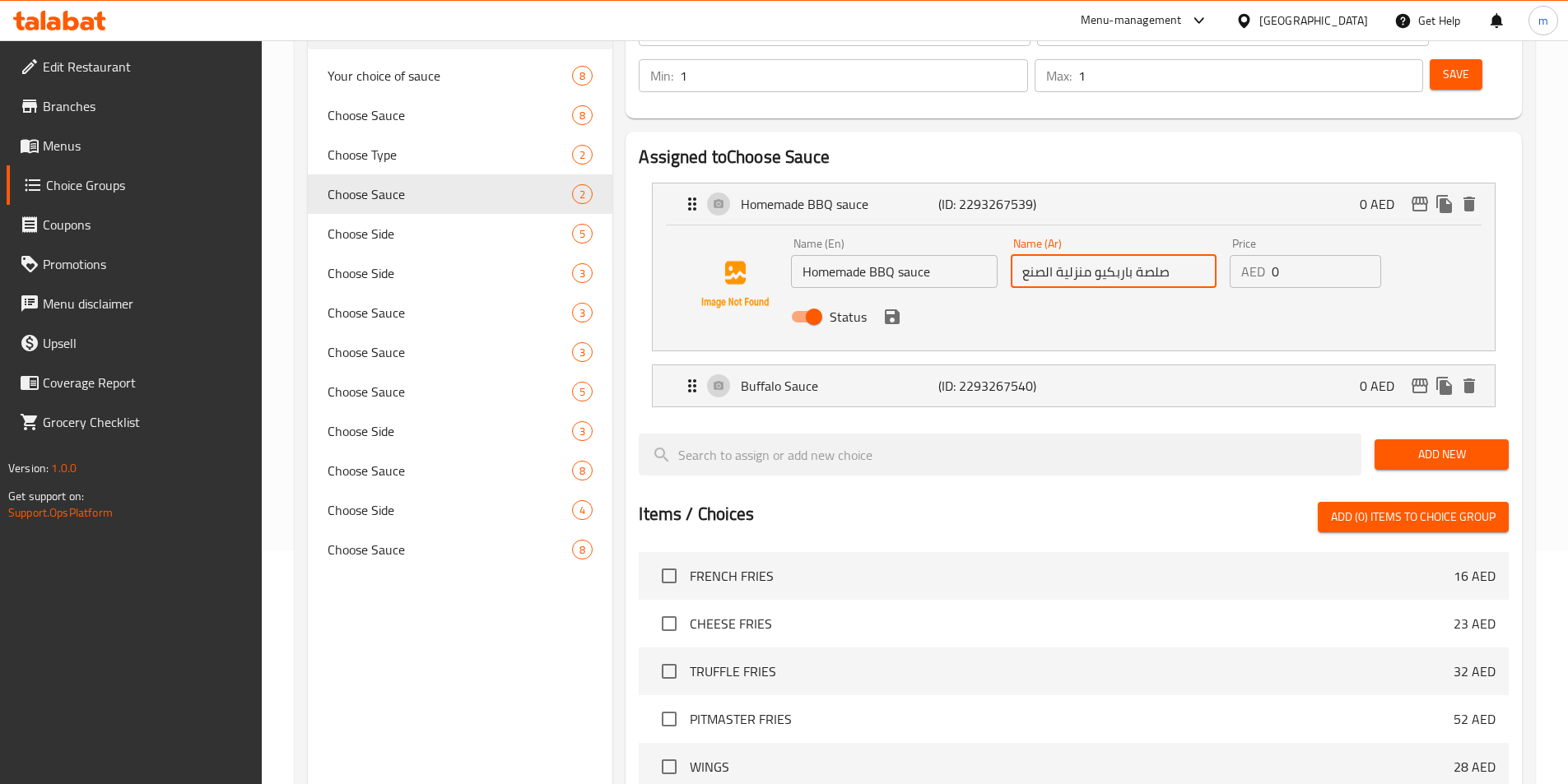
drag, startPoint x: 1017, startPoint y: 225, endPoint x: 1102, endPoint y: 233, distance: 85.4
click at [1101, 255] on input "صلصة باربكيو منزلية الصنع" at bounding box center [1113, 272] width 206 height 33
click at [1123, 255] on input "صلصة باربكيو منزلية الصنع" at bounding box center [1113, 272] width 206 height 33
click at [407, 184] on span "Choose Sauce" at bounding box center [426, 194] width 196 height 20
click at [372, 241] on span "Choose Side" at bounding box center [450, 234] width 245 height 20
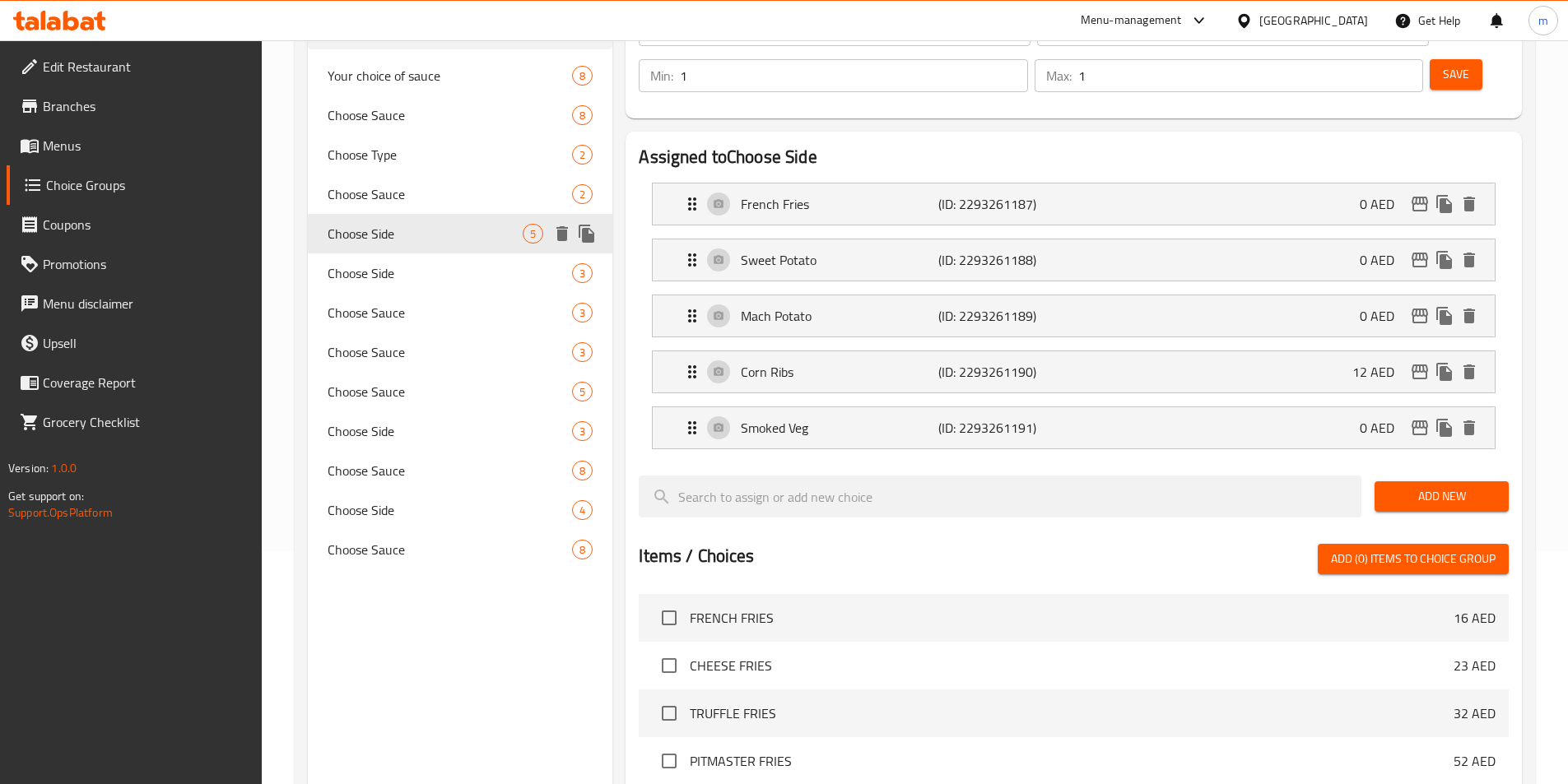
type input "Choose Side"
type input "اختر الجانب"
type input "2"
click at [398, 325] on div "Choose Sauce 3" at bounding box center [460, 312] width 306 height 39
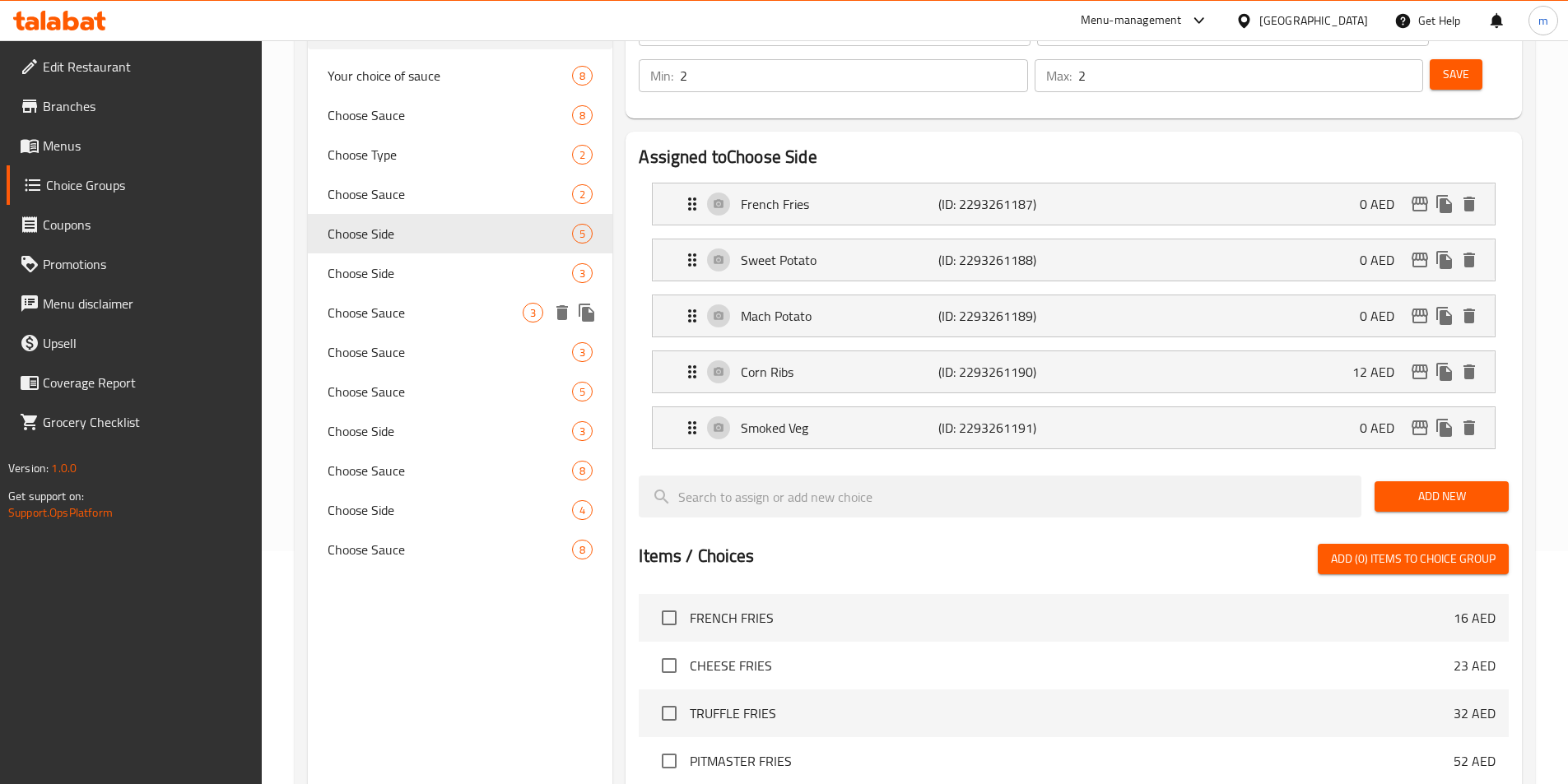
type input "Choose Sauce"
type input "اختر الصلصة"
type input "0"
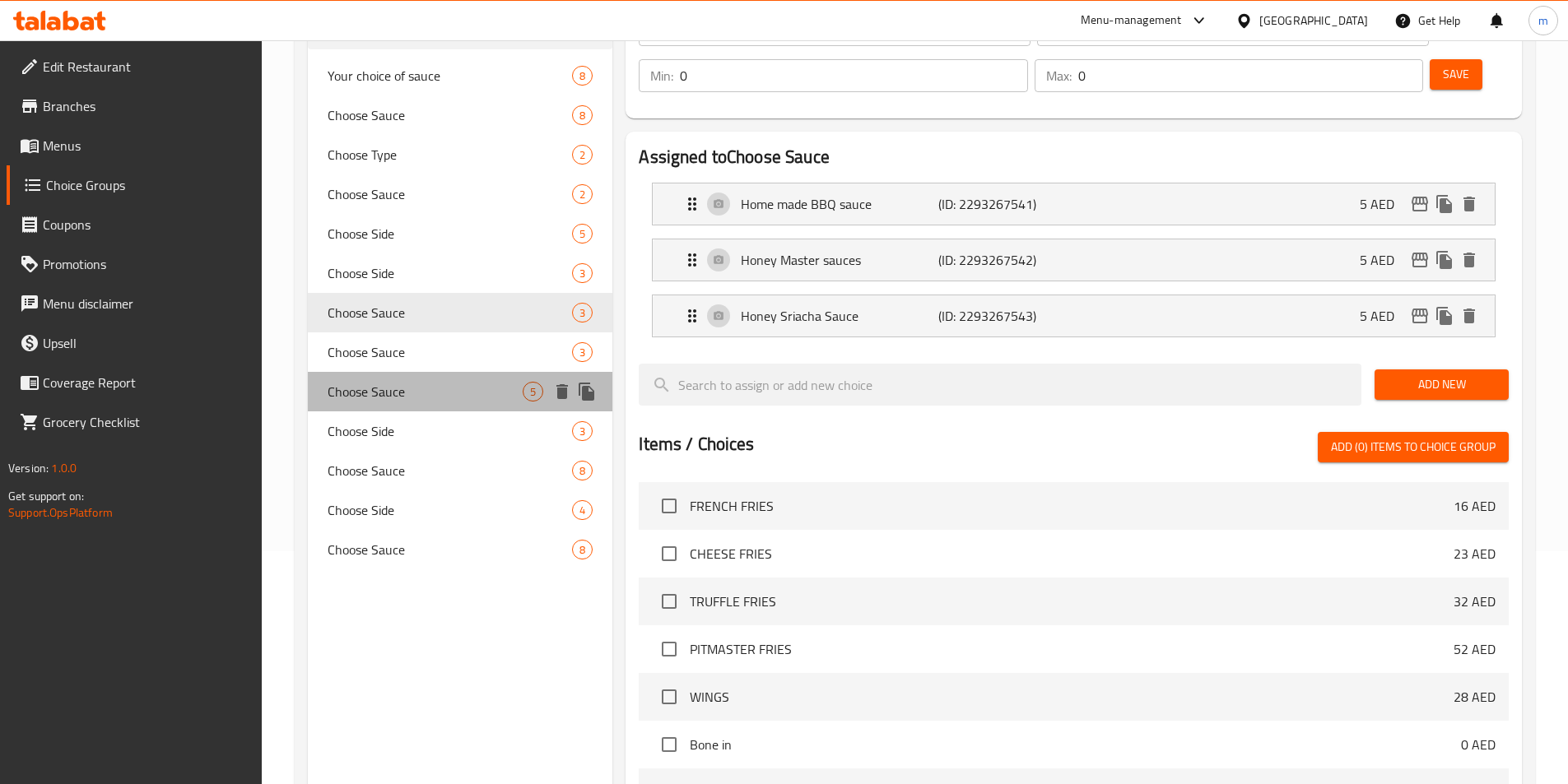
click at [404, 396] on span "Choose Sauce" at bounding box center [426, 392] width 196 height 20
type input "1"
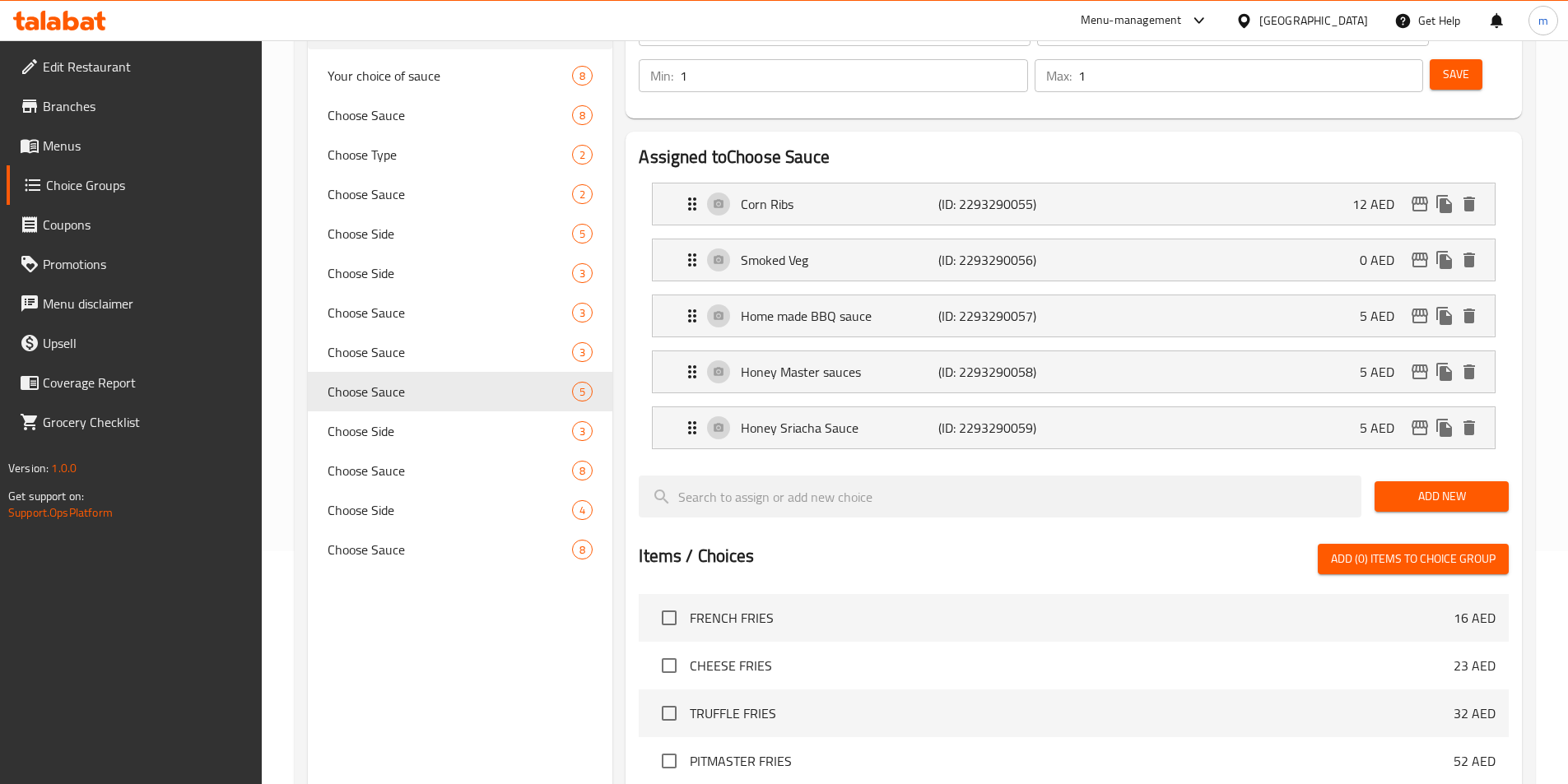
click at [80, 140] on span "Menus" at bounding box center [146, 145] width 206 height 20
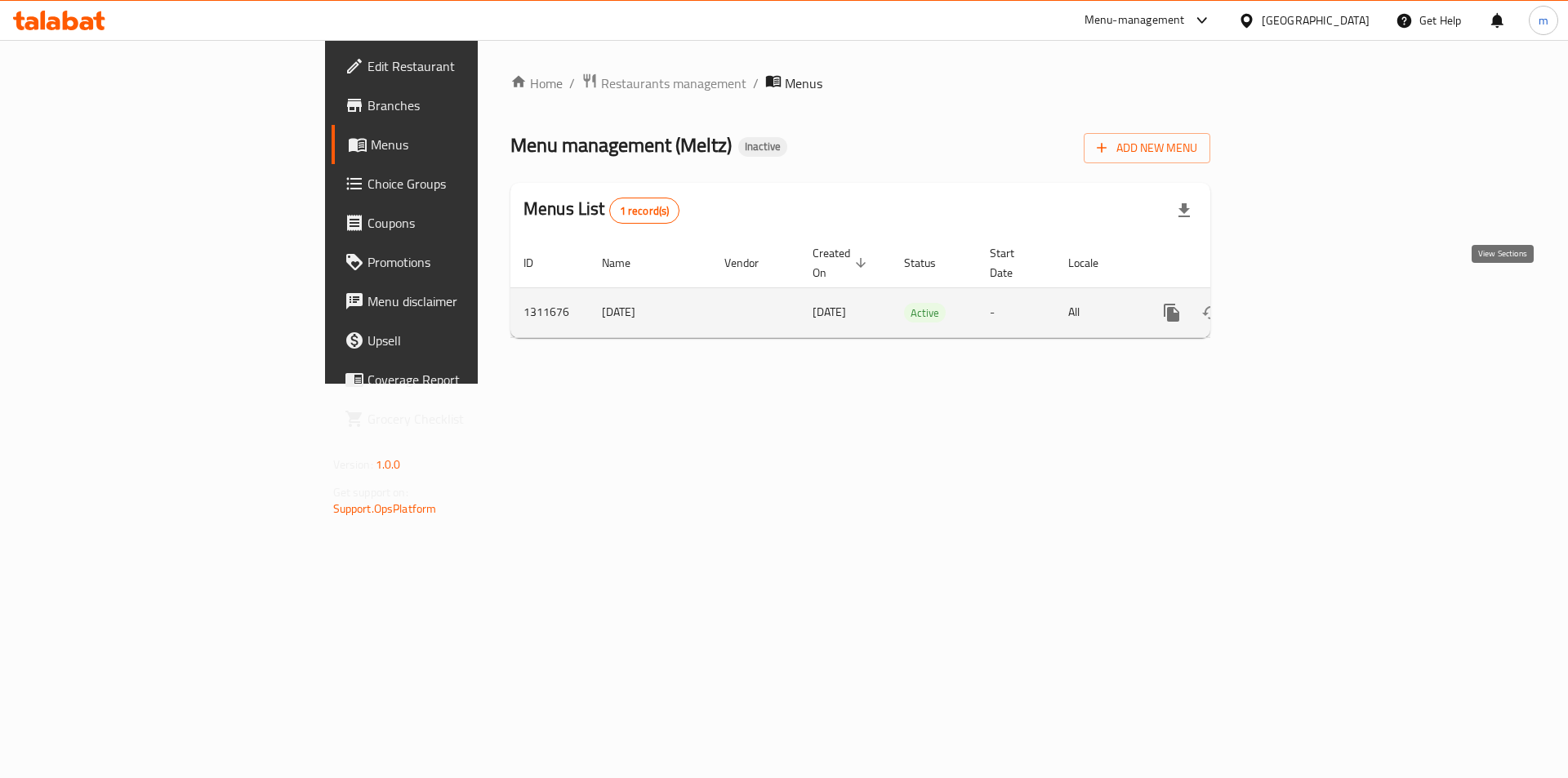
click at [1299, 303] on icon "enhanced table" at bounding box center [1289, 313] width 20 height 20
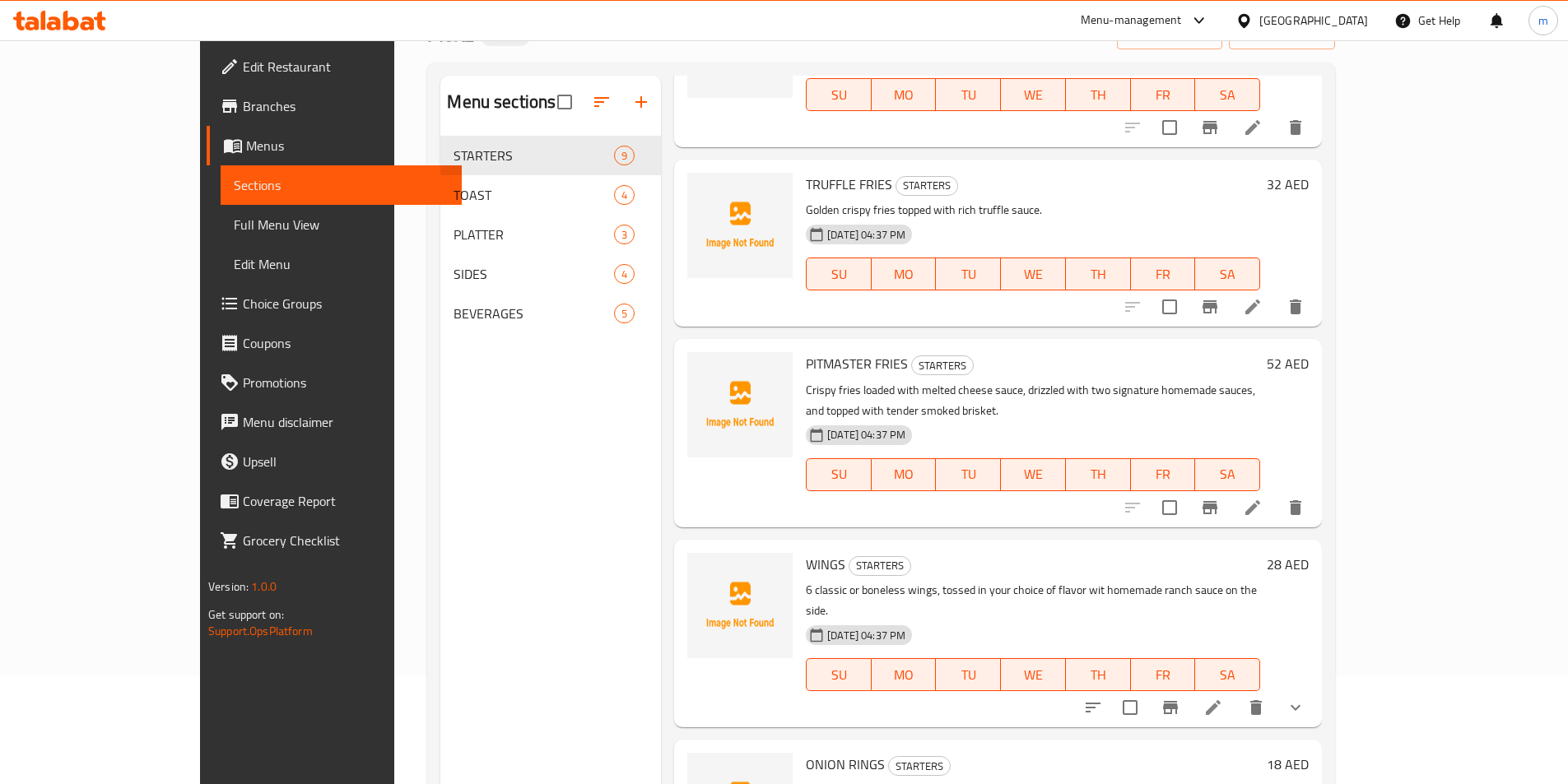
scroll to position [231, 0]
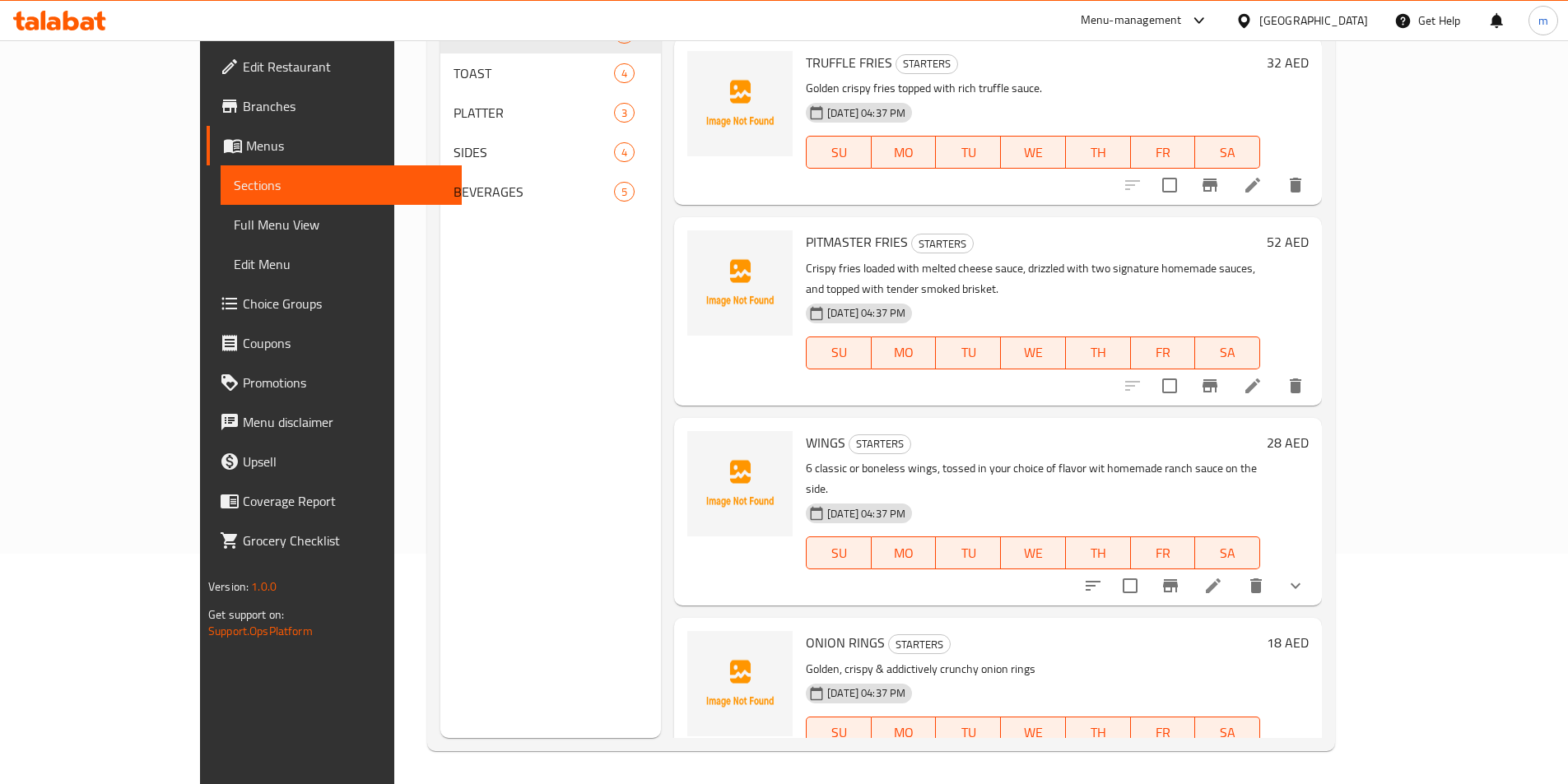
click at [233, 223] on span "Full Menu View" at bounding box center [341, 225] width 215 height 20
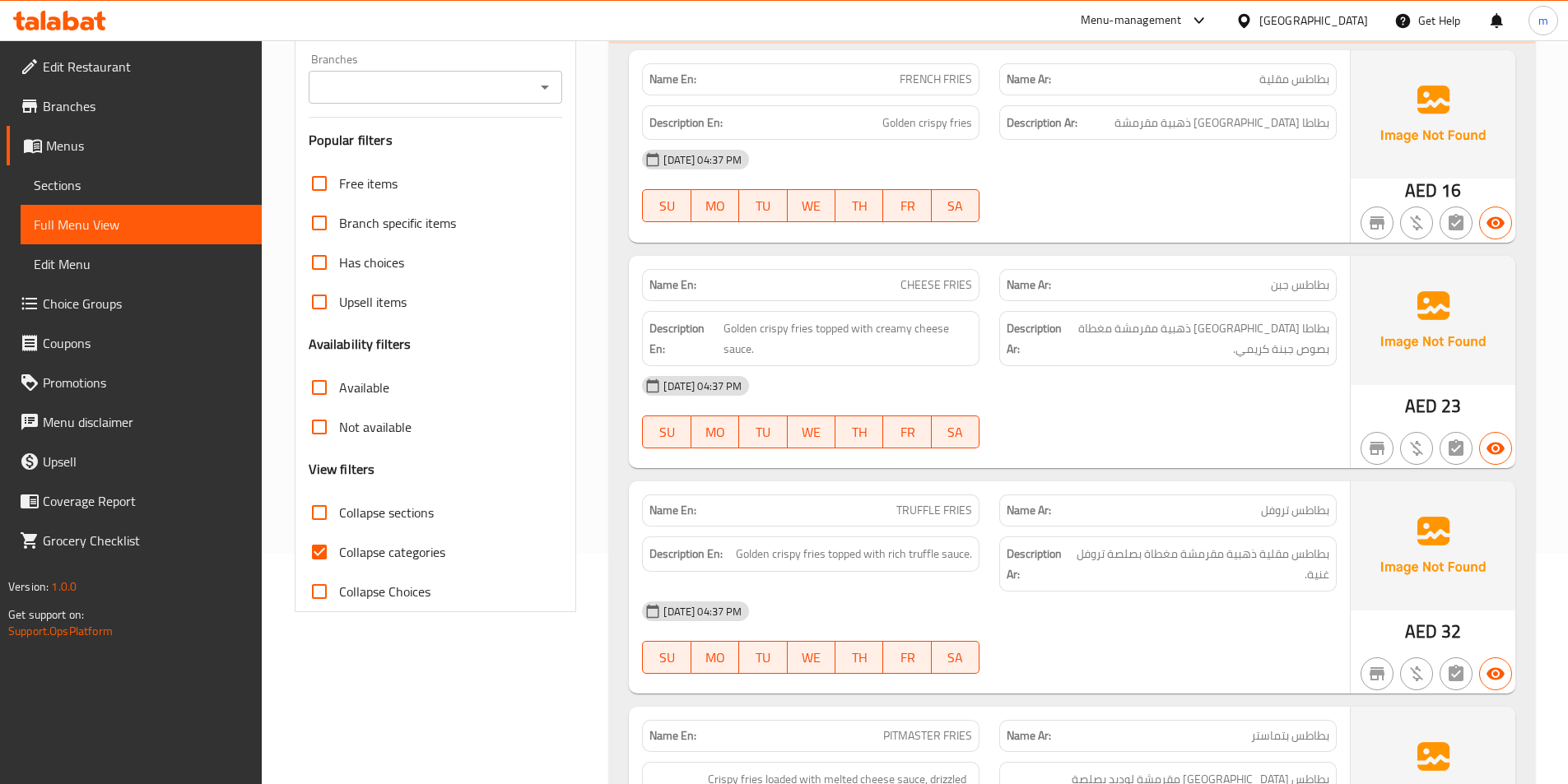
click at [381, 562] on span "Collapse categories" at bounding box center [393, 553] width 106 height 20
click at [340, 563] on input "Collapse categories" at bounding box center [319, 552] width 39 height 39
checkbox input "false"
drag, startPoint x: 397, startPoint y: 776, endPoint x: 391, endPoint y: 742, distance: 34.5
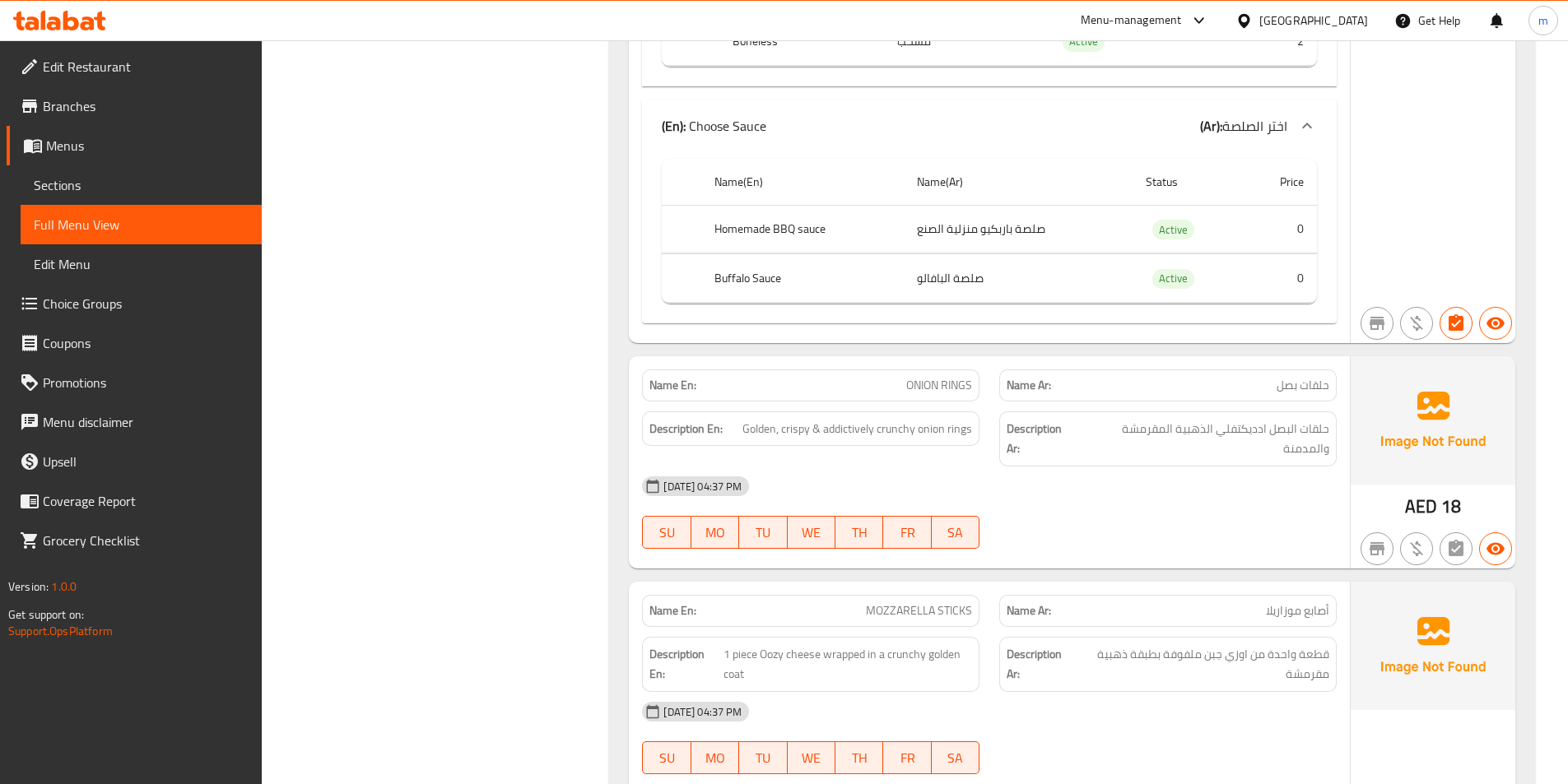
scroll to position [1642, 0]
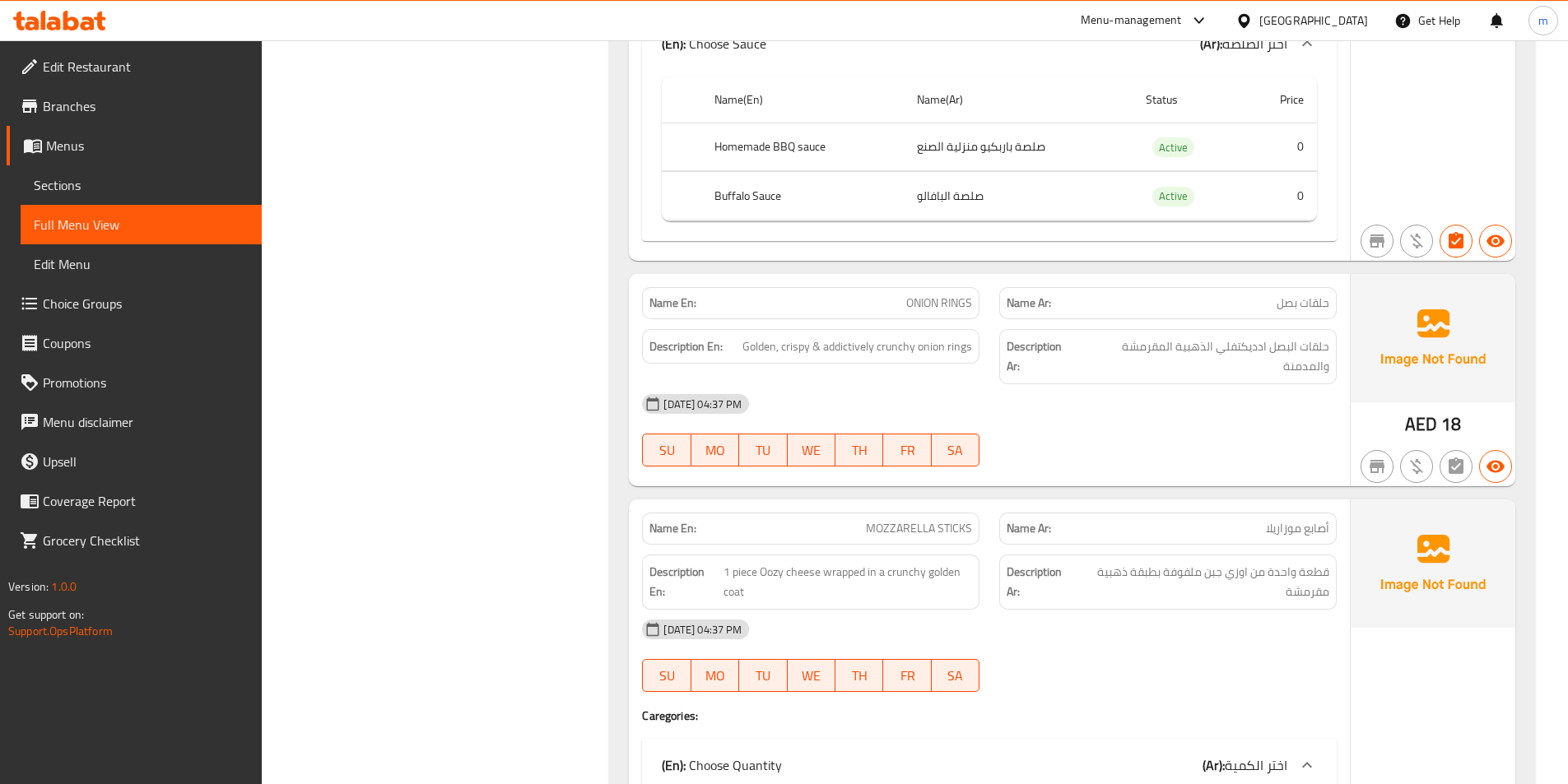
click at [96, 188] on span "Sections" at bounding box center [141, 186] width 215 height 20
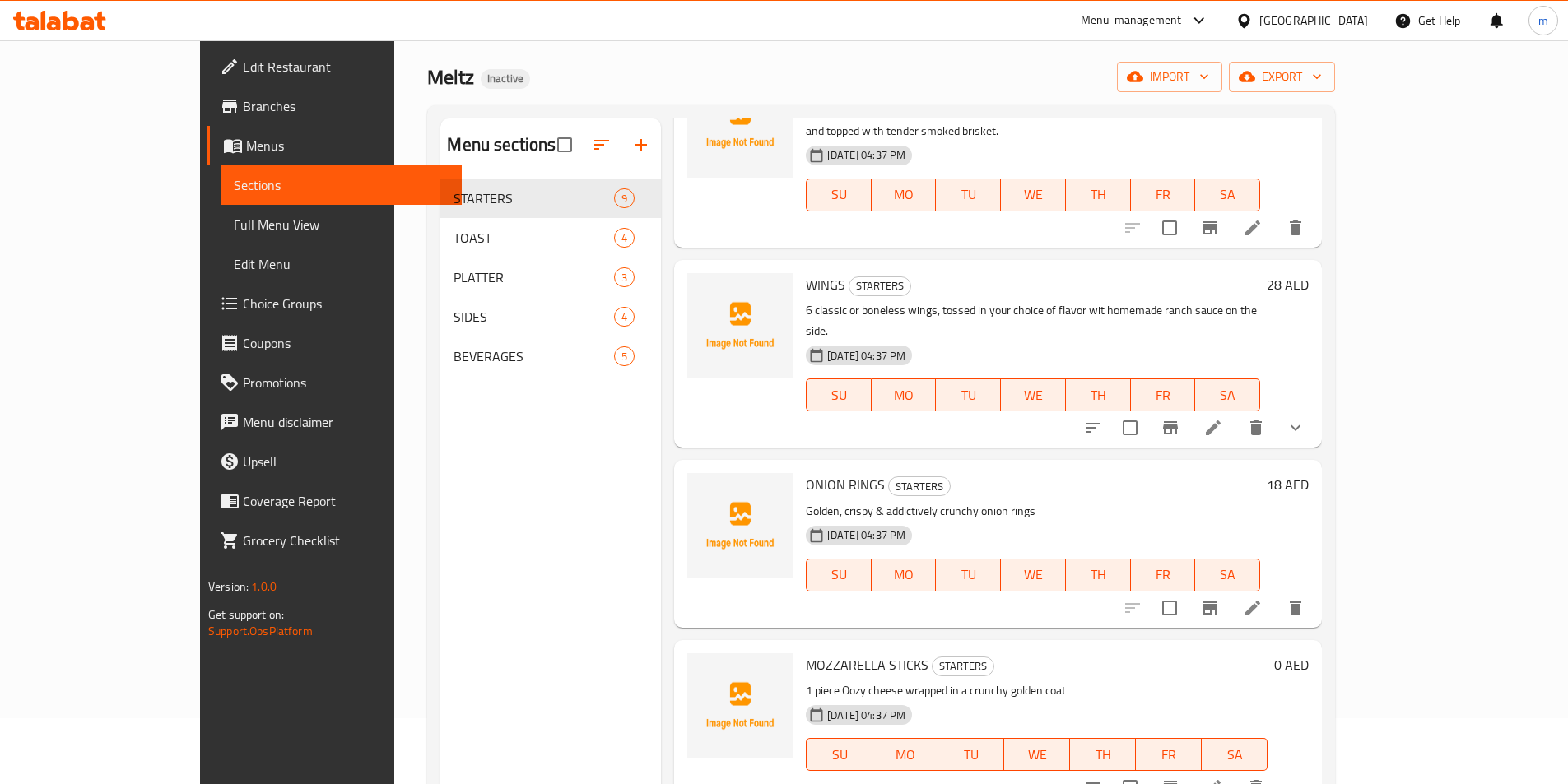
scroll to position [658, 0]
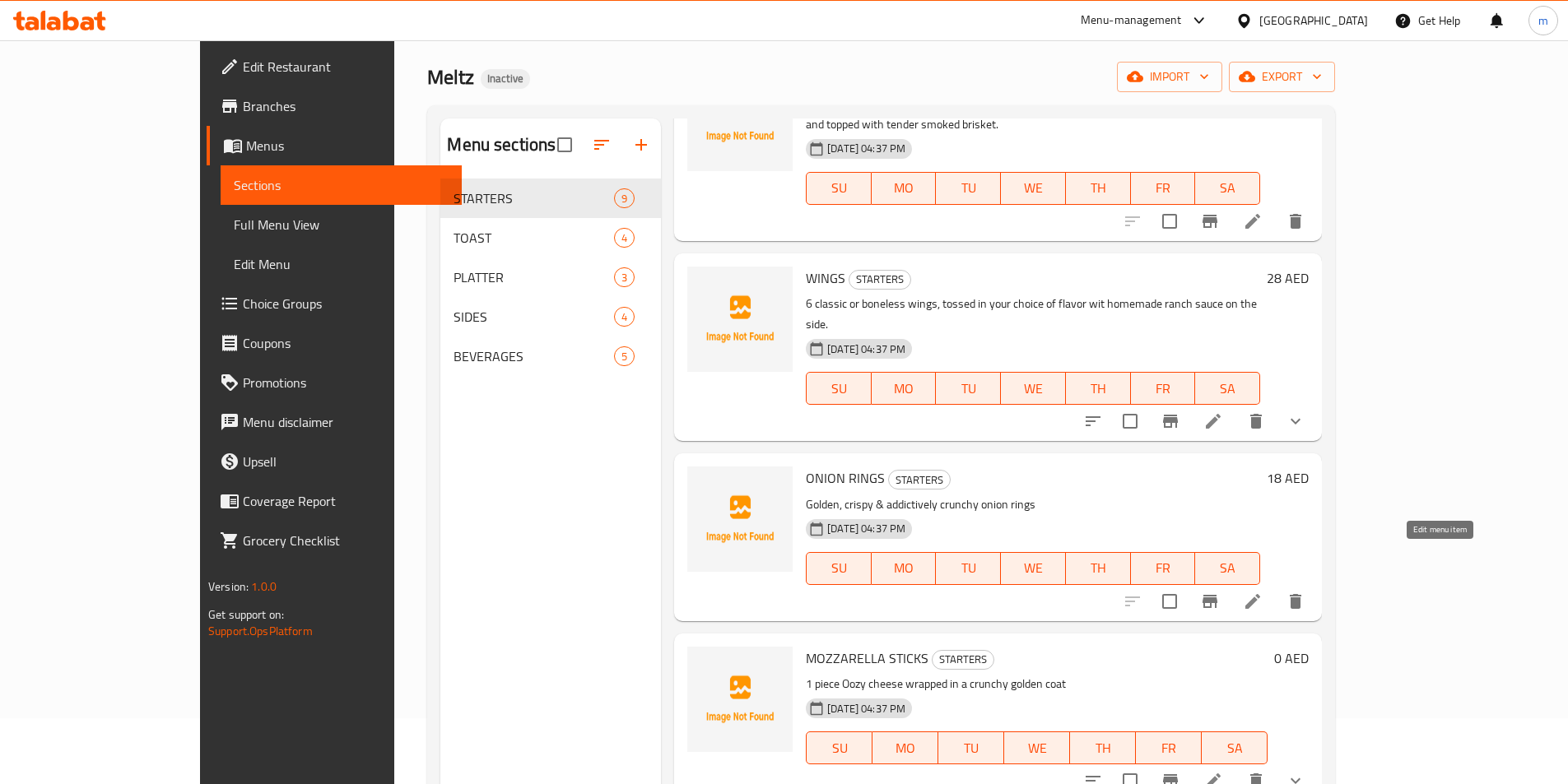
click at [1262, 592] on icon at bounding box center [1253, 602] width 20 height 20
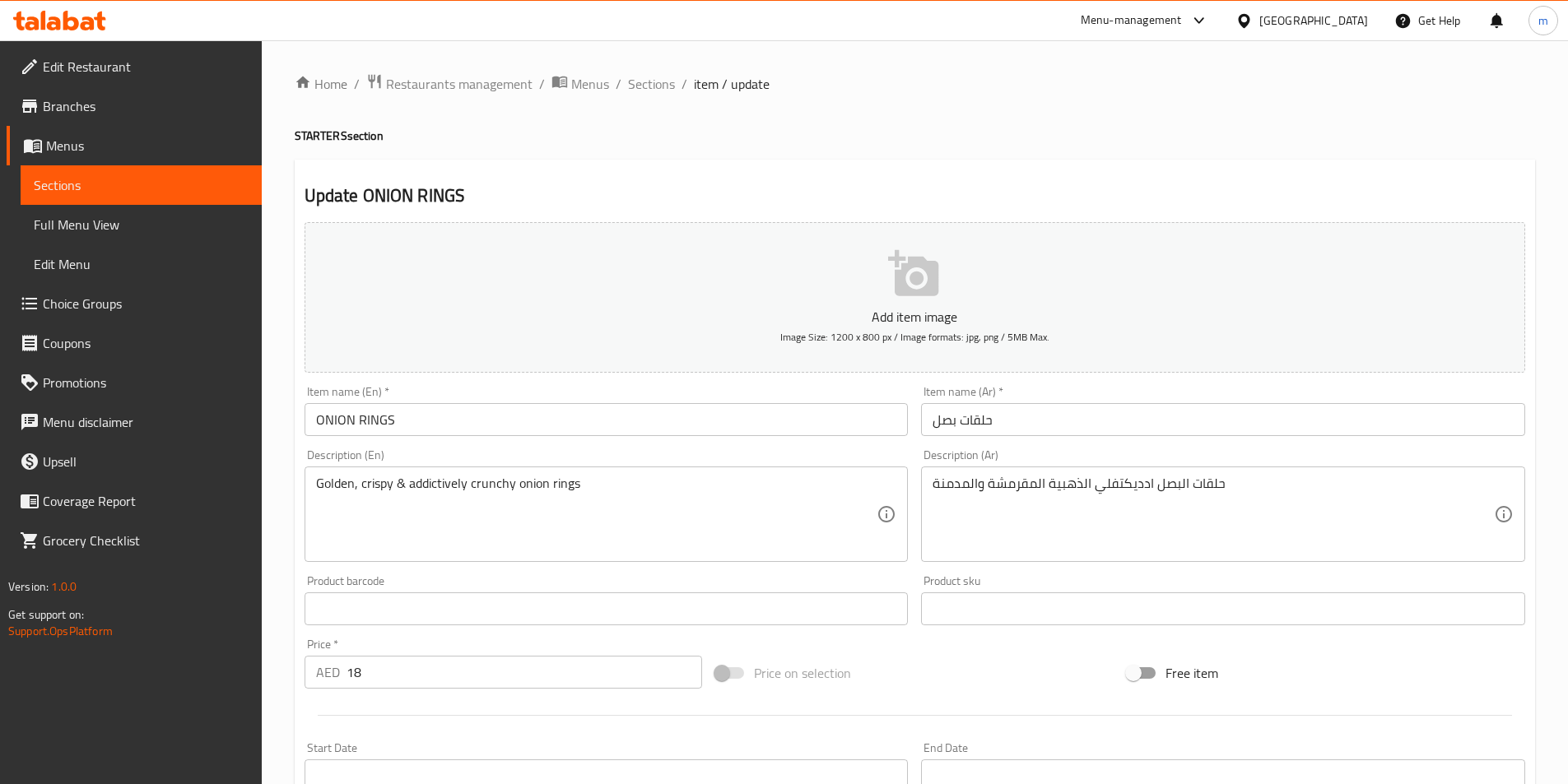
drag, startPoint x: 927, startPoint y: 485, endPoint x: 971, endPoint y: 490, distance: 44.3
click at [993, 499] on div "حلقات البصل ادديكتفلي الذهبية المقرمشة والمدمنة Description (Ar)" at bounding box center [1223, 514] width 604 height 95
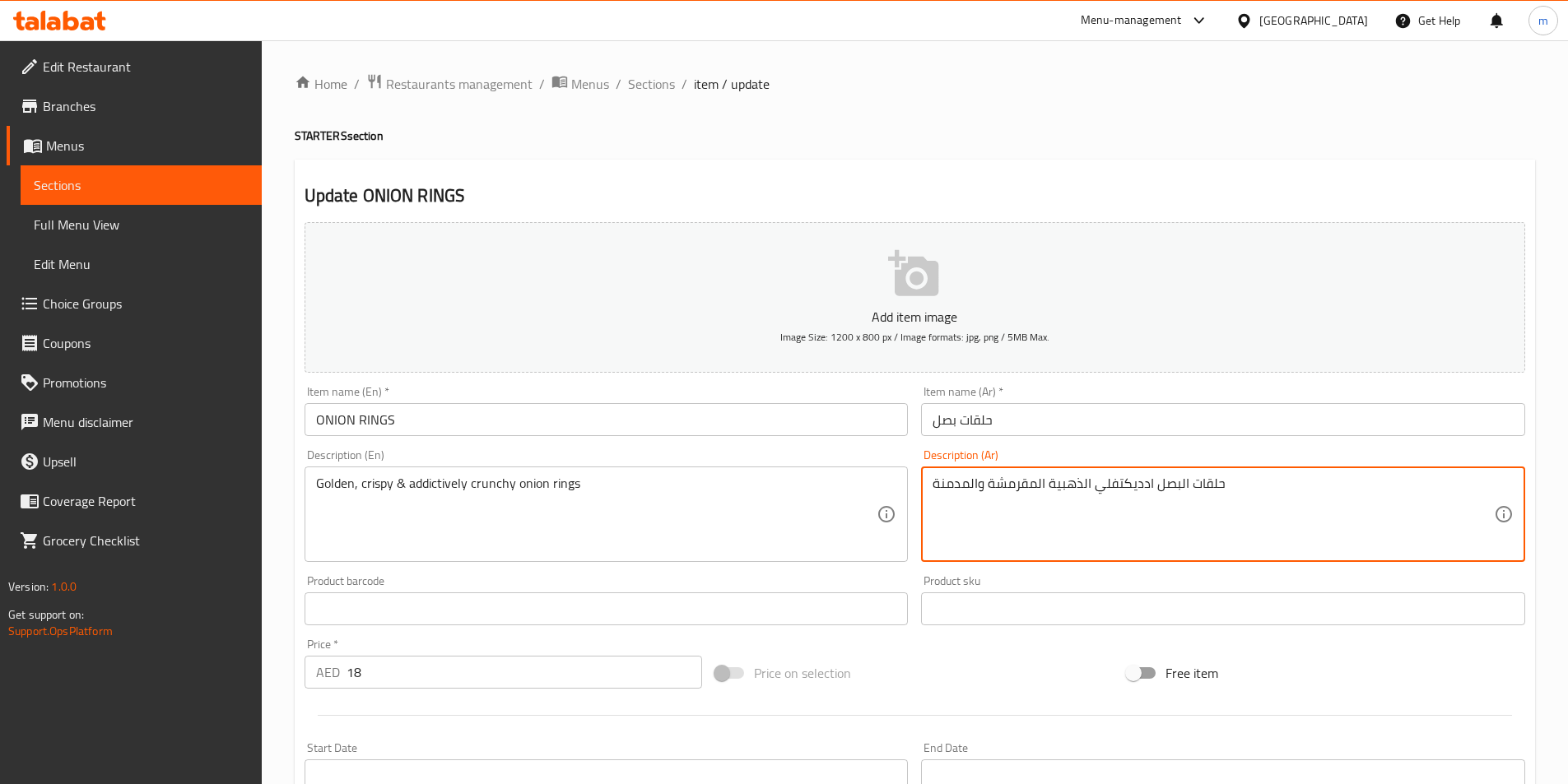
drag, startPoint x: 935, startPoint y: 486, endPoint x: 984, endPoint y: 489, distance: 49.1
click at [984, 489] on textarea "حلقات البصل ادديكتفلي الذهبية المقرمشة والمدمنة" at bounding box center [1213, 514] width 561 height 78
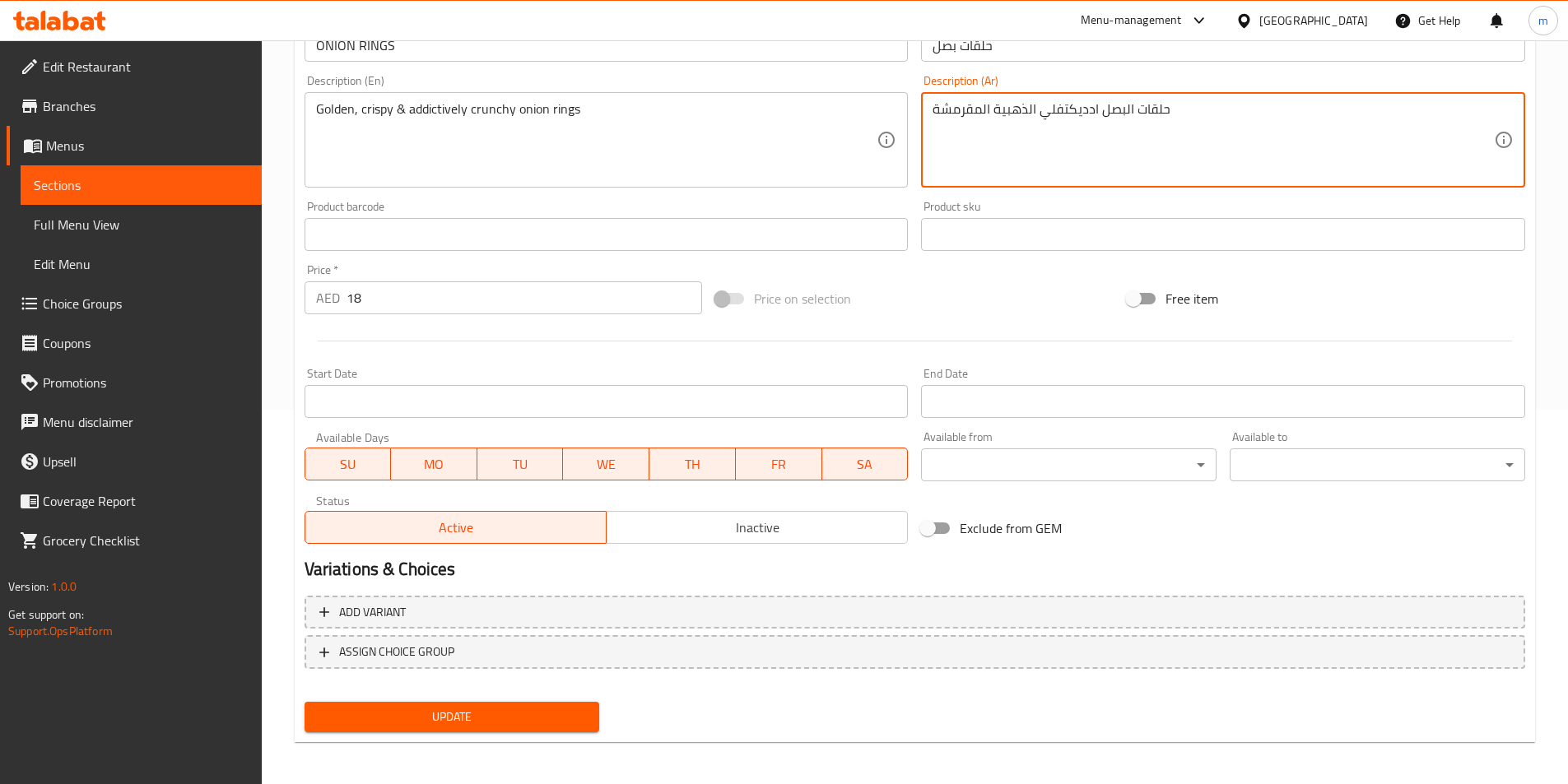
scroll to position [379, 0]
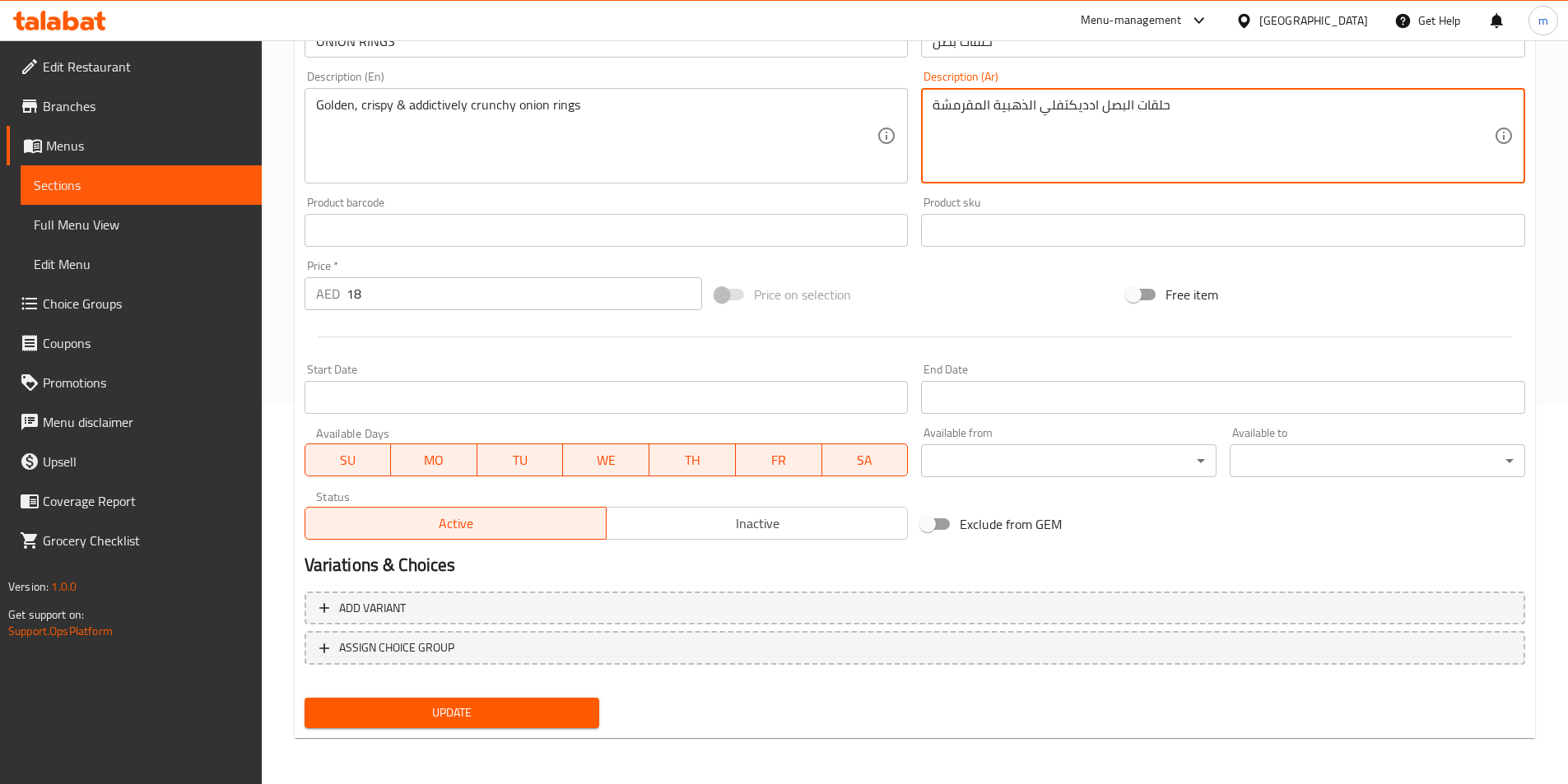
type textarea "حلقات البصل ادديكتفلي الذهبية المقرمشة"
click at [513, 735] on div "Update" at bounding box center [452, 713] width 308 height 44
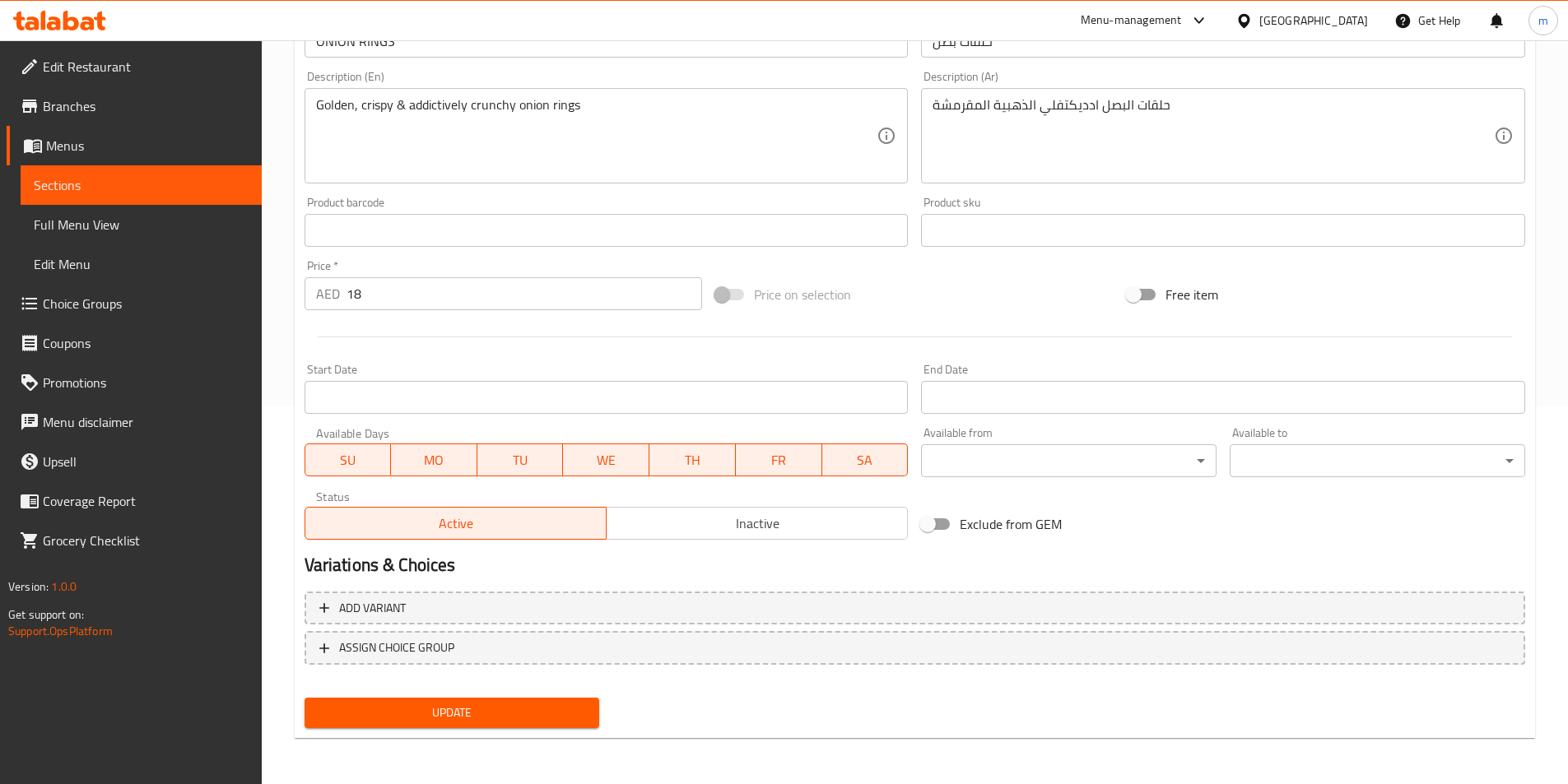
click at [514, 716] on span "Update" at bounding box center [452, 713] width 269 height 20
click at [92, 194] on span "Sections" at bounding box center [141, 186] width 215 height 20
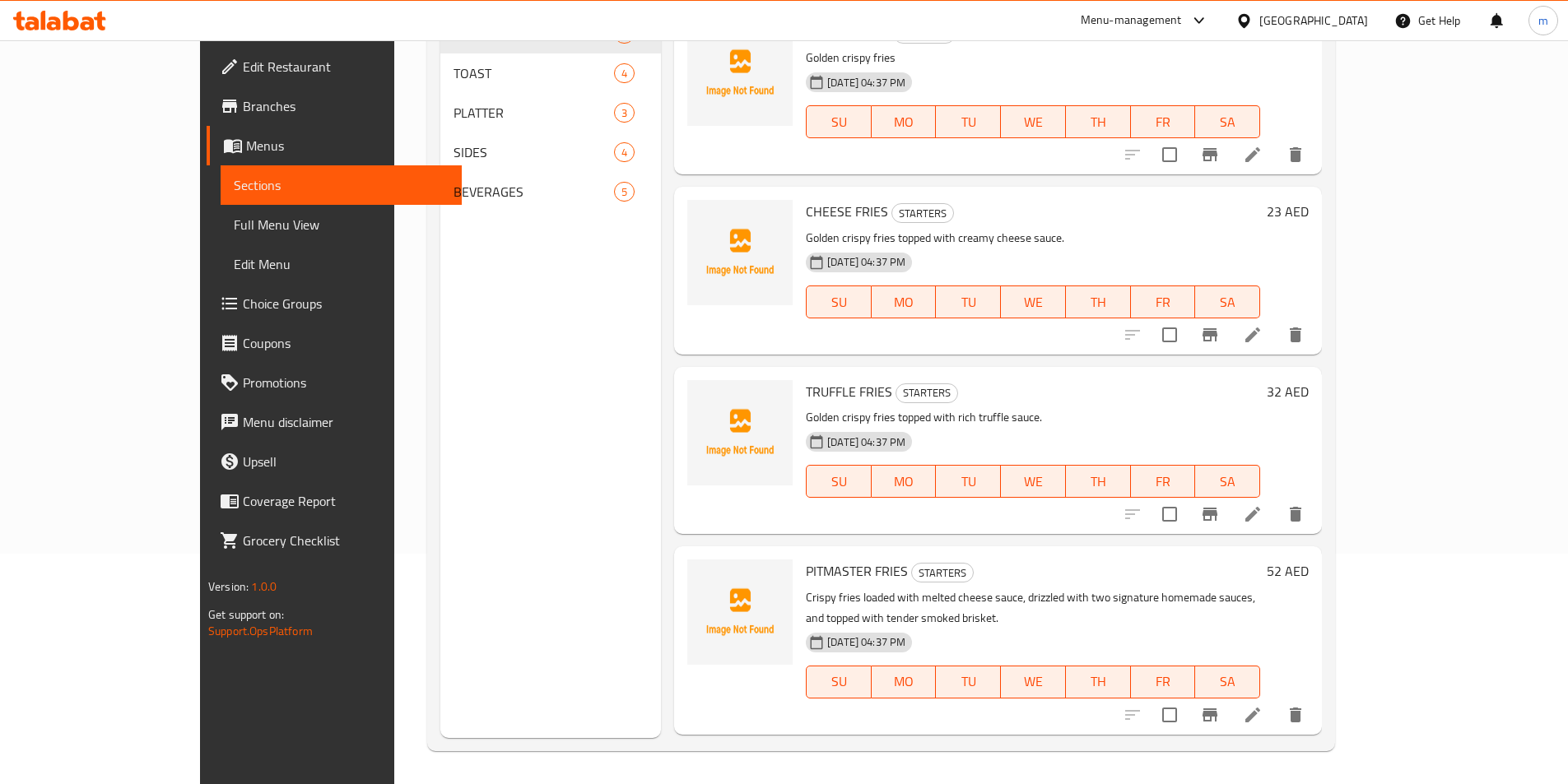
scroll to position [231, 0]
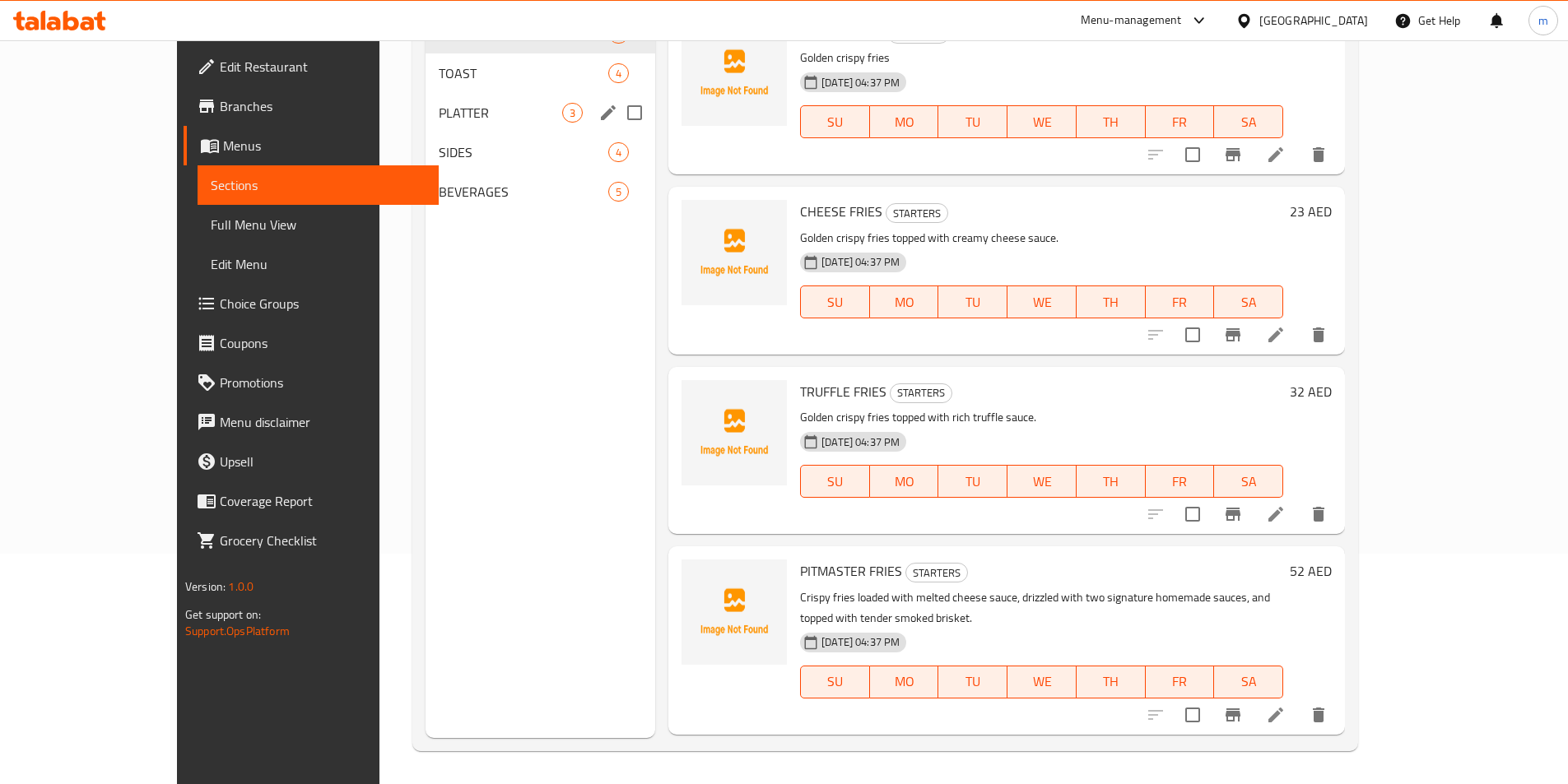
click at [426, 126] on div "PLATTER 3" at bounding box center [540, 113] width 230 height 39
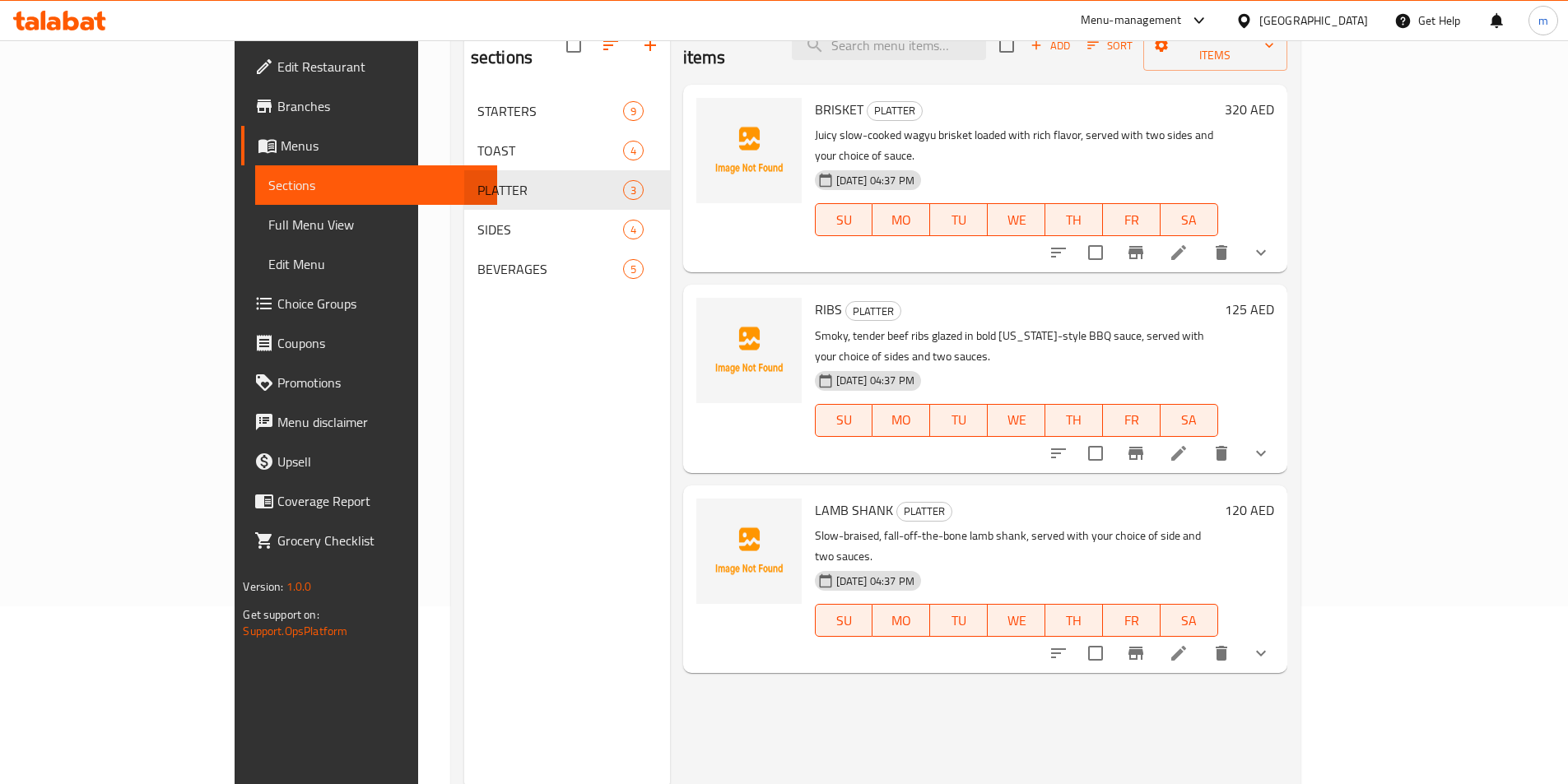
scroll to position [148, 0]
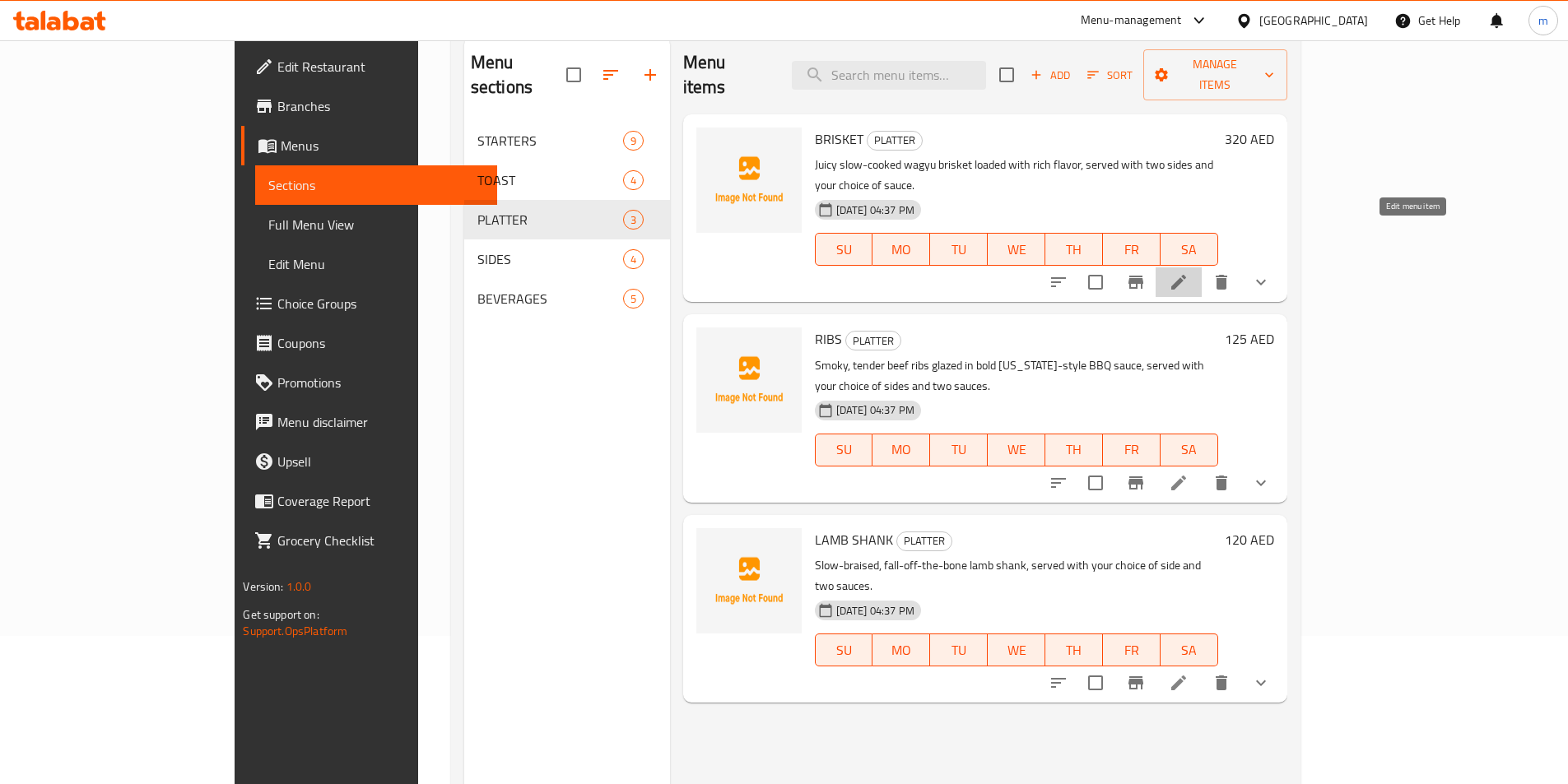
click at [1189, 273] on icon at bounding box center [1179, 283] width 20 height 20
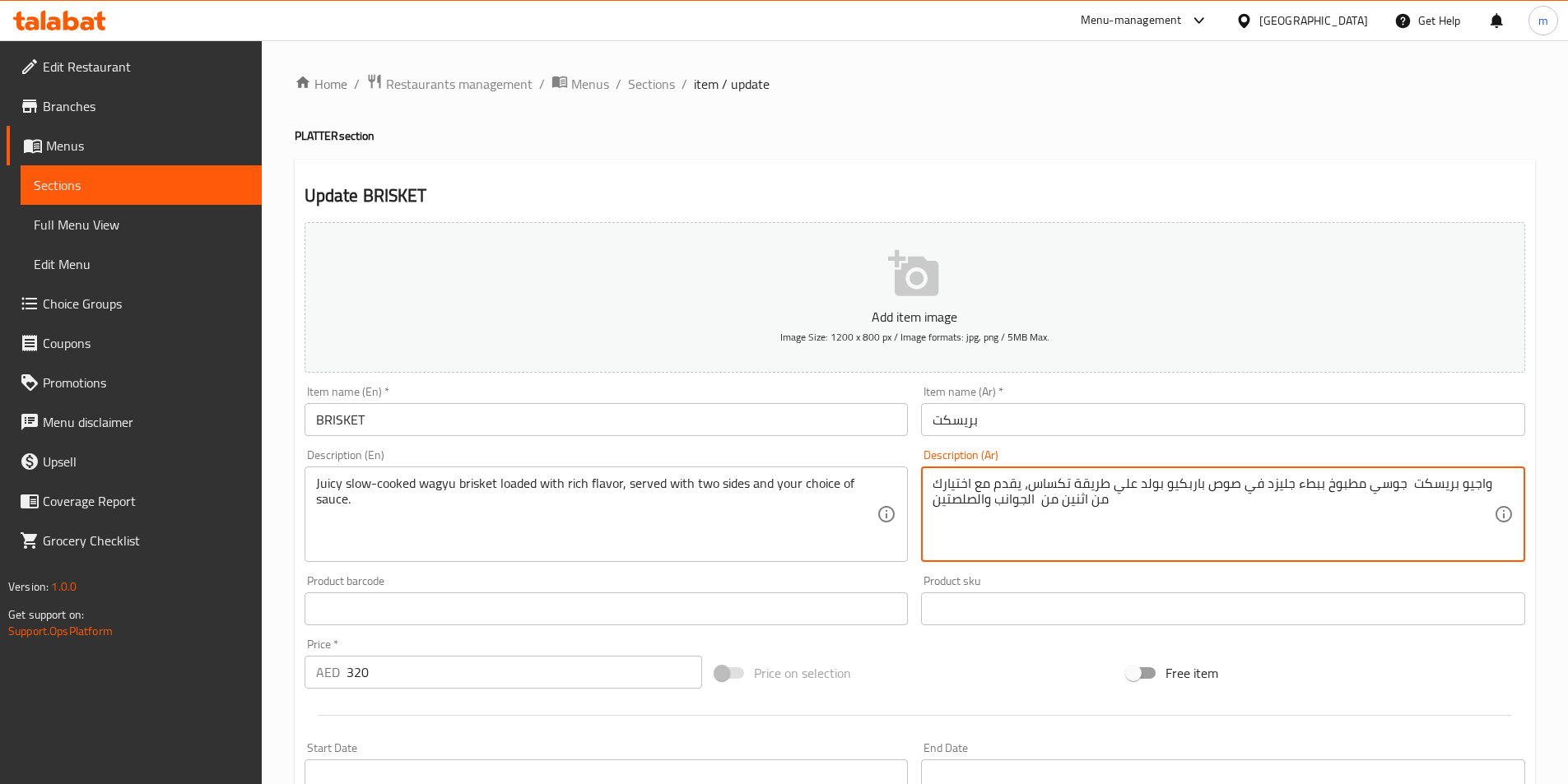
click at [1273, 490] on textarea "واجيو بريسكت جوسي مطبوخ ببطء جليزد في صوص باربكيو بولد علي طريقة تكساس، يقدم مع…" at bounding box center [1213, 514] width 561 height 78
drag, startPoint x: 1147, startPoint y: 525, endPoint x: 1287, endPoint y: 492, distance: 143.8
click at [1287, 492] on textarea "واجيو بريسكت جوسي مطبوخ ببطء لوديد في صوص باربكيو بولد علي طريقة تكساس، يقدم مع…" at bounding box center [1213, 514] width 561 height 78
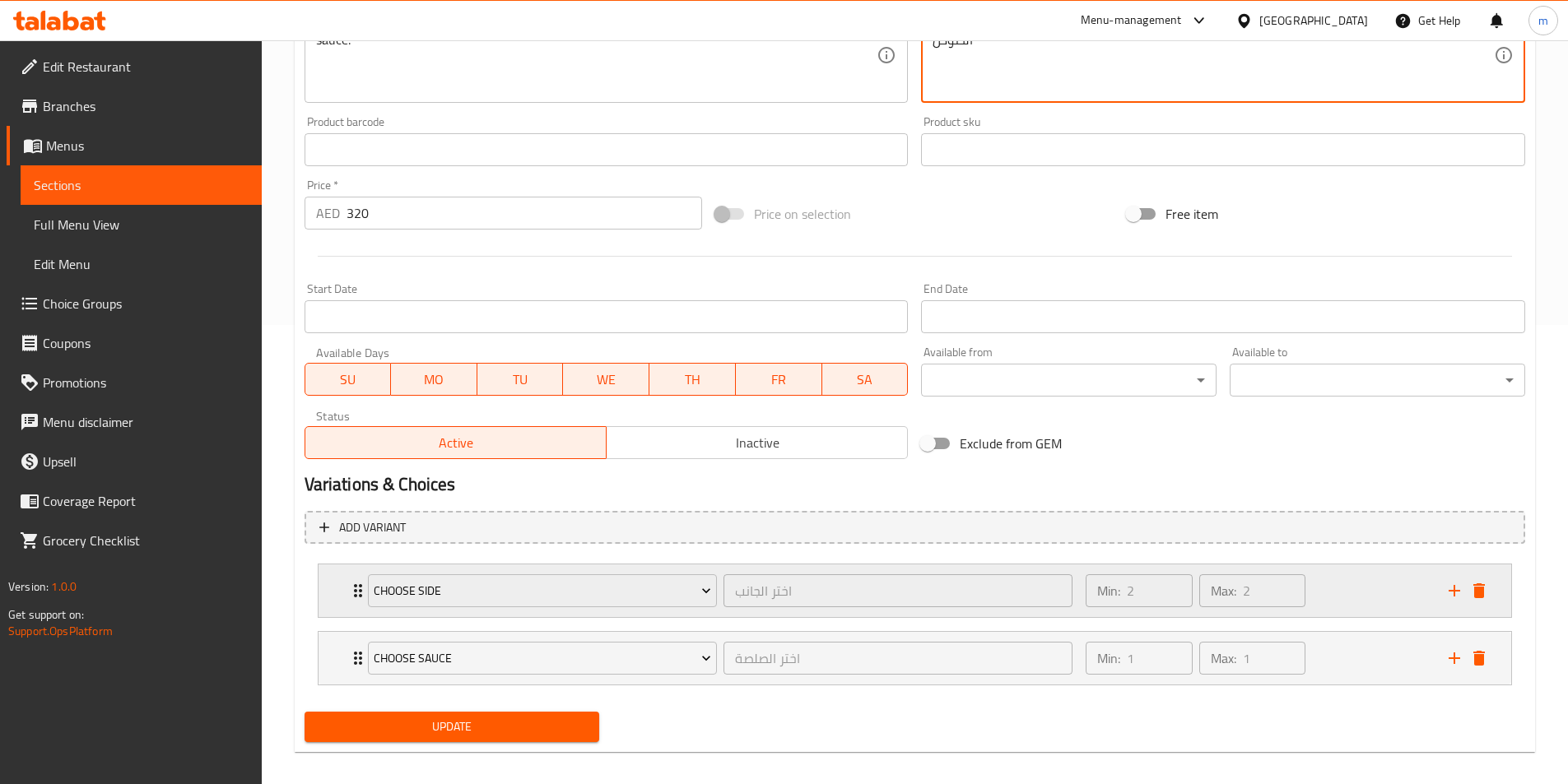
scroll to position [473, 0]
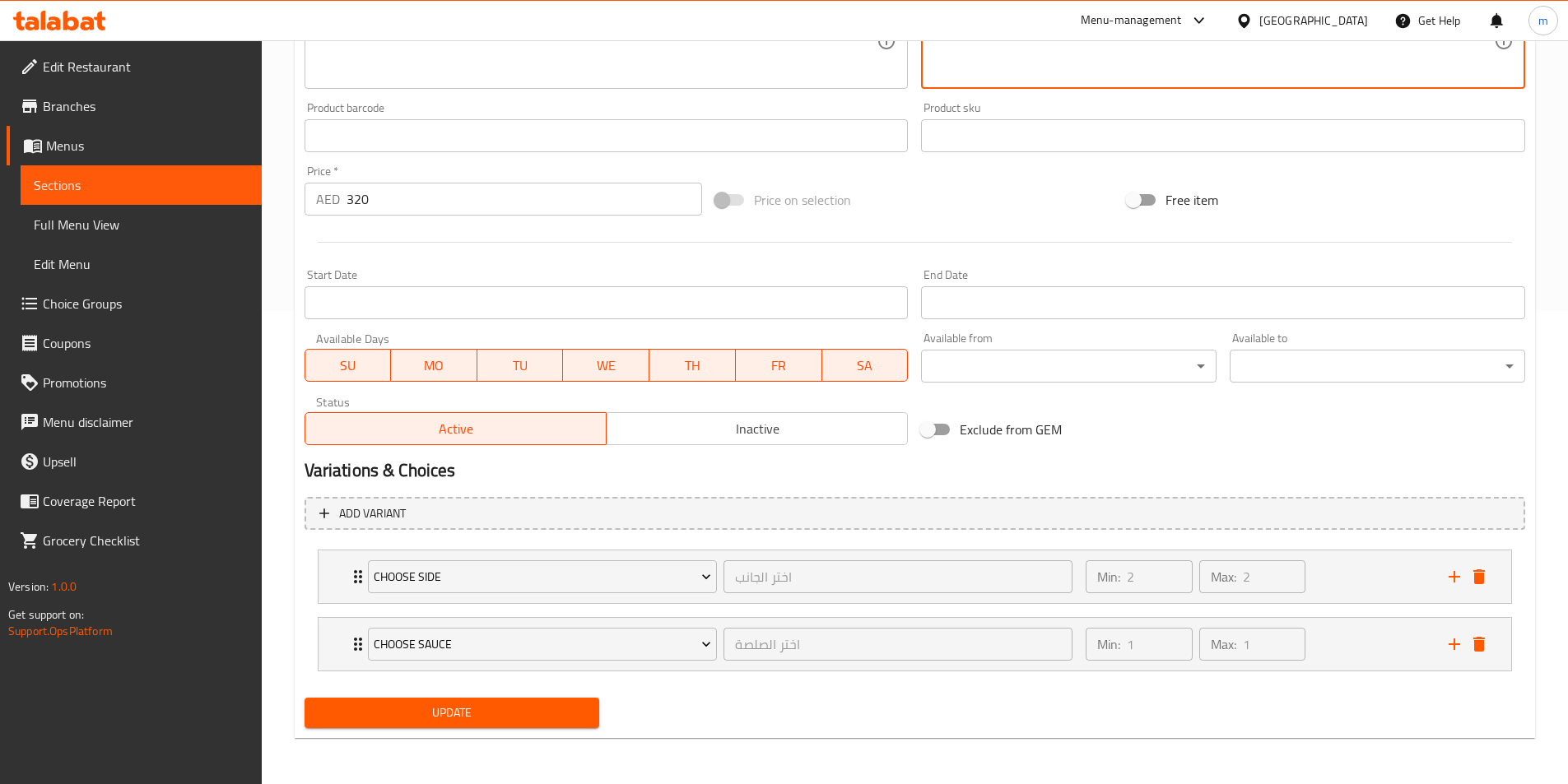
type textarea "واجيو بريسكت جوسي مطبوخ ببطء لوديد مع نكهة غنية يقدم مع جانبين واختيارت من الصوص"
click at [542, 714] on span "Update" at bounding box center [452, 713] width 269 height 20
click at [514, 713] on span "Update" at bounding box center [452, 713] width 269 height 20
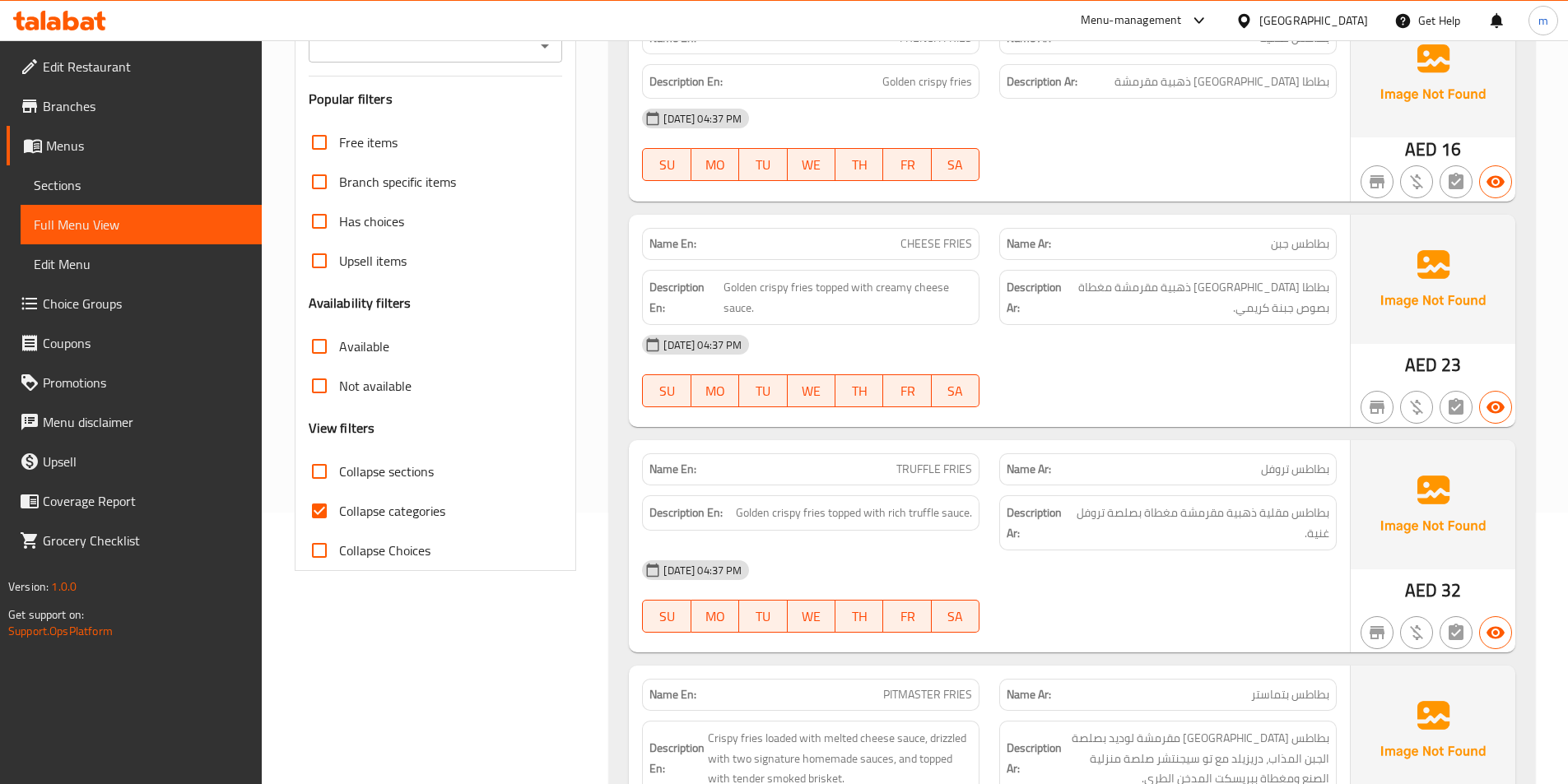
scroll to position [412, 0]
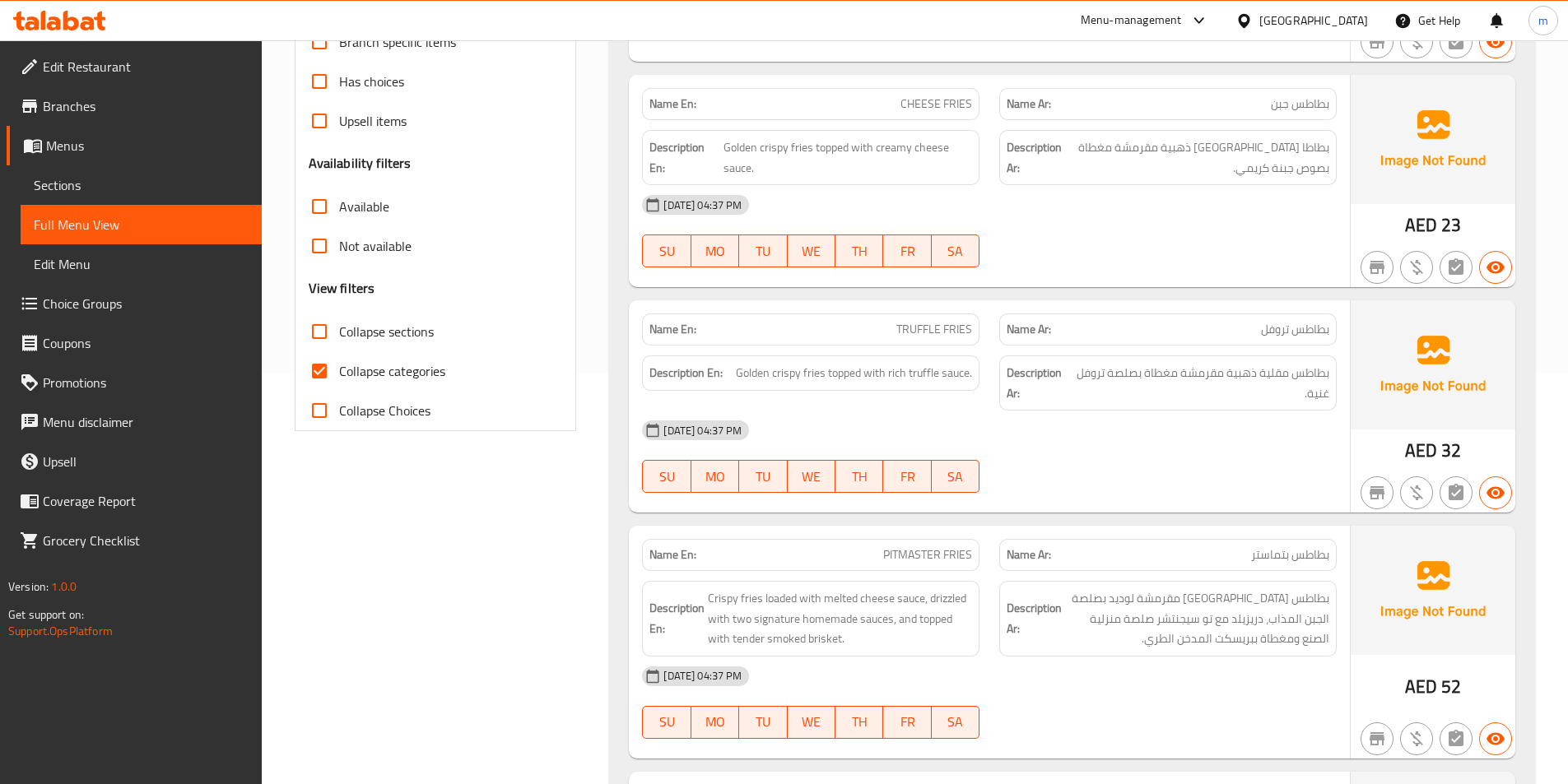
click at [459, 371] on div "Collapse categories" at bounding box center [436, 371] width 254 height 39
click at [313, 379] on input "Collapse categories" at bounding box center [319, 371] width 39 height 39
checkbox input "false"
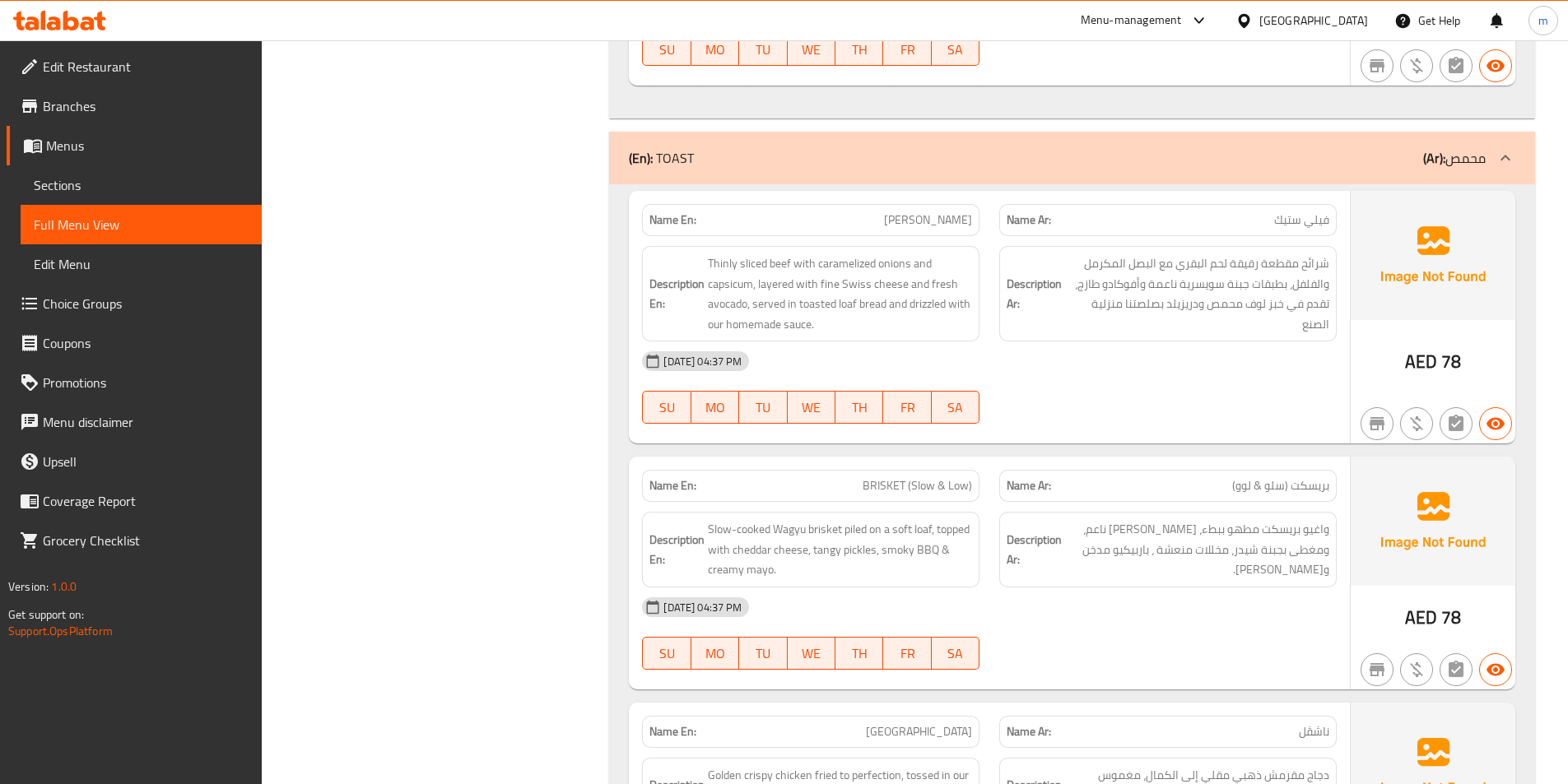
scroll to position [3044, 0]
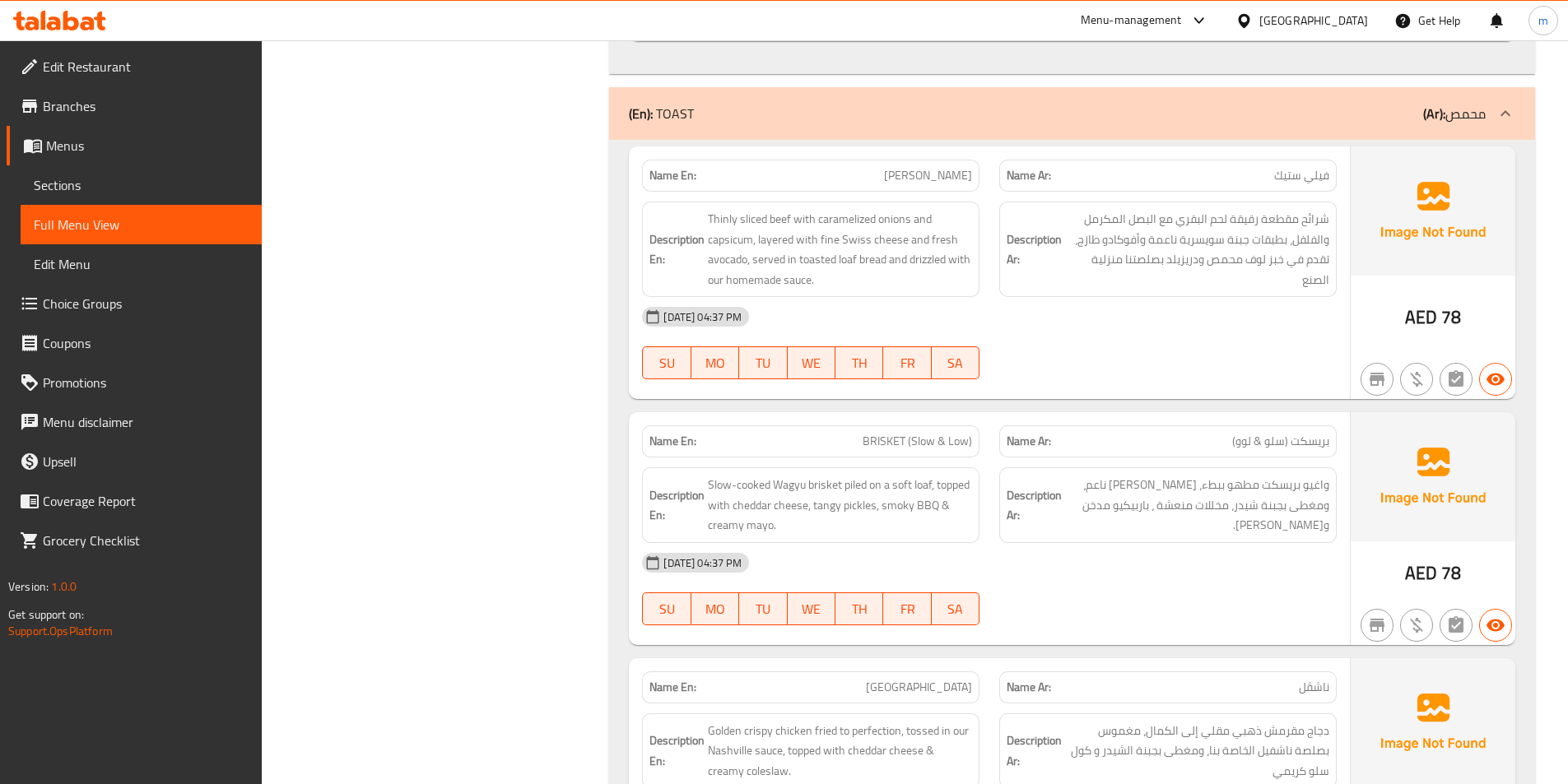
click at [1045, 496] on strong "Description Ar:" at bounding box center [1034, 506] width 55 height 40
click at [1173, 481] on span "واغيو بريسكت مطهو ببطء، [PERSON_NAME] ناعم، ومغطى بجبنة شيدر، مخللات منعشة ، با…" at bounding box center [1197, 505] width 265 height 61
click at [1099, 468] on div "Description Ar: واغيو بريسكت مطهو ببطء، بايلد [PERSON_NAME] ناعم، ومغطى بجبنة ش…" at bounding box center [1168, 505] width 338 height 76
click at [708, 486] on span "Slow-cooked Wagyu brisket piled on a soft loaf, topped with cheddar cheese, tan…" at bounding box center [839, 505] width 265 height 61
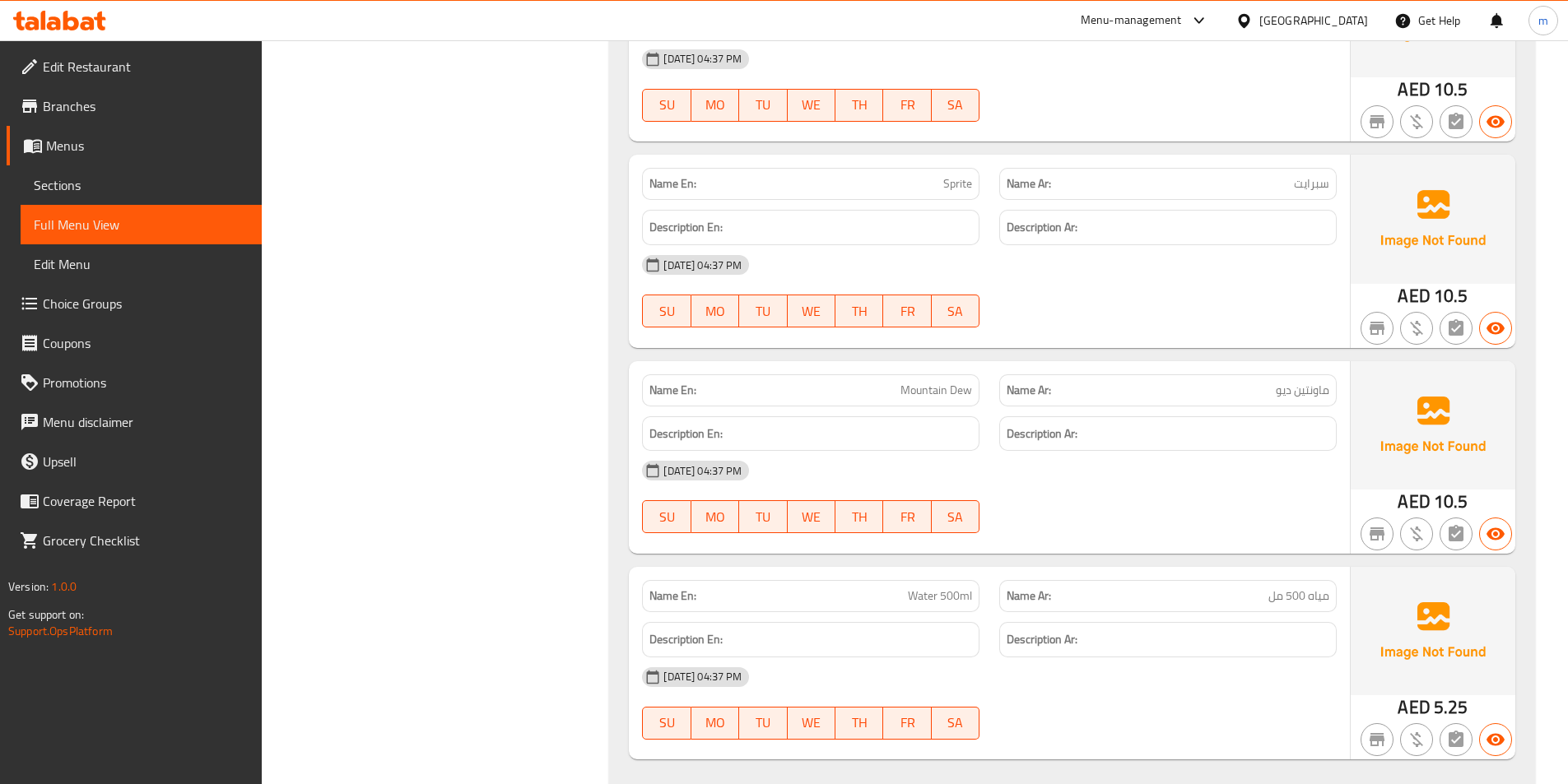
scroll to position [9209, 0]
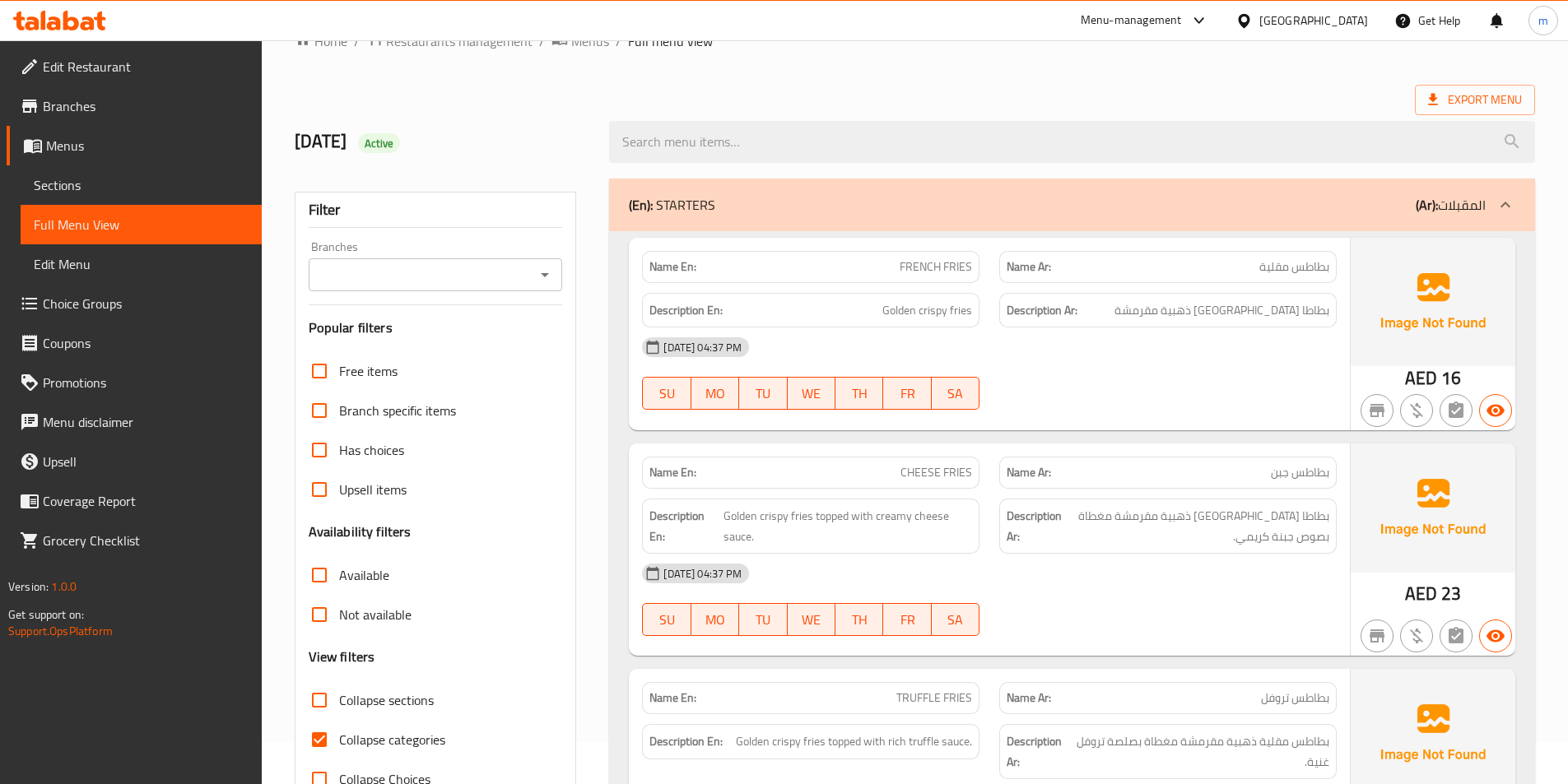
scroll to position [82, 0]
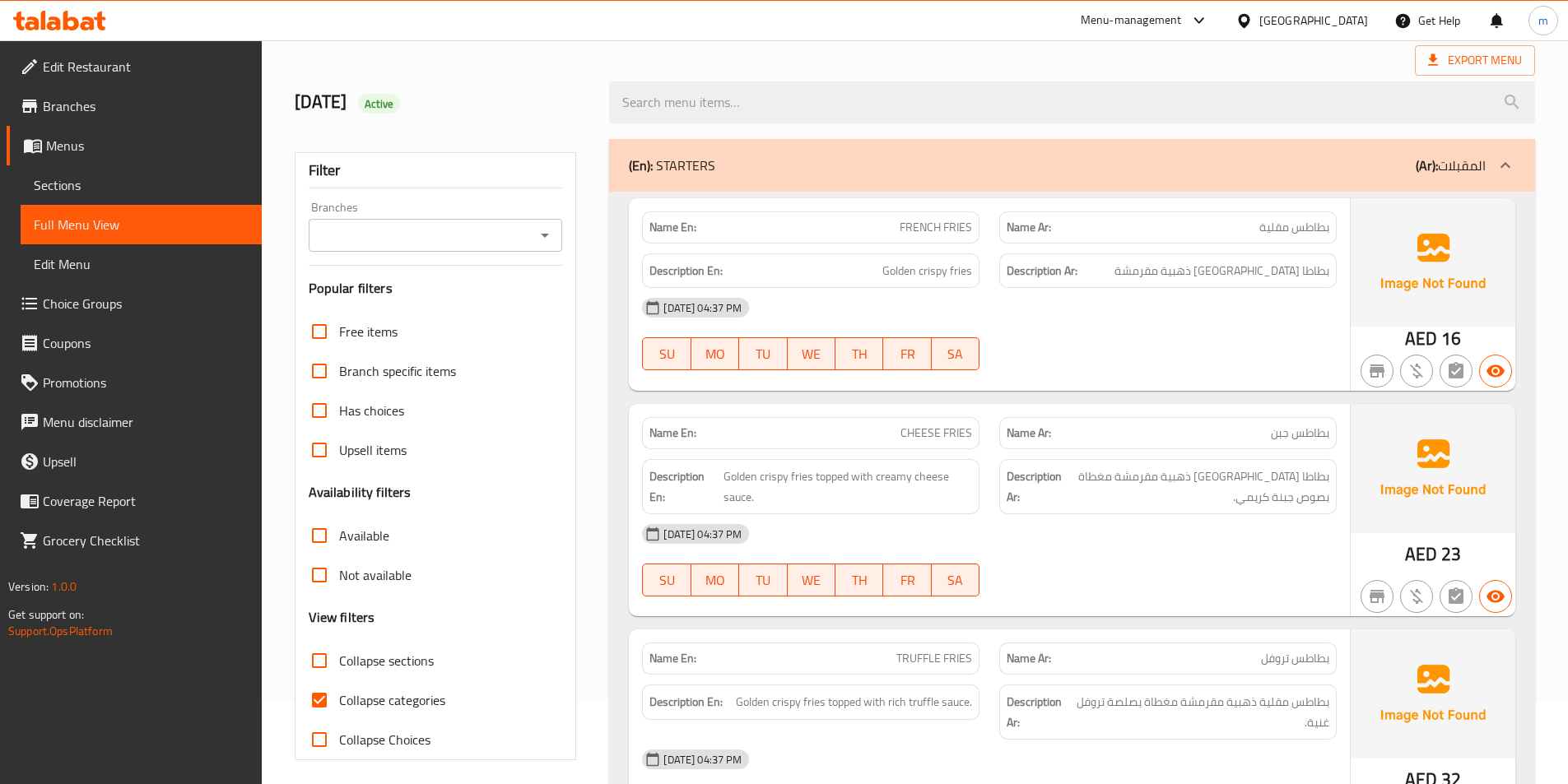
click at [399, 706] on span "Collapse categories" at bounding box center [393, 700] width 106 height 20
click at [340, 706] on input "Collapse categories" at bounding box center [319, 700] width 39 height 39
checkbox input "false"
click at [119, 273] on span "Edit Menu" at bounding box center [141, 264] width 215 height 20
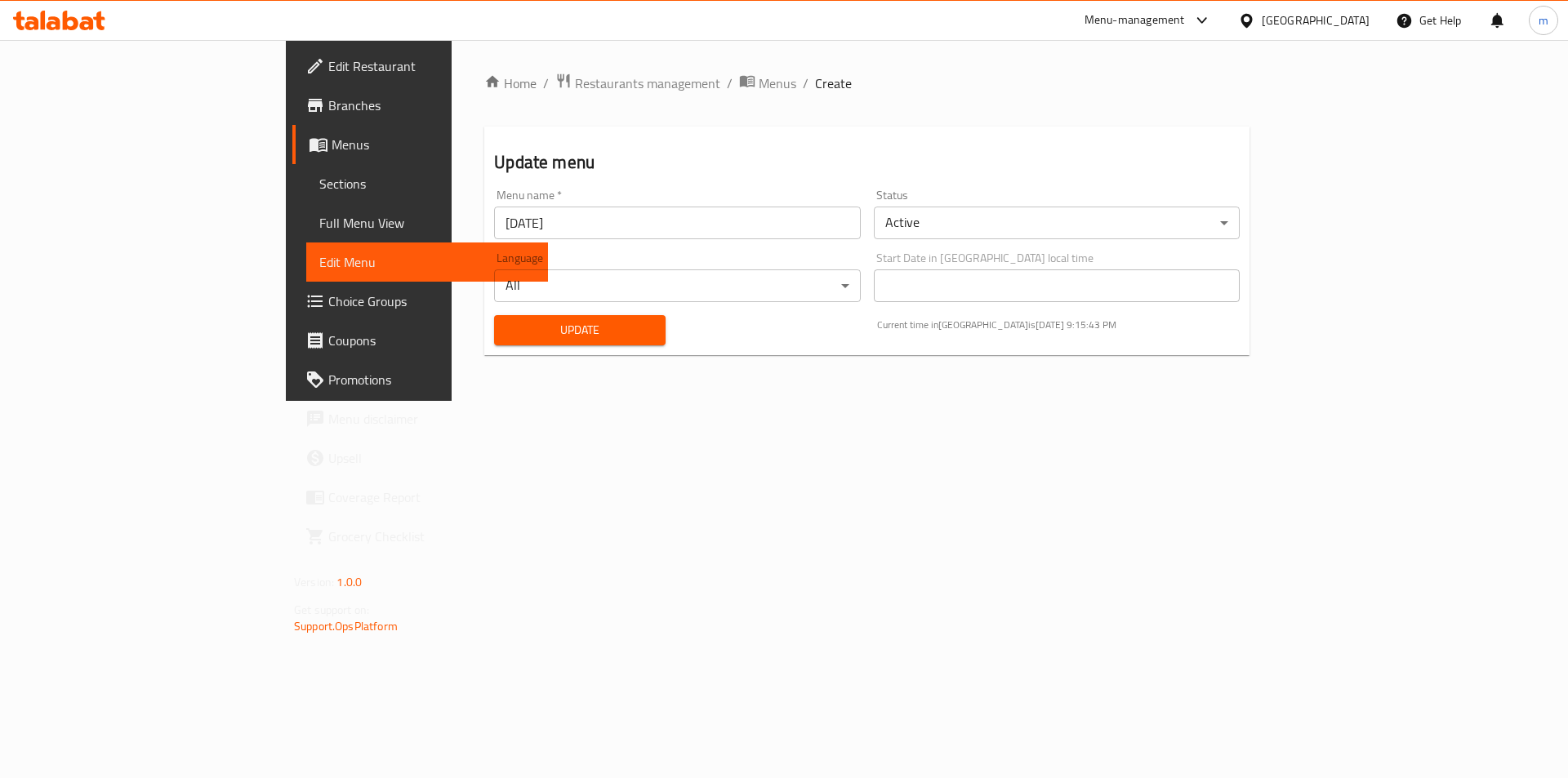
click at [320, 174] on span "Sections" at bounding box center [427, 184] width 215 height 20
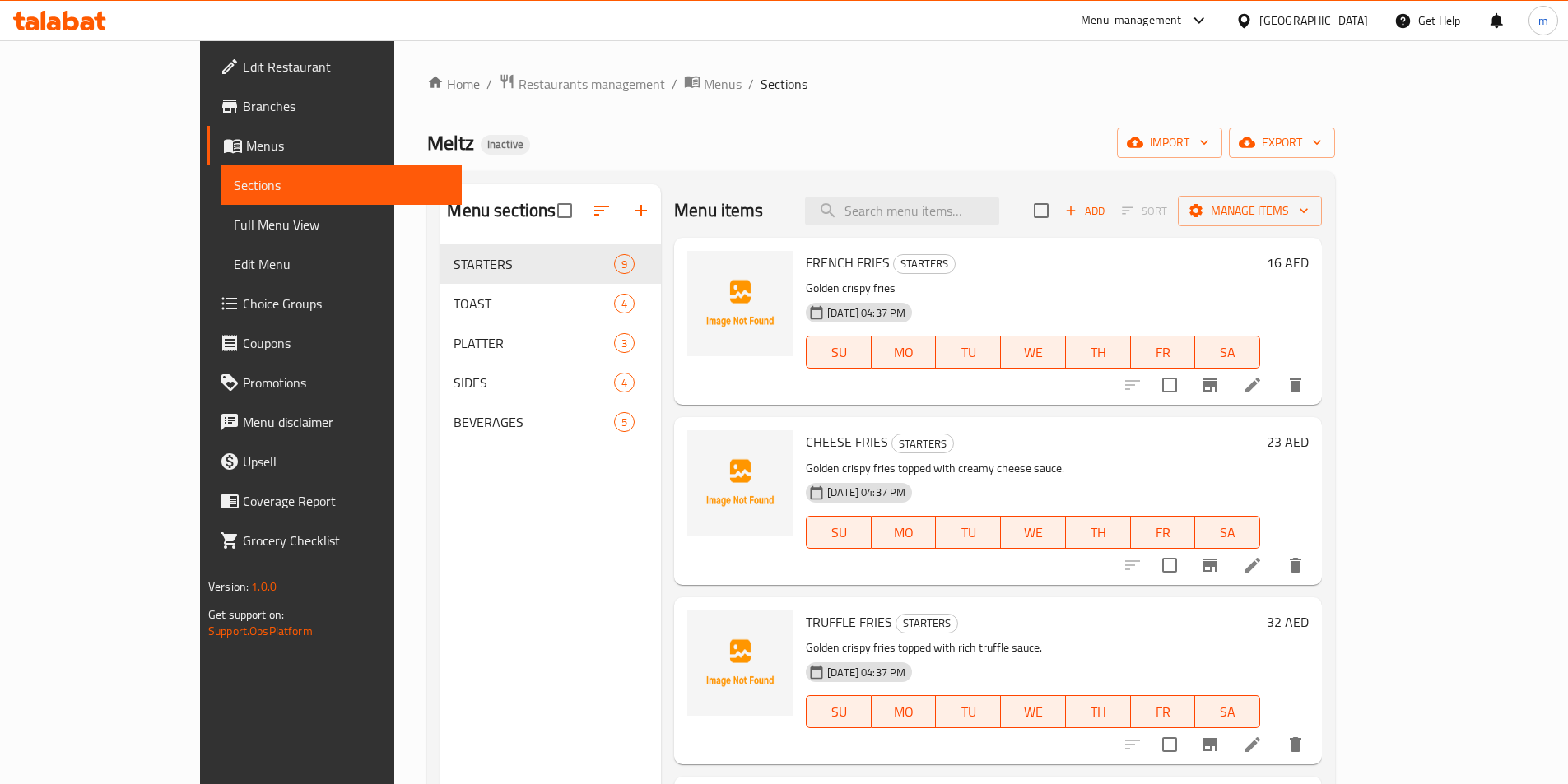
click at [1260, 564] on icon at bounding box center [1253, 565] width 15 height 15
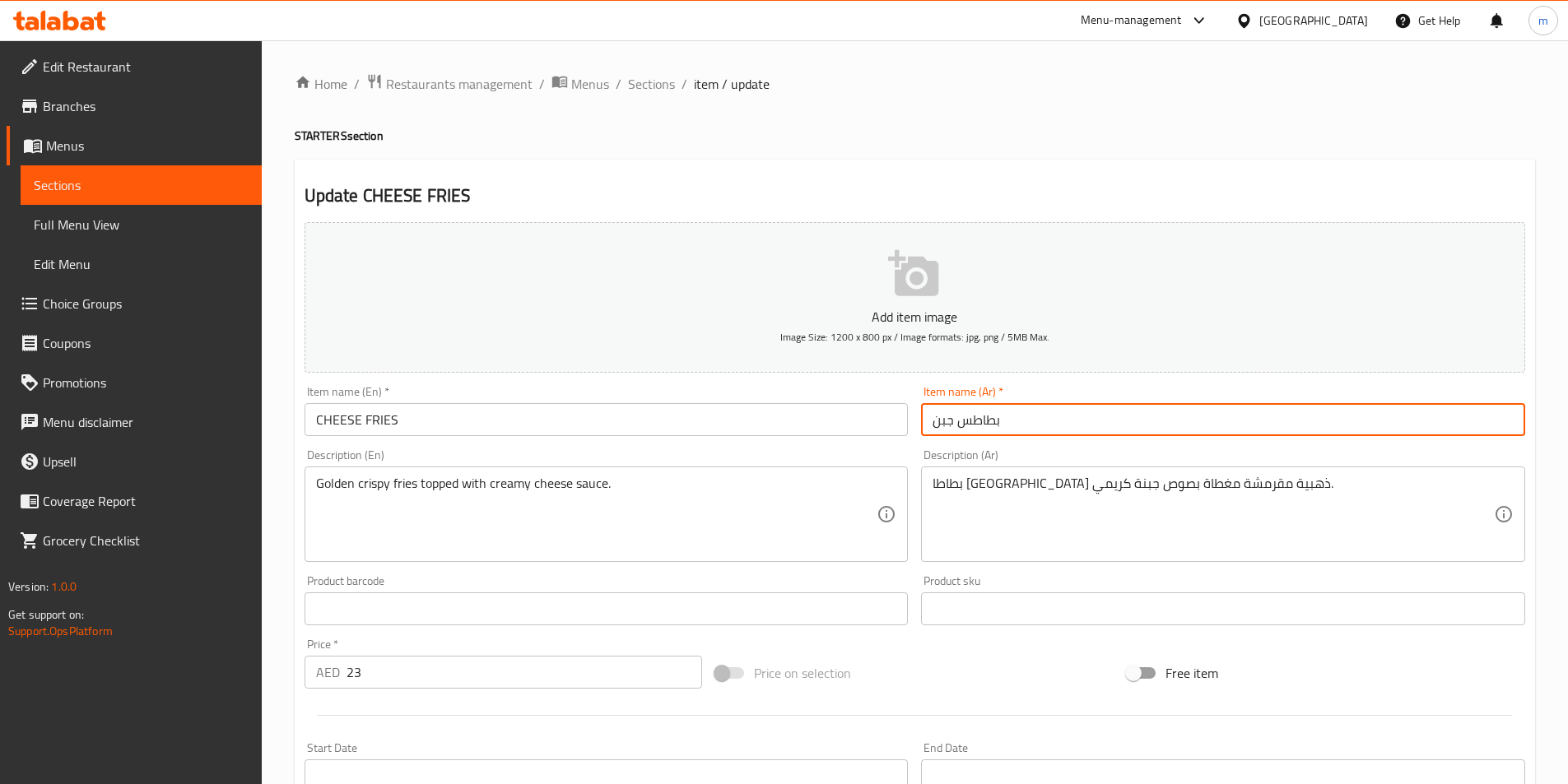
click at [944, 414] on input "بطاطس جبن" at bounding box center [1223, 420] width 604 height 33
click at [956, 417] on input "بطاطس جبن" at bounding box center [1223, 420] width 604 height 33
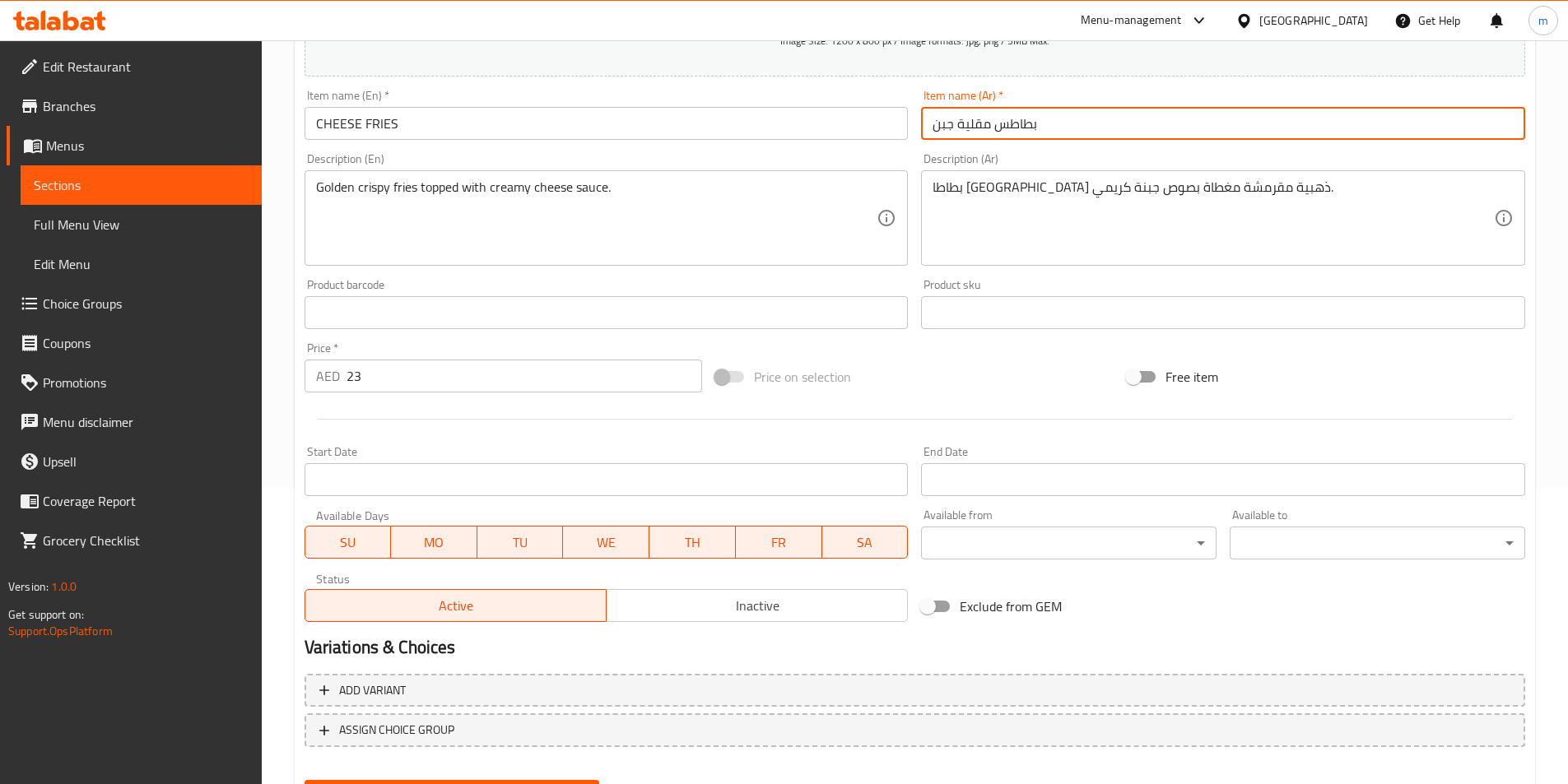
scroll to position [379, 0]
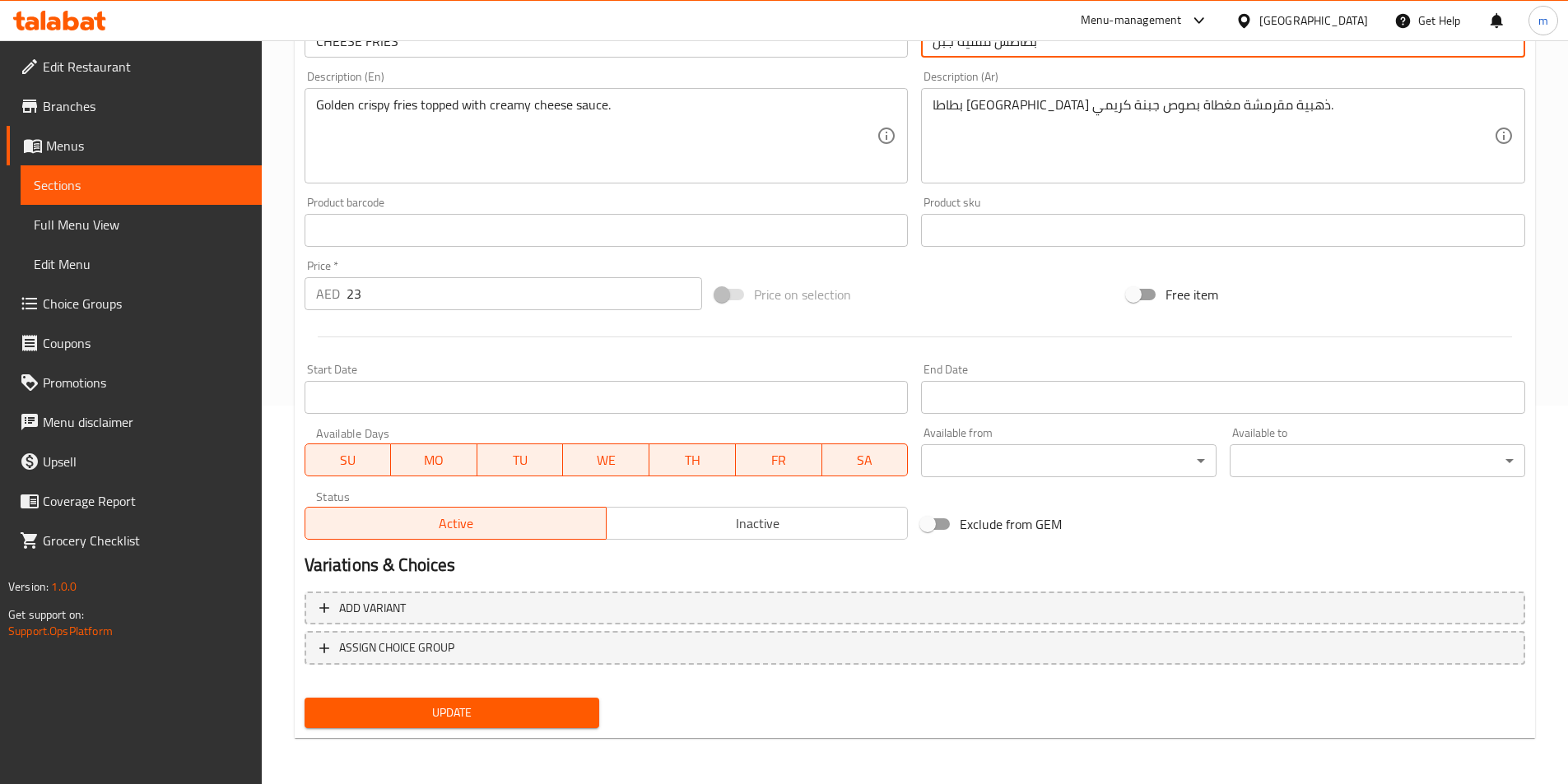
type input "بطاطس مقلية جبن"
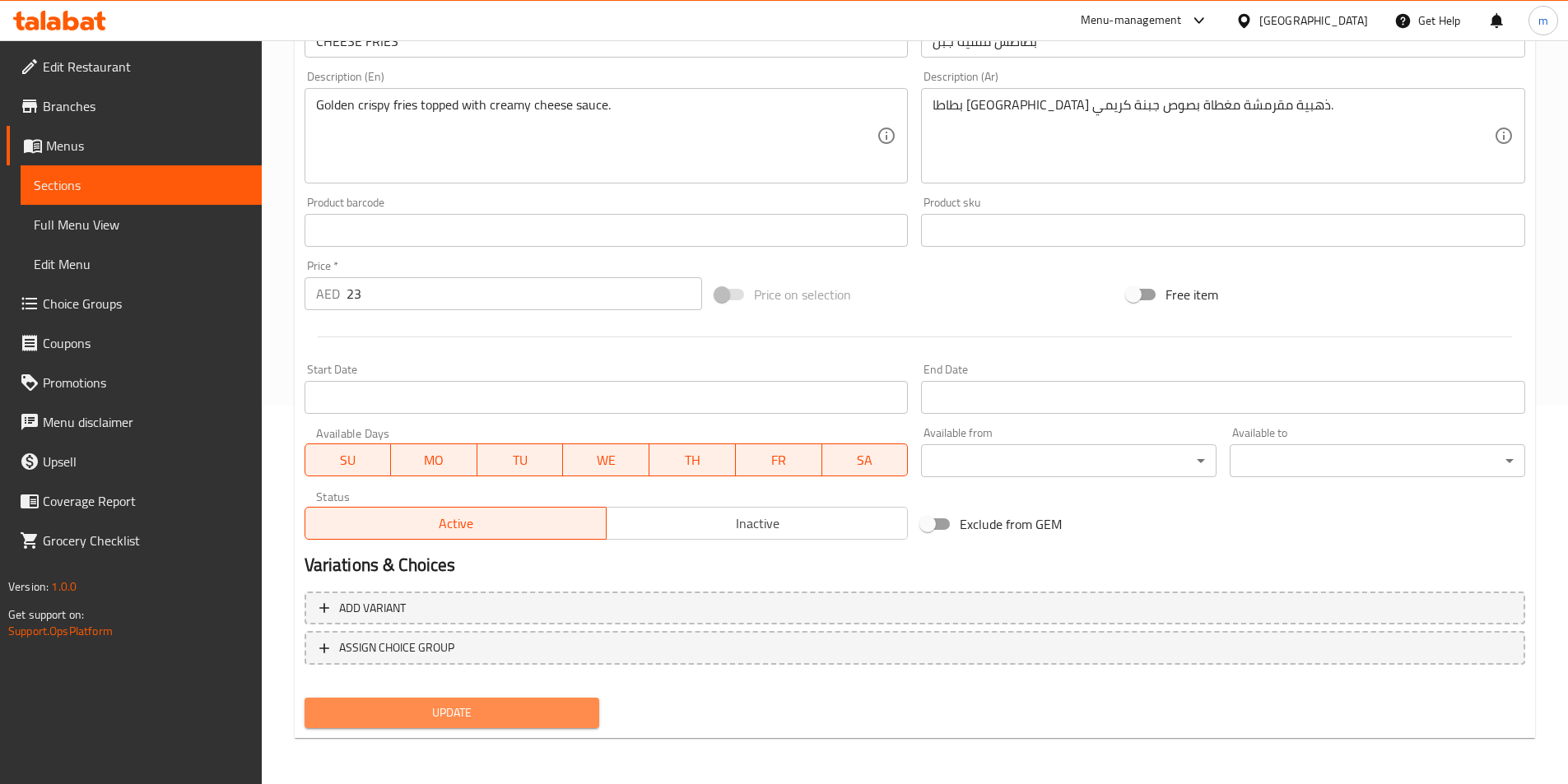
click at [515, 723] on span "Update" at bounding box center [452, 713] width 269 height 20
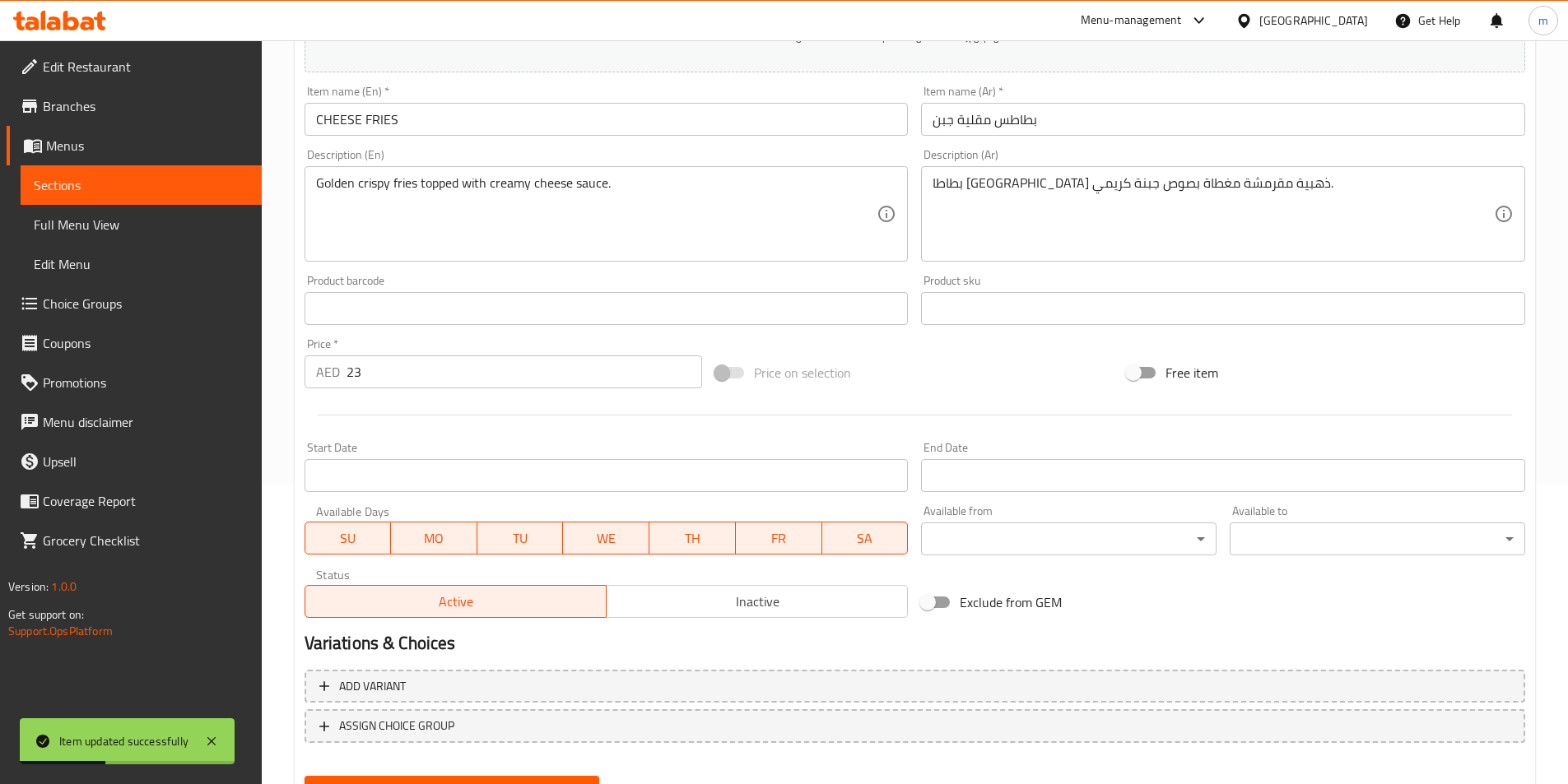
scroll to position [214, 0]
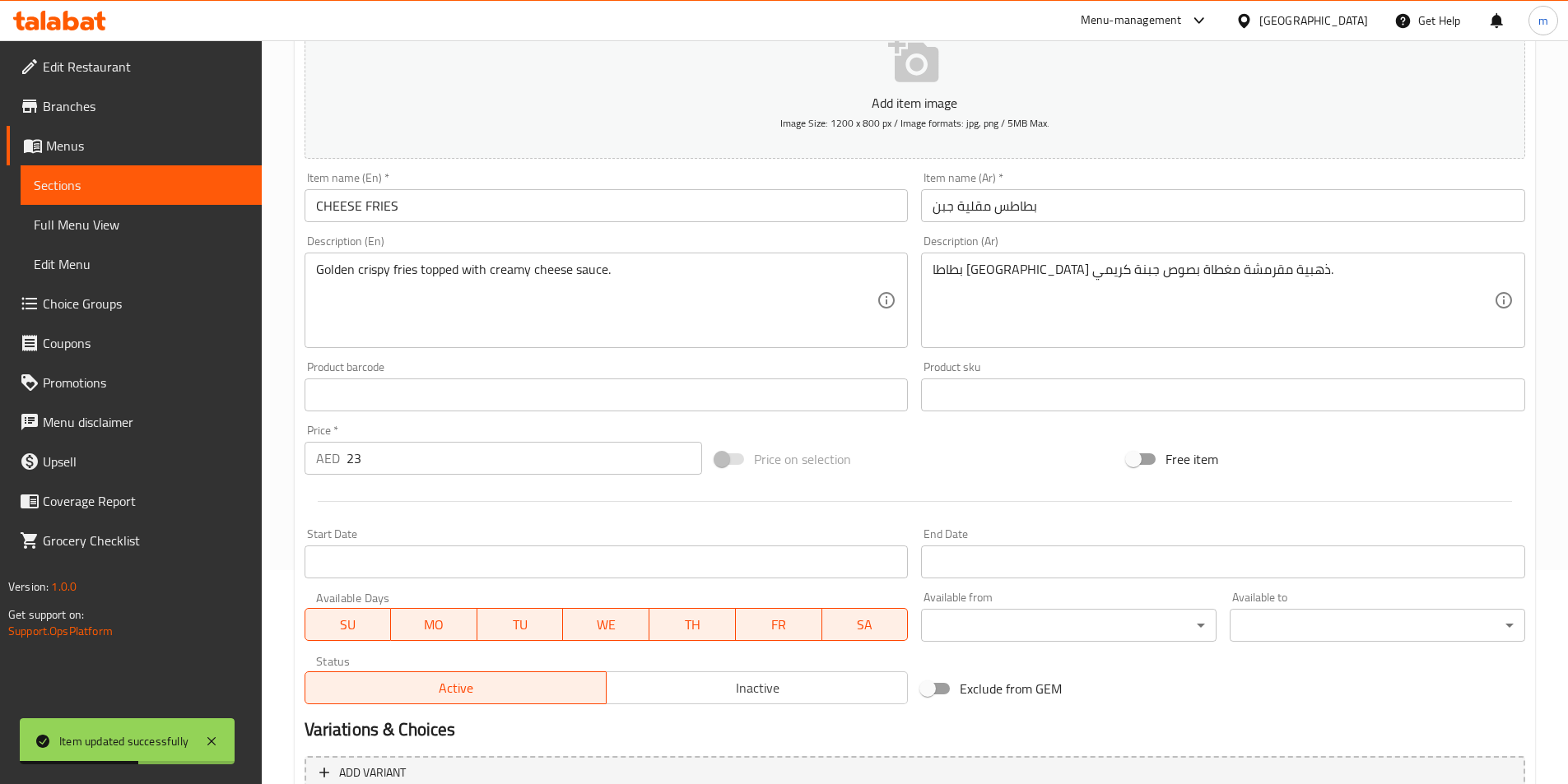
click at [113, 193] on span "Sections" at bounding box center [141, 186] width 215 height 20
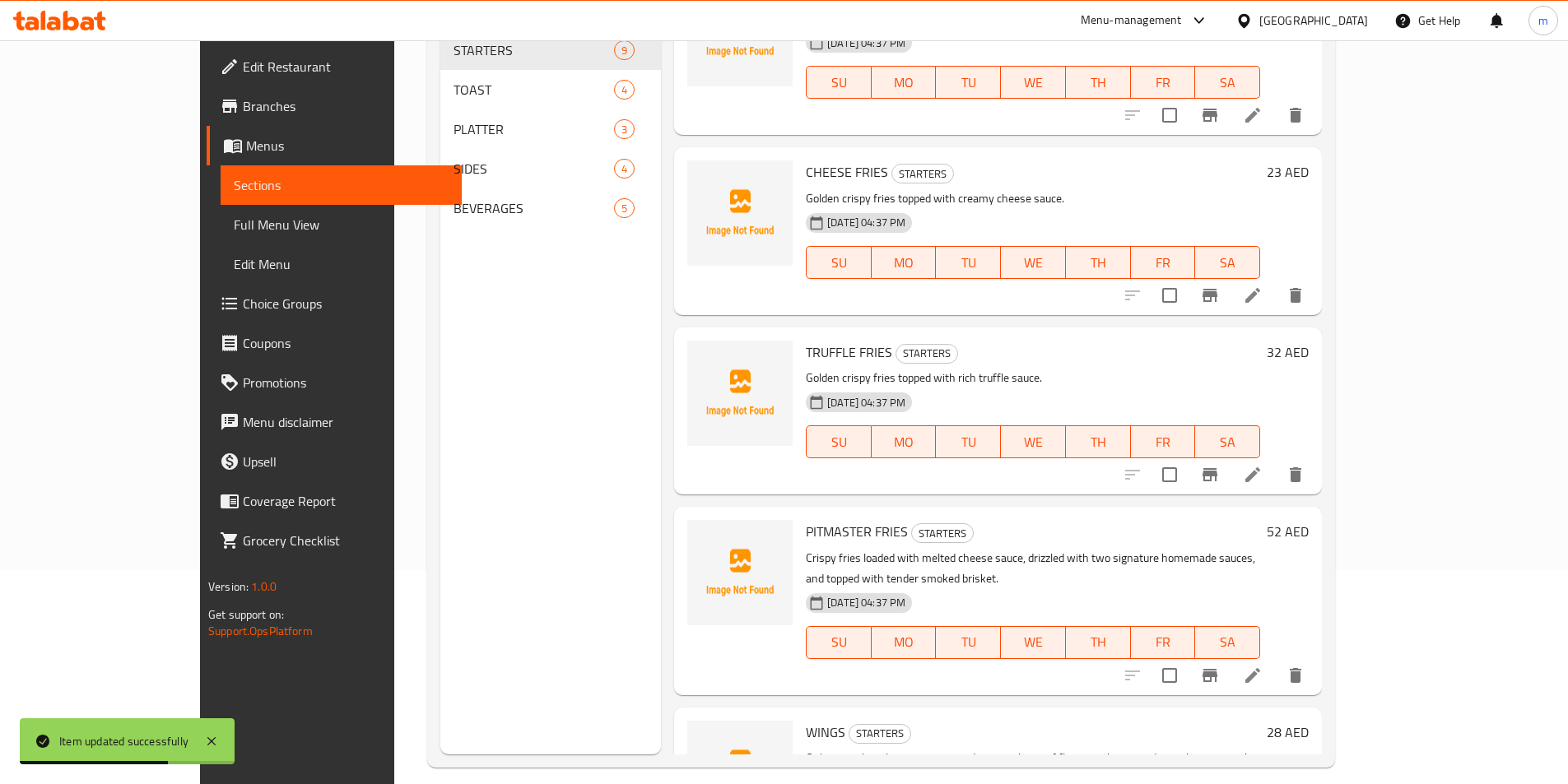
scroll to position [82, 0]
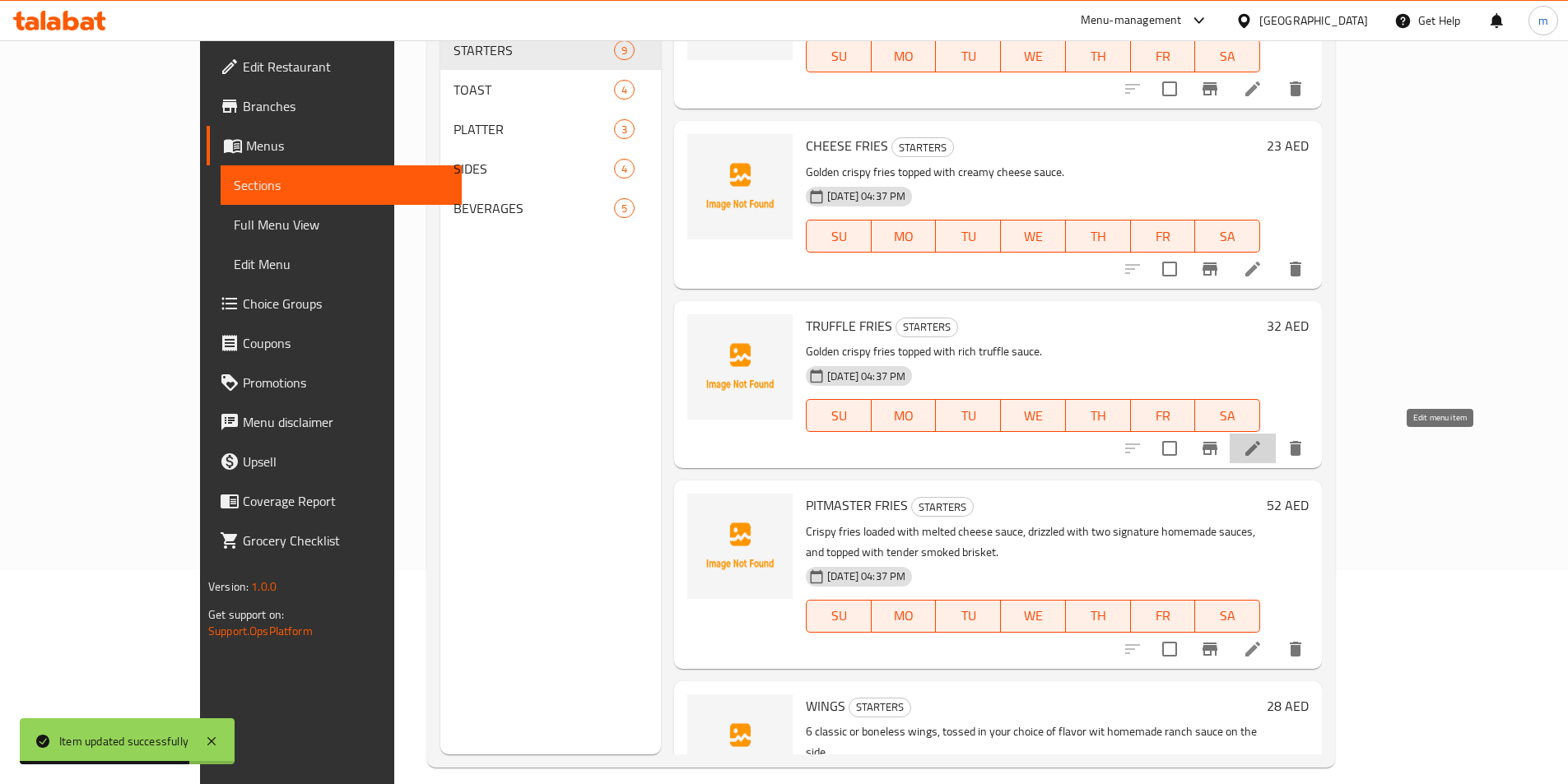
click at [1262, 452] on icon at bounding box center [1253, 448] width 20 height 20
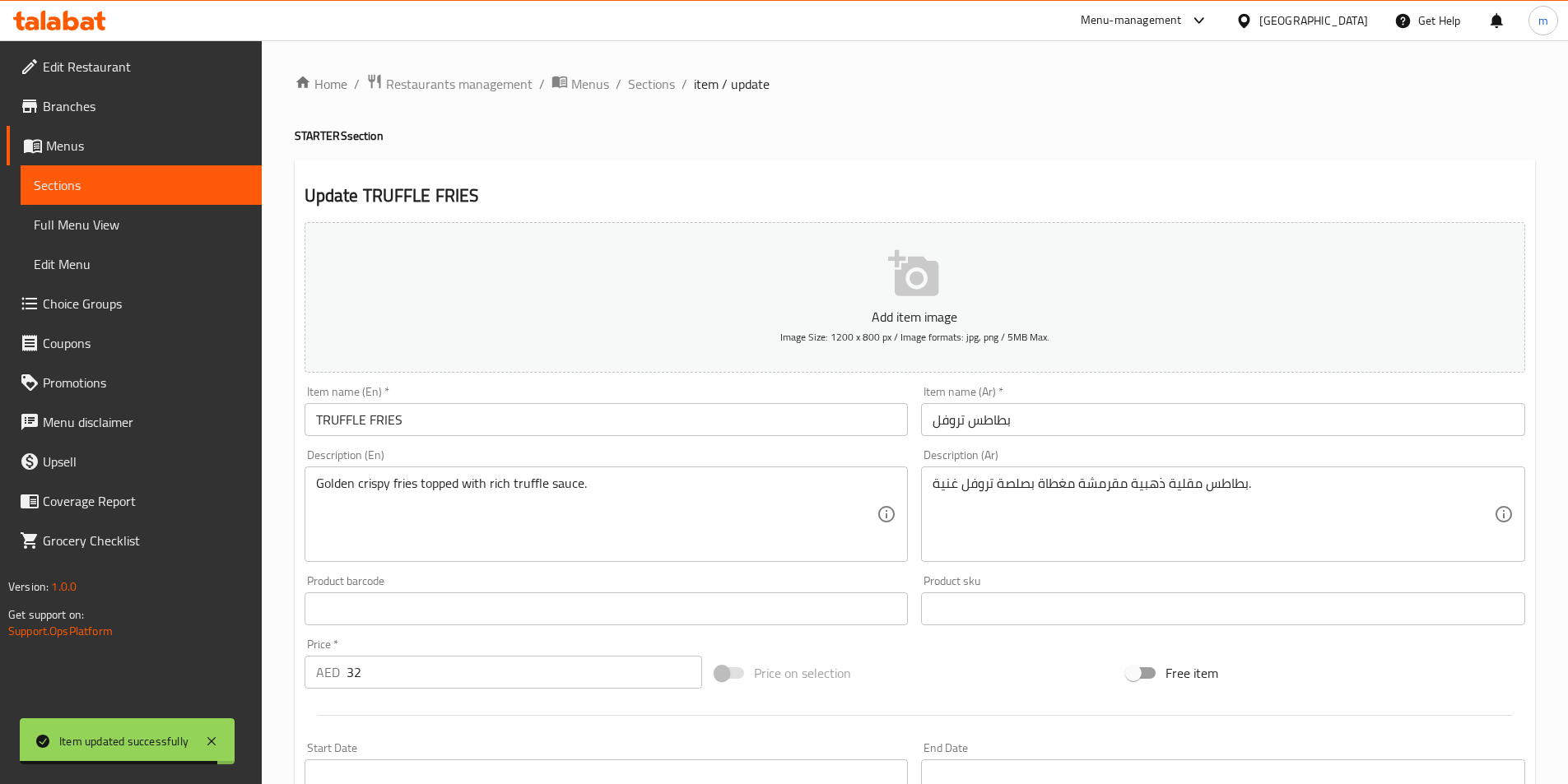
click at [967, 424] on input "بطاطس تروفل" at bounding box center [1223, 420] width 604 height 33
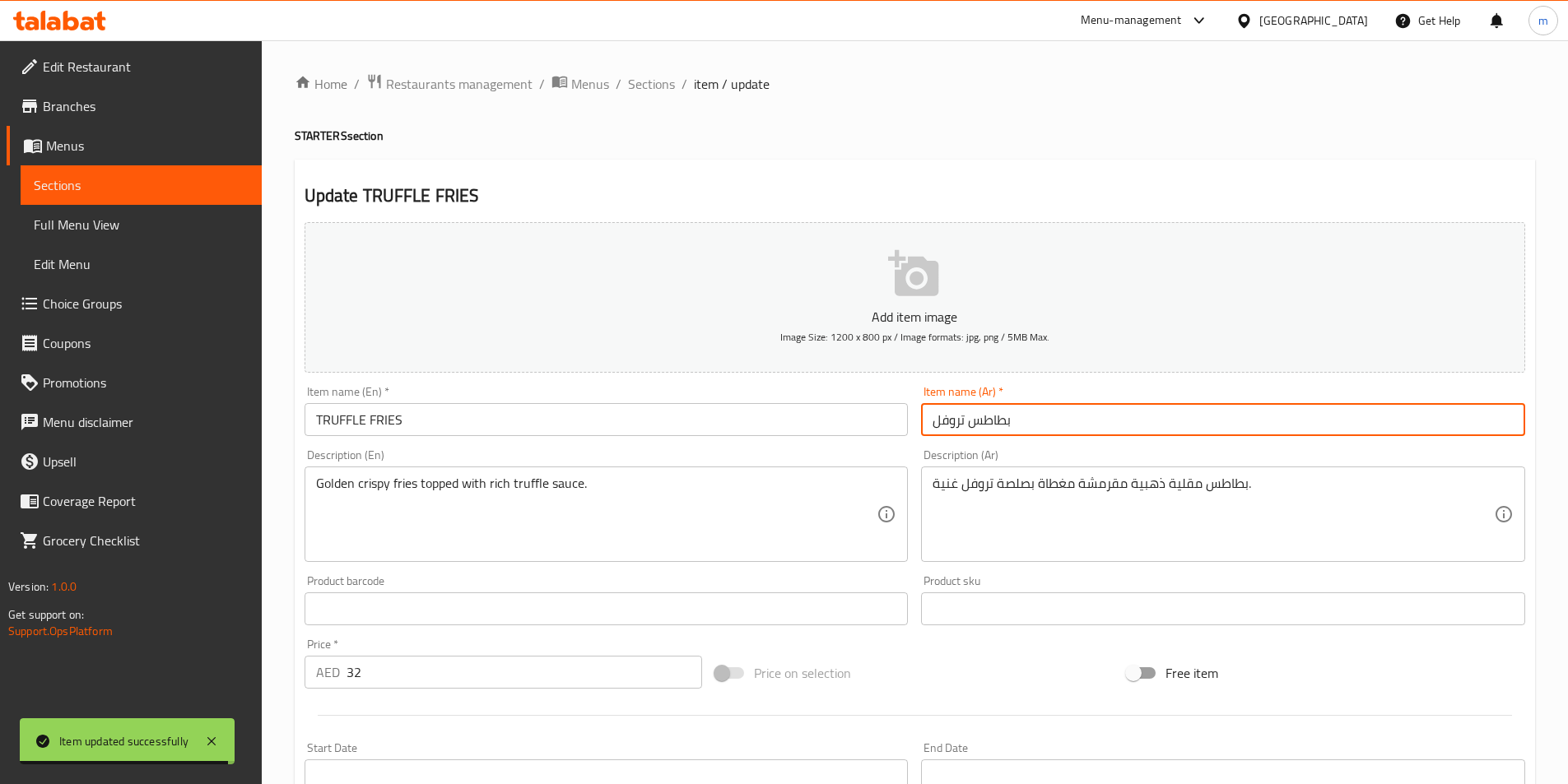
click at [969, 424] on input "بطاطس تروفل" at bounding box center [1223, 420] width 604 height 33
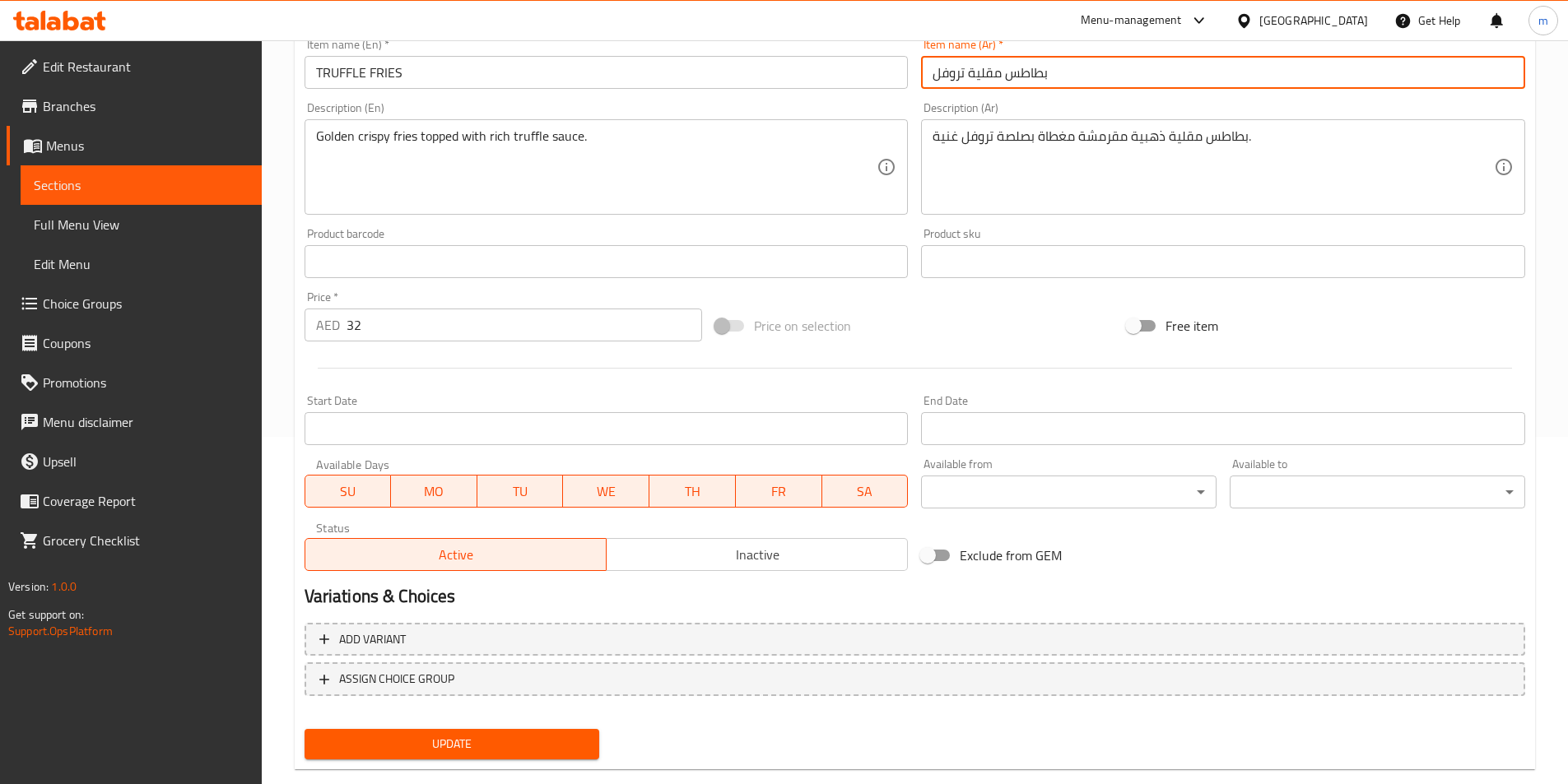
scroll to position [379, 0]
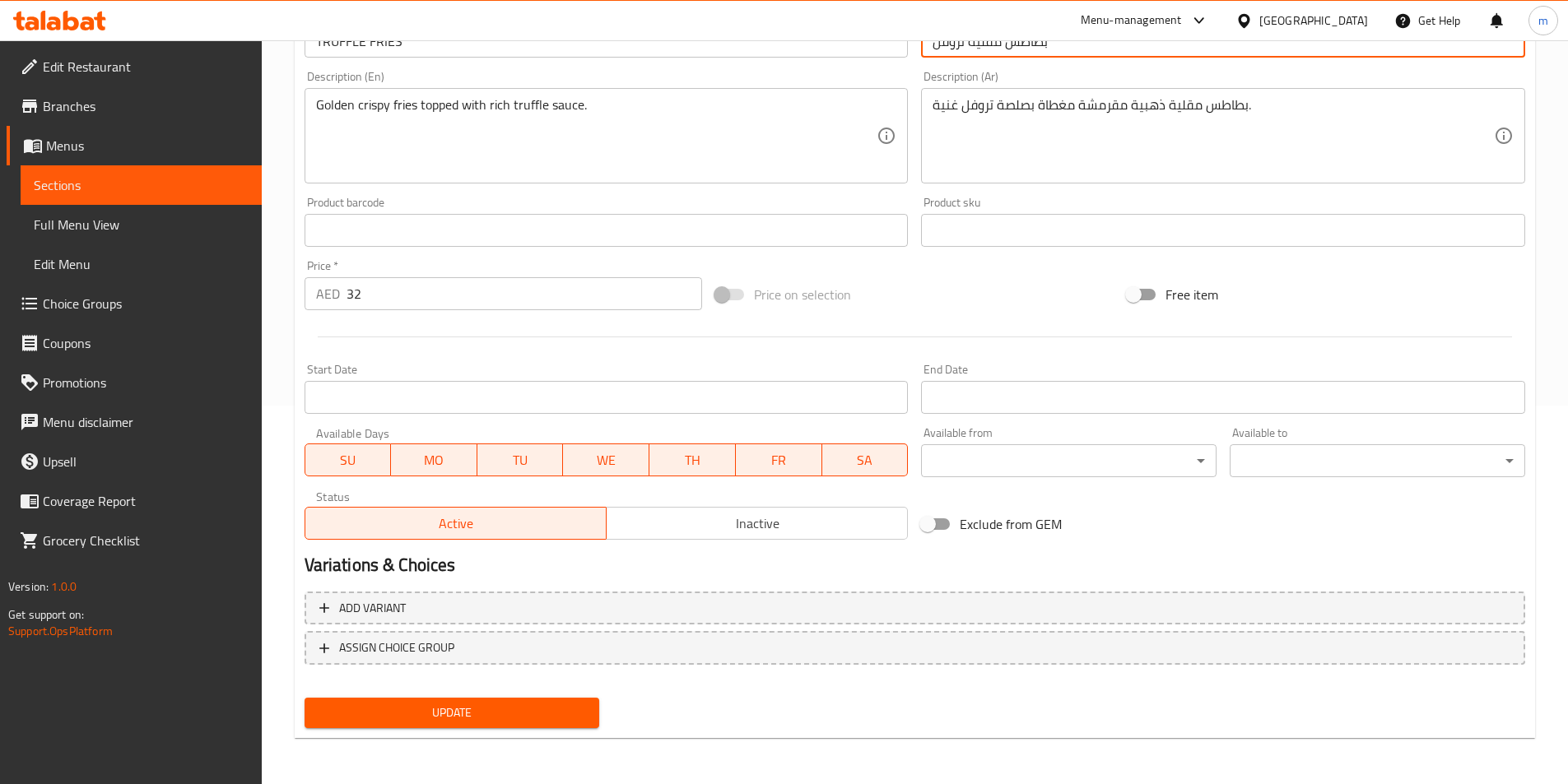
type input "بطاطس مقلية تروفل"
click at [406, 712] on span "Update" at bounding box center [452, 713] width 269 height 20
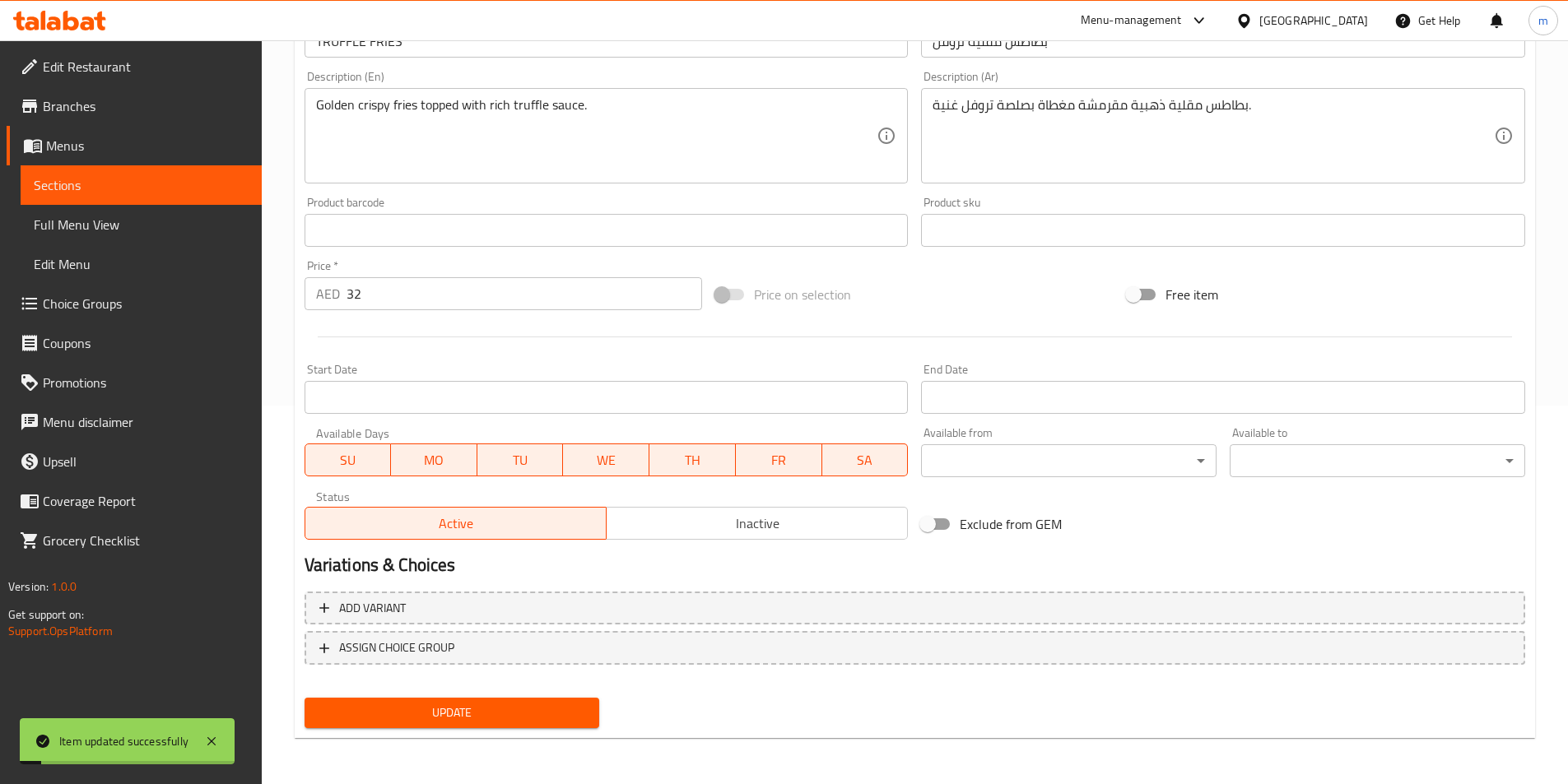
click at [107, 177] on span "Sections" at bounding box center [141, 186] width 215 height 20
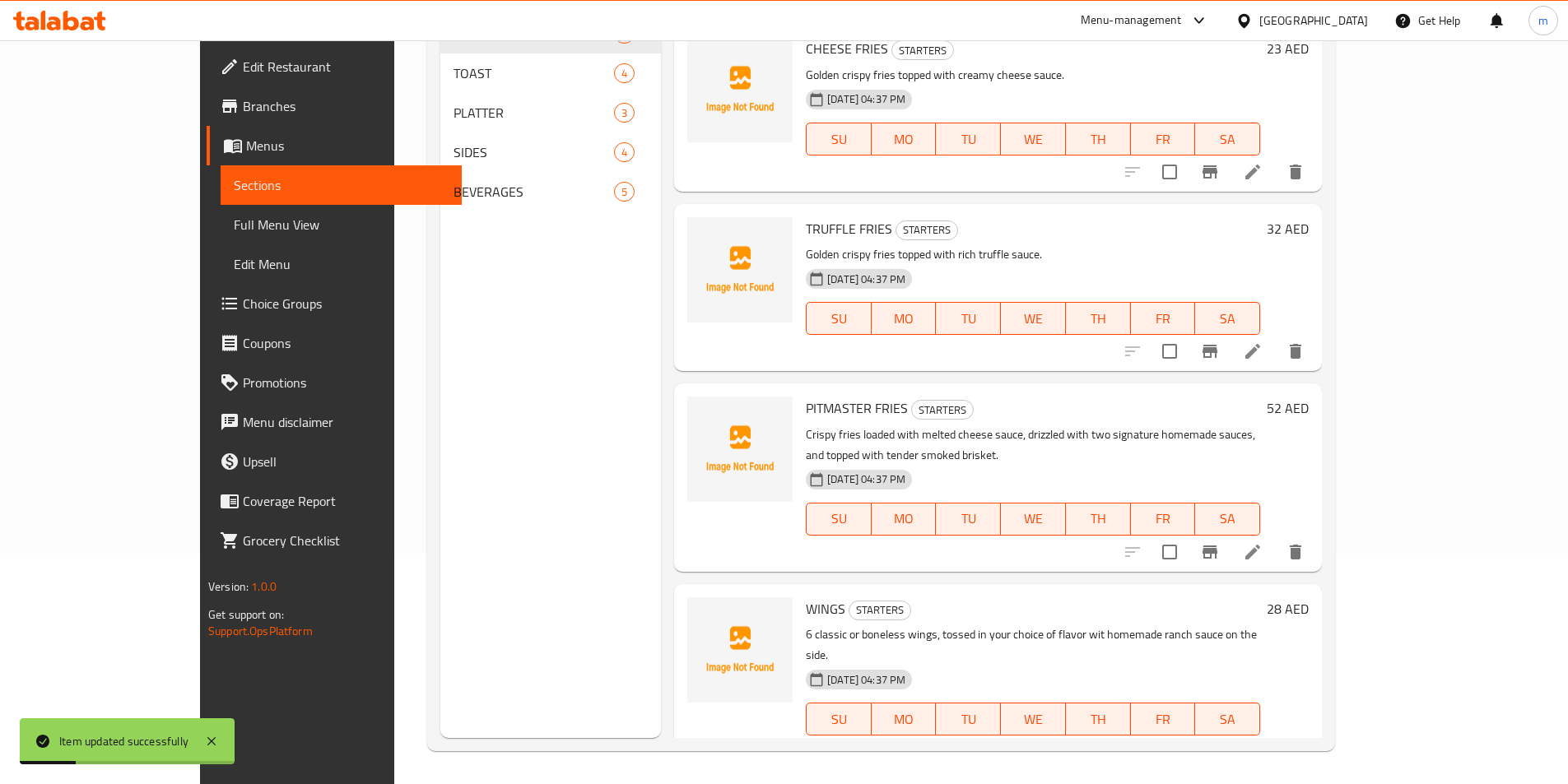
scroll to position [165, 0]
click at [1262, 541] on icon at bounding box center [1253, 551] width 20 height 20
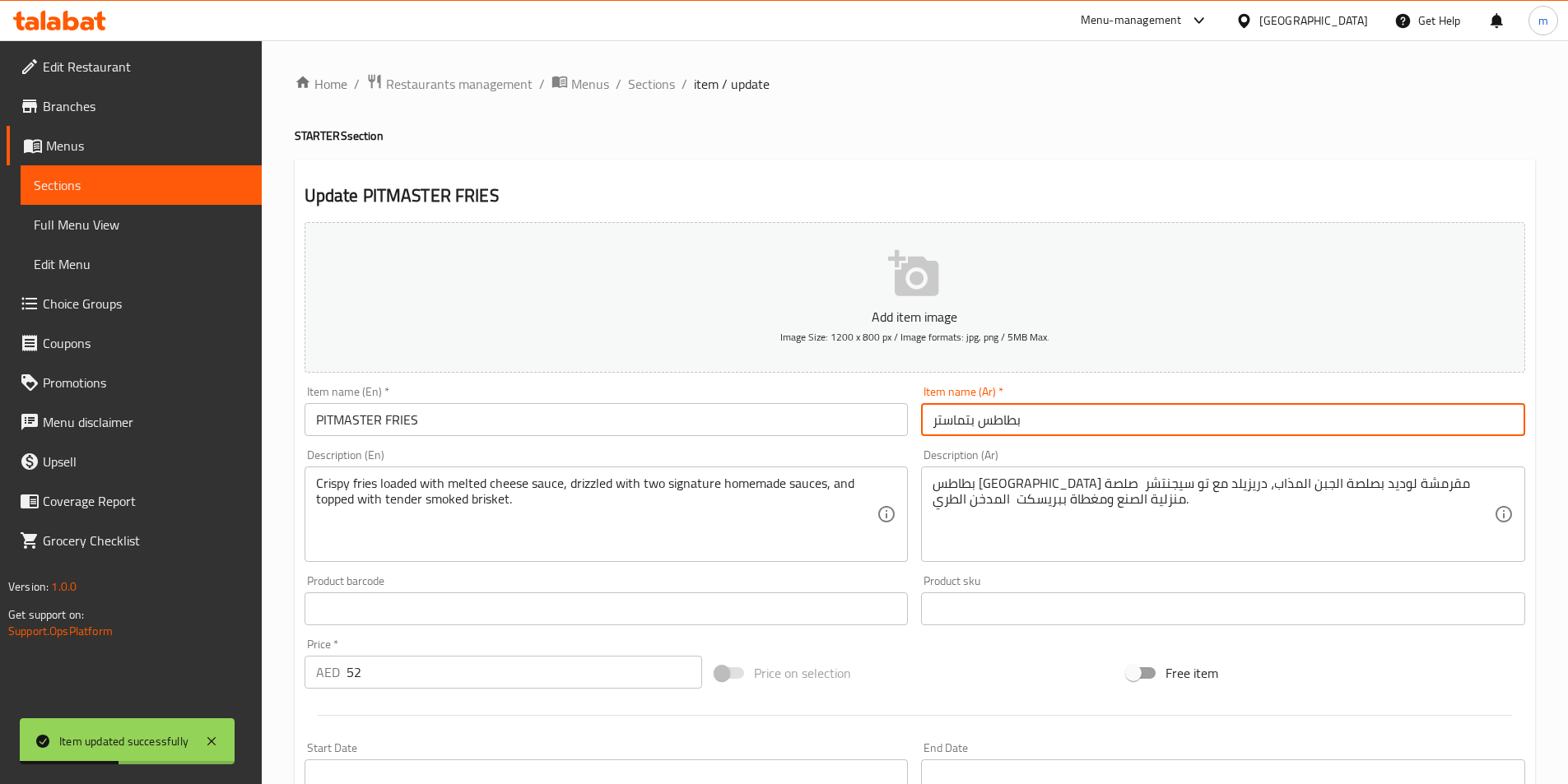
click at [979, 421] on input "بطاطس بتماستر" at bounding box center [1223, 420] width 604 height 33
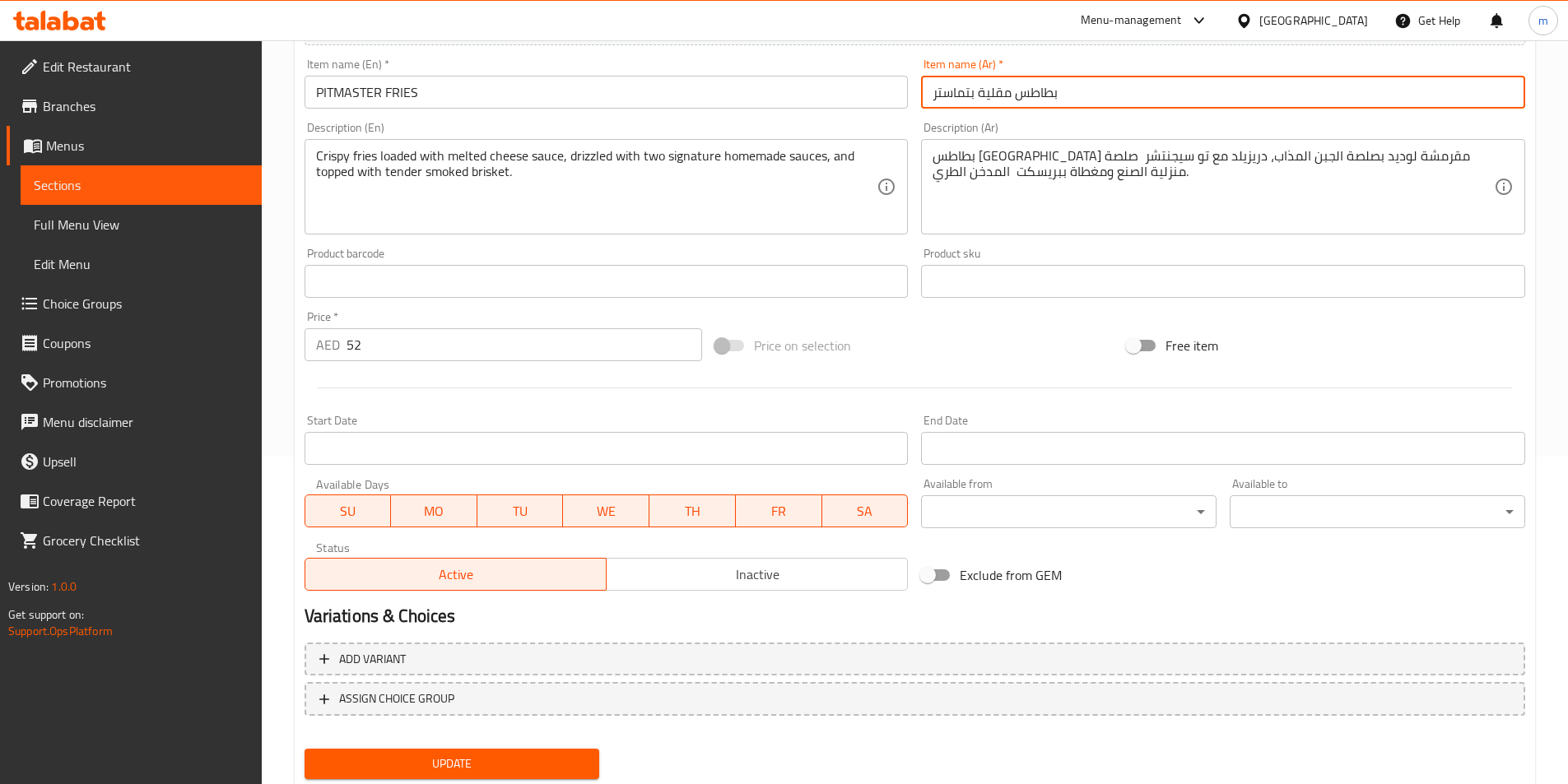
scroll to position [379, 0]
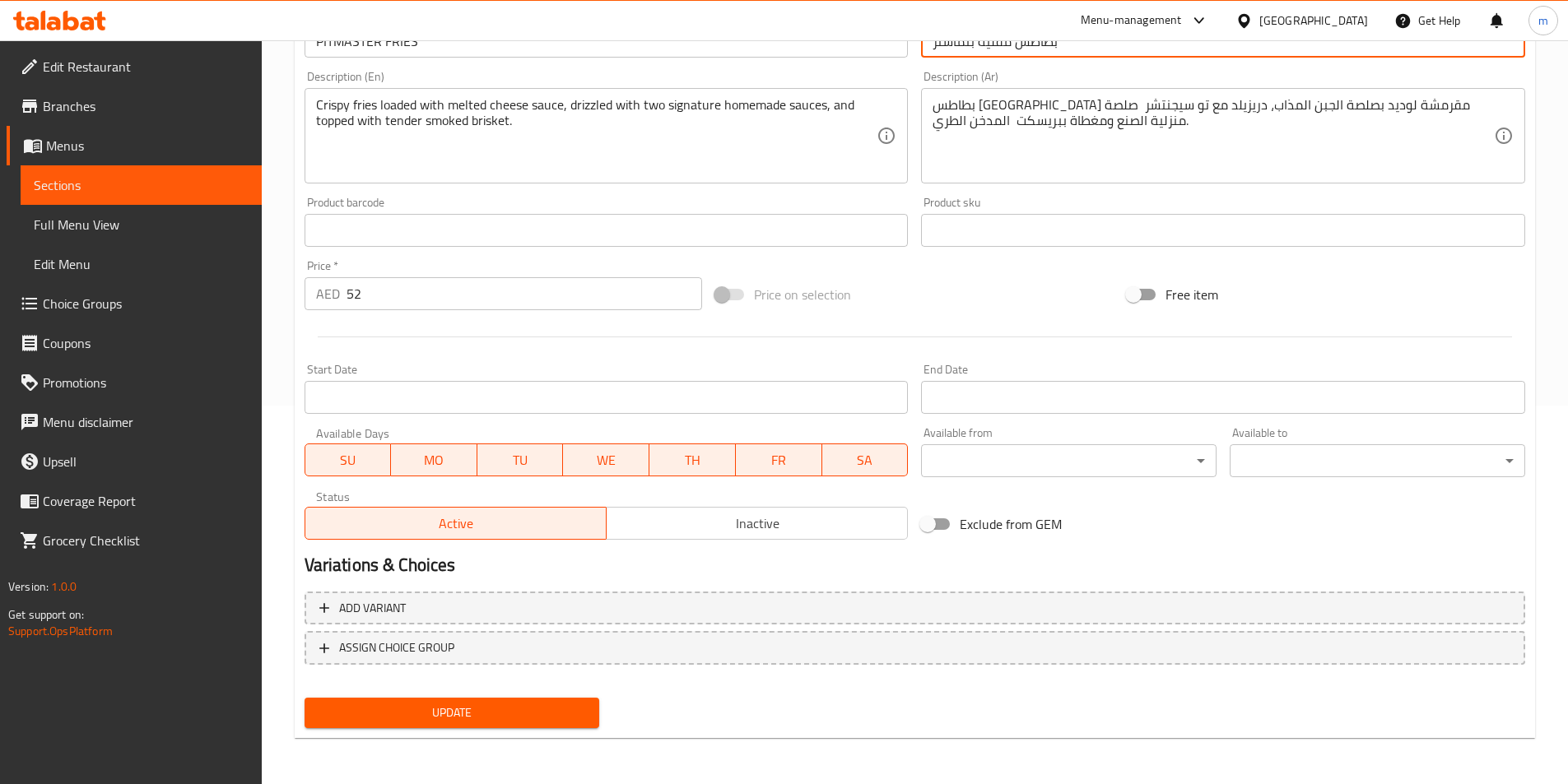
type input "بطاطس مقلية بتماستر"
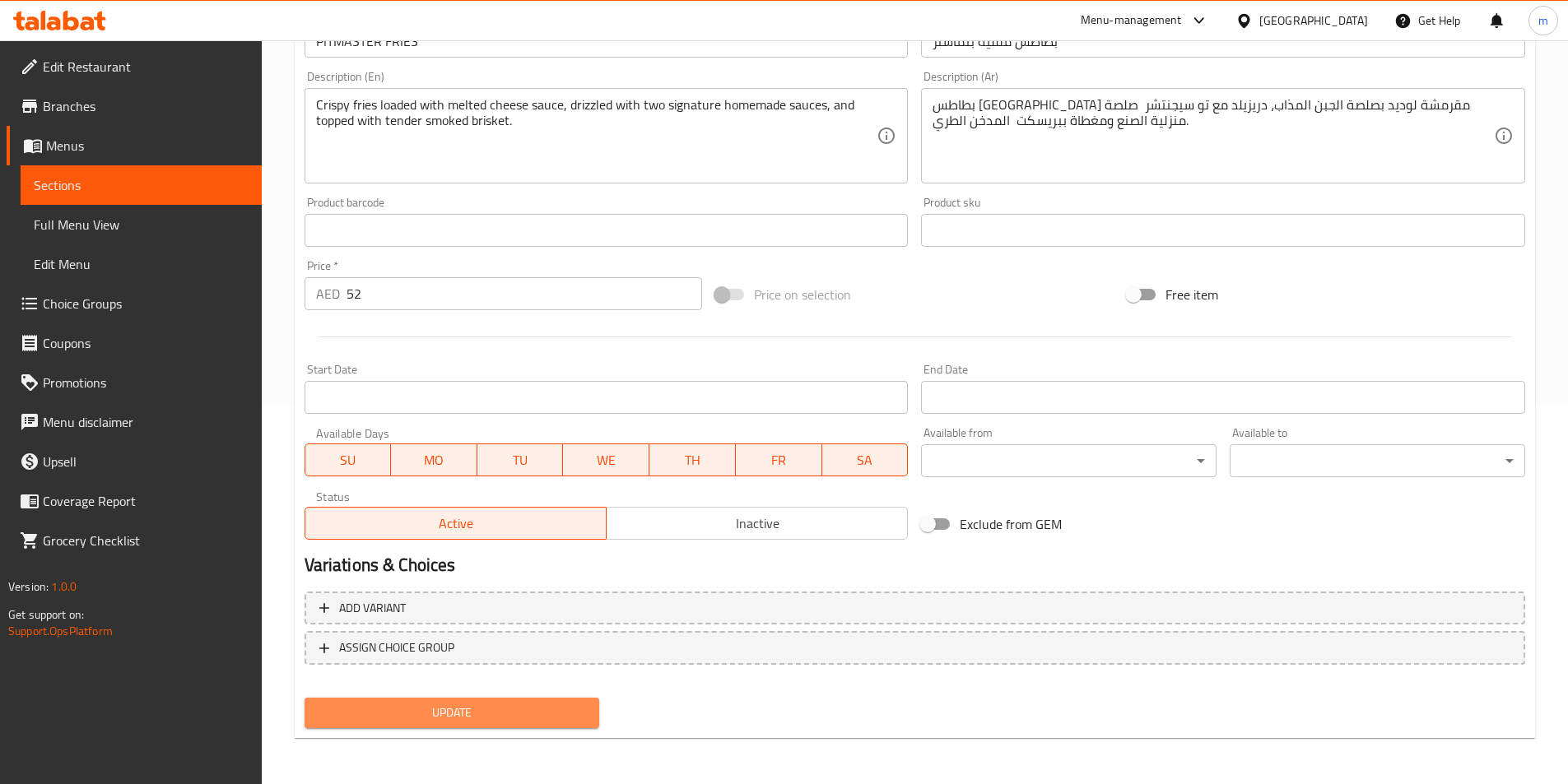
click at [503, 703] on span "Update" at bounding box center [452, 713] width 269 height 20
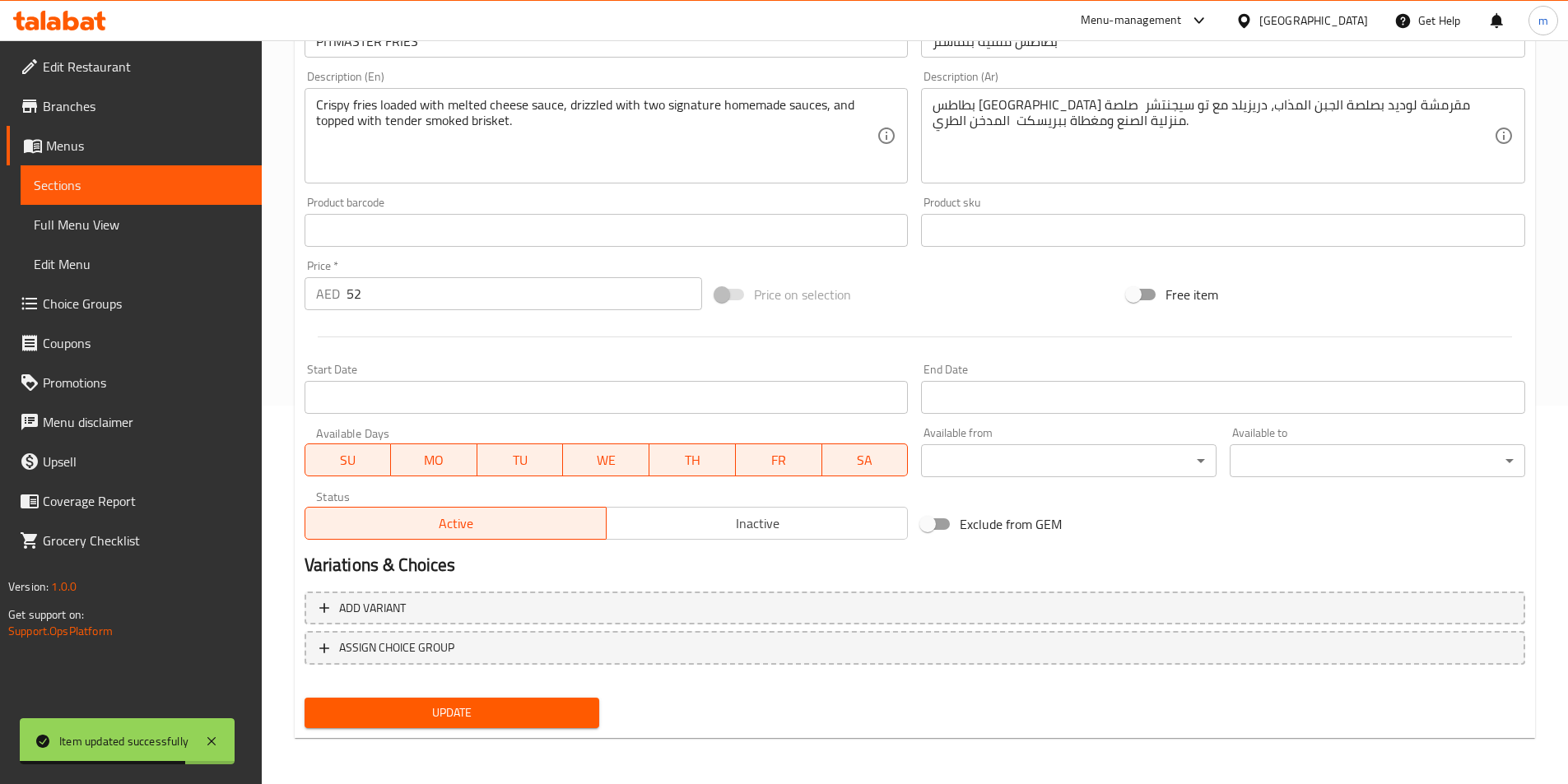
click at [91, 175] on link "Sections" at bounding box center [140, 185] width 241 height 39
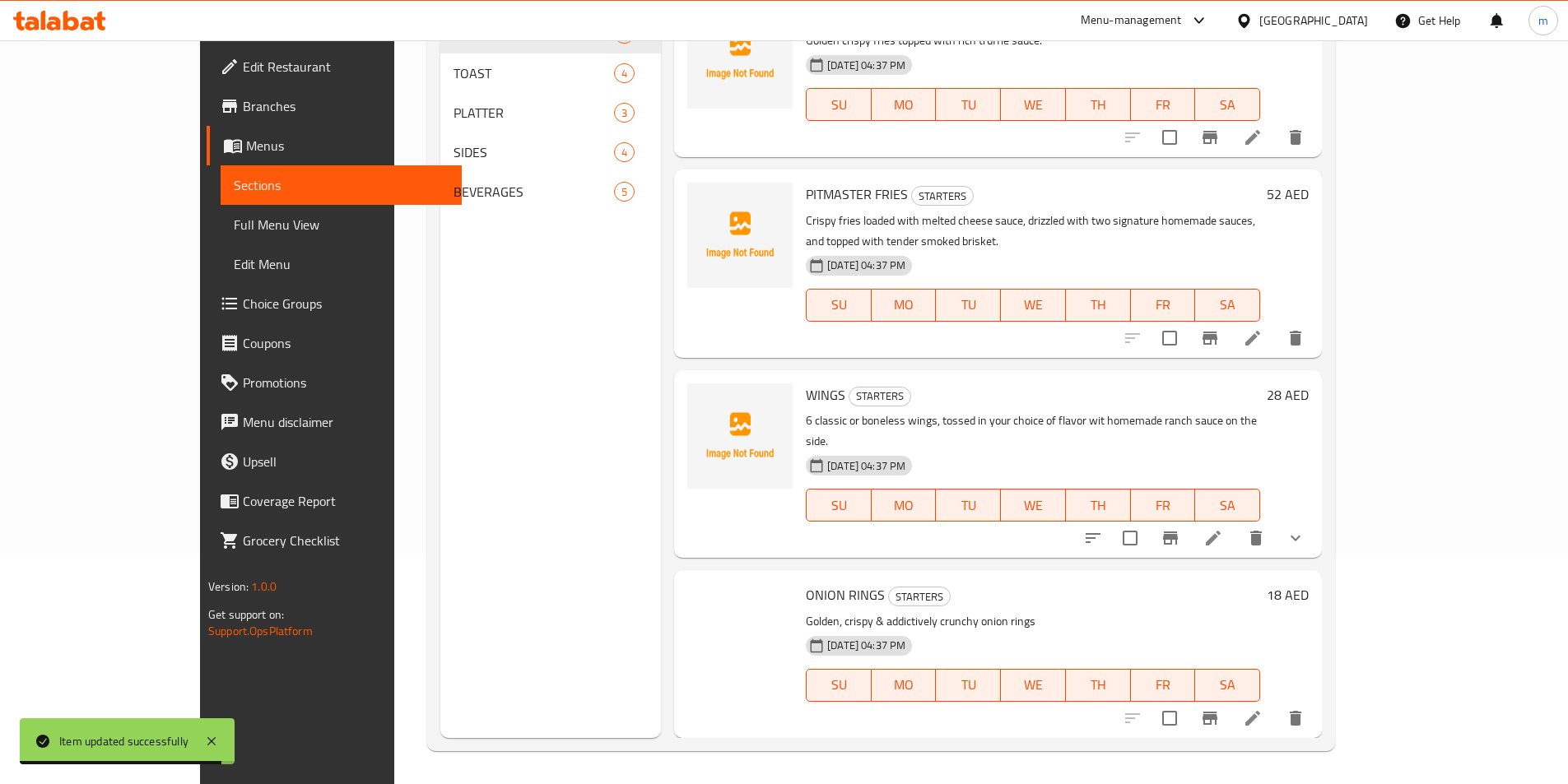
scroll to position [412, 0]
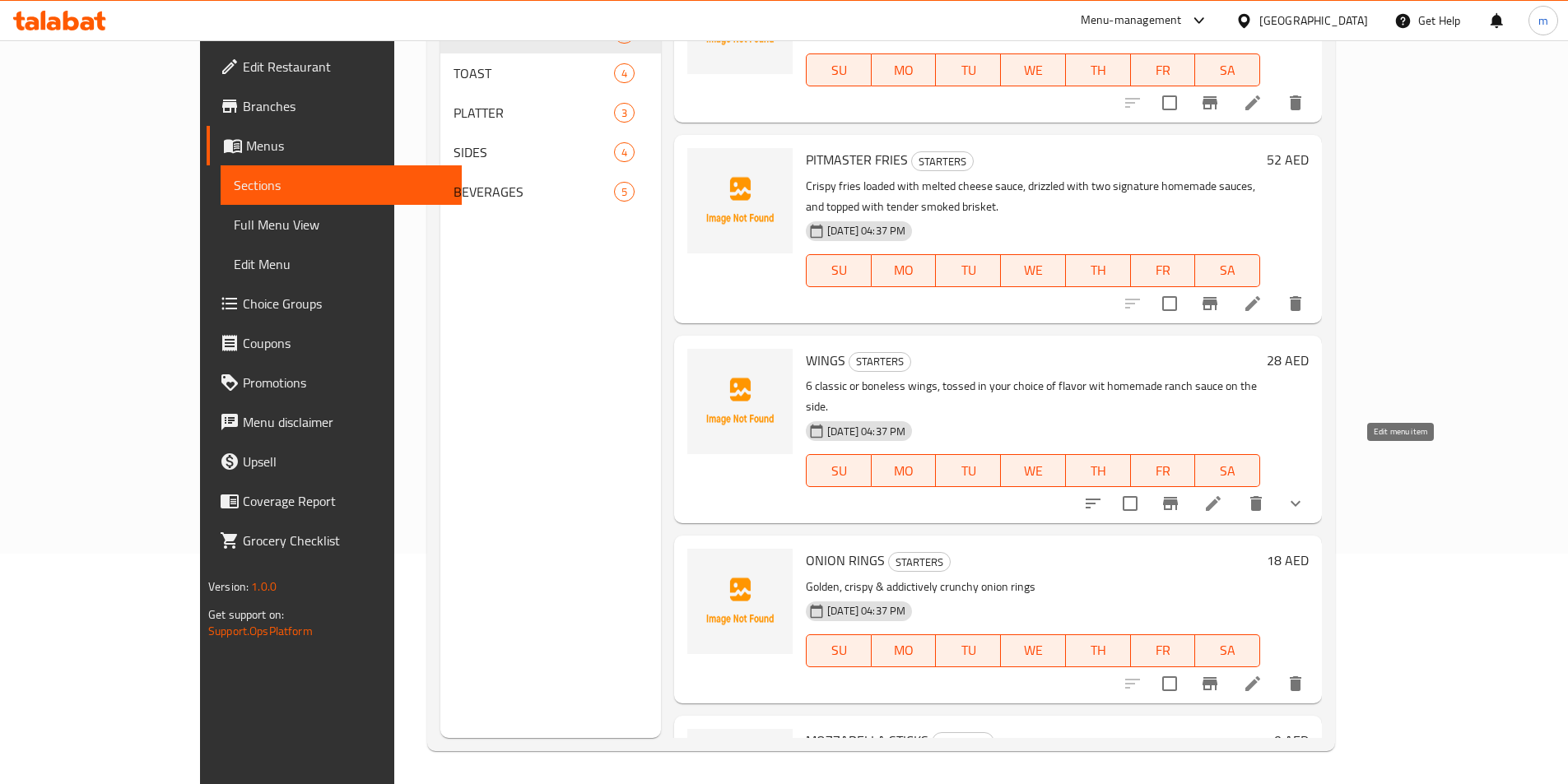
click at [1223, 494] on icon at bounding box center [1214, 504] width 20 height 20
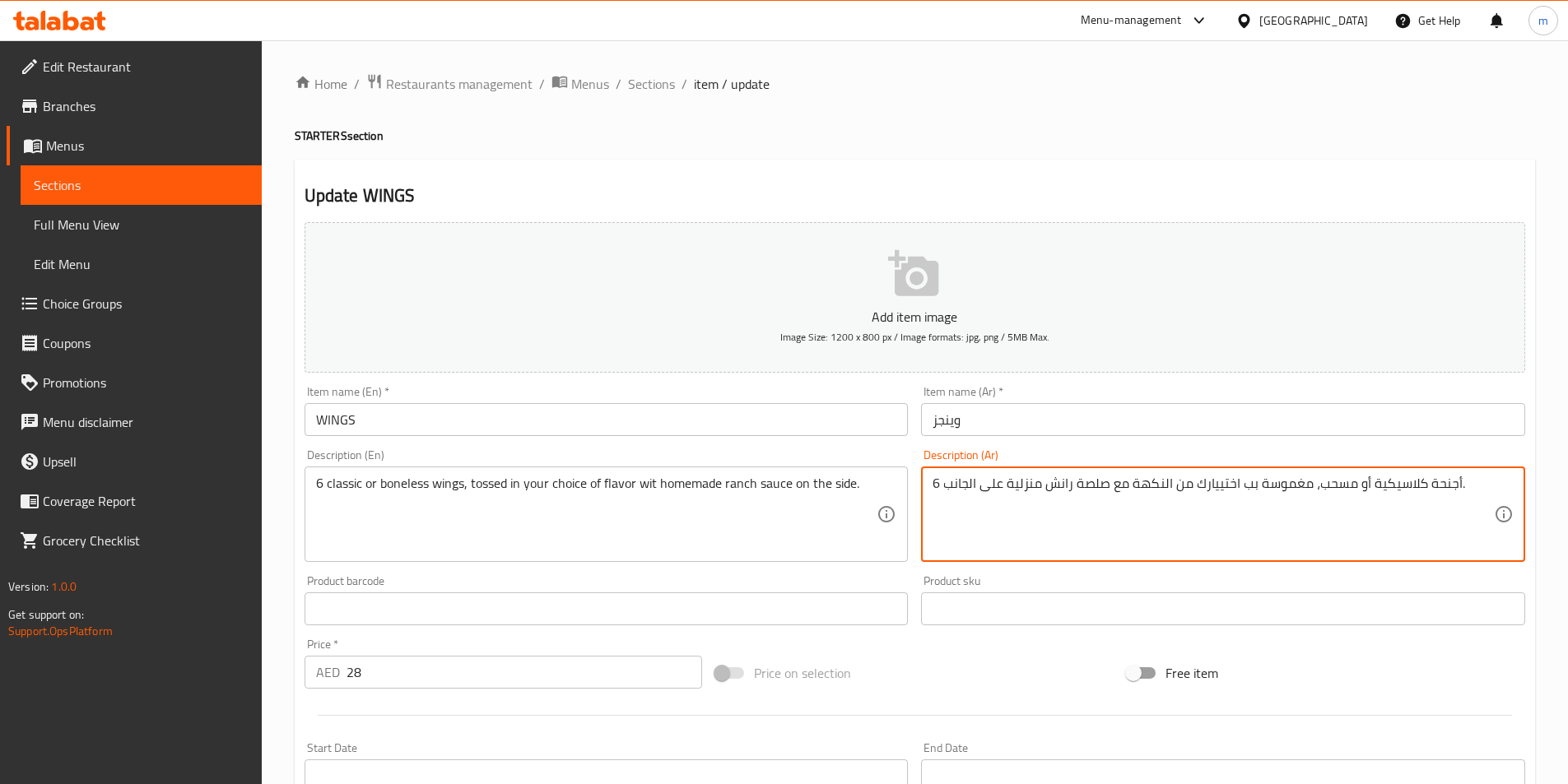
drag, startPoint x: 1242, startPoint y: 486, endPoint x: 1254, endPoint y: 484, distance: 12.2
click at [1212, 489] on textarea "6 أجنحة كلاسيكية أو مسحب، مغموسة في اختييارك من النكهة مع صلصة رانش منزلية على …" at bounding box center [1213, 514] width 561 height 78
click at [1006, 488] on textarea "6 أجنحة كلاسيكية أو مسحب، مغموسة في اختيارك من النكهة مع صلصة رانش منزلية على ا…" at bounding box center [1213, 514] width 561 height 78
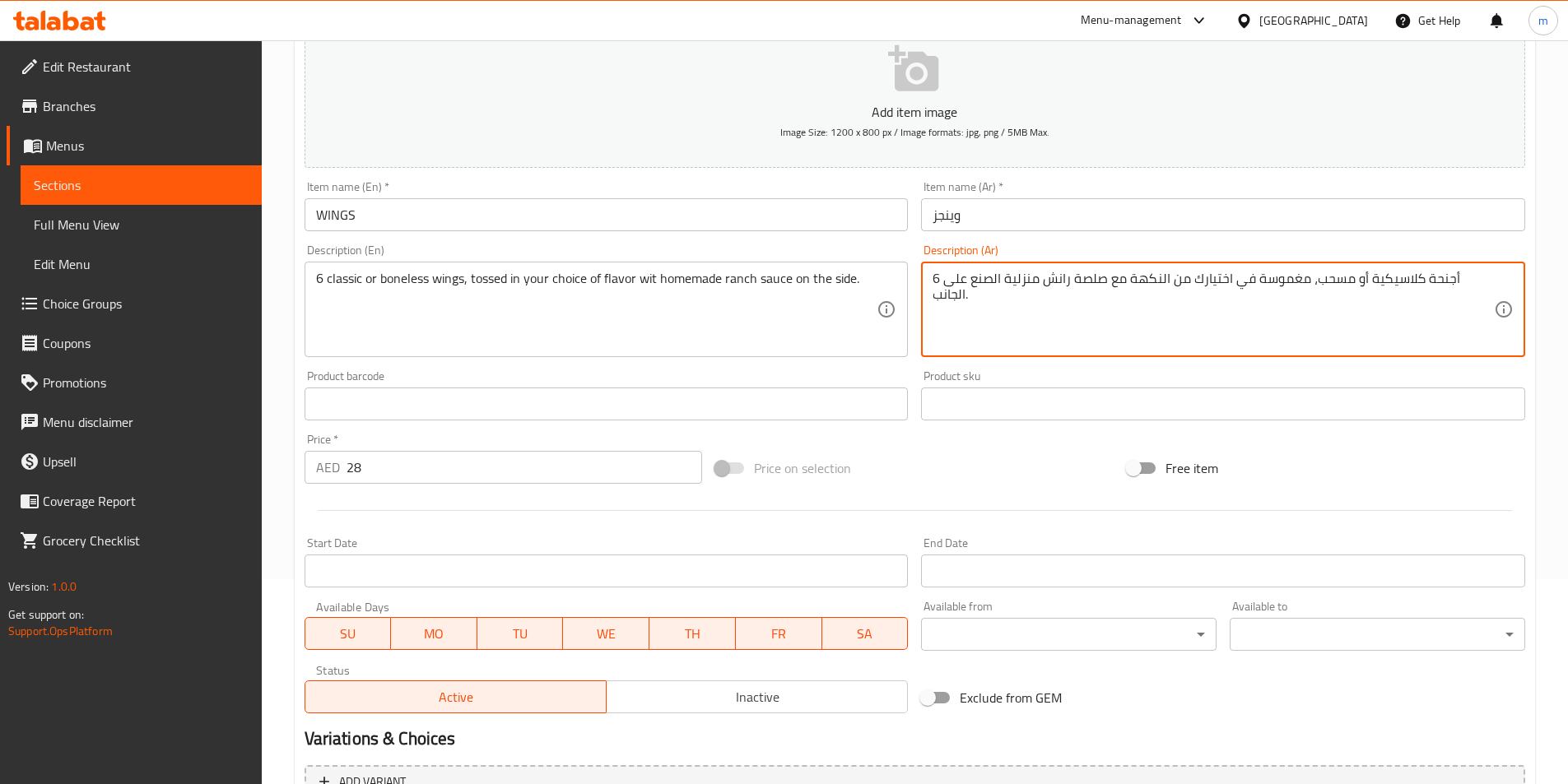
scroll to position [247, 0]
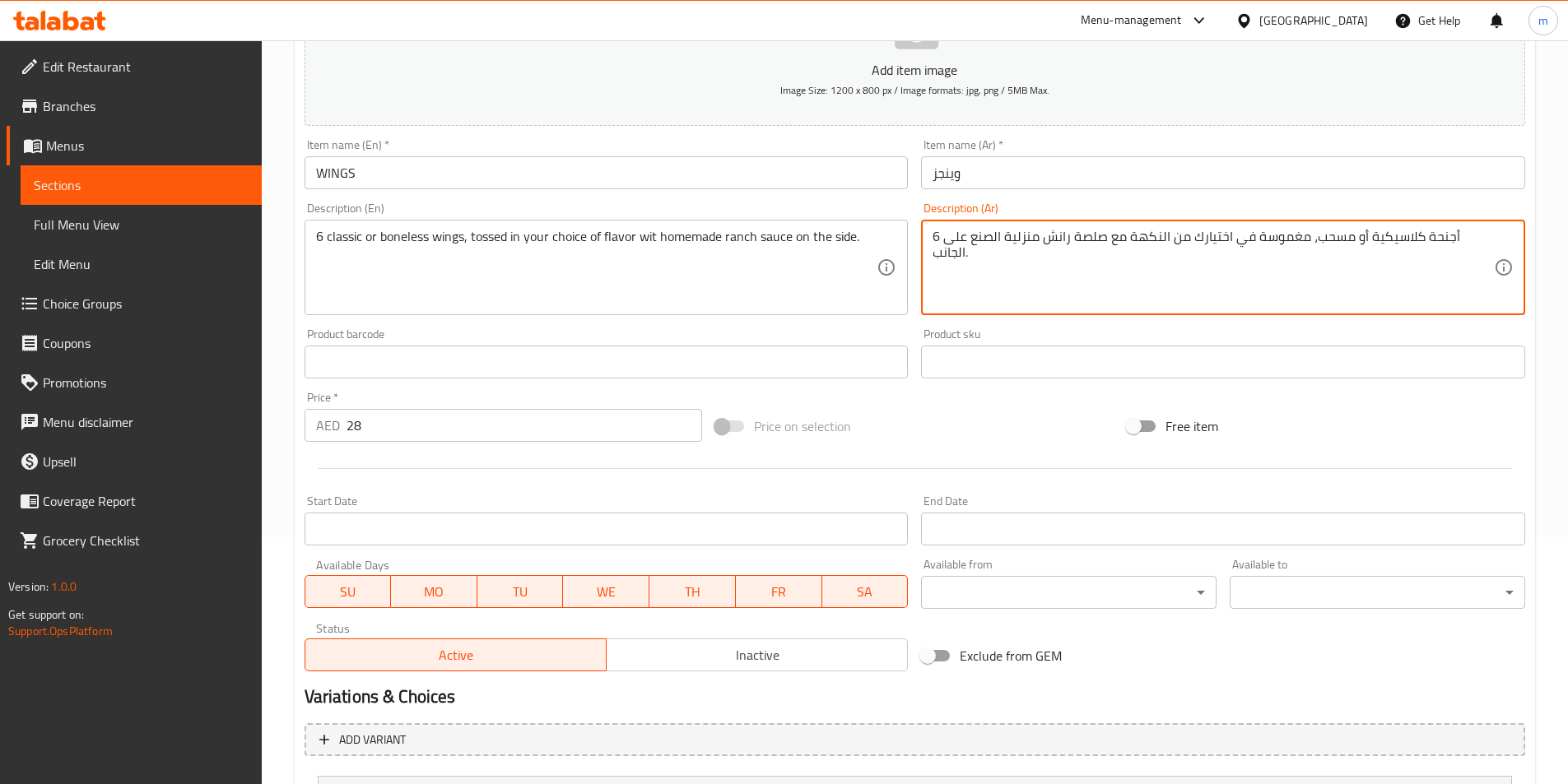
click at [1044, 263] on textarea "6 أجنحة كلاسيكية أو مسحب، مغموسة في اختيارك من النكهة مع صلصة رانش منزلية الصنع…" at bounding box center [1213, 267] width 561 height 78
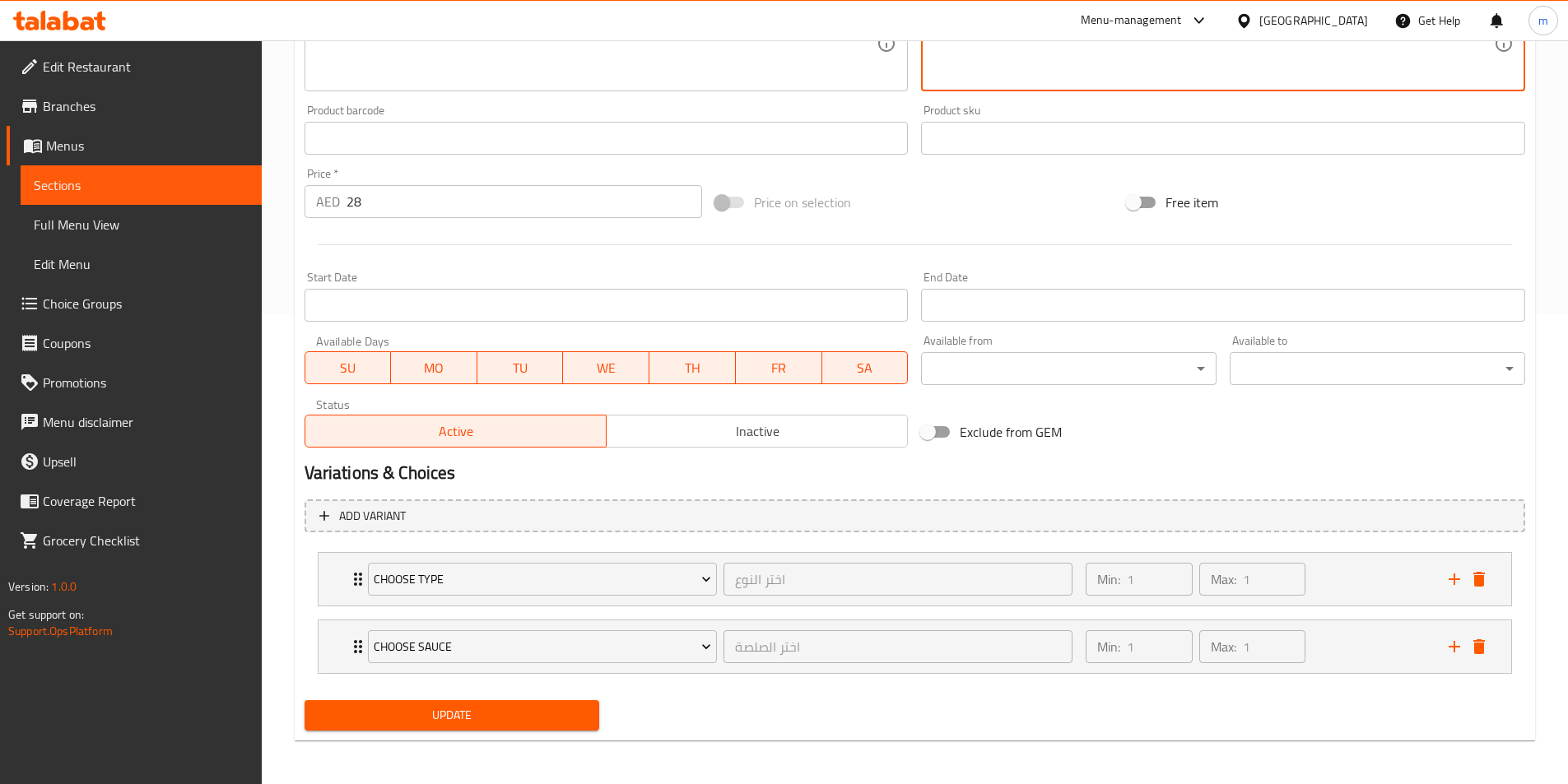
scroll to position [473, 0]
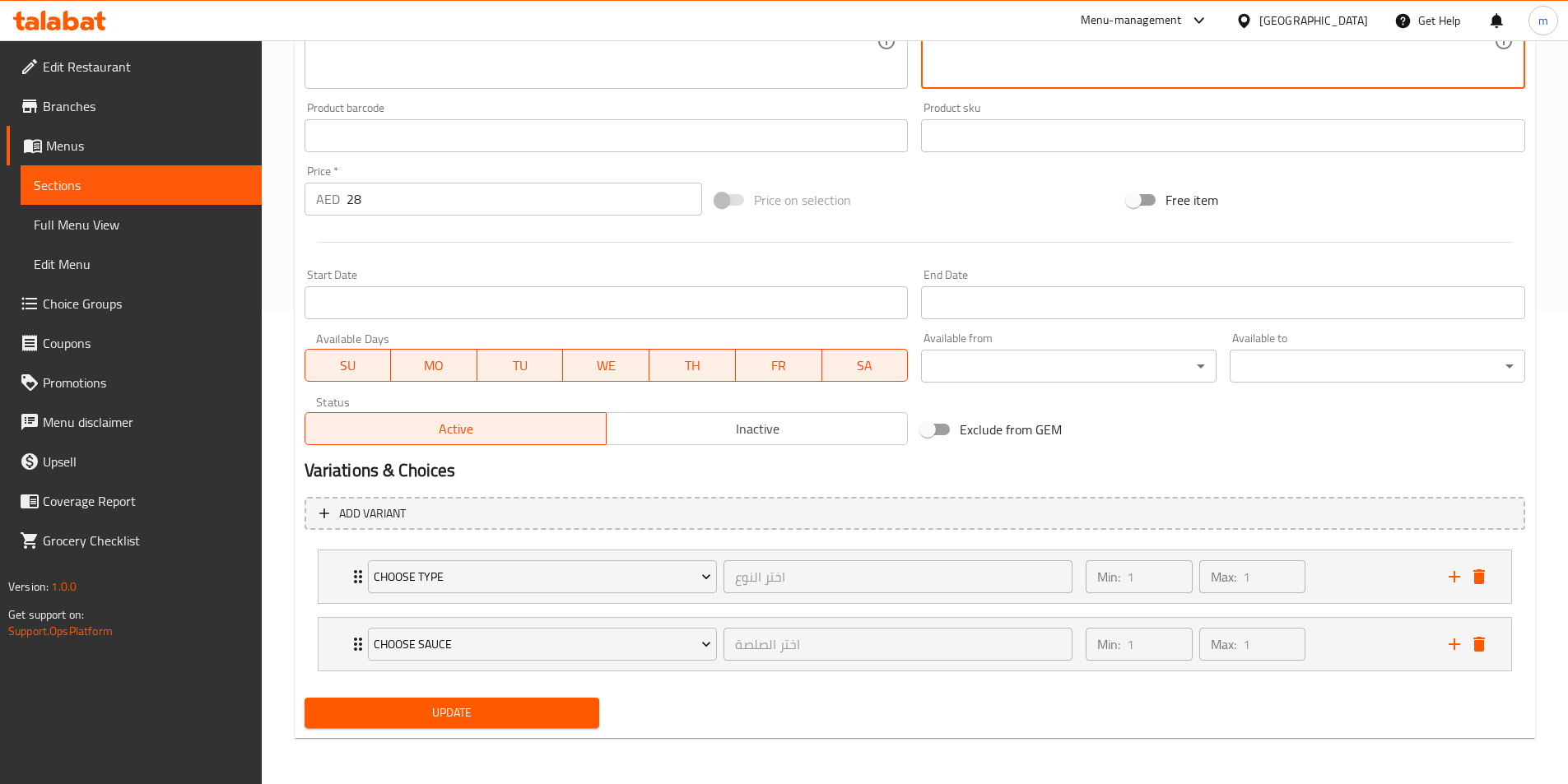
type textarea "6 أجنحة كلاسيكية أو مسحب، مغموسة في اختيارك من النكهة مع صلصة رانش منزلية الصنع…"
click at [491, 706] on span "Update" at bounding box center [452, 713] width 269 height 20
click at [444, 714] on span "Update" at bounding box center [452, 713] width 269 height 20
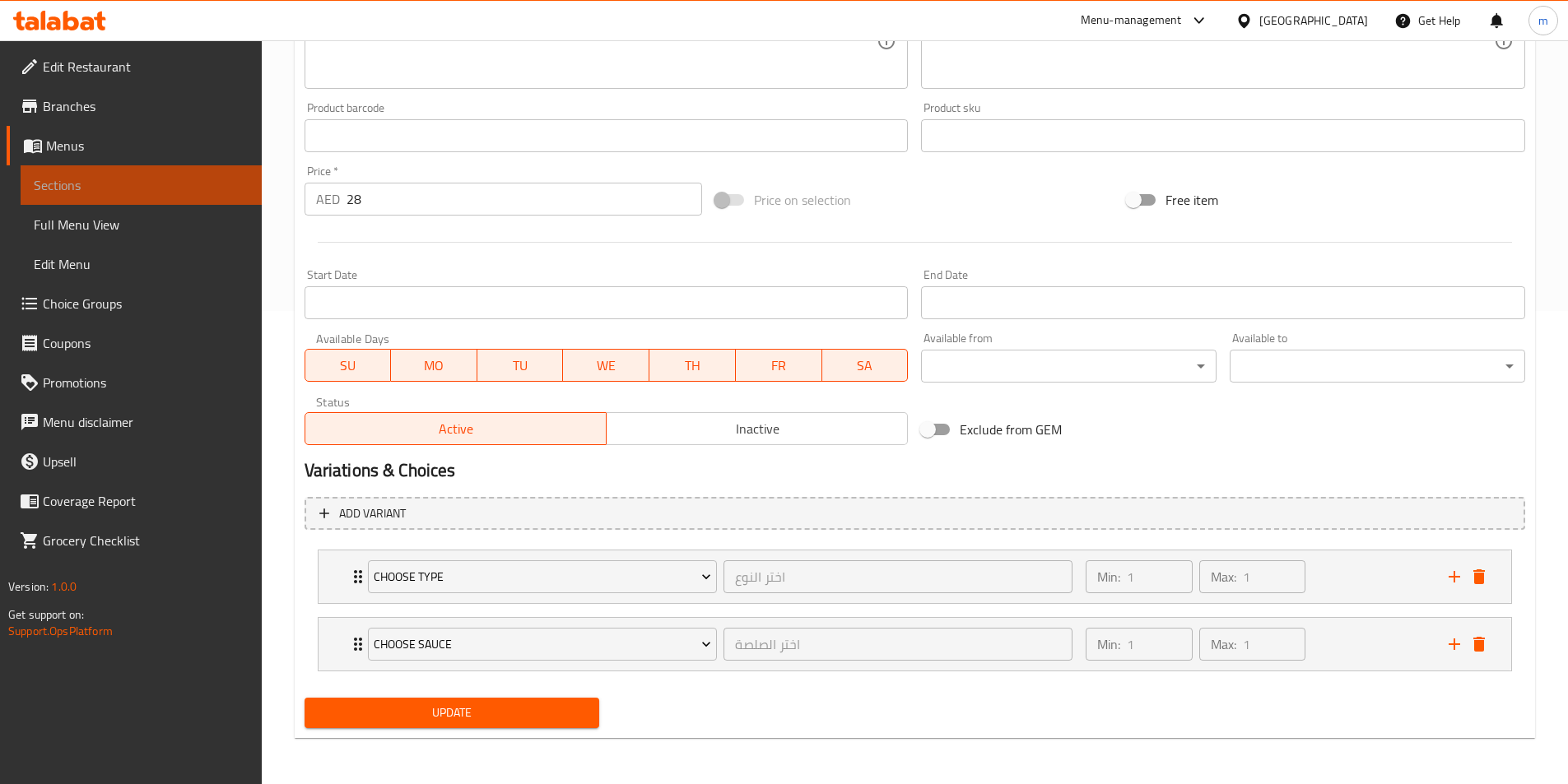
click at [109, 176] on span "Sections" at bounding box center [141, 186] width 215 height 20
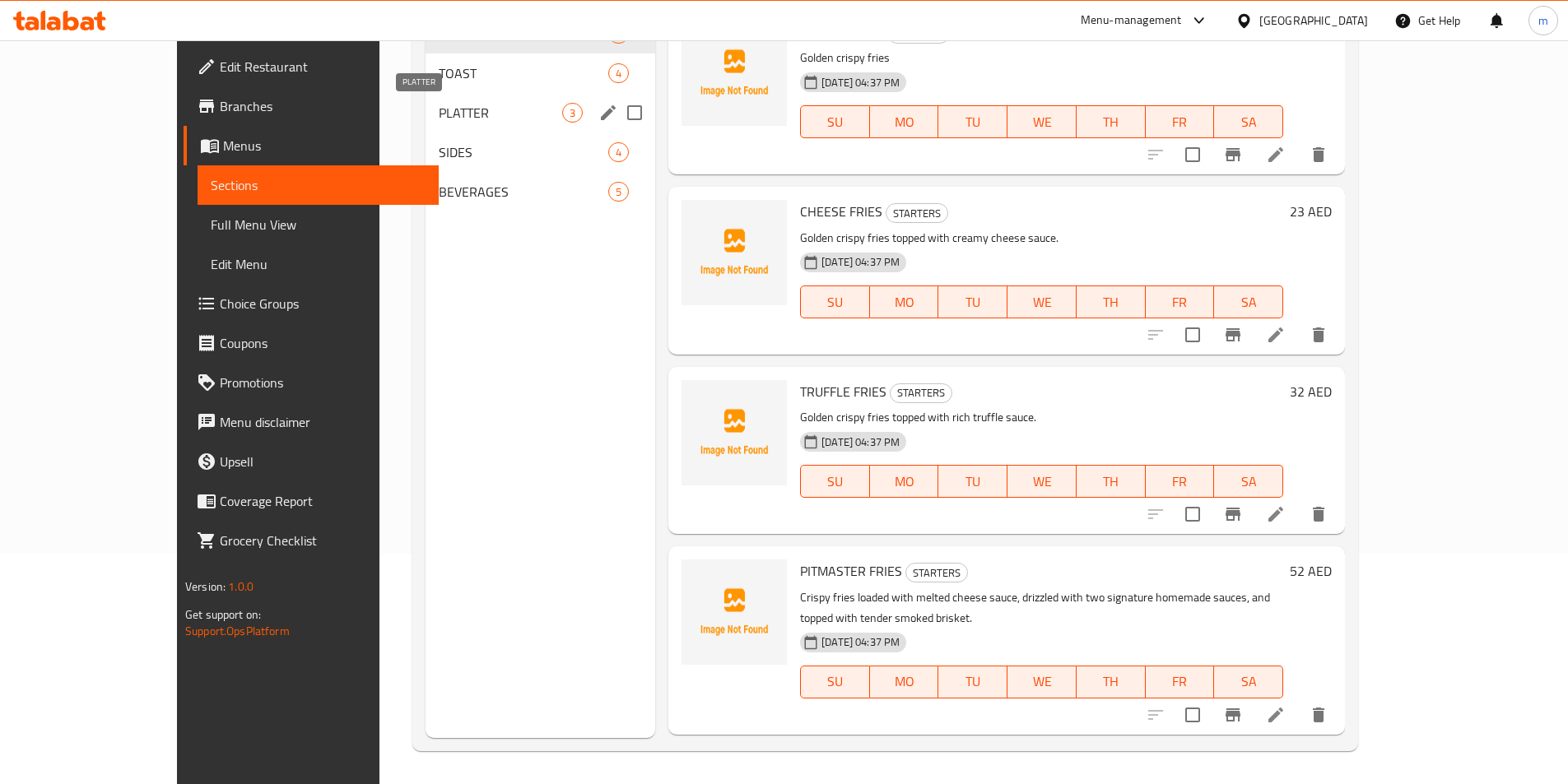
click at [438, 111] on span "PLATTER" at bounding box center [500, 113] width 124 height 20
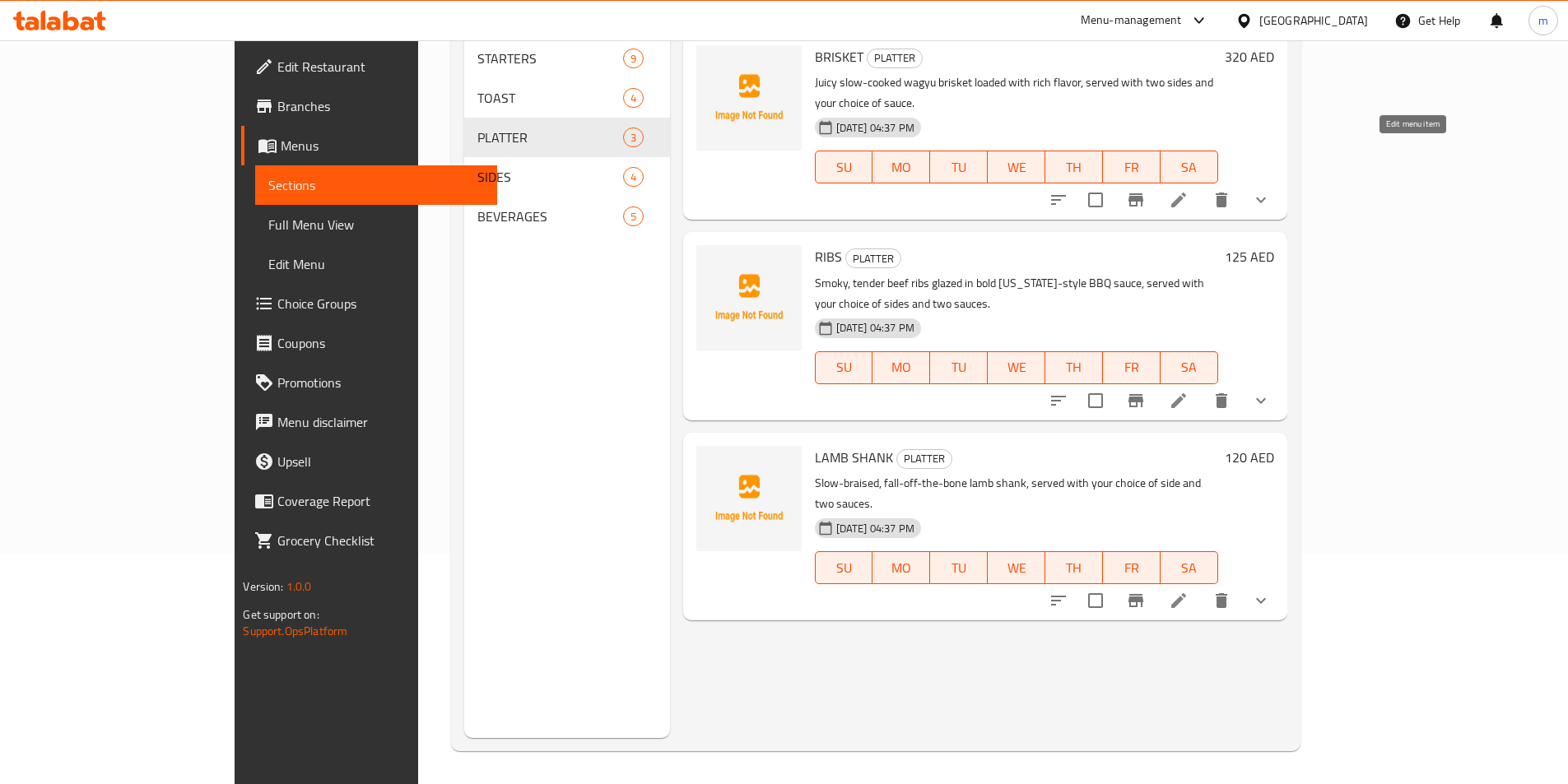
click at [1189, 190] on icon at bounding box center [1179, 200] width 20 height 20
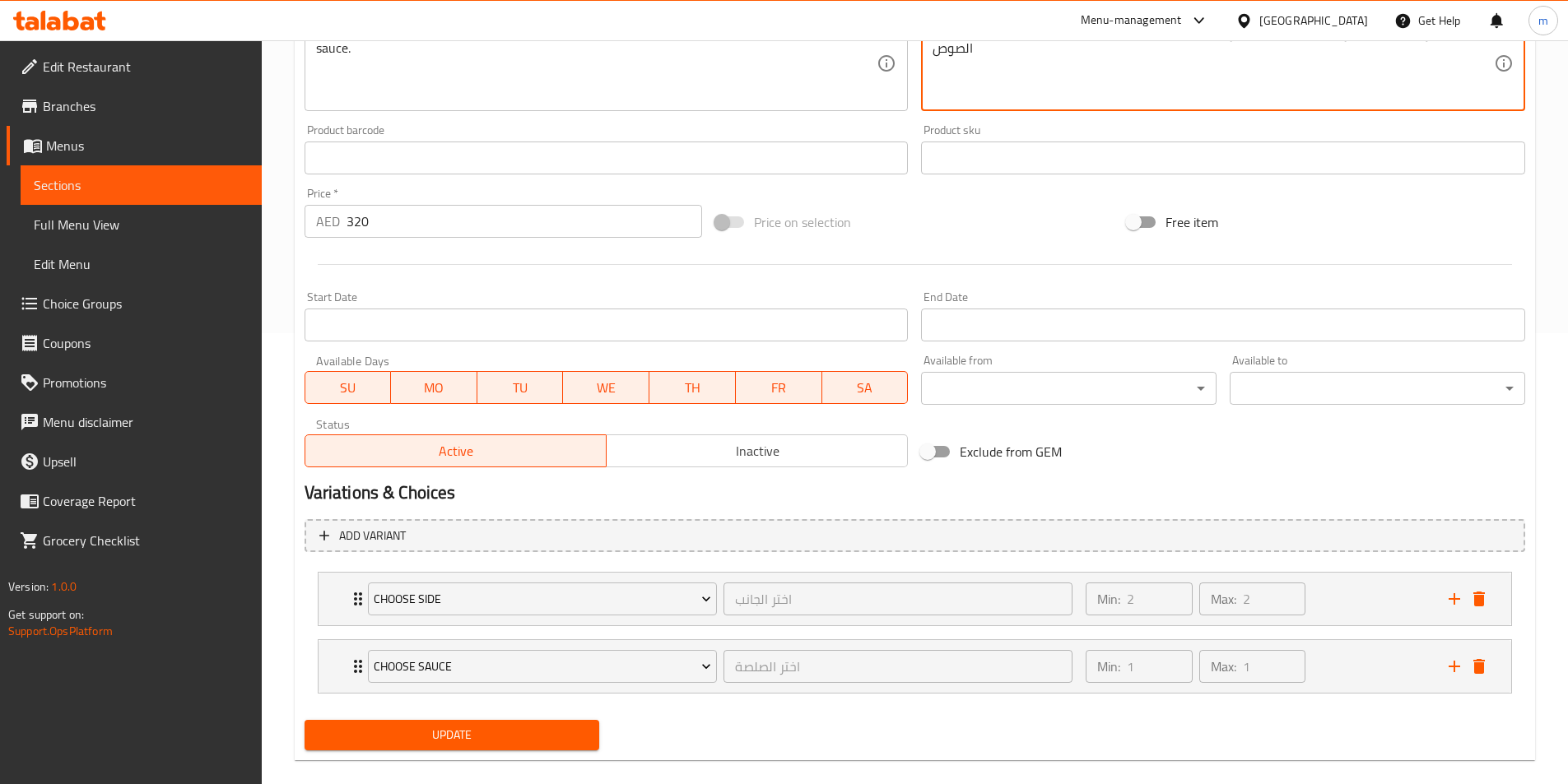
scroll to position [473, 0]
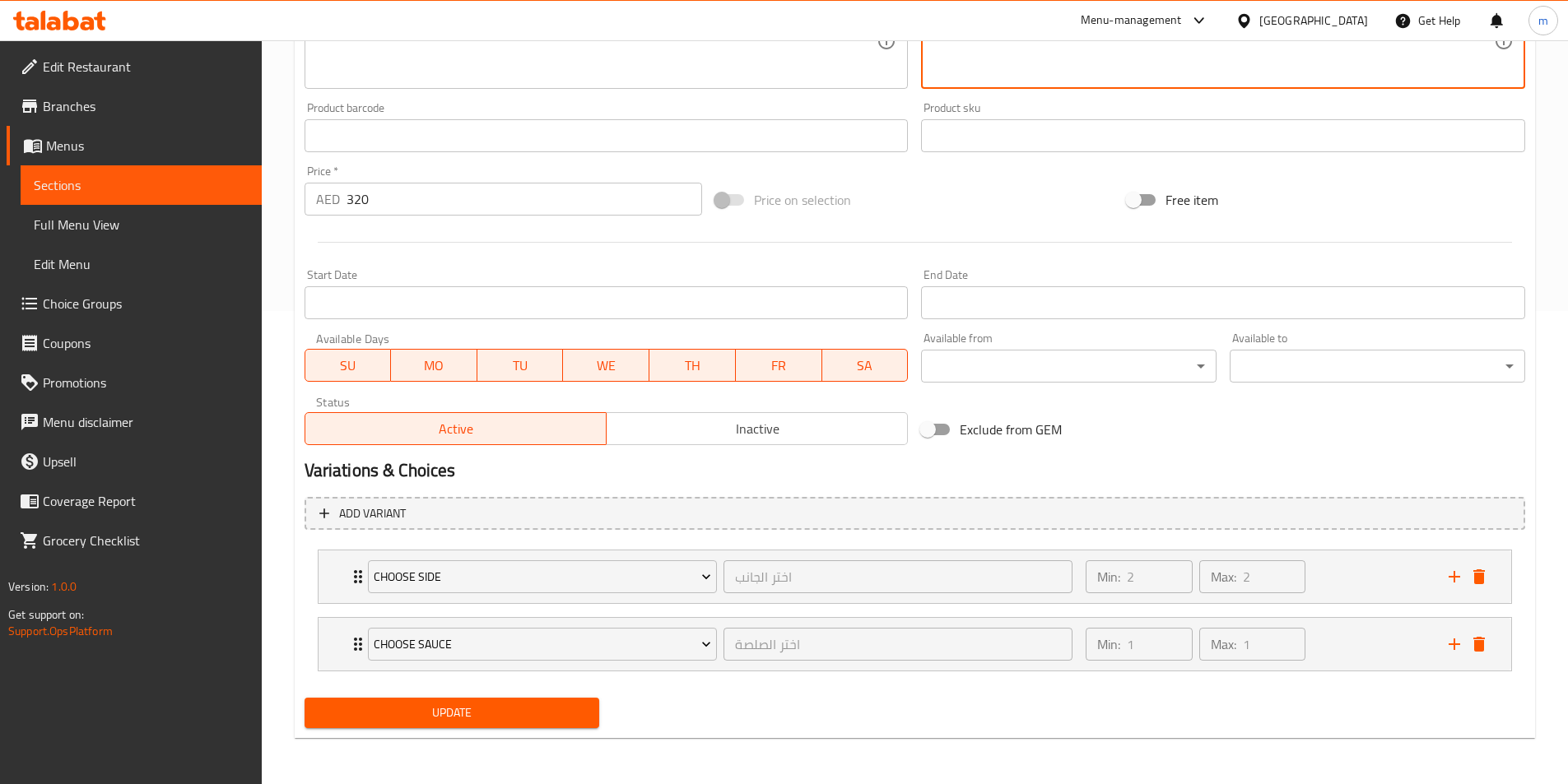
type textarea "واجيو بريسكت [PERSON_NAME] مطبوخ ببطء لوديد مع نكهة غنية يقدم مع جانبين واختيار…"
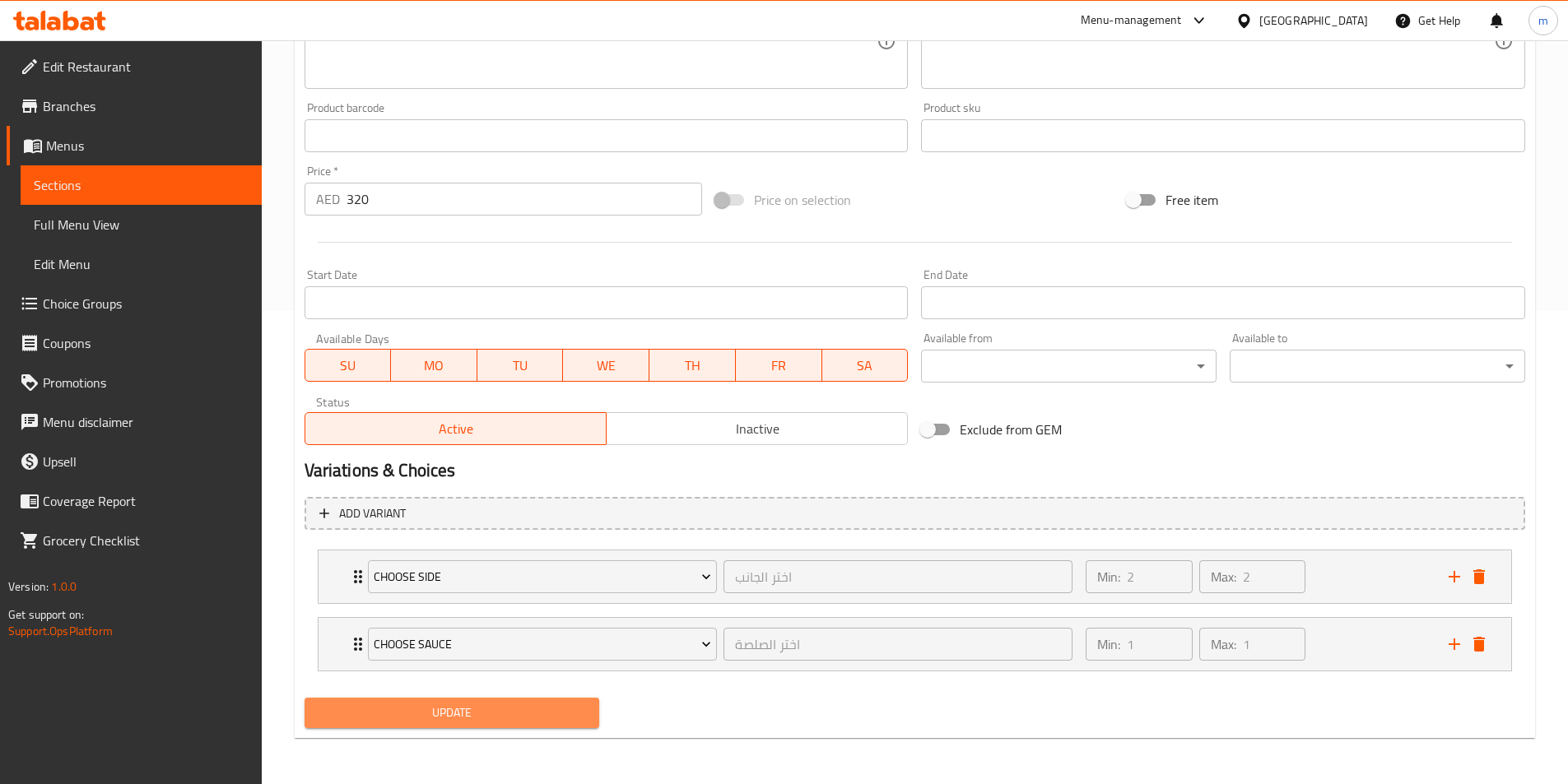
click at [432, 726] on button "Update" at bounding box center [452, 713] width 296 height 30
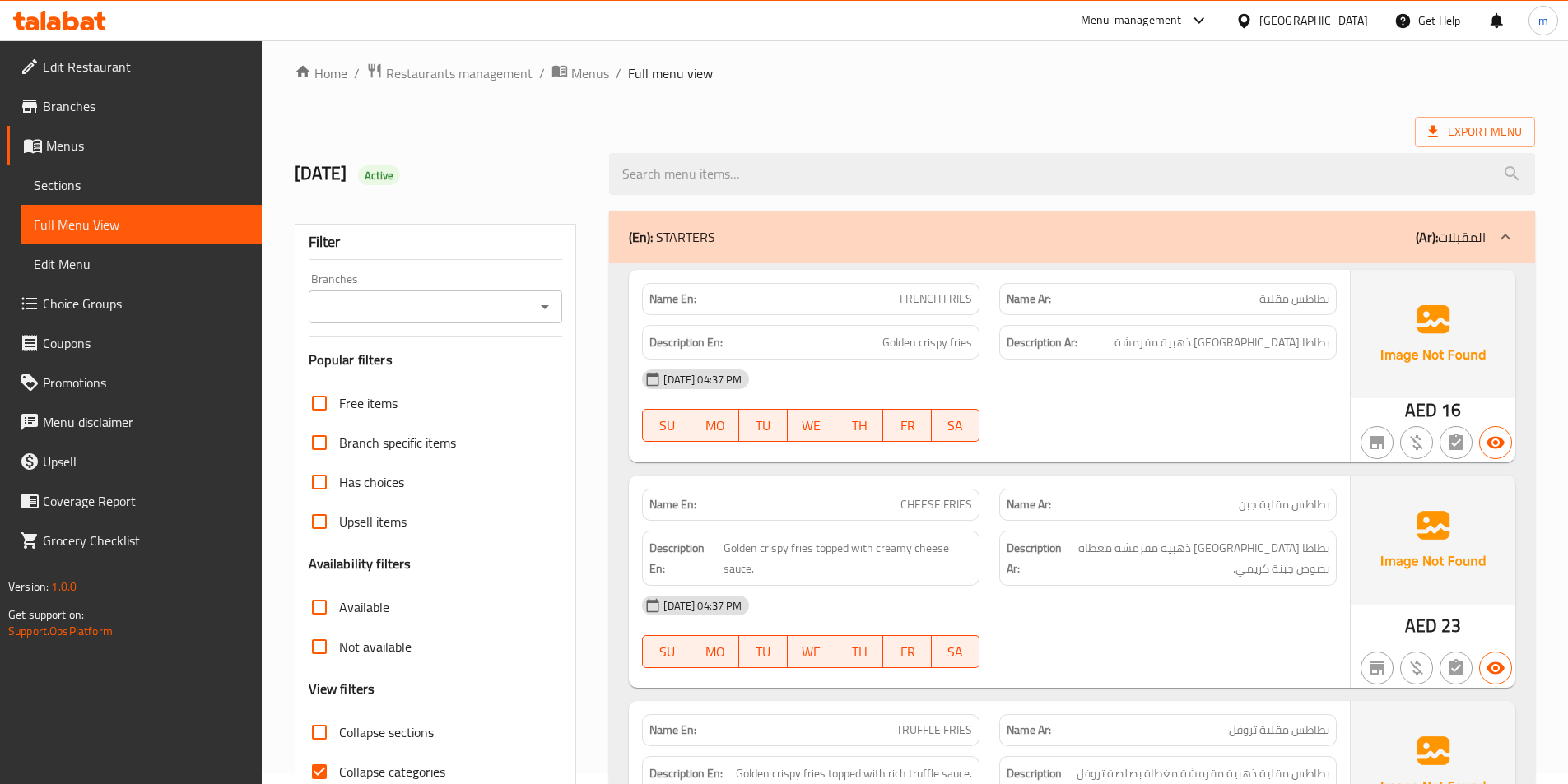
scroll to position [82, 0]
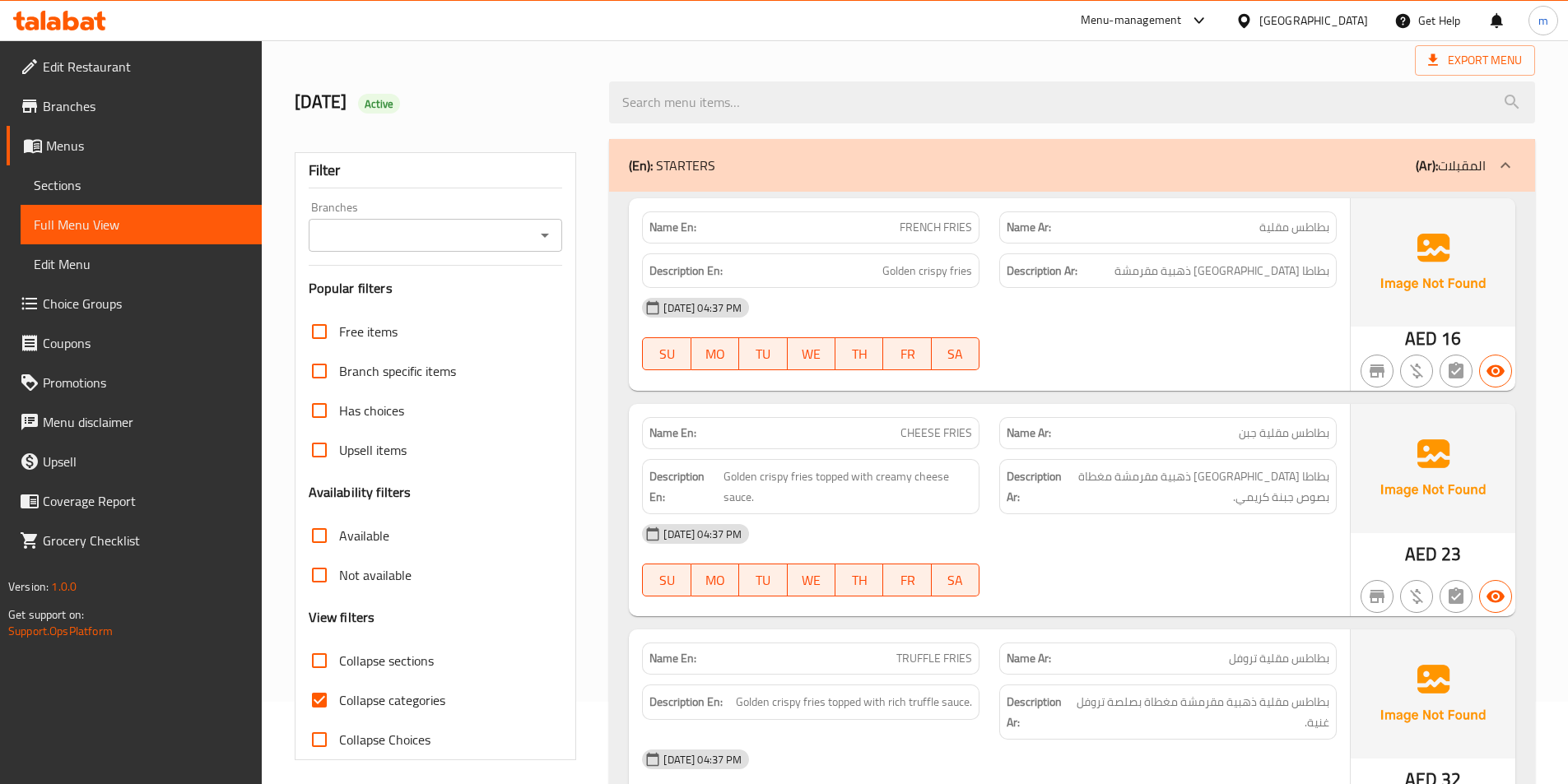
click at [395, 706] on span "Collapse categories" at bounding box center [393, 700] width 106 height 20
click at [340, 706] on input "Collapse categories" at bounding box center [319, 700] width 39 height 39
checkbox input "false"
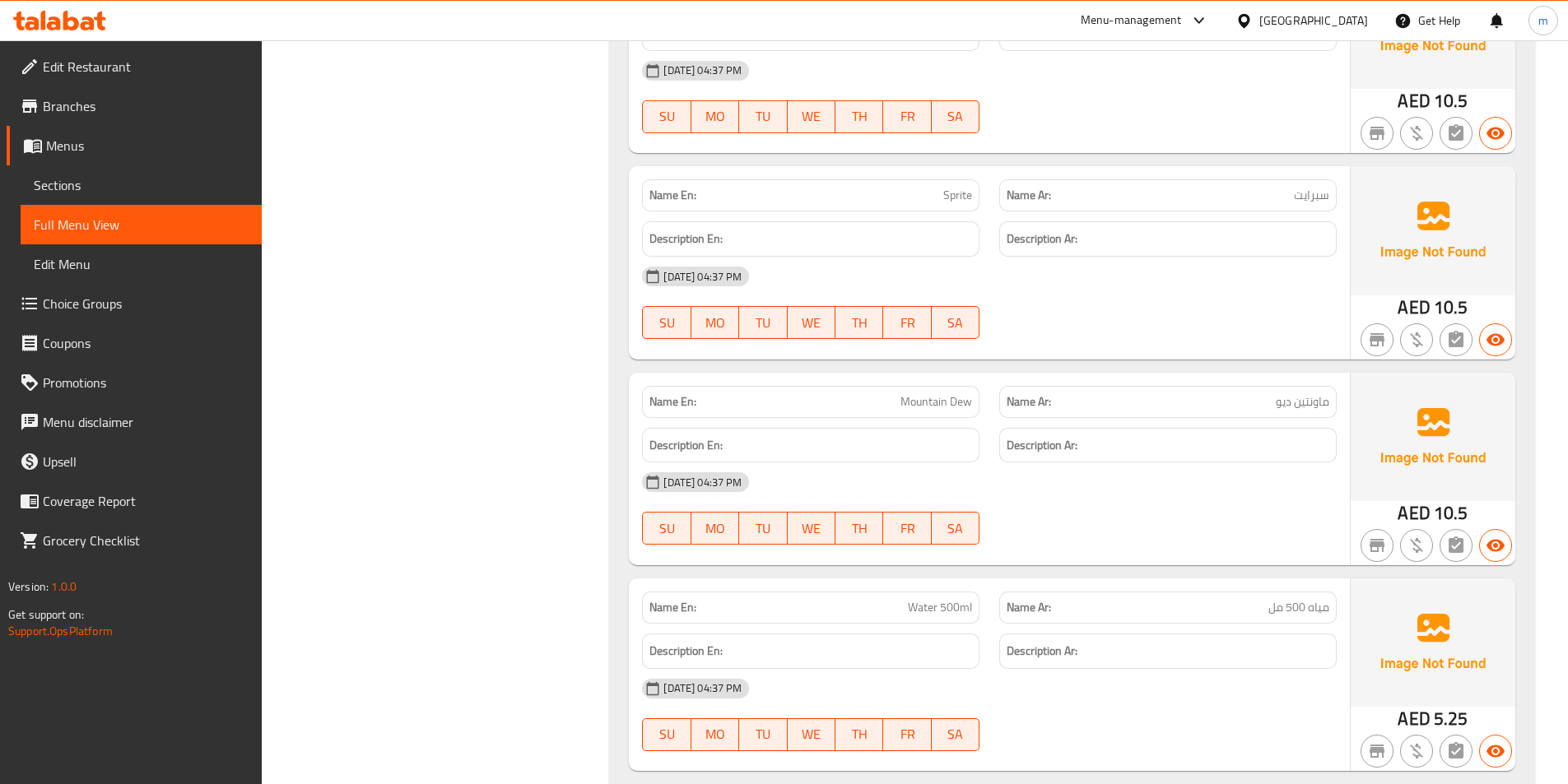
scroll to position [9209, 0]
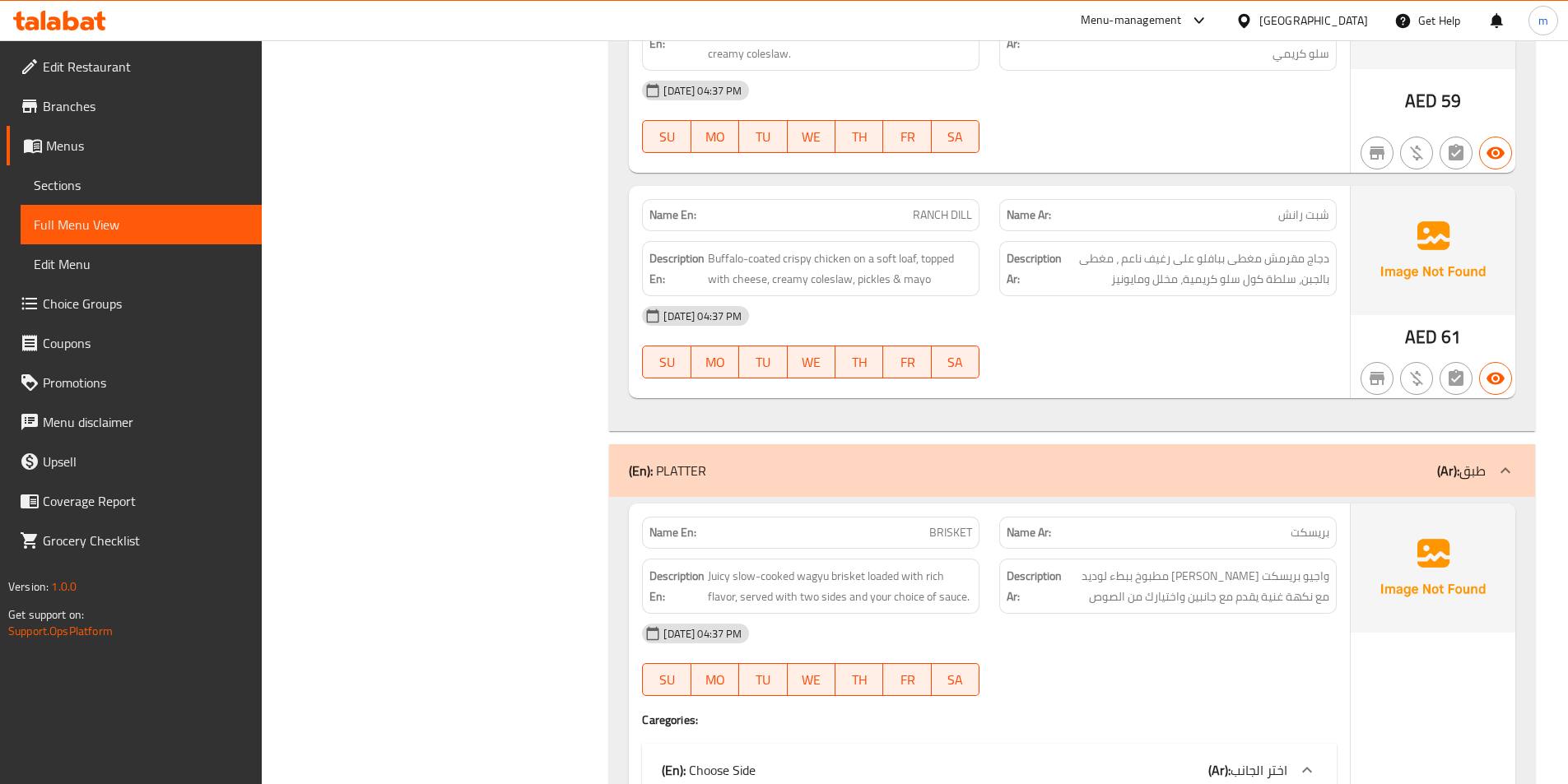
scroll to position [3709, 0]
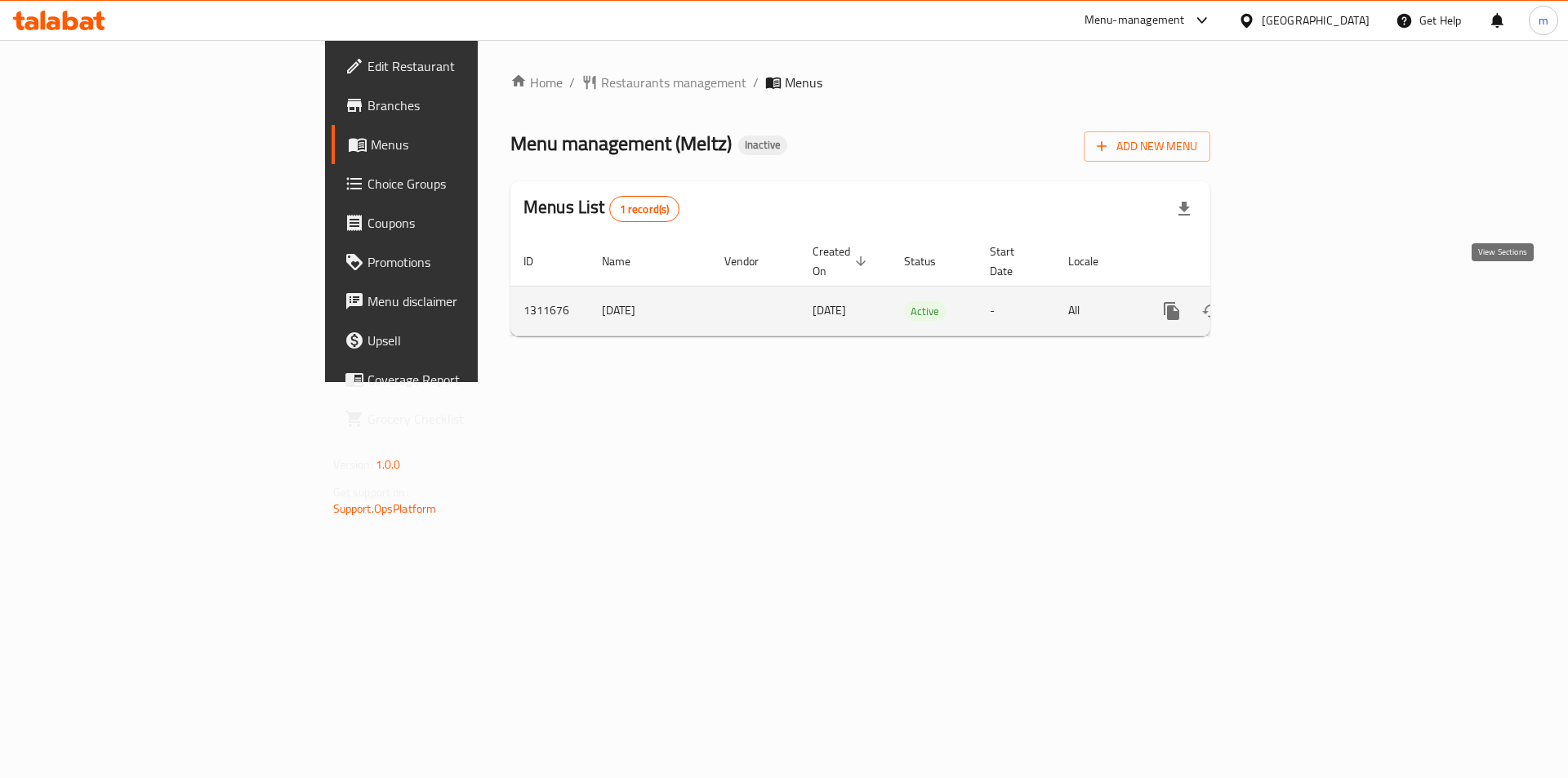
click at [1299, 301] on icon "enhanced table" at bounding box center [1289, 311] width 20 height 20
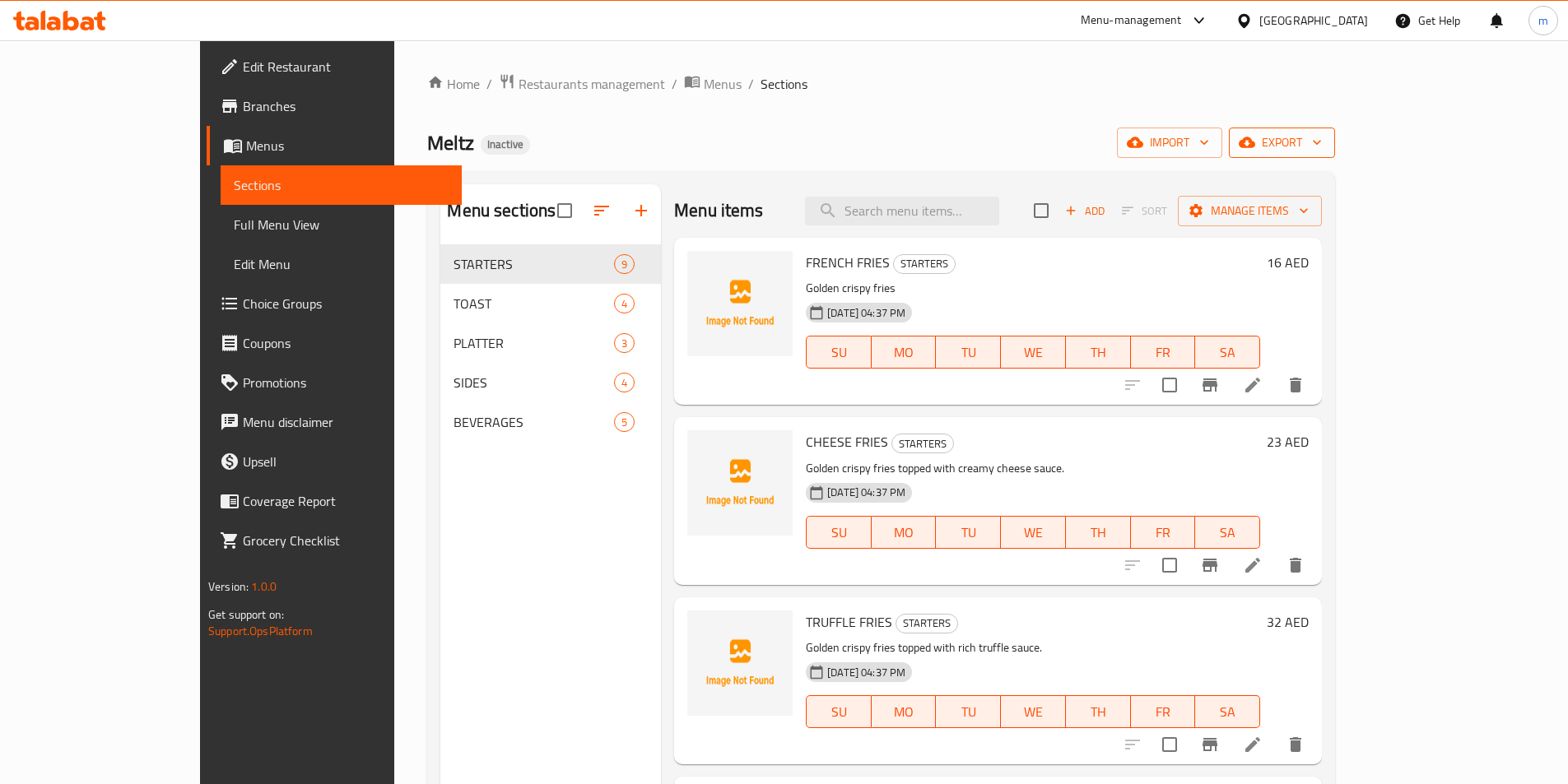
click at [1325, 134] on icon "button" at bounding box center [1317, 143] width 16 height 16
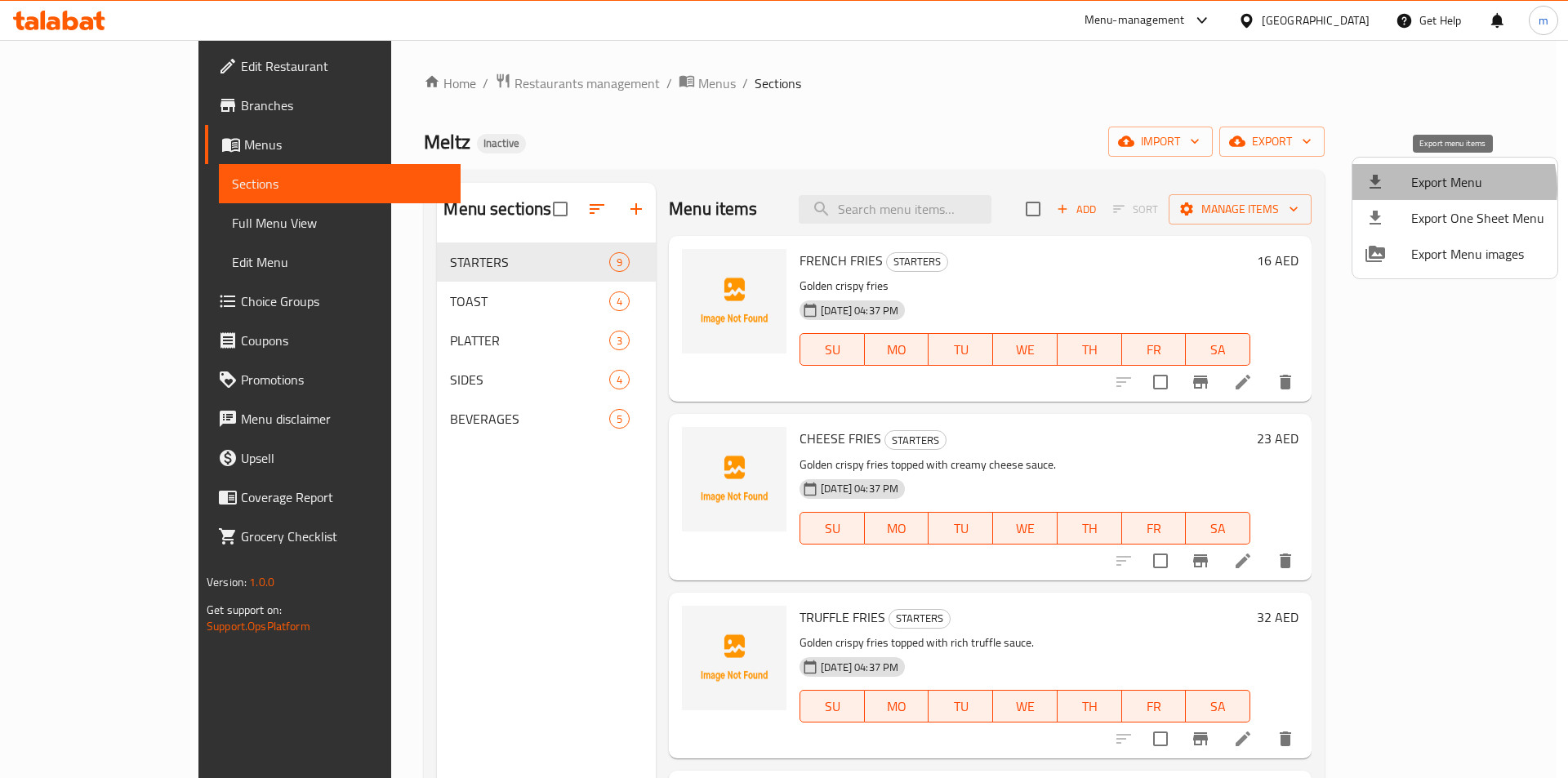
click at [1439, 188] on span "Export Menu" at bounding box center [1477, 182] width 133 height 20
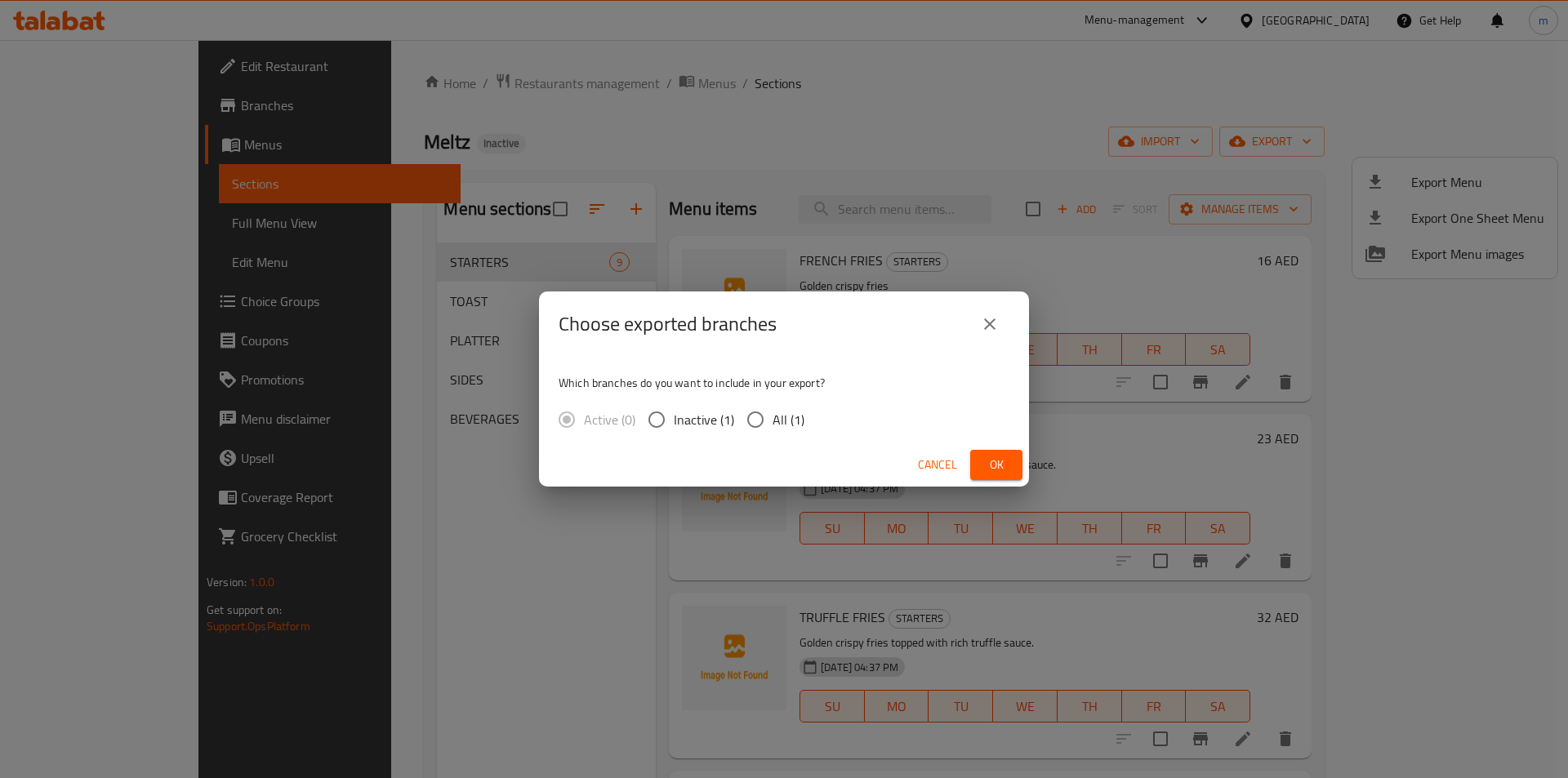
click at [761, 428] on input "All (1)" at bounding box center [755, 419] width 35 height 34
radio input "true"
click at [1011, 469] on button "Ok" at bounding box center [996, 465] width 53 height 30
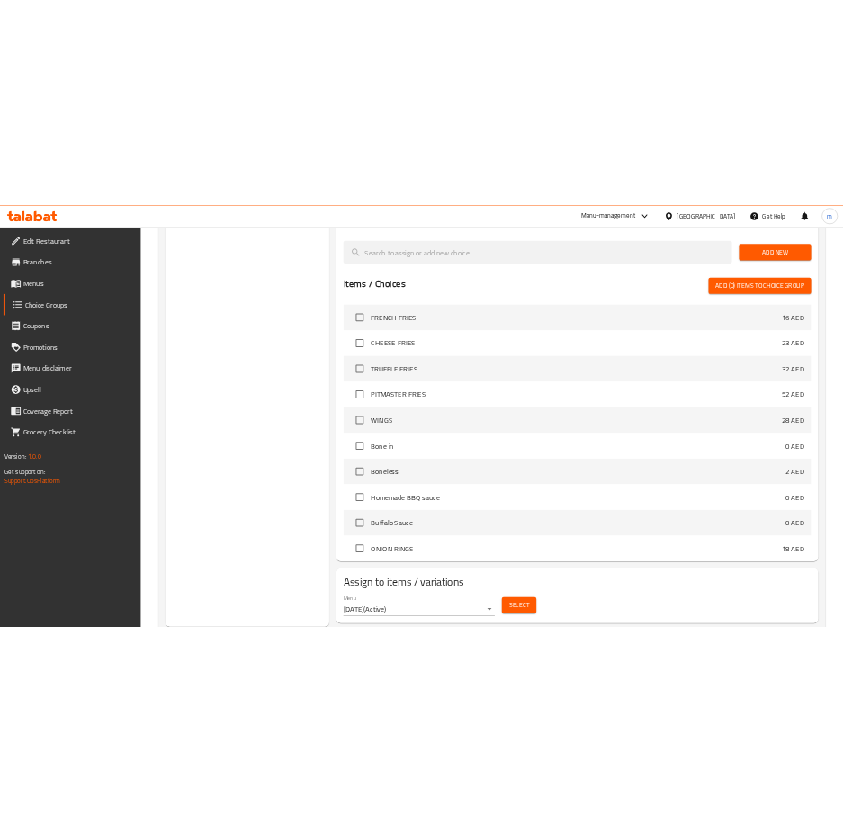
scroll to position [450, 0]
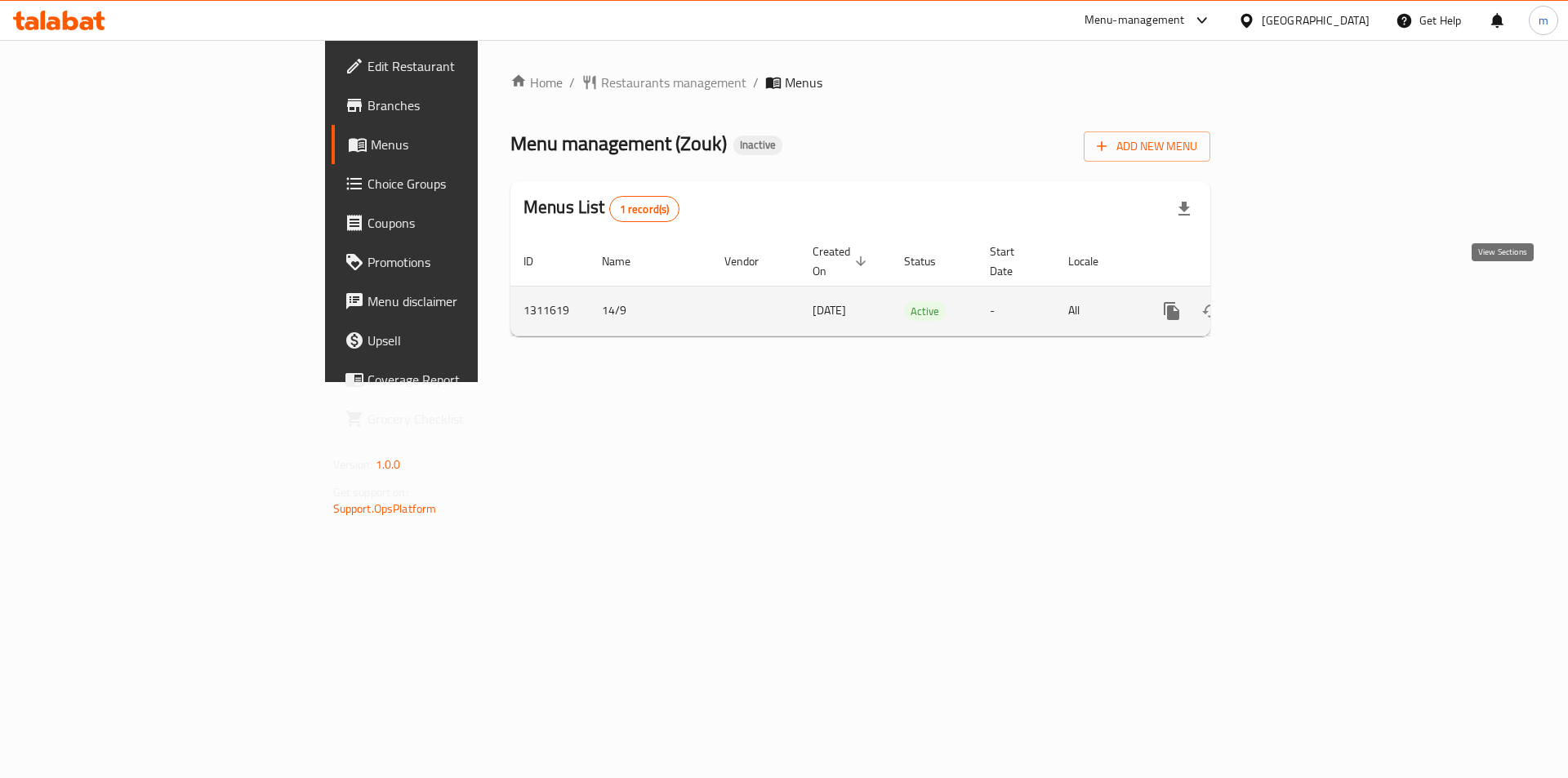
click at [1299, 301] on icon "enhanced table" at bounding box center [1289, 311] width 20 height 20
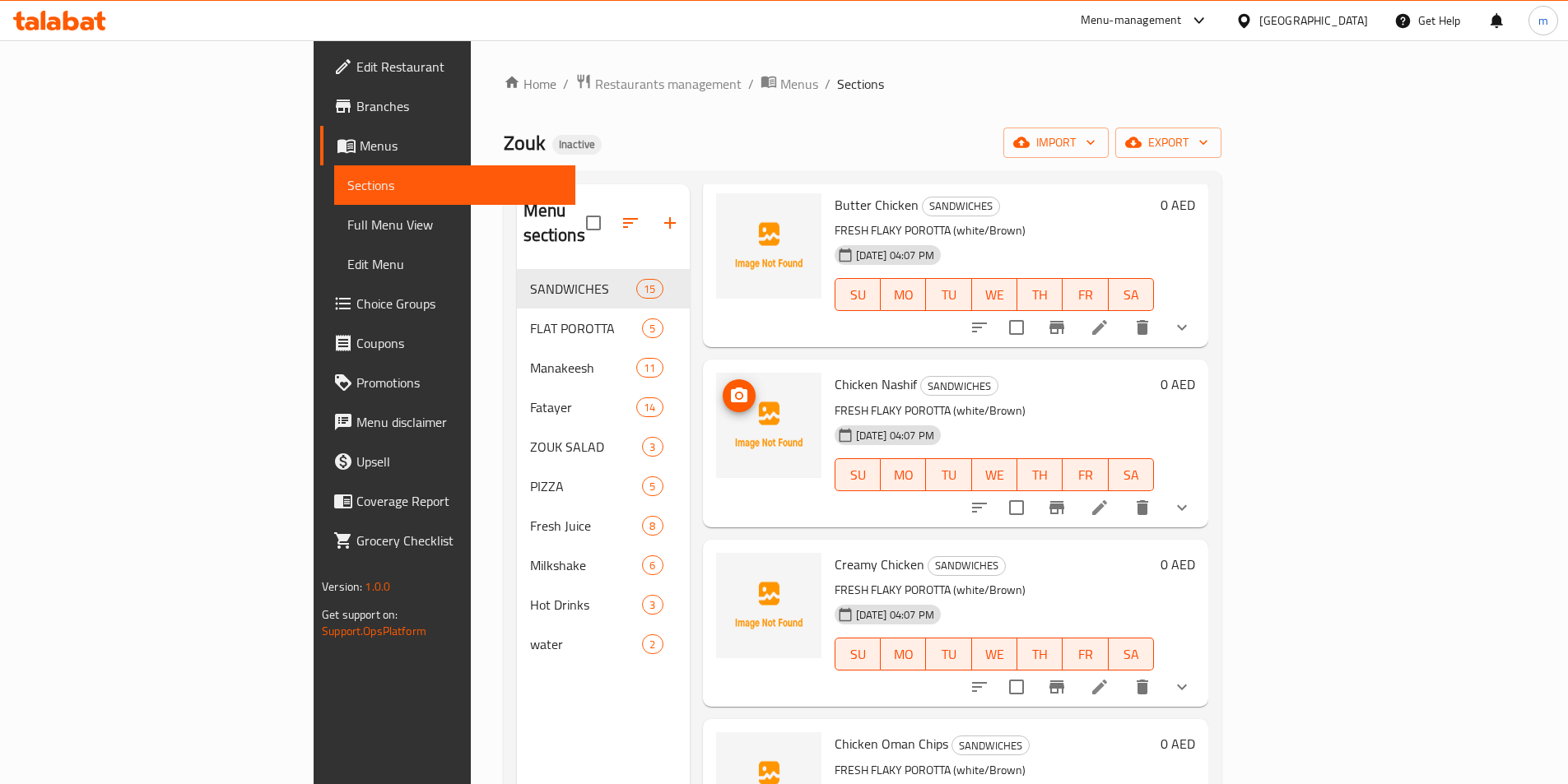
scroll to position [329, 0]
